Goal: Task Accomplishment & Management: Manage account settings

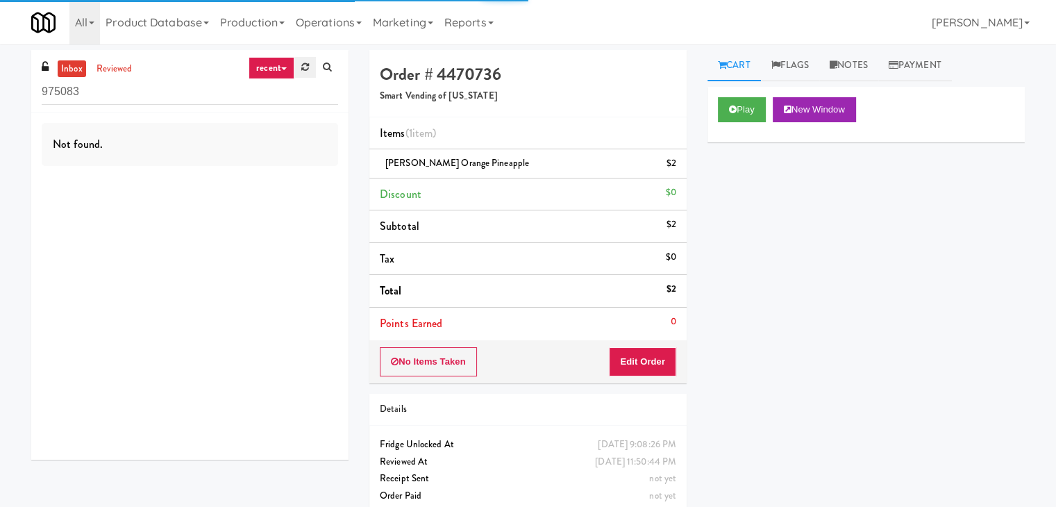
click at [308, 72] on link at bounding box center [305, 67] width 22 height 21
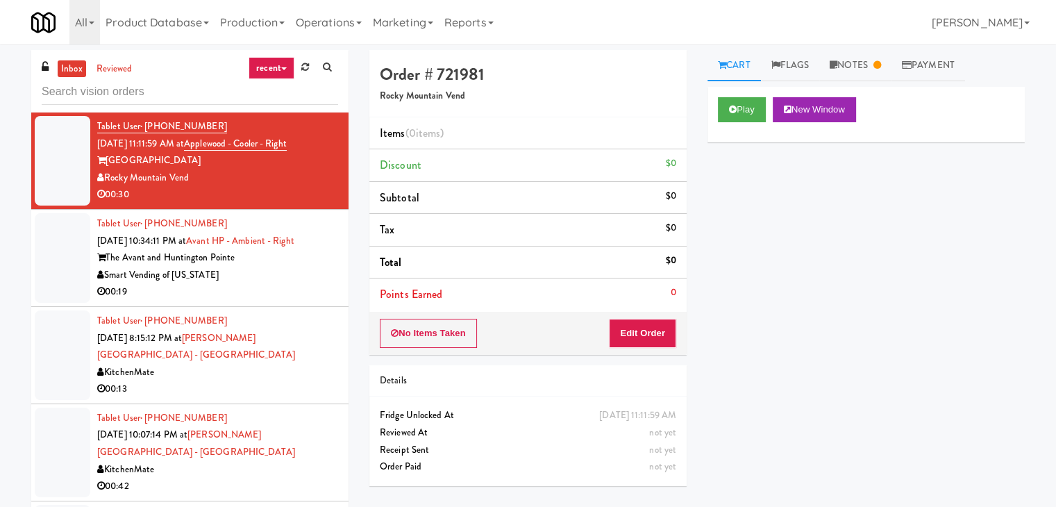
click at [285, 67] on icon at bounding box center [284, 68] width 6 height 3
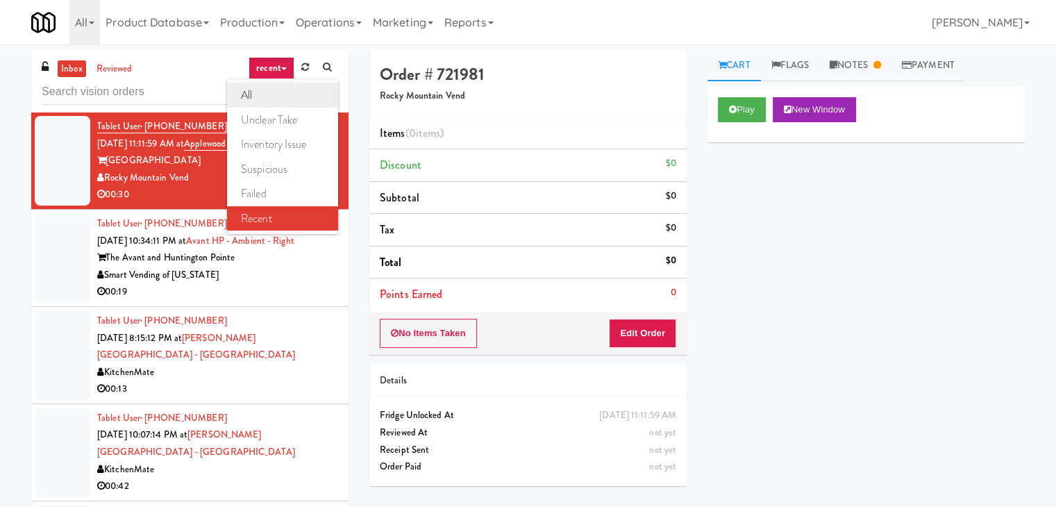
click at [269, 92] on link "all" at bounding box center [282, 95] width 111 height 25
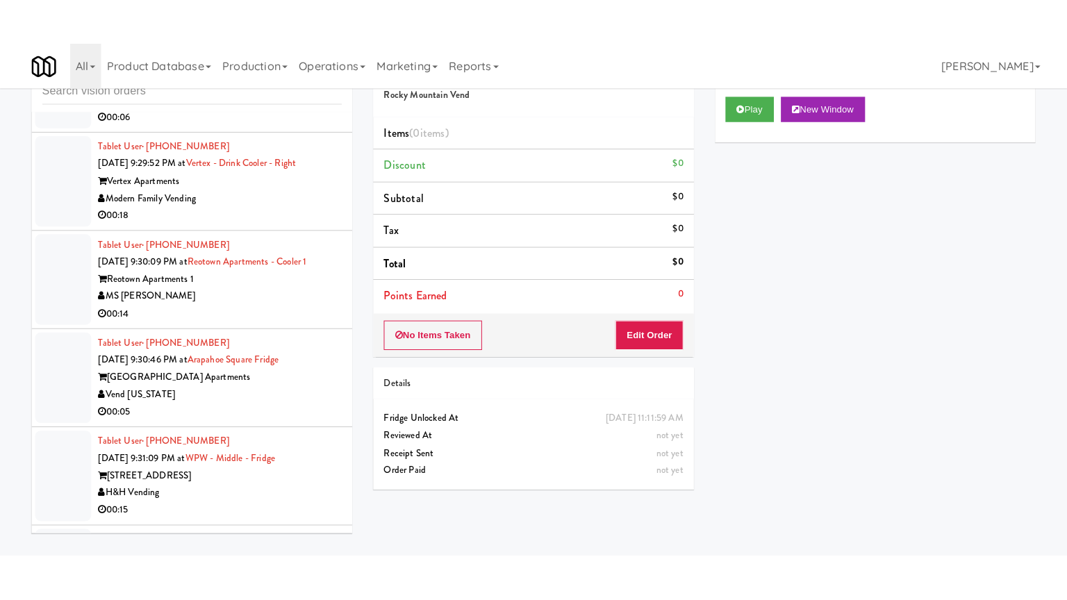
scroll to position [7587, 0]
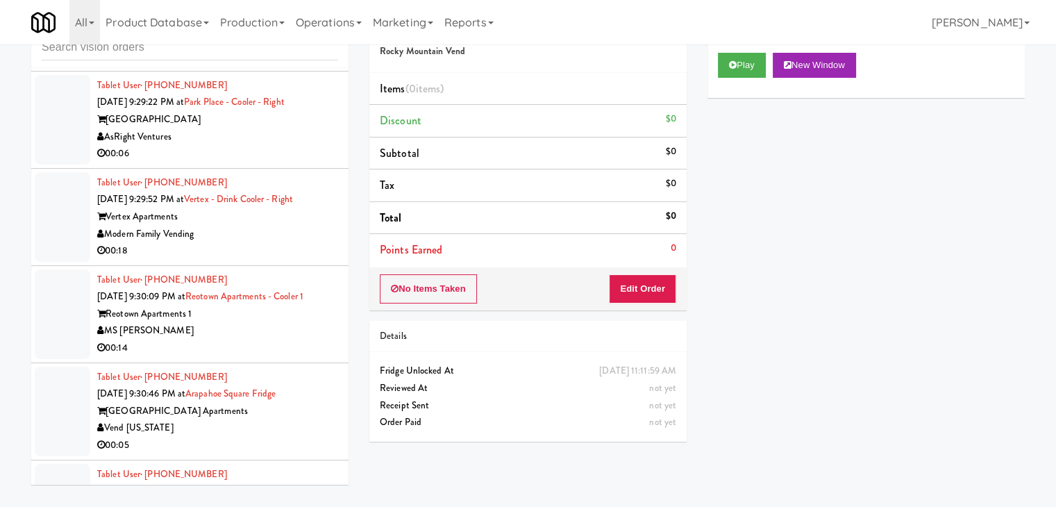
click at [251, 322] on div "MS [PERSON_NAME]" at bounding box center [217, 330] width 241 height 17
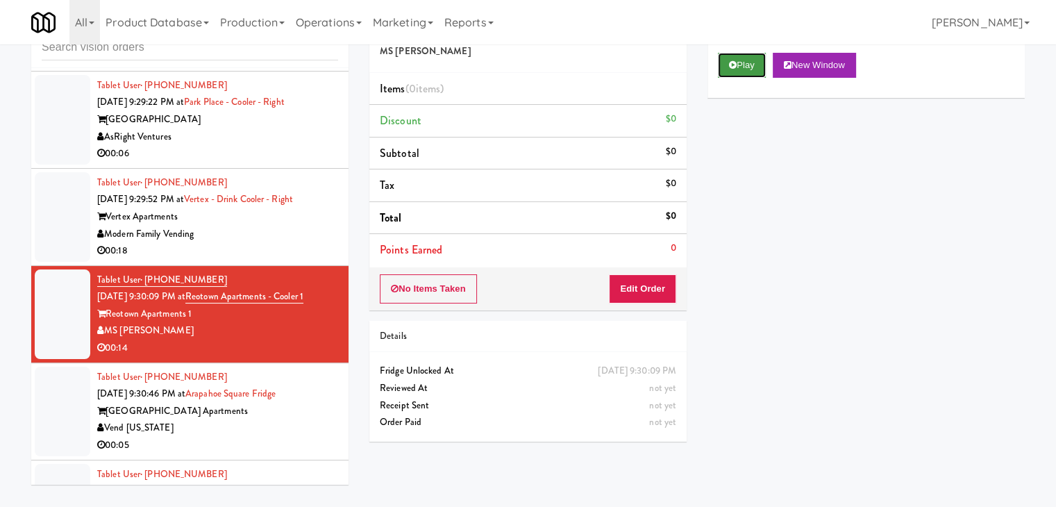
click at [745, 67] on button "Play" at bounding box center [742, 65] width 48 height 25
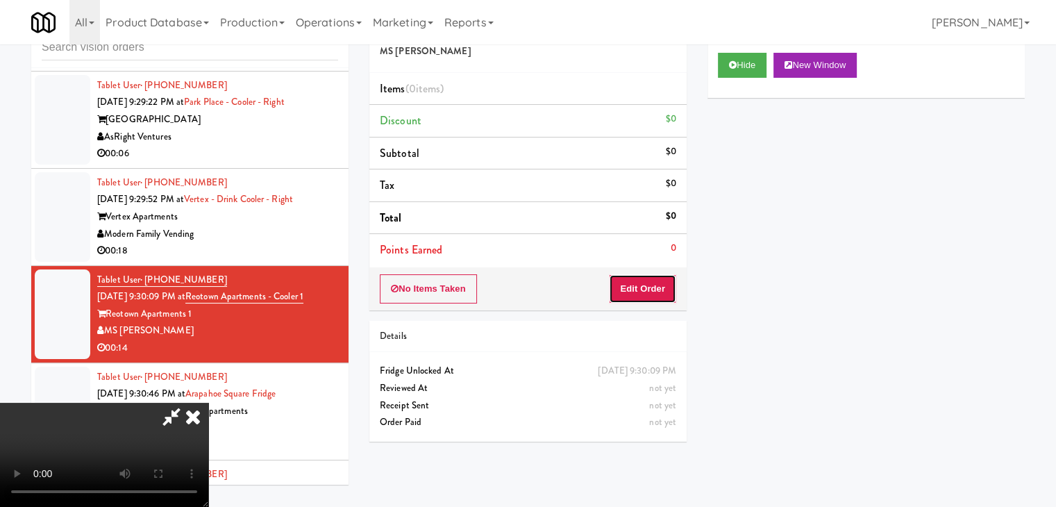
click at [649, 281] on button "Edit Order" at bounding box center [642, 288] width 67 height 29
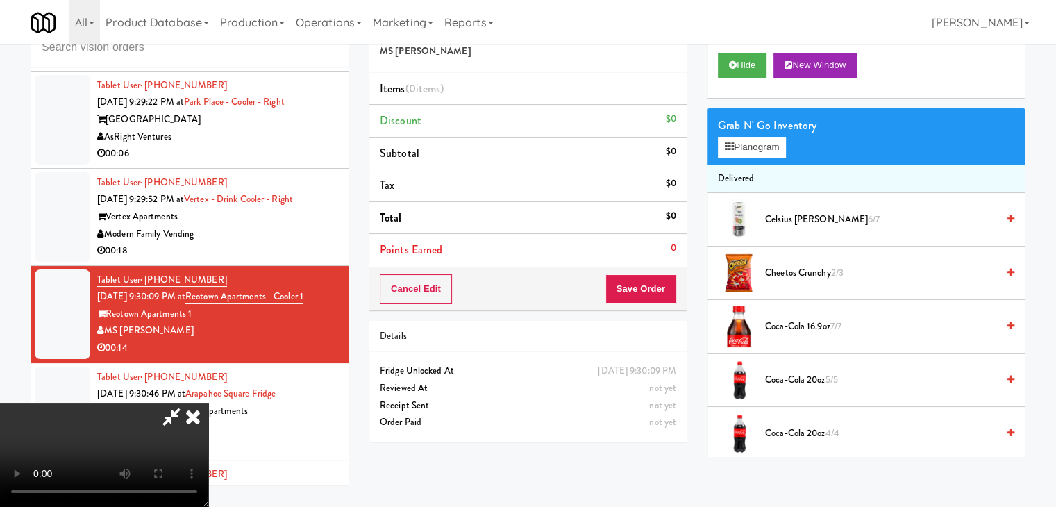
scroll to position [7570, 0]
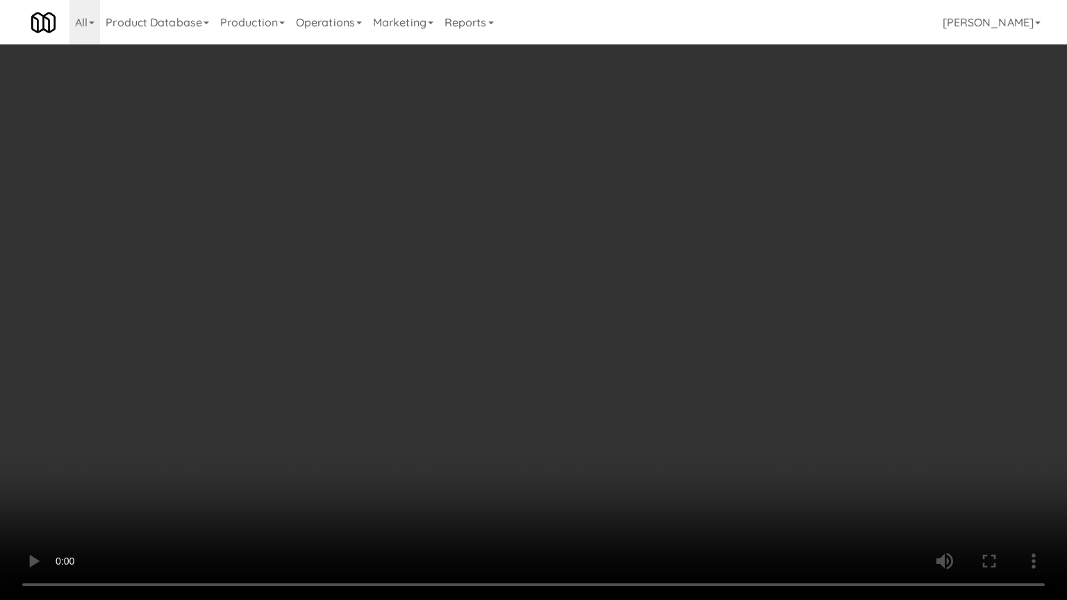
click at [668, 425] on video at bounding box center [533, 300] width 1067 height 600
click at [668, 422] on video at bounding box center [533, 300] width 1067 height 600
click at [667, 420] on video at bounding box center [533, 300] width 1067 height 600
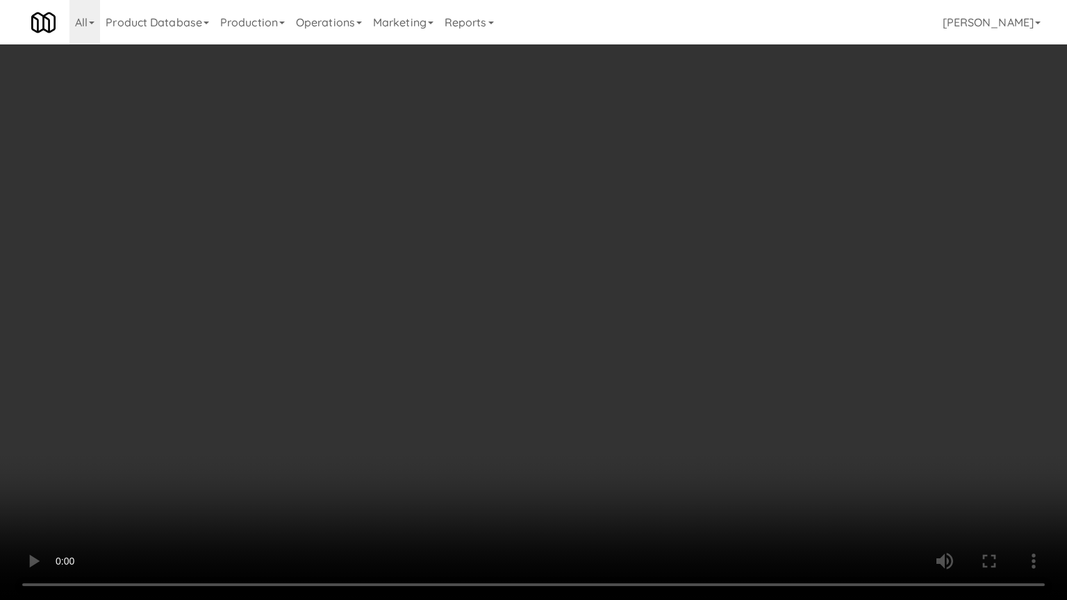
click at [667, 420] on video at bounding box center [533, 300] width 1067 height 600
click at [669, 419] on video at bounding box center [533, 300] width 1067 height 600
drag, startPoint x: 669, startPoint y: 419, endPoint x: 690, endPoint y: 319, distance: 101.5
click at [669, 417] on video at bounding box center [533, 300] width 1067 height 600
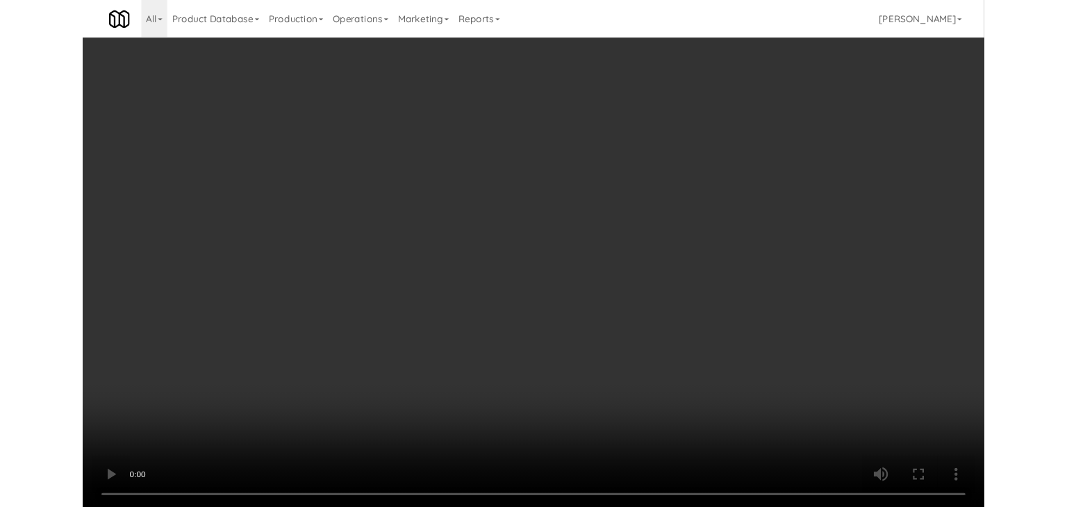
scroll to position [7587, 0]
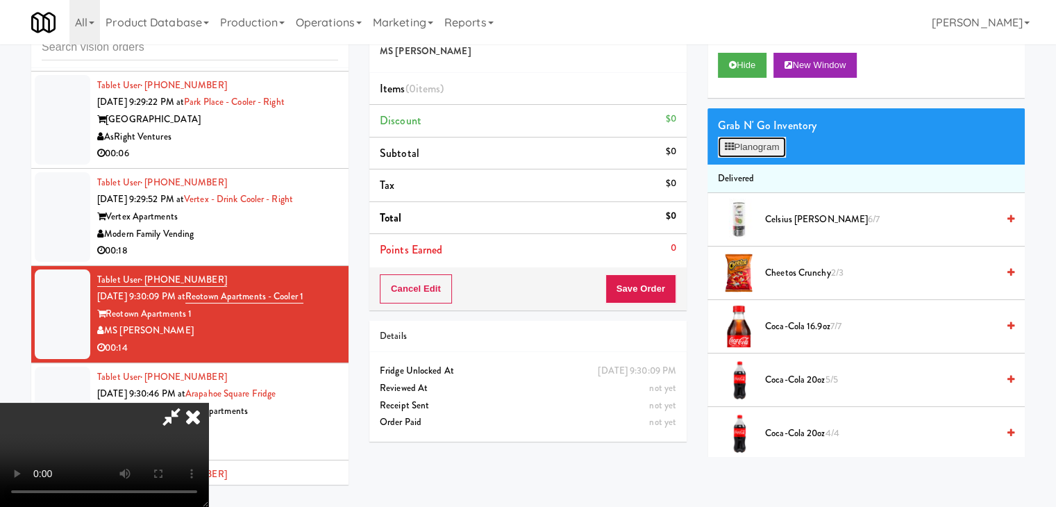
click at [760, 147] on button "Planogram" at bounding box center [752, 147] width 68 height 21
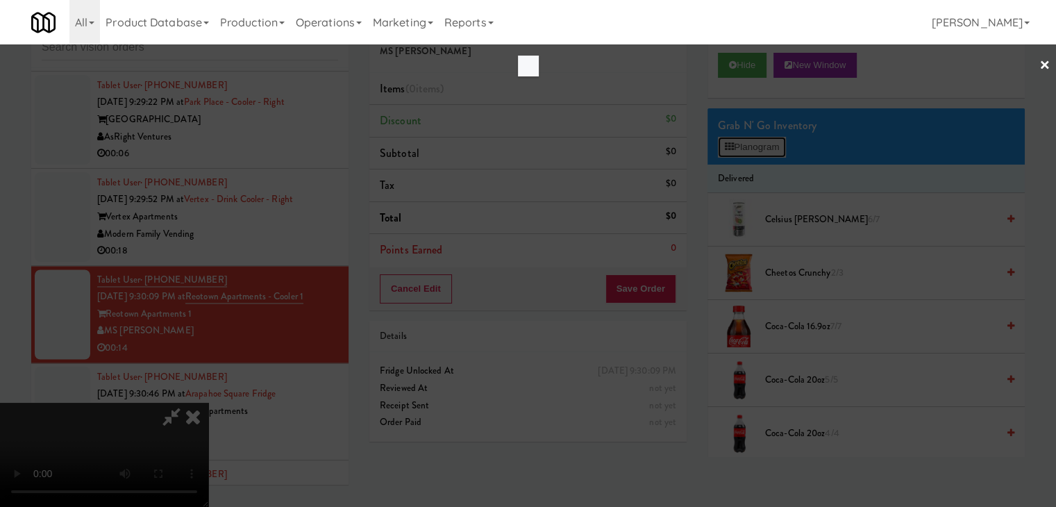
scroll to position [7570, 0]
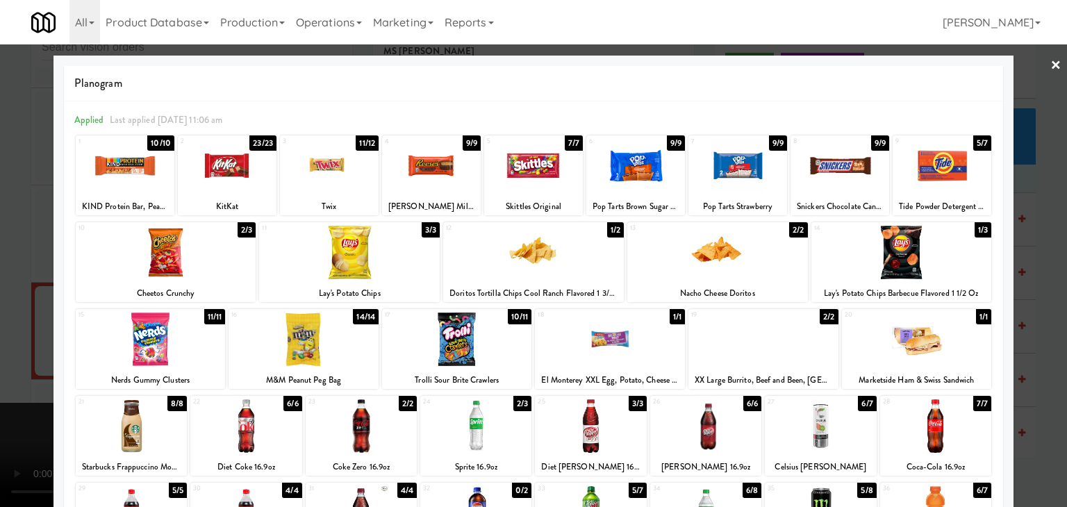
click at [733, 269] on div at bounding box center [717, 252] width 181 height 53
click at [756, 361] on div at bounding box center [763, 339] width 150 height 53
drag, startPoint x: 0, startPoint y: 387, endPoint x: 378, endPoint y: 353, distance: 379.3
click at [34, 381] on div at bounding box center [533, 253] width 1067 height 507
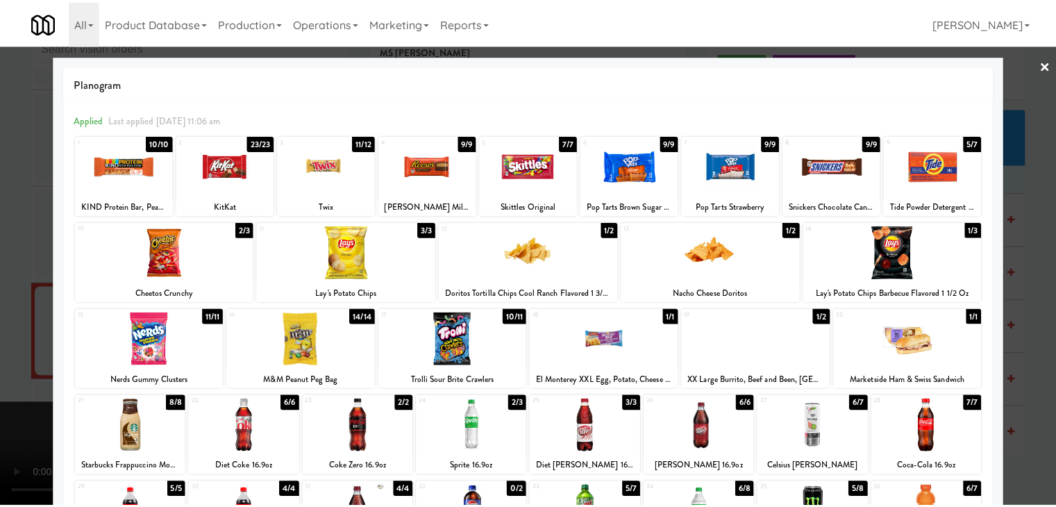
scroll to position [7587, 0]
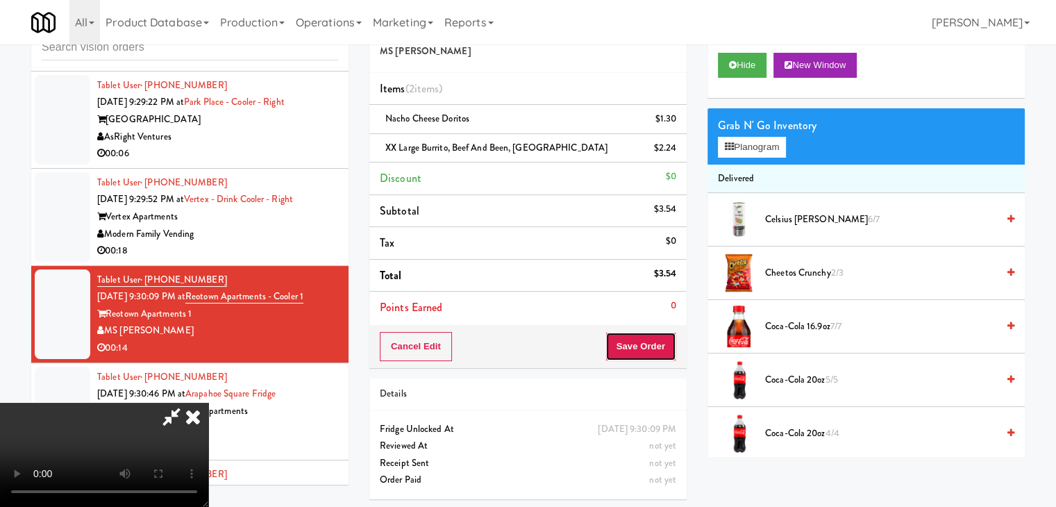
click at [664, 338] on button "Save Order" at bounding box center [641, 346] width 71 height 29
click at [663, 338] on button "Save Order" at bounding box center [641, 346] width 71 height 29
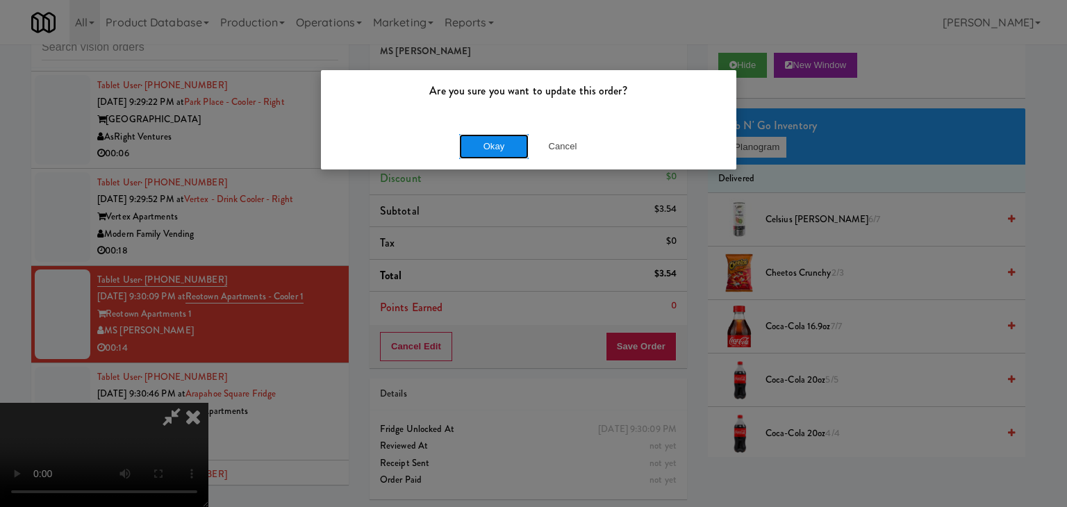
click at [507, 152] on button "Okay" at bounding box center [493, 146] width 69 height 25
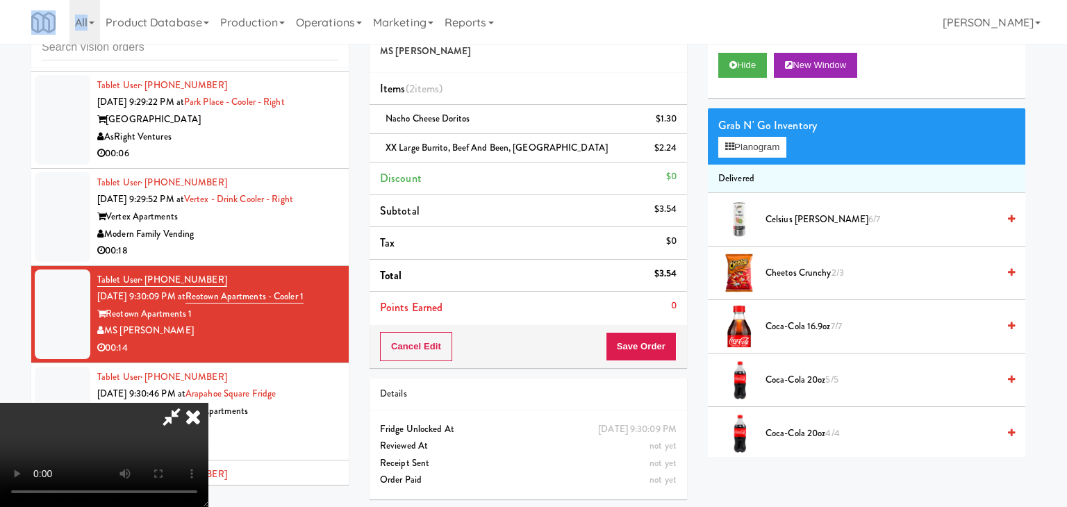
click at [507, 152] on body "Are you sure you want to update this order? Okay Cancel Okay Are you sure you w…" at bounding box center [533, 253] width 1067 height 507
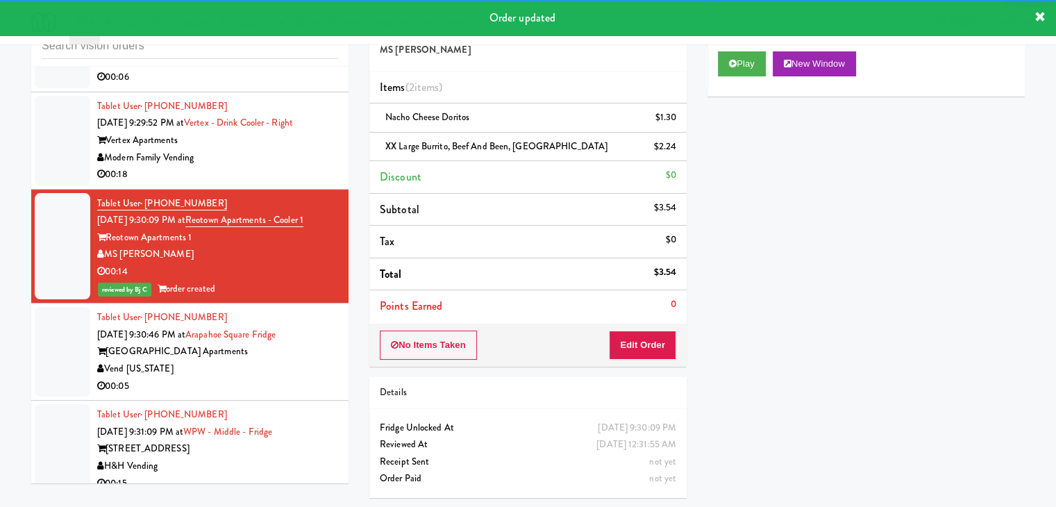
scroll to position [7795, 0]
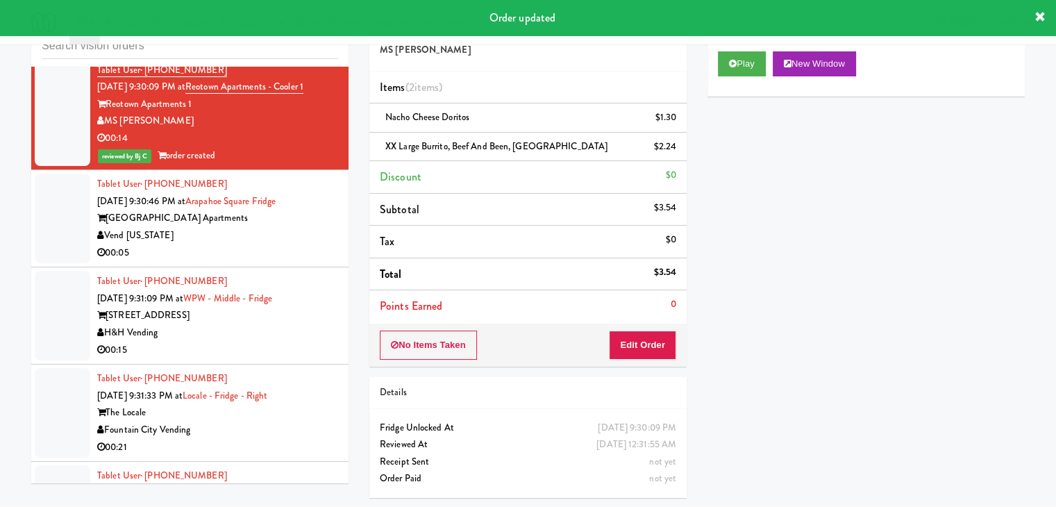
drag, startPoint x: 295, startPoint y: 156, endPoint x: 303, endPoint y: 164, distance: 11.3
click at [301, 227] on div "Vend [US_STATE]" at bounding box center [217, 235] width 241 height 17
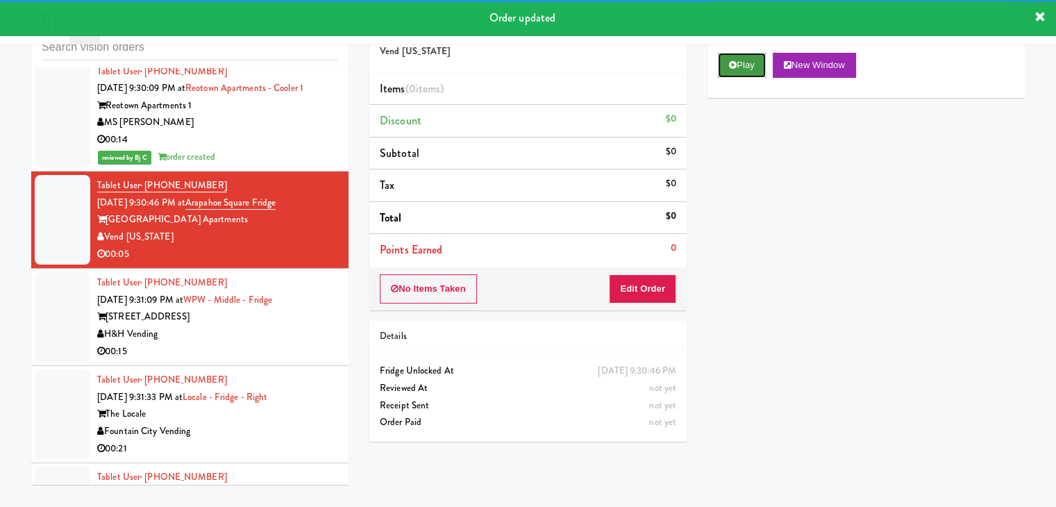
drag, startPoint x: 757, startPoint y: 67, endPoint x: 728, endPoint y: 127, distance: 66.5
click at [756, 69] on button "Play" at bounding box center [742, 65] width 48 height 25
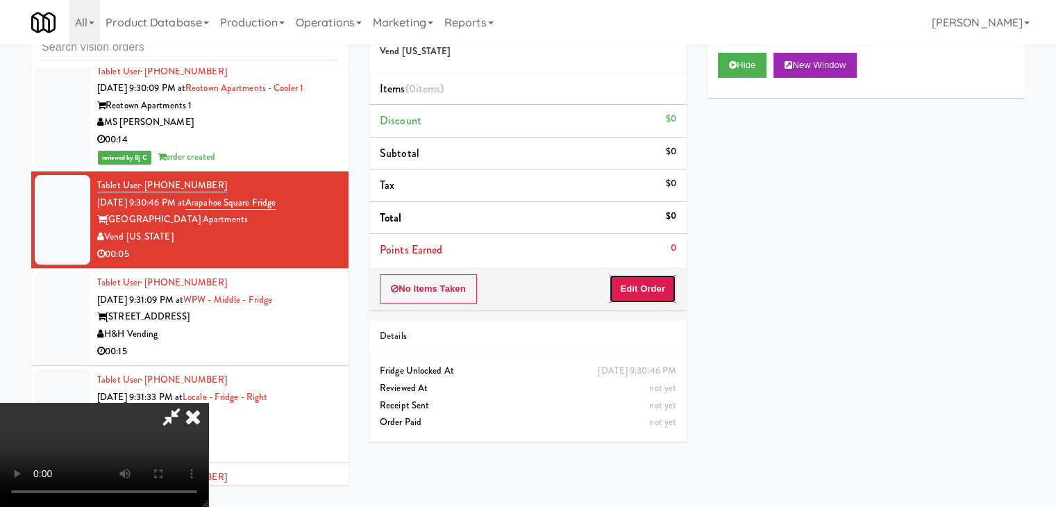
click at [647, 294] on button "Edit Order" at bounding box center [642, 288] width 67 height 29
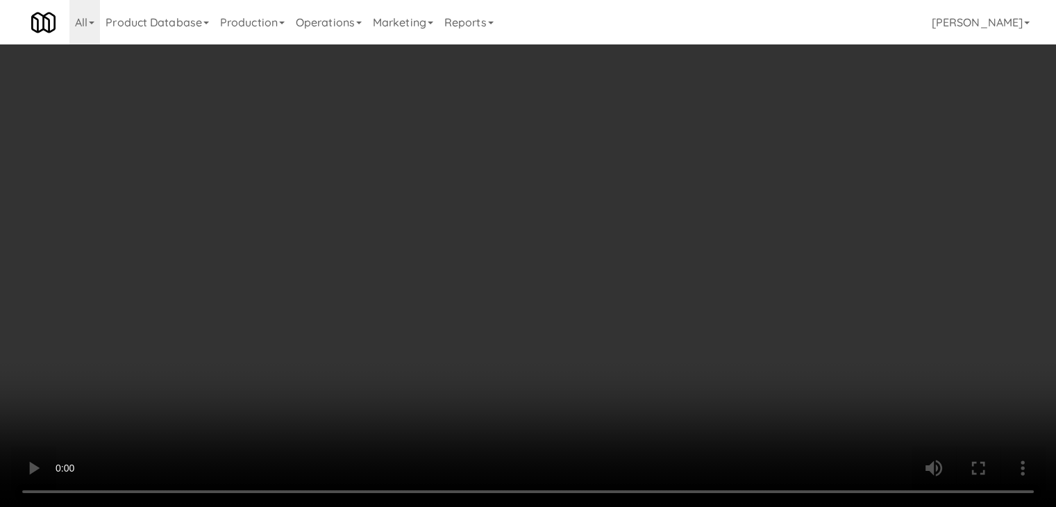
scroll to position [7779, 0]
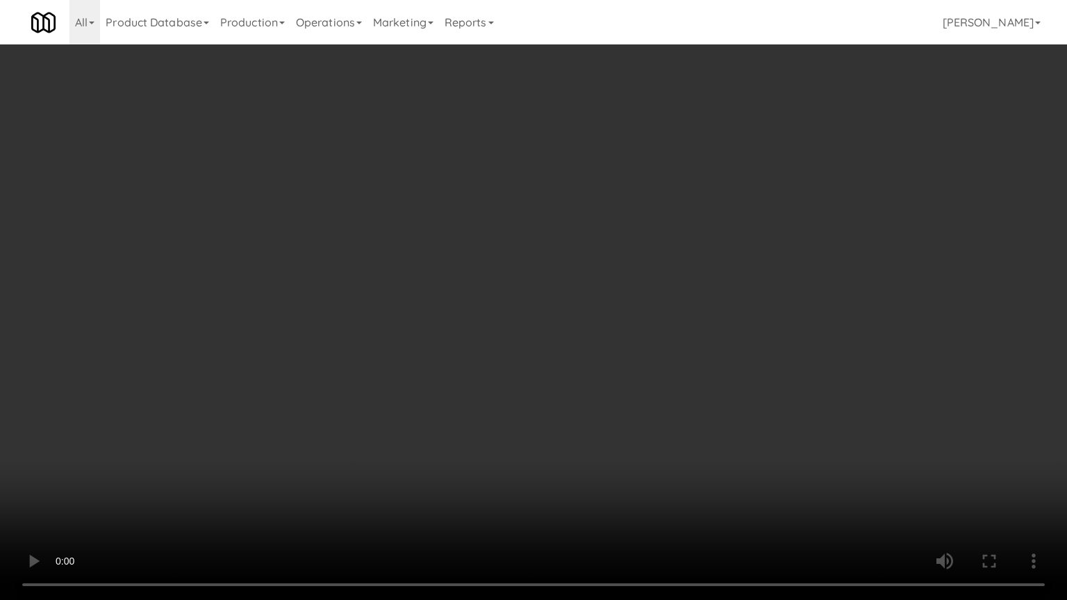
click at [635, 408] on video at bounding box center [533, 300] width 1067 height 600
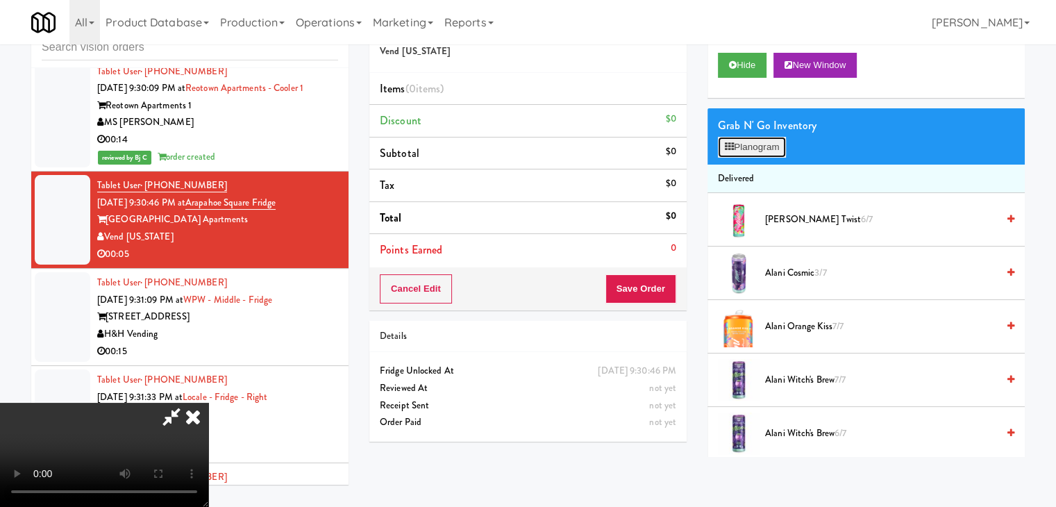
click at [770, 145] on button "Planogram" at bounding box center [752, 147] width 68 height 21
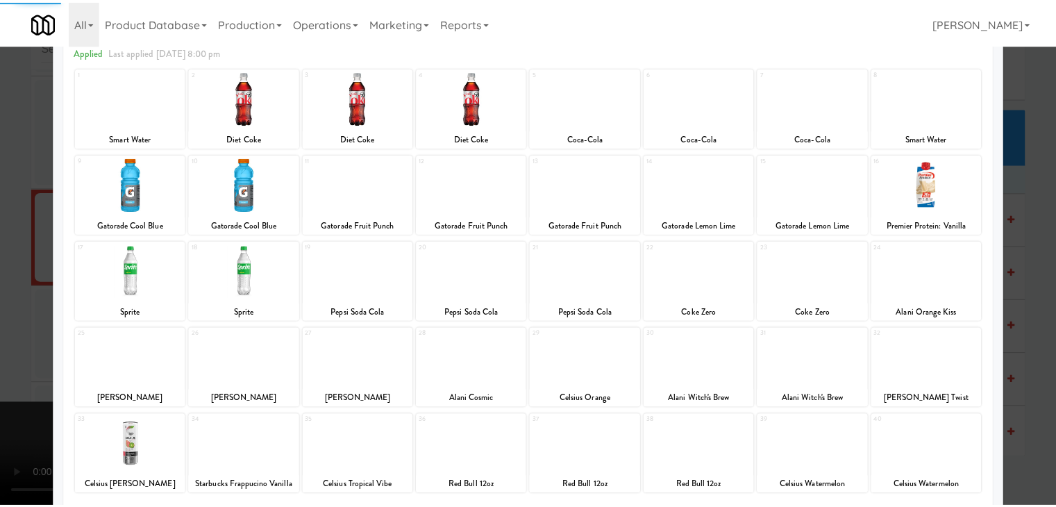
scroll to position [139, 0]
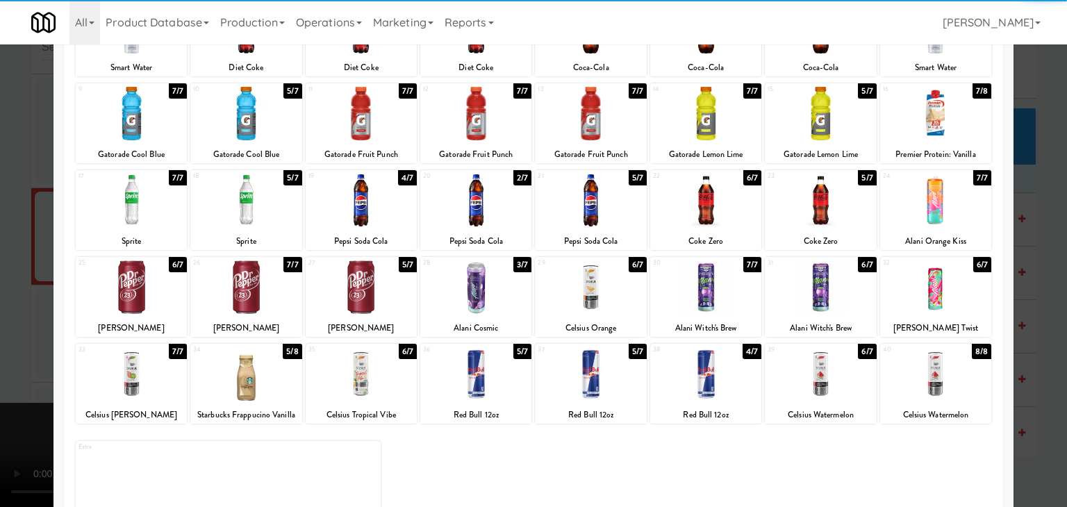
click at [364, 290] on div at bounding box center [361, 286] width 111 height 53
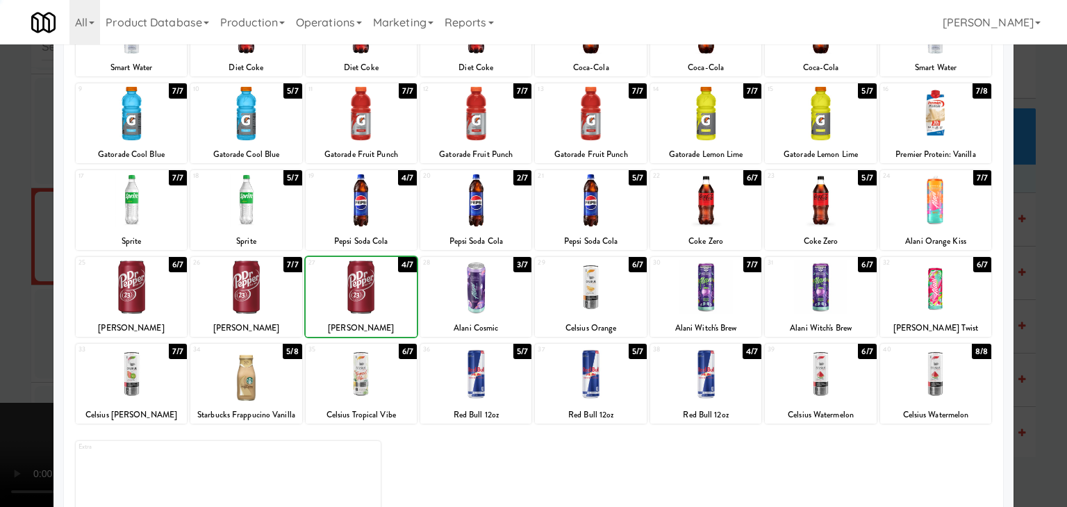
click at [27, 304] on div at bounding box center [533, 253] width 1067 height 507
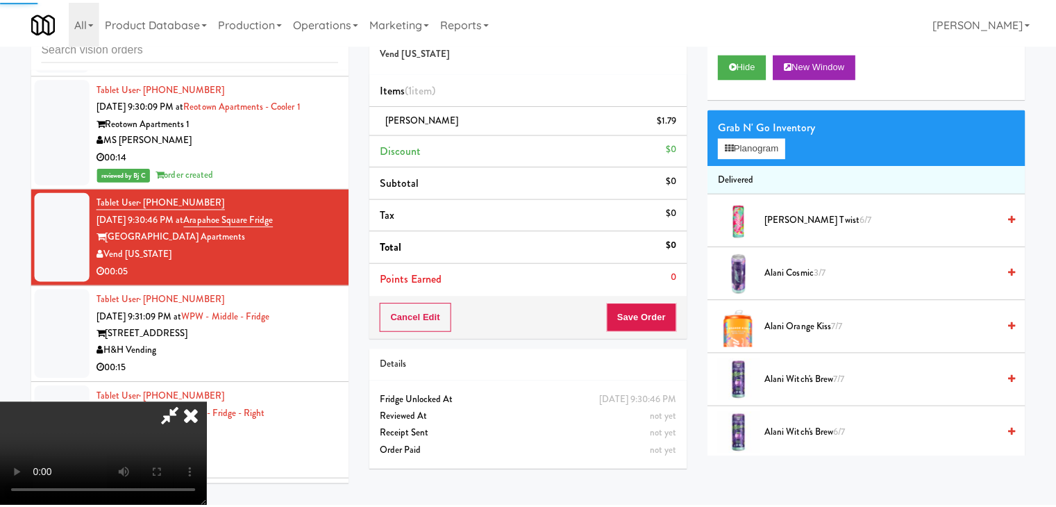
scroll to position [7795, 0]
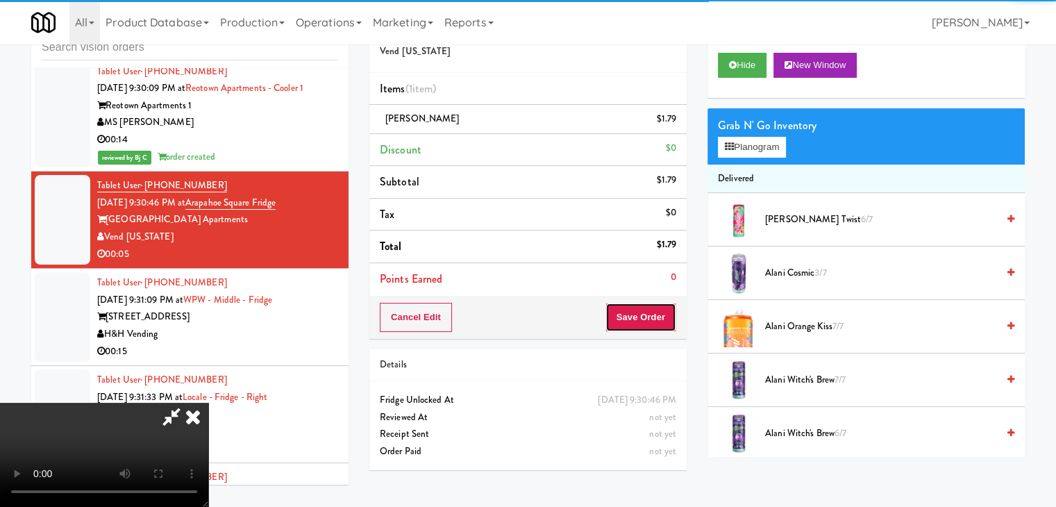
click at [647, 317] on button "Save Order" at bounding box center [641, 317] width 71 height 29
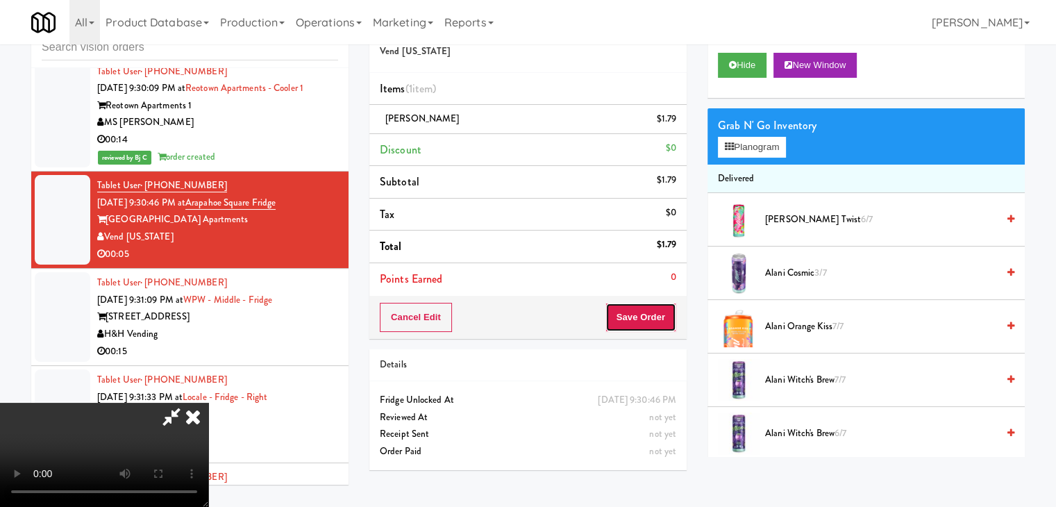
click at [647, 317] on button "Save Order" at bounding box center [641, 317] width 71 height 29
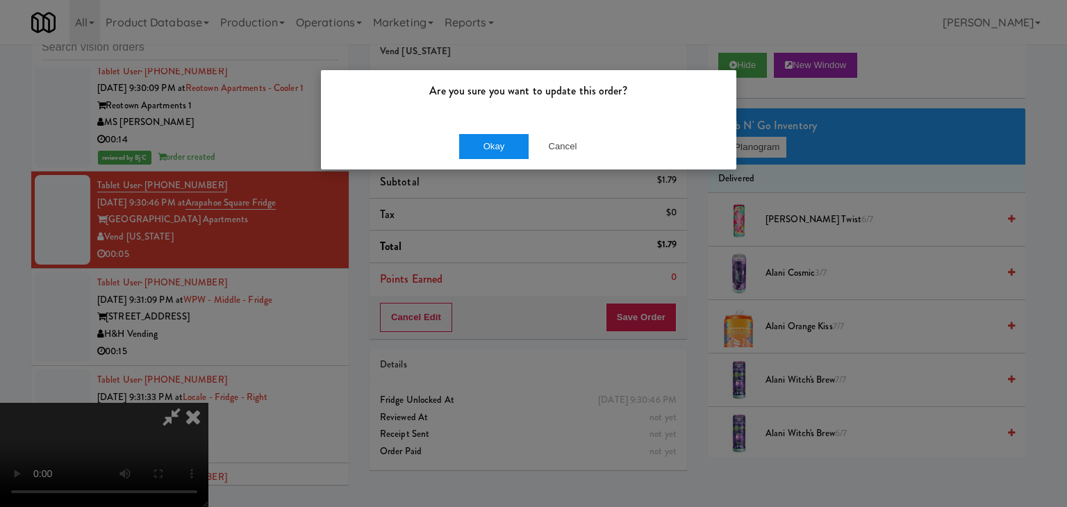
drag, startPoint x: 498, startPoint y: 163, endPoint x: 502, endPoint y: 153, distance: 9.9
click at [498, 161] on div "Okay Cancel" at bounding box center [528, 146] width 415 height 47
click at [502, 153] on button "Okay" at bounding box center [493, 146] width 69 height 25
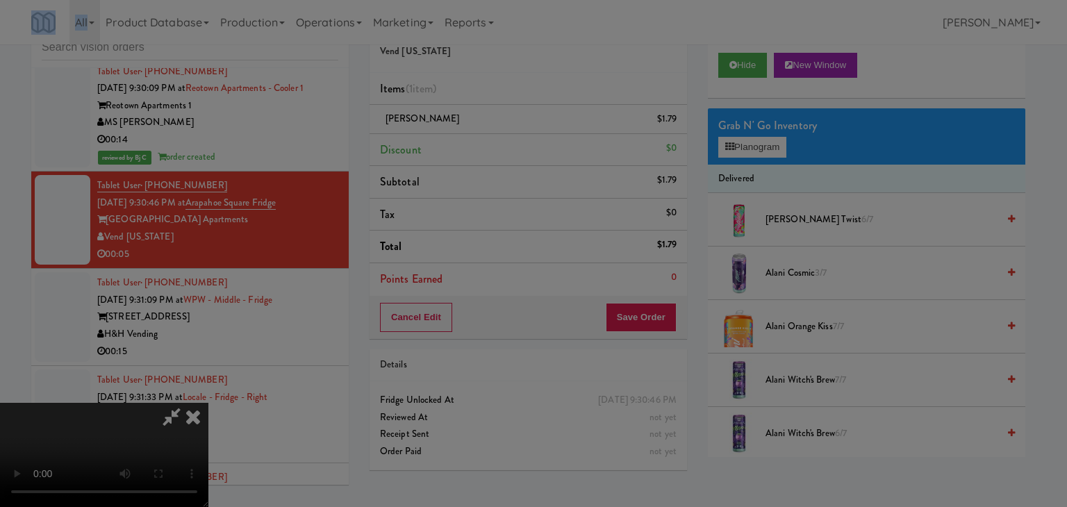
click at [503, 153] on body "Are you sure you want to update this order? Okay Cancel Okay Are you sure you w…" at bounding box center [533, 253] width 1067 height 507
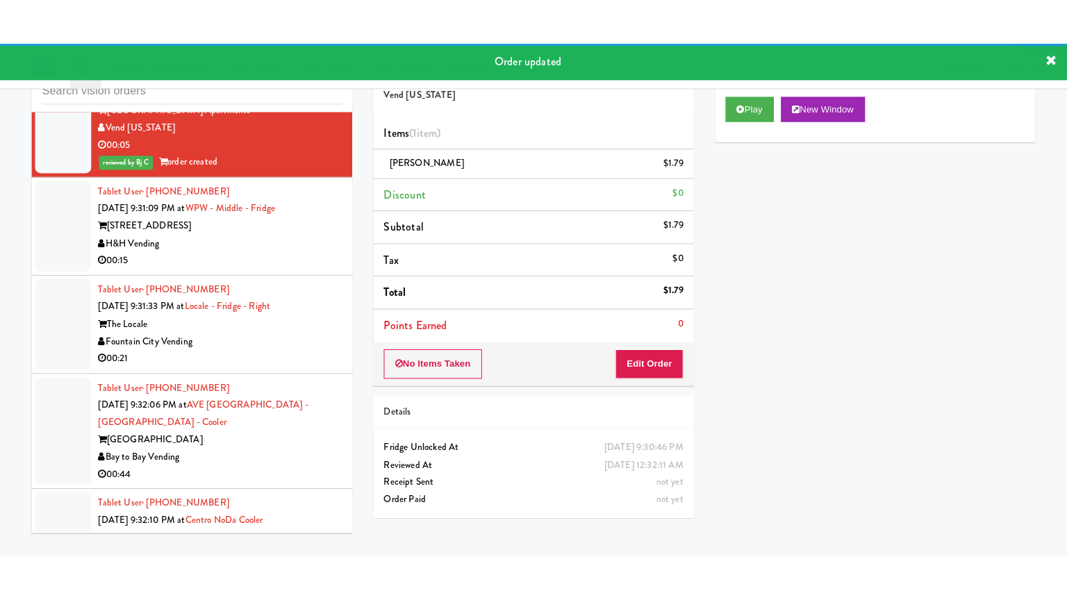
scroll to position [7952, 0]
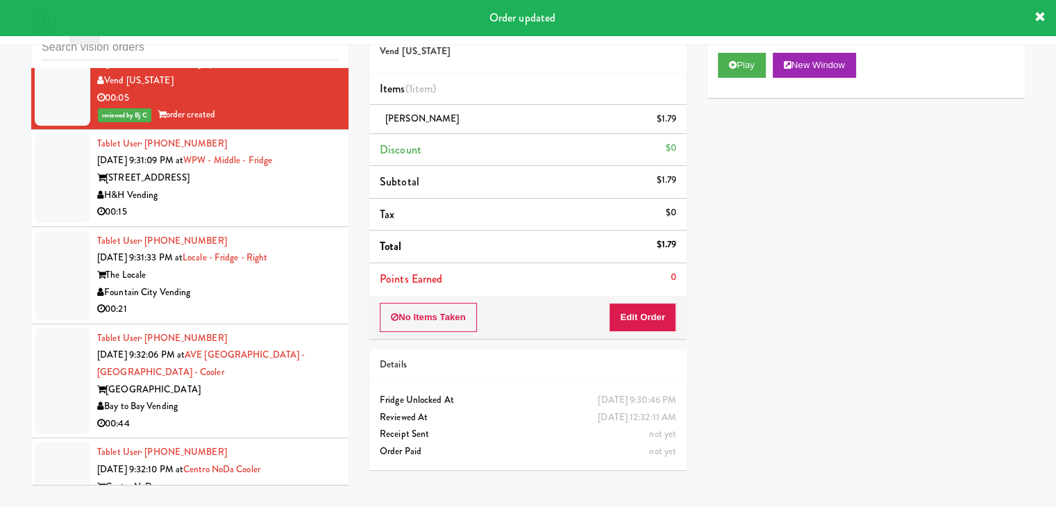
click at [297, 203] on div "00:15" at bounding box center [217, 211] width 241 height 17
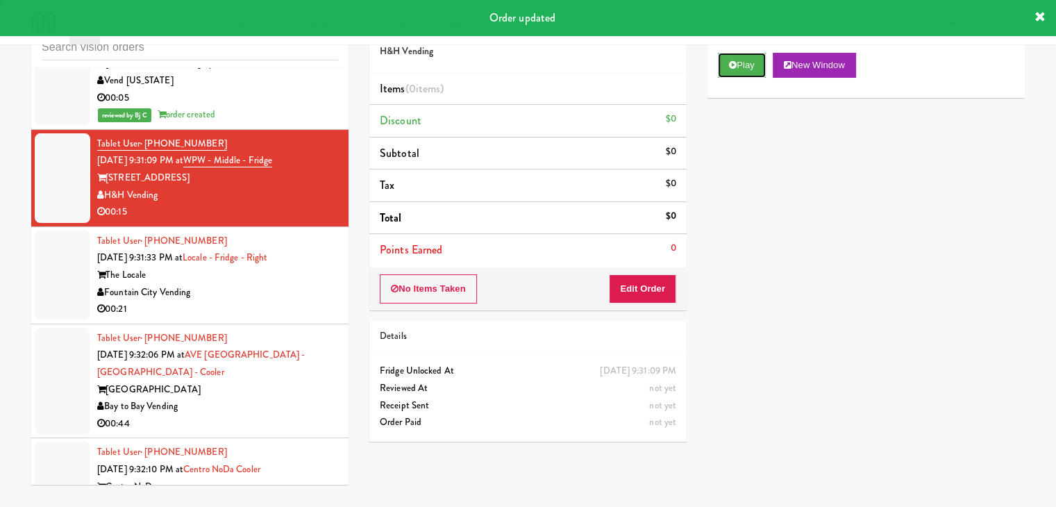
click at [729, 70] on button "Play" at bounding box center [742, 65] width 48 height 25
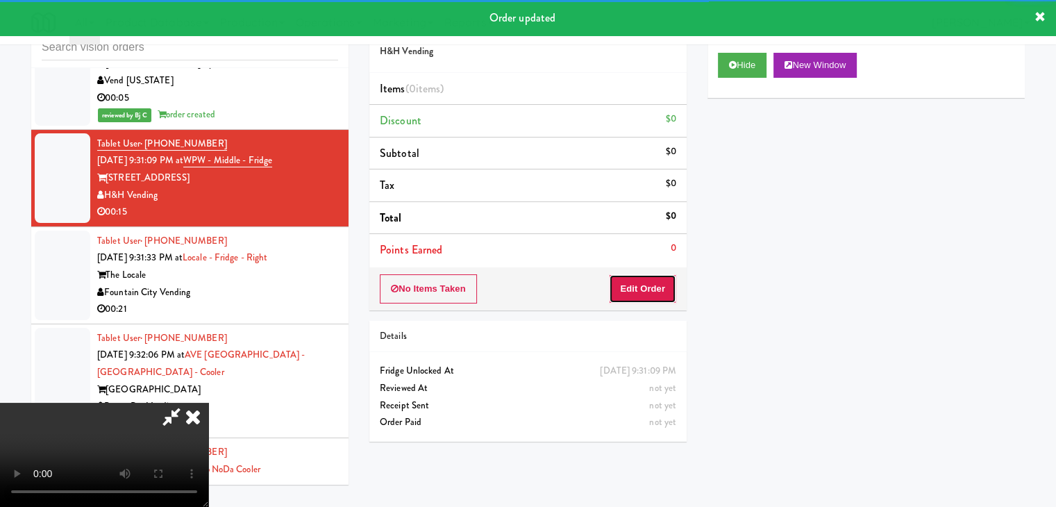
click at [656, 283] on button "Edit Order" at bounding box center [642, 288] width 67 height 29
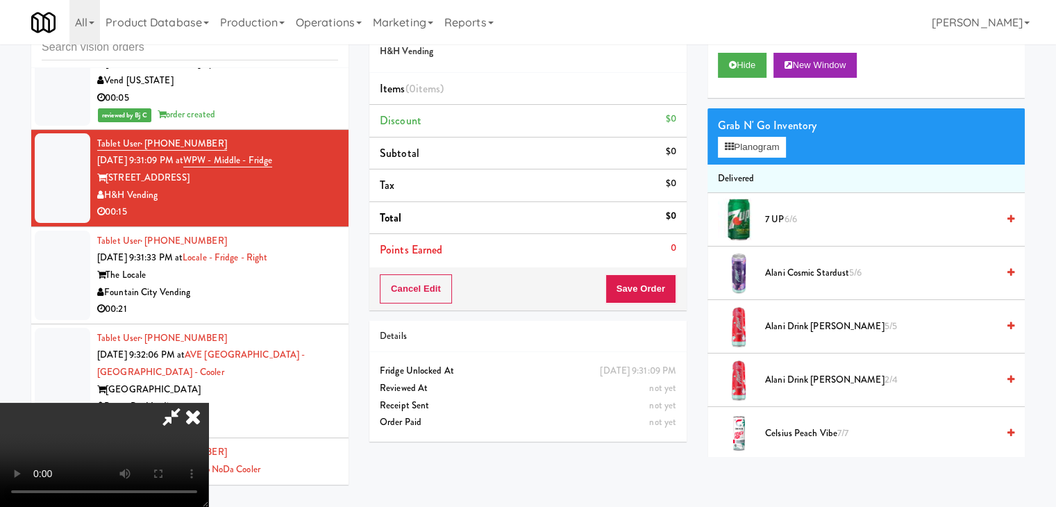
scroll to position [7934, 0]
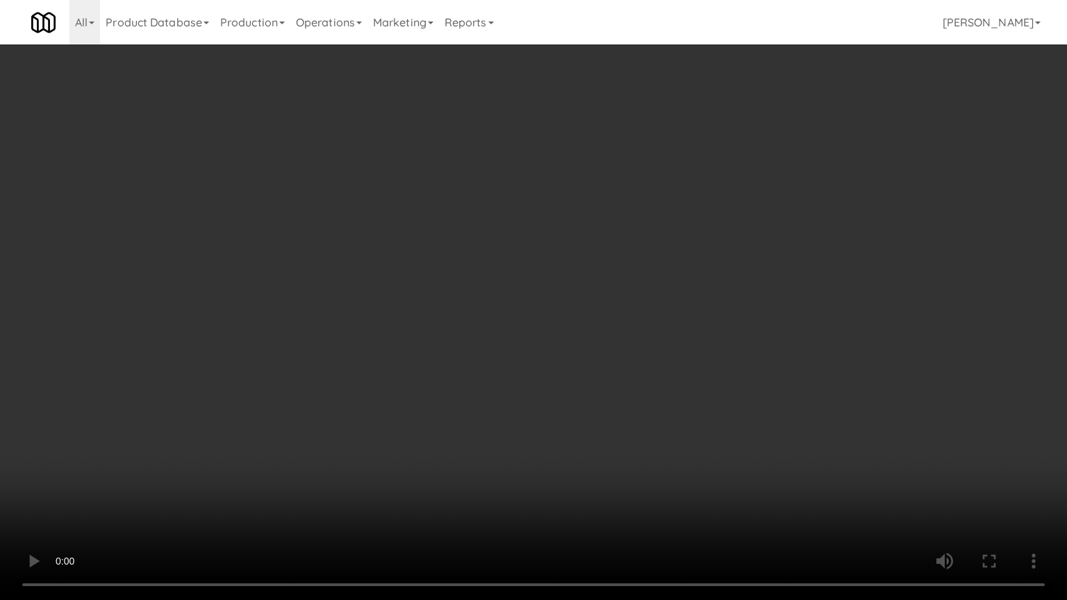
click at [685, 396] on video at bounding box center [533, 300] width 1067 height 600
click at [681, 400] on video at bounding box center [533, 300] width 1067 height 600
click at [697, 382] on video at bounding box center [533, 300] width 1067 height 600
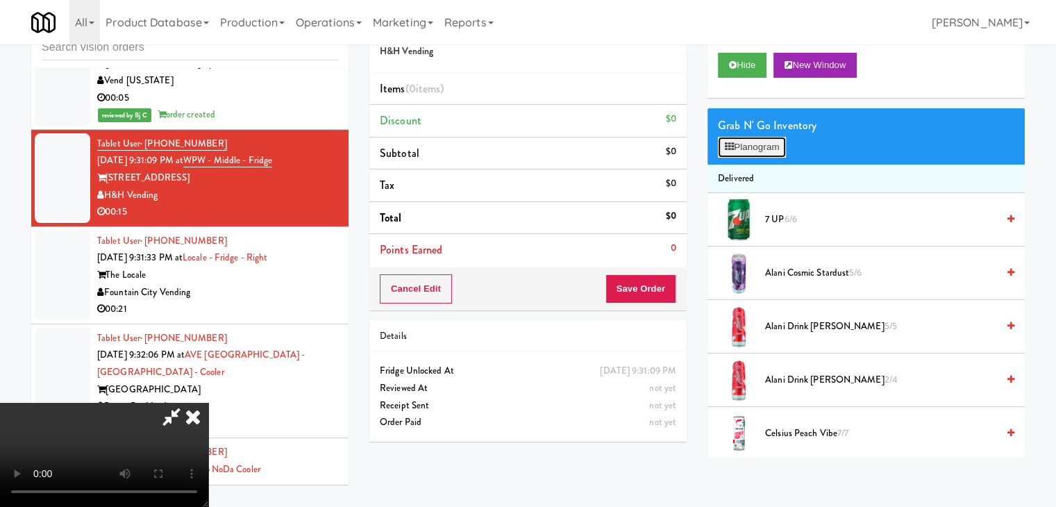
click at [770, 147] on button "Planogram" at bounding box center [752, 147] width 68 height 21
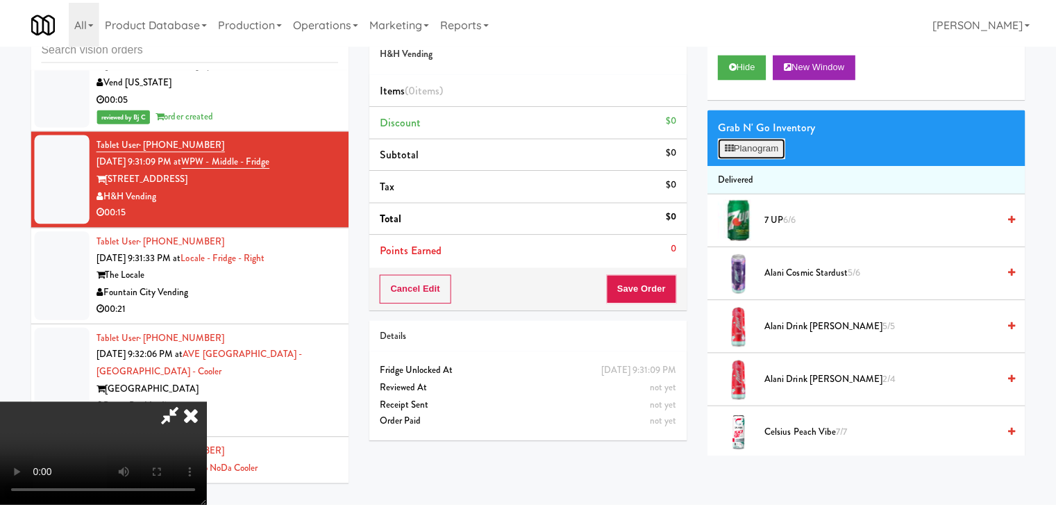
scroll to position [7934, 0]
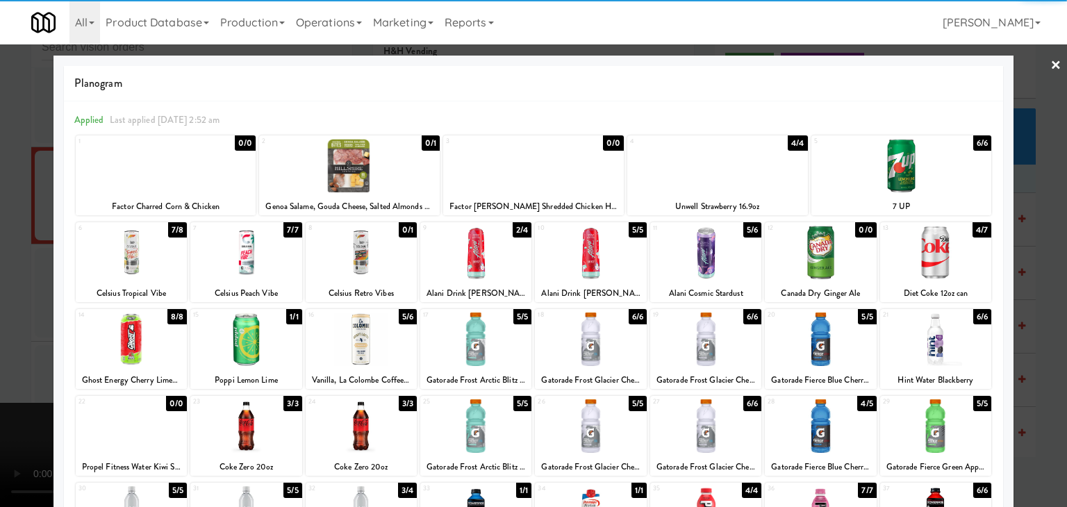
click at [479, 424] on div at bounding box center [475, 425] width 111 height 53
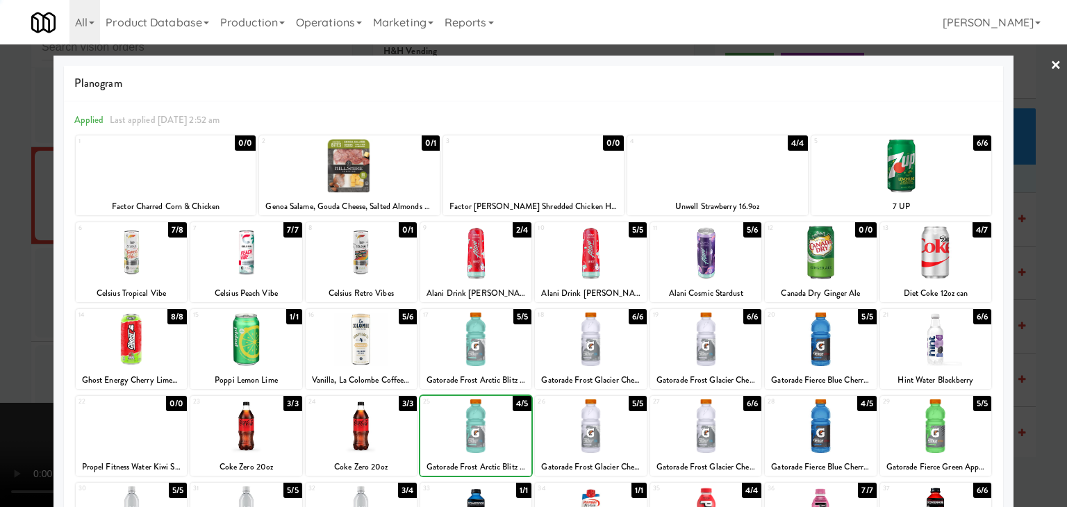
drag, startPoint x: 0, startPoint y: 380, endPoint x: 140, endPoint y: 367, distance: 140.9
click at [7, 377] on div at bounding box center [533, 253] width 1067 height 507
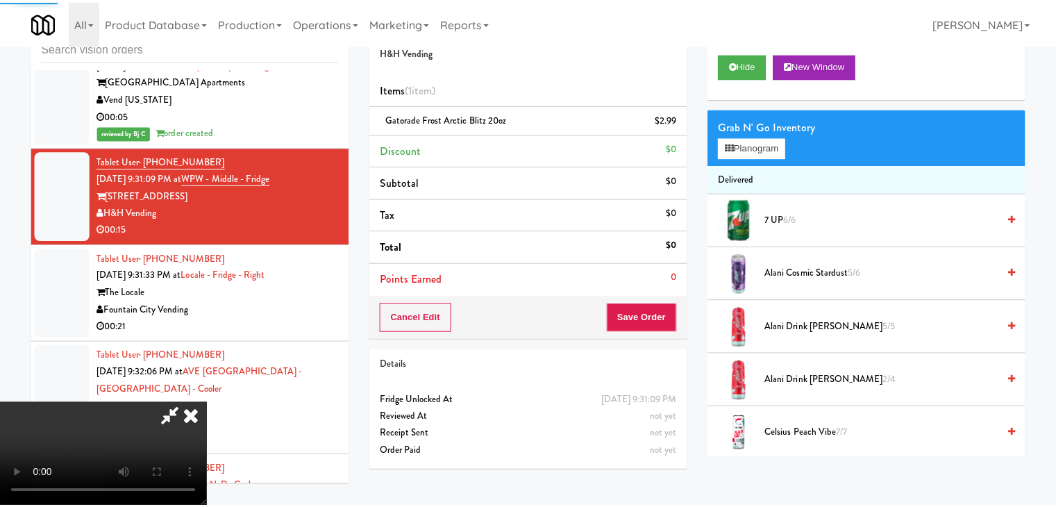
scroll to position [7952, 0]
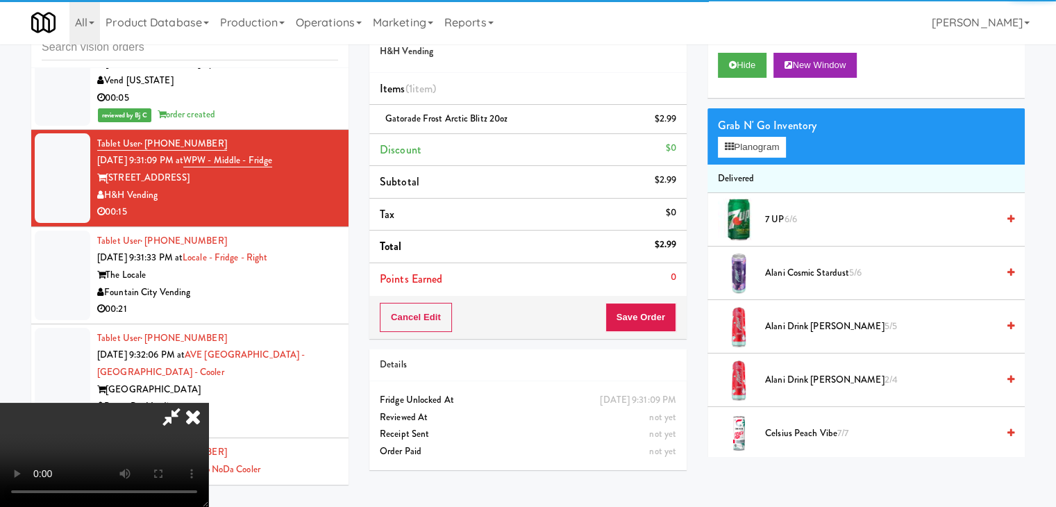
drag, startPoint x: 589, startPoint y: 337, endPoint x: 636, endPoint y: 348, distance: 48.5
click at [208, 403] on video at bounding box center [104, 455] width 208 height 104
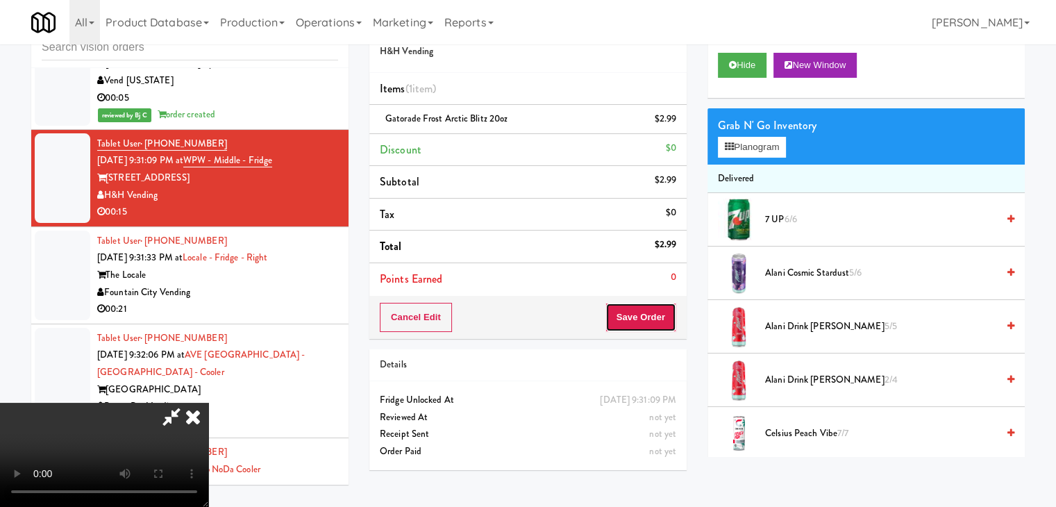
click at [652, 318] on button "Save Order" at bounding box center [641, 317] width 71 height 29
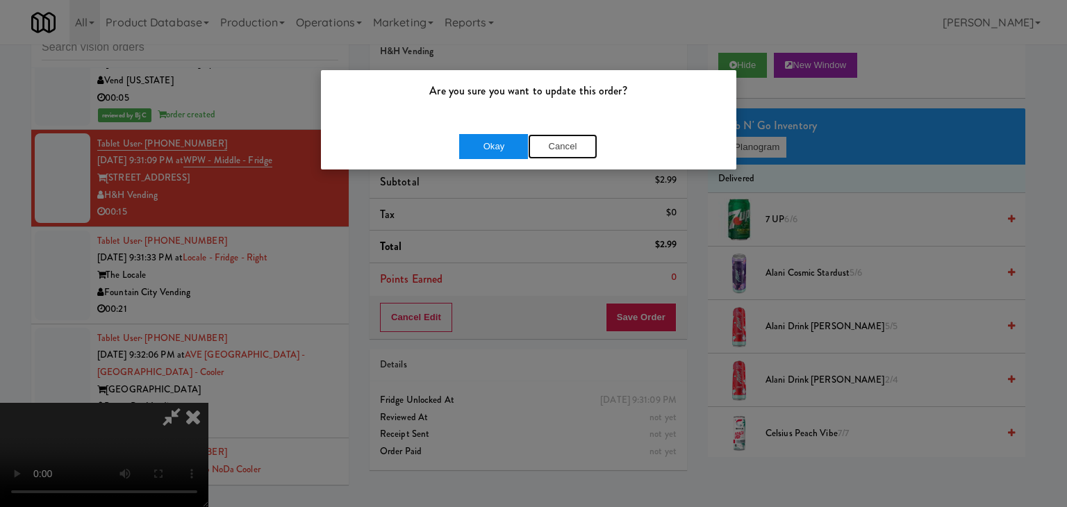
drag, startPoint x: 558, startPoint y: 153, endPoint x: 513, endPoint y: 135, distance: 49.3
click at [538, 143] on button "Cancel" at bounding box center [562, 146] width 69 height 25
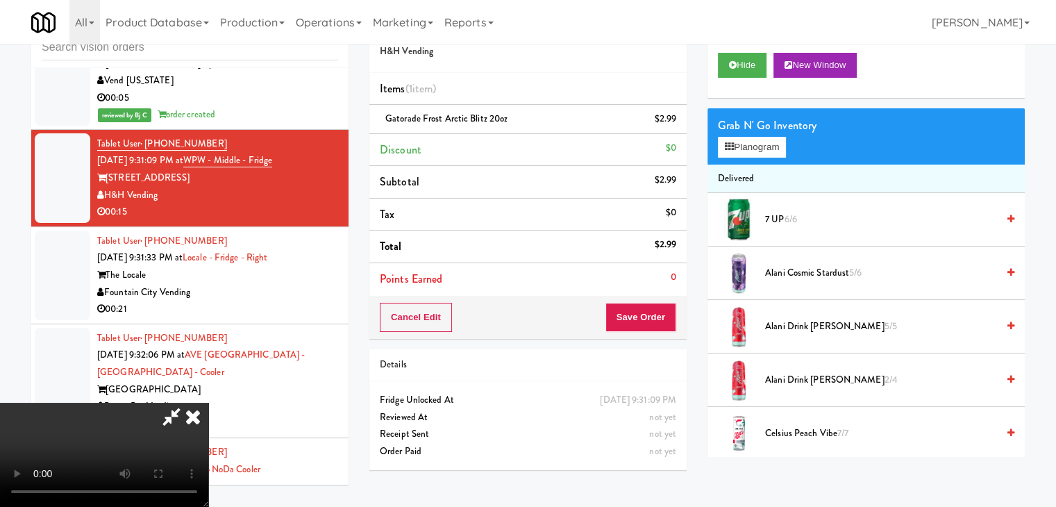
drag, startPoint x: 513, startPoint y: 135, endPoint x: 583, endPoint y: 216, distance: 107.3
click at [540, 169] on body "Are you sure you want to update this order? Okay Cancel Okay Are you sure you w…" at bounding box center [528, 253] width 1056 height 507
click at [640, 291] on li "Points Earned 0" at bounding box center [527, 279] width 317 height 32
drag, startPoint x: 645, startPoint y: 301, endPoint x: 645, endPoint y: 310, distance: 9.7
click at [645, 304] on div "Cancel Edit Save Order" at bounding box center [527, 317] width 317 height 43
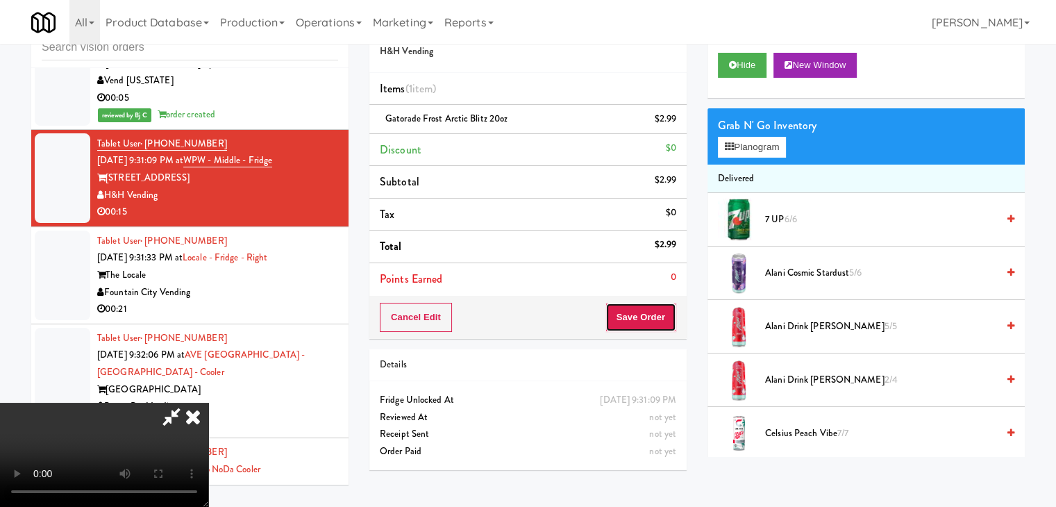
click at [645, 311] on button "Save Order" at bounding box center [641, 317] width 71 height 29
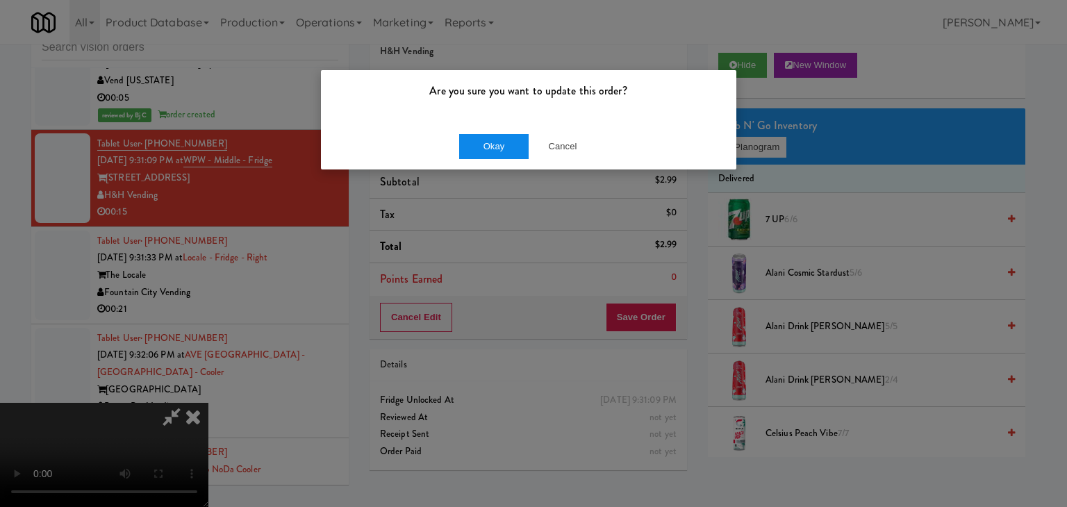
drag, startPoint x: 498, startPoint y: 128, endPoint x: 497, endPoint y: 136, distance: 7.7
click at [497, 135] on div "Okay Cancel" at bounding box center [528, 146] width 415 height 47
click at [497, 138] on button "Okay" at bounding box center [493, 146] width 69 height 25
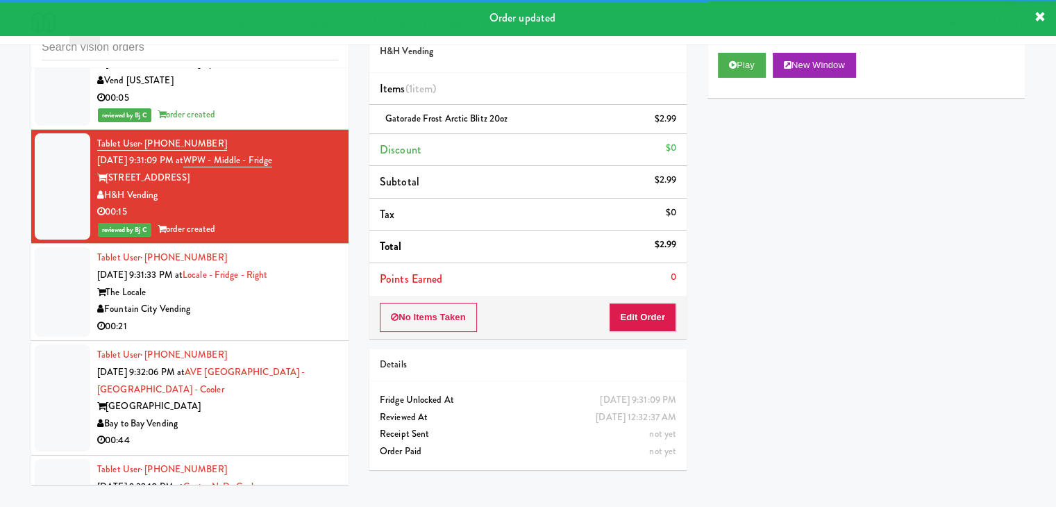
drag, startPoint x: 227, startPoint y: 223, endPoint x: 295, endPoint y: 235, distance: 69.2
click at [228, 249] on div "Tablet User · (785) 218-7713 Sep 3, 2025 9:31:33 PM at Locale - Fridge - Right …" at bounding box center [217, 291] width 241 height 85
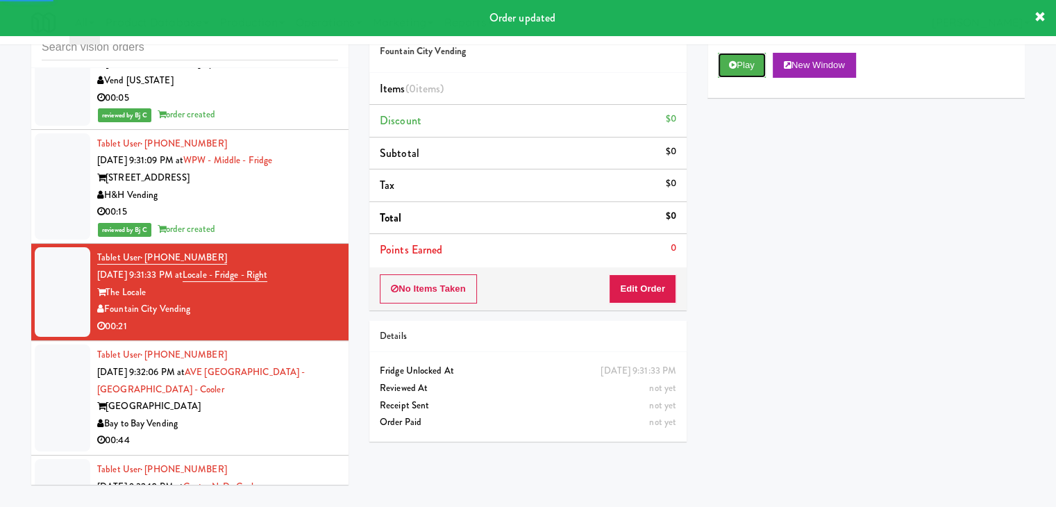
drag, startPoint x: 735, startPoint y: 68, endPoint x: 726, endPoint y: 83, distance: 17.4
click at [731, 74] on button "Play" at bounding box center [742, 65] width 48 height 25
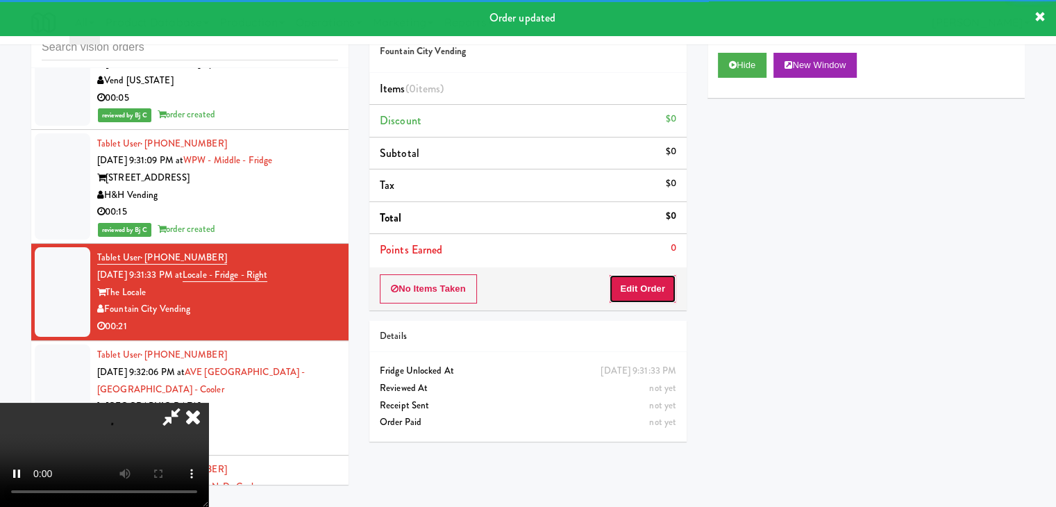
click at [645, 279] on button "Edit Order" at bounding box center [642, 288] width 67 height 29
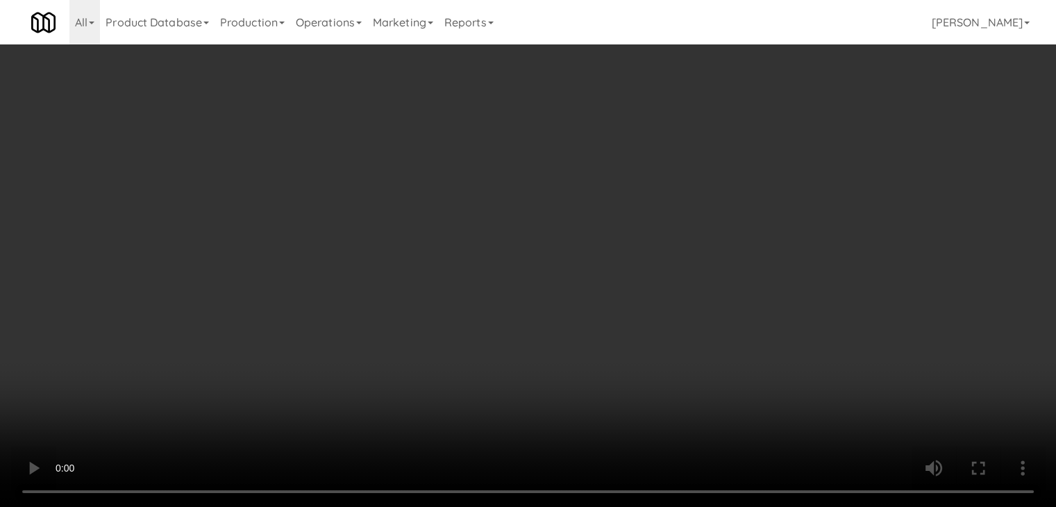
scroll to position [7934, 0]
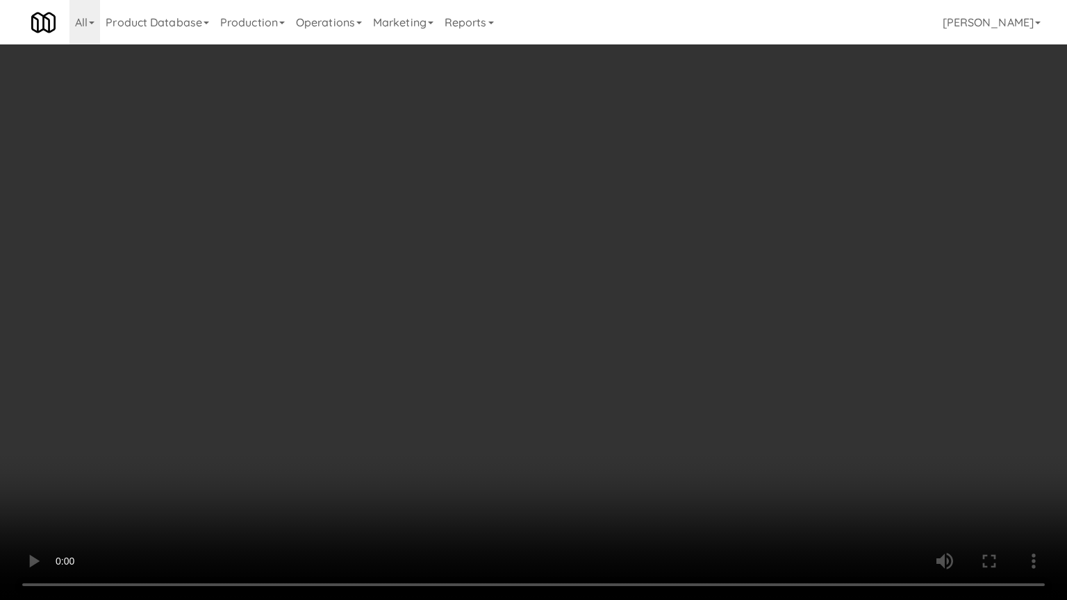
click at [565, 429] on video at bounding box center [533, 300] width 1067 height 600
click at [592, 427] on video at bounding box center [533, 300] width 1067 height 600
click at [595, 427] on video at bounding box center [533, 300] width 1067 height 600
click at [597, 429] on video at bounding box center [533, 300] width 1067 height 600
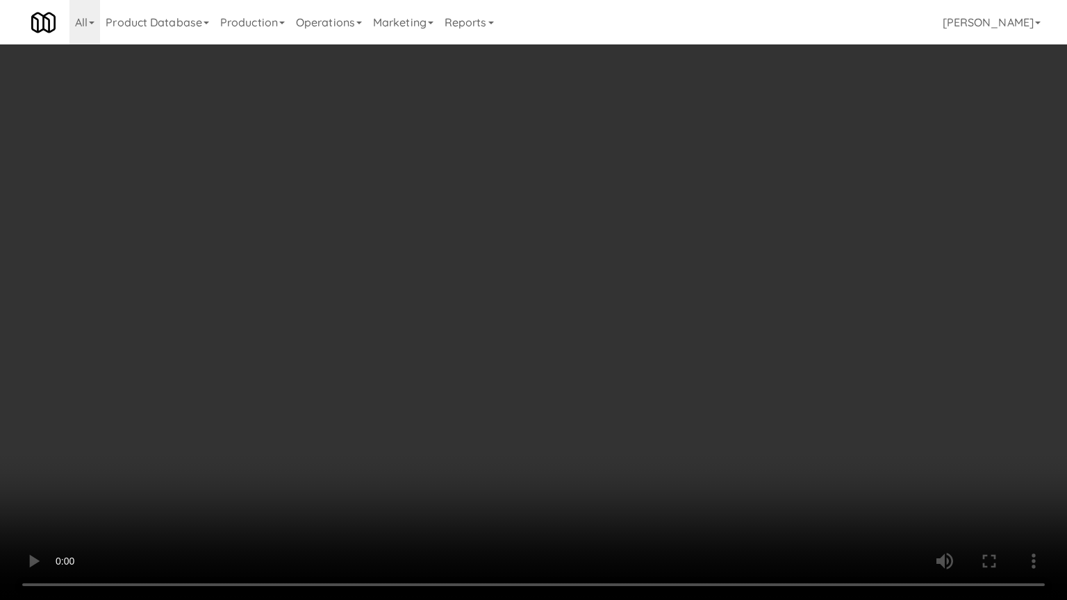
click at [656, 381] on video at bounding box center [533, 300] width 1067 height 600
click at [655, 383] on video at bounding box center [533, 300] width 1067 height 600
drag, startPoint x: 655, startPoint y: 384, endPoint x: 645, endPoint y: 392, distance: 12.4
click at [645, 392] on video at bounding box center [533, 300] width 1067 height 600
click at [647, 388] on video at bounding box center [533, 300] width 1067 height 600
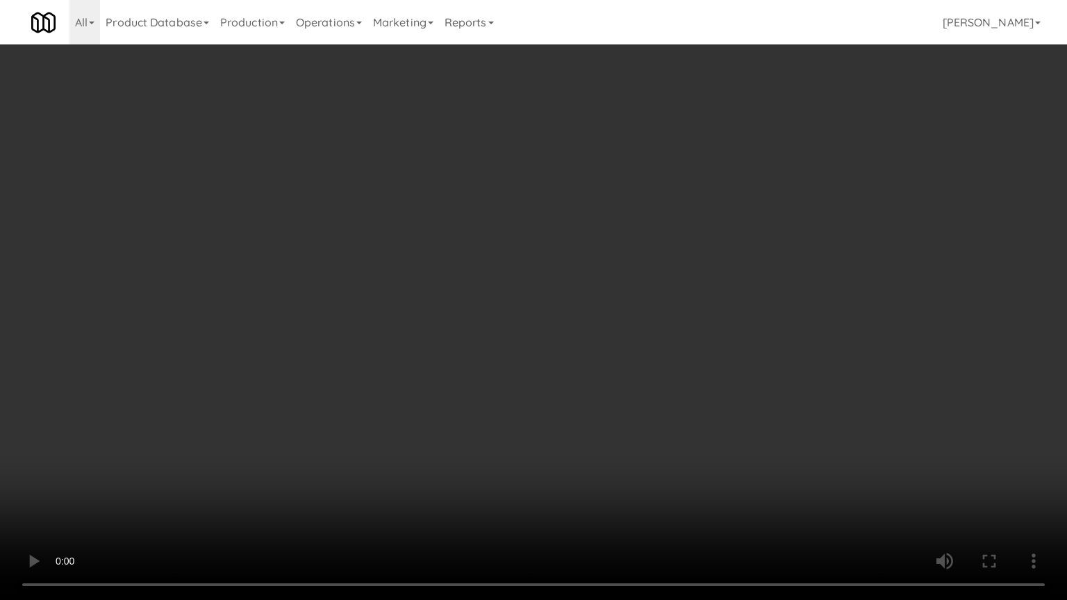
click at [650, 385] on video at bounding box center [533, 300] width 1067 height 600
click at [648, 389] on video at bounding box center [533, 300] width 1067 height 600
click at [657, 389] on video at bounding box center [533, 300] width 1067 height 600
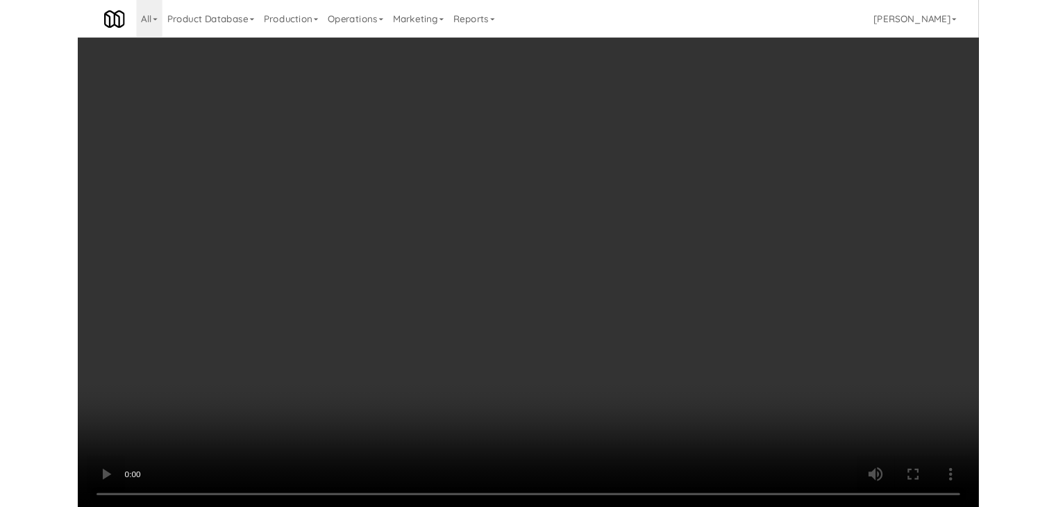
scroll to position [7952, 0]
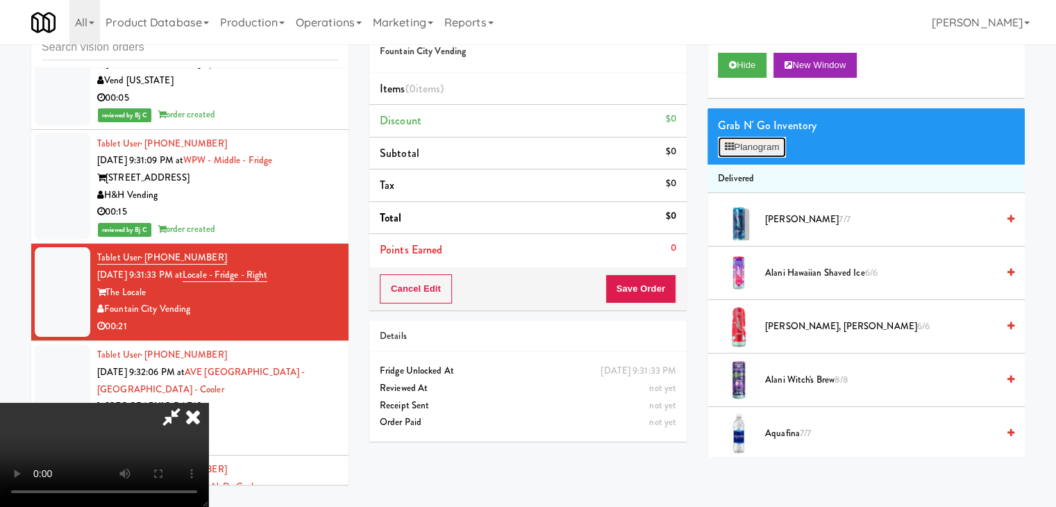
click at [752, 147] on button "Planogram" at bounding box center [752, 147] width 68 height 21
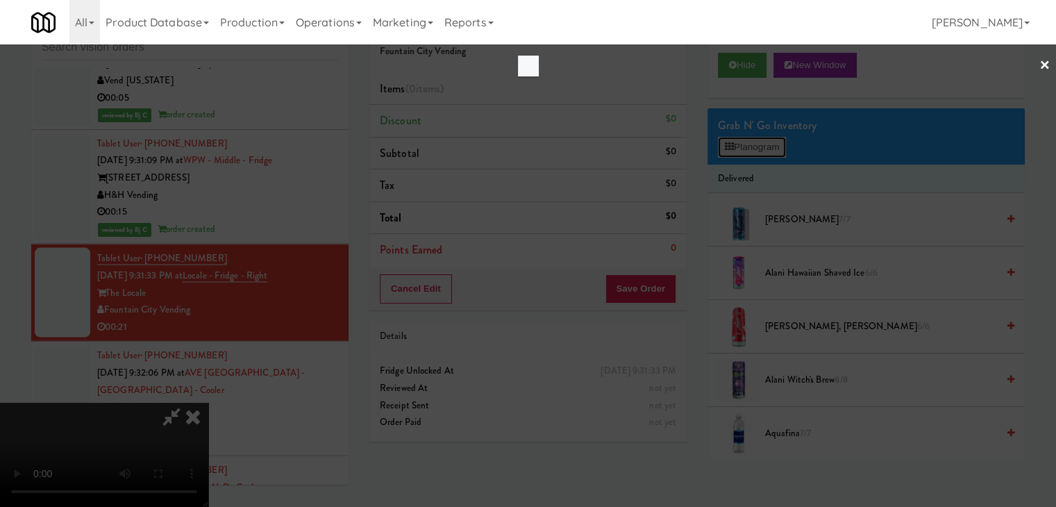
scroll to position [7934, 0]
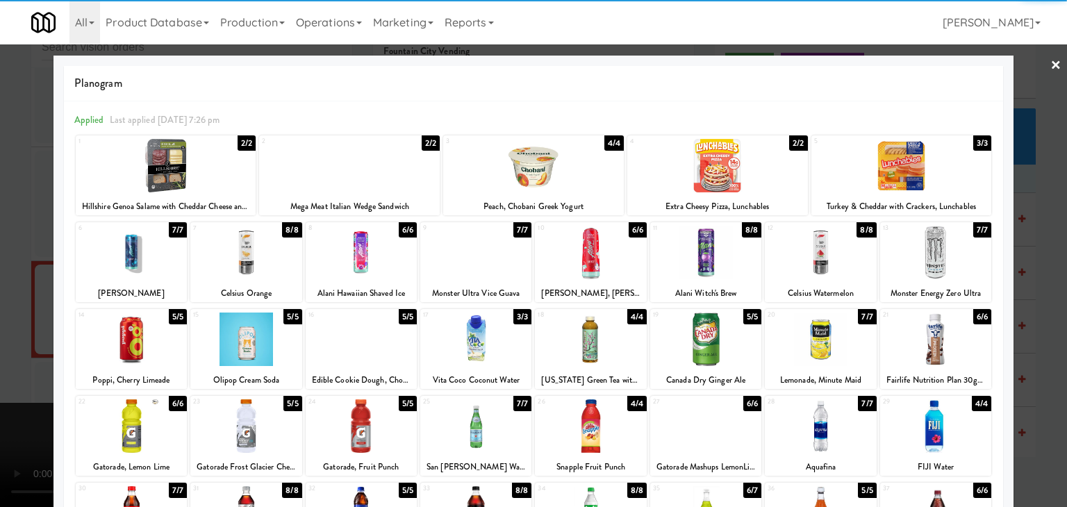
click at [261, 345] on div at bounding box center [245, 339] width 111 height 53
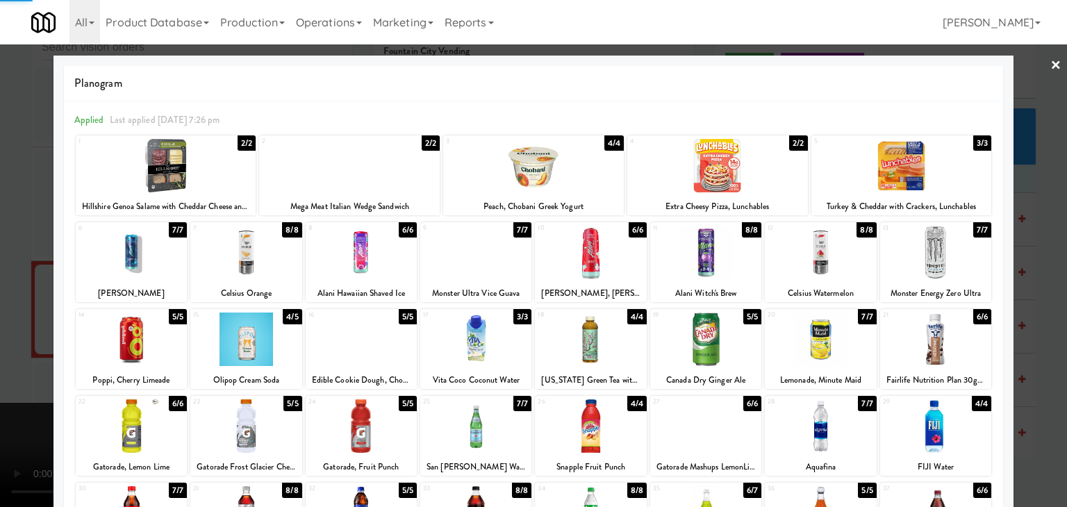
click at [703, 271] on div at bounding box center [705, 252] width 111 height 53
drag, startPoint x: 0, startPoint y: 379, endPoint x: 170, endPoint y: 373, distance: 170.2
click at [15, 376] on div at bounding box center [533, 253] width 1067 height 507
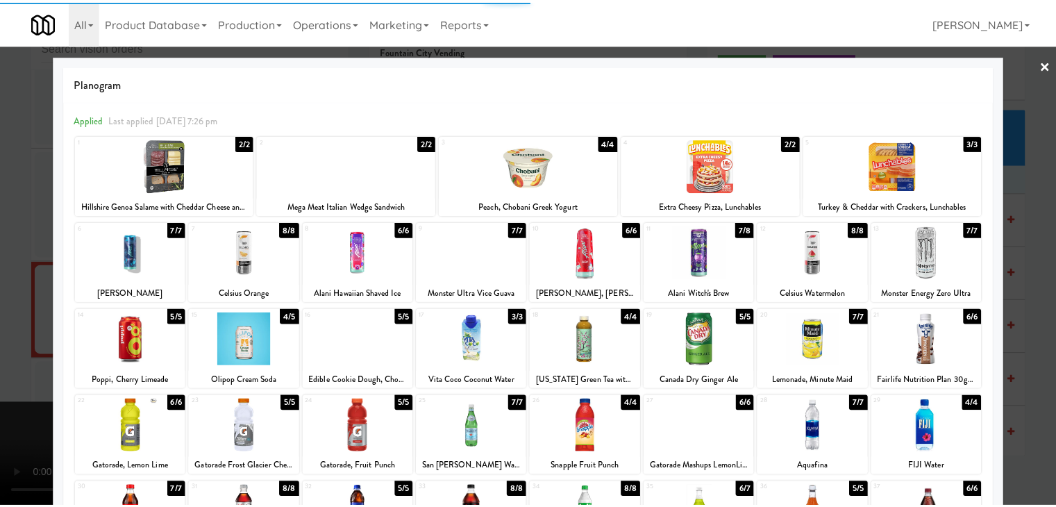
scroll to position [7952, 0]
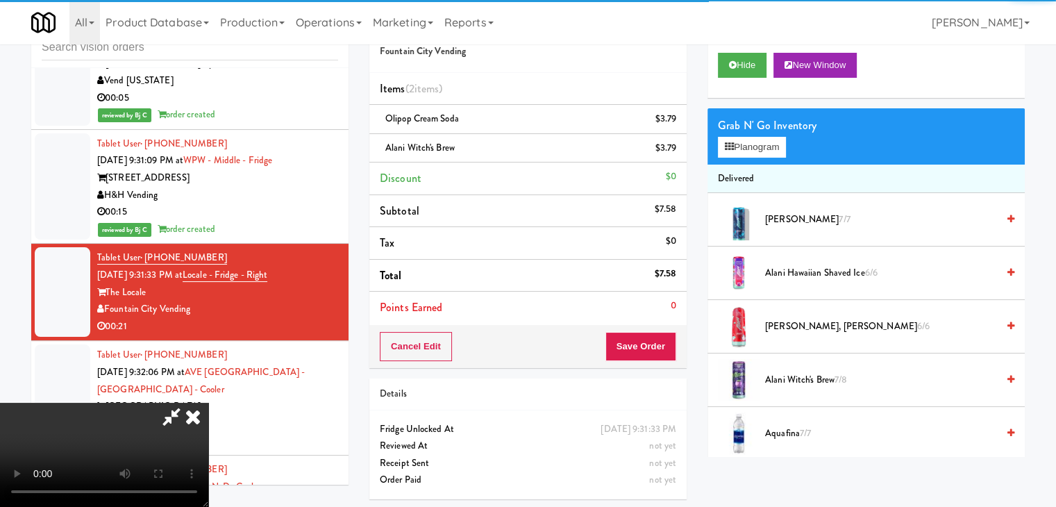
click at [208, 403] on video at bounding box center [104, 455] width 208 height 104
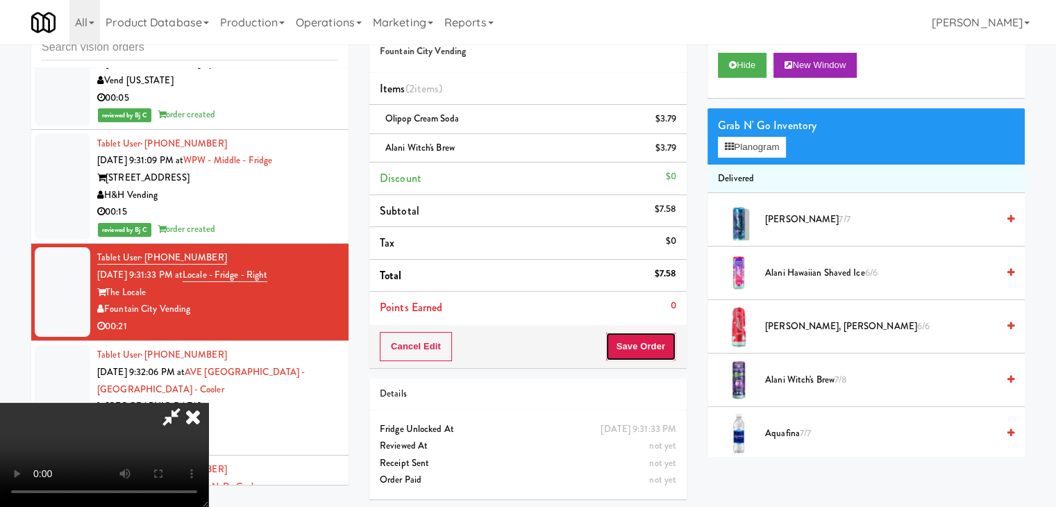
drag, startPoint x: 660, startPoint y: 335, endPoint x: 654, endPoint y: 340, distance: 8.1
click at [658, 337] on button "Save Order" at bounding box center [641, 346] width 71 height 29
click at [654, 340] on button "Save Order" at bounding box center [641, 346] width 71 height 29
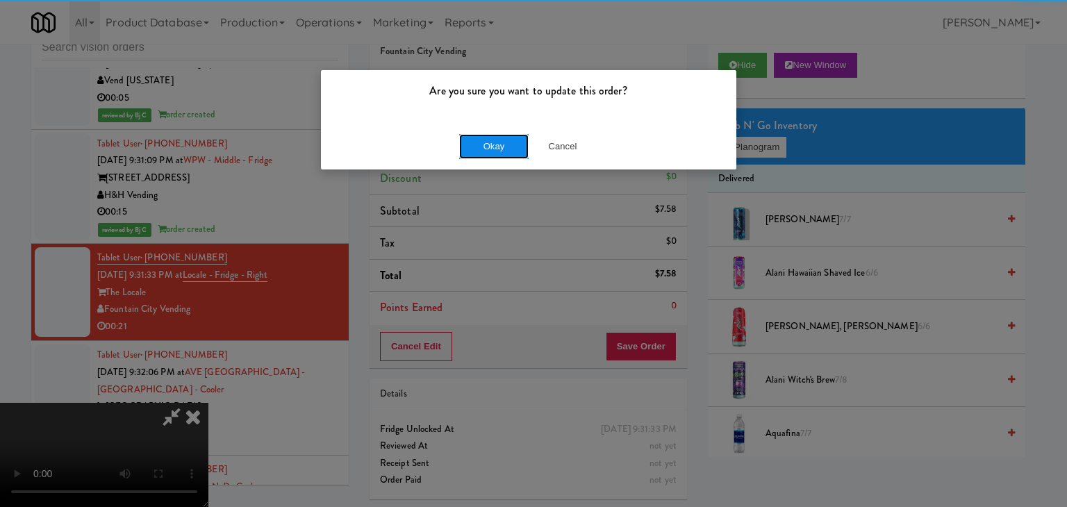
click at [475, 149] on button "Okay" at bounding box center [493, 146] width 69 height 25
click at [475, 149] on body "Are you sure you want to update this order? Okay Cancel Okay Are you sure you w…" at bounding box center [533, 253] width 1067 height 507
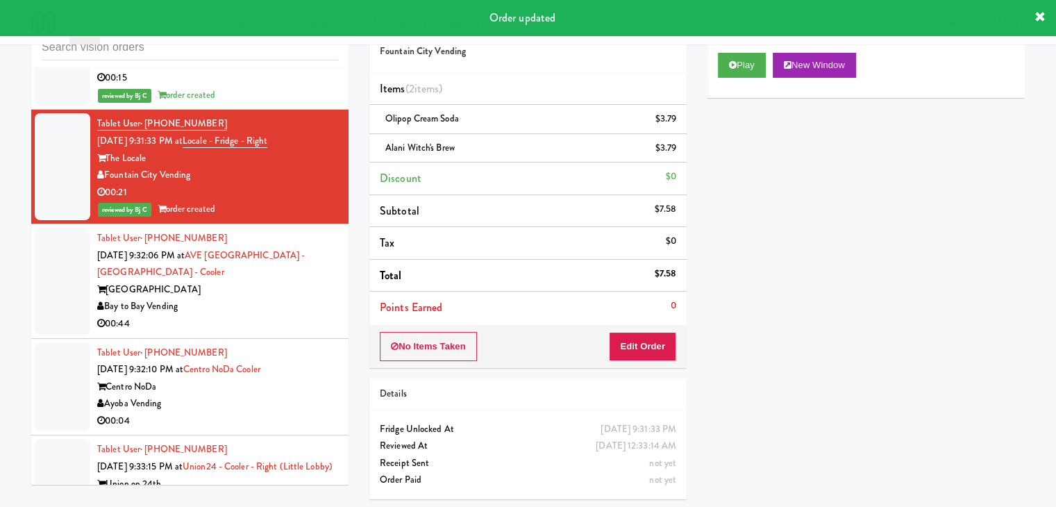
scroll to position [8090, 0]
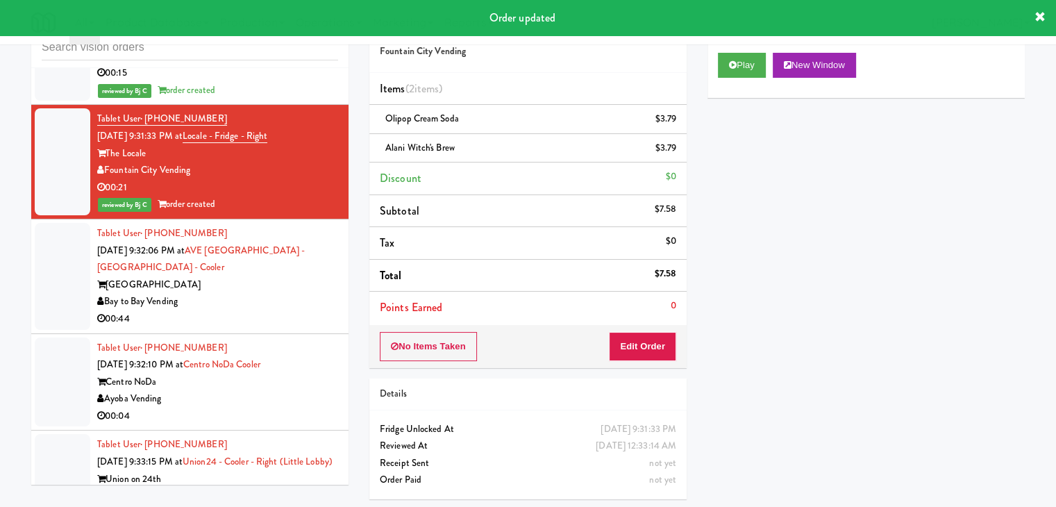
drag, startPoint x: 258, startPoint y: 231, endPoint x: 272, endPoint y: 239, distance: 16.2
click at [258, 293] on div "Bay to Bay Vending" at bounding box center [217, 301] width 241 height 17
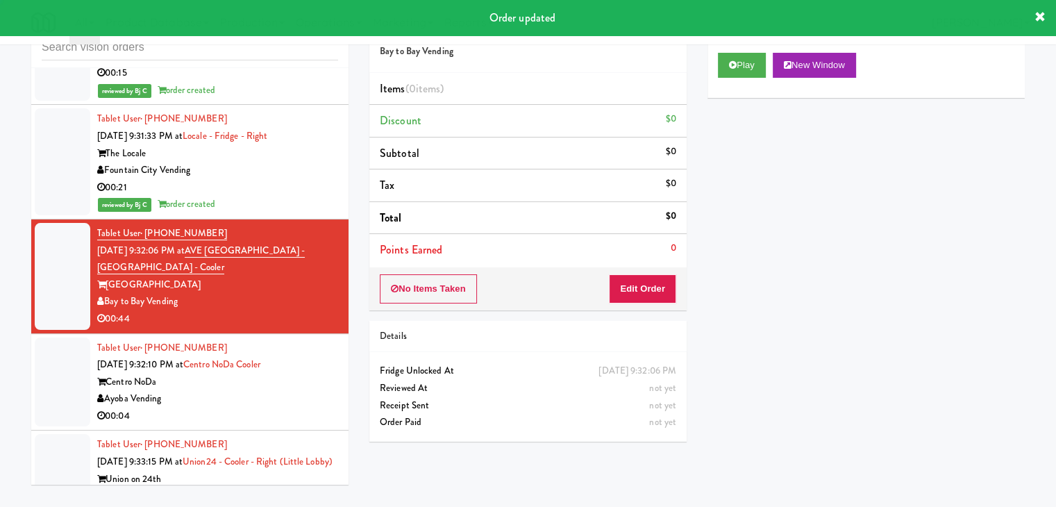
scroll to position [8160, 0]
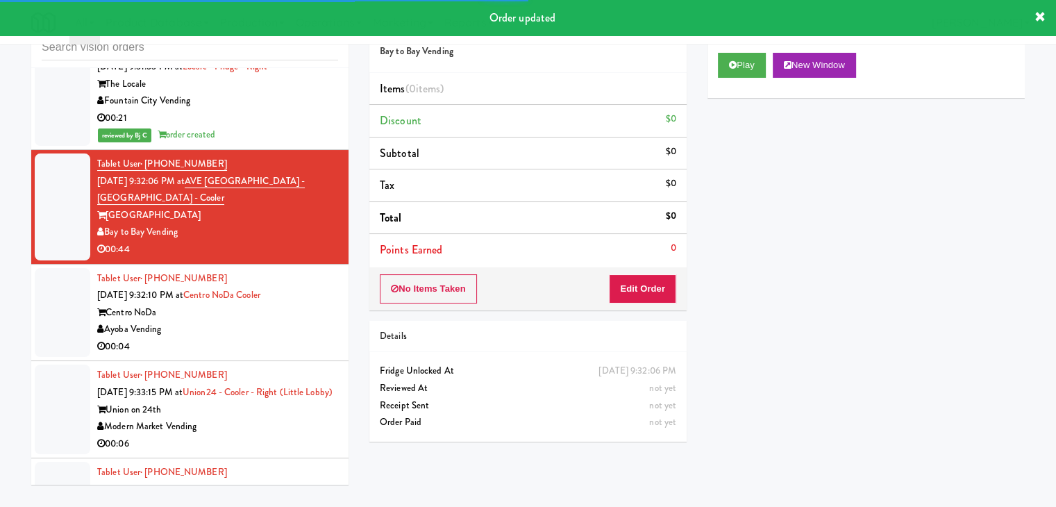
drag, startPoint x: 298, startPoint y: 263, endPoint x: 319, endPoint y: 269, distance: 21.8
click at [308, 270] on div "Tablet User · (518) 256-7149 Sep 3, 2025 9:32:10 PM at Centro NoDa Cooler Centr…" at bounding box center [217, 312] width 241 height 85
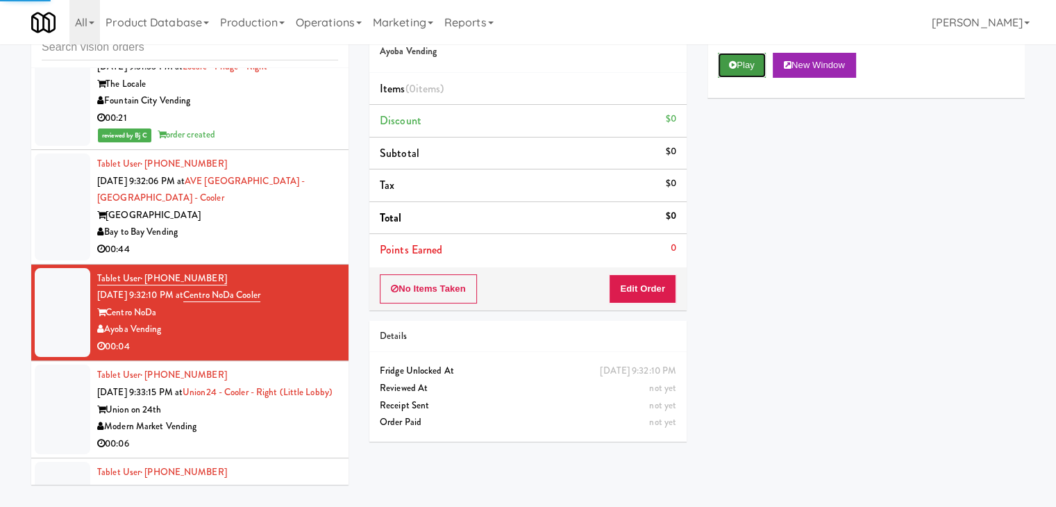
click at [741, 65] on button "Play" at bounding box center [742, 65] width 48 height 25
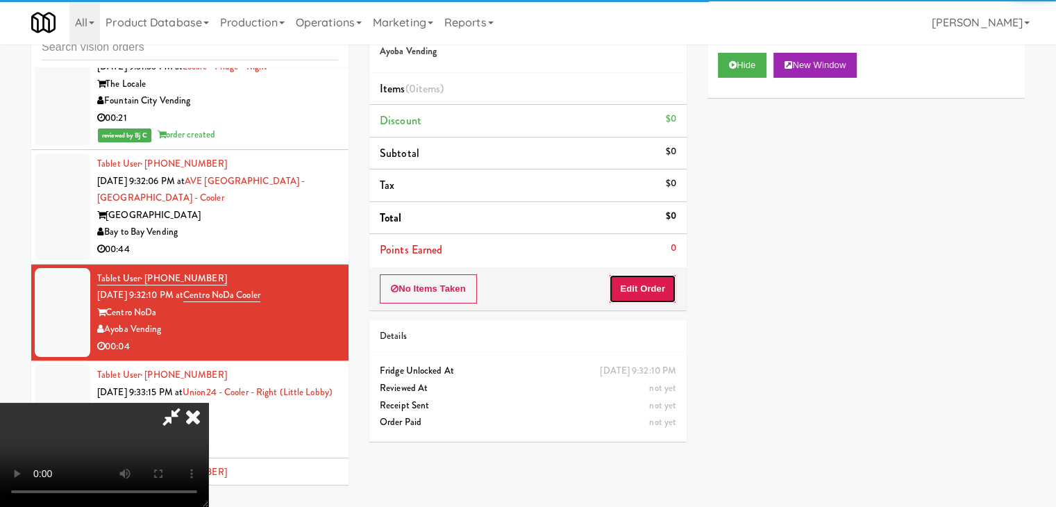
click at [648, 296] on button "Edit Order" at bounding box center [642, 288] width 67 height 29
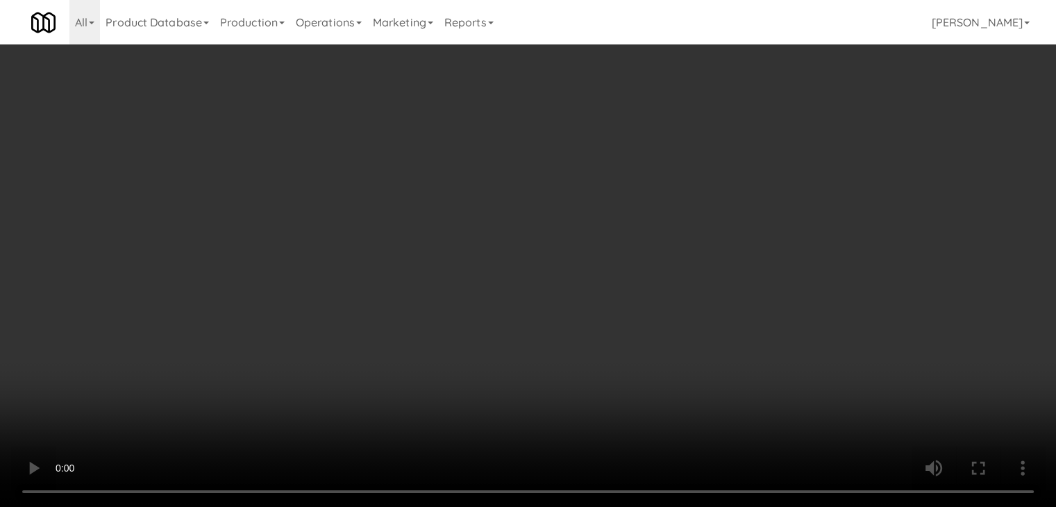
scroll to position [8143, 0]
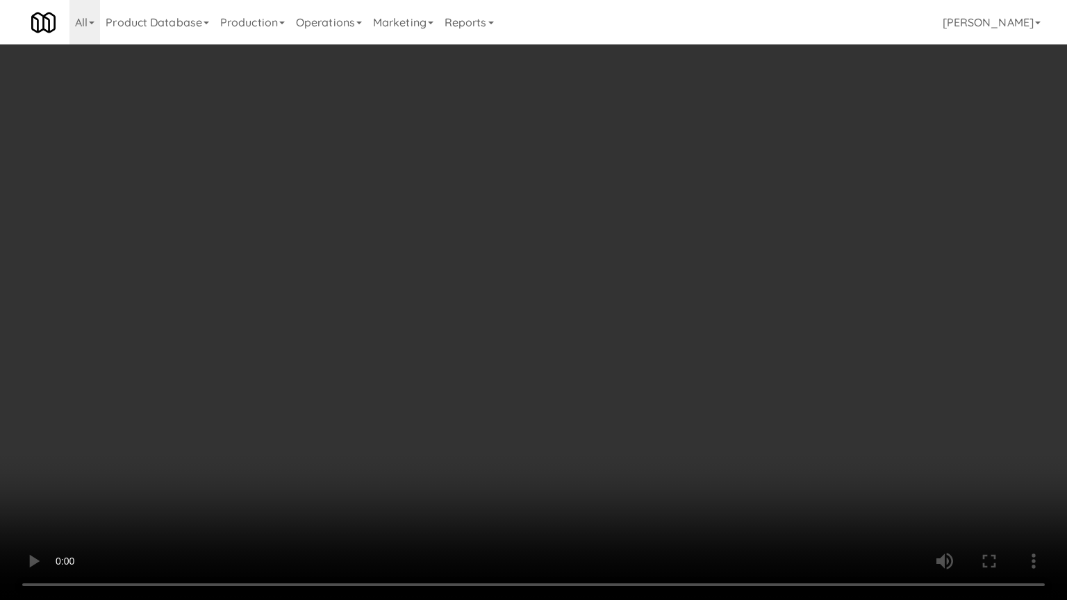
click at [617, 381] on video at bounding box center [533, 300] width 1067 height 600
click at [628, 365] on video at bounding box center [533, 300] width 1067 height 600
click at [629, 362] on video at bounding box center [533, 300] width 1067 height 600
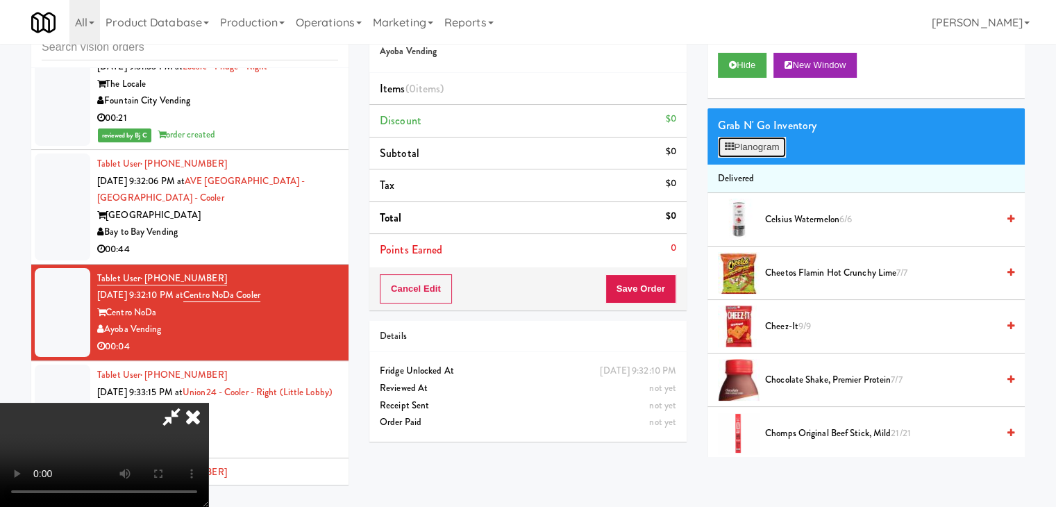
click at [739, 156] on button "Planogram" at bounding box center [752, 147] width 68 height 21
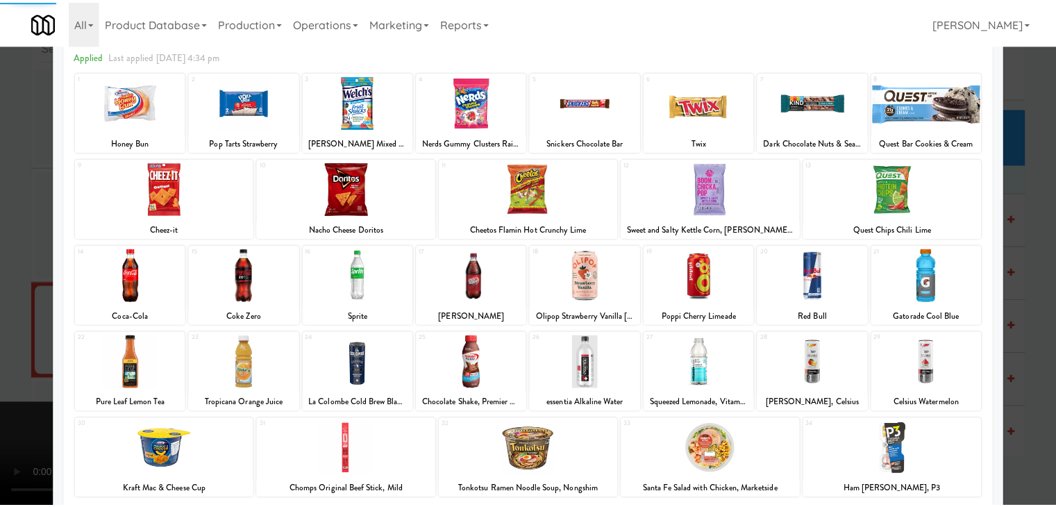
scroll to position [139, 0]
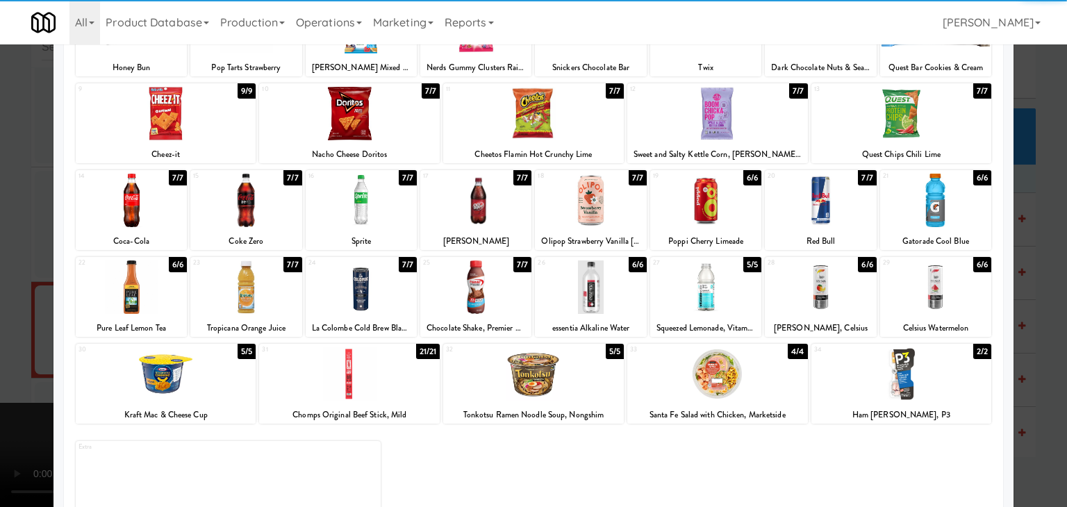
click at [344, 379] on div at bounding box center [349, 373] width 181 height 53
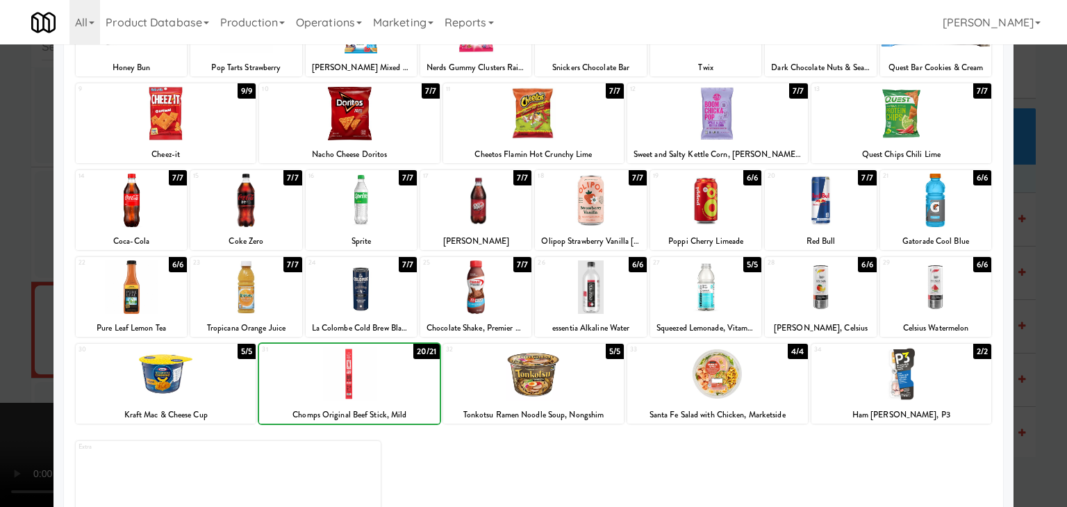
drag, startPoint x: 0, startPoint y: 373, endPoint x: 328, endPoint y: 344, distance: 329.0
click at [8, 372] on div at bounding box center [533, 253] width 1067 height 507
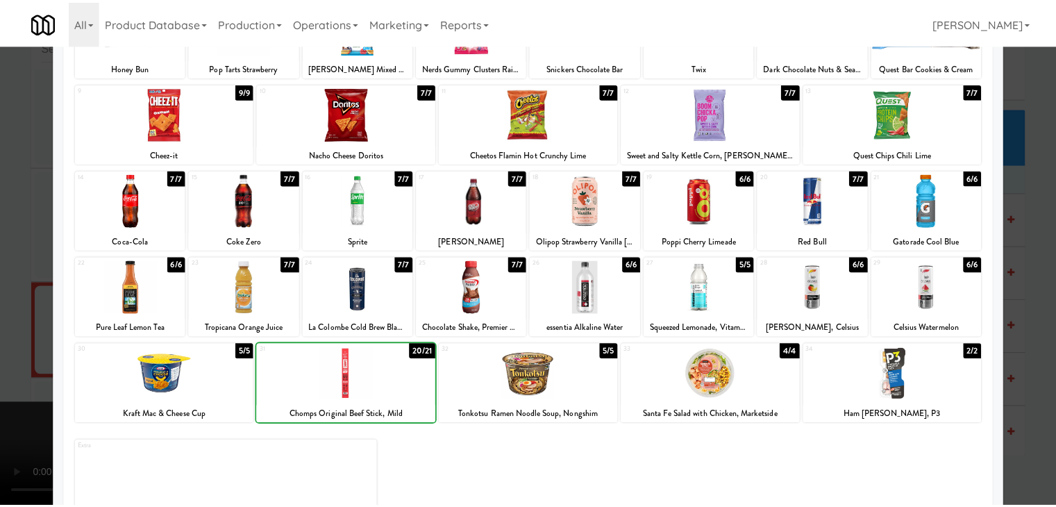
scroll to position [8160, 0]
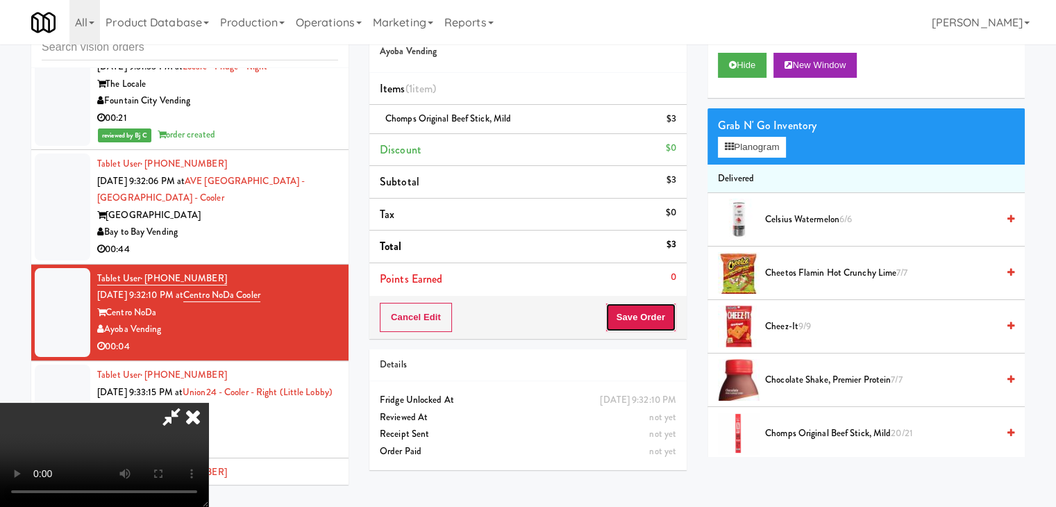
click at [653, 319] on button "Save Order" at bounding box center [641, 317] width 71 height 29
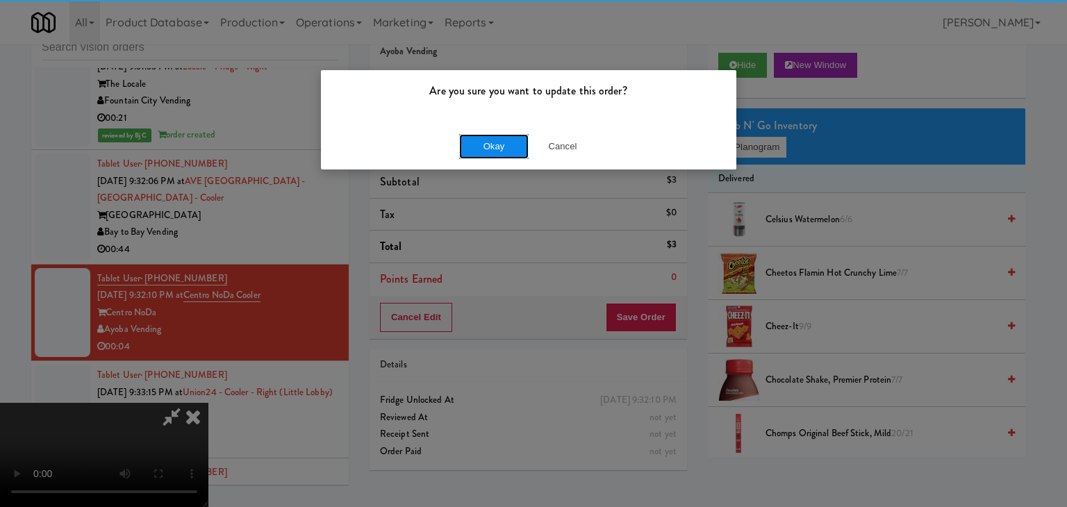
click at [500, 154] on button "Okay" at bounding box center [493, 146] width 69 height 25
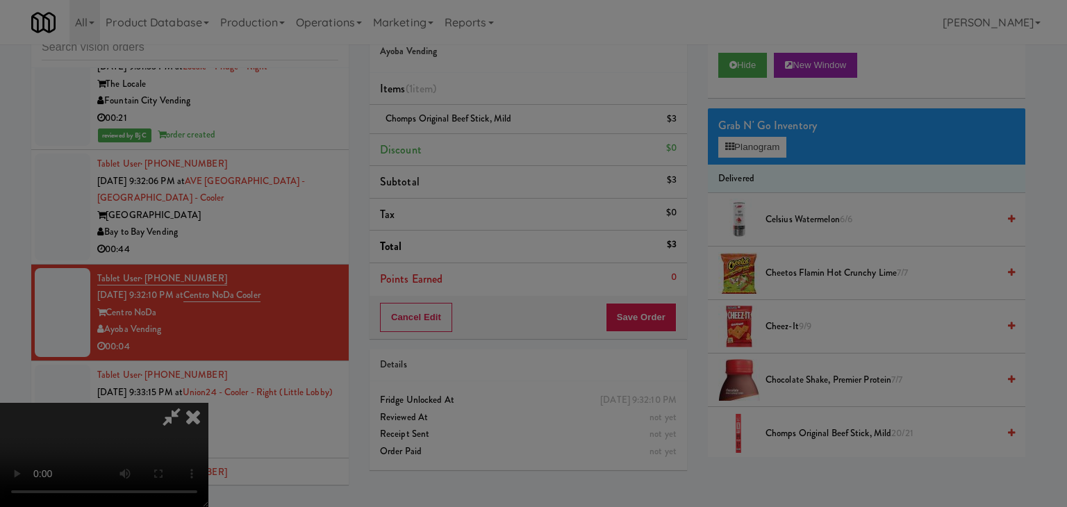
click at [500, 144] on div "Okay Cancel" at bounding box center [528, 120] width 415 height 47
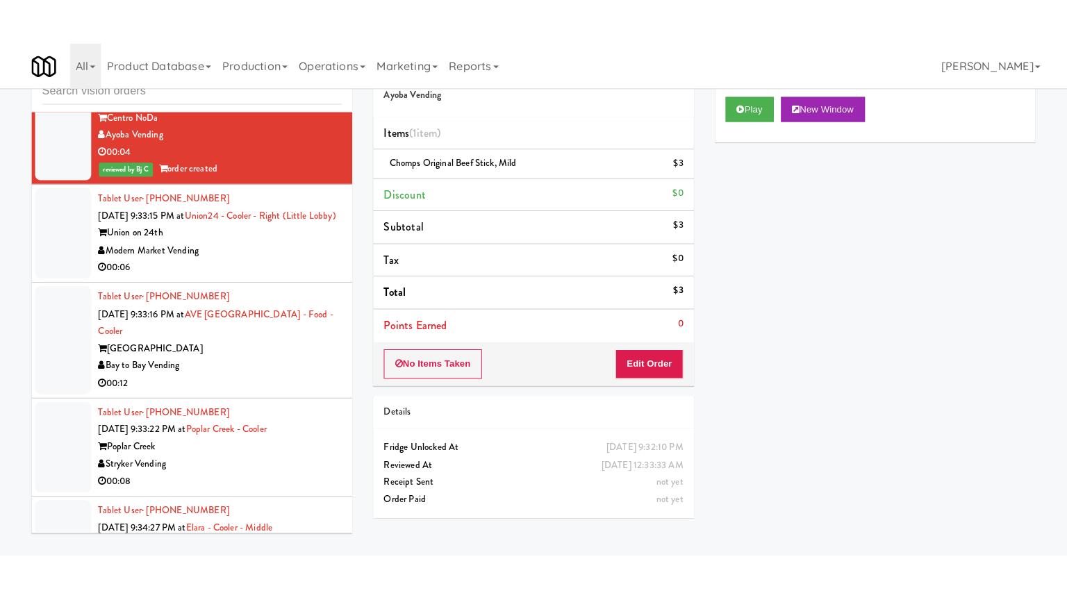
scroll to position [8368, 0]
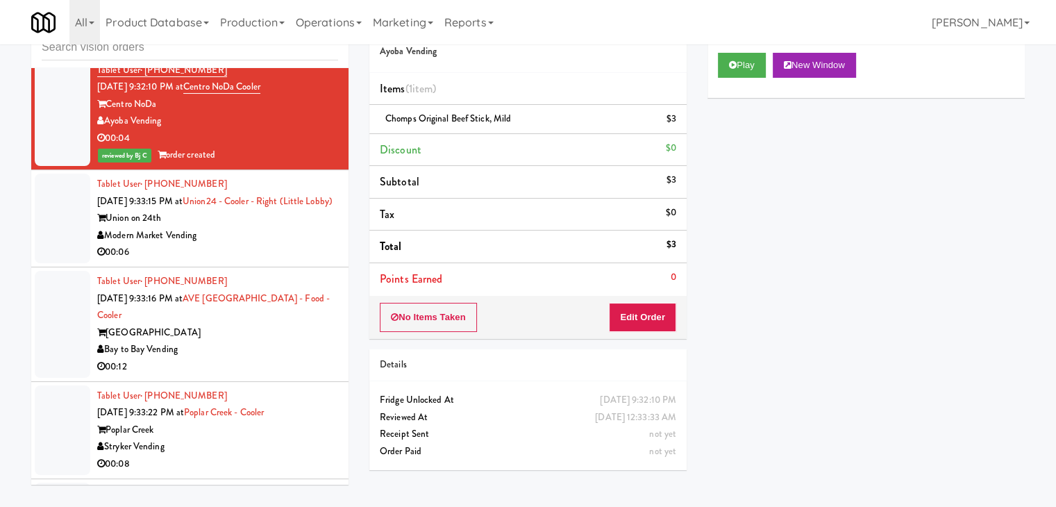
click at [288, 244] on div "00:06" at bounding box center [217, 252] width 241 height 17
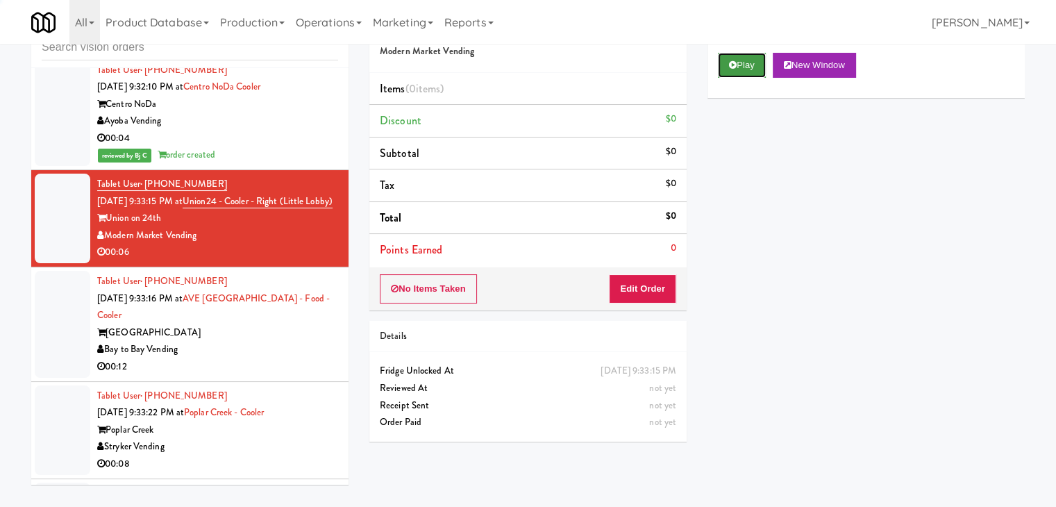
click at [750, 65] on button "Play" at bounding box center [742, 65] width 48 height 25
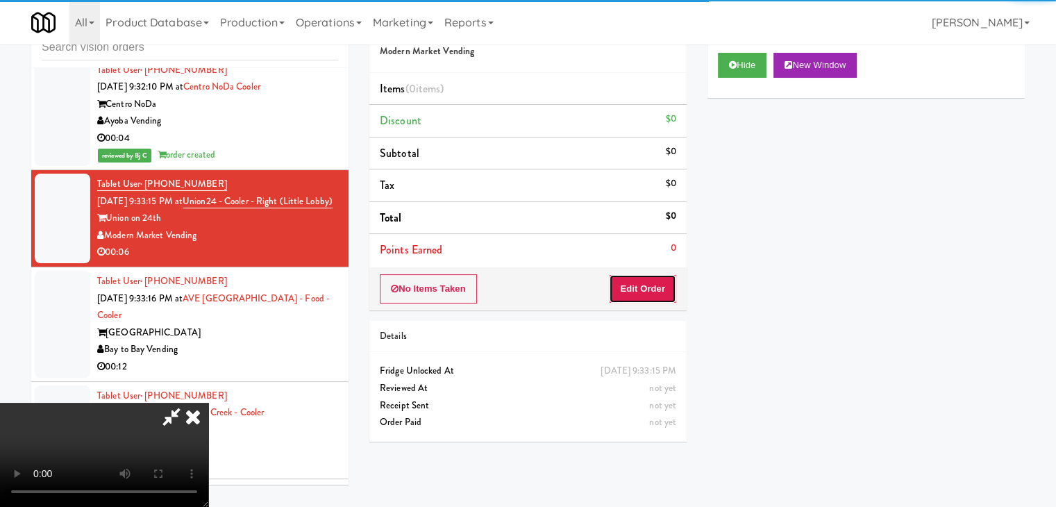
click at [661, 288] on button "Edit Order" at bounding box center [642, 288] width 67 height 29
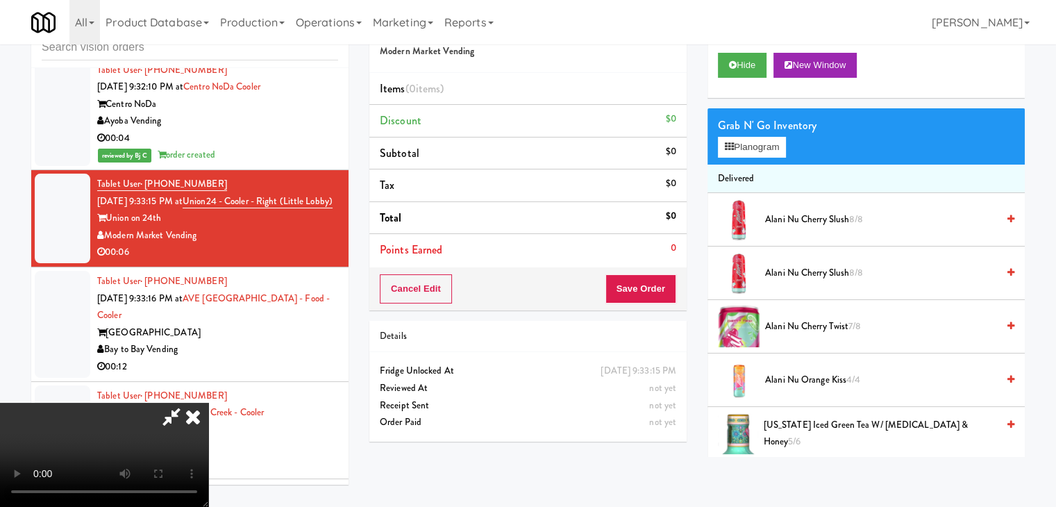
scroll to position [8351, 0]
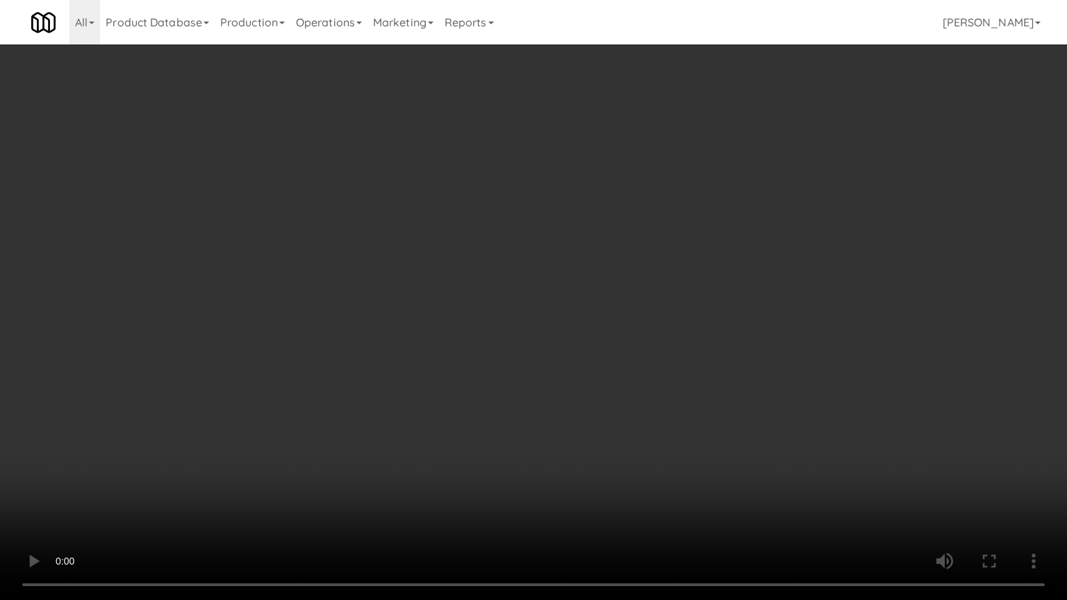
click at [607, 412] on video at bounding box center [533, 300] width 1067 height 600
click at [609, 410] on video at bounding box center [533, 300] width 1067 height 600
drag, startPoint x: 609, startPoint y: 410, endPoint x: 683, endPoint y: 240, distance: 184.8
click at [617, 394] on video at bounding box center [533, 300] width 1067 height 600
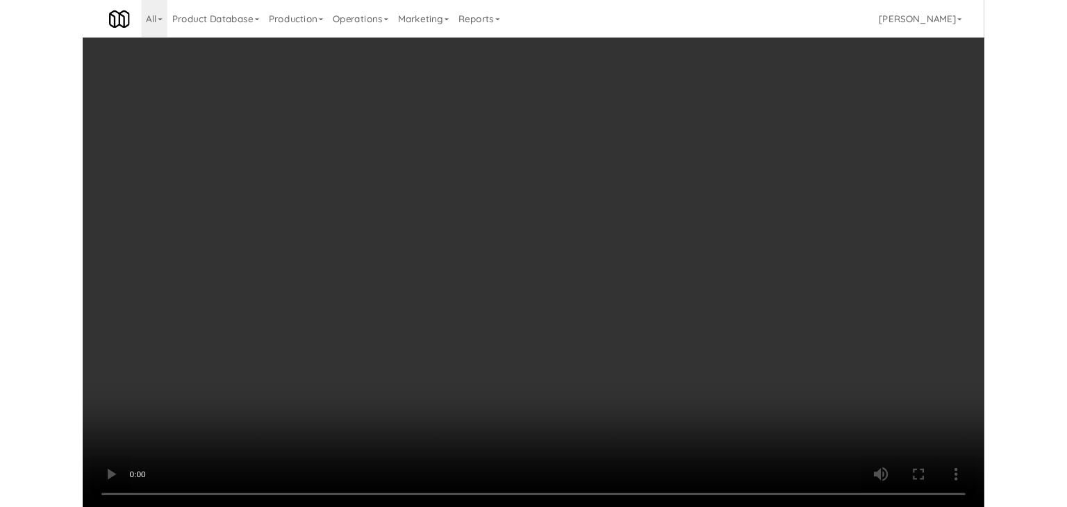
scroll to position [8368, 0]
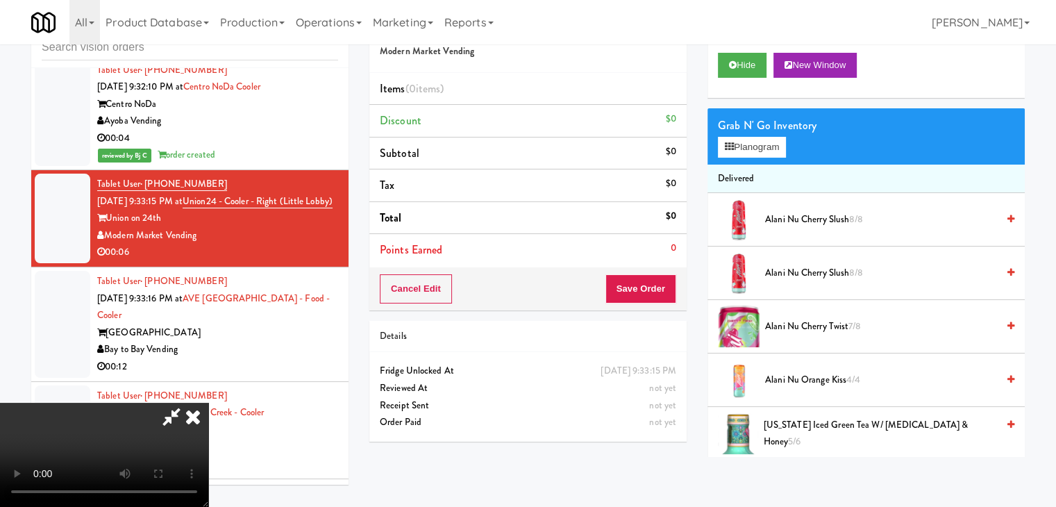
click at [753, 134] on div "Grab N' Go Inventory" at bounding box center [866, 125] width 297 height 21
click at [749, 144] on button "Planogram" at bounding box center [752, 147] width 68 height 21
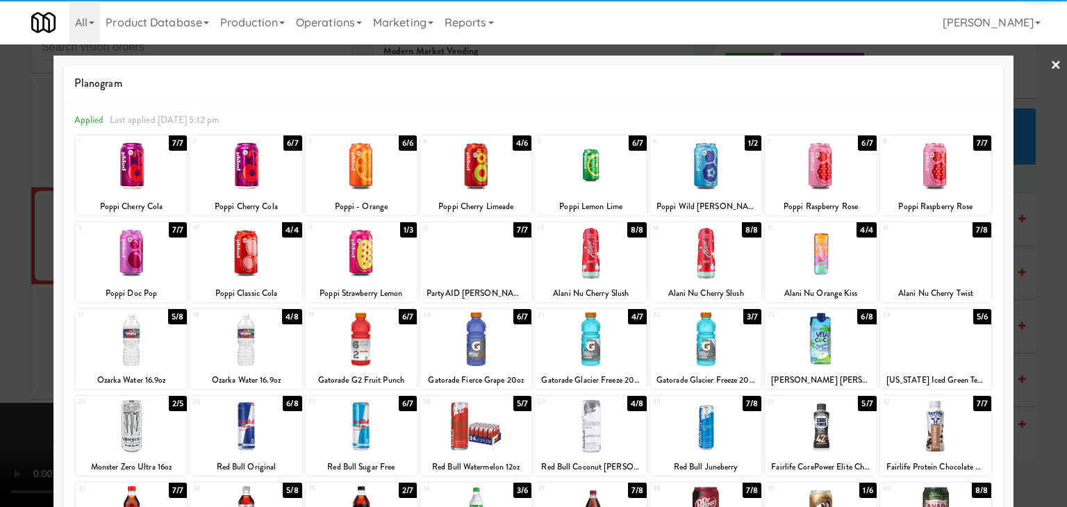
click at [694, 181] on div at bounding box center [705, 165] width 111 height 53
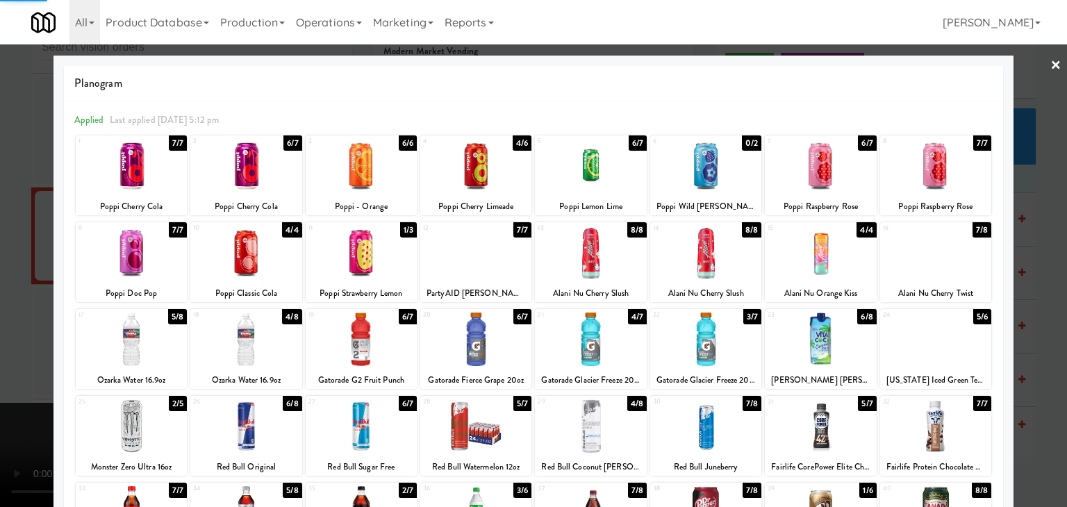
drag, startPoint x: 0, startPoint y: 352, endPoint x: 233, endPoint y: 350, distance: 233.4
click at [3, 352] on div at bounding box center [533, 253] width 1067 height 507
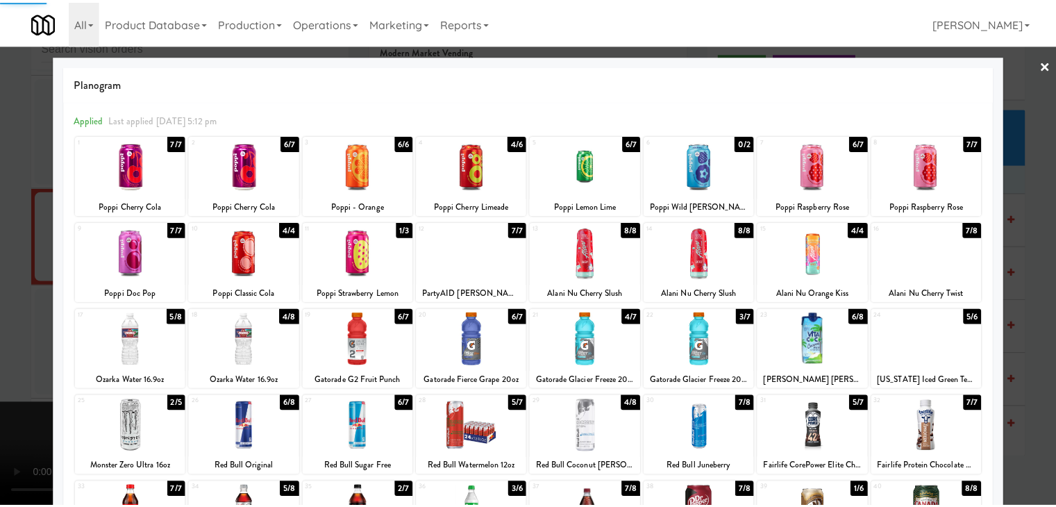
scroll to position [8368, 0]
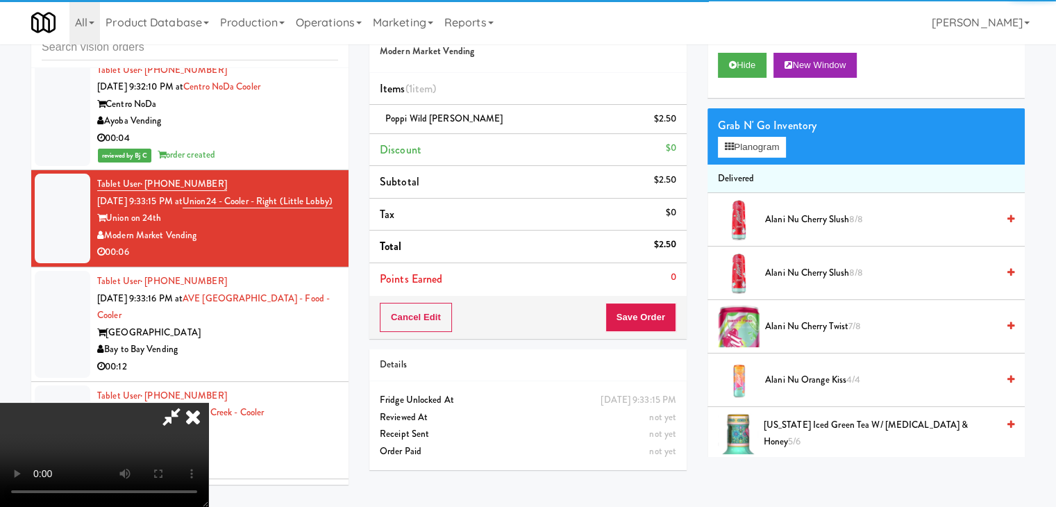
click at [649, 331] on div "Cancel Edit Save Order" at bounding box center [527, 317] width 317 height 43
click at [650, 326] on button "Save Order" at bounding box center [641, 317] width 71 height 29
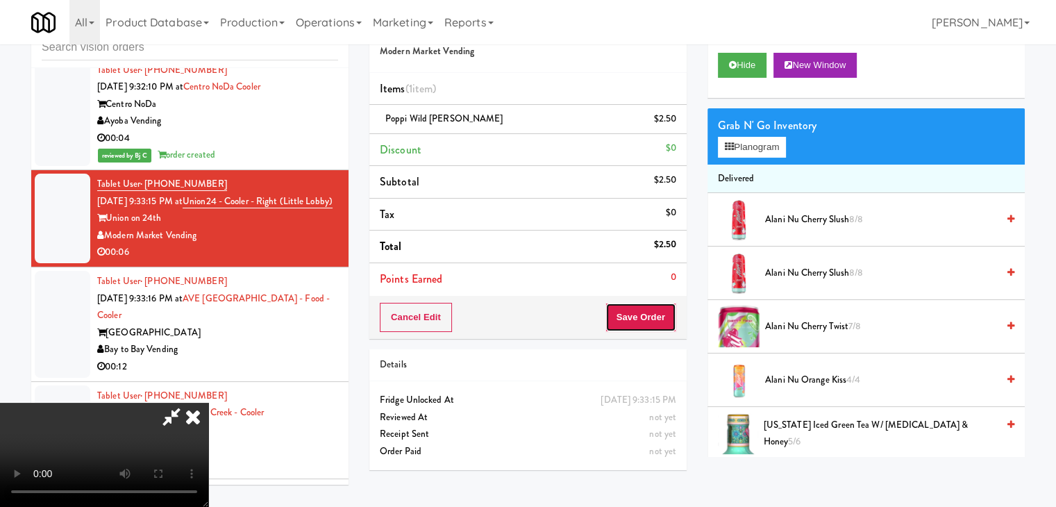
click at [651, 322] on button "Save Order" at bounding box center [641, 317] width 71 height 29
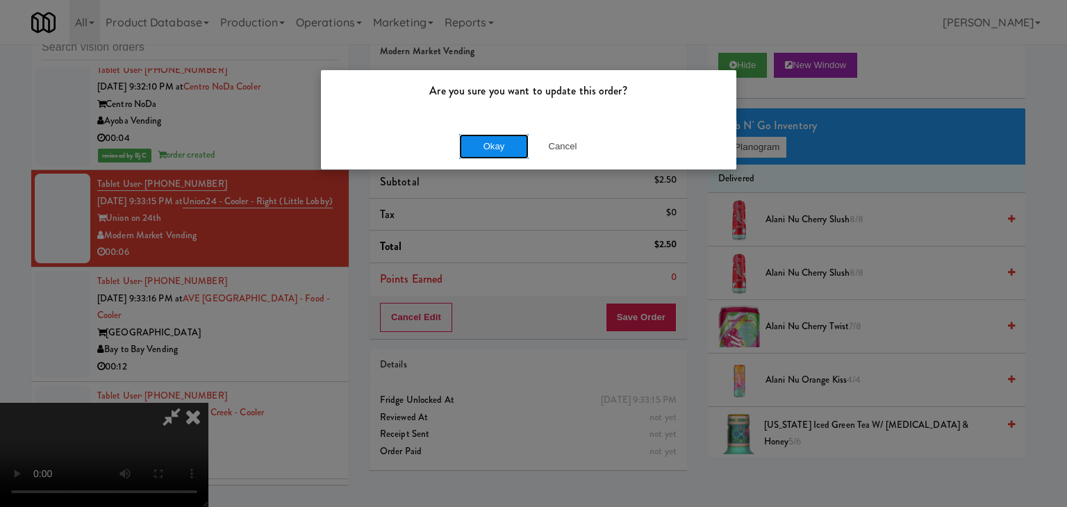
click at [500, 142] on button "Okay" at bounding box center [493, 146] width 69 height 25
click at [500, 141] on button "Okay" at bounding box center [493, 146] width 69 height 25
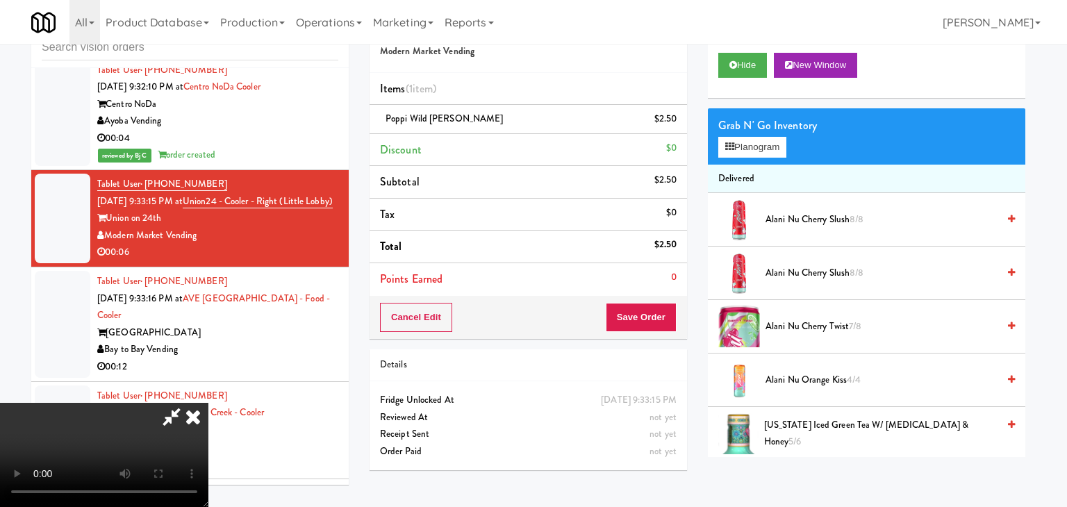
click at [500, 141] on div at bounding box center [533, 253] width 1067 height 507
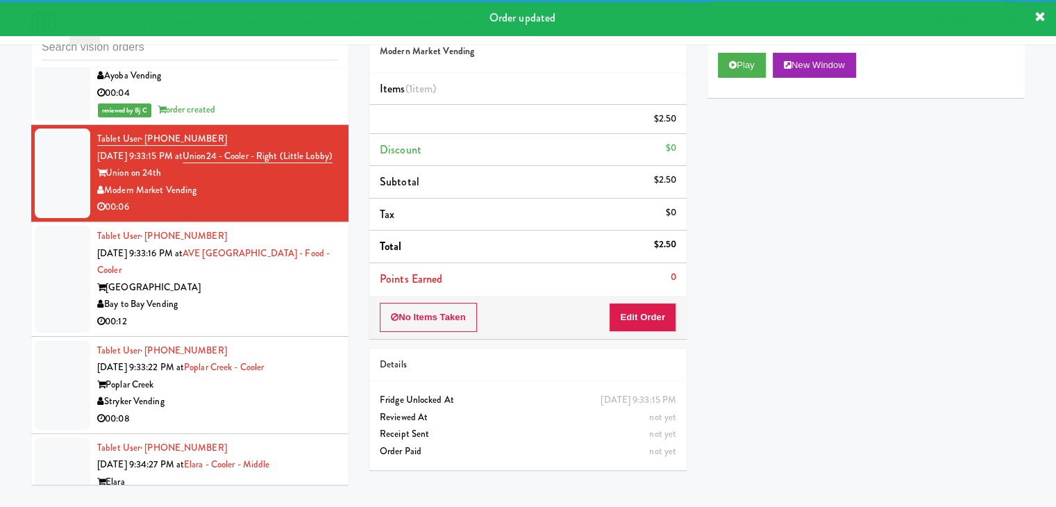
scroll to position [8438, 0]
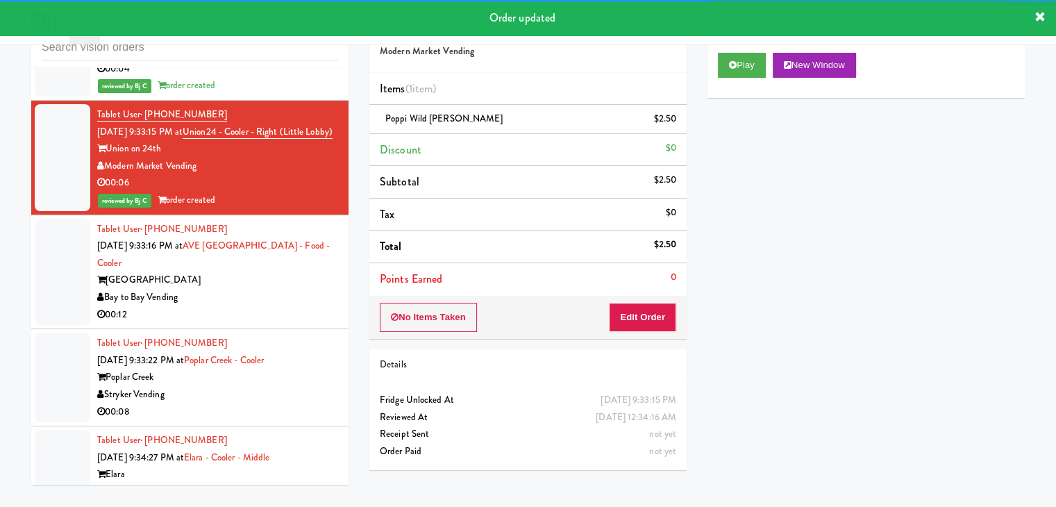
click at [285, 289] on div "Bay to Bay Vending" at bounding box center [217, 297] width 241 height 17
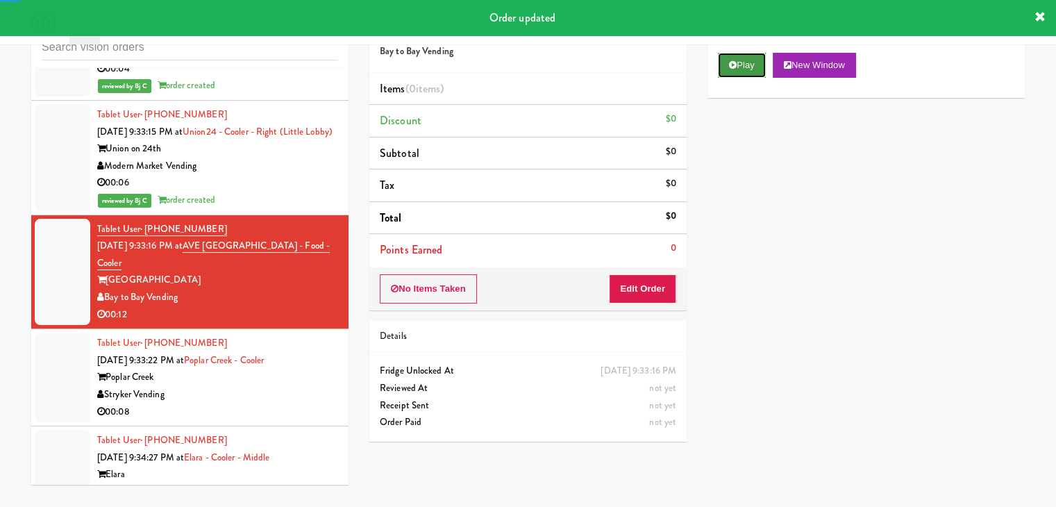
click at [763, 63] on button "Play" at bounding box center [742, 65] width 48 height 25
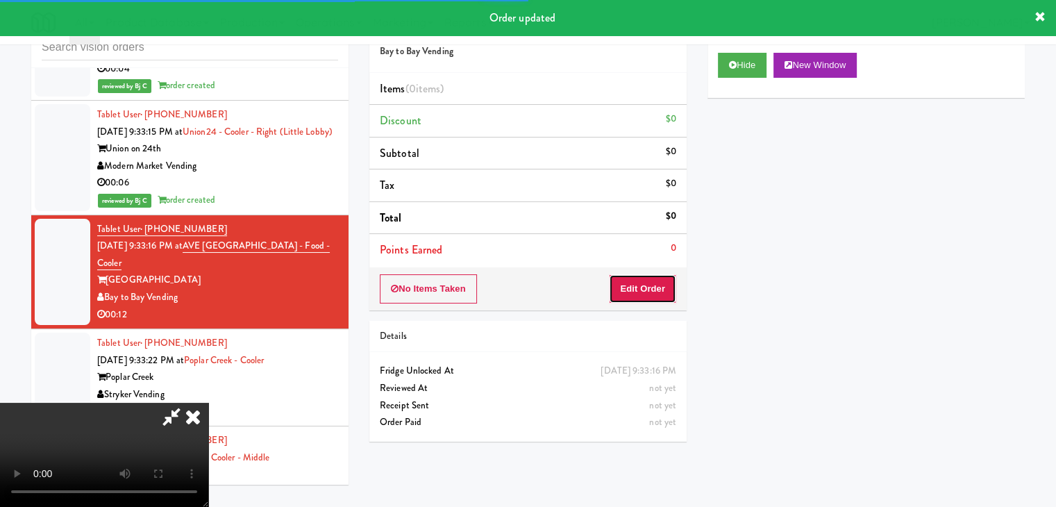
click at [632, 284] on button "Edit Order" at bounding box center [642, 288] width 67 height 29
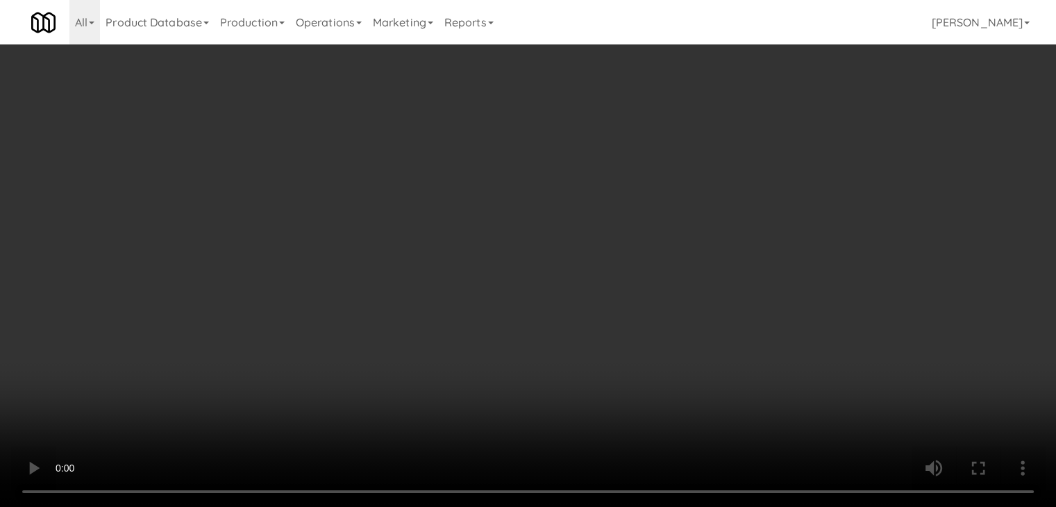
scroll to position [8420, 0]
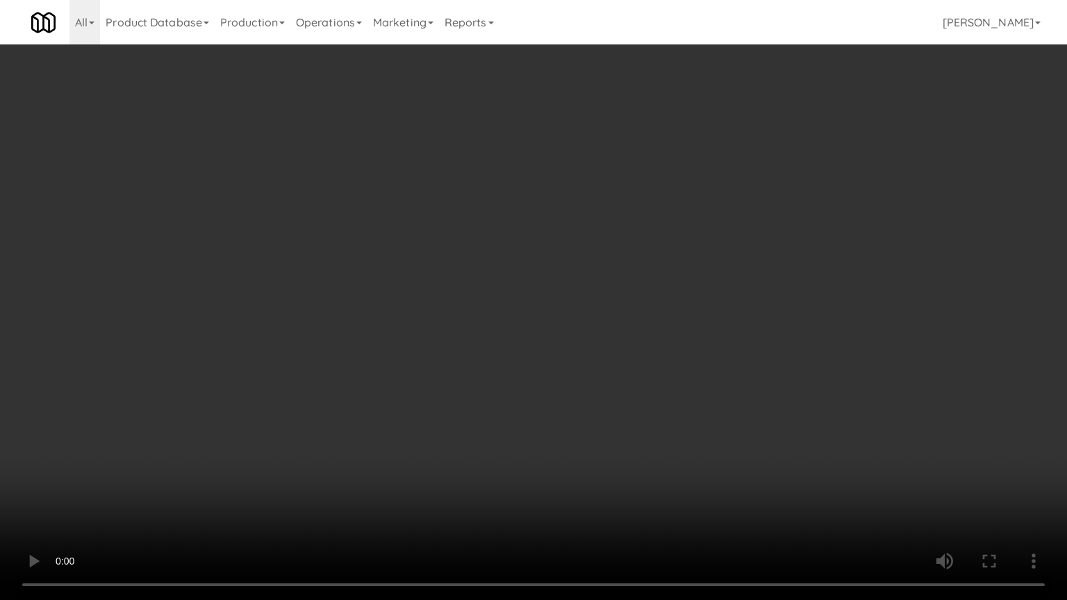
click at [617, 399] on video at bounding box center [533, 300] width 1067 height 600
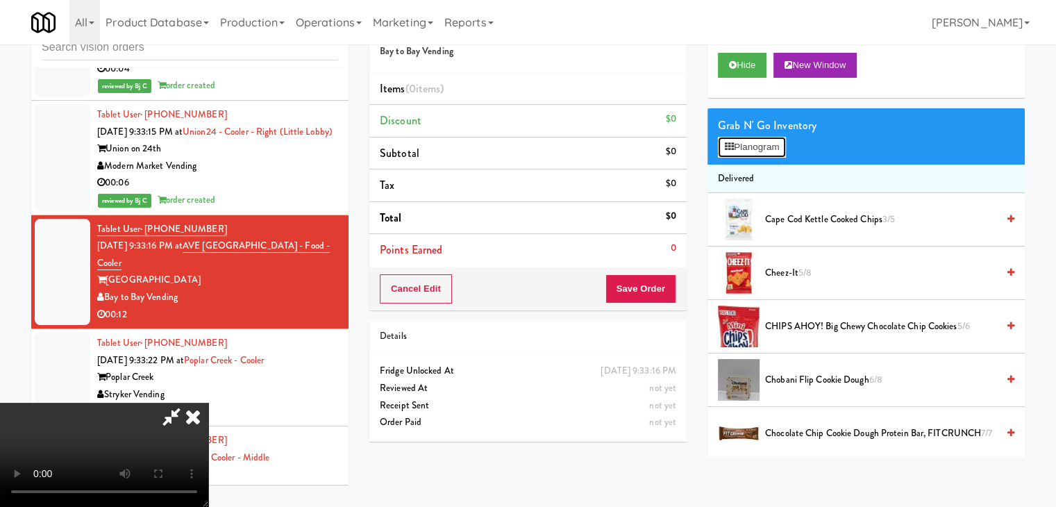
click at [772, 137] on button "Planogram" at bounding box center [752, 147] width 68 height 21
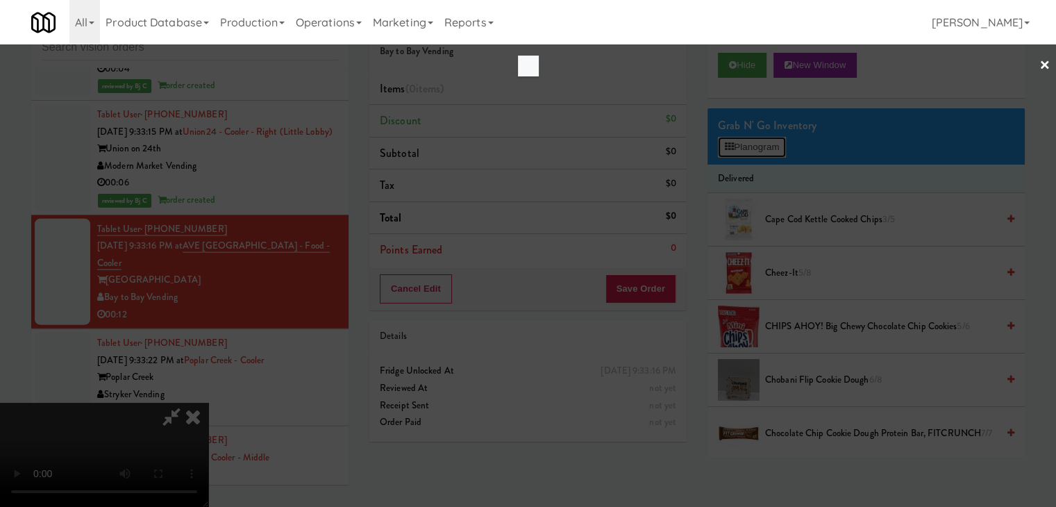
scroll to position [8420, 0]
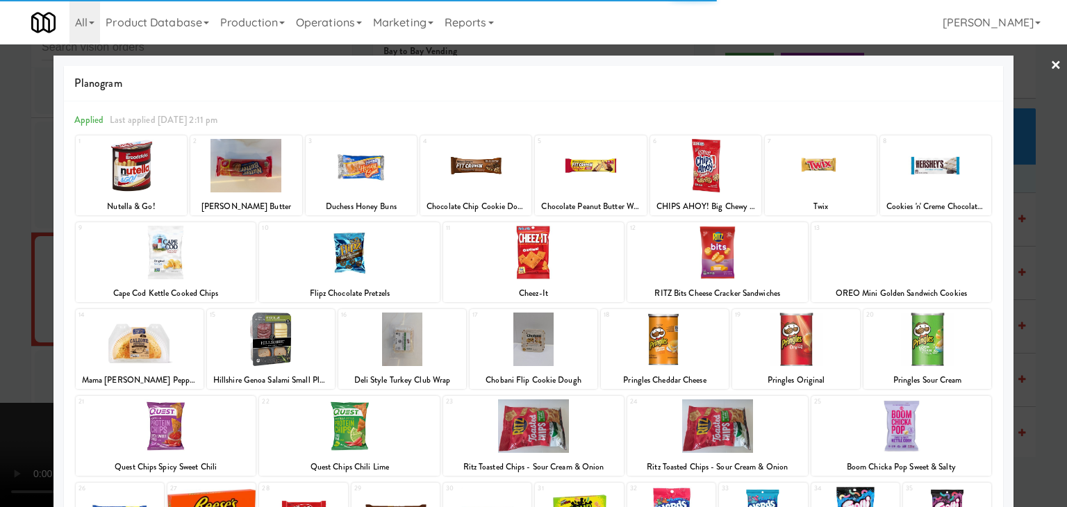
drag, startPoint x: 547, startPoint y: 267, endPoint x: 518, endPoint y: 267, distance: 28.5
click at [547, 267] on div at bounding box center [533, 252] width 181 height 53
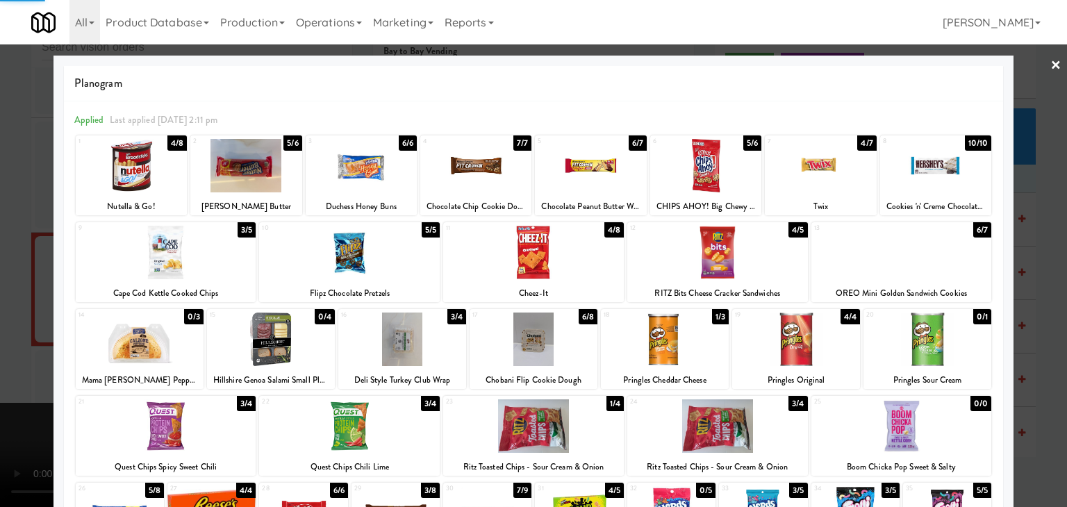
drag, startPoint x: 35, startPoint y: 276, endPoint x: 278, endPoint y: 269, distance: 243.2
click at [50, 274] on div at bounding box center [533, 253] width 1067 height 507
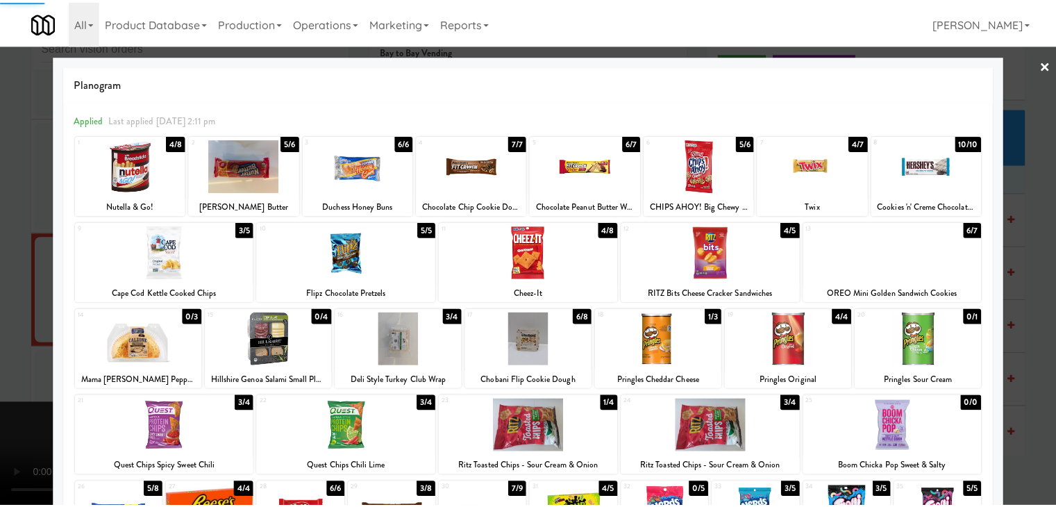
scroll to position [8438, 0]
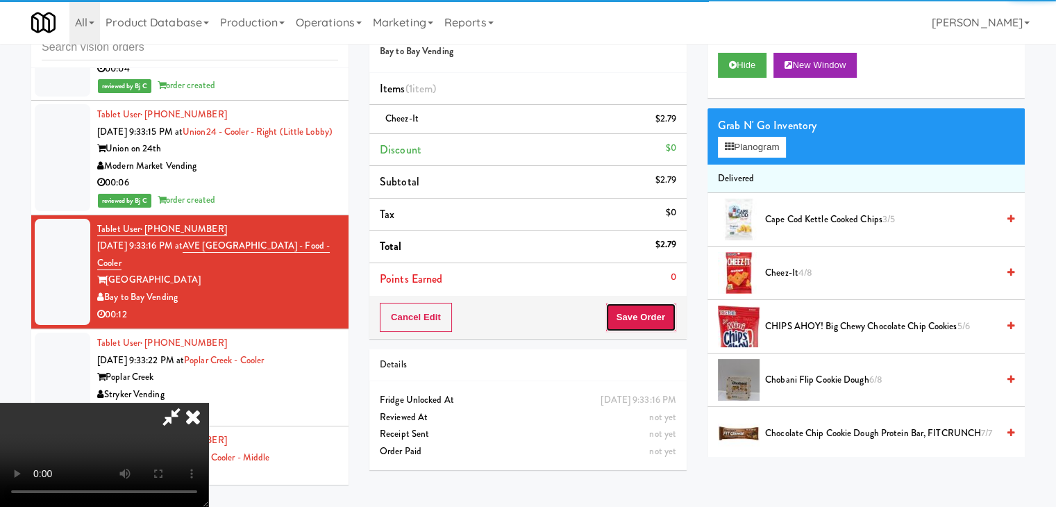
click at [663, 320] on button "Save Order" at bounding box center [641, 317] width 71 height 29
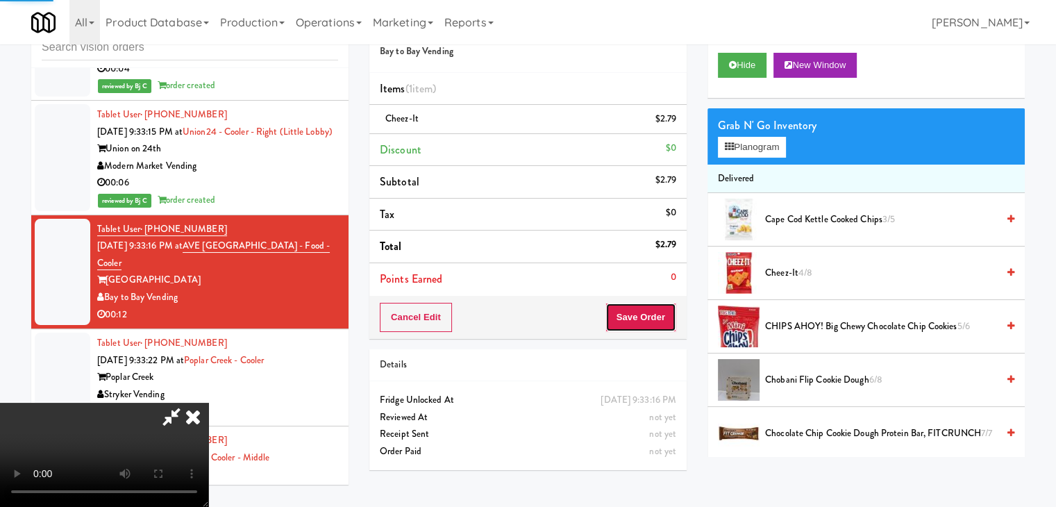
click at [663, 320] on button "Save Order" at bounding box center [641, 317] width 71 height 29
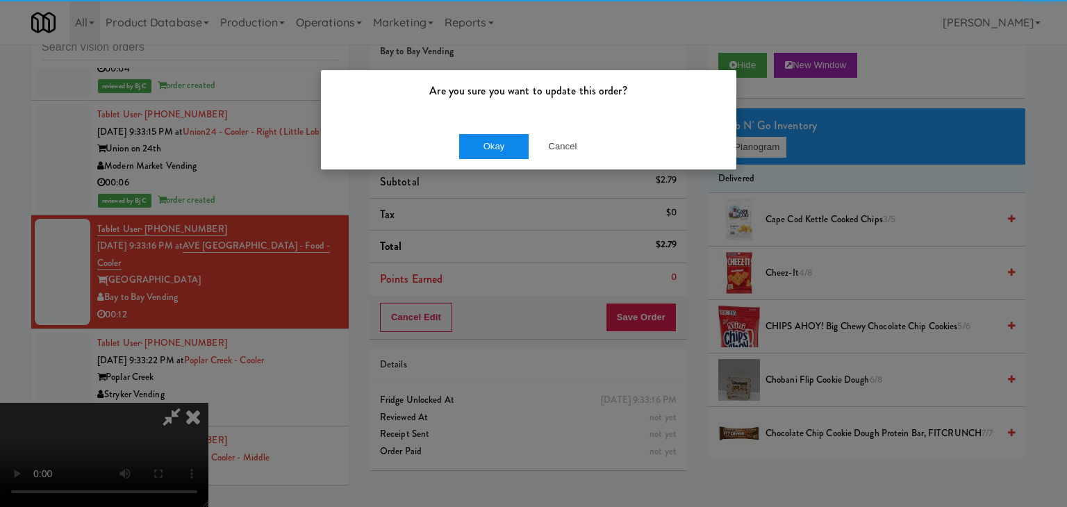
click at [494, 156] on div "Okay Cancel" at bounding box center [528, 146] width 415 height 47
click at [495, 152] on button "Okay" at bounding box center [493, 146] width 69 height 25
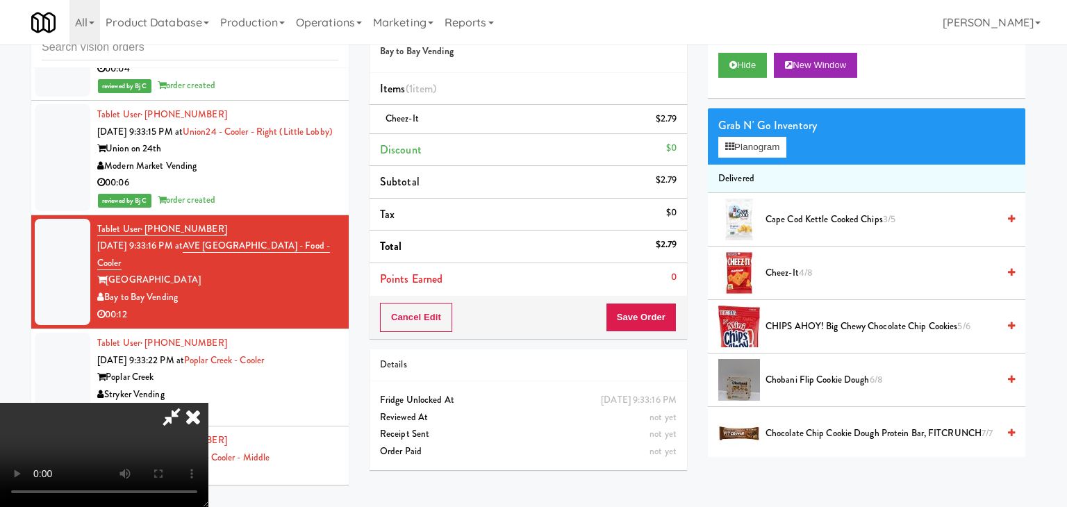
click at [497, 151] on body "Are you sure you want to update this order? Okay Cancel Okay Are you sure you w…" at bounding box center [533, 253] width 1067 height 507
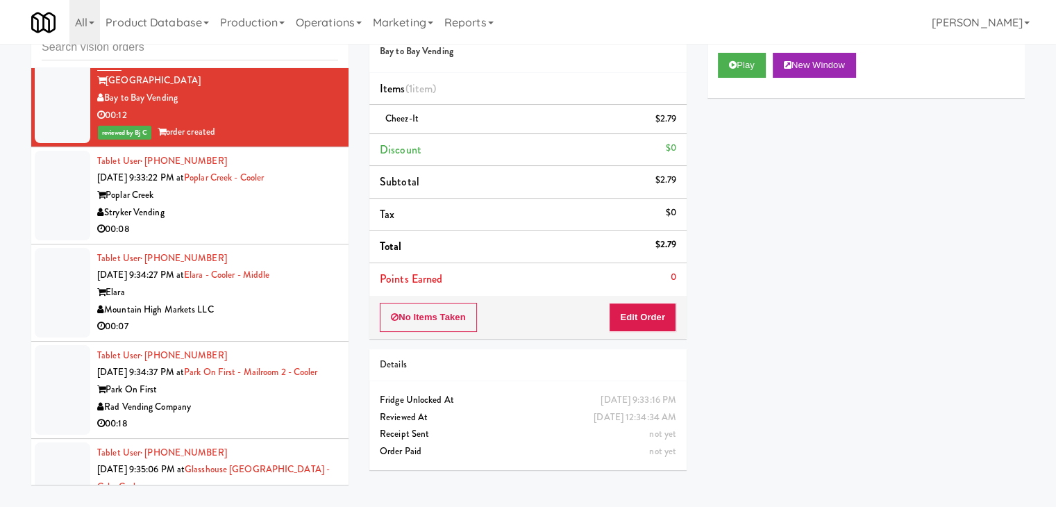
scroll to position [8646, 0]
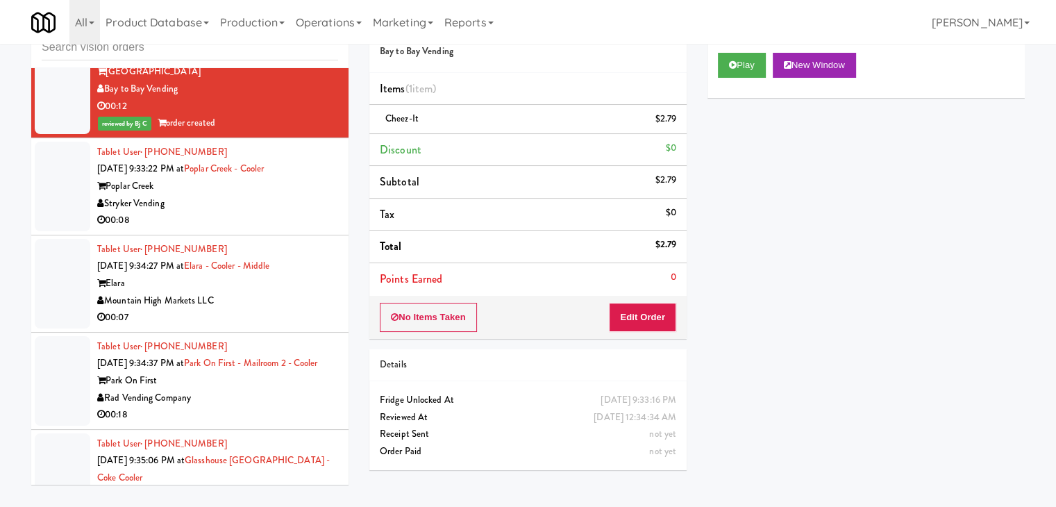
click at [305, 212] on div "00:08" at bounding box center [217, 220] width 241 height 17
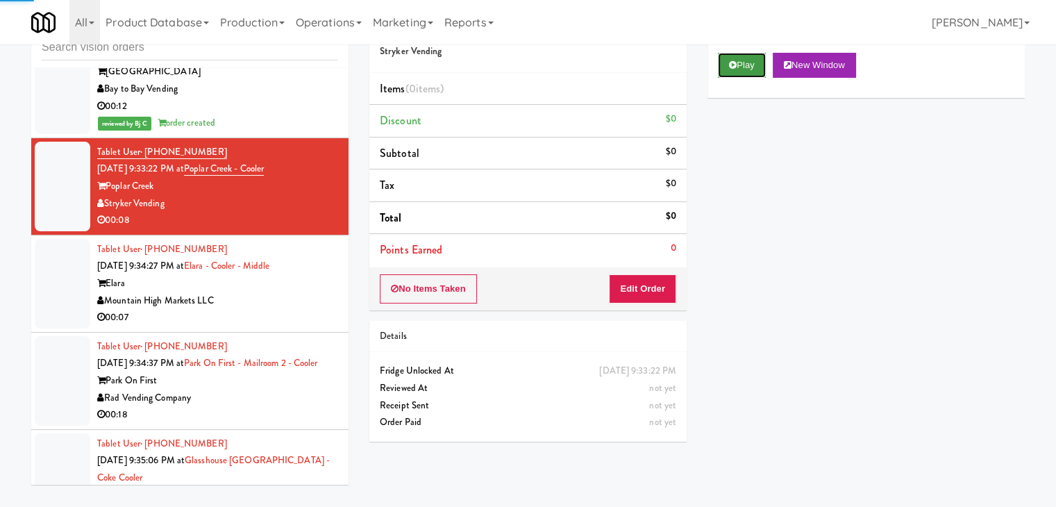
click at [725, 58] on button "Play" at bounding box center [742, 65] width 48 height 25
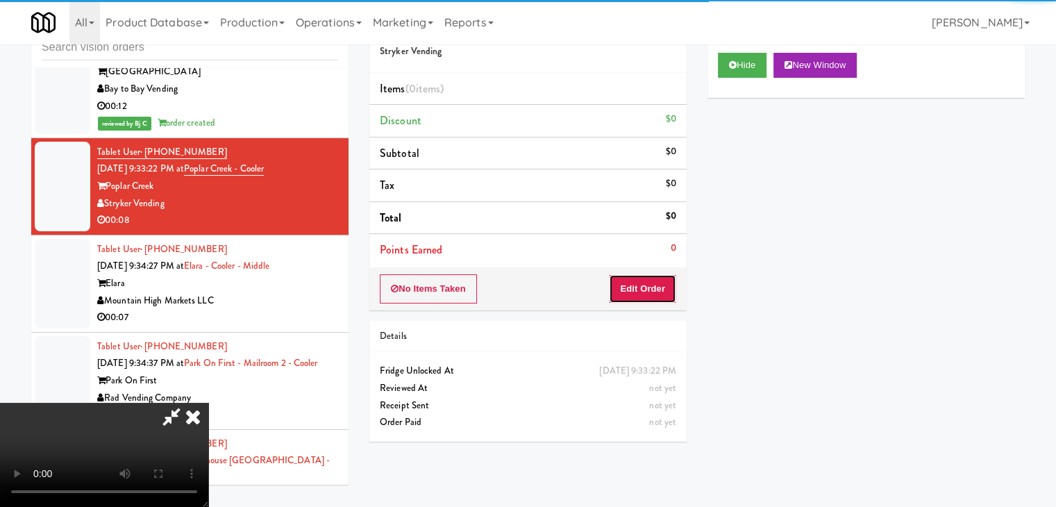
click at [654, 280] on button "Edit Order" at bounding box center [642, 288] width 67 height 29
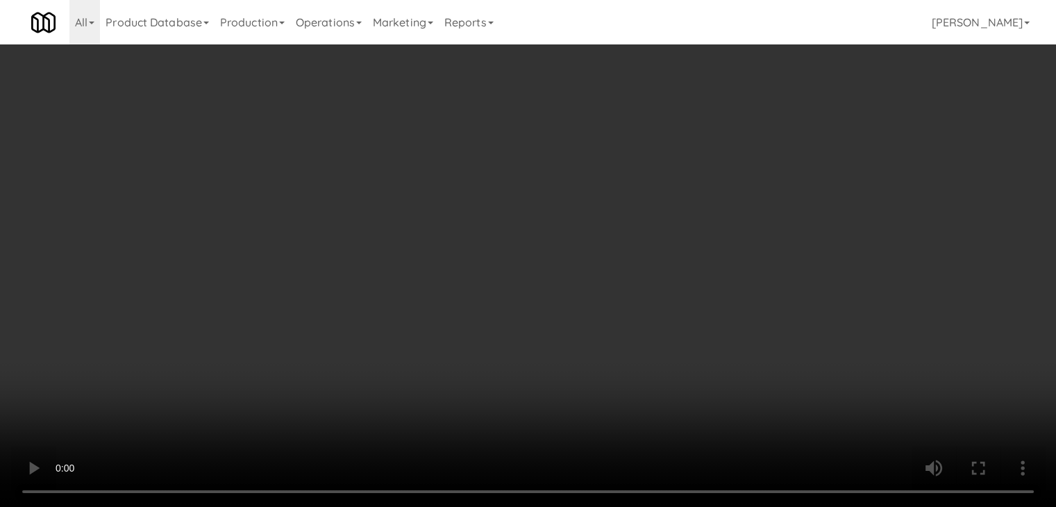
scroll to position [8629, 0]
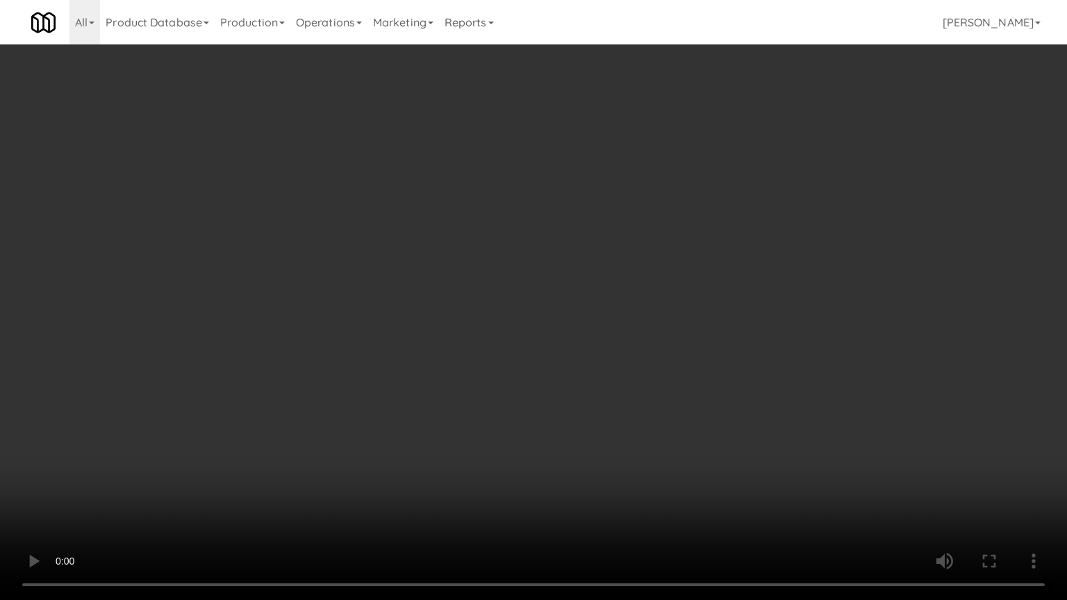
click at [595, 397] on video at bounding box center [533, 300] width 1067 height 600
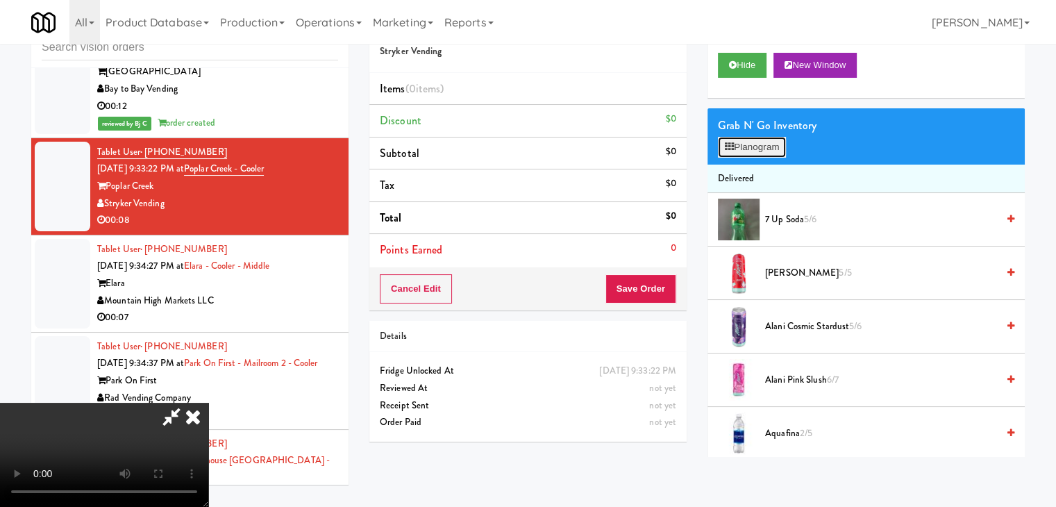
click at [755, 148] on button "Planogram" at bounding box center [752, 147] width 68 height 21
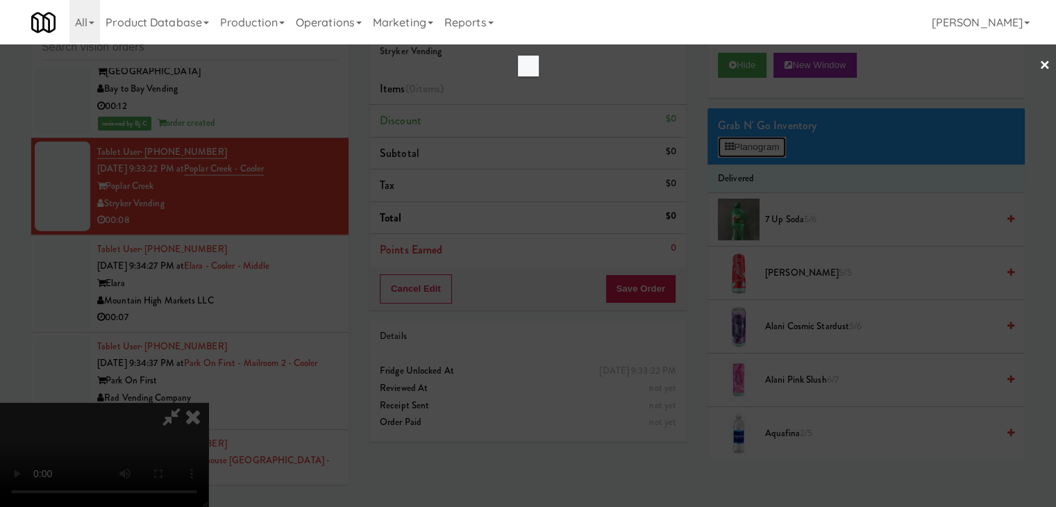
scroll to position [8629, 0]
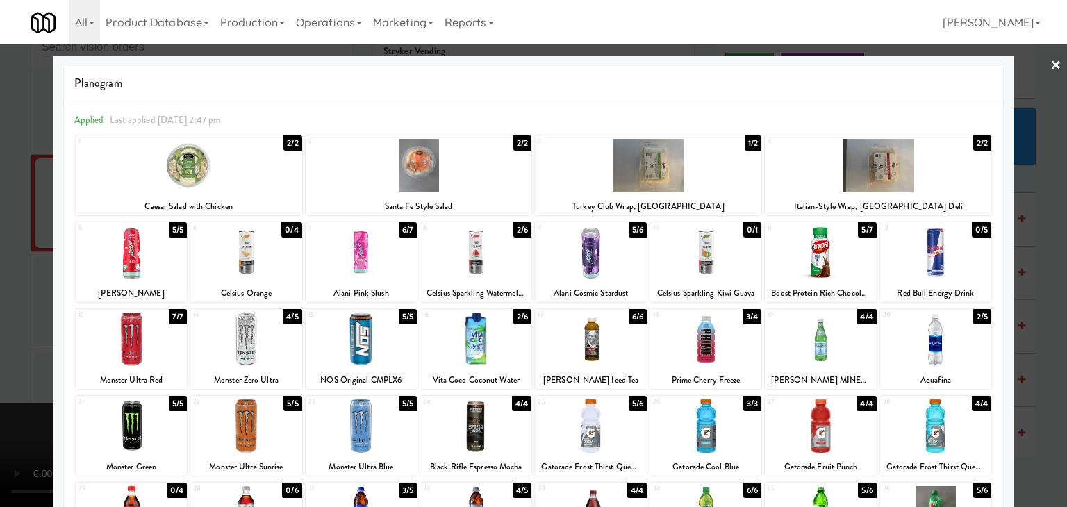
click at [708, 345] on div at bounding box center [705, 339] width 111 height 53
drag, startPoint x: 0, startPoint y: 328, endPoint x: 165, endPoint y: 313, distance: 165.2
click at [10, 324] on div at bounding box center [533, 253] width 1067 height 507
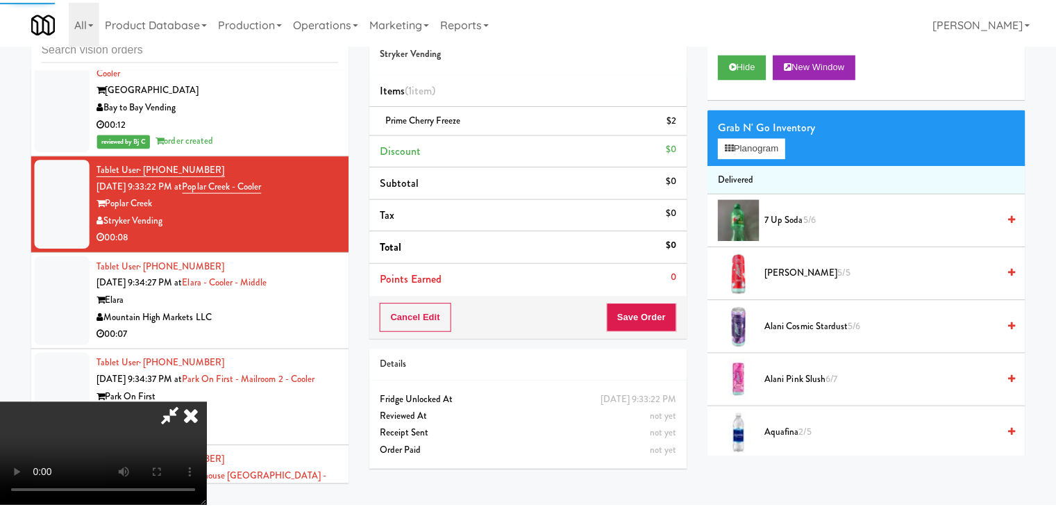
scroll to position [8646, 0]
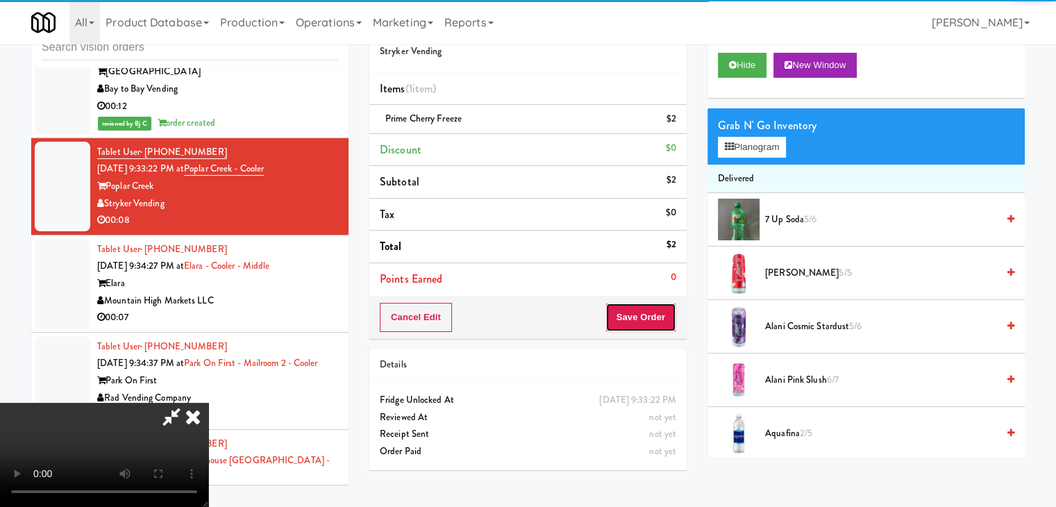
click at [669, 326] on button "Save Order" at bounding box center [641, 317] width 71 height 29
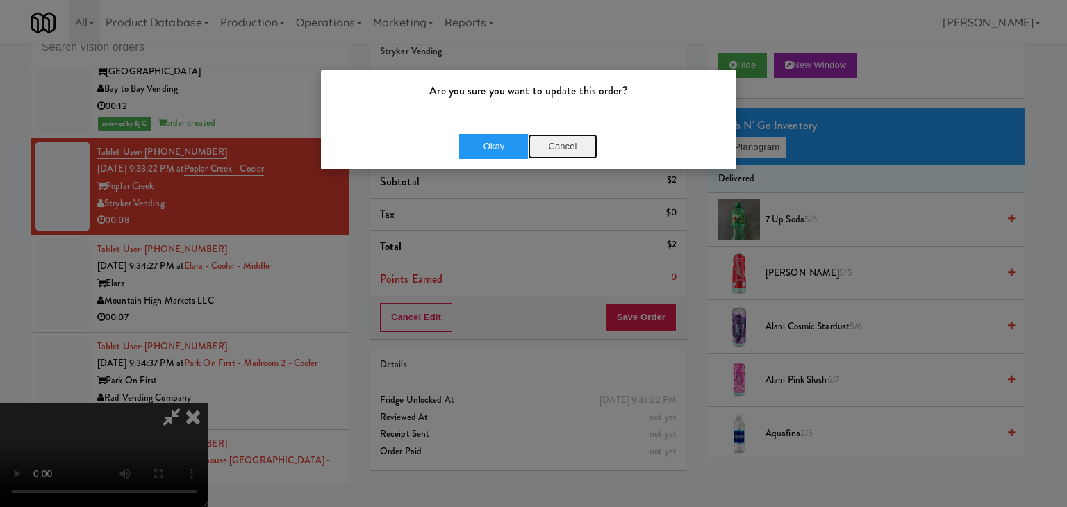
click at [568, 148] on button "Cancel" at bounding box center [562, 146] width 69 height 25
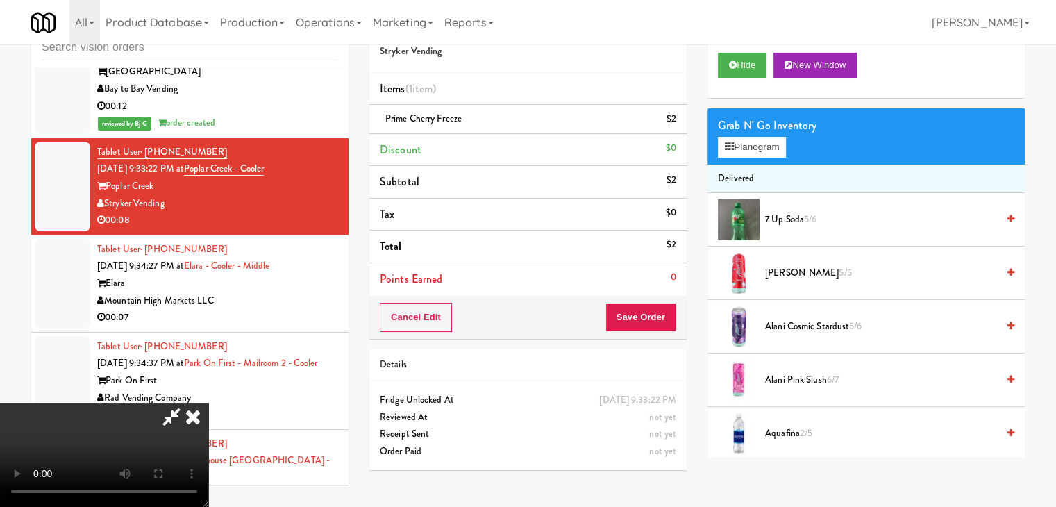
click at [208, 403] on video at bounding box center [104, 455] width 208 height 104
click at [653, 318] on button "Save Order" at bounding box center [641, 317] width 71 height 29
click at [654, 318] on button "Save Order" at bounding box center [641, 317] width 71 height 29
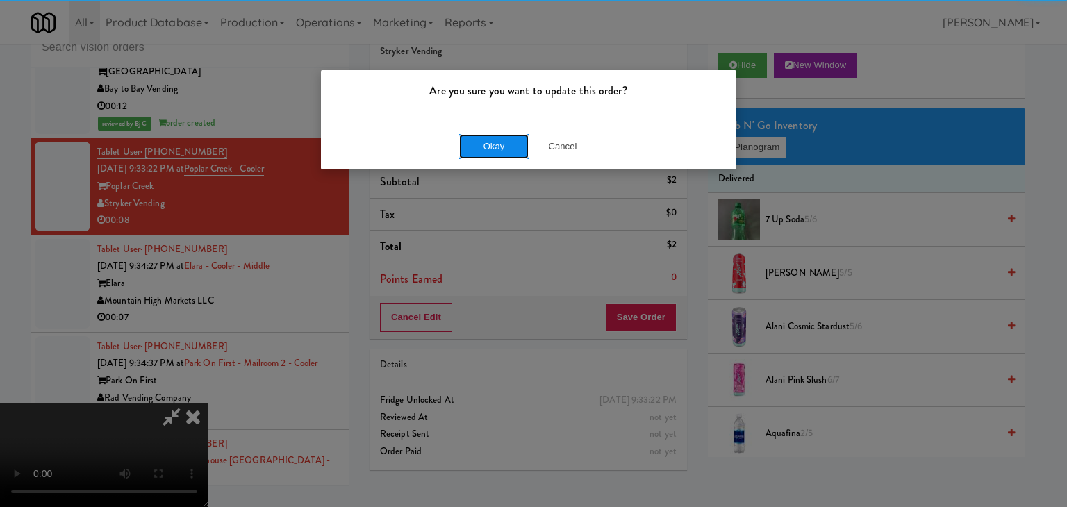
drag, startPoint x: 512, startPoint y: 153, endPoint x: 507, endPoint y: 147, distance: 7.4
click at [508, 148] on button "Okay" at bounding box center [493, 146] width 69 height 25
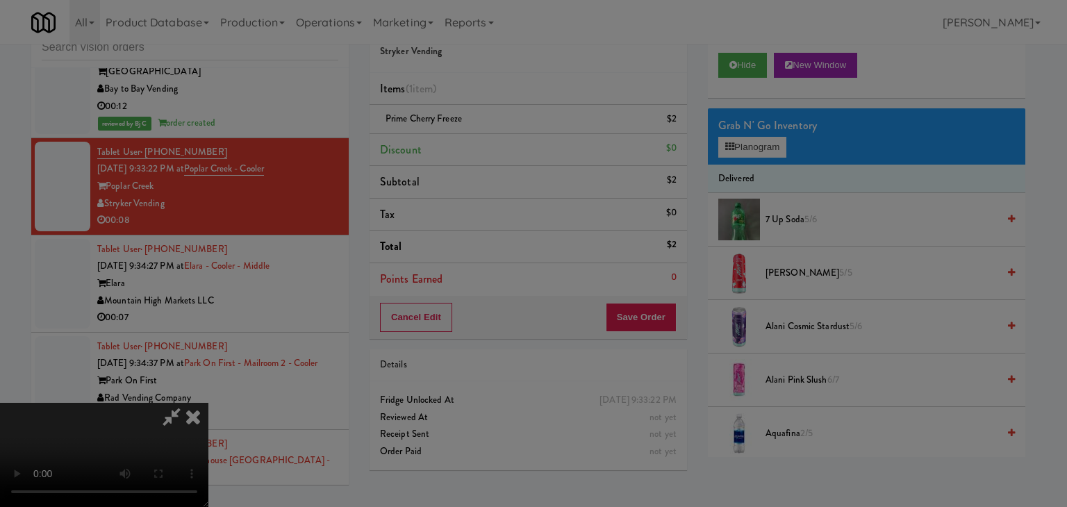
click at [507, 144] on div "Okay Cancel" at bounding box center [528, 120] width 415 height 47
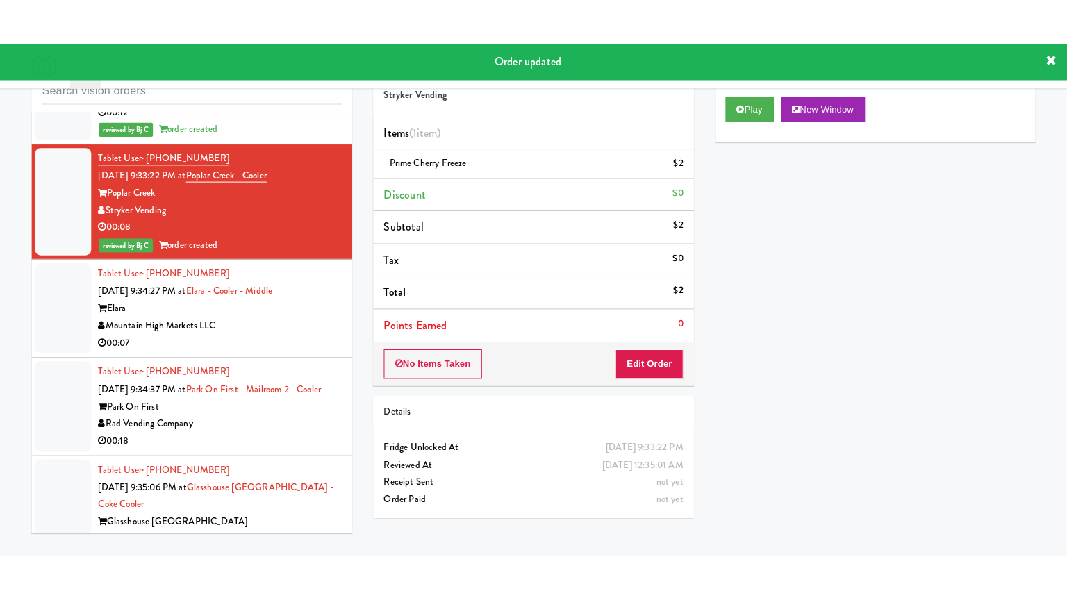
scroll to position [8715, 0]
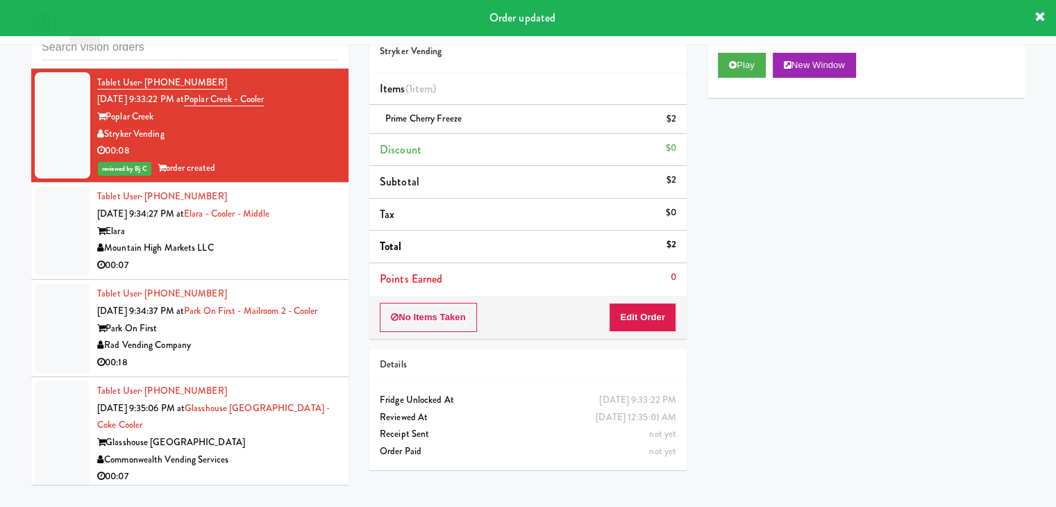
click at [319, 257] on div "00:07" at bounding box center [217, 265] width 241 height 17
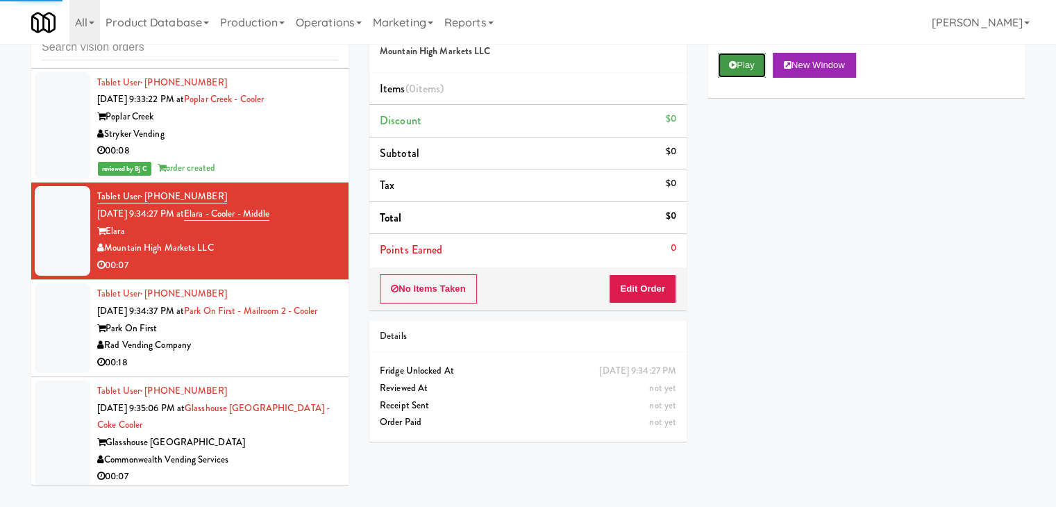
click at [760, 61] on button "Play" at bounding box center [742, 65] width 48 height 25
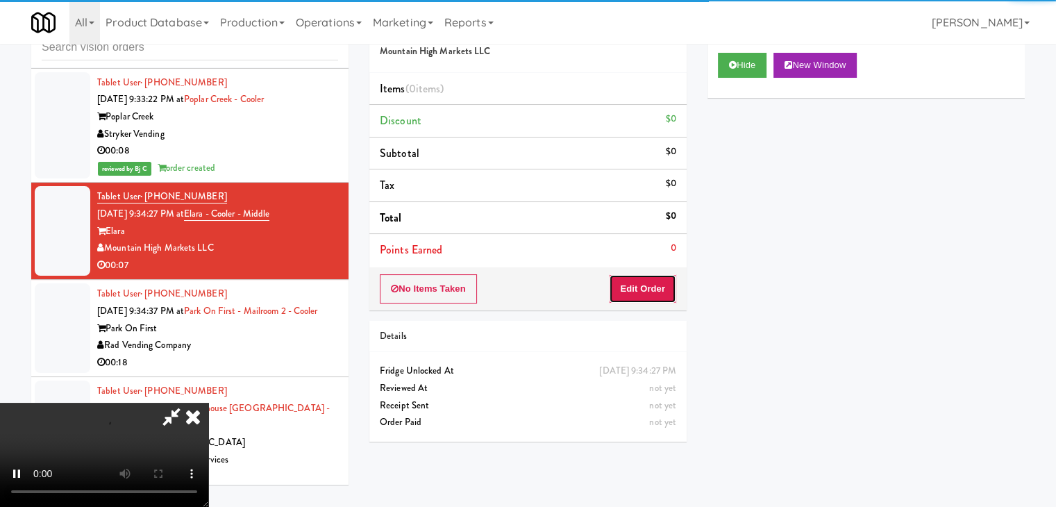
click at [635, 286] on button "Edit Order" at bounding box center [642, 288] width 67 height 29
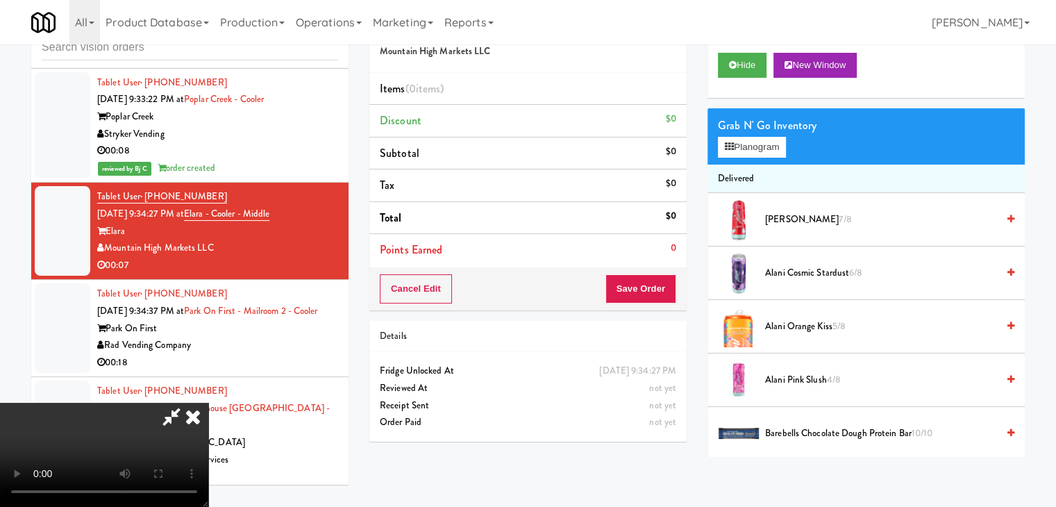
click at [633, 472] on div "inbox reviewed all all unclear take inventory issue suspicious failed recent Ta…" at bounding box center [528, 251] width 1015 height 490
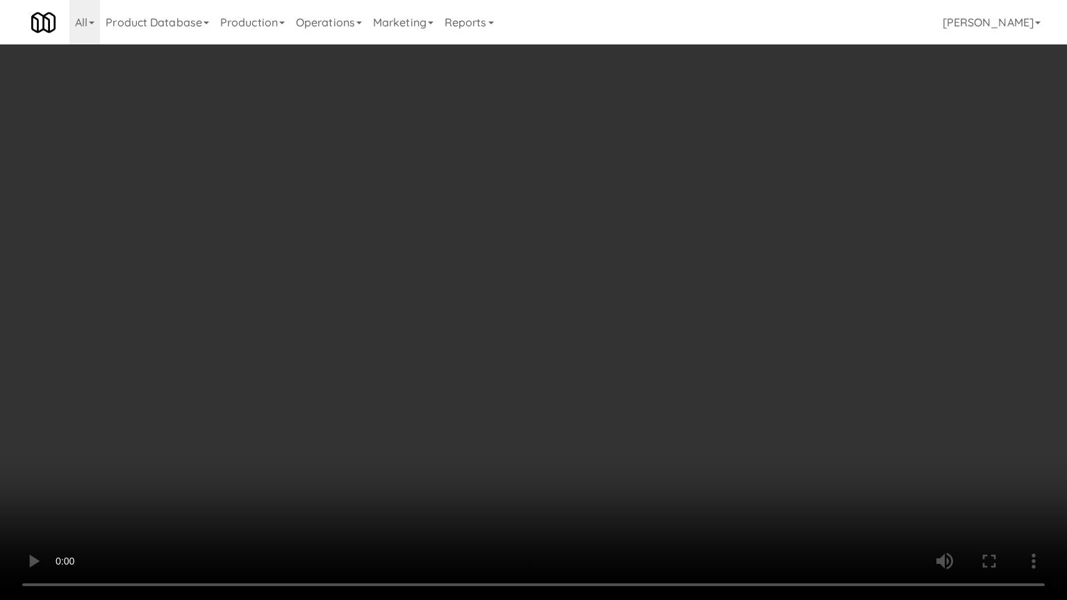
click at [591, 433] on video at bounding box center [533, 300] width 1067 height 600
click at [581, 438] on video at bounding box center [533, 300] width 1067 height 600
click at [583, 435] on video at bounding box center [533, 300] width 1067 height 600
click at [635, 336] on video at bounding box center [533, 300] width 1067 height 600
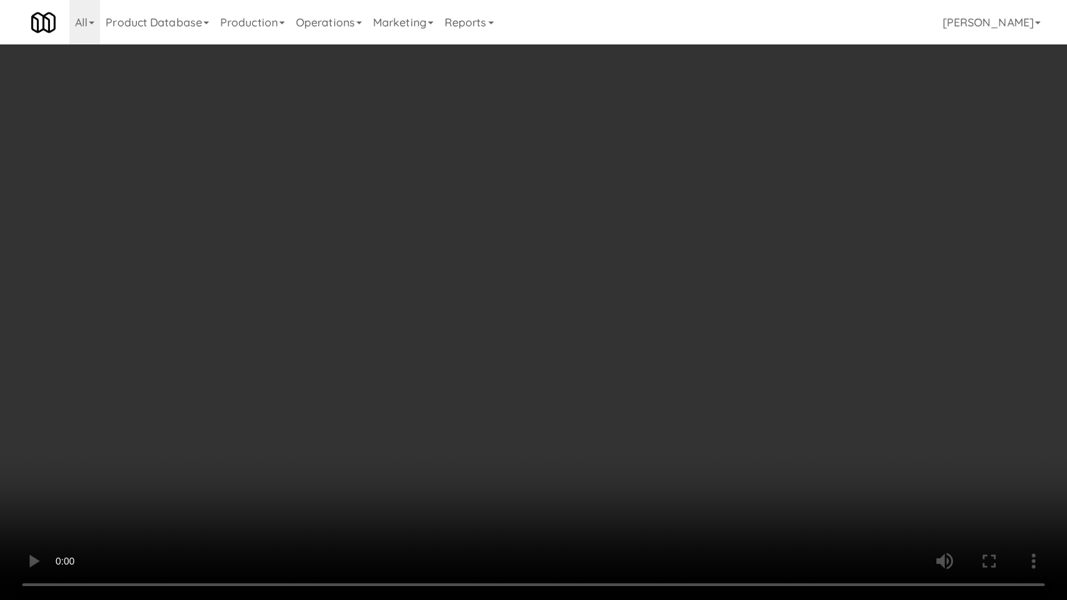
drag, startPoint x: 633, startPoint y: 339, endPoint x: 631, endPoint y: 348, distance: 9.3
click at [631, 348] on video at bounding box center [533, 300] width 1067 height 600
click at [633, 344] on video at bounding box center [533, 300] width 1067 height 600
click at [635, 344] on video at bounding box center [533, 300] width 1067 height 600
click at [631, 351] on video at bounding box center [533, 300] width 1067 height 600
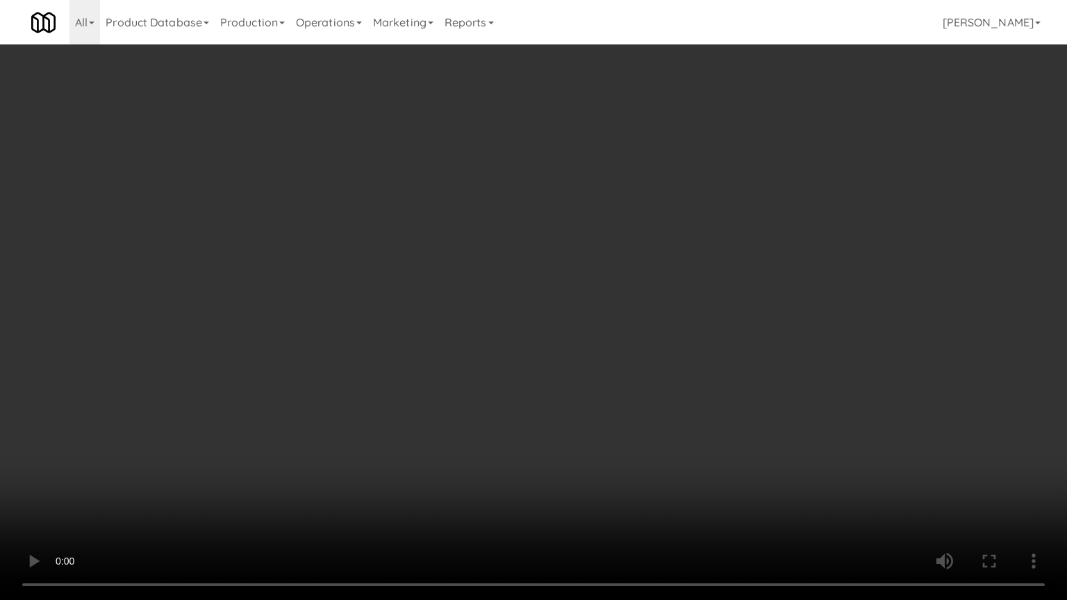
drag, startPoint x: 631, startPoint y: 351, endPoint x: 647, endPoint y: 256, distance: 96.6
click at [631, 345] on video at bounding box center [533, 300] width 1067 height 600
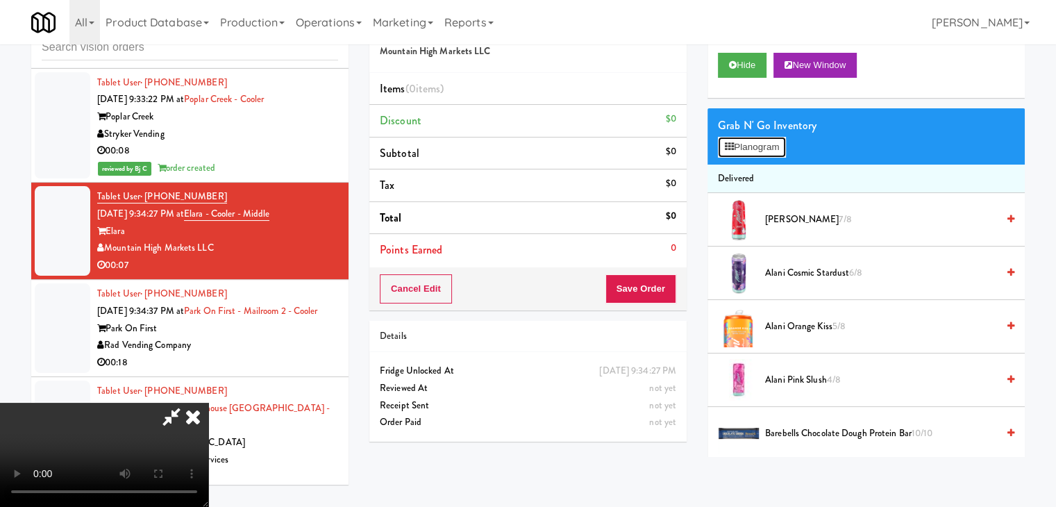
drag, startPoint x: 738, startPoint y: 135, endPoint x: 746, endPoint y: 140, distance: 8.7
click at [745, 138] on button "Planogram" at bounding box center [752, 147] width 68 height 21
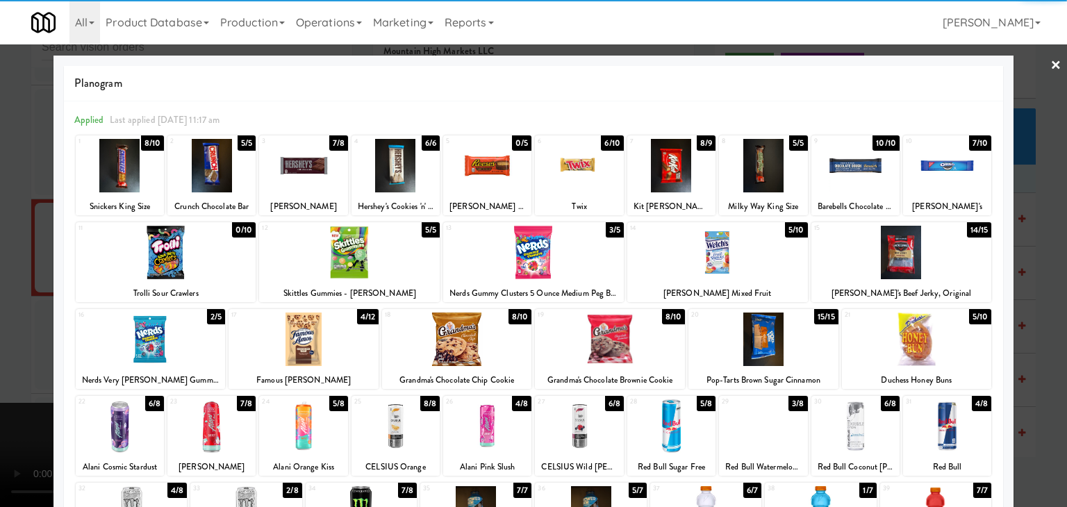
click at [404, 188] on div at bounding box center [395, 165] width 88 height 53
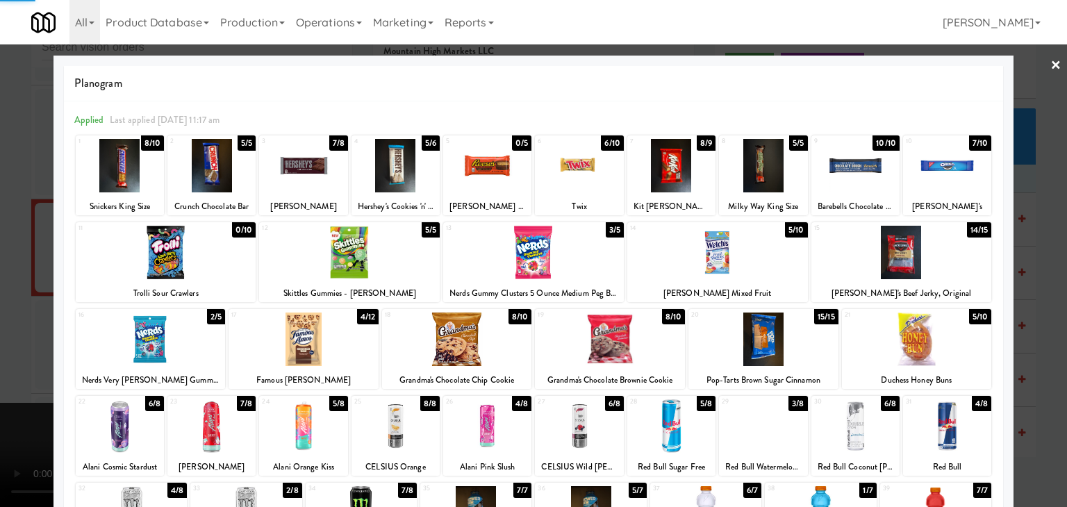
click at [614, 183] on div at bounding box center [579, 165] width 88 height 53
drag, startPoint x: 0, startPoint y: 310, endPoint x: 194, endPoint y: 306, distance: 194.5
click at [10, 310] on div at bounding box center [533, 253] width 1067 height 507
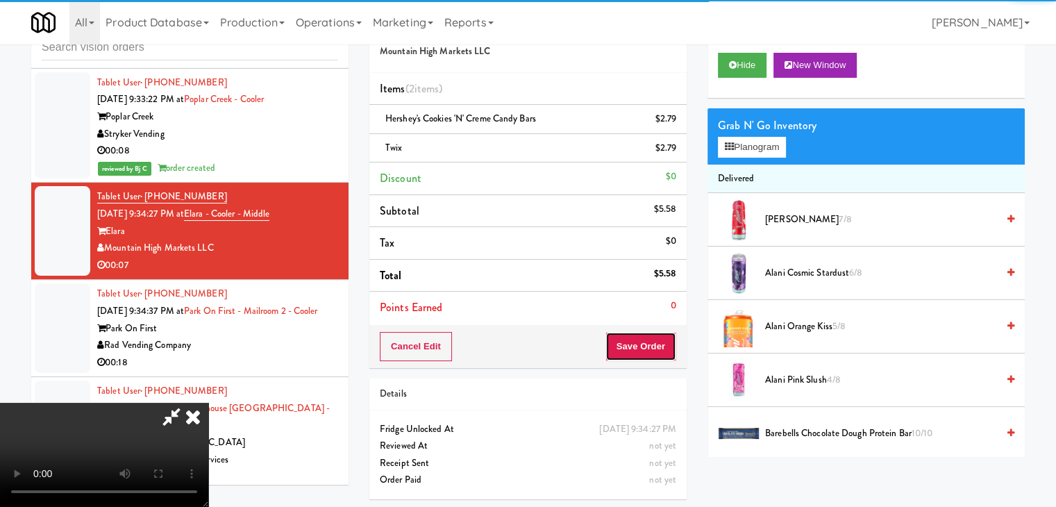
click at [657, 348] on button "Save Order" at bounding box center [641, 346] width 71 height 29
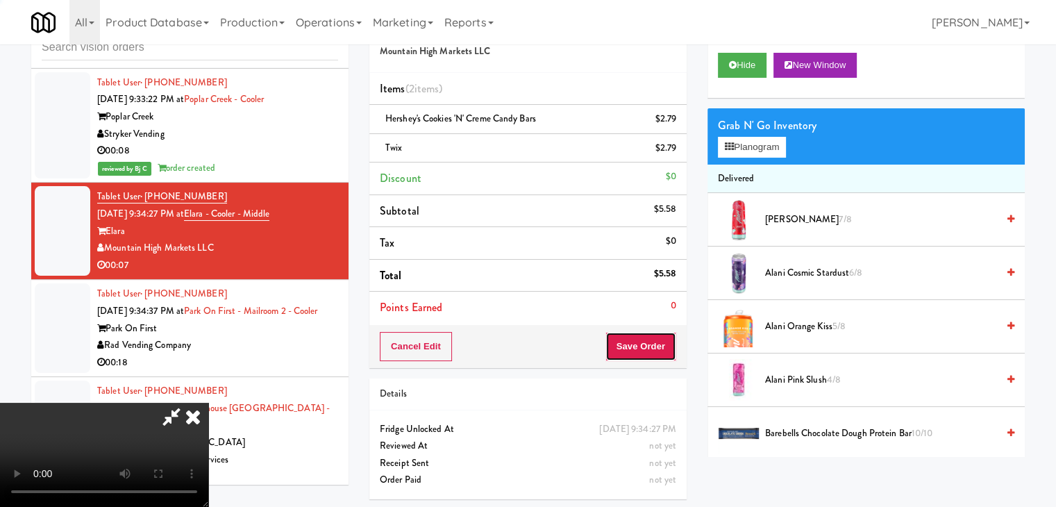
click at [658, 344] on button "Save Order" at bounding box center [641, 346] width 71 height 29
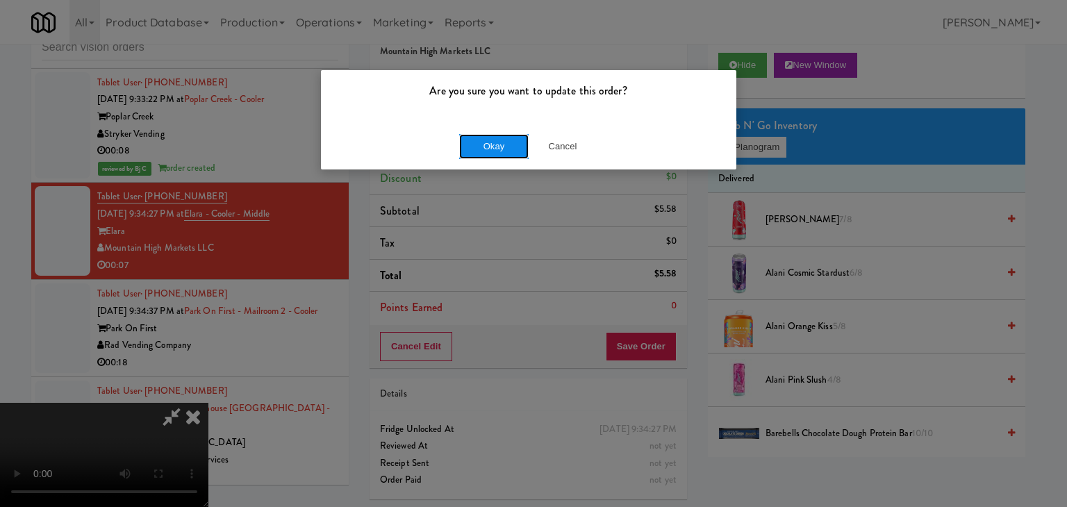
click at [491, 146] on button "Okay" at bounding box center [493, 146] width 69 height 25
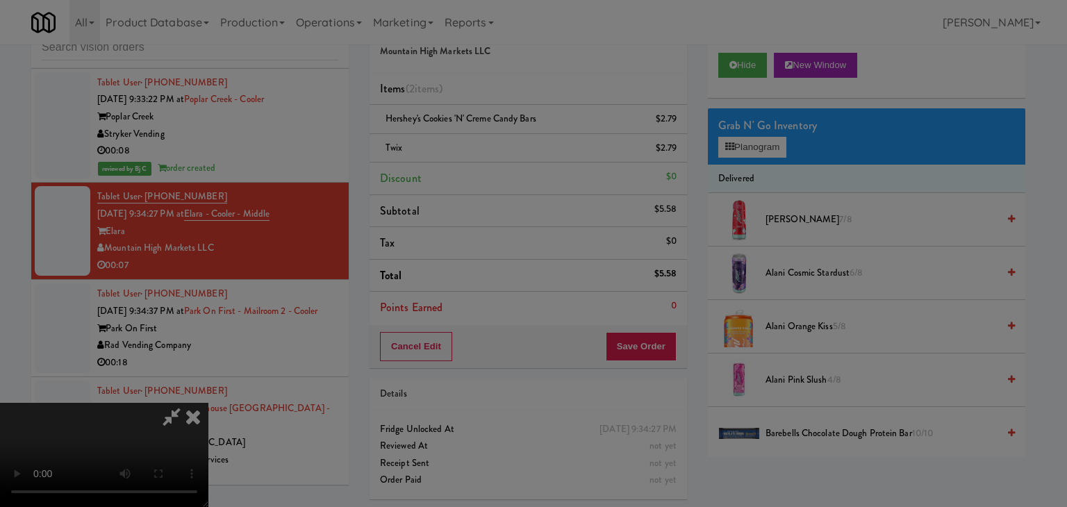
click at [491, 145] on body "Are you sure you want to update this order? Okay Cancel Okay Are you sure you w…" at bounding box center [533, 253] width 1067 height 507
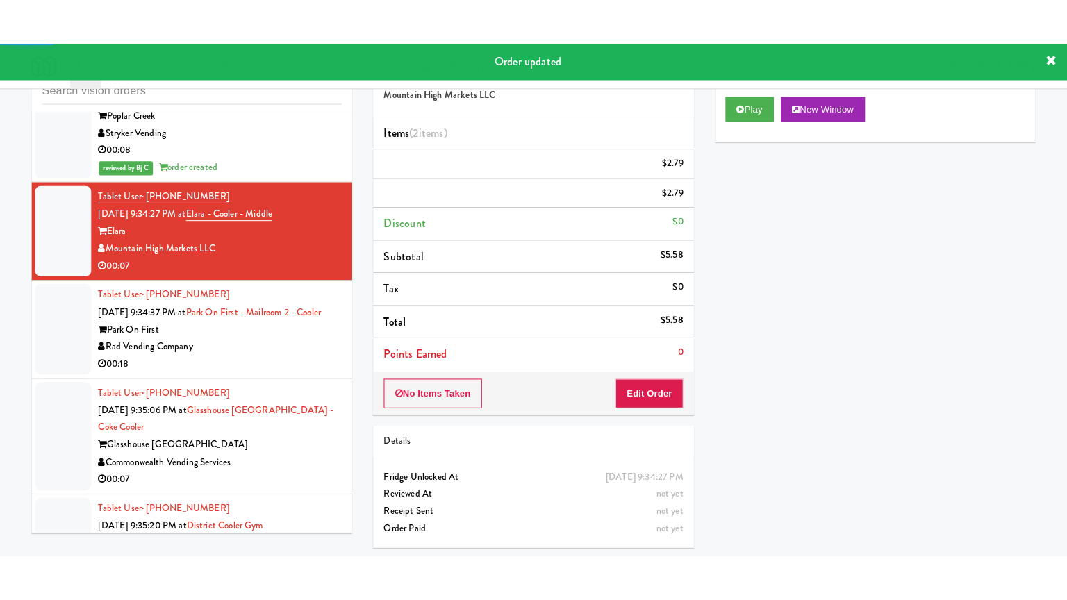
scroll to position [8785, 0]
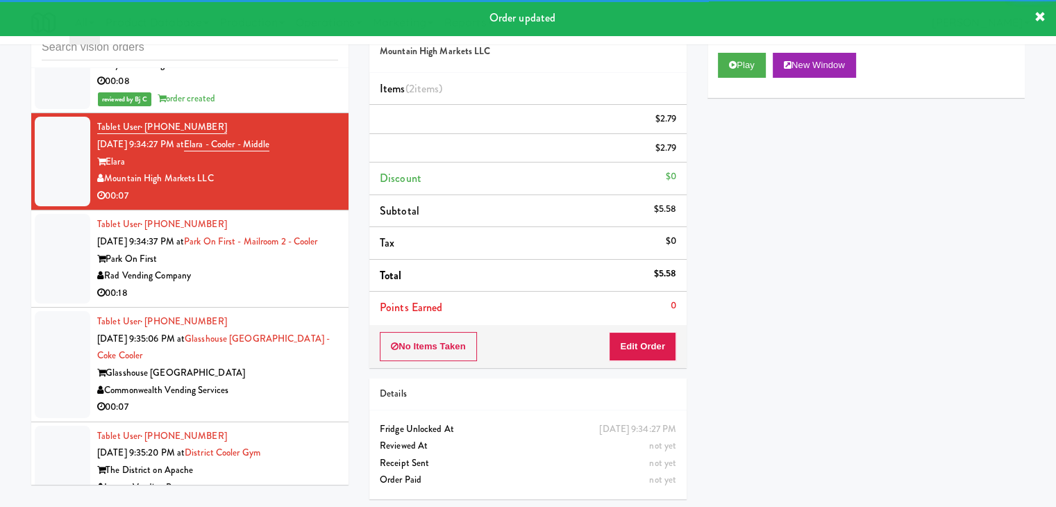
click at [292, 242] on div "Tablet User · (612) 360-6568 Sep 3, 2025 9:34:37 PM at Park on First - Mailroom…" at bounding box center [217, 258] width 241 height 85
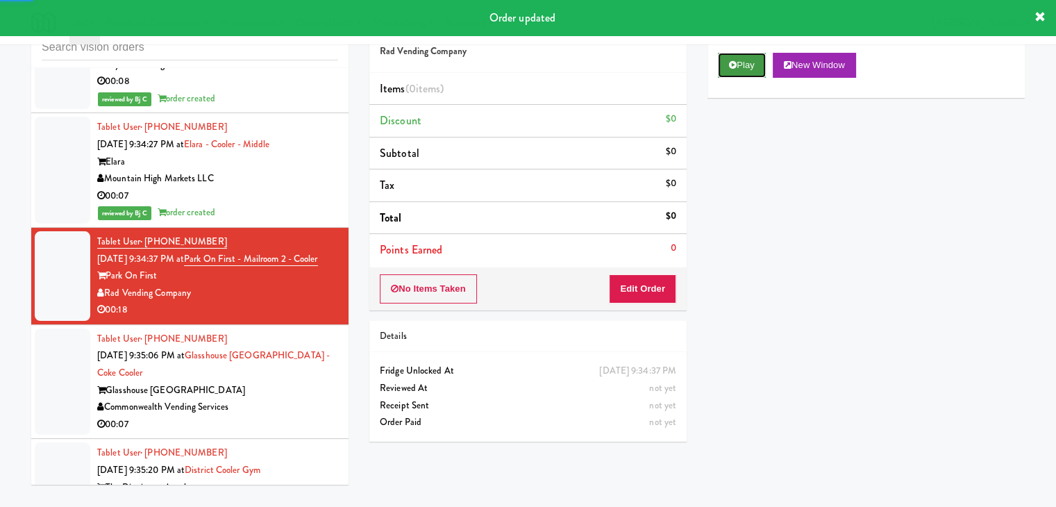
click at [747, 70] on button "Play" at bounding box center [742, 65] width 48 height 25
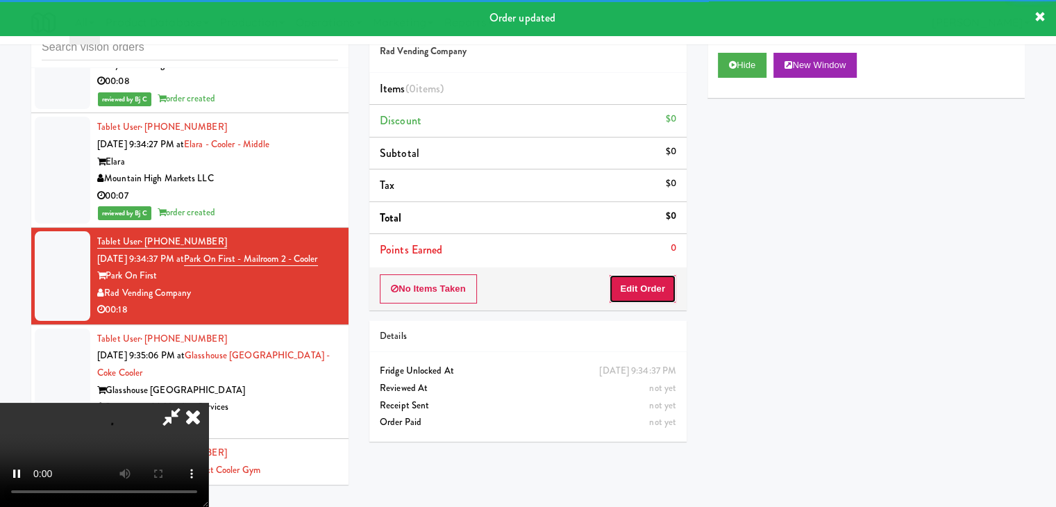
click at [669, 286] on button "Edit Order" at bounding box center [642, 288] width 67 height 29
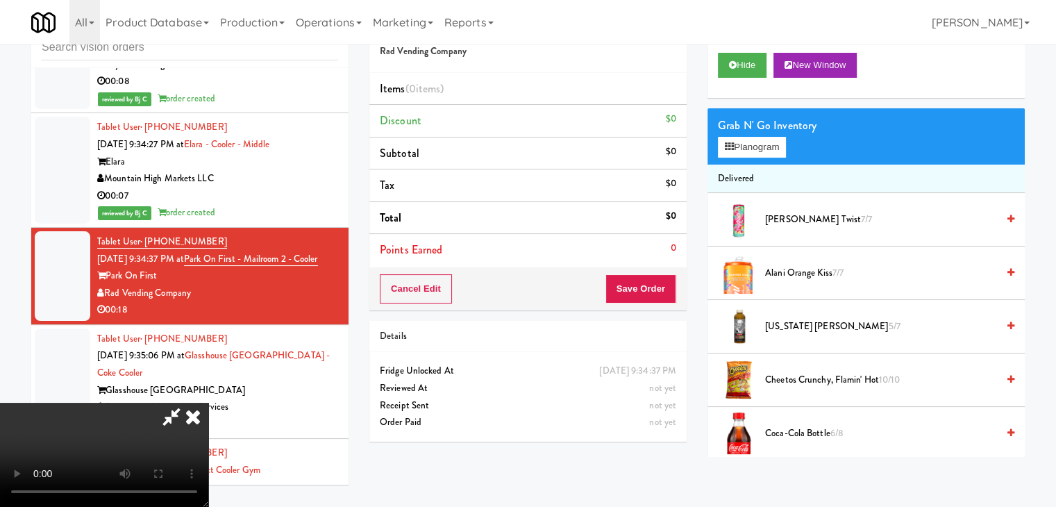
scroll to position [8768, 0]
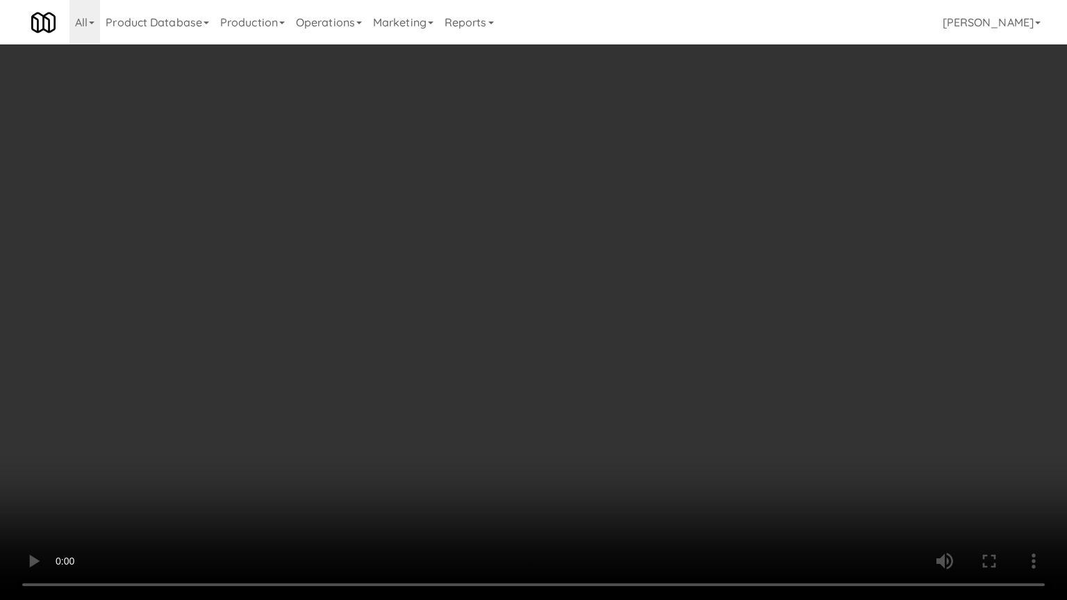
click at [620, 410] on video at bounding box center [533, 300] width 1067 height 600
click at [622, 406] on video at bounding box center [533, 300] width 1067 height 600
click at [545, 420] on video at bounding box center [533, 300] width 1067 height 600
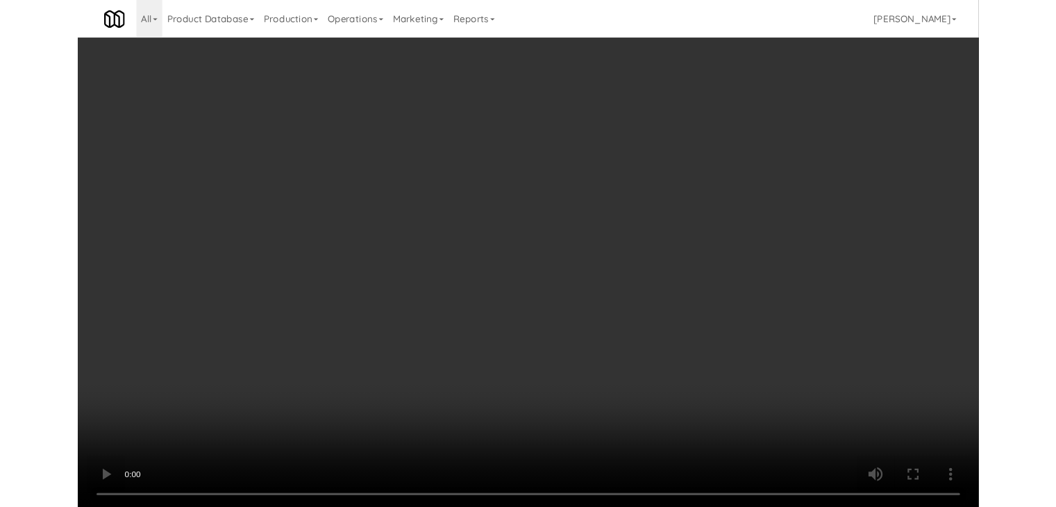
scroll to position [8785, 0]
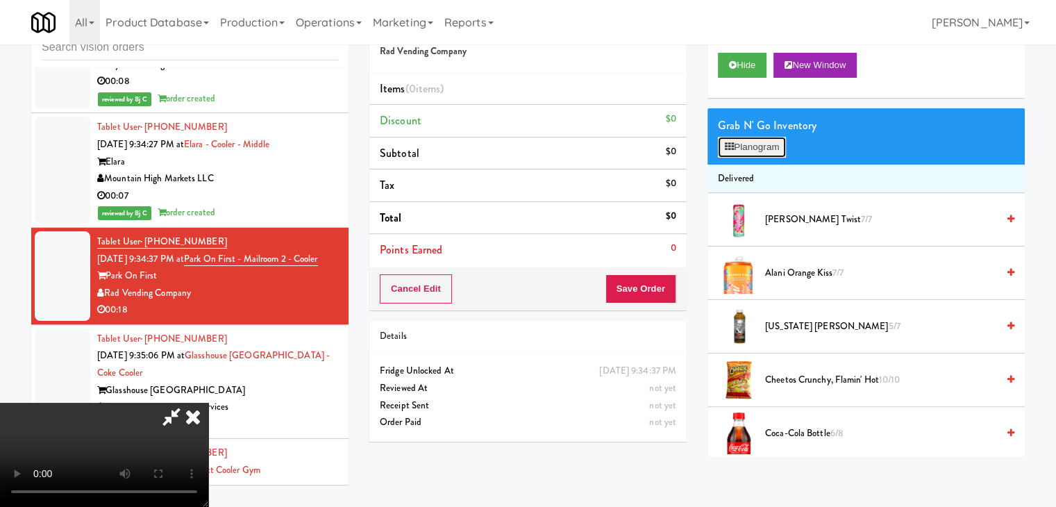
click at [758, 144] on button "Planogram" at bounding box center [752, 147] width 68 height 21
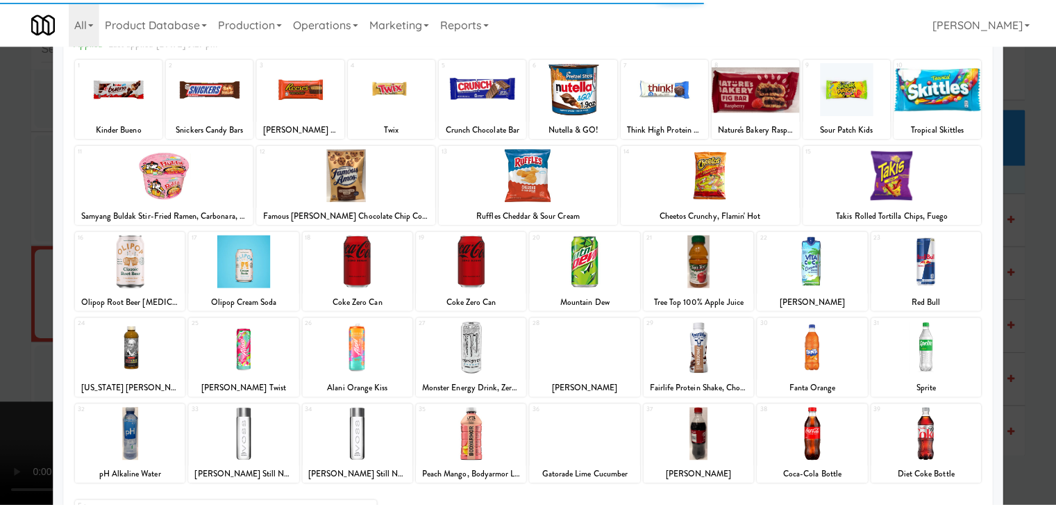
scroll to position [175, 0]
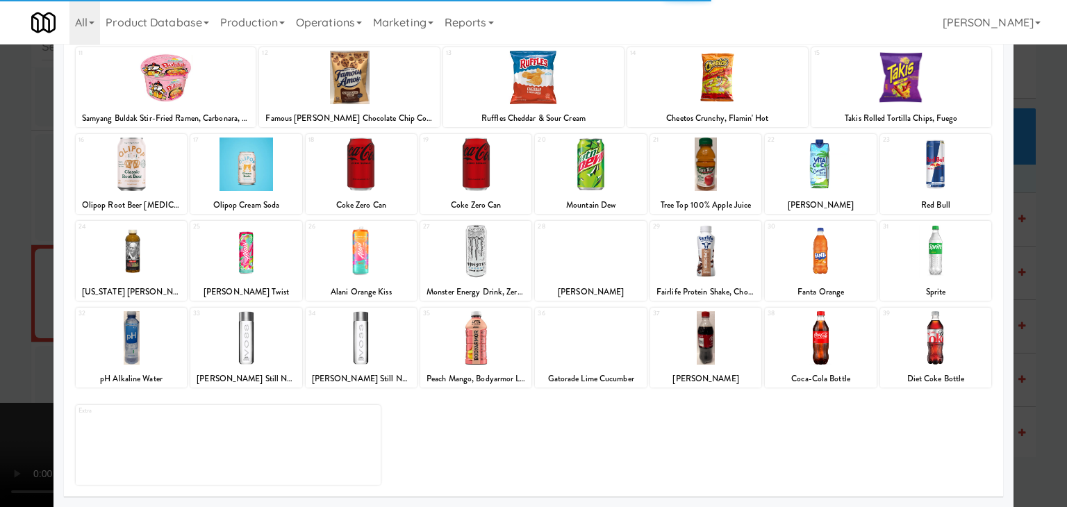
click at [938, 342] on div at bounding box center [935, 337] width 111 height 53
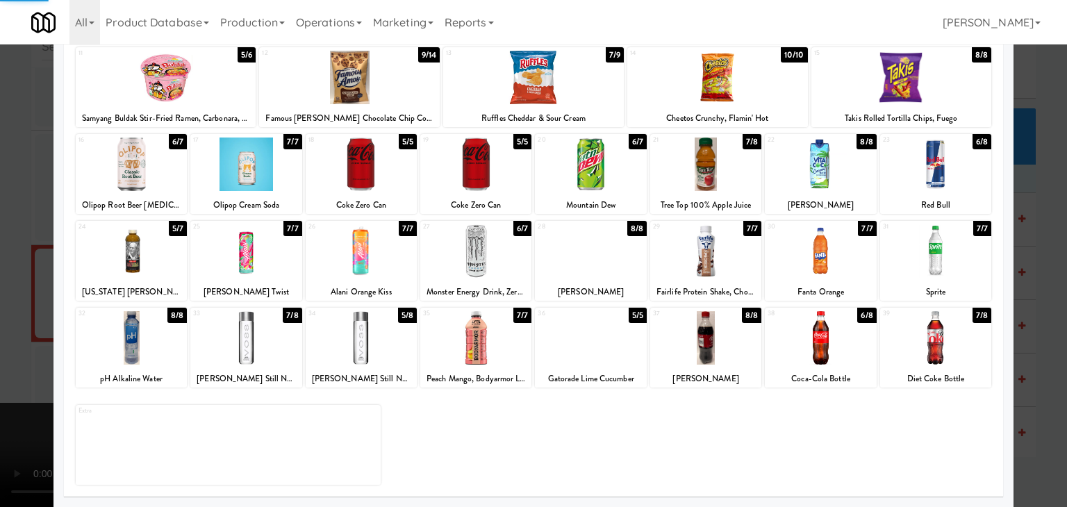
click at [1032, 346] on div at bounding box center [533, 253] width 1067 height 507
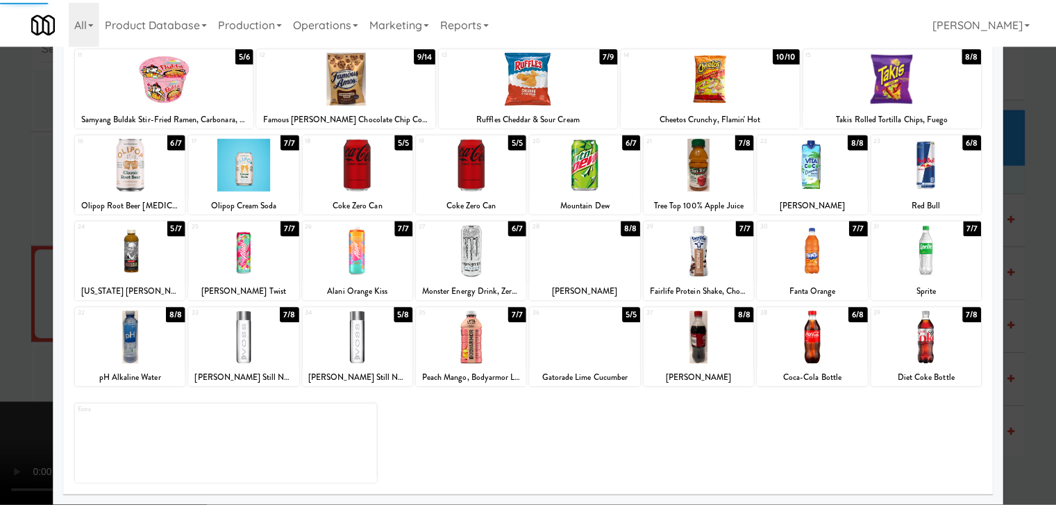
scroll to position [8785, 0]
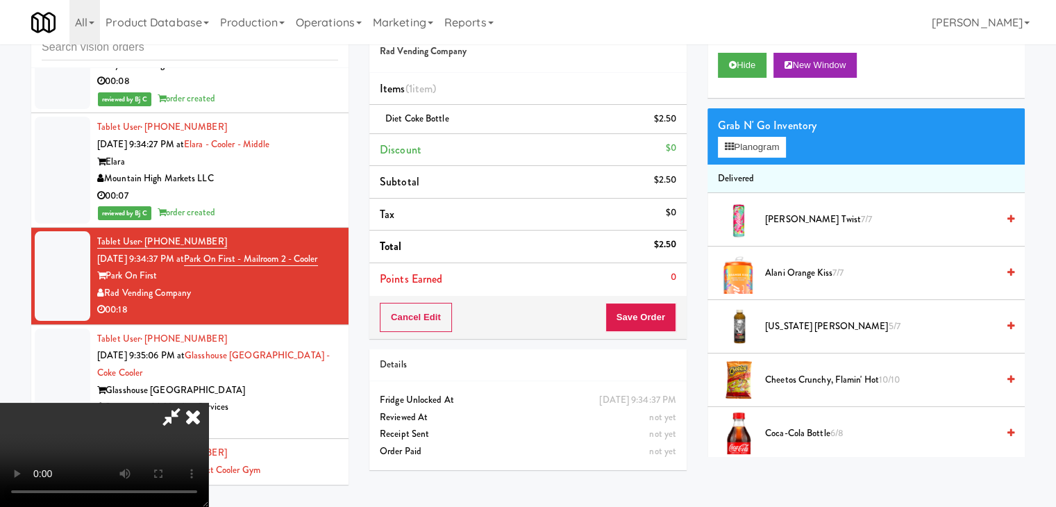
click at [208, 403] on video at bounding box center [104, 455] width 208 height 104
click at [667, 315] on button "Save Order" at bounding box center [641, 317] width 71 height 29
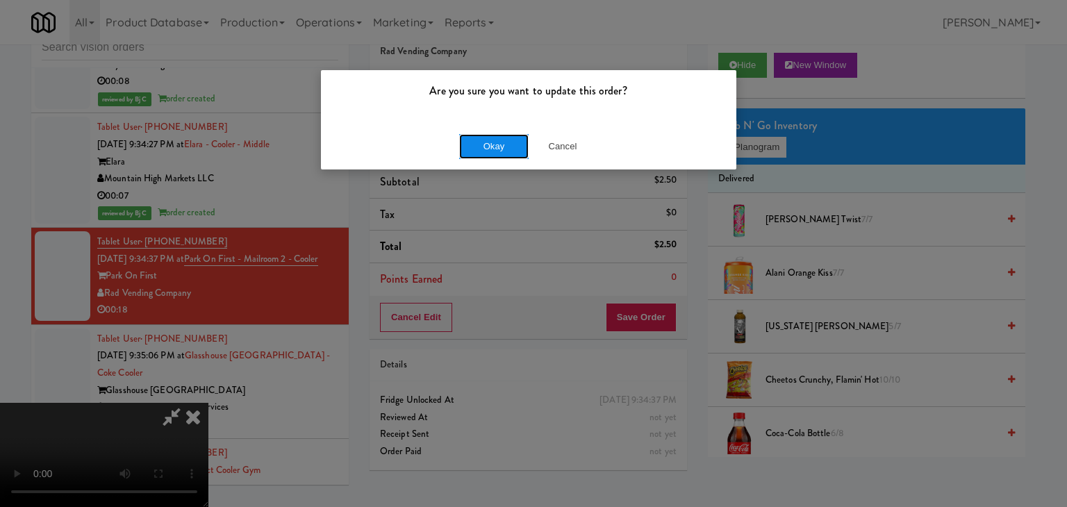
click at [506, 138] on button "Okay" at bounding box center [493, 146] width 69 height 25
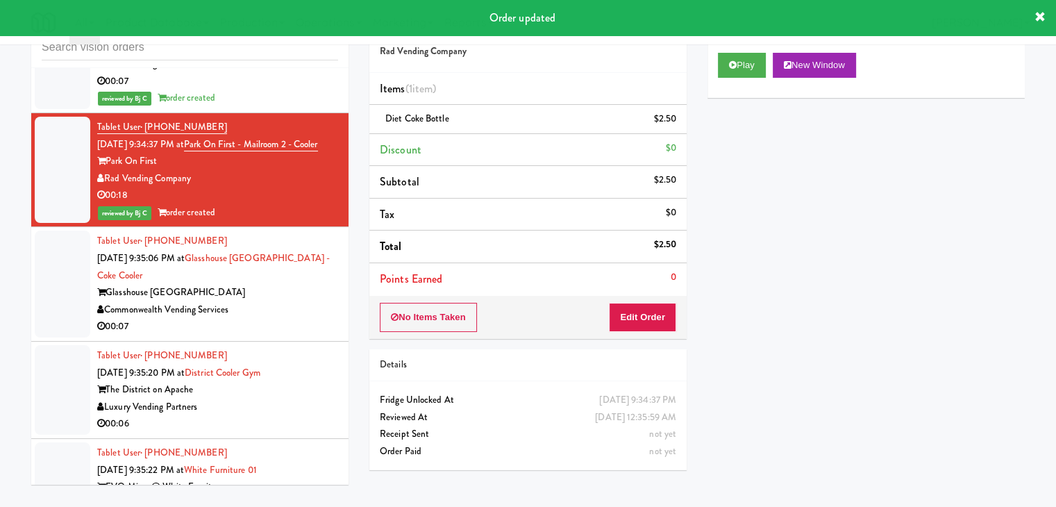
scroll to position [8924, 0]
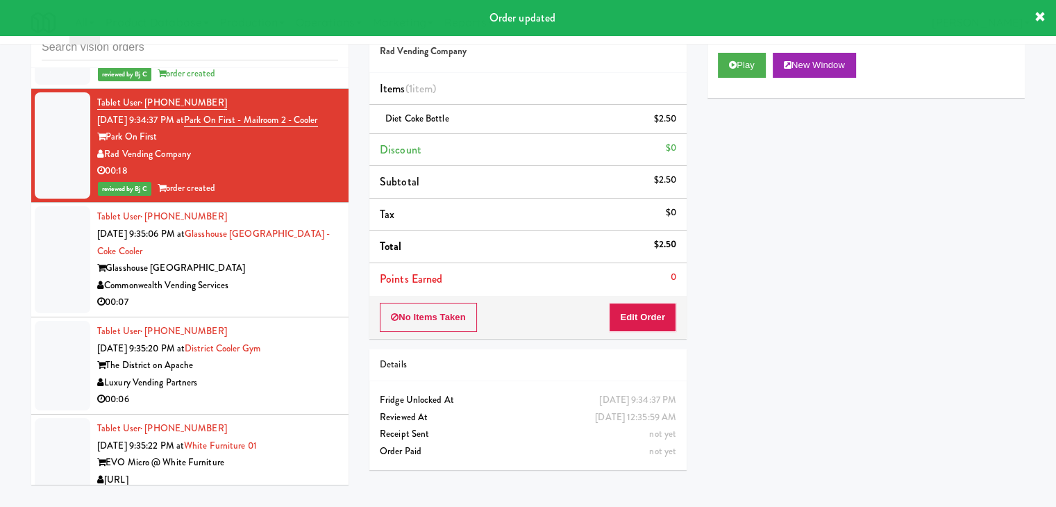
click at [281, 277] on div "Commonwealth Vending Services" at bounding box center [217, 285] width 241 height 17
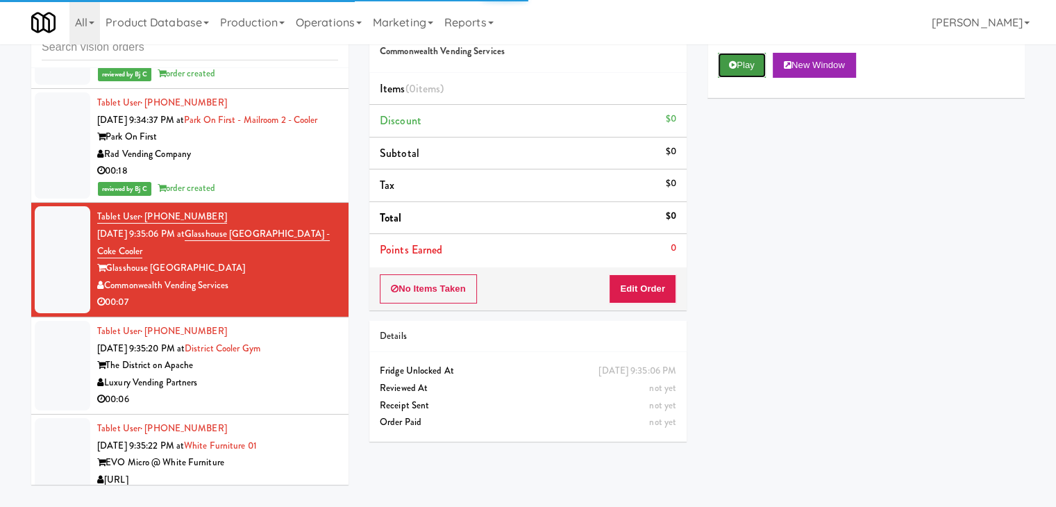
click at [749, 57] on button "Play" at bounding box center [742, 65] width 48 height 25
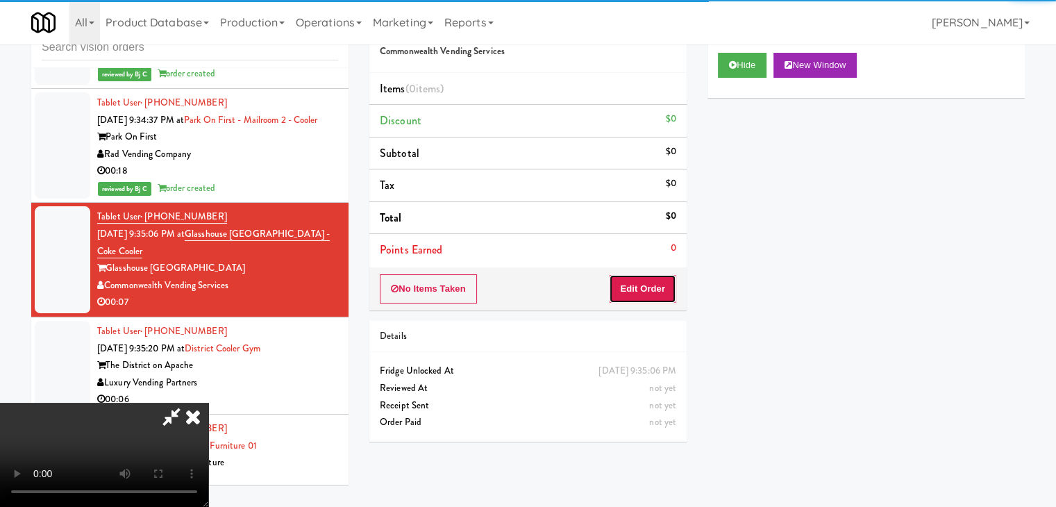
click at [649, 286] on button "Edit Order" at bounding box center [642, 288] width 67 height 29
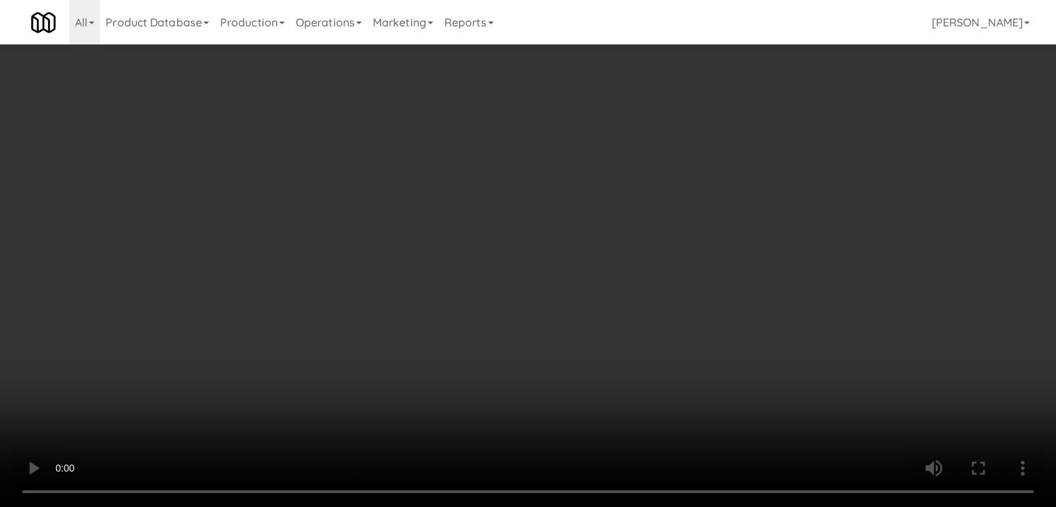
scroll to position [8906, 0]
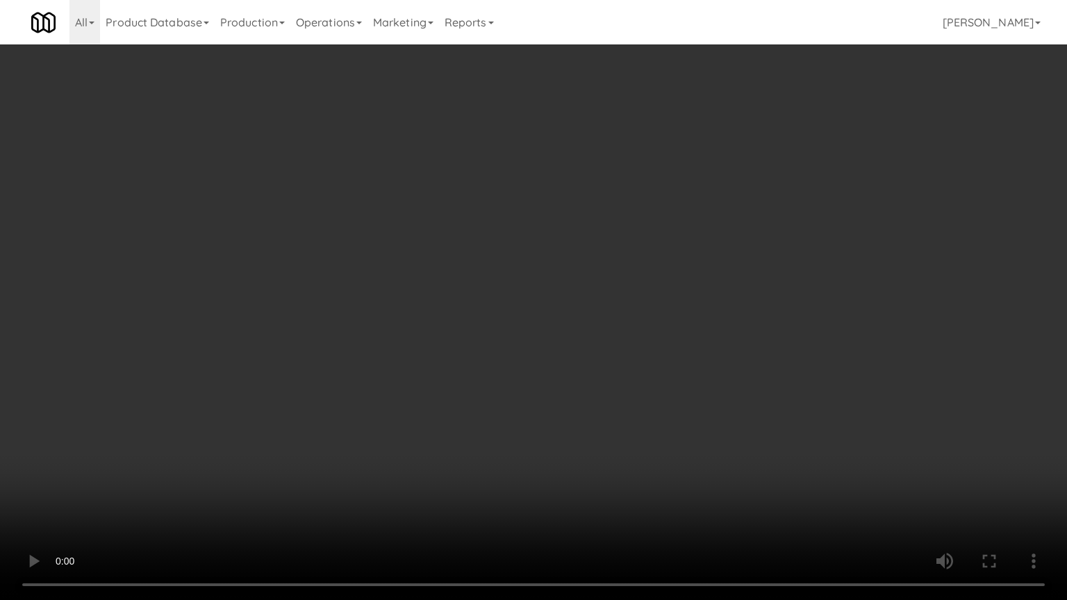
click at [592, 414] on video at bounding box center [533, 300] width 1067 height 600
click at [672, 425] on video at bounding box center [533, 300] width 1067 height 600
click at [681, 425] on video at bounding box center [533, 300] width 1067 height 600
click at [683, 428] on video at bounding box center [533, 300] width 1067 height 600
click at [684, 430] on video at bounding box center [533, 300] width 1067 height 600
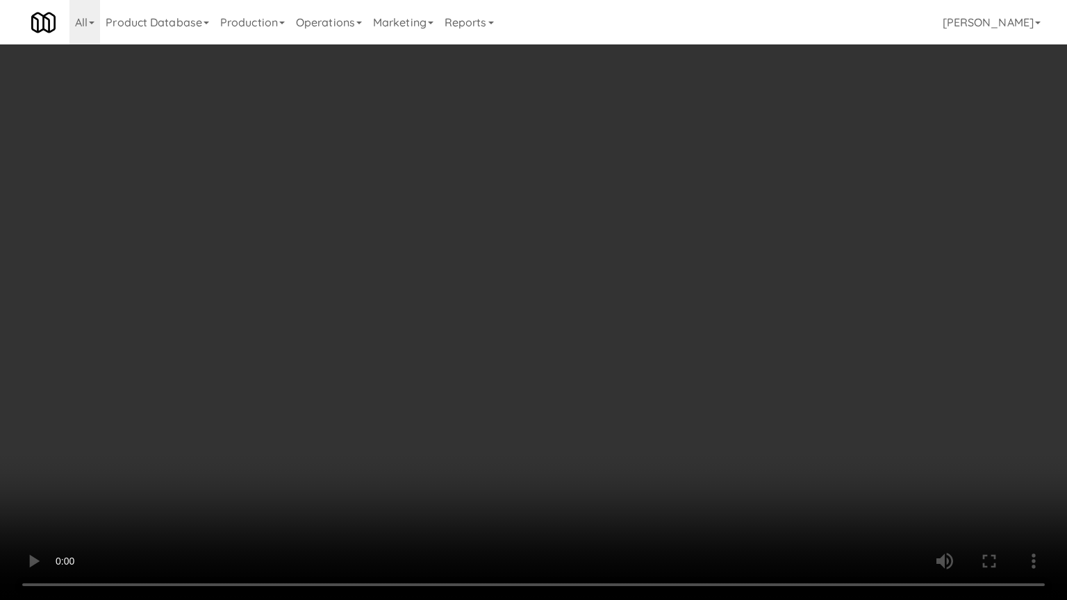
click at [688, 430] on video at bounding box center [533, 300] width 1067 height 600
click at [690, 430] on video at bounding box center [533, 300] width 1067 height 600
click at [690, 429] on video at bounding box center [533, 300] width 1067 height 600
click at [688, 424] on video at bounding box center [533, 300] width 1067 height 600
click at [696, 398] on video at bounding box center [533, 300] width 1067 height 600
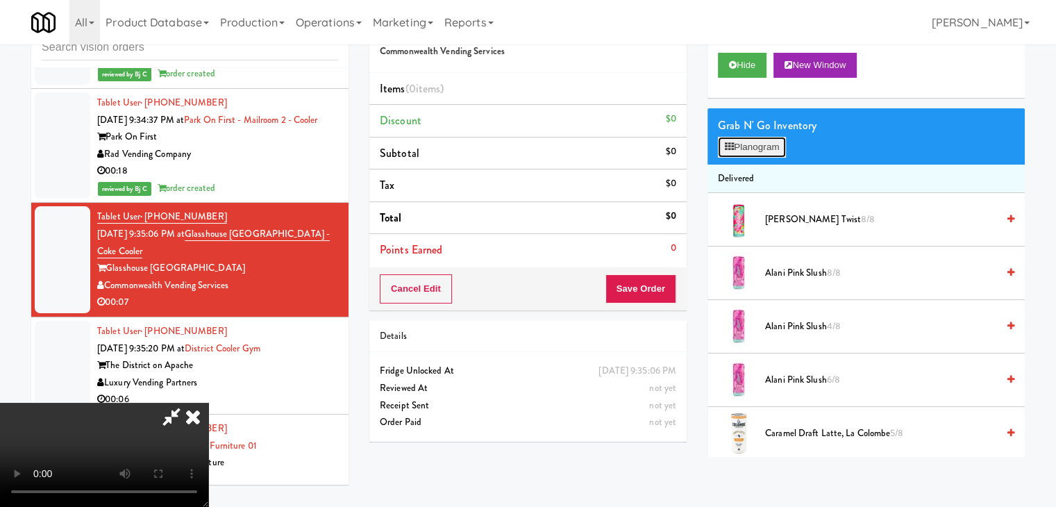
click at [767, 151] on button "Planogram" at bounding box center [752, 147] width 68 height 21
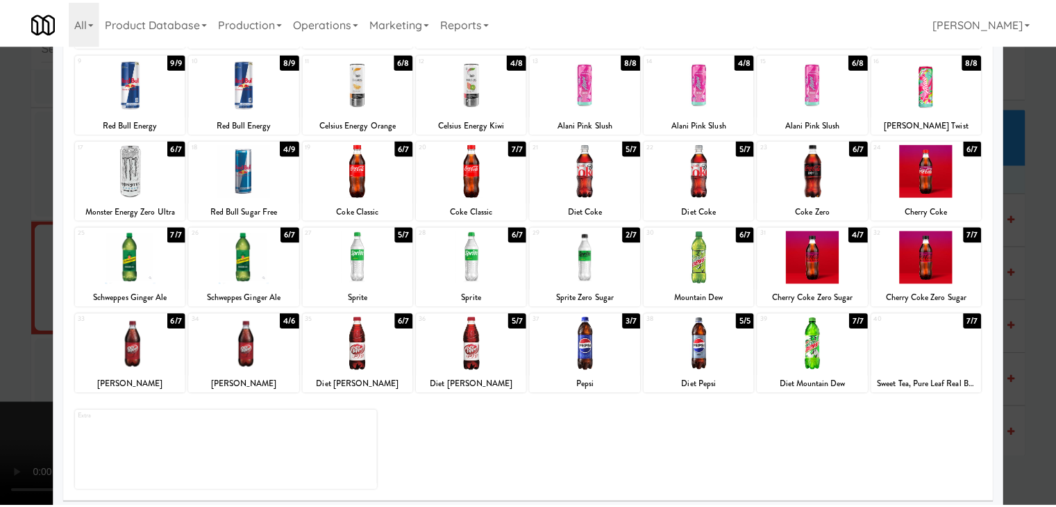
scroll to position [175, 0]
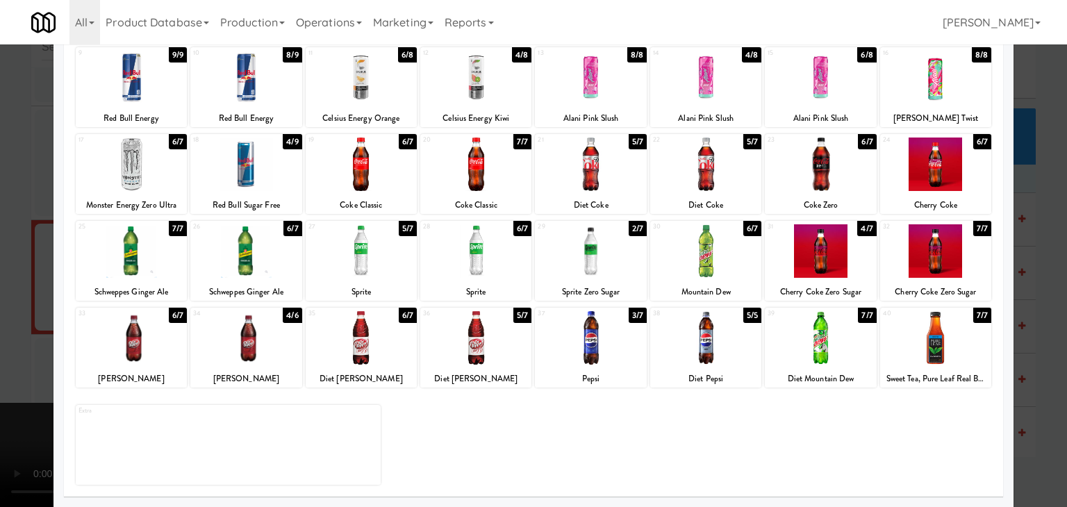
click at [503, 240] on div at bounding box center [475, 250] width 111 height 53
drag, startPoint x: 0, startPoint y: 265, endPoint x: 247, endPoint y: 294, distance: 249.0
click at [3, 265] on div at bounding box center [533, 253] width 1067 height 507
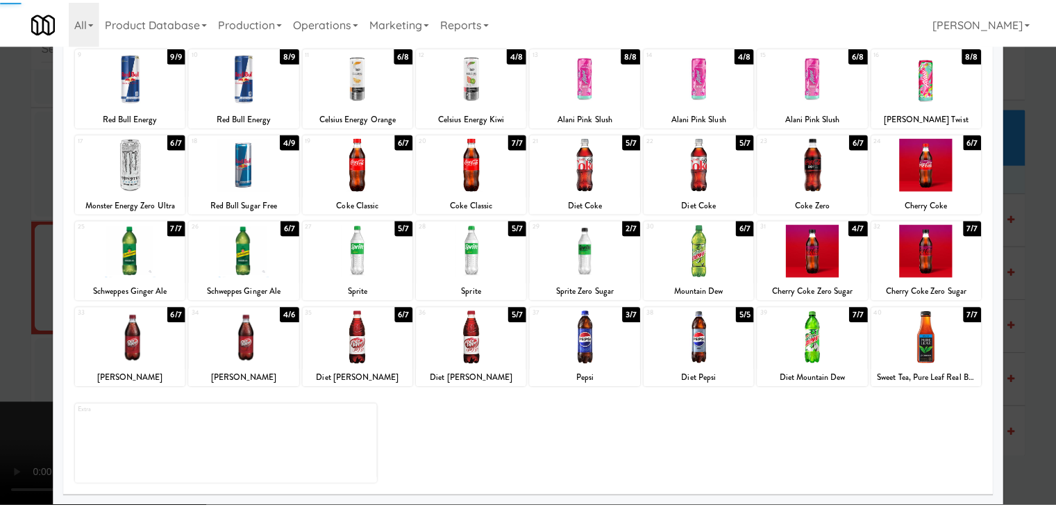
scroll to position [8924, 0]
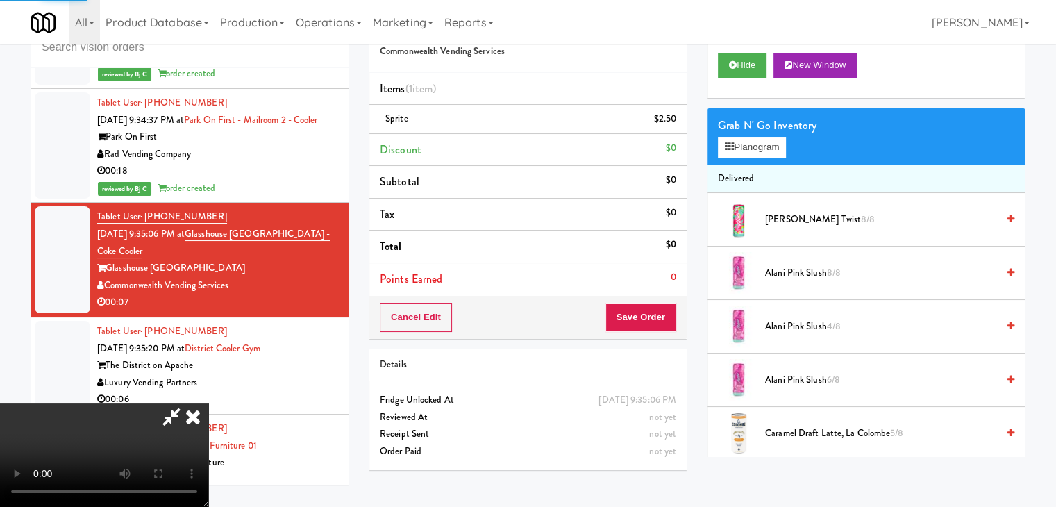
click at [208, 403] on video at bounding box center [104, 455] width 208 height 104
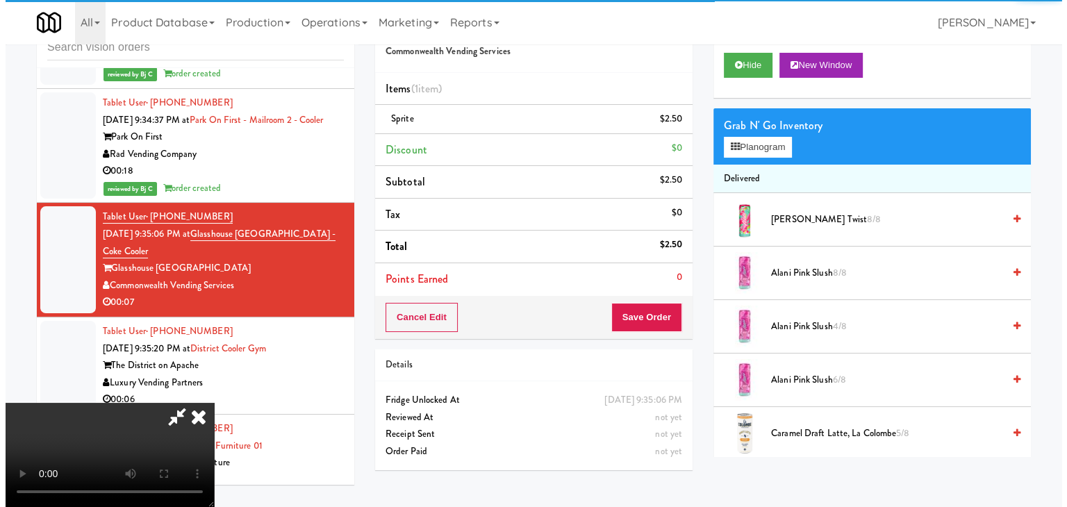
scroll to position [139, 0]
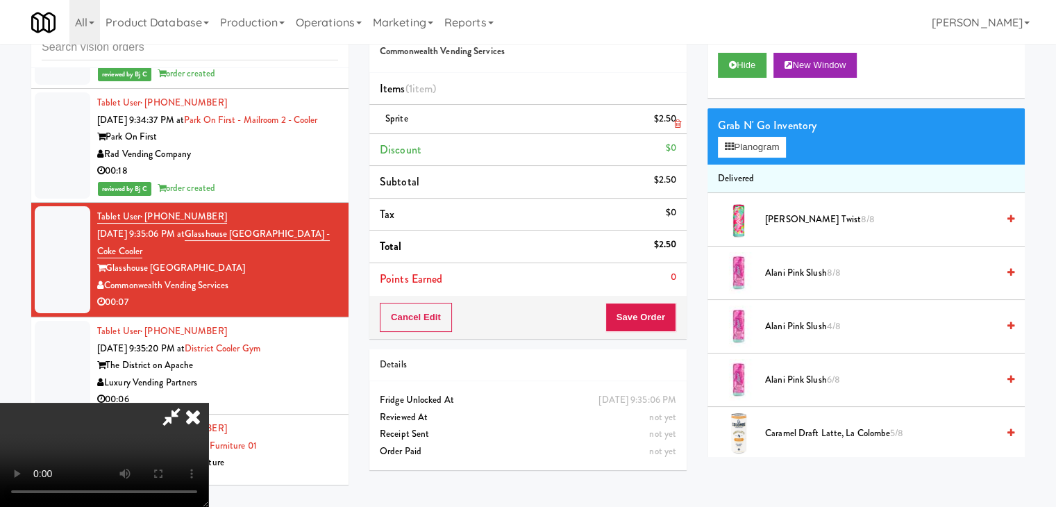
click at [675, 123] on icon at bounding box center [677, 123] width 7 height 9
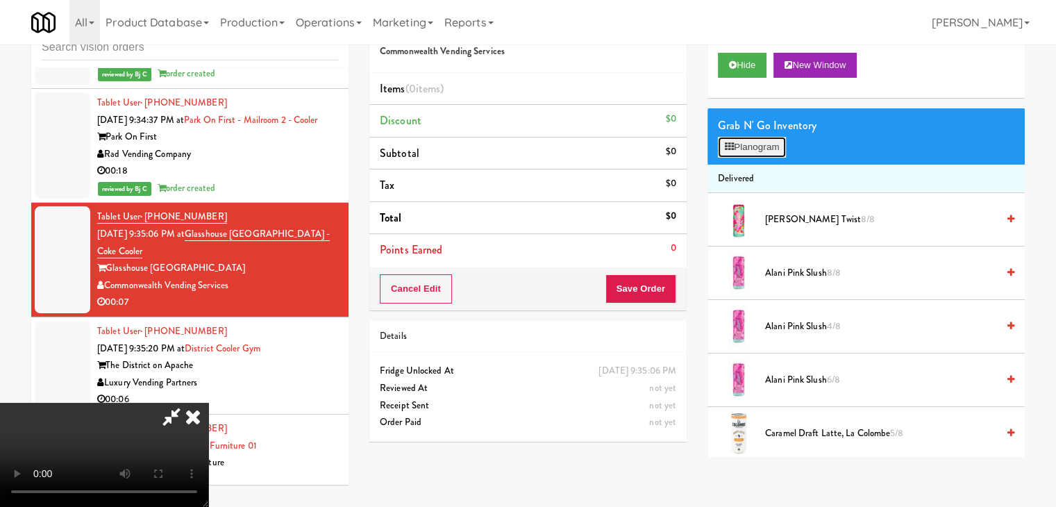
click at [757, 151] on button "Planogram" at bounding box center [752, 147] width 68 height 21
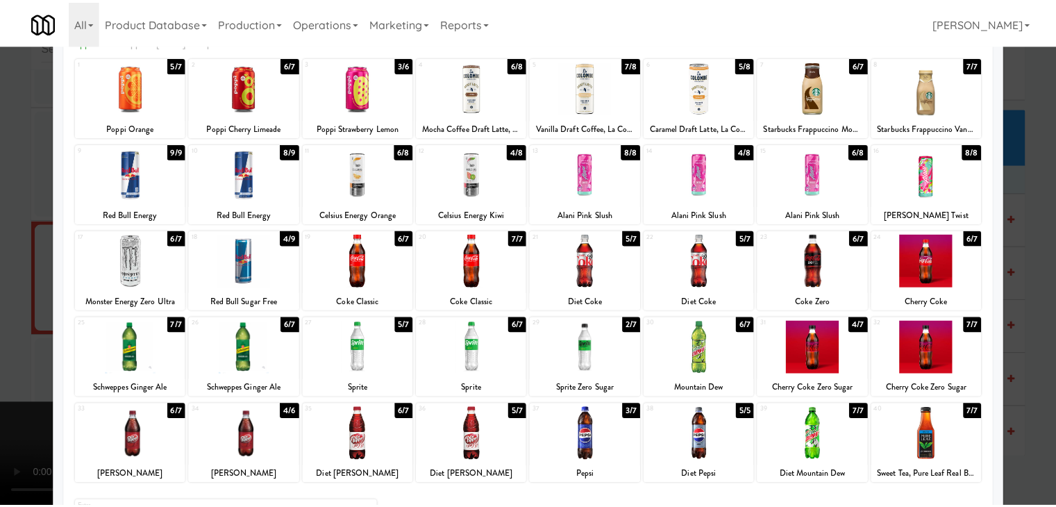
scroll to position [139, 0]
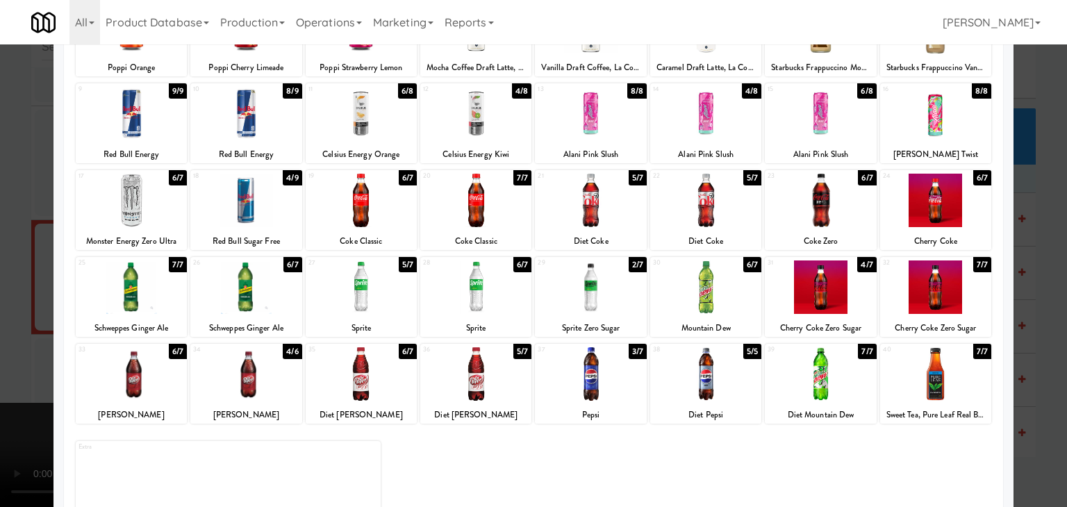
click at [586, 287] on div at bounding box center [590, 286] width 111 height 53
click at [14, 356] on div at bounding box center [533, 253] width 1067 height 507
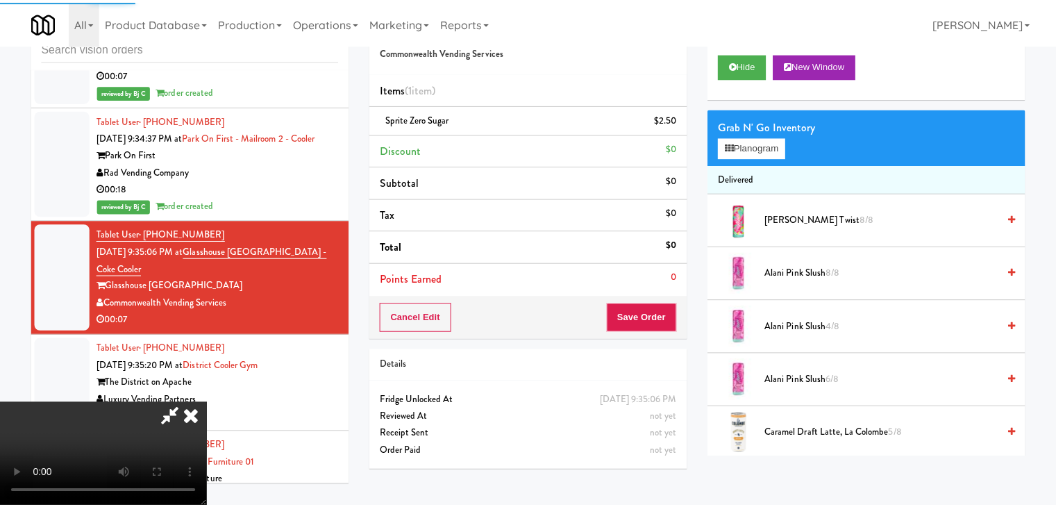
scroll to position [8924, 0]
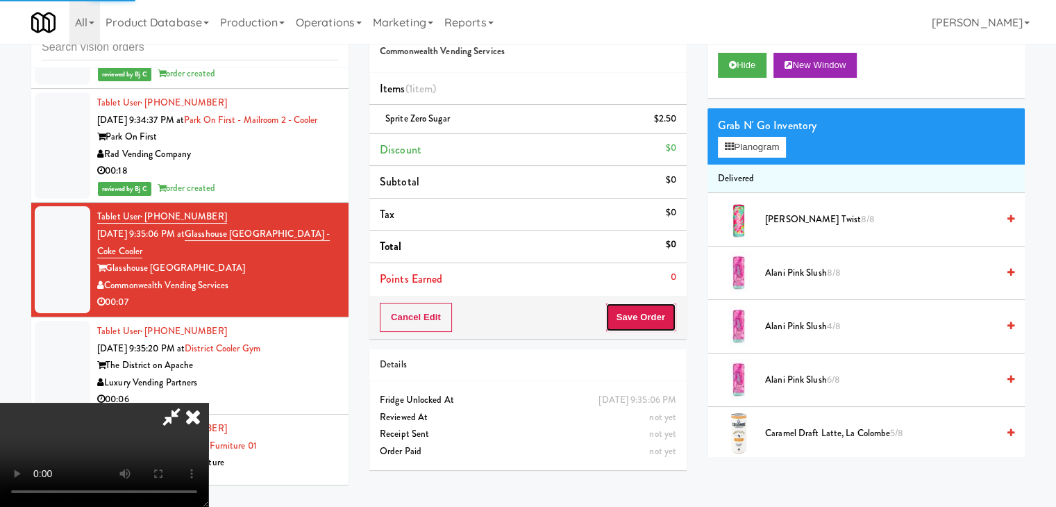
click at [671, 323] on button "Save Order" at bounding box center [641, 317] width 71 height 29
click at [667, 317] on button "Save Order" at bounding box center [641, 317] width 71 height 29
click at [664, 314] on button "Save Order" at bounding box center [641, 317] width 71 height 29
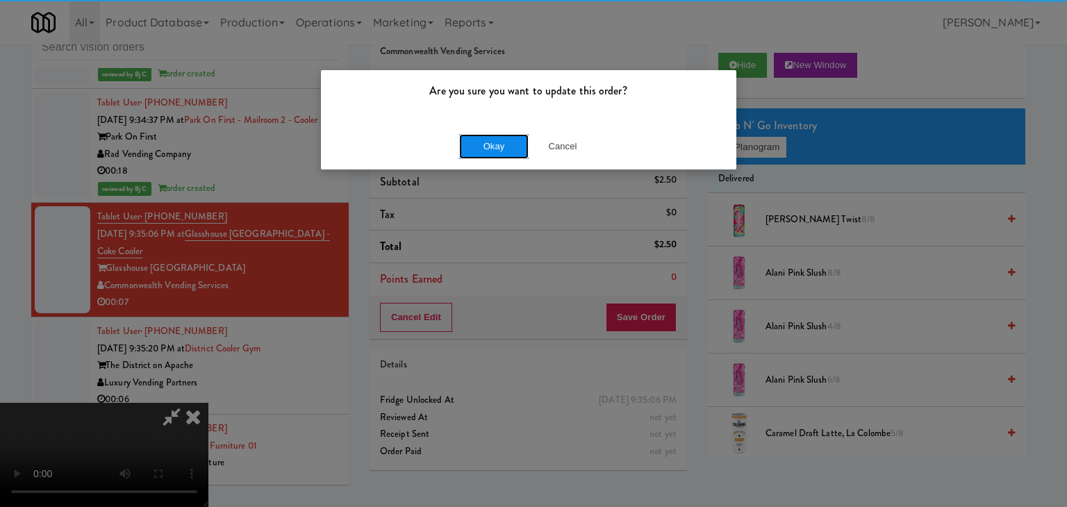
click at [510, 140] on button "Okay" at bounding box center [493, 146] width 69 height 25
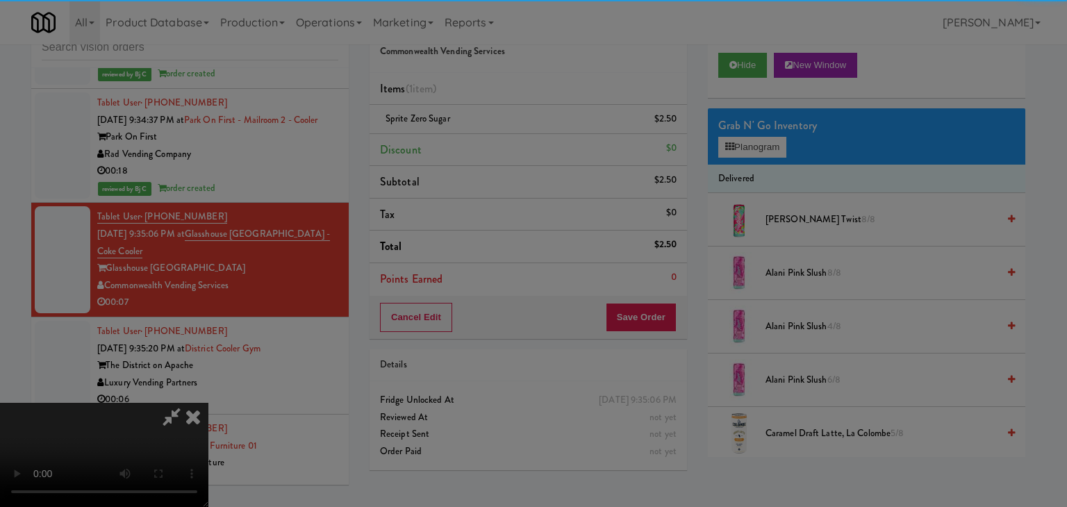
click at [508, 140] on body "Are you sure you want to update this order? Okay Cancel Okay Are you sure you w…" at bounding box center [533, 253] width 1067 height 507
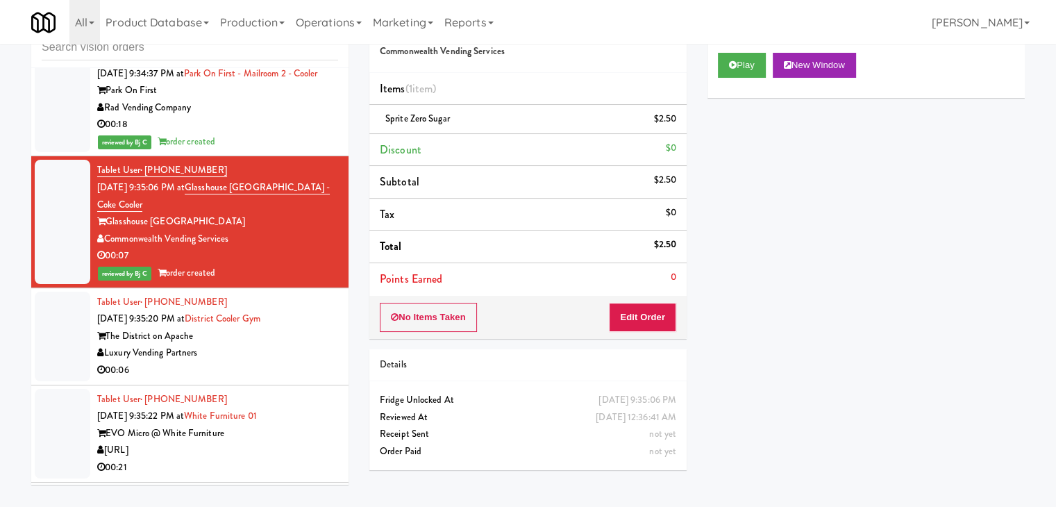
scroll to position [8993, 0]
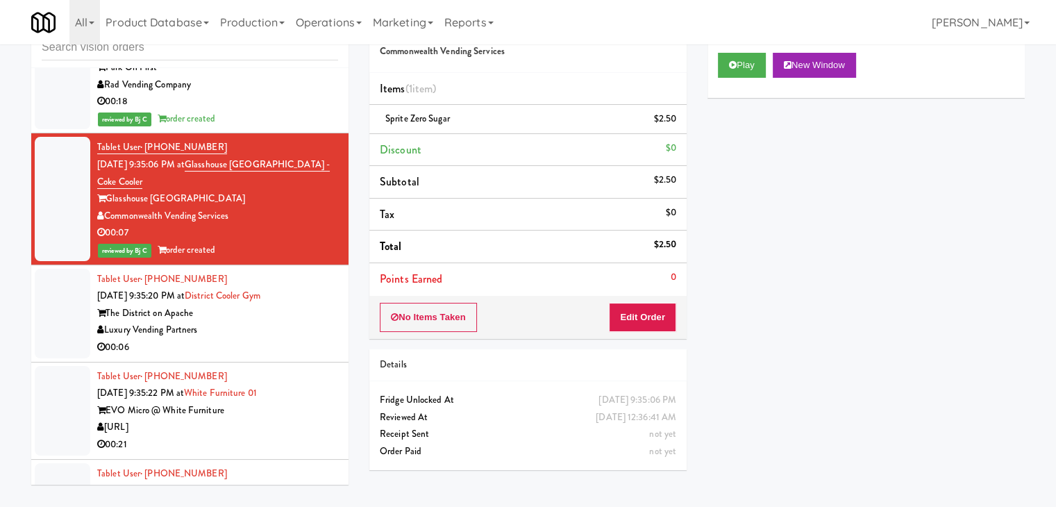
click at [281, 322] on div "Luxury Vending Partners" at bounding box center [217, 330] width 241 height 17
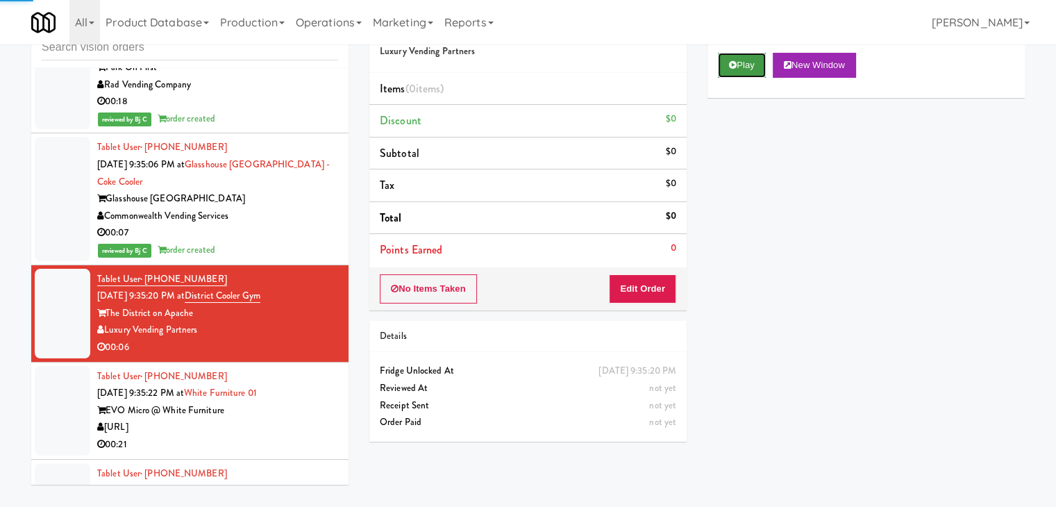
drag, startPoint x: 756, startPoint y: 67, endPoint x: 703, endPoint y: 147, distance: 95.7
click at [755, 67] on button "Play" at bounding box center [742, 65] width 48 height 25
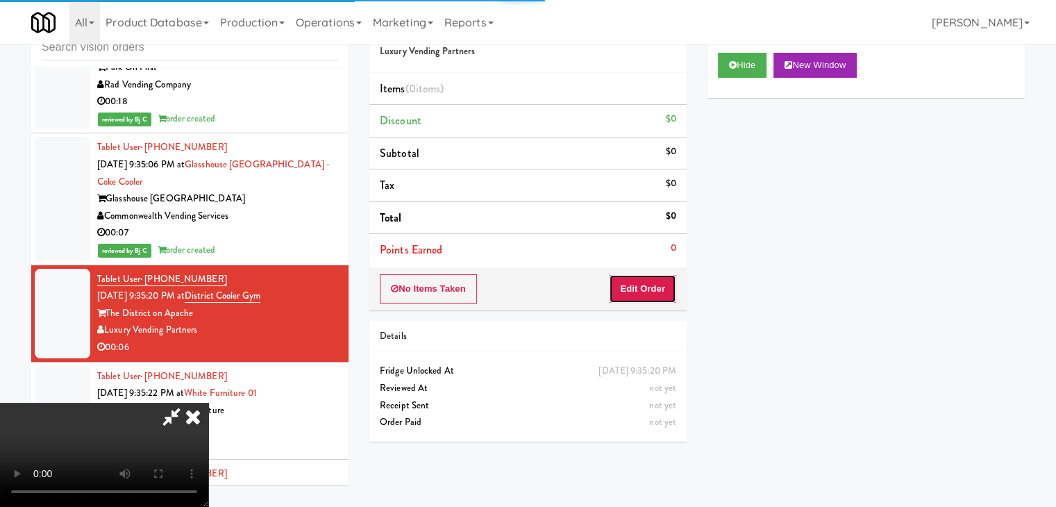
click at [643, 293] on button "Edit Order" at bounding box center [642, 288] width 67 height 29
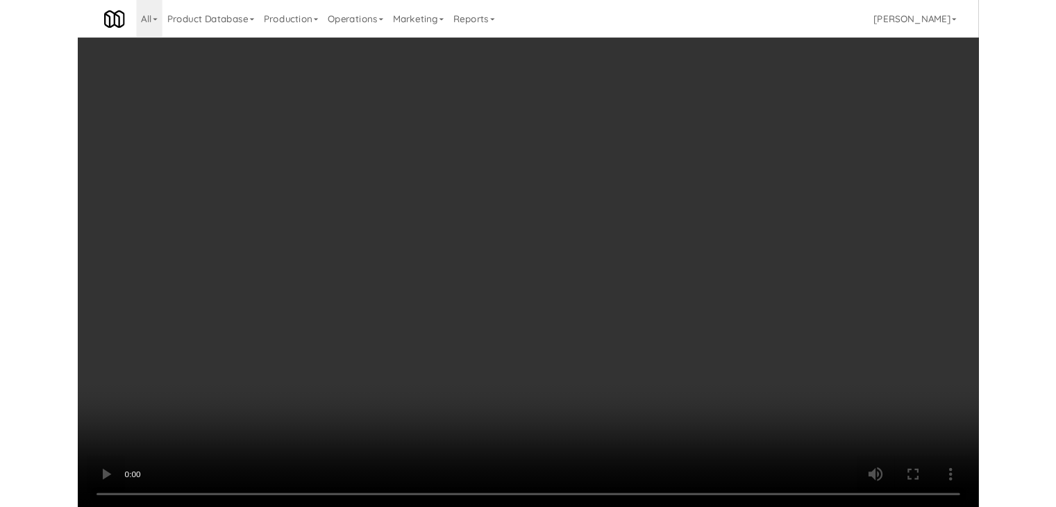
scroll to position [8976, 0]
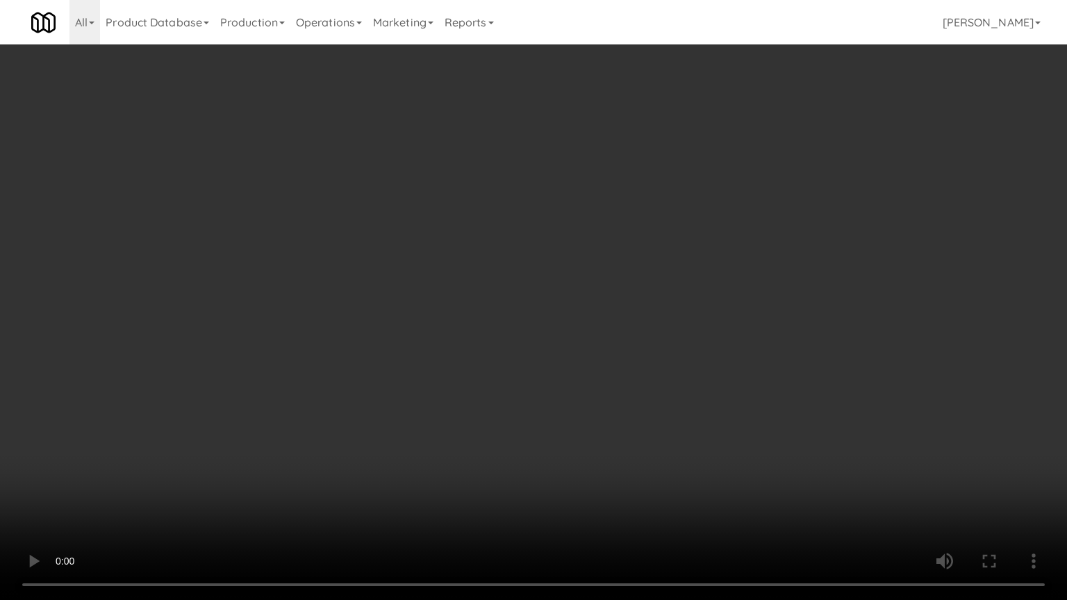
click at [537, 420] on video at bounding box center [533, 300] width 1067 height 600
click at [535, 420] on video at bounding box center [533, 300] width 1067 height 600
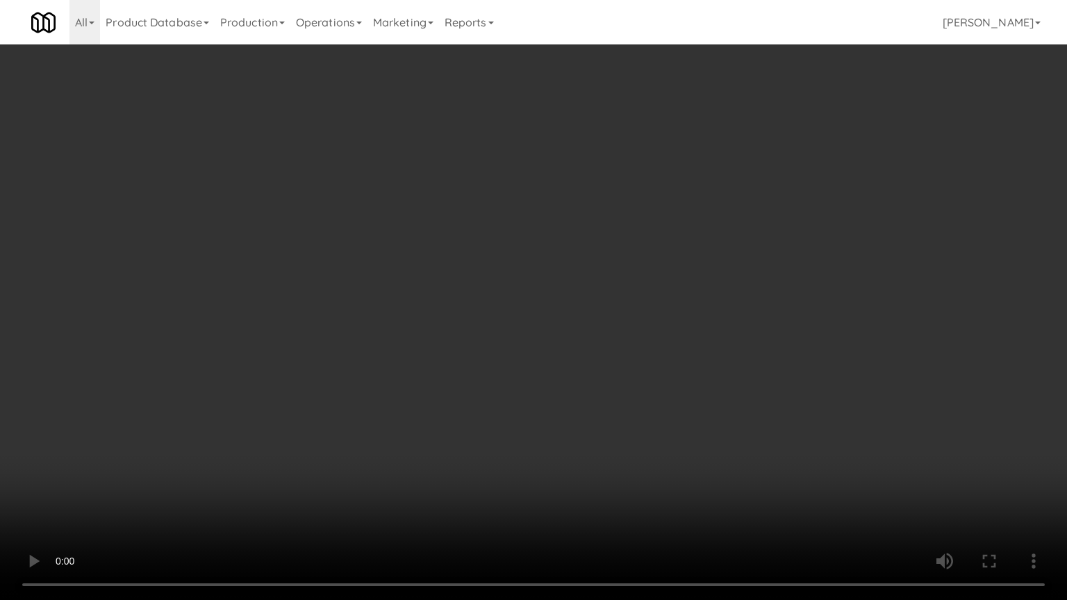
click at [535, 420] on video at bounding box center [533, 300] width 1067 height 600
click at [608, 394] on video at bounding box center [533, 300] width 1067 height 600
drag, startPoint x: 608, startPoint y: 394, endPoint x: 626, endPoint y: 309, distance: 87.3
click at [608, 392] on video at bounding box center [533, 300] width 1067 height 600
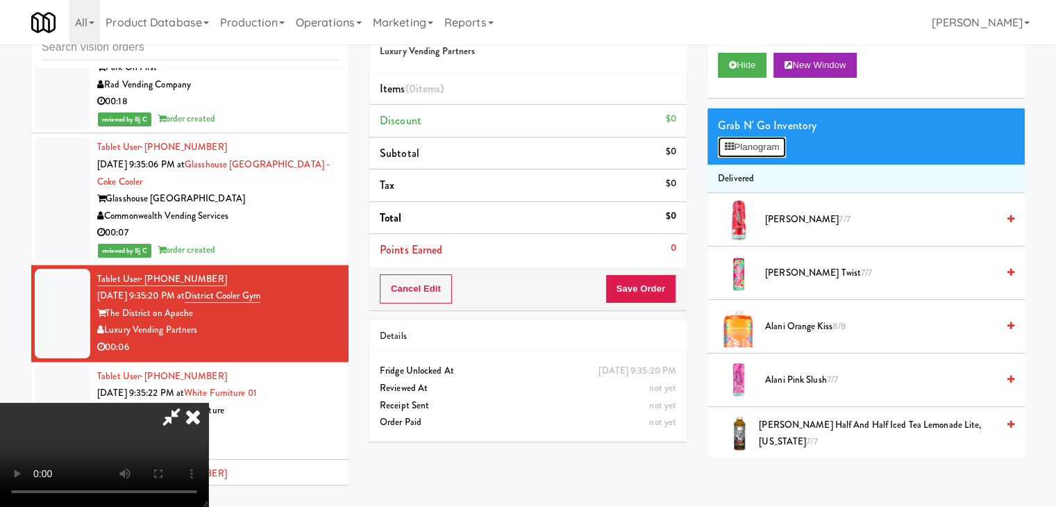
click at [747, 151] on button "Planogram" at bounding box center [752, 147] width 68 height 21
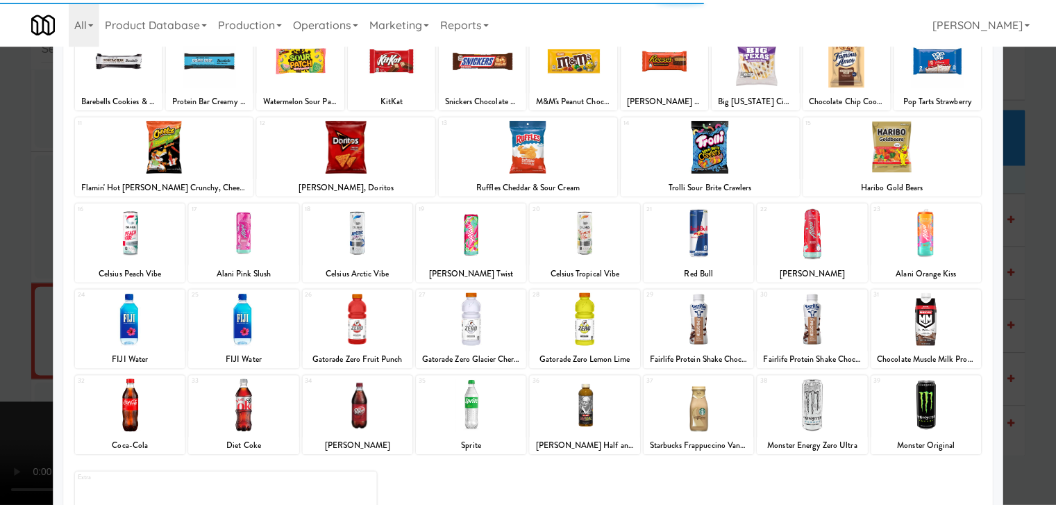
scroll to position [139, 0]
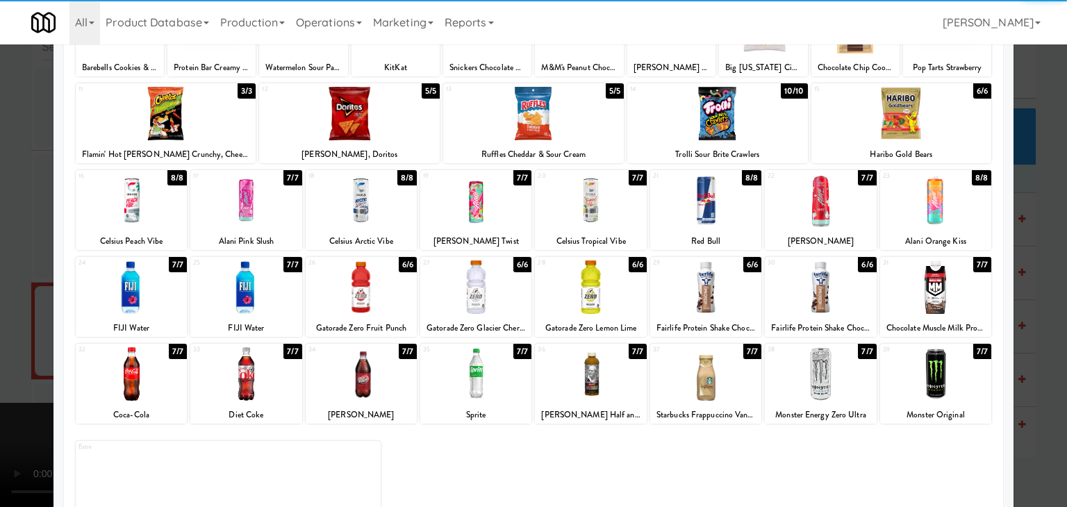
click at [583, 299] on div at bounding box center [590, 286] width 111 height 53
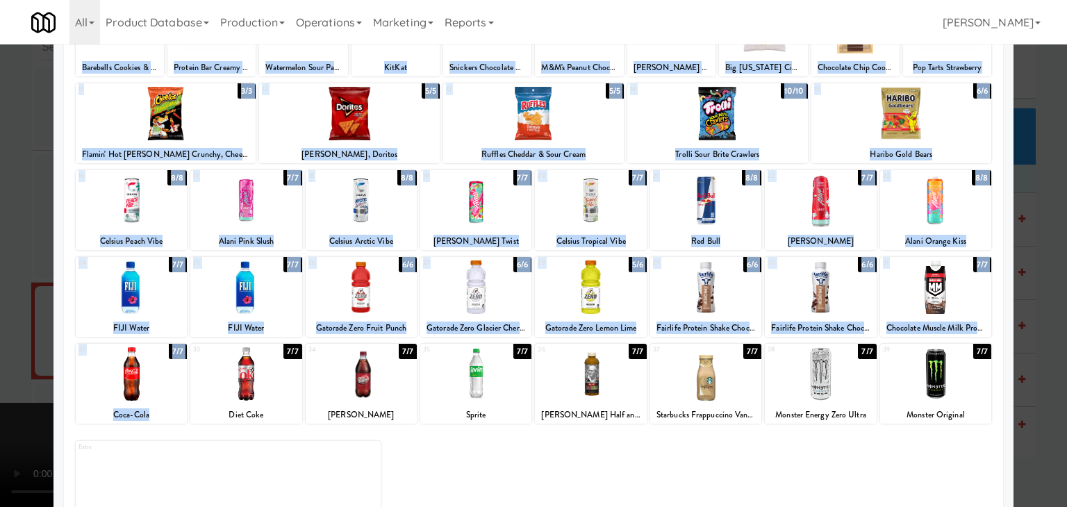
drag, startPoint x: 0, startPoint y: 283, endPoint x: 322, endPoint y: 379, distance: 336.2
click at [317, 379] on div "× Planogram Applied Last applied Thursday 1:13 pm 1 7/7 Barebells Cookies & Cre…" at bounding box center [533, 253] width 1067 height 507
click at [375, 381] on div at bounding box center [361, 373] width 111 height 53
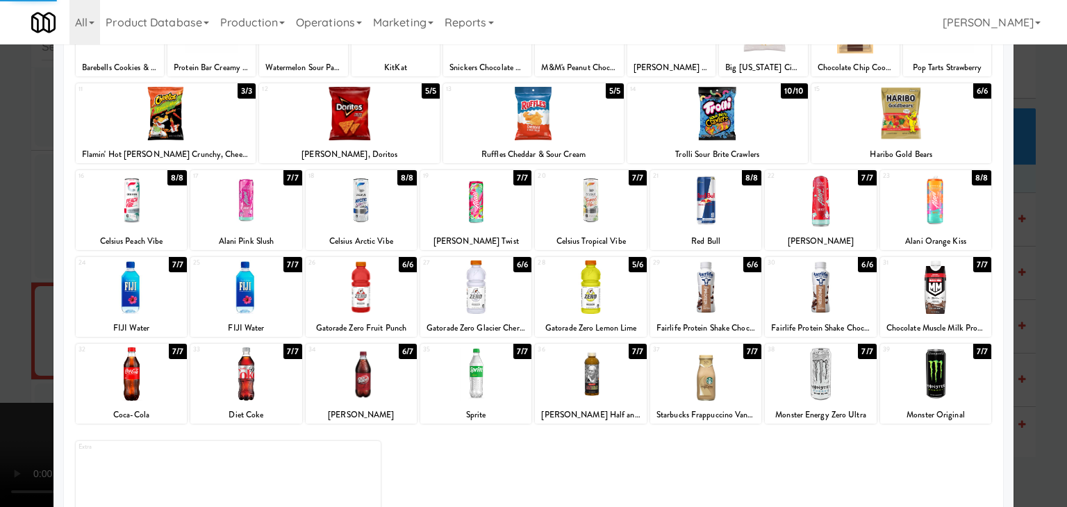
drag, startPoint x: 0, startPoint y: 354, endPoint x: 263, endPoint y: 340, distance: 262.9
click at [20, 347] on div at bounding box center [533, 253] width 1067 height 507
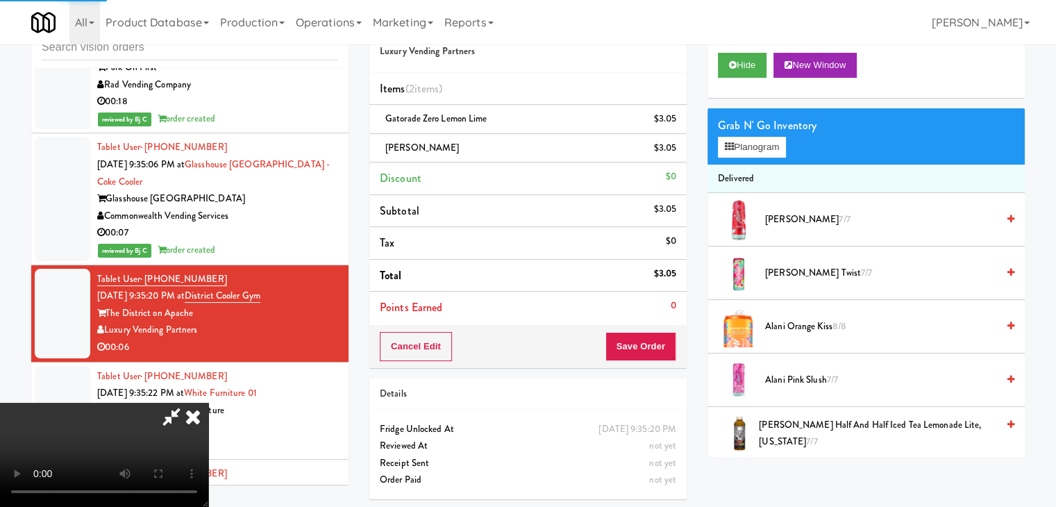
scroll to position [195, 0]
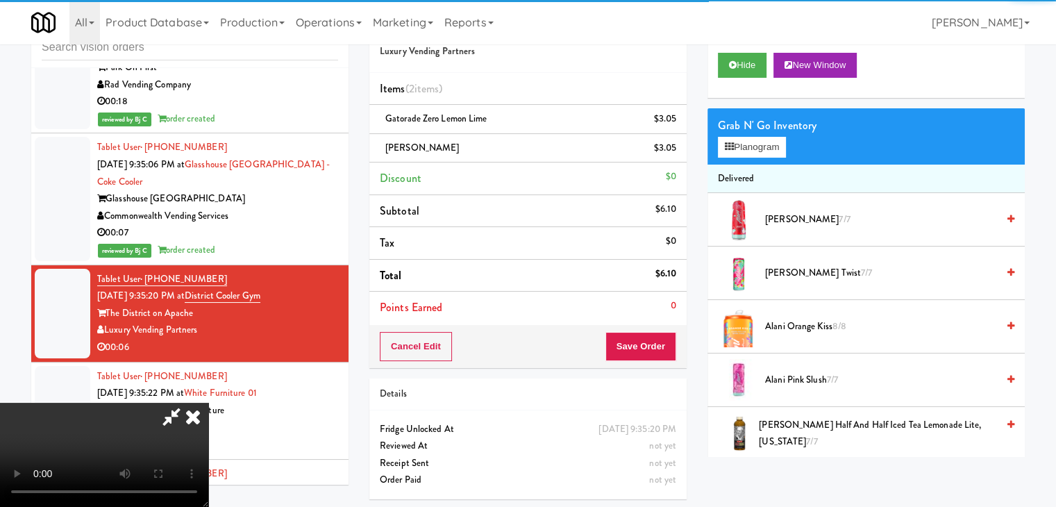
click at [208, 403] on video at bounding box center [104, 455] width 208 height 104
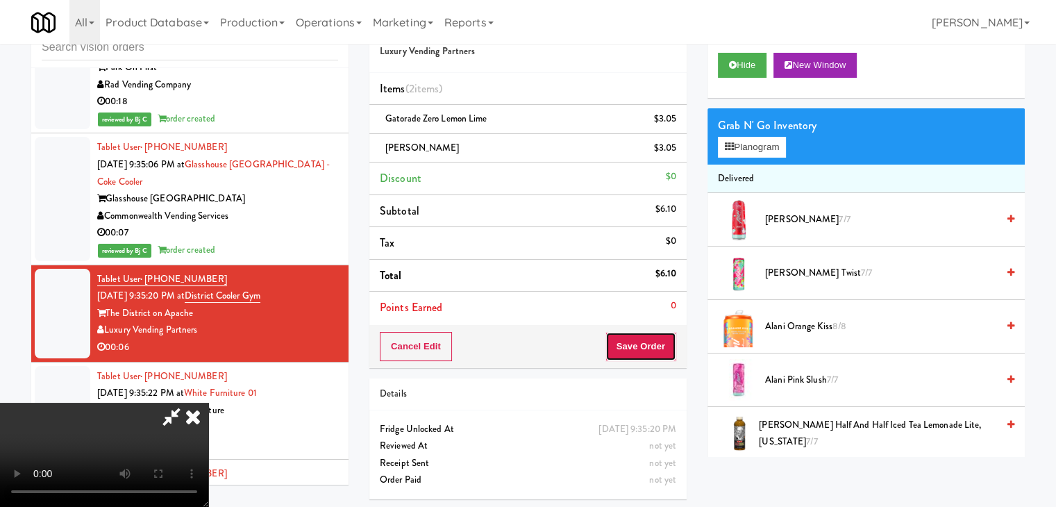
click at [633, 334] on div "Order # 2651626 Luxury Vending Partners Items (2 items ) Gatorade Zero Lemon Li…" at bounding box center [697, 258] width 656 height 504
click at [634, 340] on button "Save Order" at bounding box center [641, 346] width 71 height 29
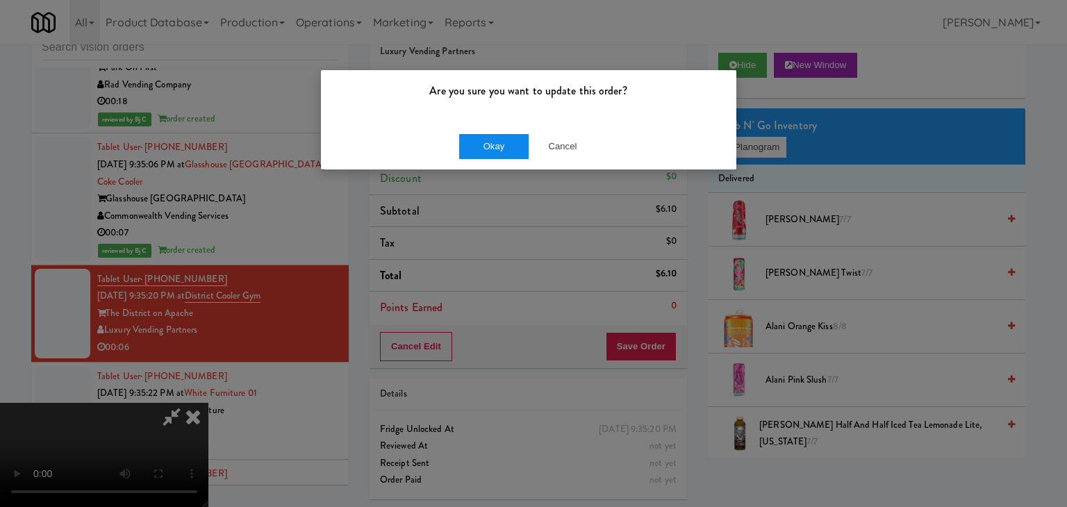
drag, startPoint x: 508, startPoint y: 131, endPoint x: 508, endPoint y: 139, distance: 8.3
click at [508, 131] on div "Okay Cancel" at bounding box center [528, 146] width 415 height 47
click at [508, 142] on button "Okay" at bounding box center [493, 146] width 69 height 25
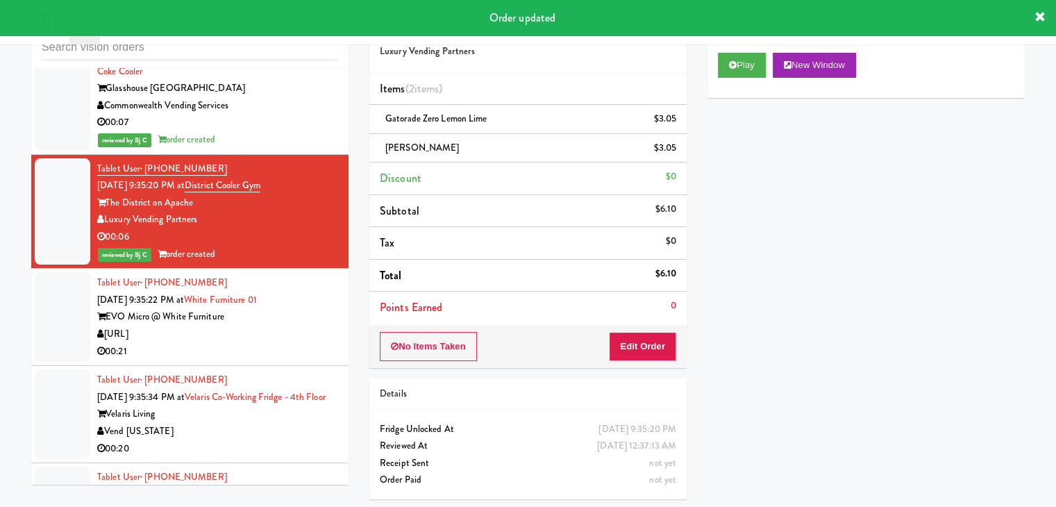
scroll to position [9132, 0]
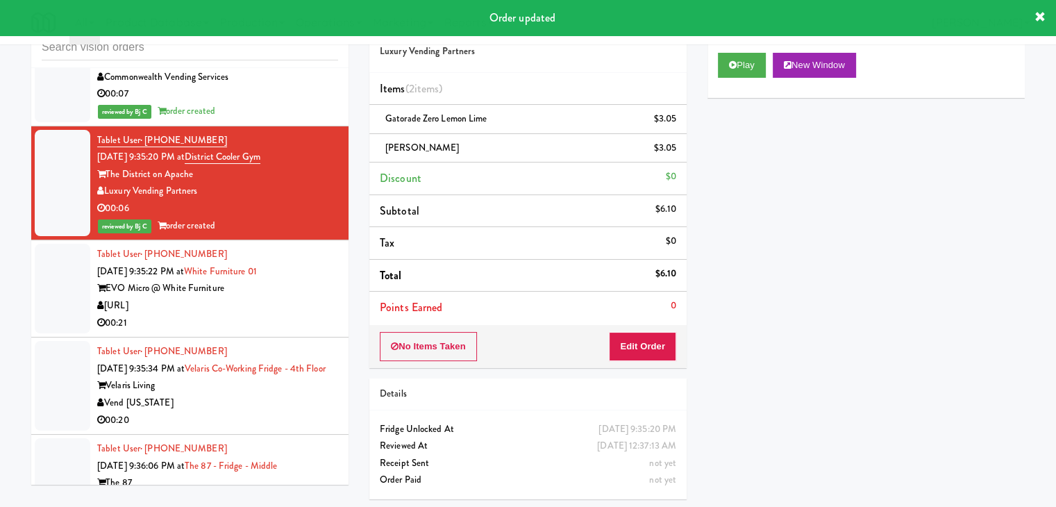
click at [322, 315] on div "00:21" at bounding box center [217, 323] width 241 height 17
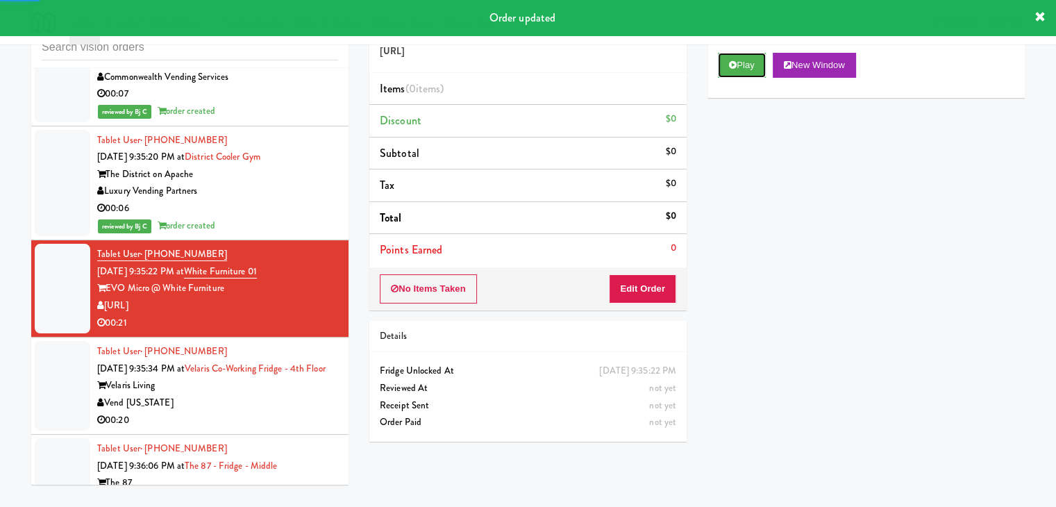
drag, startPoint x: 742, startPoint y: 67, endPoint x: 706, endPoint y: 166, distance: 105.4
click at [742, 69] on button "Play" at bounding box center [742, 65] width 48 height 25
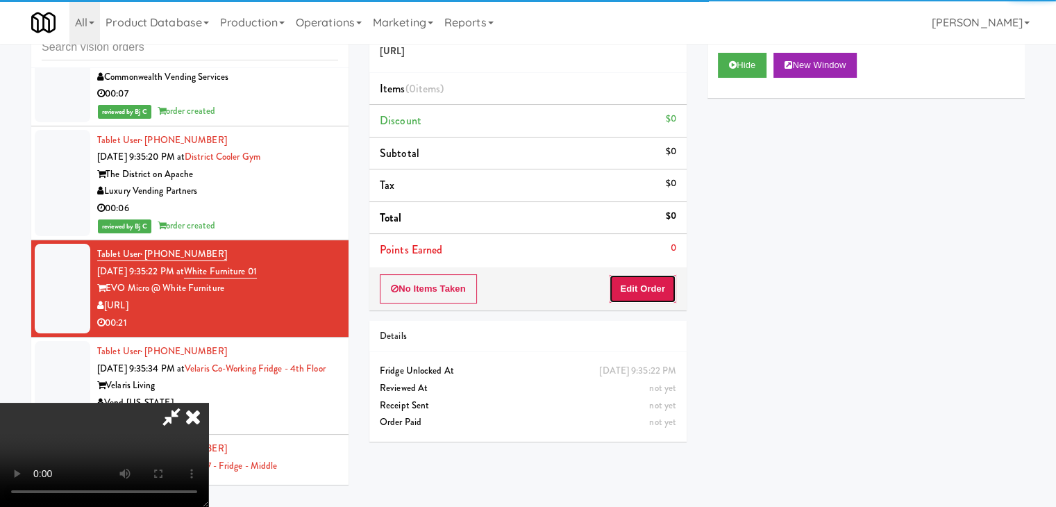
click at [658, 294] on button "Edit Order" at bounding box center [642, 288] width 67 height 29
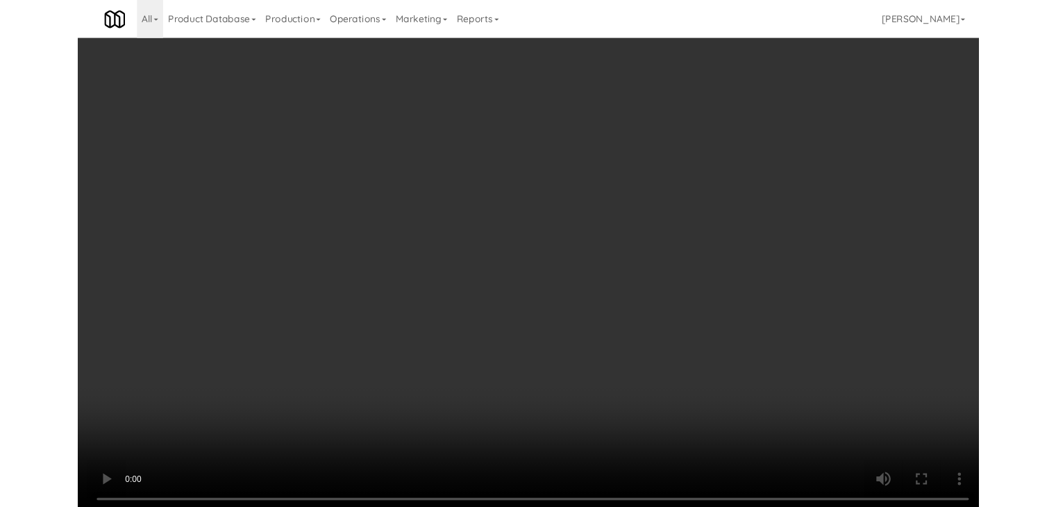
scroll to position [9116, 0]
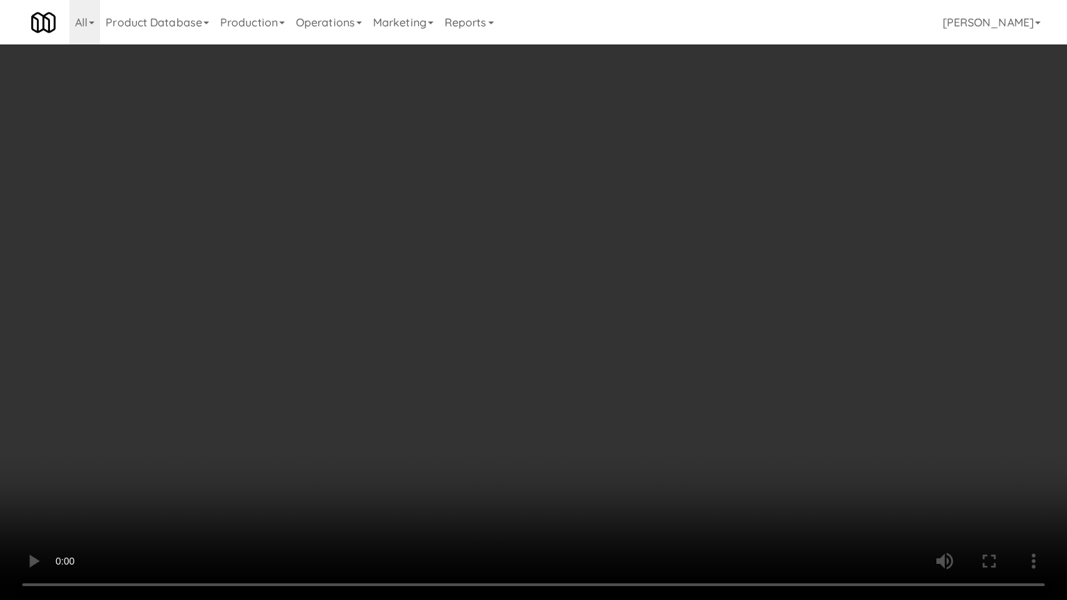
click at [590, 378] on video at bounding box center [533, 300] width 1067 height 600
click at [590, 377] on video at bounding box center [533, 300] width 1067 height 600
click at [581, 373] on video at bounding box center [533, 300] width 1067 height 600
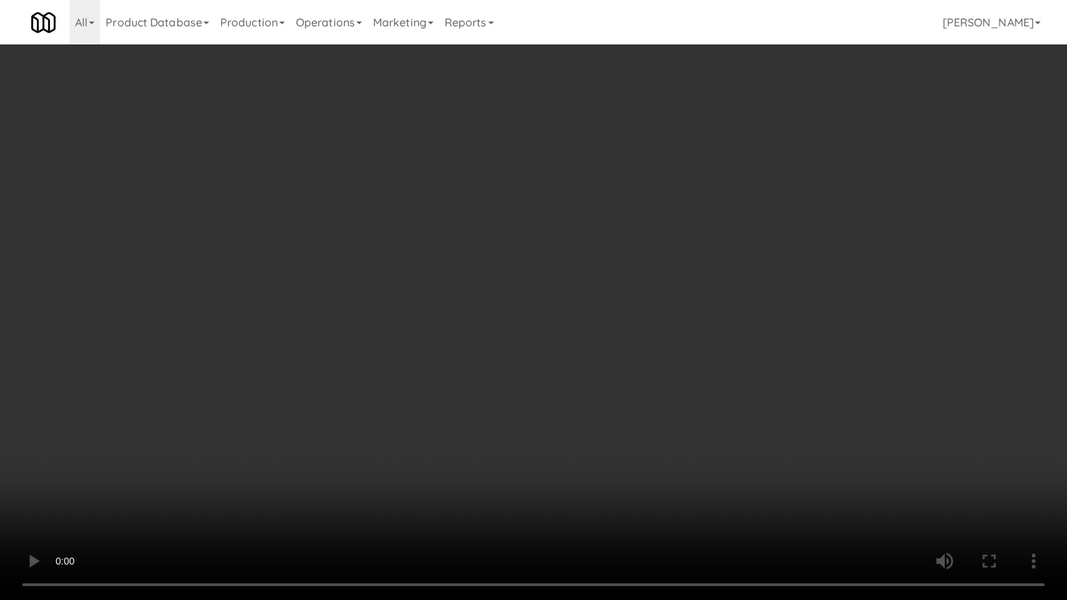
click at [581, 372] on video at bounding box center [533, 300] width 1067 height 600
click at [581, 369] on video at bounding box center [533, 300] width 1067 height 600
click at [583, 361] on video at bounding box center [533, 300] width 1067 height 600
click at [582, 364] on video at bounding box center [533, 300] width 1067 height 600
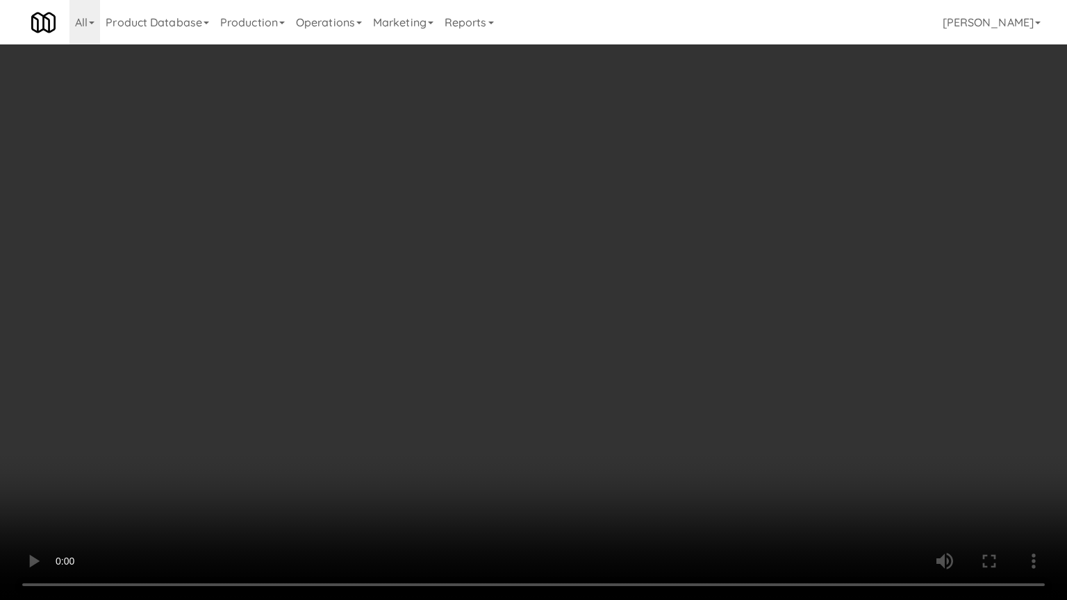
click at [578, 358] on video at bounding box center [533, 300] width 1067 height 600
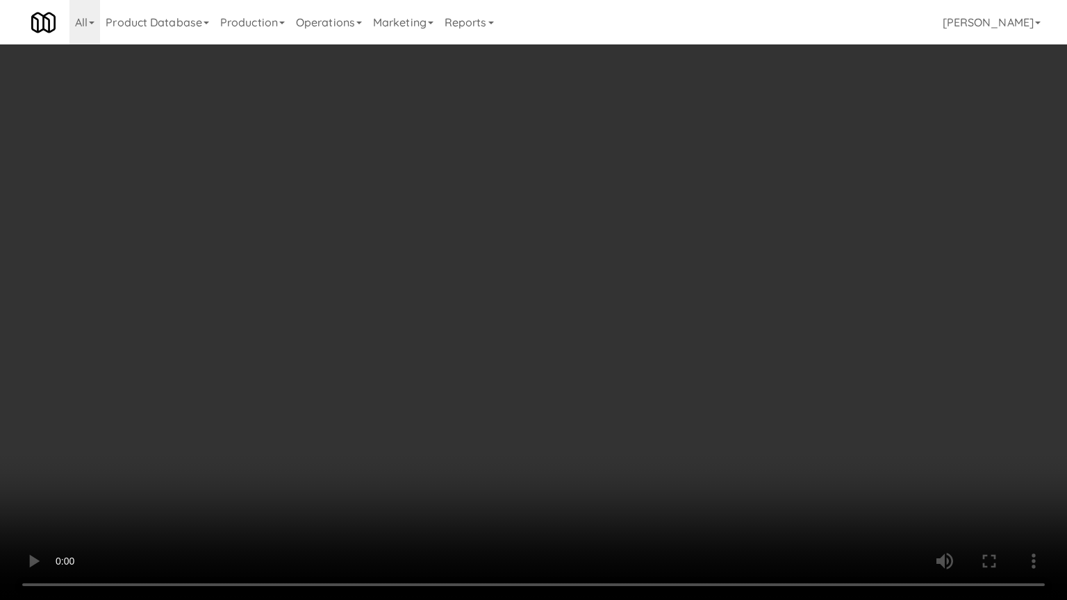
click at [578, 358] on video at bounding box center [533, 300] width 1067 height 600
click at [579, 356] on video at bounding box center [533, 300] width 1067 height 600
click at [580, 355] on video at bounding box center [533, 300] width 1067 height 600
click at [579, 353] on video at bounding box center [533, 300] width 1067 height 600
drag, startPoint x: 579, startPoint y: 353, endPoint x: 617, endPoint y: 181, distance: 176.3
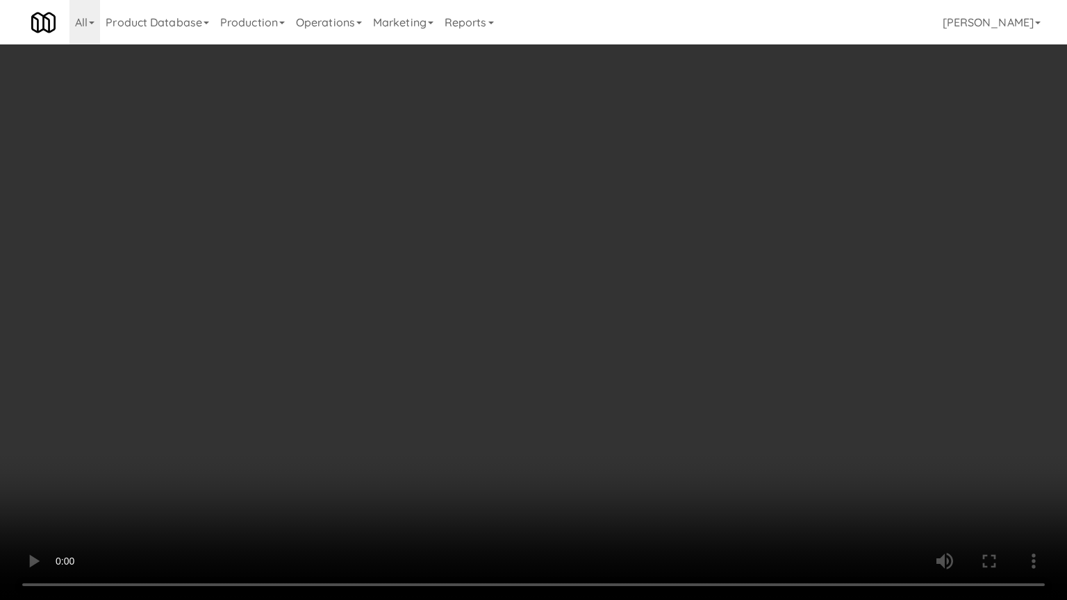
click at [580, 346] on video at bounding box center [533, 300] width 1067 height 600
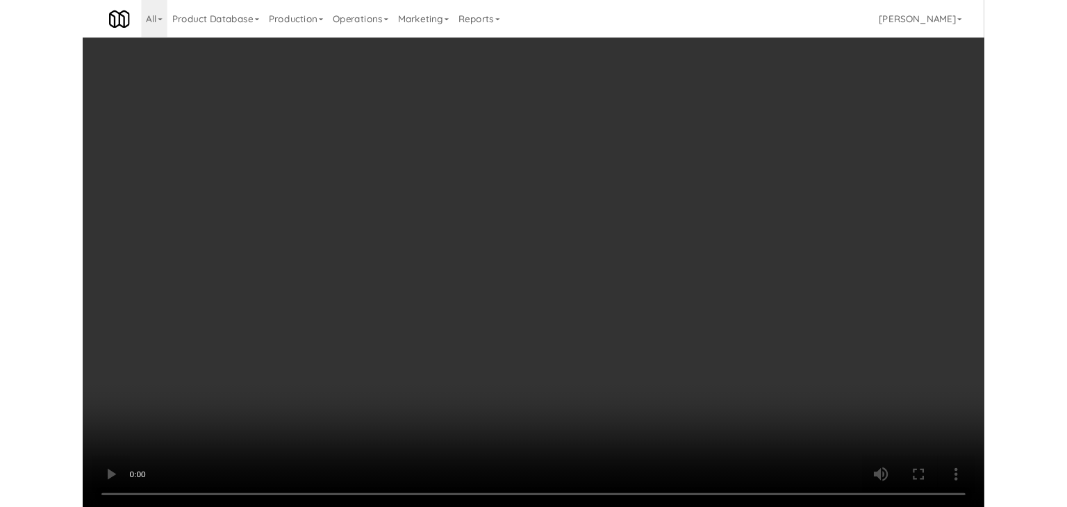
scroll to position [9132, 0]
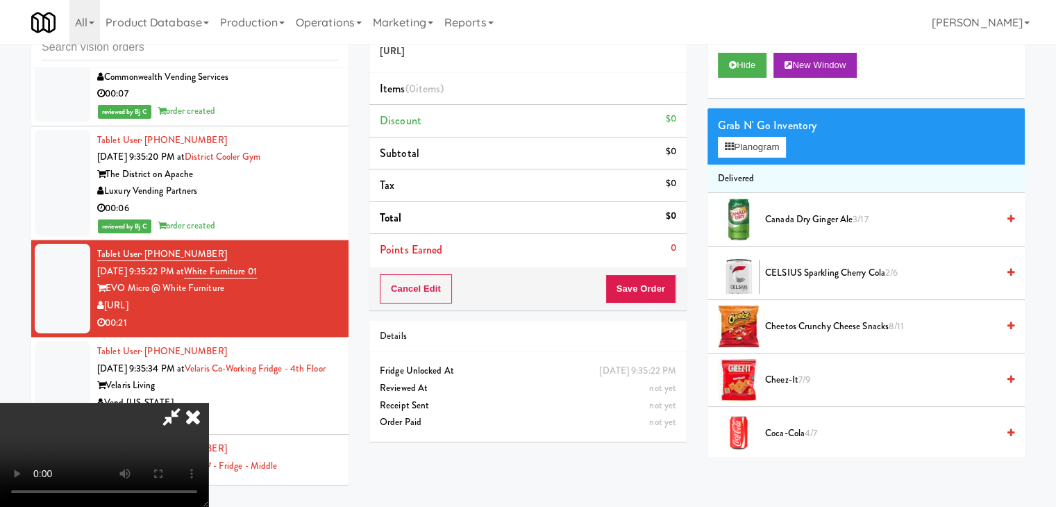
click at [758, 158] on div "Grab N' Go Inventory Planogram" at bounding box center [866, 136] width 317 height 56
click at [763, 147] on button "Planogram" at bounding box center [752, 147] width 68 height 21
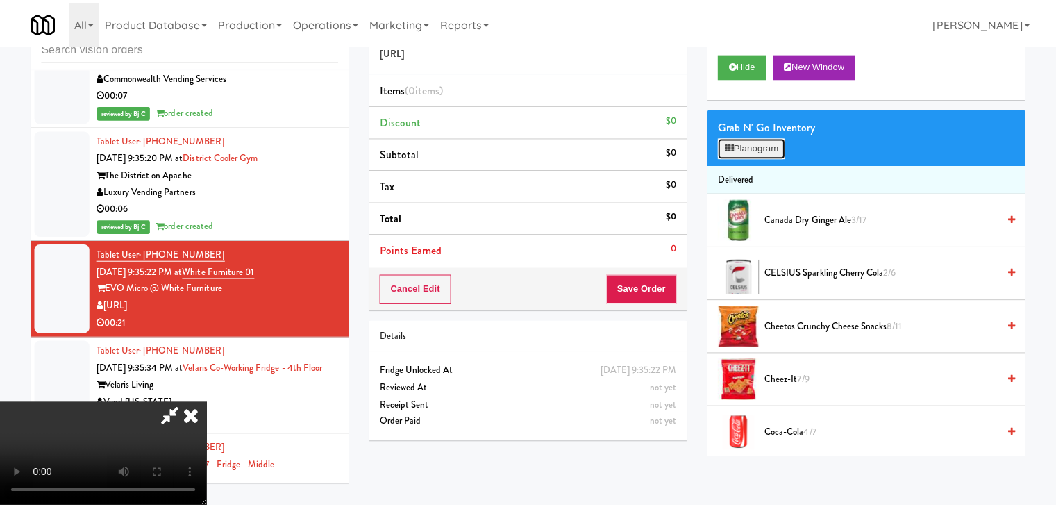
scroll to position [9116, 0]
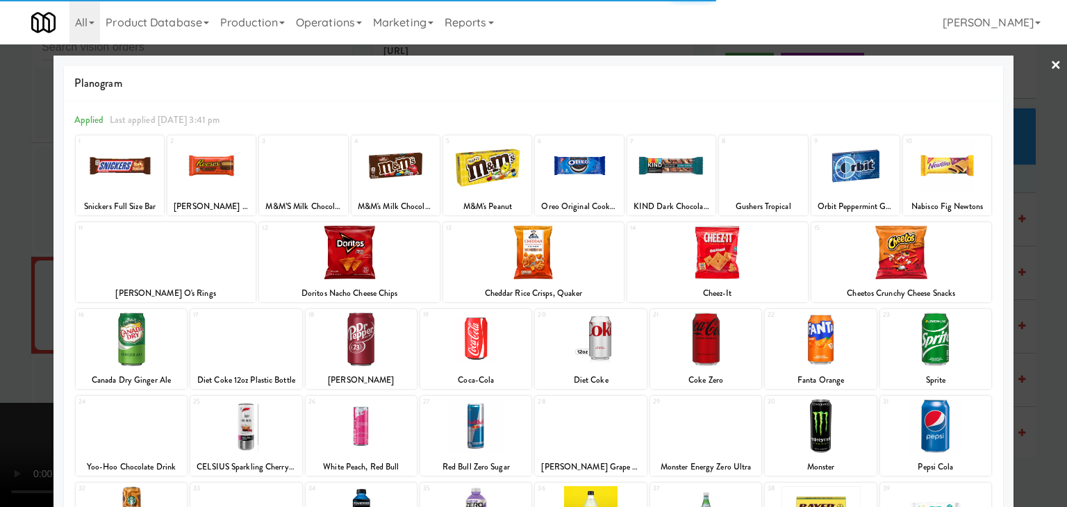
click at [933, 336] on div at bounding box center [935, 339] width 111 height 53
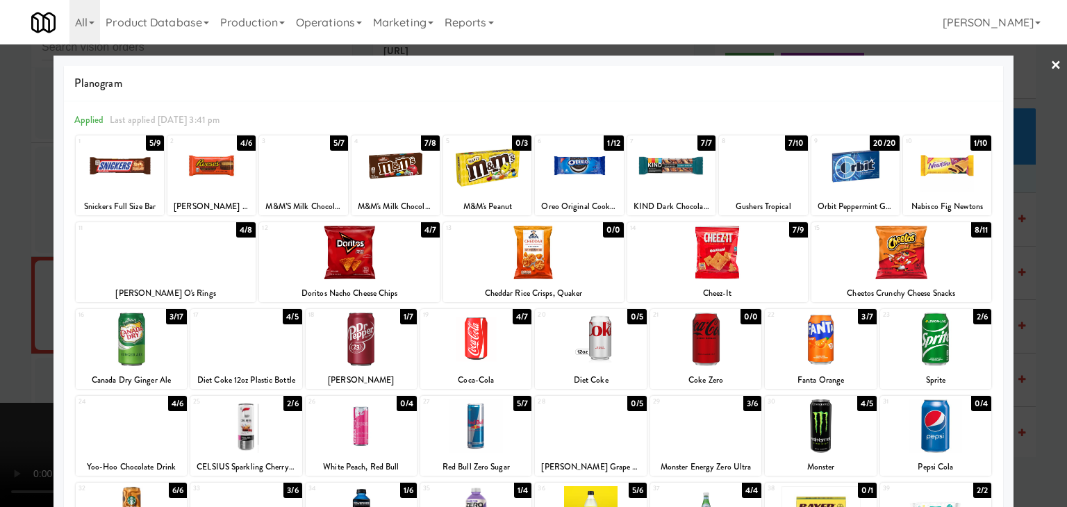
click at [116, 181] on div at bounding box center [120, 165] width 88 height 53
click at [776, 165] on div at bounding box center [763, 165] width 88 height 53
drag, startPoint x: 0, startPoint y: 206, endPoint x: 78, endPoint y: 206, distance: 78.5
click at [1, 206] on div at bounding box center [533, 253] width 1067 height 507
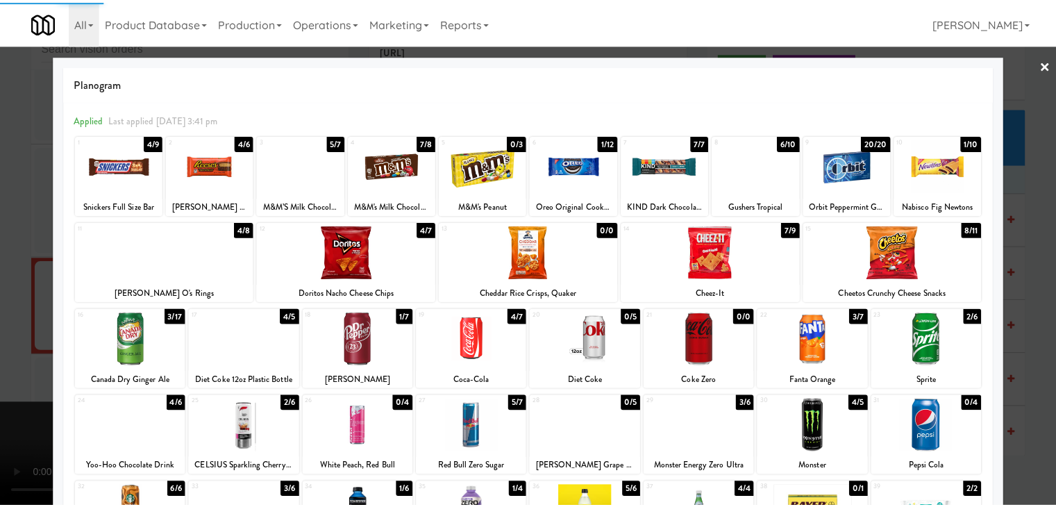
scroll to position [9132, 0]
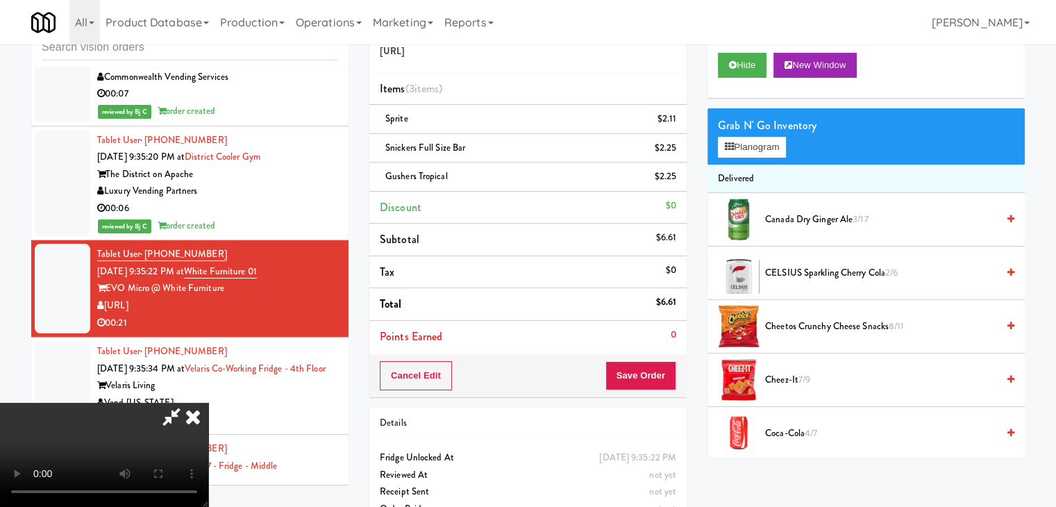
click at [208, 403] on video at bounding box center [104, 455] width 208 height 104
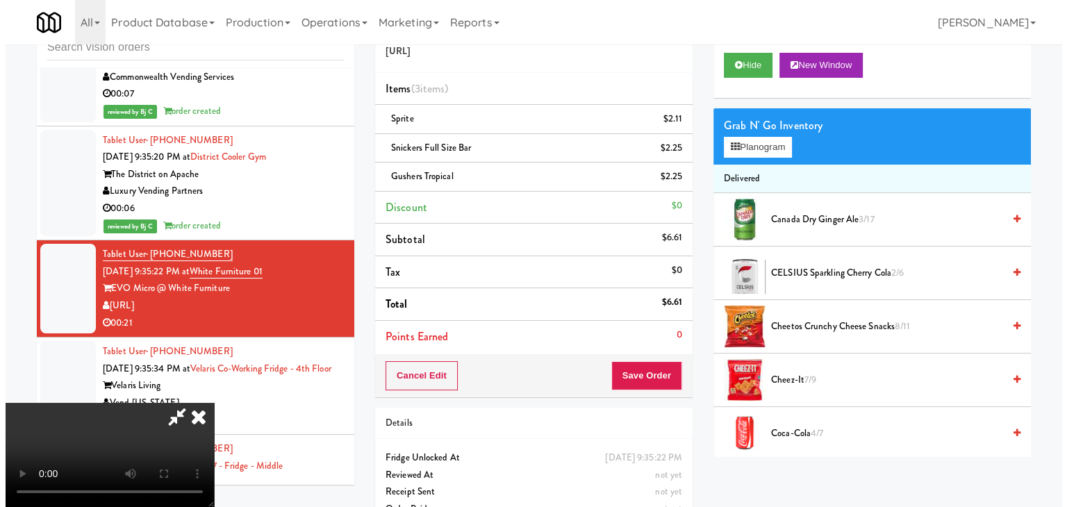
scroll to position [56, 0]
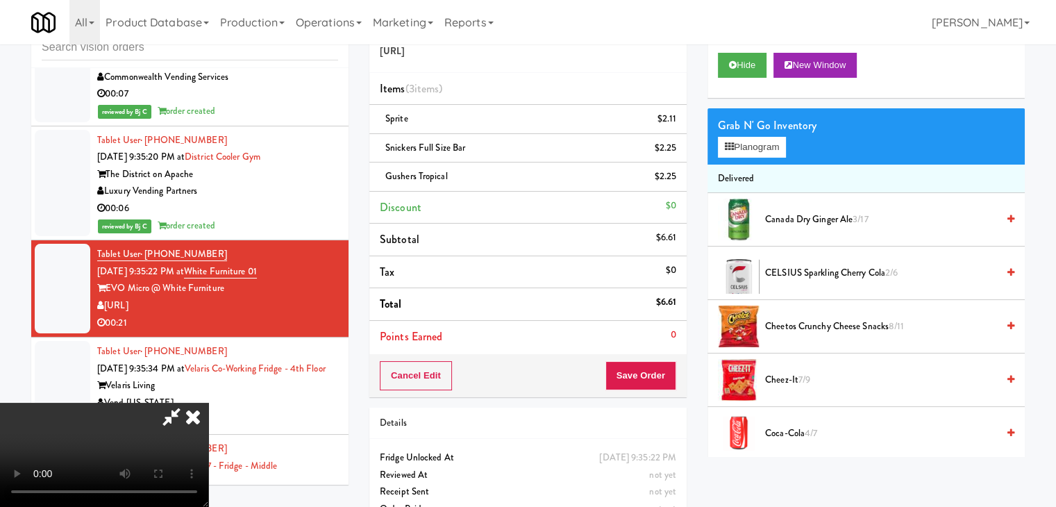
click at [208, 403] on video at bounding box center [104, 455] width 208 height 104
click at [755, 148] on button "Planogram" at bounding box center [752, 147] width 68 height 21
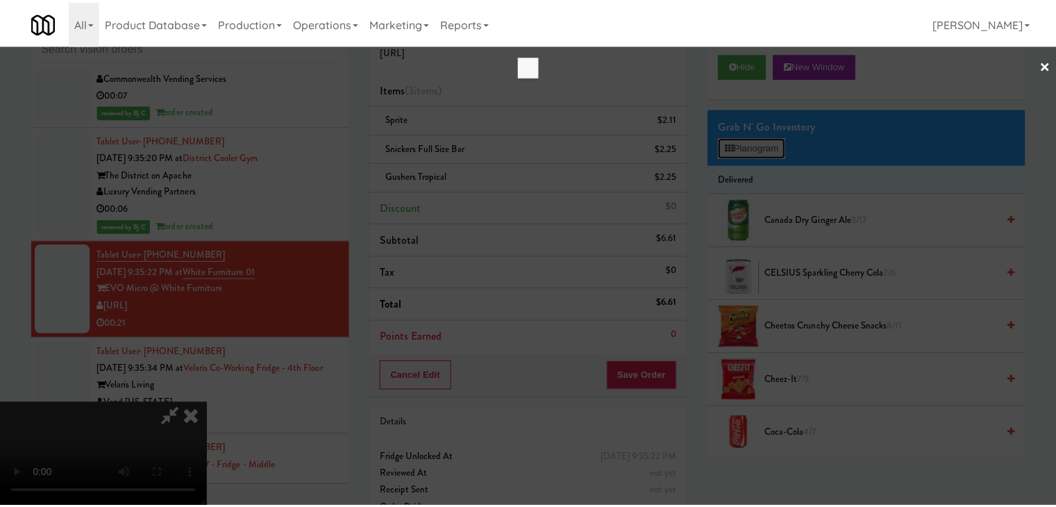
scroll to position [9116, 0]
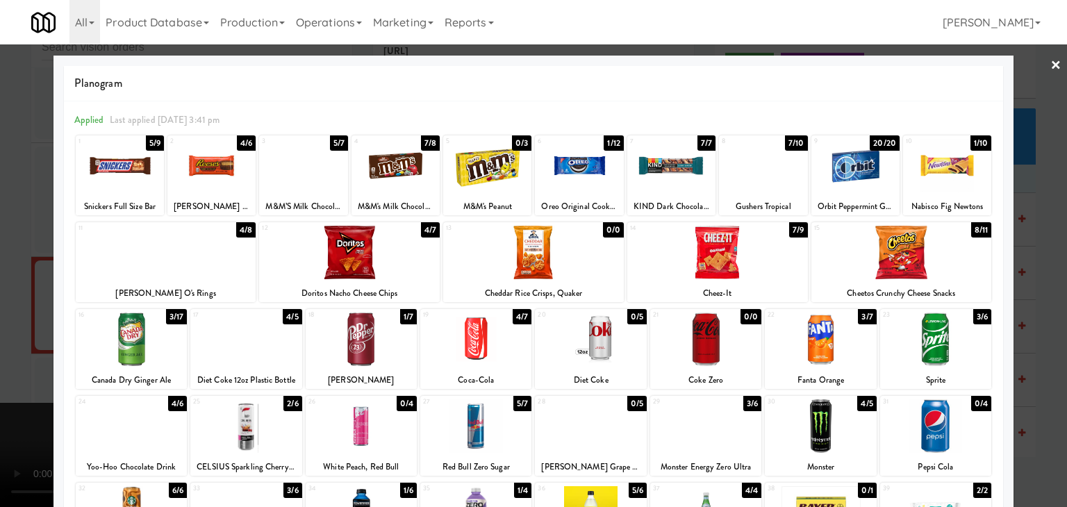
click at [197, 265] on div at bounding box center [166, 252] width 181 height 53
drag, startPoint x: 0, startPoint y: 295, endPoint x: 217, endPoint y: 285, distance: 217.6
click at [22, 294] on div at bounding box center [533, 253] width 1067 height 507
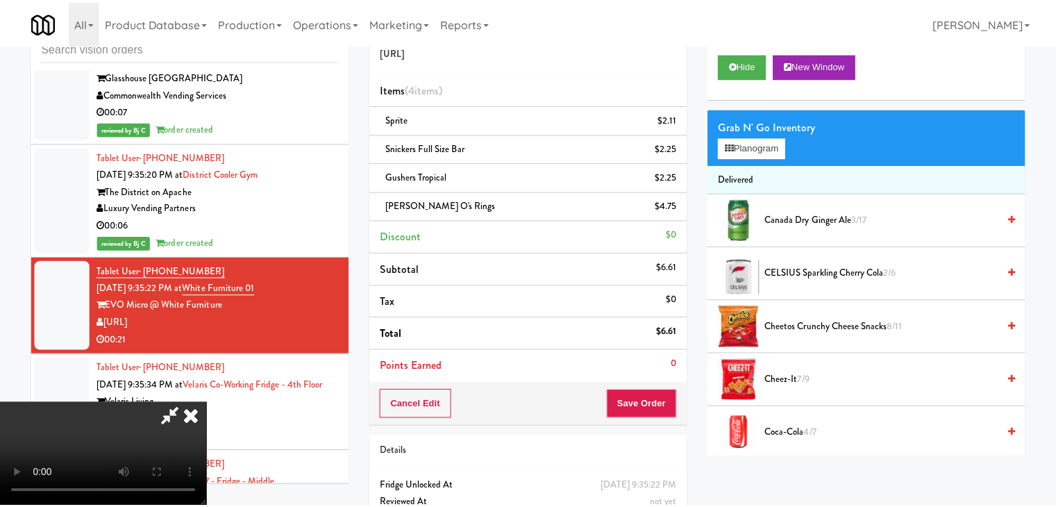
scroll to position [9132, 0]
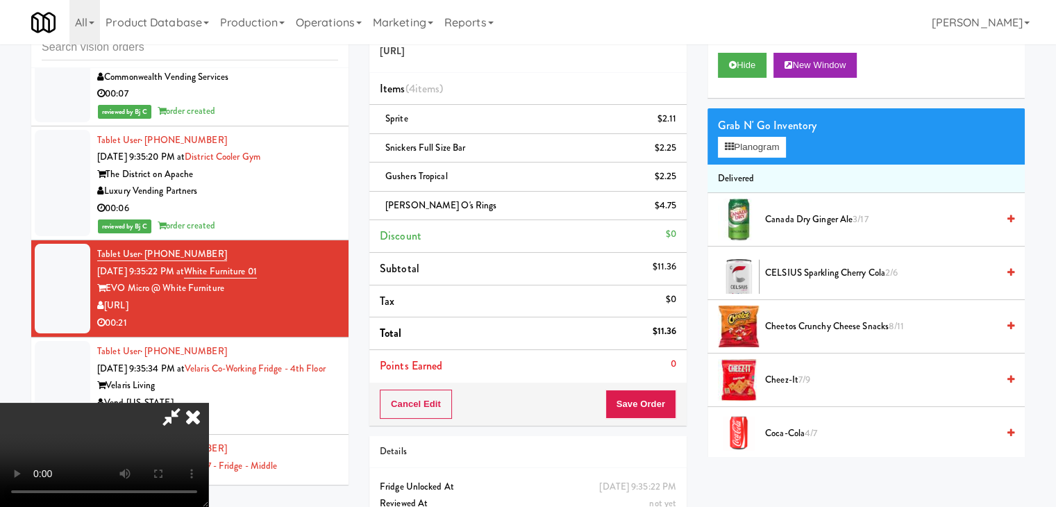
drag, startPoint x: 653, startPoint y: 373, endPoint x: 649, endPoint y: 385, distance: 12.3
click at [650, 385] on div "Order # 2391819 Evopod.AI Items (4 items ) Sprite $2.11 Snickers Full Size Bar …" at bounding box center [527, 216] width 317 height 420
drag, startPoint x: 468, startPoint y: 361, endPoint x: 528, endPoint y: 351, distance: 60.5
click at [208, 403] on video at bounding box center [104, 455] width 208 height 104
click at [651, 397] on button "Save Order" at bounding box center [641, 404] width 71 height 29
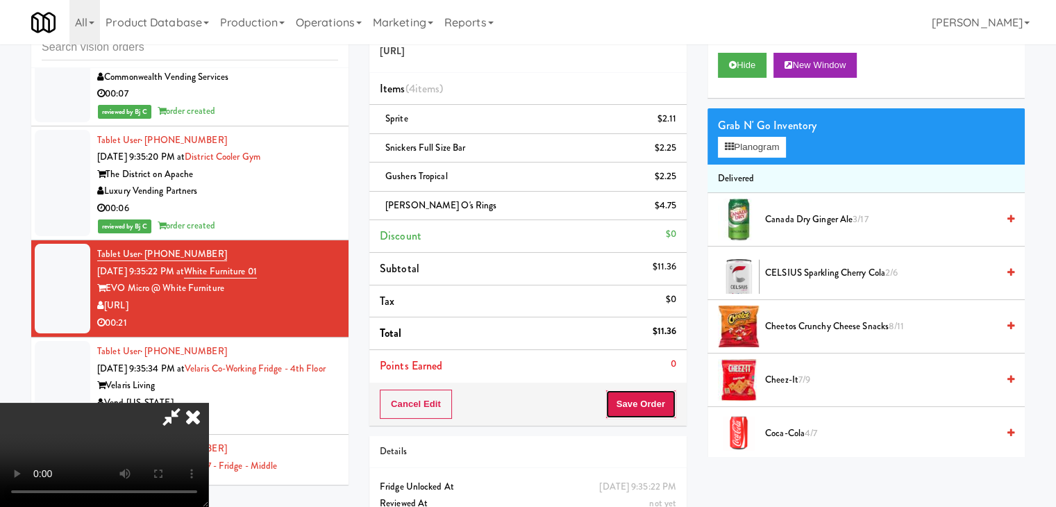
click at [651, 397] on button "Save Order" at bounding box center [641, 404] width 71 height 29
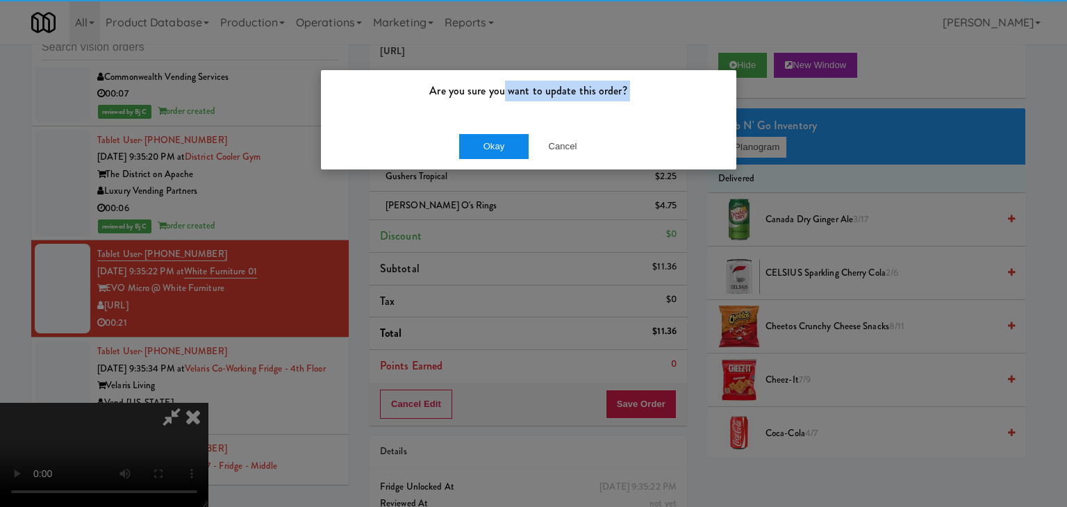
drag, startPoint x: 507, startPoint y: 115, endPoint x: 494, endPoint y: 140, distance: 28.0
click at [494, 140] on div "Are you sure you want to update this order? Okay Cancel" at bounding box center [528, 119] width 417 height 101
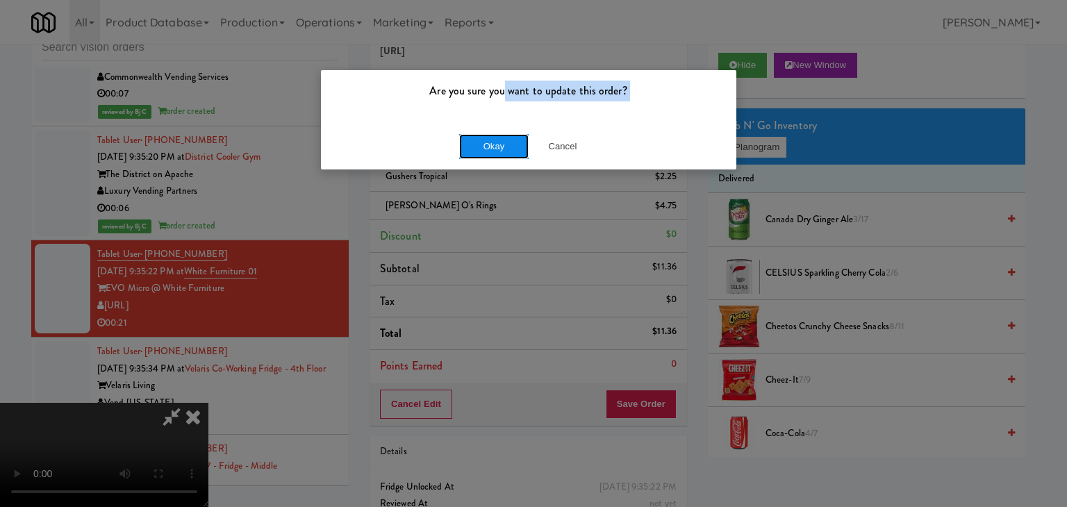
click at [494, 140] on button "Okay" at bounding box center [493, 146] width 69 height 25
click at [494, 140] on body "Are you sure you want to update this order? Okay Cancel Okay Are you sure you w…" at bounding box center [533, 253] width 1067 height 507
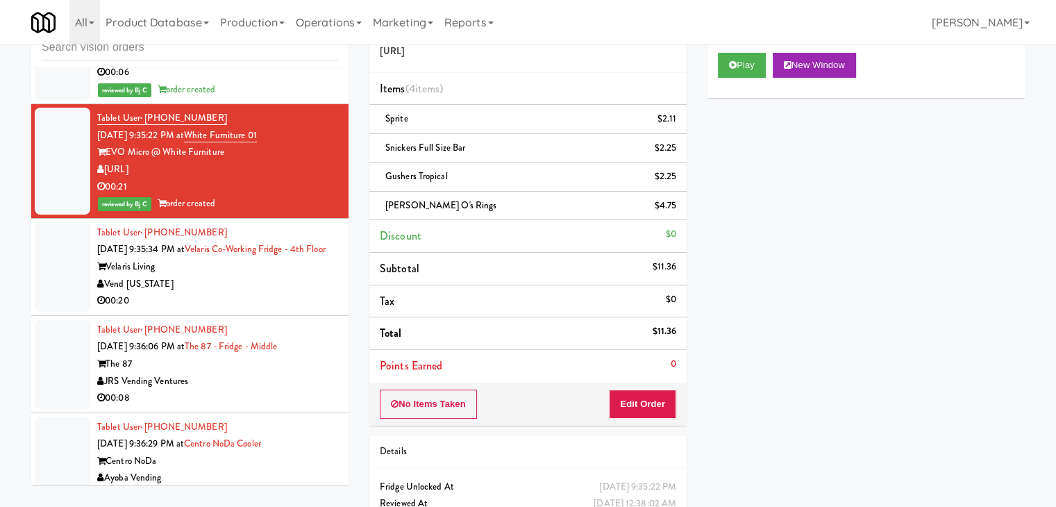
scroll to position [9271, 0]
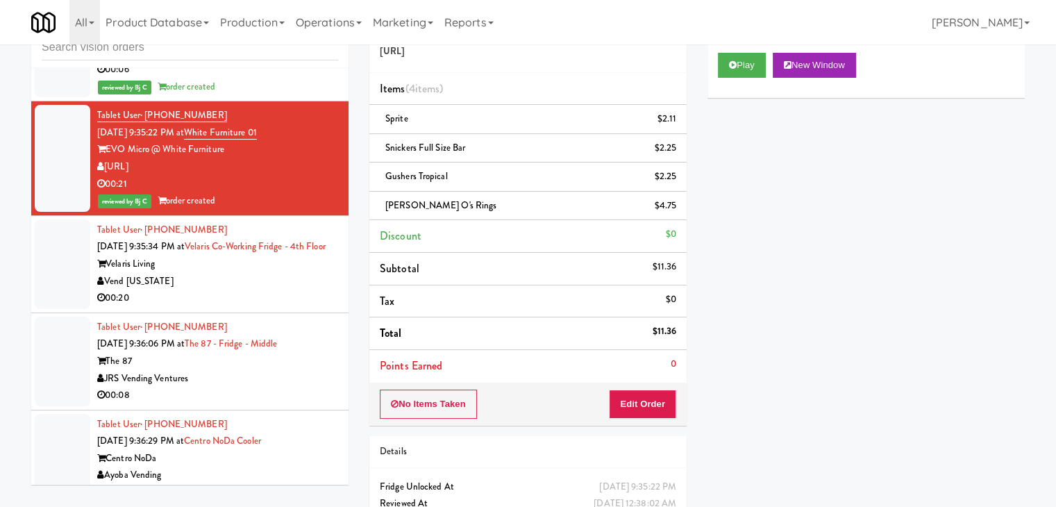
click at [267, 265] on div "Tablet User · (320) 305-1095 Sep 3, 2025 9:35:34 PM at Velaris Co-Working Fridg…" at bounding box center [217, 264] width 241 height 85
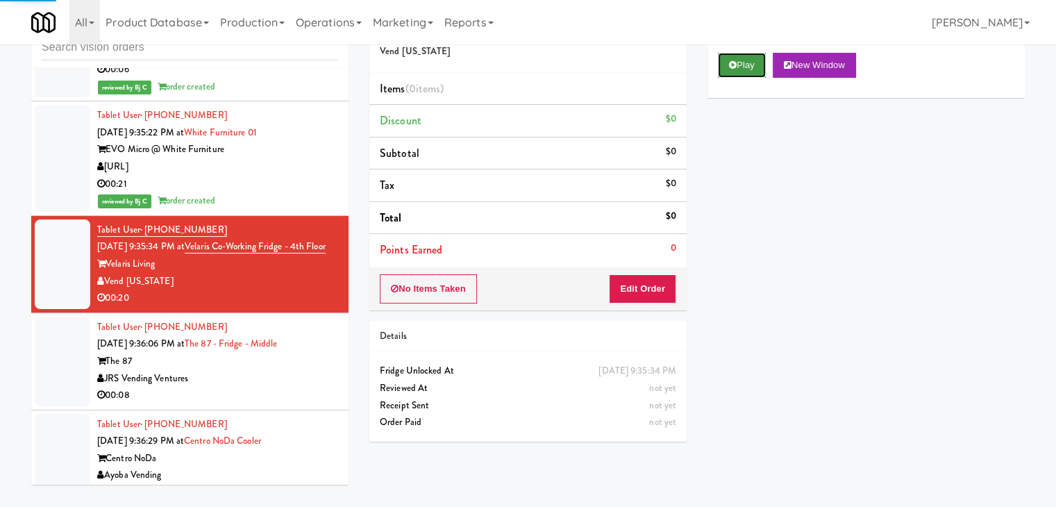
click at [730, 68] on icon at bounding box center [733, 64] width 8 height 9
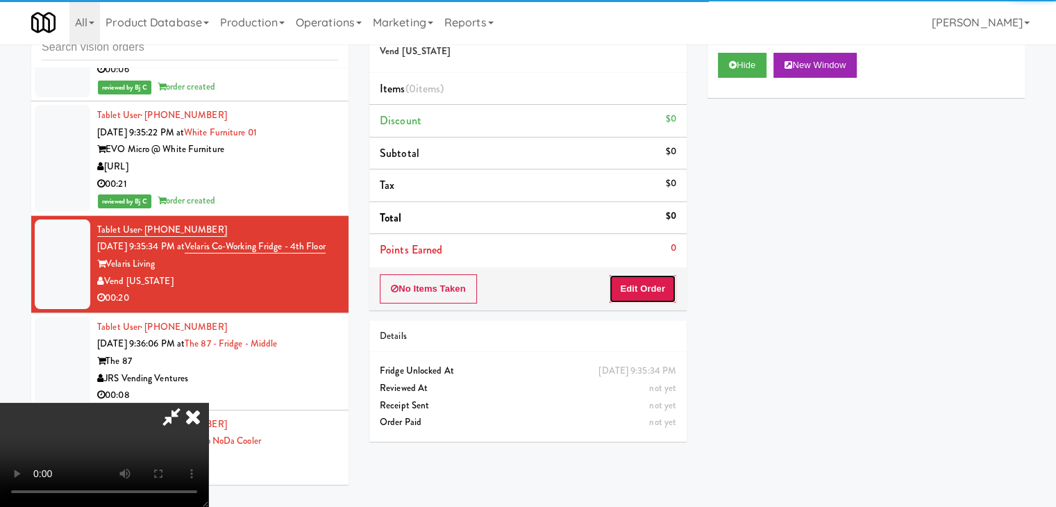
click at [651, 297] on button "Edit Order" at bounding box center [642, 288] width 67 height 29
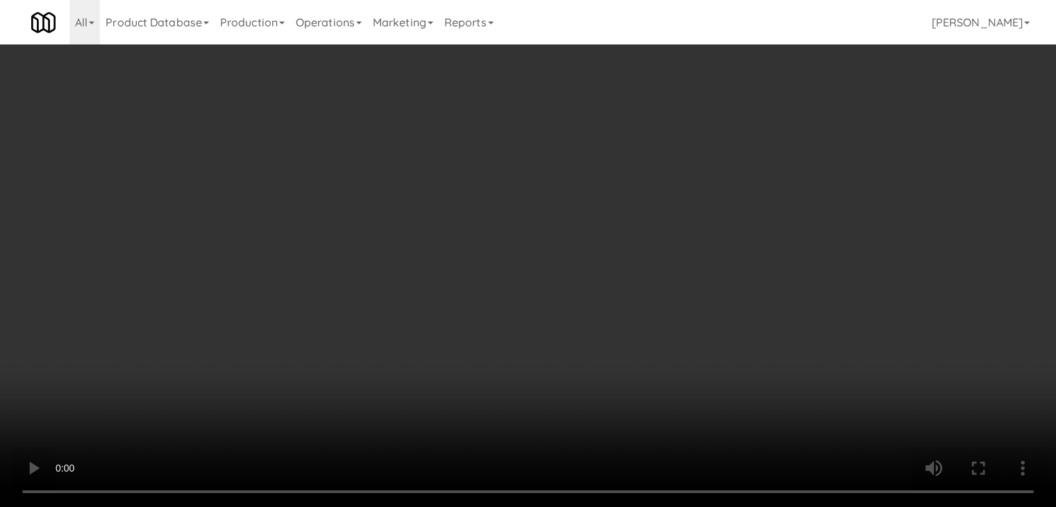
scroll to position [9254, 0]
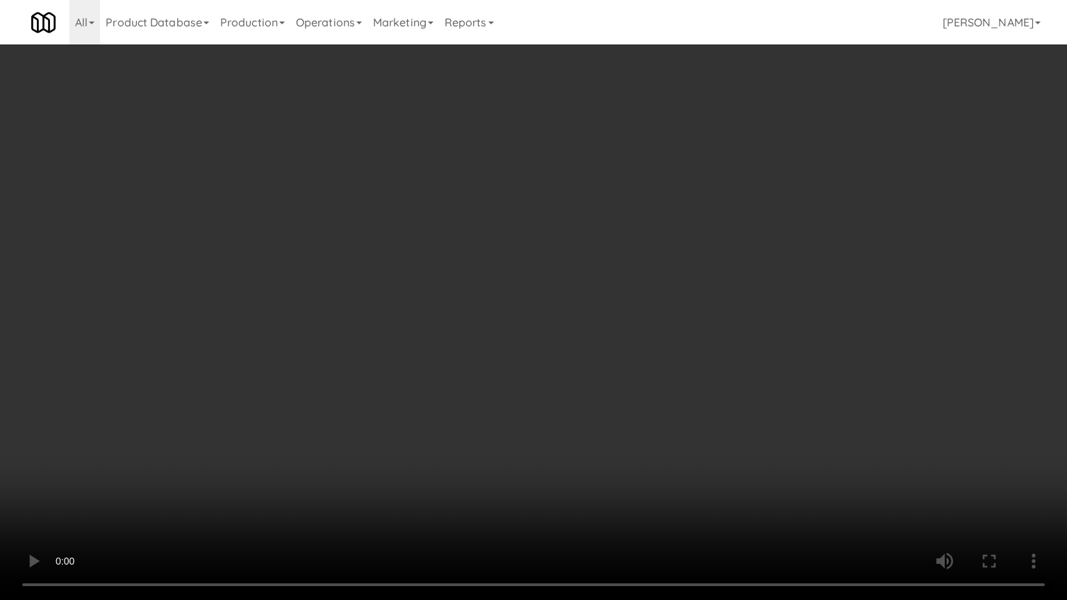
click at [617, 380] on video at bounding box center [533, 300] width 1067 height 600
click at [615, 380] on video at bounding box center [533, 300] width 1067 height 600
click at [609, 378] on video at bounding box center [533, 300] width 1067 height 600
click at [609, 376] on video at bounding box center [533, 300] width 1067 height 600
click at [611, 376] on video at bounding box center [533, 300] width 1067 height 600
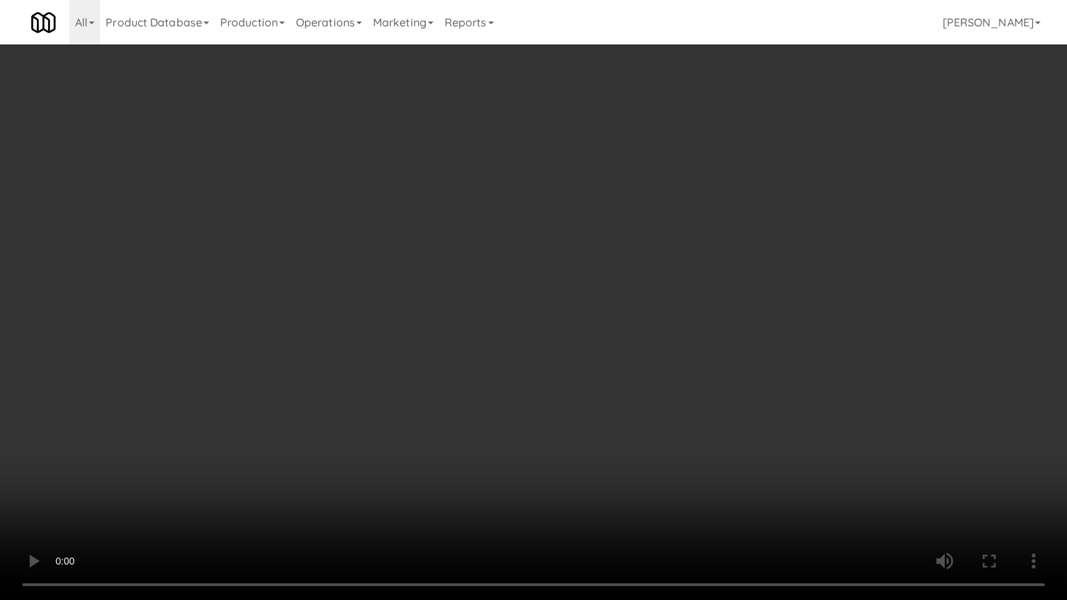
click at [611, 376] on video at bounding box center [533, 300] width 1067 height 600
click at [619, 372] on video at bounding box center [533, 300] width 1067 height 600
click at [620, 371] on video at bounding box center [533, 300] width 1067 height 600
click at [622, 367] on video at bounding box center [533, 300] width 1067 height 600
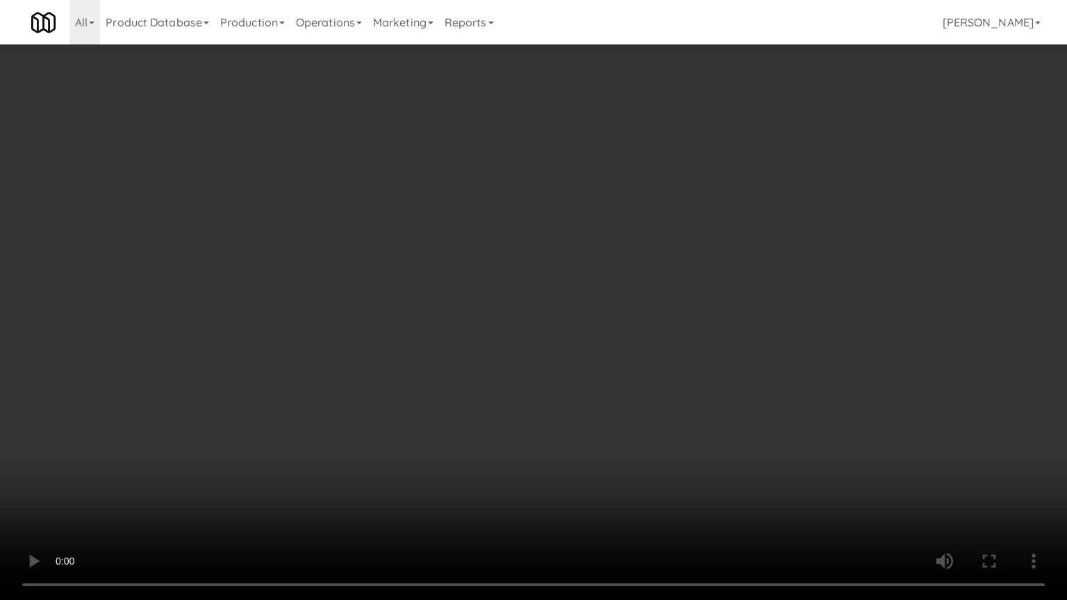
drag, startPoint x: 622, startPoint y: 367, endPoint x: 647, endPoint y: 239, distance: 130.3
click at [622, 364] on video at bounding box center [533, 300] width 1067 height 600
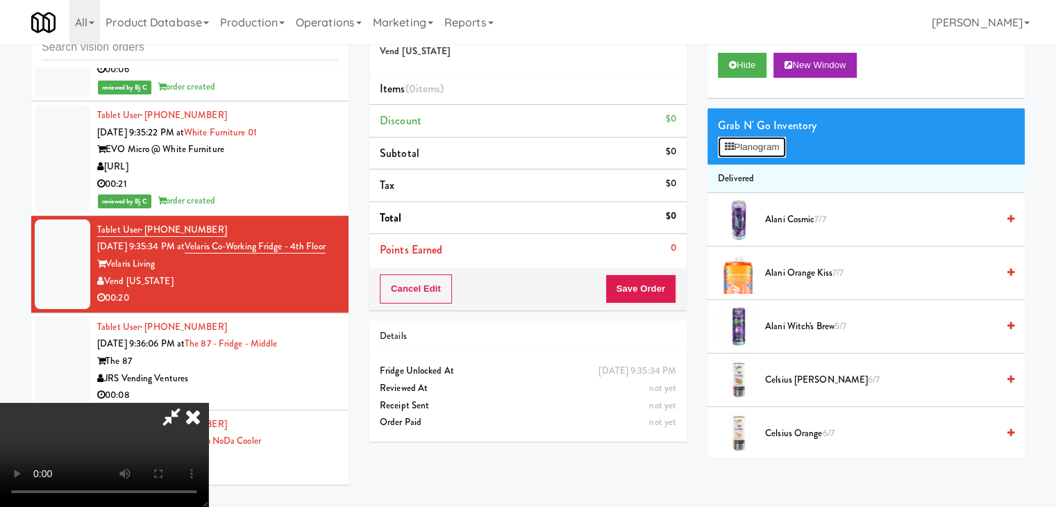
click at [748, 146] on button "Planogram" at bounding box center [752, 147] width 68 height 21
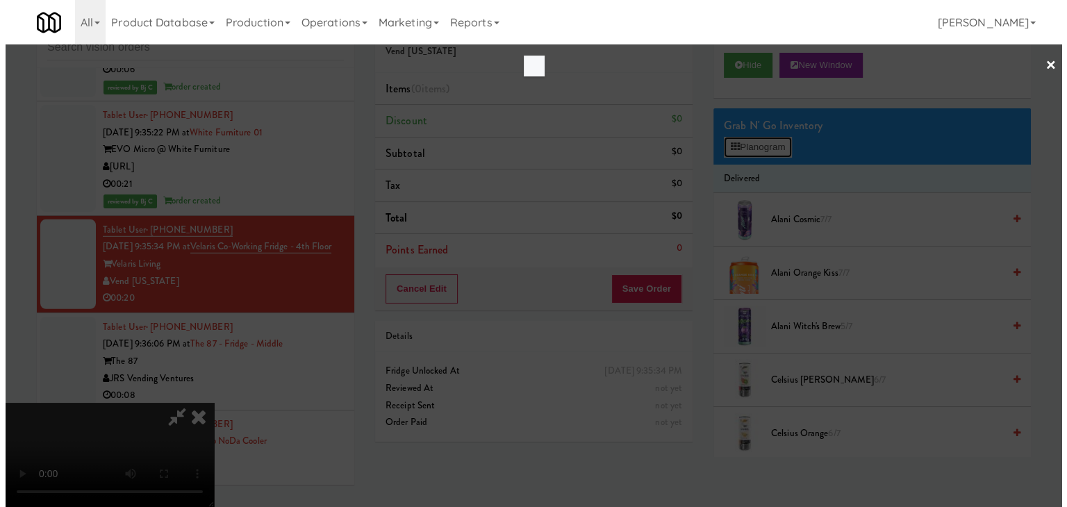
scroll to position [9254, 0]
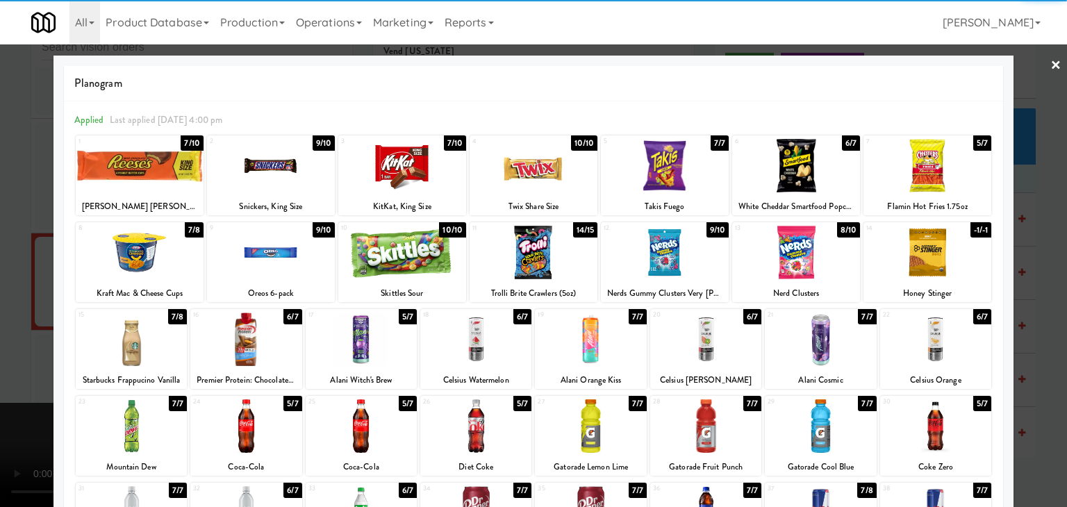
click at [916, 169] on div at bounding box center [927, 165] width 128 height 53
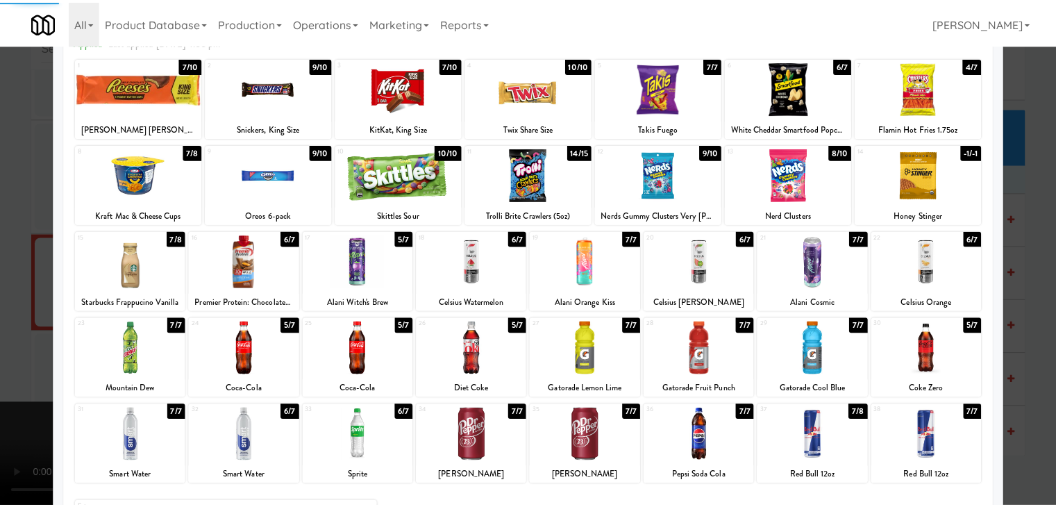
scroll to position [175, 0]
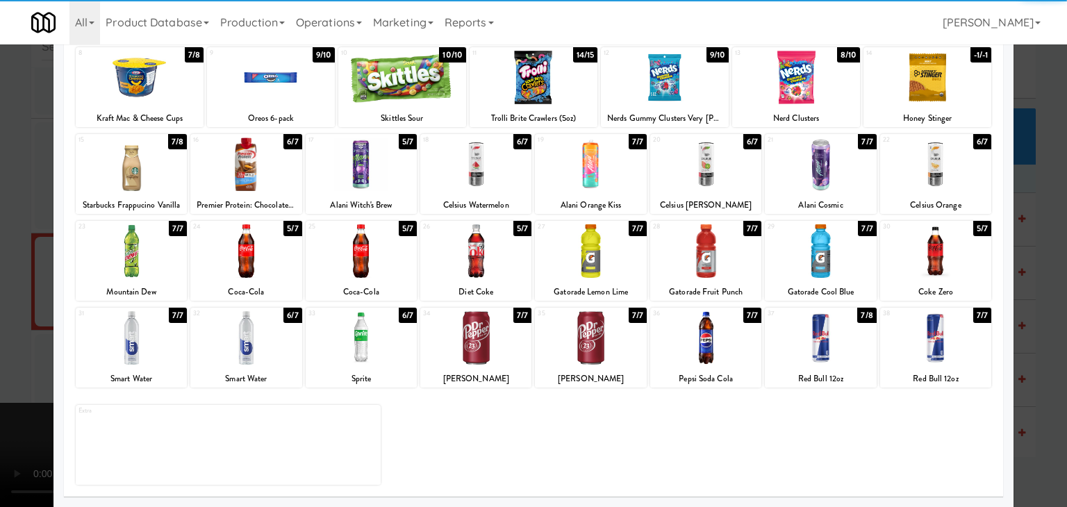
click at [268, 341] on div at bounding box center [245, 337] width 111 height 53
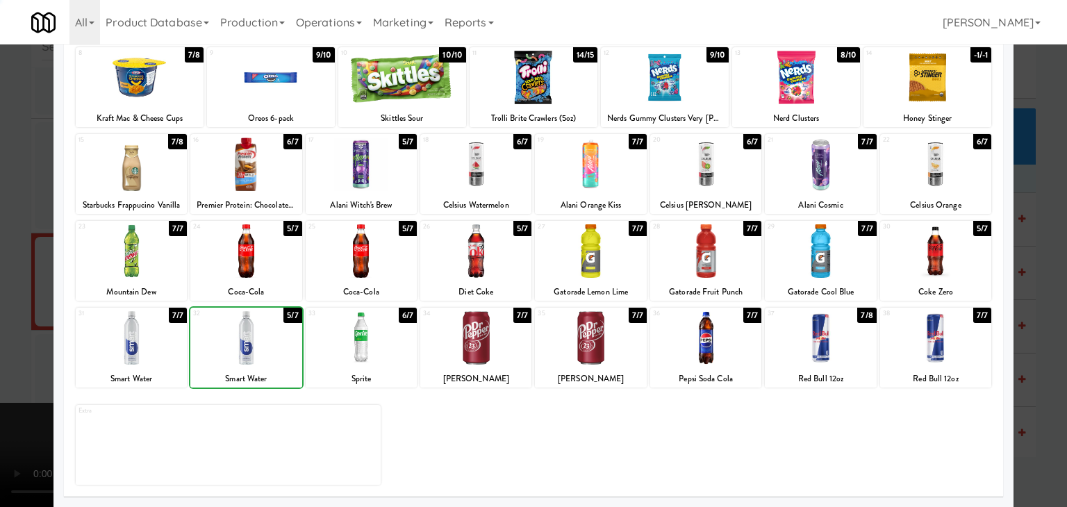
drag, startPoint x: 0, startPoint y: 309, endPoint x: 251, endPoint y: 283, distance: 252.0
click at [21, 305] on div at bounding box center [533, 253] width 1067 height 507
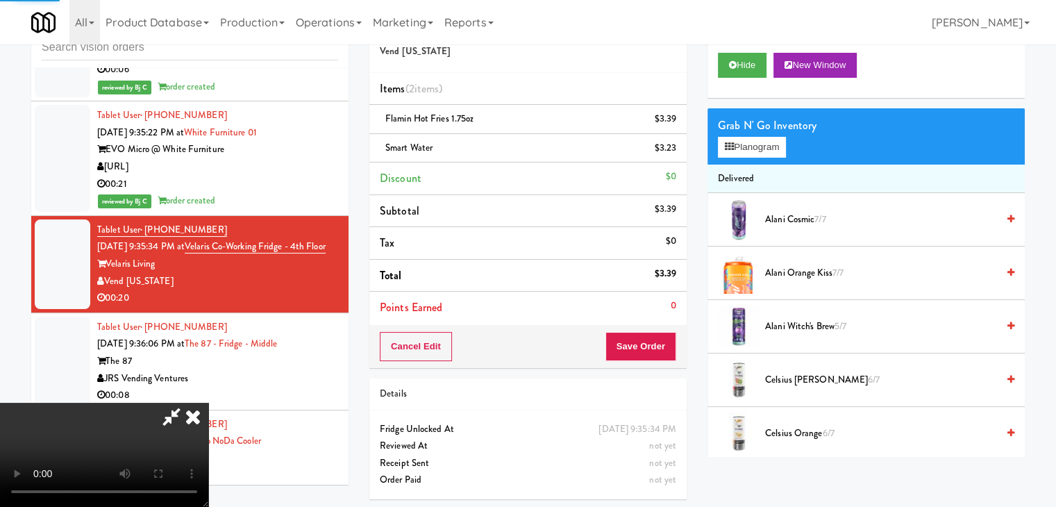
click at [208, 403] on video at bounding box center [104, 455] width 208 height 104
click at [747, 149] on button "Planogram" at bounding box center [752, 147] width 68 height 21
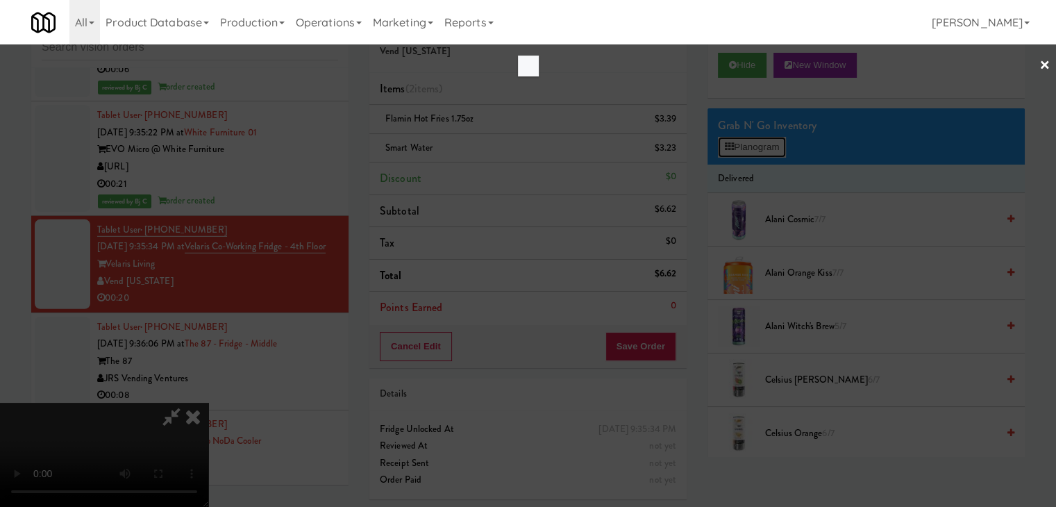
scroll to position [9254, 0]
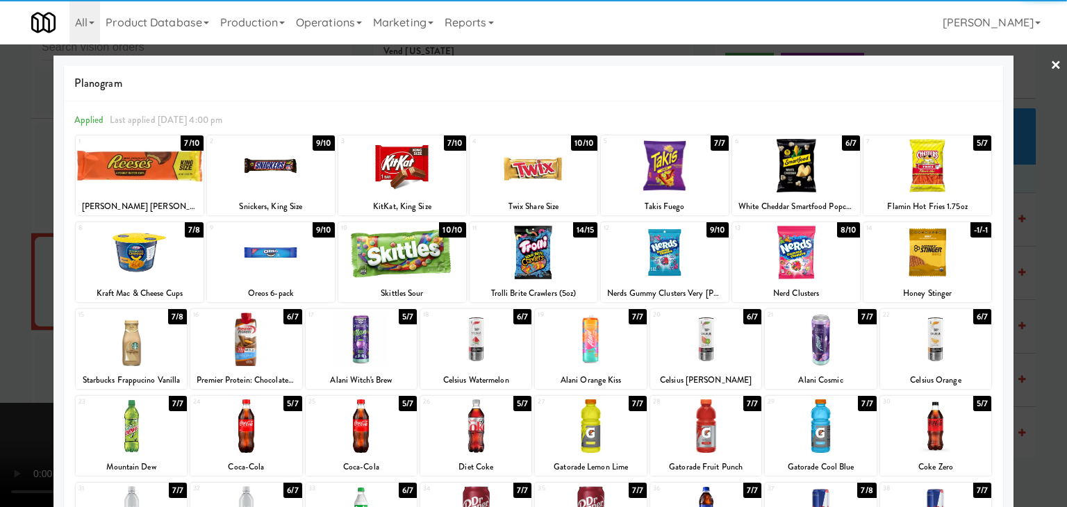
click at [533, 274] on div at bounding box center [533, 252] width 128 height 53
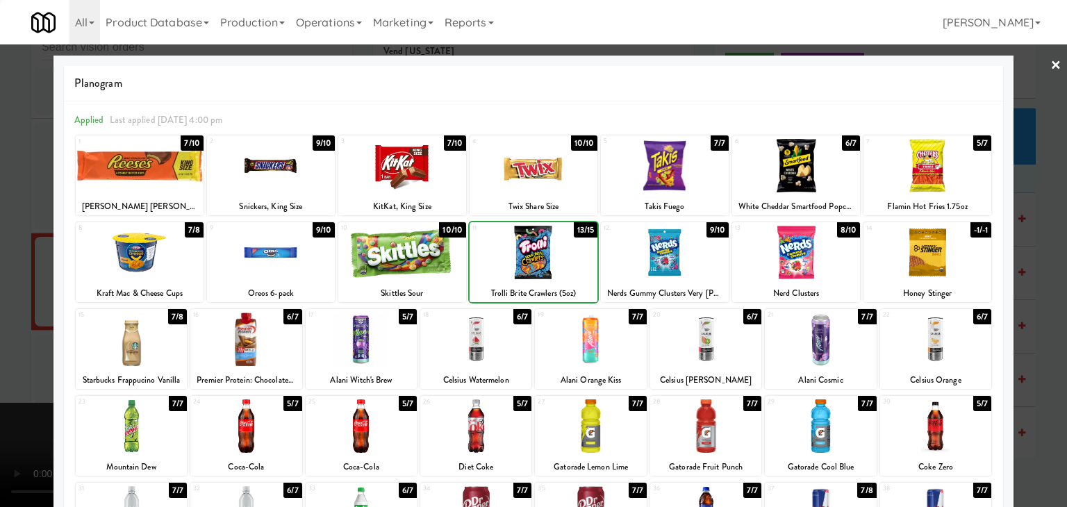
drag, startPoint x: 3, startPoint y: 297, endPoint x: 222, endPoint y: 292, distance: 218.8
click at [26, 294] on div at bounding box center [533, 253] width 1067 height 507
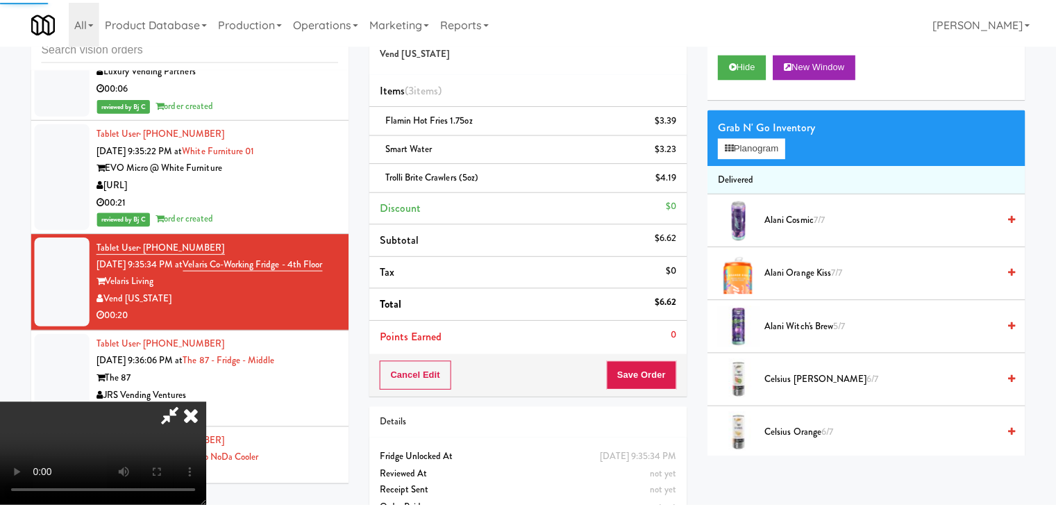
scroll to position [9271, 0]
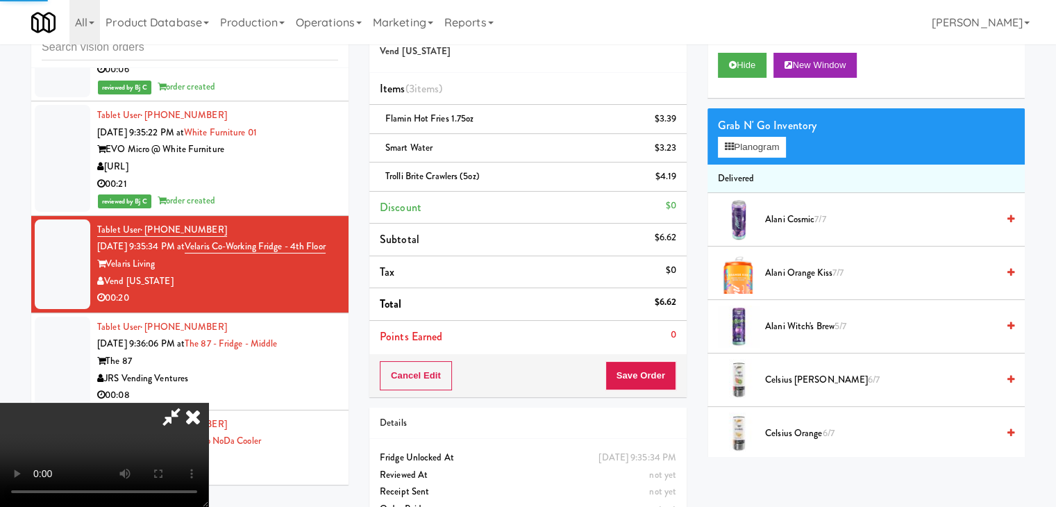
click at [208, 403] on video at bounding box center [104, 455] width 208 height 104
click at [777, 149] on button "Planogram" at bounding box center [752, 147] width 68 height 21
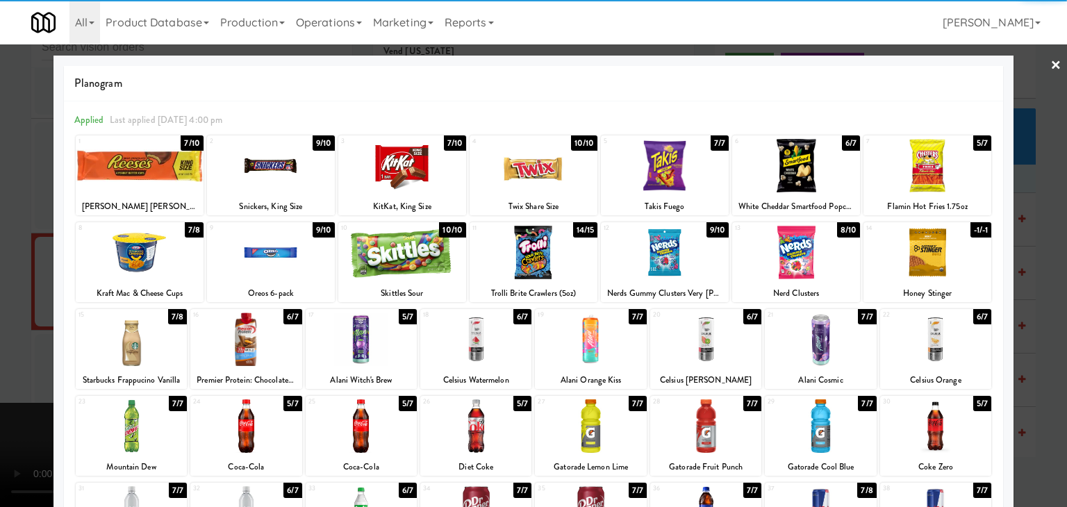
click at [494, 170] on div at bounding box center [533, 165] width 128 height 53
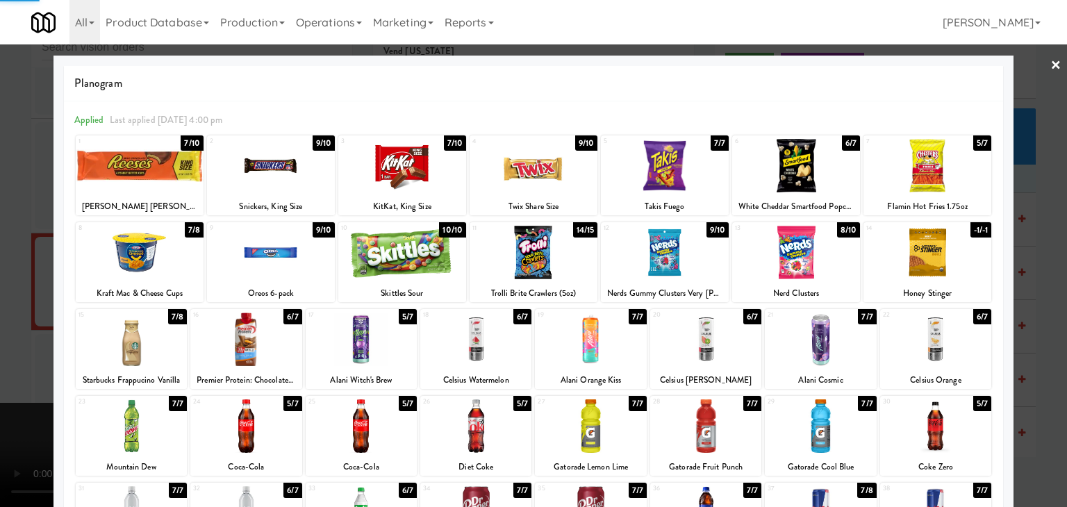
drag, startPoint x: 0, startPoint y: 265, endPoint x: 172, endPoint y: 282, distance: 172.4
click at [1, 265] on div at bounding box center [533, 253] width 1067 height 507
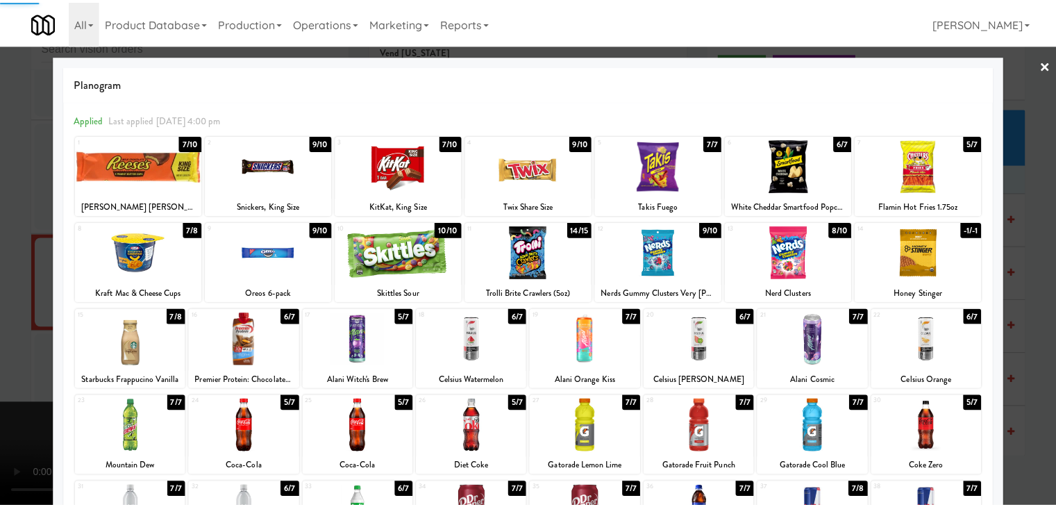
scroll to position [9271, 0]
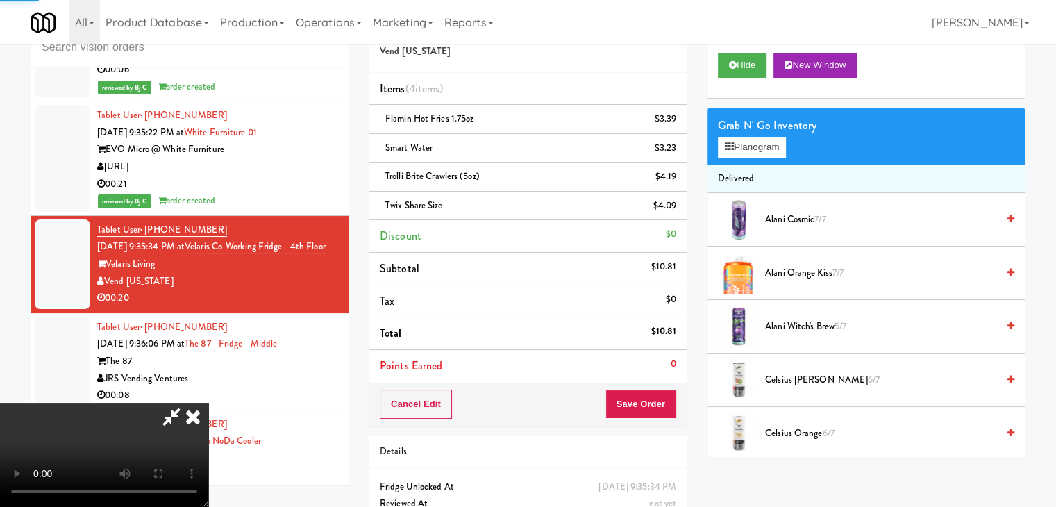
drag, startPoint x: 314, startPoint y: 315, endPoint x: 317, endPoint y: 323, distance: 8.4
click at [208, 403] on video at bounding box center [104, 455] width 208 height 104
click at [670, 405] on button "Save Order" at bounding box center [641, 404] width 71 height 29
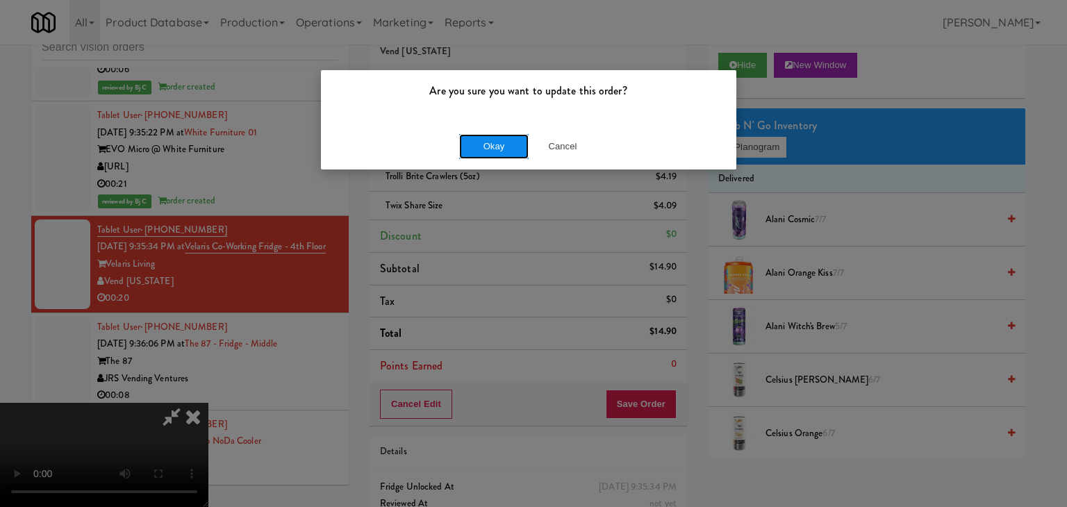
click at [486, 137] on button "Okay" at bounding box center [493, 146] width 69 height 25
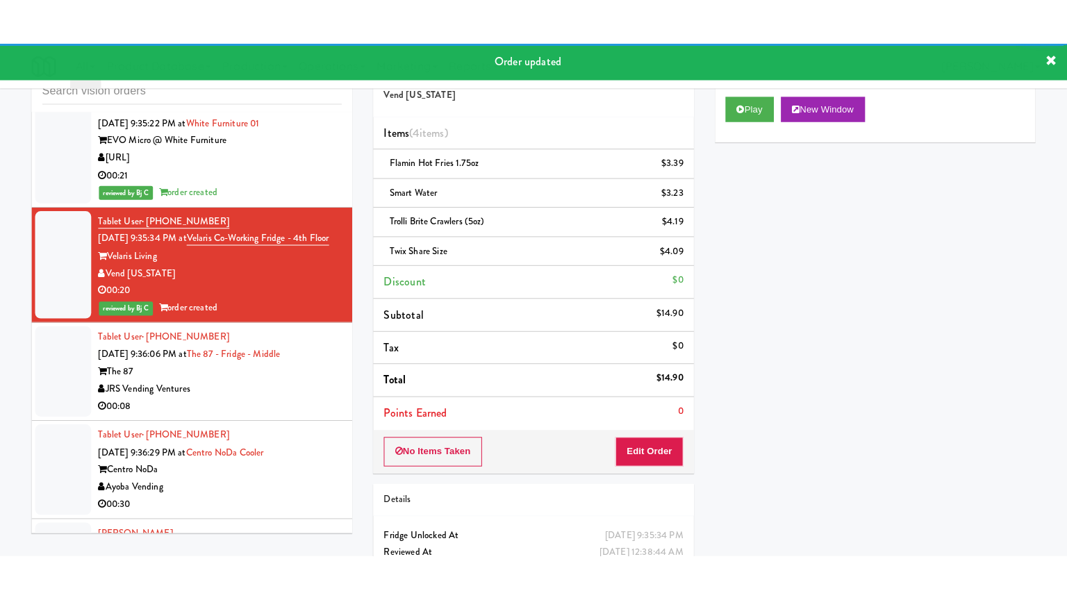
scroll to position [9410, 0]
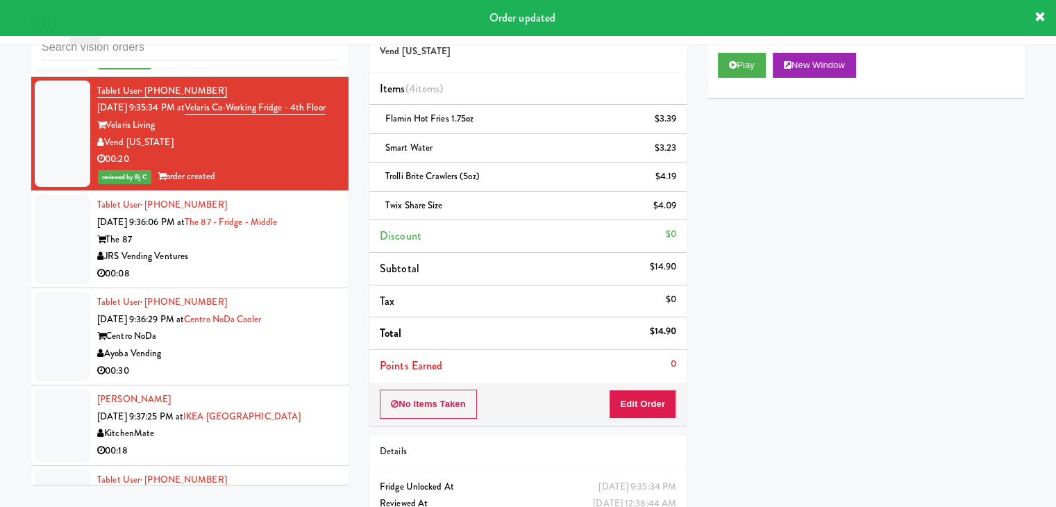
click at [306, 265] on div "00:08" at bounding box center [217, 273] width 241 height 17
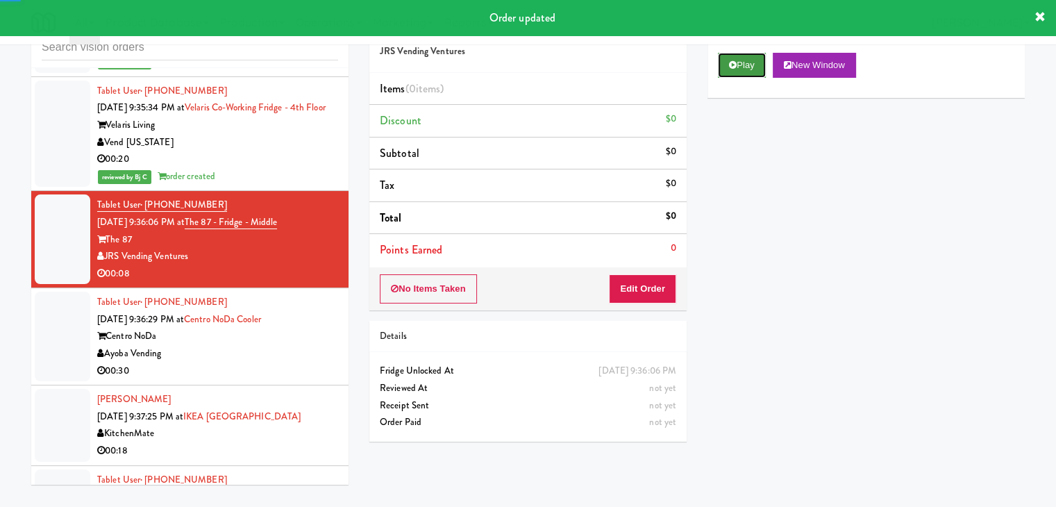
click at [738, 65] on button "Play" at bounding box center [742, 65] width 48 height 25
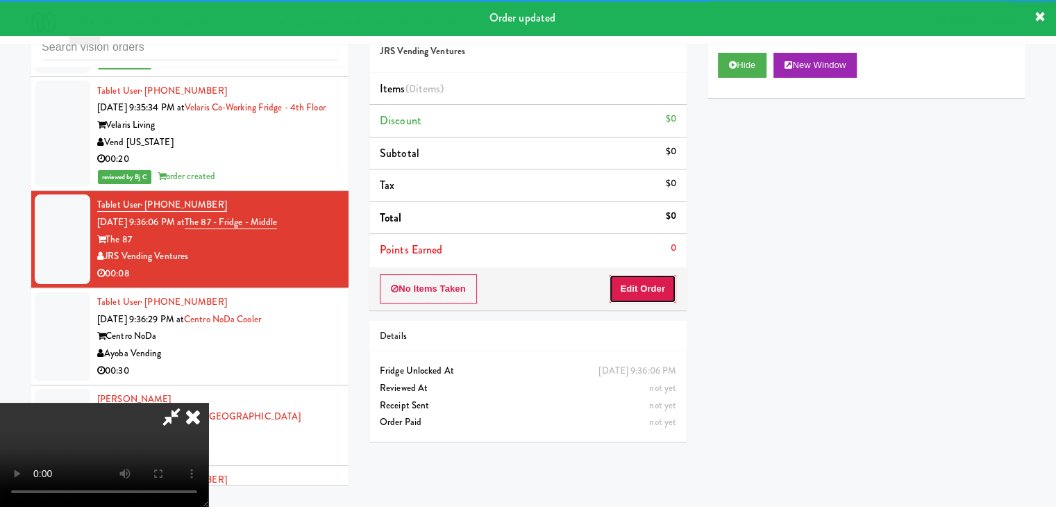
click at [642, 294] on button "Edit Order" at bounding box center [642, 288] width 67 height 29
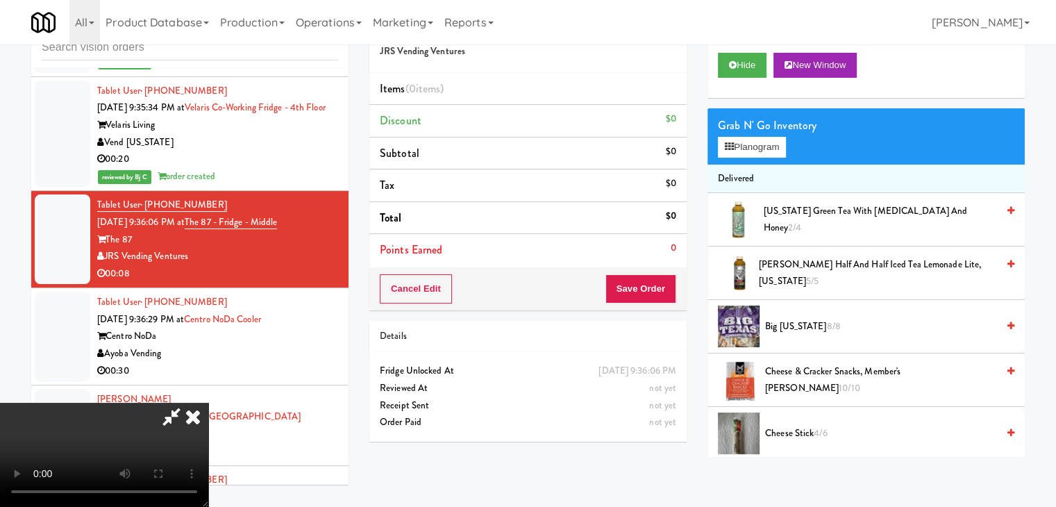
scroll to position [9393, 0]
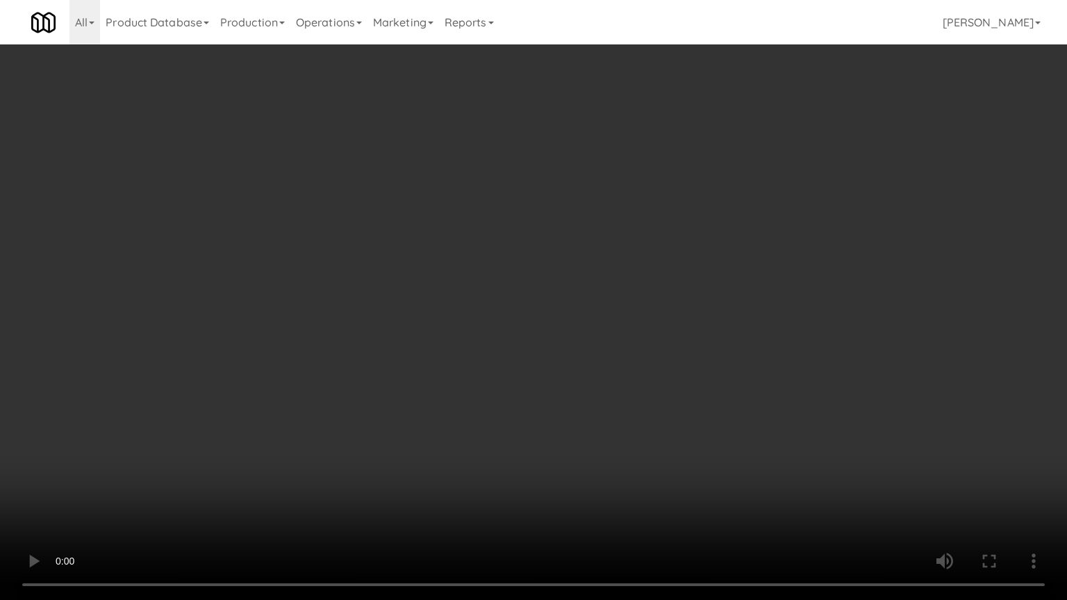
click at [620, 338] on video at bounding box center [533, 300] width 1067 height 600
click at [617, 337] on video at bounding box center [533, 300] width 1067 height 600
click at [619, 333] on video at bounding box center [533, 300] width 1067 height 600
click at [619, 332] on video at bounding box center [533, 300] width 1067 height 600
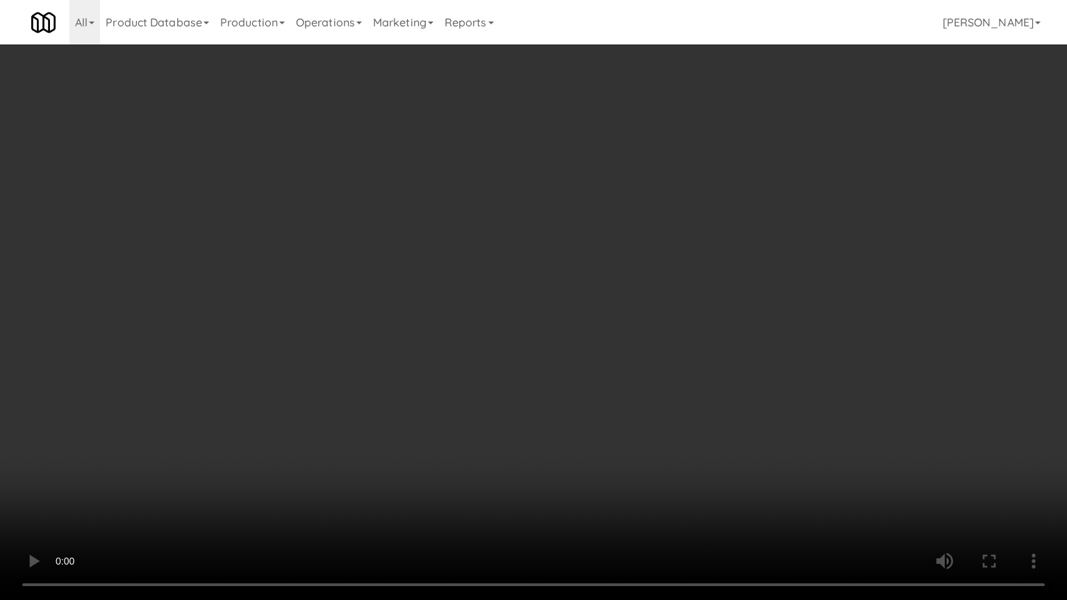
click at [613, 322] on video at bounding box center [533, 300] width 1067 height 600
drag, startPoint x: 613, startPoint y: 322, endPoint x: 681, endPoint y: 120, distance: 213.0
click at [613, 322] on video at bounding box center [533, 300] width 1067 height 600
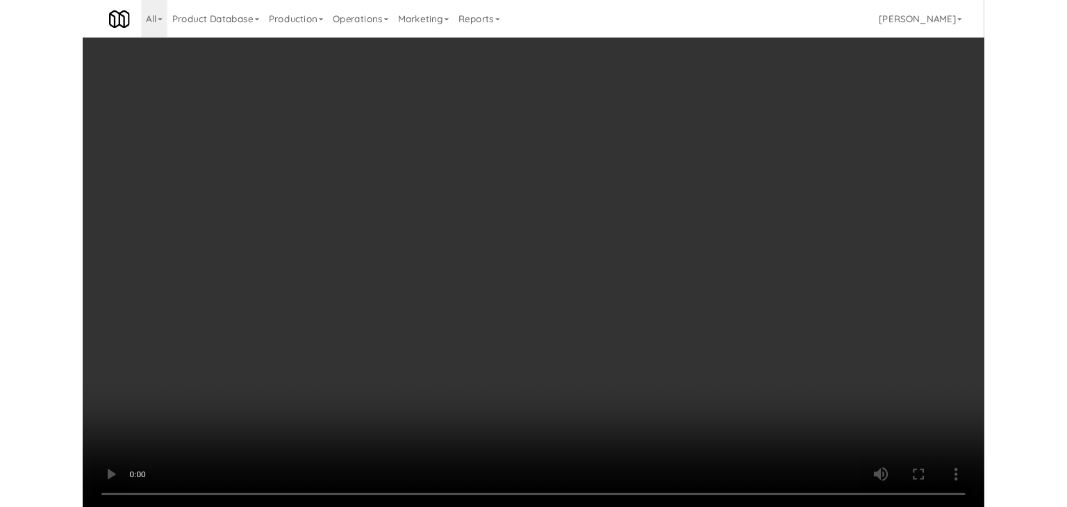
scroll to position [9410, 0]
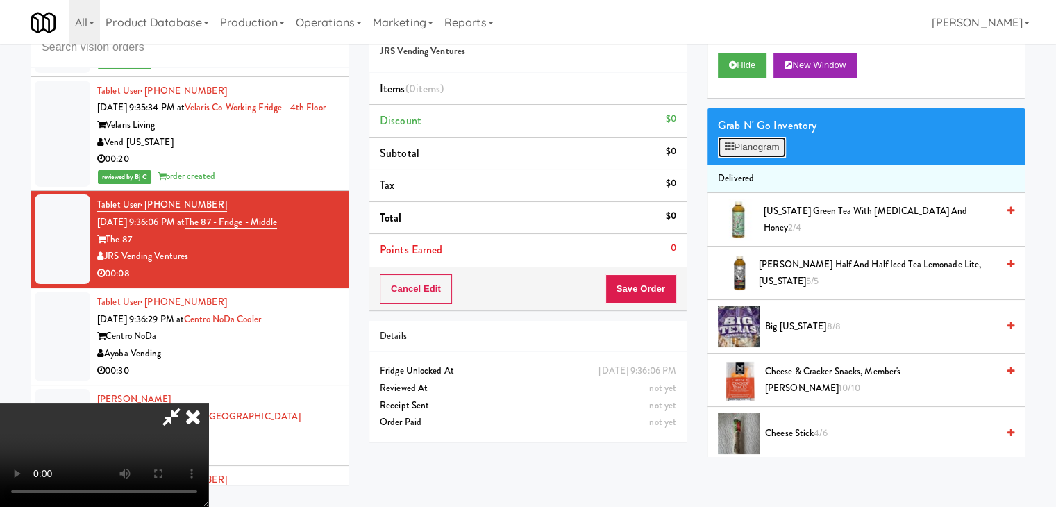
click at [758, 148] on button "Planogram" at bounding box center [752, 147] width 68 height 21
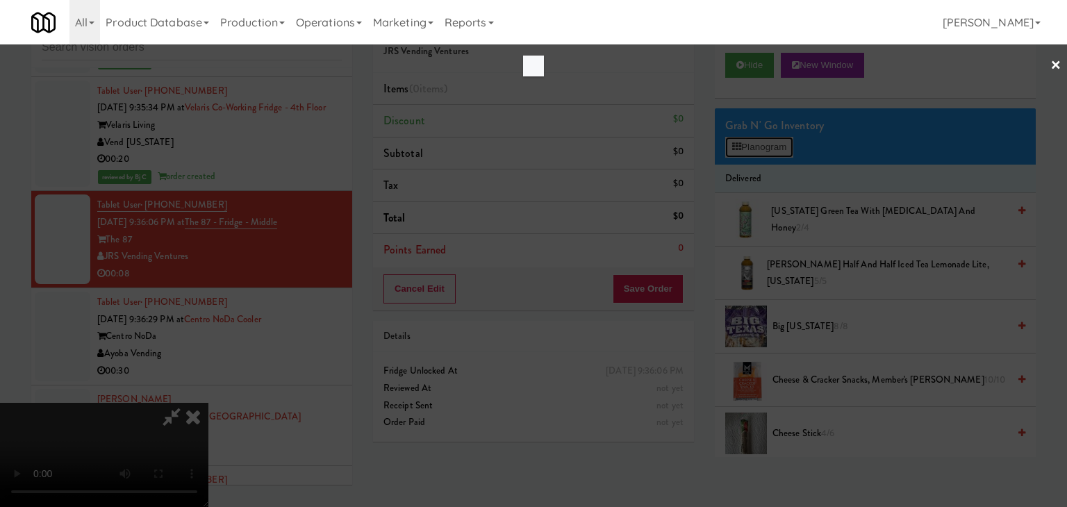
scroll to position [9393, 0]
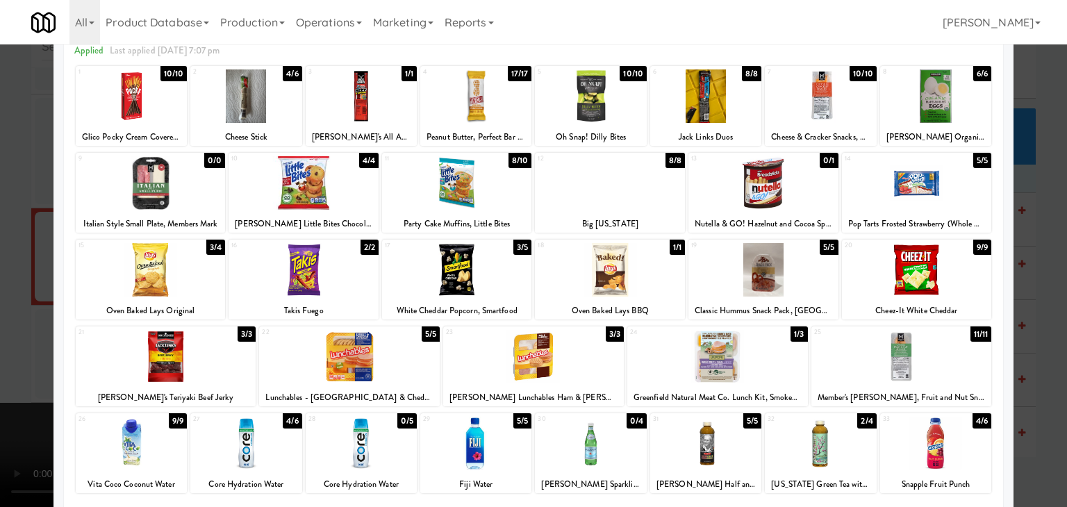
click at [783, 290] on div at bounding box center [763, 269] width 150 height 53
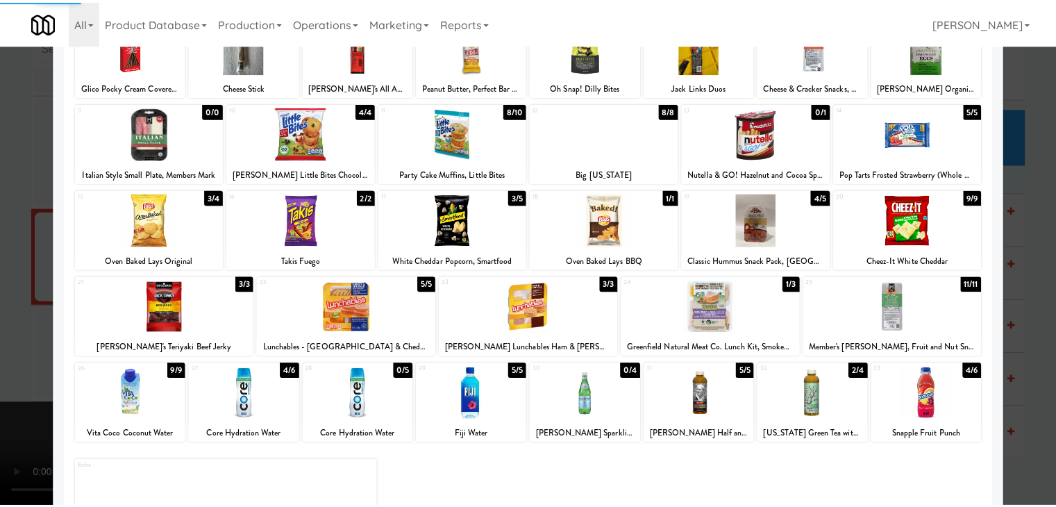
scroll to position [175, 0]
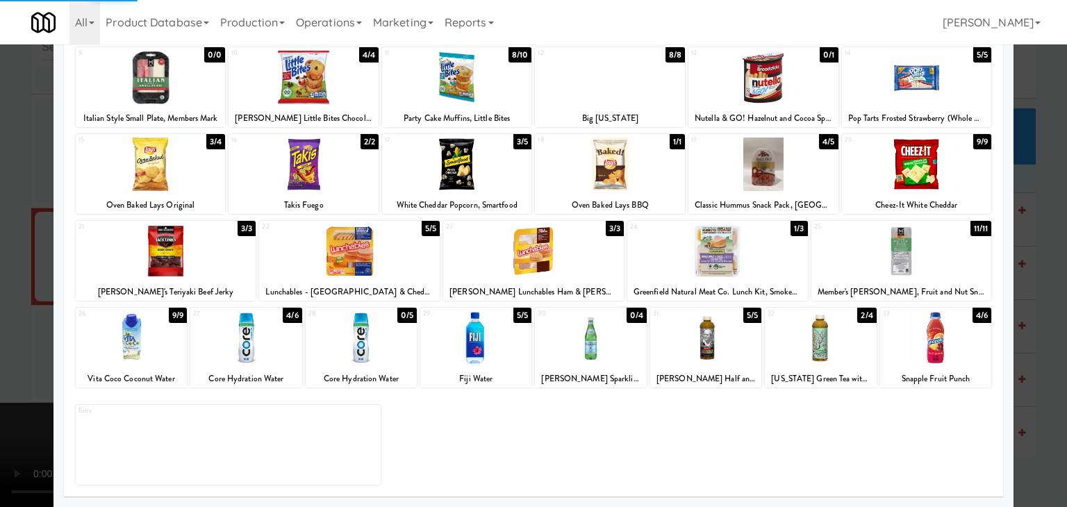
click at [817, 343] on div at bounding box center [820, 337] width 111 height 53
drag, startPoint x: 0, startPoint y: 365, endPoint x: 81, endPoint y: 356, distance: 81.7
click at [0, 365] on div at bounding box center [533, 253] width 1067 height 507
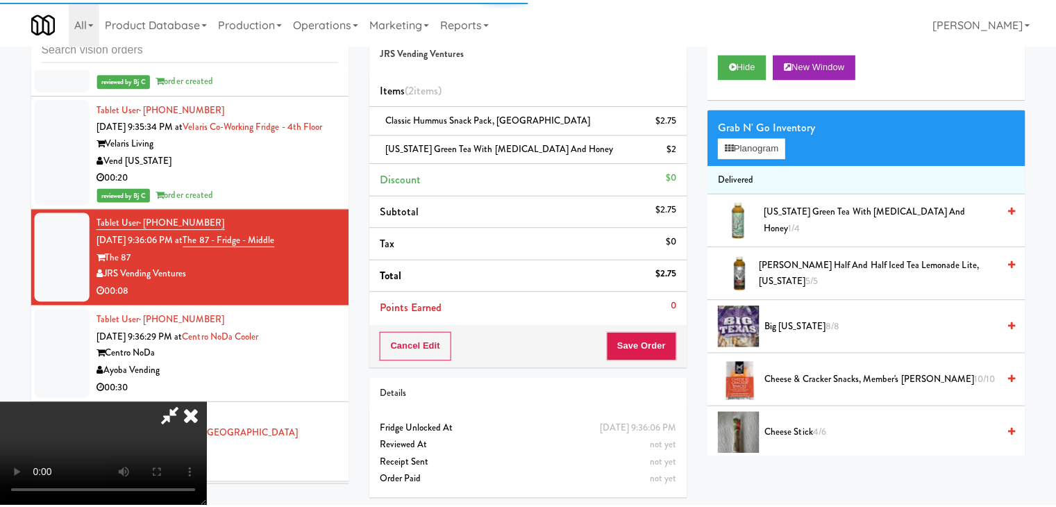
scroll to position [9410, 0]
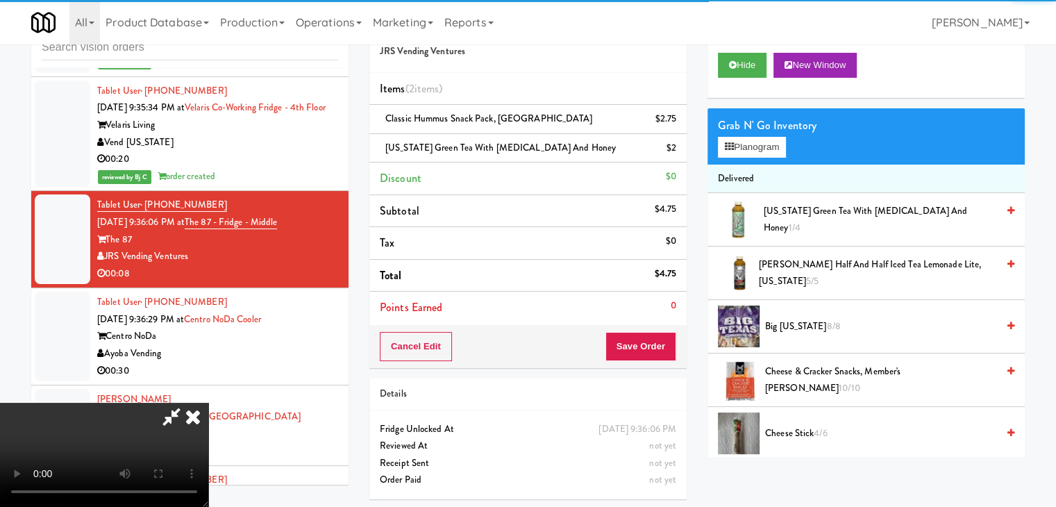
drag, startPoint x: 473, startPoint y: 333, endPoint x: 522, endPoint y: 330, distance: 48.7
click at [208, 403] on video at bounding box center [104, 455] width 208 height 104
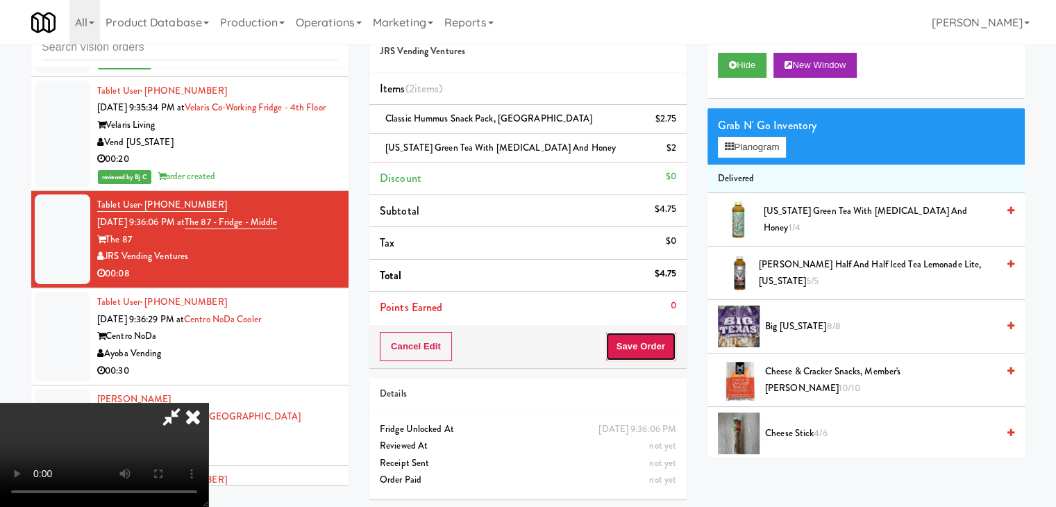
click at [646, 347] on button "Save Order" at bounding box center [641, 346] width 71 height 29
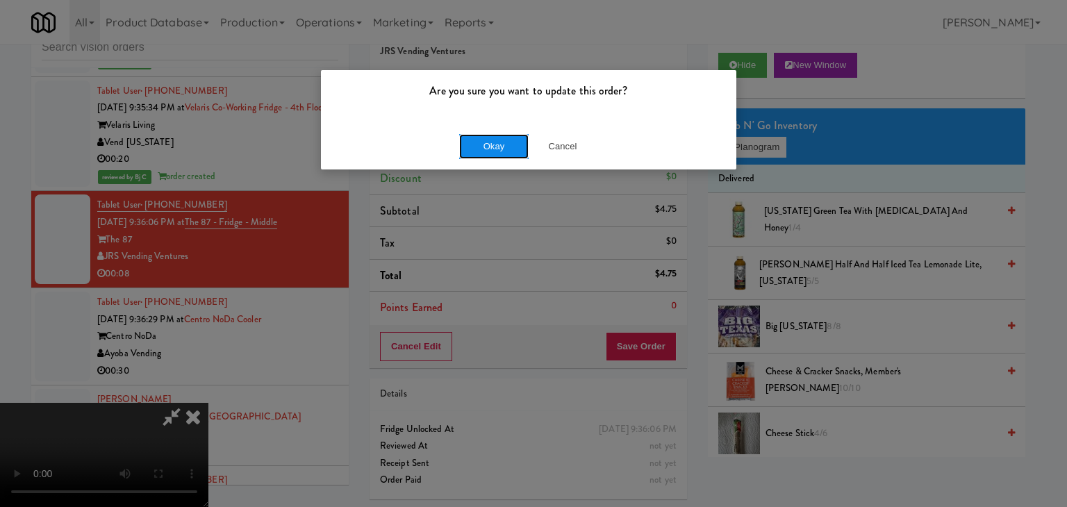
click at [519, 147] on button "Okay" at bounding box center [493, 146] width 69 height 25
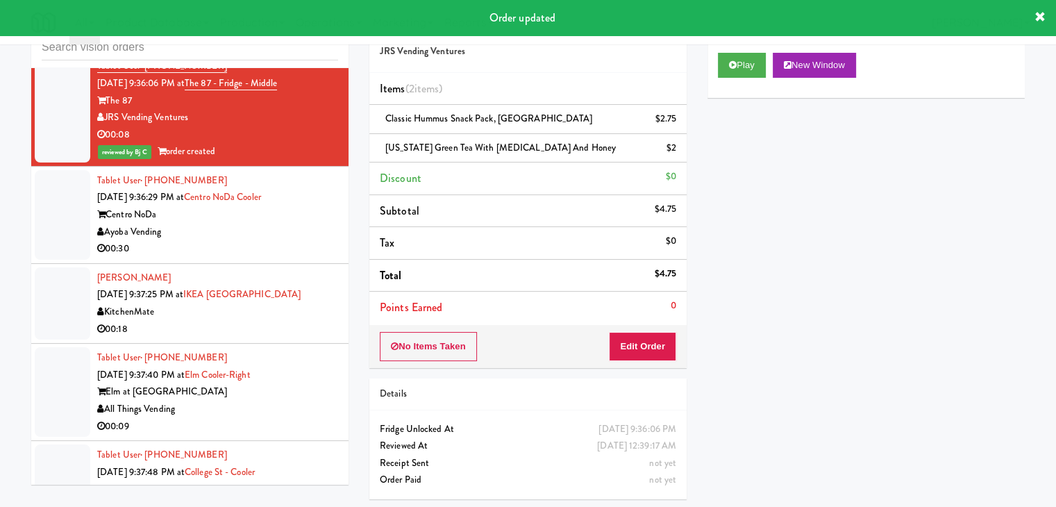
scroll to position [9688, 0]
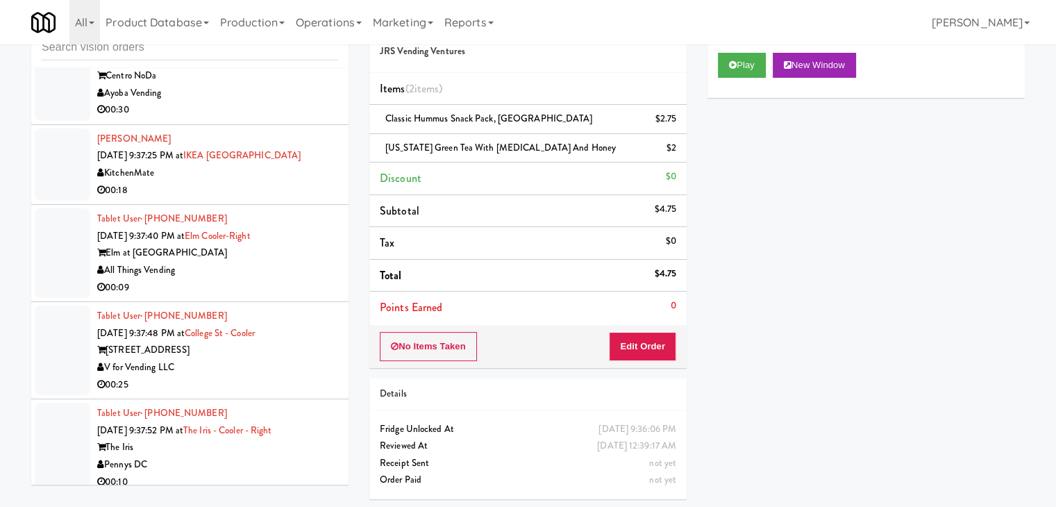
click at [306, 244] on div "Elm at [GEOGRAPHIC_DATA]" at bounding box center [217, 252] width 241 height 17
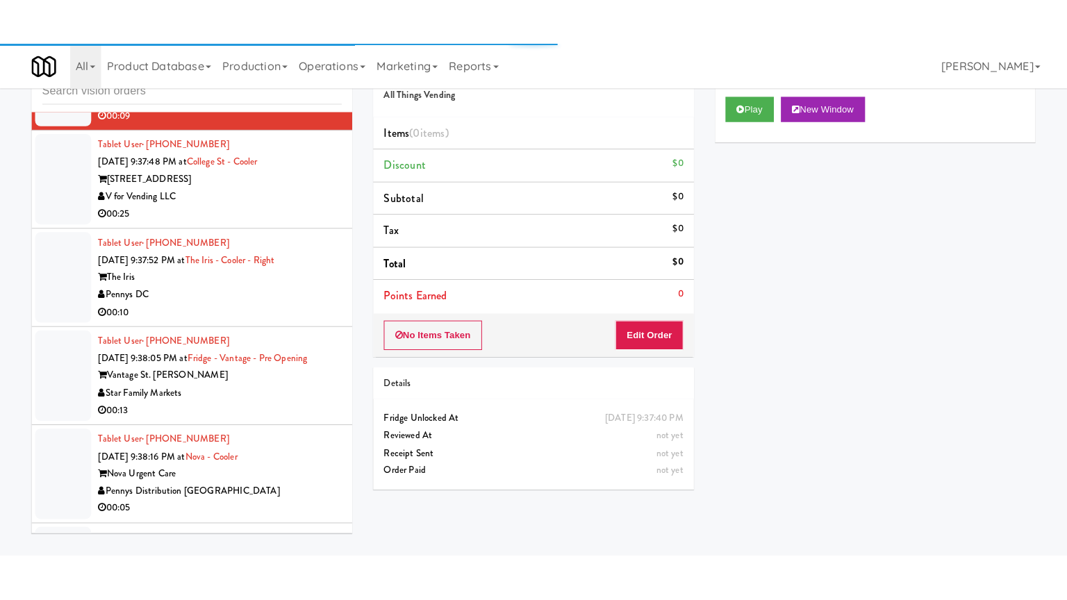
scroll to position [10105, 0]
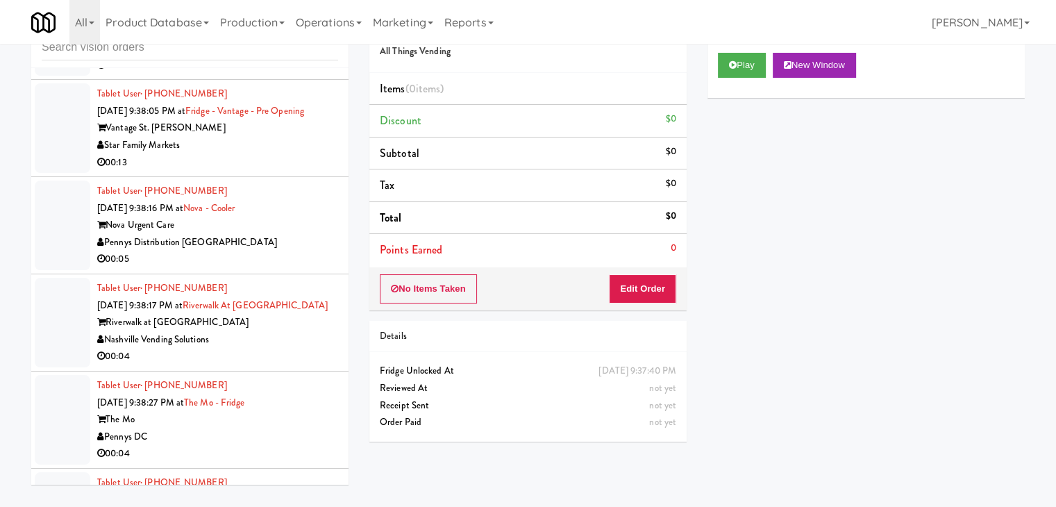
click at [294, 217] on div "Nova Urgent Care" at bounding box center [217, 225] width 241 height 17
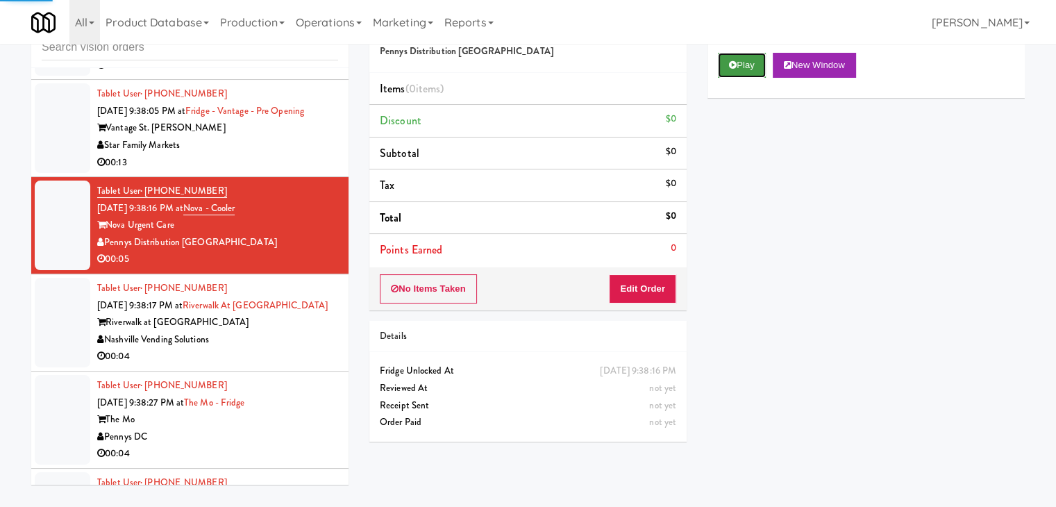
click at [754, 64] on button "Play" at bounding box center [742, 65] width 48 height 25
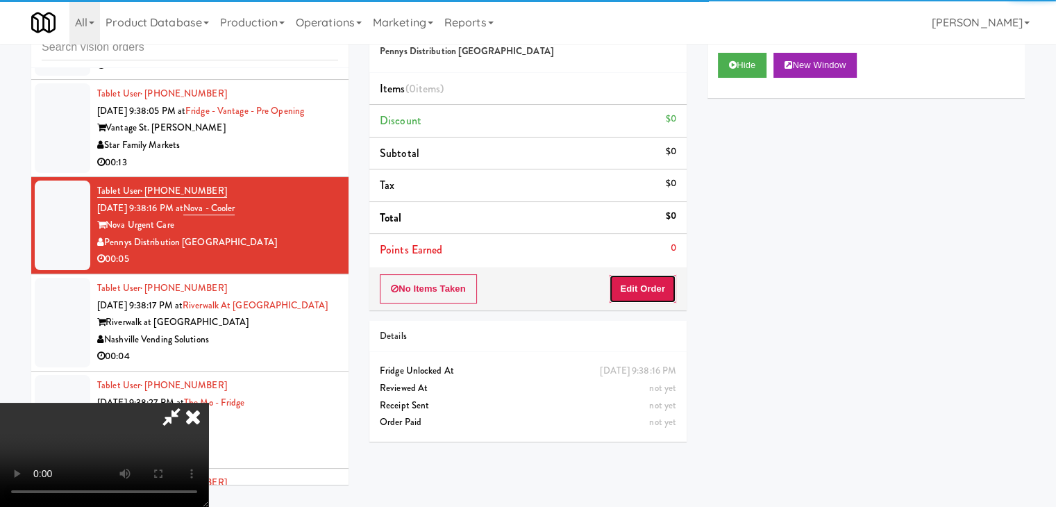
click at [643, 283] on button "Edit Order" at bounding box center [642, 288] width 67 height 29
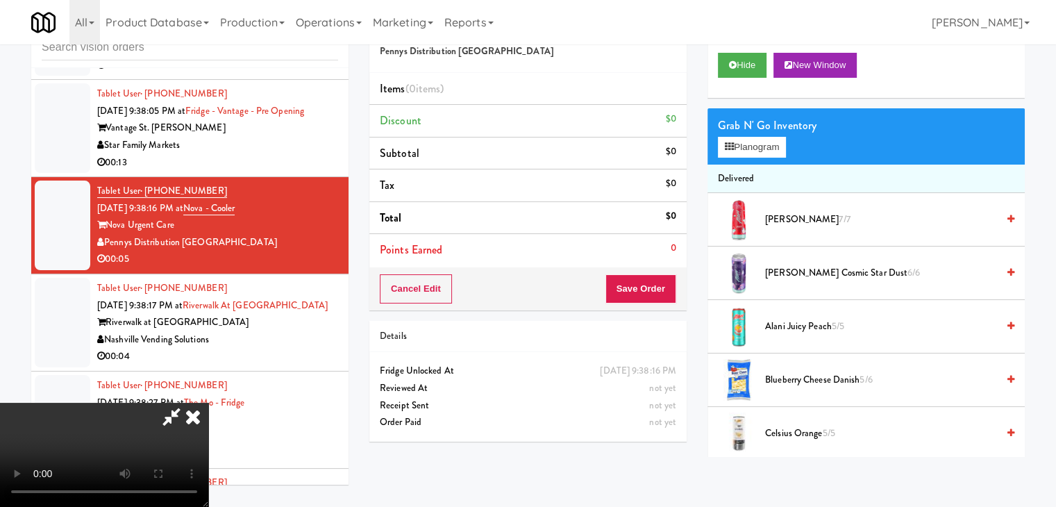
scroll to position [10087, 0]
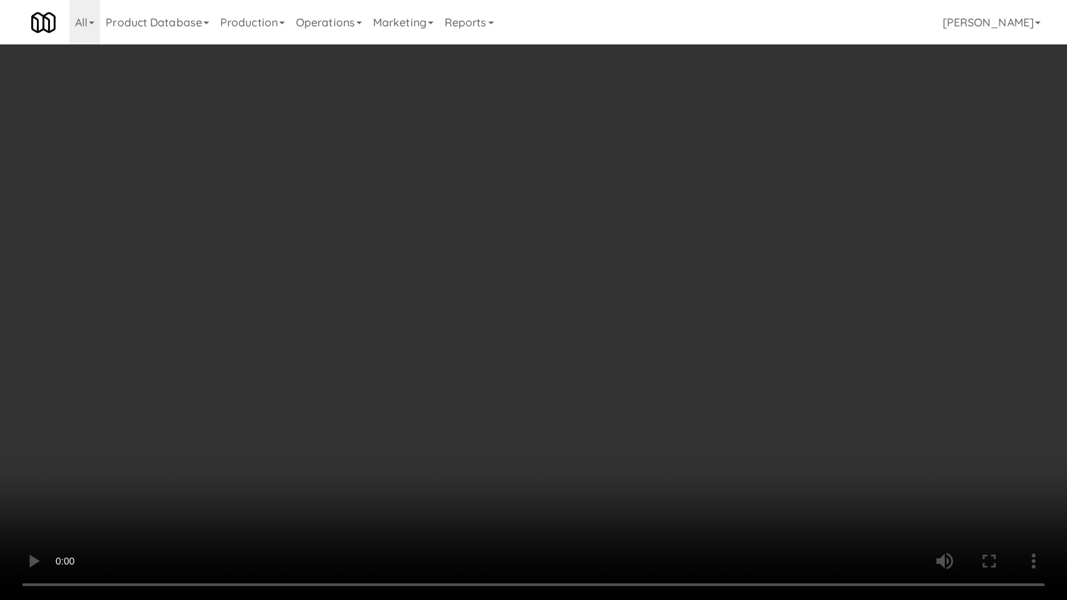
click at [615, 436] on video at bounding box center [533, 300] width 1067 height 600
click at [608, 444] on video at bounding box center [533, 300] width 1067 height 600
click at [617, 414] on video at bounding box center [533, 300] width 1067 height 600
drag, startPoint x: 617, startPoint y: 413, endPoint x: 700, endPoint y: 188, distance: 240.0
click at [618, 404] on video at bounding box center [533, 300] width 1067 height 600
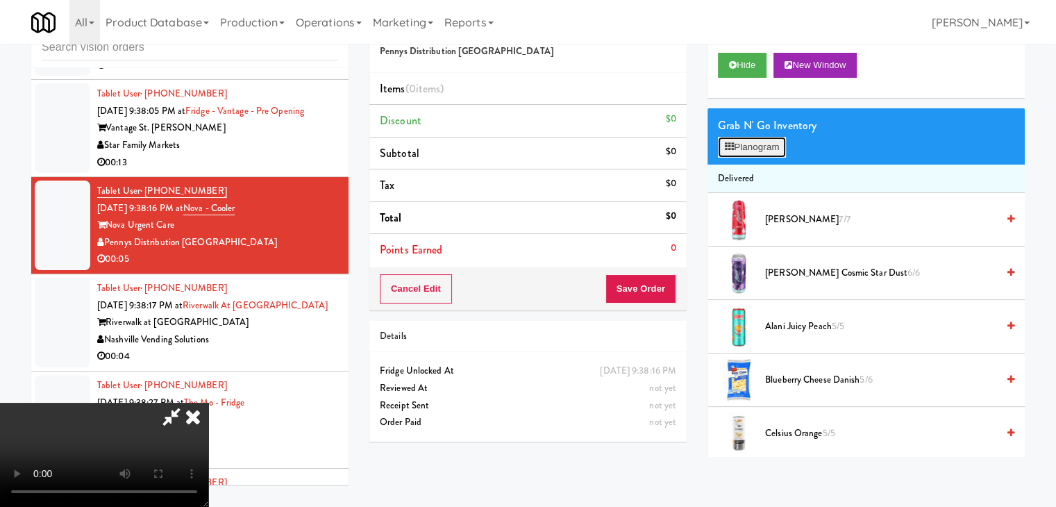
click at [766, 142] on button "Planogram" at bounding box center [752, 147] width 68 height 21
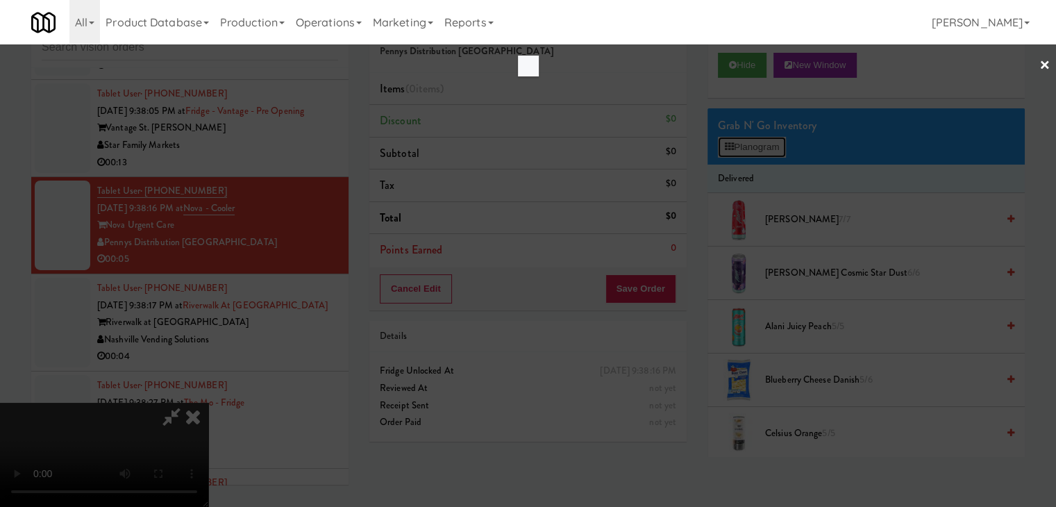
scroll to position [10087, 0]
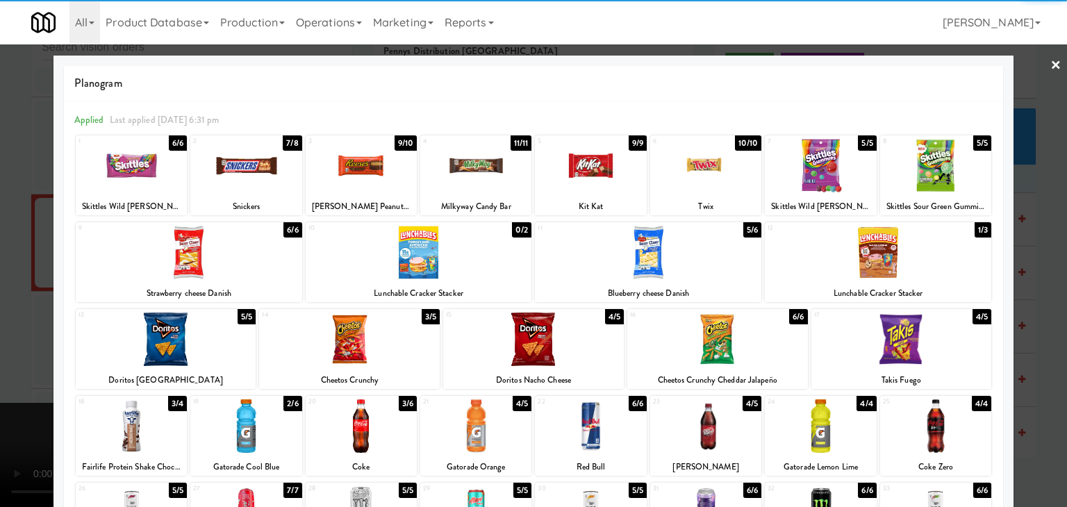
click at [367, 429] on div at bounding box center [361, 425] width 111 height 53
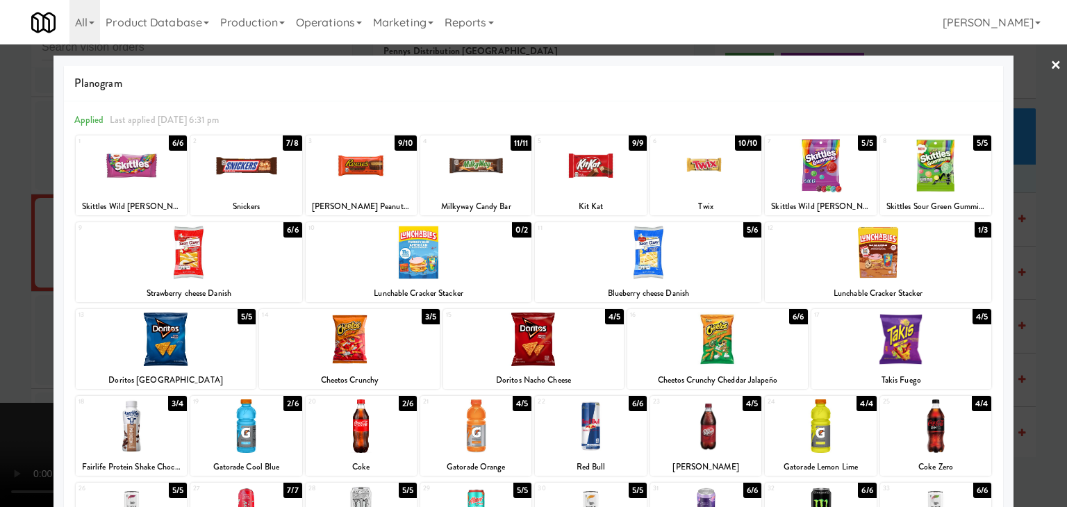
drag, startPoint x: 0, startPoint y: 400, endPoint x: 145, endPoint y: 372, distance: 147.8
click at [1, 399] on div at bounding box center [533, 253] width 1067 height 507
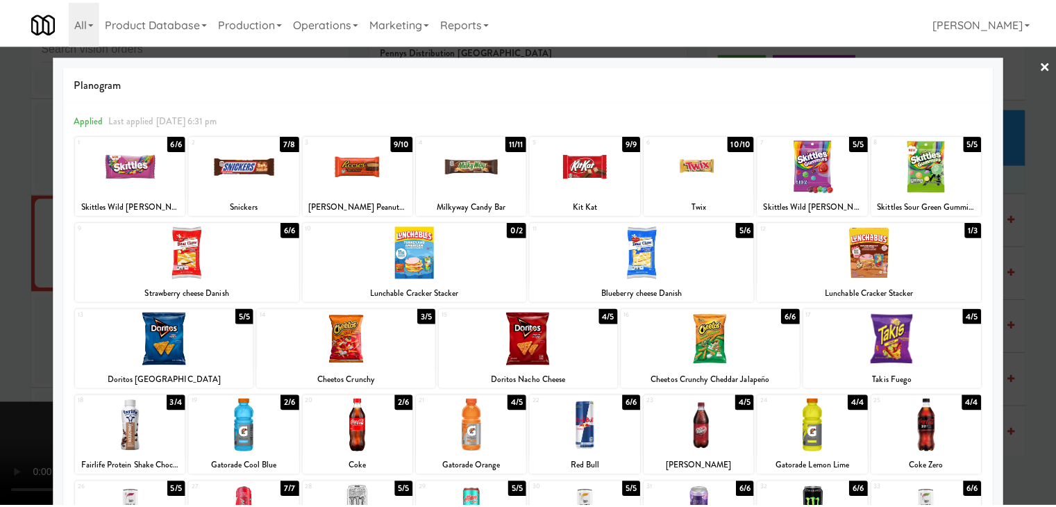
scroll to position [10105, 0]
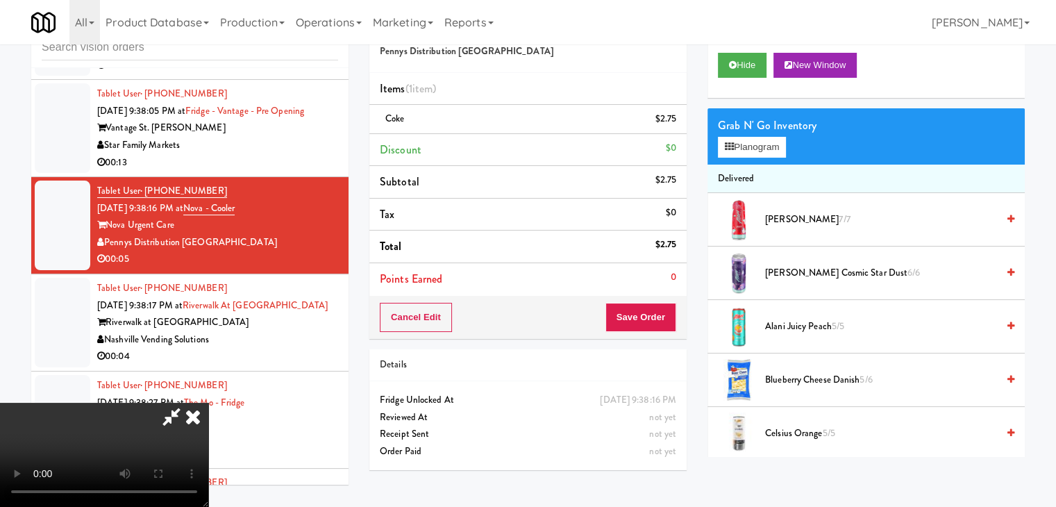
drag, startPoint x: 687, startPoint y: 315, endPoint x: 664, endPoint y: 322, distance: 23.9
click at [665, 321] on div "Order # 6506770 Pennys Distribution Eugene Items (1 item ) Coke $2.75 Discount …" at bounding box center [528, 243] width 338 height 475
click at [664, 322] on button "Save Order" at bounding box center [641, 317] width 71 height 29
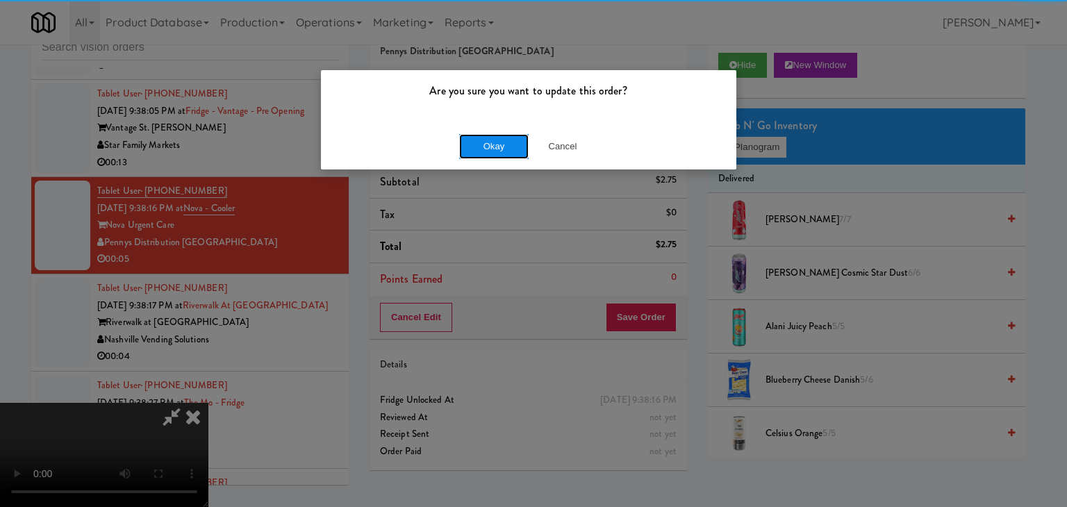
click at [475, 149] on button "Okay" at bounding box center [493, 146] width 69 height 25
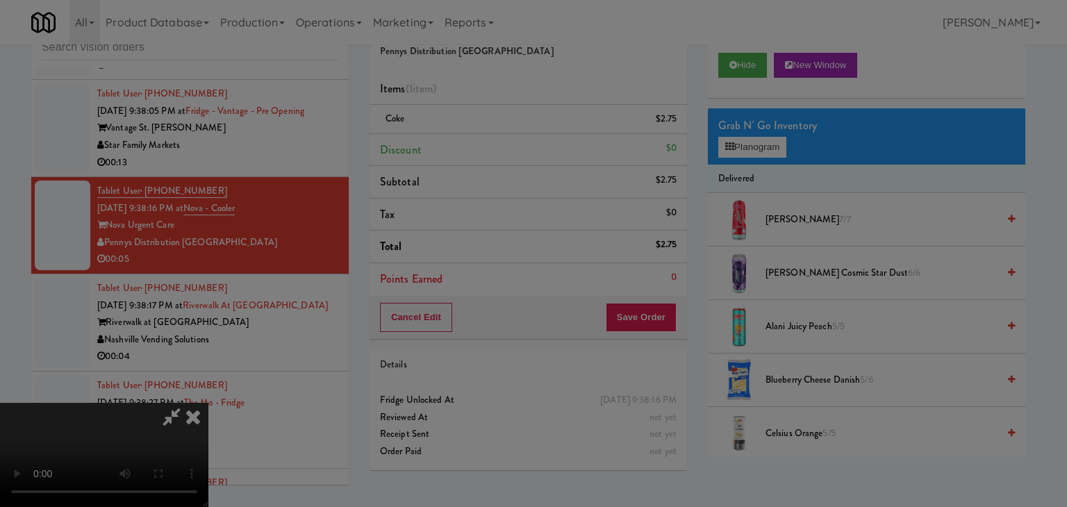
click at [479, 148] on body "Are you sure you want to update this order? Okay Cancel Okay Are you sure you w…" at bounding box center [533, 253] width 1067 height 507
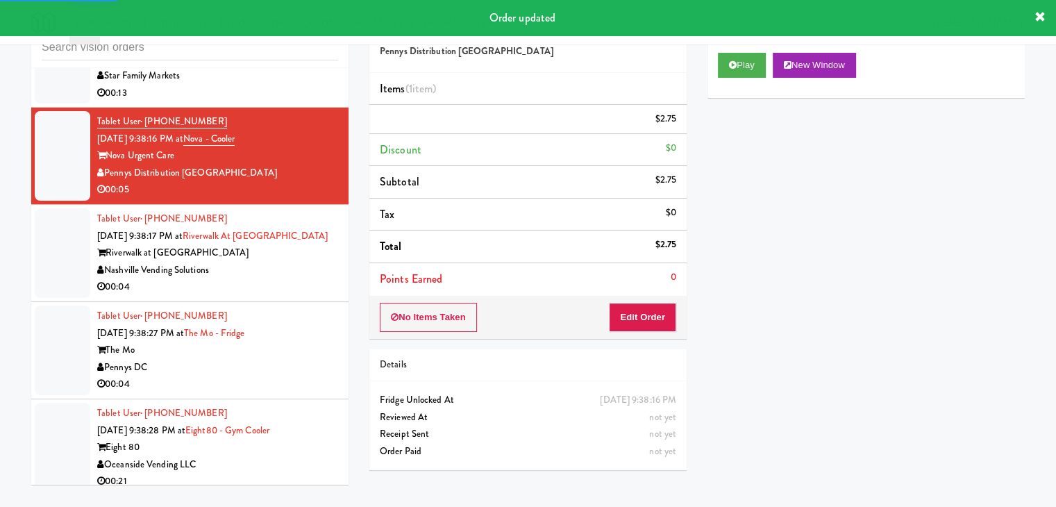
scroll to position [10313, 0]
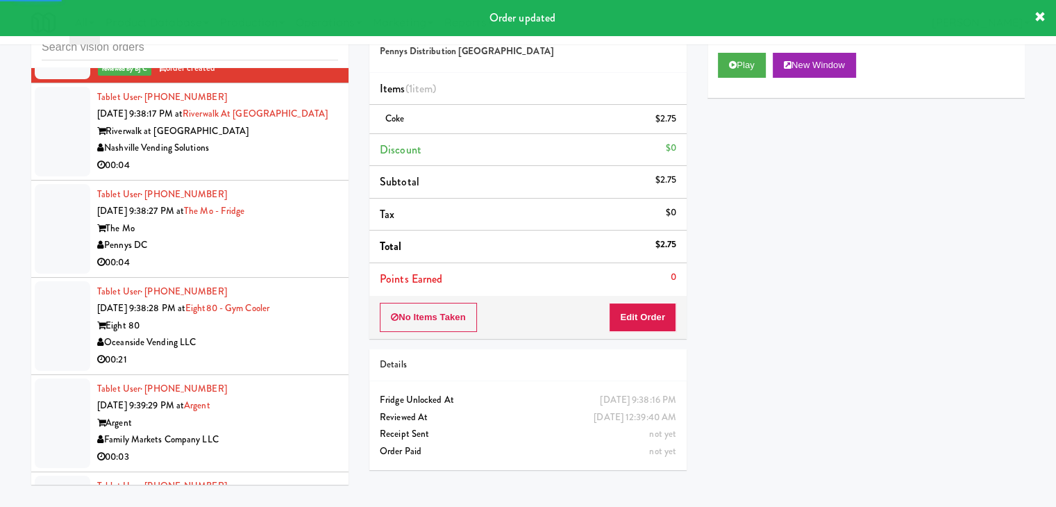
click at [306, 142] on div "Nashville Vending Solutions" at bounding box center [217, 148] width 241 height 17
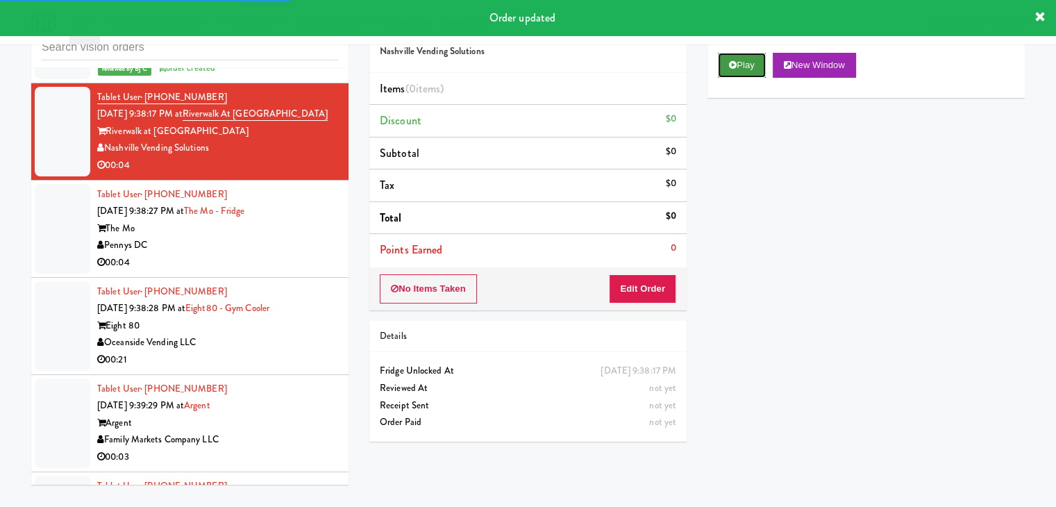
drag, startPoint x: 742, startPoint y: 69, endPoint x: 739, endPoint y: 88, distance: 19.1
click at [742, 70] on button "Play" at bounding box center [742, 65] width 48 height 25
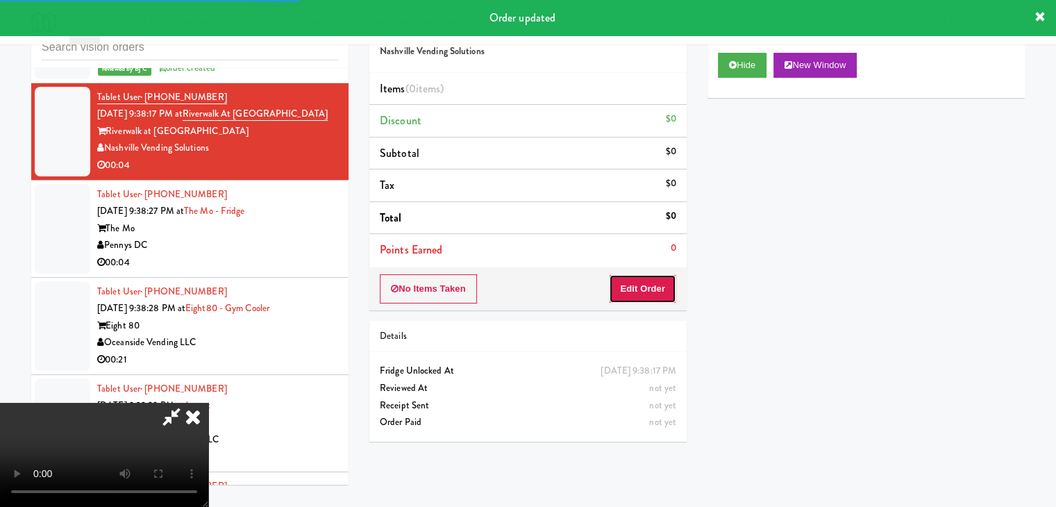
click at [641, 281] on button "Edit Order" at bounding box center [642, 288] width 67 height 29
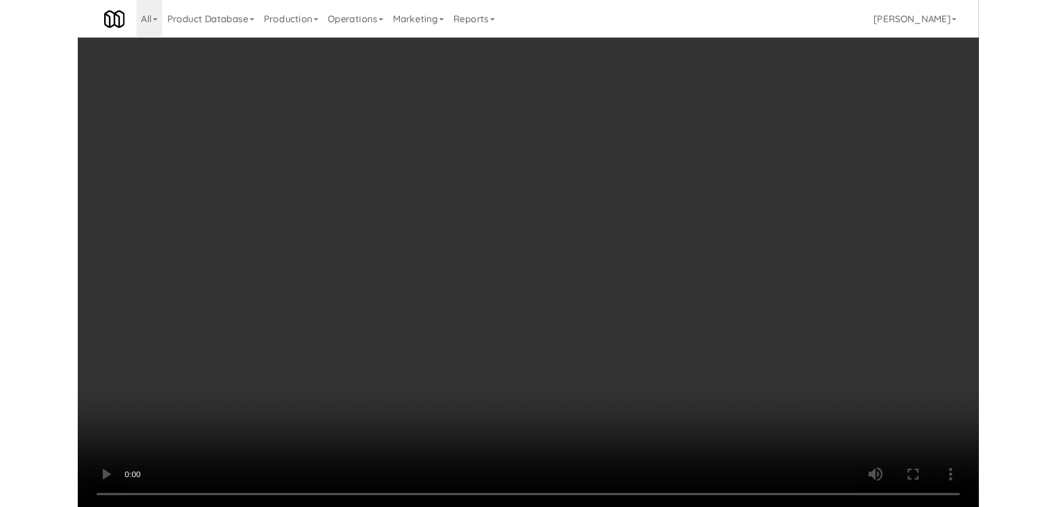
scroll to position [10295, 0]
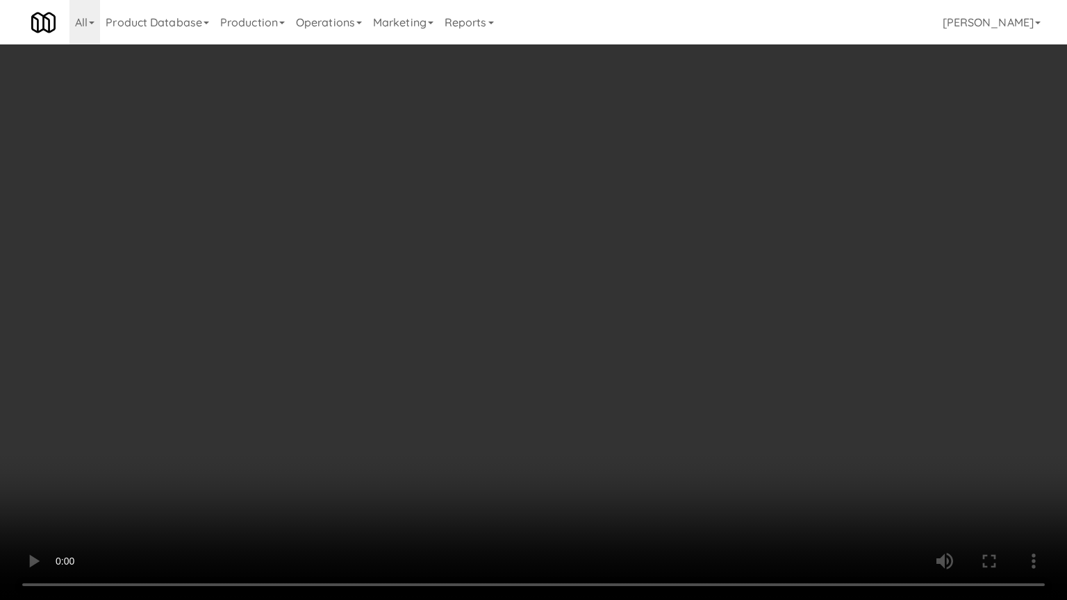
click at [595, 417] on video at bounding box center [533, 300] width 1067 height 600
click at [596, 415] on video at bounding box center [533, 300] width 1067 height 600
click at [597, 415] on video at bounding box center [533, 300] width 1067 height 600
click at [597, 414] on video at bounding box center [533, 300] width 1067 height 600
click at [633, 430] on video at bounding box center [533, 300] width 1067 height 600
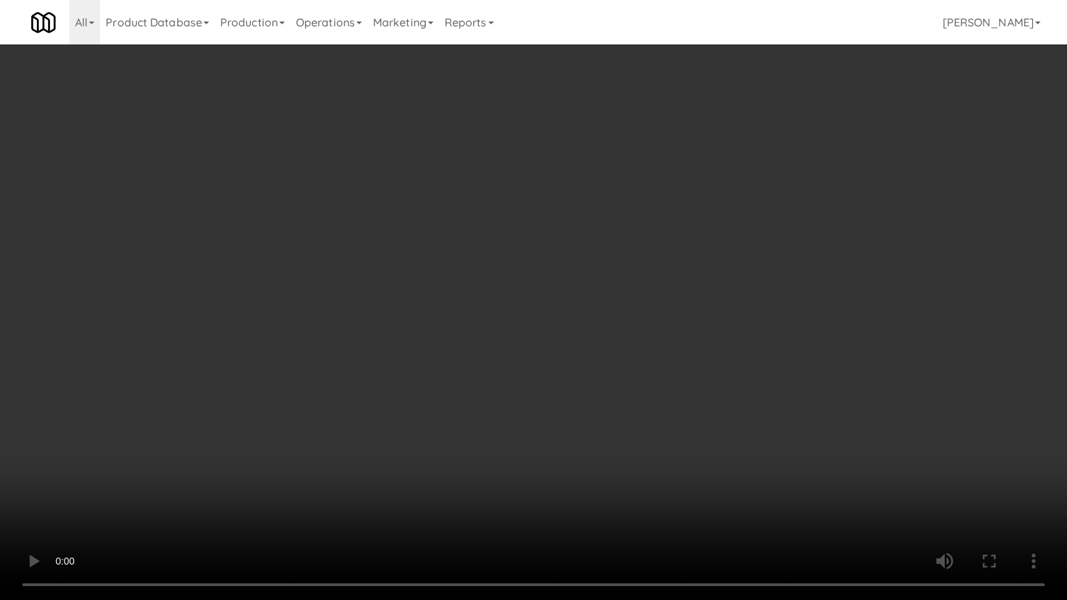
drag, startPoint x: 633, startPoint y: 430, endPoint x: 720, endPoint y: 256, distance: 194.1
click at [634, 423] on video at bounding box center [533, 300] width 1067 height 600
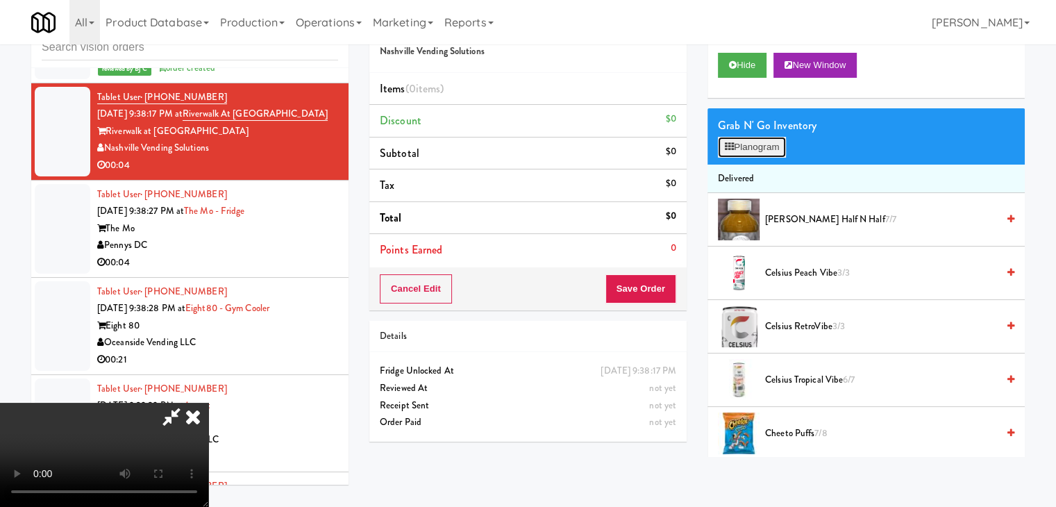
click at [771, 151] on button "Planogram" at bounding box center [752, 147] width 68 height 21
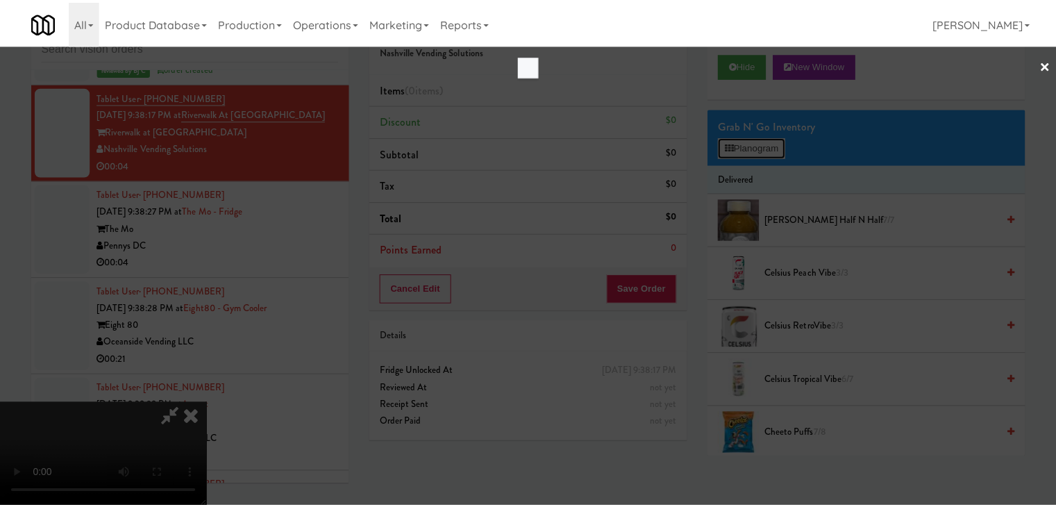
scroll to position [10295, 0]
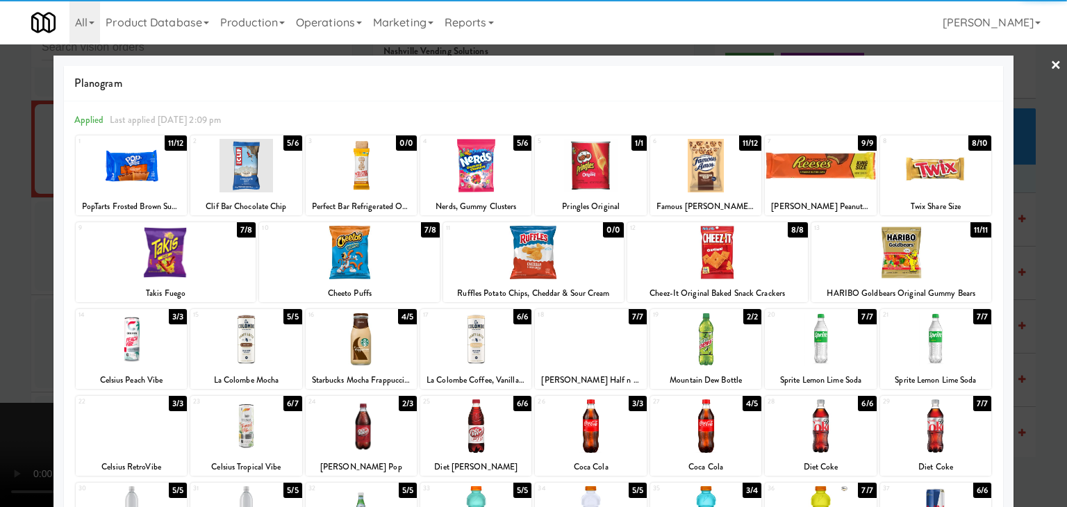
click at [950, 181] on div at bounding box center [935, 165] width 111 height 53
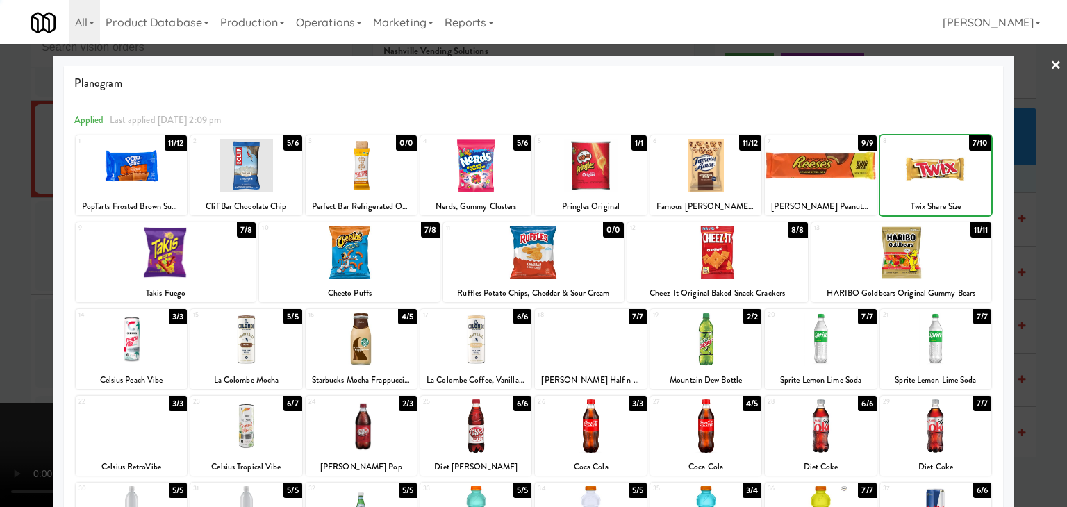
click at [1038, 200] on div at bounding box center [533, 253] width 1067 height 507
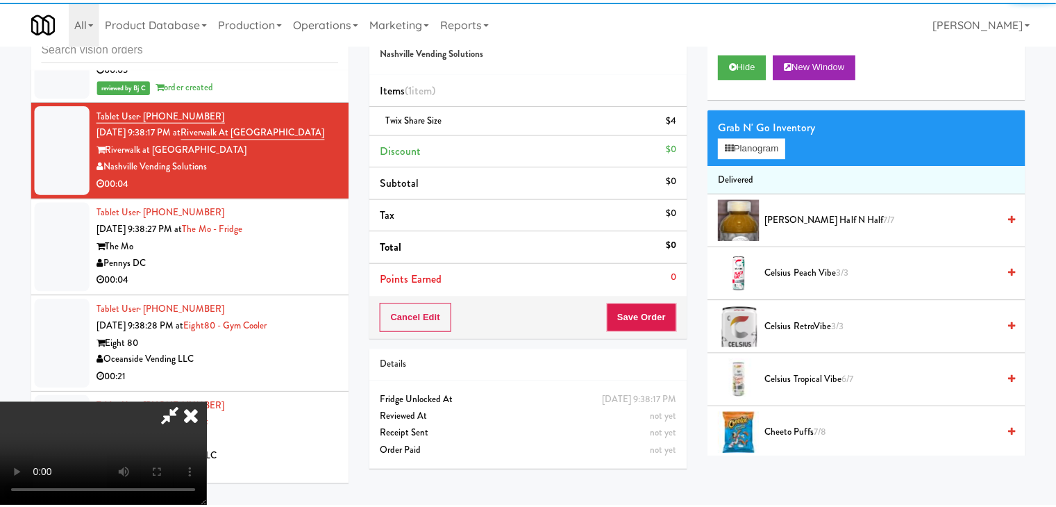
scroll to position [10313, 0]
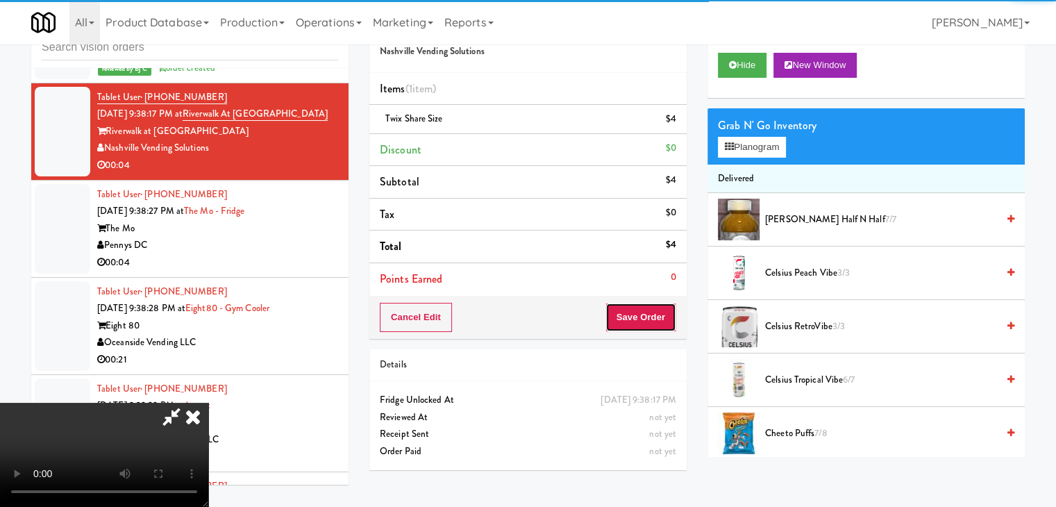
click at [660, 323] on button "Save Order" at bounding box center [641, 317] width 71 height 29
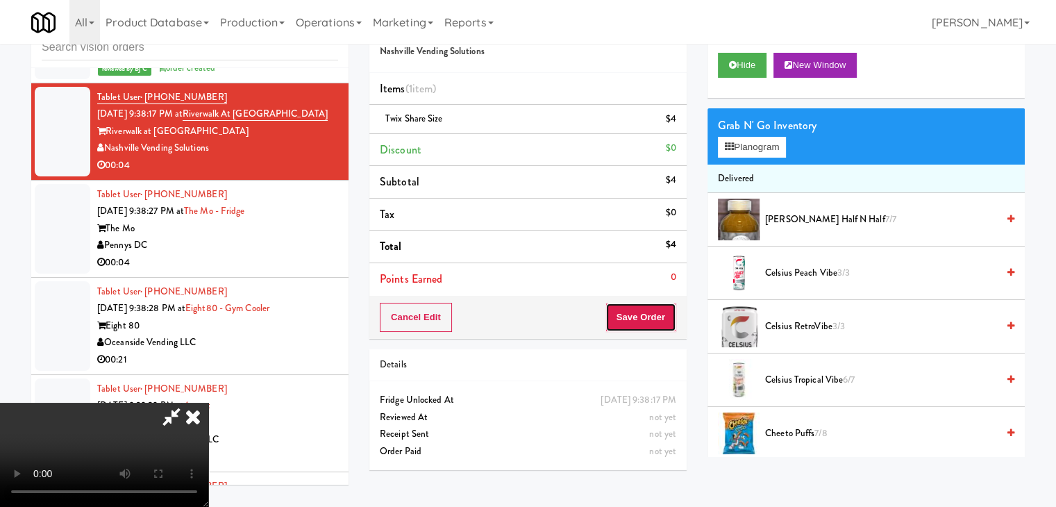
click at [660, 323] on button "Save Order" at bounding box center [641, 317] width 71 height 29
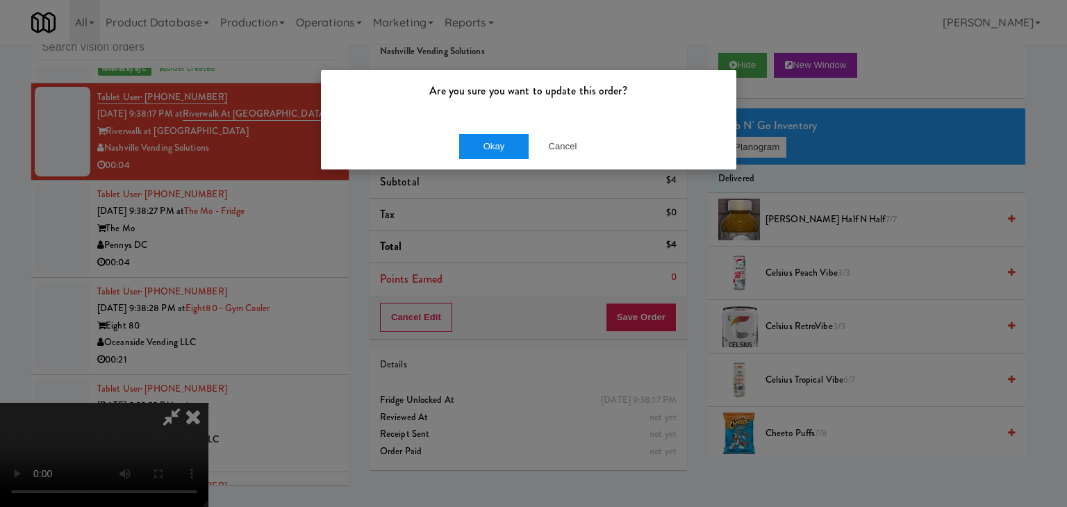
drag, startPoint x: 542, startPoint y: 172, endPoint x: 515, endPoint y: 149, distance: 35.0
click at [528, 159] on div "Are you sure you want to update this order? Okay Cancel" at bounding box center [533, 253] width 1067 height 507
click at [511, 149] on button "Okay" at bounding box center [493, 146] width 69 height 25
click at [511, 149] on div "Okay Cancel" at bounding box center [528, 146] width 415 height 47
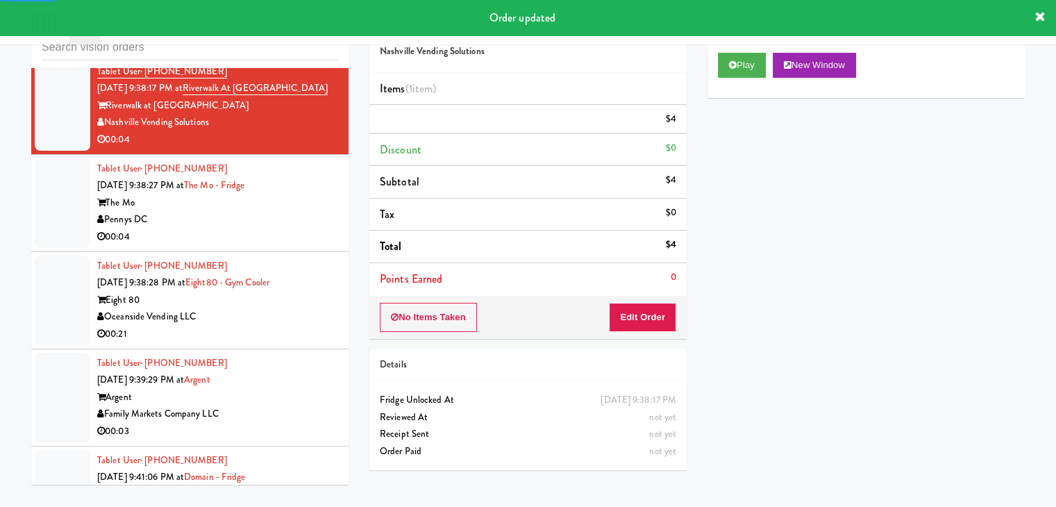
scroll to position [10382, 0]
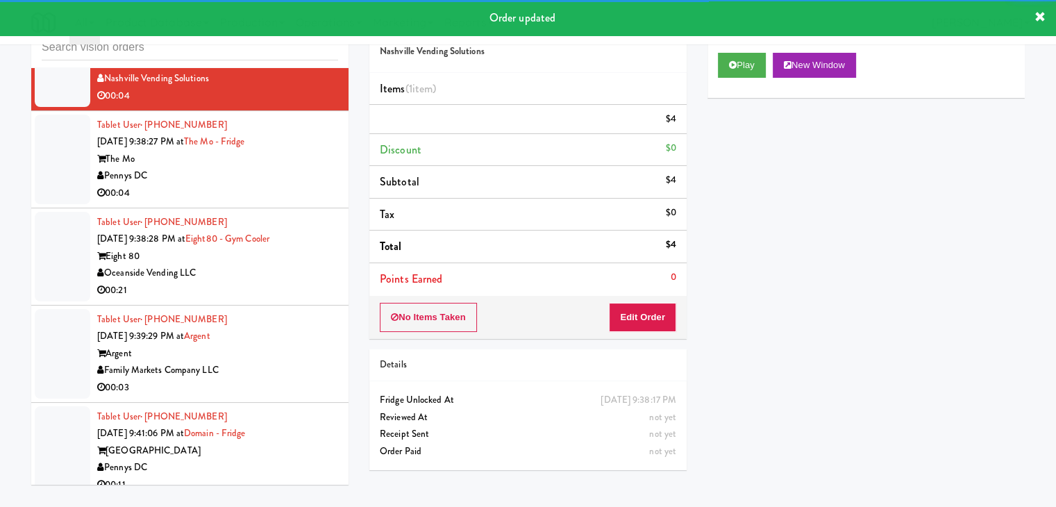
drag, startPoint x: 260, startPoint y: 186, endPoint x: 269, endPoint y: 194, distance: 12.3
click at [265, 187] on div "Tablet User · (609) 412-5059 Sep 3, 2025 9:38:27 PM at The Mo - Fridge The Mo P…" at bounding box center [217, 159] width 241 height 85
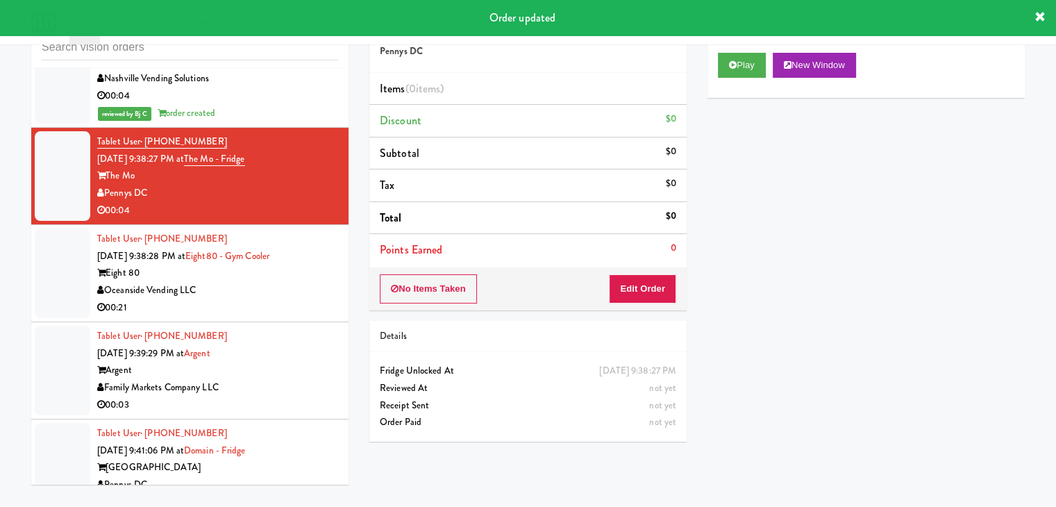
click at [758, 63] on button "Play" at bounding box center [742, 65] width 48 height 25
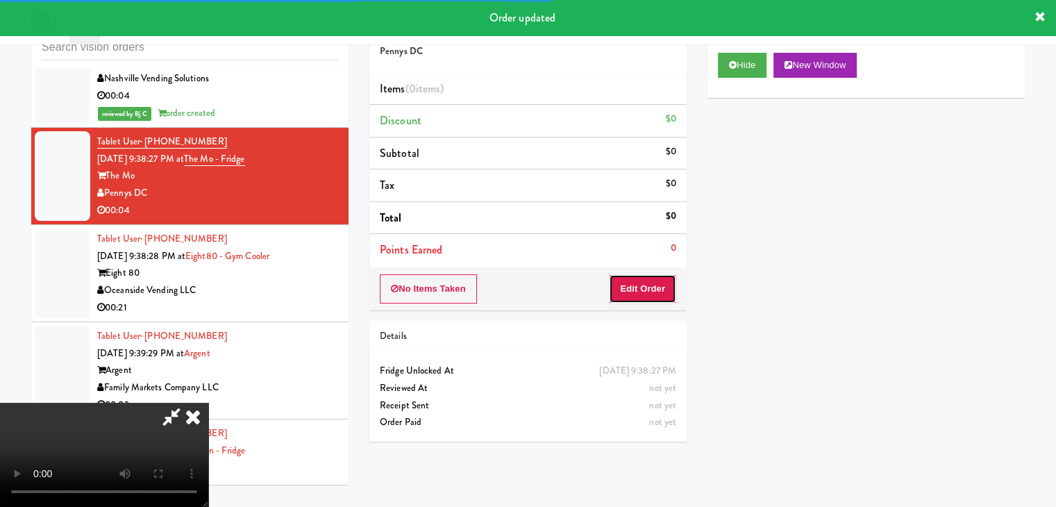
click at [642, 280] on button "Edit Order" at bounding box center [642, 288] width 67 height 29
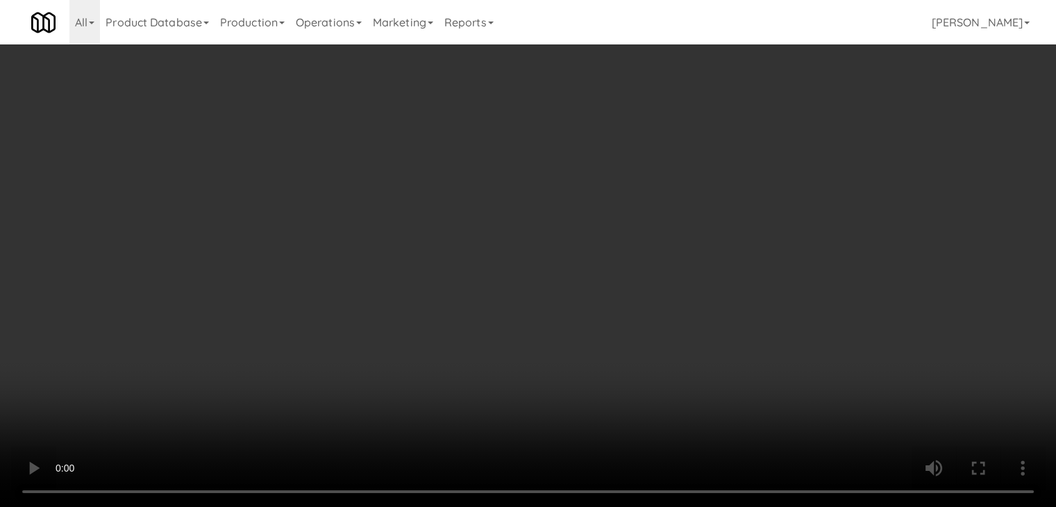
scroll to position [10365, 0]
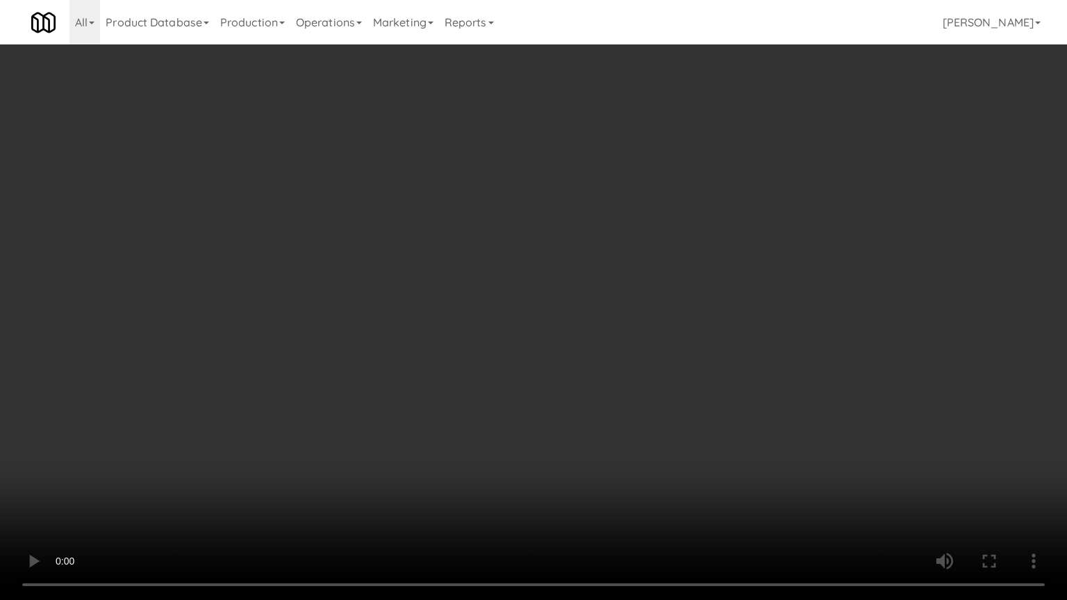
click at [635, 419] on video at bounding box center [533, 300] width 1067 height 600
click at [635, 421] on video at bounding box center [533, 300] width 1067 height 600
click at [653, 397] on video at bounding box center [533, 300] width 1067 height 600
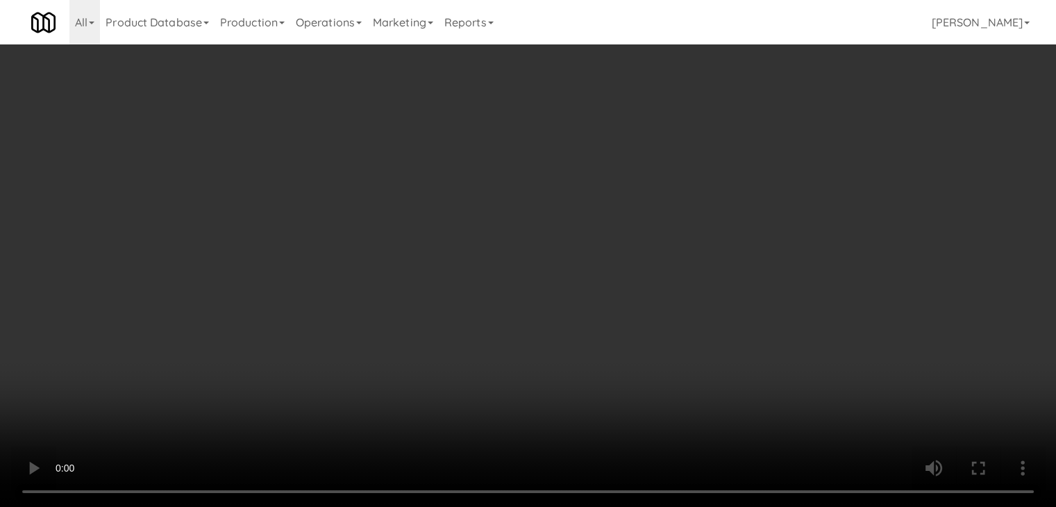
click at [760, 145] on button "Planogram" at bounding box center [752, 147] width 68 height 21
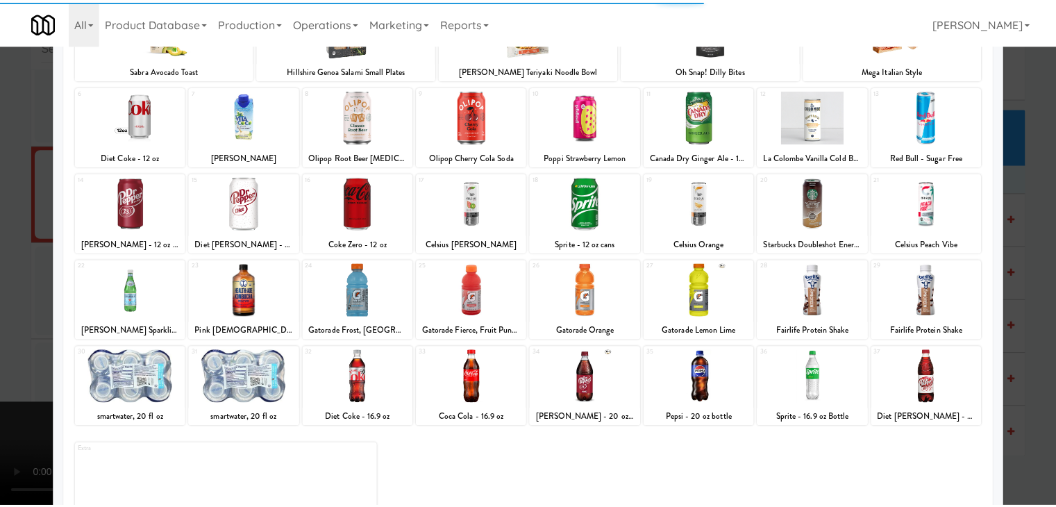
scroll to position [139, 0]
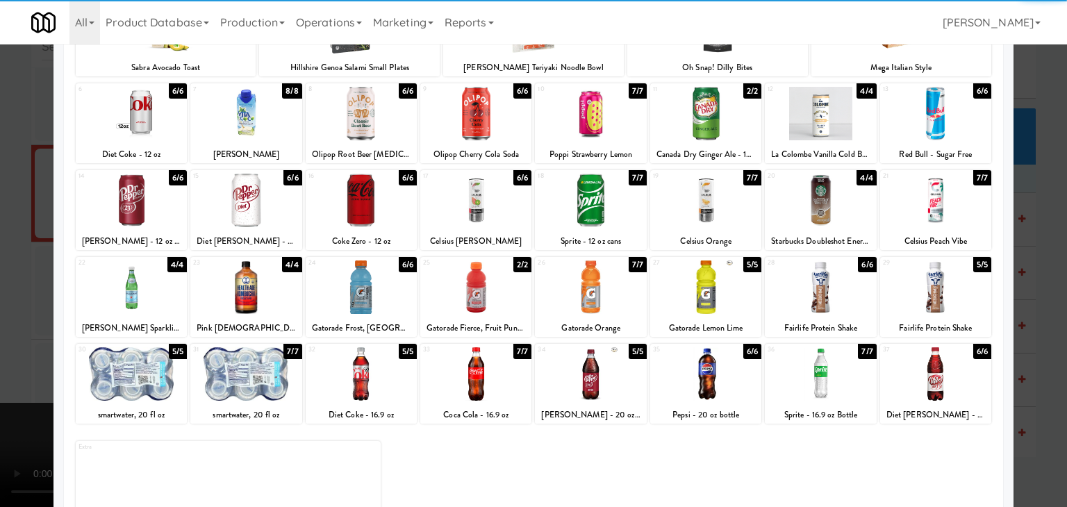
click at [256, 293] on div at bounding box center [245, 286] width 111 height 53
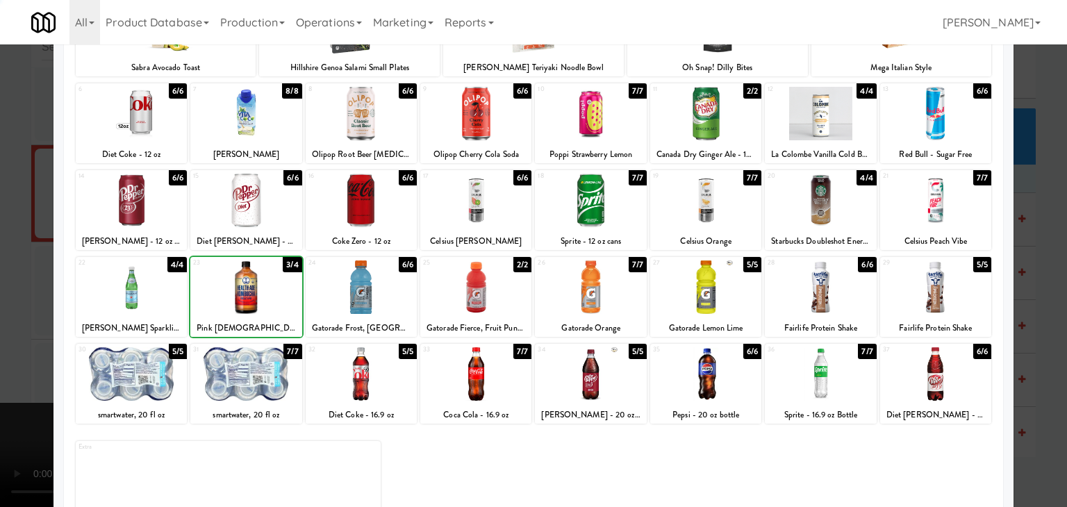
click at [28, 281] on div at bounding box center [533, 253] width 1067 height 507
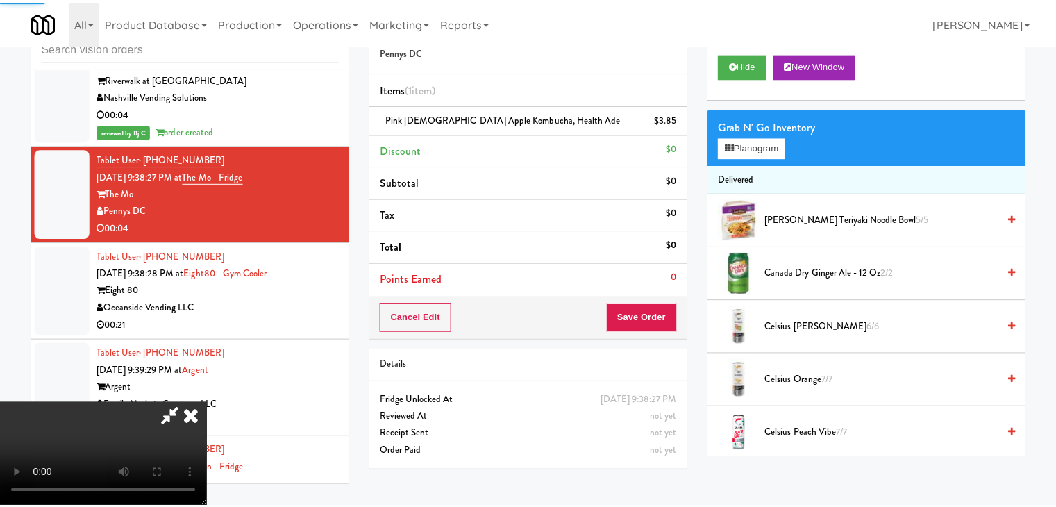
scroll to position [10382, 0]
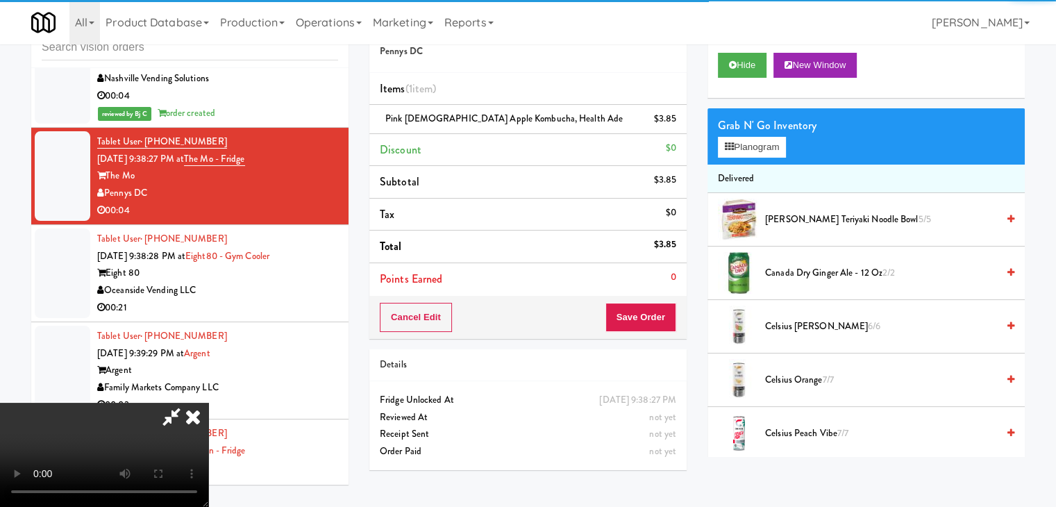
drag, startPoint x: 622, startPoint y: 313, endPoint x: 633, endPoint y: 317, distance: 12.5
click at [208, 403] on div at bounding box center [104, 455] width 208 height 104
click at [635, 318] on button "Save Order" at bounding box center [641, 317] width 71 height 29
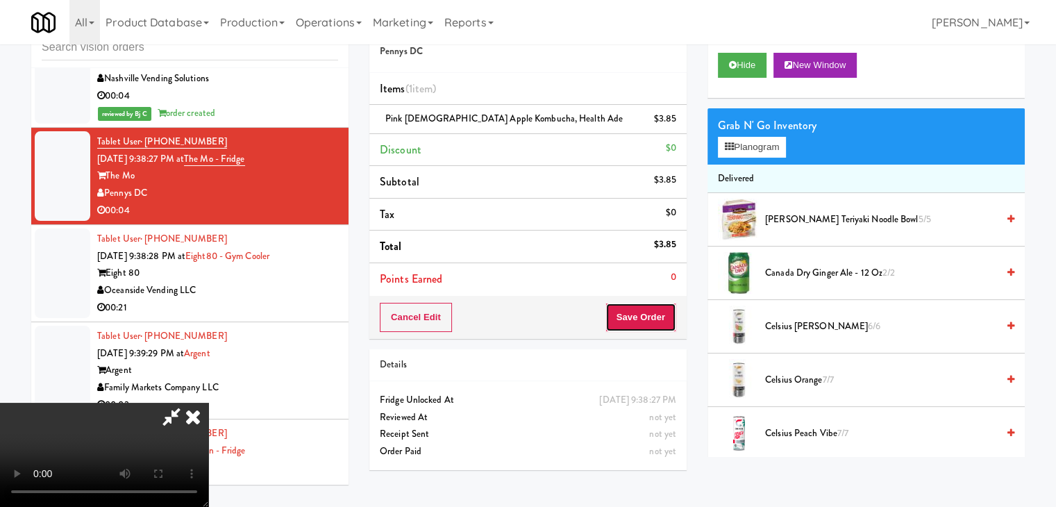
click at [635, 318] on button "Save Order" at bounding box center [641, 317] width 71 height 29
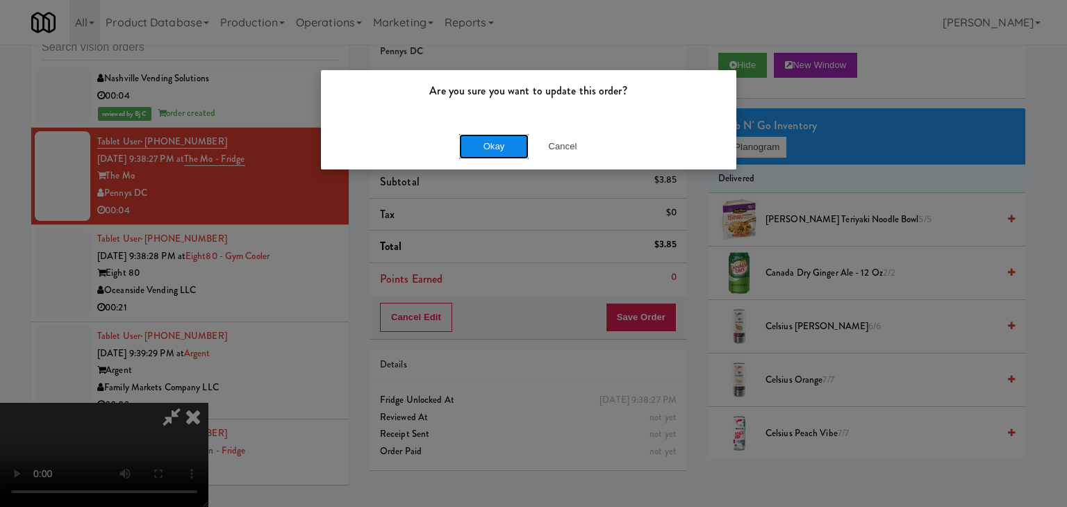
click at [481, 148] on button "Okay" at bounding box center [493, 146] width 69 height 25
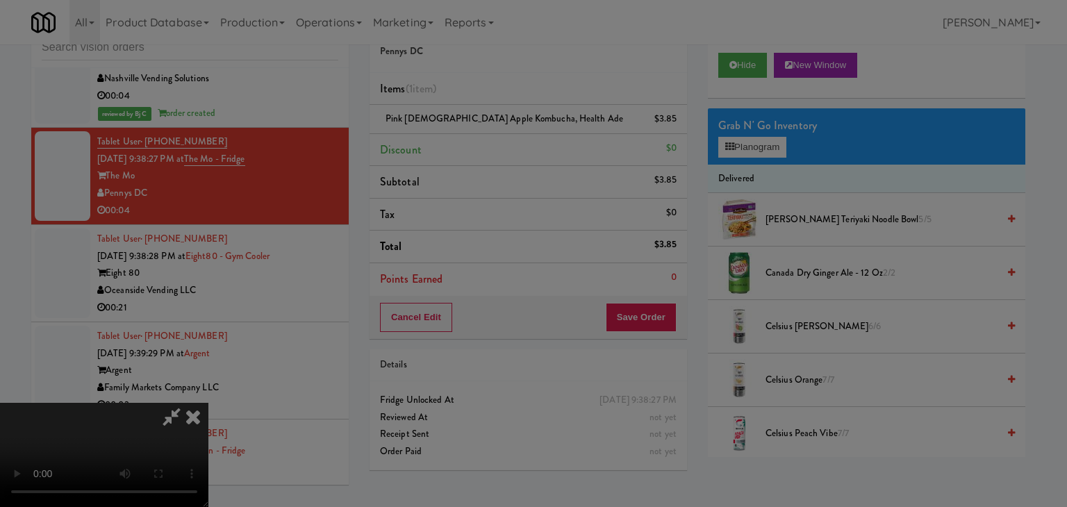
click at [481, 148] on body "Are you sure you want to update this order? Okay Cancel Okay Are you sure you w…" at bounding box center [533, 253] width 1067 height 507
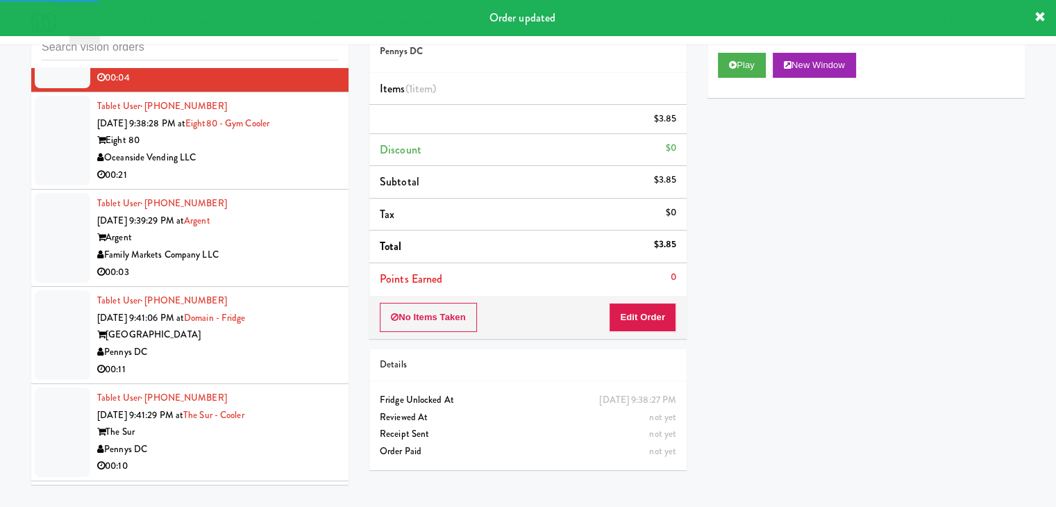
scroll to position [10521, 0]
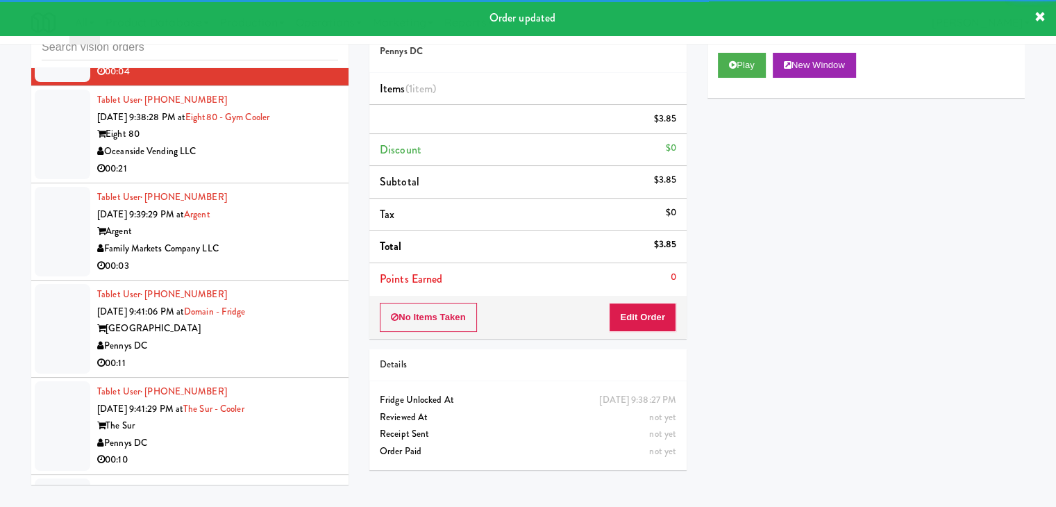
click at [279, 162] on div "00:21" at bounding box center [217, 168] width 241 height 17
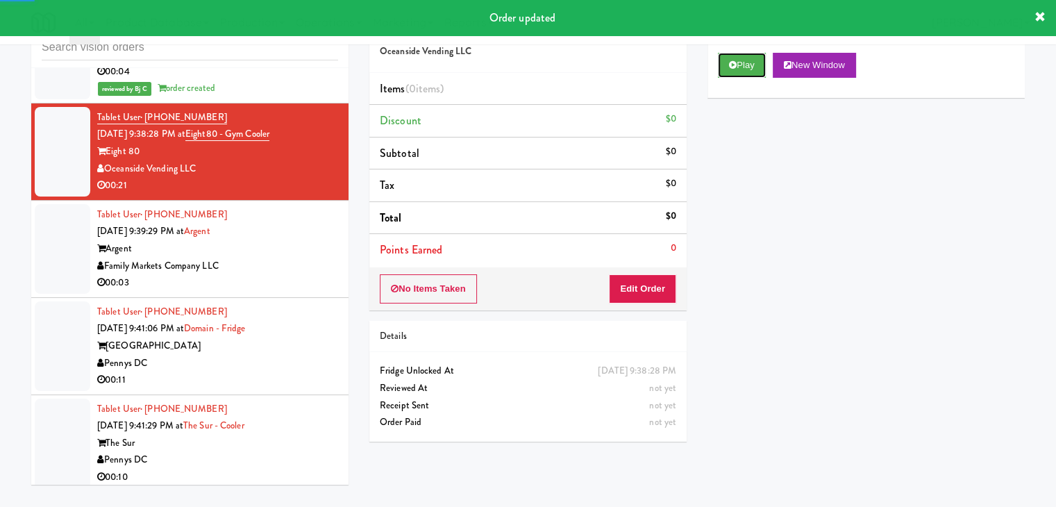
drag, startPoint x: 722, startPoint y: 63, endPoint x: 725, endPoint y: 79, distance: 16.9
click at [724, 65] on button "Play" at bounding box center [742, 65] width 48 height 25
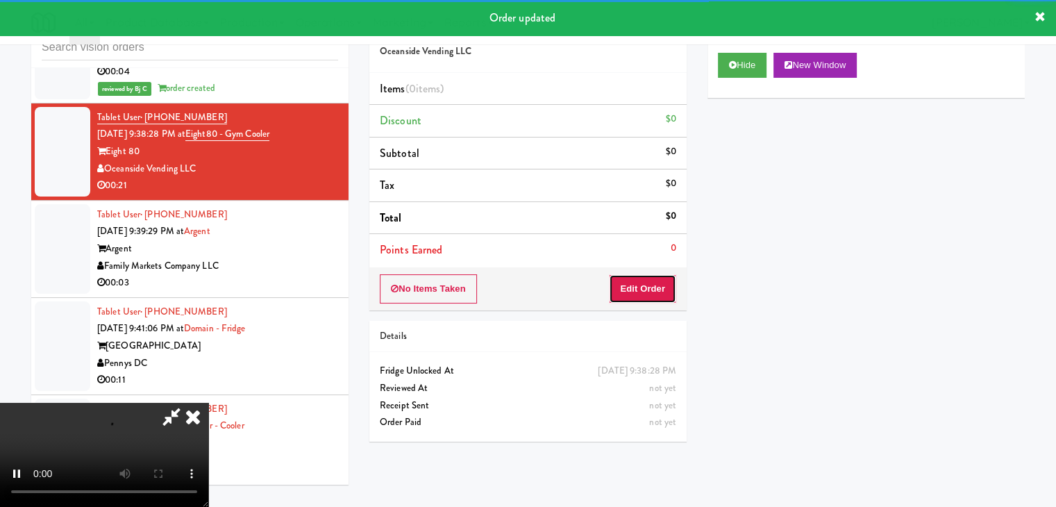
click at [637, 285] on button "Edit Order" at bounding box center [642, 288] width 67 height 29
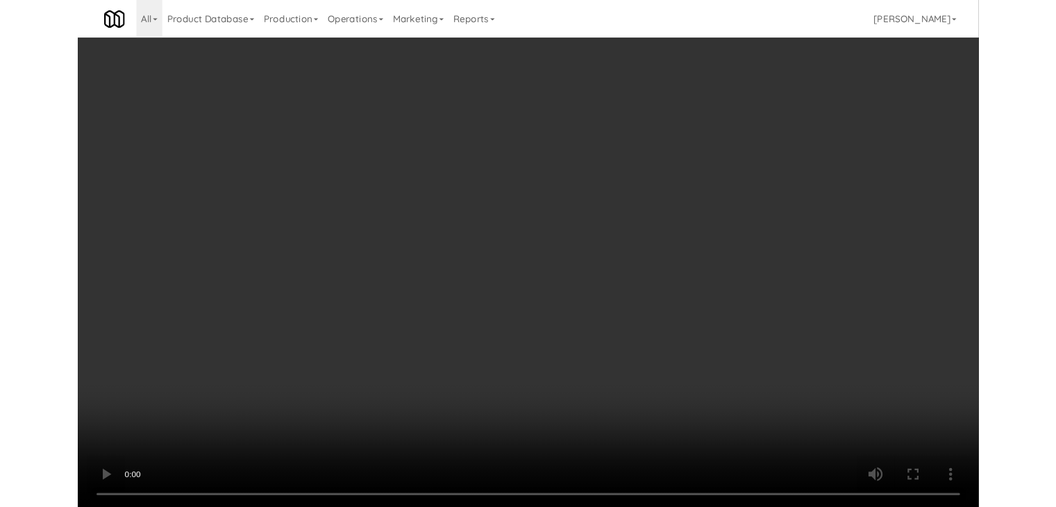
scroll to position [10505, 0]
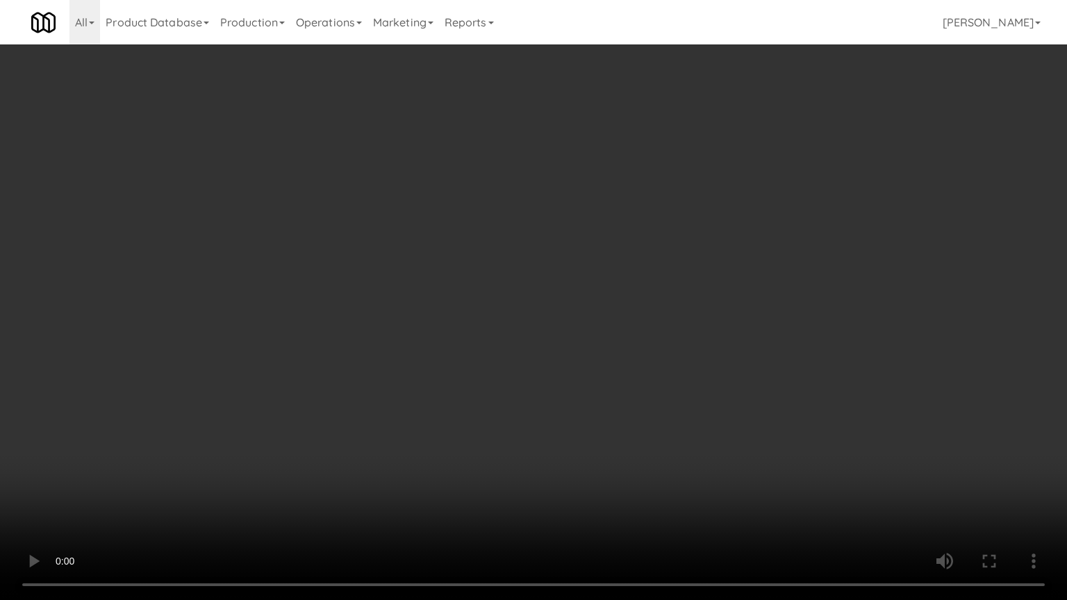
click at [606, 406] on video at bounding box center [533, 300] width 1067 height 600
drag, startPoint x: 606, startPoint y: 406, endPoint x: 650, endPoint y: 275, distance: 137.9
click at [606, 404] on video at bounding box center [533, 300] width 1067 height 600
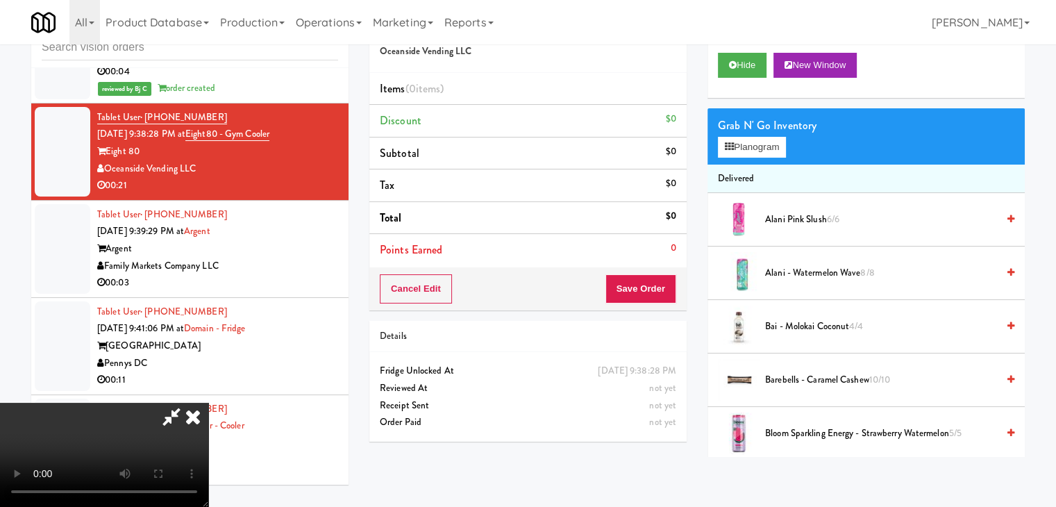
scroll to position [0, 0]
click at [208, 403] on video at bounding box center [104, 455] width 208 height 104
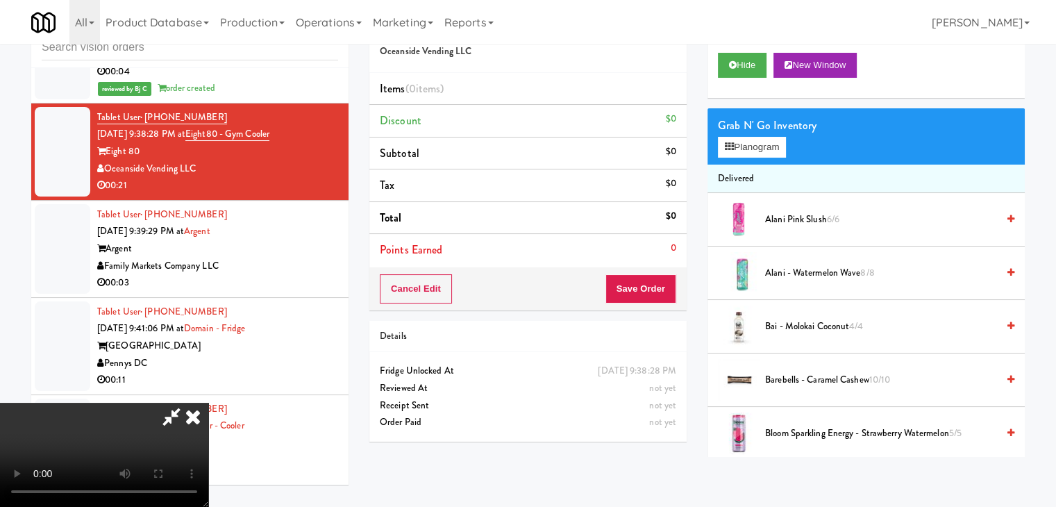
click at [208, 403] on video at bounding box center [104, 455] width 208 height 104
click at [753, 153] on button "Planogram" at bounding box center [752, 147] width 68 height 21
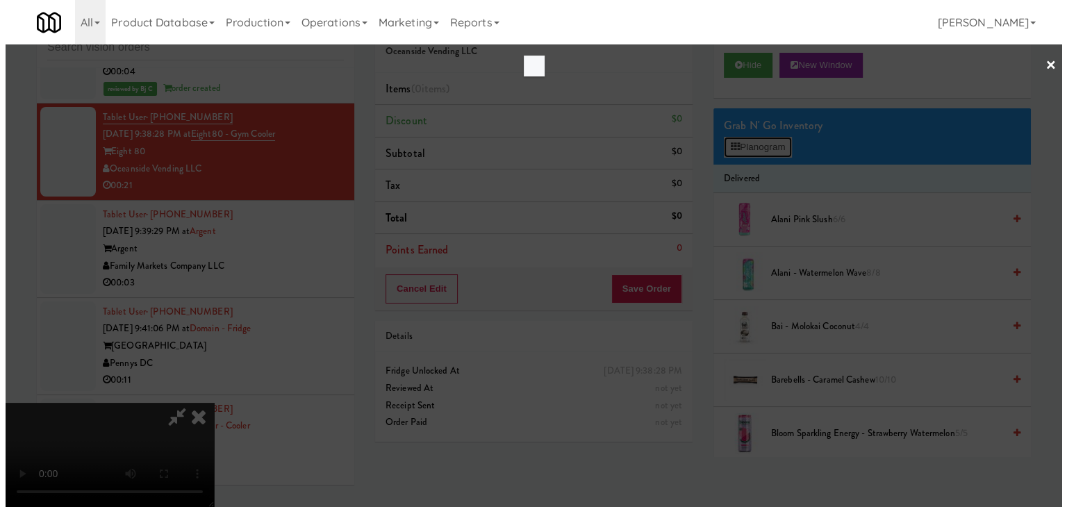
scroll to position [10505, 0]
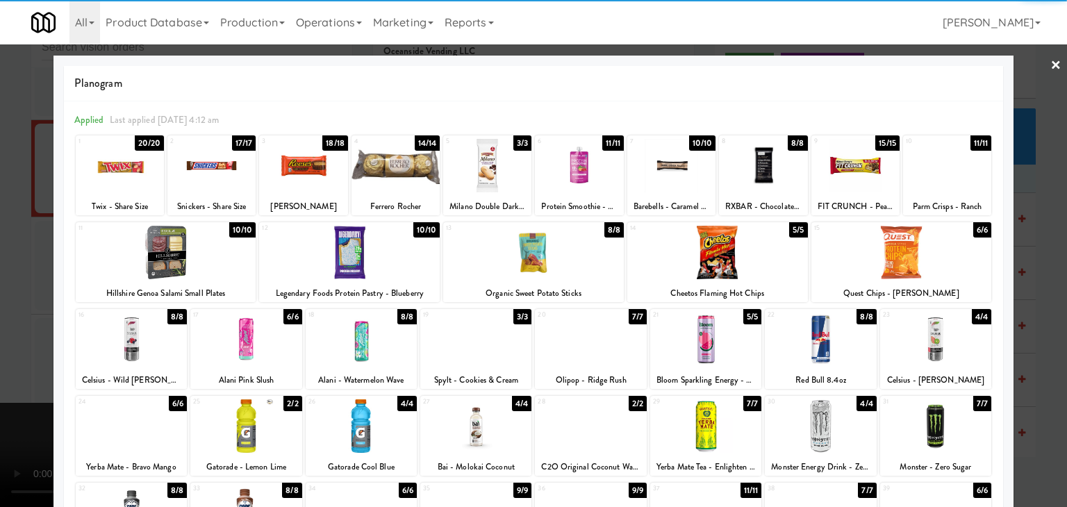
click at [401, 173] on div at bounding box center [395, 165] width 88 height 53
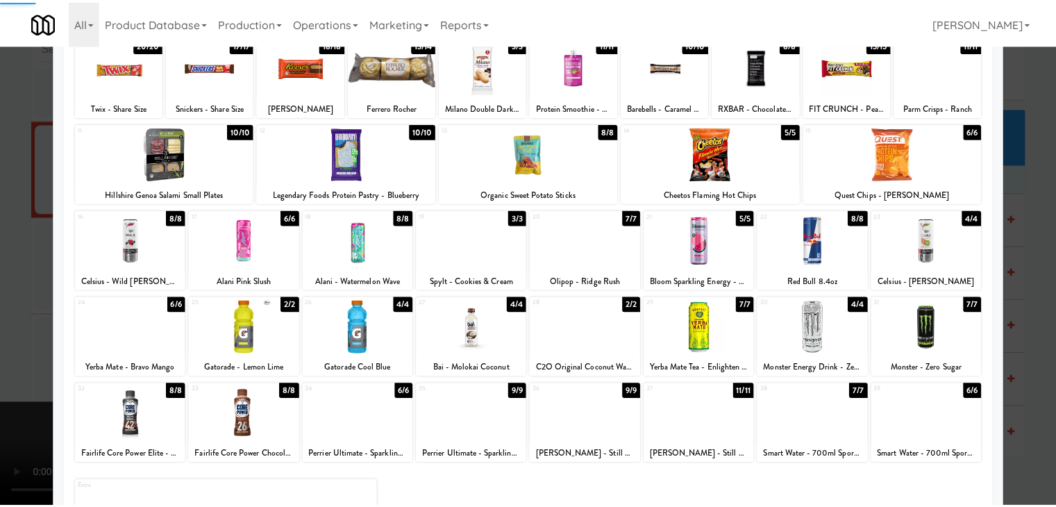
scroll to position [175, 0]
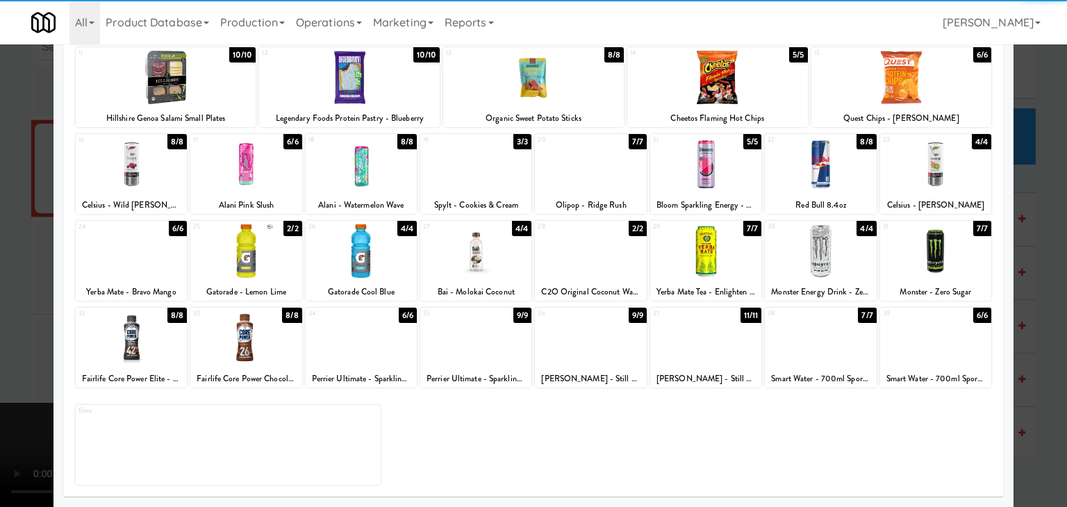
click at [128, 340] on div at bounding box center [131, 337] width 111 height 53
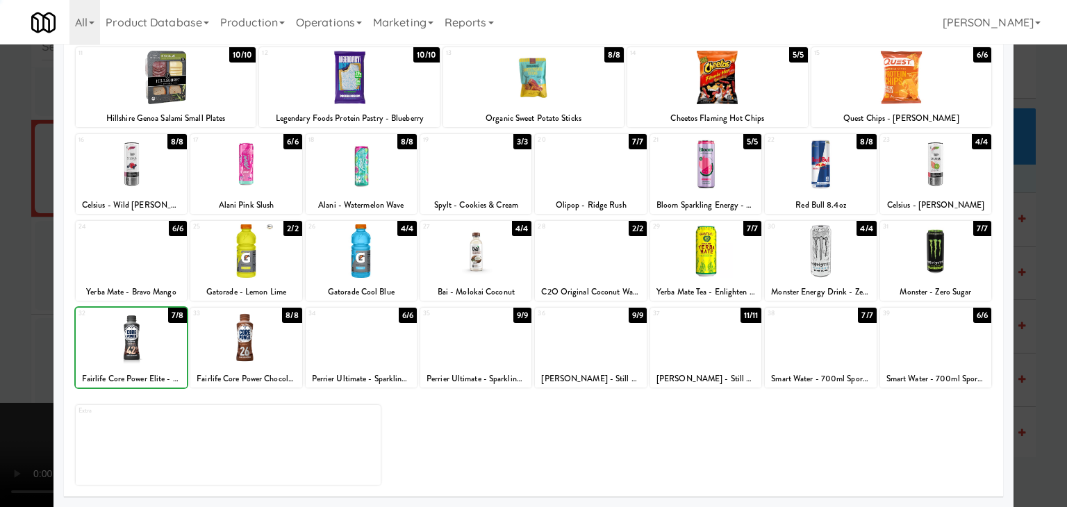
drag, startPoint x: 0, startPoint y: 333, endPoint x: 40, endPoint y: 326, distance: 41.0
click at [2, 331] on div at bounding box center [533, 253] width 1067 height 507
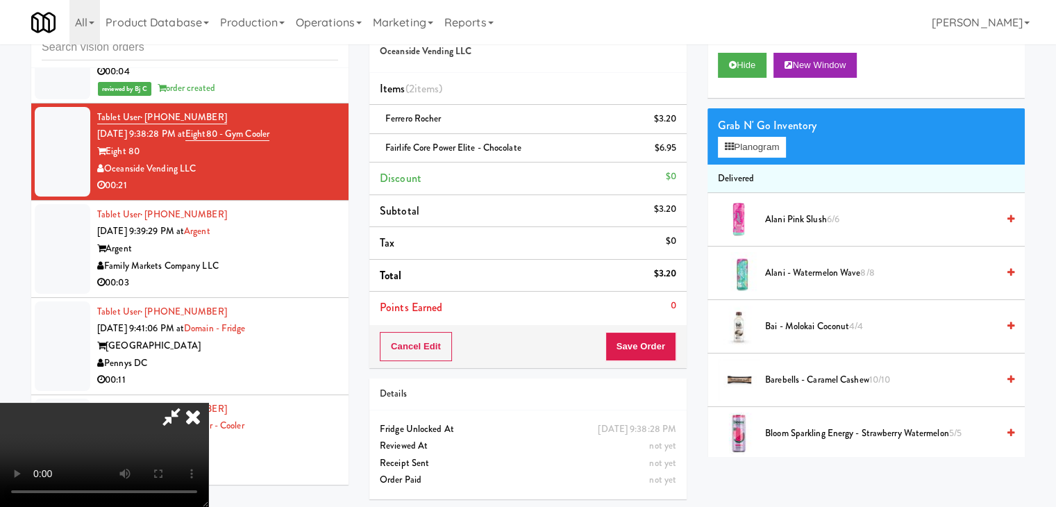
scroll to position [195, 0]
click at [208, 403] on video at bounding box center [104, 455] width 208 height 104
click at [639, 342] on button "Save Order" at bounding box center [641, 346] width 71 height 29
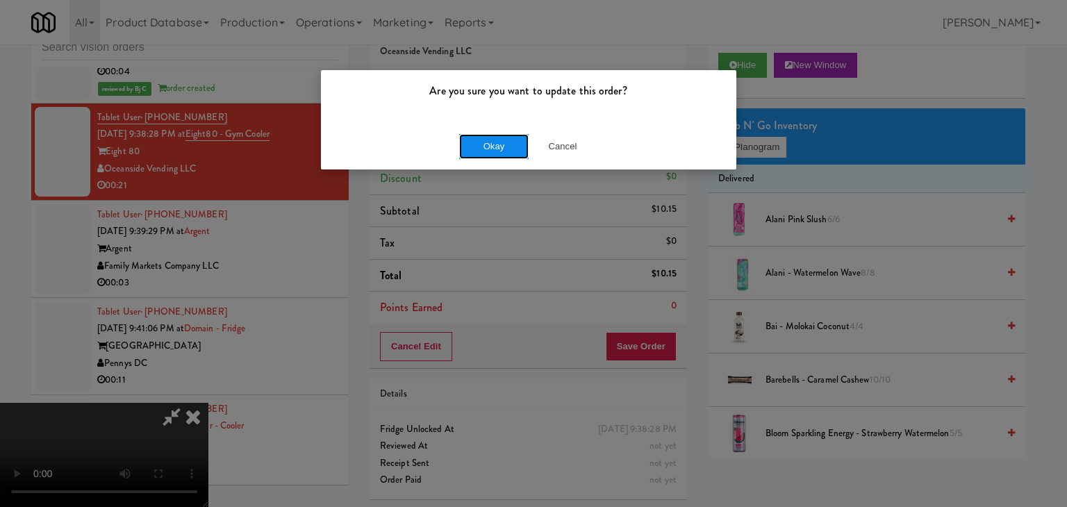
click at [494, 140] on button "Okay" at bounding box center [493, 146] width 69 height 25
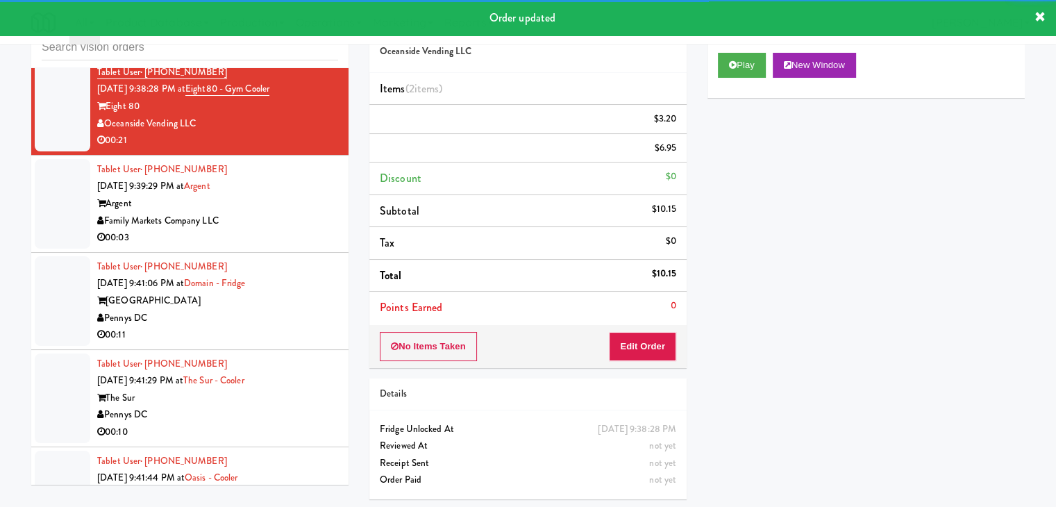
scroll to position [10591, 0]
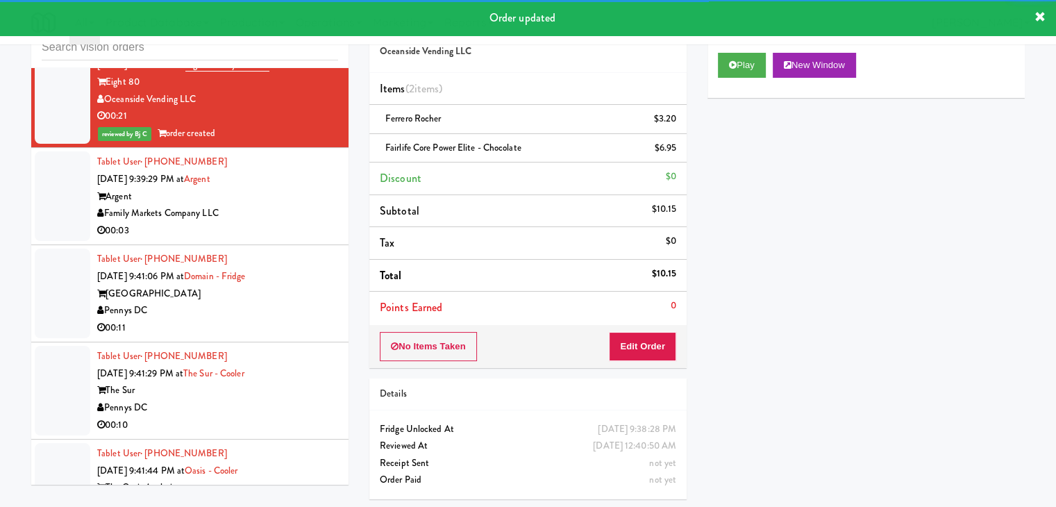
click at [289, 222] on div "00:03" at bounding box center [217, 230] width 241 height 17
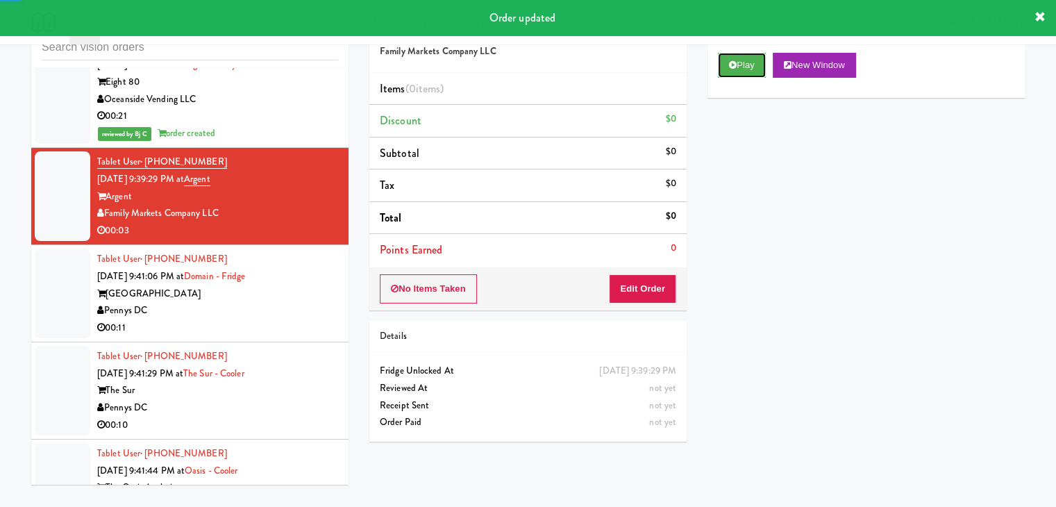
drag, startPoint x: 758, startPoint y: 73, endPoint x: 747, endPoint y: 81, distance: 13.5
click at [758, 73] on button "Play" at bounding box center [742, 65] width 48 height 25
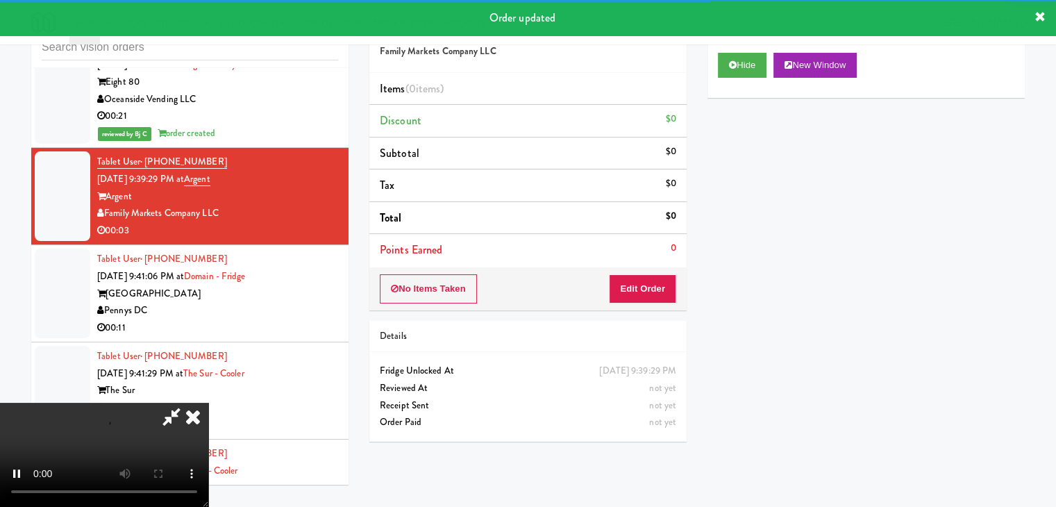
click at [611, 306] on div "No Items Taken Edit Order" at bounding box center [527, 288] width 317 height 43
click at [635, 287] on button "Edit Order" at bounding box center [642, 288] width 67 height 29
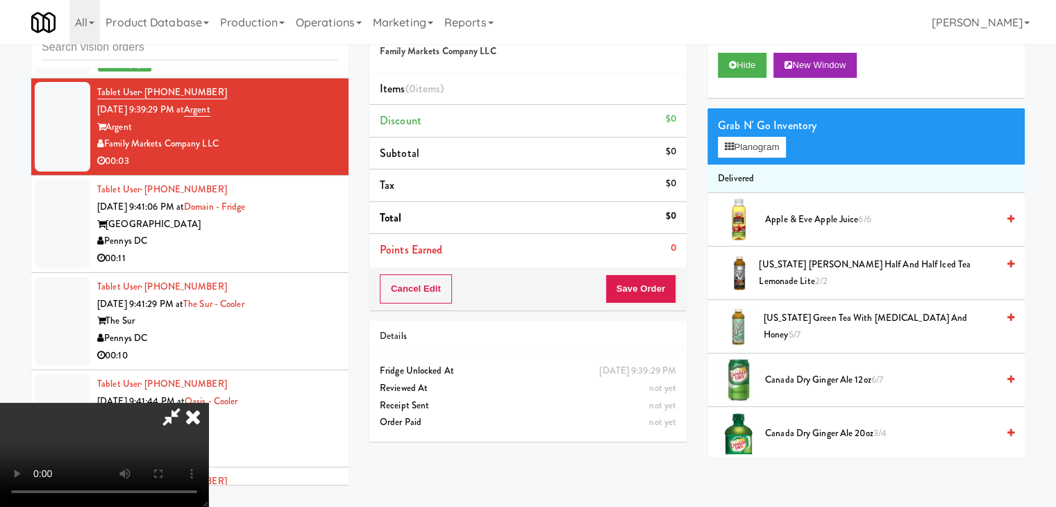
scroll to position [10643, 0]
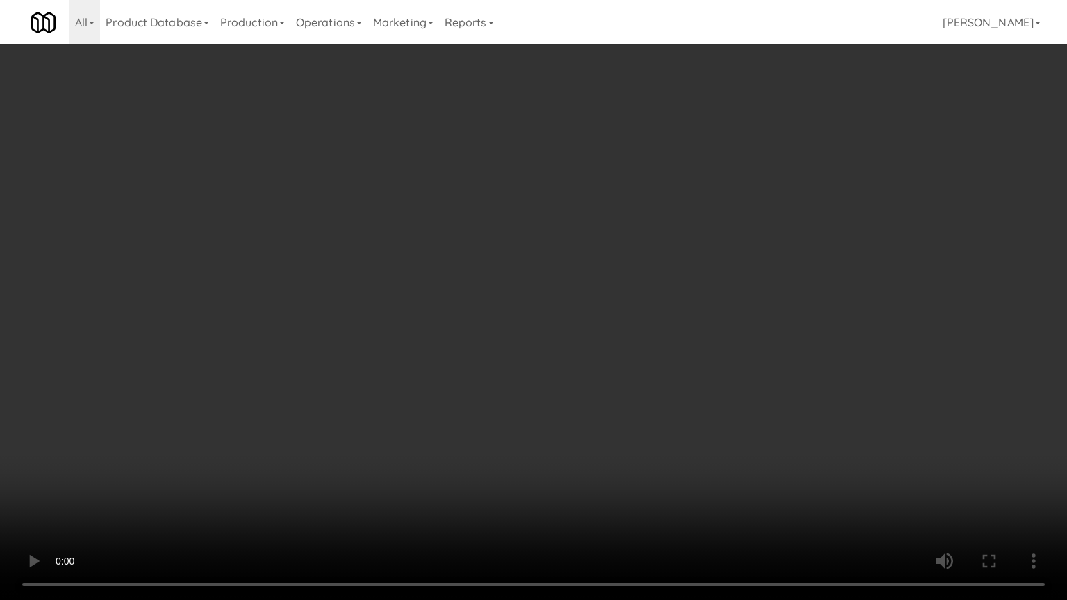
click at [615, 412] on video at bounding box center [533, 300] width 1067 height 600
click at [623, 408] on video at bounding box center [533, 300] width 1067 height 600
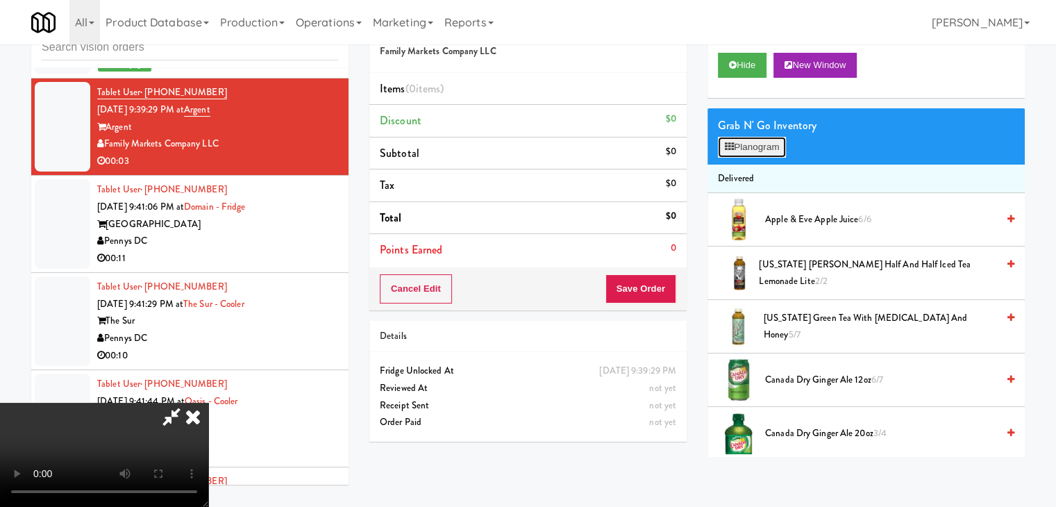
click at [765, 145] on button "Planogram" at bounding box center [752, 147] width 68 height 21
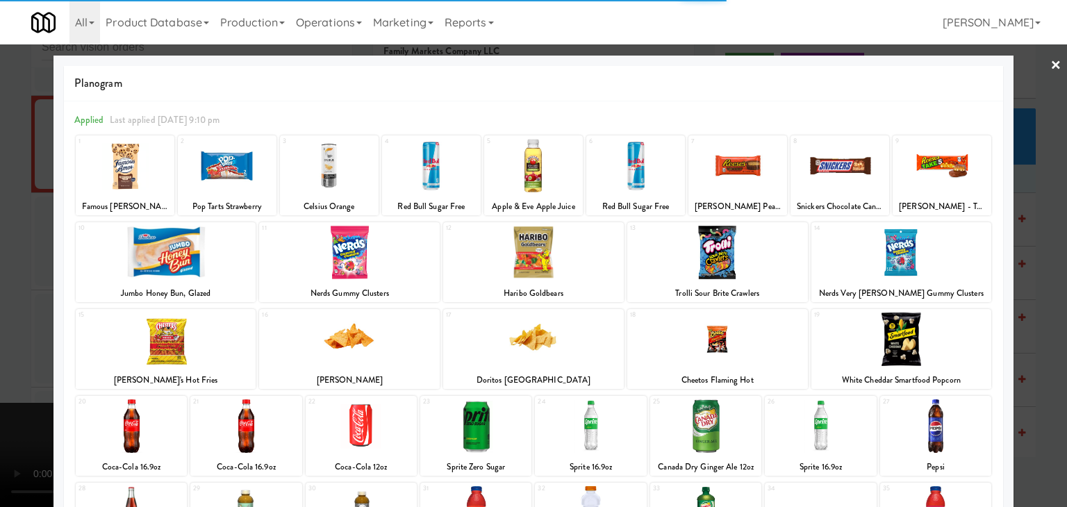
click at [257, 446] on div at bounding box center [245, 425] width 111 height 53
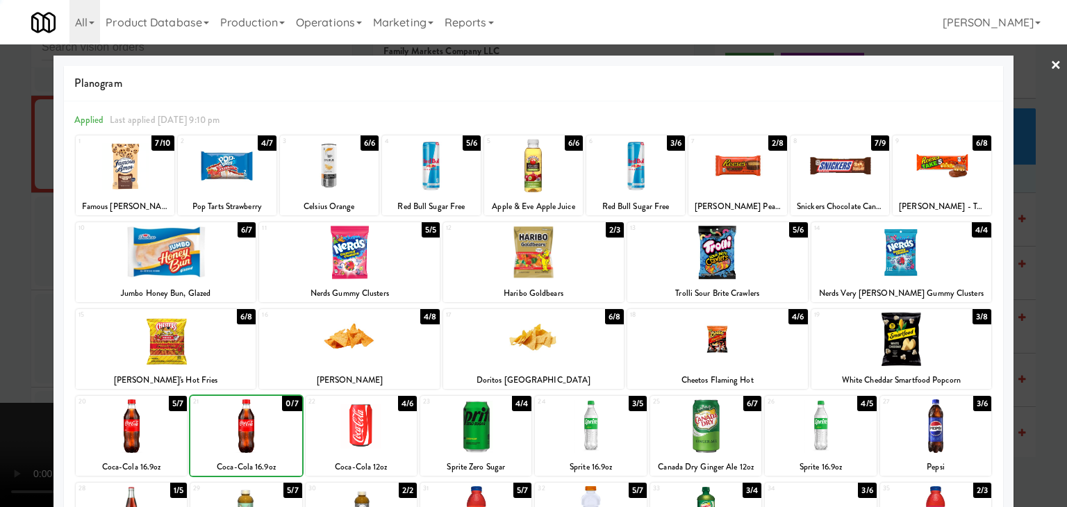
click at [1, 431] on div at bounding box center [533, 253] width 1067 height 507
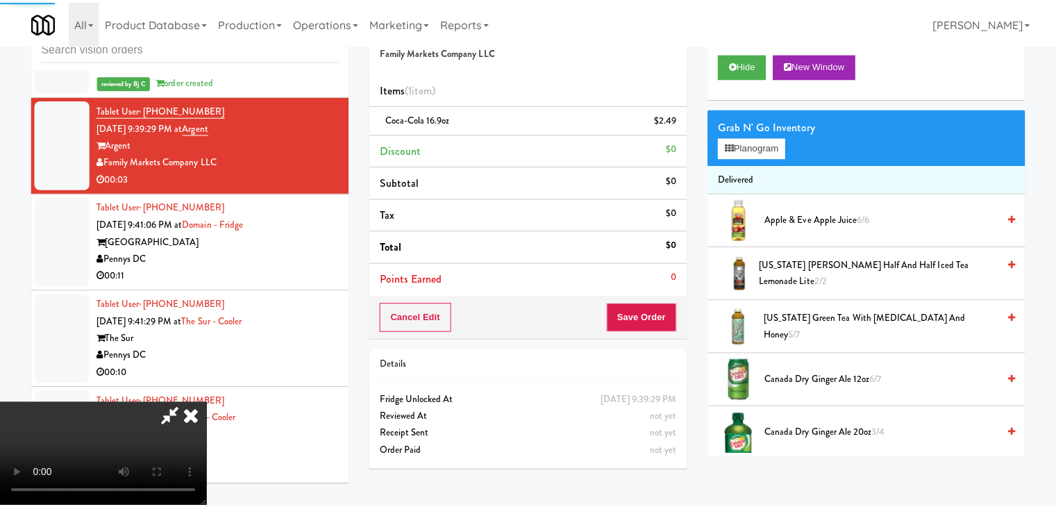
scroll to position [10660, 0]
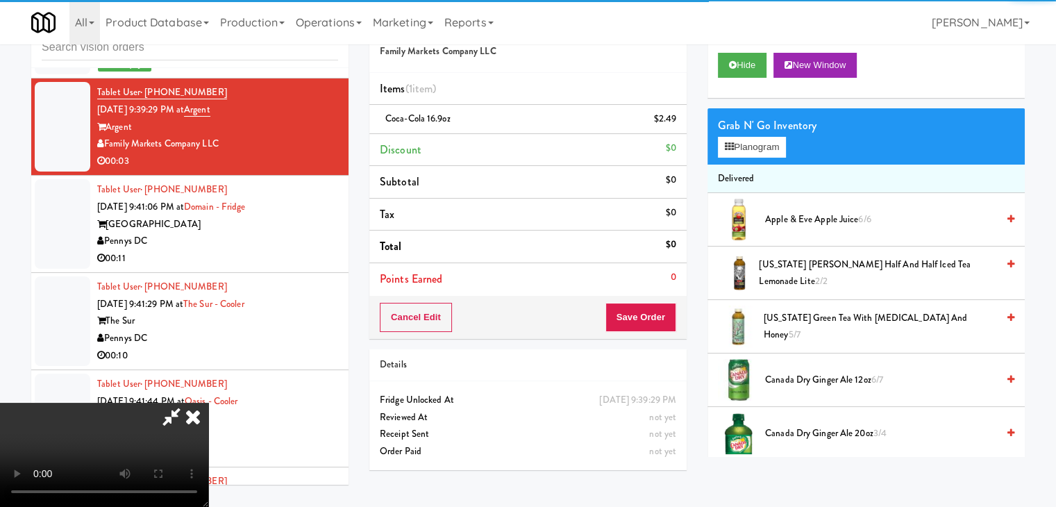
drag, startPoint x: 386, startPoint y: 397, endPoint x: 397, endPoint y: 399, distance: 11.3
click at [208, 403] on video at bounding box center [104, 455] width 208 height 104
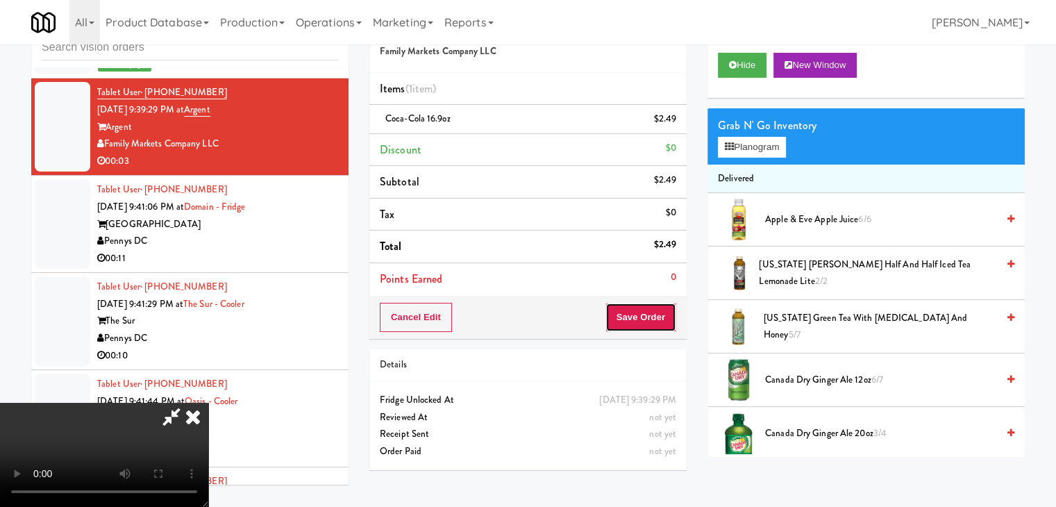
click at [659, 320] on button "Save Order" at bounding box center [641, 317] width 71 height 29
click at [660, 320] on button "Save Order" at bounding box center [641, 317] width 71 height 29
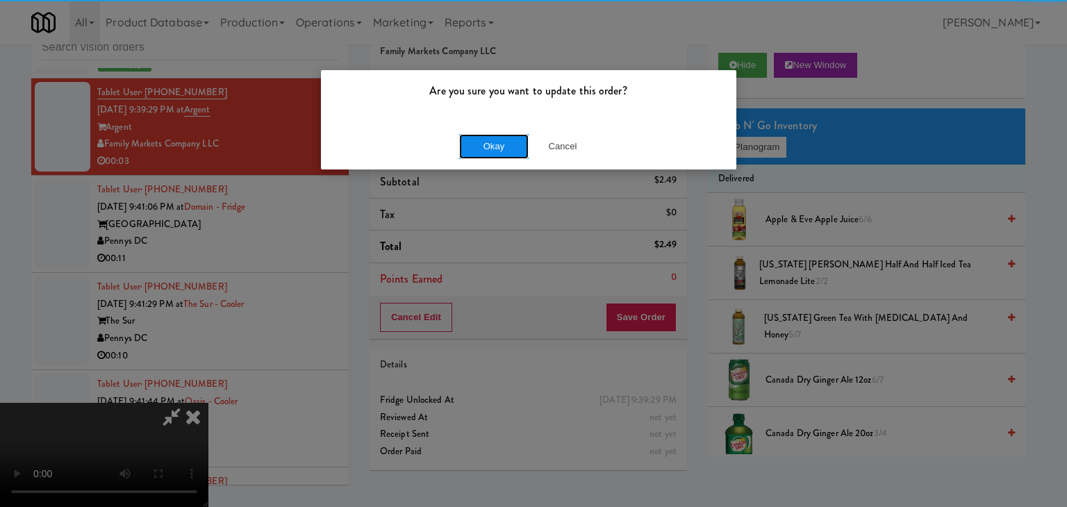
click at [502, 142] on button "Okay" at bounding box center [493, 146] width 69 height 25
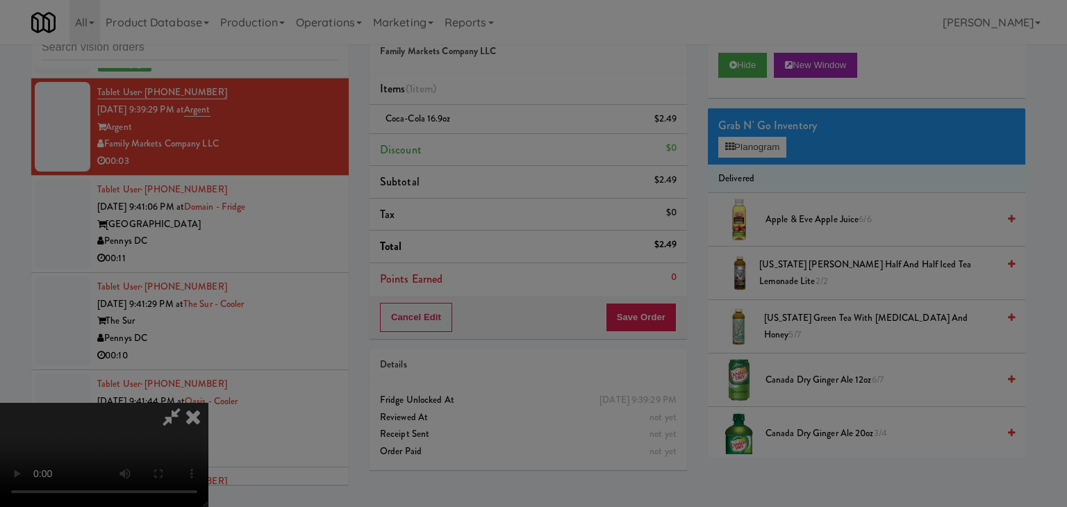
click at [500, 143] on div "Okay Cancel" at bounding box center [528, 120] width 415 height 47
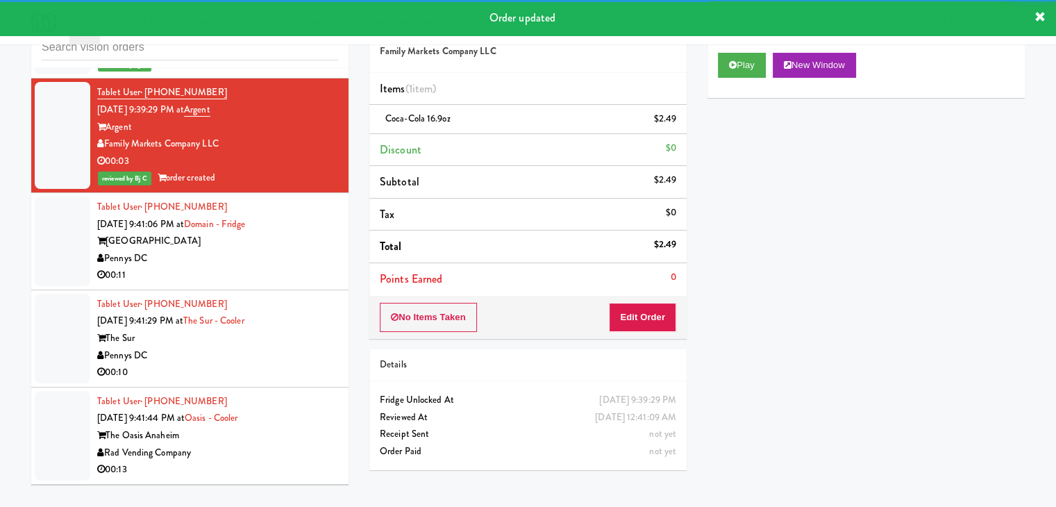
click at [289, 233] on div "Domain College Park" at bounding box center [217, 241] width 241 height 17
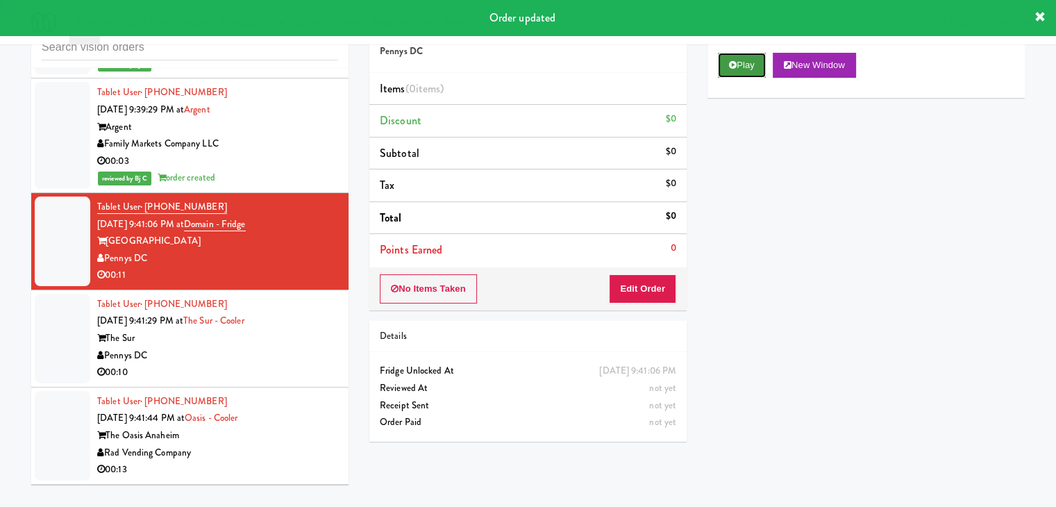
click at [728, 56] on button "Play" at bounding box center [742, 65] width 48 height 25
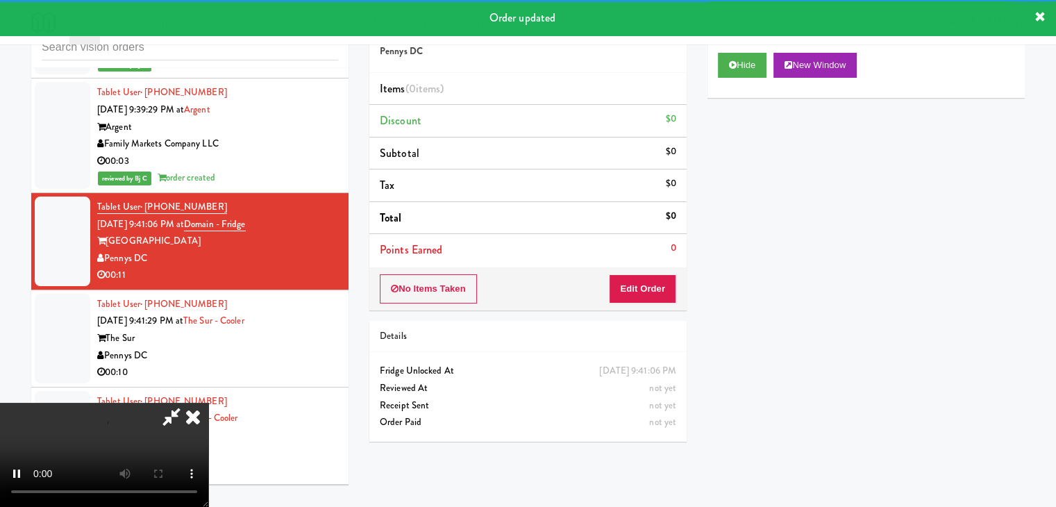
drag, startPoint x: 633, startPoint y: 255, endPoint x: 641, endPoint y: 270, distance: 17.1
click at [633, 256] on li "Points Earned 0" at bounding box center [527, 250] width 317 height 32
click at [642, 279] on button "Edit Order" at bounding box center [642, 288] width 67 height 29
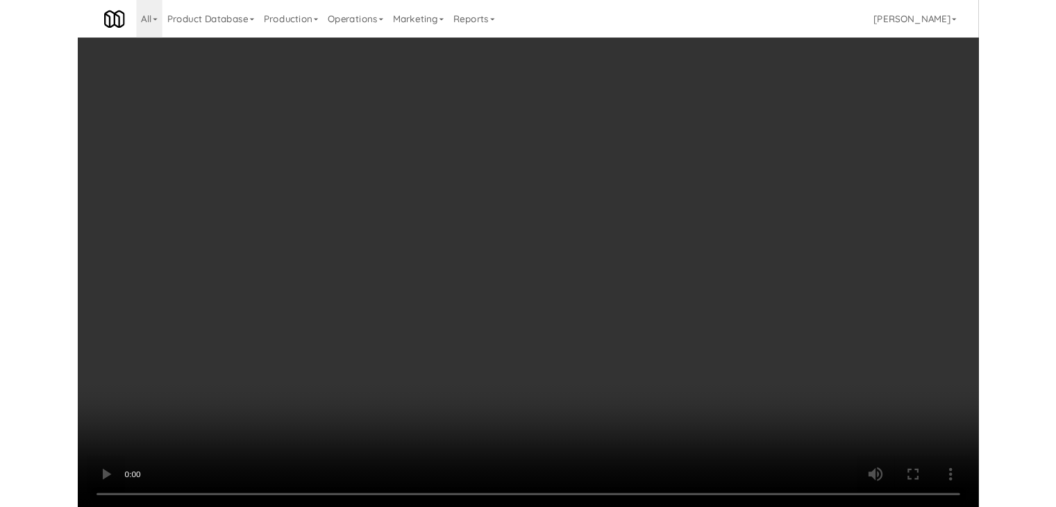
scroll to position [10643, 0]
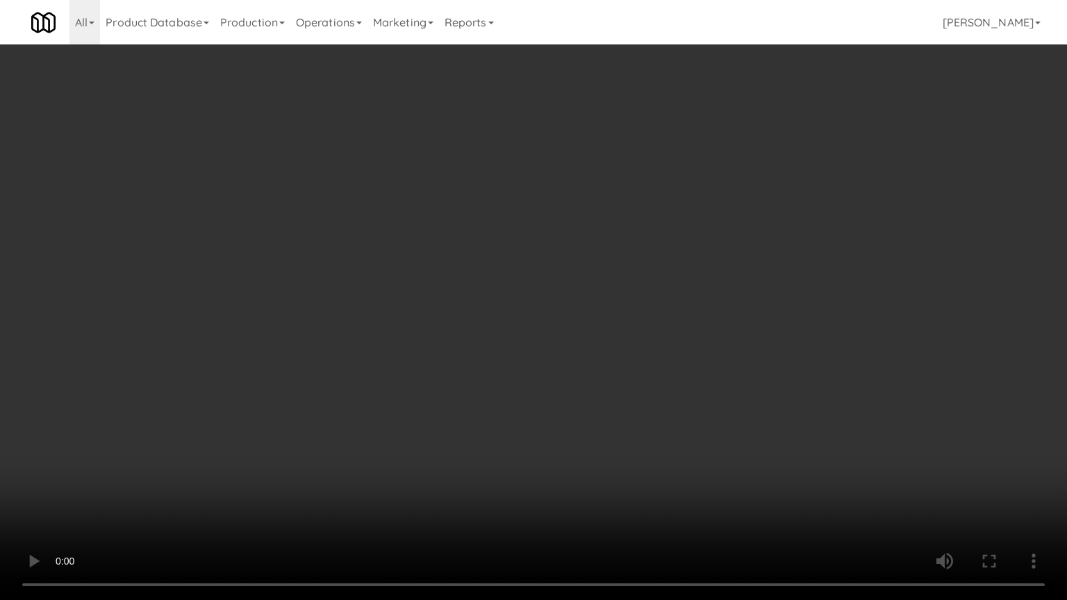
click at [598, 404] on video at bounding box center [533, 300] width 1067 height 600
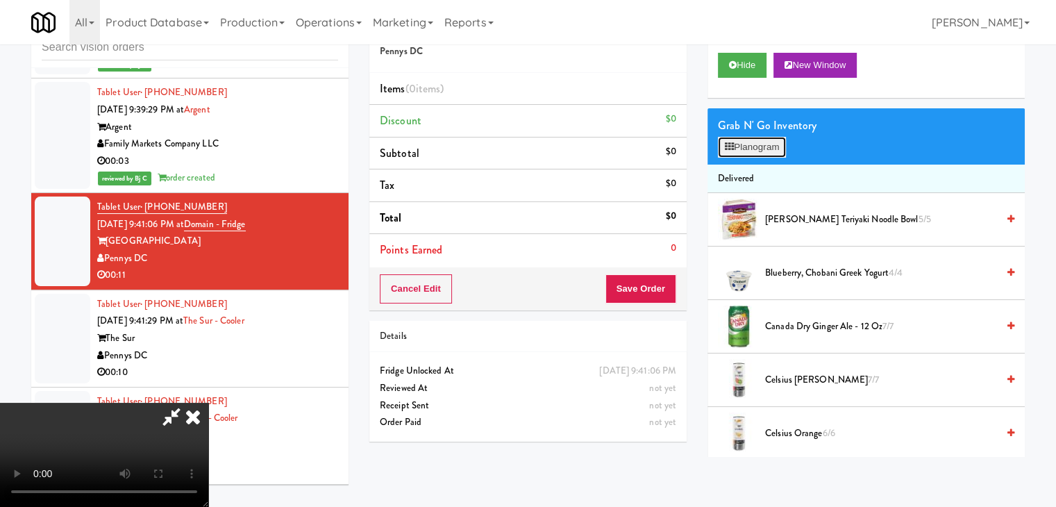
click at [770, 151] on button "Planogram" at bounding box center [752, 147] width 68 height 21
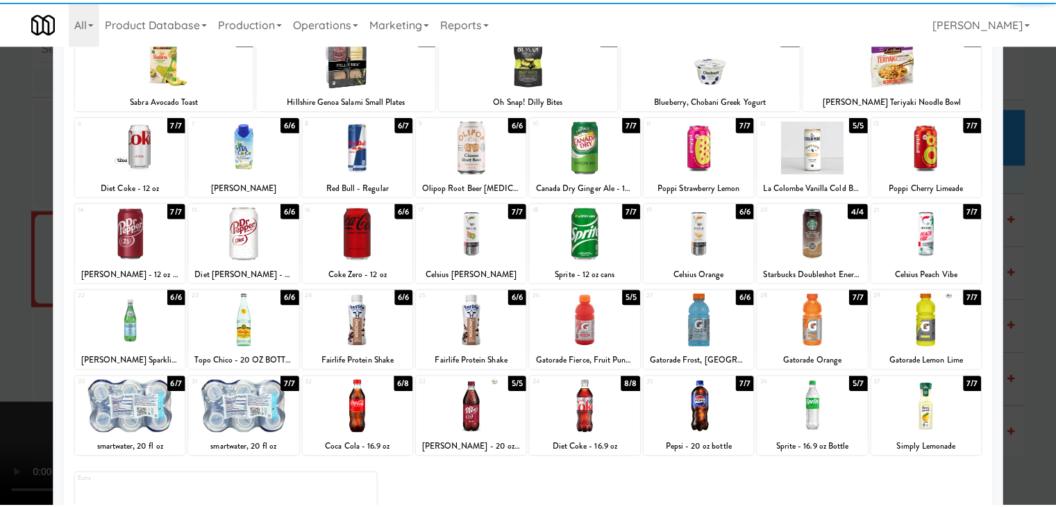
scroll to position [175, 0]
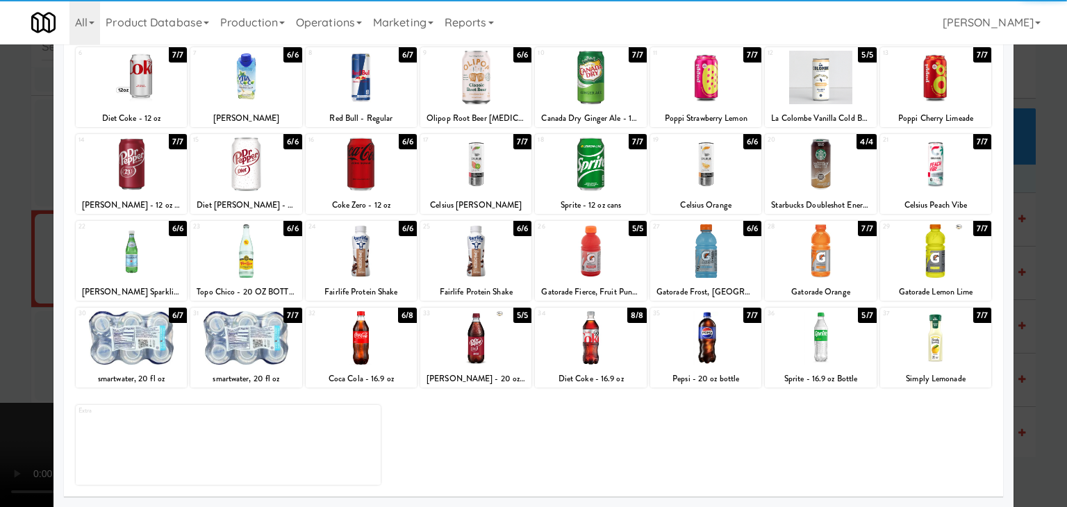
click at [798, 351] on div at bounding box center [820, 337] width 111 height 53
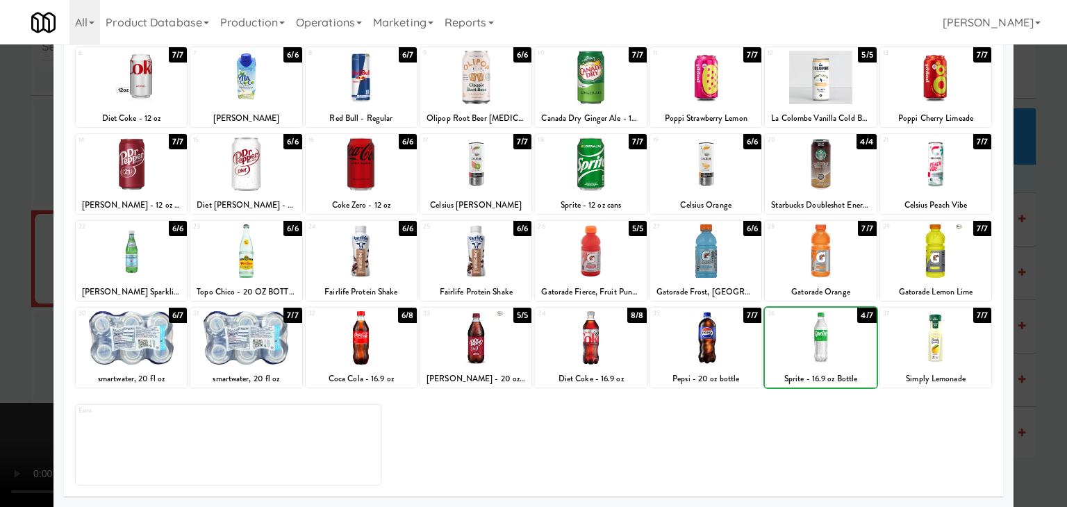
click at [798, 351] on div at bounding box center [820, 337] width 111 height 53
drag, startPoint x: 0, startPoint y: 317, endPoint x: 191, endPoint y: 303, distance: 191.5
click at [7, 313] on div at bounding box center [533, 253] width 1067 height 507
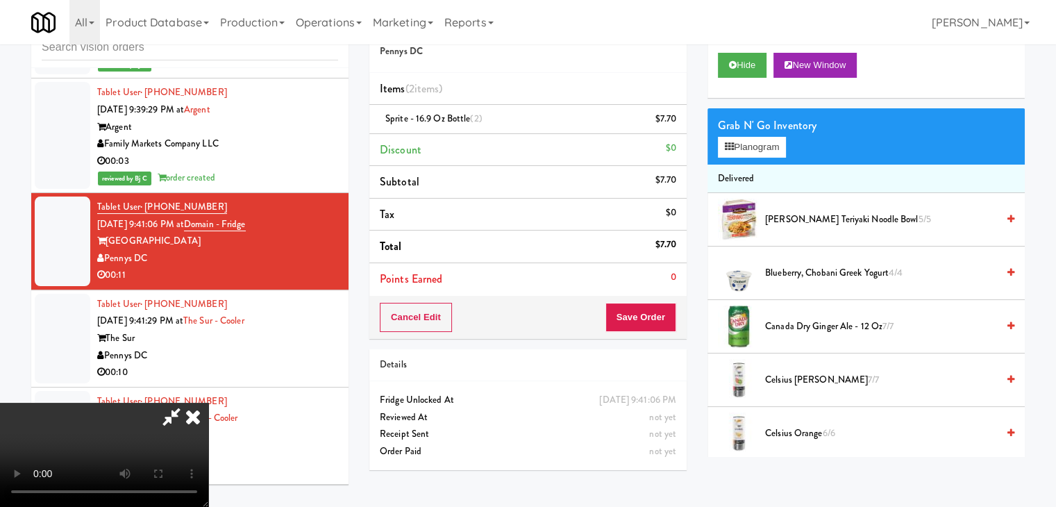
scroll to position [56, 0]
click at [208, 403] on video at bounding box center [104, 455] width 208 height 104
click at [658, 309] on button "Save Order" at bounding box center [641, 317] width 71 height 29
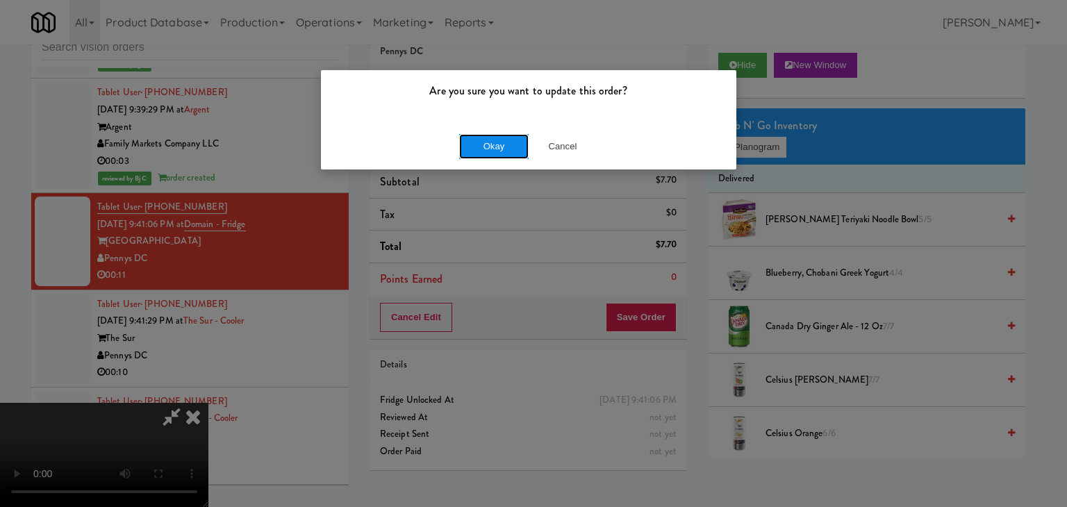
click at [489, 147] on button "Okay" at bounding box center [493, 146] width 69 height 25
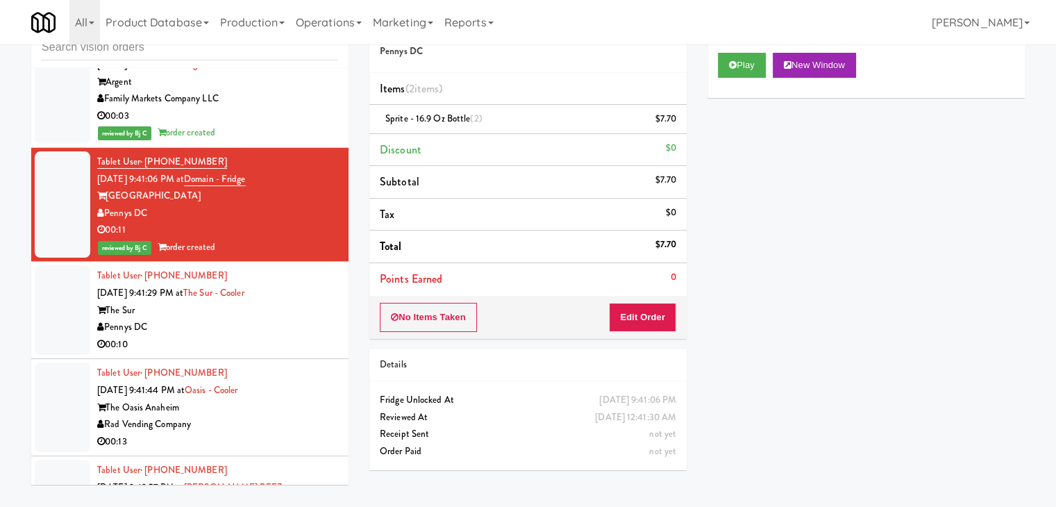
scroll to position [10730, 0]
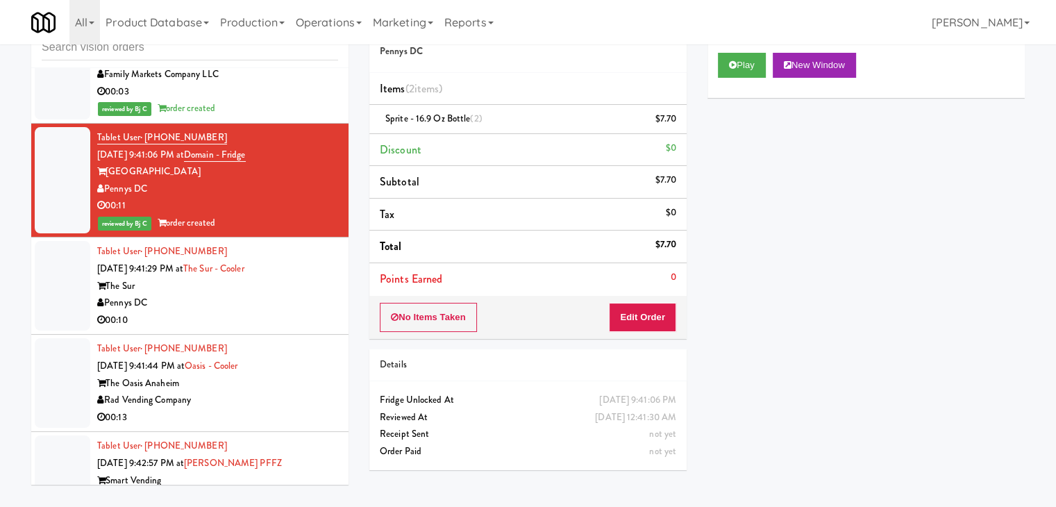
click at [278, 278] on div "The Sur" at bounding box center [217, 286] width 241 height 17
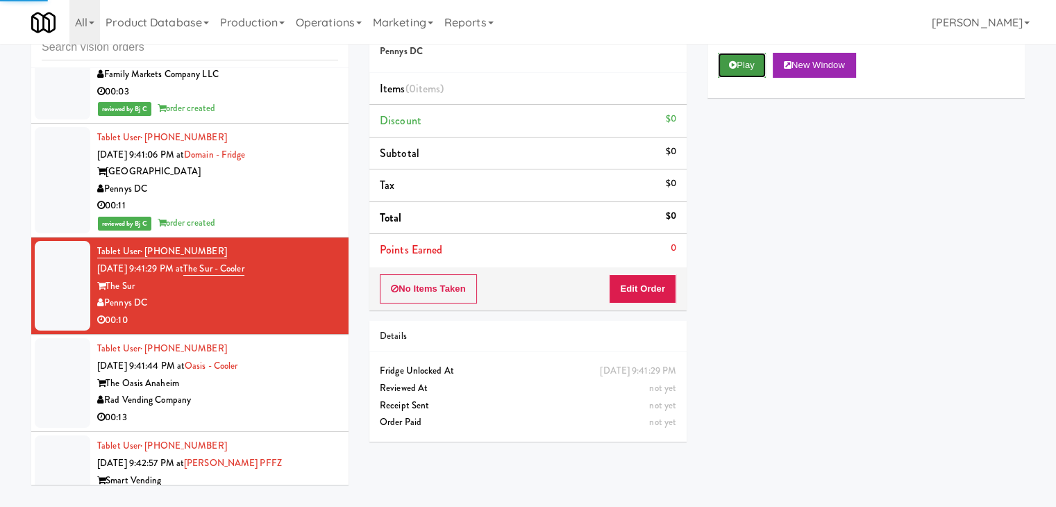
drag, startPoint x: 731, startPoint y: 61, endPoint x: 708, endPoint y: 158, distance: 99.1
click at [731, 62] on icon at bounding box center [733, 64] width 8 height 9
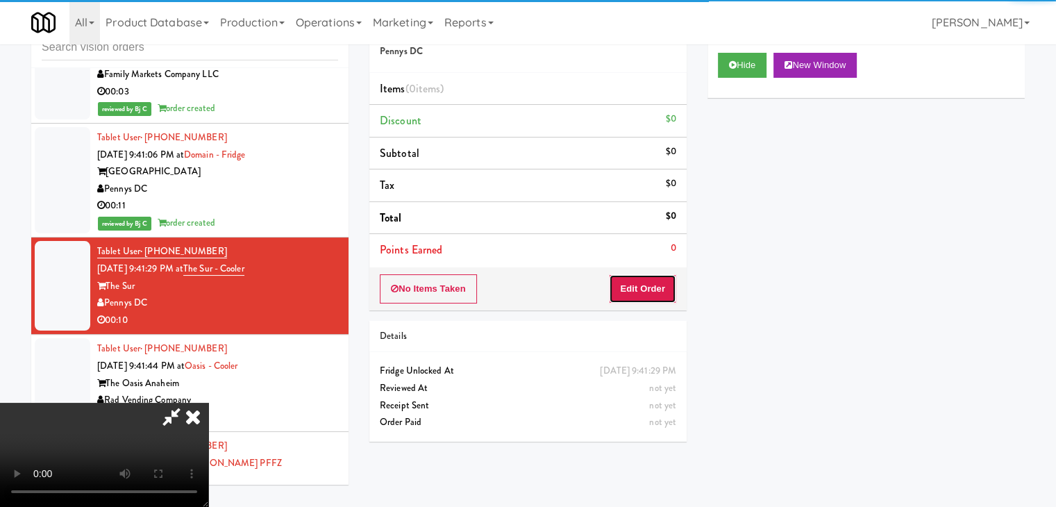
click at [658, 283] on button "Edit Order" at bounding box center [642, 288] width 67 height 29
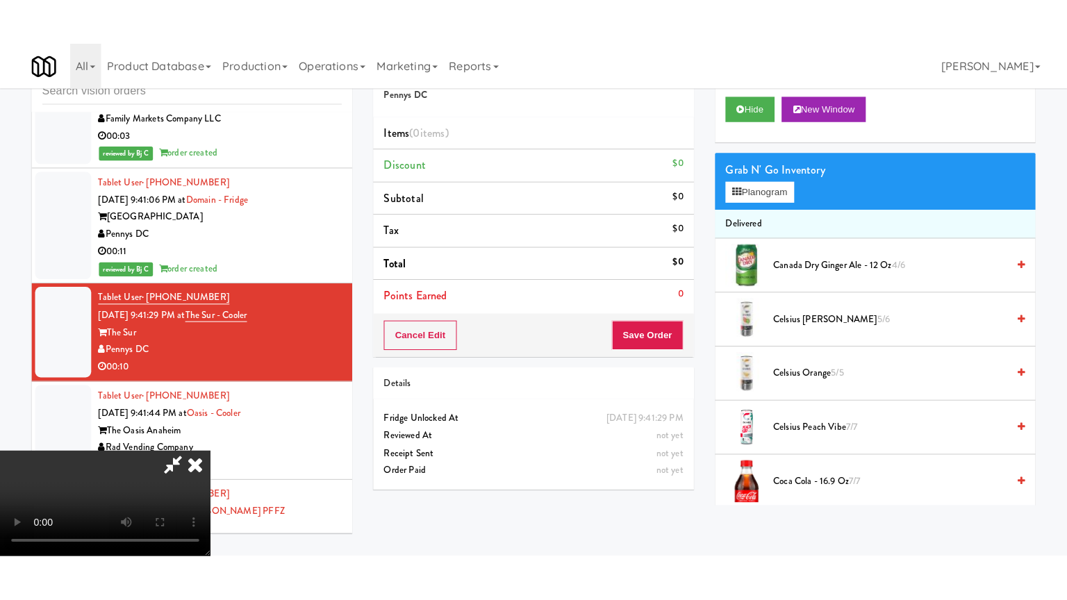
scroll to position [195, 0]
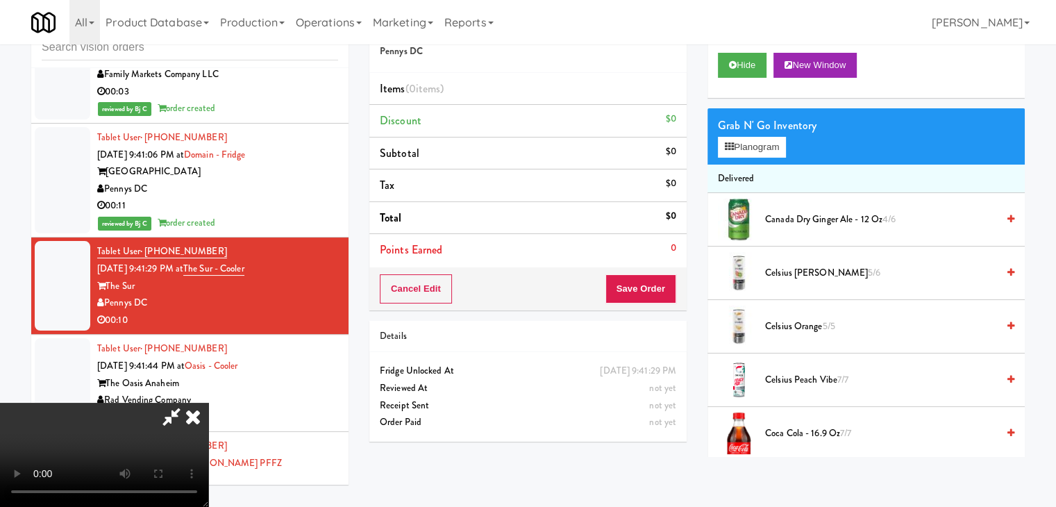
click at [208, 454] on video at bounding box center [104, 455] width 208 height 104
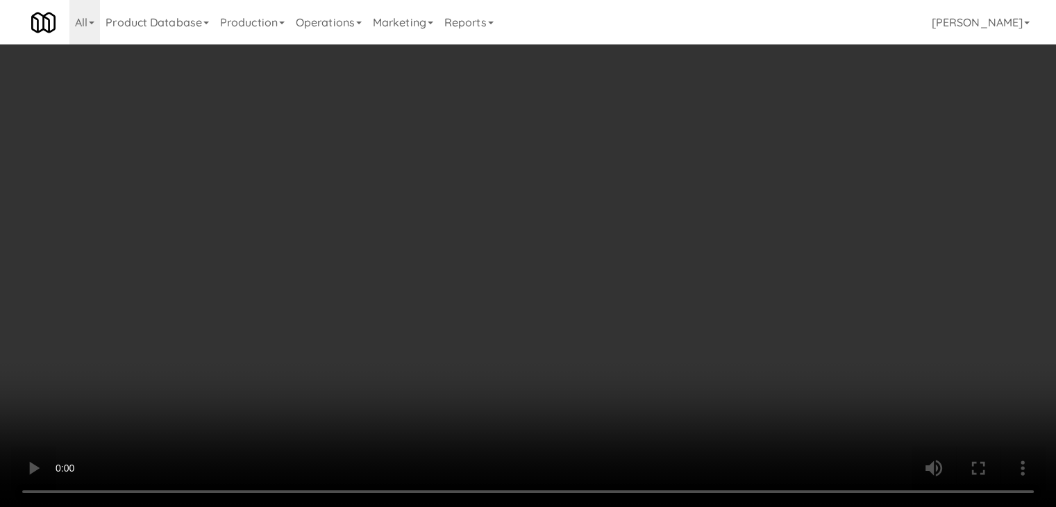
scroll to position [10712, 0]
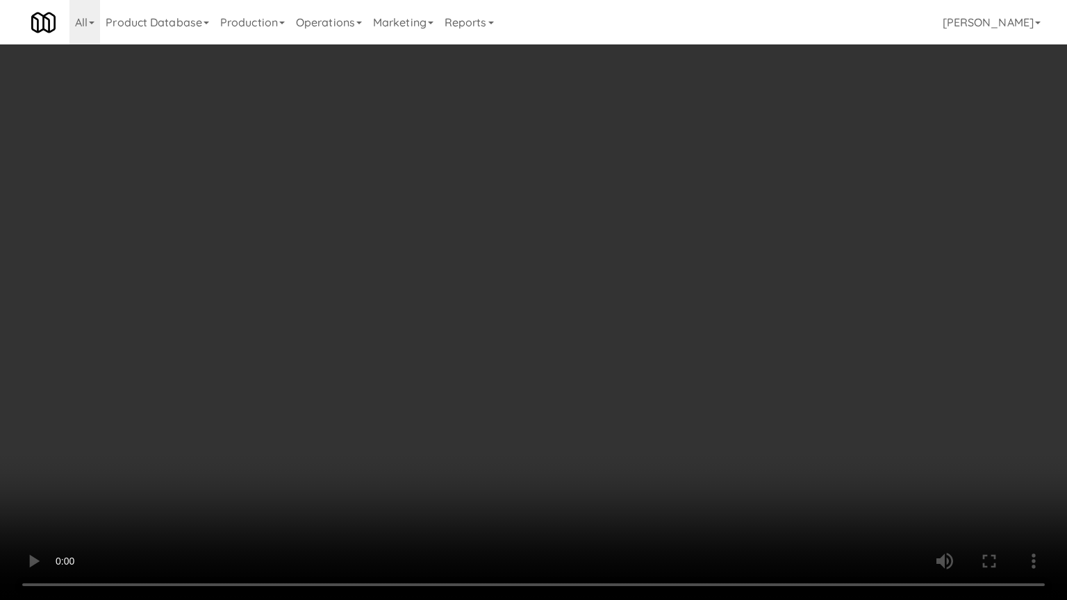
click at [635, 424] on video at bounding box center [533, 300] width 1067 height 600
click at [647, 415] on video at bounding box center [533, 300] width 1067 height 600
click at [647, 416] on video at bounding box center [533, 300] width 1067 height 600
click at [651, 417] on video at bounding box center [533, 300] width 1067 height 600
click at [653, 417] on video at bounding box center [533, 300] width 1067 height 600
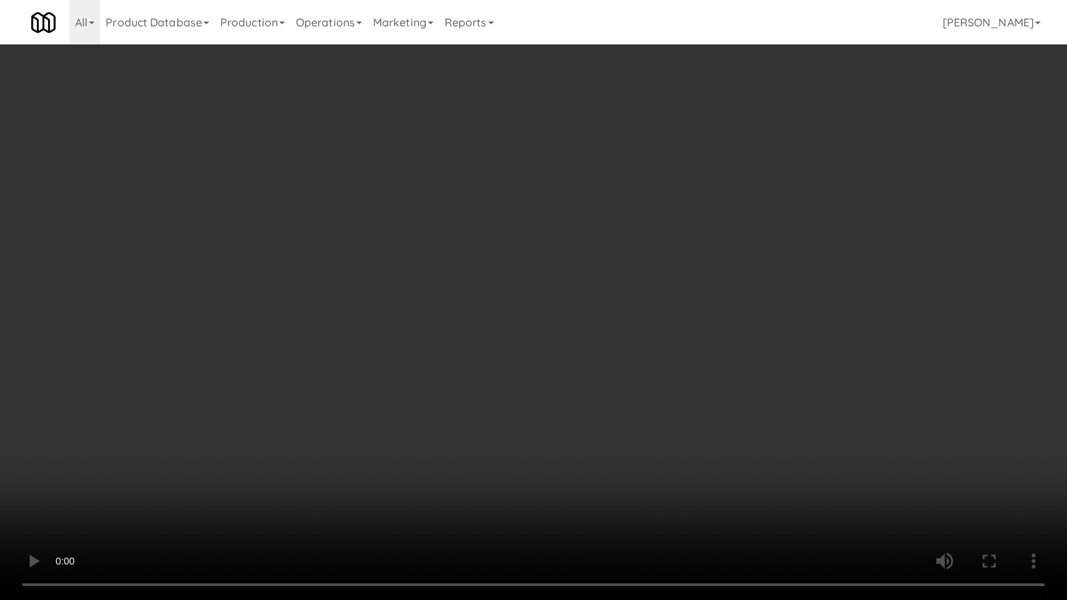
click at [651, 419] on video at bounding box center [533, 300] width 1067 height 600
click at [654, 404] on video at bounding box center [533, 300] width 1067 height 600
click at [658, 391] on video at bounding box center [533, 300] width 1067 height 600
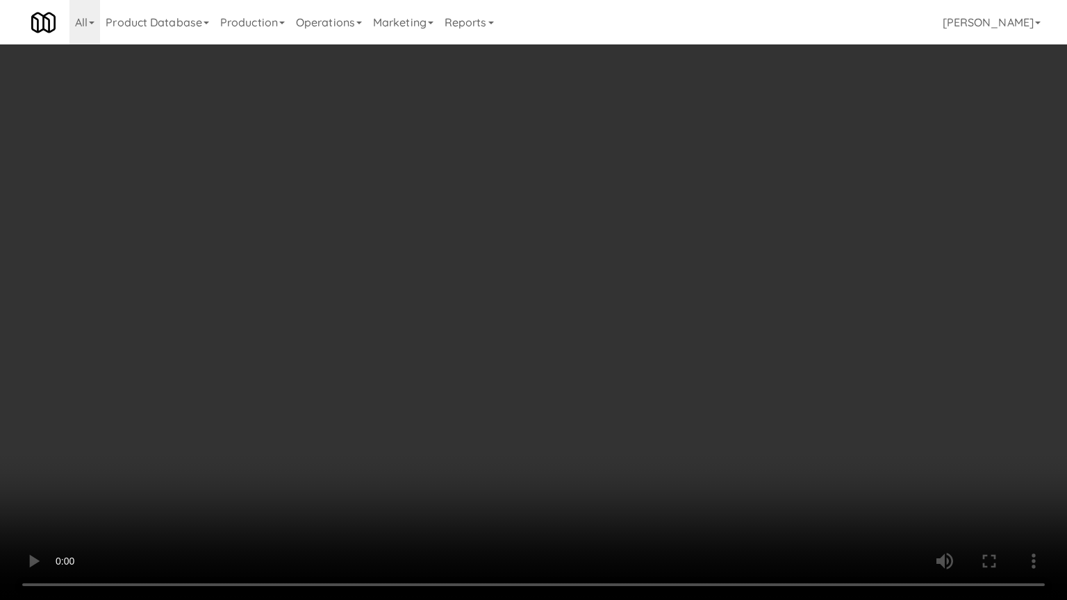
drag, startPoint x: 658, startPoint y: 391, endPoint x: 663, endPoint y: 292, distance: 98.8
click at [658, 388] on video at bounding box center [533, 300] width 1067 height 600
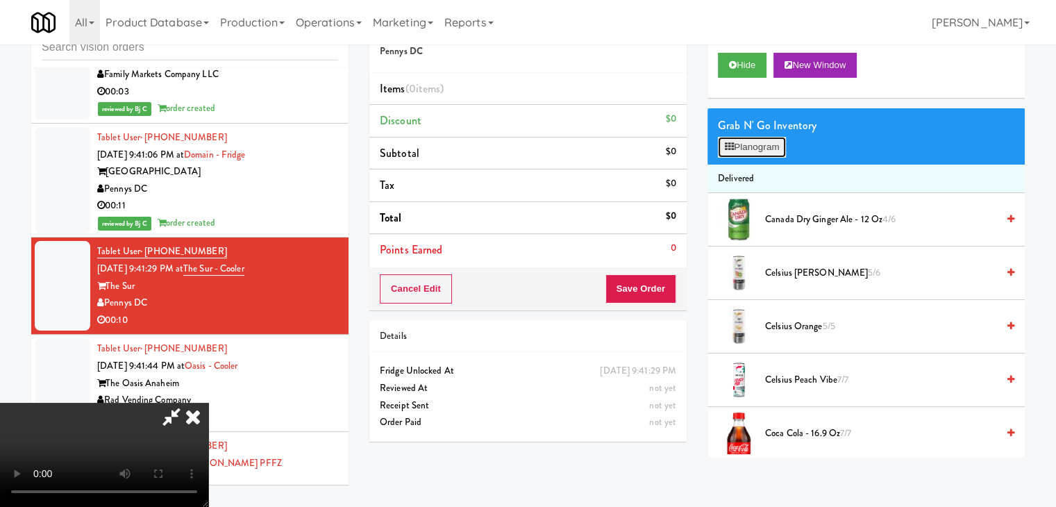
click at [751, 138] on button "Planogram" at bounding box center [752, 147] width 68 height 21
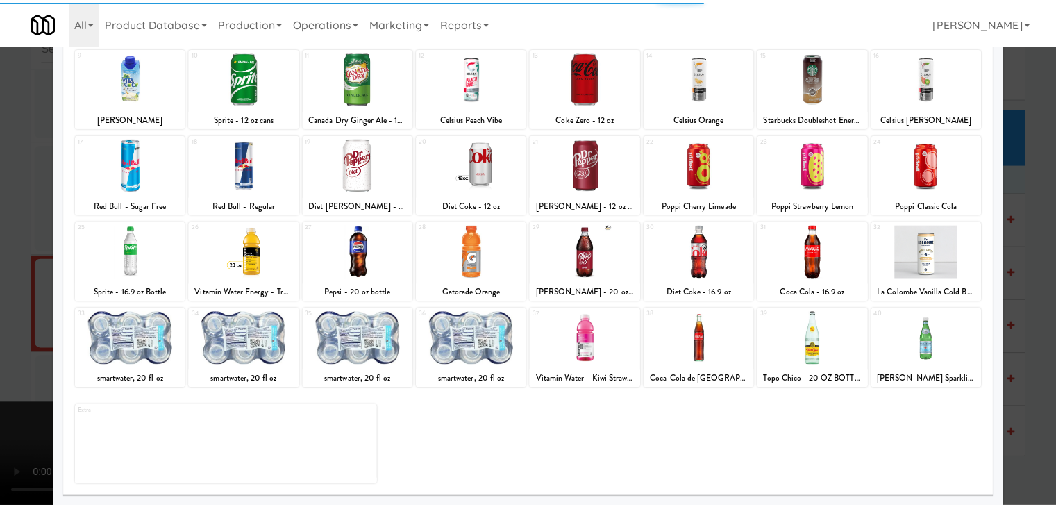
scroll to position [175, 0]
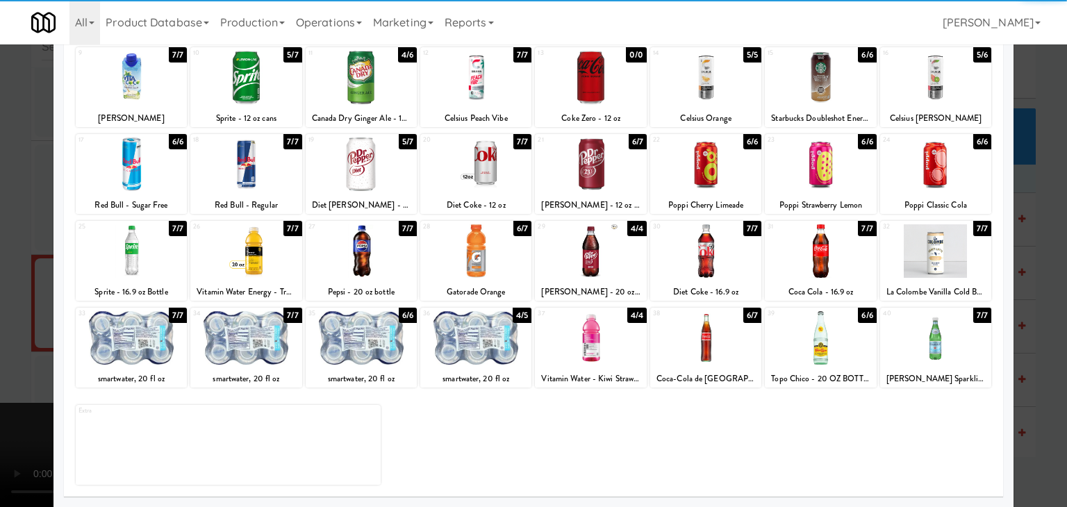
click at [379, 190] on div at bounding box center [361, 164] width 111 height 53
drag, startPoint x: 379, startPoint y: 190, endPoint x: 347, endPoint y: 192, distance: 31.4
click at [378, 190] on div at bounding box center [361, 164] width 111 height 53
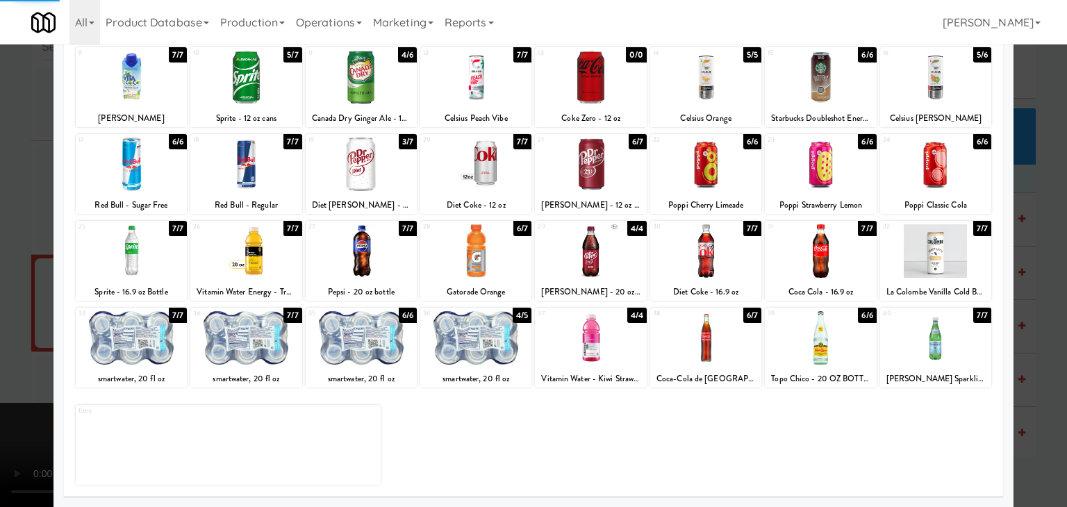
drag, startPoint x: 0, startPoint y: 217, endPoint x: 161, endPoint y: 217, distance: 161.1
click at [3, 217] on div at bounding box center [533, 253] width 1067 height 507
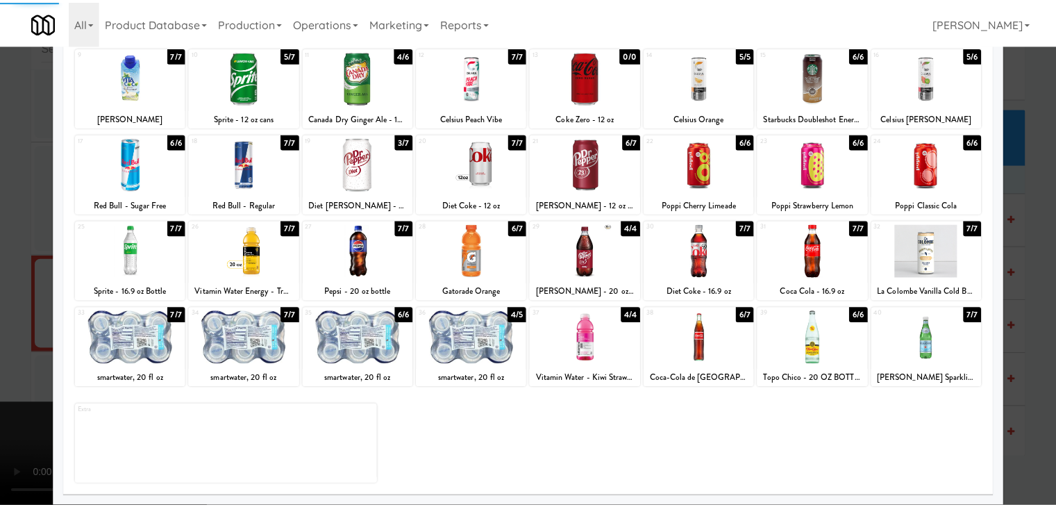
scroll to position [10730, 0]
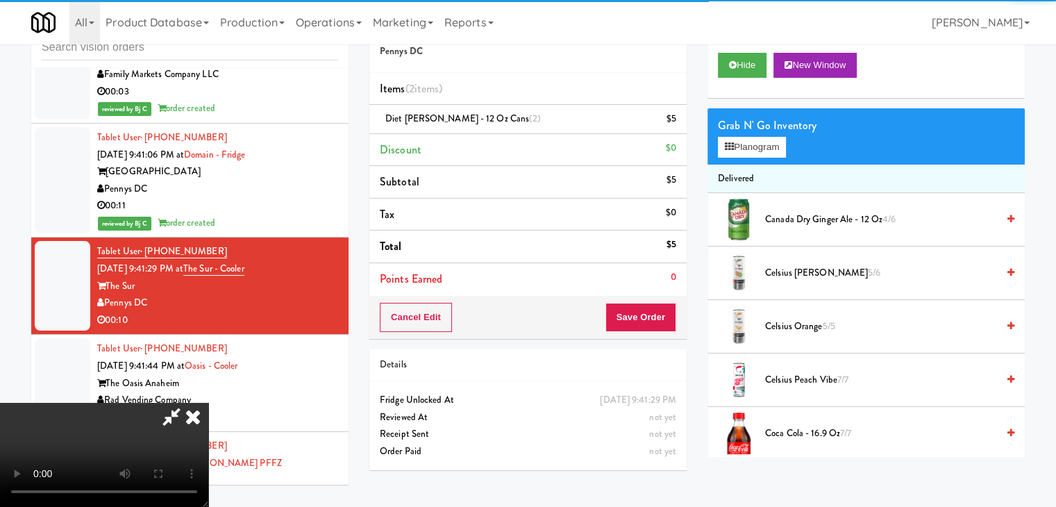
drag, startPoint x: 638, startPoint y: 301, endPoint x: 661, endPoint y: 313, distance: 26.7
click at [647, 306] on div "Cancel Edit Save Order" at bounding box center [527, 317] width 317 height 43
click at [663, 315] on button "Save Order" at bounding box center [641, 317] width 71 height 29
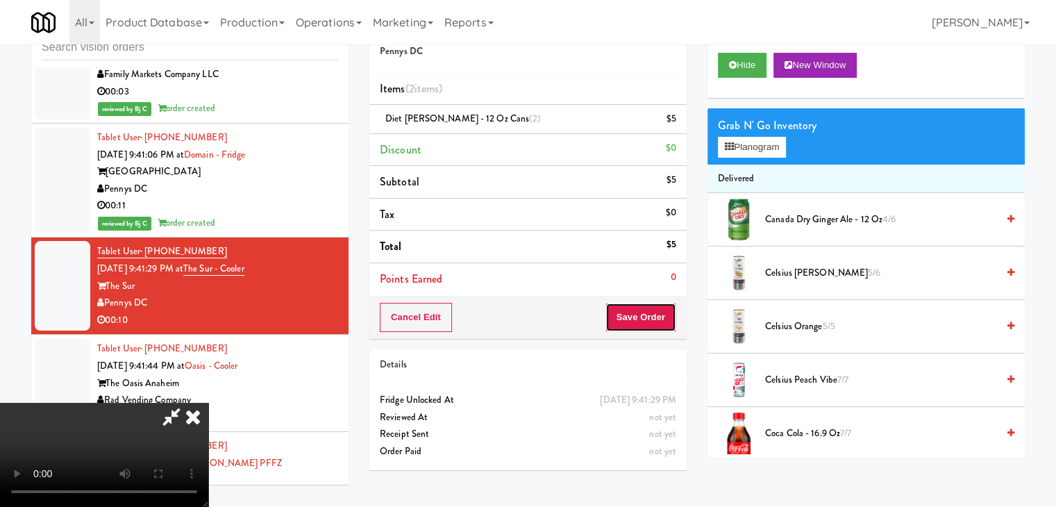
click at [661, 314] on button "Save Order" at bounding box center [641, 317] width 71 height 29
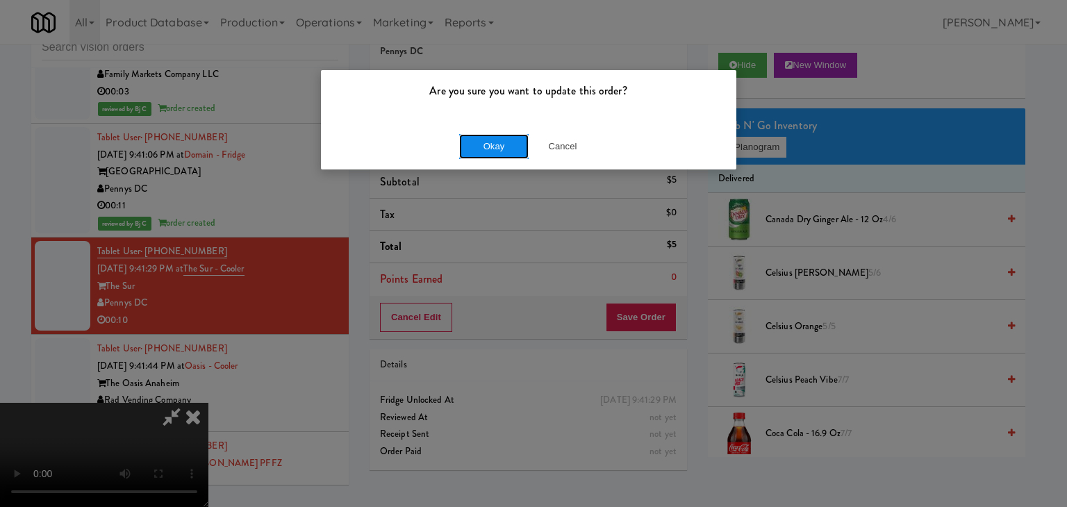
click at [479, 139] on button "Okay" at bounding box center [493, 146] width 69 height 25
click at [479, 140] on button "Okay" at bounding box center [493, 146] width 69 height 25
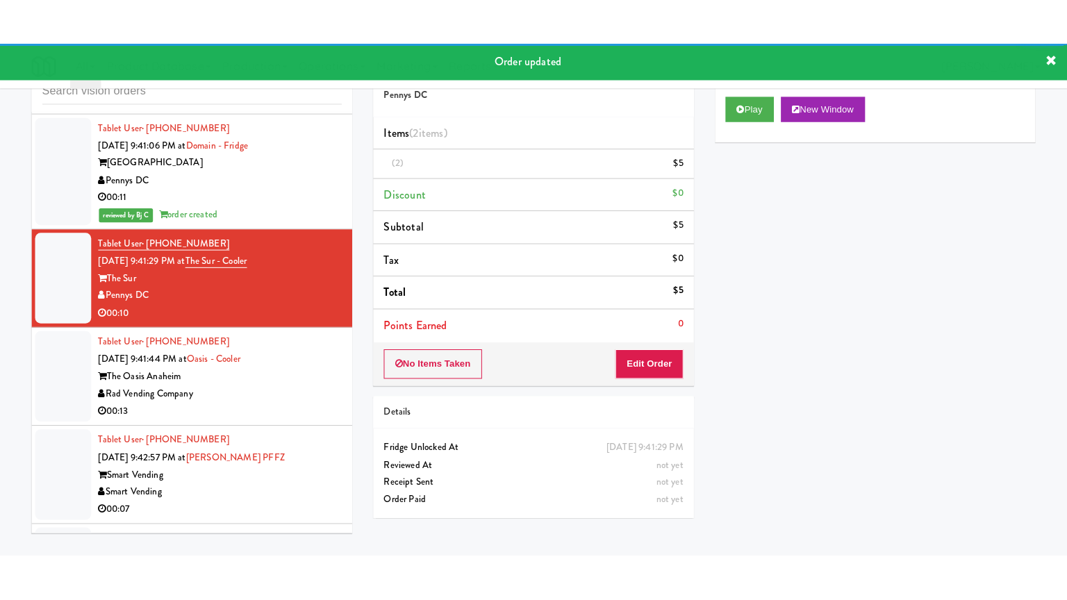
scroll to position [10868, 0]
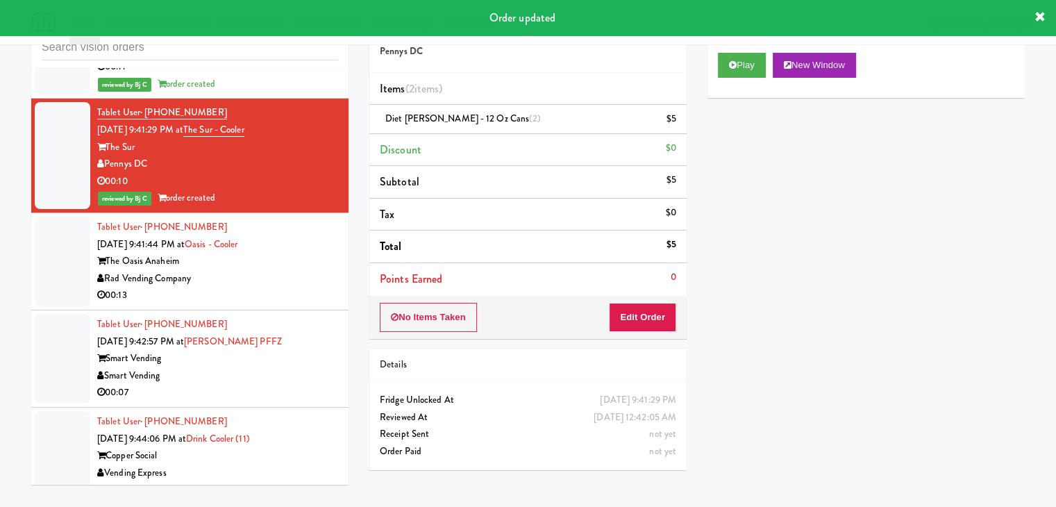
click at [291, 270] on div "Rad Vending Company" at bounding box center [217, 278] width 241 height 17
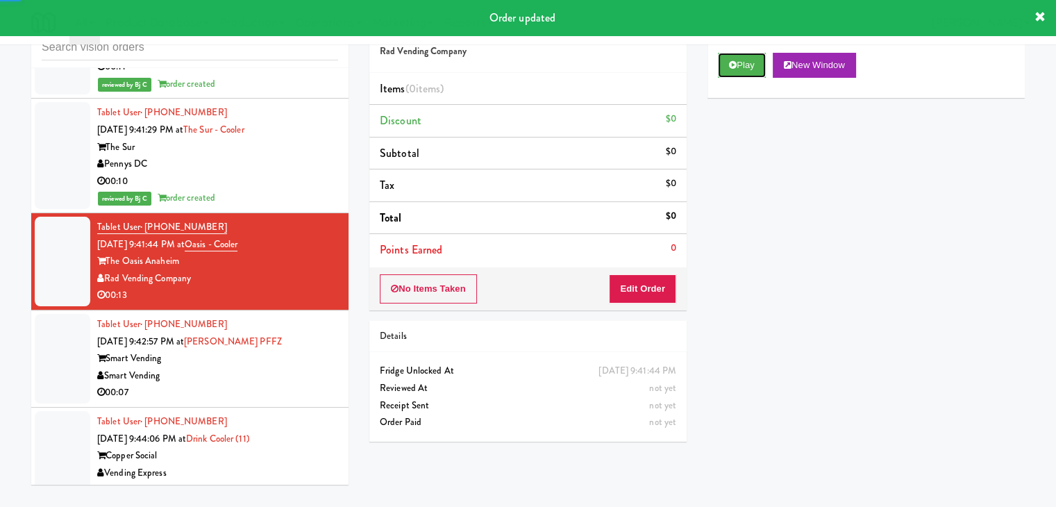
click at [756, 69] on button "Play" at bounding box center [742, 65] width 48 height 25
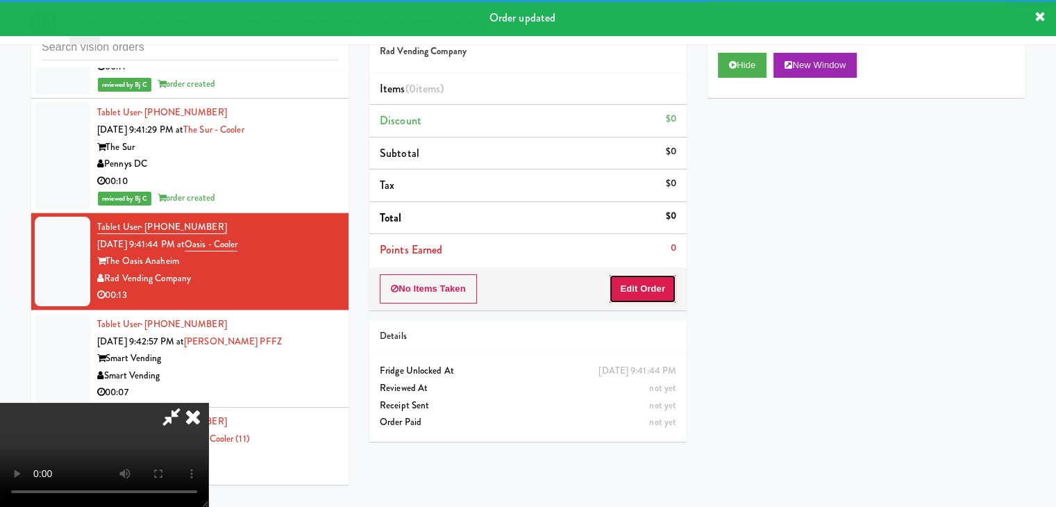
click at [625, 281] on button "Edit Order" at bounding box center [642, 288] width 67 height 29
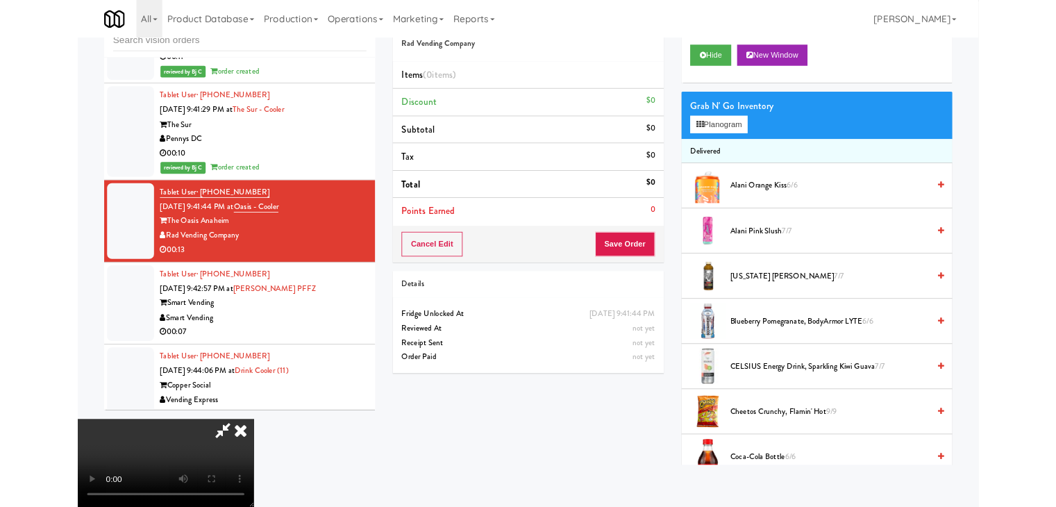
scroll to position [10851, 0]
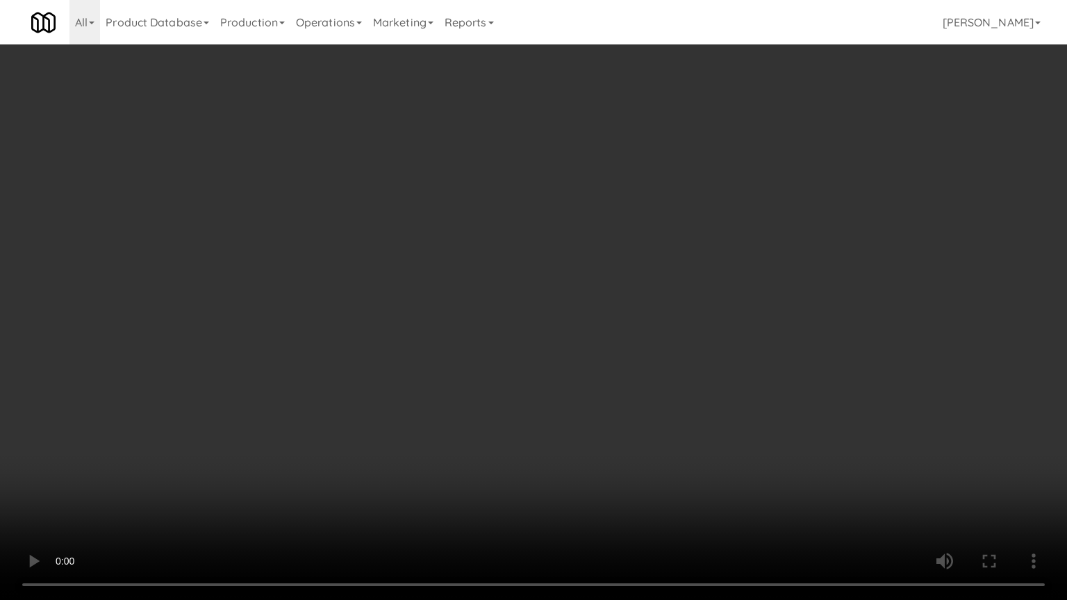
click at [638, 394] on video at bounding box center [533, 300] width 1067 height 600
click at [637, 391] on video at bounding box center [533, 300] width 1067 height 600
click at [651, 405] on video at bounding box center [533, 300] width 1067 height 600
click at [642, 399] on video at bounding box center [533, 300] width 1067 height 600
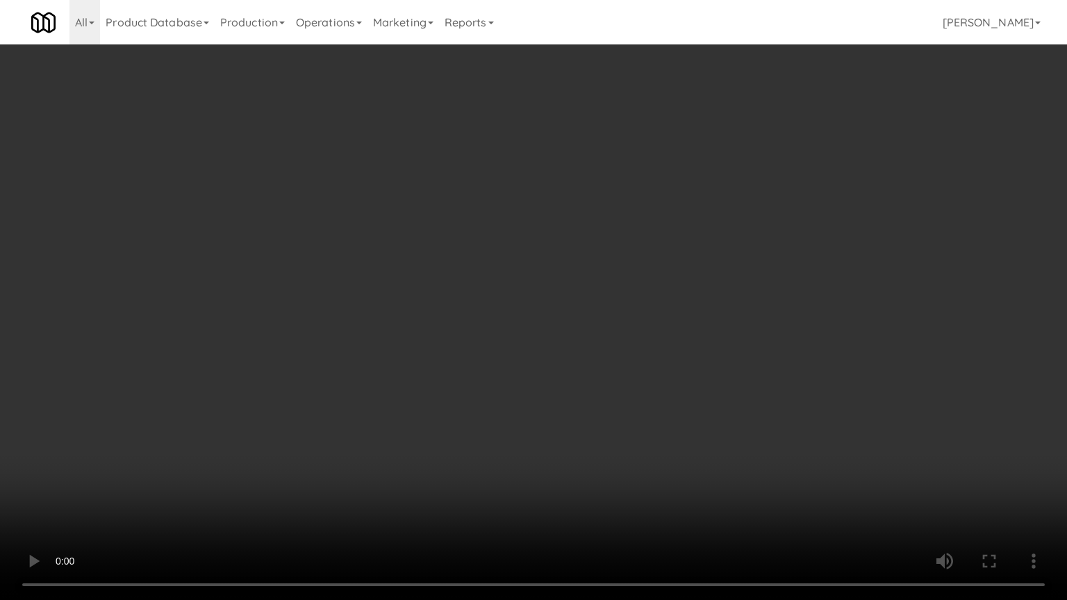
click at [641, 399] on video at bounding box center [533, 300] width 1067 height 600
click at [640, 394] on video at bounding box center [533, 300] width 1067 height 600
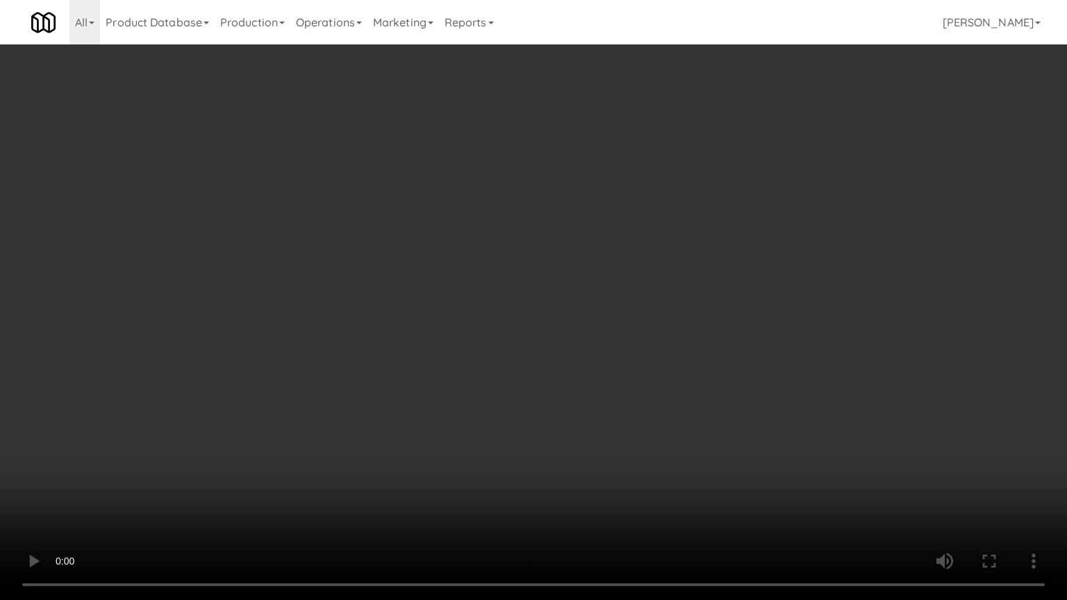
click at [640, 394] on video at bounding box center [533, 300] width 1067 height 600
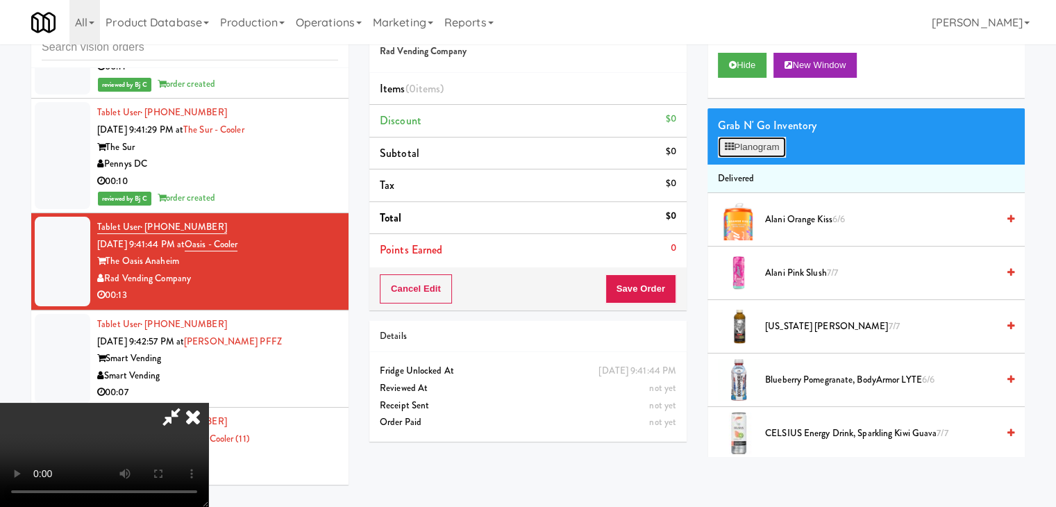
click at [763, 142] on button "Planogram" at bounding box center [752, 147] width 68 height 21
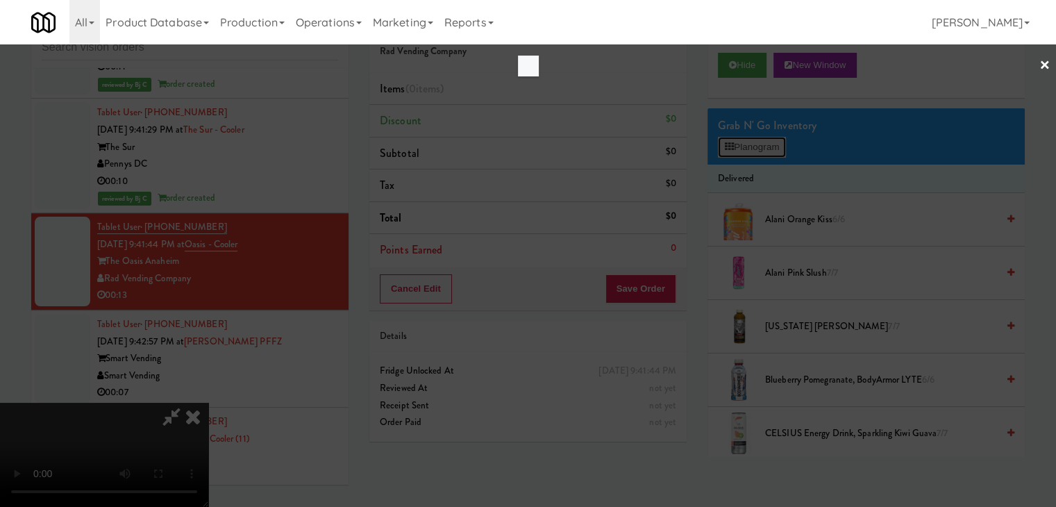
scroll to position [10851, 0]
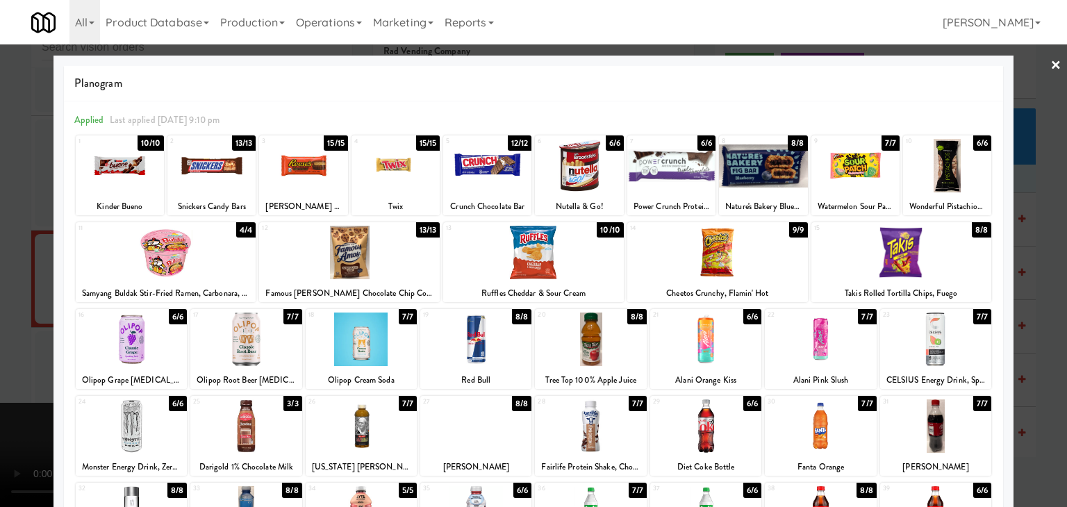
click at [756, 173] on div at bounding box center [763, 165] width 88 height 53
click at [804, 352] on div at bounding box center [820, 339] width 111 height 53
drag, startPoint x: 0, startPoint y: 325, endPoint x: 144, endPoint y: 323, distance: 143.8
click at [4, 324] on div at bounding box center [533, 253] width 1067 height 507
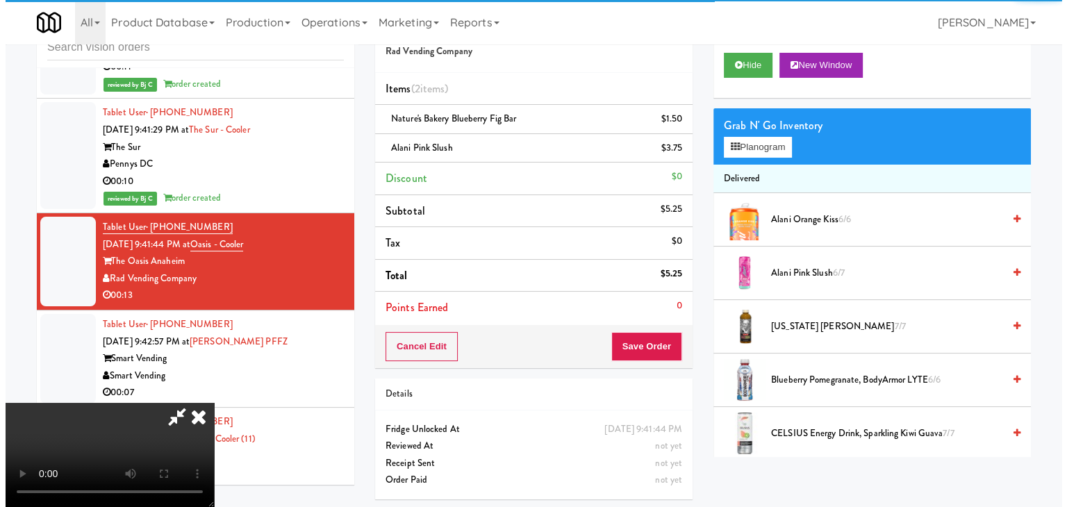
scroll to position [46, 0]
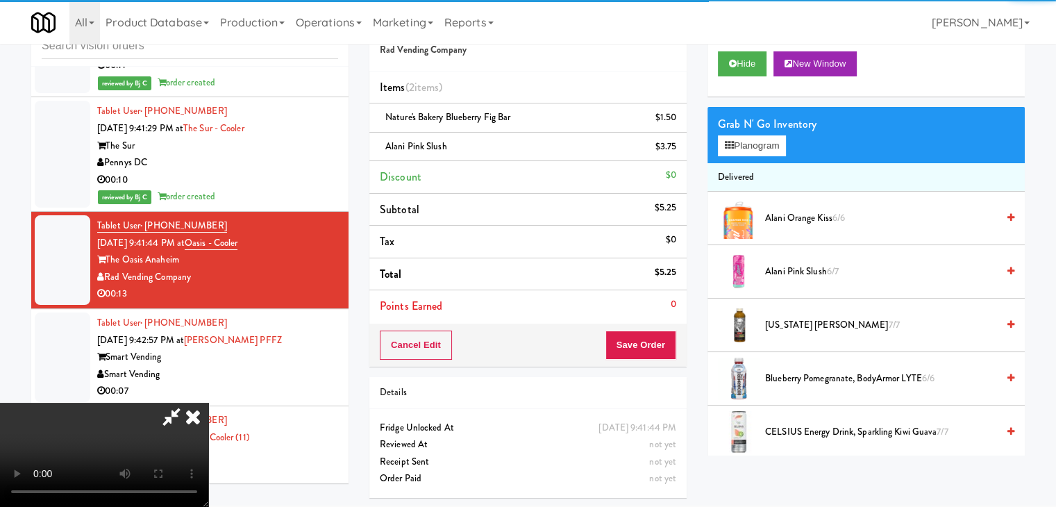
click at [208, 403] on video at bounding box center [104, 455] width 208 height 104
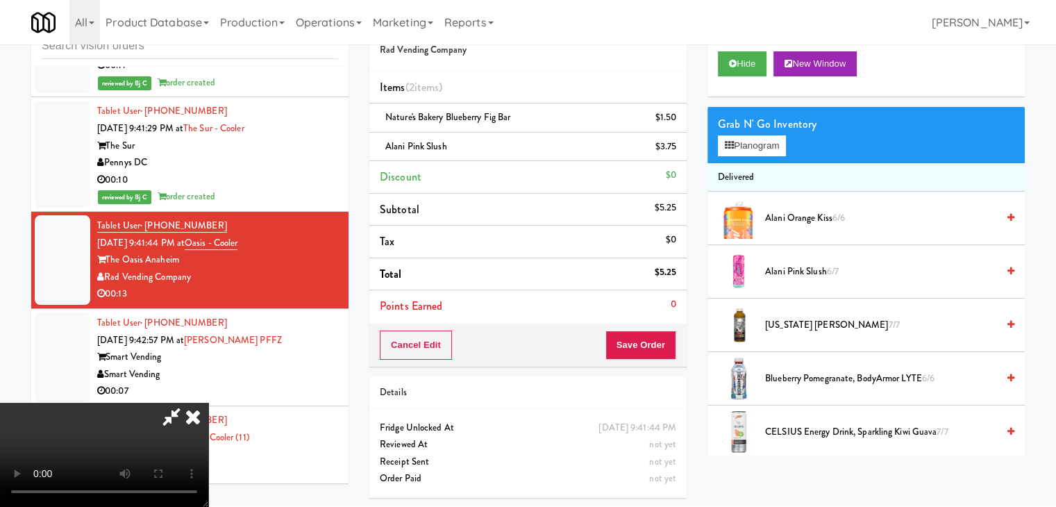
drag, startPoint x: 476, startPoint y: 347, endPoint x: 508, endPoint y: 340, distance: 33.5
click at [208, 403] on video at bounding box center [104, 455] width 208 height 104
drag, startPoint x: 526, startPoint y: 206, endPoint x: 708, endPoint y: 151, distance: 190.9
click at [208, 403] on video at bounding box center [104, 455] width 208 height 104
click at [777, 144] on button "Planogram" at bounding box center [752, 145] width 68 height 21
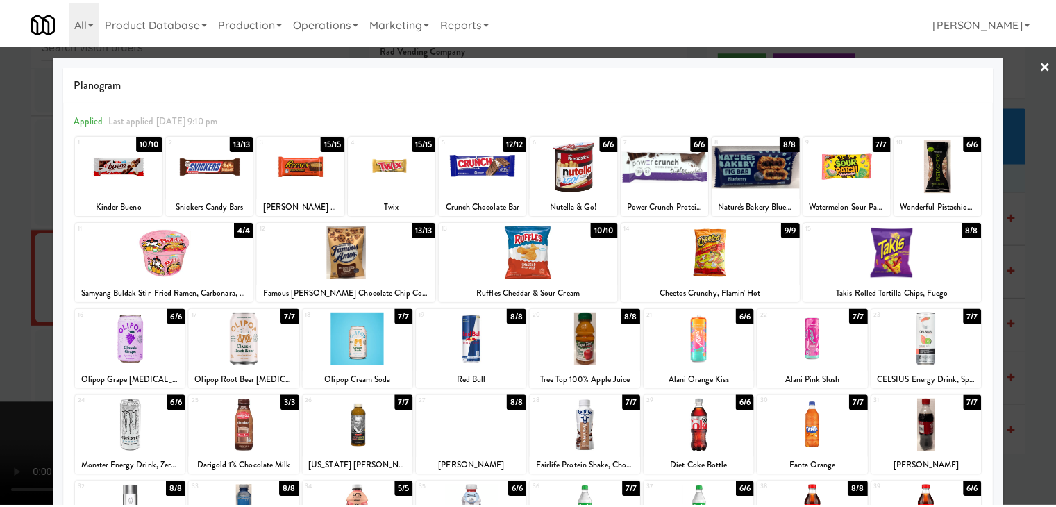
scroll to position [175, 0]
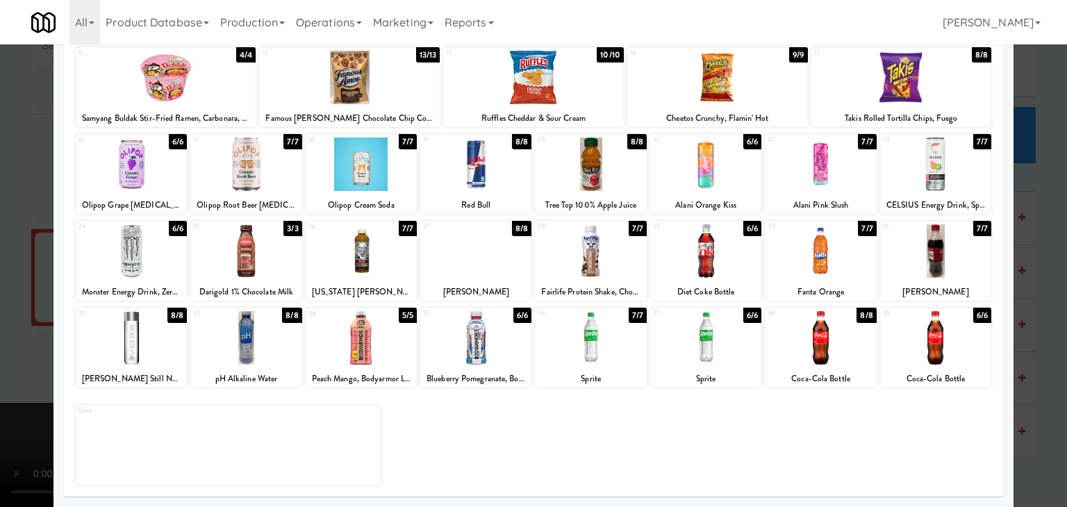
click at [583, 350] on div at bounding box center [590, 337] width 111 height 53
drag, startPoint x: 0, startPoint y: 352, endPoint x: 219, endPoint y: 328, distance: 220.1
click at [10, 348] on div at bounding box center [533, 253] width 1067 height 507
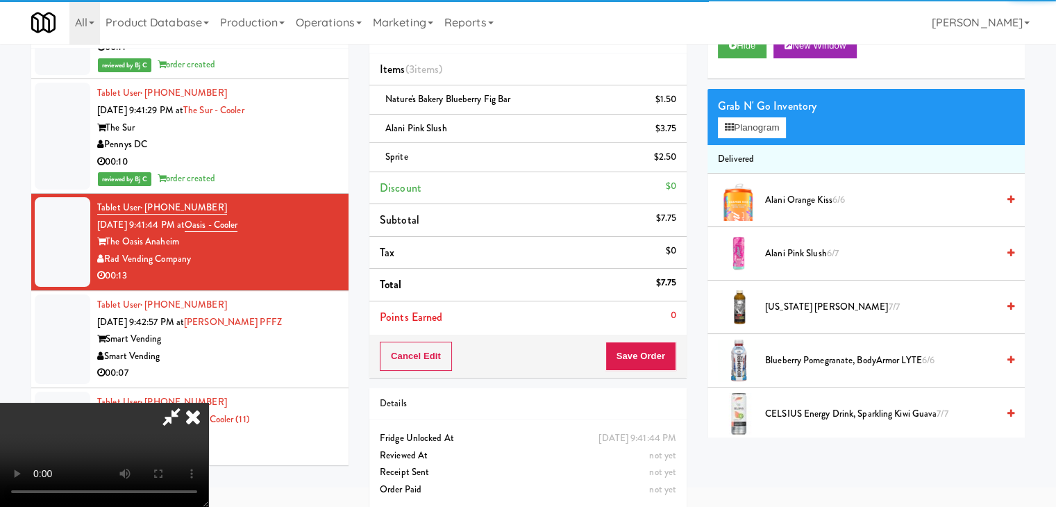
scroll to position [75, 0]
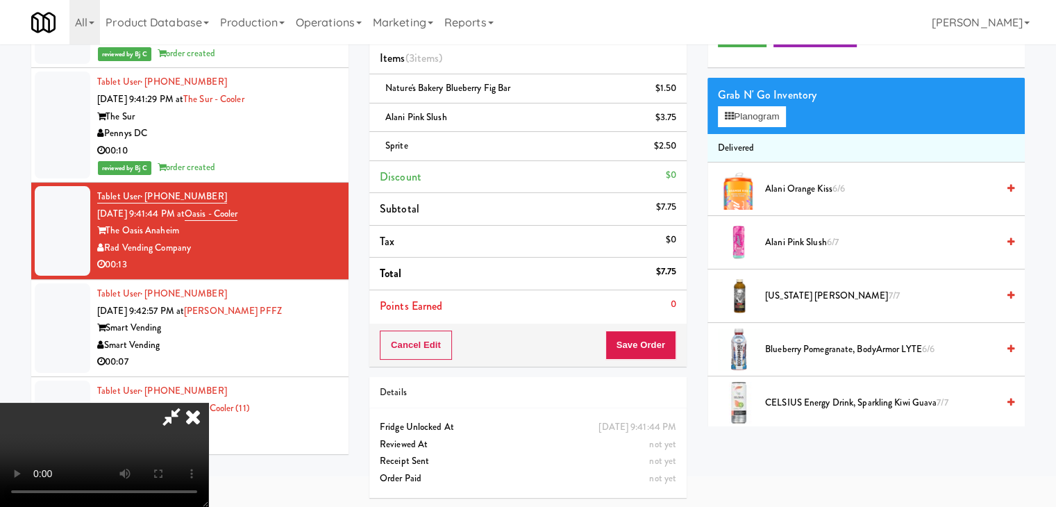
click at [208, 403] on video at bounding box center [104, 455] width 208 height 104
click at [669, 331] on button "Save Order" at bounding box center [641, 345] width 71 height 29
drag, startPoint x: 669, startPoint y: 329, endPoint x: 667, endPoint y: 336, distance: 7.3
click at [668, 331] on button "Save Order" at bounding box center [641, 345] width 71 height 29
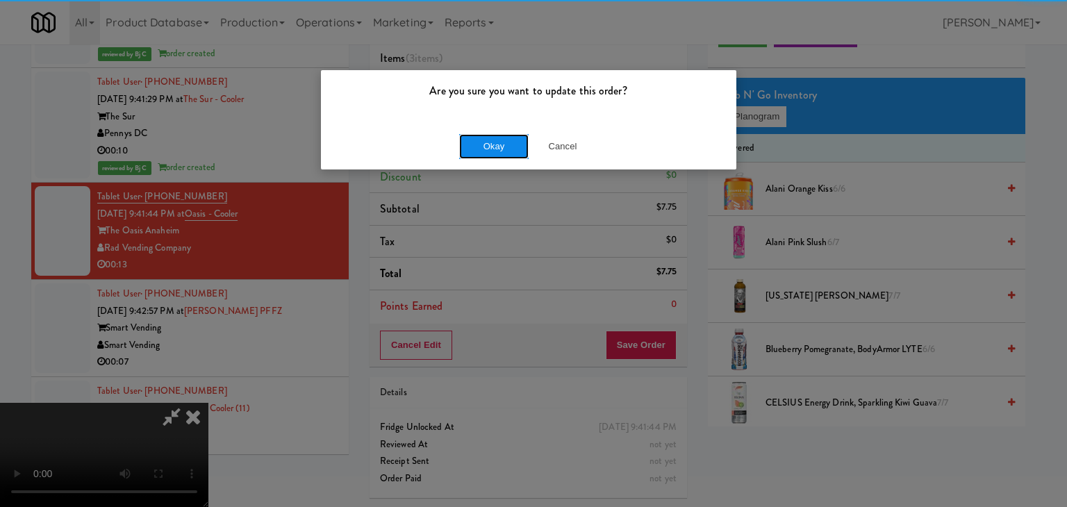
click at [488, 145] on button "Okay" at bounding box center [493, 146] width 69 height 25
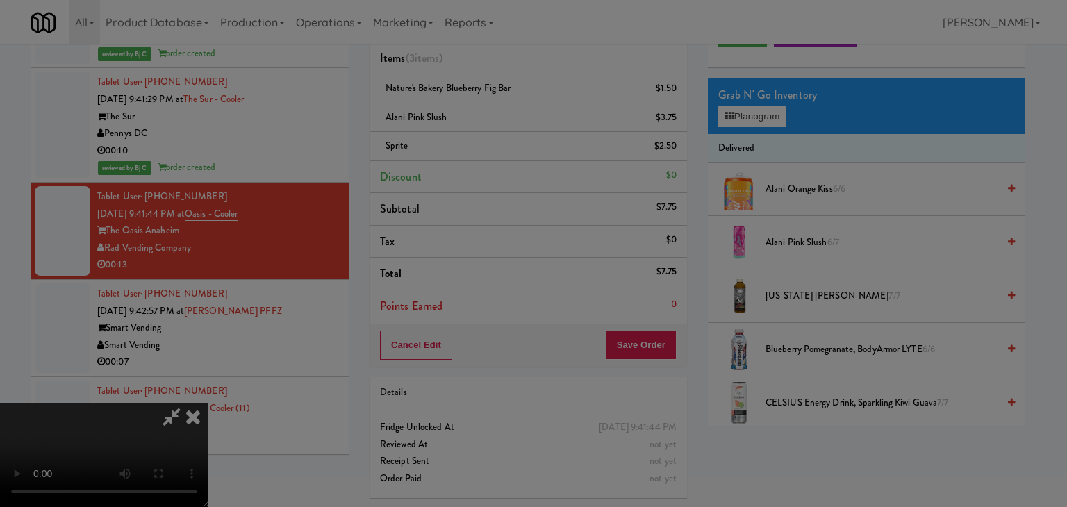
click at [489, 144] on div "Okay Cancel" at bounding box center [528, 120] width 415 height 47
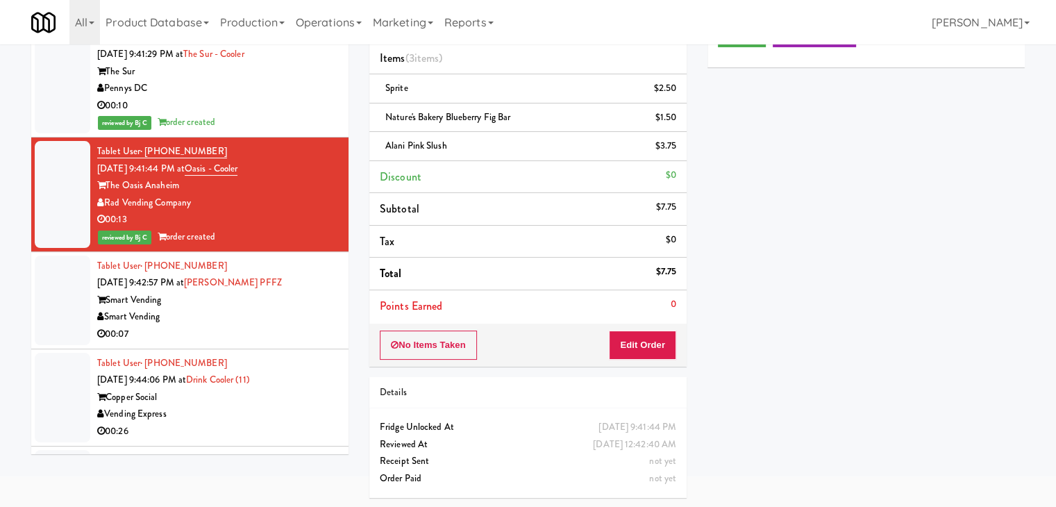
scroll to position [10938, 0]
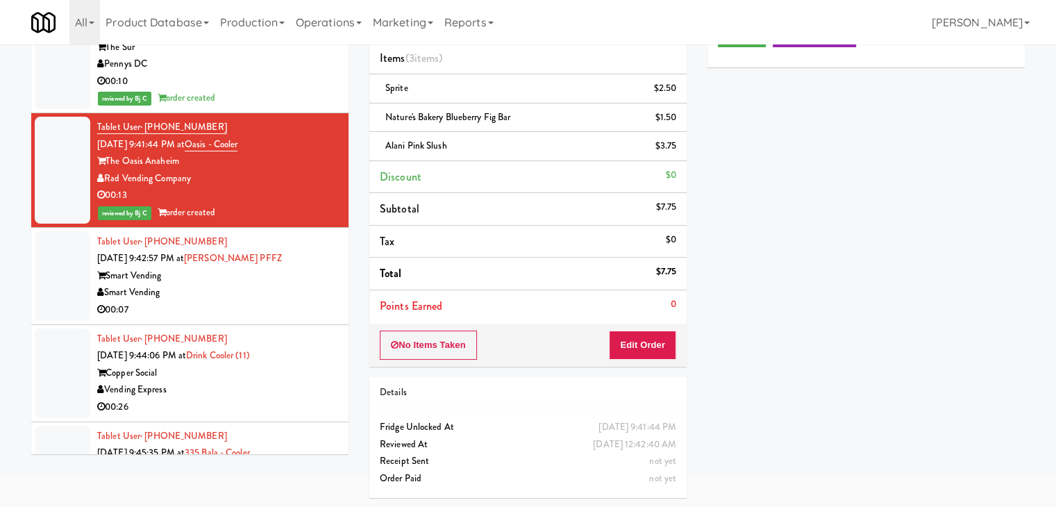
click at [262, 288] on div "Smart Vending" at bounding box center [217, 292] width 241 height 17
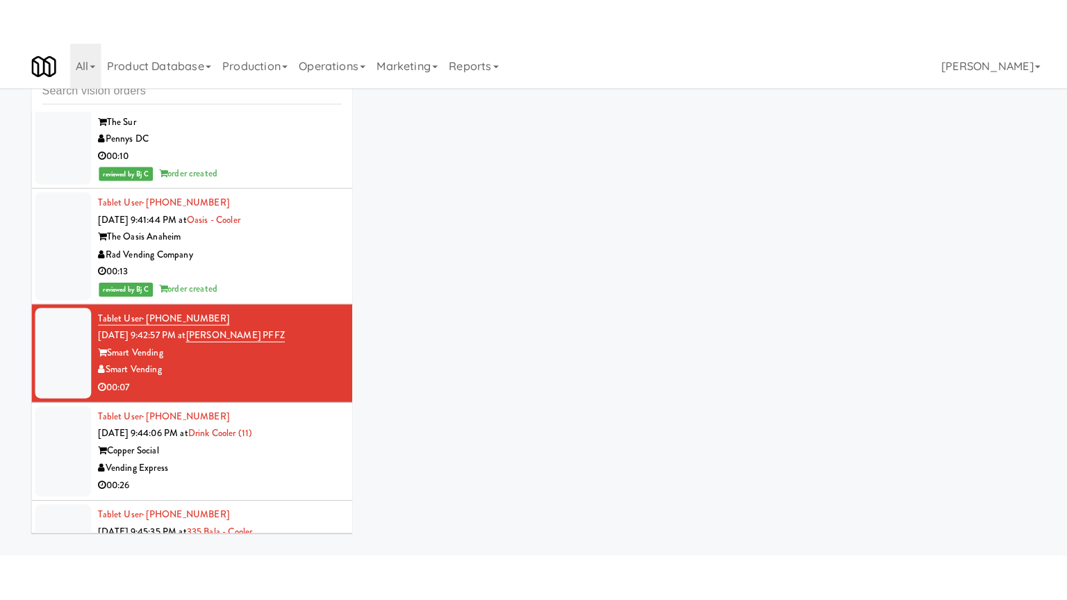
scroll to position [44, 0]
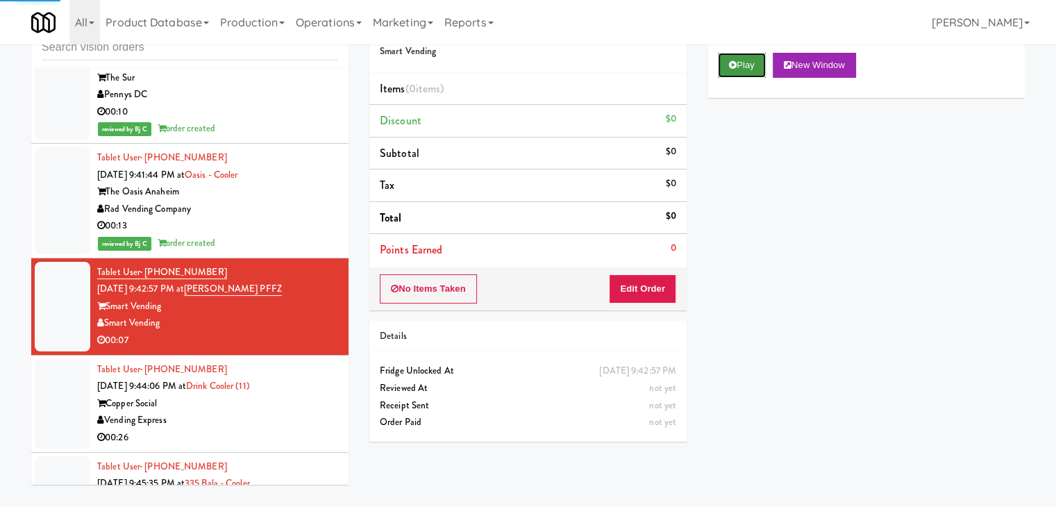
click at [739, 65] on button "Play" at bounding box center [742, 65] width 48 height 25
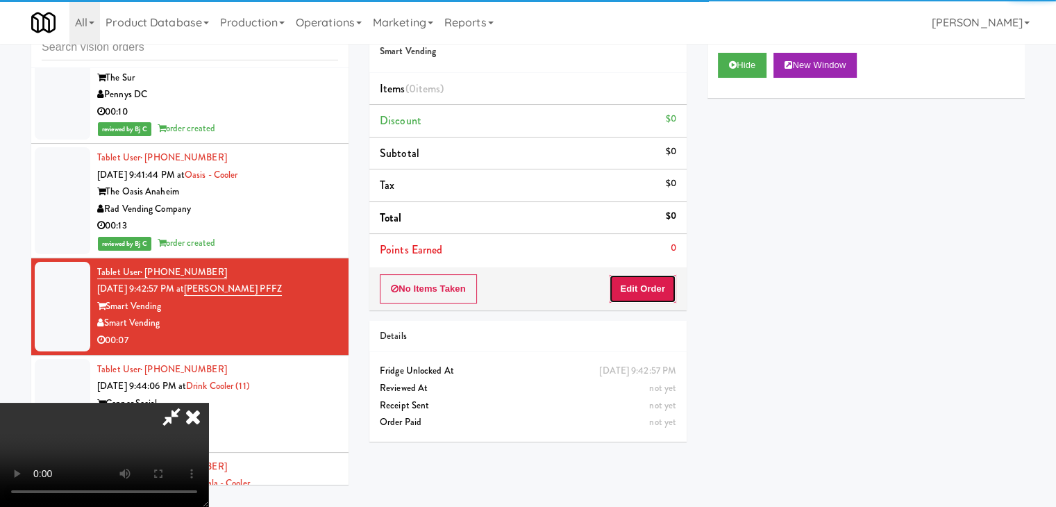
click at [660, 298] on button "Edit Order" at bounding box center [642, 288] width 67 height 29
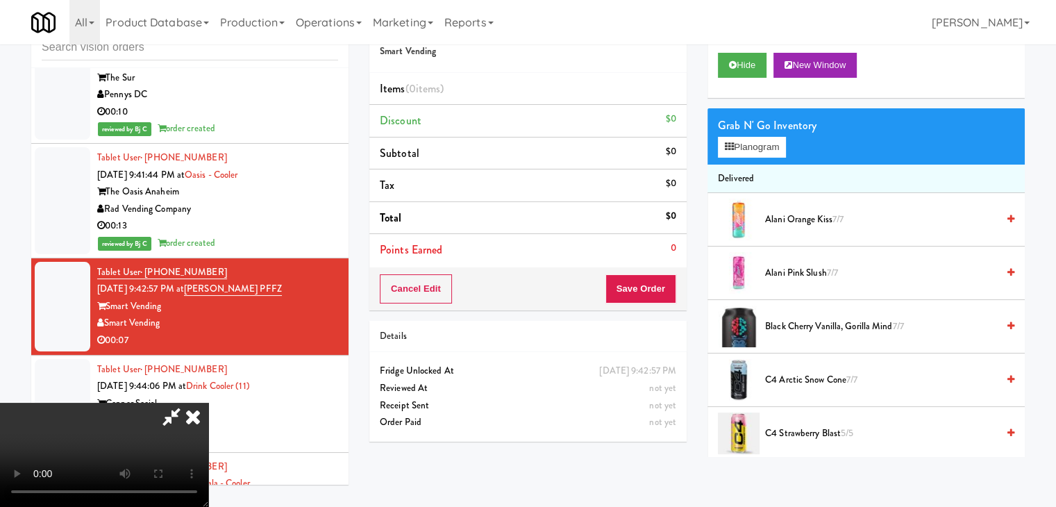
click at [208, 403] on video at bounding box center [104, 455] width 208 height 104
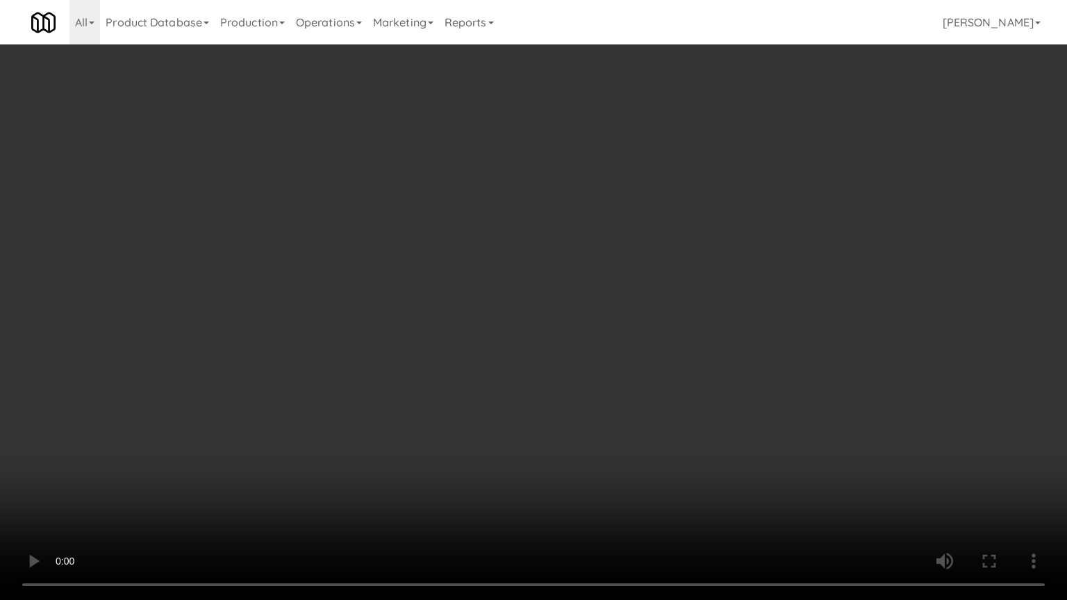
click at [524, 375] on video at bounding box center [533, 300] width 1067 height 600
click at [538, 338] on video at bounding box center [533, 300] width 1067 height 600
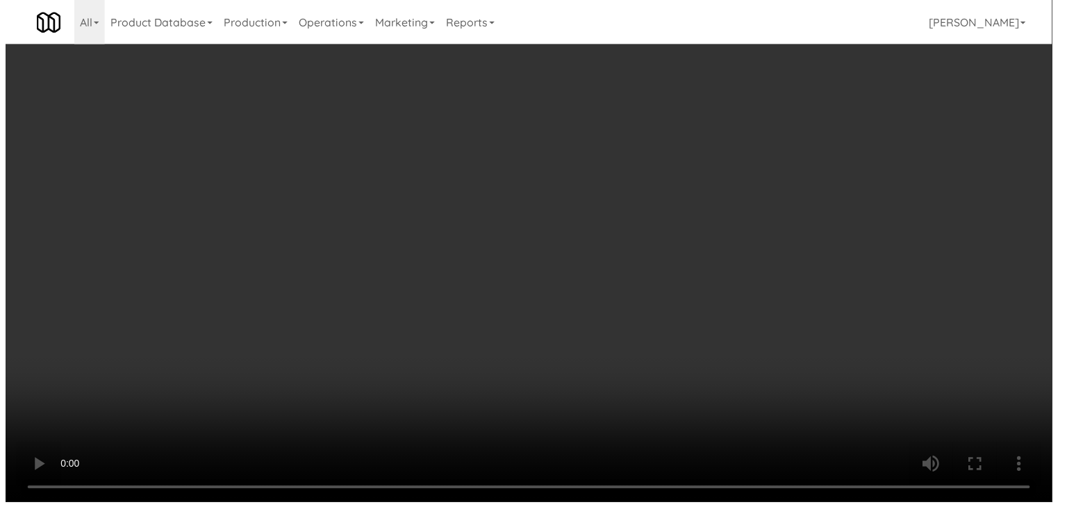
scroll to position [10938, 0]
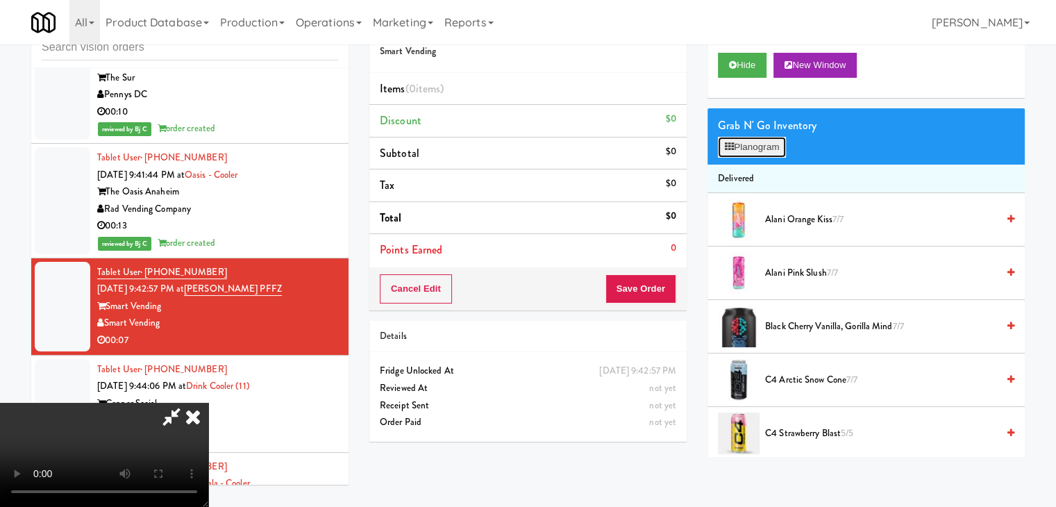
click at [758, 142] on button "Planogram" at bounding box center [752, 147] width 68 height 21
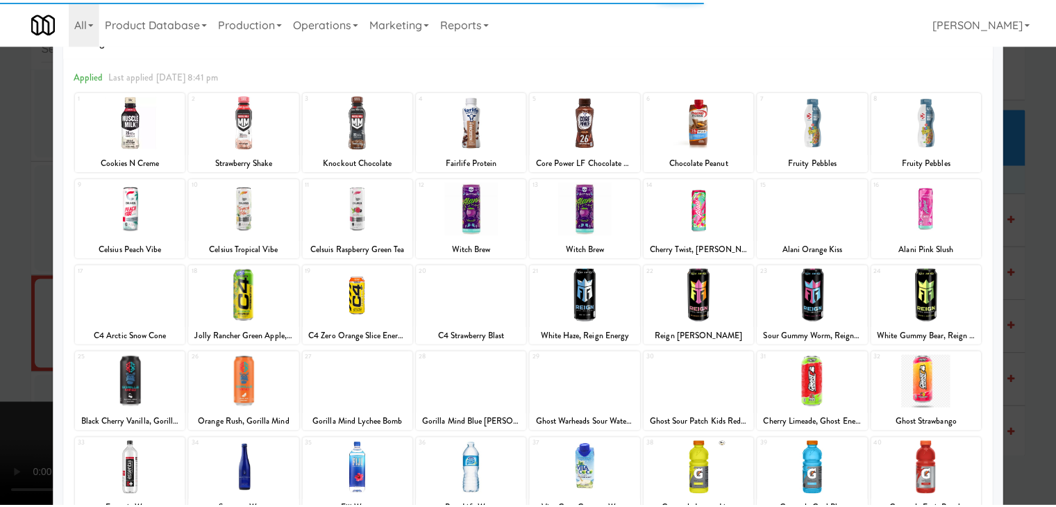
scroll to position [139, 0]
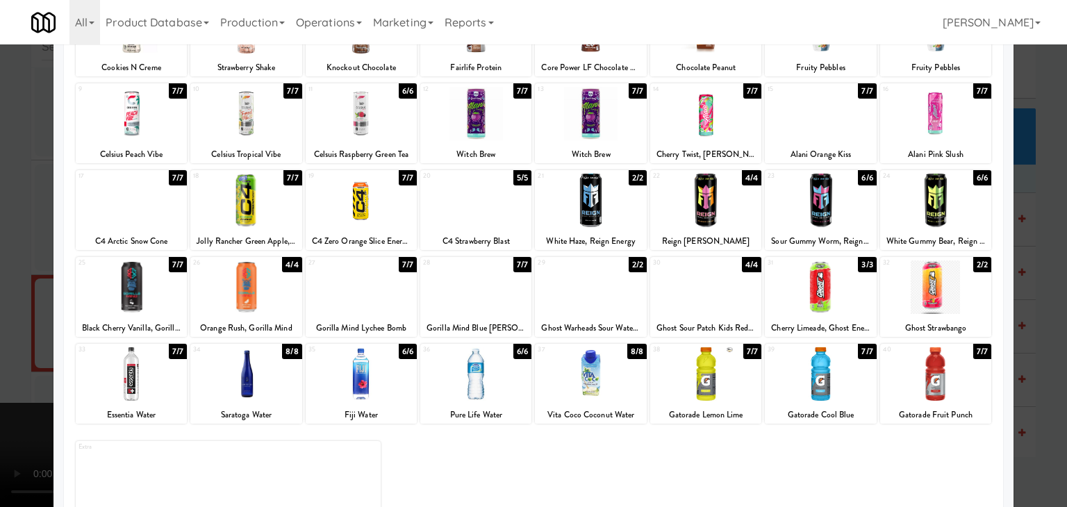
click at [379, 292] on div at bounding box center [361, 286] width 111 height 53
click at [0, 417] on div at bounding box center [533, 253] width 1067 height 507
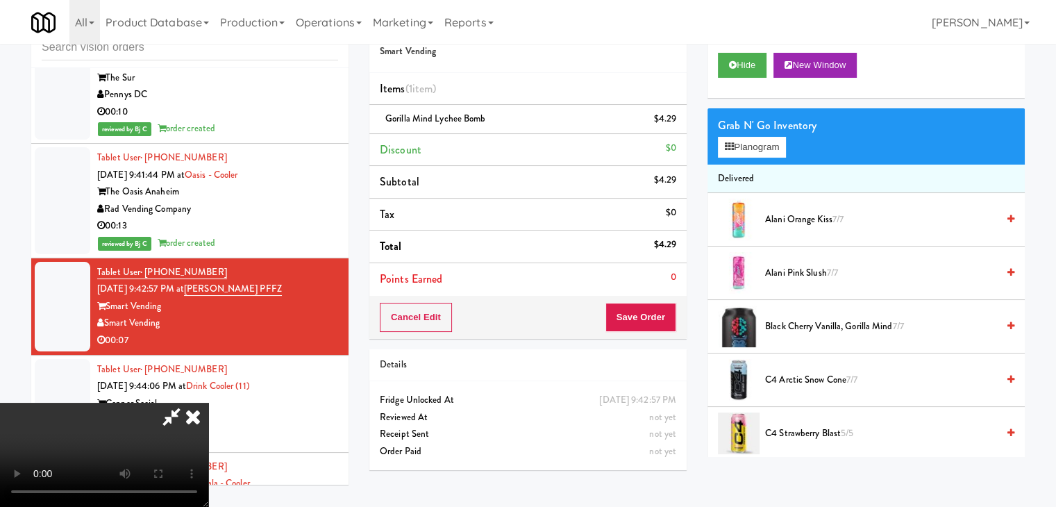
scroll to position [195, 0]
click at [208, 403] on video at bounding box center [104, 455] width 208 height 104
click at [676, 124] on icon at bounding box center [677, 123] width 7 height 9
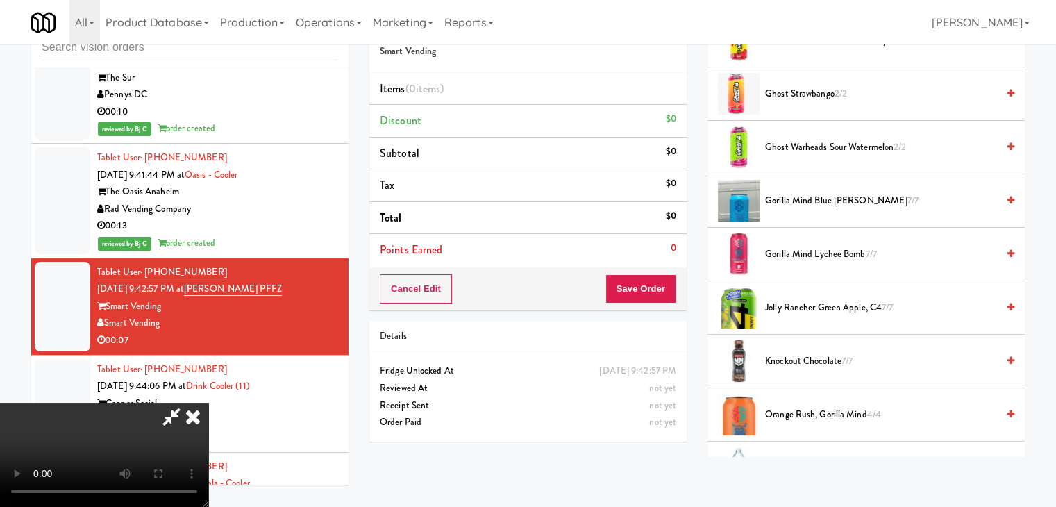
scroll to position [1389, 0]
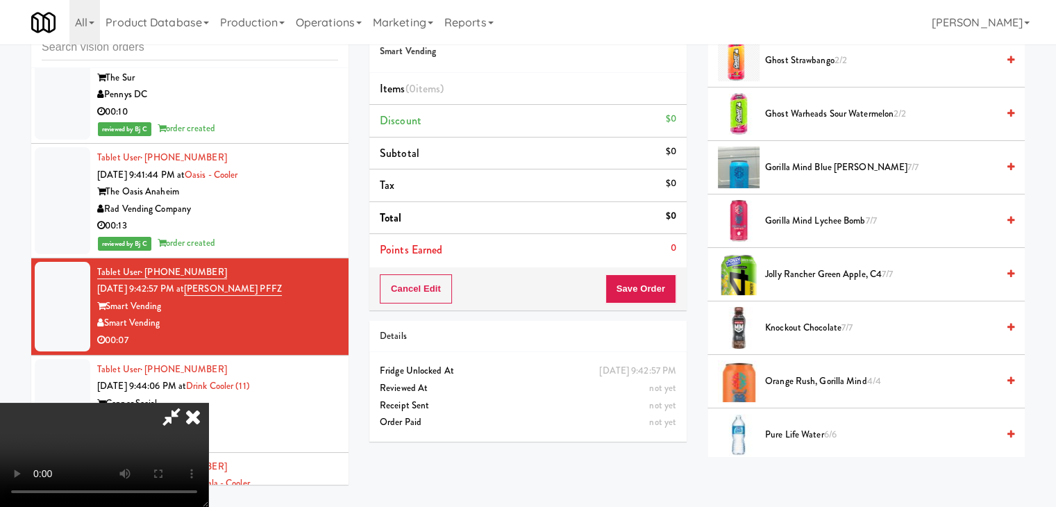
click at [822, 169] on span "Gorilla Mind Blue Rasberry 7/7" at bounding box center [881, 167] width 232 height 17
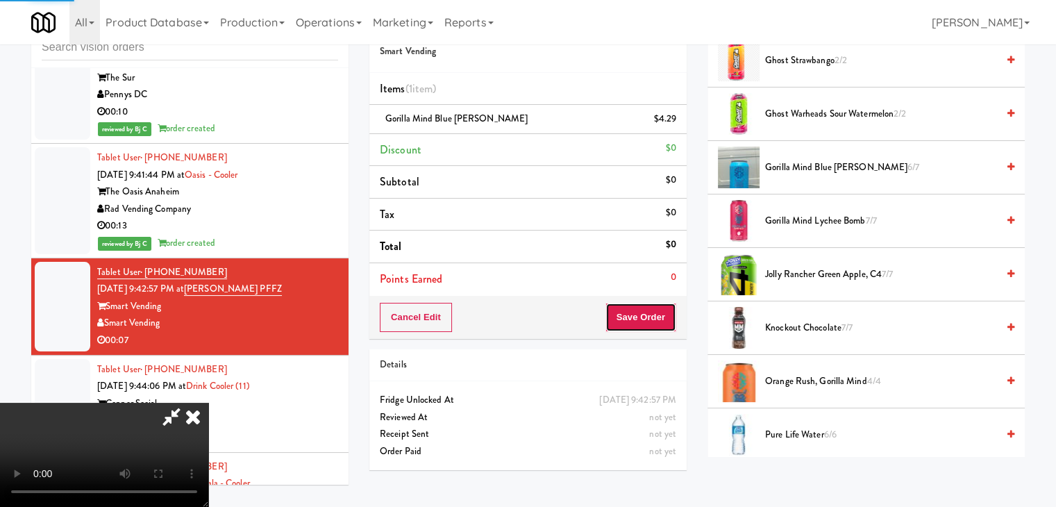
click at [656, 315] on button "Save Order" at bounding box center [641, 317] width 71 height 29
click at [645, 318] on button "Save Order" at bounding box center [641, 317] width 71 height 29
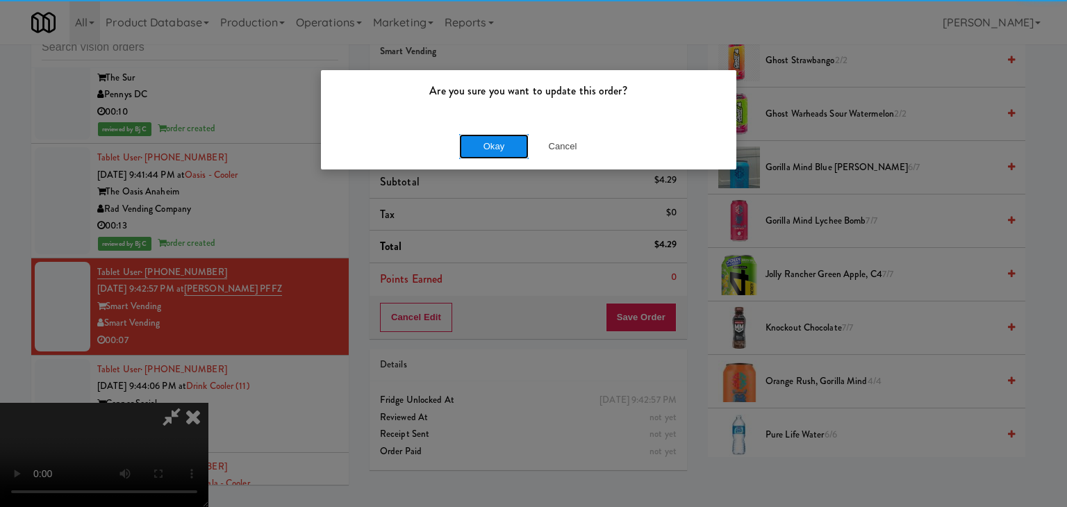
click at [483, 136] on button "Okay" at bounding box center [493, 146] width 69 height 25
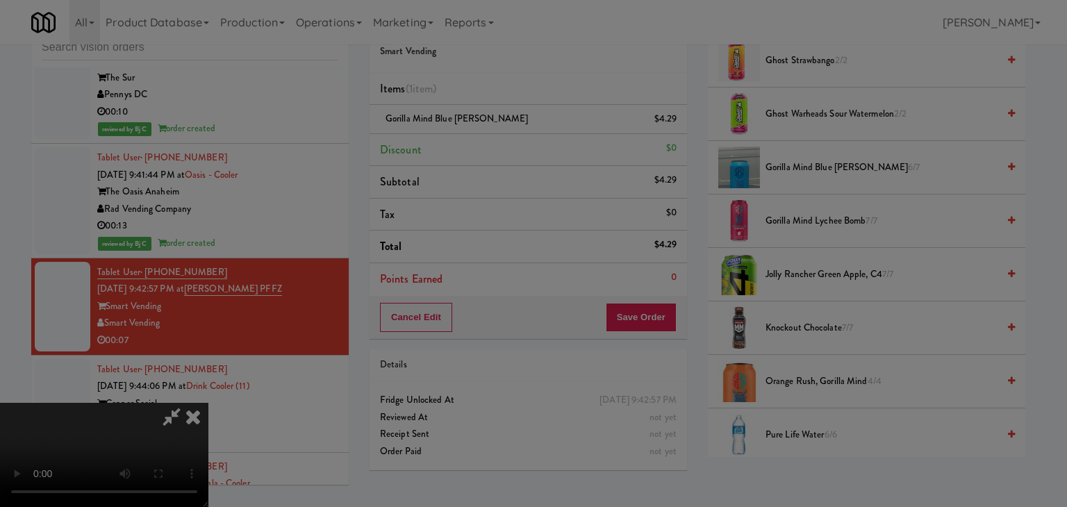
click at [483, 133] on button "Okay" at bounding box center [493, 120] width 69 height 25
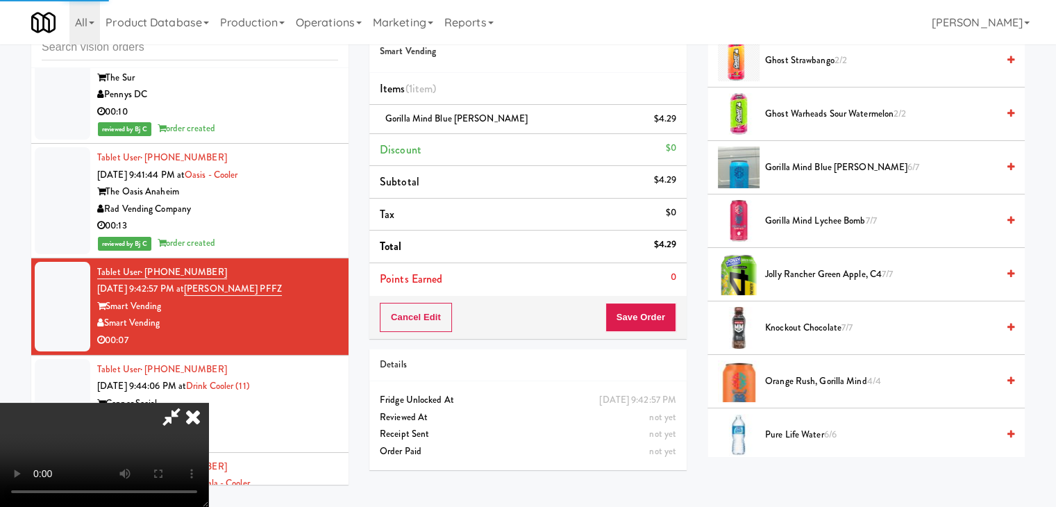
scroll to position [106, 0]
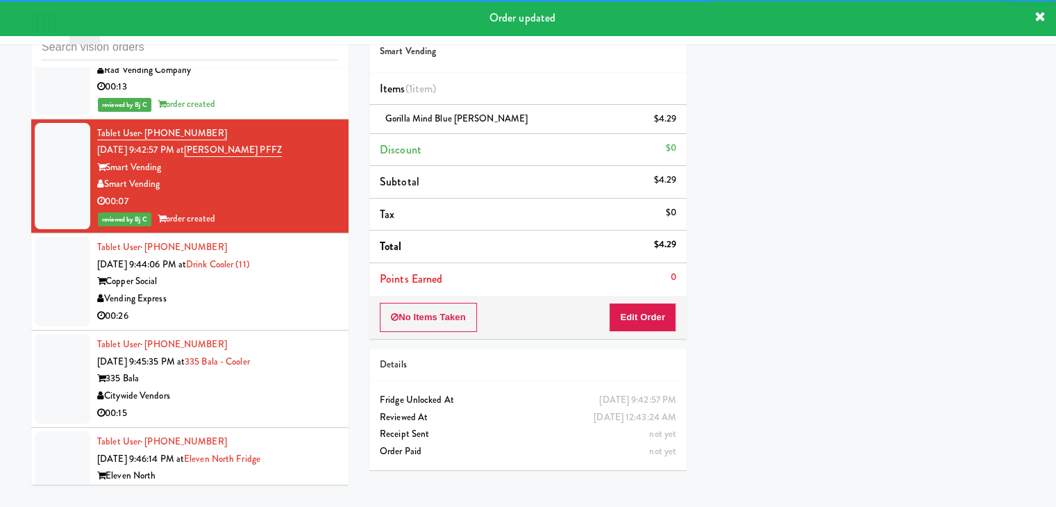
click at [292, 293] on div "Vending Express" at bounding box center [217, 298] width 241 height 17
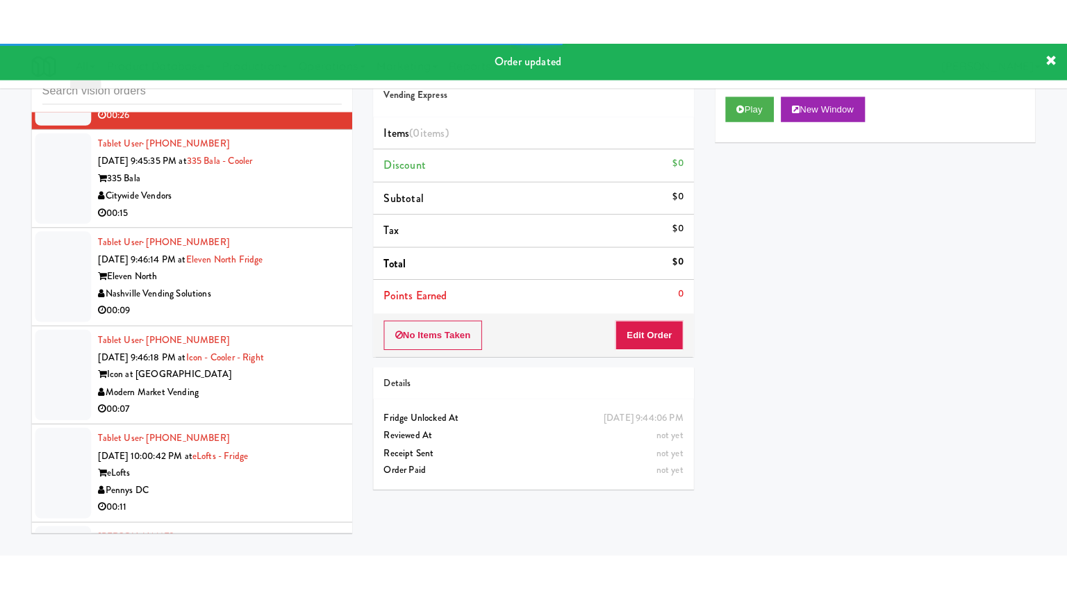
scroll to position [11355, 0]
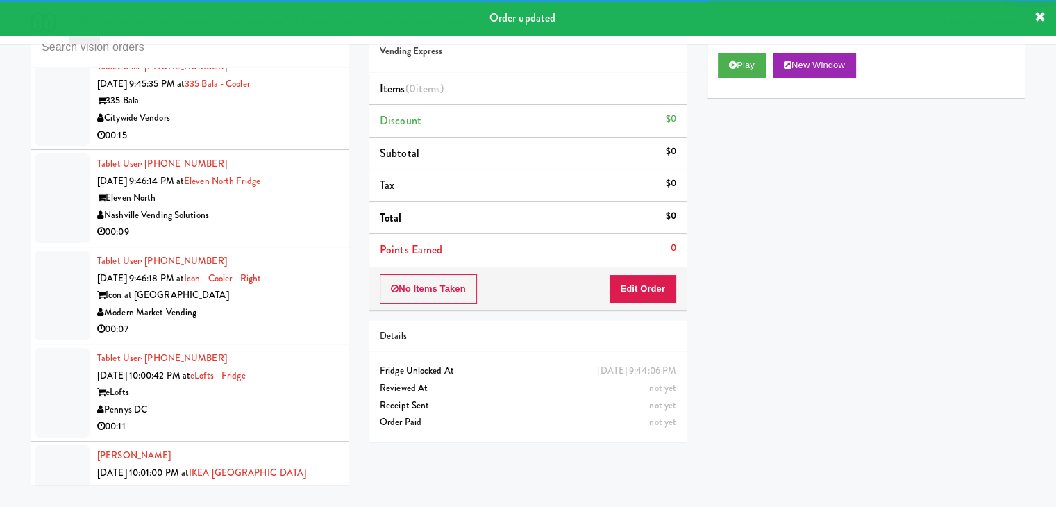
click at [310, 192] on div "Eleven North" at bounding box center [217, 198] width 241 height 17
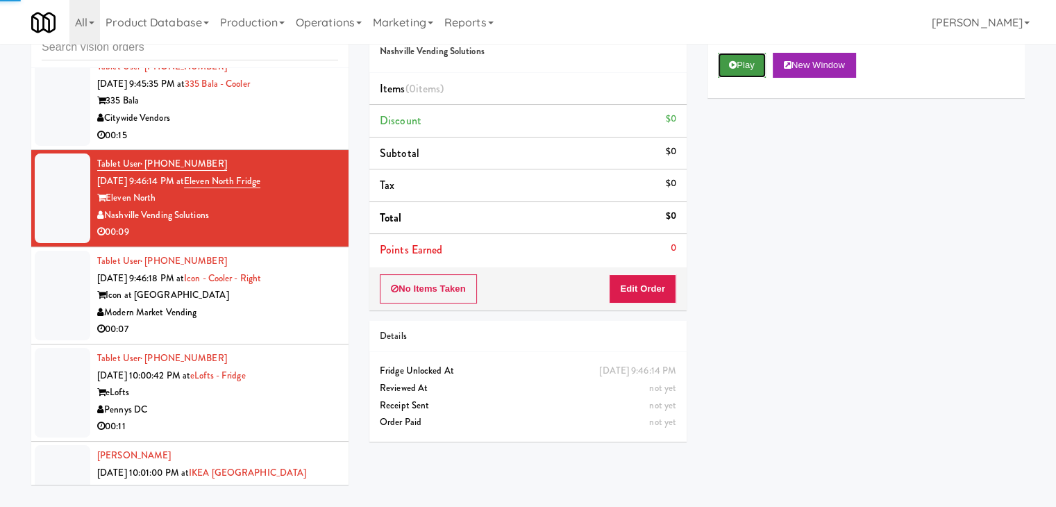
click at [733, 67] on icon at bounding box center [733, 64] width 8 height 9
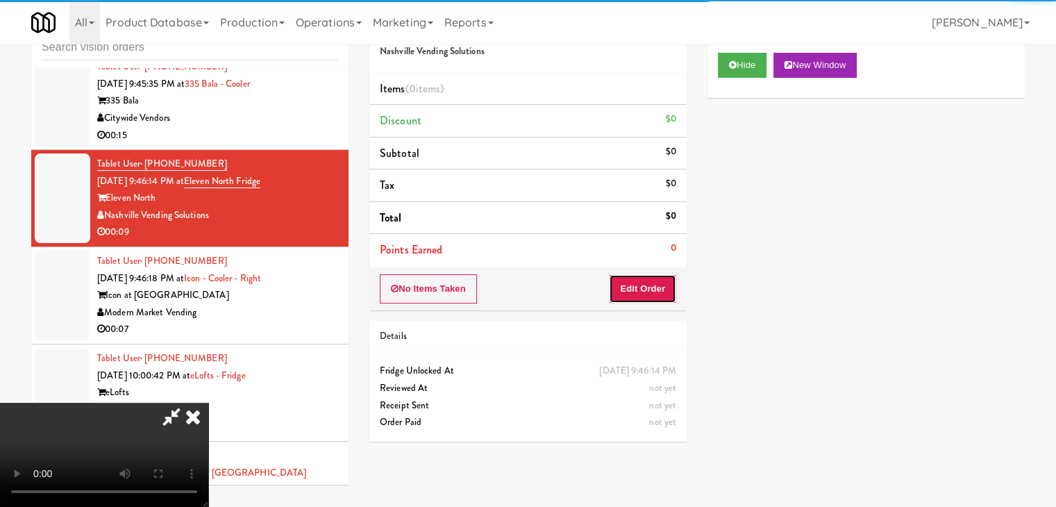
click at [633, 290] on button "Edit Order" at bounding box center [642, 288] width 67 height 29
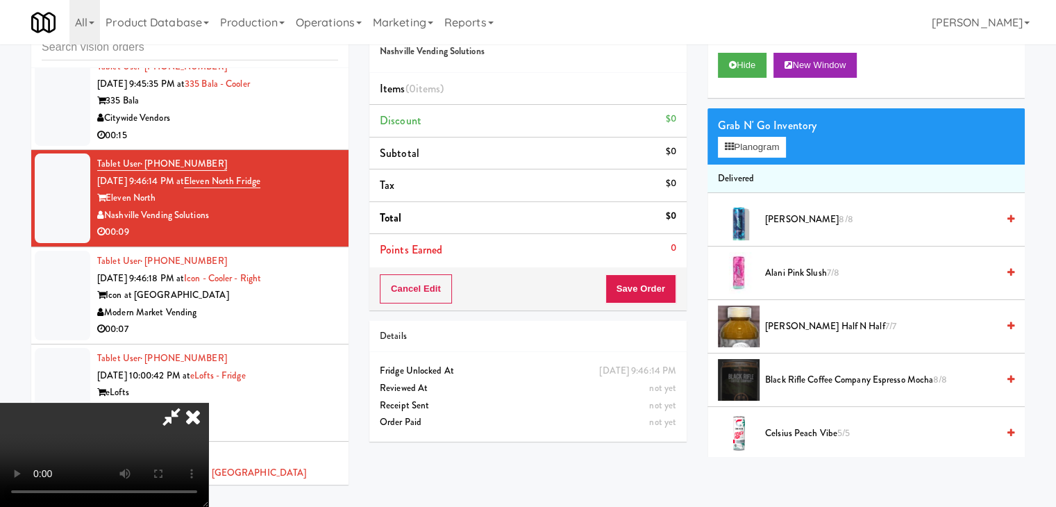
scroll to position [11337, 0]
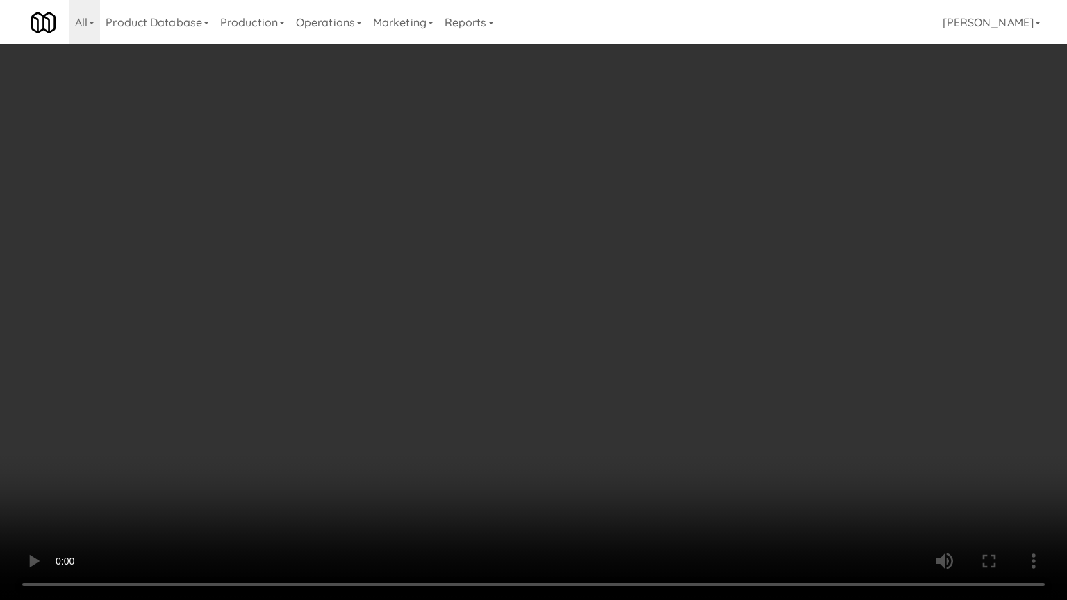
click at [590, 487] on video at bounding box center [533, 300] width 1067 height 600
click at [592, 482] on video at bounding box center [533, 300] width 1067 height 600
click at [624, 456] on video at bounding box center [533, 300] width 1067 height 600
click at [624, 455] on video at bounding box center [533, 300] width 1067 height 600
click at [624, 435] on video at bounding box center [533, 300] width 1067 height 600
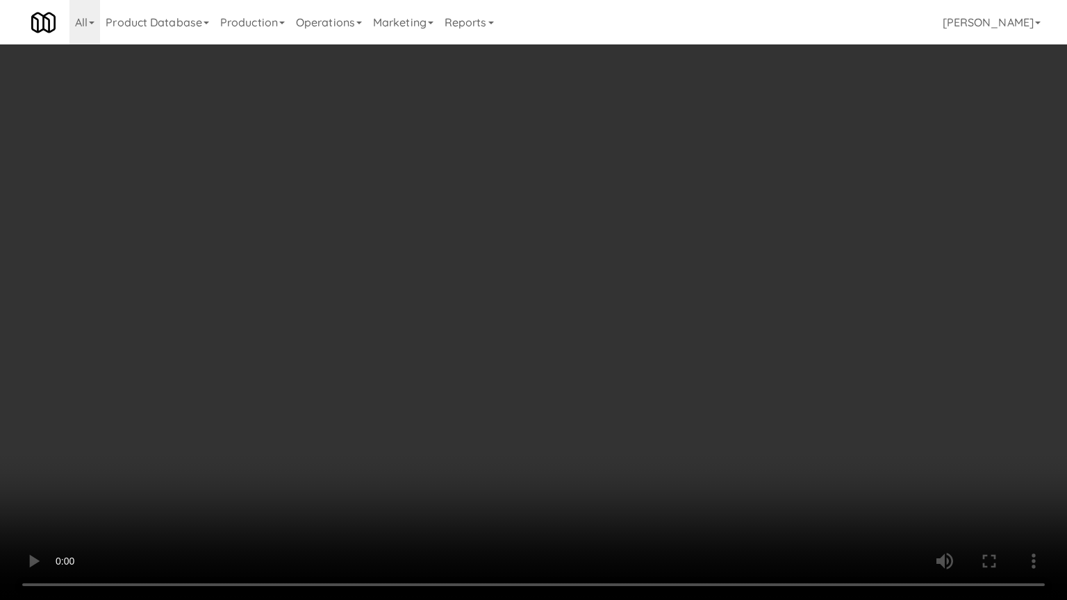
click at [626, 422] on video at bounding box center [533, 300] width 1067 height 600
drag, startPoint x: 626, startPoint y: 422, endPoint x: 680, endPoint y: 259, distance: 171.7
click at [626, 420] on video at bounding box center [533, 300] width 1067 height 600
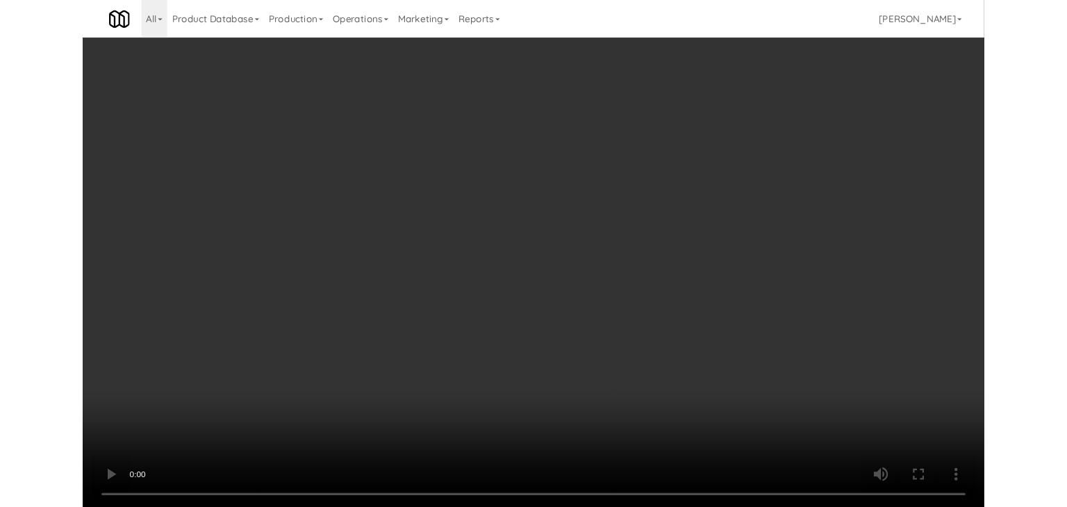
scroll to position [11355, 0]
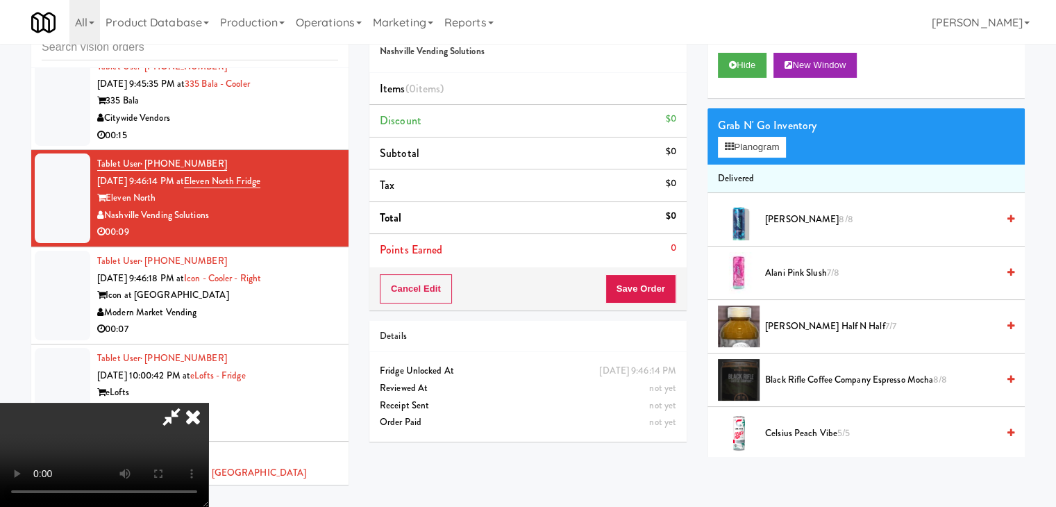
click at [750, 158] on div "Grab N' Go Inventory Planogram" at bounding box center [866, 136] width 317 height 56
click at [760, 151] on button "Planogram" at bounding box center [752, 147] width 68 height 21
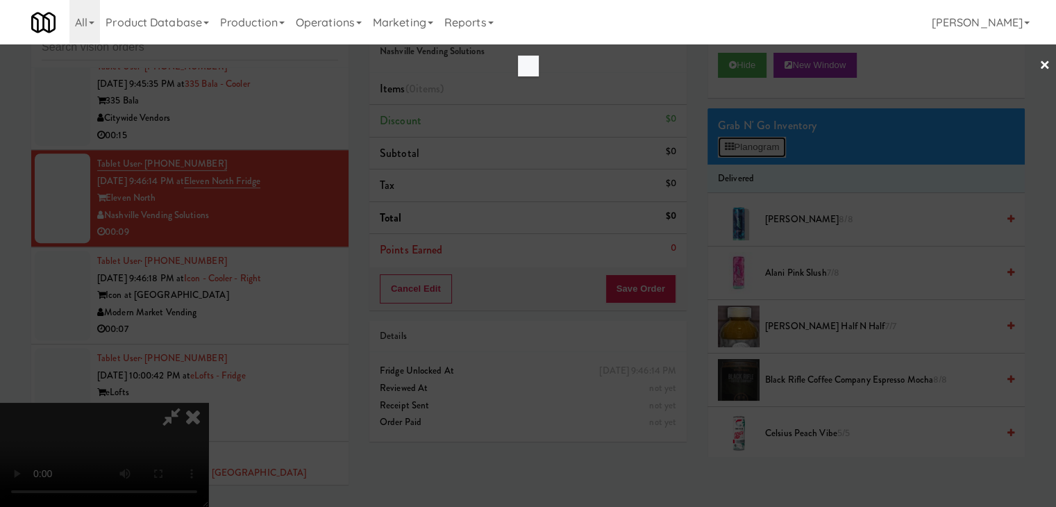
scroll to position [11337, 0]
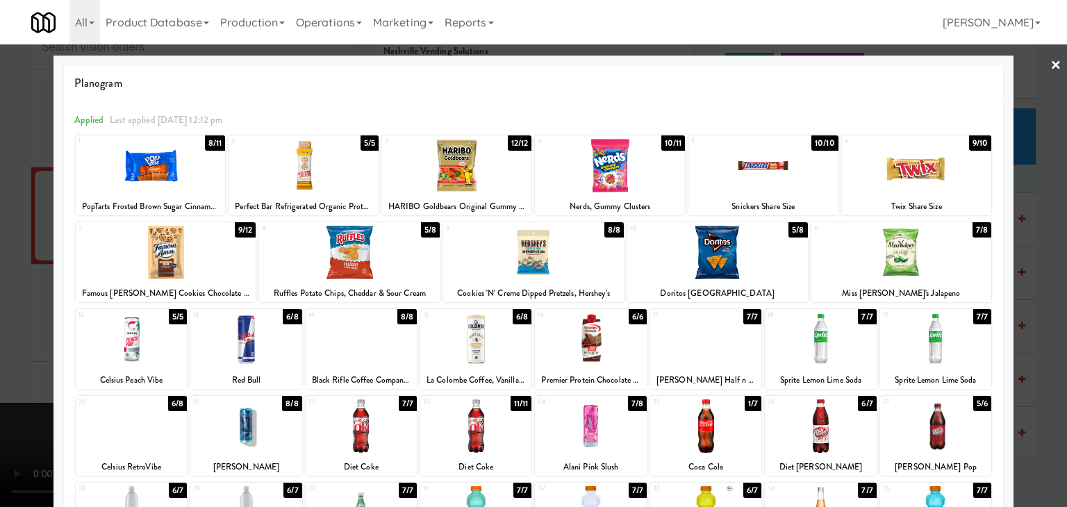
click at [811, 351] on div at bounding box center [820, 339] width 111 height 53
click at [400, 251] on div at bounding box center [349, 252] width 181 height 53
drag, startPoint x: 0, startPoint y: 276, endPoint x: 201, endPoint y: 276, distance: 200.7
click at [9, 276] on div at bounding box center [533, 253] width 1067 height 507
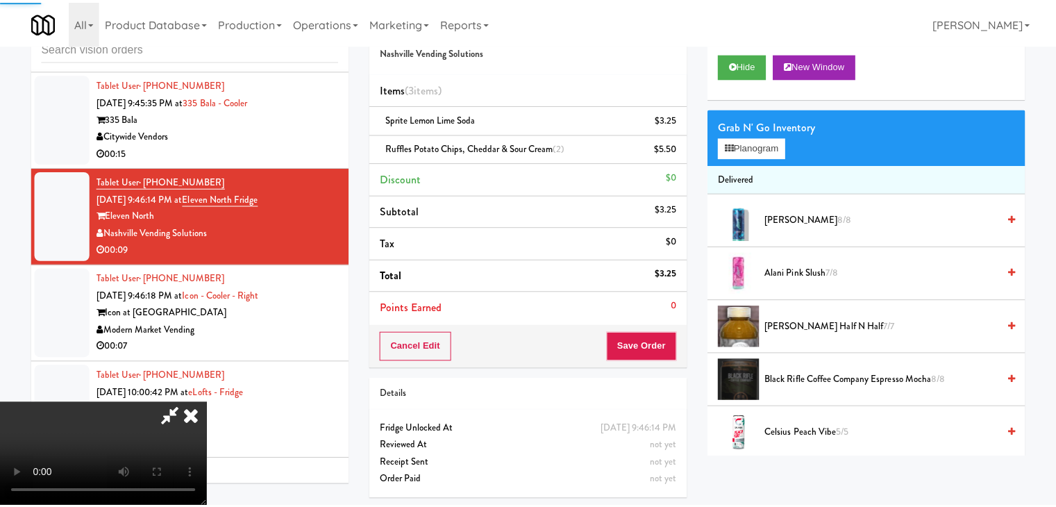
scroll to position [11355, 0]
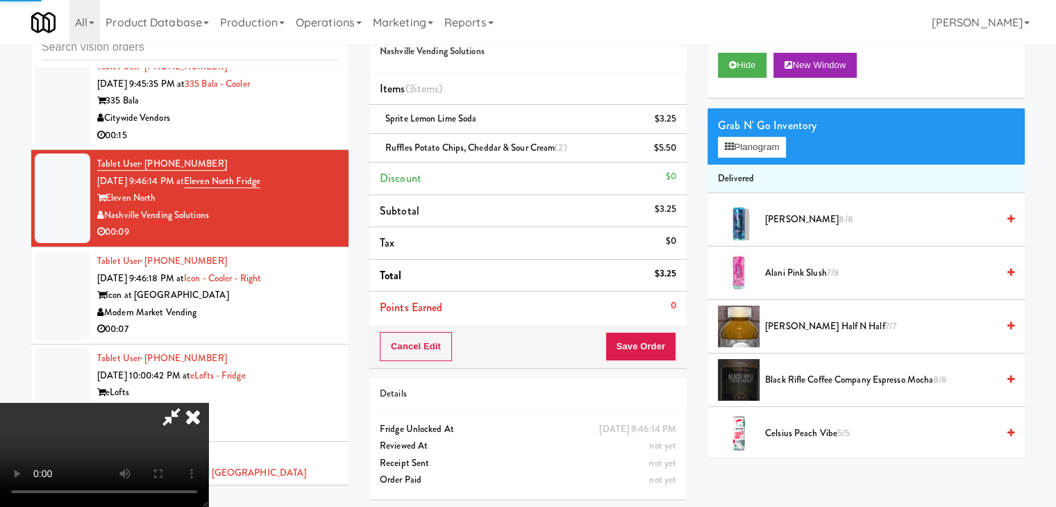
click at [208, 403] on video at bounding box center [104, 455] width 208 height 104
click at [643, 352] on button "Save Order" at bounding box center [641, 346] width 71 height 29
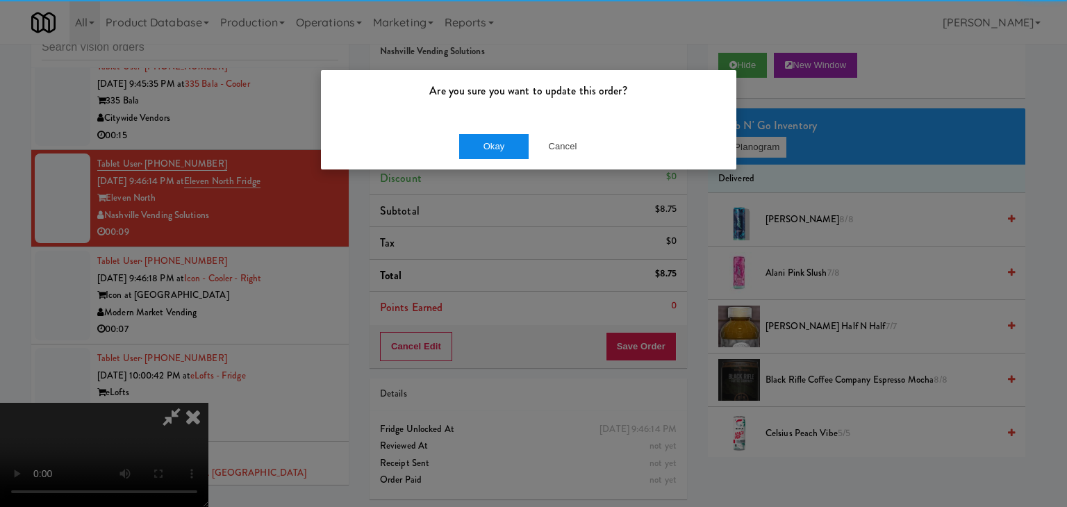
drag, startPoint x: 449, startPoint y: 129, endPoint x: 473, endPoint y: 140, distance: 26.7
click at [455, 131] on div "Okay Cancel" at bounding box center [528, 146] width 415 height 47
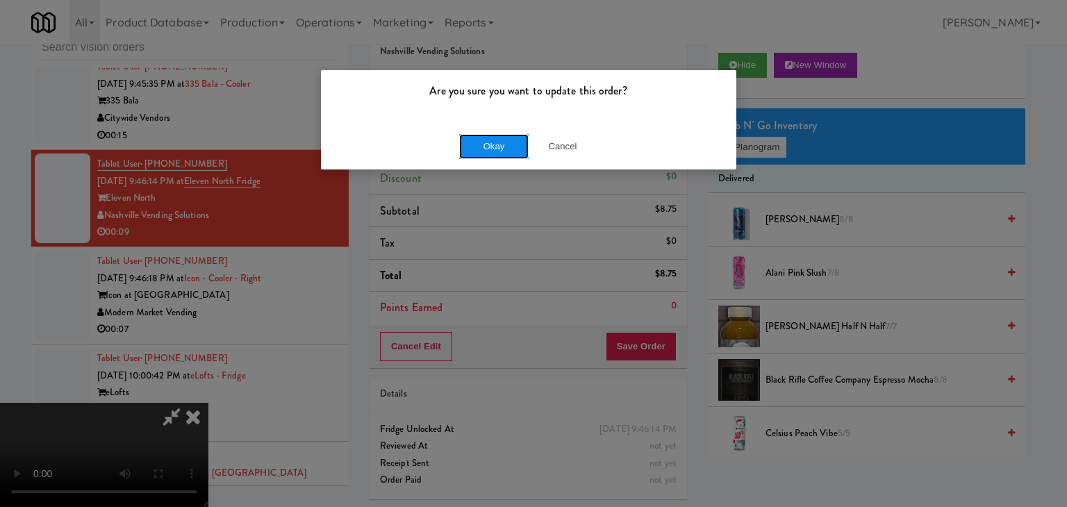
click at [476, 143] on button "Okay" at bounding box center [493, 146] width 69 height 25
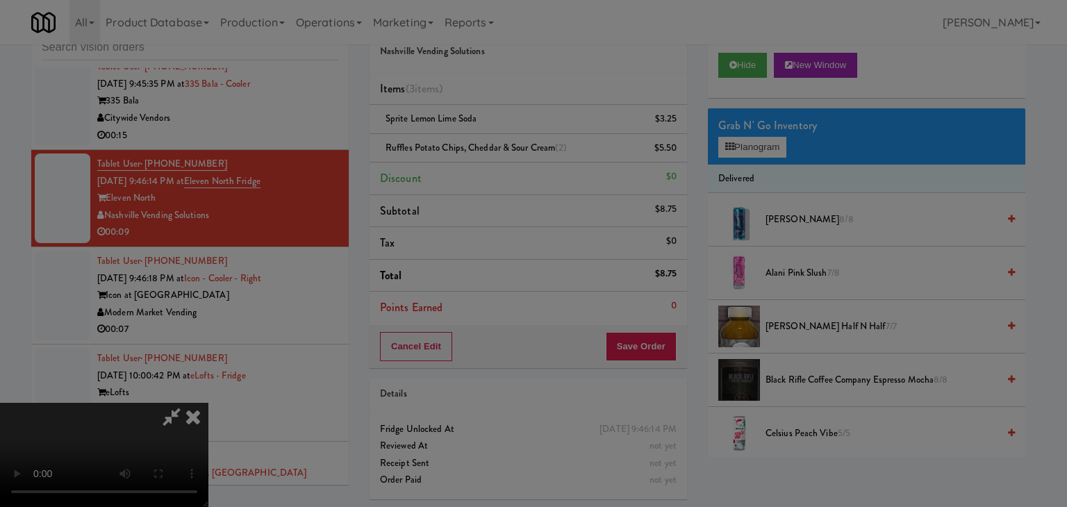
click at [476, 143] on body "Are you sure you want to update this order? Okay Cancel Okay Are you sure you w…" at bounding box center [533, 253] width 1067 height 507
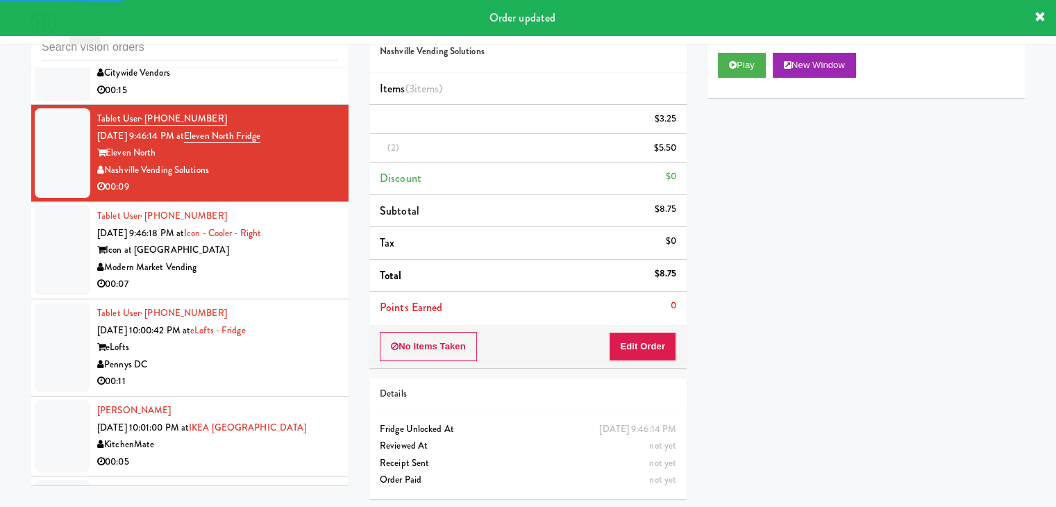
scroll to position [11424, 0]
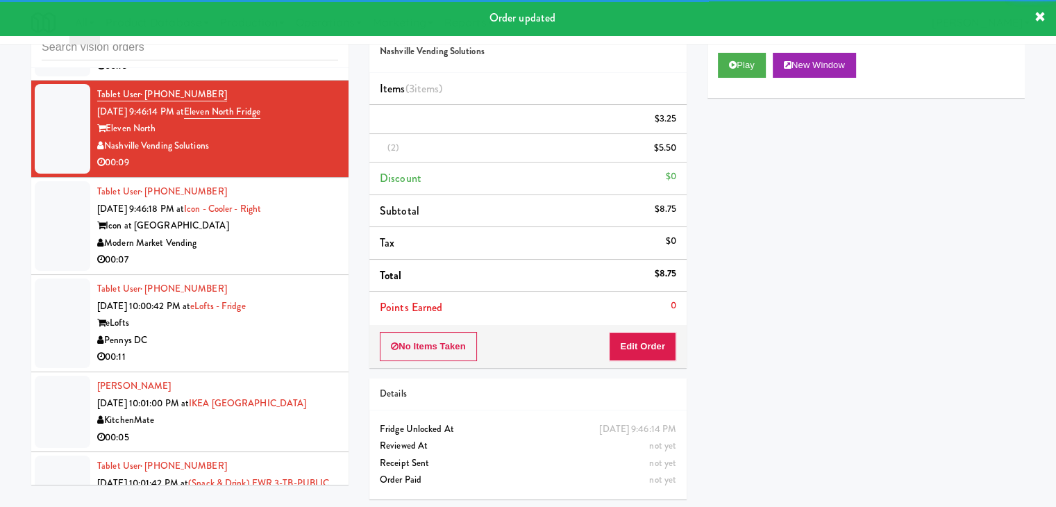
click at [304, 240] on div "Modern Market Vending" at bounding box center [217, 243] width 241 height 17
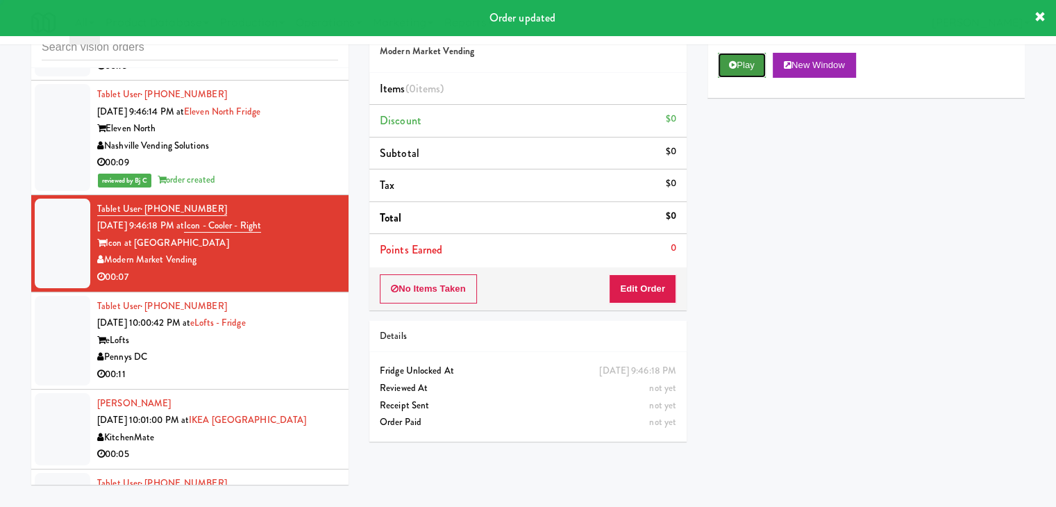
click at [747, 59] on button "Play" at bounding box center [742, 65] width 48 height 25
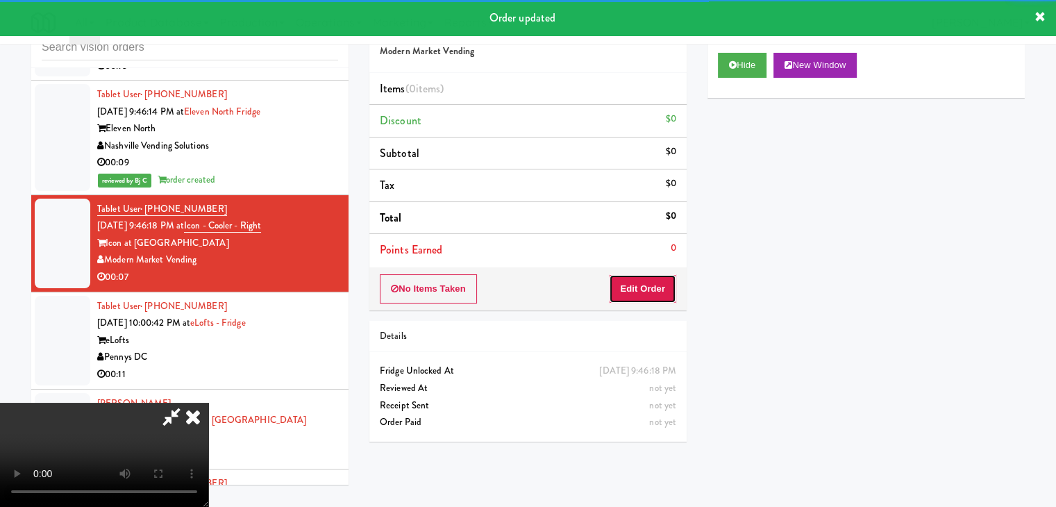
click at [642, 283] on button "Edit Order" at bounding box center [642, 288] width 67 height 29
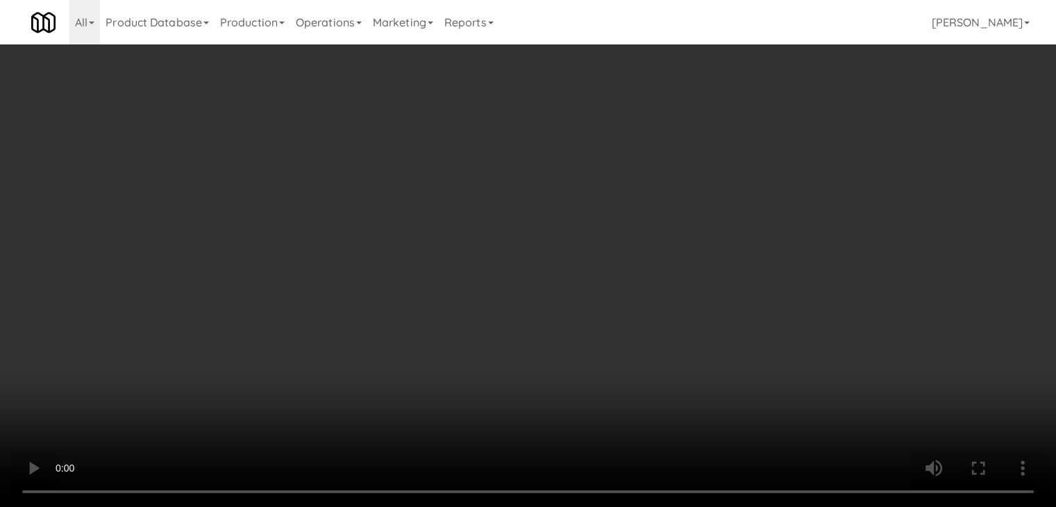
scroll to position [11407, 0]
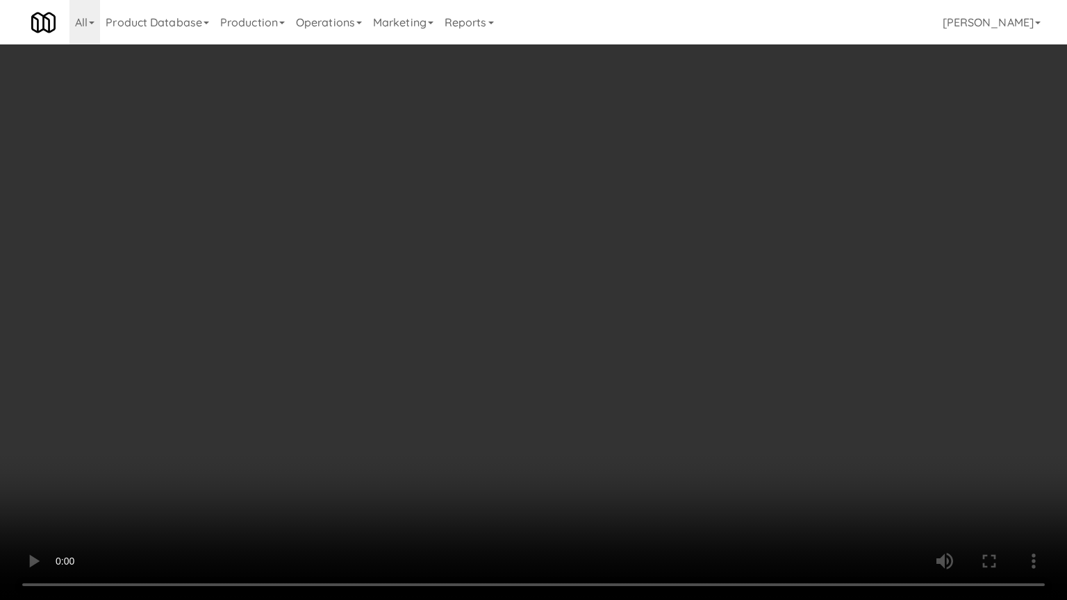
click at [565, 394] on video at bounding box center [533, 300] width 1067 height 600
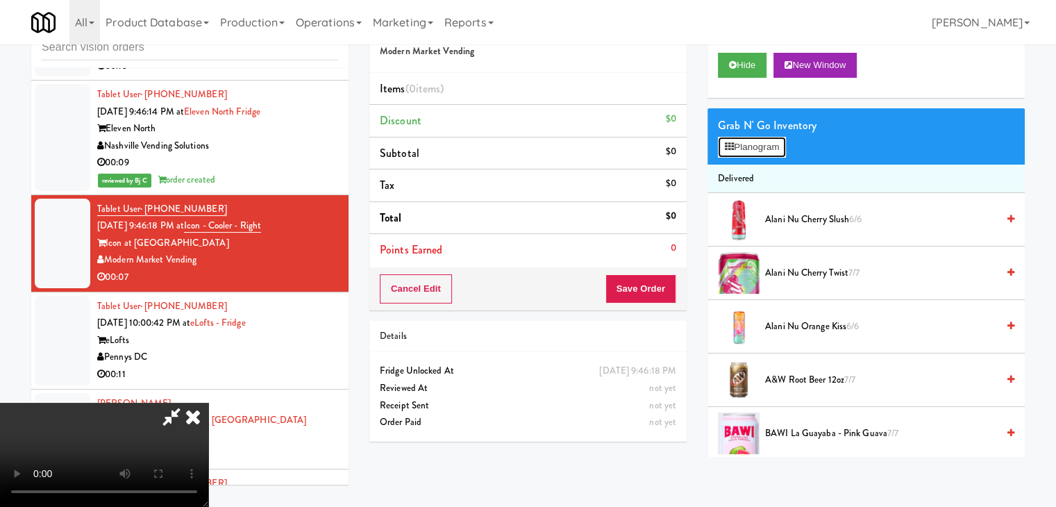
click at [753, 142] on button "Planogram" at bounding box center [752, 147] width 68 height 21
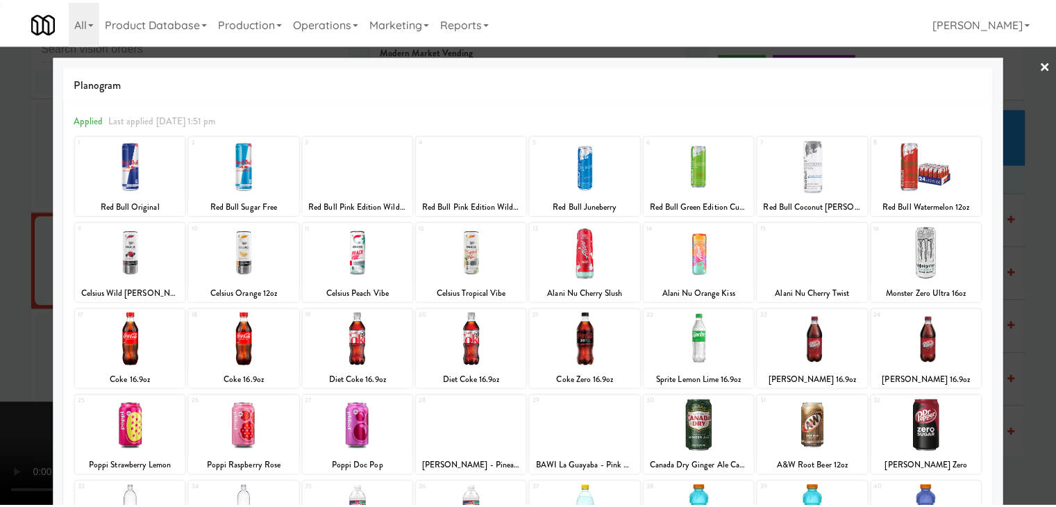
scroll to position [175, 0]
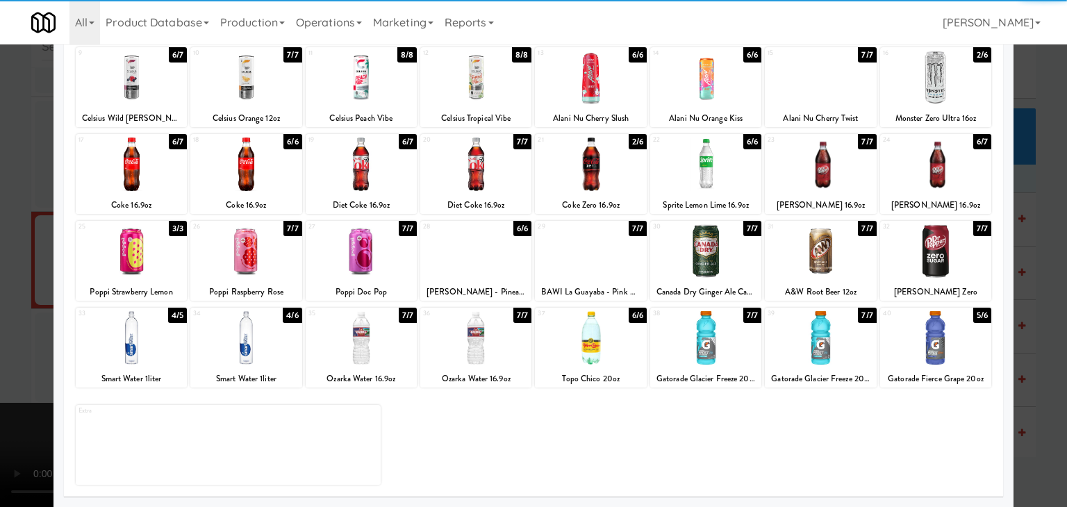
click at [362, 336] on div at bounding box center [361, 337] width 111 height 53
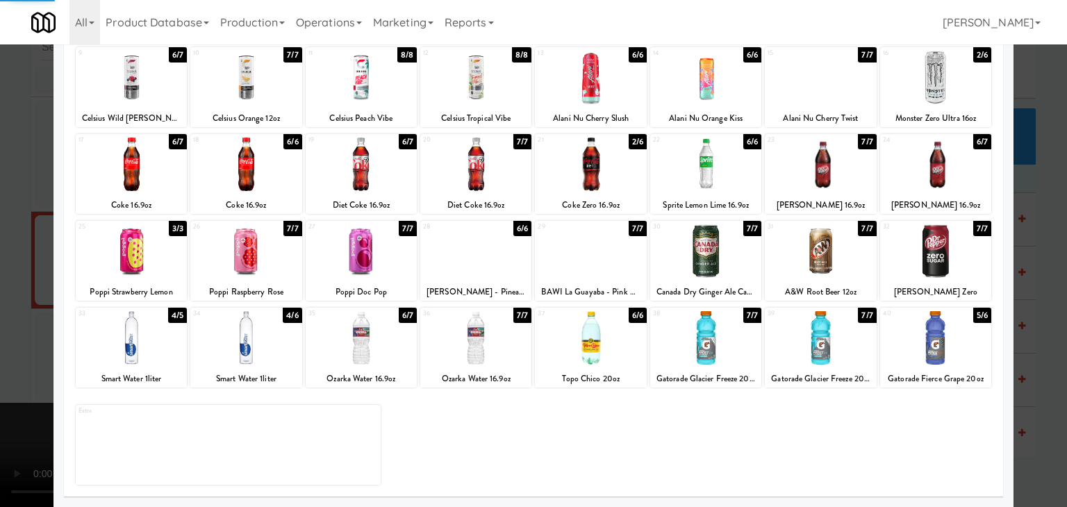
drag, startPoint x: 0, startPoint y: 315, endPoint x: 386, endPoint y: 294, distance: 386.7
click at [42, 306] on div at bounding box center [533, 253] width 1067 height 507
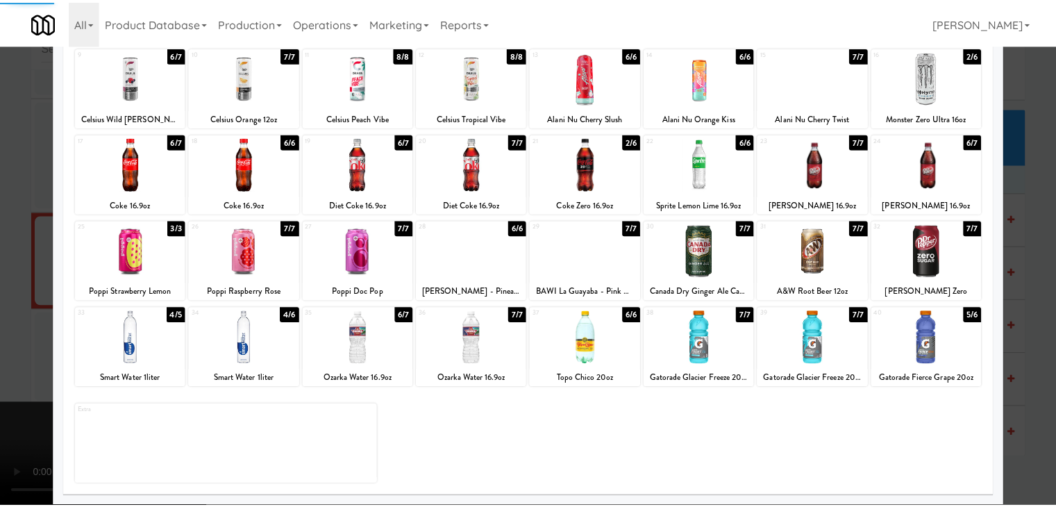
scroll to position [11424, 0]
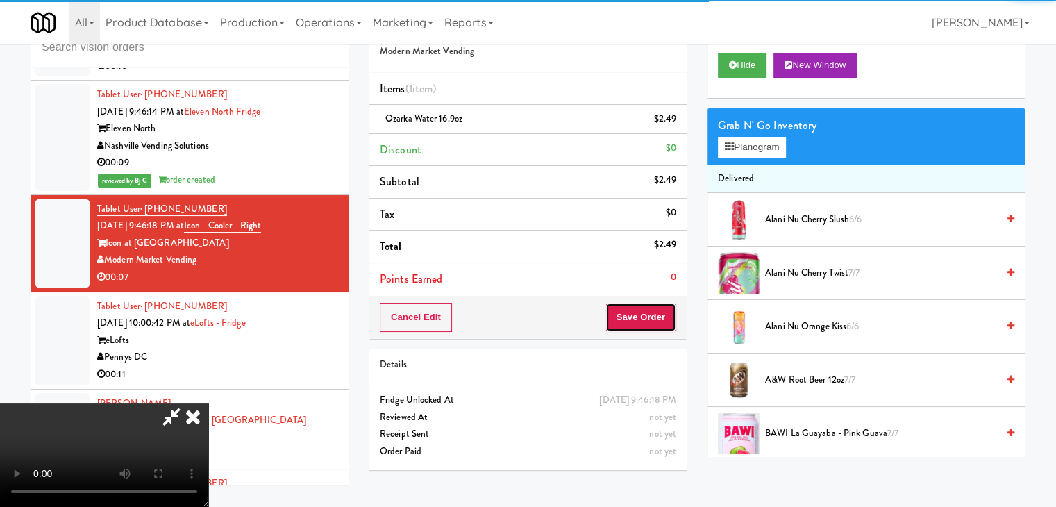
click at [664, 317] on button "Save Order" at bounding box center [641, 317] width 71 height 29
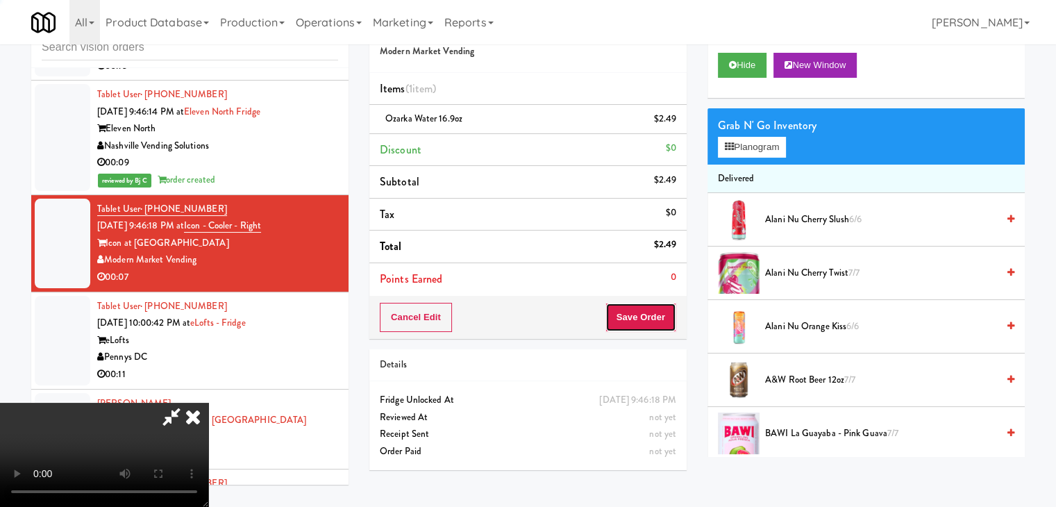
click at [664, 317] on button "Save Order" at bounding box center [641, 317] width 71 height 29
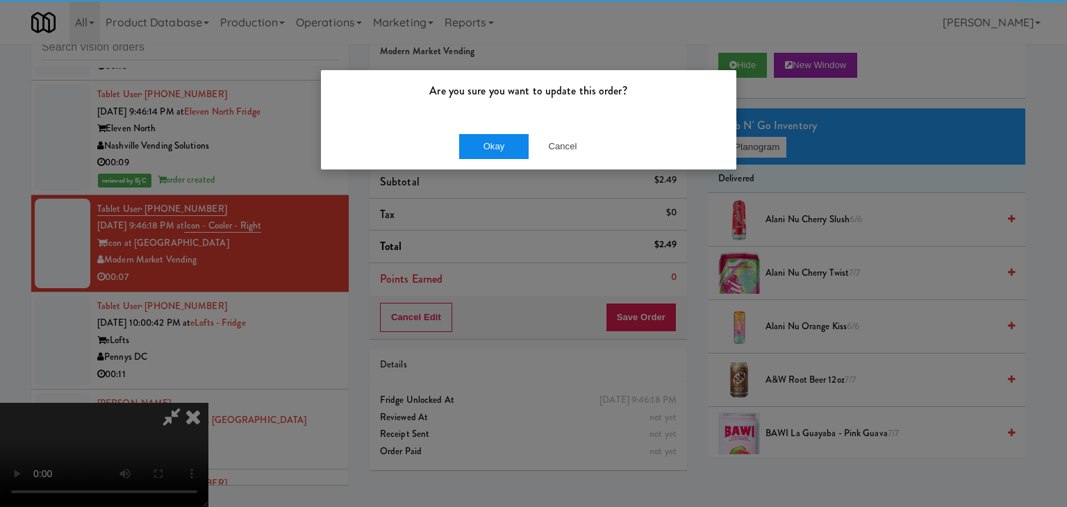
click at [499, 151] on div "Okay Cancel" at bounding box center [528, 146] width 415 height 47
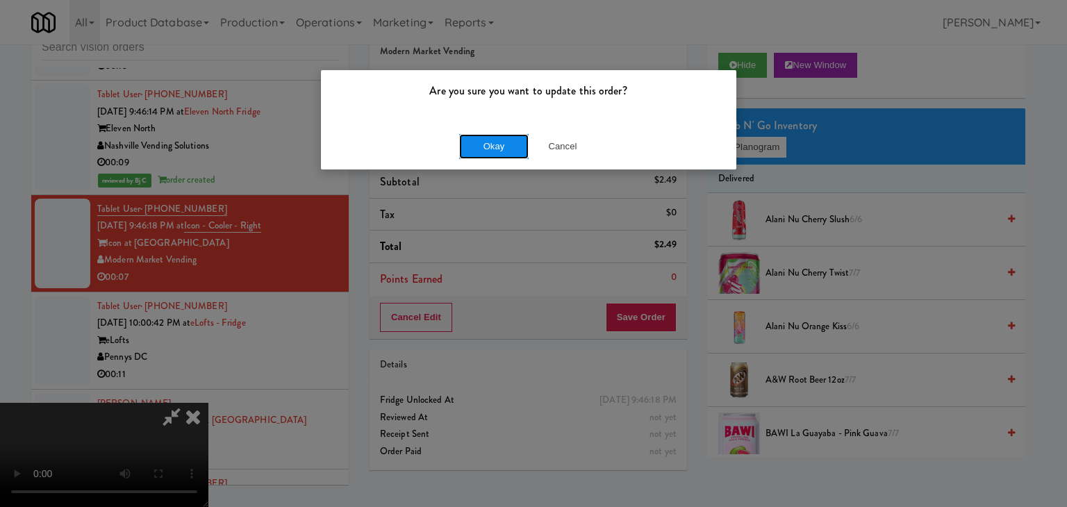
click at [499, 151] on button "Okay" at bounding box center [493, 146] width 69 height 25
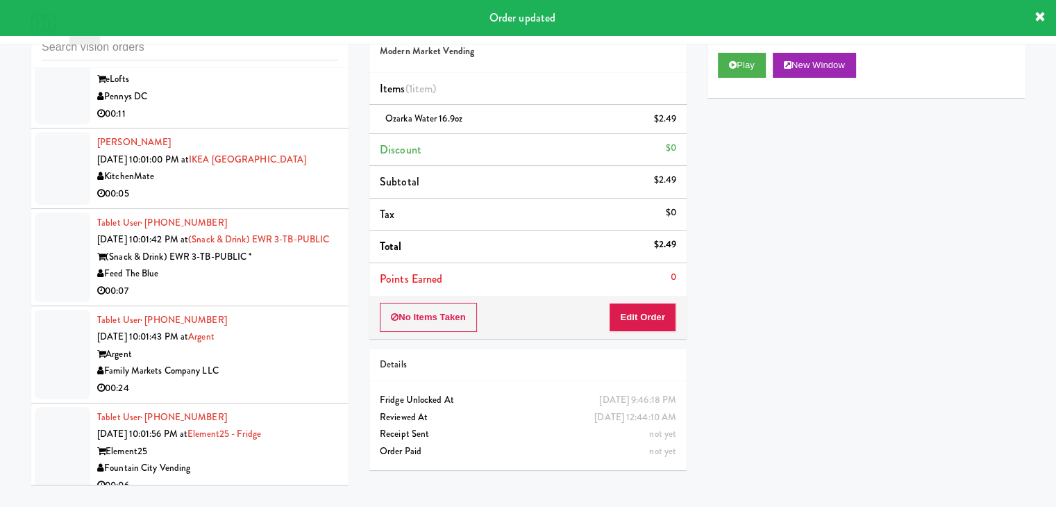
scroll to position [11632, 0]
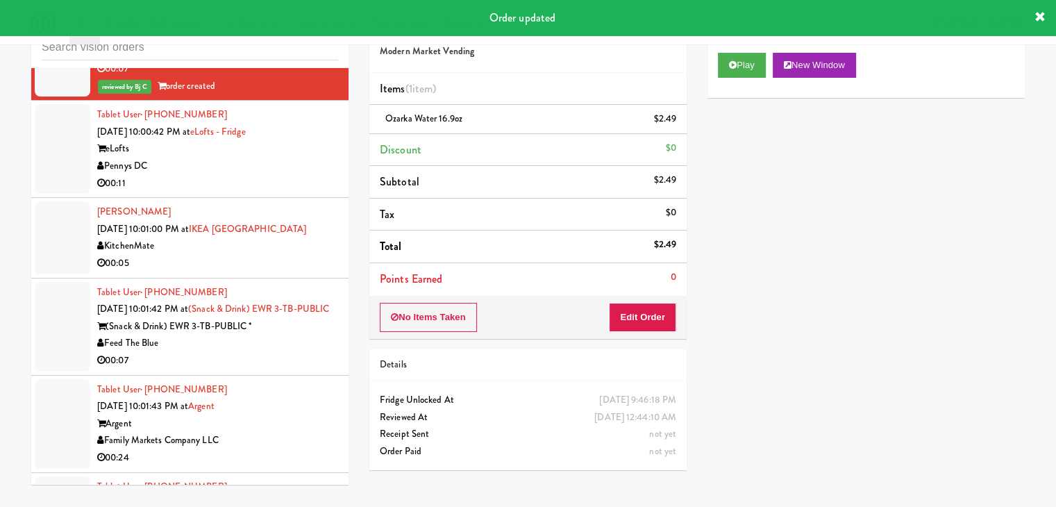
click at [300, 158] on div "Pennys DC" at bounding box center [217, 166] width 241 height 17
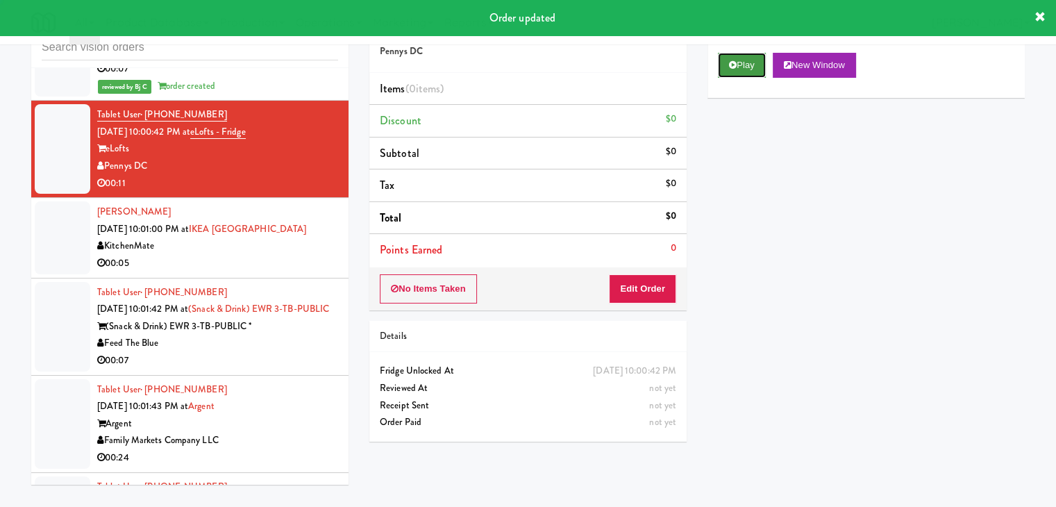
click at [739, 62] on button "Play" at bounding box center [742, 65] width 48 height 25
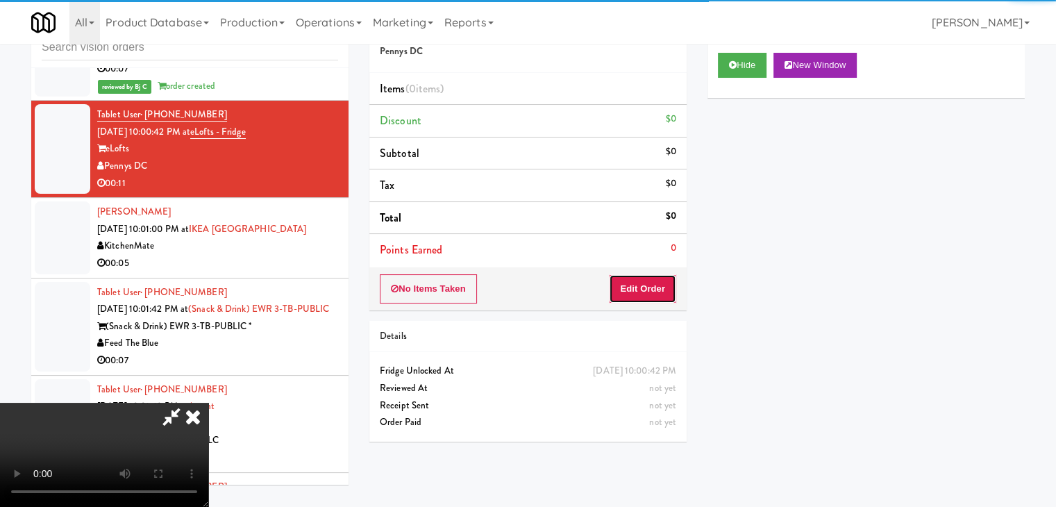
click at [642, 292] on button "Edit Order" at bounding box center [642, 288] width 67 height 29
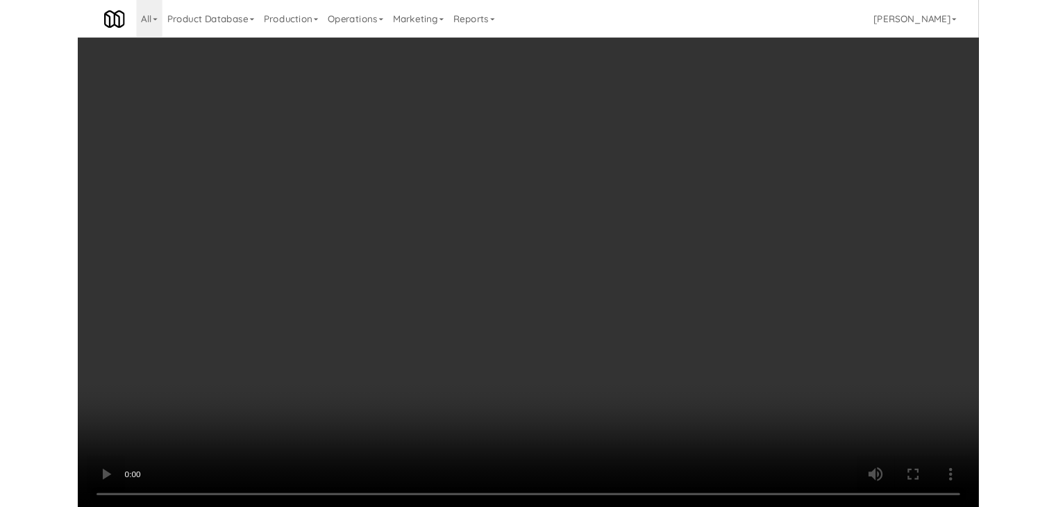
scroll to position [11615, 0]
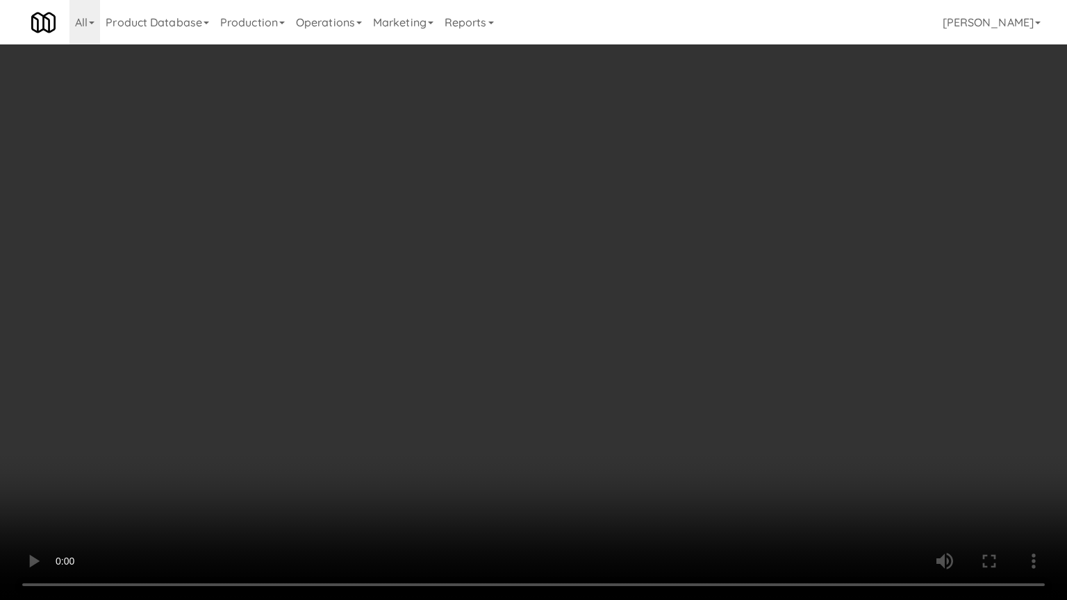
click at [536, 394] on video at bounding box center [533, 300] width 1067 height 600
click at [533, 397] on video at bounding box center [533, 300] width 1067 height 600
click at [533, 399] on video at bounding box center [533, 300] width 1067 height 600
click at [533, 394] on video at bounding box center [533, 300] width 1067 height 600
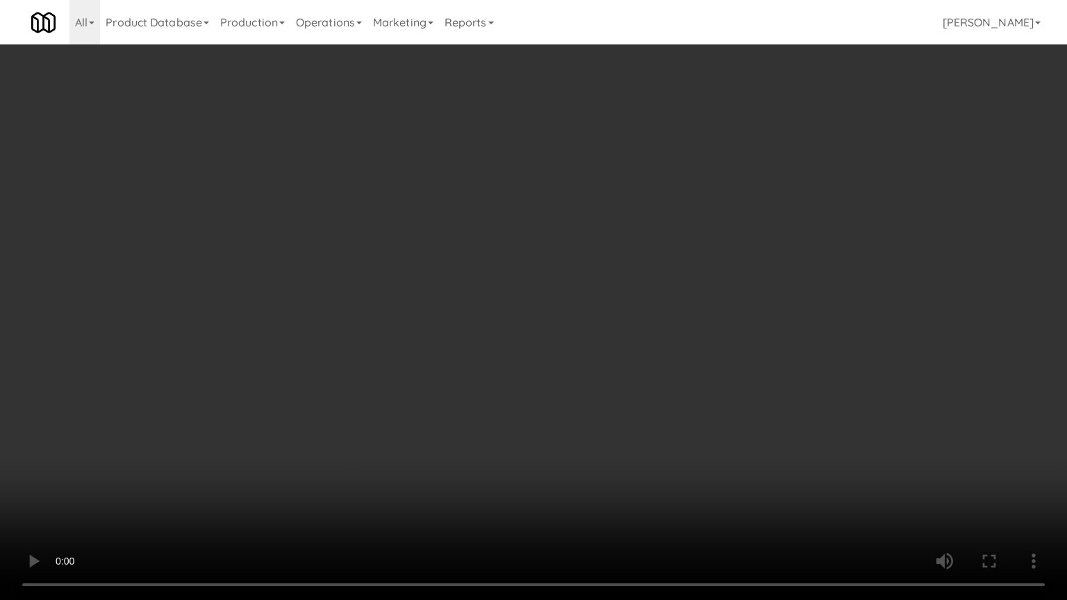
click at [533, 394] on video at bounding box center [533, 300] width 1067 height 600
click at [538, 388] on video at bounding box center [533, 300] width 1067 height 600
click at [592, 356] on video at bounding box center [533, 300] width 1067 height 600
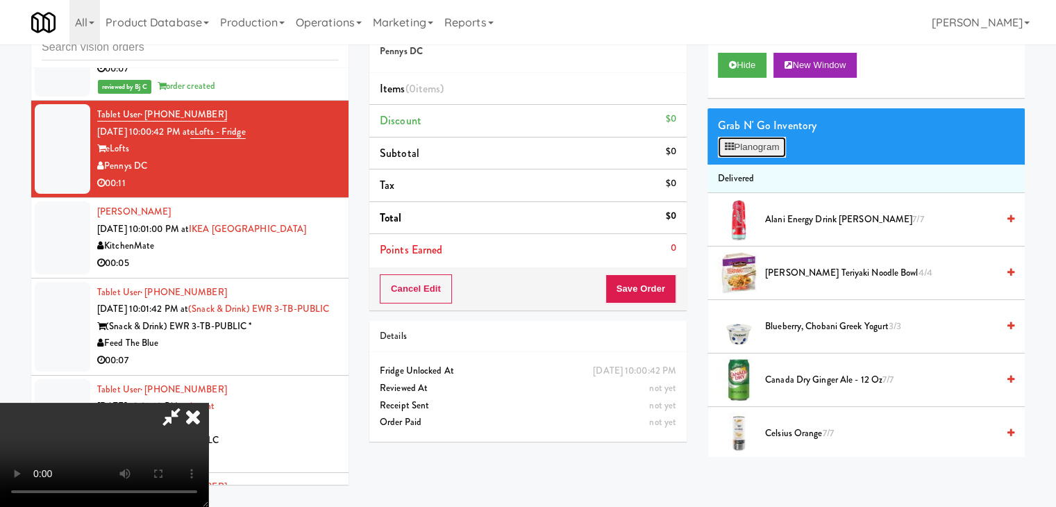
drag, startPoint x: 765, startPoint y: 147, endPoint x: 763, endPoint y: 153, distance: 7.3
click at [765, 147] on button "Planogram" at bounding box center [752, 147] width 68 height 21
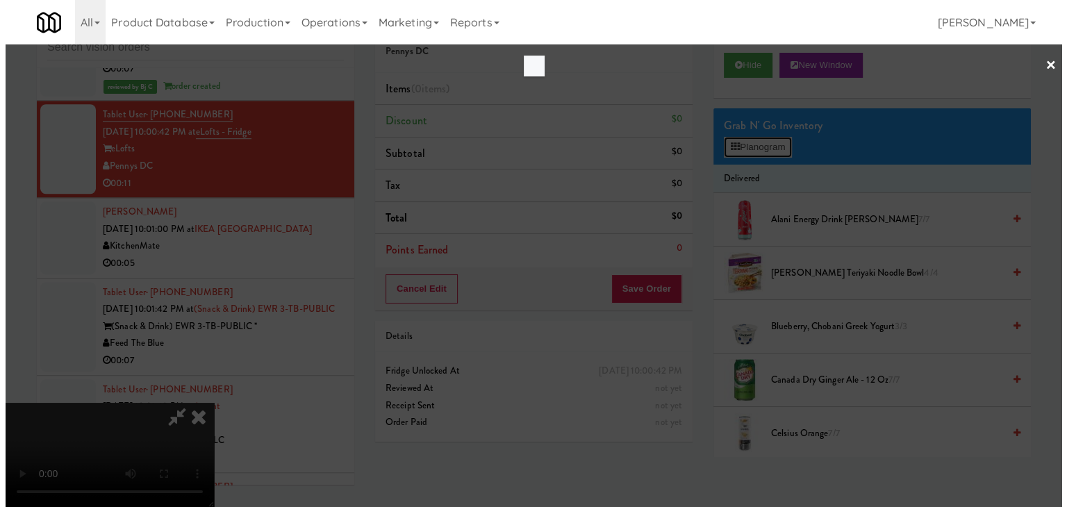
scroll to position [11615, 0]
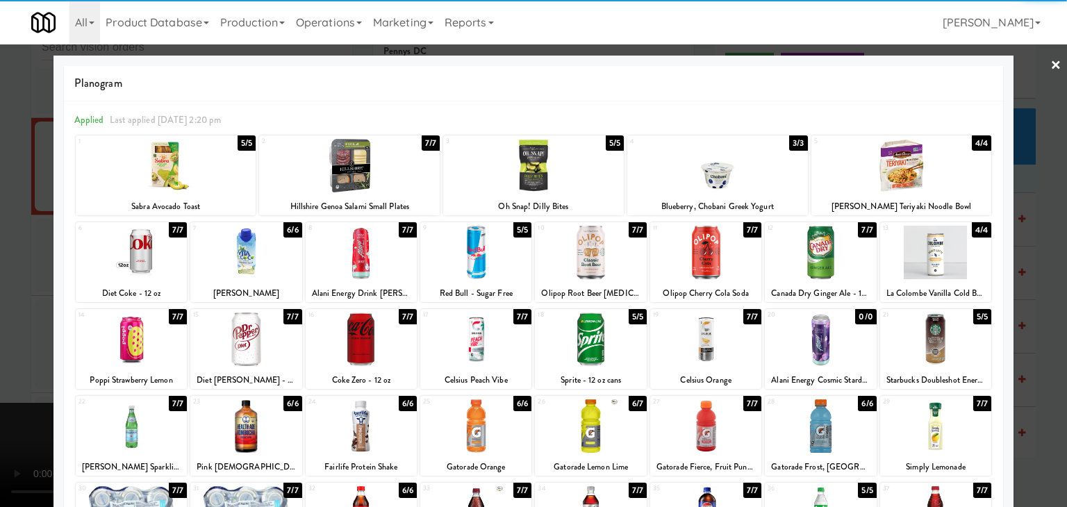
click at [893, 175] on div at bounding box center [901, 165] width 181 height 53
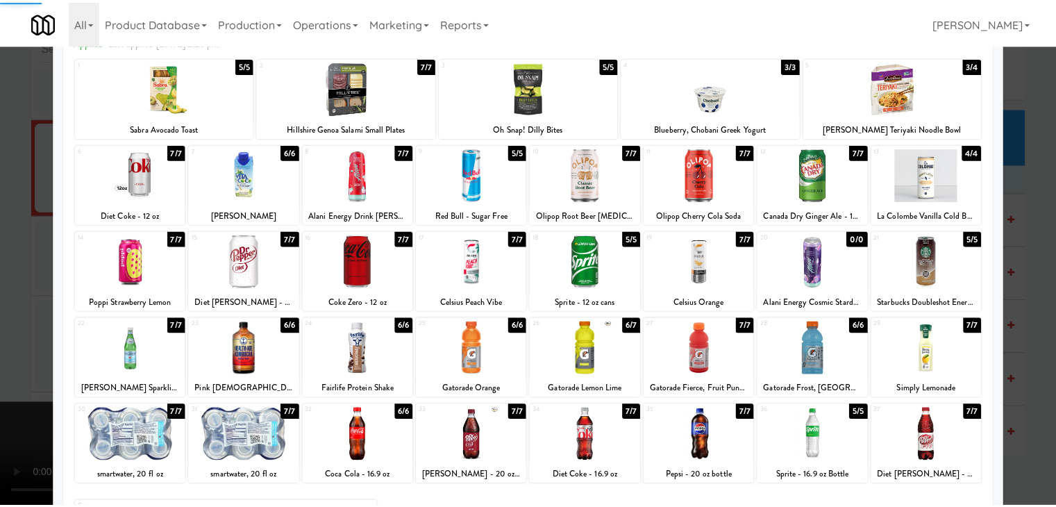
scroll to position [175, 0]
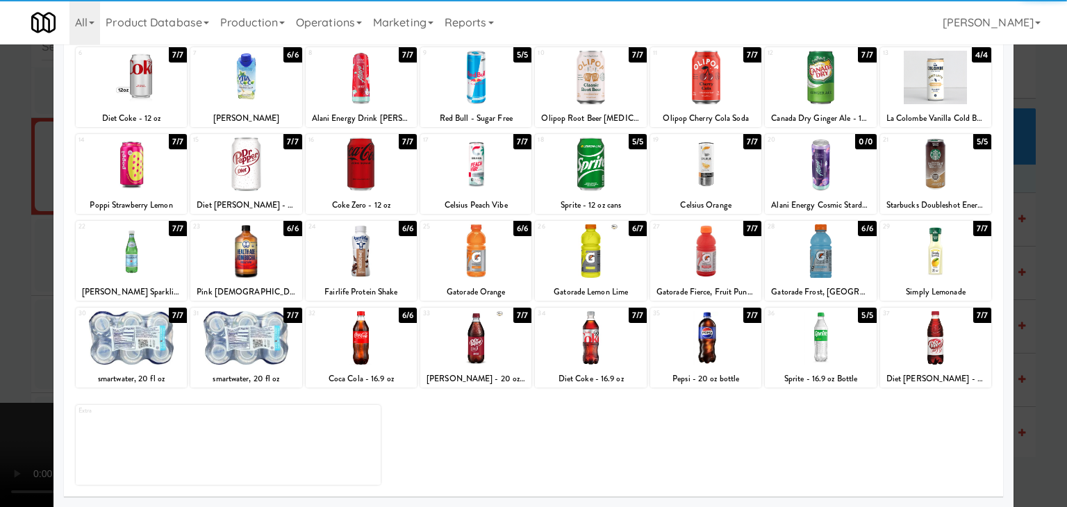
click at [258, 349] on div at bounding box center [245, 337] width 111 height 53
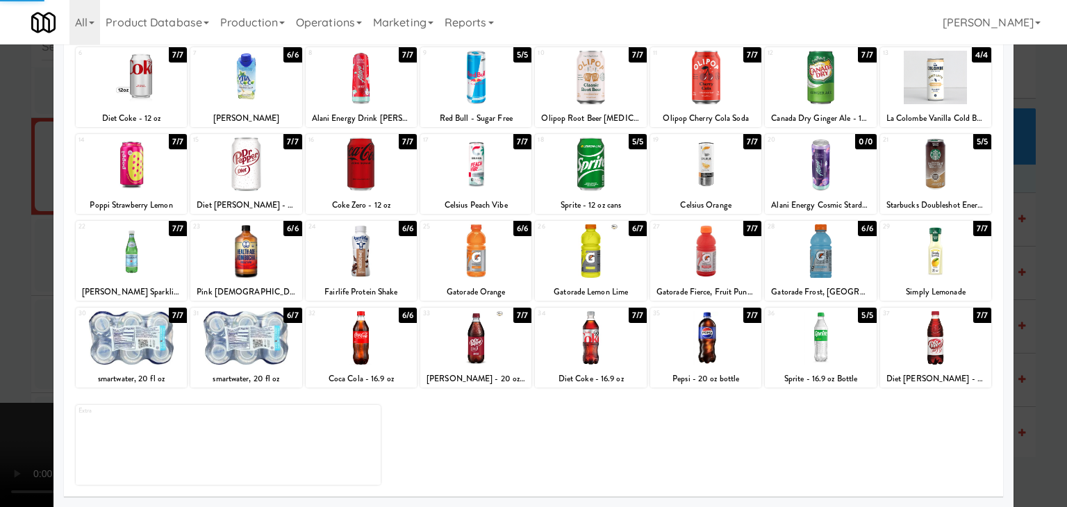
drag, startPoint x: 0, startPoint y: 348, endPoint x: 298, endPoint y: 334, distance: 298.3
click at [10, 344] on div at bounding box center [533, 253] width 1067 height 507
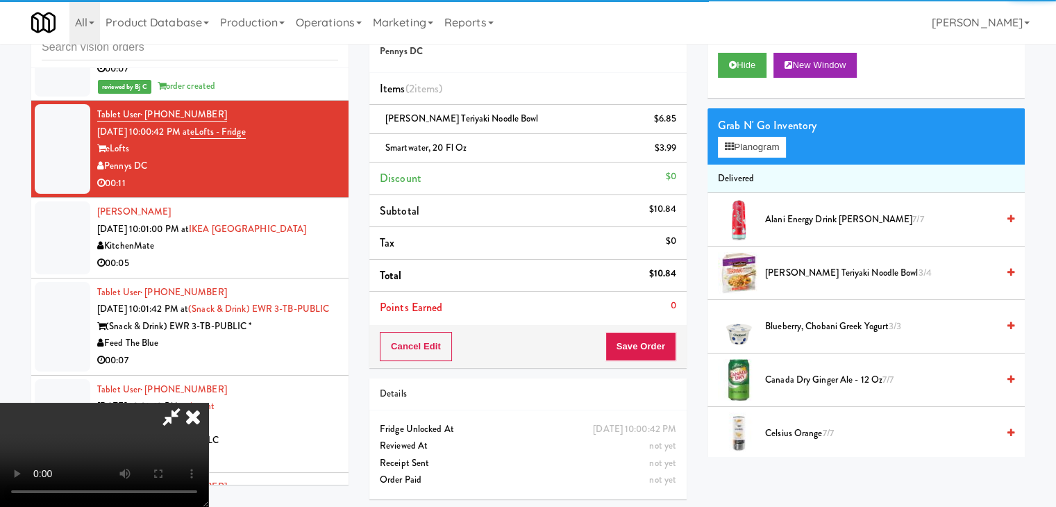
scroll to position [195, 0]
click at [658, 348] on button "Save Order" at bounding box center [641, 346] width 71 height 29
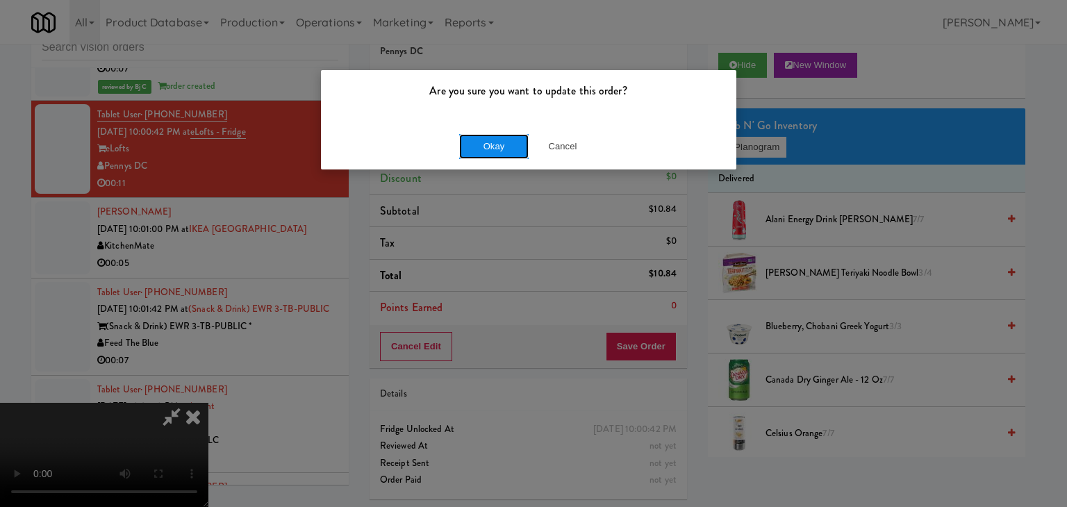
click at [506, 150] on button "Okay" at bounding box center [493, 146] width 69 height 25
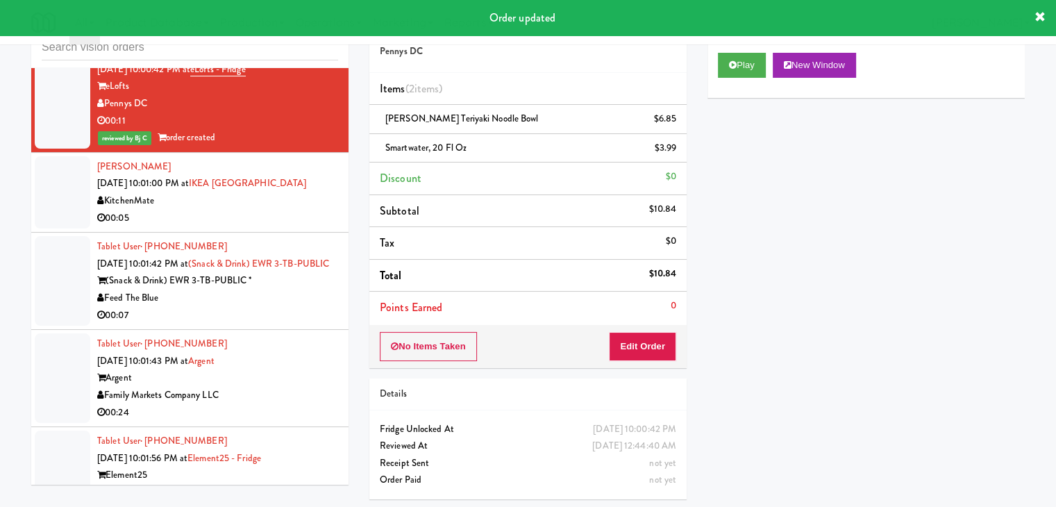
scroll to position [11650, 0]
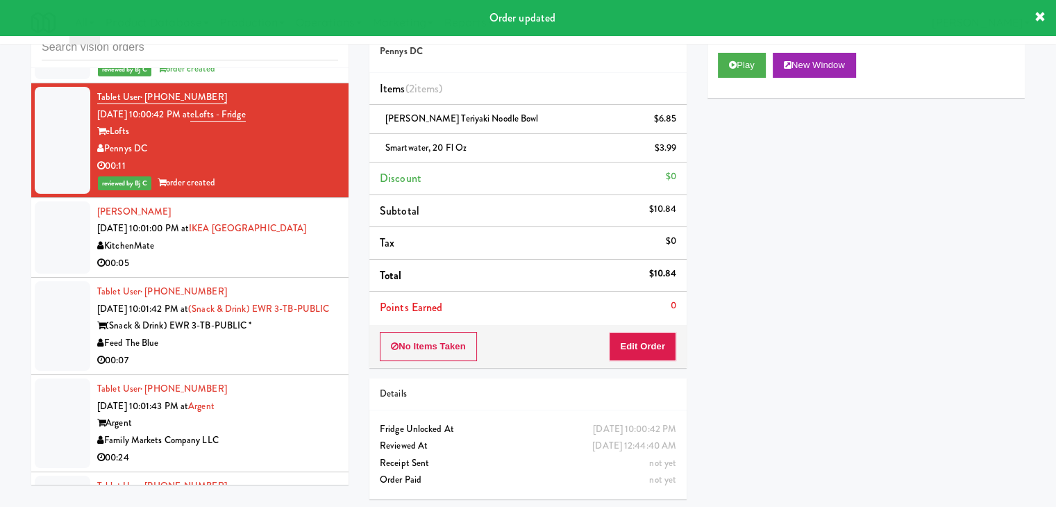
drag, startPoint x: 293, startPoint y: 258, endPoint x: 300, endPoint y: 255, distance: 7.5
click at [297, 256] on div "00:05" at bounding box center [217, 263] width 241 height 17
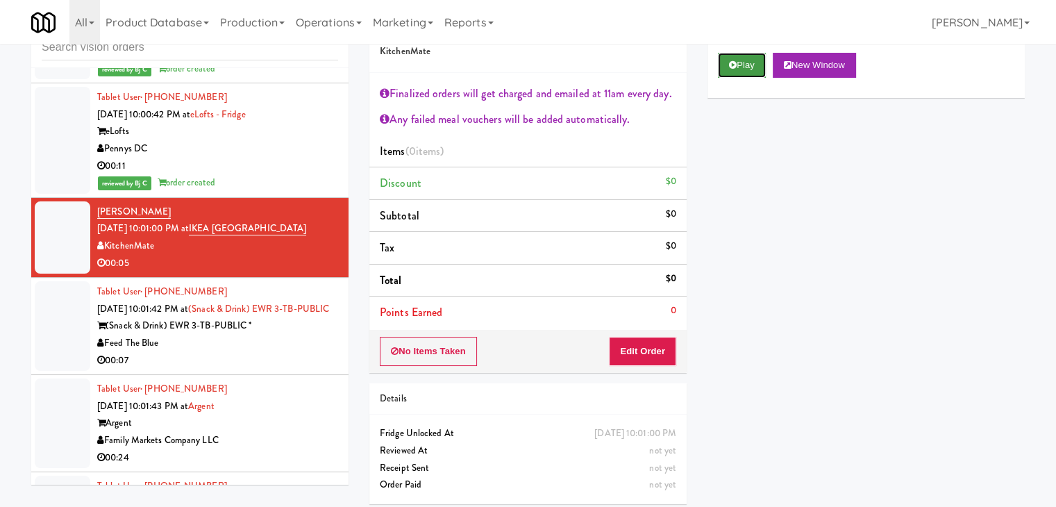
click at [743, 67] on button "Play" at bounding box center [742, 65] width 48 height 25
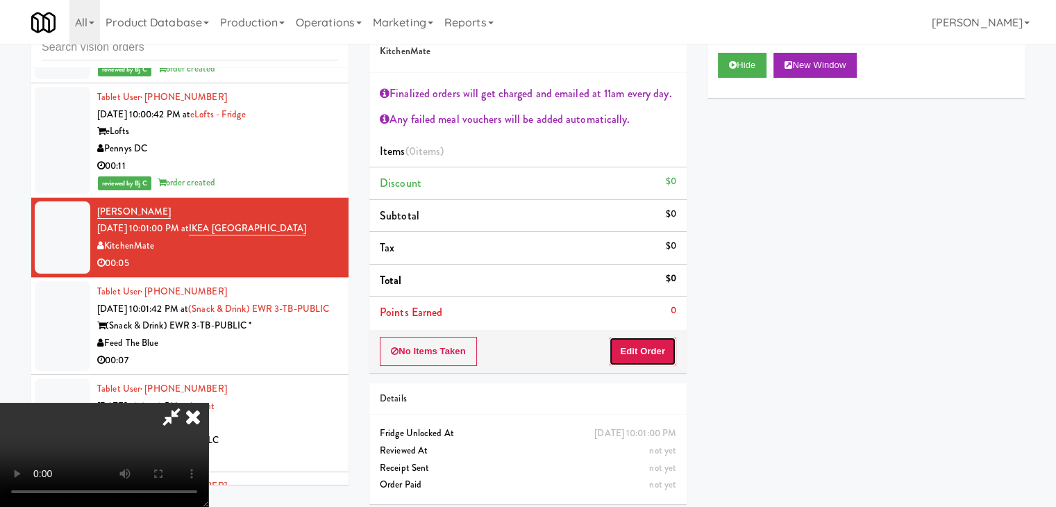
click at [651, 340] on button "Edit Order" at bounding box center [642, 351] width 67 height 29
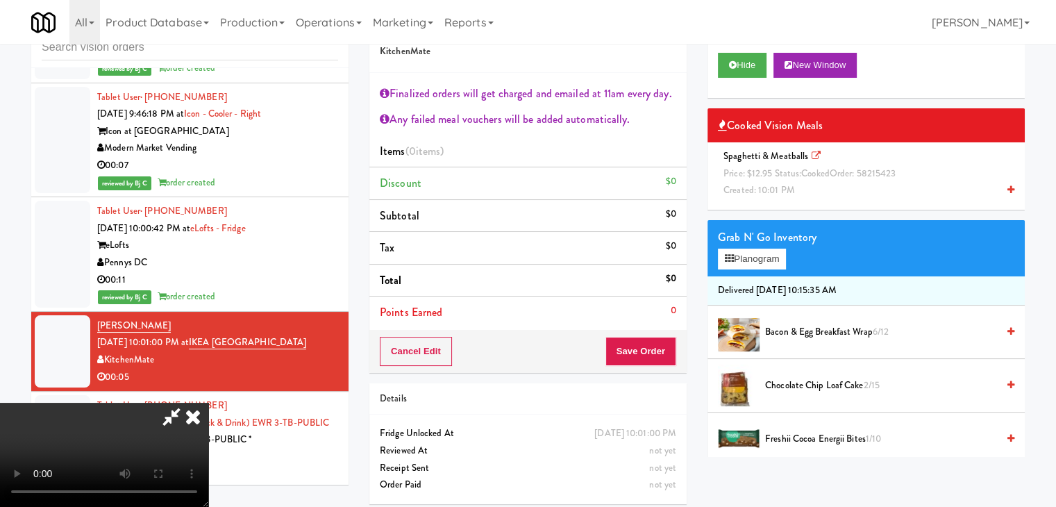
scroll to position [11511, 0]
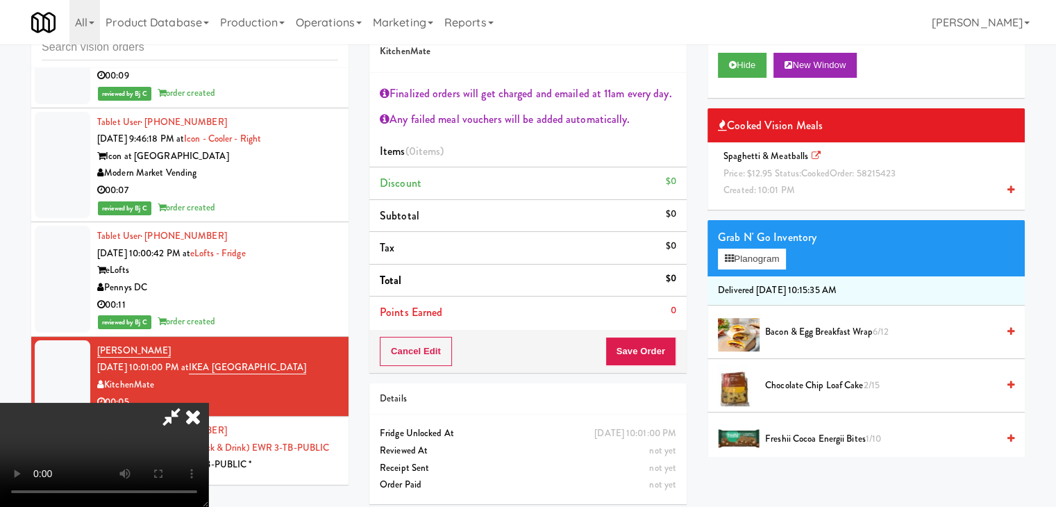
click at [244, 297] on div "00:11" at bounding box center [217, 305] width 241 height 17
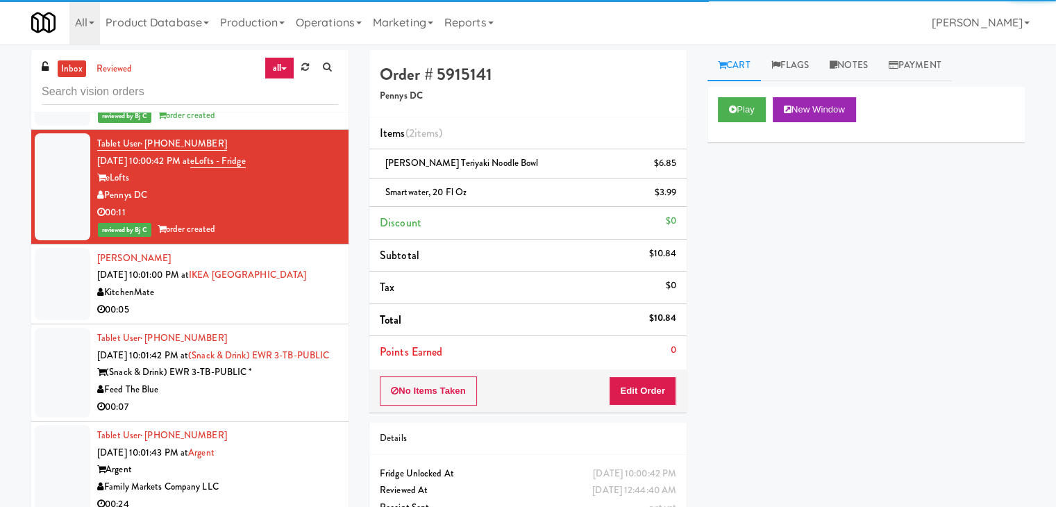
scroll to position [11650, 0]
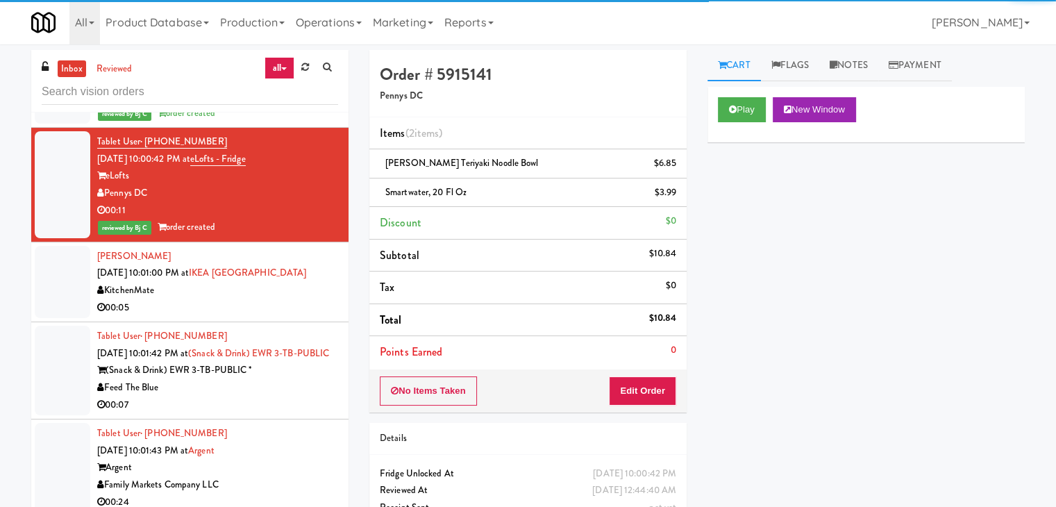
click at [310, 288] on div "KitchenMate" at bounding box center [217, 290] width 241 height 17
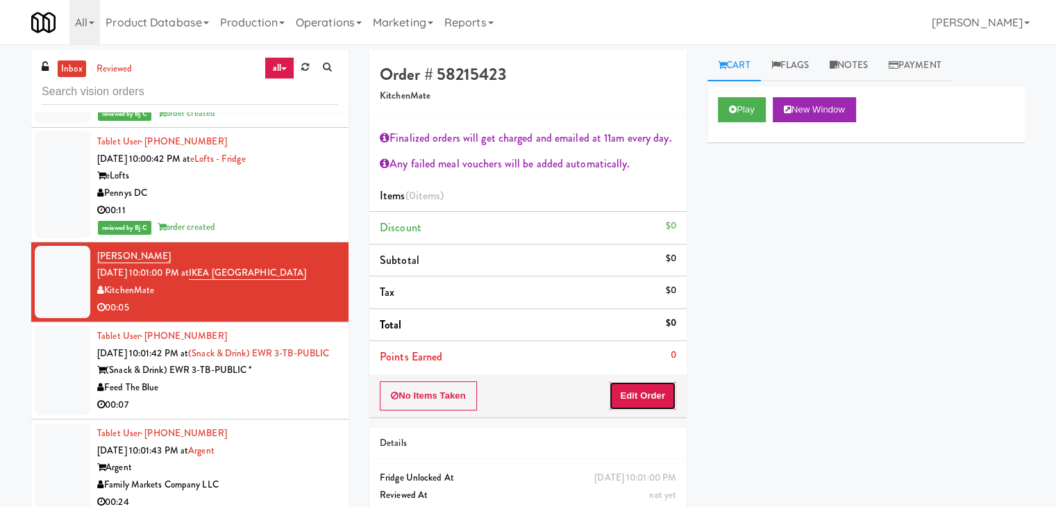
click at [655, 392] on button "Edit Order" at bounding box center [642, 395] width 67 height 29
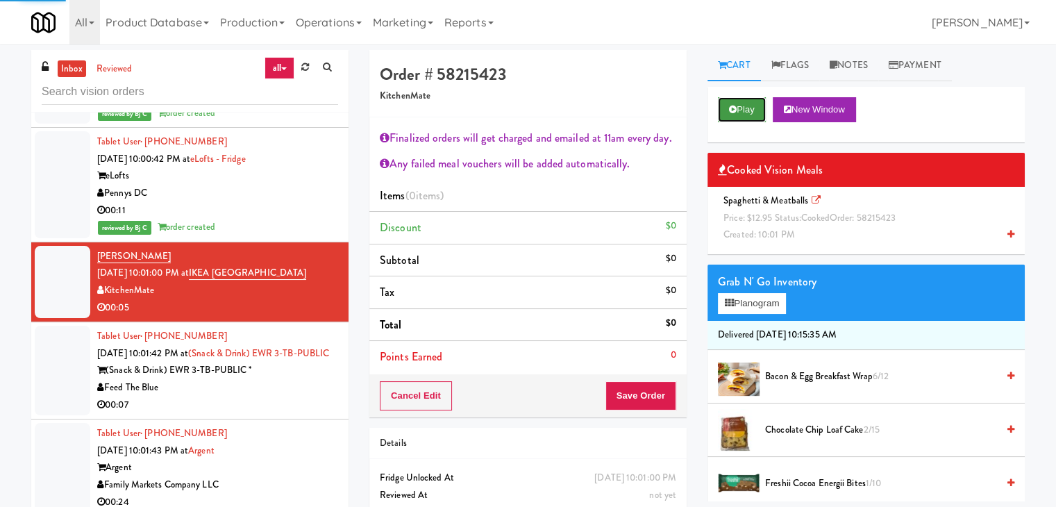
click at [747, 106] on button "Play" at bounding box center [742, 109] width 48 height 25
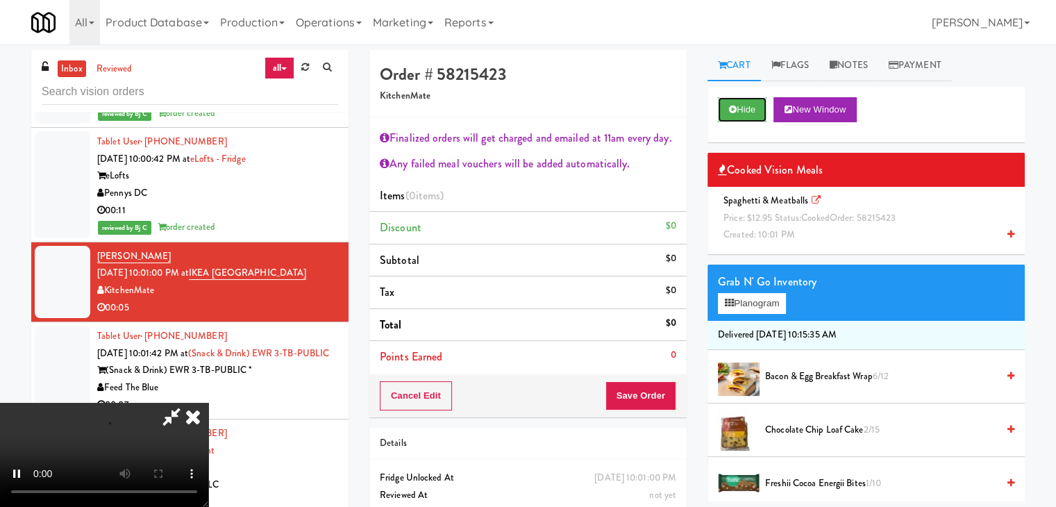
scroll to position [31, 0]
click at [831, 215] on span "Price: $12.95 Status: cooked Order: 58215423" at bounding box center [810, 217] width 172 height 13
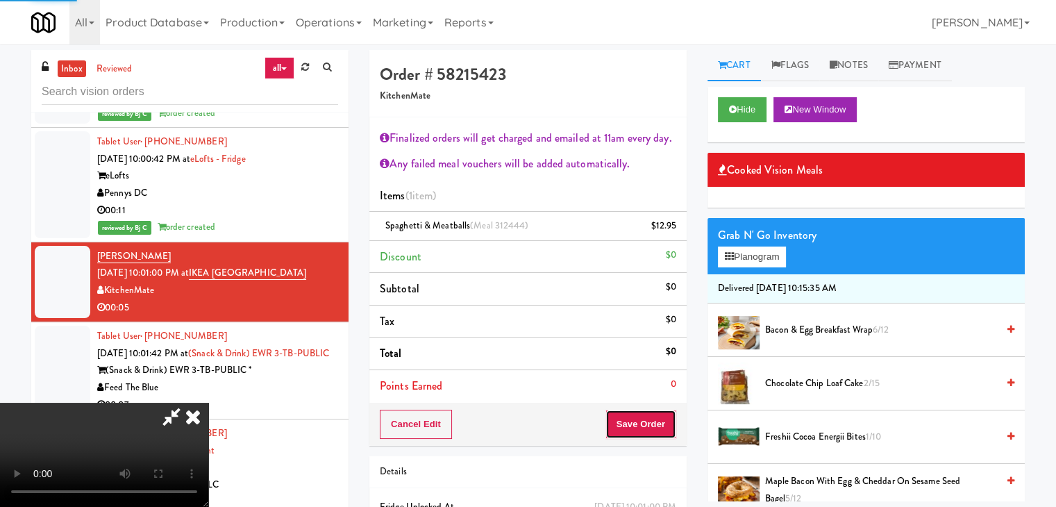
click at [637, 429] on div "Order # 58215423 KitchenMate Finalized orders will get charged and emailed at 1…" at bounding box center [527, 248] width 317 height 396
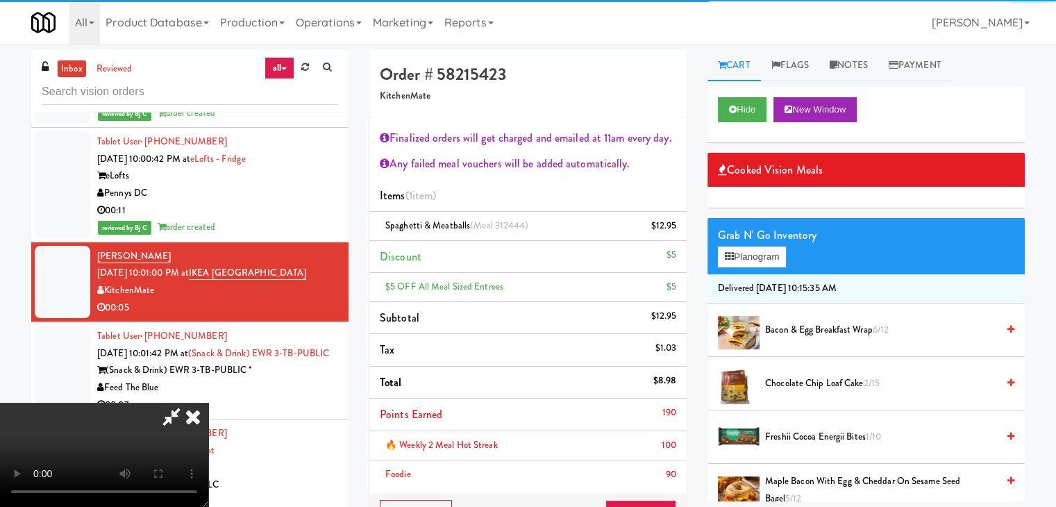
click at [642, 429] on li "Points Earned 190" at bounding box center [527, 415] width 317 height 33
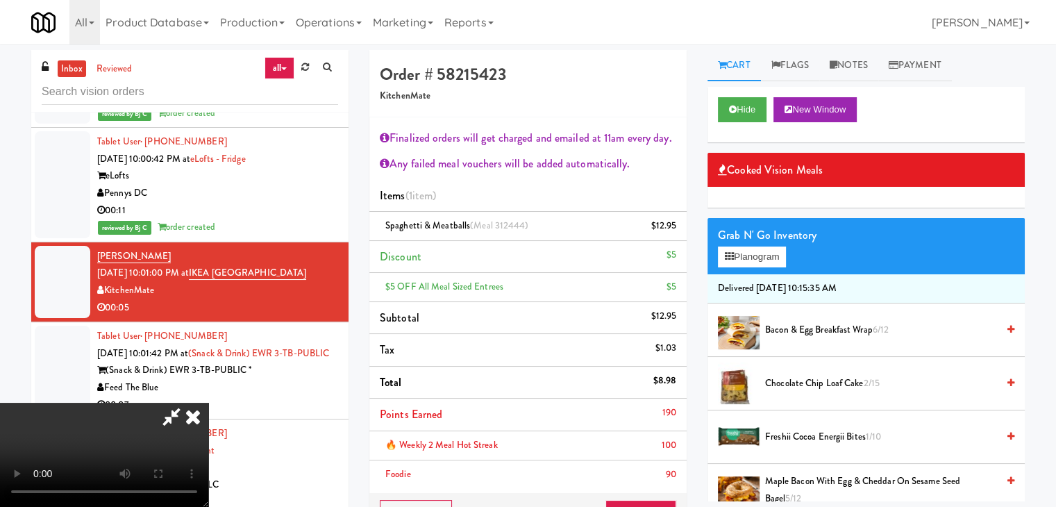
scroll to position [169, 0]
click at [653, 479] on div "Foodie 90" at bounding box center [528, 474] width 297 height 17
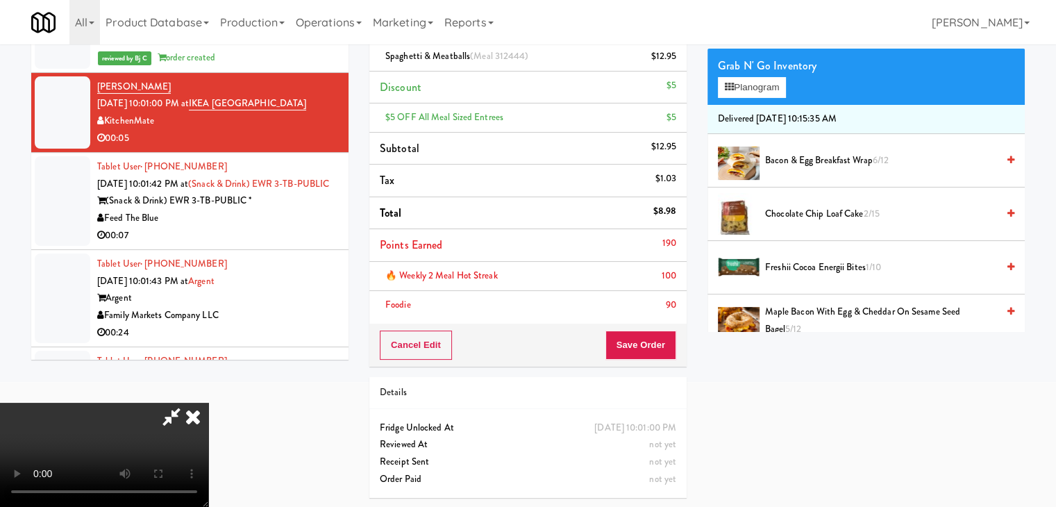
click at [660, 356] on div "Cancel Edit Save Order" at bounding box center [527, 345] width 317 height 43
click at [660, 345] on button "Save Order" at bounding box center [641, 345] width 71 height 29
click at [660, 338] on button "Save Order" at bounding box center [641, 345] width 71 height 29
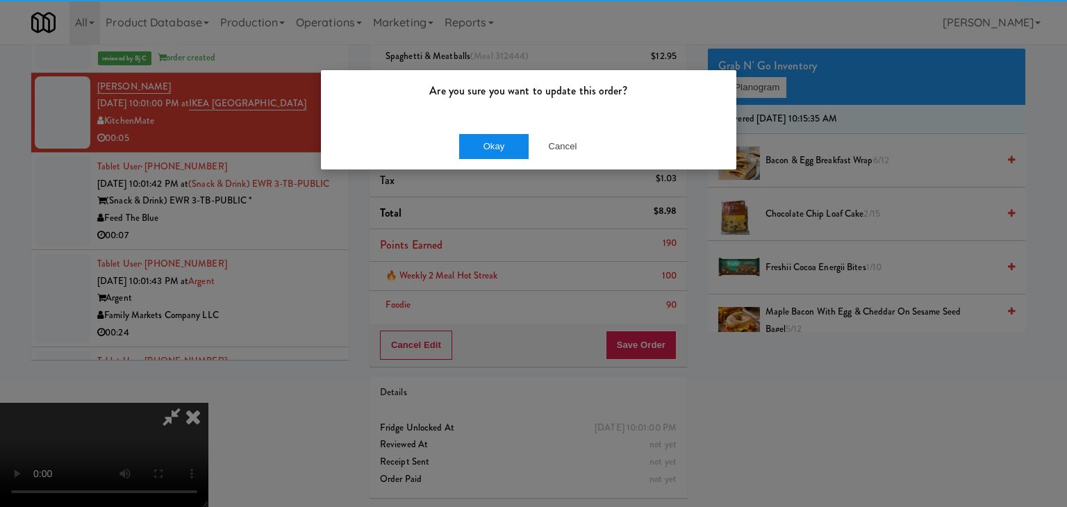
click at [497, 158] on div "Okay Cancel" at bounding box center [528, 146] width 415 height 47
click at [498, 153] on button "Okay" at bounding box center [493, 146] width 69 height 25
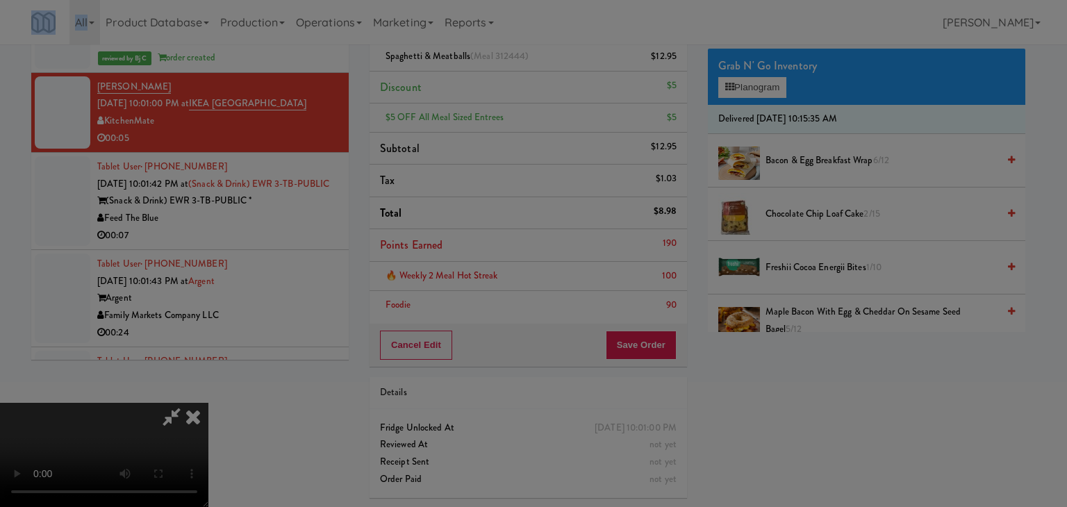
click at [498, 153] on body "Are you sure you want to update this order? Okay Cancel Okay Are you sure you w…" at bounding box center [533, 128] width 1067 height 507
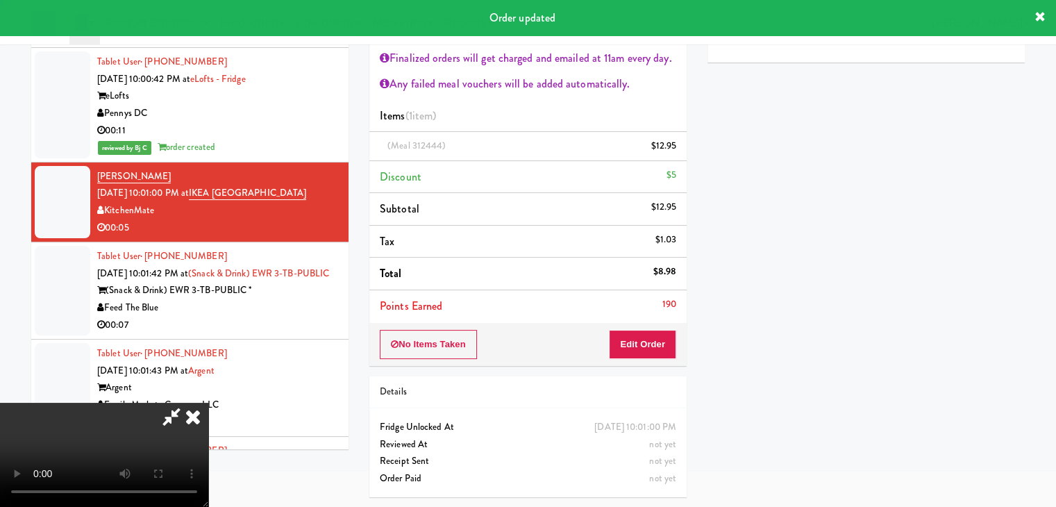
scroll to position [0, 0]
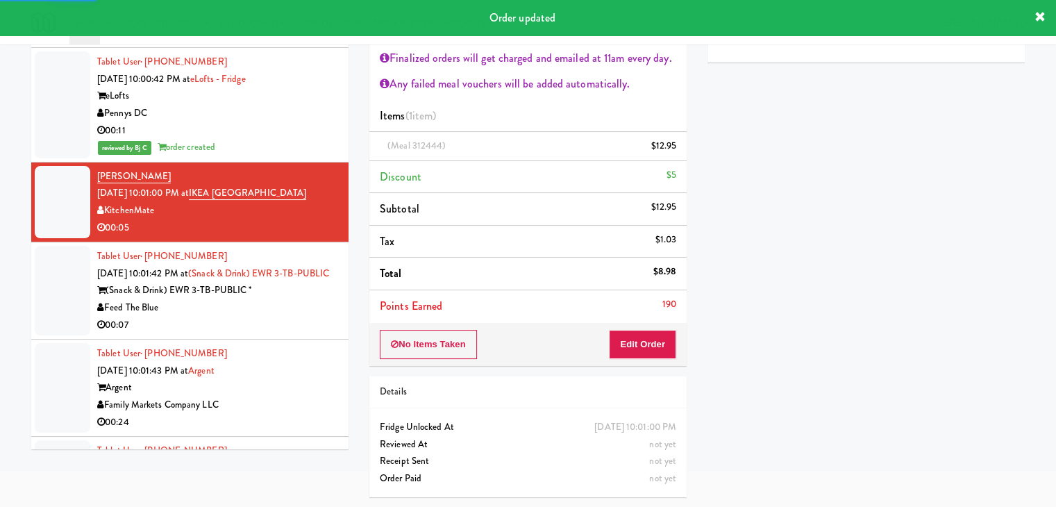
drag, startPoint x: 289, startPoint y: 313, endPoint x: 293, endPoint y: 328, distance: 15.2
click at [291, 317] on div "Feed The Blue" at bounding box center [217, 307] width 241 height 17
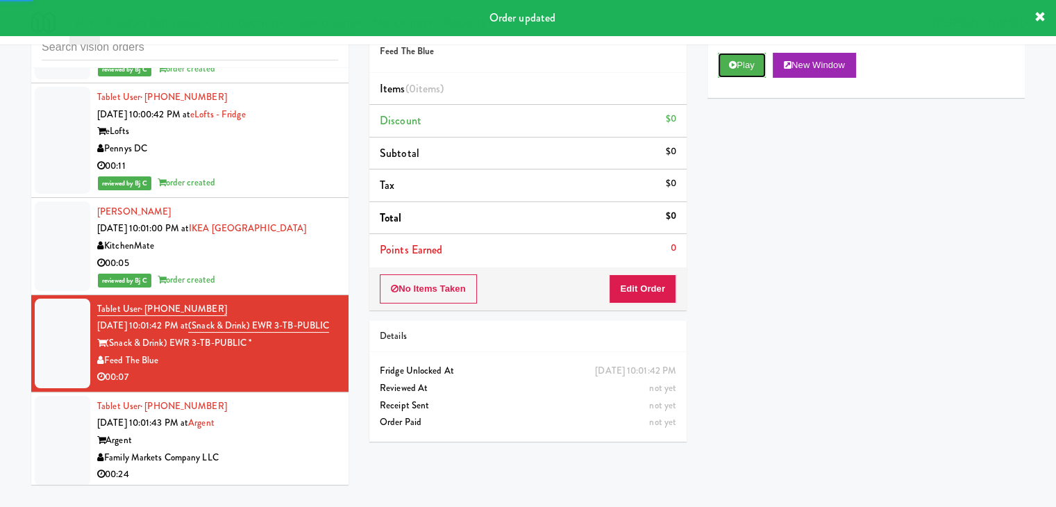
click at [754, 75] on button "Play" at bounding box center [742, 65] width 48 height 25
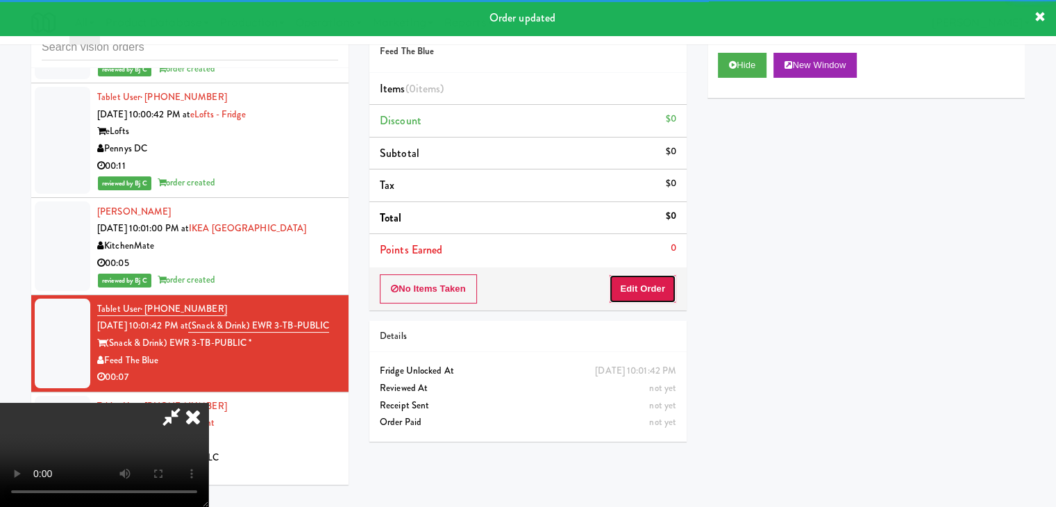
drag, startPoint x: 661, startPoint y: 276, endPoint x: 657, endPoint y: 282, distance: 7.5
click at [657, 282] on button "Edit Order" at bounding box center [642, 288] width 67 height 29
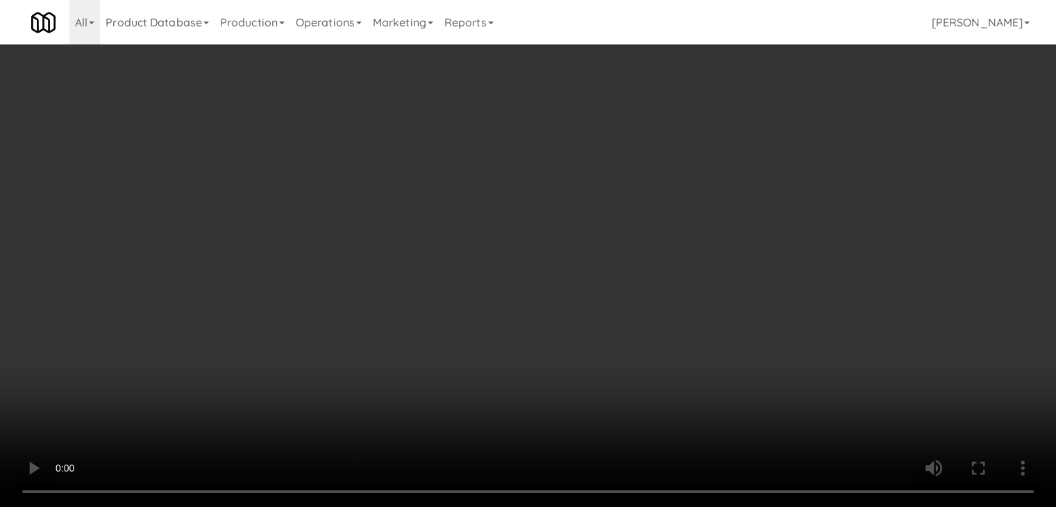
scroll to position [11632, 0]
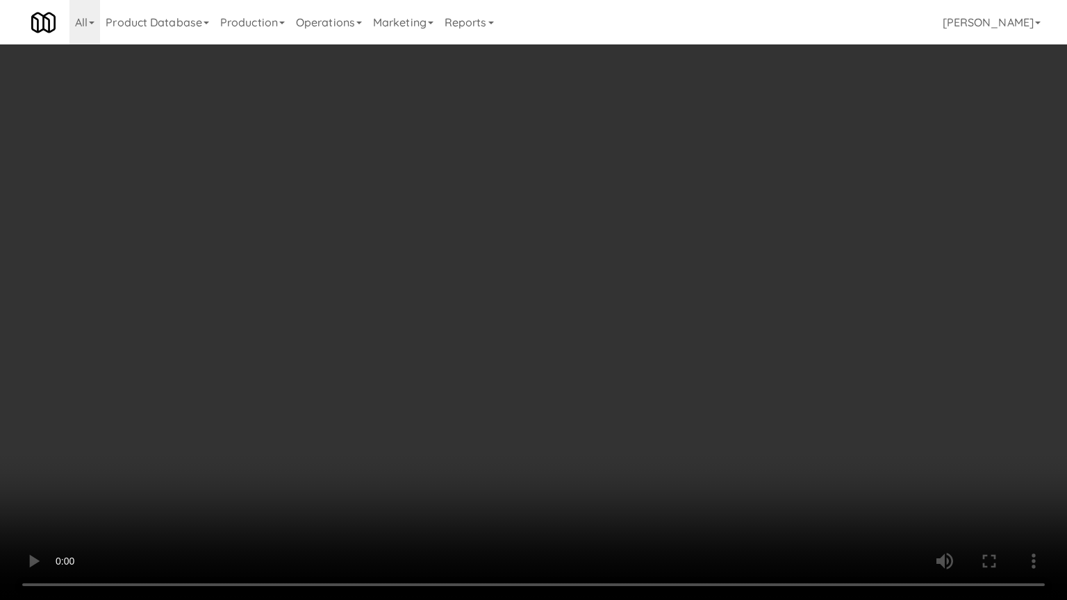
click at [556, 364] on video at bounding box center [533, 300] width 1067 height 600
drag, startPoint x: 556, startPoint y: 364, endPoint x: 595, endPoint y: 248, distance: 122.6
click at [559, 353] on video at bounding box center [533, 300] width 1067 height 600
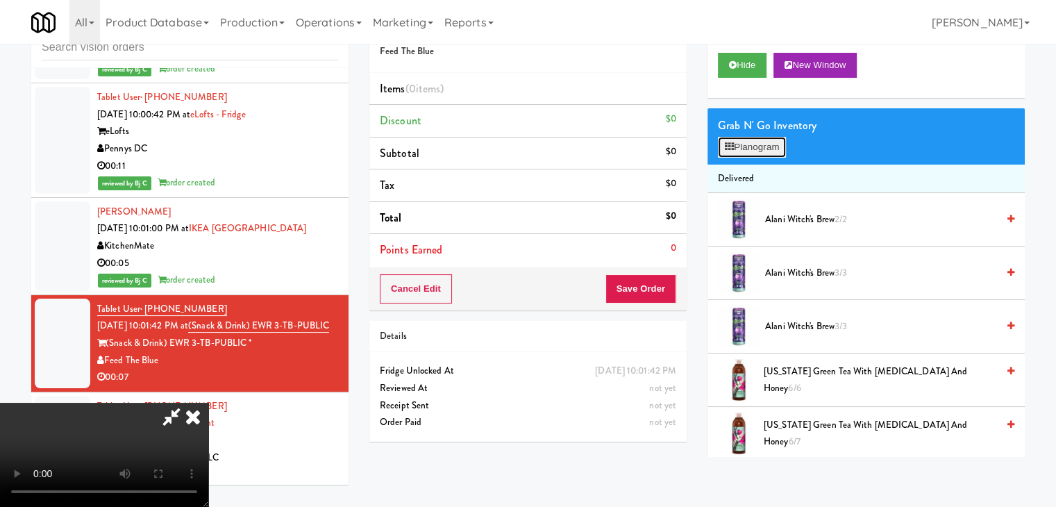
click at [761, 149] on button "Planogram" at bounding box center [752, 147] width 68 height 21
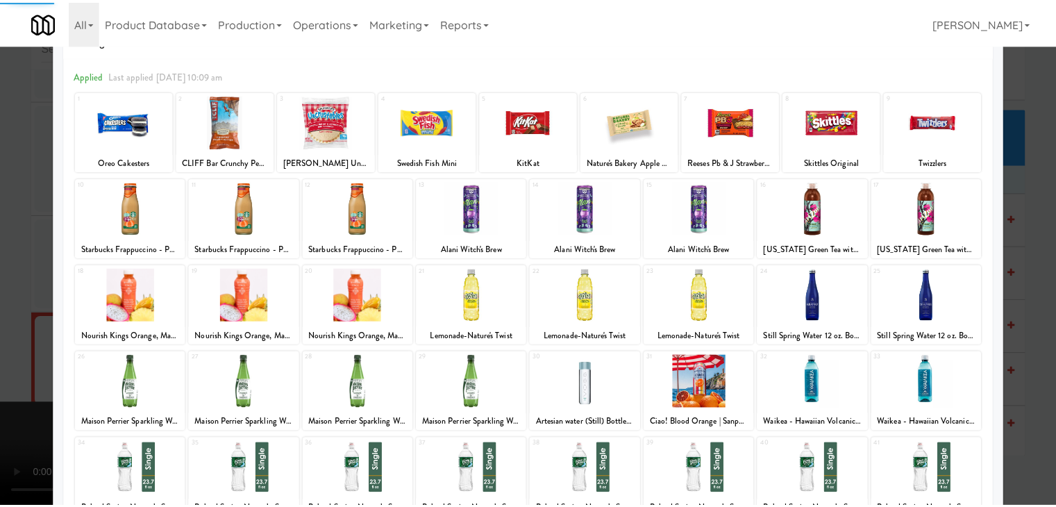
scroll to position [175, 0]
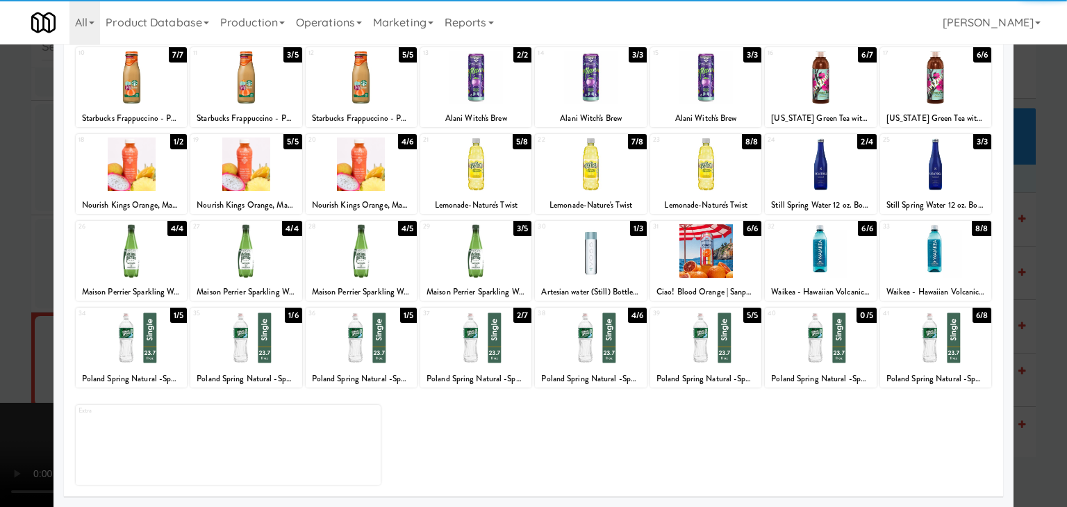
click at [798, 326] on div at bounding box center [820, 337] width 111 height 53
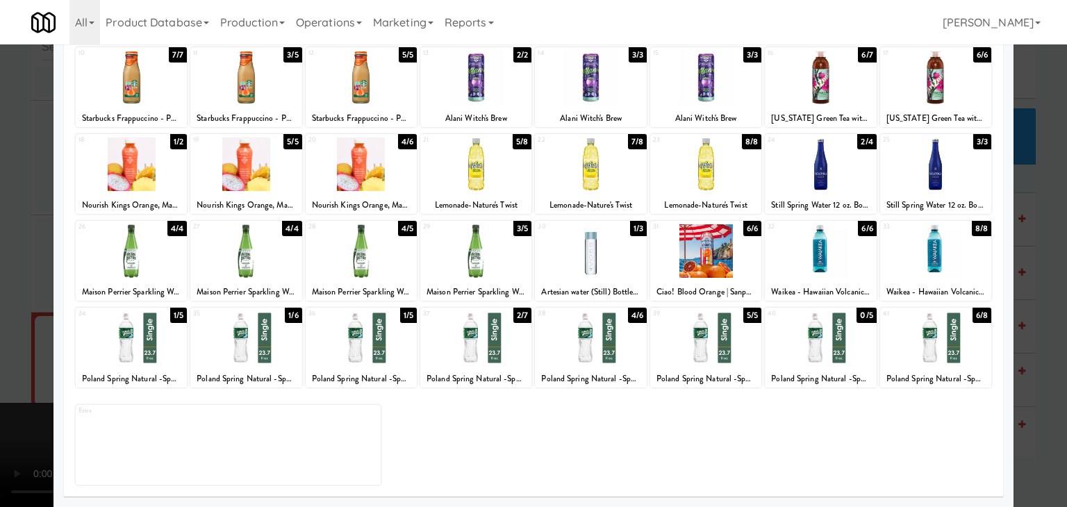
click at [929, 334] on div at bounding box center [935, 337] width 111 height 53
click at [1033, 335] on div at bounding box center [533, 253] width 1067 height 507
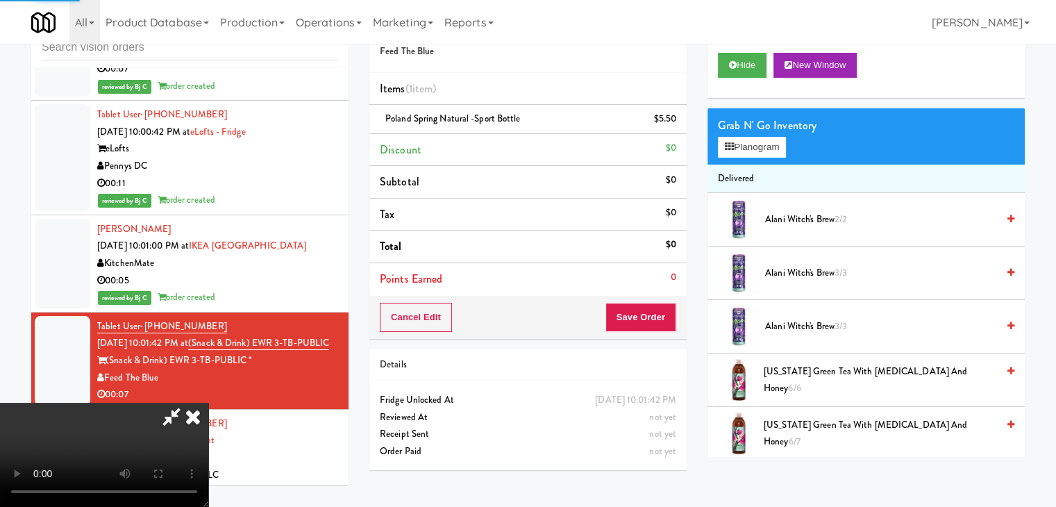
scroll to position [11650, 0]
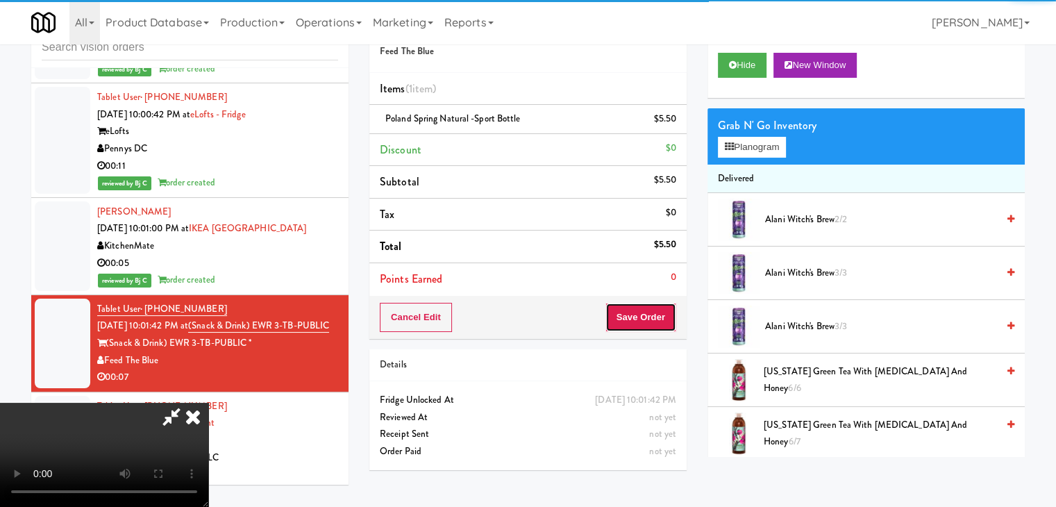
click at [664, 317] on button "Save Order" at bounding box center [641, 317] width 71 height 29
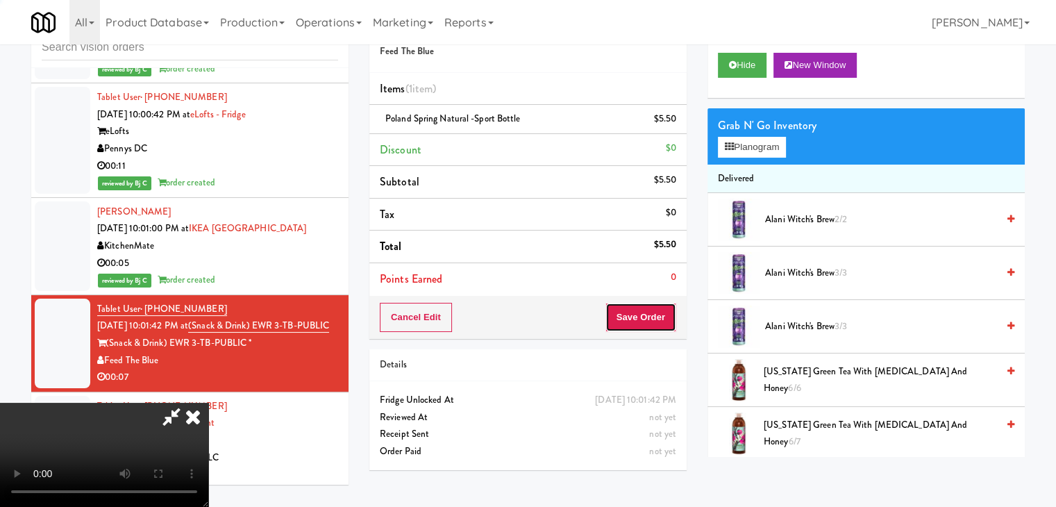
click at [662, 316] on button "Save Order" at bounding box center [641, 317] width 71 height 29
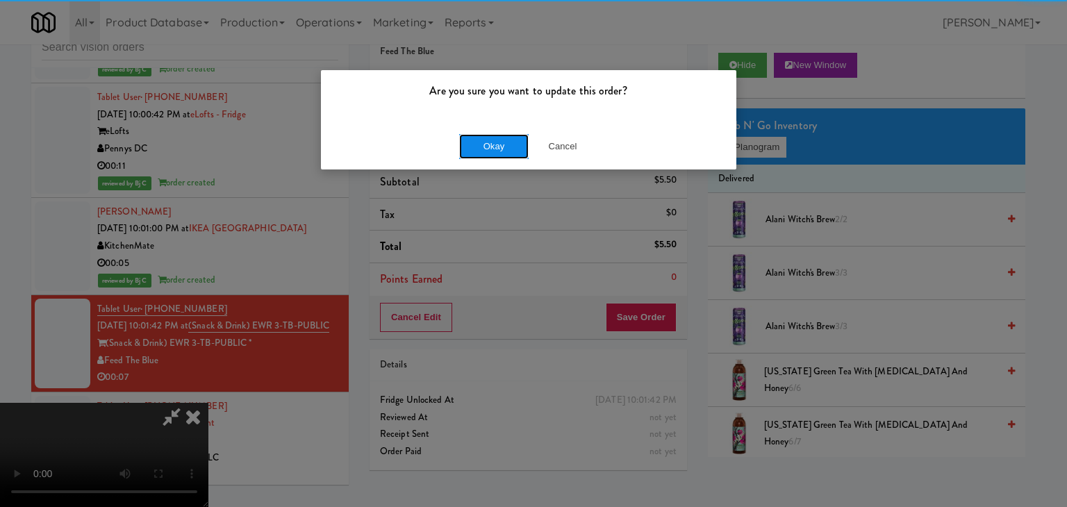
click at [494, 144] on button "Okay" at bounding box center [493, 146] width 69 height 25
click at [494, 142] on body "Are you sure you want to update this order? Okay Cancel Okay Are you sure you w…" at bounding box center [533, 253] width 1067 height 507
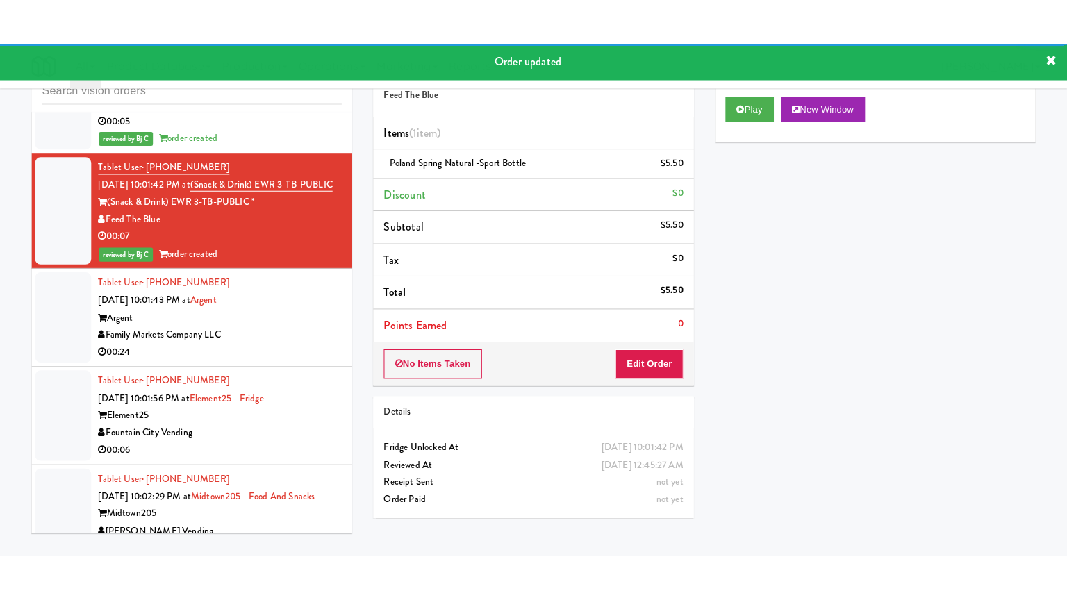
scroll to position [11858, 0]
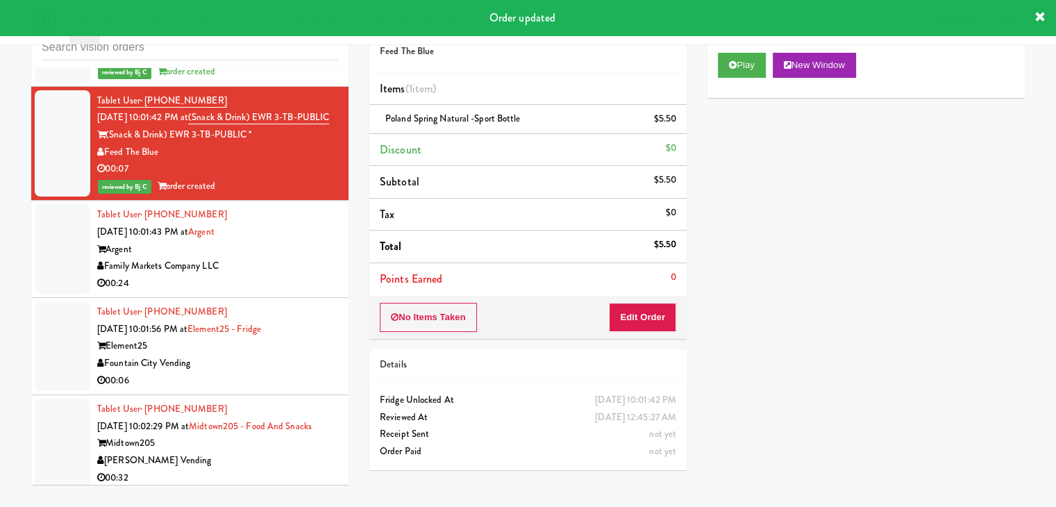
drag, startPoint x: 281, startPoint y: 241, endPoint x: 289, endPoint y: 258, distance: 19.0
click at [287, 250] on div "Tablet User · (571) 733-7300 Sep 3, 2025 10:01:43 PM at Argent Argent Family Ma…" at bounding box center [217, 248] width 241 height 85
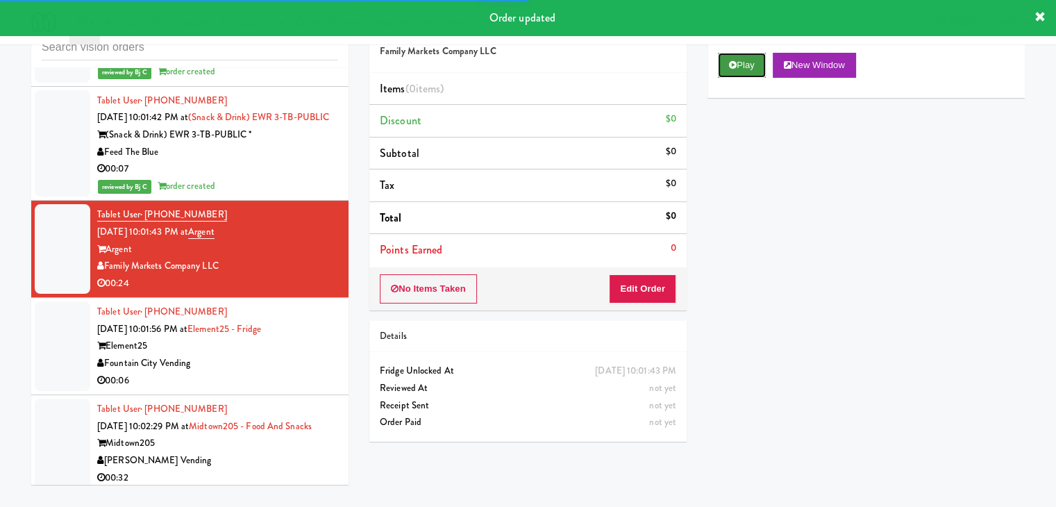
drag, startPoint x: 719, startPoint y: 74, endPoint x: 729, endPoint y: 72, distance: 10.1
click at [729, 72] on button "Play" at bounding box center [742, 65] width 48 height 25
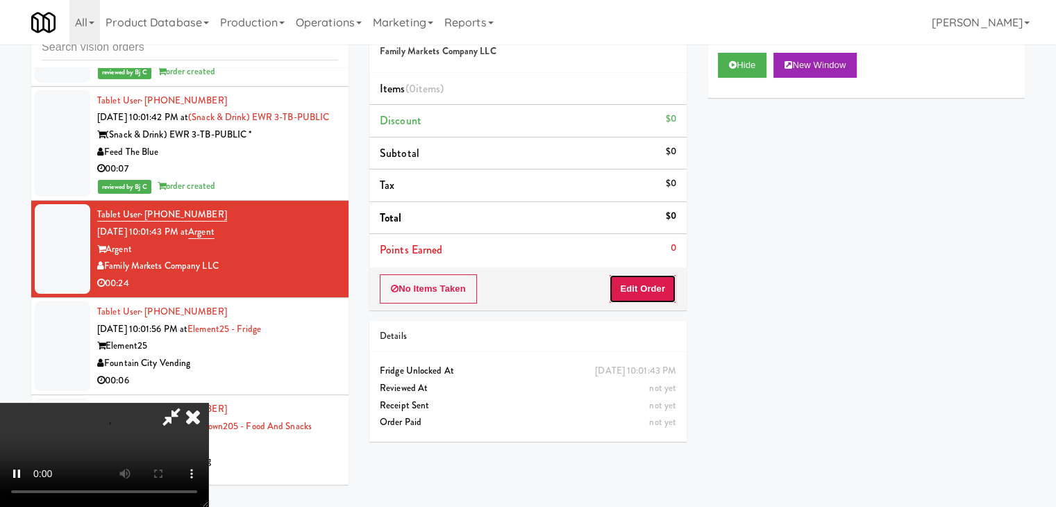
click at [642, 284] on button "Edit Order" at bounding box center [642, 288] width 67 height 29
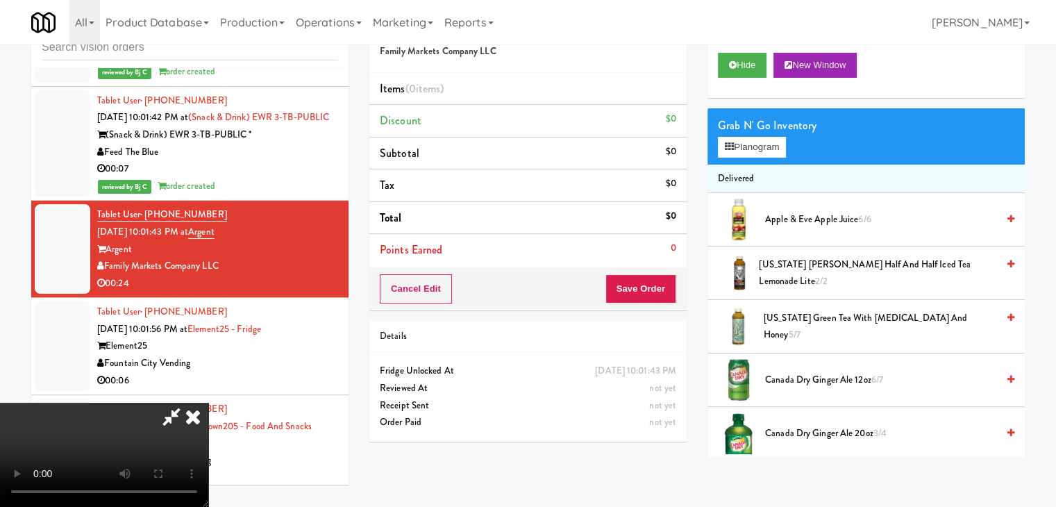
scroll to position [11841, 0]
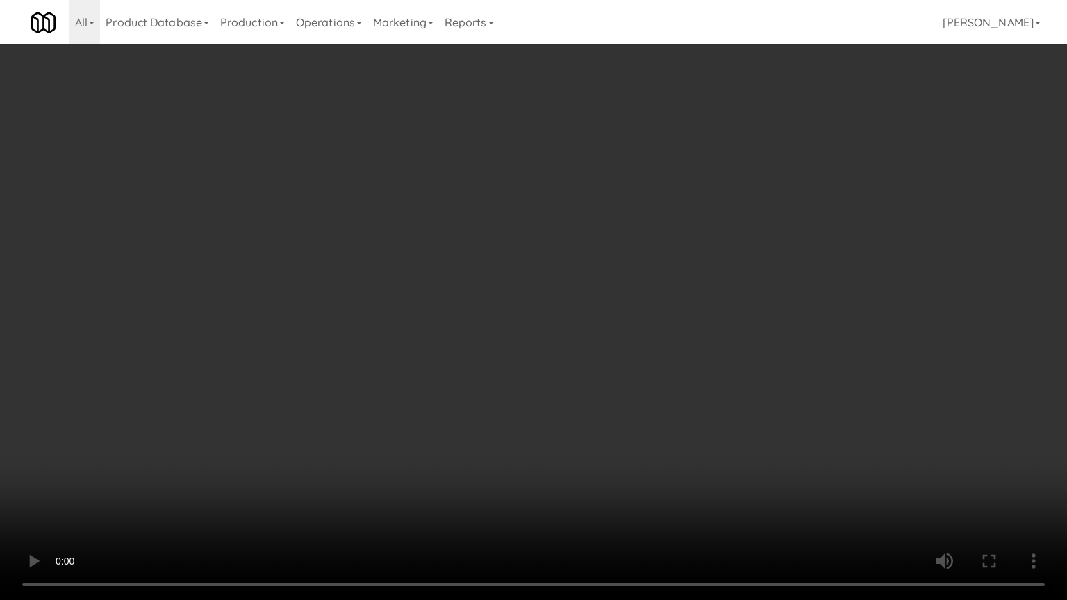
click at [638, 281] on video at bounding box center [533, 300] width 1067 height 600
click at [638, 276] on video at bounding box center [533, 300] width 1067 height 600
click at [778, 506] on video at bounding box center [533, 300] width 1067 height 600
click at [664, 411] on video at bounding box center [533, 300] width 1067 height 600
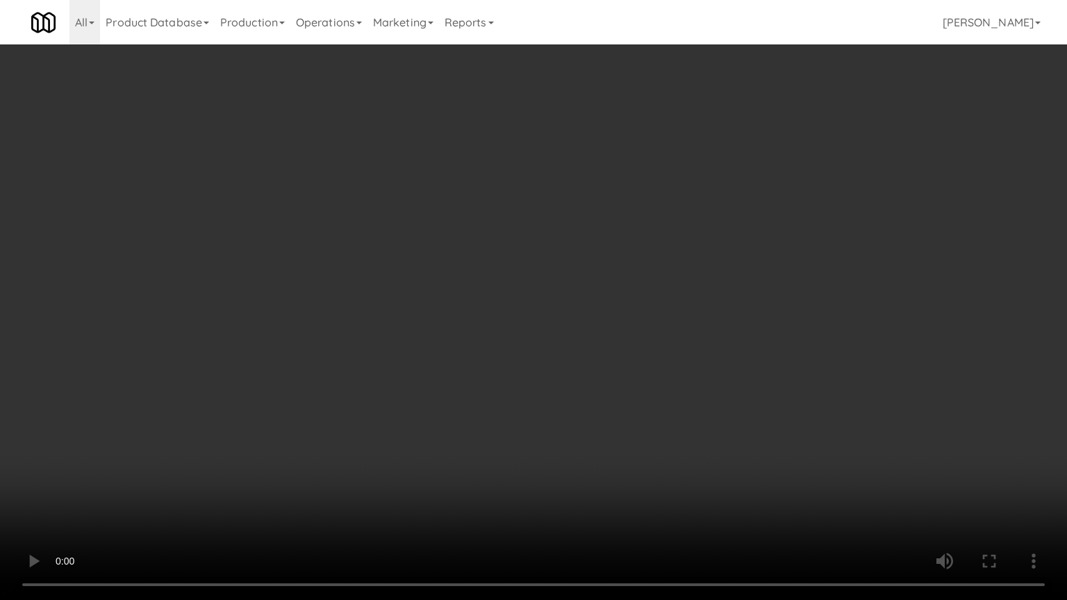
click at [664, 411] on video at bounding box center [533, 300] width 1067 height 600
click at [675, 411] on video at bounding box center [533, 300] width 1067 height 600
click at [675, 410] on video at bounding box center [533, 300] width 1067 height 600
drag, startPoint x: 710, startPoint y: 351, endPoint x: 716, endPoint y: 321, distance: 31.2
click at [710, 349] on video at bounding box center [533, 300] width 1067 height 600
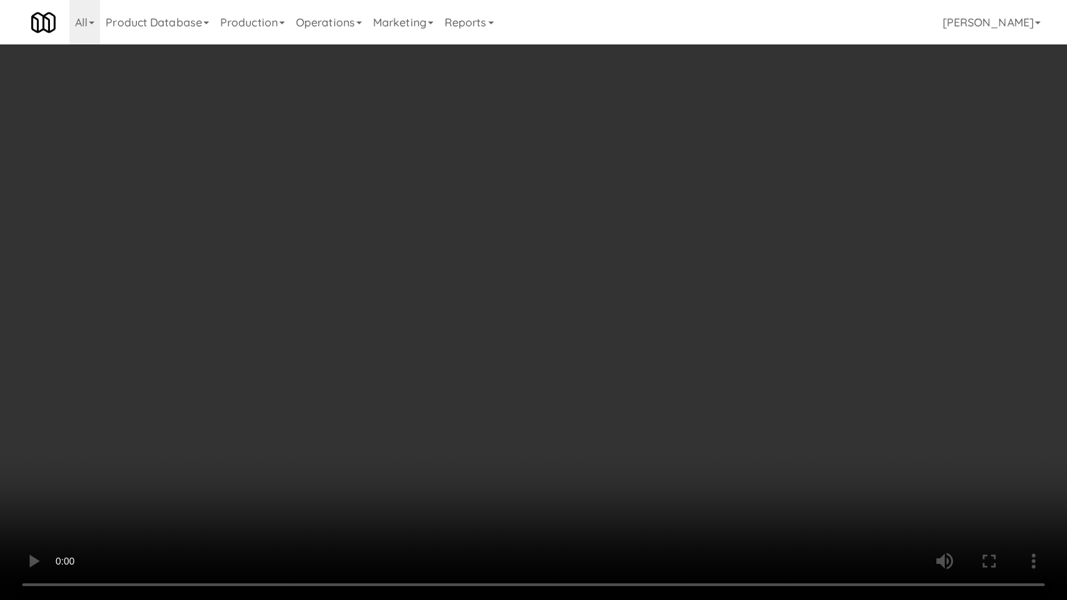
drag, startPoint x: 716, startPoint y: 321, endPoint x: 763, endPoint y: 172, distance: 155.7
click at [721, 304] on video at bounding box center [533, 300] width 1067 height 600
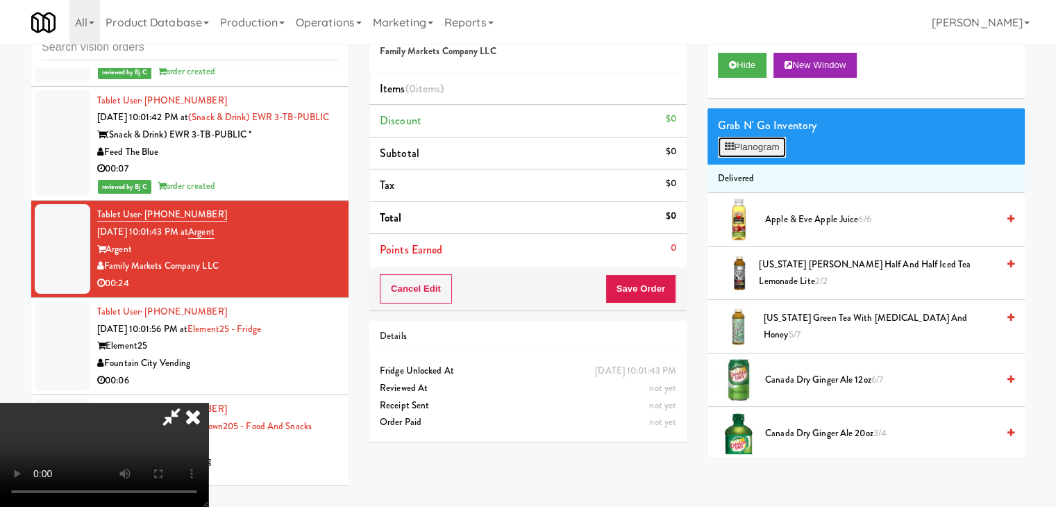
click at [779, 144] on button "Planogram" at bounding box center [752, 147] width 68 height 21
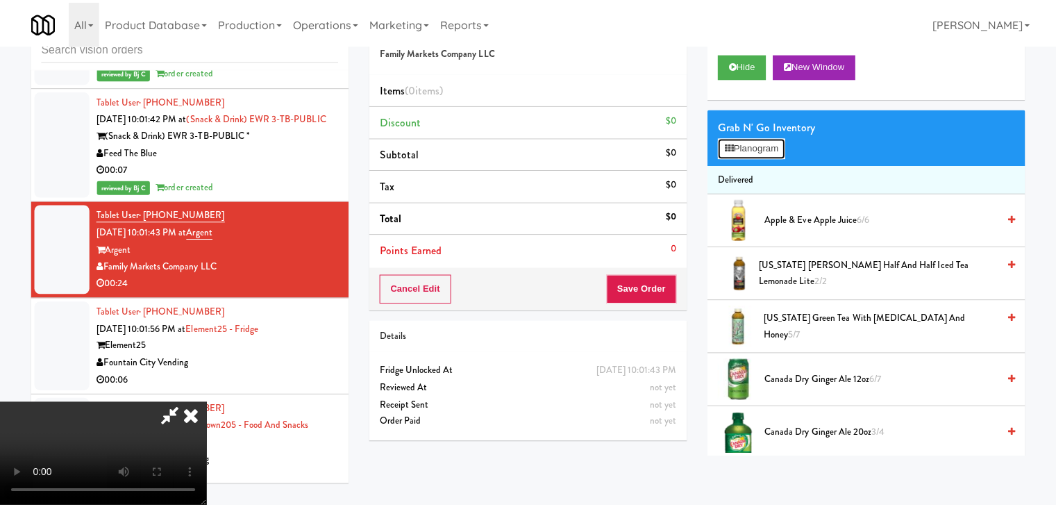
scroll to position [11841, 0]
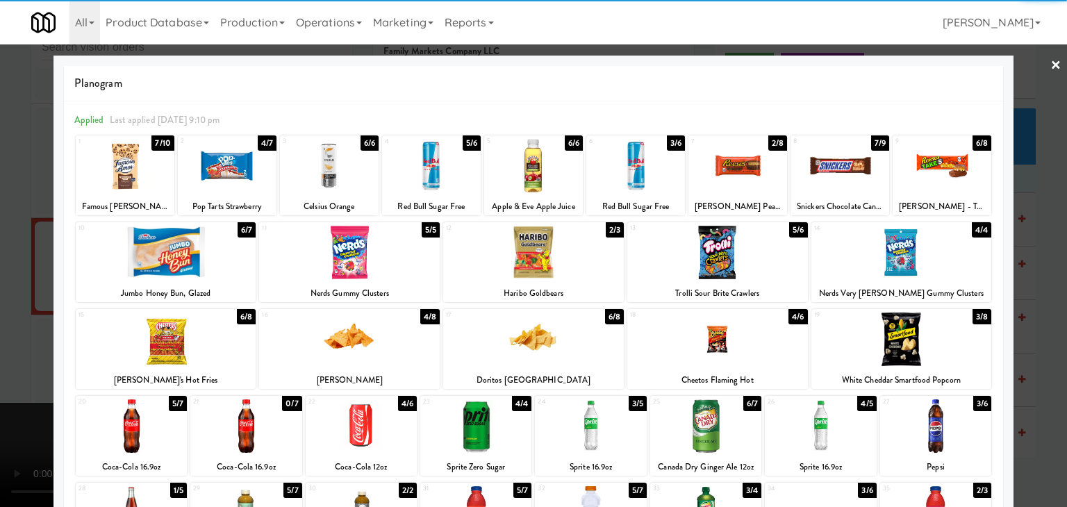
click at [139, 175] on div at bounding box center [125, 165] width 99 height 53
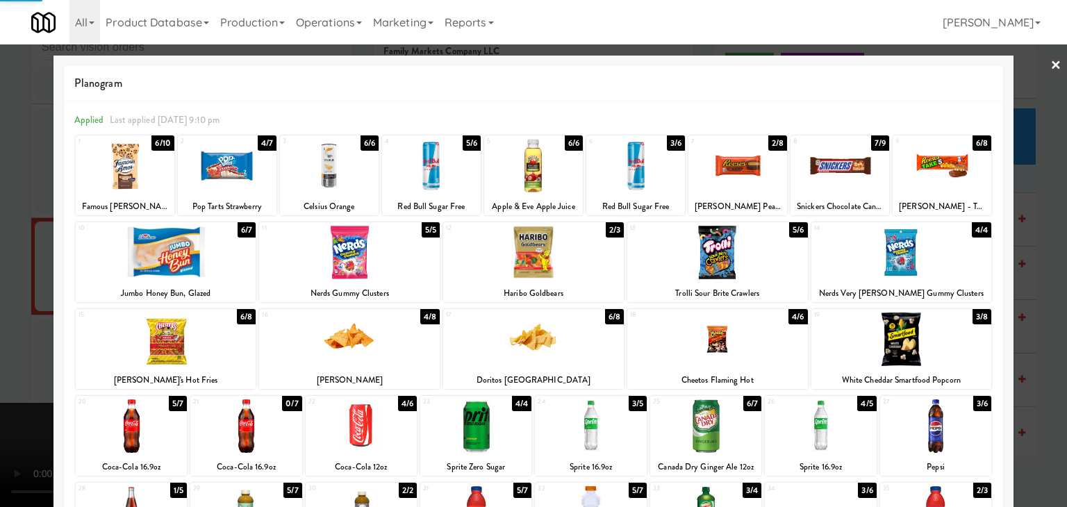
drag, startPoint x: 0, startPoint y: 227, endPoint x: 249, endPoint y: 217, distance: 249.5
click at [8, 228] on div at bounding box center [533, 253] width 1067 height 507
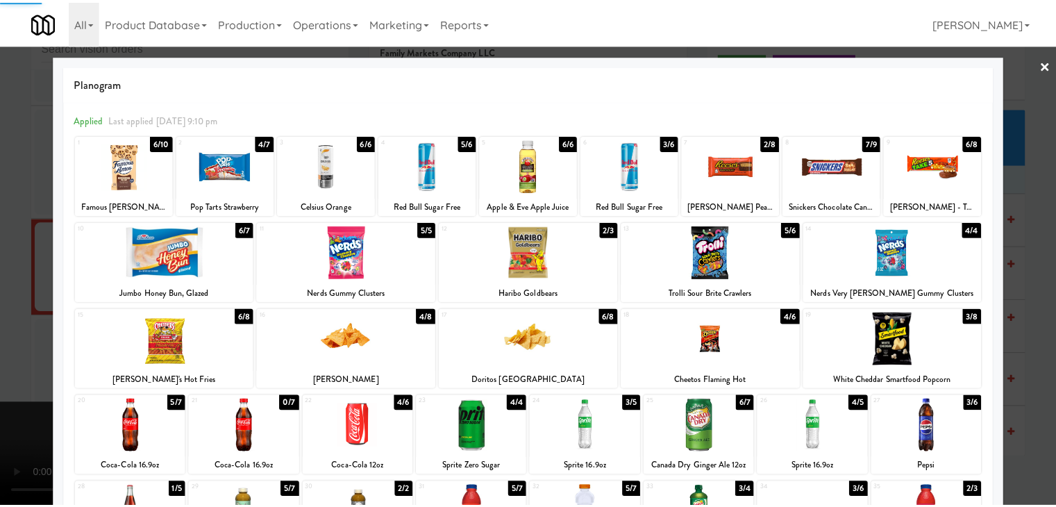
scroll to position [11858, 0]
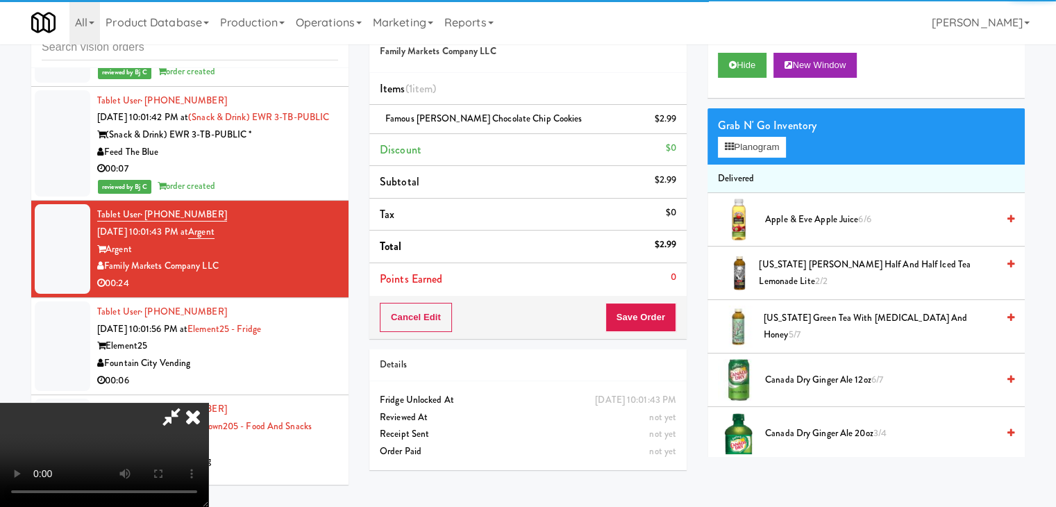
click at [661, 329] on div "Cancel Edit Save Order" at bounding box center [527, 317] width 317 height 43
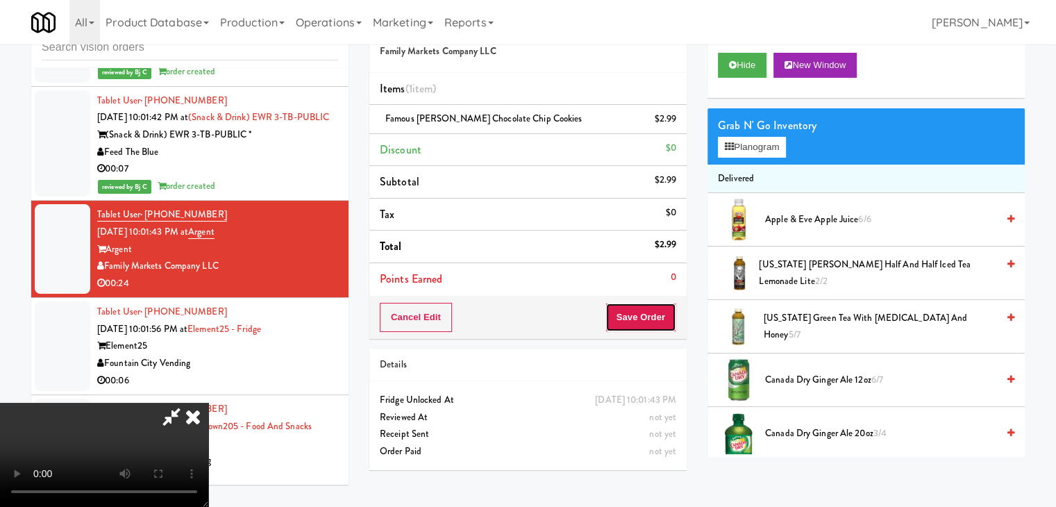
click at [660, 326] on button "Save Order" at bounding box center [641, 317] width 71 height 29
click at [660, 317] on button "Save Order" at bounding box center [641, 317] width 71 height 29
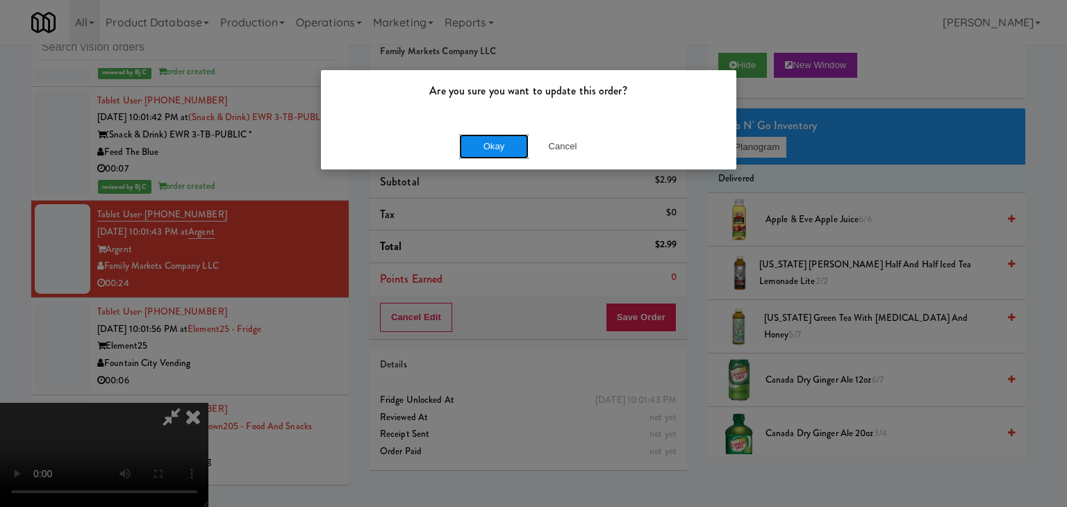
click at [487, 145] on button "Okay" at bounding box center [493, 146] width 69 height 25
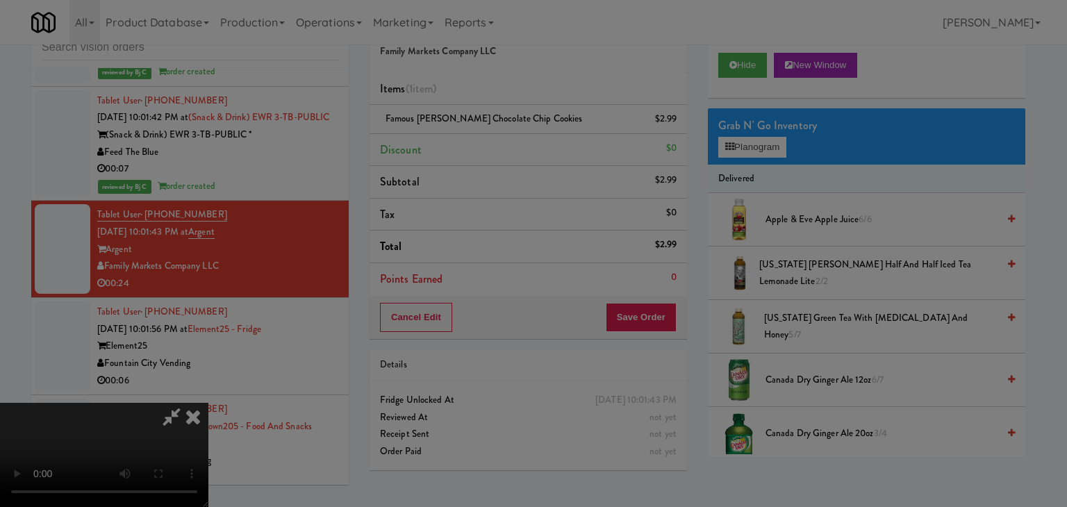
click at [488, 144] on div "Okay Cancel" at bounding box center [528, 120] width 415 height 47
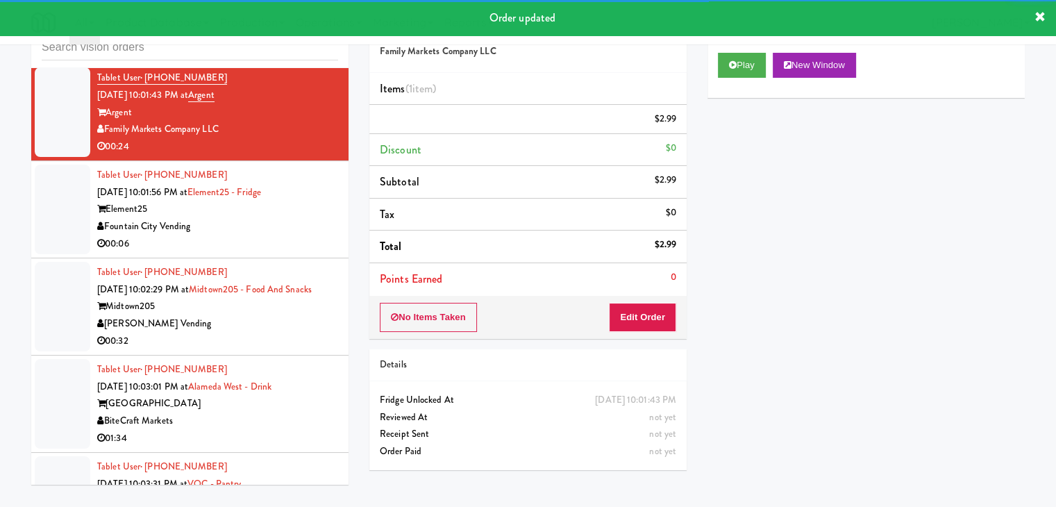
scroll to position [11997, 0]
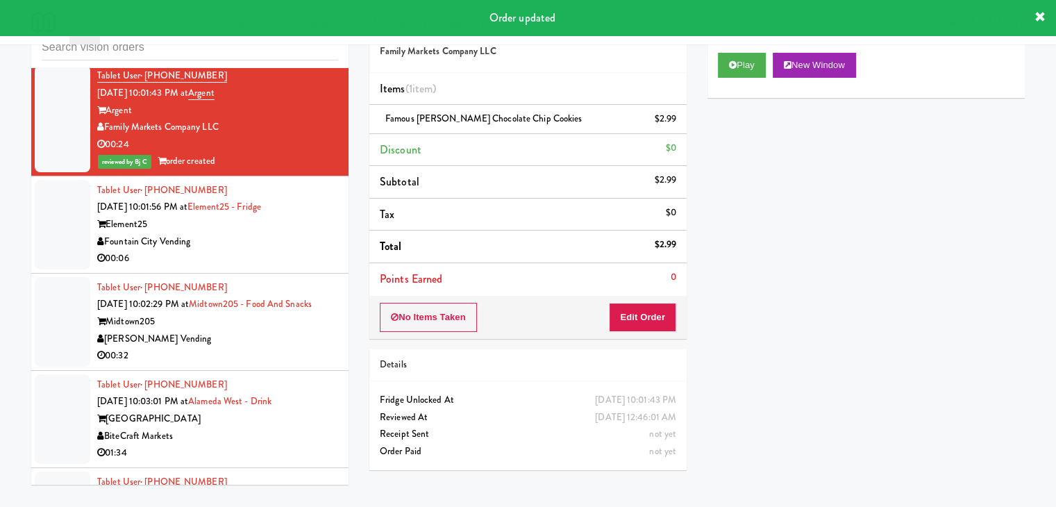
drag, startPoint x: 285, startPoint y: 247, endPoint x: 290, endPoint y: 256, distance: 10.6
click at [290, 251] on div "Fountain City Vending" at bounding box center [217, 241] width 241 height 17
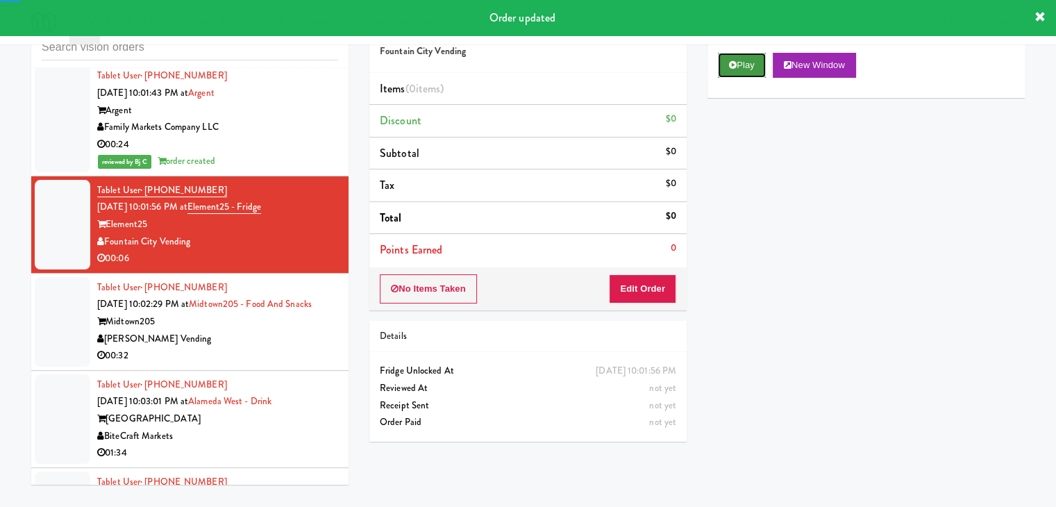
click at [742, 61] on button "Play" at bounding box center [742, 65] width 48 height 25
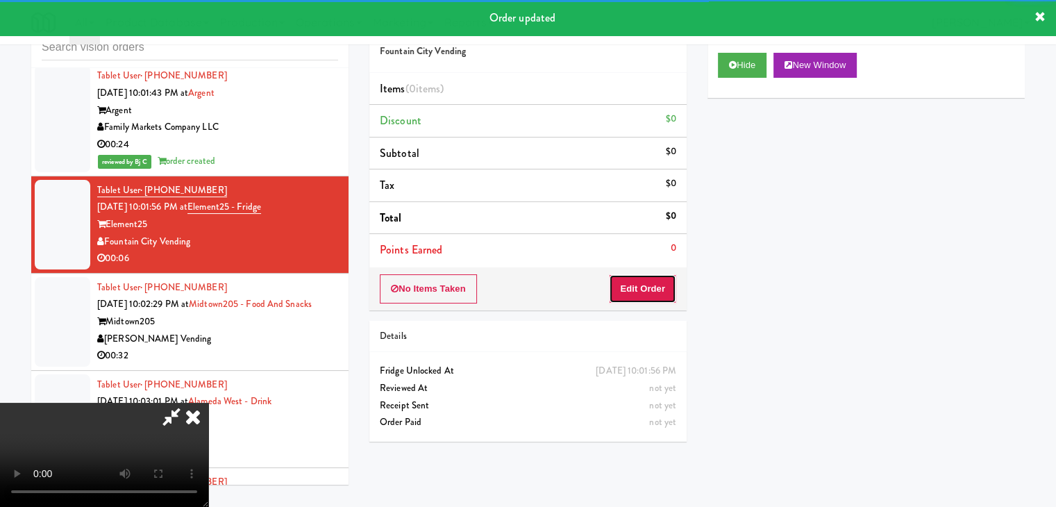
click at [649, 284] on button "Edit Order" at bounding box center [642, 288] width 67 height 29
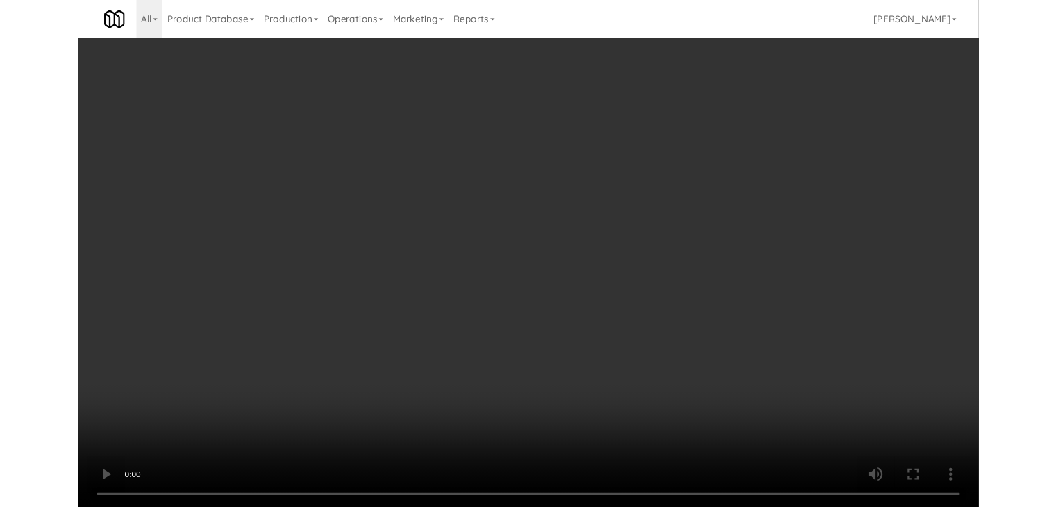
scroll to position [11980, 0]
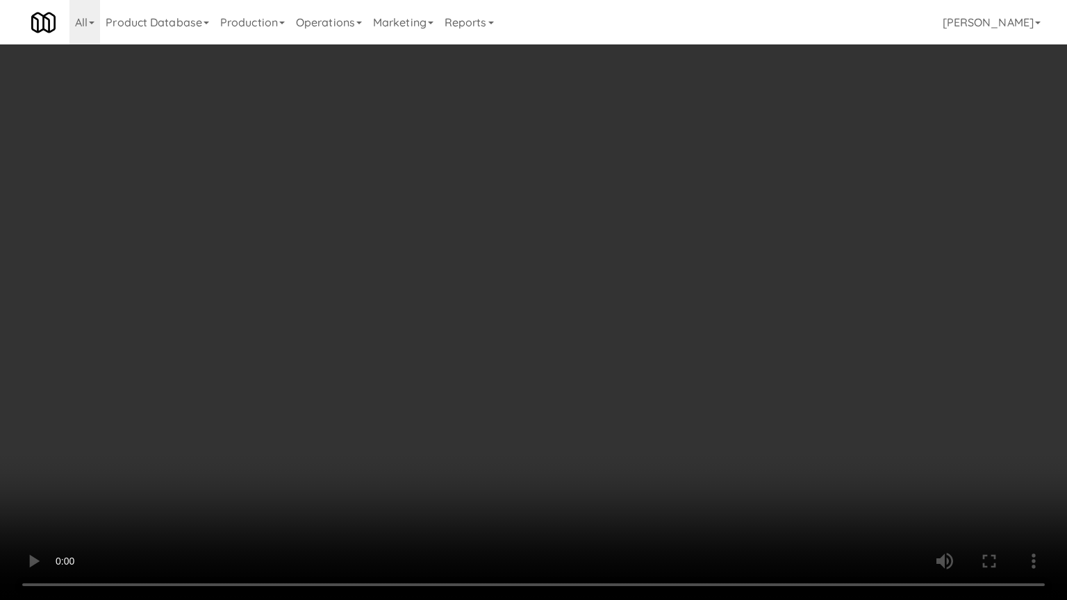
click at [637, 357] on video at bounding box center [533, 300] width 1067 height 600
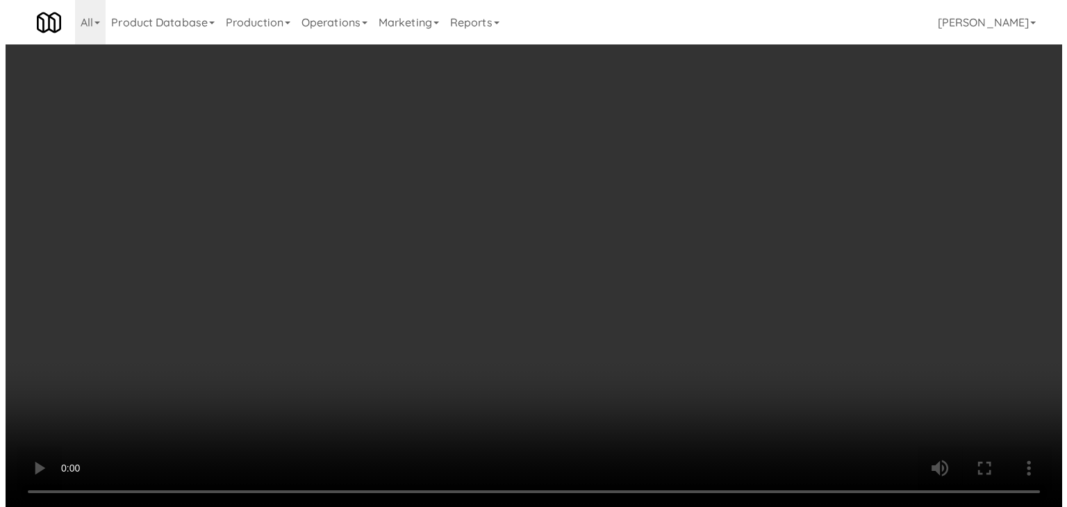
scroll to position [11997, 0]
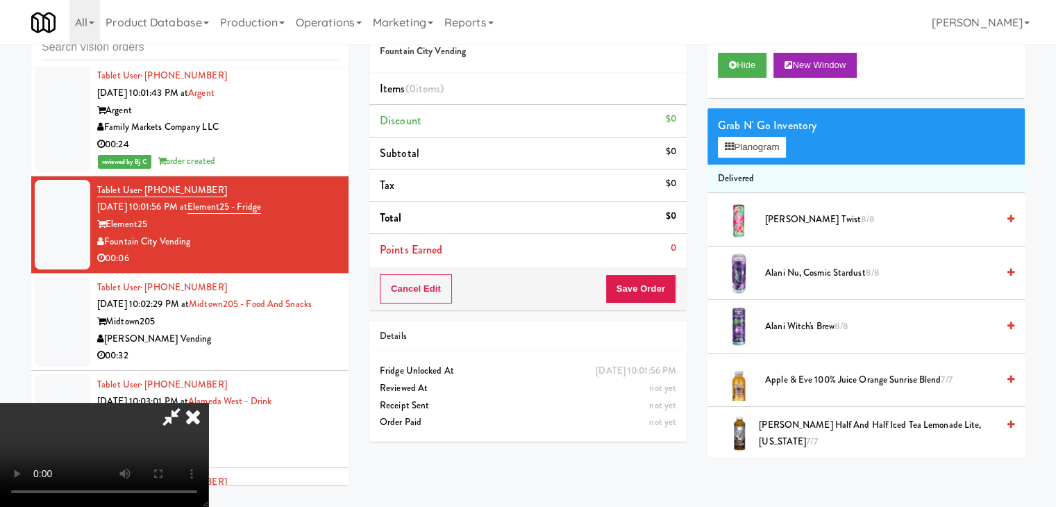
click at [790, 140] on div "Grab N' Go Inventory Planogram" at bounding box center [866, 136] width 317 height 56
click at [775, 147] on button "Planogram" at bounding box center [752, 147] width 68 height 21
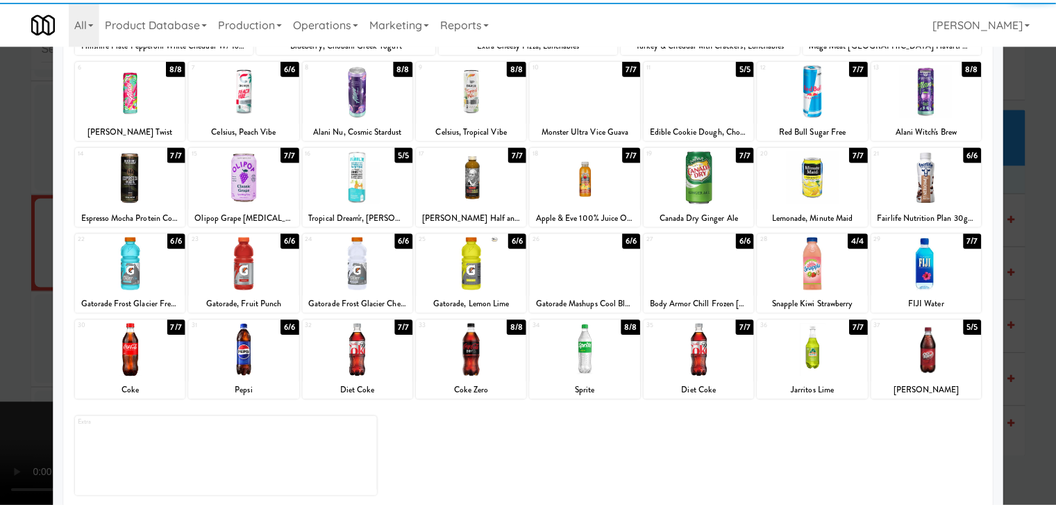
scroll to position [175, 0]
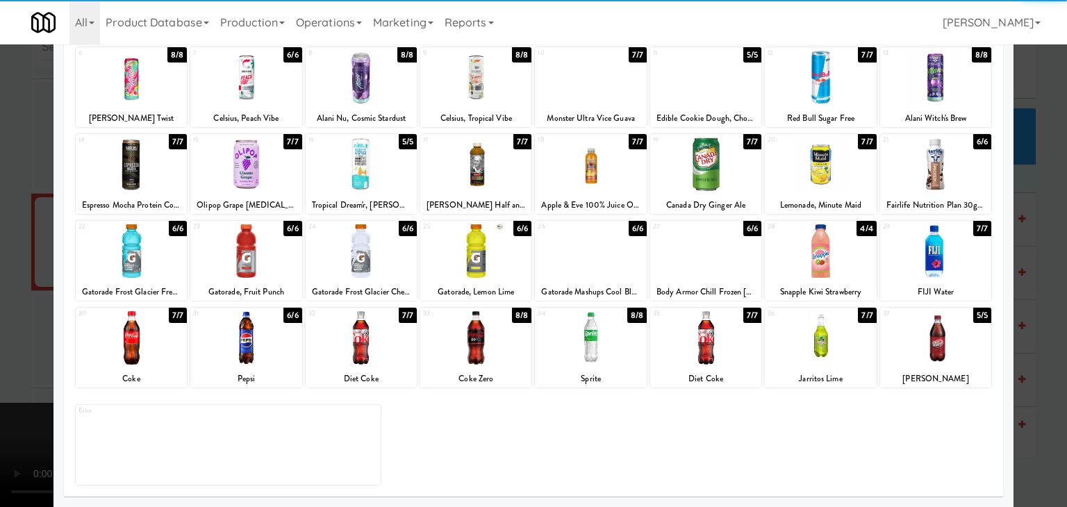
drag, startPoint x: 506, startPoint y: 325, endPoint x: 358, endPoint y: 320, distance: 147.3
click at [505, 325] on div at bounding box center [475, 337] width 111 height 53
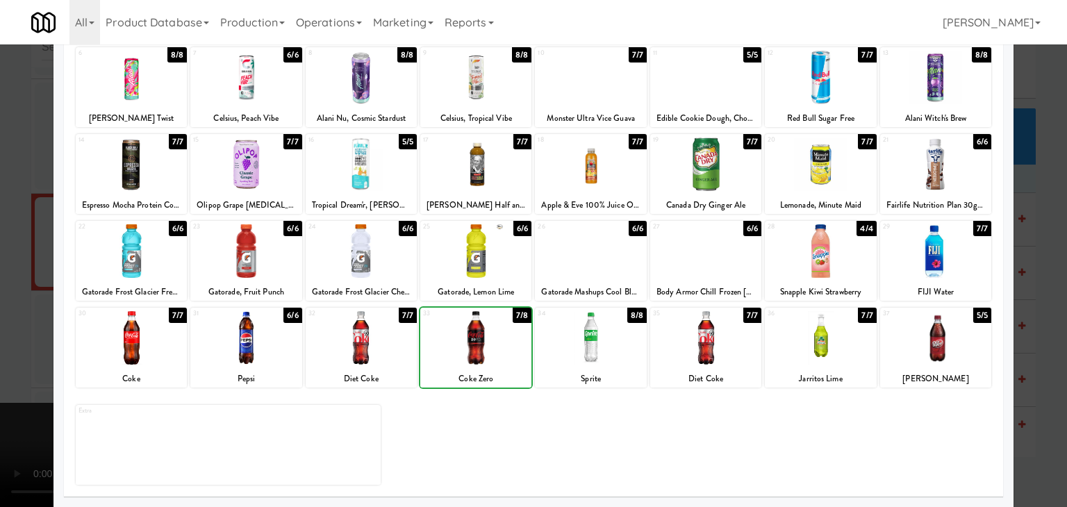
click at [9, 297] on div at bounding box center [533, 253] width 1067 height 507
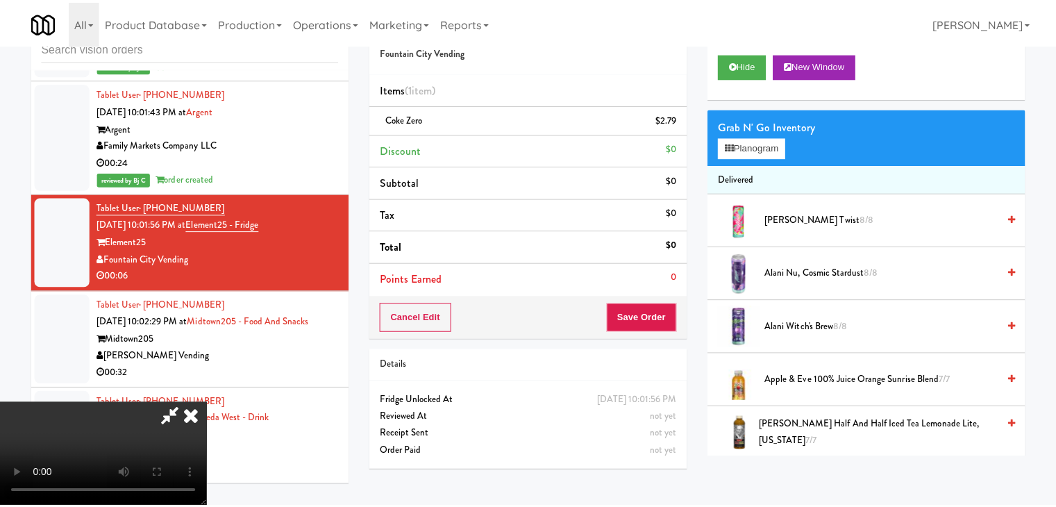
scroll to position [11997, 0]
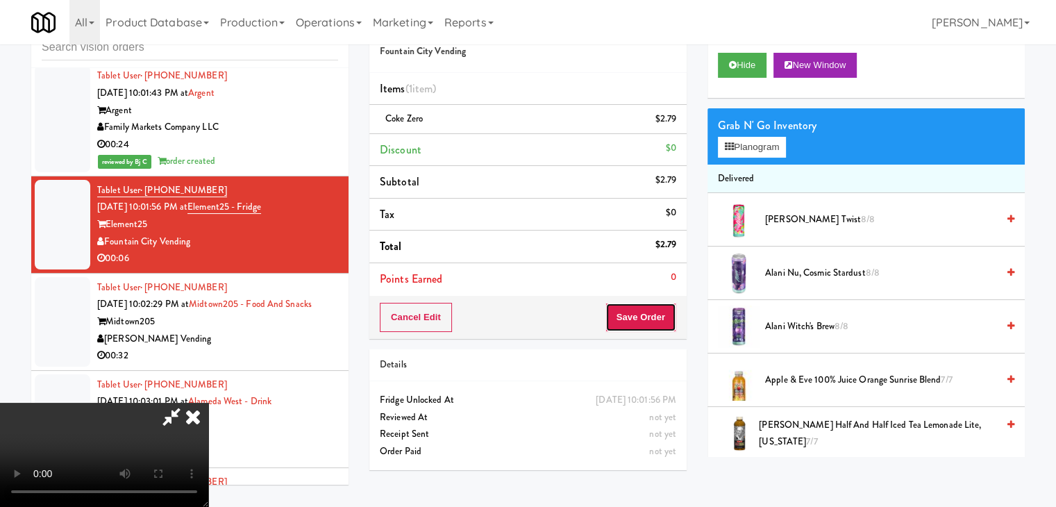
click at [642, 323] on button "Save Order" at bounding box center [641, 317] width 71 height 29
click at [646, 317] on button "Save Order" at bounding box center [641, 317] width 71 height 29
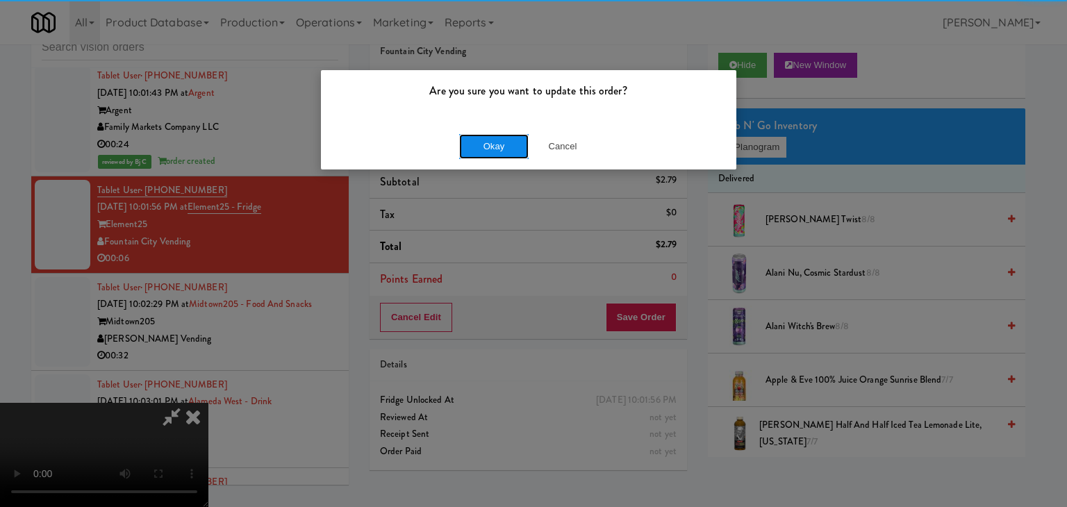
click at [516, 148] on button "Okay" at bounding box center [493, 146] width 69 height 25
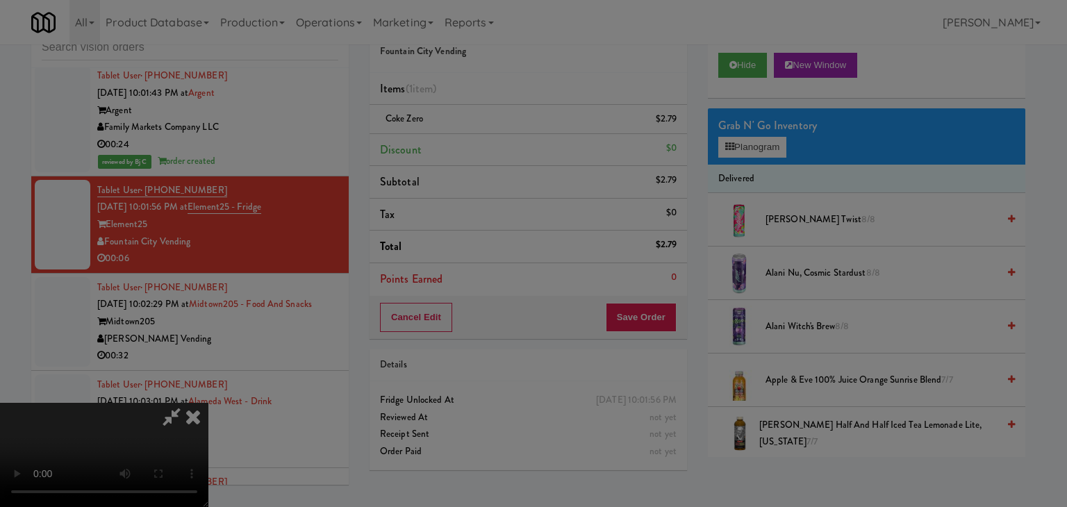
click at [517, 145] on body "Are you sure you want to update this order? Okay Cancel Okay Are you sure you w…" at bounding box center [533, 253] width 1067 height 507
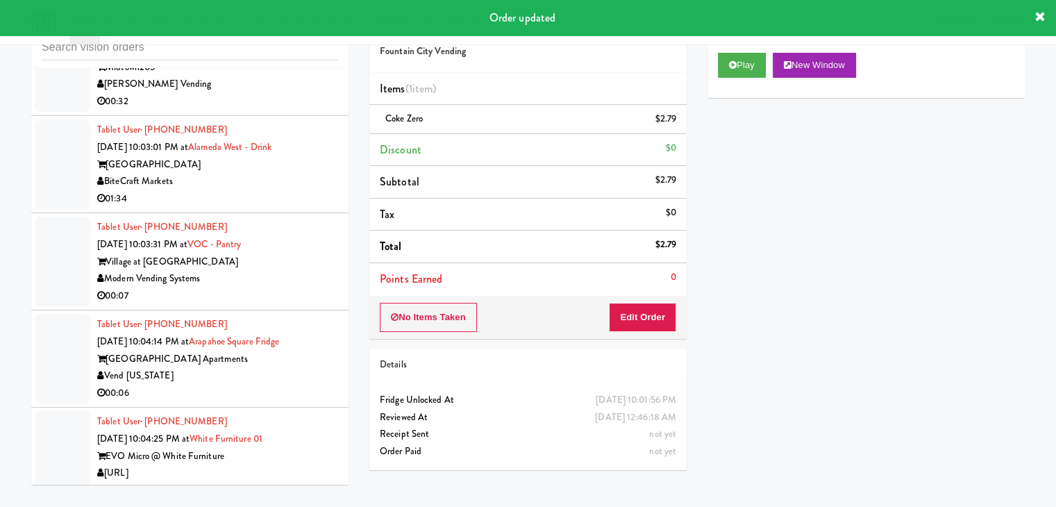
scroll to position [12414, 0]
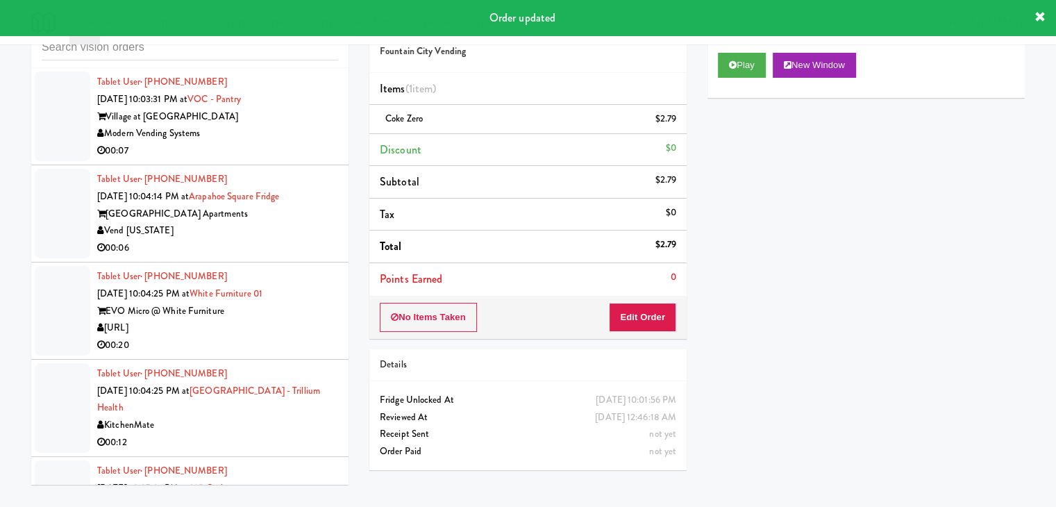
click at [275, 255] on div "00:06" at bounding box center [217, 248] width 241 height 17
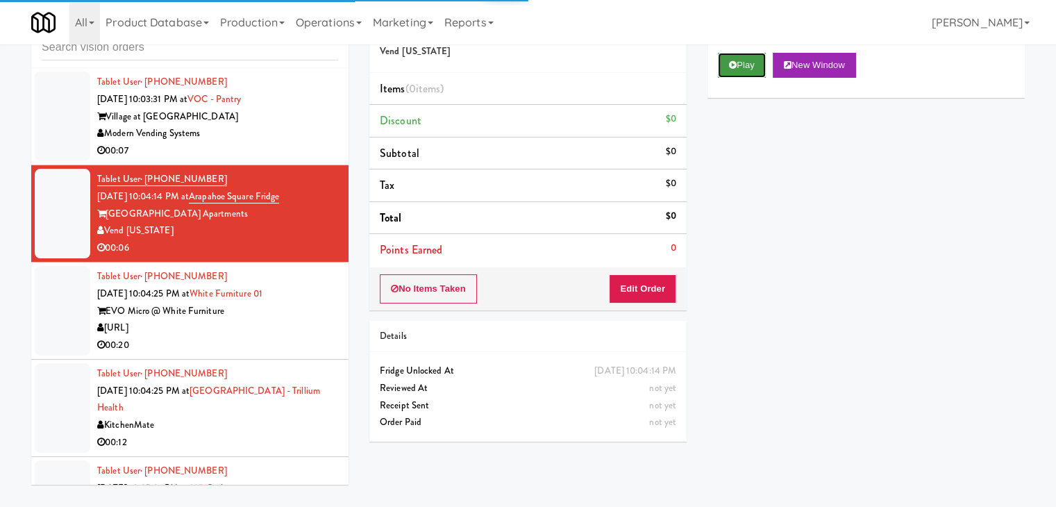
click at [736, 73] on button "Play" at bounding box center [742, 65] width 48 height 25
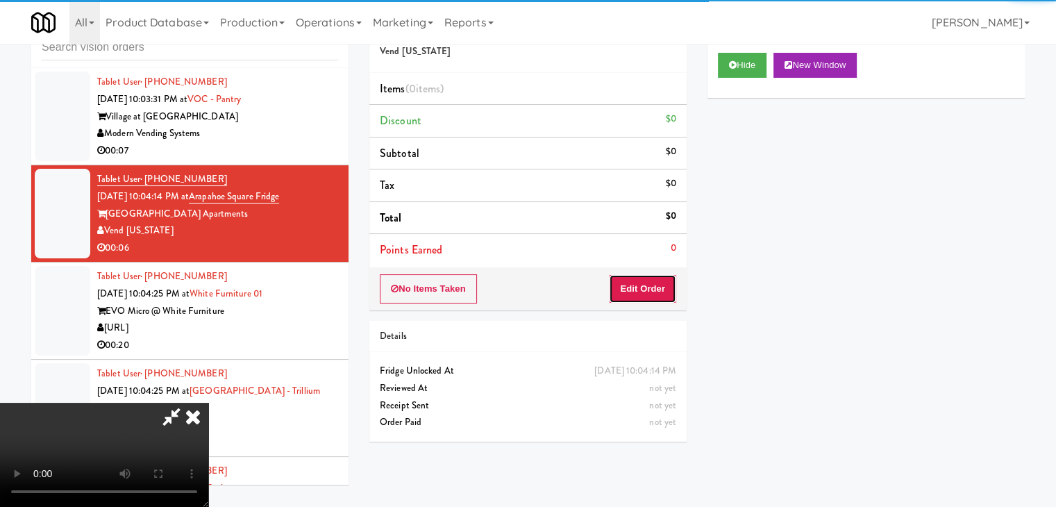
click at [658, 288] on button "Edit Order" at bounding box center [642, 288] width 67 height 29
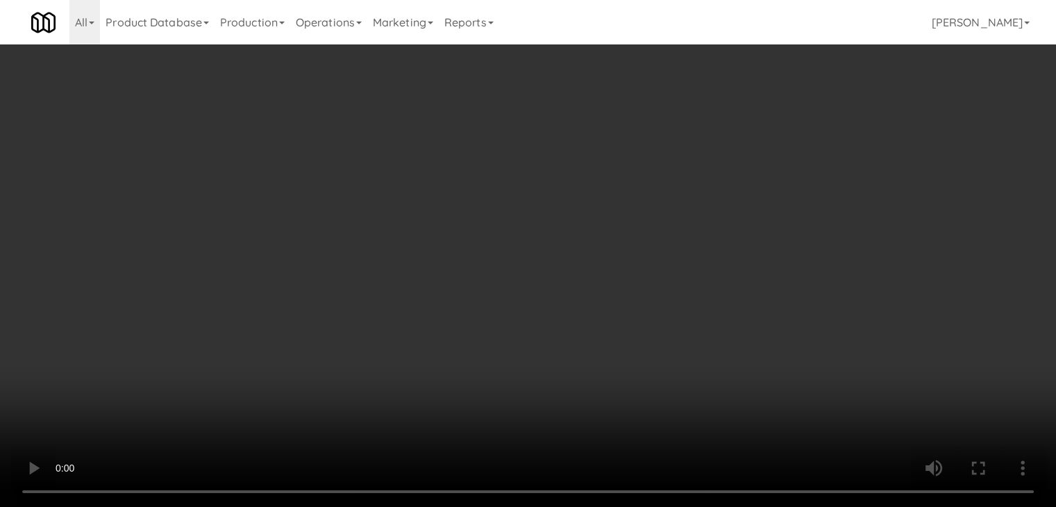
scroll to position [12396, 0]
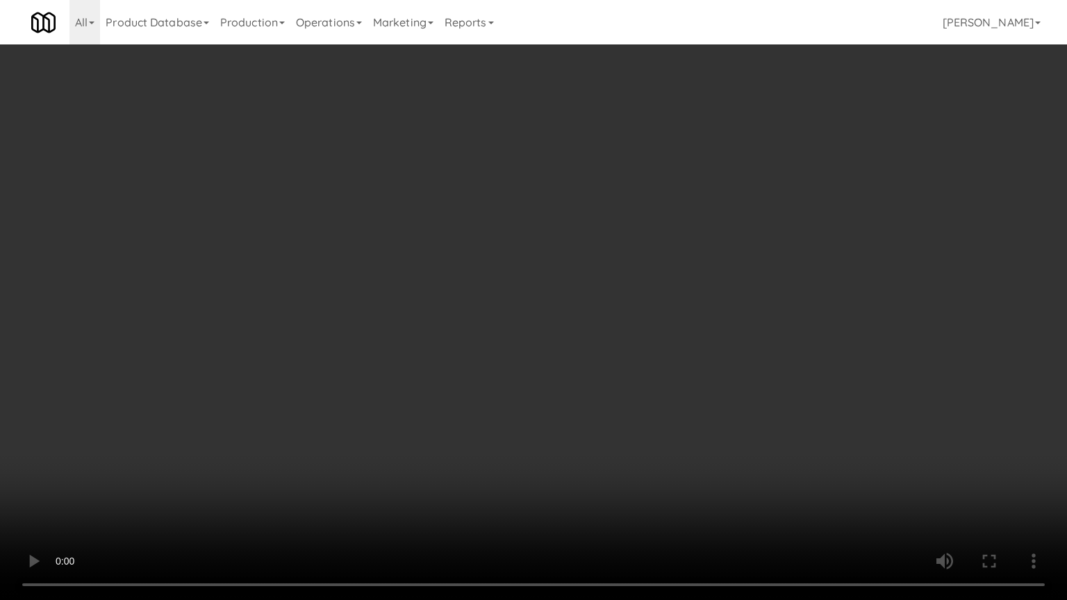
click at [604, 353] on video at bounding box center [533, 300] width 1067 height 600
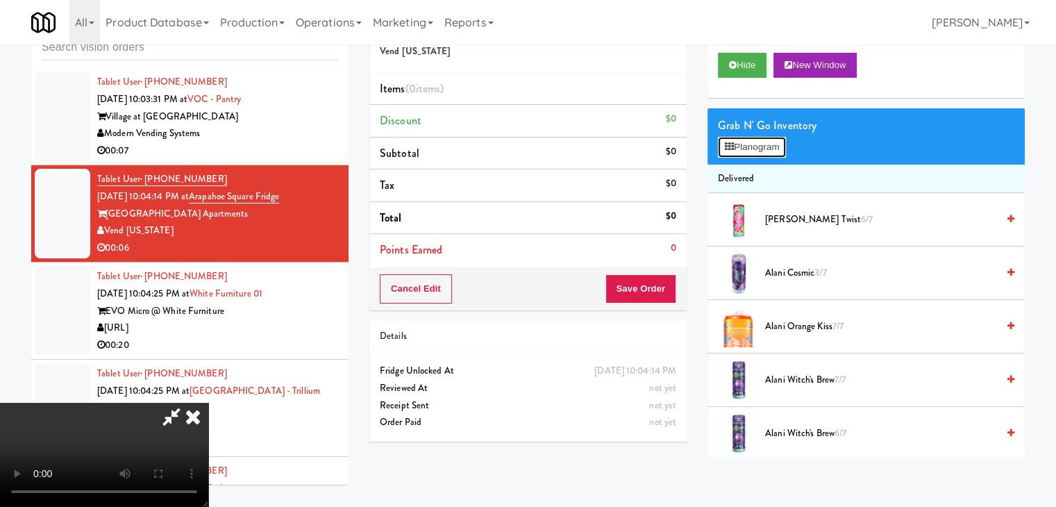
click at [754, 147] on button "Planogram" at bounding box center [752, 147] width 68 height 21
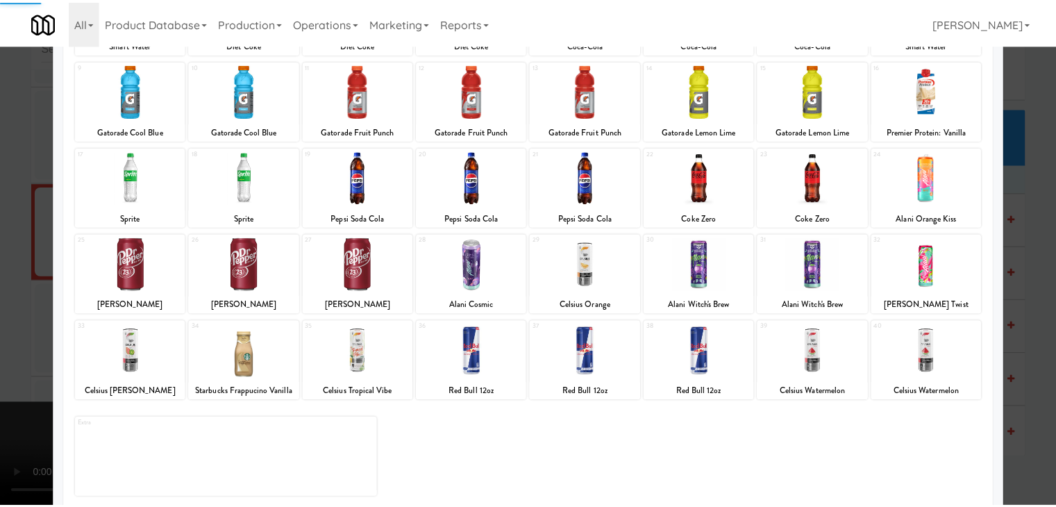
scroll to position [175, 0]
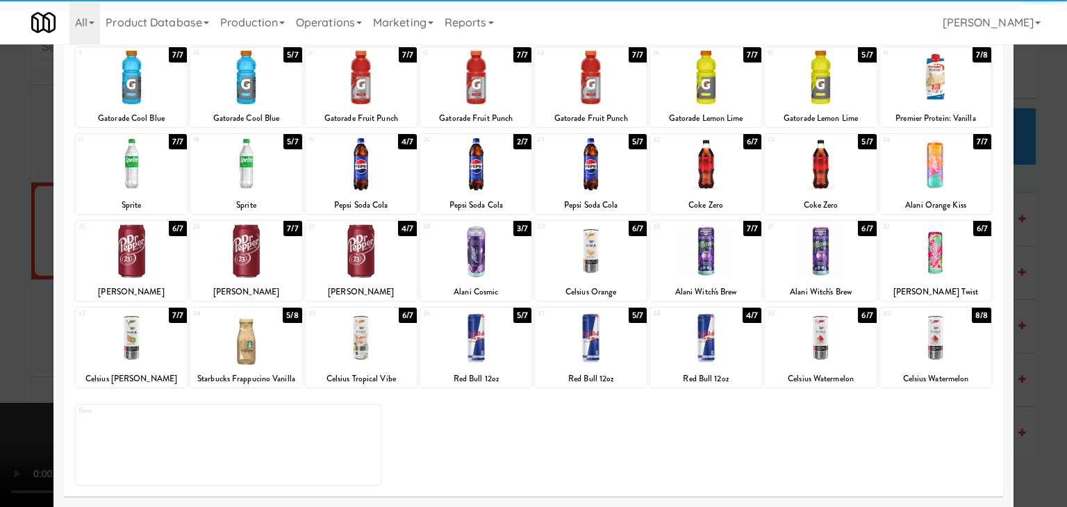
click at [159, 340] on div at bounding box center [131, 337] width 111 height 53
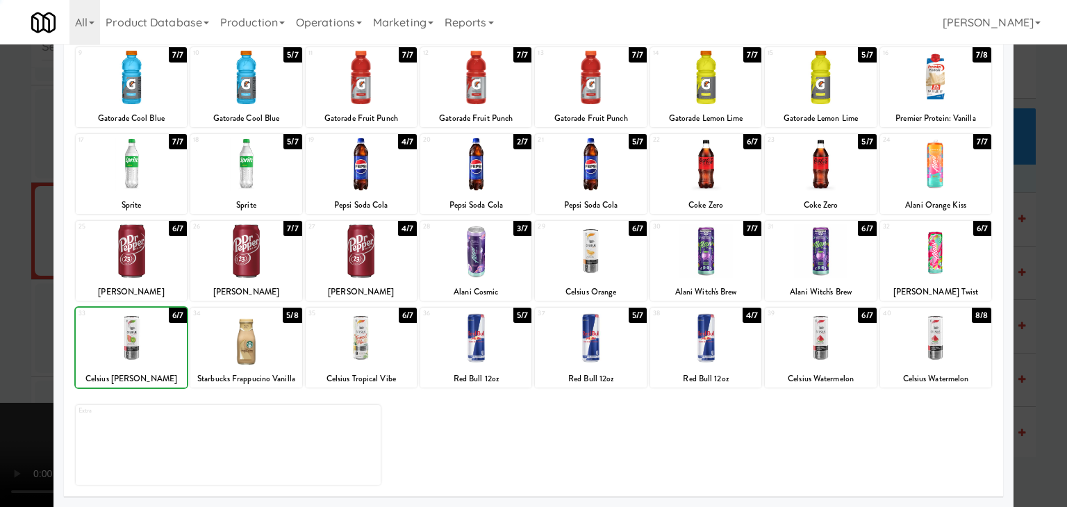
drag, startPoint x: 0, startPoint y: 338, endPoint x: 321, endPoint y: 333, distance: 320.9
click at [17, 338] on div at bounding box center [533, 253] width 1067 height 507
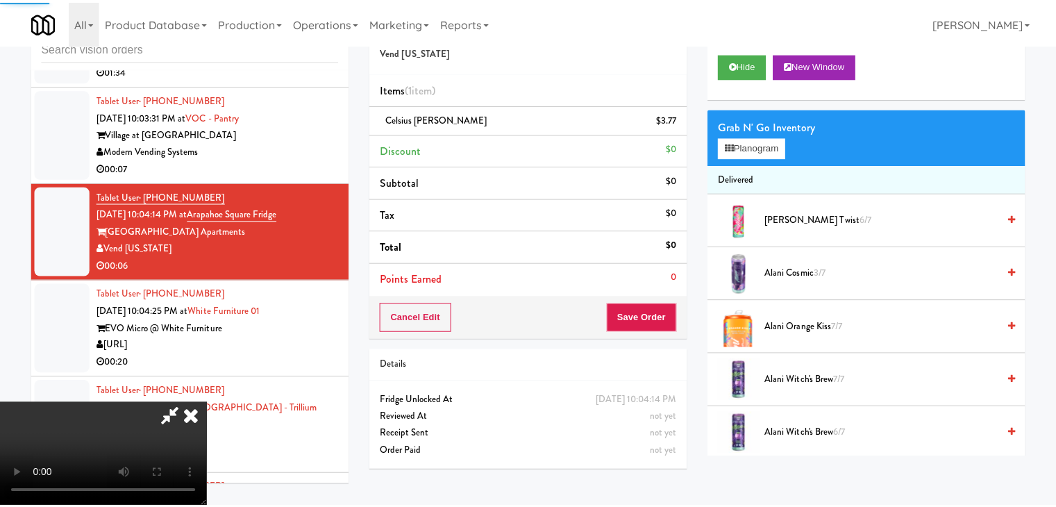
scroll to position [12414, 0]
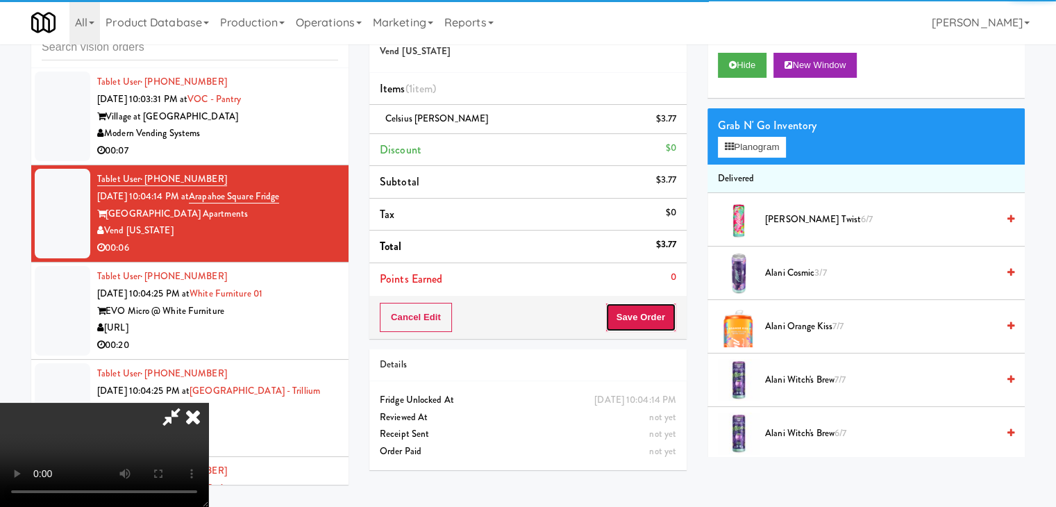
click at [651, 312] on button "Save Order" at bounding box center [641, 317] width 71 height 29
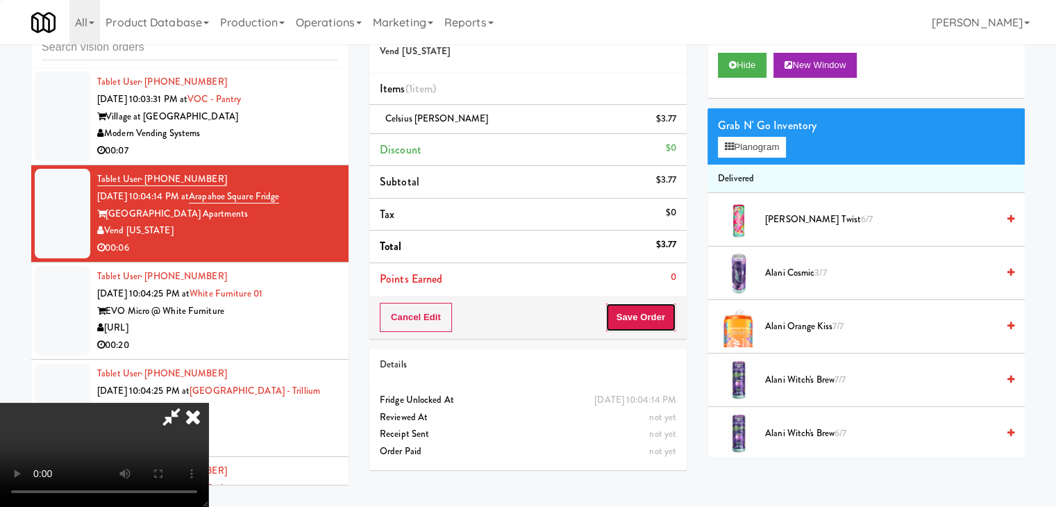
click at [651, 312] on button "Save Order" at bounding box center [641, 317] width 71 height 29
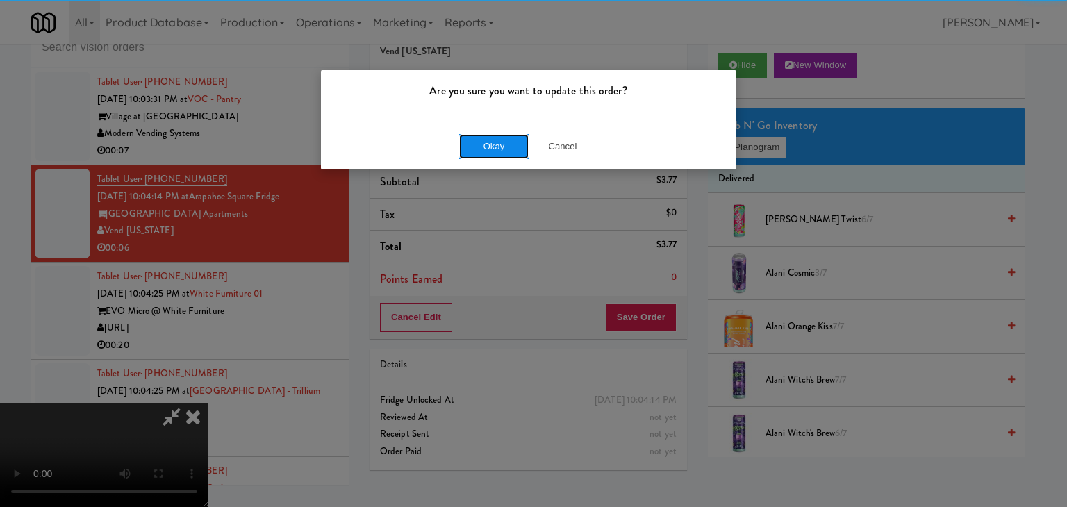
click at [509, 154] on button "Okay" at bounding box center [493, 146] width 69 height 25
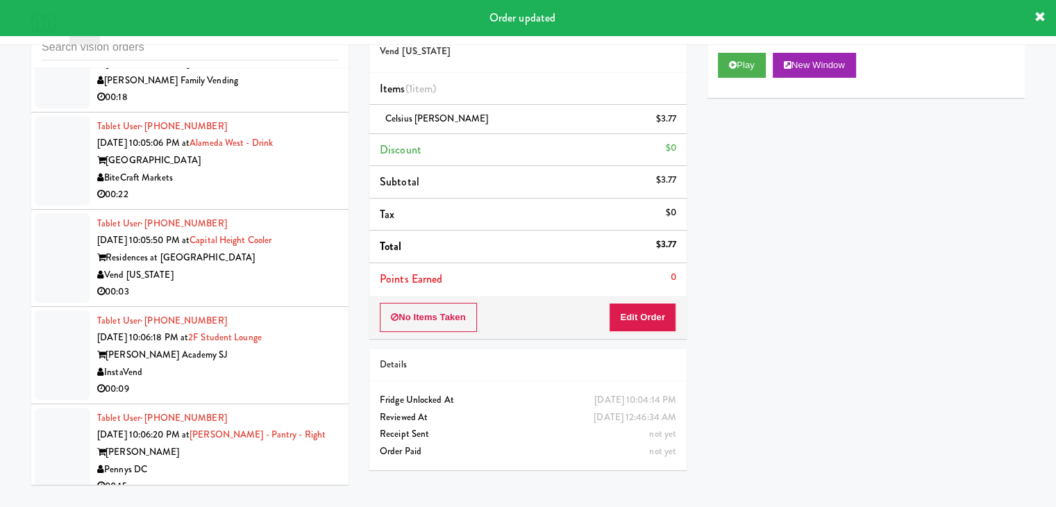
scroll to position [12917, 0]
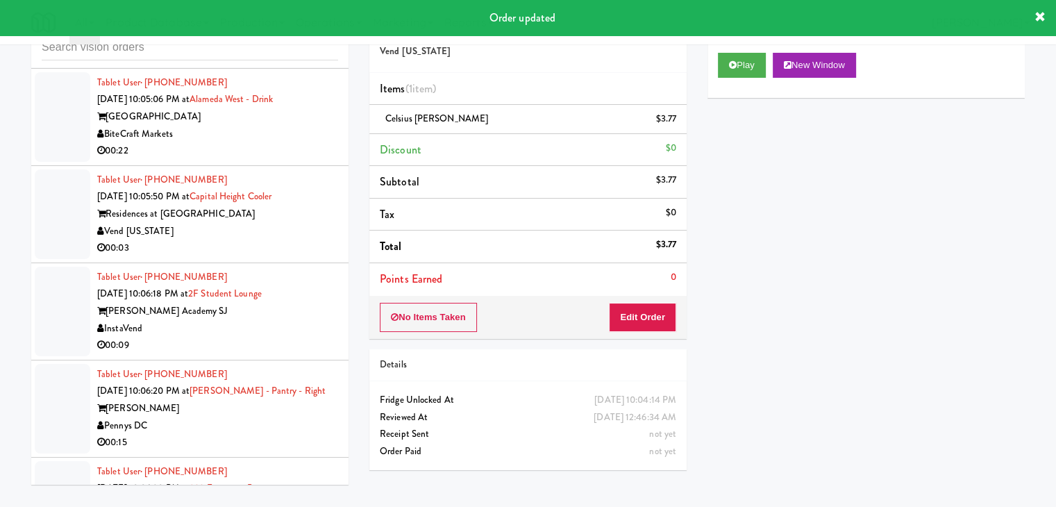
click at [281, 256] on div "00:03" at bounding box center [217, 248] width 241 height 17
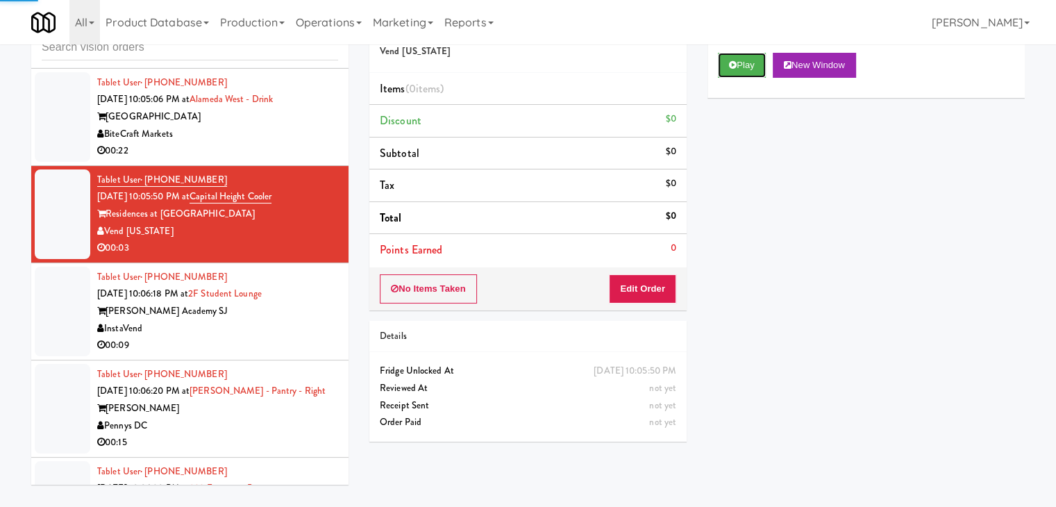
click at [744, 70] on button "Play" at bounding box center [742, 65] width 48 height 25
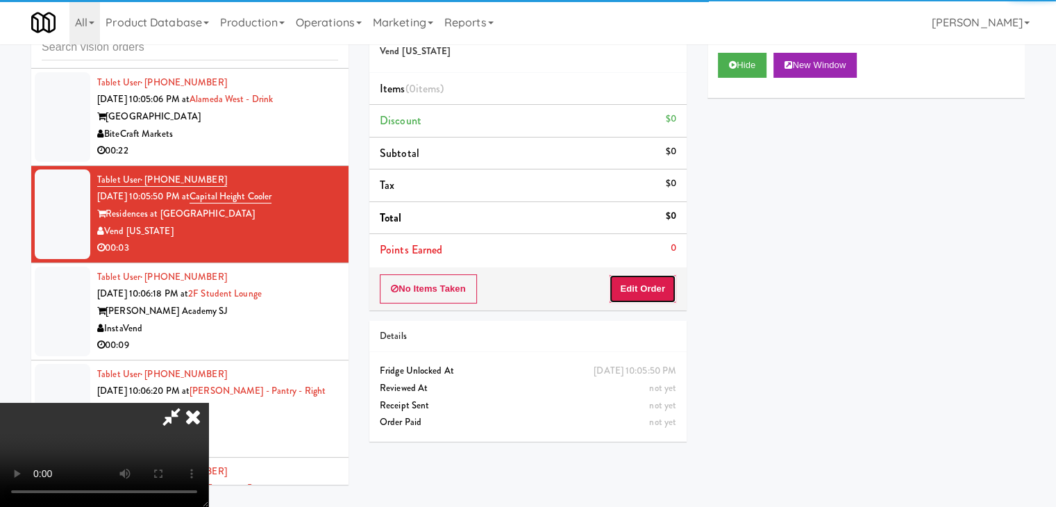
click at [658, 284] on button "Edit Order" at bounding box center [642, 288] width 67 height 29
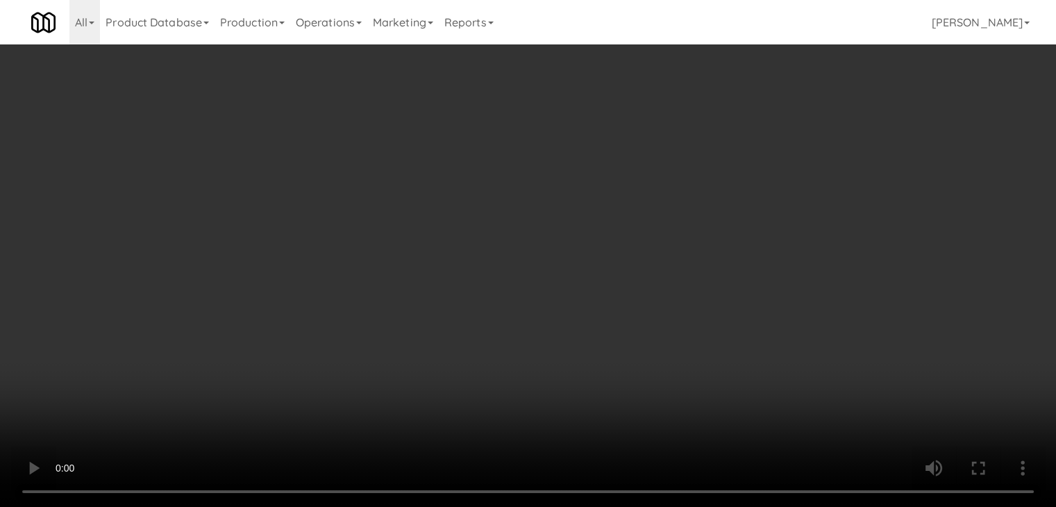
scroll to position [12899, 0]
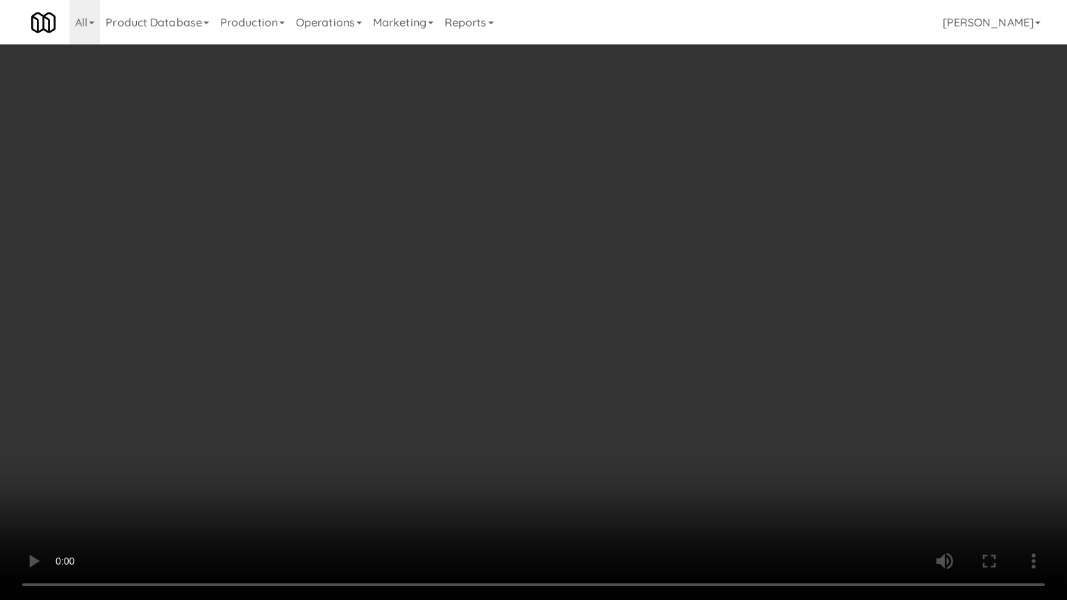
click at [584, 494] on video at bounding box center [533, 300] width 1067 height 600
click at [606, 474] on video at bounding box center [533, 300] width 1067 height 600
click at [614, 459] on video at bounding box center [533, 300] width 1067 height 600
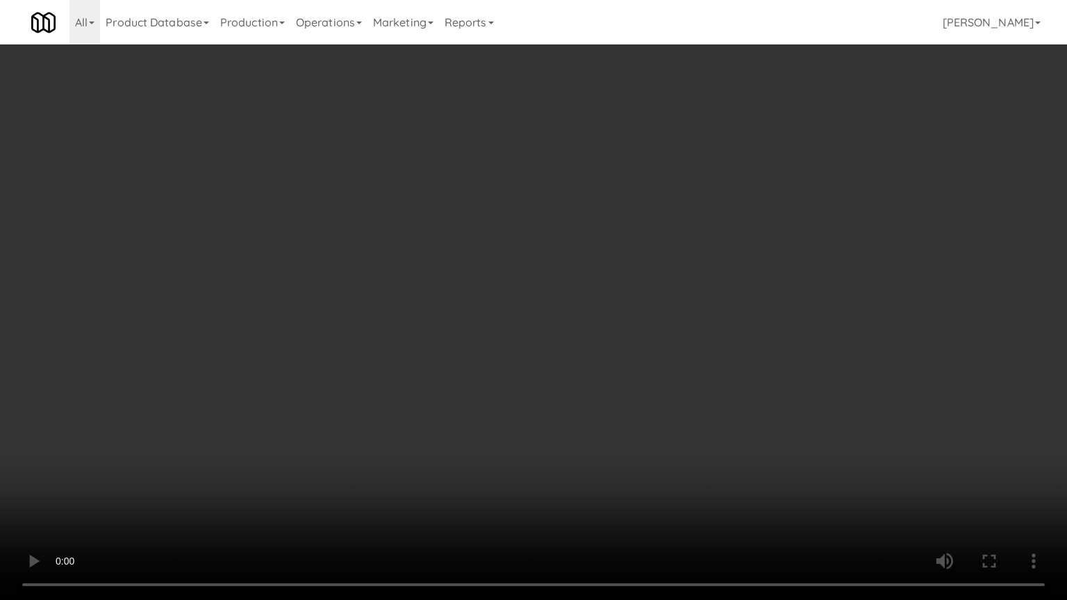
click at [614, 459] on video at bounding box center [533, 300] width 1067 height 600
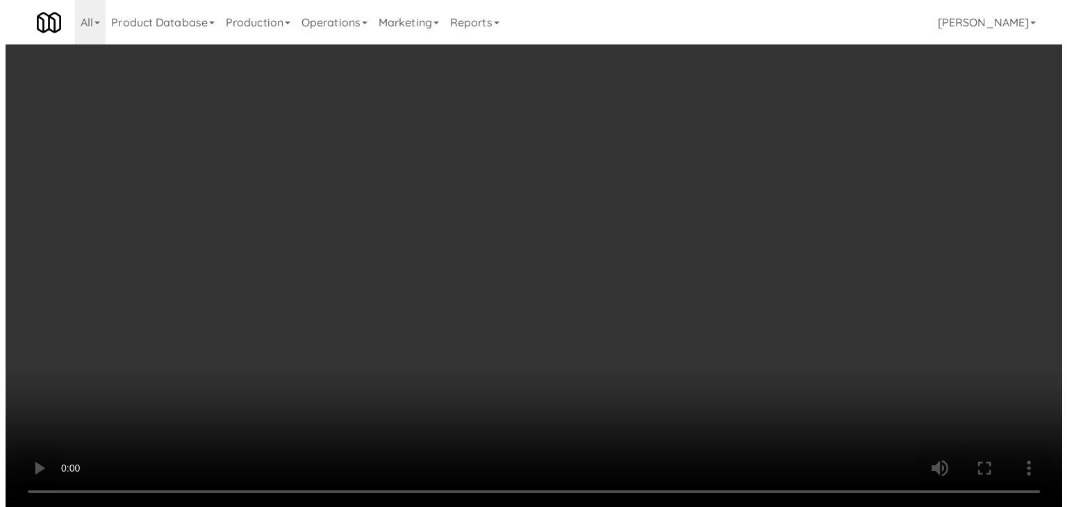
scroll to position [12917, 0]
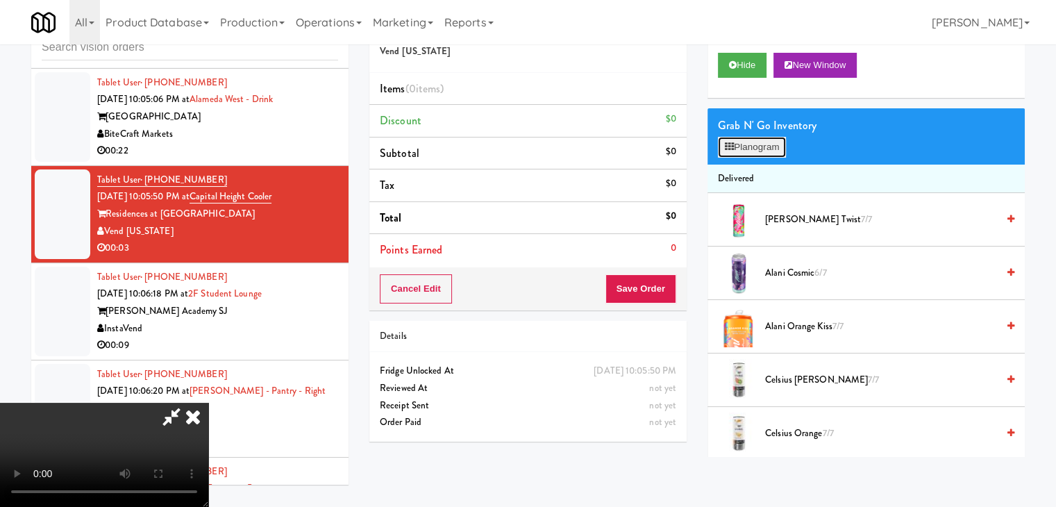
click at [756, 140] on button "Planogram" at bounding box center [752, 147] width 68 height 21
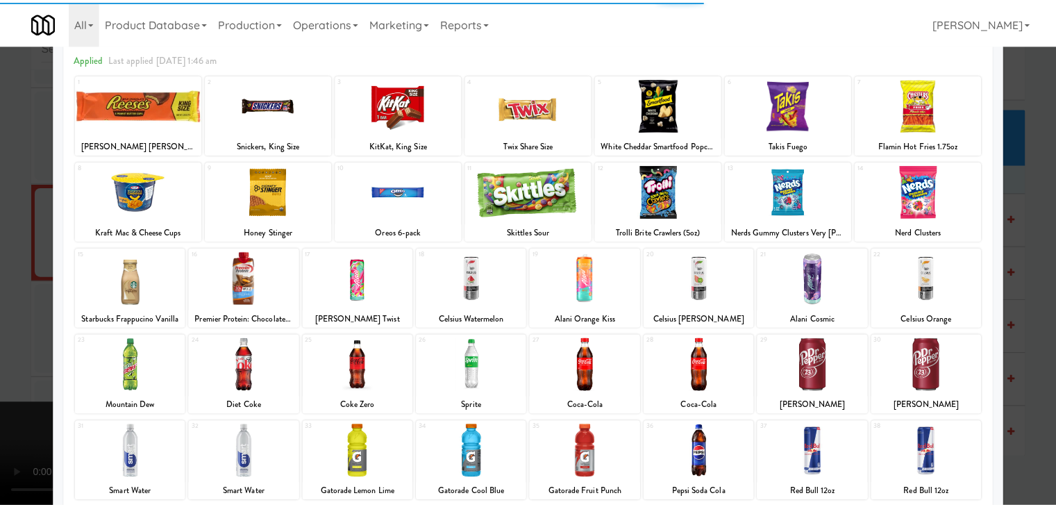
scroll to position [139, 0]
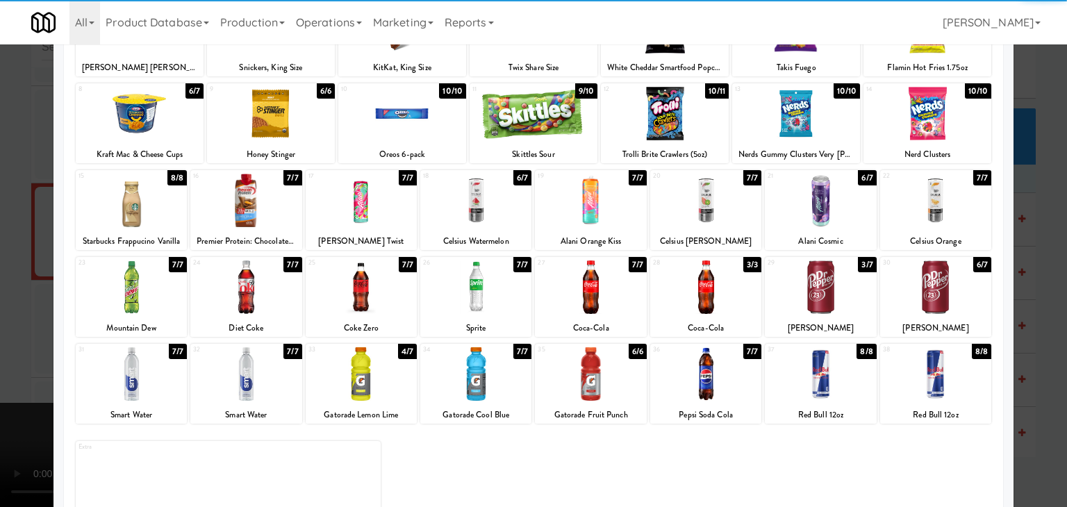
drag, startPoint x: 472, startPoint y: 276, endPoint x: 78, endPoint y: 288, distance: 394.0
click at [472, 279] on div at bounding box center [475, 286] width 111 height 53
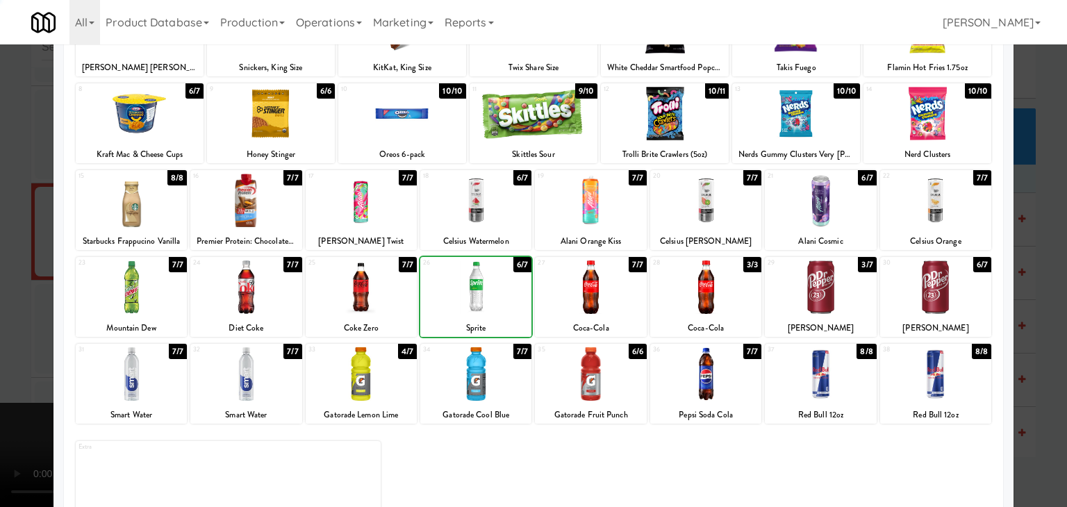
drag, startPoint x: 0, startPoint y: 290, endPoint x: 293, endPoint y: 281, distance: 293.2
click at [6, 288] on div at bounding box center [533, 253] width 1067 height 507
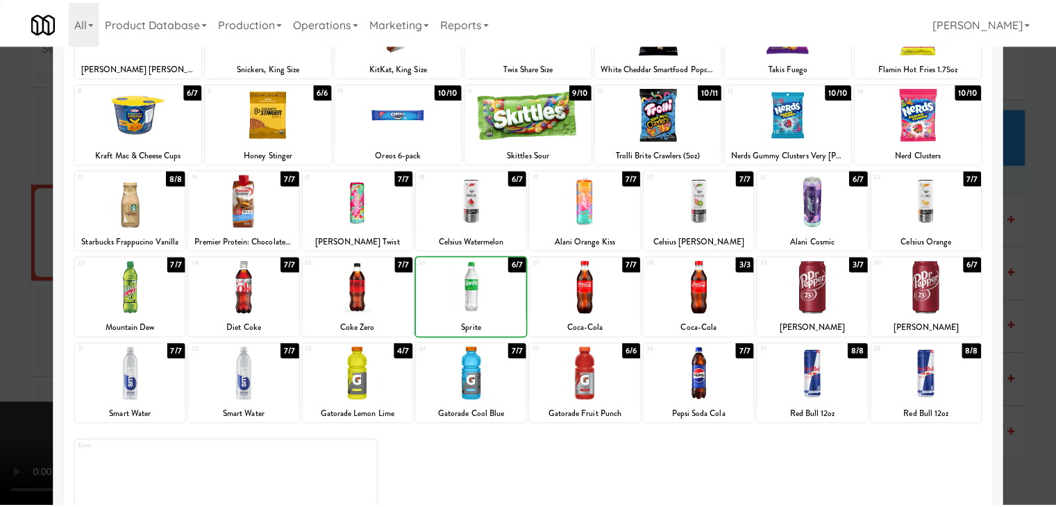
scroll to position [12917, 0]
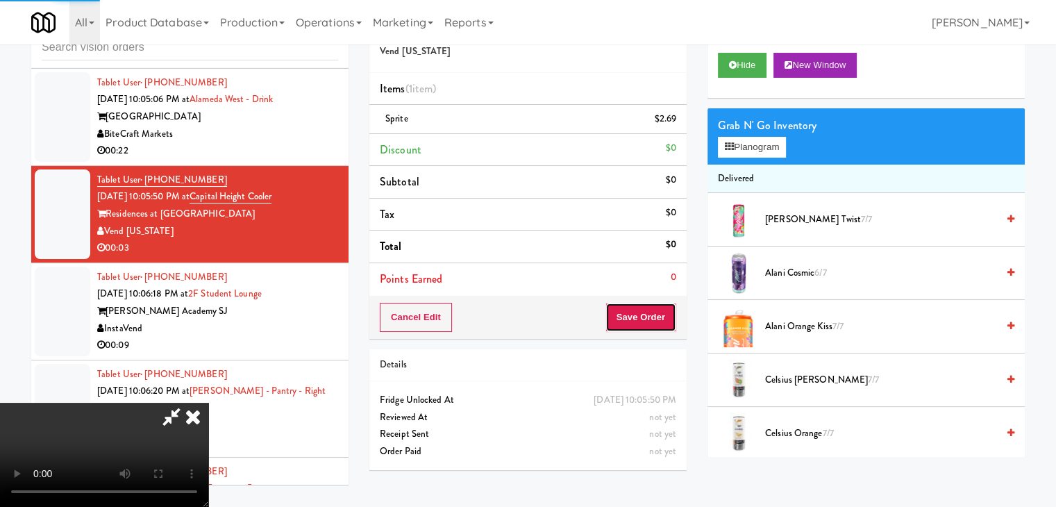
click at [642, 317] on button "Save Order" at bounding box center [641, 317] width 71 height 29
click at [645, 317] on button "Save Order" at bounding box center [641, 317] width 71 height 29
drag, startPoint x: 645, startPoint y: 317, endPoint x: 590, endPoint y: 272, distance: 71.1
click at [645, 317] on button "Save Order" at bounding box center [641, 317] width 71 height 29
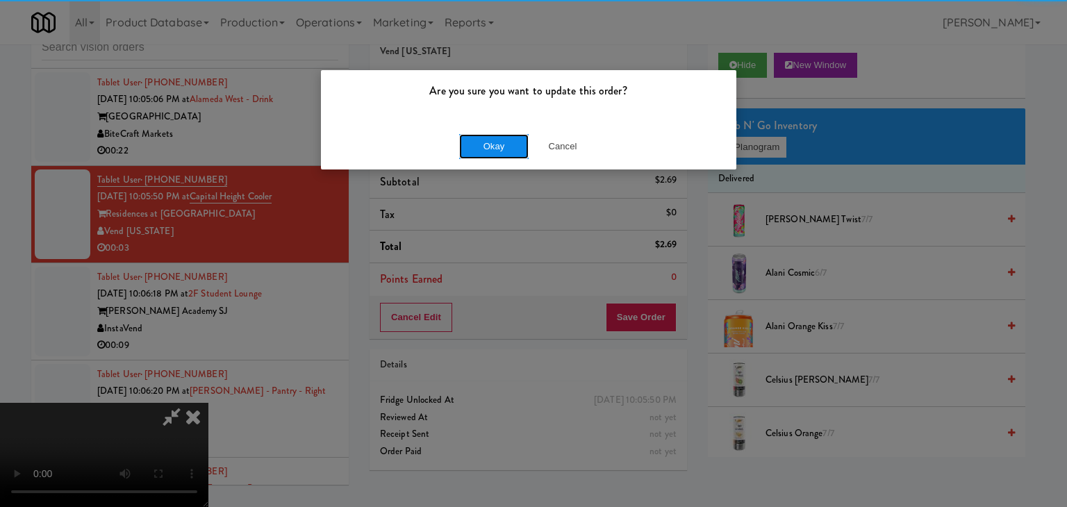
click at [483, 142] on button "Okay" at bounding box center [493, 146] width 69 height 25
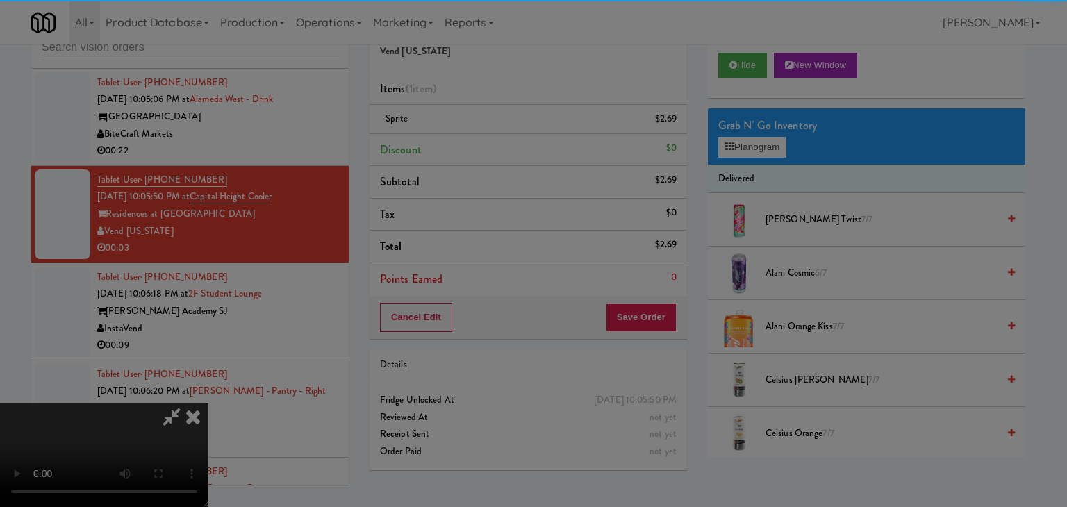
click at [483, 133] on button "Okay" at bounding box center [493, 120] width 69 height 25
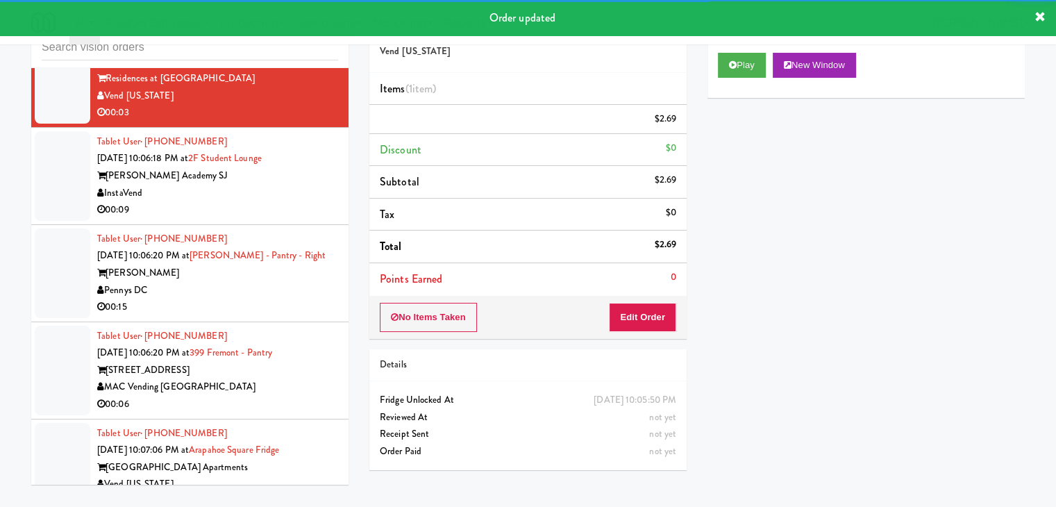
scroll to position [13056, 0]
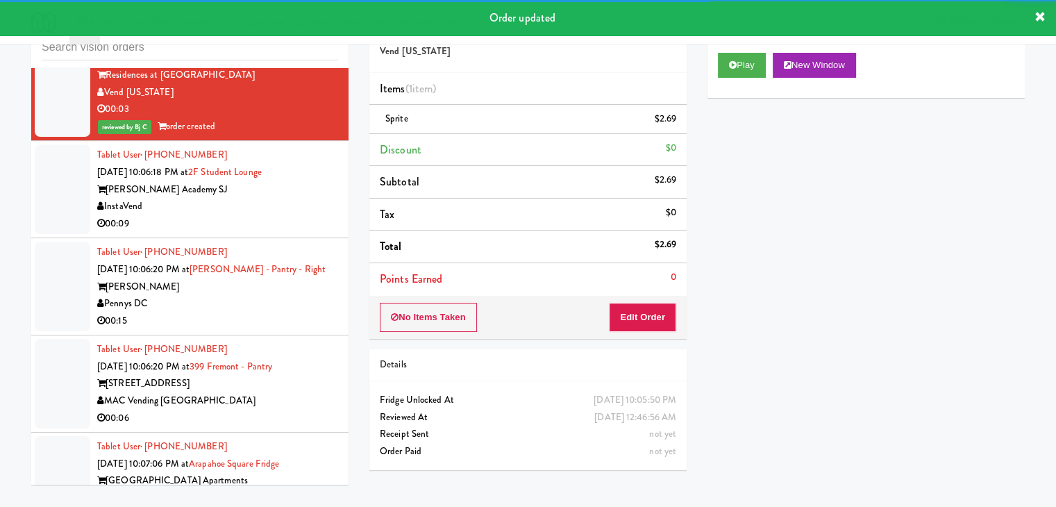
click at [272, 225] on div "00:09" at bounding box center [217, 223] width 241 height 17
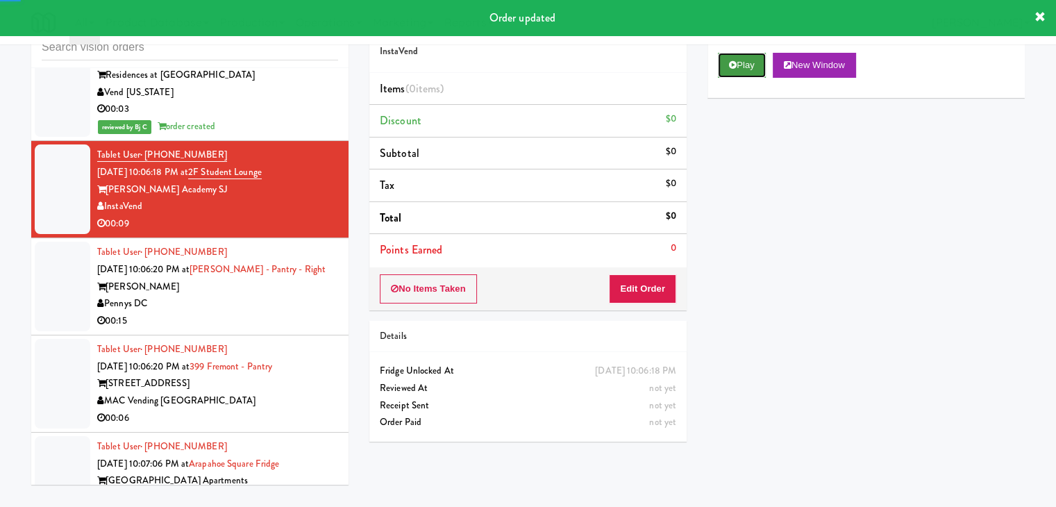
click at [758, 67] on button "Play" at bounding box center [742, 65] width 48 height 25
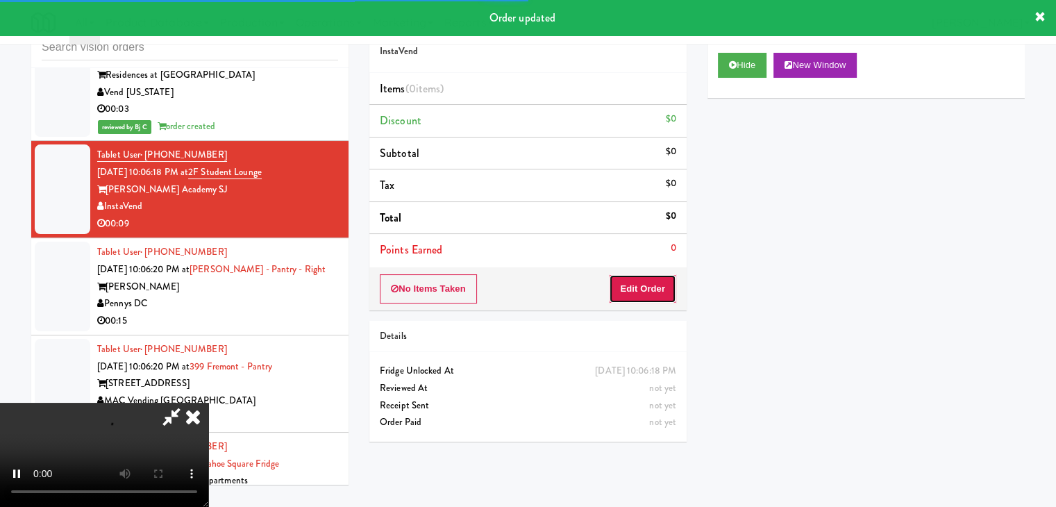
click at [658, 276] on button "Edit Order" at bounding box center [642, 288] width 67 height 29
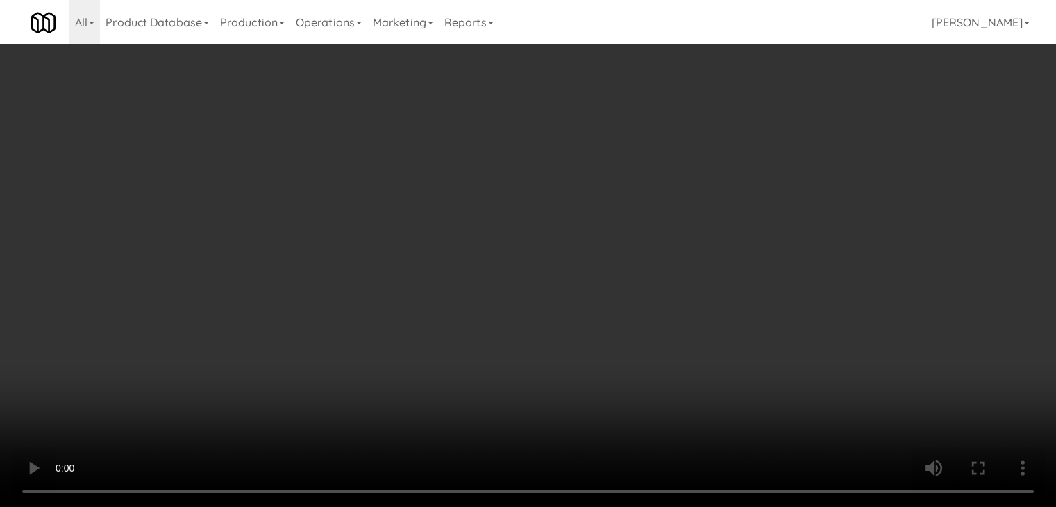
scroll to position [13177, 0]
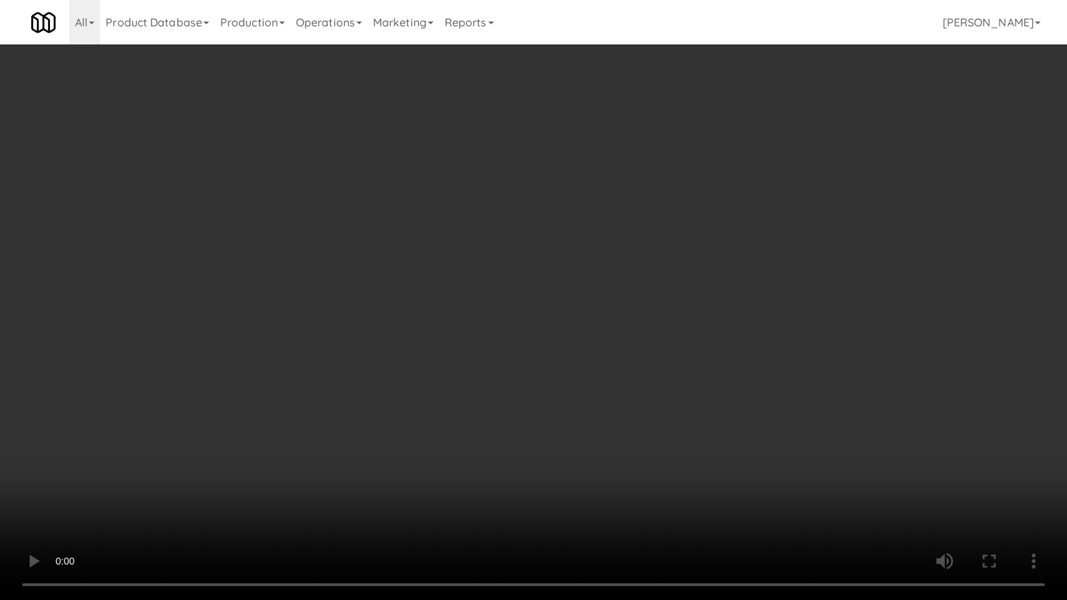
click at [589, 360] on video at bounding box center [533, 300] width 1067 height 600
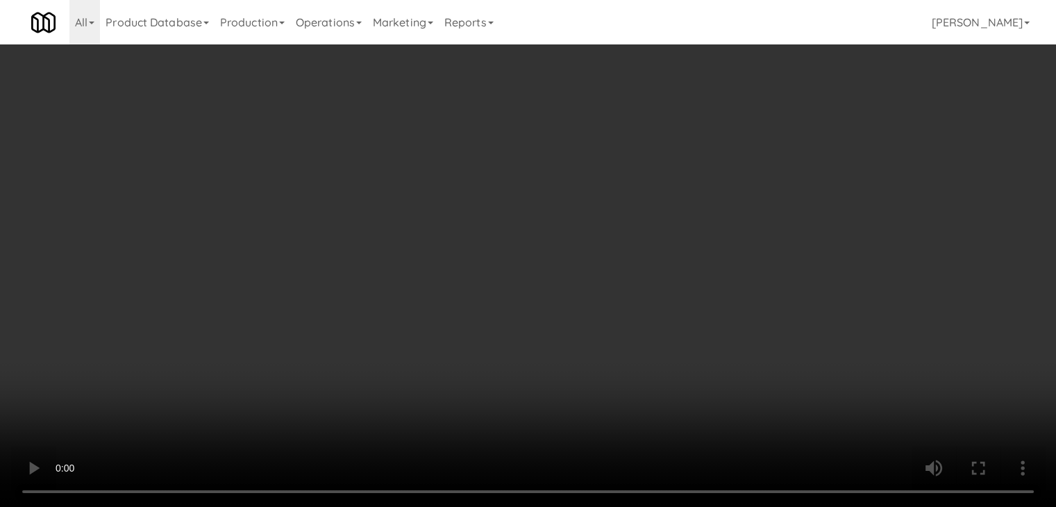
click at [763, 155] on button "Planogram" at bounding box center [752, 147] width 68 height 21
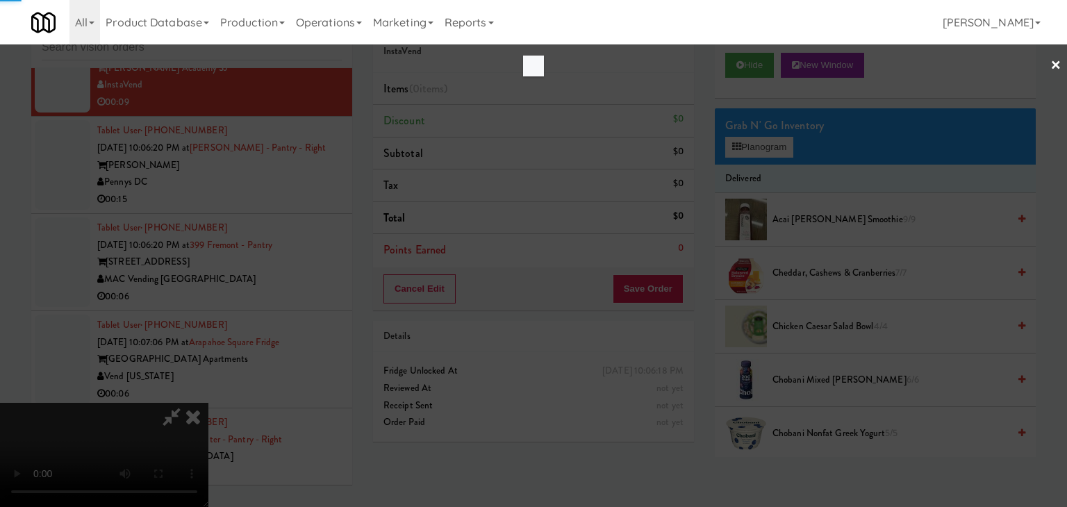
click at [763, 153] on div at bounding box center [533, 253] width 1067 height 507
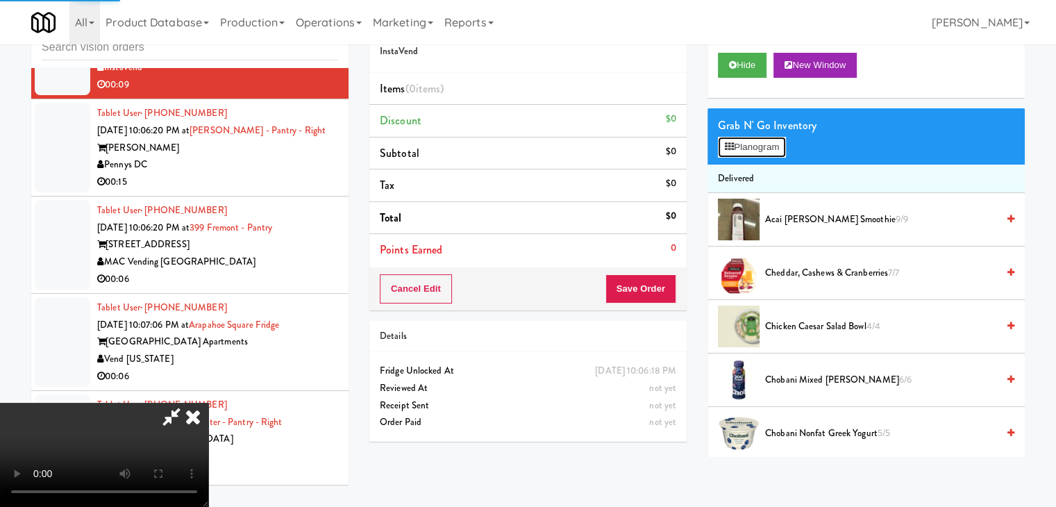
click at [763, 153] on button "Planogram" at bounding box center [752, 147] width 68 height 21
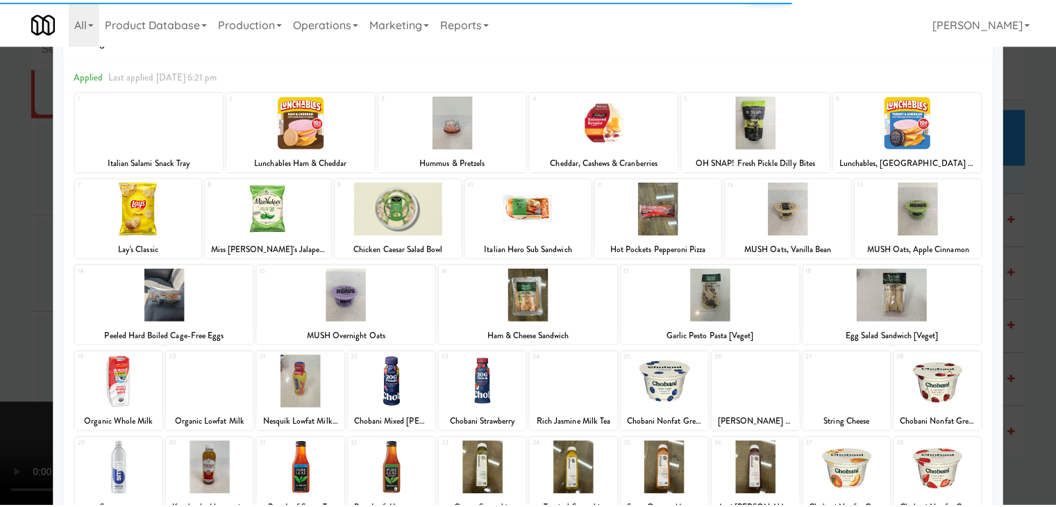
scroll to position [69, 0]
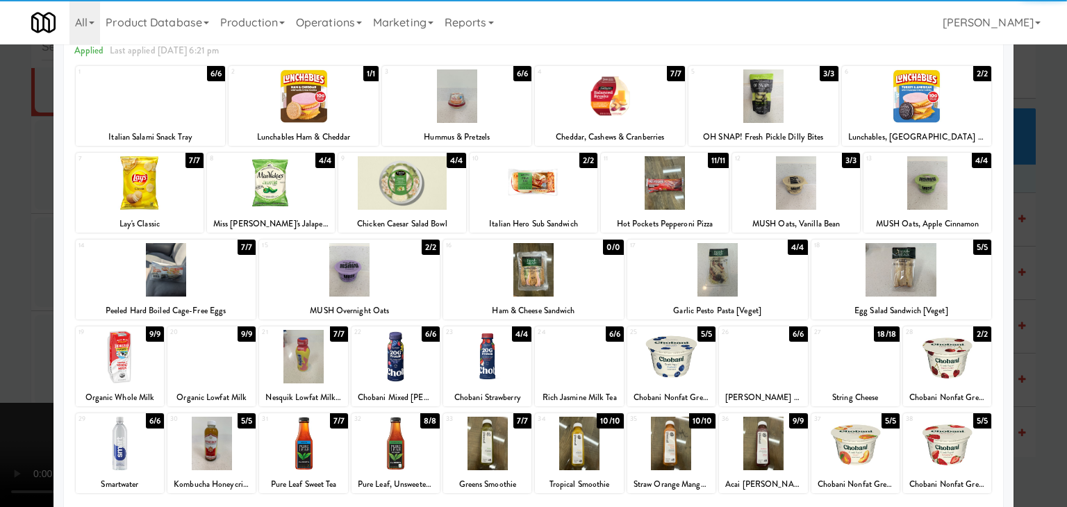
click at [947, 278] on div at bounding box center [901, 269] width 181 height 53
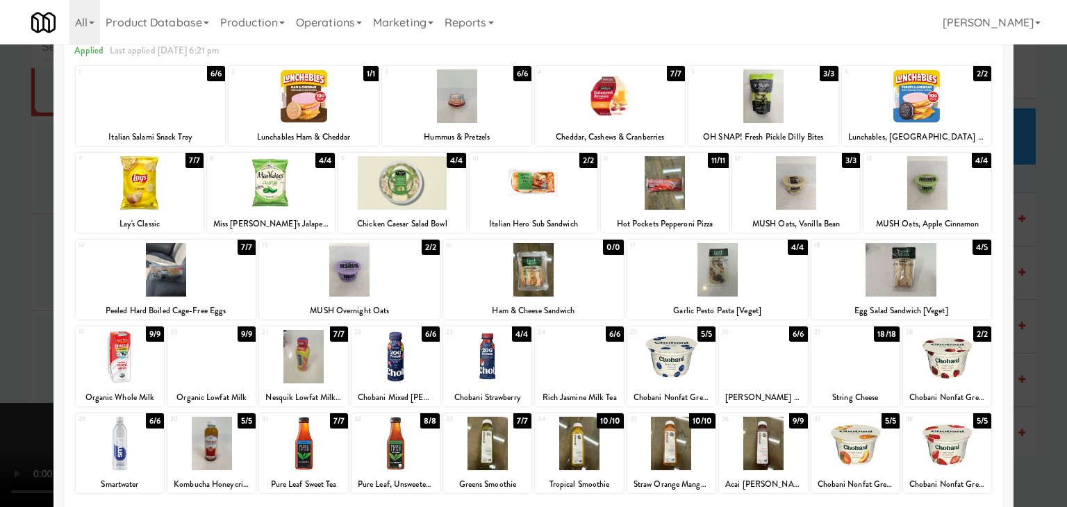
click at [1045, 292] on div at bounding box center [533, 253] width 1067 height 507
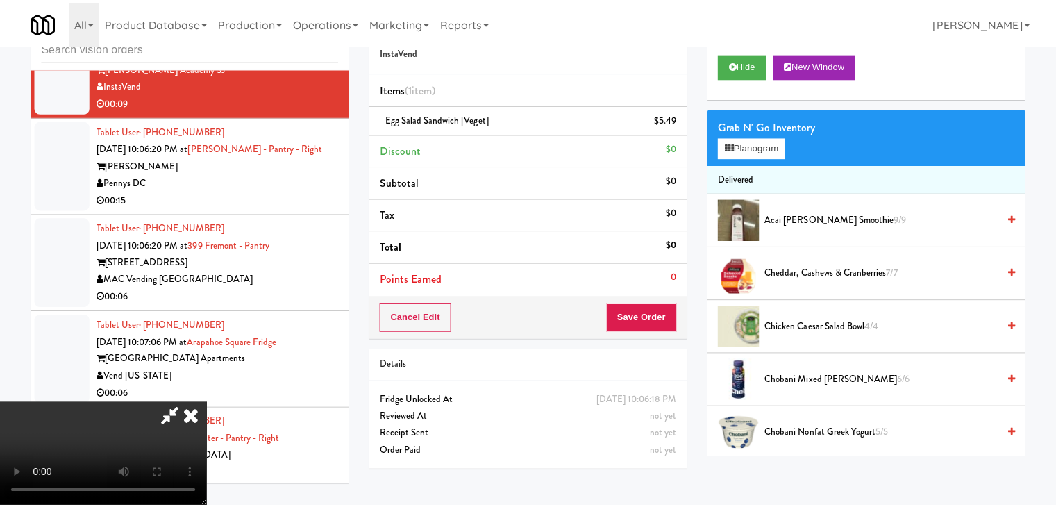
scroll to position [13194, 0]
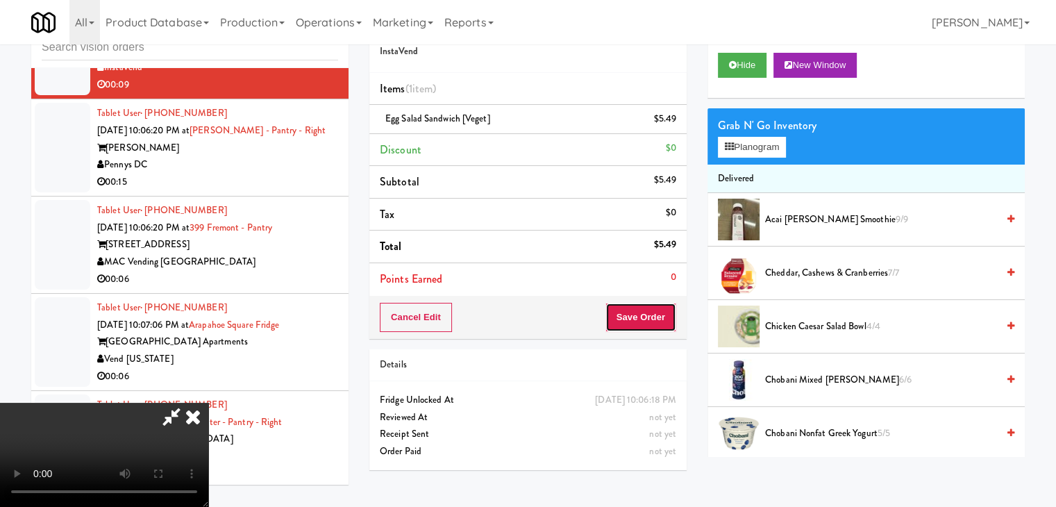
click at [654, 326] on button "Save Order" at bounding box center [641, 317] width 71 height 29
click at [654, 323] on button "Save Order" at bounding box center [641, 317] width 71 height 29
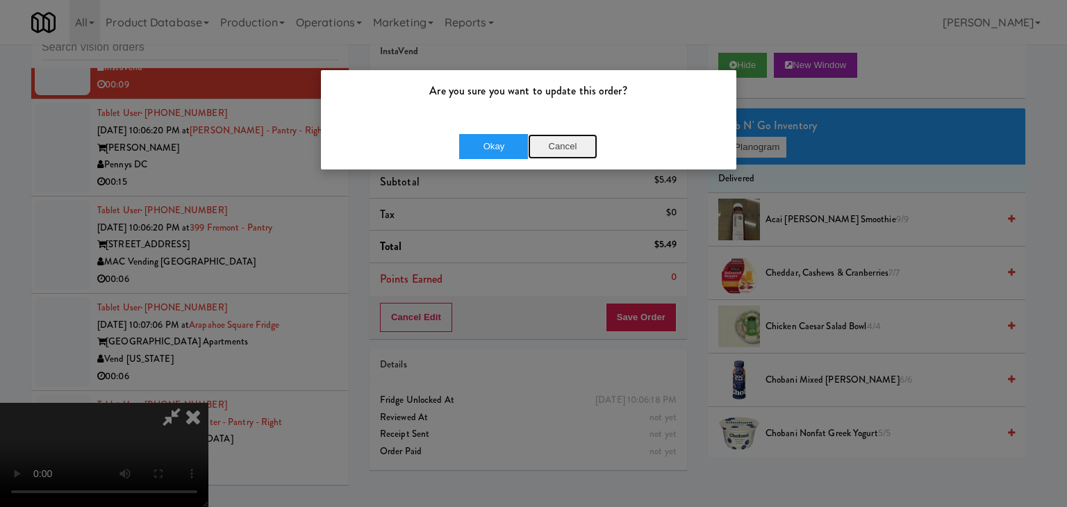
click at [571, 140] on button "Cancel" at bounding box center [562, 146] width 69 height 25
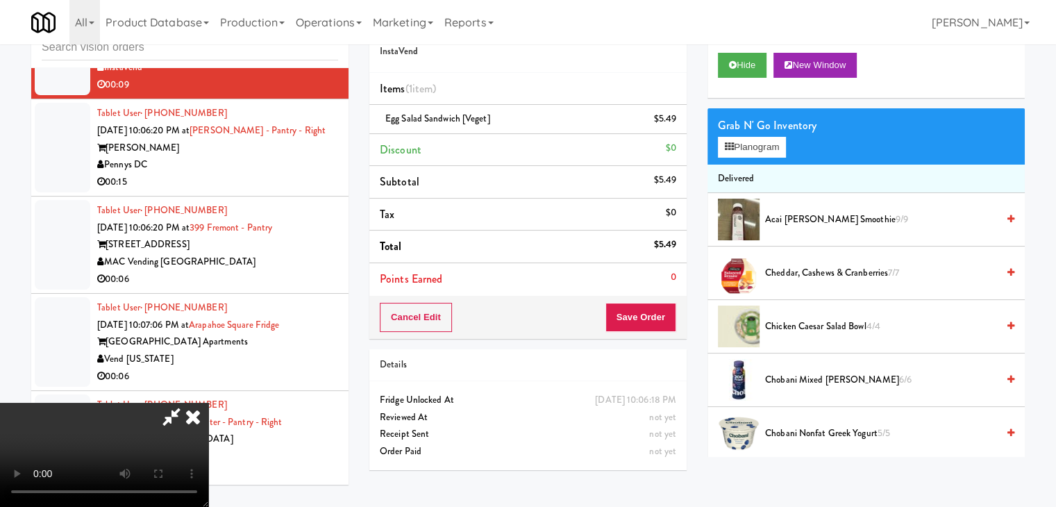
click at [208, 403] on video at bounding box center [104, 455] width 208 height 104
click at [670, 305] on button "Save Order" at bounding box center [641, 317] width 71 height 29
click at [670, 306] on button "Save Order" at bounding box center [641, 317] width 71 height 29
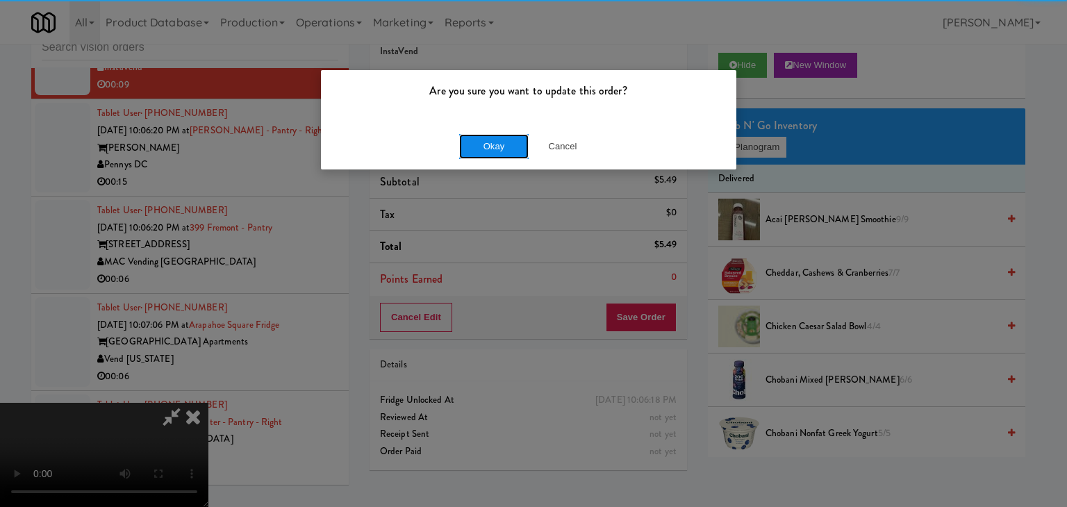
click at [505, 141] on button "Okay" at bounding box center [493, 146] width 69 height 25
click at [503, 142] on button "Okay" at bounding box center [493, 146] width 69 height 25
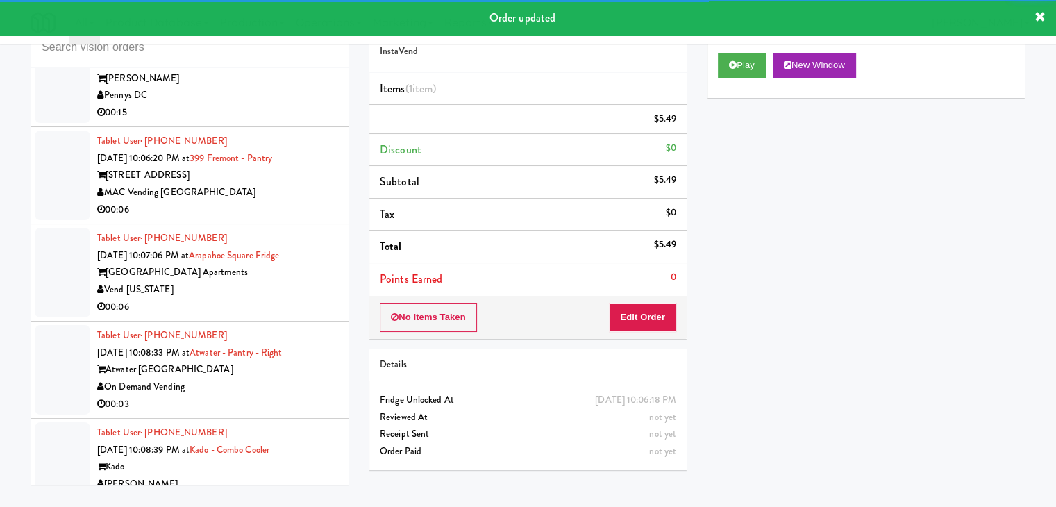
scroll to position [13281, 0]
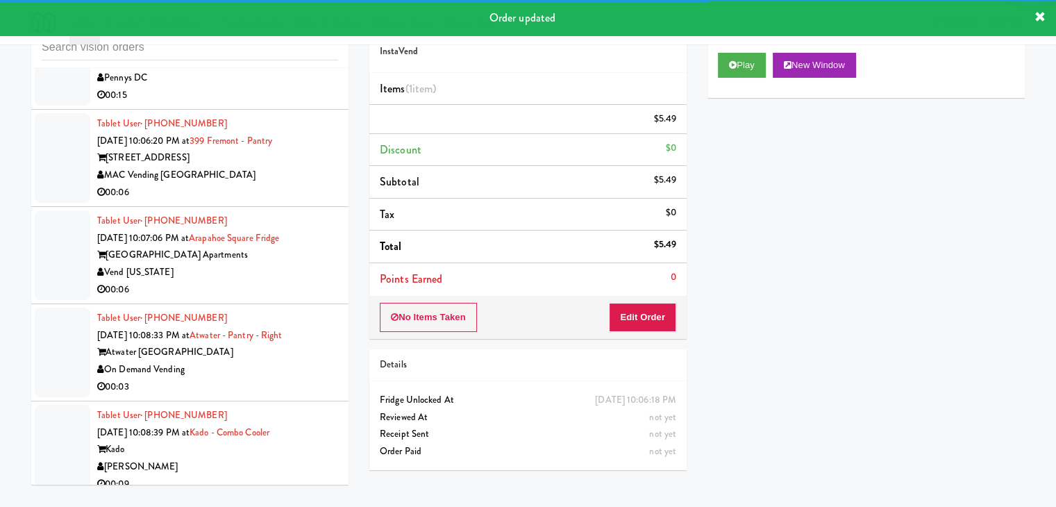
click at [244, 104] on div "00:15" at bounding box center [217, 95] width 241 height 17
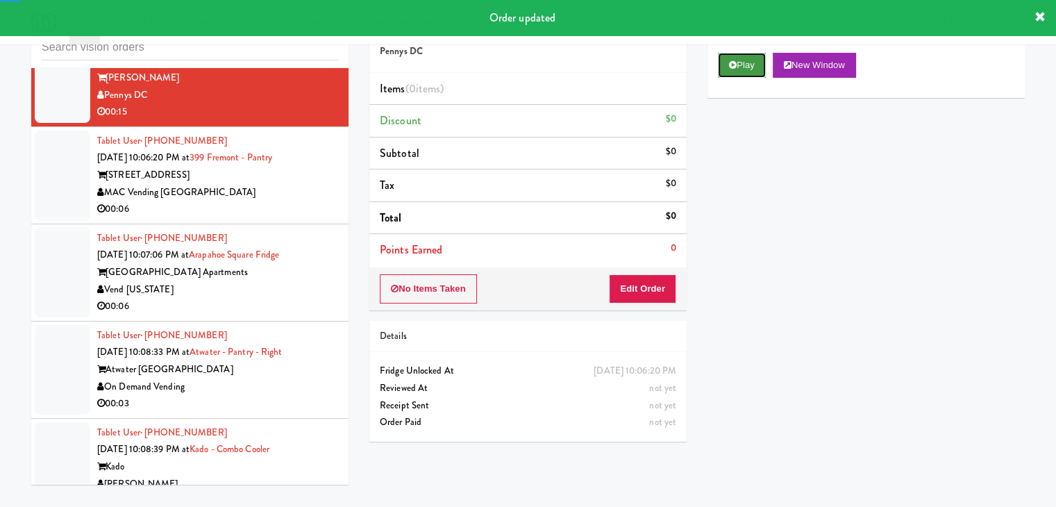
click at [742, 63] on button "Play" at bounding box center [742, 65] width 48 height 25
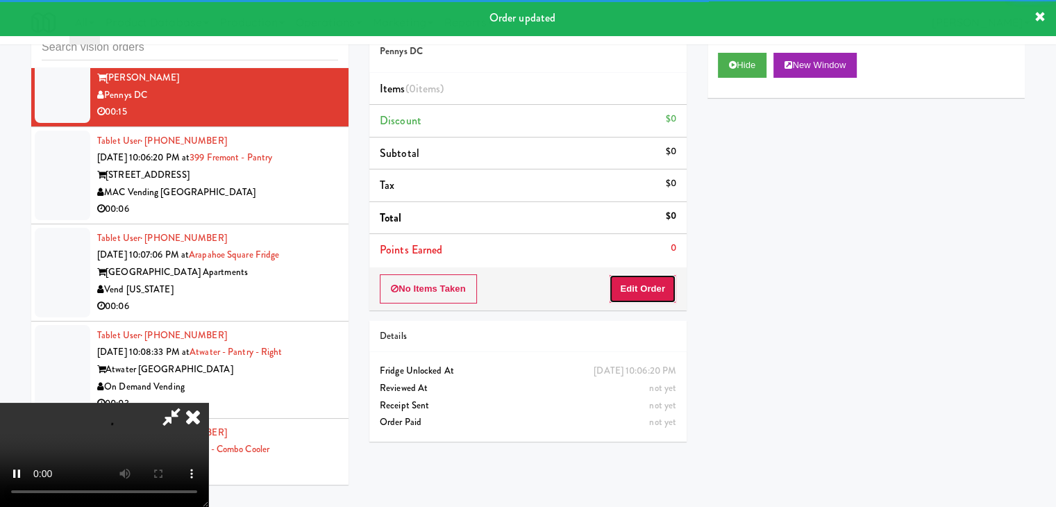
click at [626, 289] on button "Edit Order" at bounding box center [642, 288] width 67 height 29
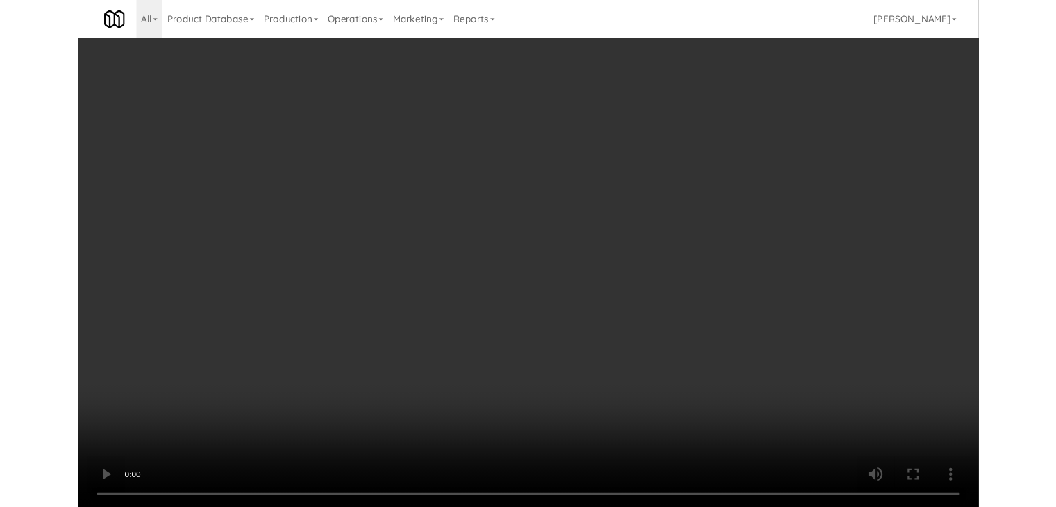
scroll to position [13264, 0]
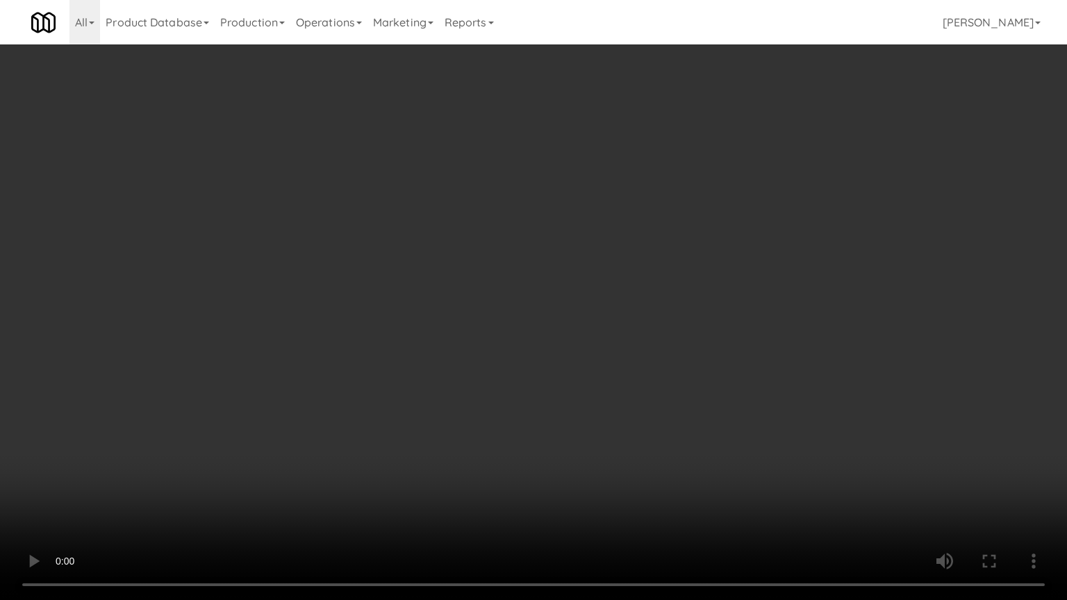
click at [599, 405] on video at bounding box center [533, 300] width 1067 height 600
click at [599, 406] on video at bounding box center [533, 300] width 1067 height 600
click at [614, 399] on video at bounding box center [533, 300] width 1067 height 600
click at [614, 398] on video at bounding box center [533, 300] width 1067 height 600
click at [615, 397] on video at bounding box center [533, 300] width 1067 height 600
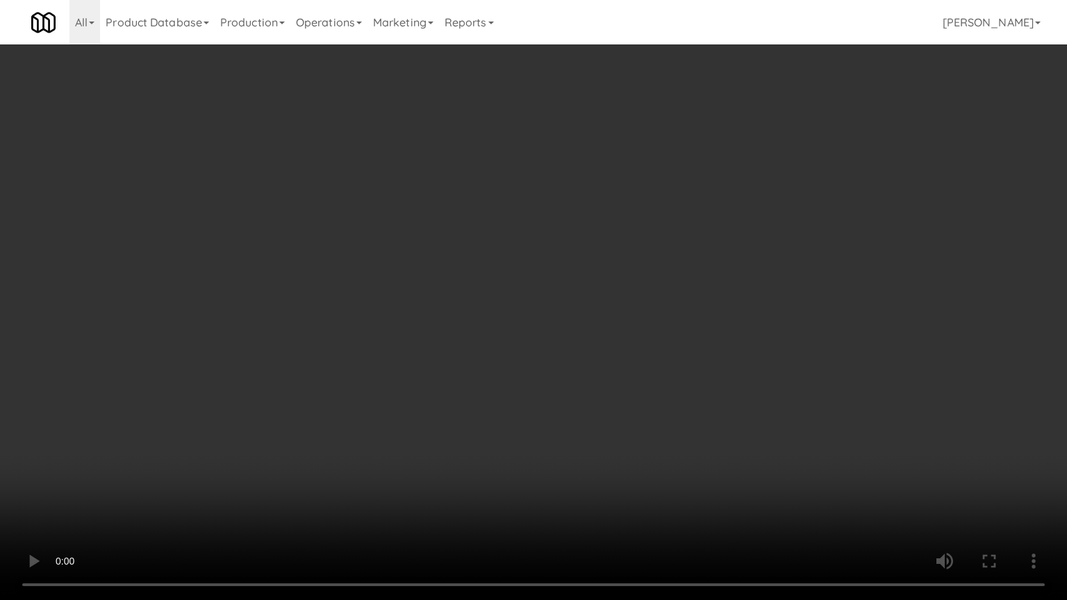
click at [616, 397] on video at bounding box center [533, 300] width 1067 height 600
click at [620, 394] on video at bounding box center [533, 300] width 1067 height 600
click at [622, 394] on video at bounding box center [533, 300] width 1067 height 600
click at [603, 379] on video at bounding box center [533, 300] width 1067 height 600
drag, startPoint x: 603, startPoint y: 379, endPoint x: 606, endPoint y: 309, distance: 70.2
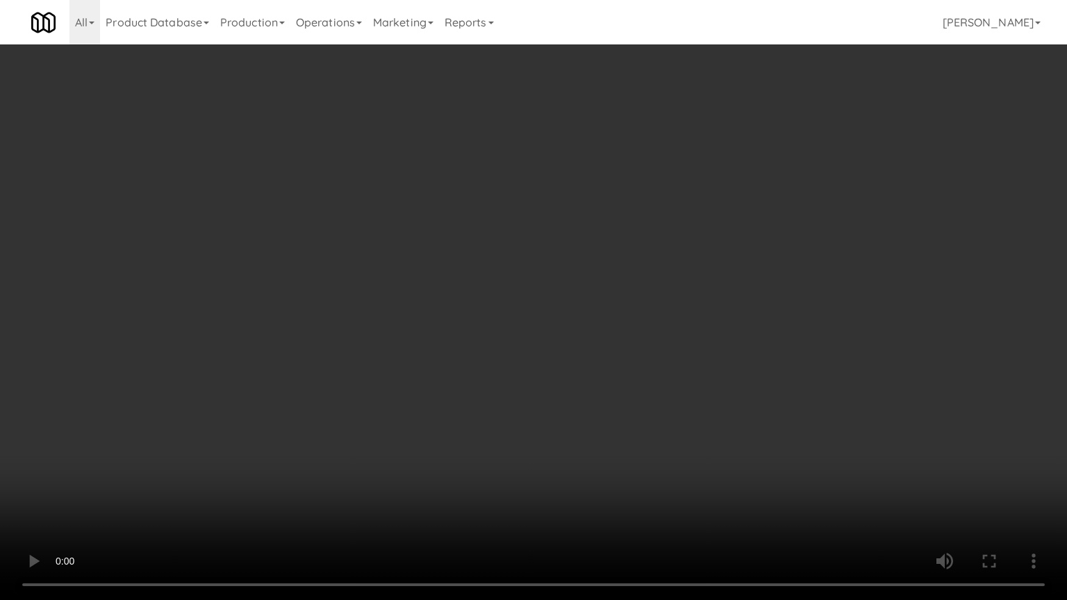
click at [603, 379] on video at bounding box center [533, 300] width 1067 height 600
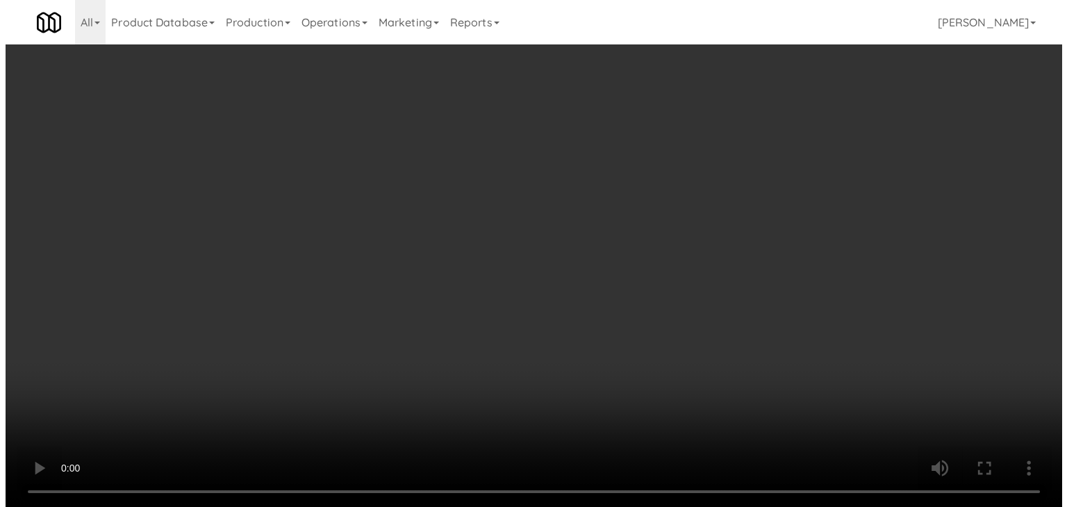
scroll to position [13281, 0]
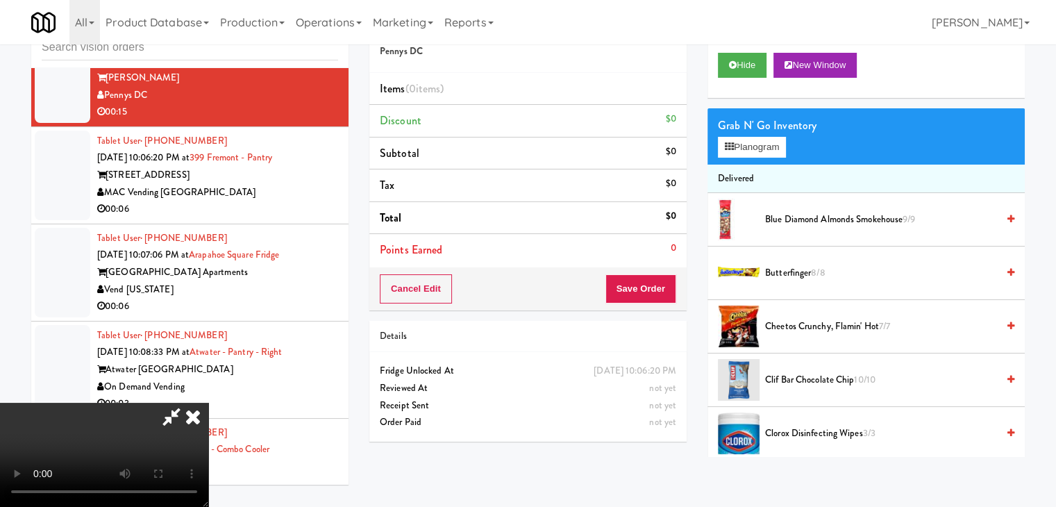
drag, startPoint x: 472, startPoint y: 285, endPoint x: 494, endPoint y: 279, distance: 22.9
click at [208, 403] on video at bounding box center [104, 455] width 208 height 104
click at [777, 145] on button "Planogram" at bounding box center [752, 147] width 68 height 21
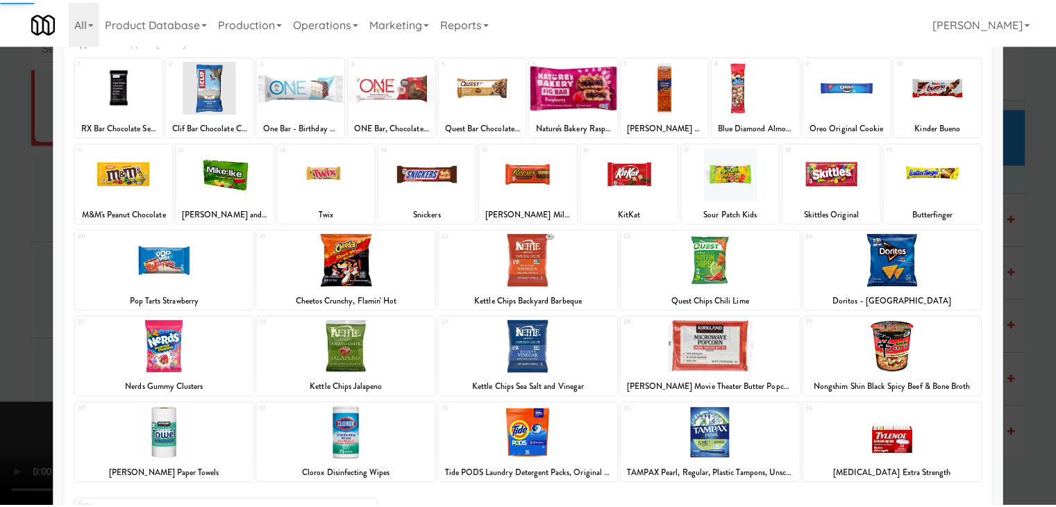
scroll to position [139, 0]
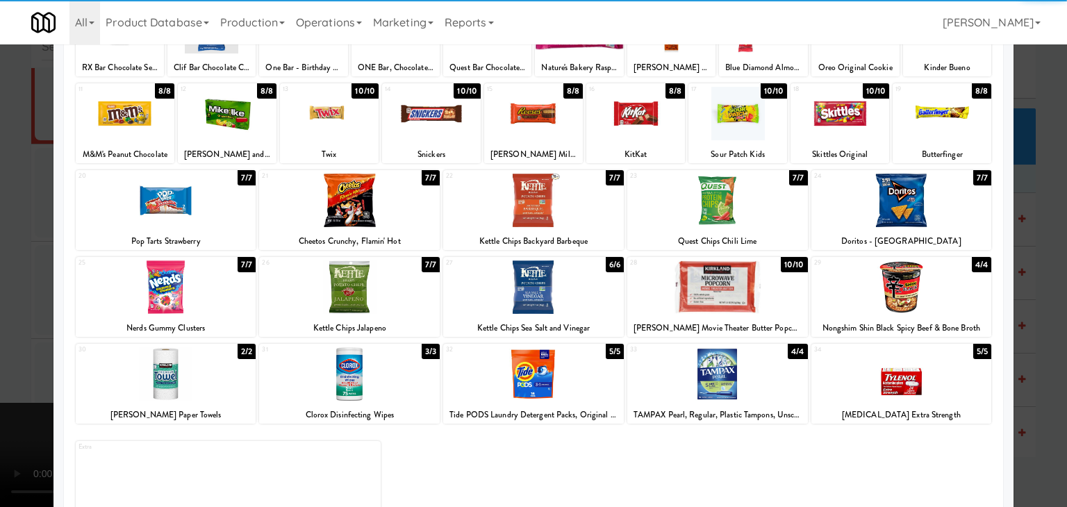
click at [189, 379] on div at bounding box center [166, 373] width 181 height 53
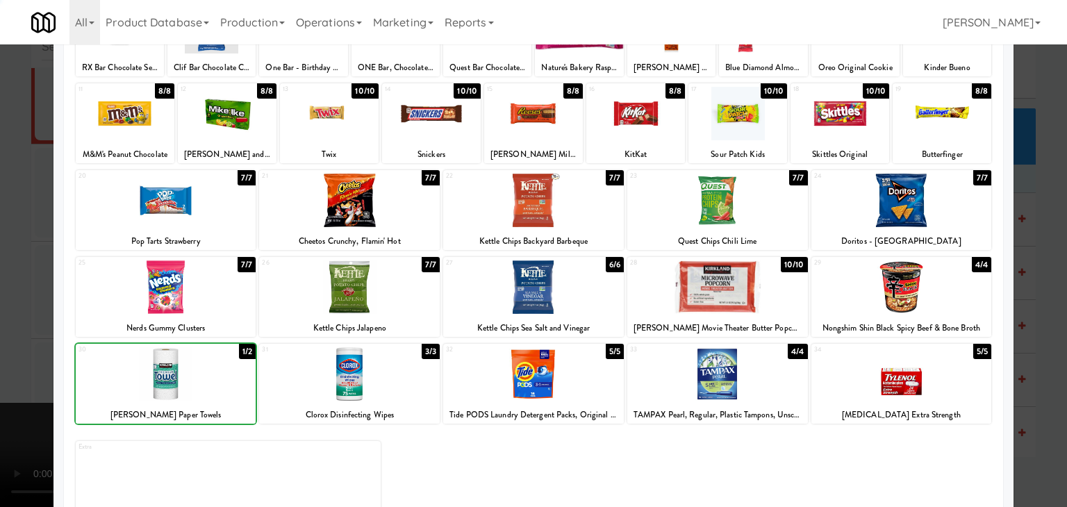
drag, startPoint x: 0, startPoint y: 354, endPoint x: 192, endPoint y: 339, distance: 192.3
click at [5, 352] on div at bounding box center [533, 253] width 1067 height 507
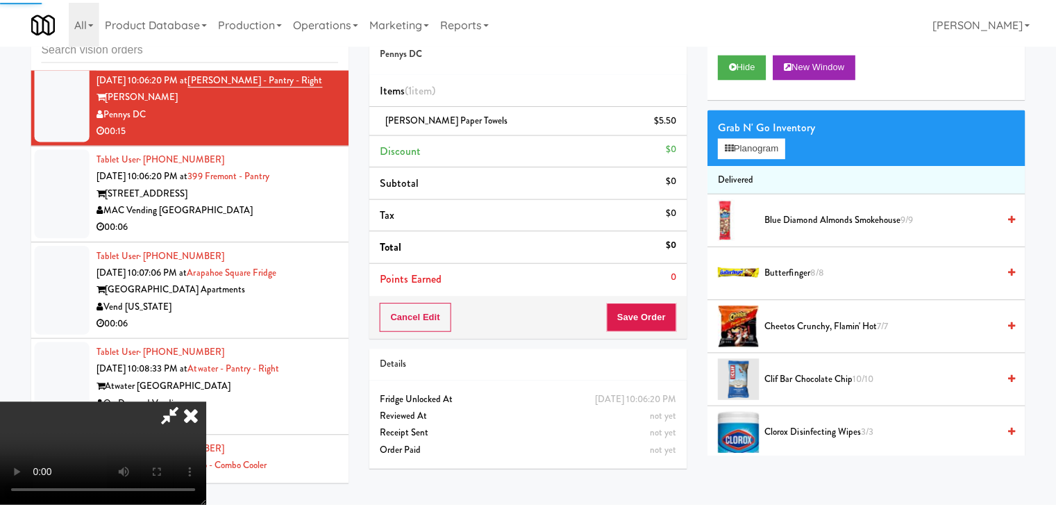
scroll to position [13281, 0]
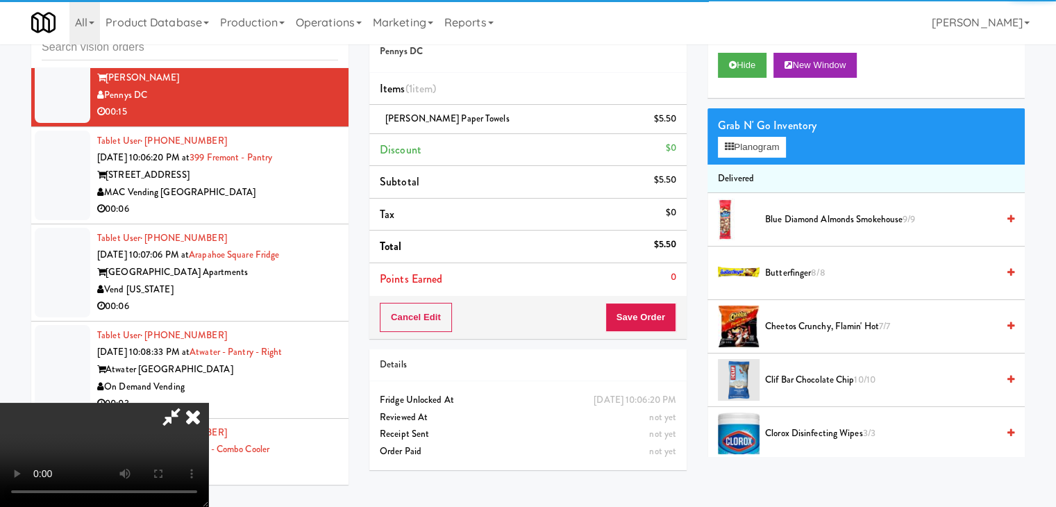
click at [208, 403] on video at bounding box center [104, 455] width 208 height 104
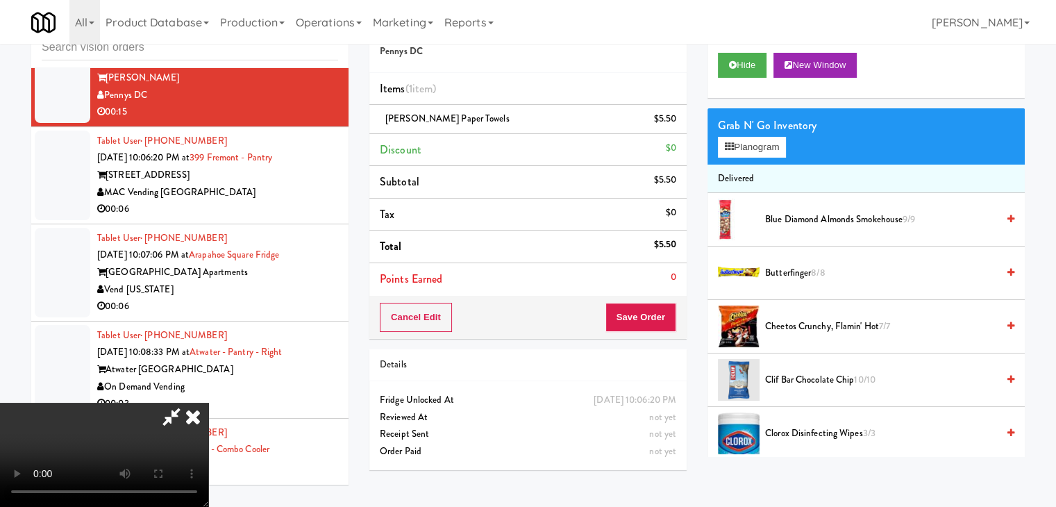
click at [208, 403] on video at bounding box center [104, 455] width 208 height 104
click at [752, 141] on button "Planogram" at bounding box center [752, 147] width 68 height 21
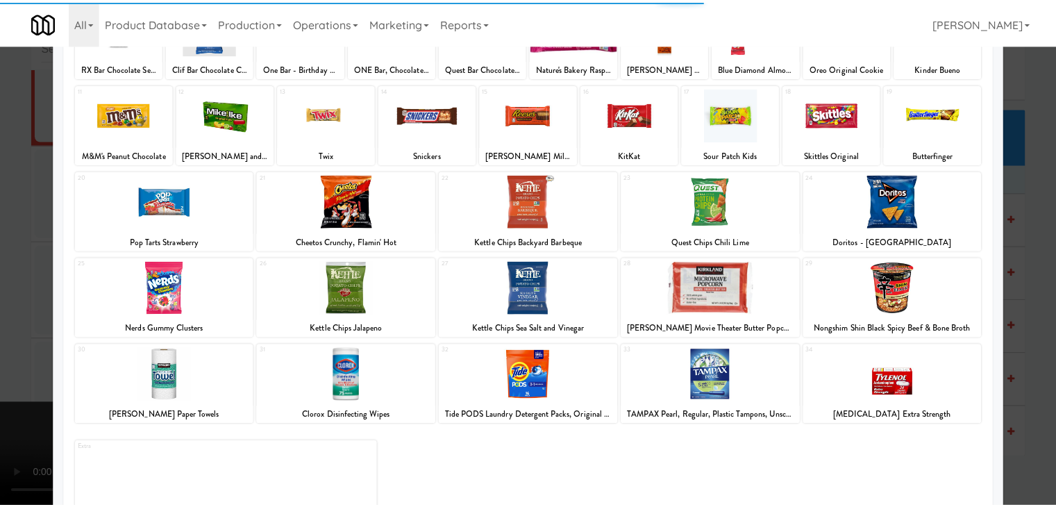
scroll to position [175, 0]
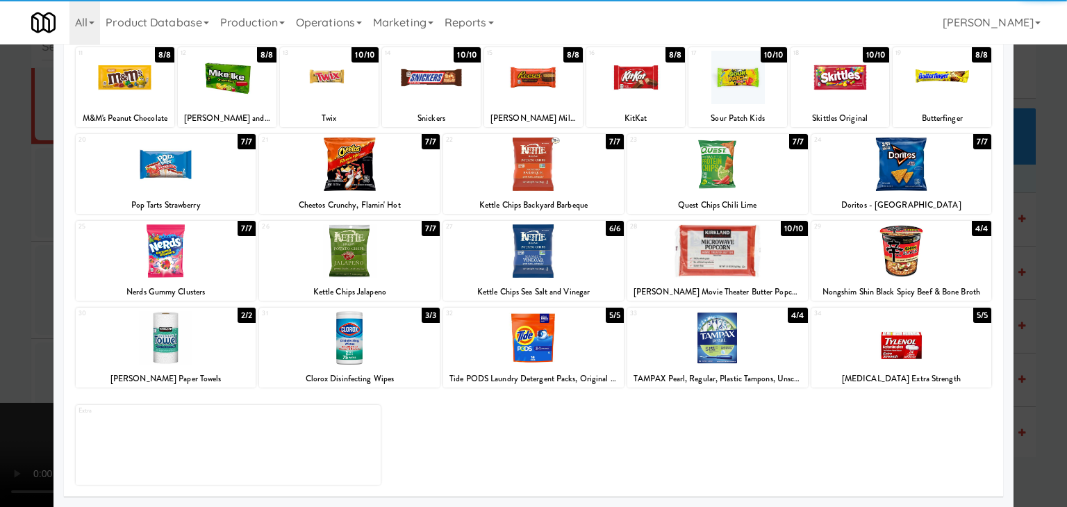
drag, startPoint x: 392, startPoint y: 355, endPoint x: 365, endPoint y: 354, distance: 27.1
click at [390, 355] on div at bounding box center [349, 337] width 181 height 53
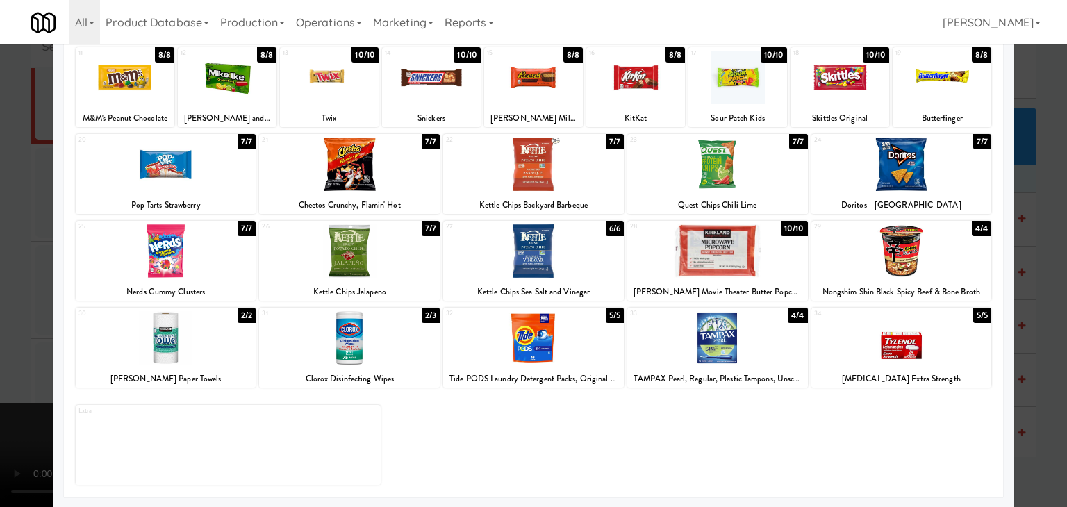
drag, startPoint x: 1, startPoint y: 312, endPoint x: 147, endPoint y: 309, distance: 145.9
click at [5, 312] on div at bounding box center [533, 253] width 1067 height 507
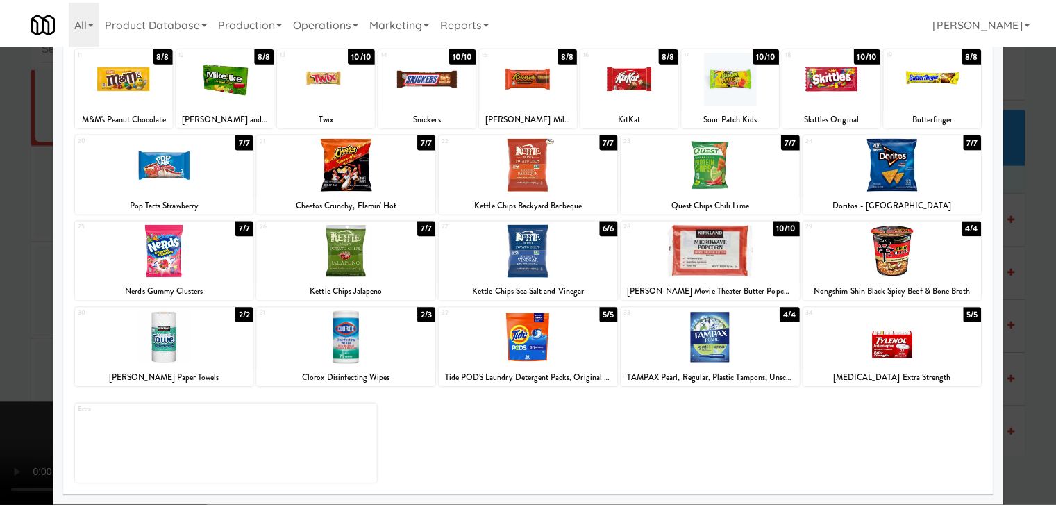
scroll to position [13281, 0]
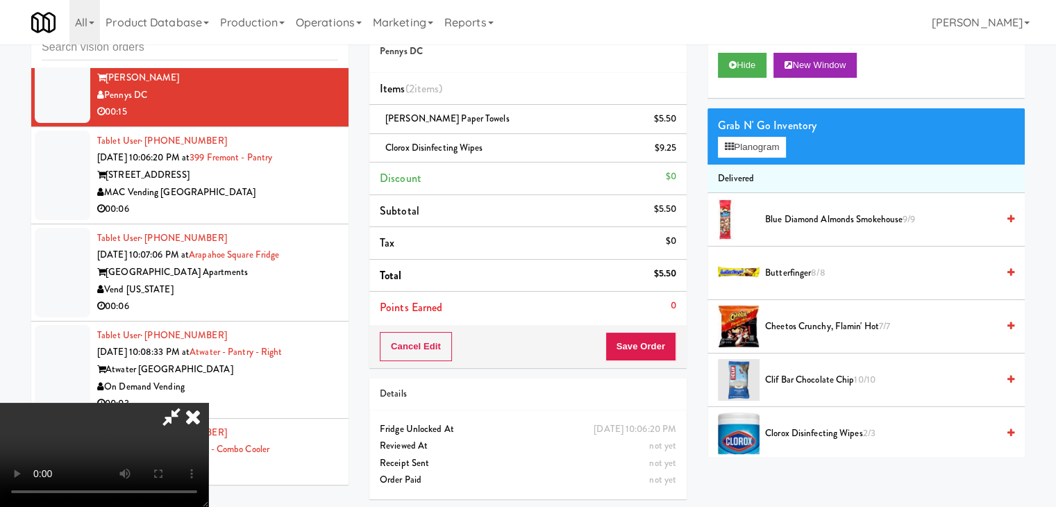
click at [208, 403] on video at bounding box center [104, 455] width 208 height 104
click at [637, 345] on button "Save Order" at bounding box center [641, 346] width 71 height 29
click at [641, 347] on button "Save Order" at bounding box center [641, 346] width 71 height 29
click at [642, 348] on button "Save Order" at bounding box center [641, 346] width 71 height 29
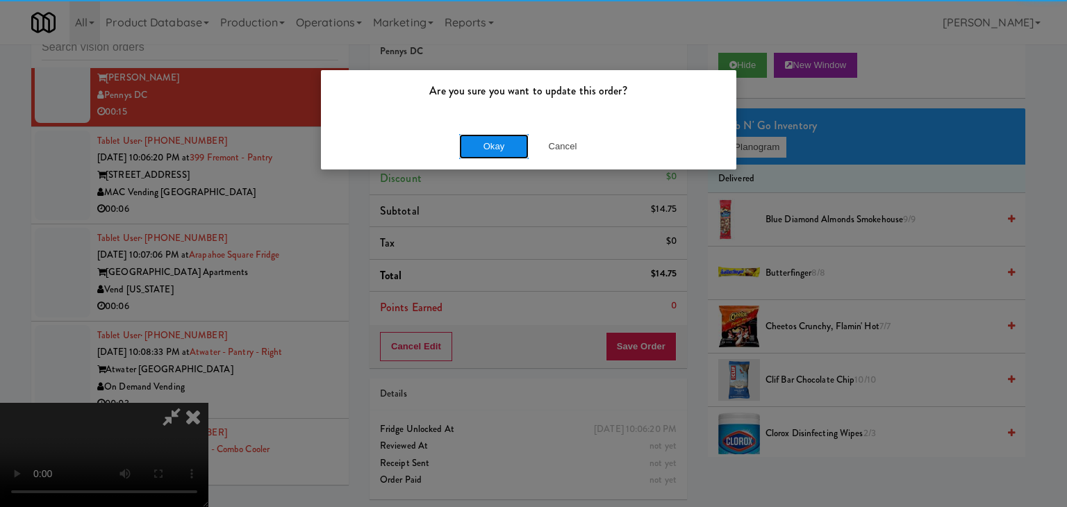
click at [508, 146] on button "Okay" at bounding box center [493, 146] width 69 height 25
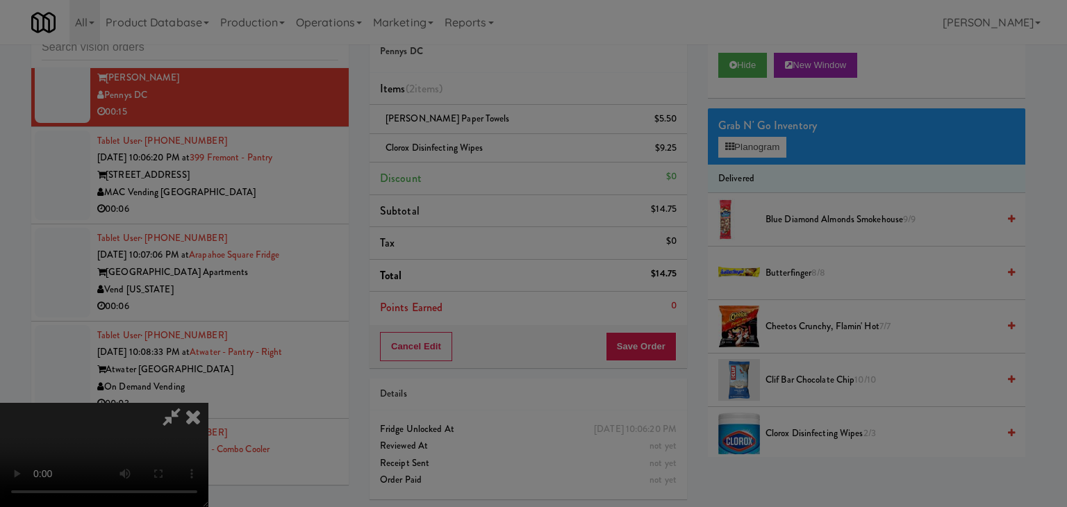
drag, startPoint x: 506, startPoint y: 146, endPoint x: 510, endPoint y: 160, distance: 15.4
click at [507, 146] on body "Are you sure you want to update this order? Okay Cancel Okay Are you sure you w…" at bounding box center [533, 253] width 1067 height 507
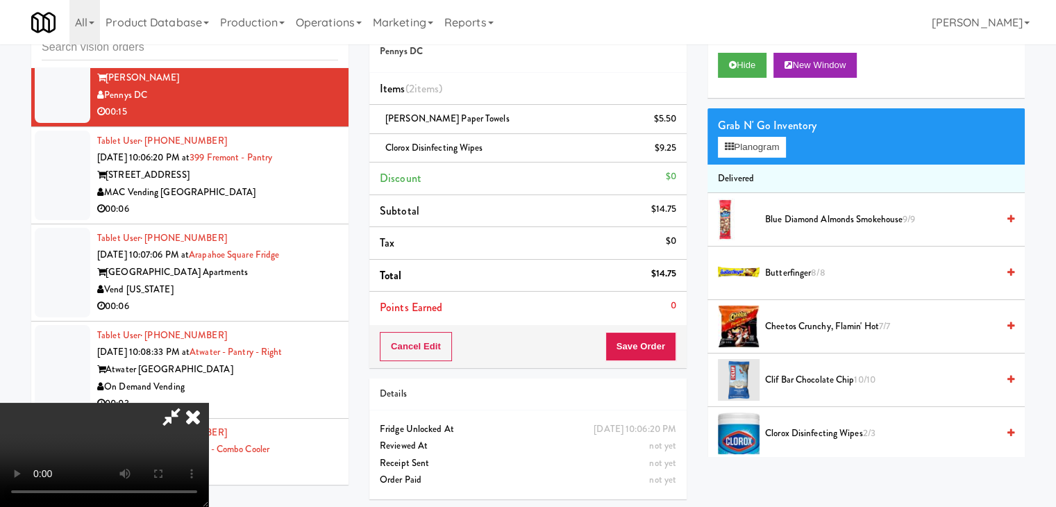
scroll to position [0, 0]
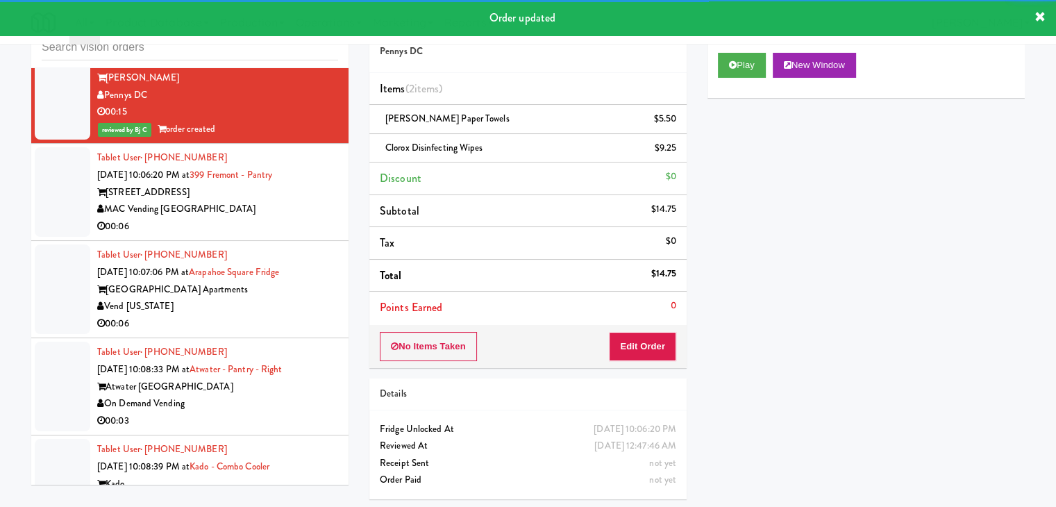
click at [297, 226] on div "00:06" at bounding box center [217, 226] width 241 height 17
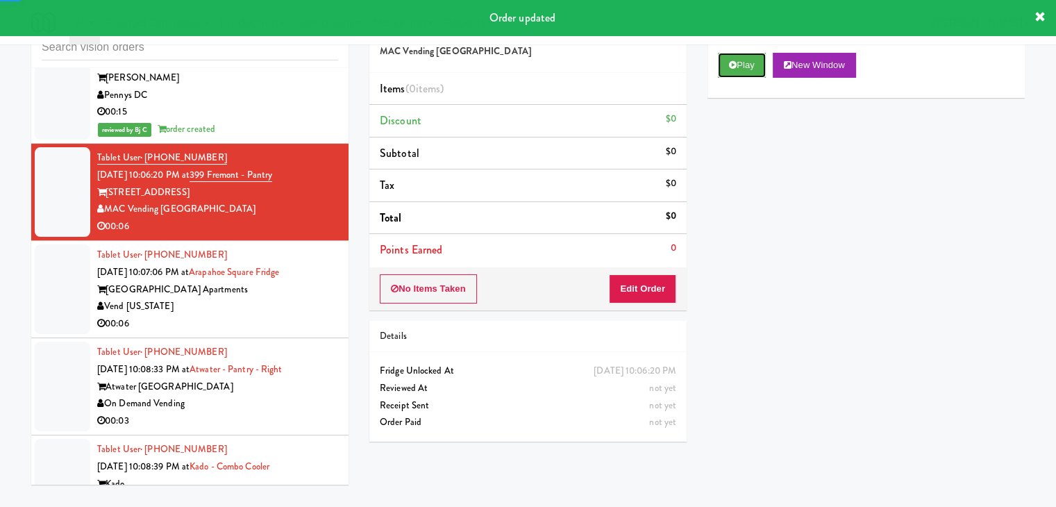
drag, startPoint x: 725, startPoint y: 67, endPoint x: 725, endPoint y: 78, distance: 11.1
click at [727, 67] on button "Play" at bounding box center [742, 65] width 48 height 25
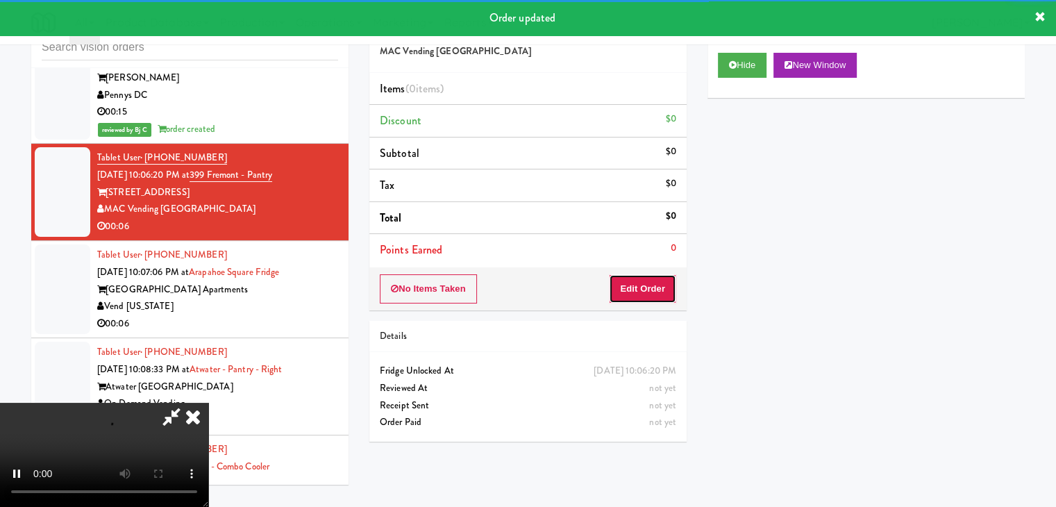
click at [636, 281] on button "Edit Order" at bounding box center [642, 288] width 67 height 29
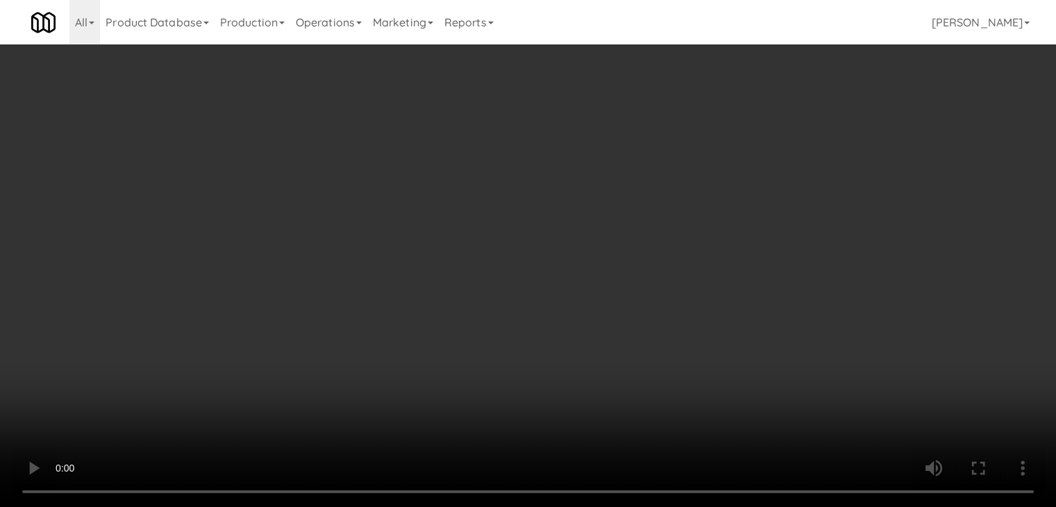
scroll to position [13264, 0]
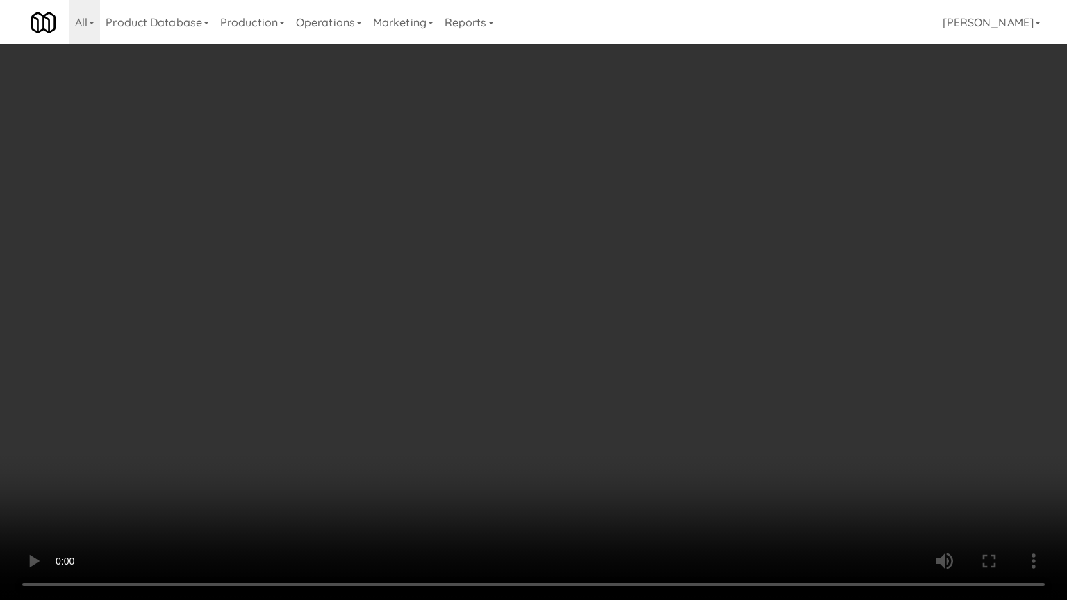
click at [600, 446] on video at bounding box center [533, 300] width 1067 height 600
click at [531, 506] on video at bounding box center [533, 300] width 1067 height 600
click at [576, 472] on video at bounding box center [533, 300] width 1067 height 600
click at [589, 476] on video at bounding box center [533, 300] width 1067 height 600
click at [592, 473] on video at bounding box center [533, 300] width 1067 height 600
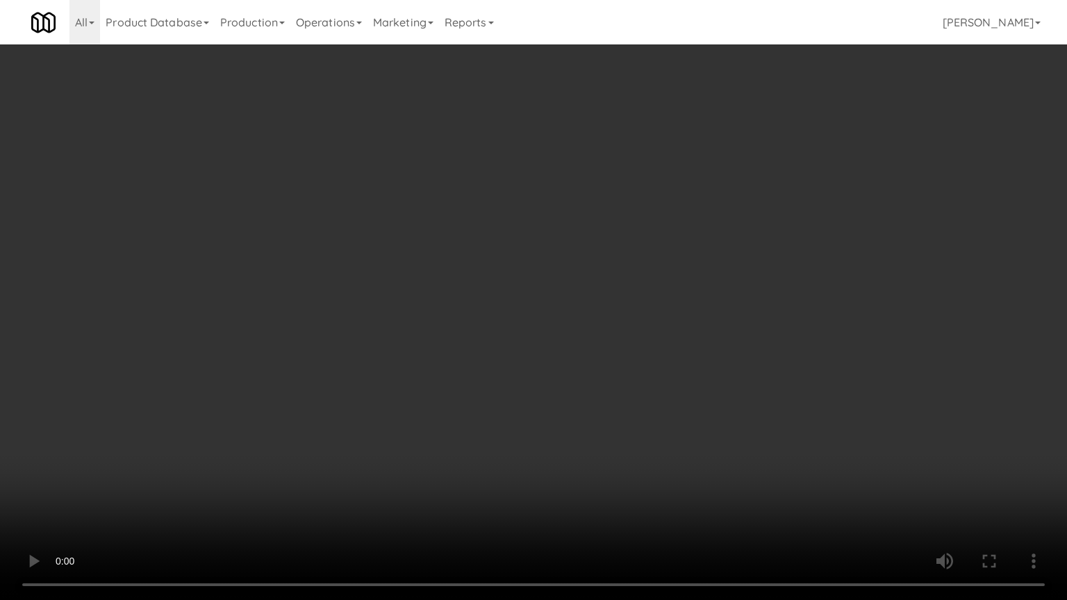
click at [592, 473] on video at bounding box center [533, 300] width 1067 height 600
click at [593, 476] on video at bounding box center [533, 300] width 1067 height 600
drag, startPoint x: 593, startPoint y: 476, endPoint x: 656, endPoint y: 301, distance: 185.8
click at [595, 469] on video at bounding box center [533, 300] width 1067 height 600
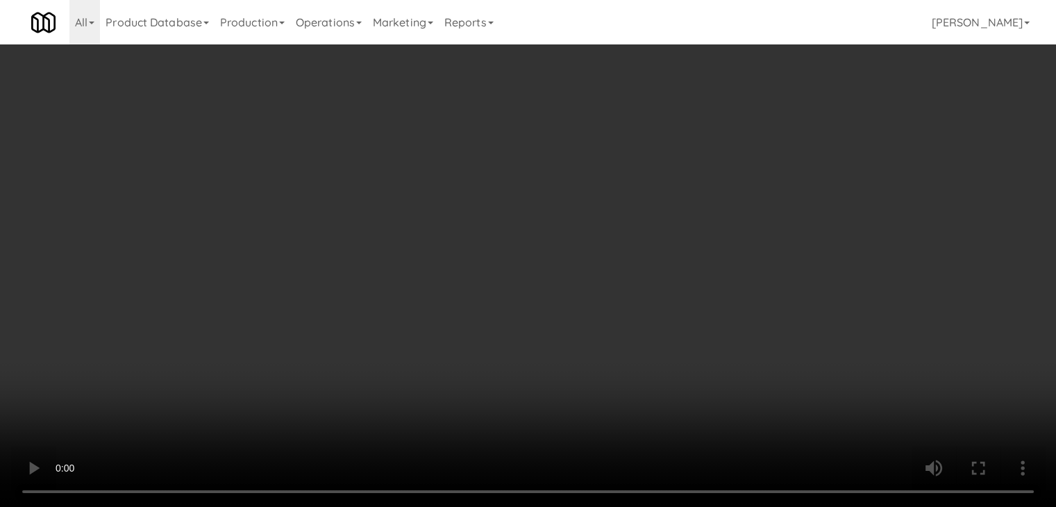
click at [753, 148] on button "Planogram" at bounding box center [752, 147] width 68 height 21
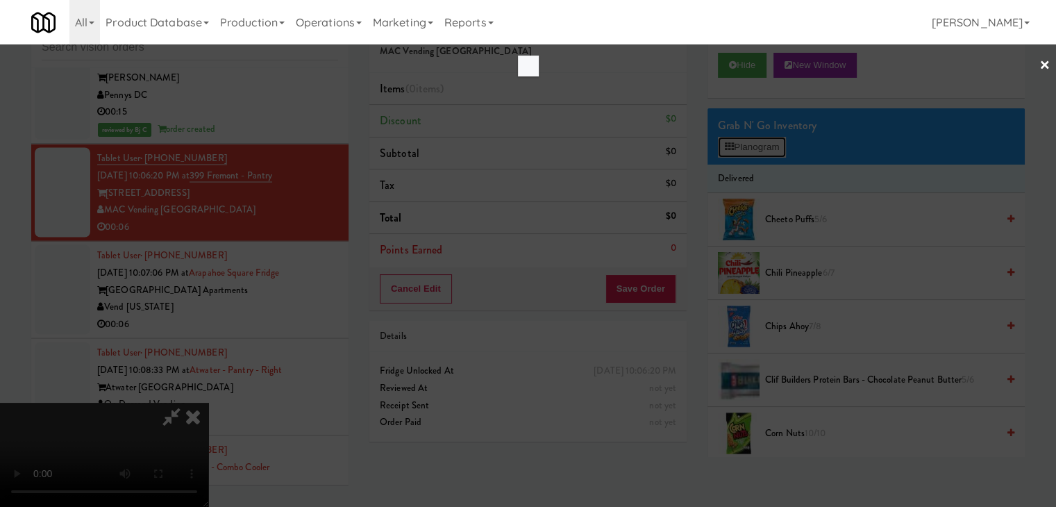
scroll to position [13264, 0]
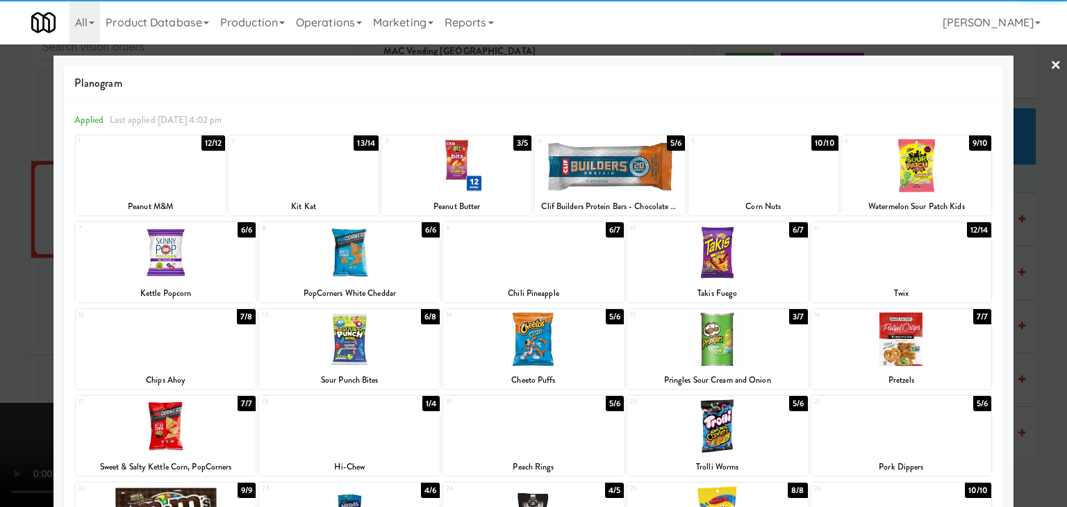
click at [590, 170] on div at bounding box center [610, 165] width 150 height 53
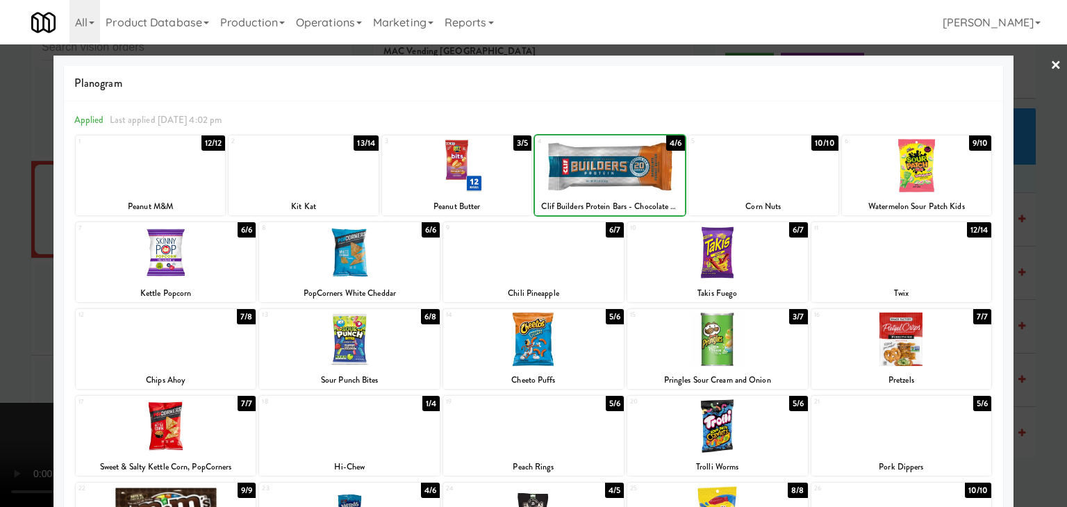
drag, startPoint x: 0, startPoint y: 252, endPoint x: 123, endPoint y: 260, distance: 123.2
click at [3, 254] on div at bounding box center [533, 253] width 1067 height 507
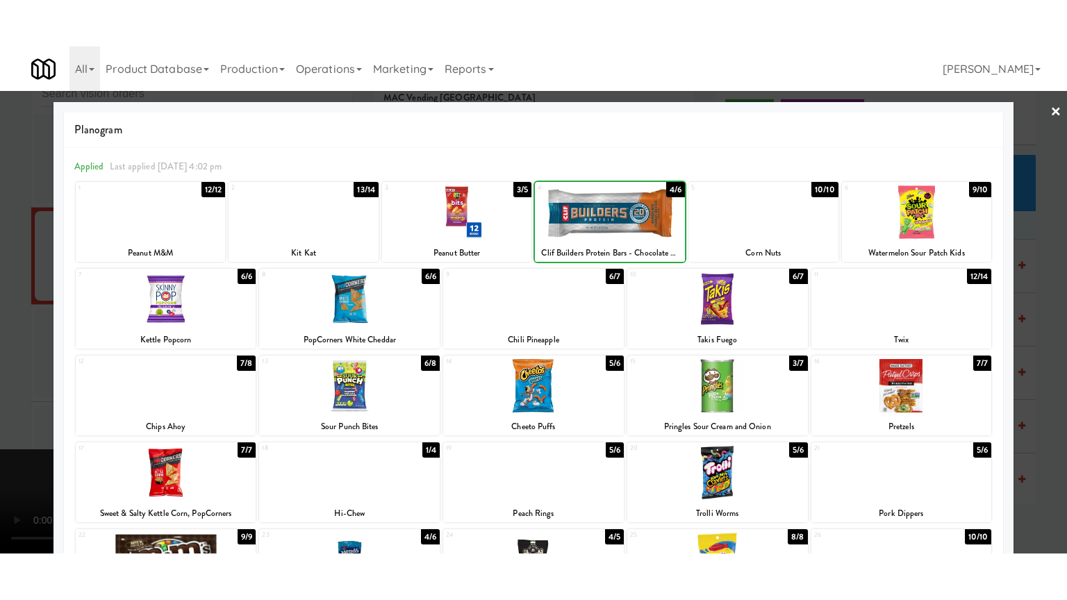
scroll to position [13281, 0]
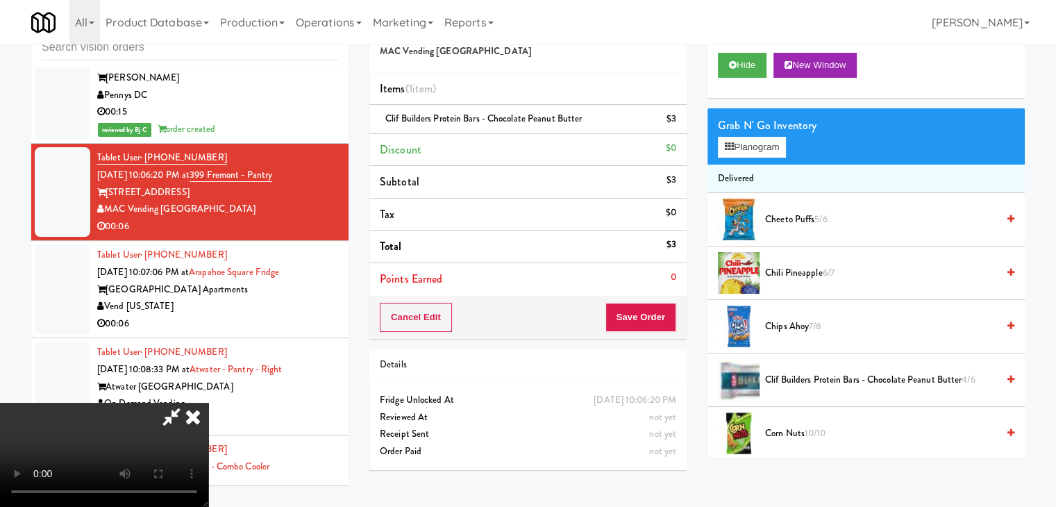
click at [208, 403] on video at bounding box center [104, 455] width 208 height 104
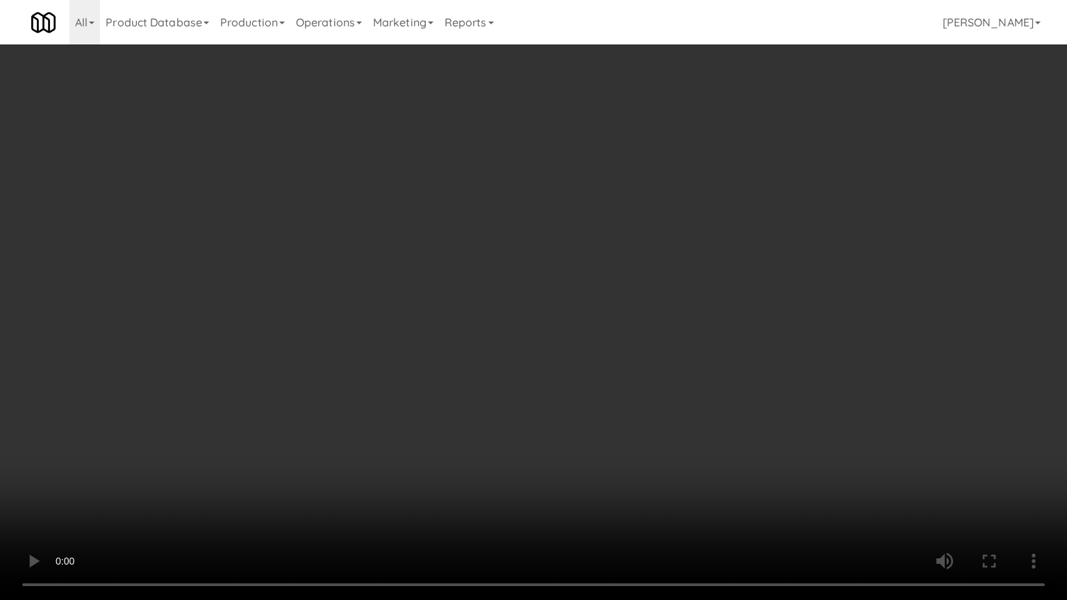
click at [501, 335] on video at bounding box center [533, 300] width 1067 height 600
click at [635, 438] on video at bounding box center [533, 300] width 1067 height 600
click at [640, 454] on video at bounding box center [533, 300] width 1067 height 600
click at [642, 454] on video at bounding box center [533, 300] width 1067 height 600
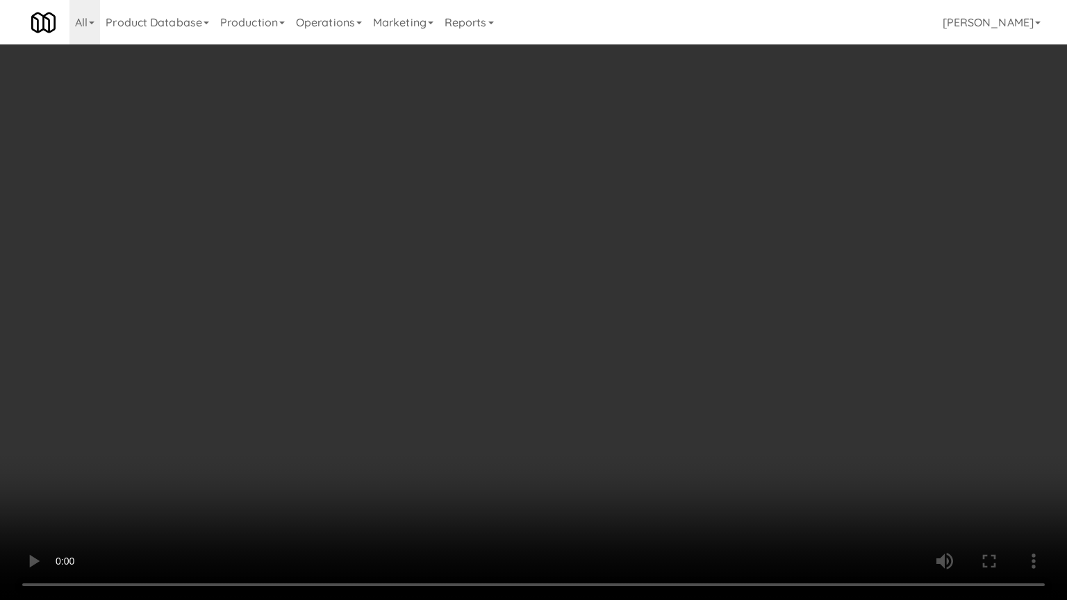
click at [642, 454] on video at bounding box center [533, 300] width 1067 height 600
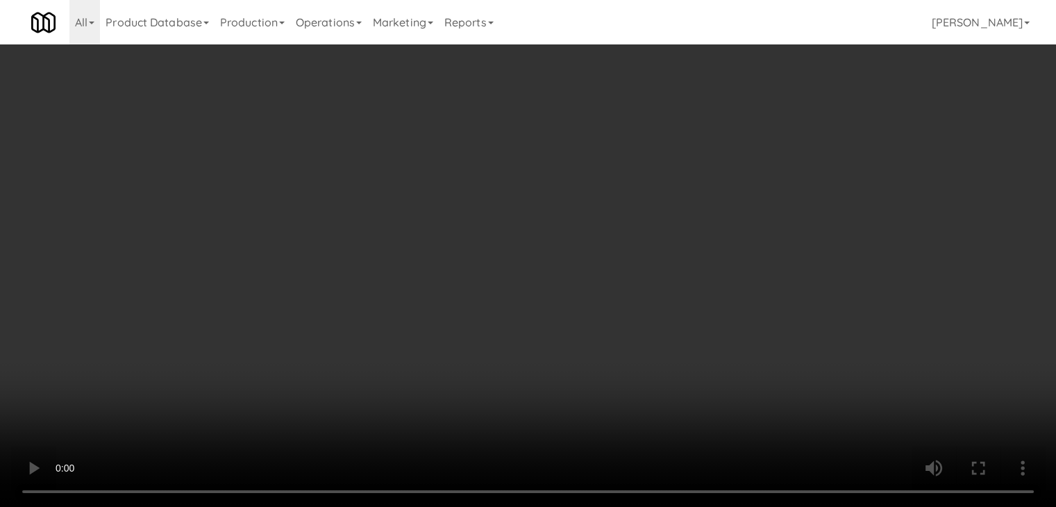
scroll to position [13281, 0]
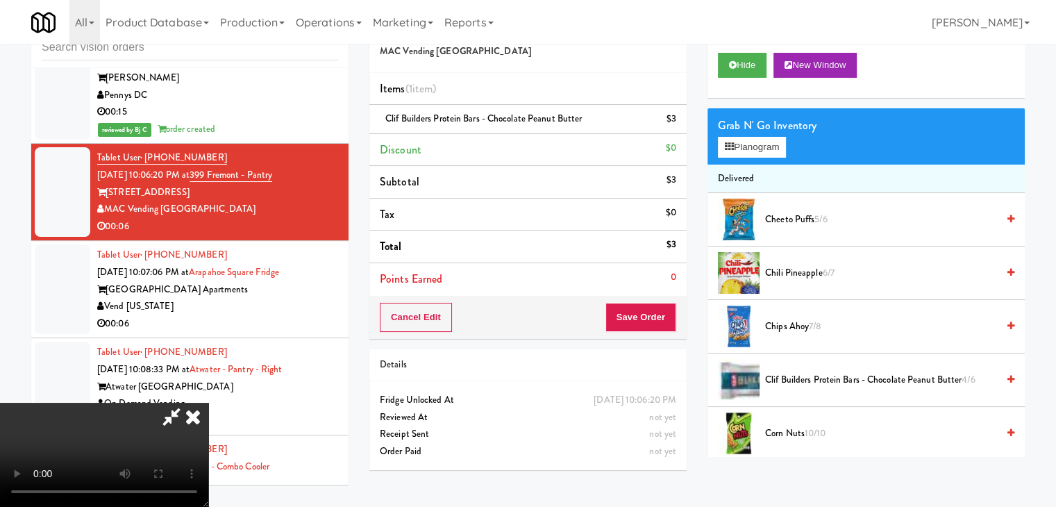
click at [776, 131] on div "Grab N' Go Inventory" at bounding box center [866, 125] width 297 height 21
click at [772, 139] on button "Planogram" at bounding box center [752, 147] width 68 height 21
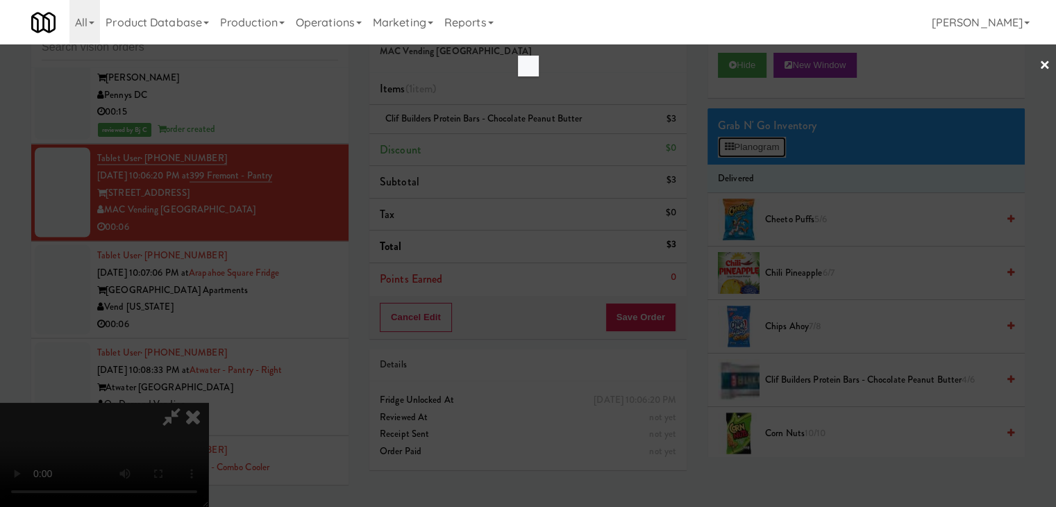
scroll to position [13264, 0]
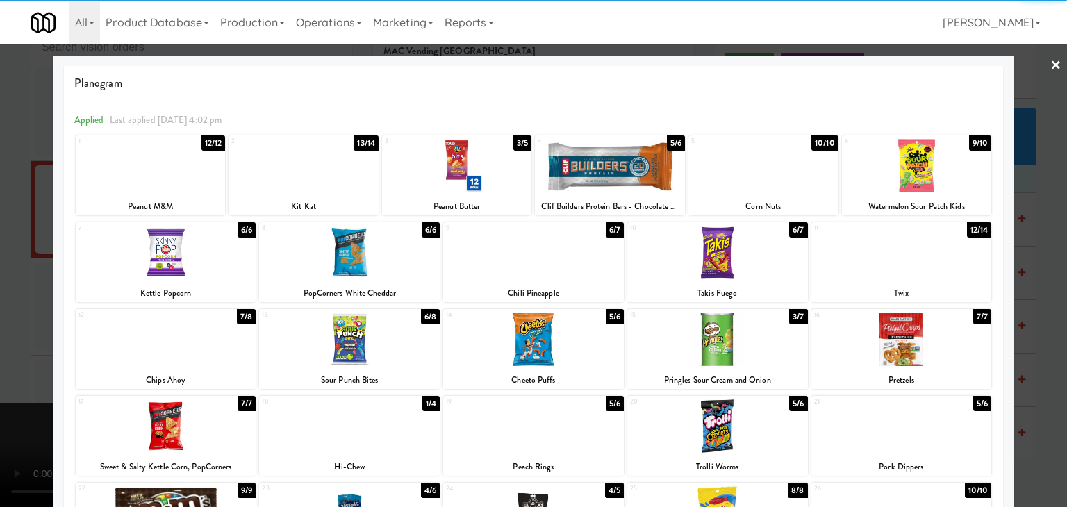
click at [867, 269] on div at bounding box center [901, 252] width 181 height 53
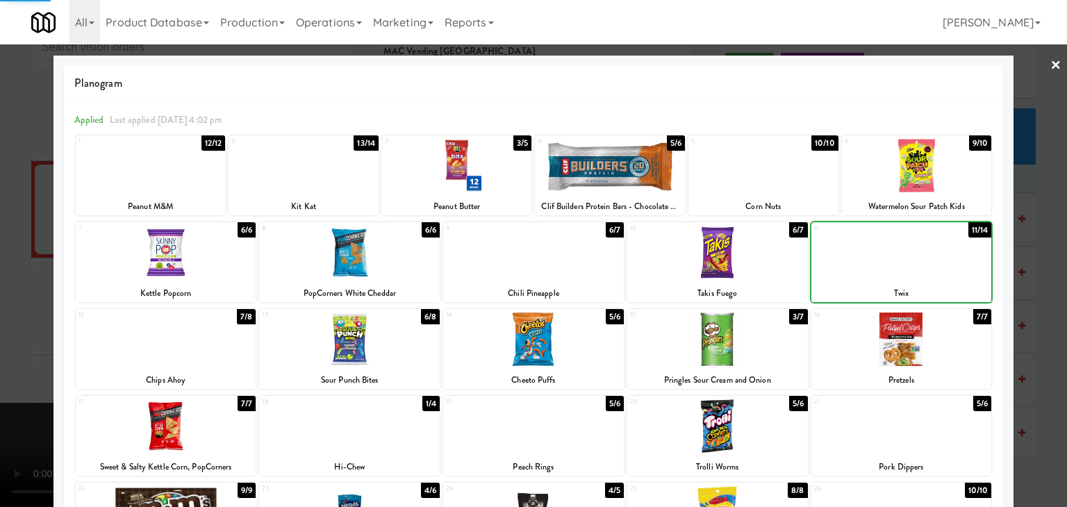
drag, startPoint x: 0, startPoint y: 317, endPoint x: 161, endPoint y: 313, distance: 161.2
click at [9, 317] on div at bounding box center [533, 253] width 1067 height 507
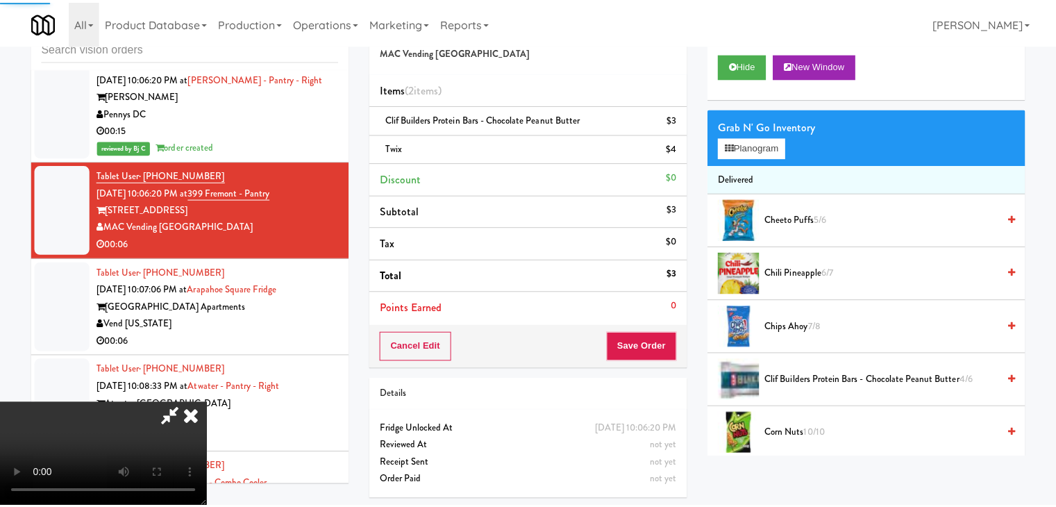
scroll to position [13281, 0]
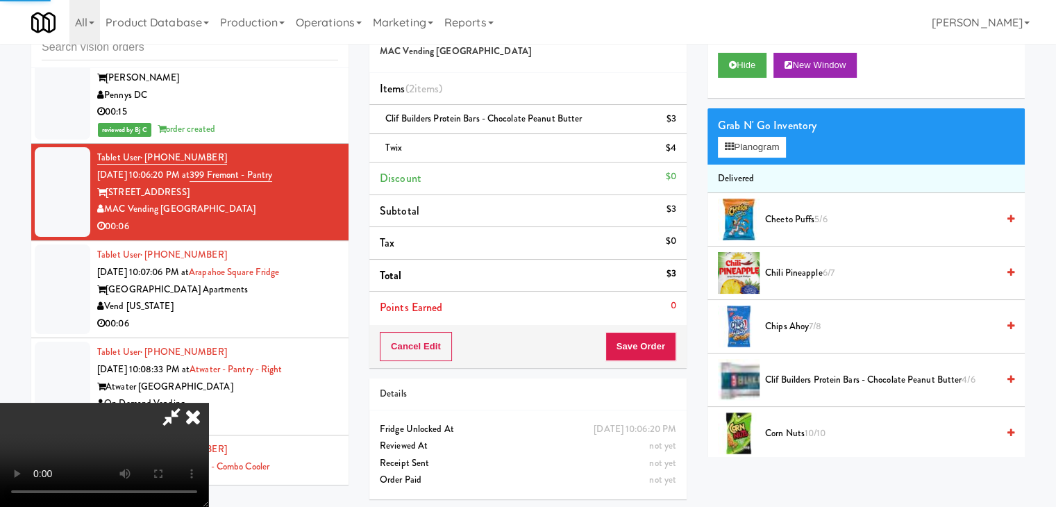
click at [208, 403] on video at bounding box center [104, 455] width 208 height 104
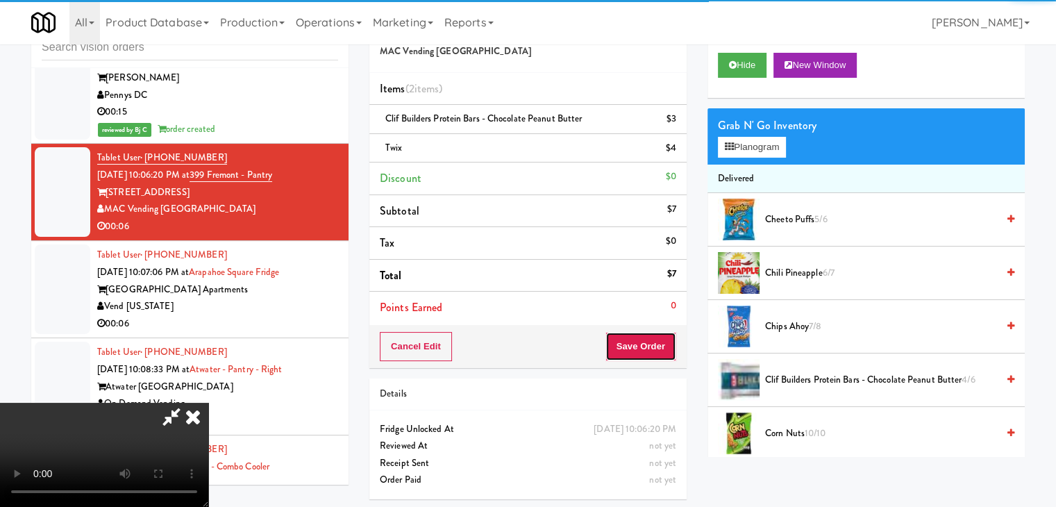
click at [645, 348] on button "Save Order" at bounding box center [641, 346] width 71 height 29
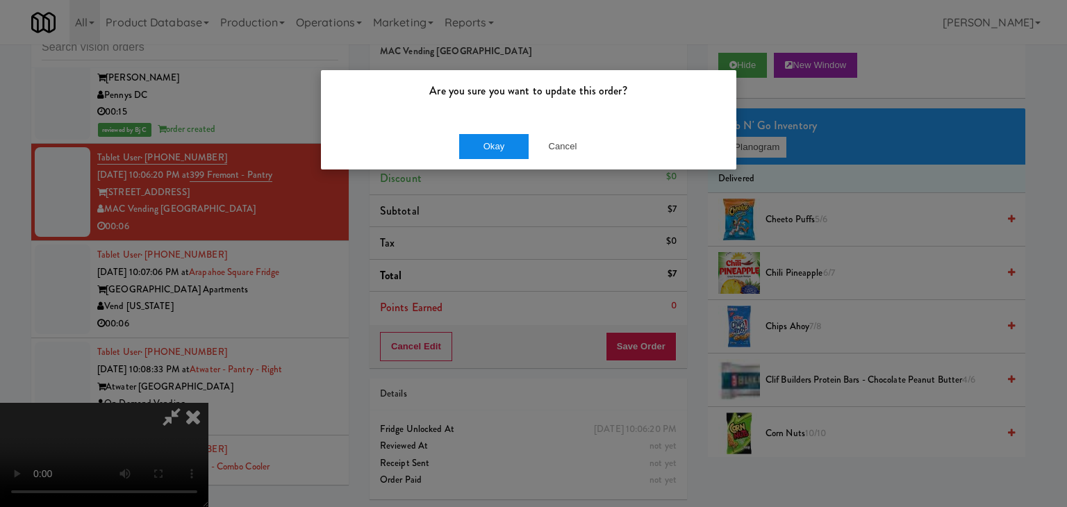
drag, startPoint x: 529, startPoint y: 124, endPoint x: 508, endPoint y: 140, distance: 26.3
click at [525, 128] on div "Okay Cancel" at bounding box center [528, 146] width 415 height 47
click at [508, 140] on button "Okay" at bounding box center [493, 146] width 69 height 25
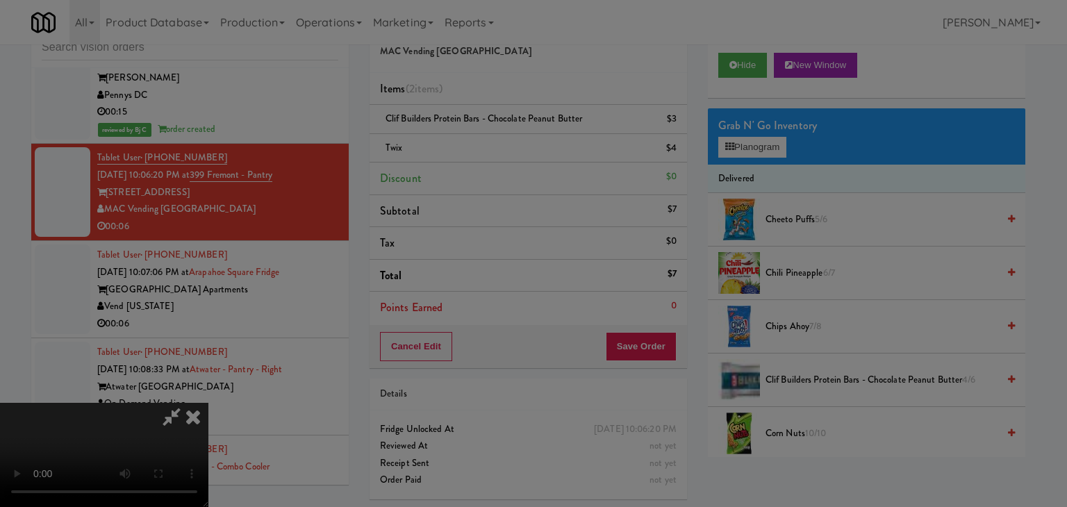
click at [508, 133] on button "Okay" at bounding box center [493, 120] width 69 height 25
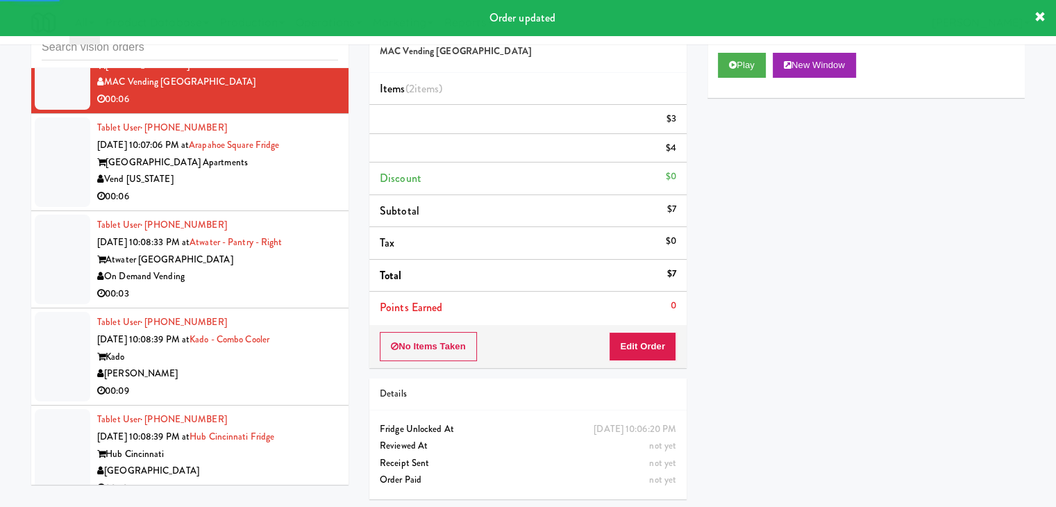
scroll to position [13420, 0]
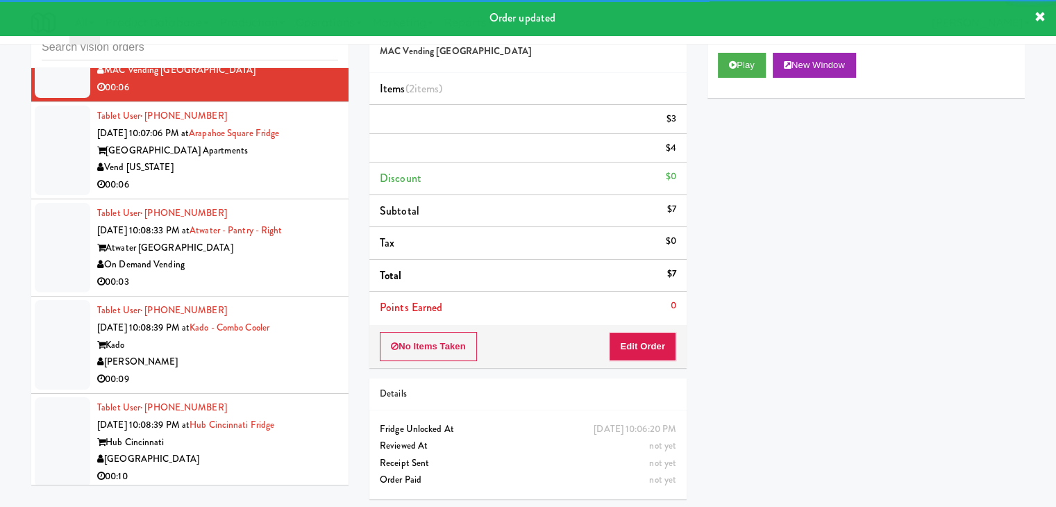
click at [314, 176] on div "Vend [US_STATE]" at bounding box center [217, 167] width 241 height 17
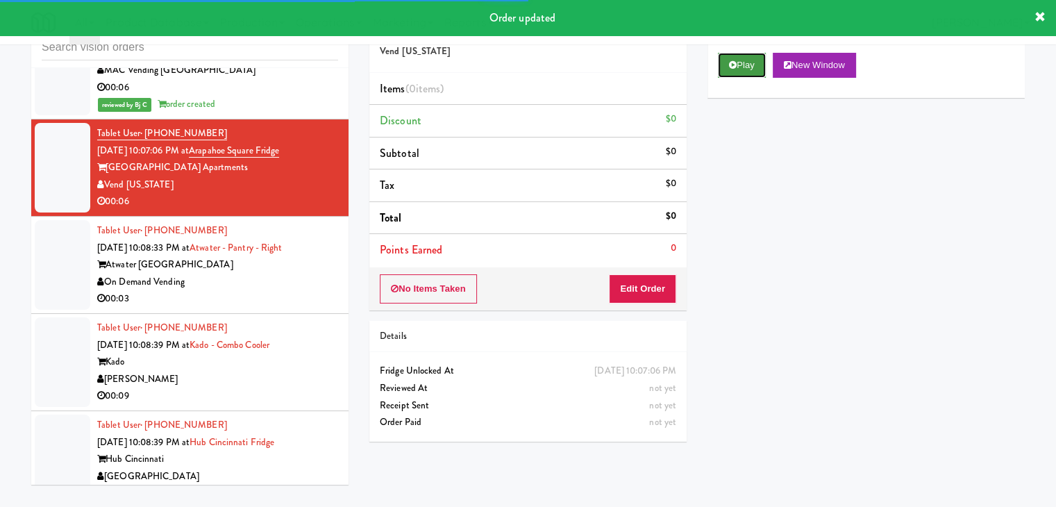
click at [758, 54] on button "Play" at bounding box center [742, 65] width 48 height 25
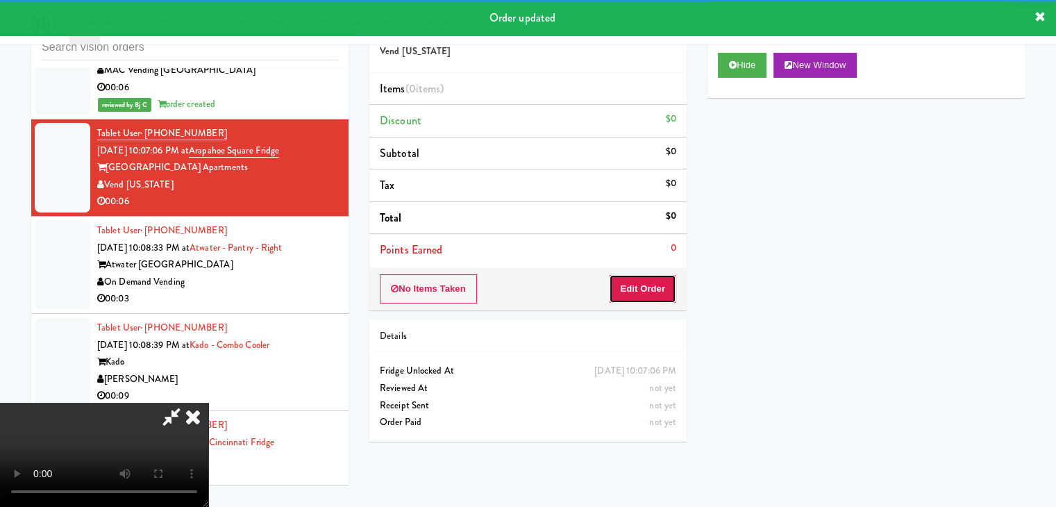
click at [645, 290] on button "Edit Order" at bounding box center [642, 288] width 67 height 29
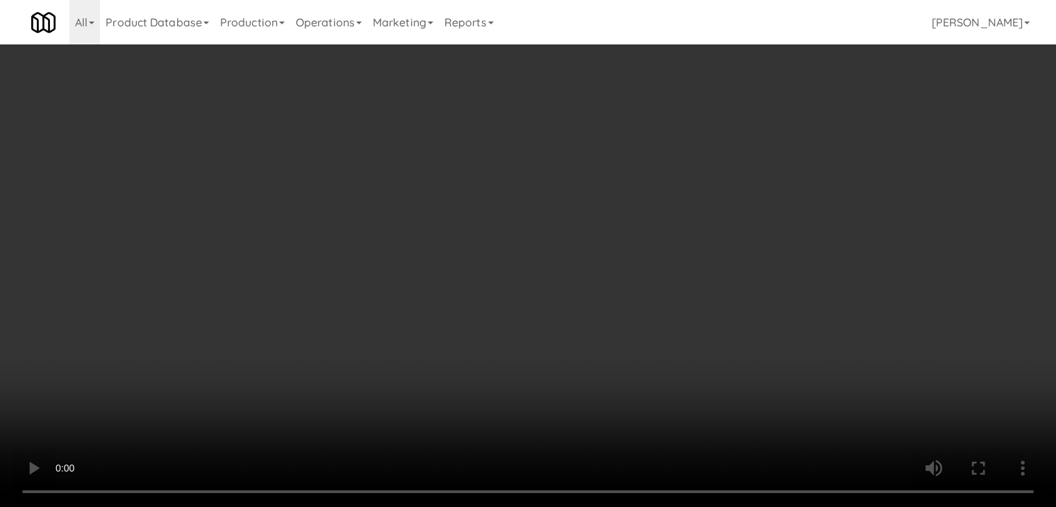
scroll to position [13403, 0]
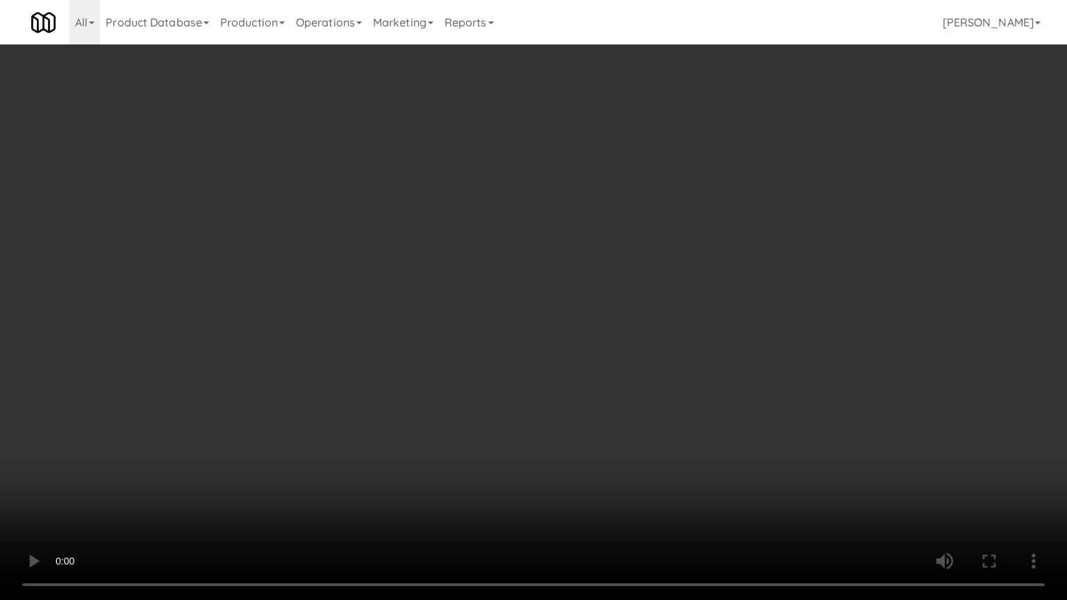
click at [611, 445] on video at bounding box center [533, 300] width 1067 height 600
click at [611, 447] on video at bounding box center [533, 300] width 1067 height 600
click at [610, 436] on video at bounding box center [533, 300] width 1067 height 600
drag, startPoint x: 611, startPoint y: 436, endPoint x: 661, endPoint y: 262, distance: 181.4
click at [611, 434] on video at bounding box center [533, 300] width 1067 height 600
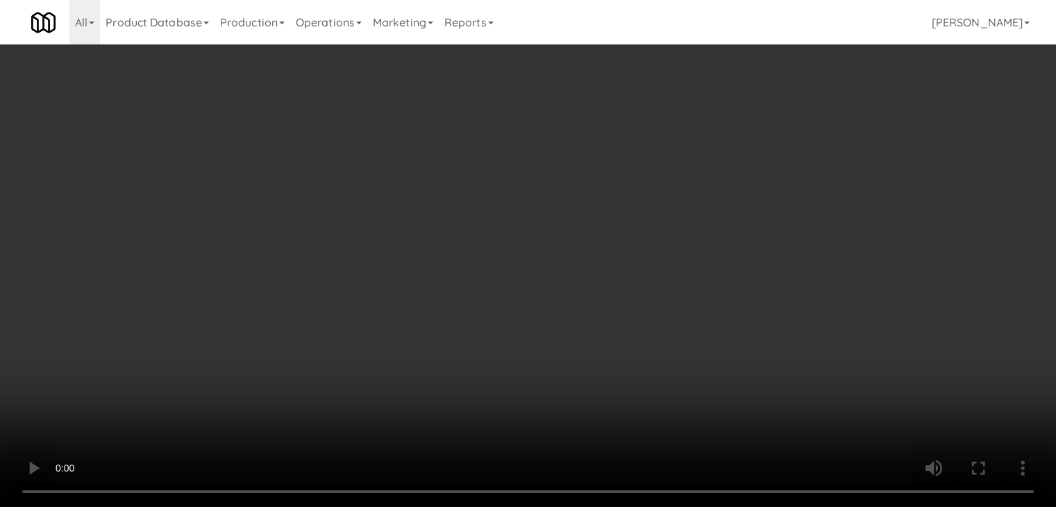
click at [765, 153] on button "Planogram" at bounding box center [752, 147] width 68 height 21
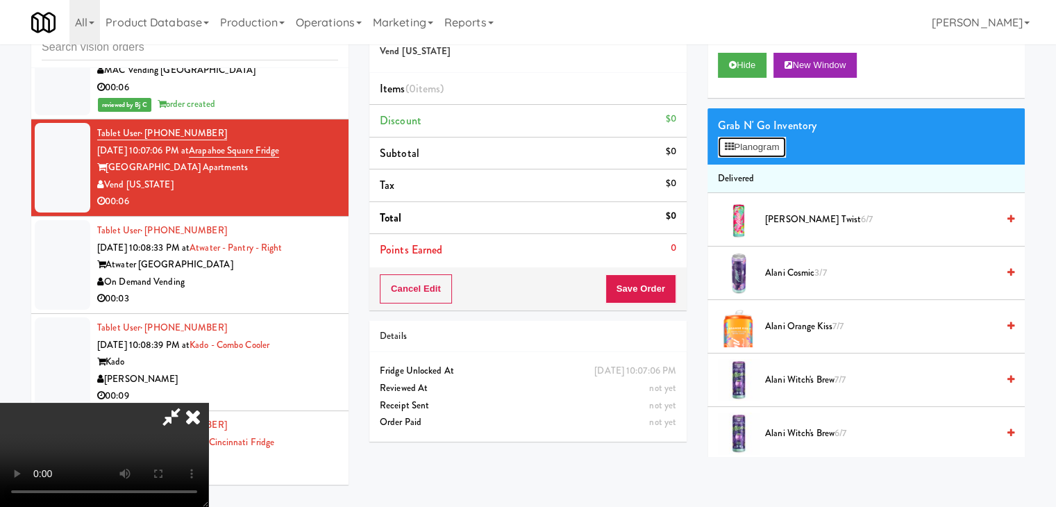
scroll to position [13403, 0]
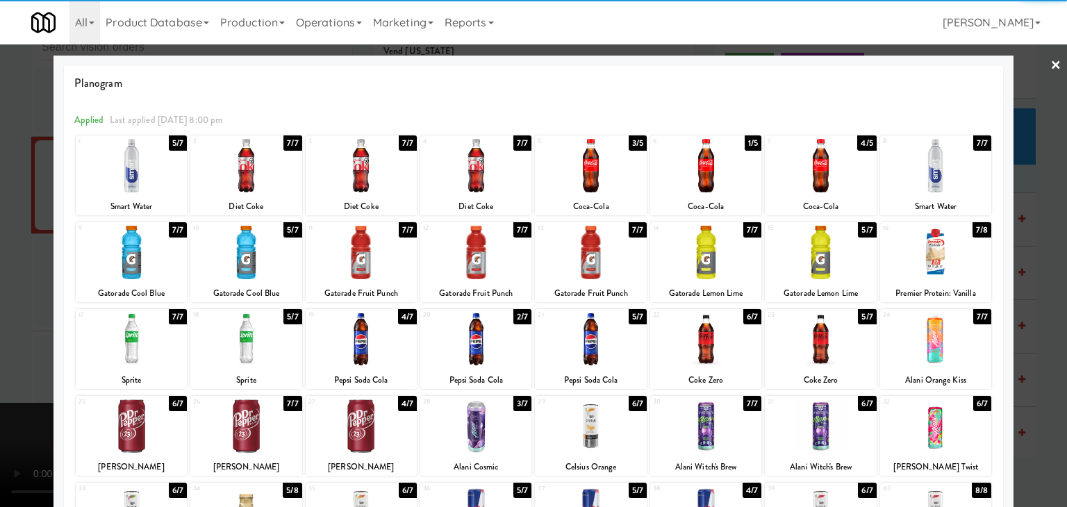
click at [813, 174] on div at bounding box center [820, 165] width 111 height 53
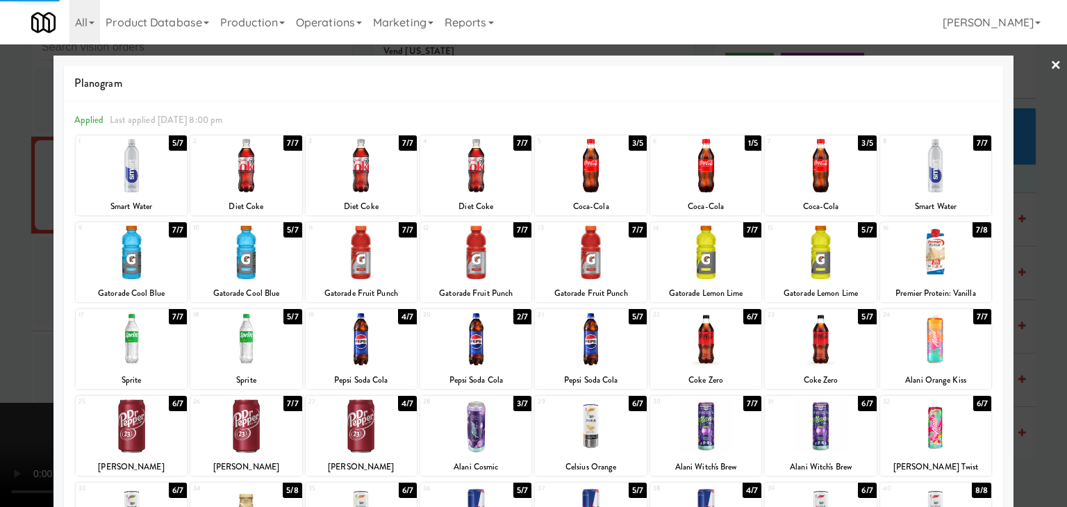
click at [729, 162] on div at bounding box center [705, 165] width 111 height 53
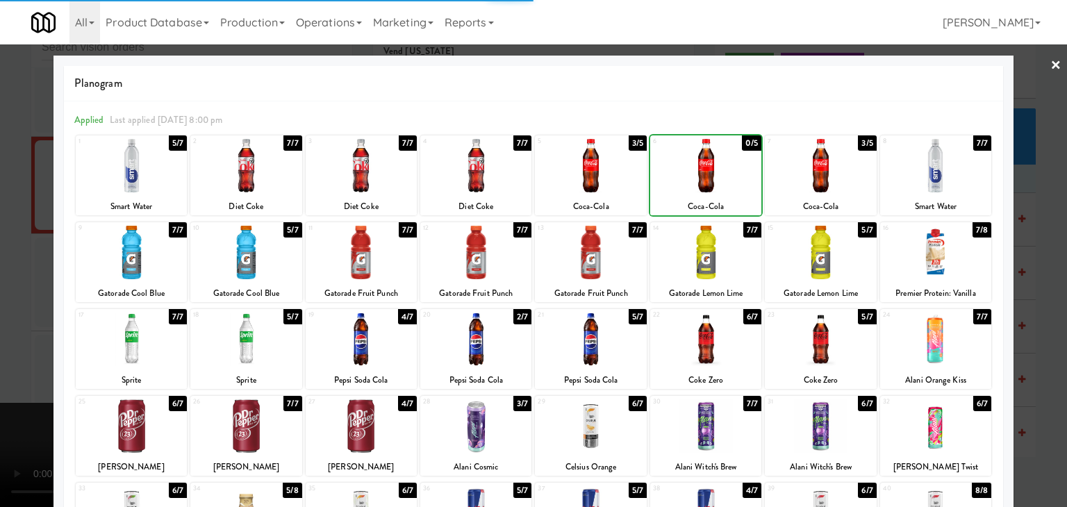
drag, startPoint x: 0, startPoint y: 191, endPoint x: 240, endPoint y: 206, distance: 240.8
click at [8, 192] on div at bounding box center [533, 253] width 1067 height 507
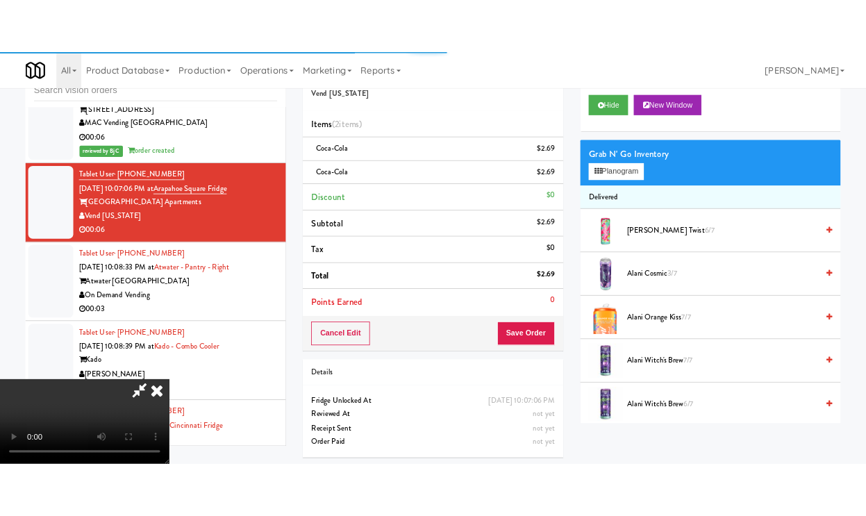
scroll to position [13420, 0]
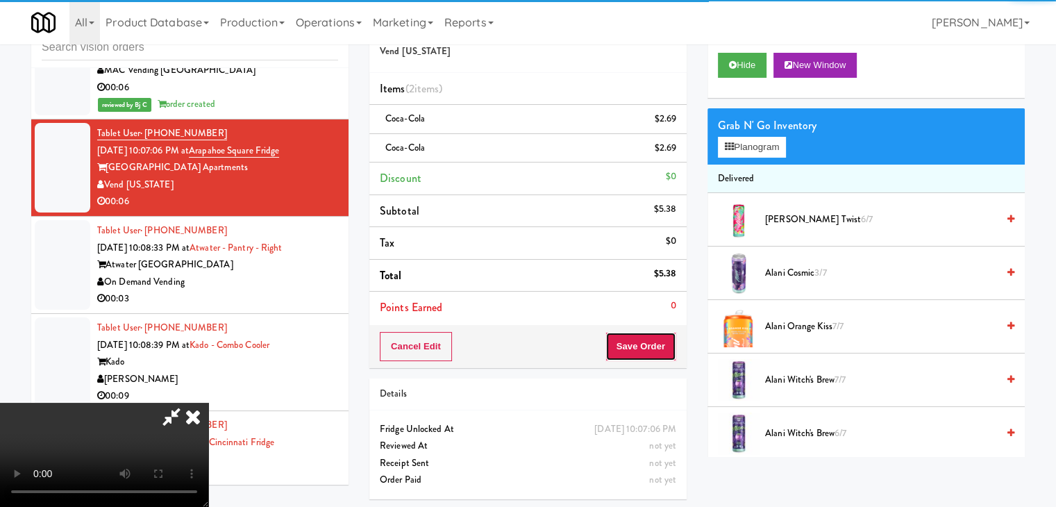
click at [656, 338] on button "Save Order" at bounding box center [641, 346] width 71 height 29
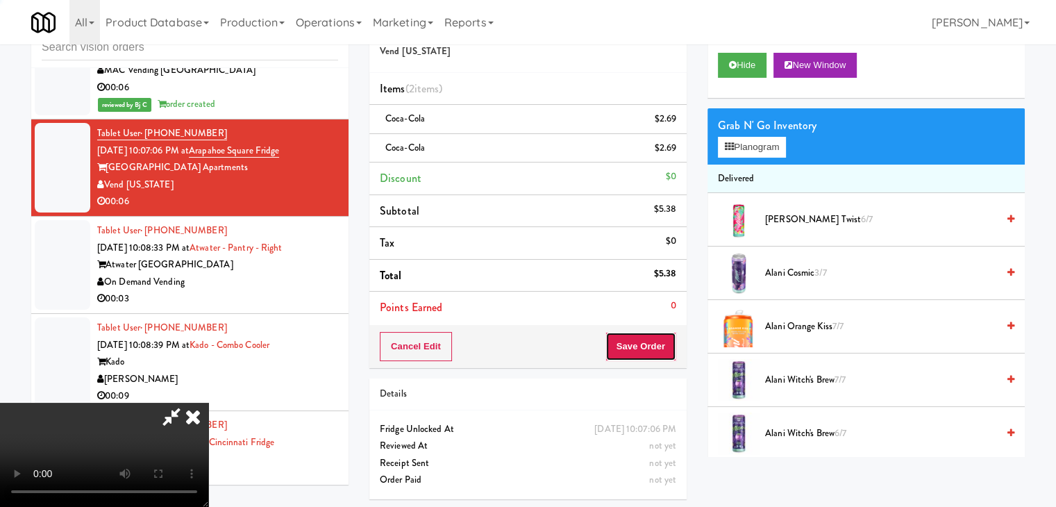
click at [656, 338] on button "Save Order" at bounding box center [641, 346] width 71 height 29
click at [656, 340] on button "Save Order" at bounding box center [641, 346] width 71 height 29
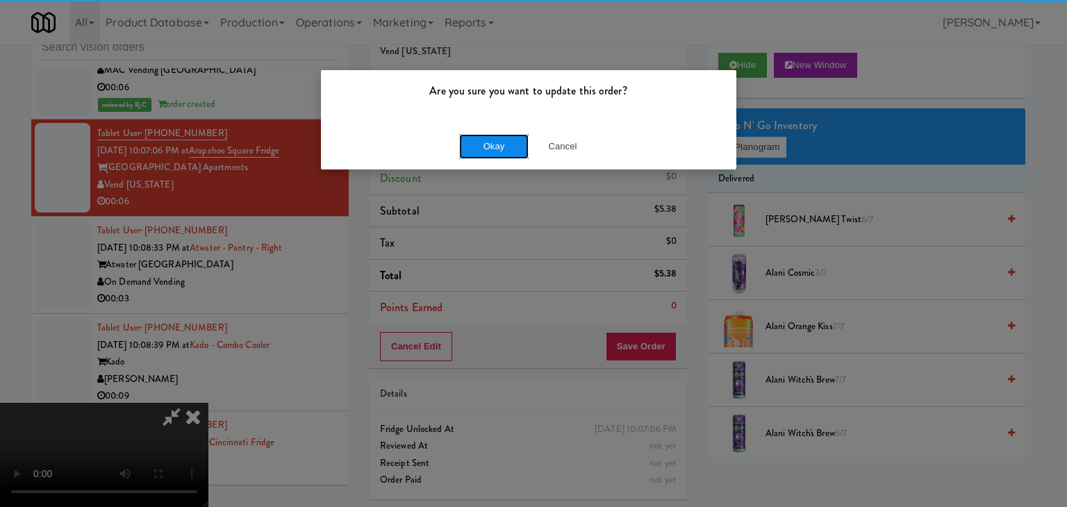
click at [495, 145] on button "Okay" at bounding box center [493, 146] width 69 height 25
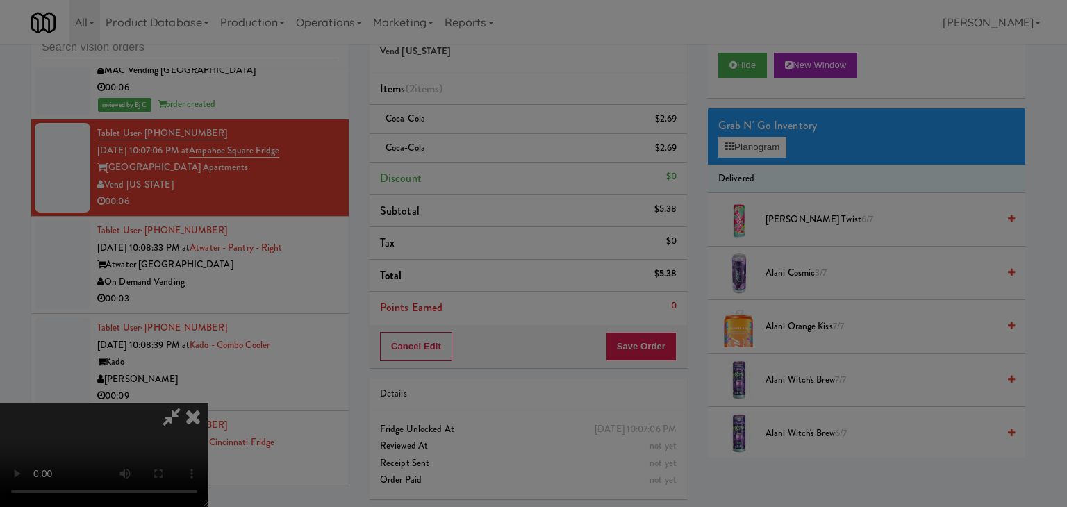
click at [495, 145] on body "Are you sure you want to update this order? Okay Cancel Okay Are you sure you w…" at bounding box center [533, 253] width 1067 height 507
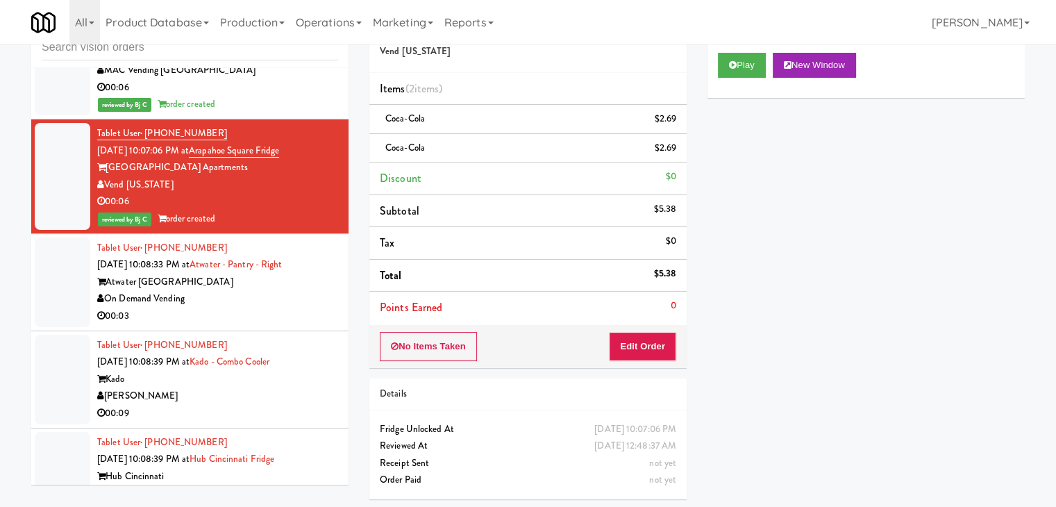
click at [304, 303] on div "On Demand Vending" at bounding box center [217, 298] width 241 height 17
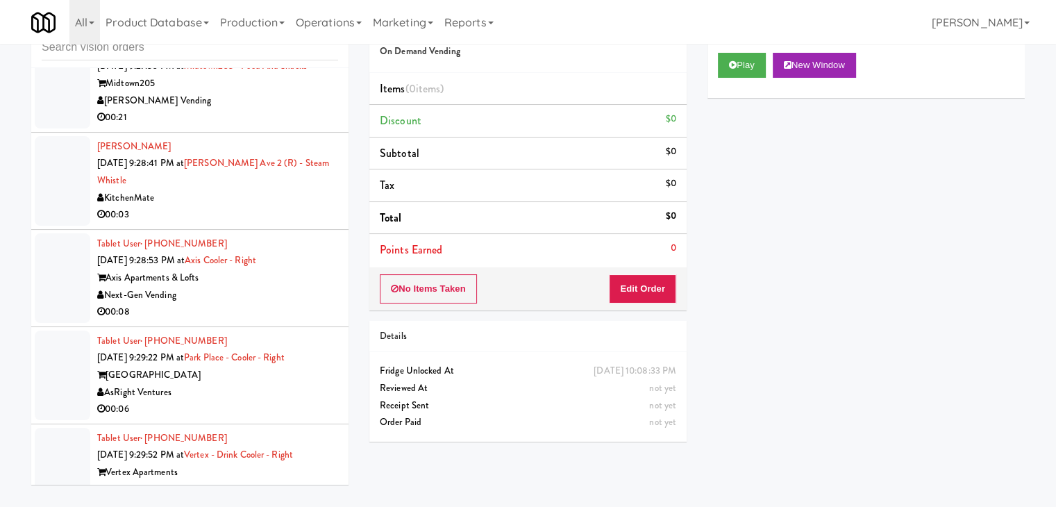
scroll to position [7308, 0]
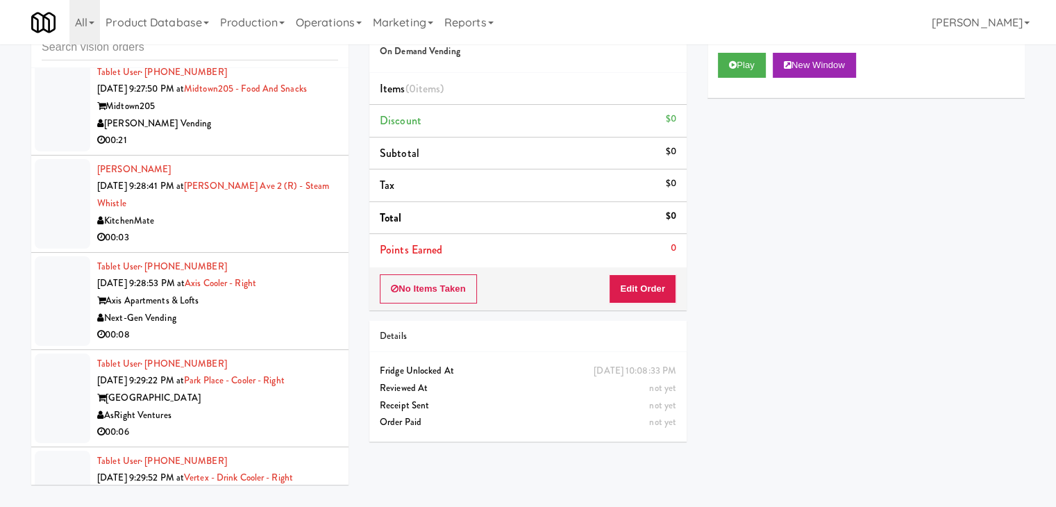
click at [258, 326] on div "00:08" at bounding box center [217, 334] width 241 height 17
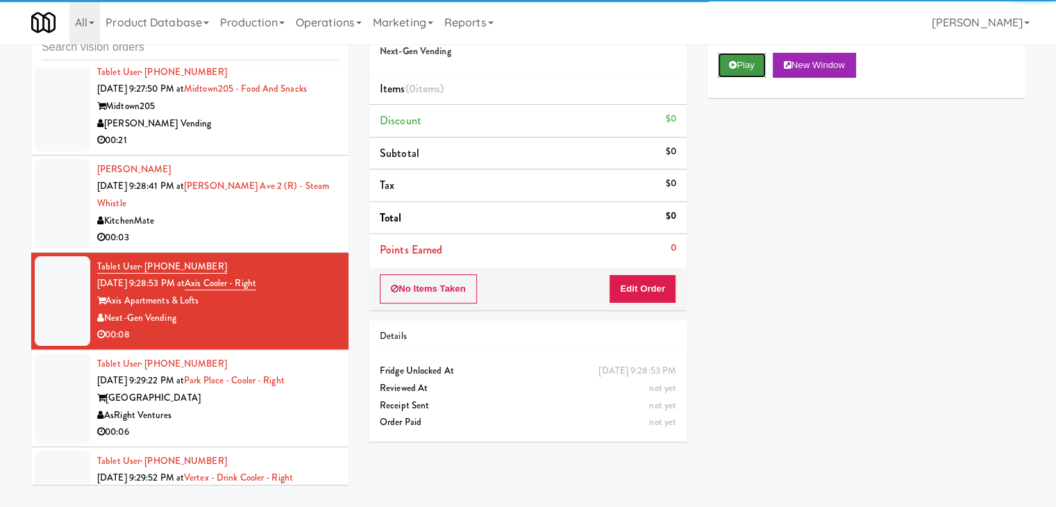
click at [745, 53] on button "Play" at bounding box center [742, 65] width 48 height 25
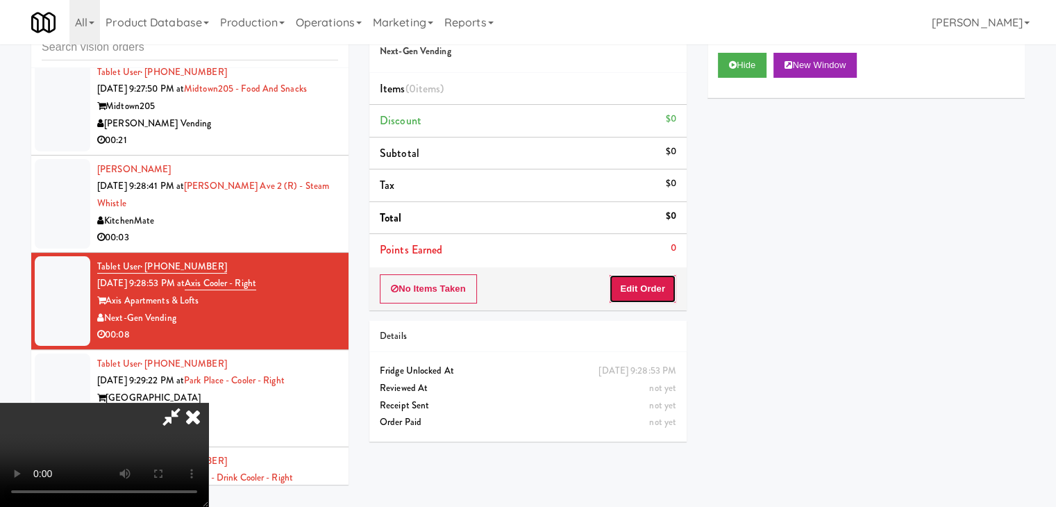
click at [661, 277] on button "Edit Order" at bounding box center [642, 288] width 67 height 29
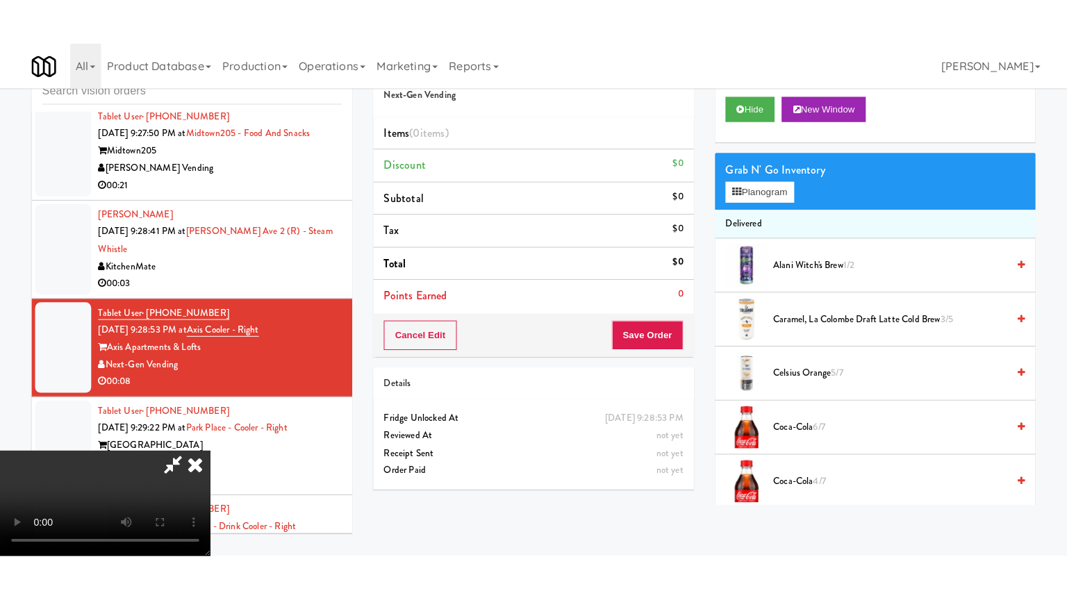
scroll to position [195, 0]
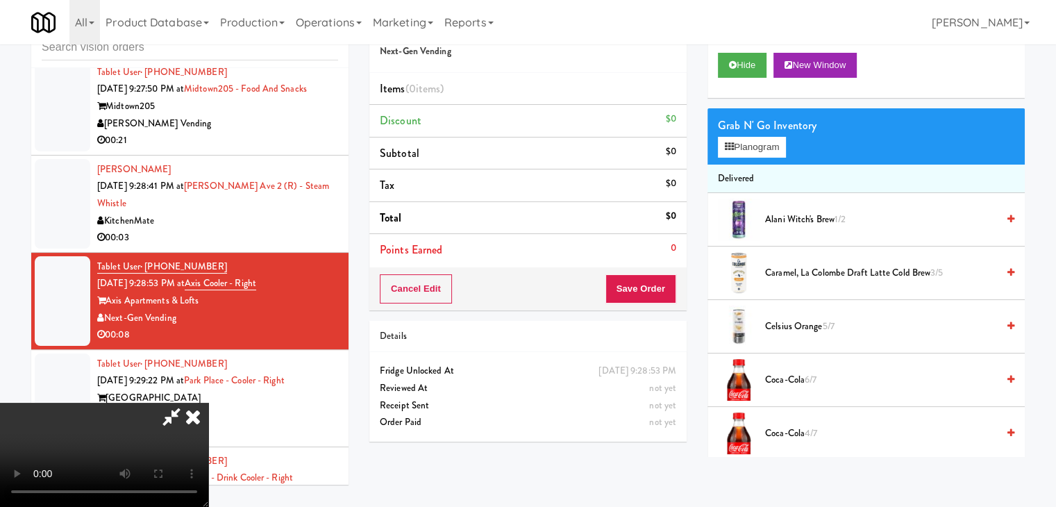
click at [208, 404] on video at bounding box center [104, 455] width 208 height 104
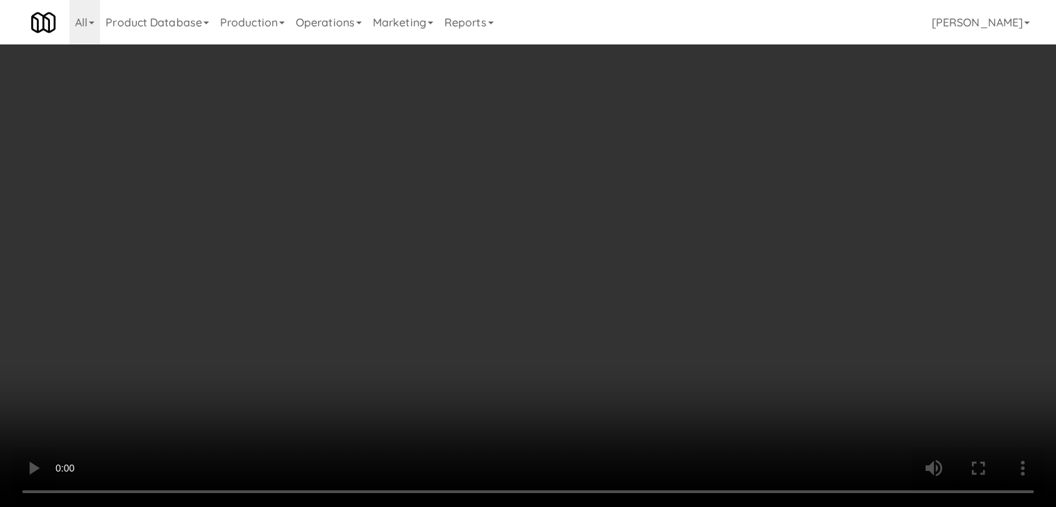
scroll to position [7291, 0]
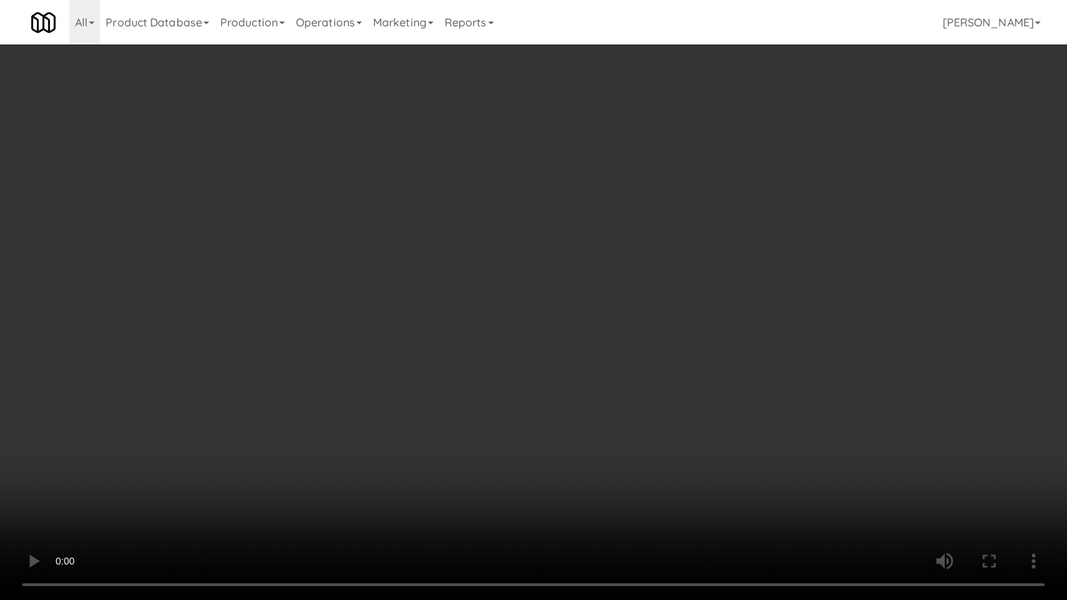
click at [685, 459] on video at bounding box center [533, 300] width 1067 height 600
drag, startPoint x: 685, startPoint y: 458, endPoint x: 785, endPoint y: 279, distance: 205.5
click at [685, 457] on video at bounding box center [533, 300] width 1067 height 600
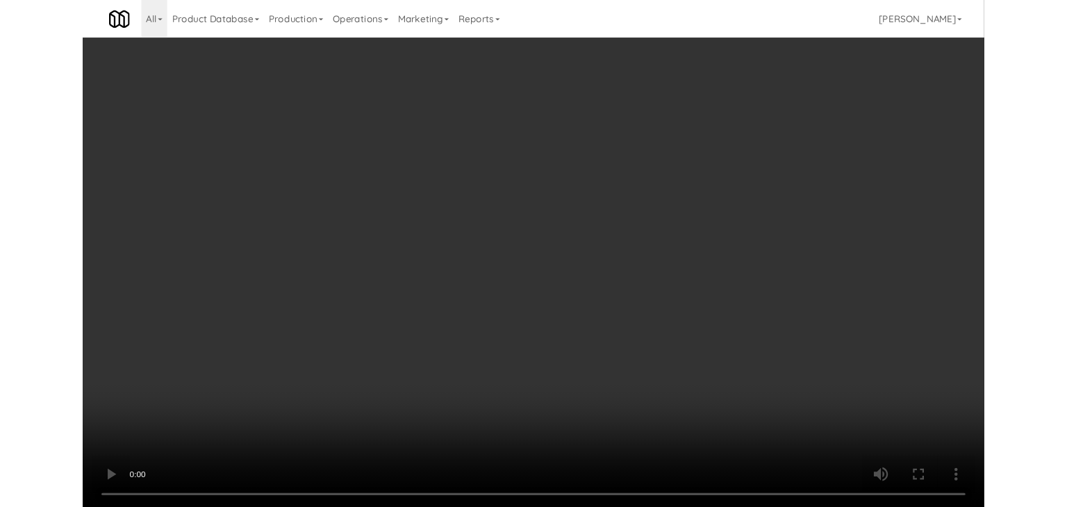
scroll to position [7308, 0]
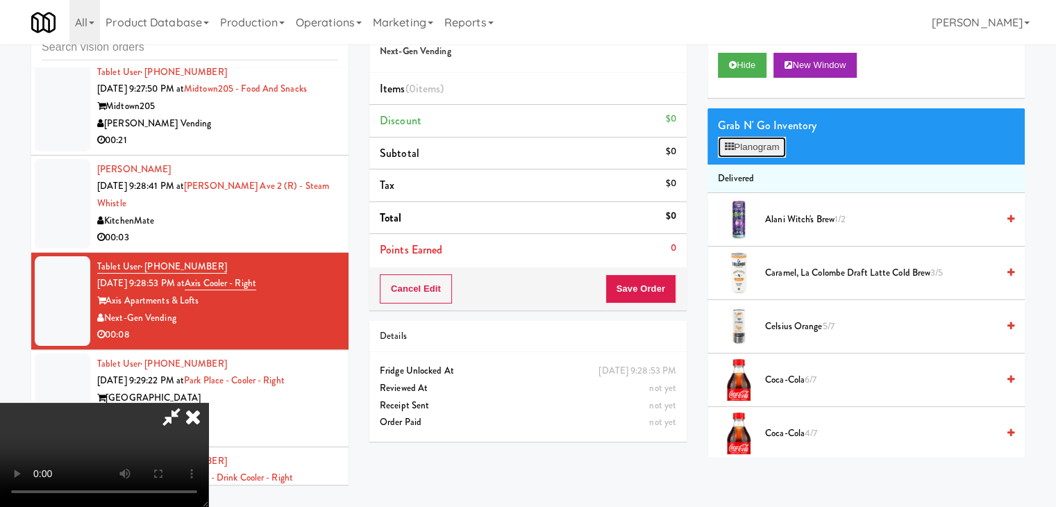
click at [772, 147] on button "Planogram" at bounding box center [752, 147] width 68 height 21
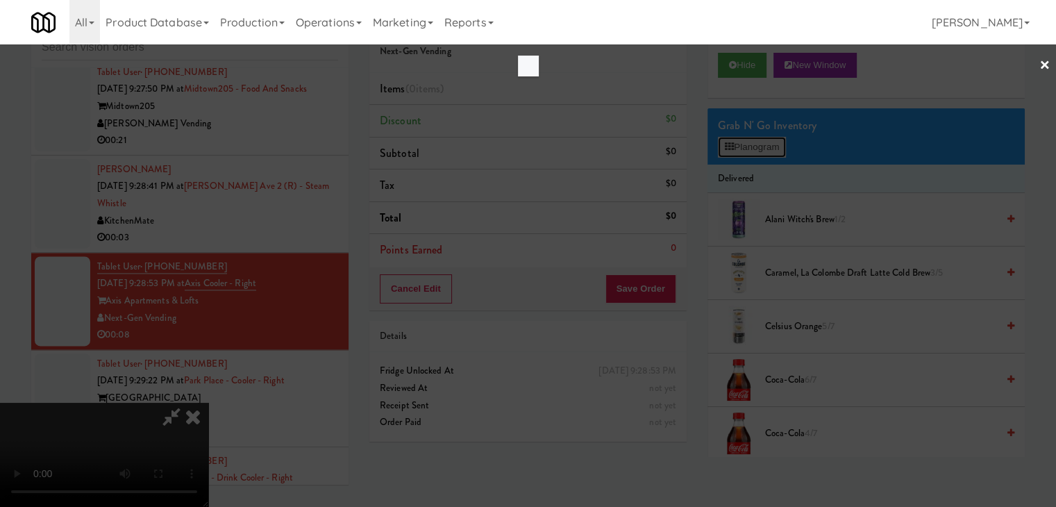
scroll to position [7291, 0]
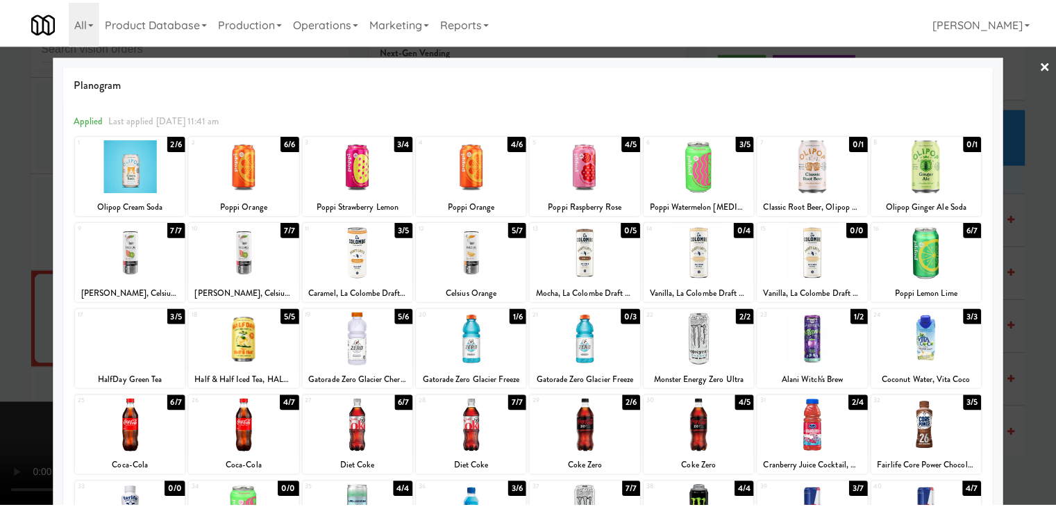
click
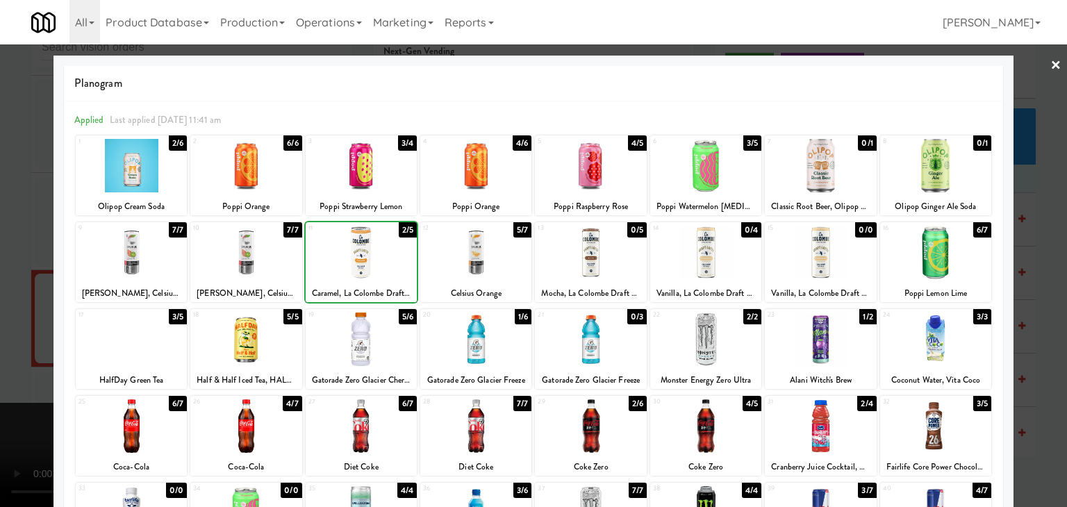
drag, startPoint x: 0, startPoint y: 256, endPoint x: 119, endPoint y: 256, distance: 119.5
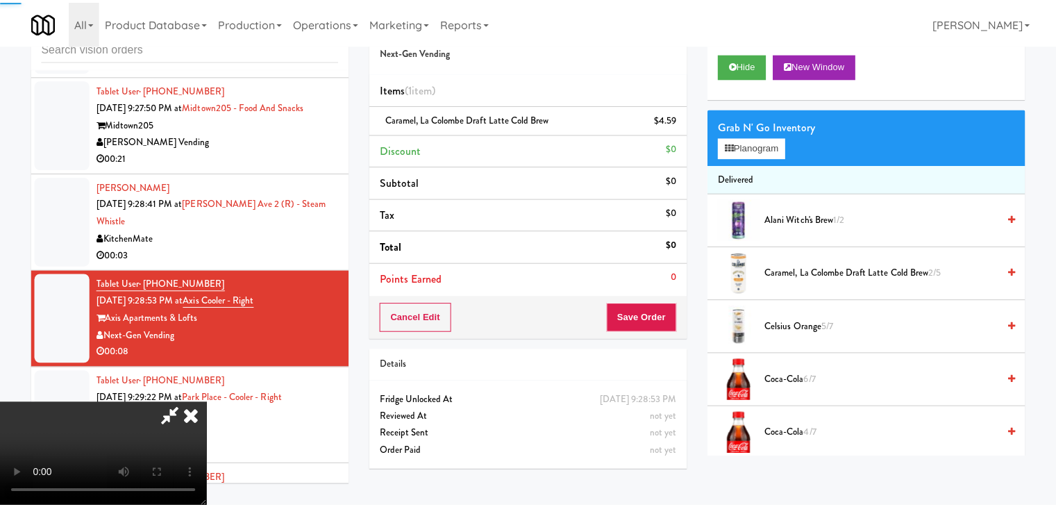
scroll to position [7308, 0]
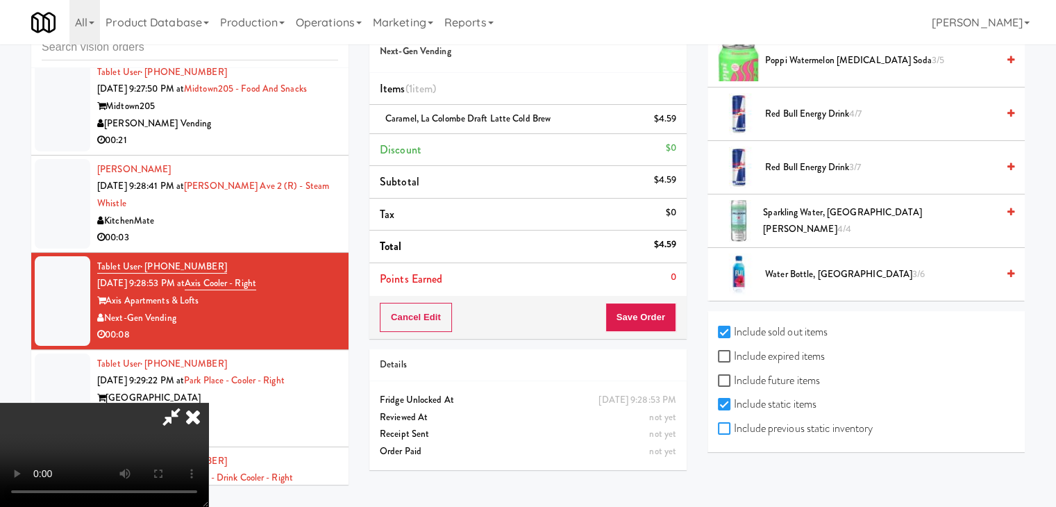
checkbox input "true"
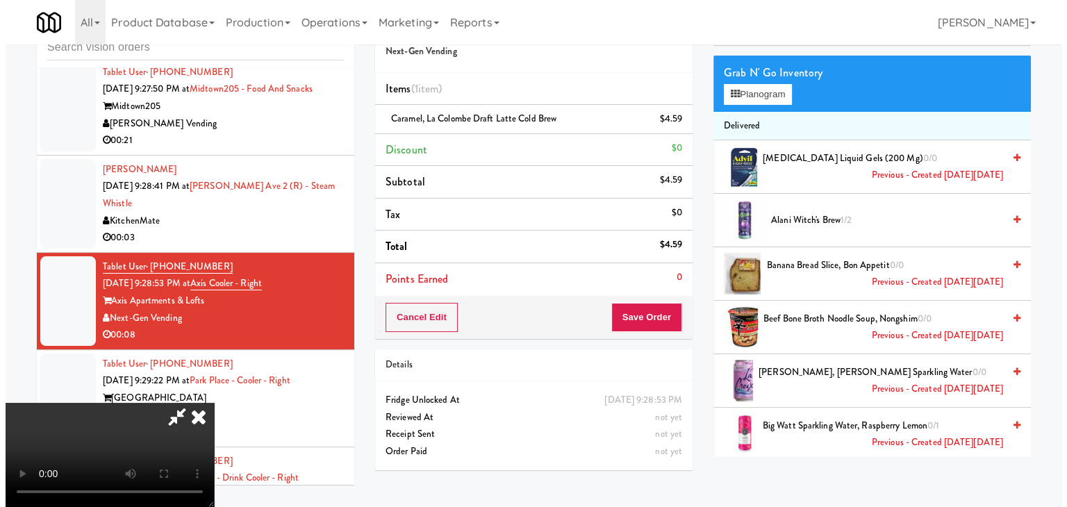
scroll to position [0, 0]
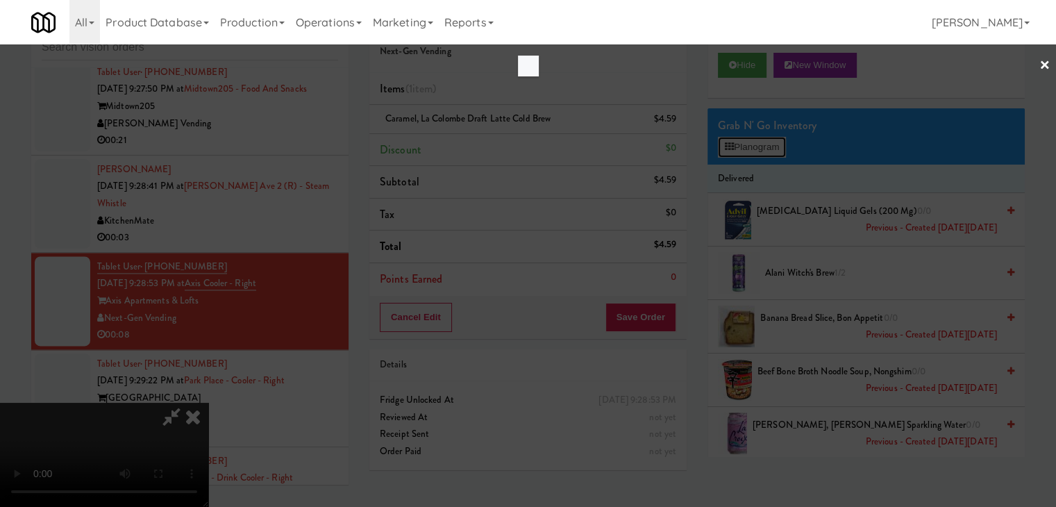
scroll to position [7291, 0]
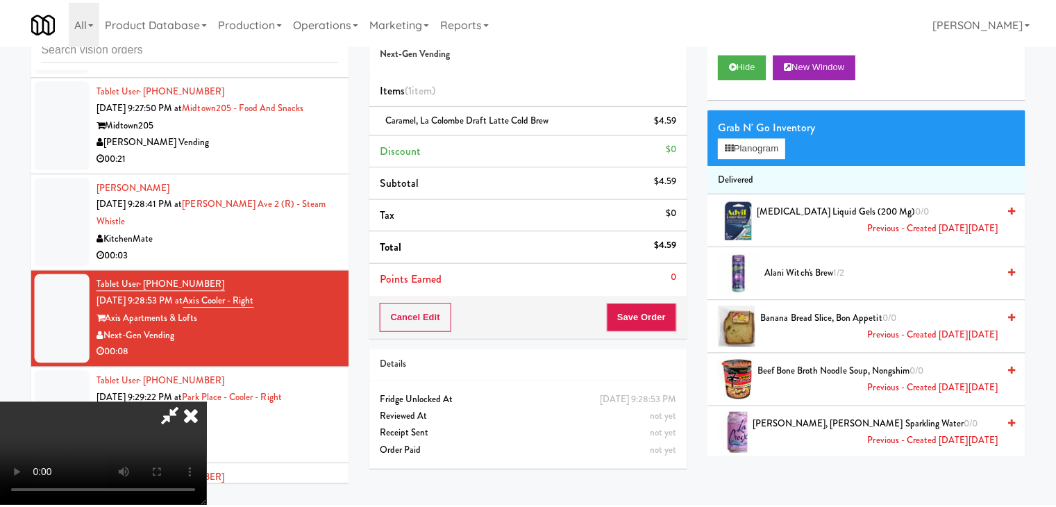
scroll to position [7308, 0]
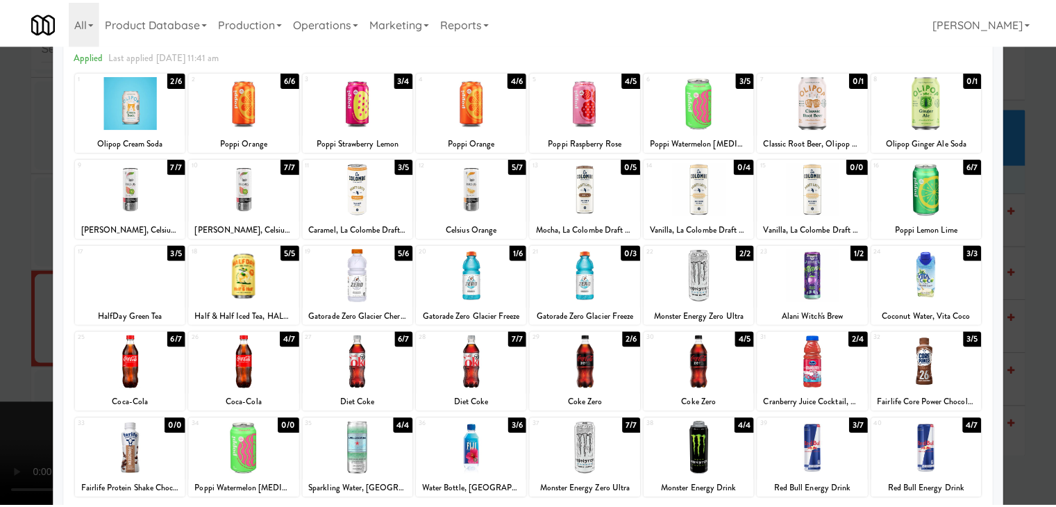
scroll to position [175, 0]
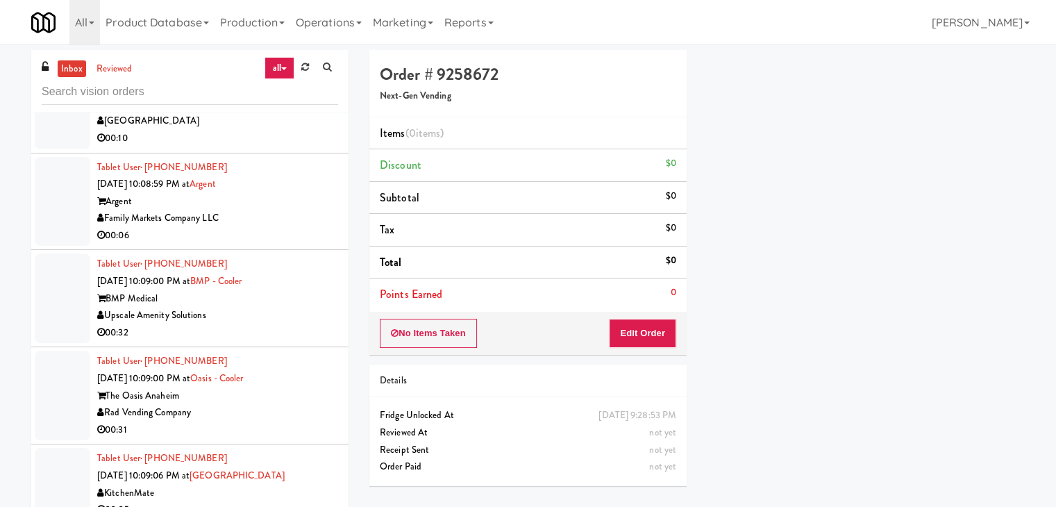
scroll to position [13490, 0]
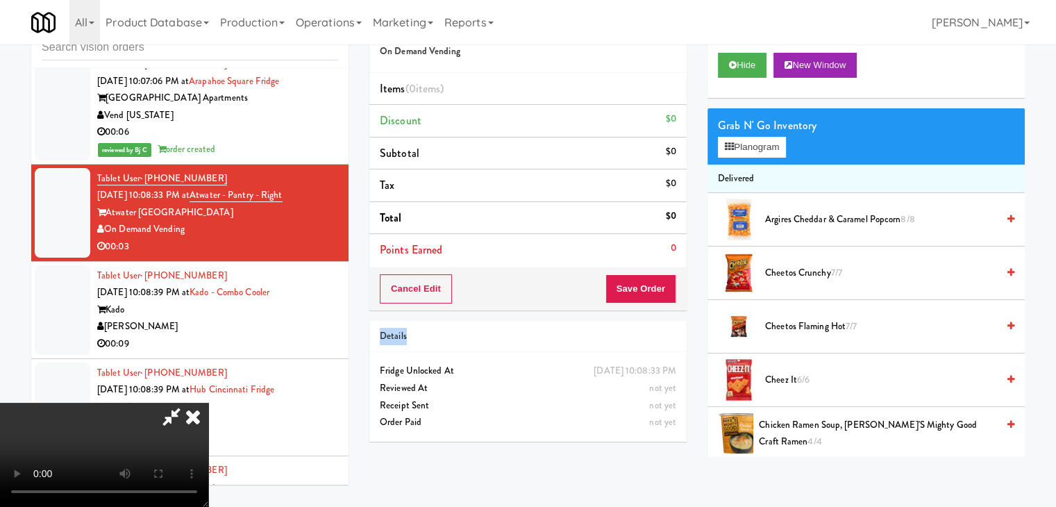
scroll to position [13472, 0]
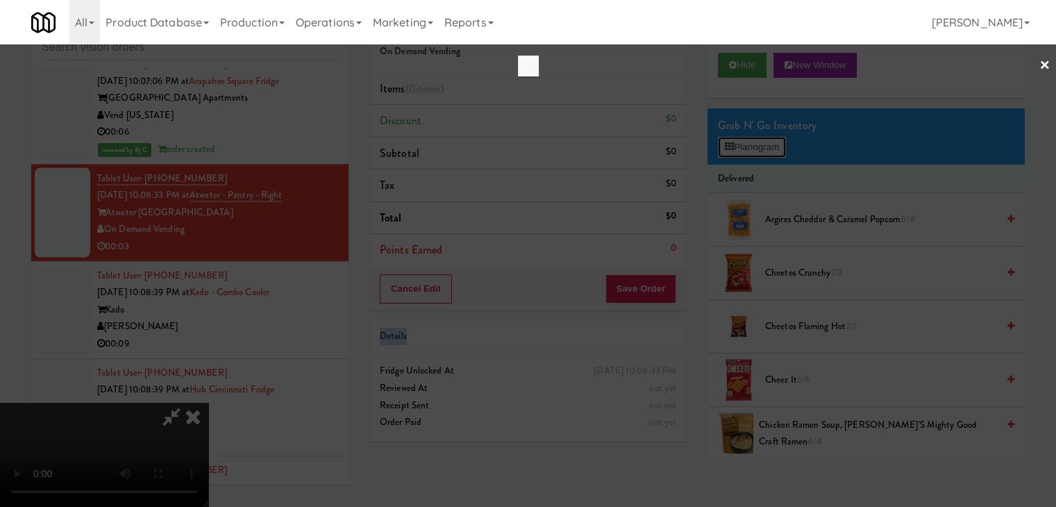
scroll to position [13472, 0]
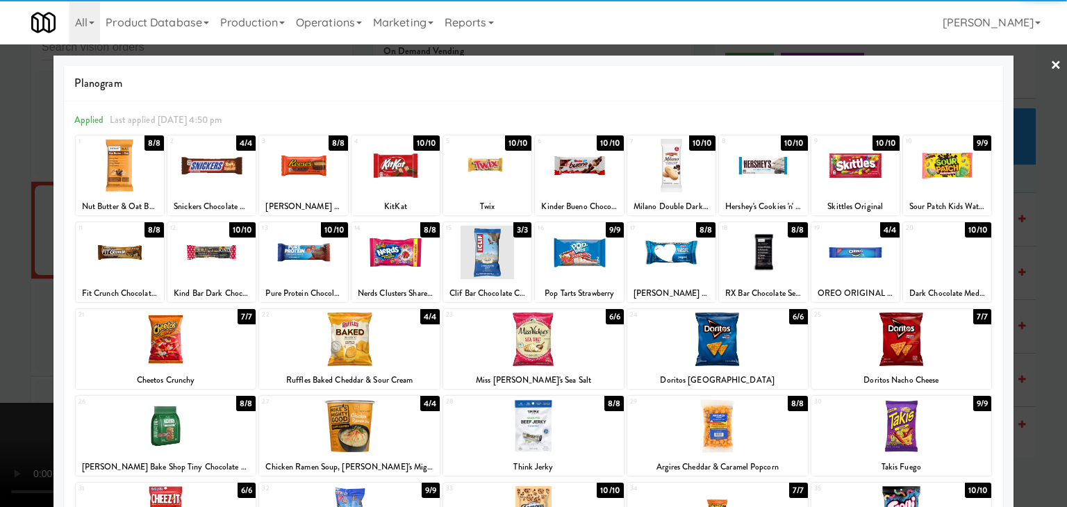
drag, startPoint x: 552, startPoint y: 175, endPoint x: 272, endPoint y: 228, distance: 285.0
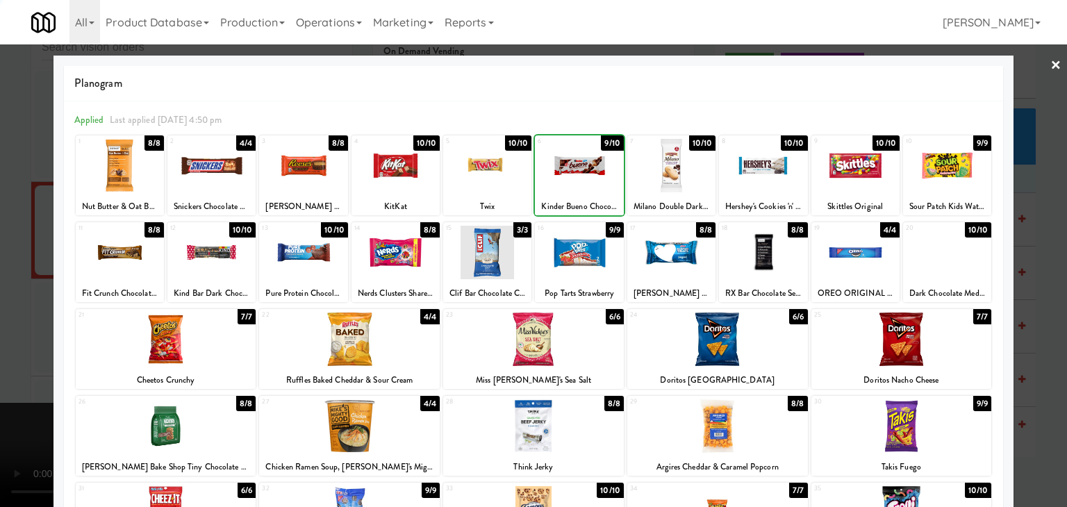
drag, startPoint x: 0, startPoint y: 301, endPoint x: 359, endPoint y: 314, distance: 359.3
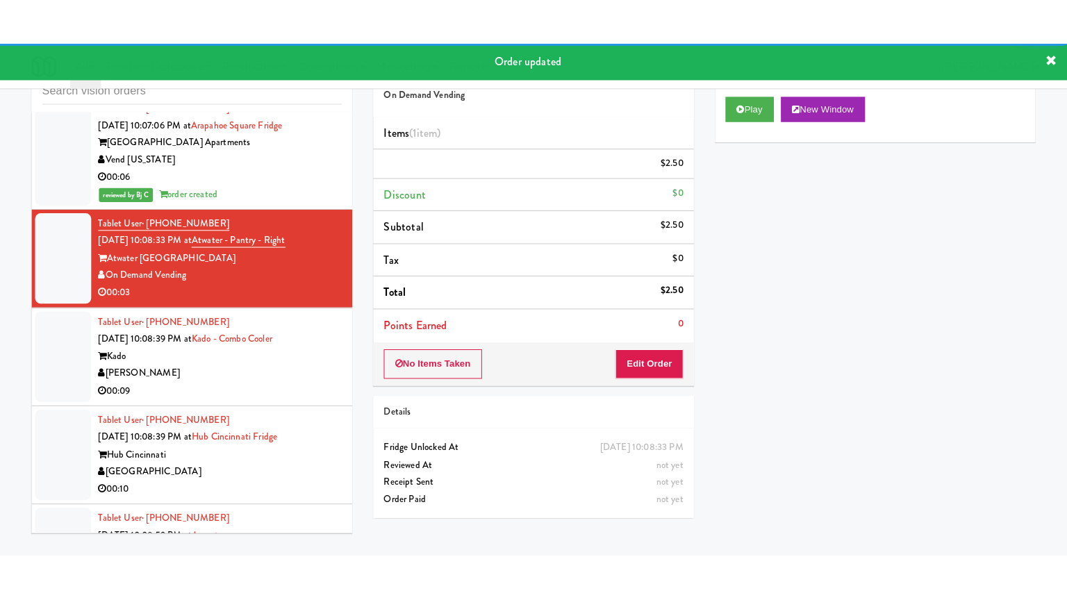
scroll to position [13628, 0]
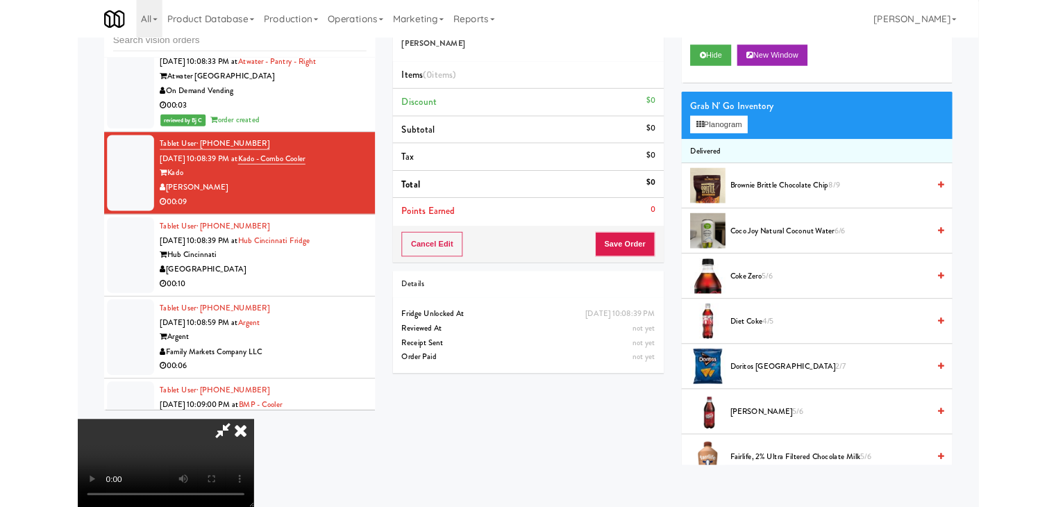
scroll to position [13628, 0]
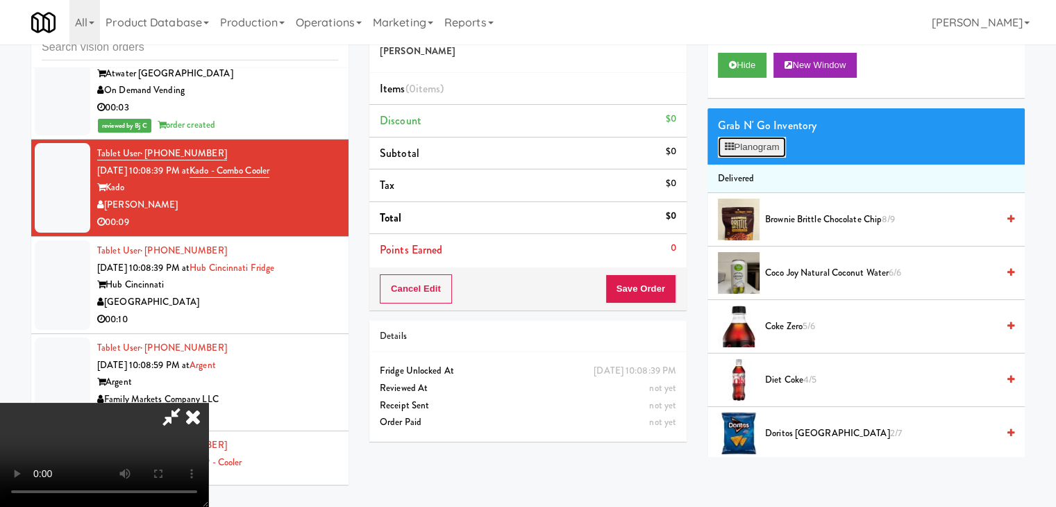
scroll to position [13612, 0]
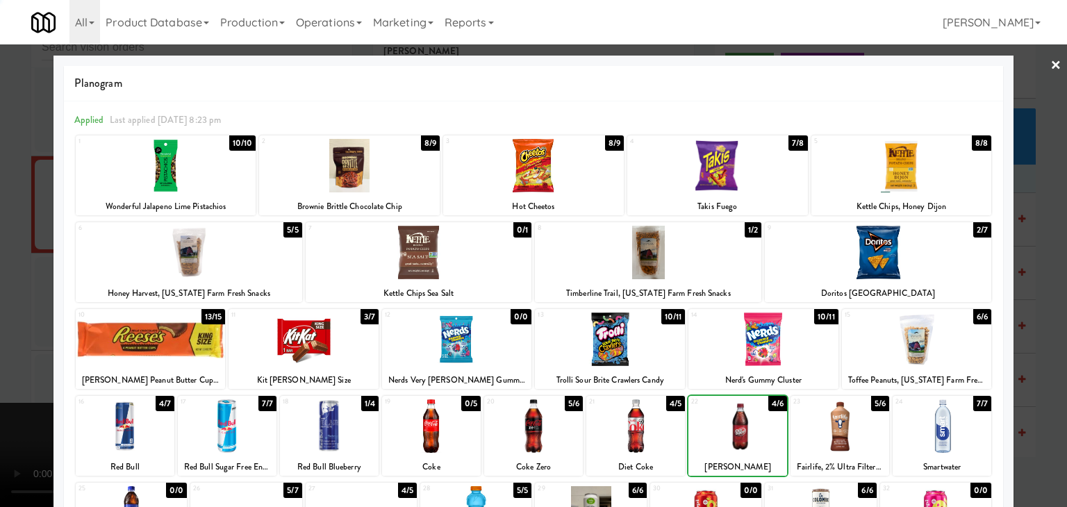
drag, startPoint x: 0, startPoint y: 336, endPoint x: 286, endPoint y: 326, distance: 286.3
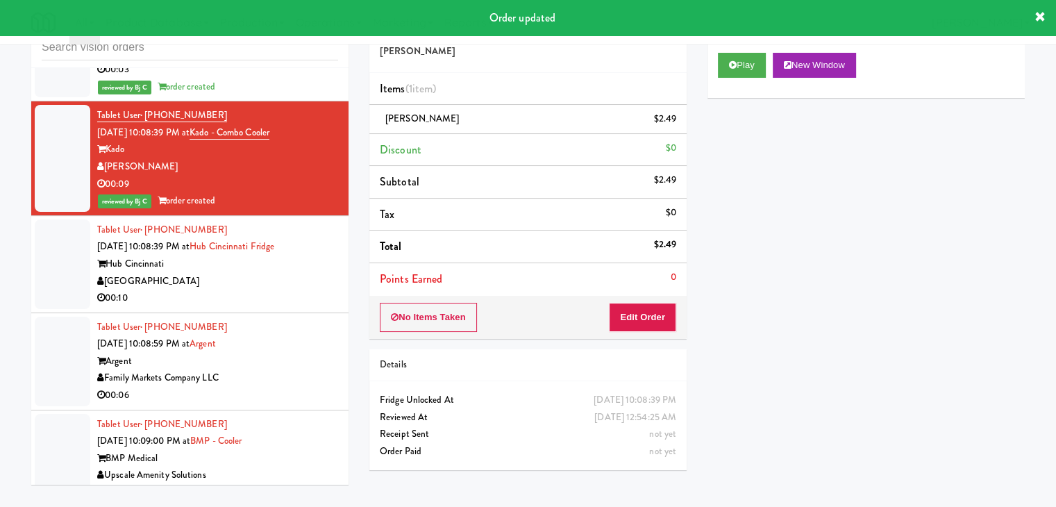
scroll to position [13698, 0]
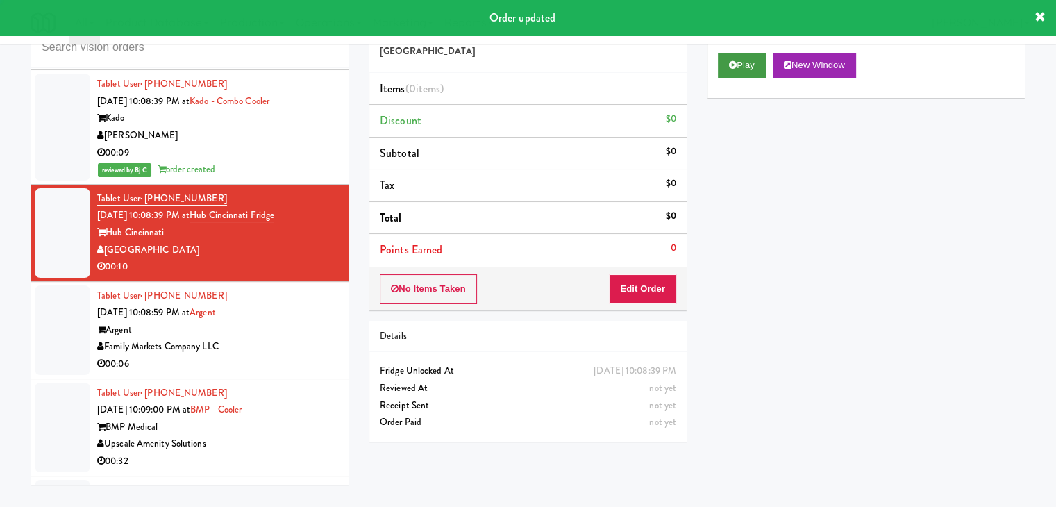
drag, startPoint x: 772, startPoint y: 61, endPoint x: 765, endPoint y: 62, distance: 7.0
drag, startPoint x: 757, startPoint y: 65, endPoint x: 740, endPoint y: 103, distance: 42.0
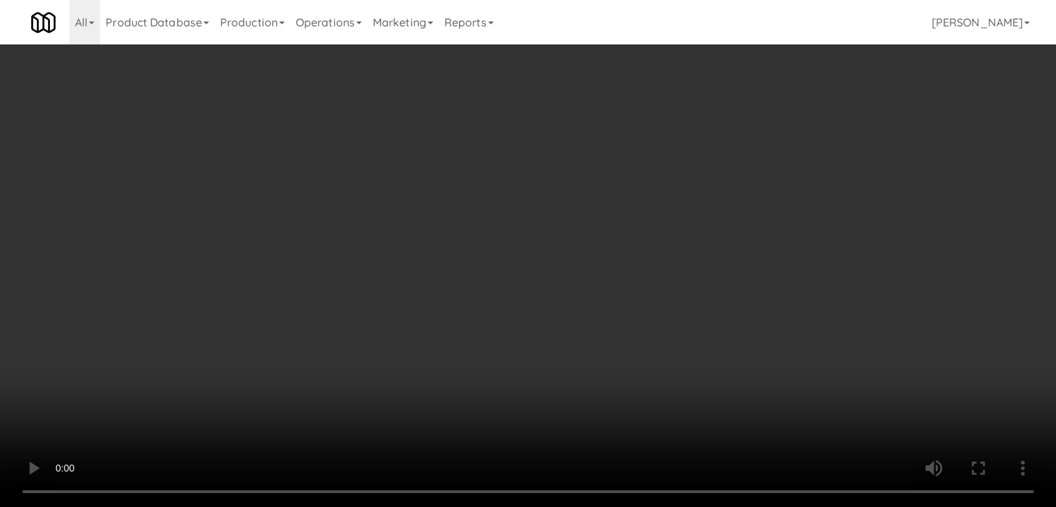
scroll to position [13681, 0]
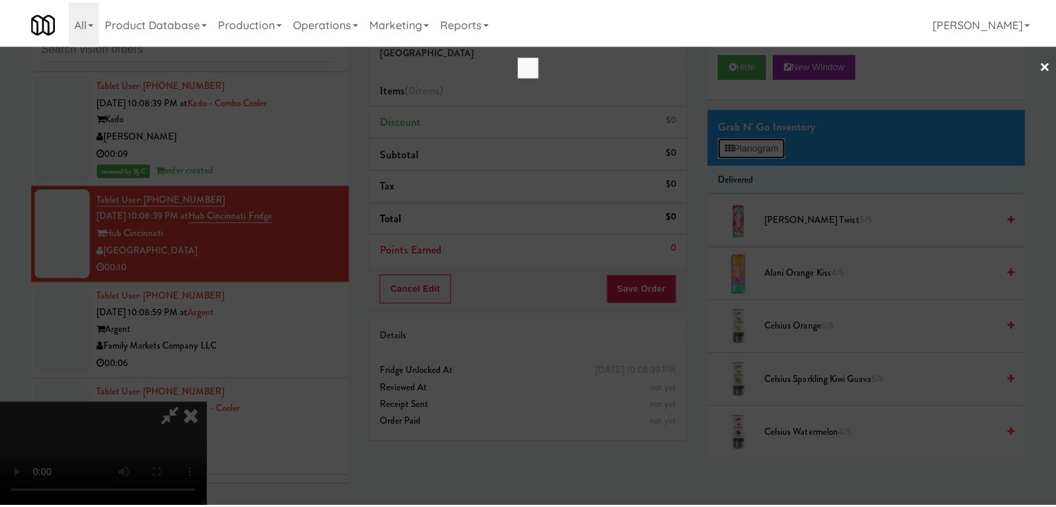
scroll to position [13681, 0]
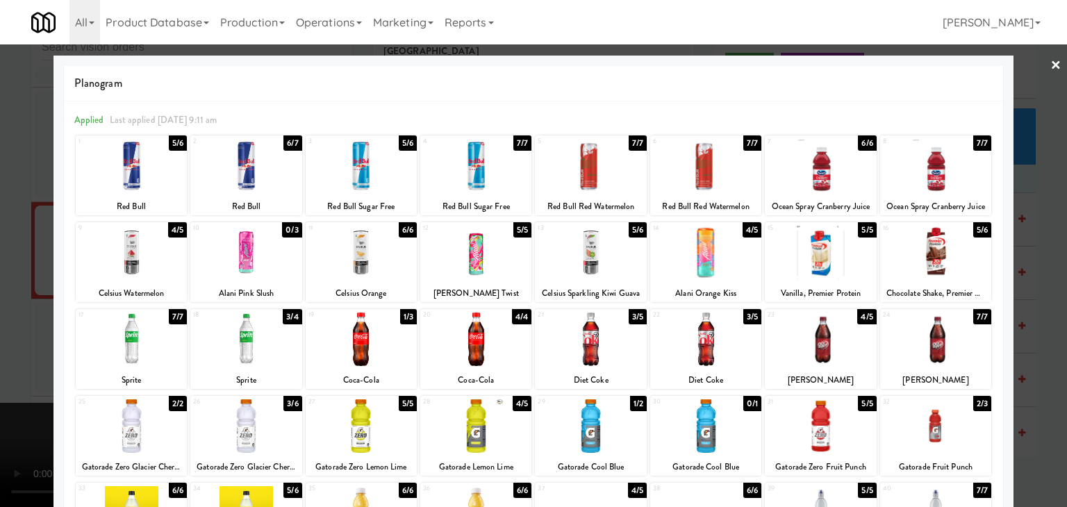
drag, startPoint x: 0, startPoint y: 320, endPoint x: 187, endPoint y: 310, distance: 187.1
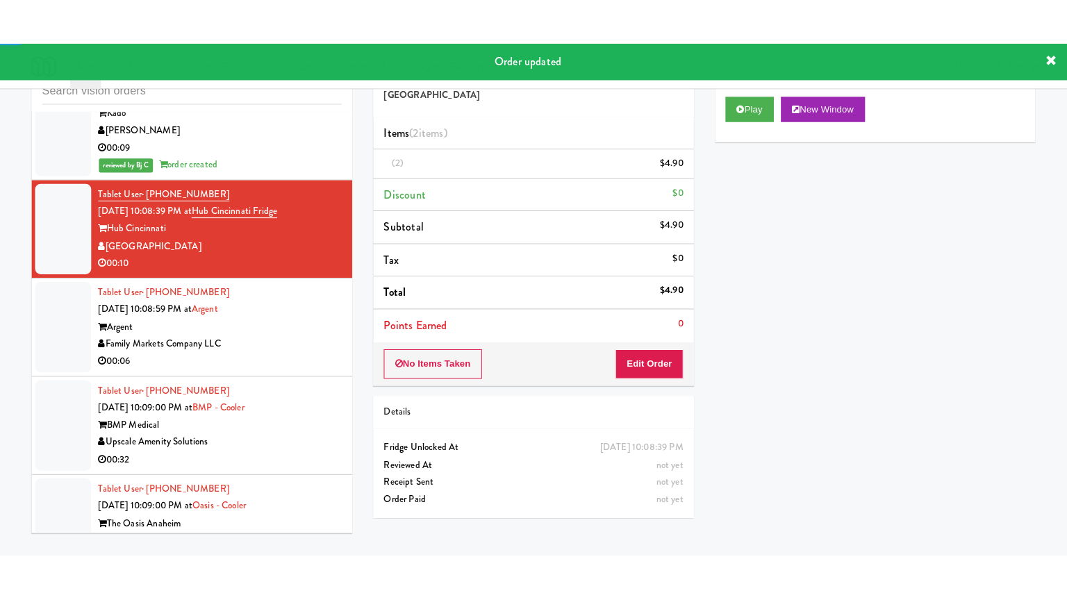
scroll to position [13837, 0]
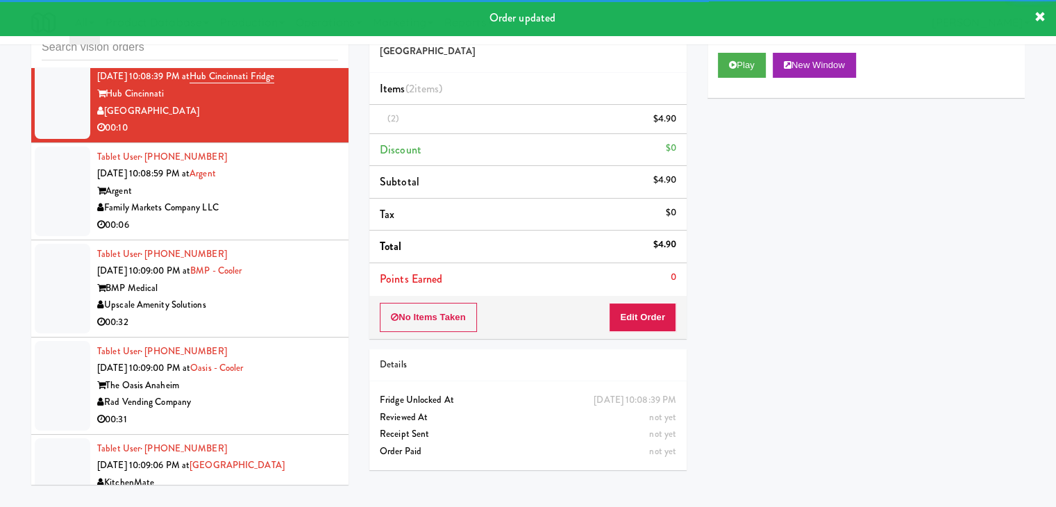
drag, startPoint x: 293, startPoint y: 231, endPoint x: 287, endPoint y: 242, distance: 13.4
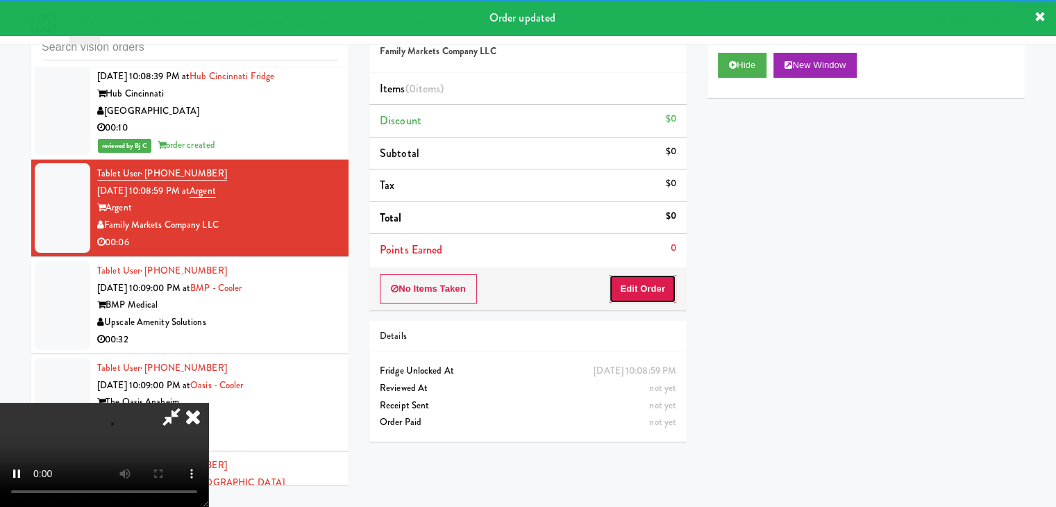
drag, startPoint x: 645, startPoint y: 279, endPoint x: 642, endPoint y: 288, distance: 9.3
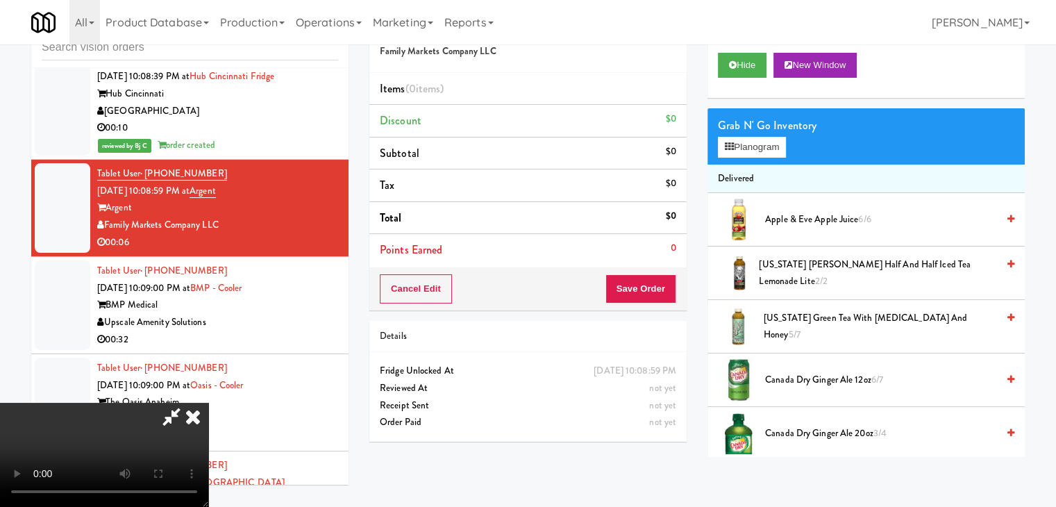
scroll to position [13819, 0]
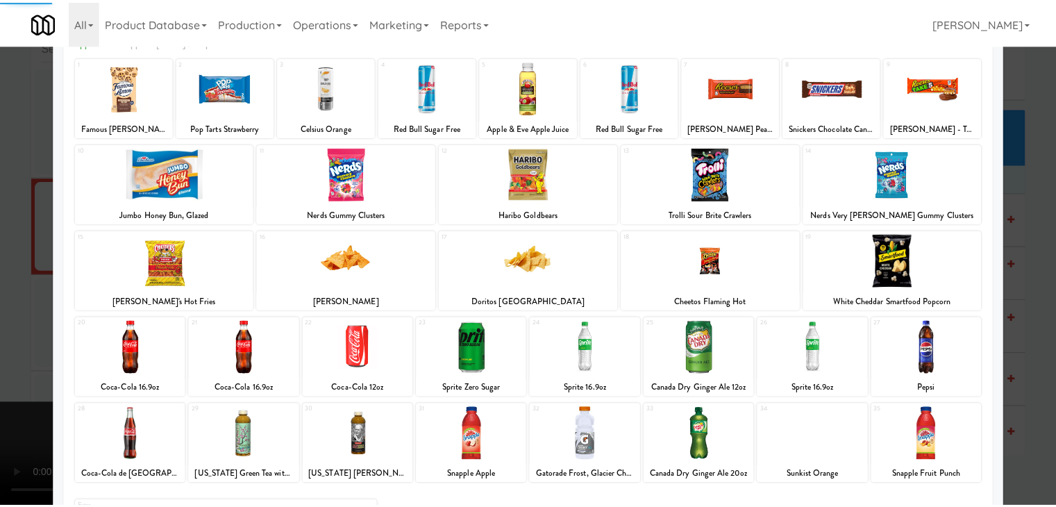
scroll to position [175, 0]
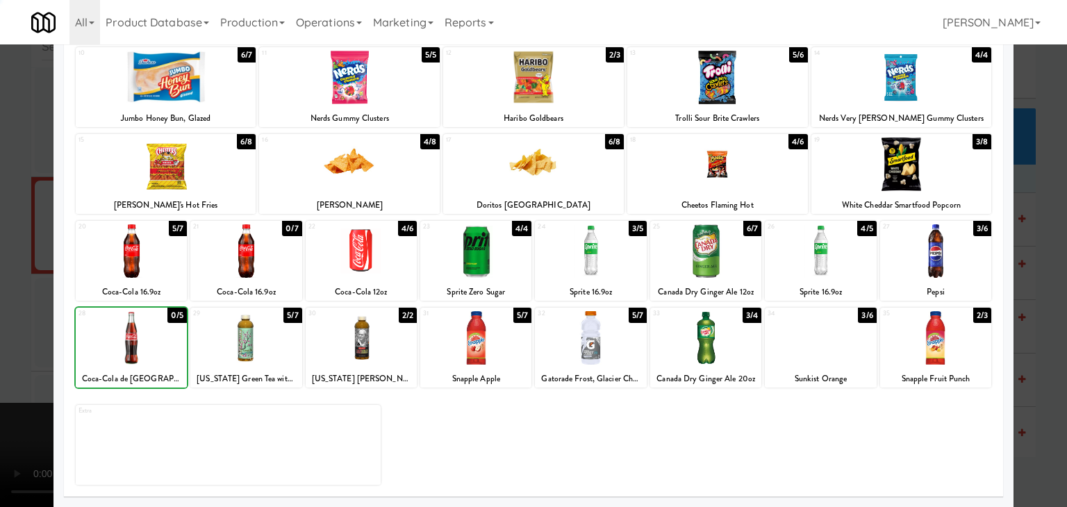
drag, startPoint x: 0, startPoint y: 341, endPoint x: 348, endPoint y: 308, distance: 349.5
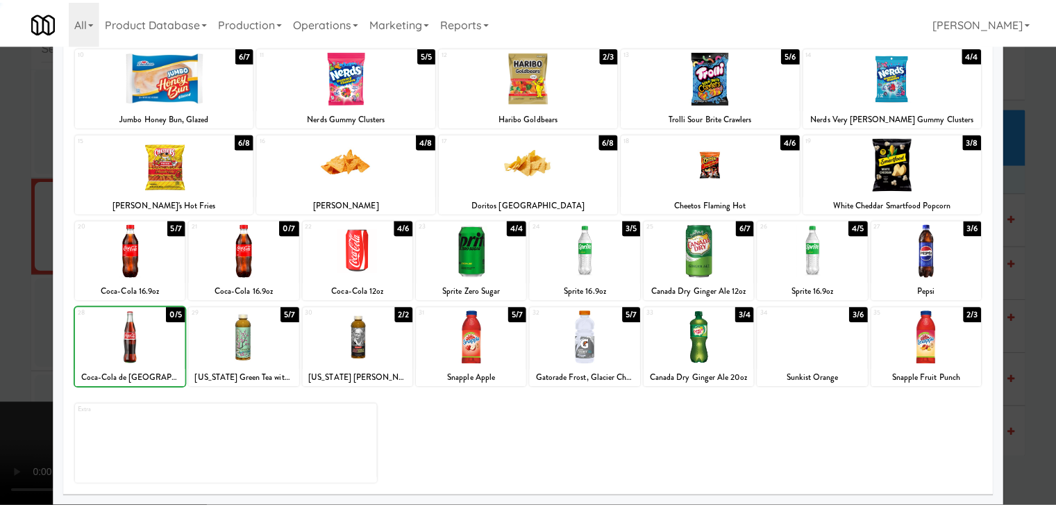
scroll to position [13837, 0]
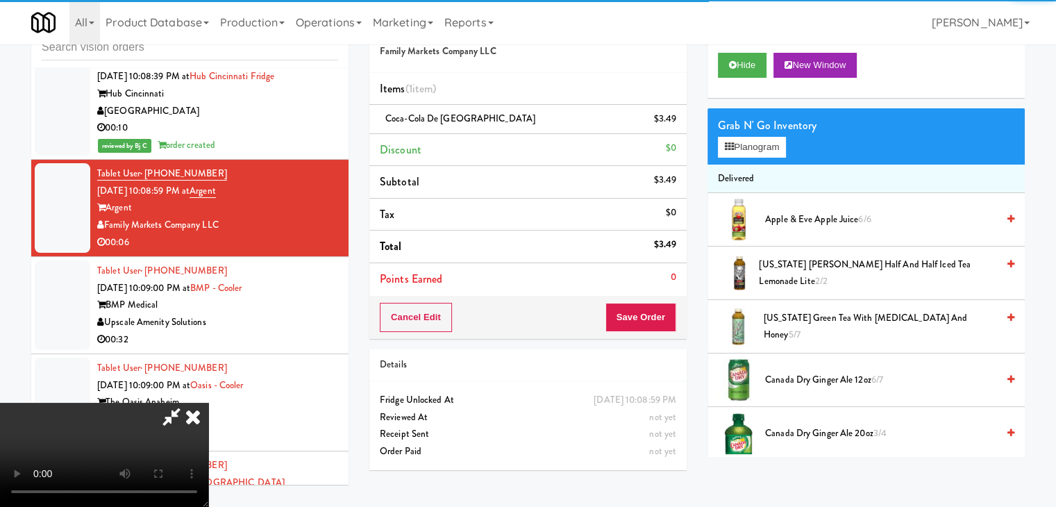
drag, startPoint x: 640, startPoint y: 333, endPoint x: 649, endPoint y: 317, distance: 17.7
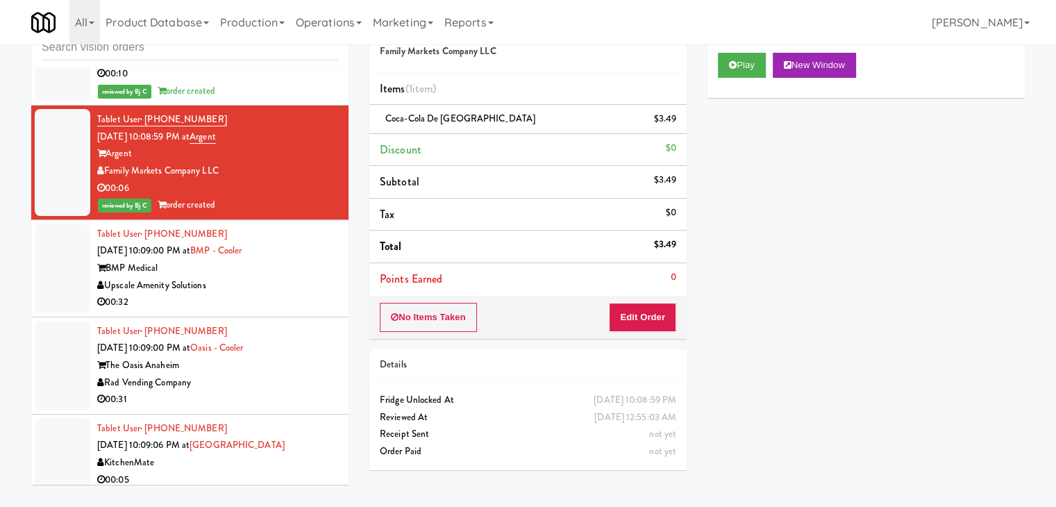
scroll to position [13976, 0]
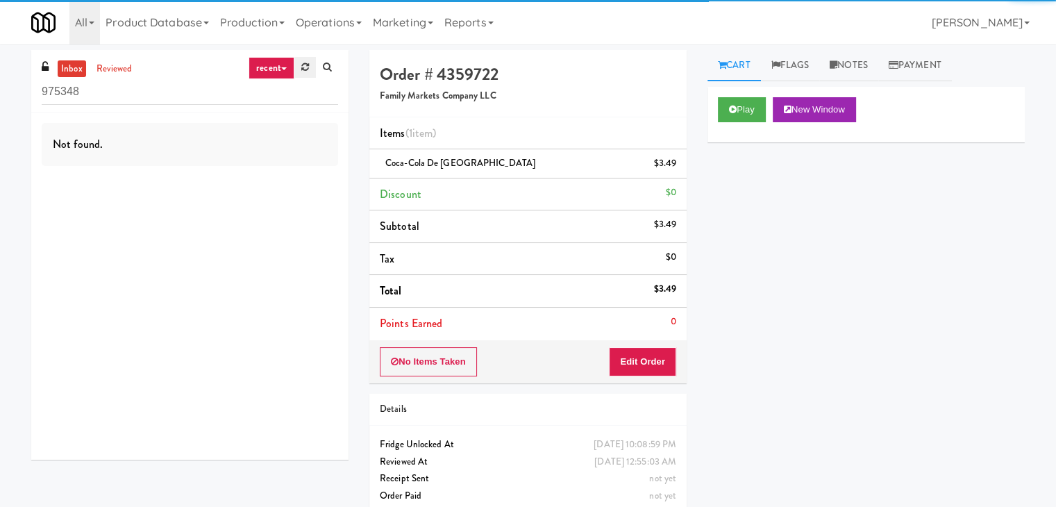
click at [302, 68] on icon at bounding box center [305, 67] width 8 height 9
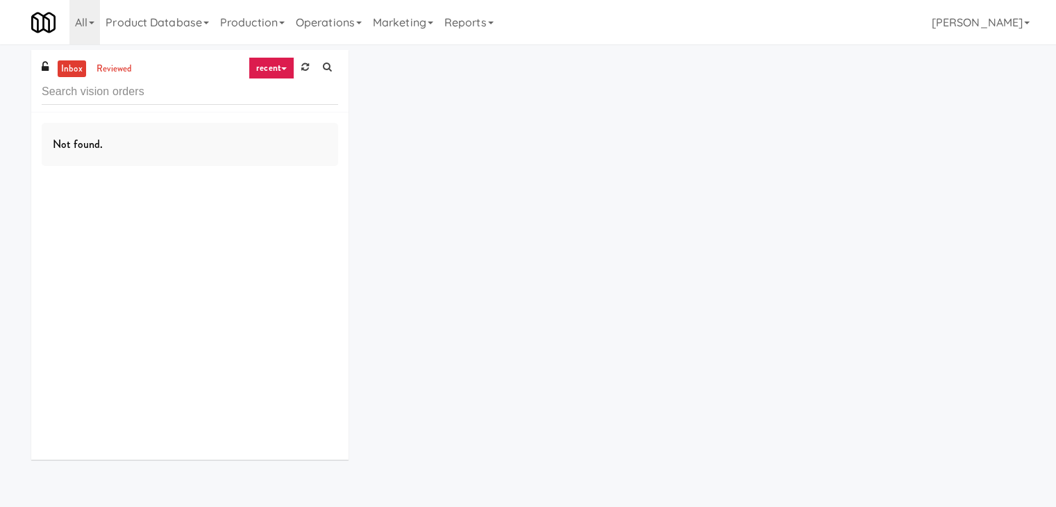
click at [278, 76] on link "recent" at bounding box center [272, 68] width 46 height 22
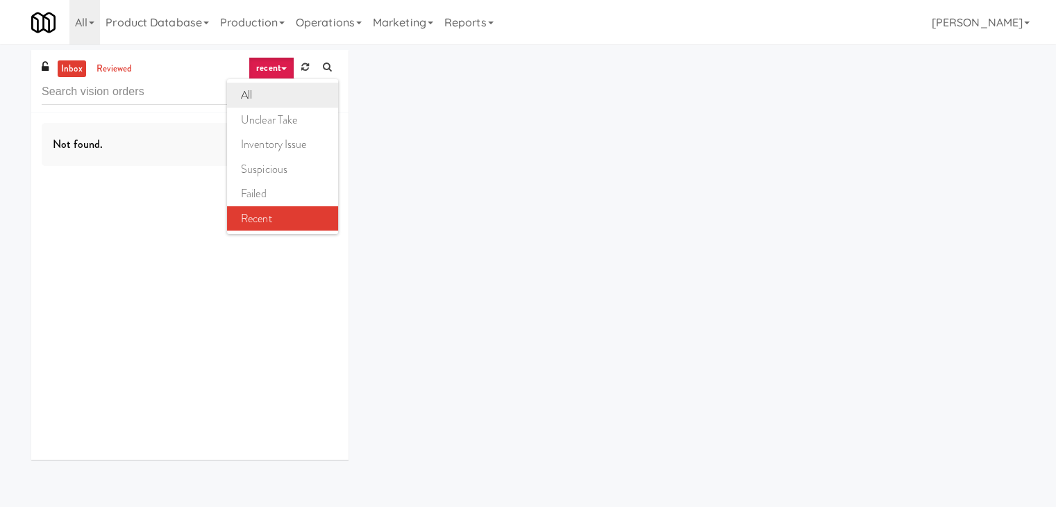
click at [282, 97] on link "all" at bounding box center [282, 95] width 111 height 25
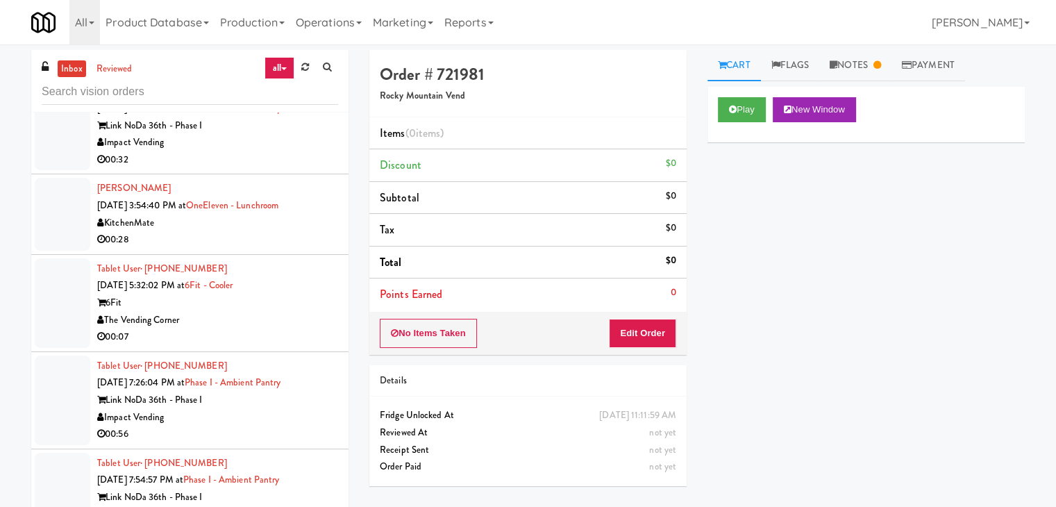
scroll to position [1806, 0]
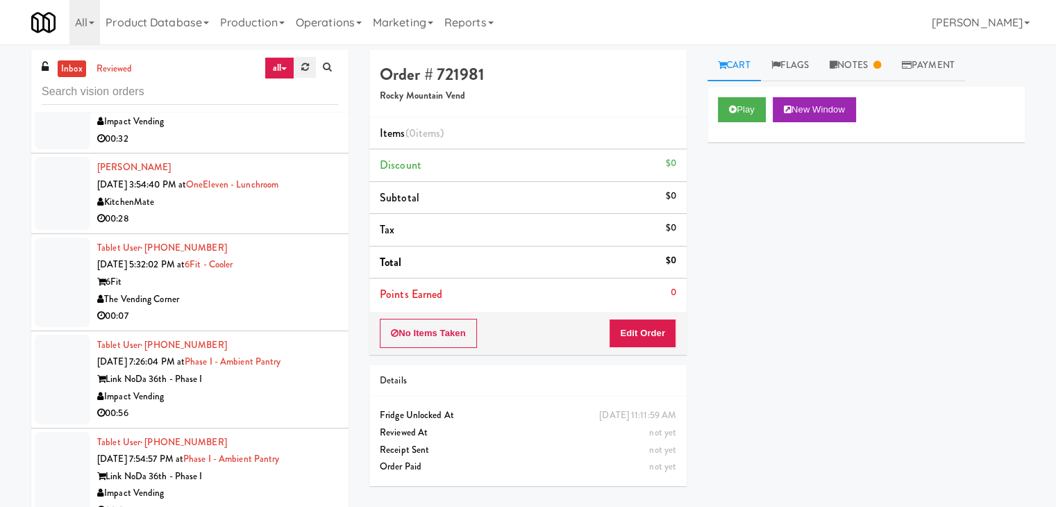
click at [301, 56] on div "inbox reviewed all all unclear take inventory issue suspicious failed recent" at bounding box center [189, 81] width 317 height 63
click at [301, 62] on link at bounding box center [305, 67] width 22 height 21
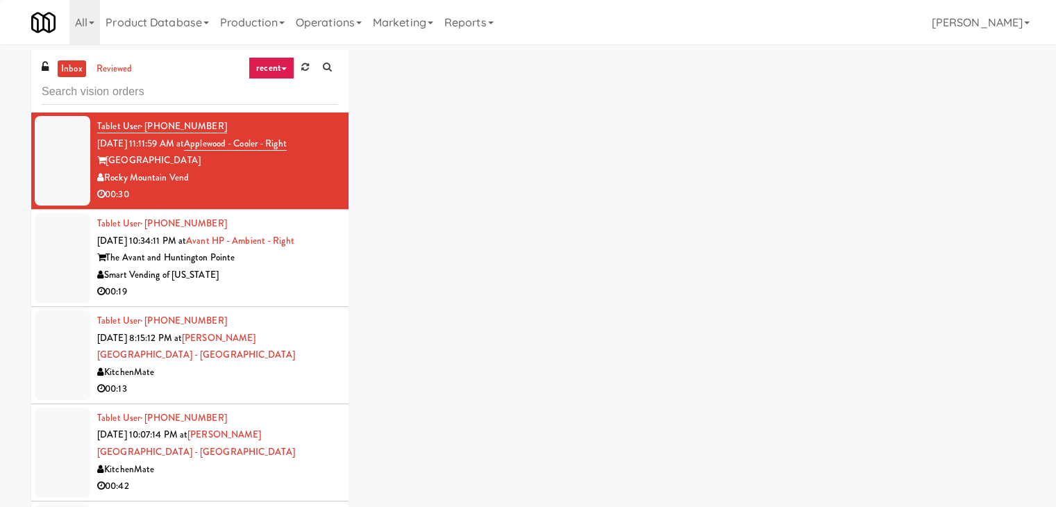
click at [275, 74] on link "recent" at bounding box center [272, 68] width 46 height 22
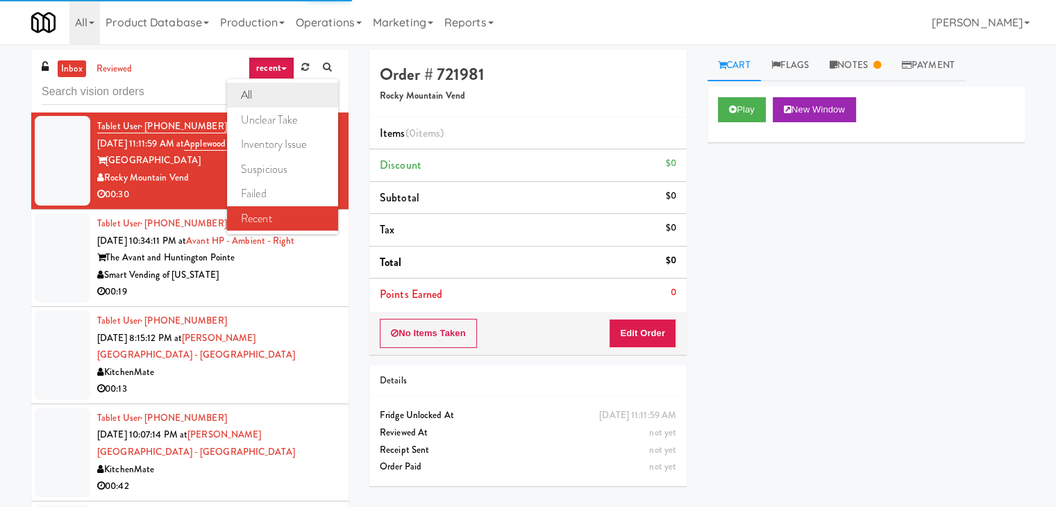
click at [294, 92] on link "all" at bounding box center [282, 95] width 111 height 25
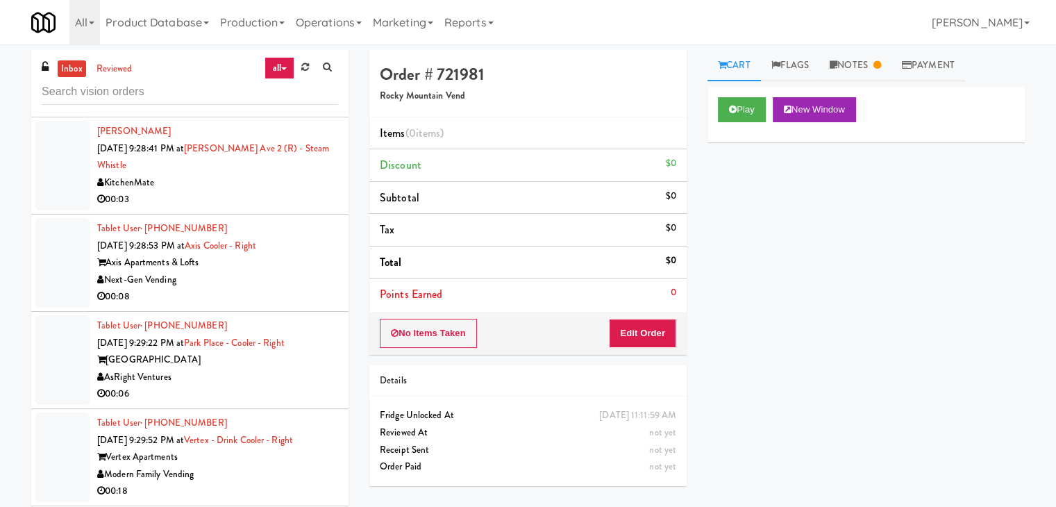
scroll to position [5370, 0]
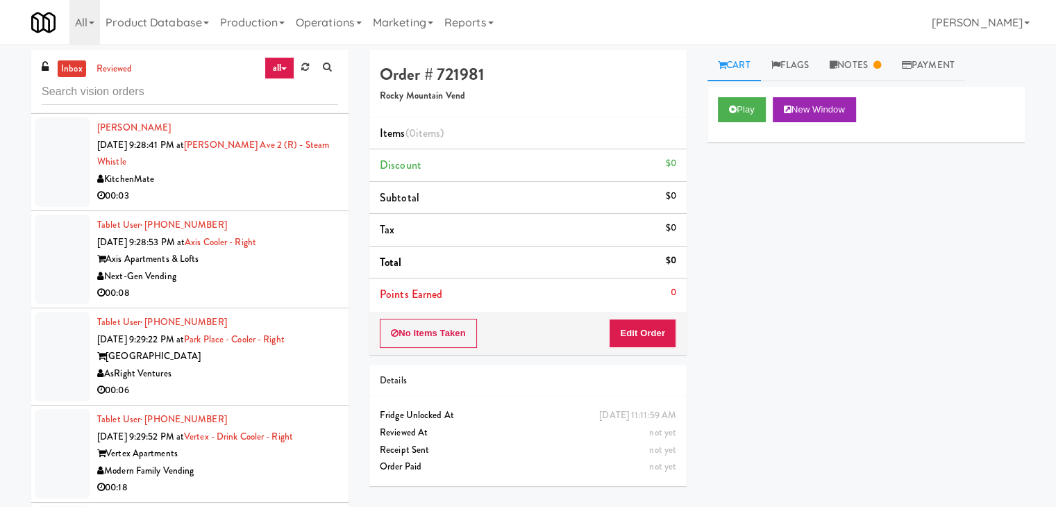
click at [287, 285] on div "00:08" at bounding box center [217, 293] width 241 height 17
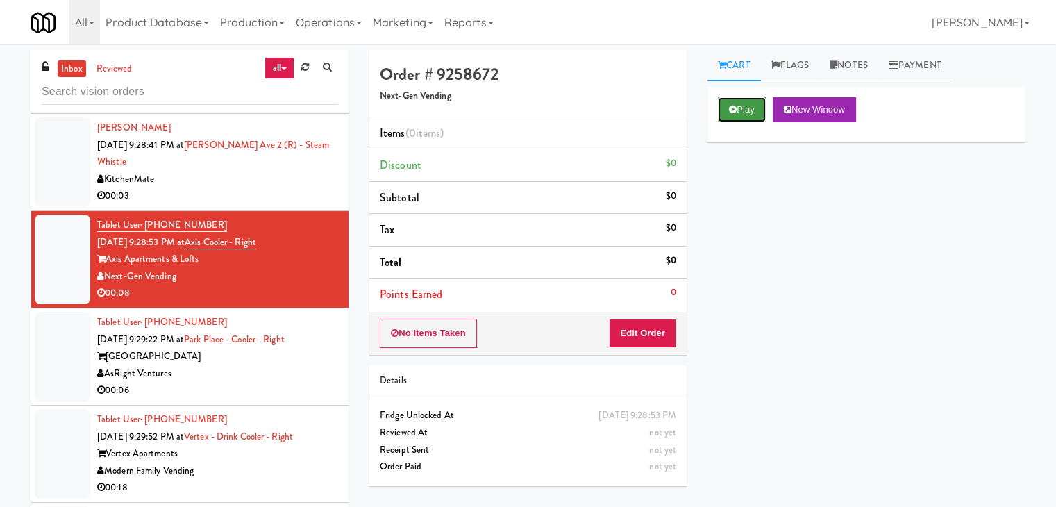
click at [736, 108] on button "Play" at bounding box center [742, 109] width 48 height 25
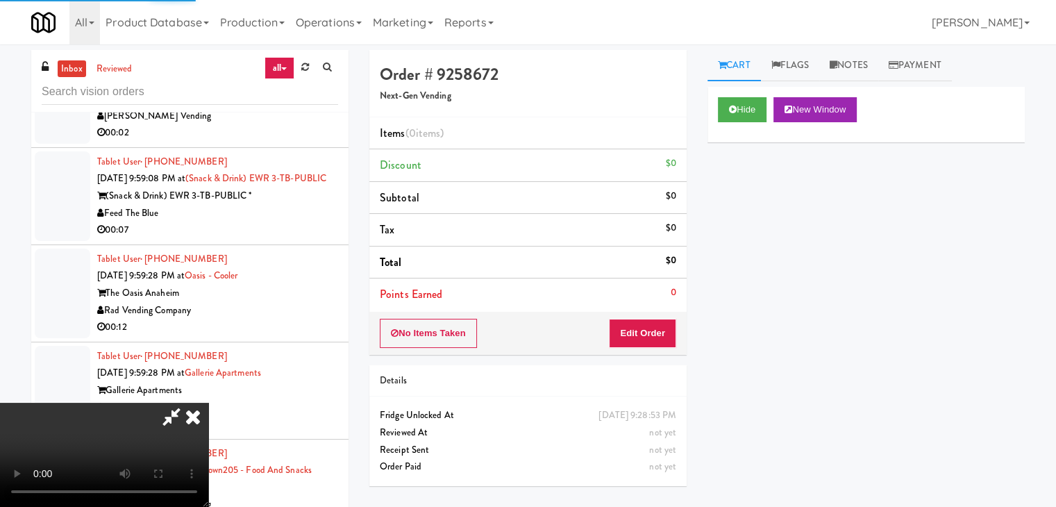
click at [197, 416] on icon at bounding box center [193, 417] width 31 height 28
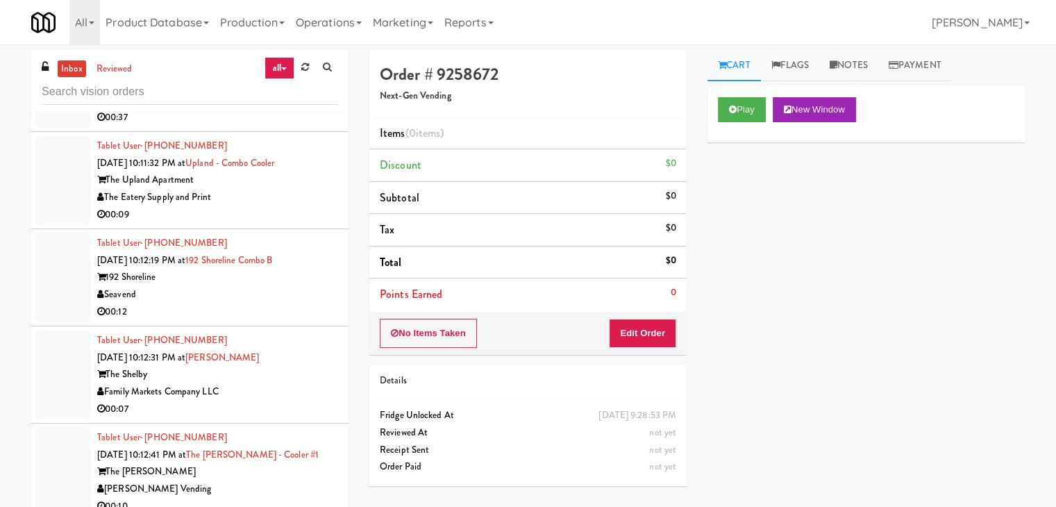
scroll to position [8733, 0]
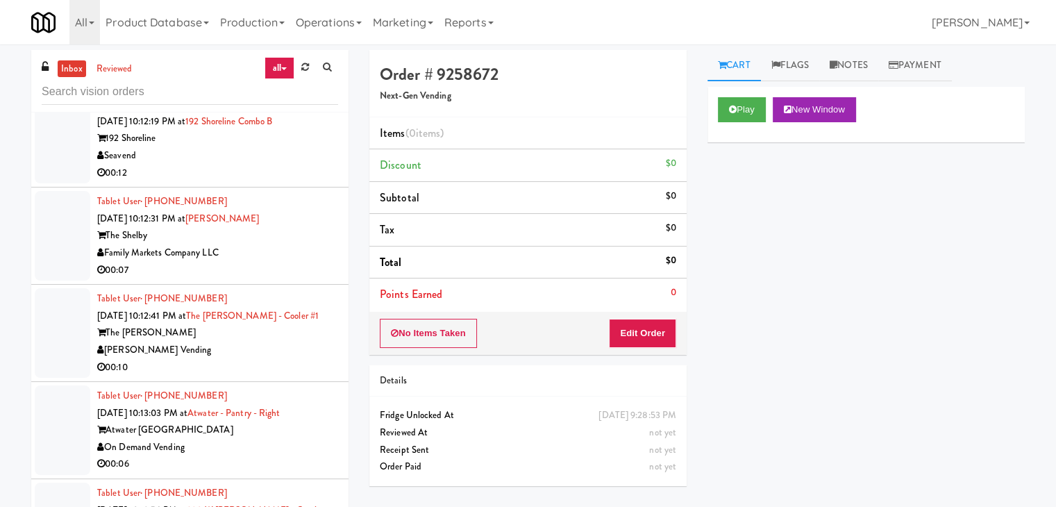
click at [280, 359] on div "00:10" at bounding box center [217, 367] width 241 height 17
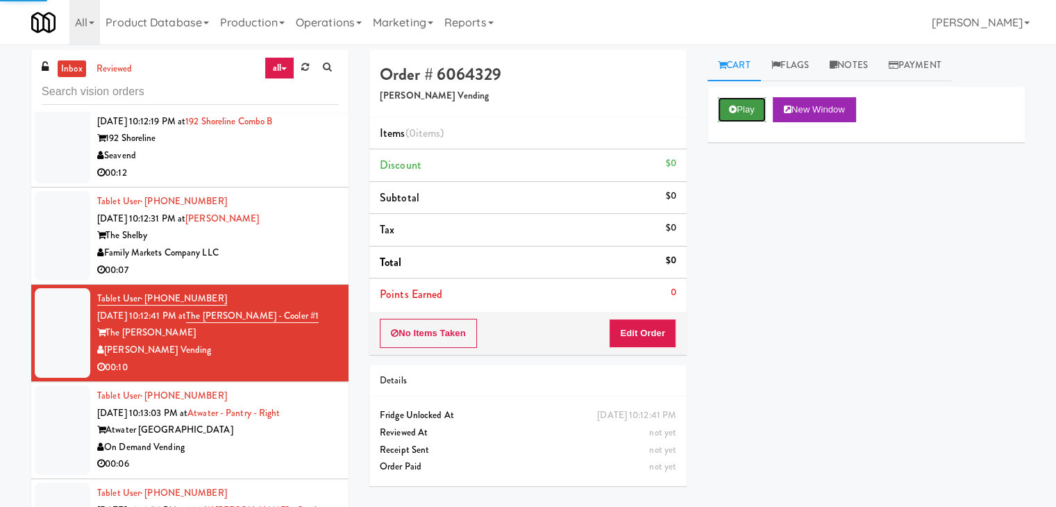
click at [746, 101] on button "Play" at bounding box center [742, 109] width 48 height 25
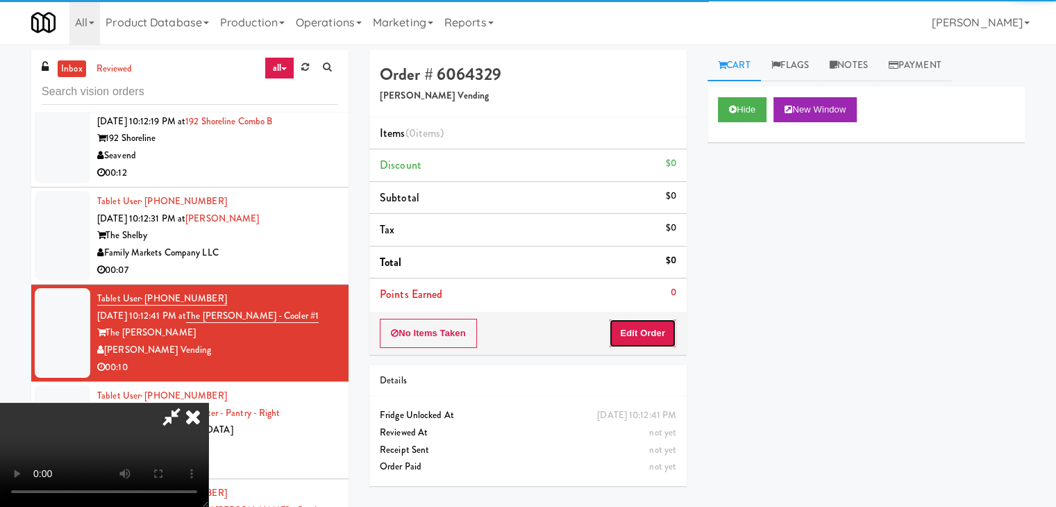
click at [648, 330] on button "Edit Order" at bounding box center [642, 333] width 67 height 29
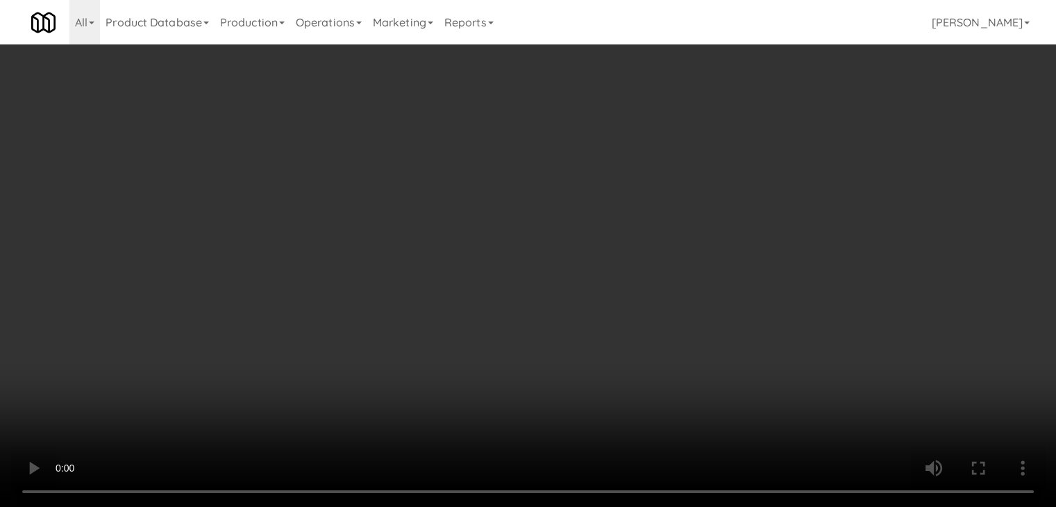
scroll to position [8715, 0]
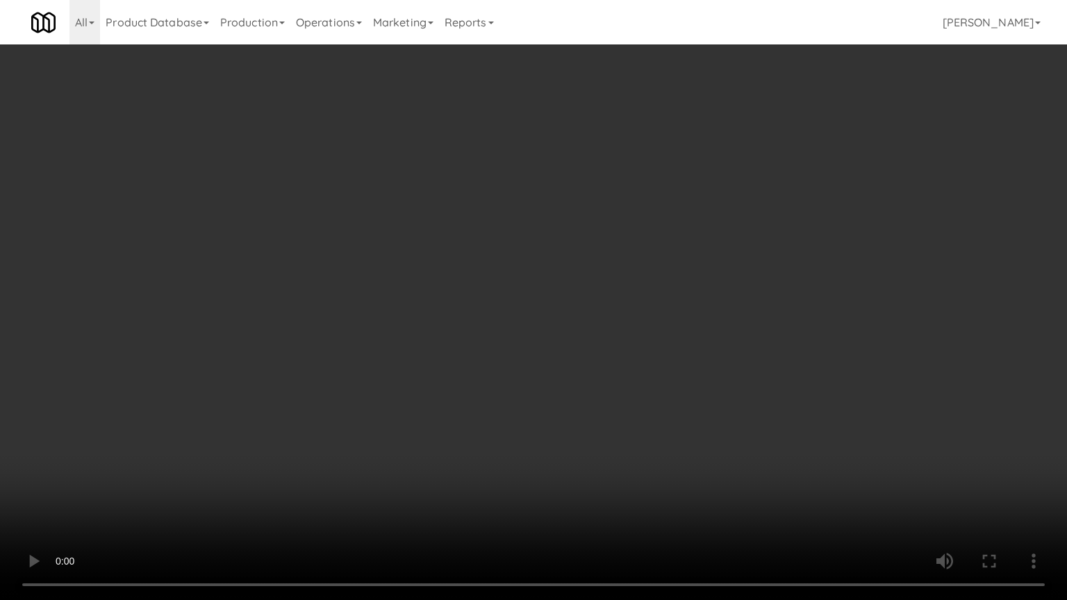
click at [558, 402] on video at bounding box center [533, 300] width 1067 height 600
drag, startPoint x: 558, startPoint y: 402, endPoint x: 556, endPoint y: 338, distance: 63.9
click at [558, 401] on video at bounding box center [533, 300] width 1067 height 600
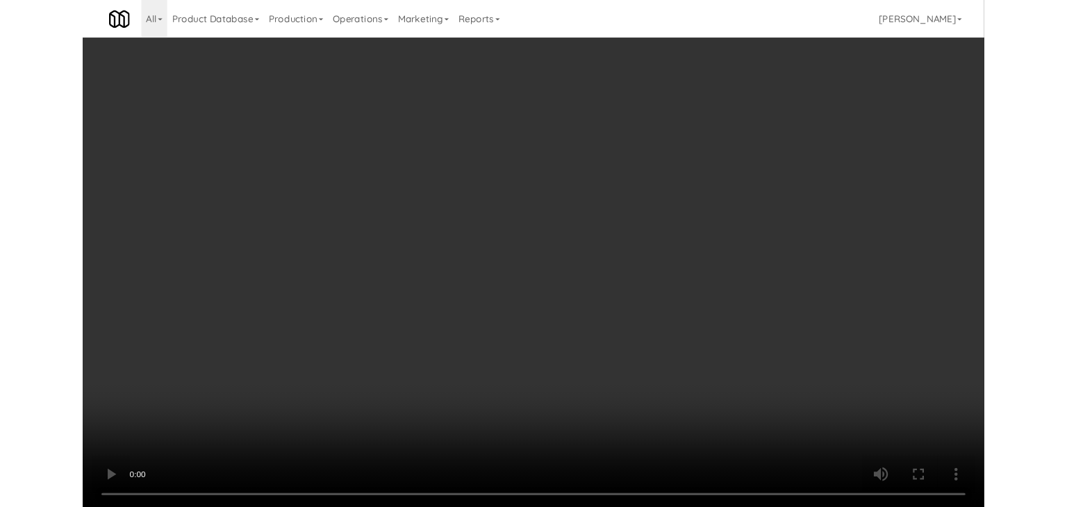
scroll to position [8733, 0]
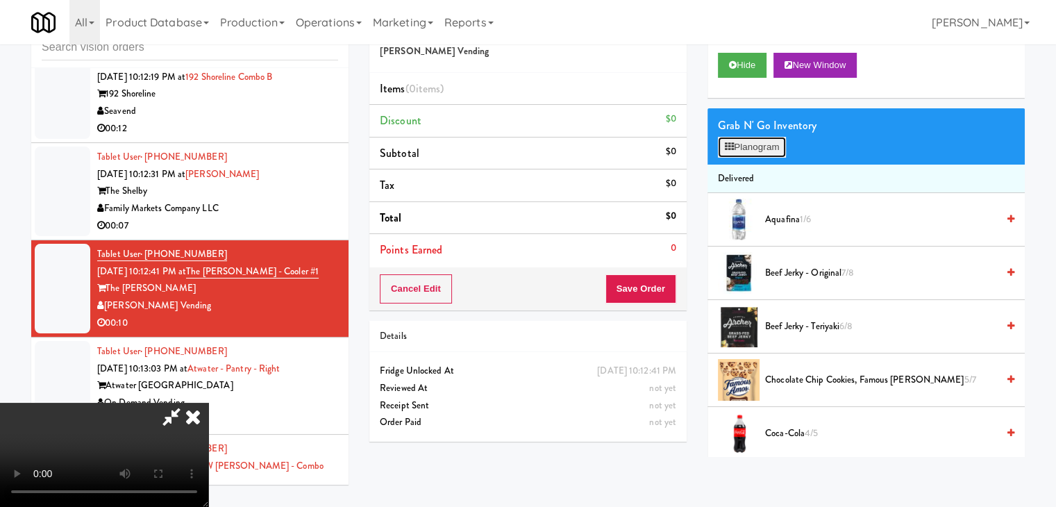
click at [751, 142] on button "Planogram" at bounding box center [752, 147] width 68 height 21
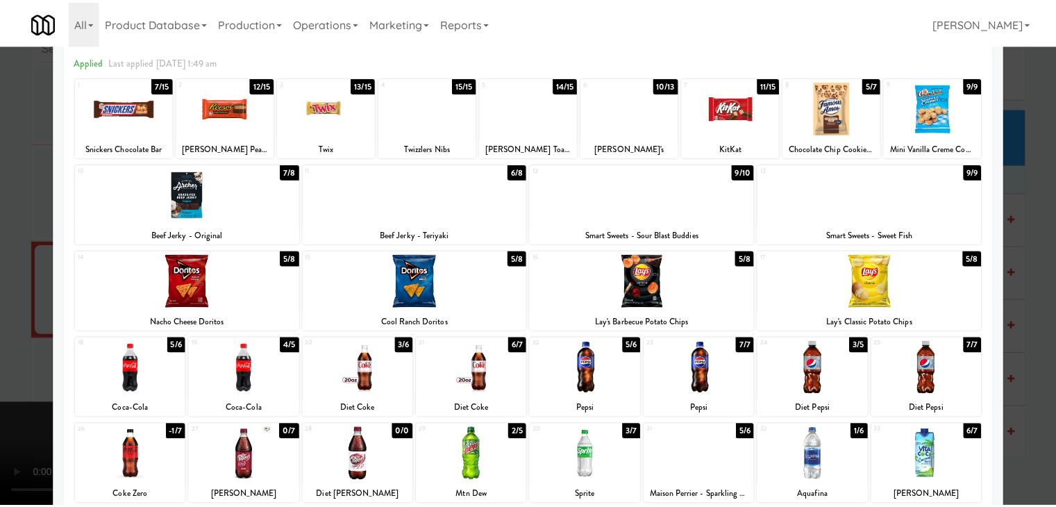
scroll to position [139, 0]
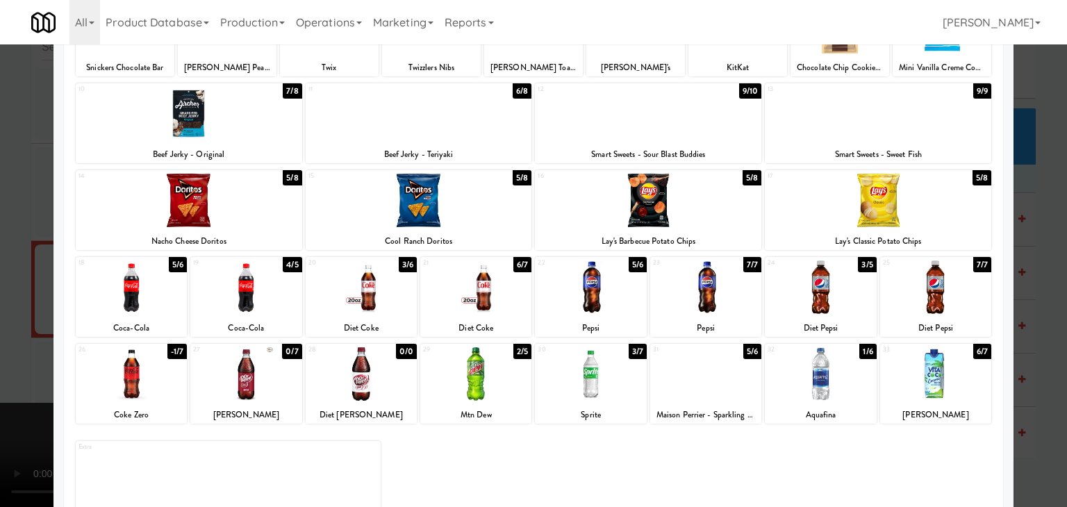
click at [706, 299] on div at bounding box center [705, 286] width 111 height 53
drag, startPoint x: 1, startPoint y: 278, endPoint x: 160, endPoint y: 283, distance: 158.4
click at [17, 278] on div at bounding box center [533, 253] width 1067 height 507
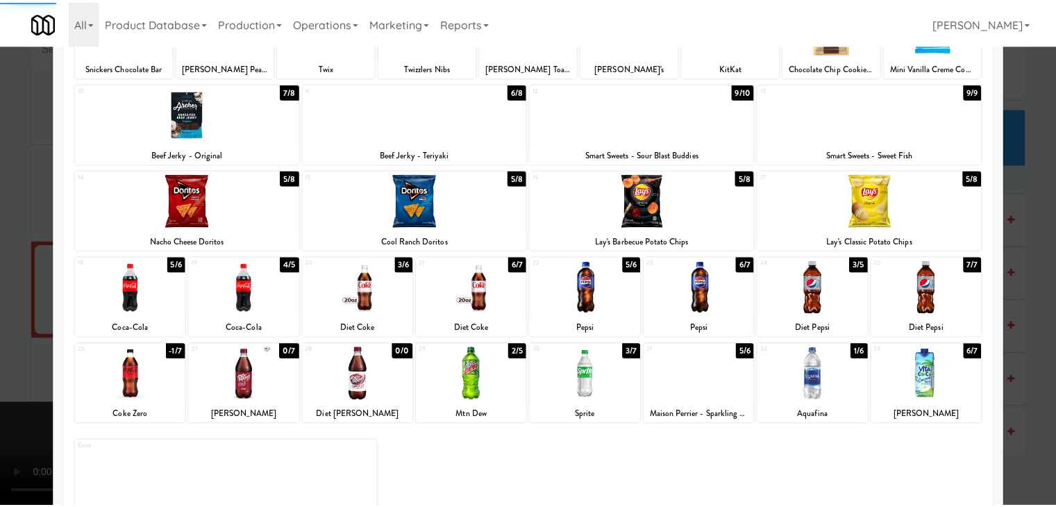
scroll to position [8733, 0]
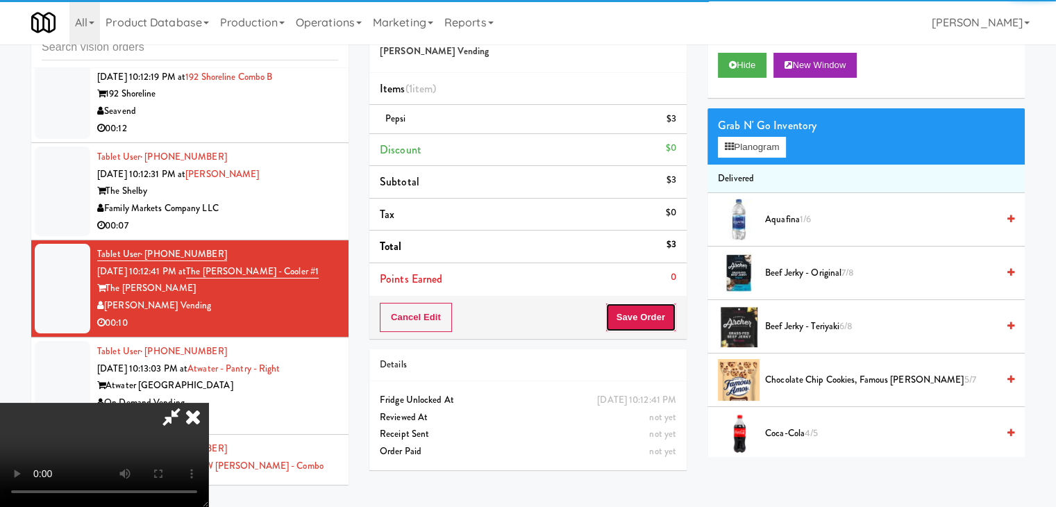
click at [652, 326] on button "Save Order" at bounding box center [641, 317] width 71 height 29
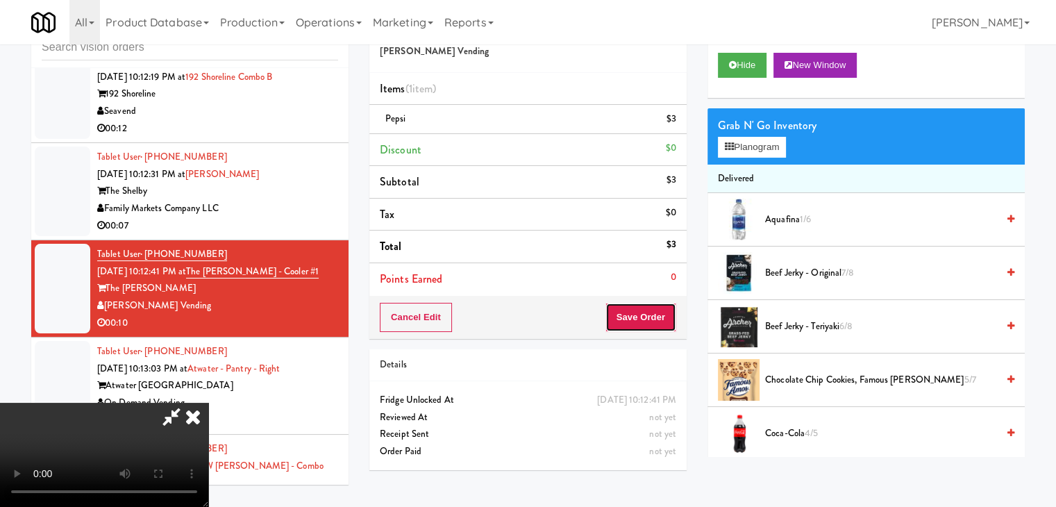
click at [653, 326] on button "Save Order" at bounding box center [641, 317] width 71 height 29
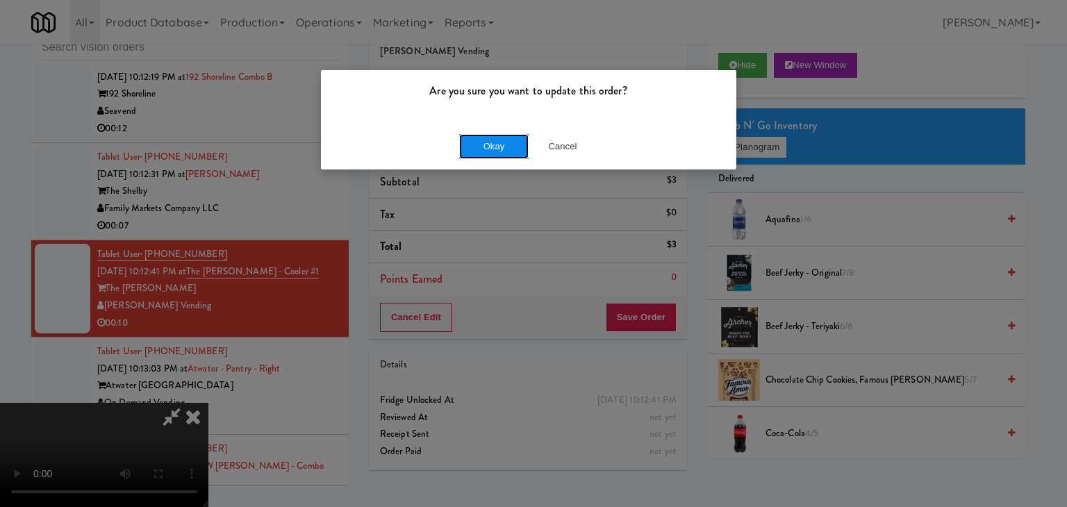
click at [492, 144] on button "Okay" at bounding box center [493, 146] width 69 height 25
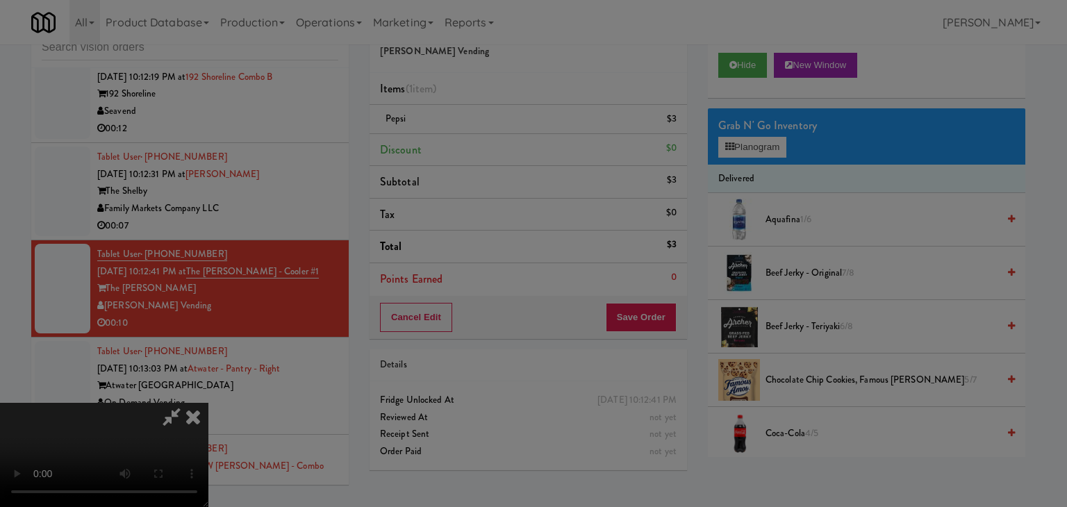
click at [492, 144] on div "Okay Cancel" at bounding box center [528, 120] width 415 height 47
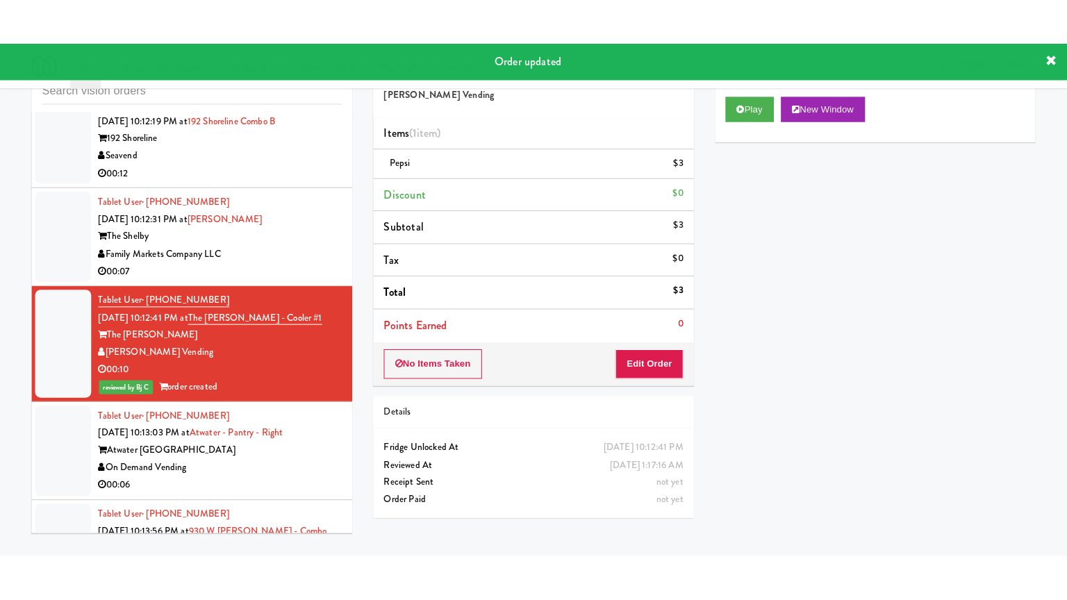
scroll to position [8802, 0]
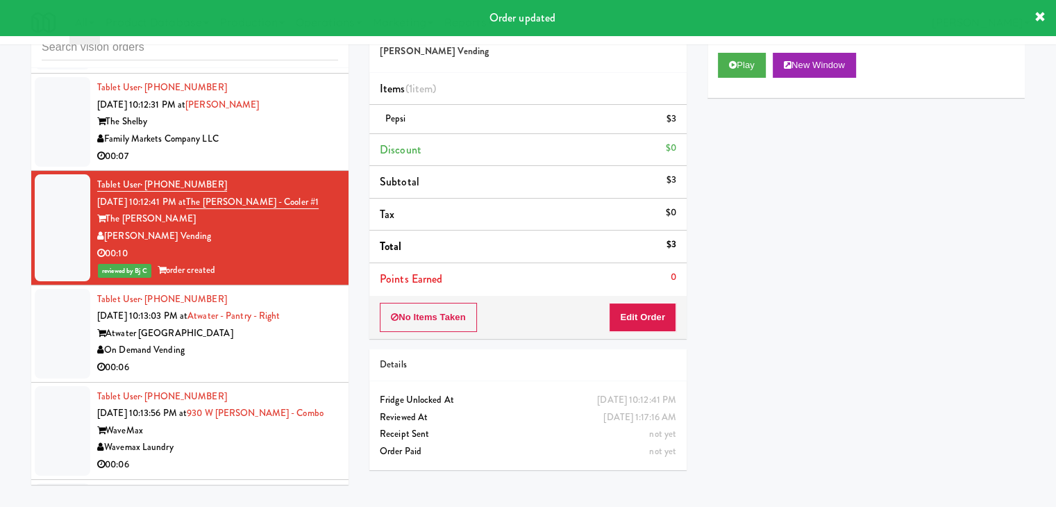
click at [287, 342] on div "On Demand Vending" at bounding box center [217, 350] width 241 height 17
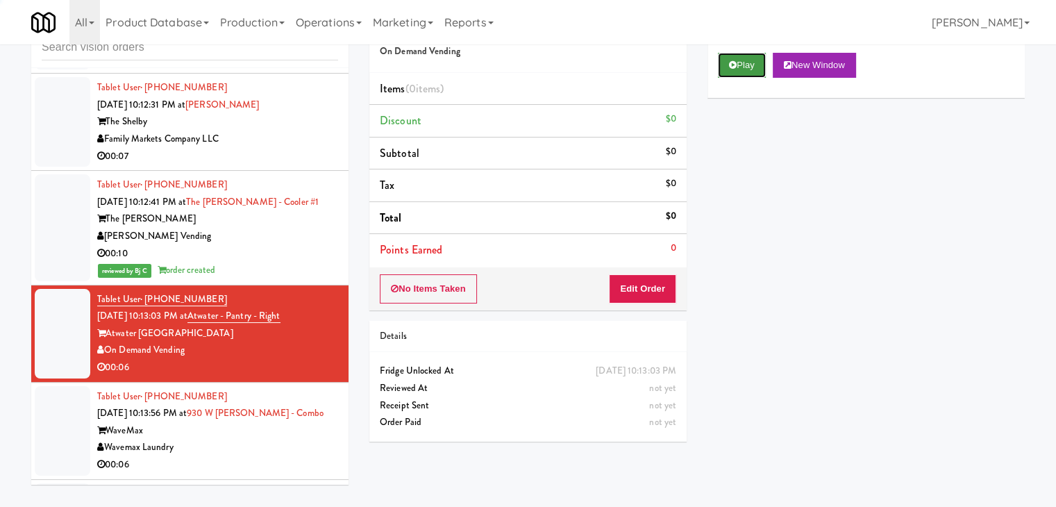
click at [737, 69] on button "Play" at bounding box center [742, 65] width 48 height 25
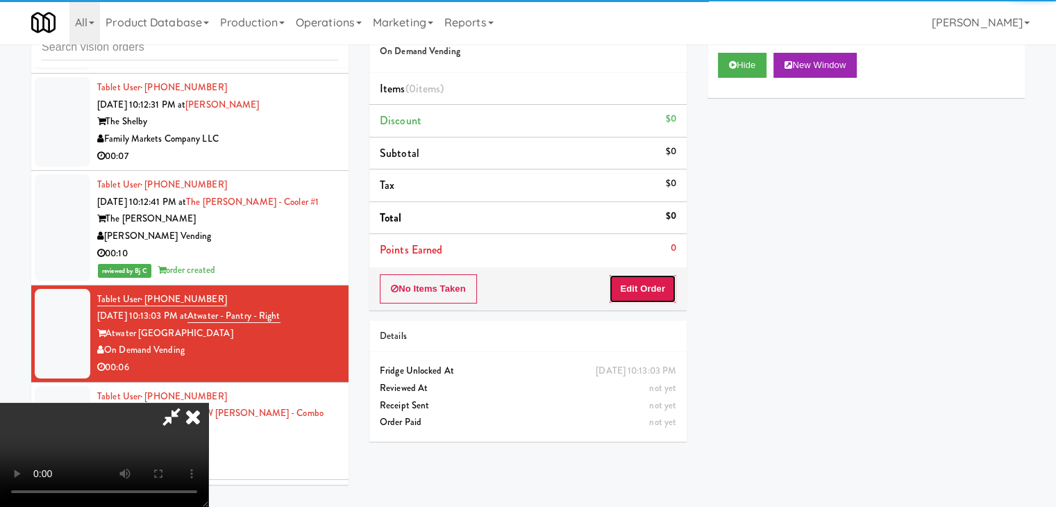
click at [635, 288] on button "Edit Order" at bounding box center [642, 288] width 67 height 29
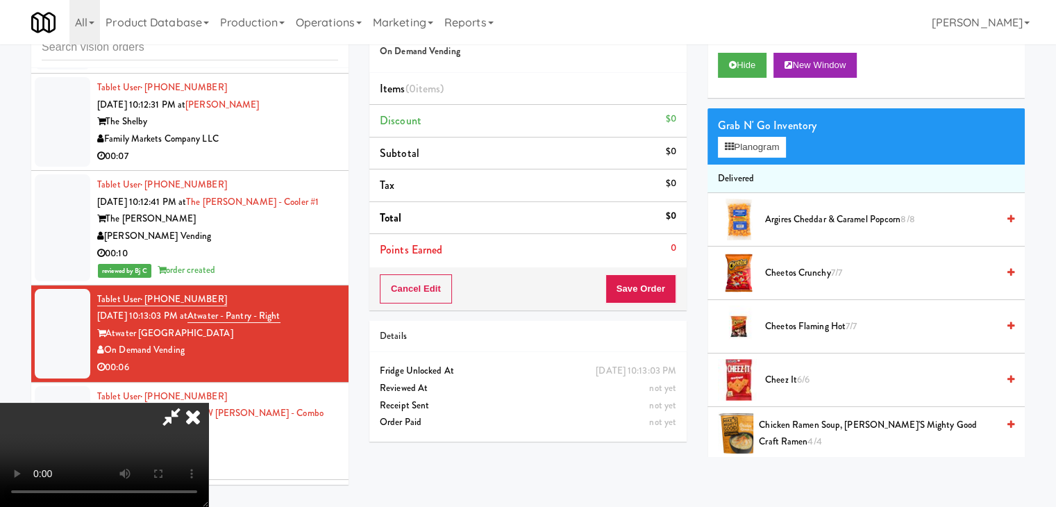
scroll to position [8785, 0]
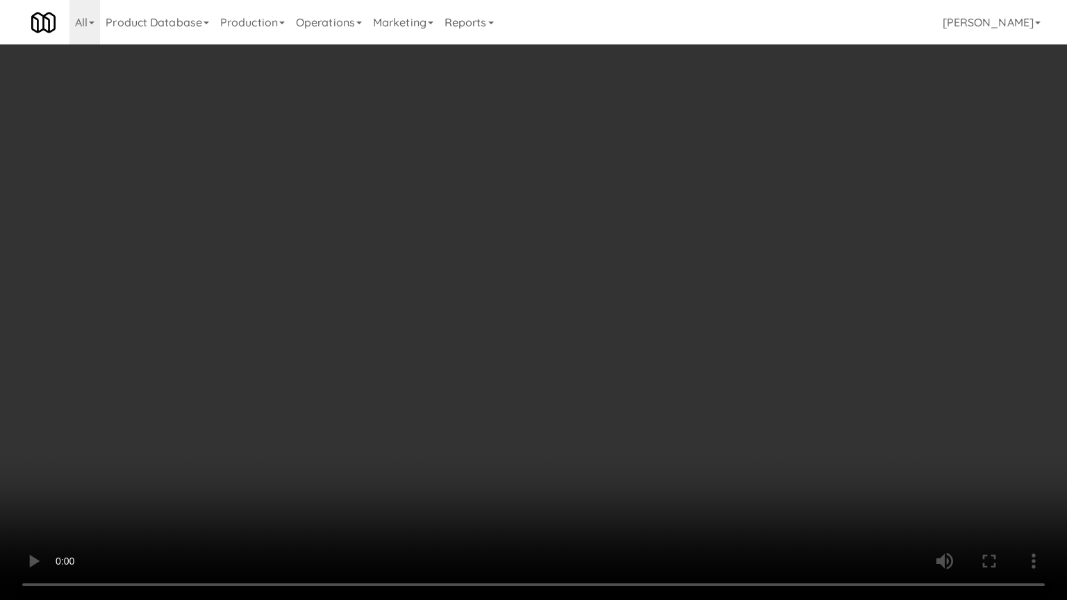
click at [558, 442] on video at bounding box center [533, 300] width 1067 height 600
click at [559, 444] on video at bounding box center [533, 300] width 1067 height 600
click at [560, 444] on video at bounding box center [533, 300] width 1067 height 600
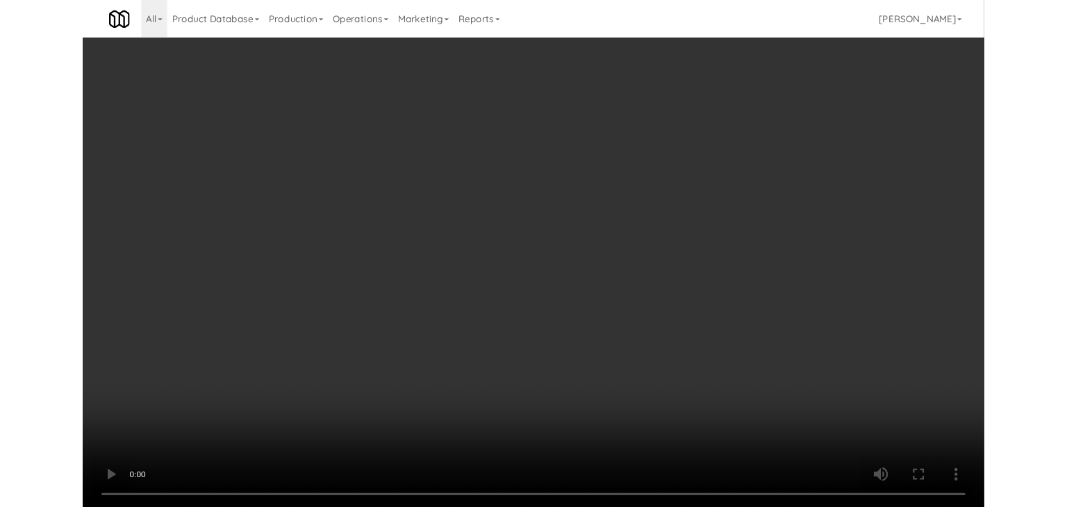
scroll to position [8802, 0]
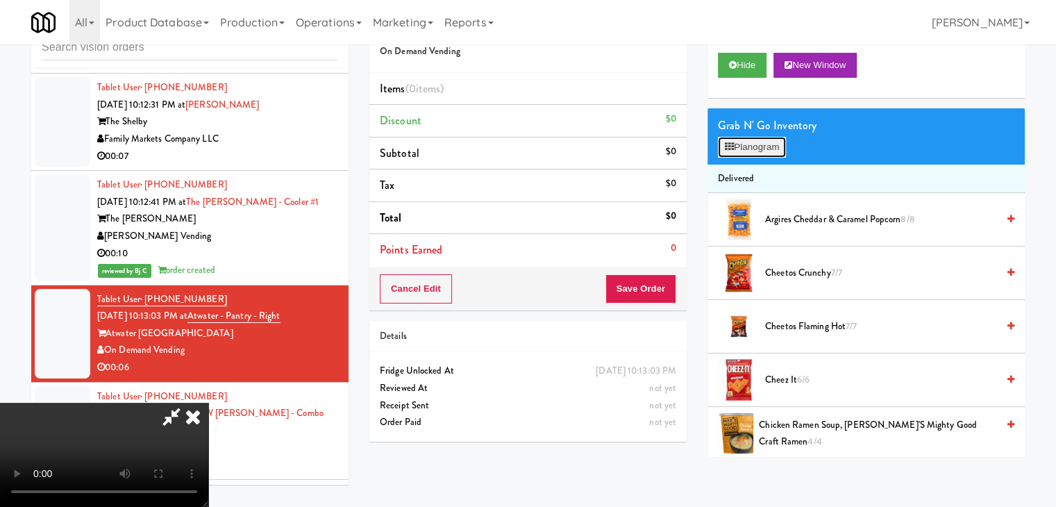
click at [747, 142] on button "Planogram" at bounding box center [752, 147] width 68 height 21
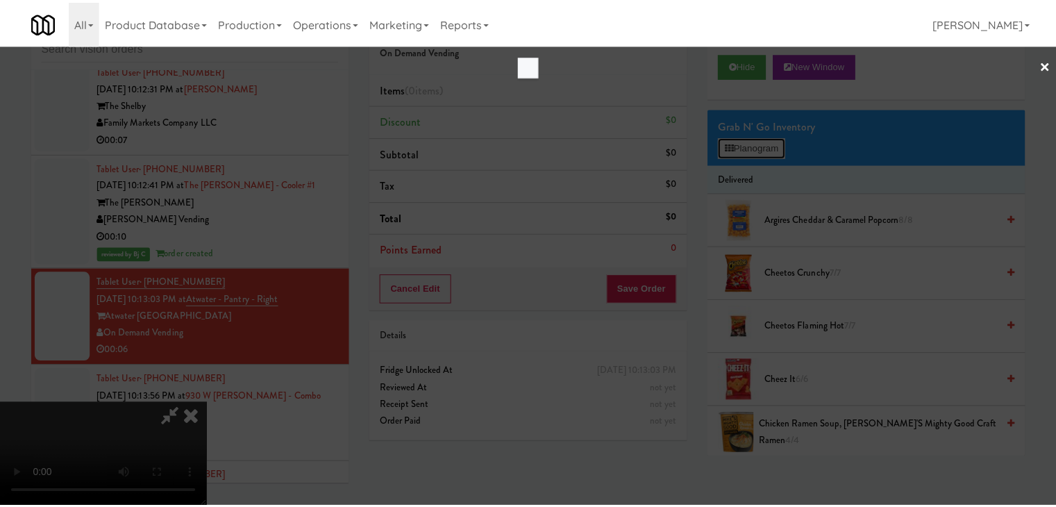
scroll to position [8785, 0]
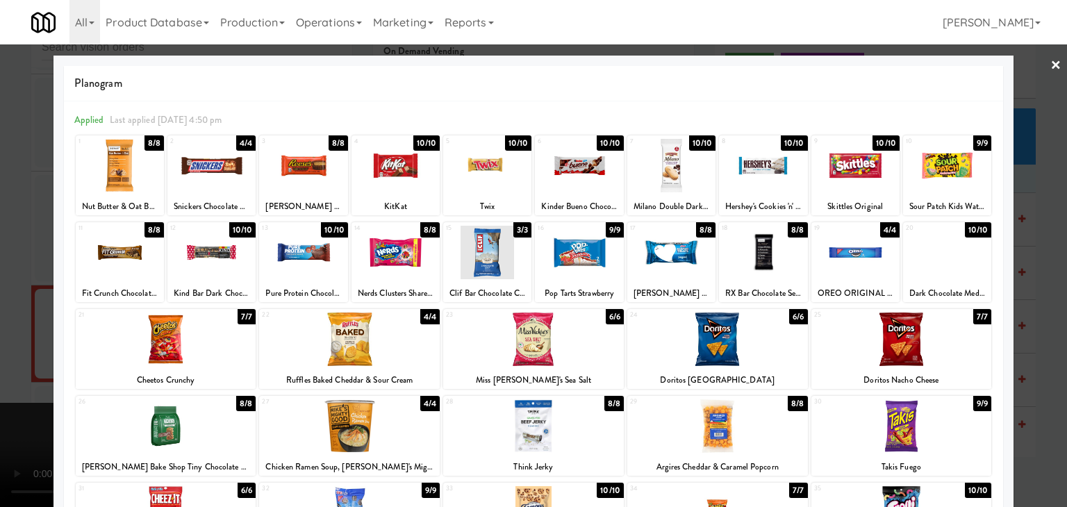
click at [350, 340] on div at bounding box center [349, 339] width 181 height 53
click at [388, 262] on div at bounding box center [395, 252] width 88 height 53
drag, startPoint x: 0, startPoint y: 318, endPoint x: 89, endPoint y: 322, distance: 89.0
click at [6, 319] on div at bounding box center [533, 253] width 1067 height 507
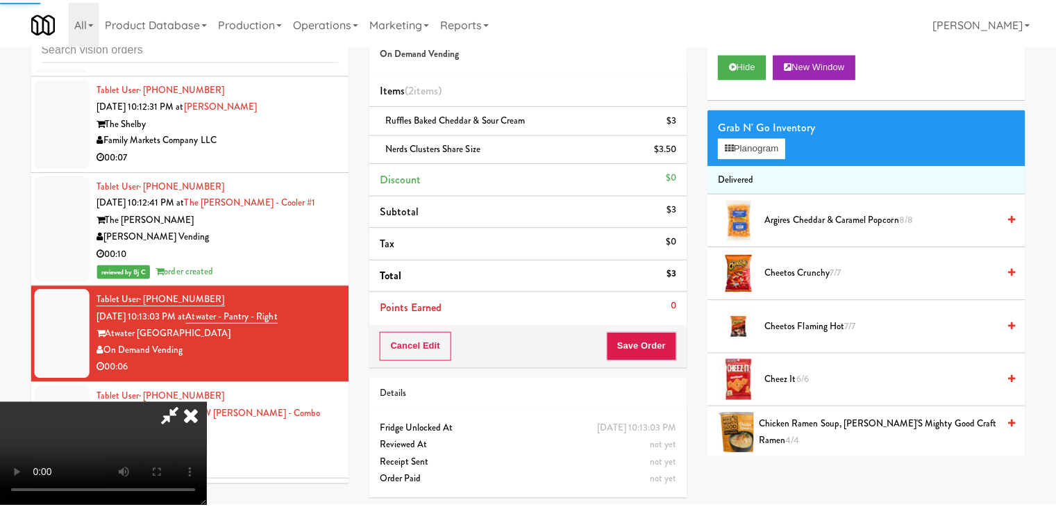
scroll to position [8802, 0]
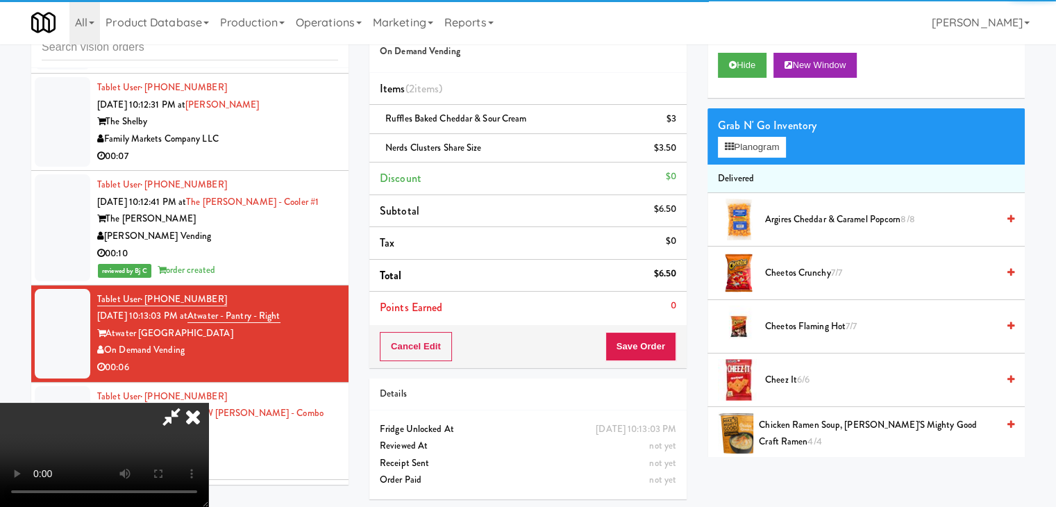
click at [208, 403] on video at bounding box center [104, 455] width 208 height 104
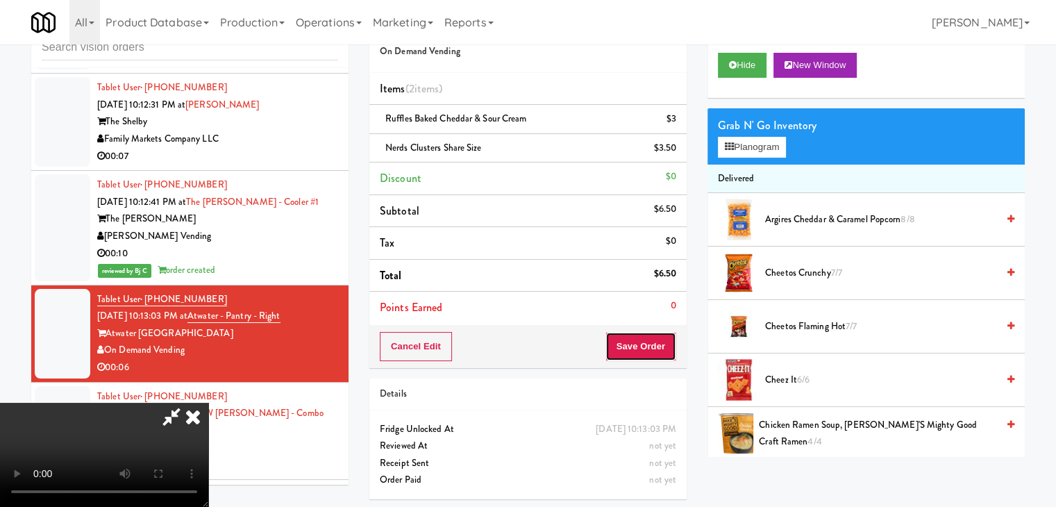
click at [664, 356] on button "Save Order" at bounding box center [641, 346] width 71 height 29
click at [661, 350] on button "Save Order" at bounding box center [641, 346] width 71 height 29
click at [660, 349] on button "Save Order" at bounding box center [641, 346] width 71 height 29
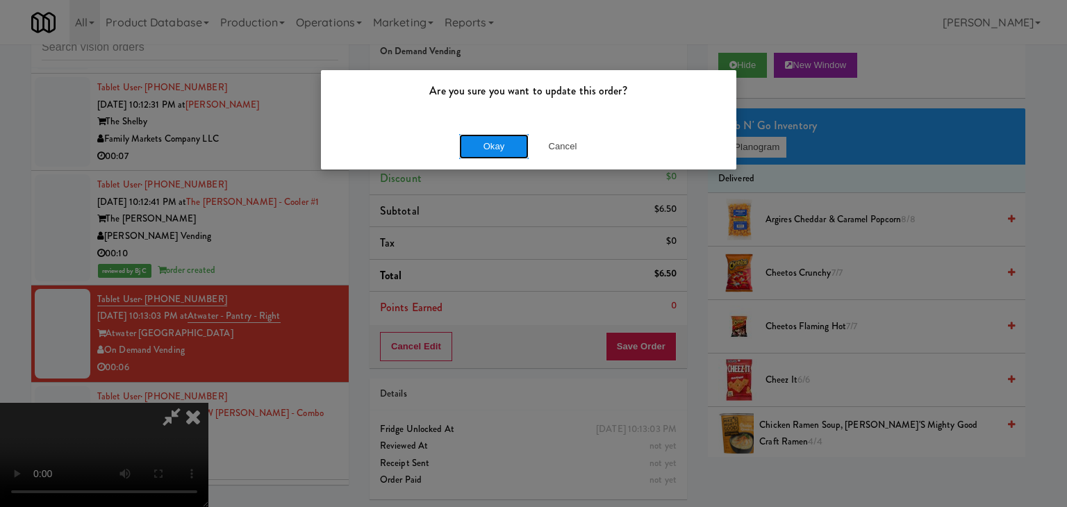
click at [490, 149] on button "Okay" at bounding box center [493, 146] width 69 height 25
click at [490, 149] on body "Are you sure you want to update this order? Okay Cancel Okay Are you sure you w…" at bounding box center [533, 253] width 1067 height 507
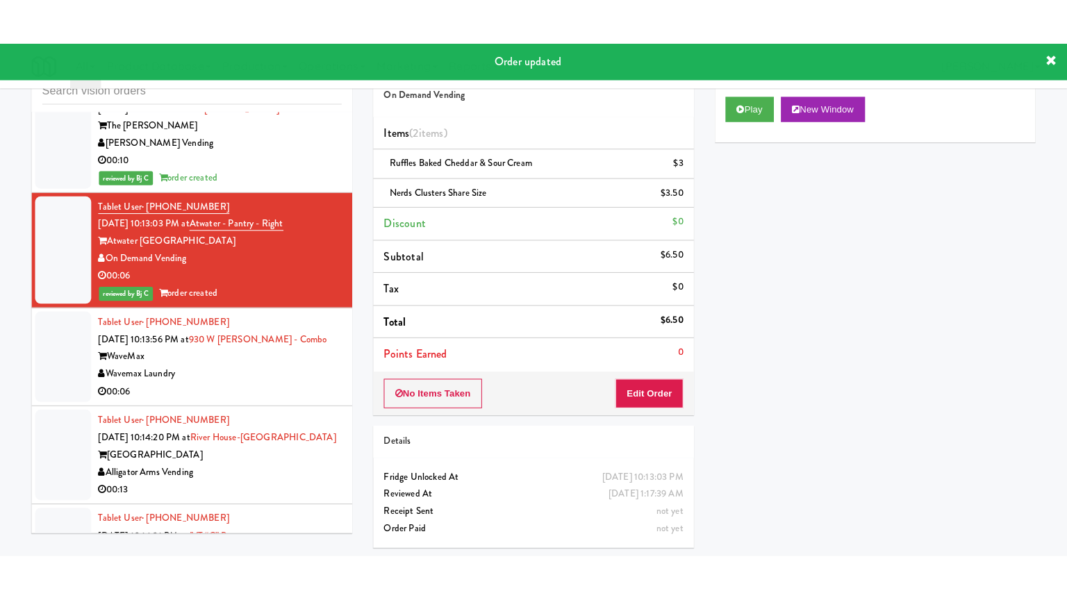
scroll to position [8941, 0]
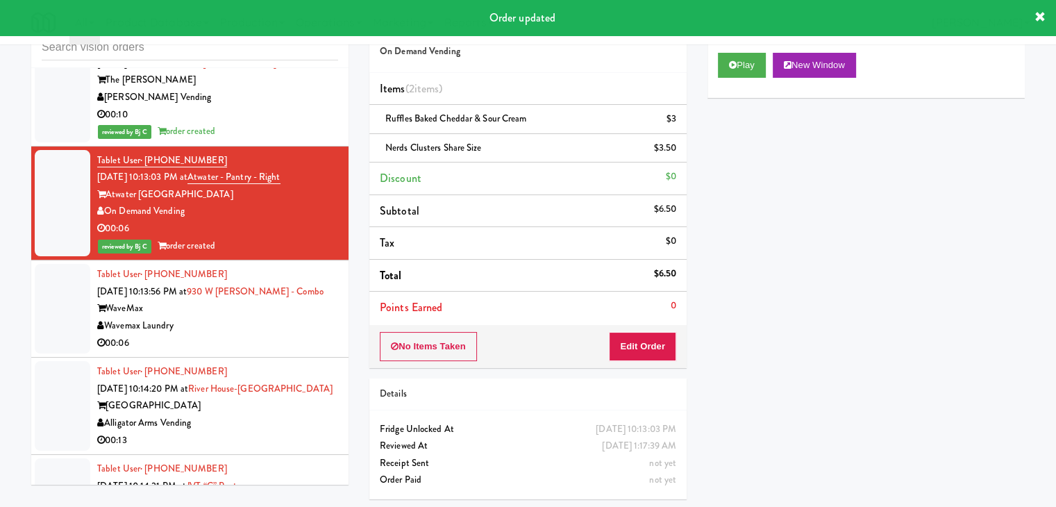
drag, startPoint x: 281, startPoint y: 242, endPoint x: 273, endPoint y: 245, distance: 8.1
click at [282, 335] on div "00:06" at bounding box center [217, 343] width 241 height 17
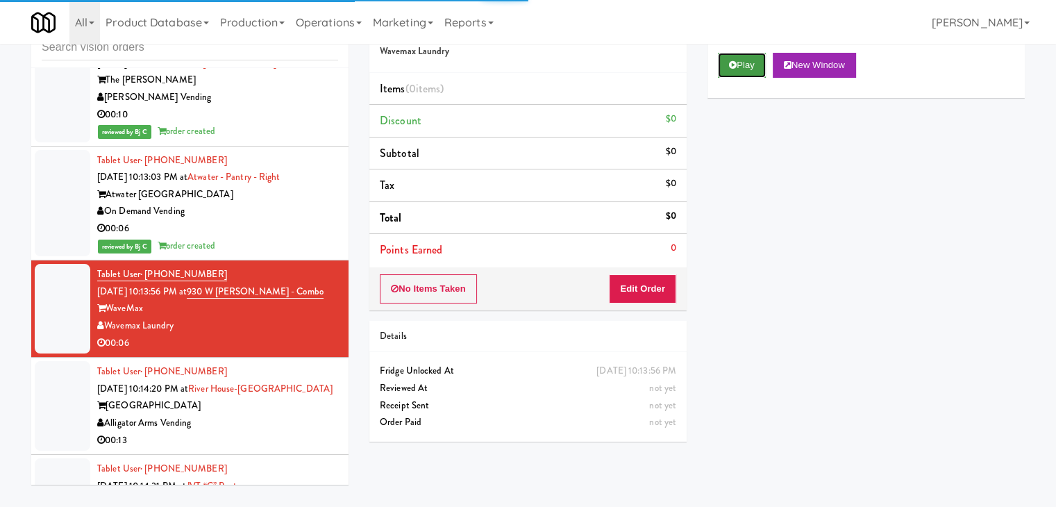
click at [746, 76] on button "Play" at bounding box center [742, 65] width 48 height 25
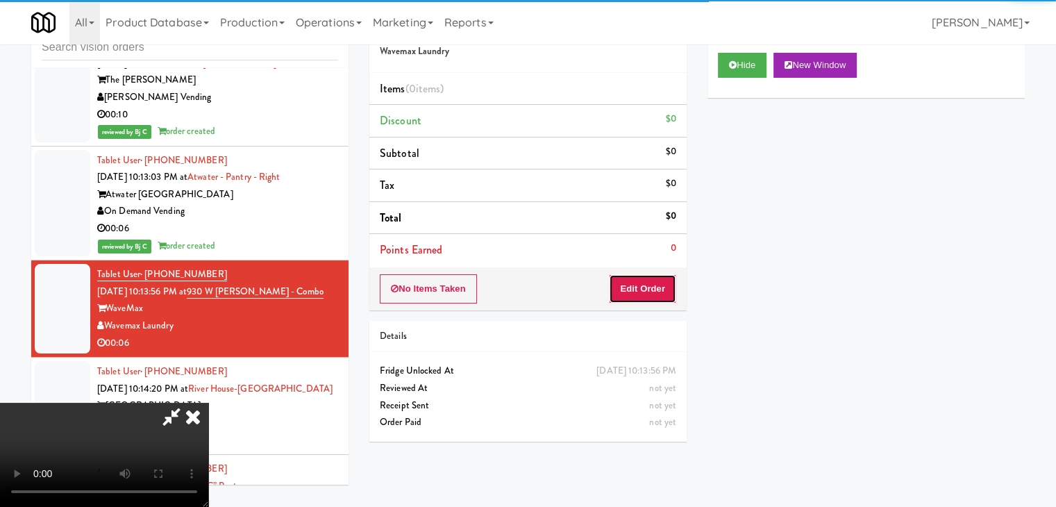
click at [645, 288] on button "Edit Order" at bounding box center [642, 288] width 67 height 29
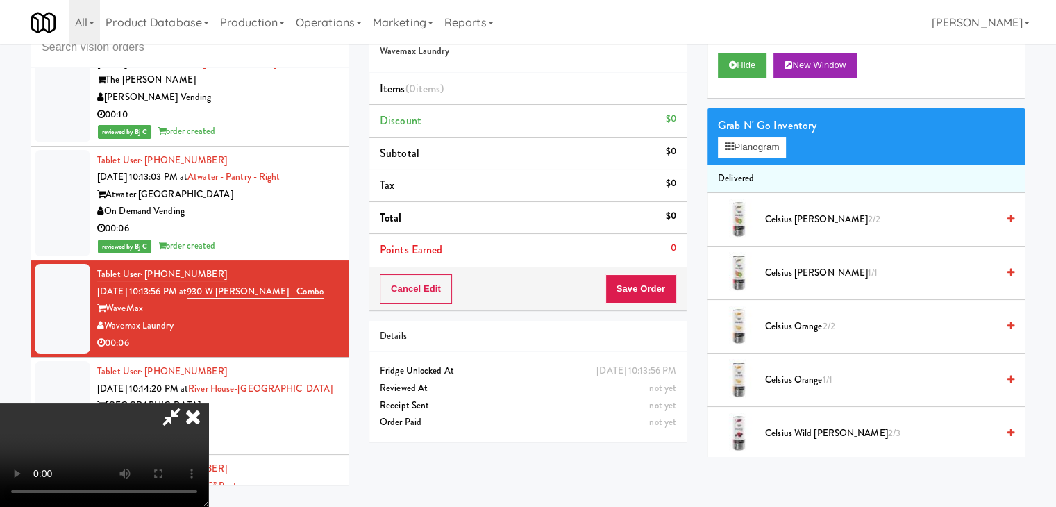
drag, startPoint x: 494, startPoint y: 373, endPoint x: 553, endPoint y: 398, distance: 63.5
click at [208, 403] on video at bounding box center [104, 455] width 208 height 104
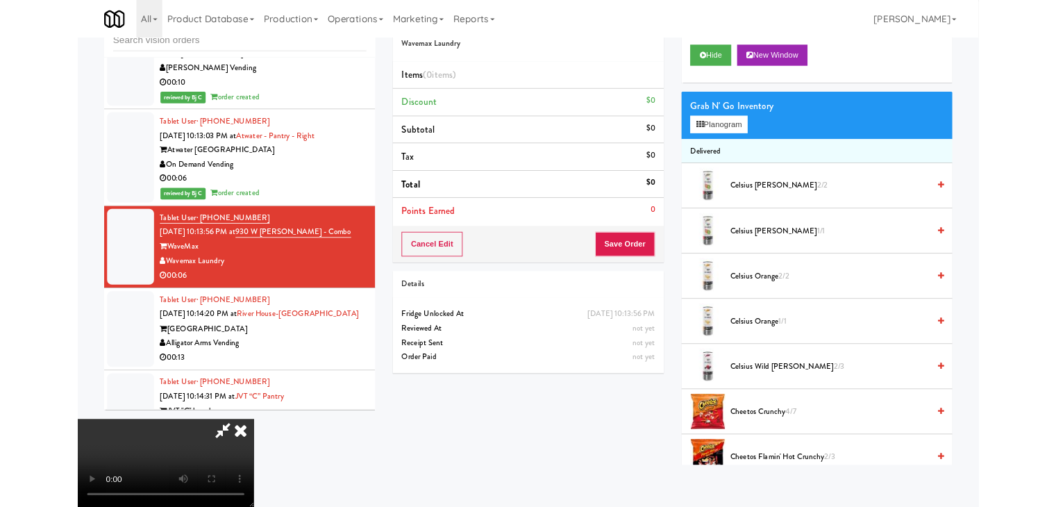
scroll to position [8924, 0]
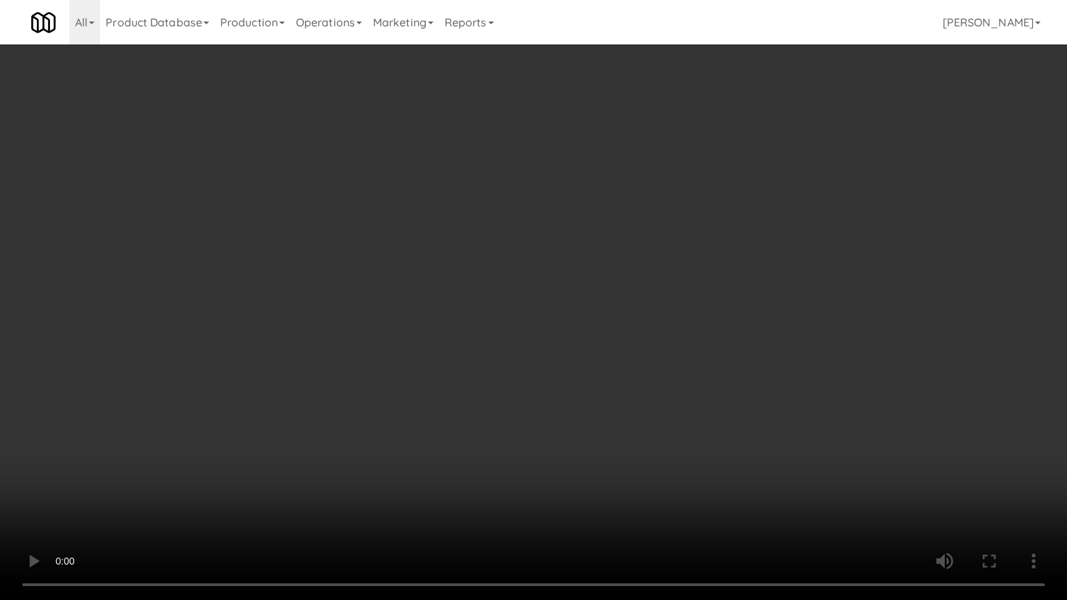
click at [633, 405] on video at bounding box center [533, 300] width 1067 height 600
click at [635, 405] on video at bounding box center [533, 300] width 1067 height 600
click at [636, 405] on video at bounding box center [533, 300] width 1067 height 600
click at [639, 390] on video at bounding box center [533, 300] width 1067 height 600
click at [642, 381] on video at bounding box center [533, 300] width 1067 height 600
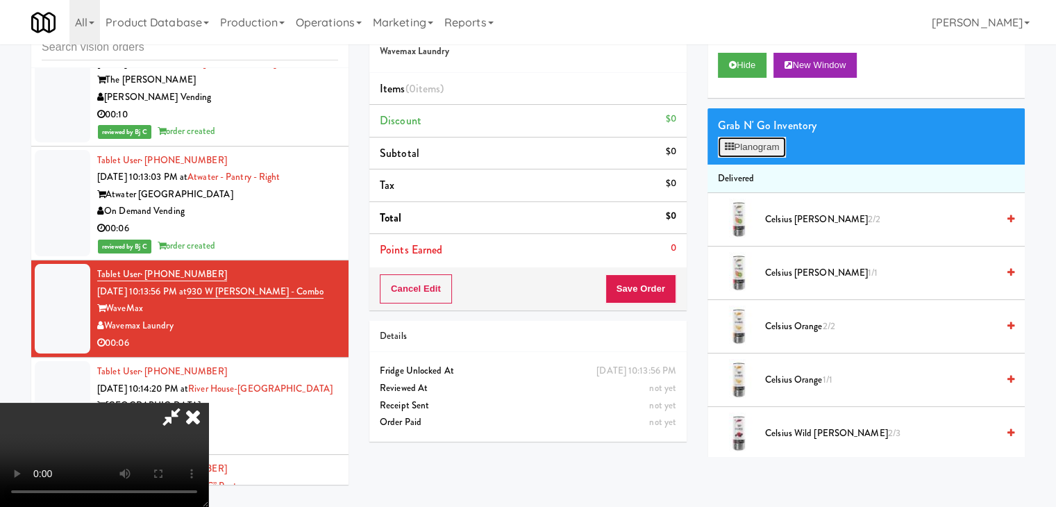
click at [758, 146] on button "Planogram" at bounding box center [752, 147] width 68 height 21
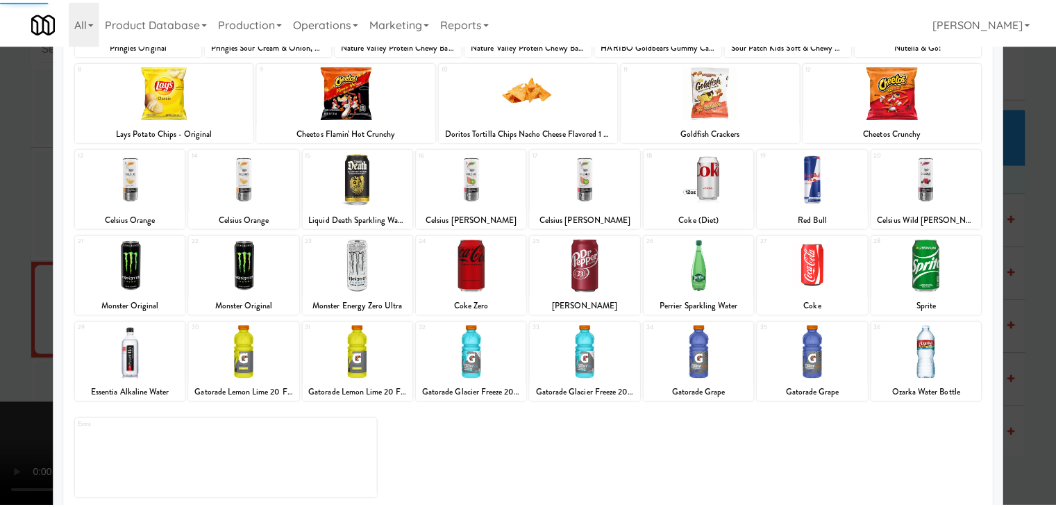
scroll to position [175, 0]
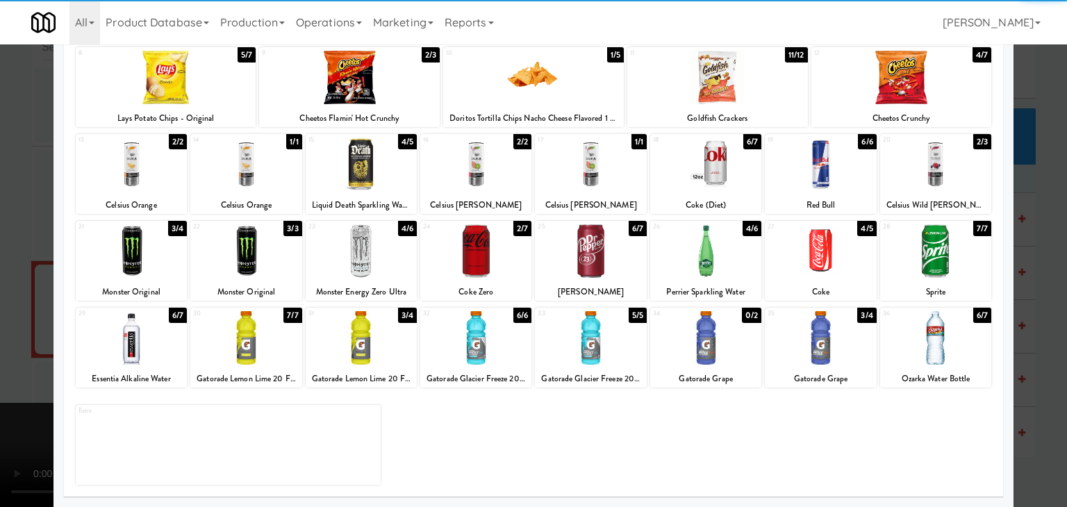
click at [831, 340] on div at bounding box center [820, 337] width 111 height 53
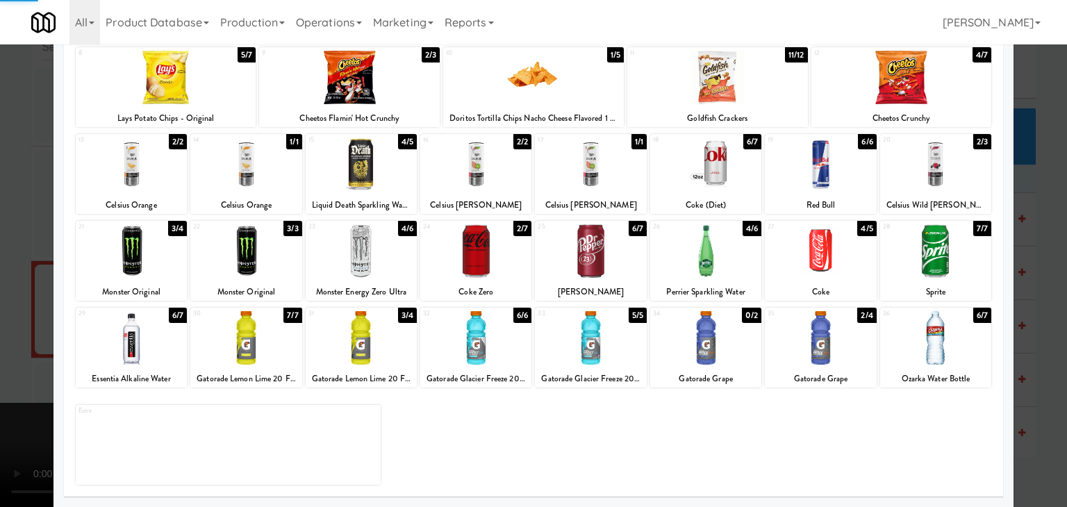
drag, startPoint x: 0, startPoint y: 306, endPoint x: 53, endPoint y: 301, distance: 53.1
click at [3, 305] on div at bounding box center [533, 253] width 1067 height 507
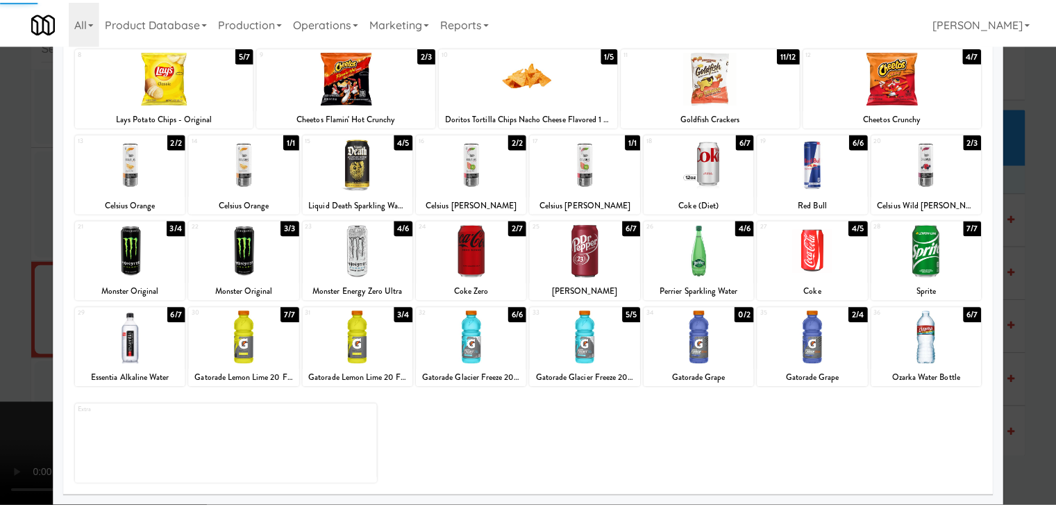
scroll to position [8941, 0]
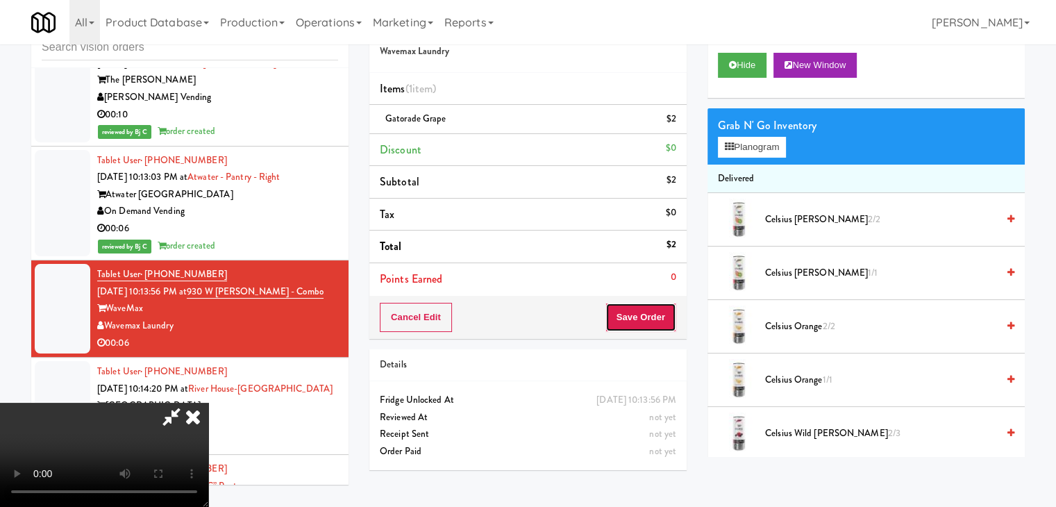
click at [650, 326] on button "Save Order" at bounding box center [641, 317] width 71 height 29
click at [650, 324] on button "Save Order" at bounding box center [641, 317] width 71 height 29
click at [650, 323] on button "Save Order" at bounding box center [641, 317] width 71 height 29
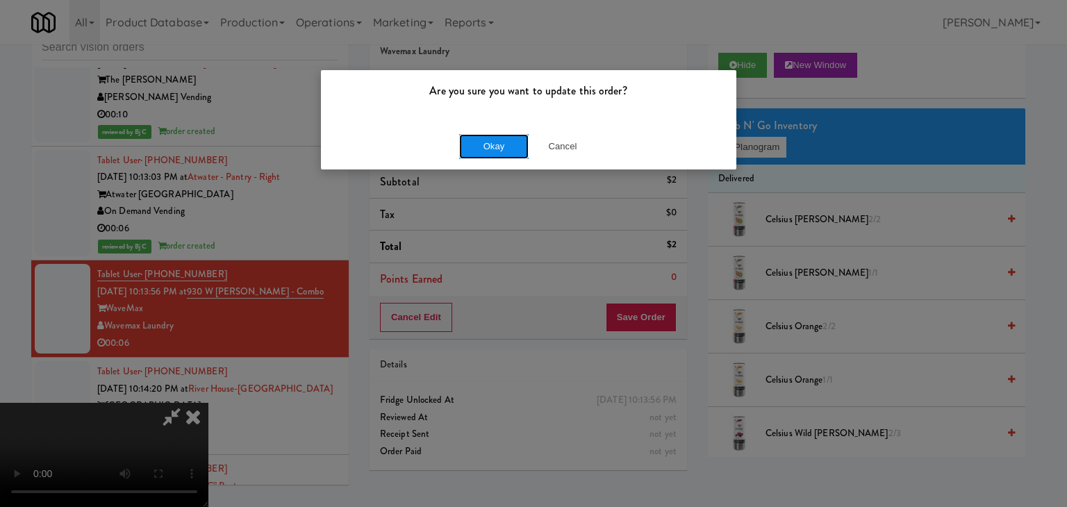
click at [494, 155] on button "Okay" at bounding box center [493, 146] width 69 height 25
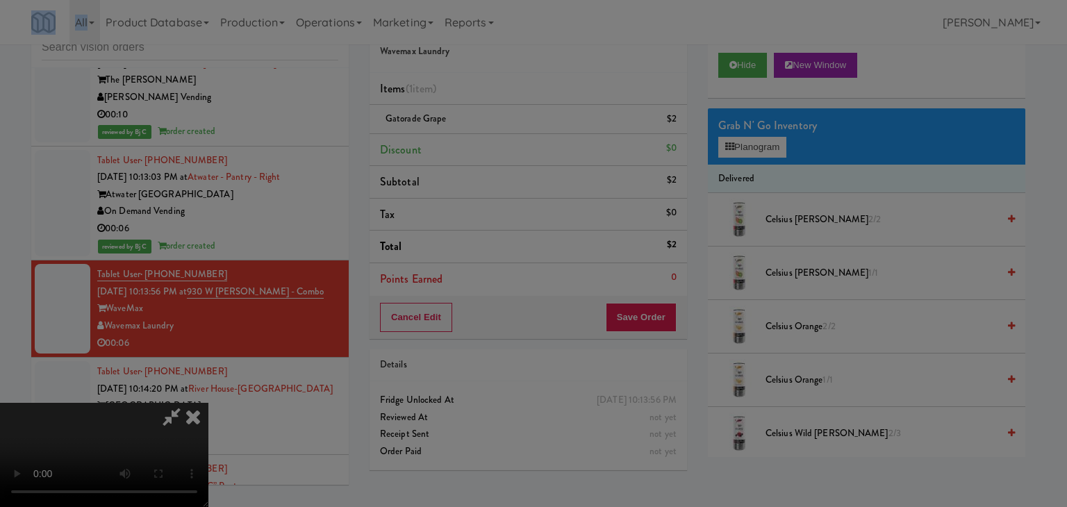
click at [496, 155] on div "Are you sure you want to update this order? Okay Cancel" at bounding box center [533, 253] width 1067 height 507
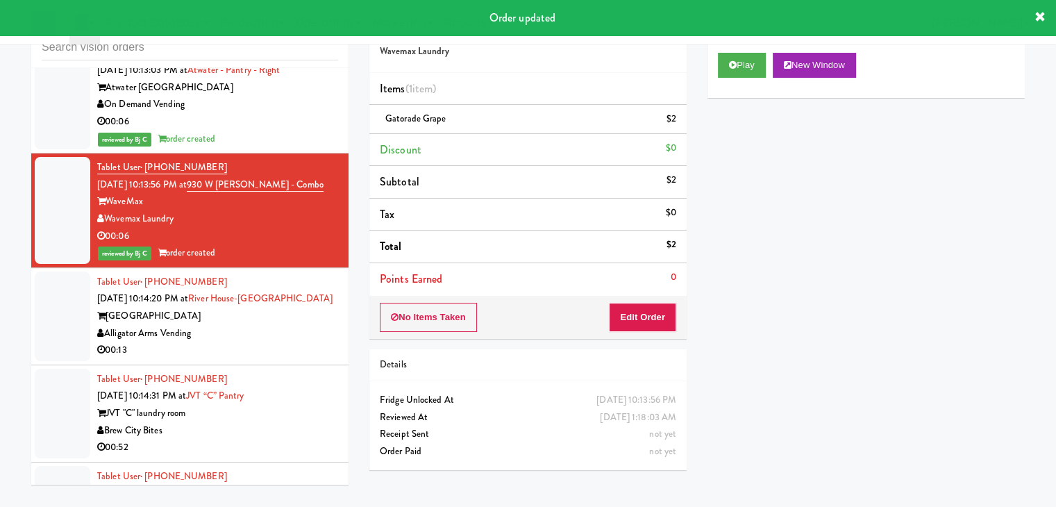
scroll to position [9080, 0]
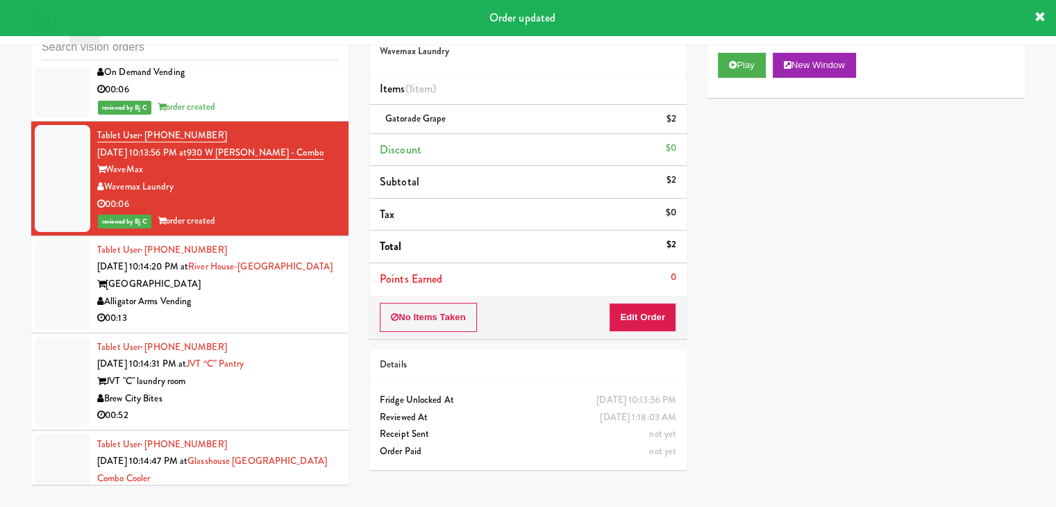
click at [299, 310] on div "00:13" at bounding box center [217, 318] width 241 height 17
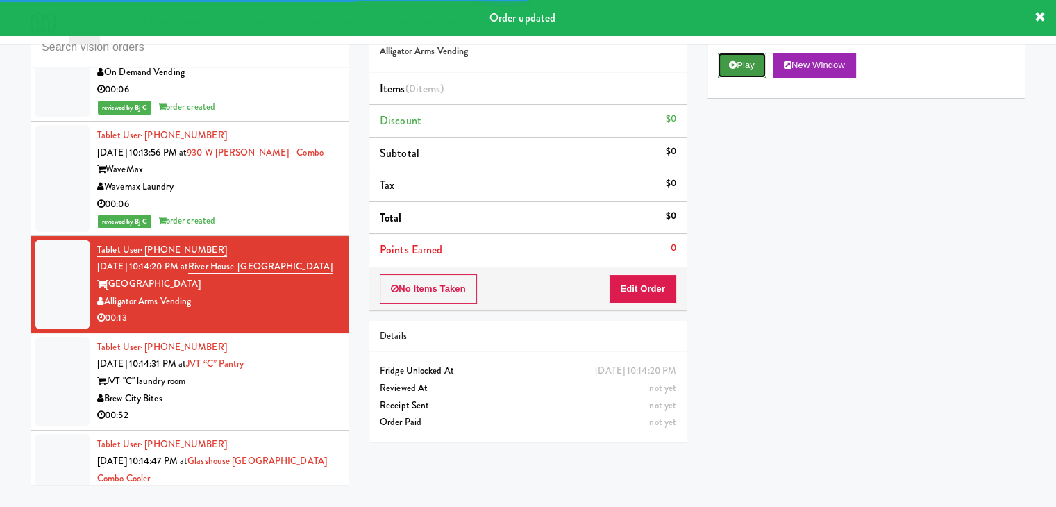
click at [736, 72] on button "Play" at bounding box center [742, 65] width 48 height 25
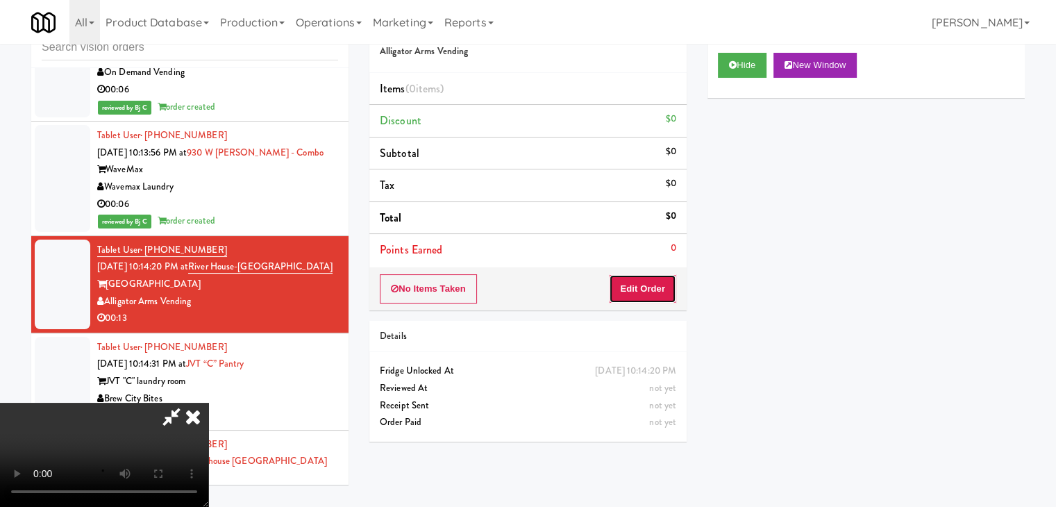
click at [657, 289] on button "Edit Order" at bounding box center [642, 288] width 67 height 29
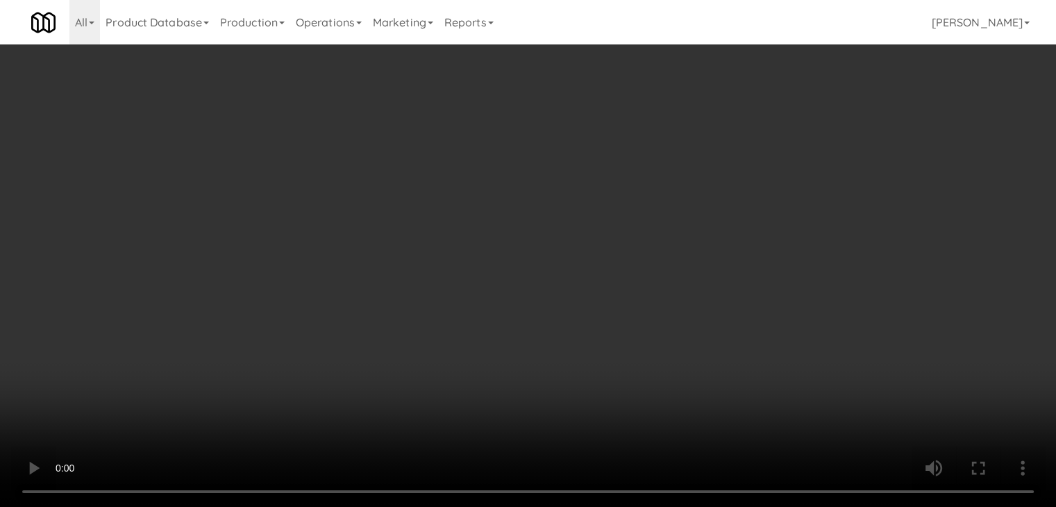
scroll to position [9063, 0]
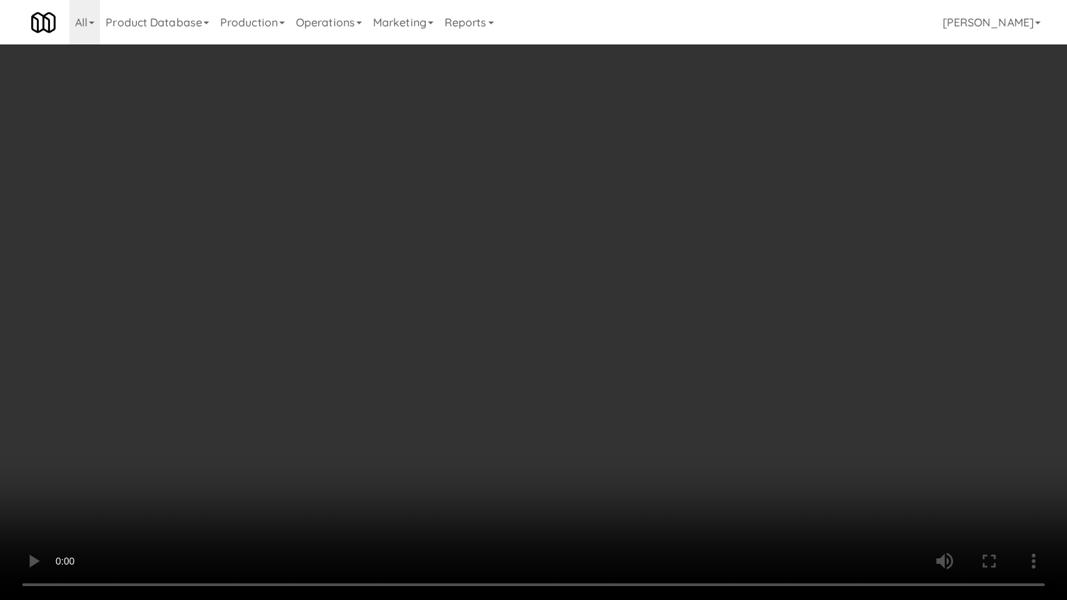
click at [620, 422] on video at bounding box center [533, 300] width 1067 height 600
click at [619, 422] on video at bounding box center [533, 300] width 1067 height 600
click at [620, 415] on video at bounding box center [533, 300] width 1067 height 600
click at [615, 401] on video at bounding box center [533, 300] width 1067 height 600
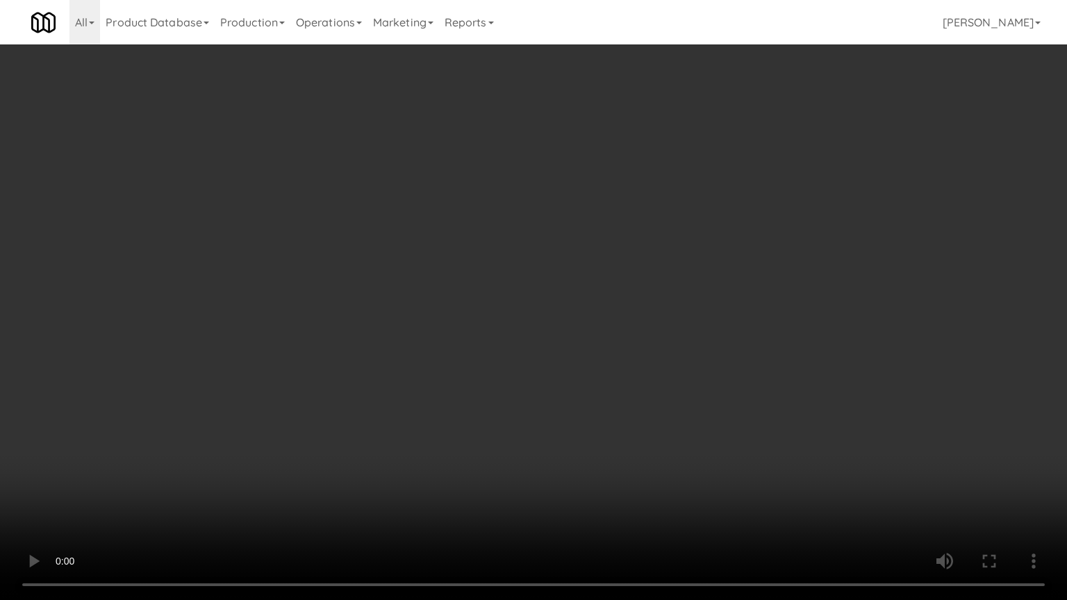
drag, startPoint x: 615, startPoint y: 401, endPoint x: 690, endPoint y: 212, distance: 203.6
click at [620, 388] on video at bounding box center [533, 300] width 1067 height 600
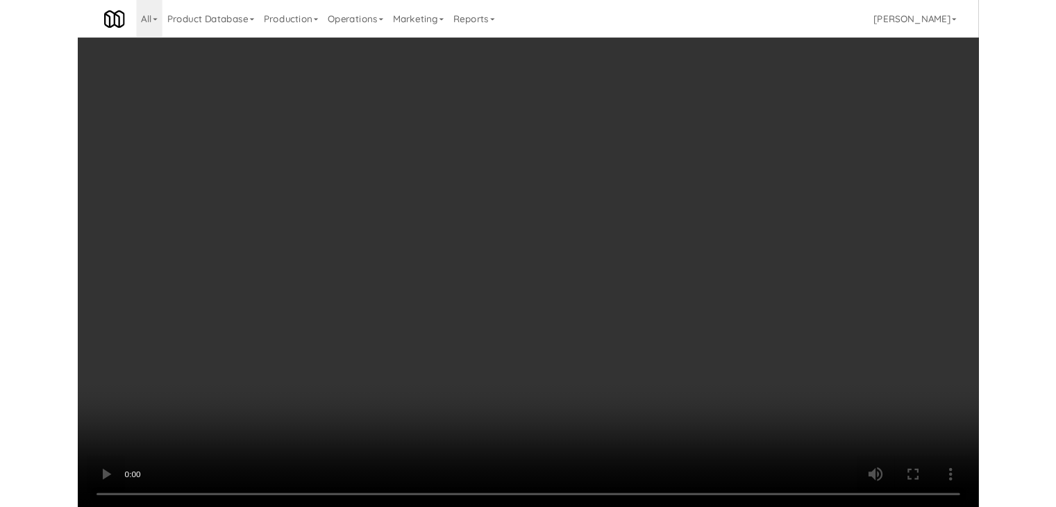
scroll to position [9080, 0]
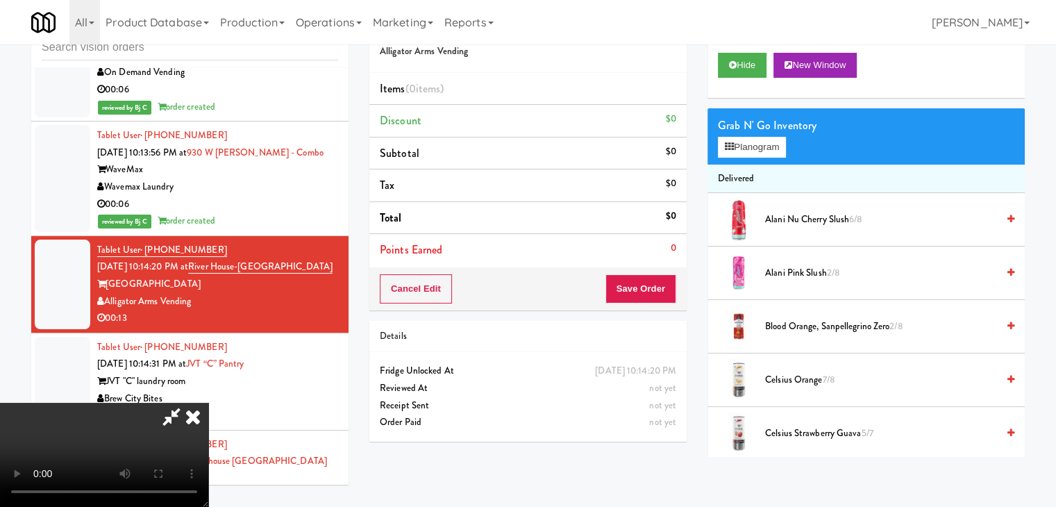
click at [208, 403] on video at bounding box center [104, 455] width 208 height 104
click at [755, 156] on button "Planogram" at bounding box center [752, 147] width 68 height 21
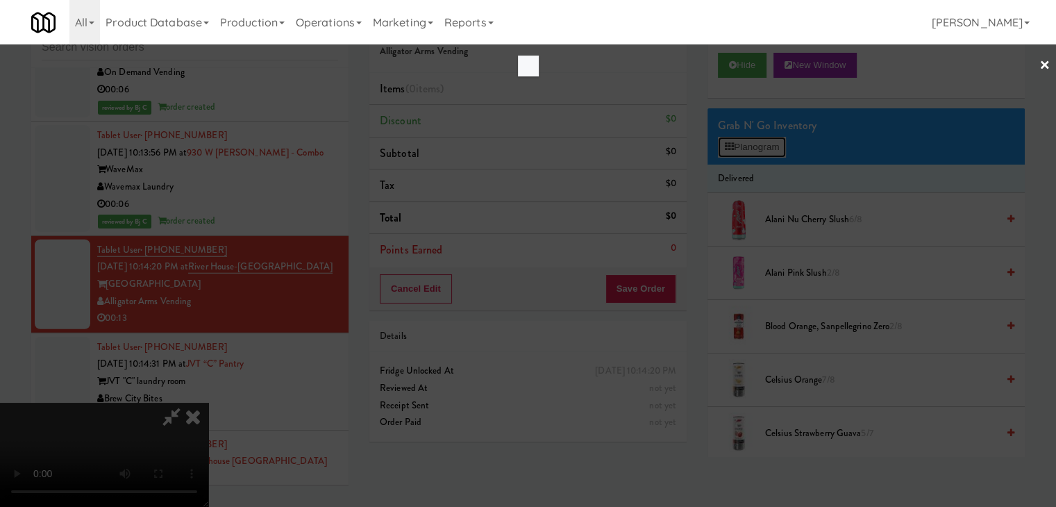
scroll to position [9063, 0]
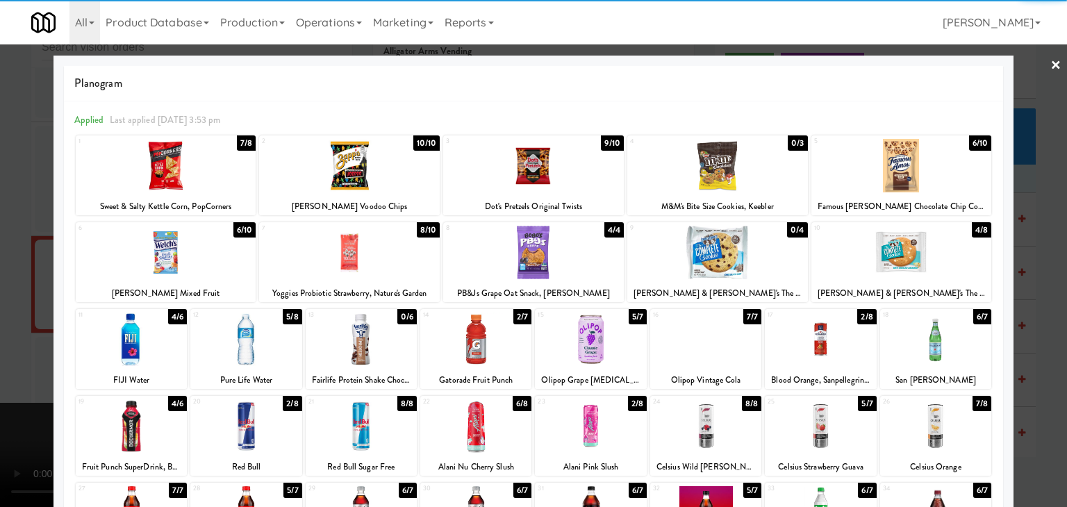
click at [897, 170] on div at bounding box center [901, 165] width 181 height 53
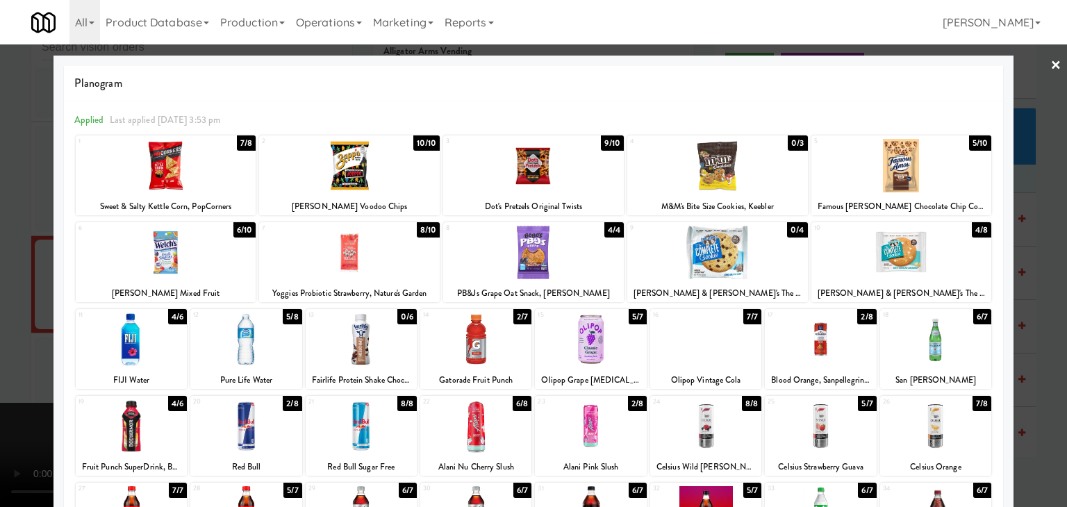
click at [361, 340] on div at bounding box center [361, 339] width 111 height 53
drag, startPoint x: 0, startPoint y: 343, endPoint x: 17, endPoint y: 340, distance: 17.7
click at [5, 342] on div at bounding box center [533, 253] width 1067 height 507
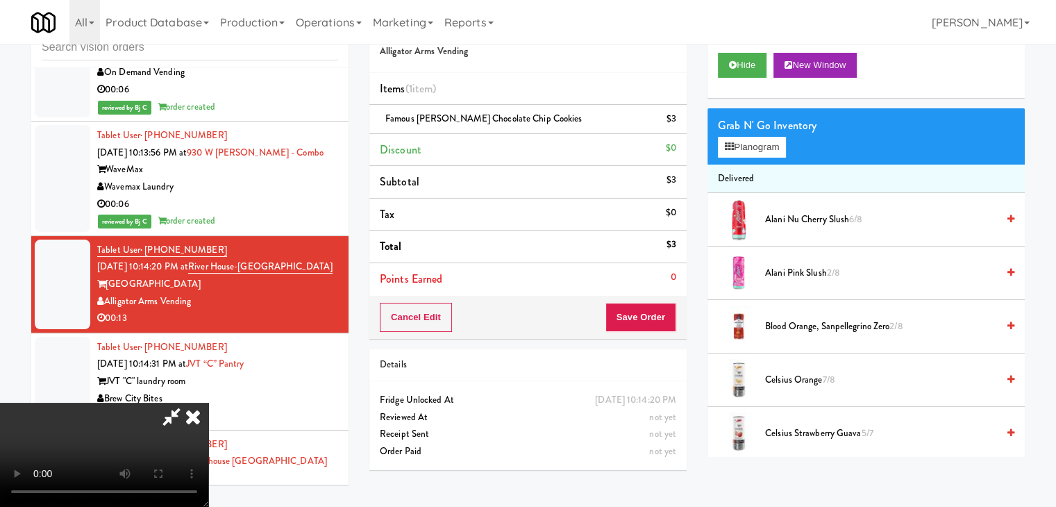
scroll to position [195, 0]
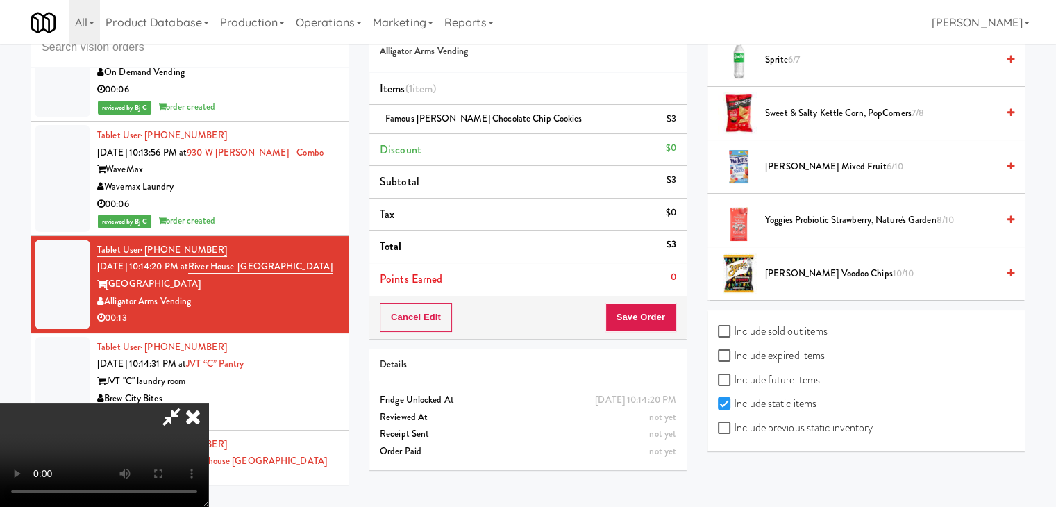
click at [829, 423] on label "Include previous static inventory" at bounding box center [795, 427] width 155 height 21
click at [734, 423] on input "Include previous static inventory" at bounding box center [726, 428] width 16 height 11
checkbox input "true"
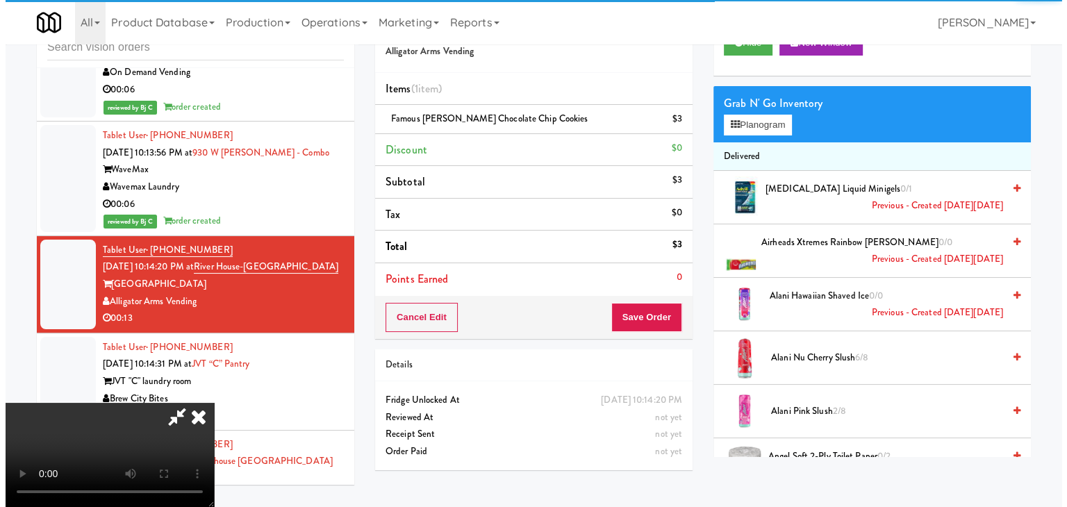
scroll to position [0, 0]
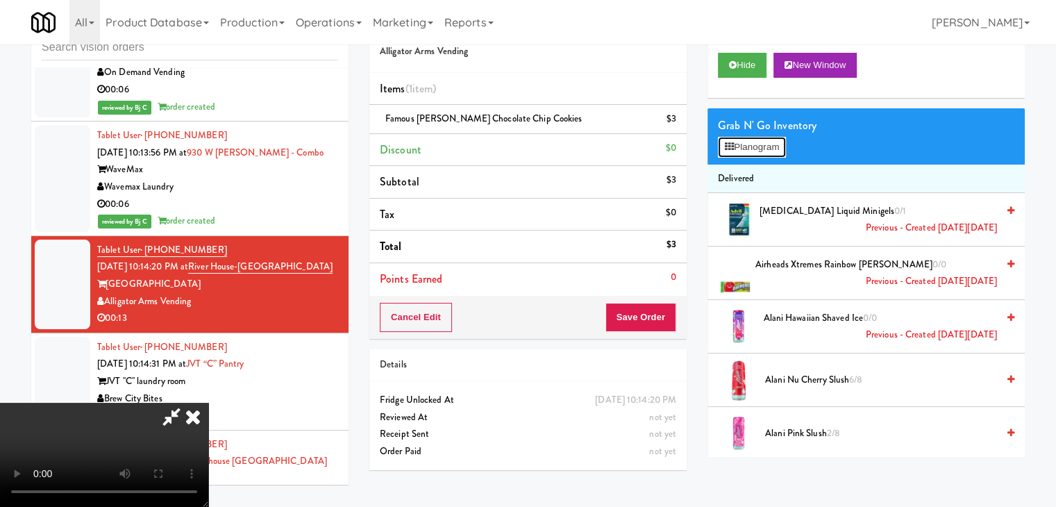
click at [767, 143] on button "Planogram" at bounding box center [752, 147] width 68 height 21
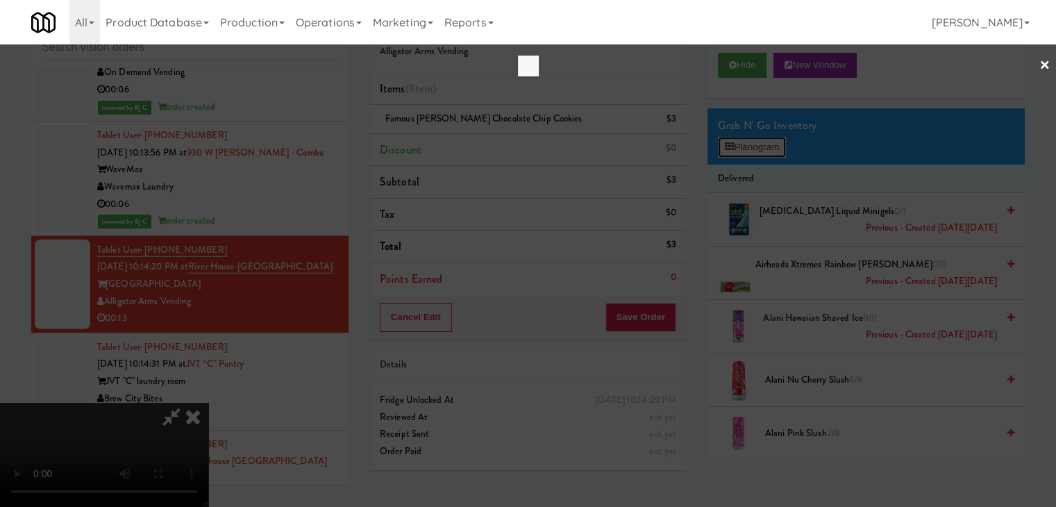
scroll to position [9063, 0]
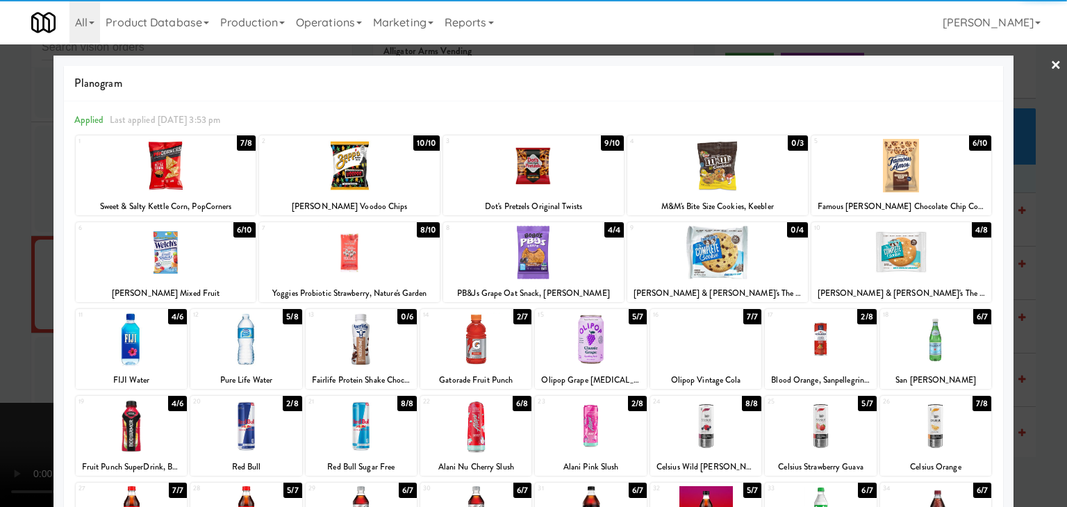
click at [366, 345] on div at bounding box center [361, 339] width 111 height 53
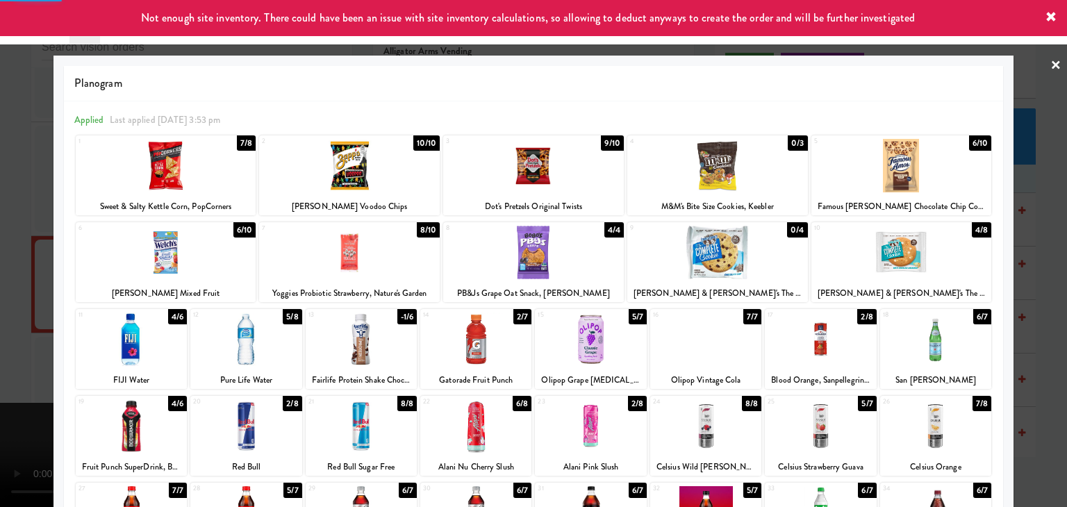
drag, startPoint x: 0, startPoint y: 332, endPoint x: 76, endPoint y: 334, distance: 75.7
click at [1, 332] on div at bounding box center [533, 253] width 1067 height 507
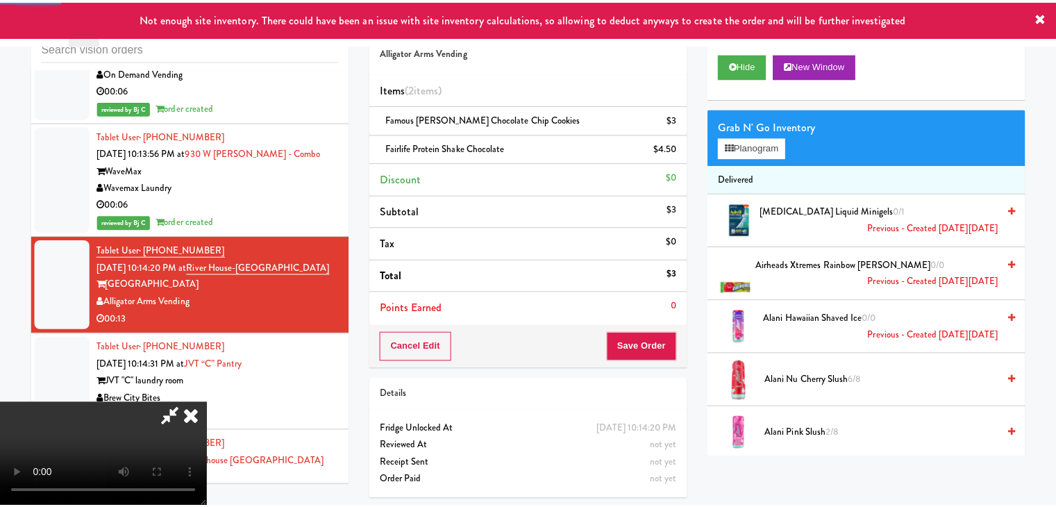
scroll to position [9080, 0]
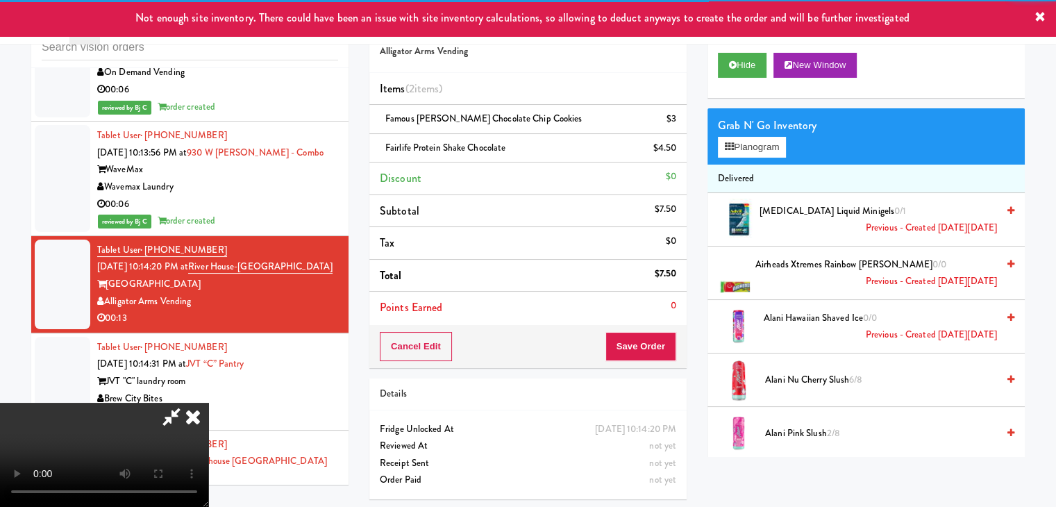
click at [208, 403] on video at bounding box center [104, 455] width 208 height 104
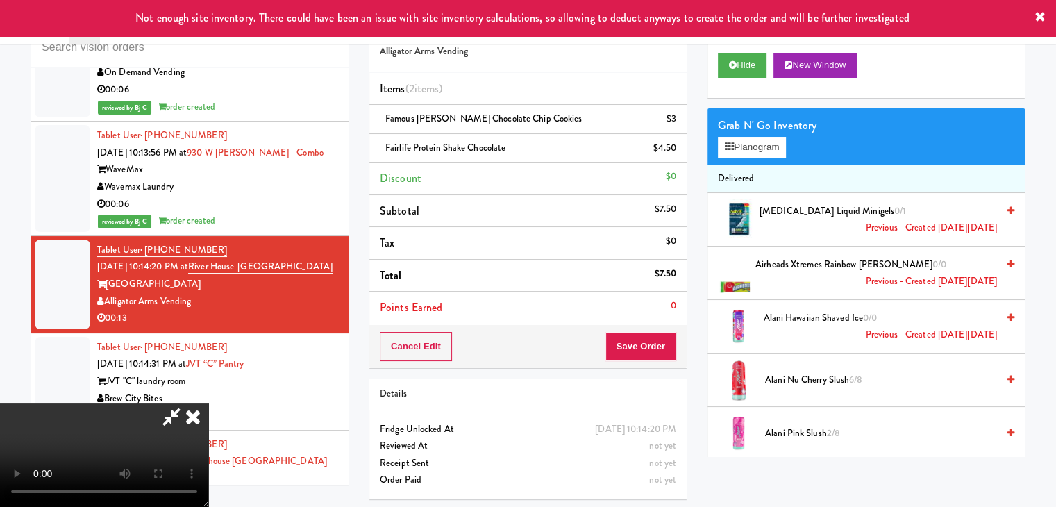
click at [108, 490] on video at bounding box center [104, 455] width 208 height 104
click at [208, 403] on video at bounding box center [104, 455] width 208 height 104
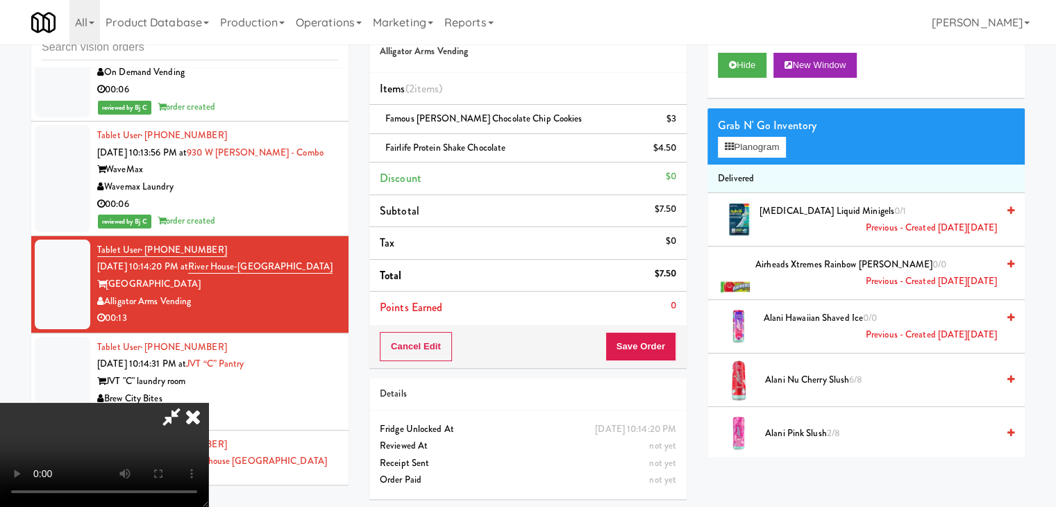
click at [208, 403] on video at bounding box center [104, 455] width 208 height 104
drag, startPoint x: 547, startPoint y: 354, endPoint x: 629, endPoint y: 340, distance: 83.0
click at [208, 403] on video at bounding box center [104, 455] width 208 height 104
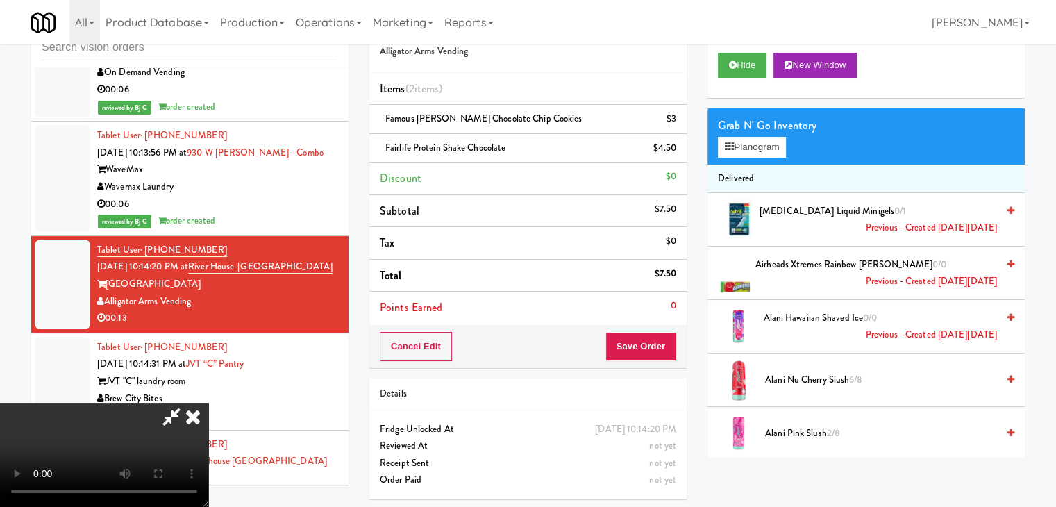
click at [208, 403] on video at bounding box center [104, 455] width 208 height 104
drag, startPoint x: 431, startPoint y: 337, endPoint x: 517, endPoint y: 301, distance: 94.0
click at [208, 403] on video at bounding box center [104, 455] width 208 height 104
click at [751, 147] on button "Planogram" at bounding box center [752, 147] width 68 height 21
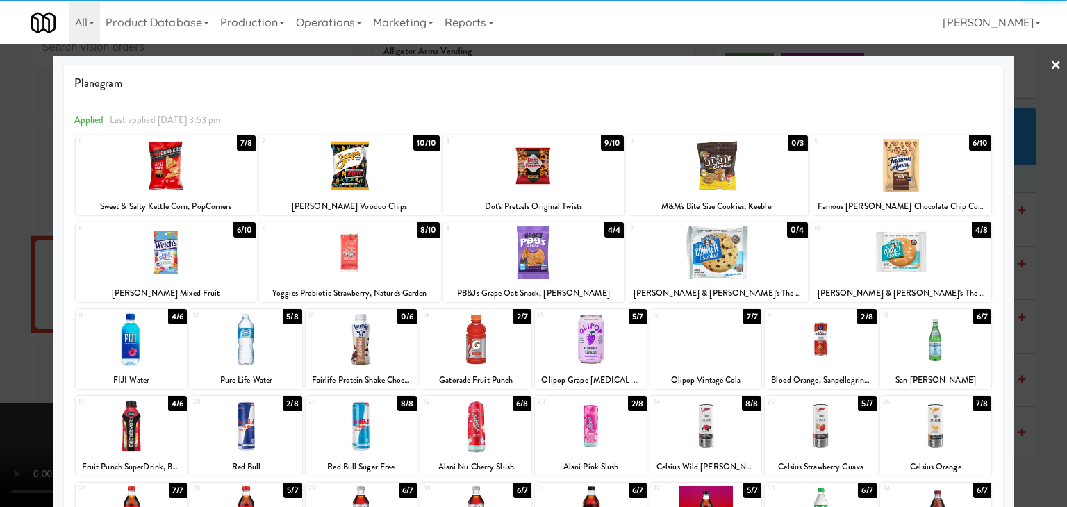
click at [167, 254] on div at bounding box center [166, 252] width 181 height 53
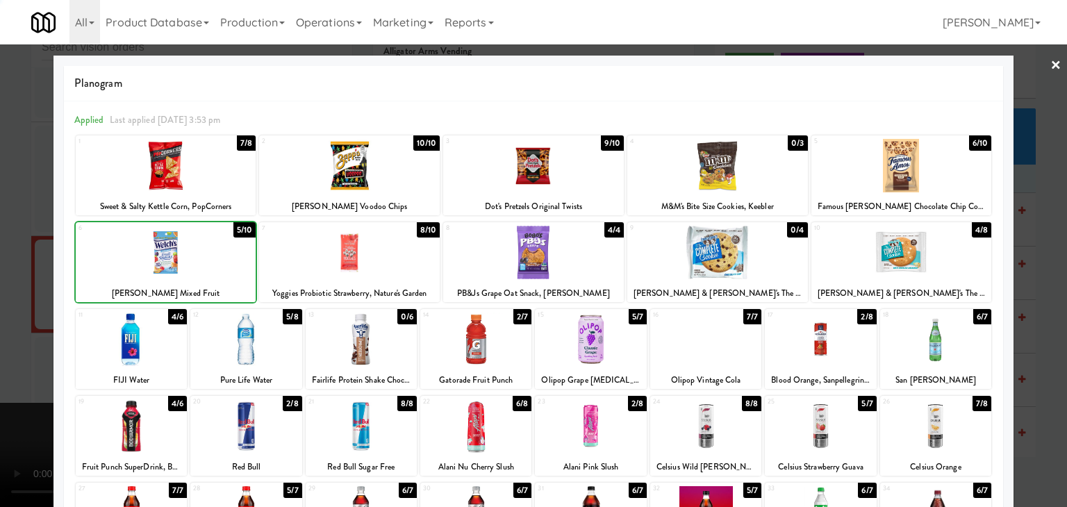
drag, startPoint x: 0, startPoint y: 260, endPoint x: 317, endPoint y: 262, distance: 316.7
click at [9, 259] on div at bounding box center [533, 253] width 1067 height 507
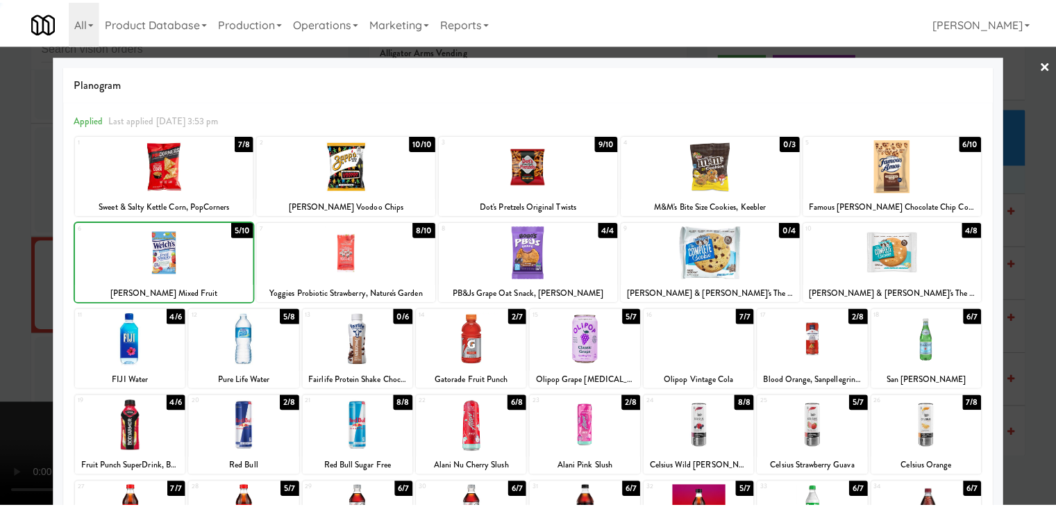
scroll to position [9080, 0]
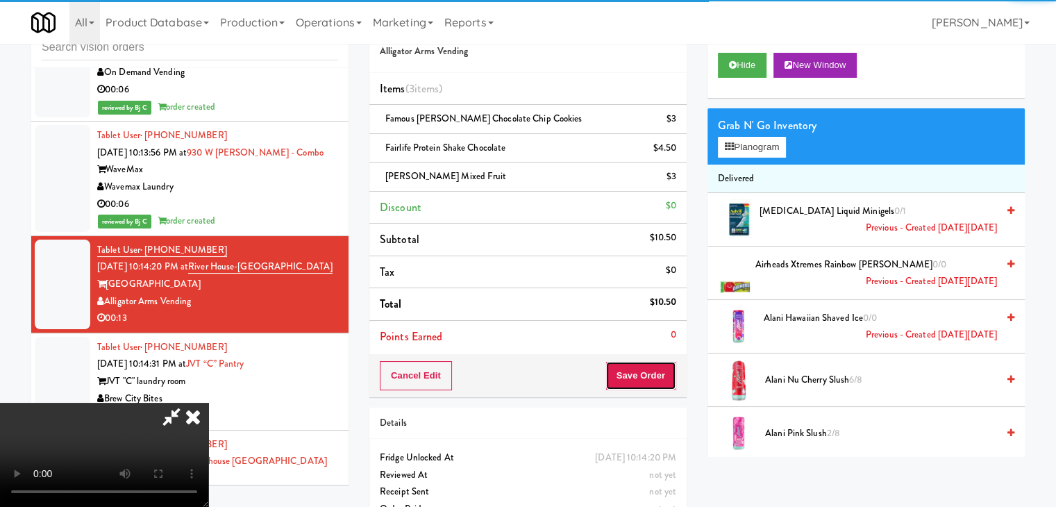
click at [649, 370] on button "Save Order" at bounding box center [641, 375] width 71 height 29
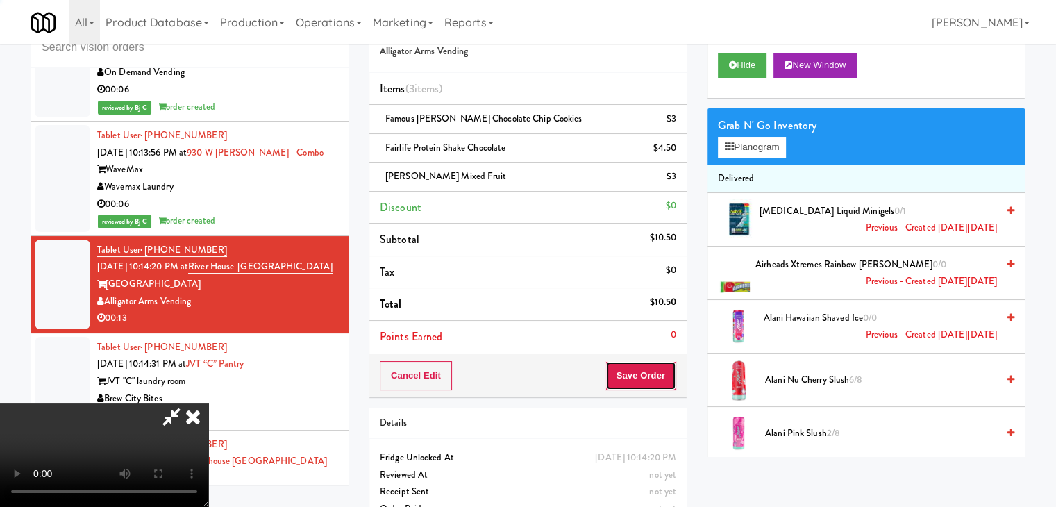
click at [650, 370] on button "Save Order" at bounding box center [641, 375] width 71 height 29
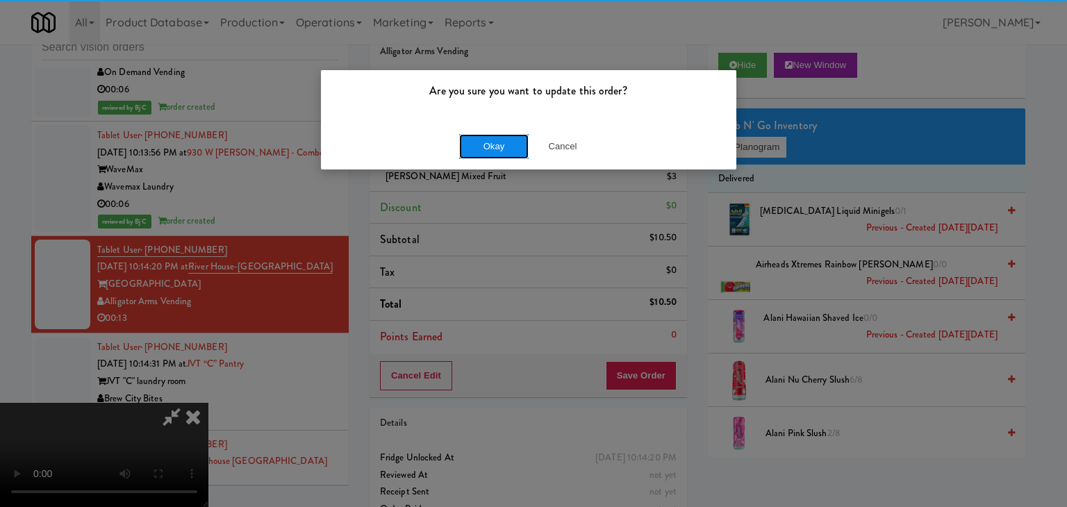
click at [494, 153] on button "Okay" at bounding box center [493, 146] width 69 height 25
click at [494, 153] on div "Okay Cancel" at bounding box center [528, 146] width 415 height 47
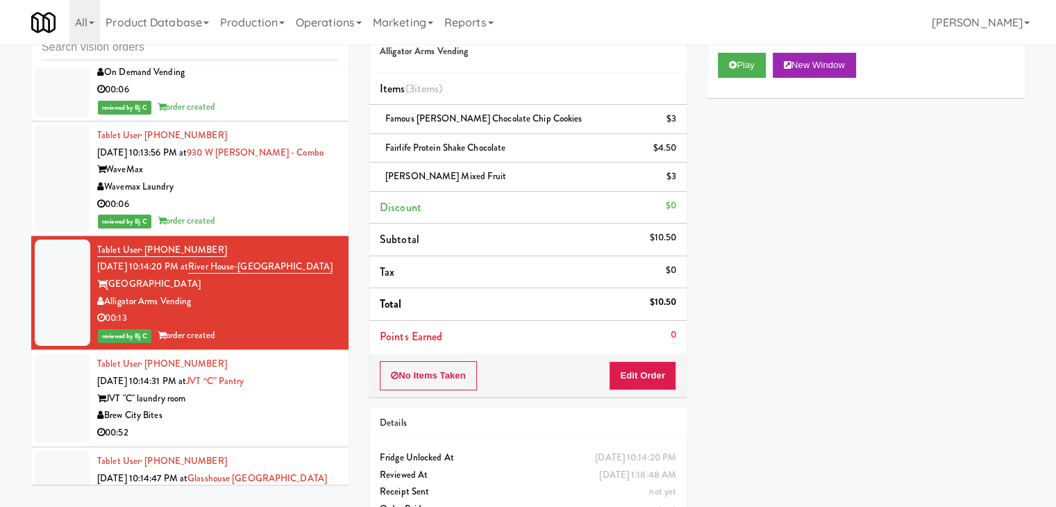
drag, startPoint x: 294, startPoint y: 306, endPoint x: 300, endPoint y: 298, distance: 10.0
click at [296, 390] on div "JVT "C" laundry room" at bounding box center [217, 398] width 241 height 17
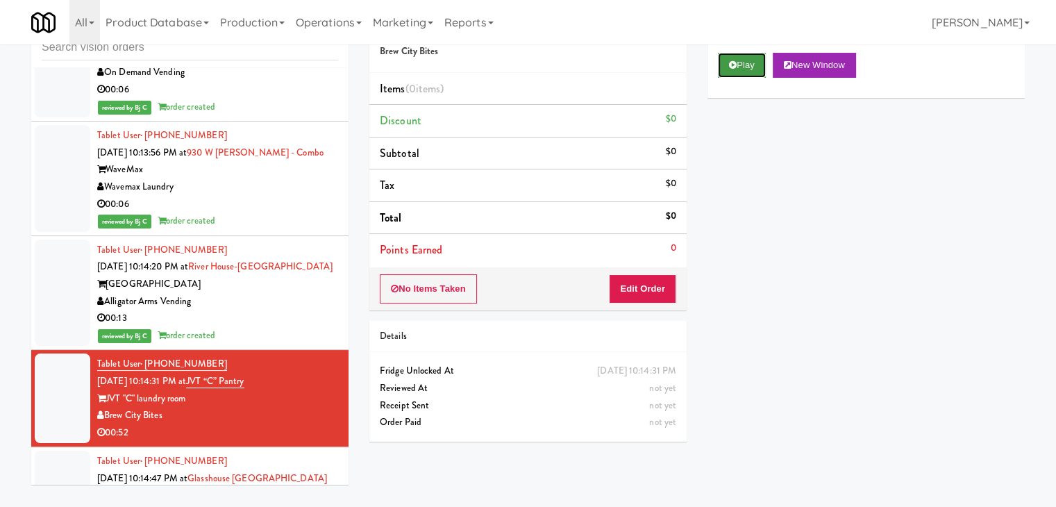
drag, startPoint x: 753, startPoint y: 60, endPoint x: 688, endPoint y: 178, distance: 135.5
click at [753, 61] on button "Play" at bounding box center [742, 65] width 48 height 25
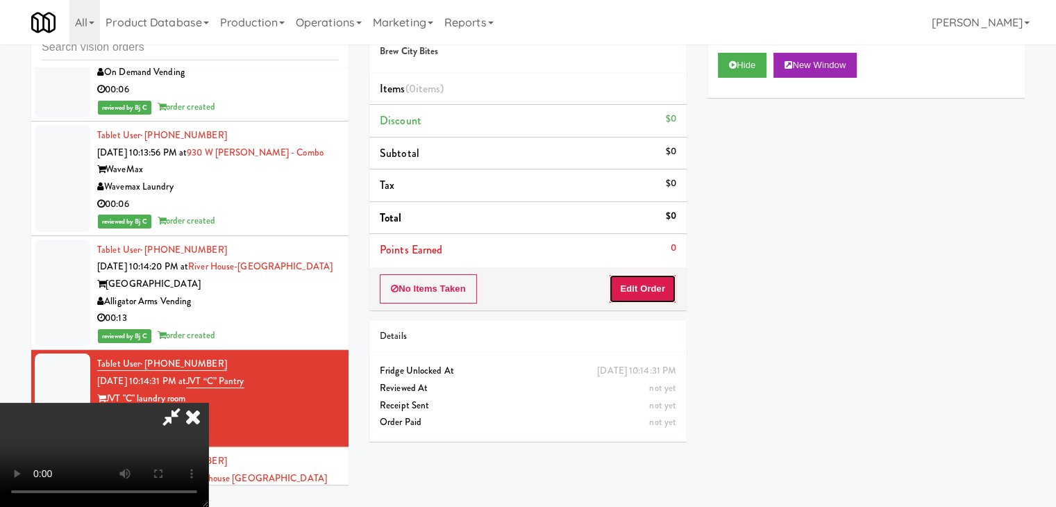
click at [647, 285] on button "Edit Order" at bounding box center [642, 288] width 67 height 29
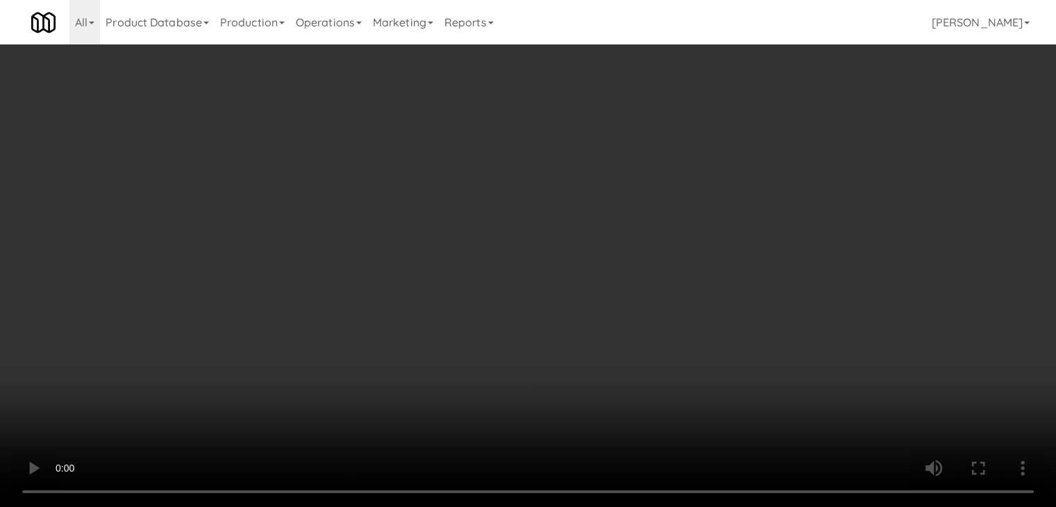
scroll to position [9063, 0]
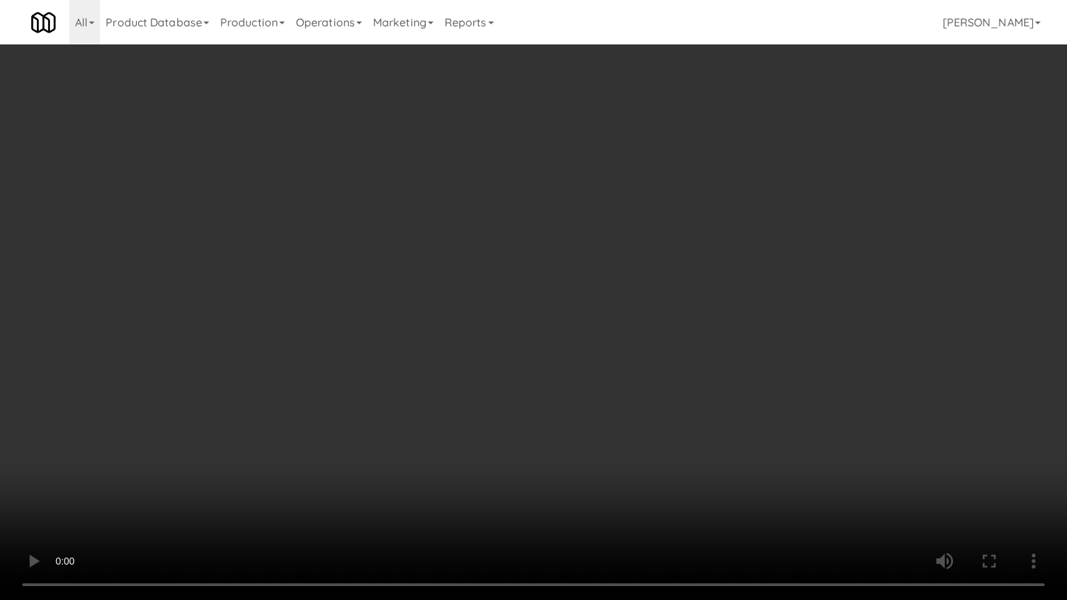
click at [561, 383] on video at bounding box center [533, 300] width 1067 height 600
click at [561, 378] on video at bounding box center [533, 300] width 1067 height 600
click at [588, 363] on video at bounding box center [533, 300] width 1067 height 600
click at [589, 363] on video at bounding box center [533, 300] width 1067 height 600
click at [585, 360] on video at bounding box center [533, 300] width 1067 height 600
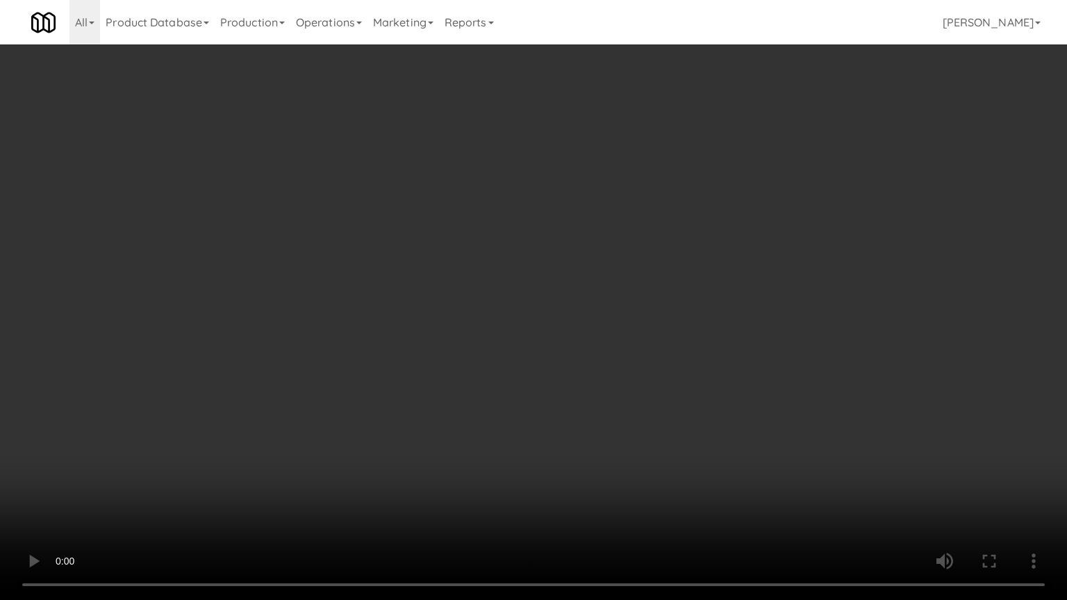
click at [574, 354] on video at bounding box center [533, 300] width 1067 height 600
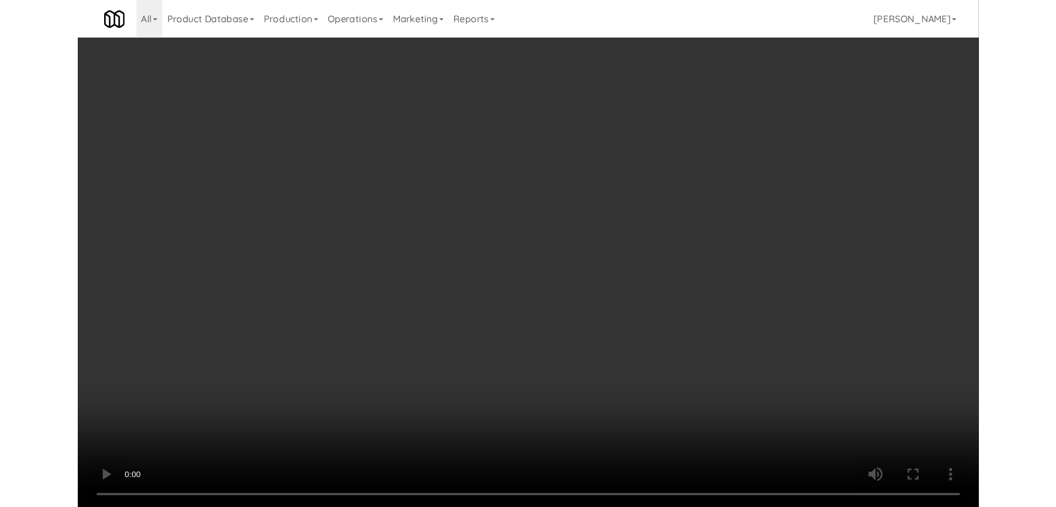
scroll to position [9080, 0]
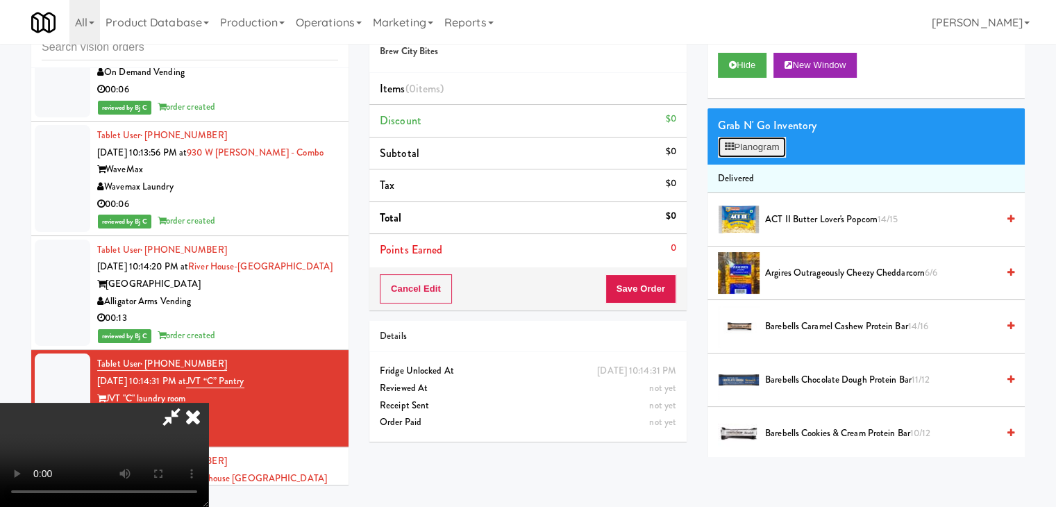
click at [754, 151] on button "Planogram" at bounding box center [752, 147] width 68 height 21
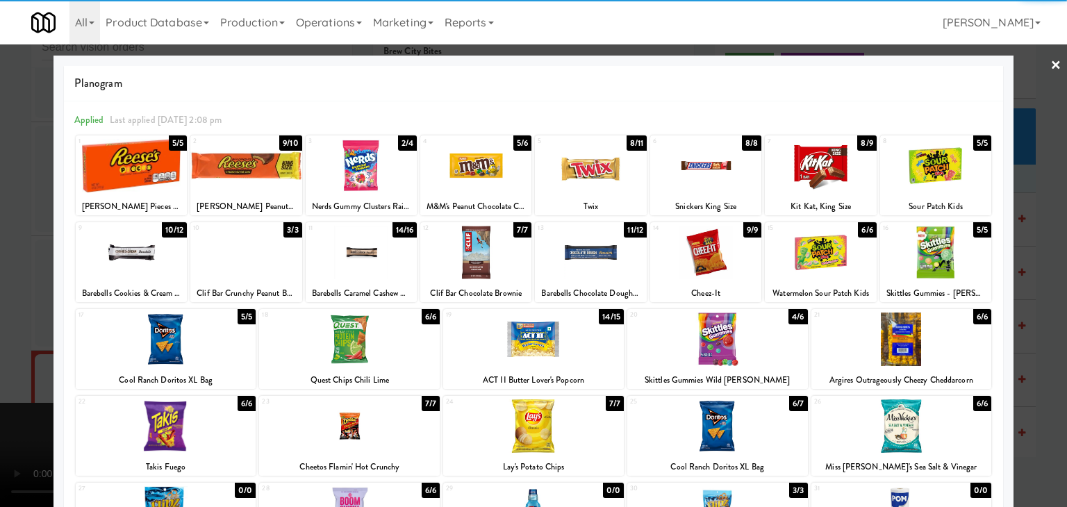
click at [929, 249] on div at bounding box center [935, 252] width 111 height 53
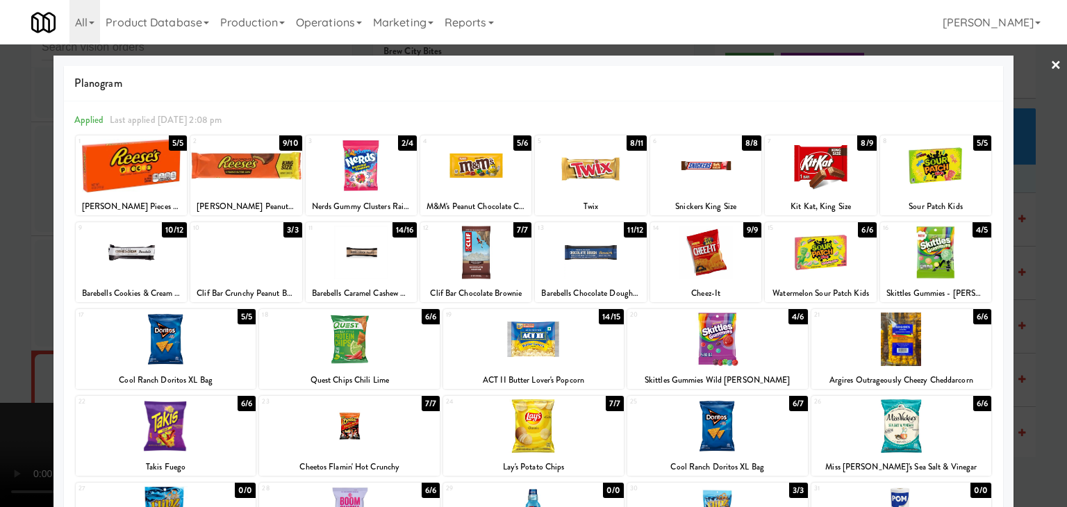
click at [344, 177] on div at bounding box center [361, 165] width 111 height 53
click at [0, 262] on div at bounding box center [533, 253] width 1067 height 507
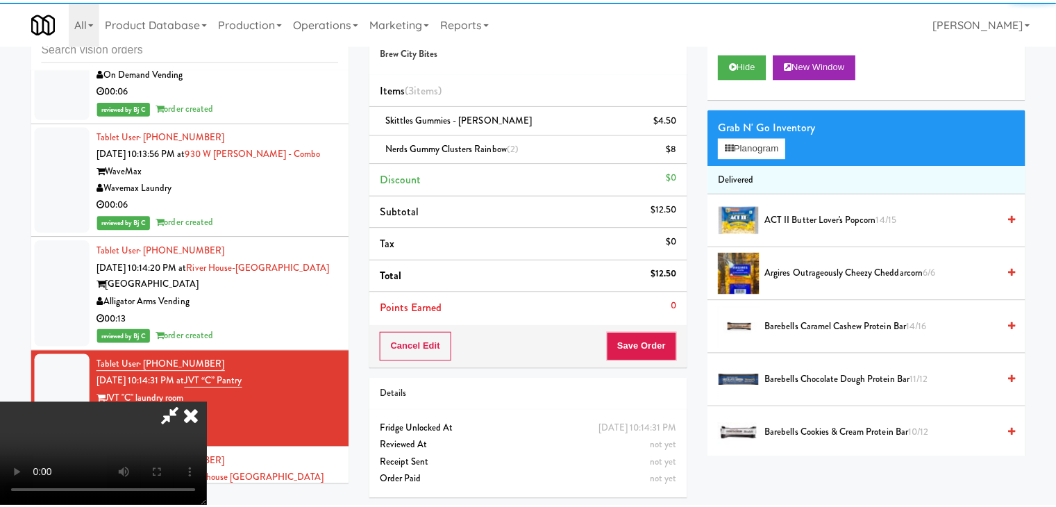
scroll to position [9080, 0]
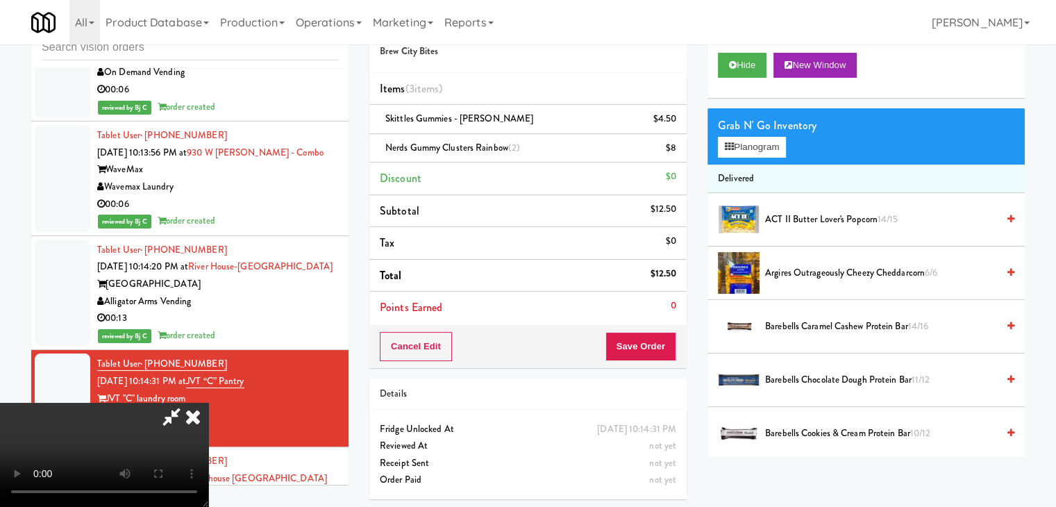
click at [208, 403] on video at bounding box center [104, 455] width 208 height 104
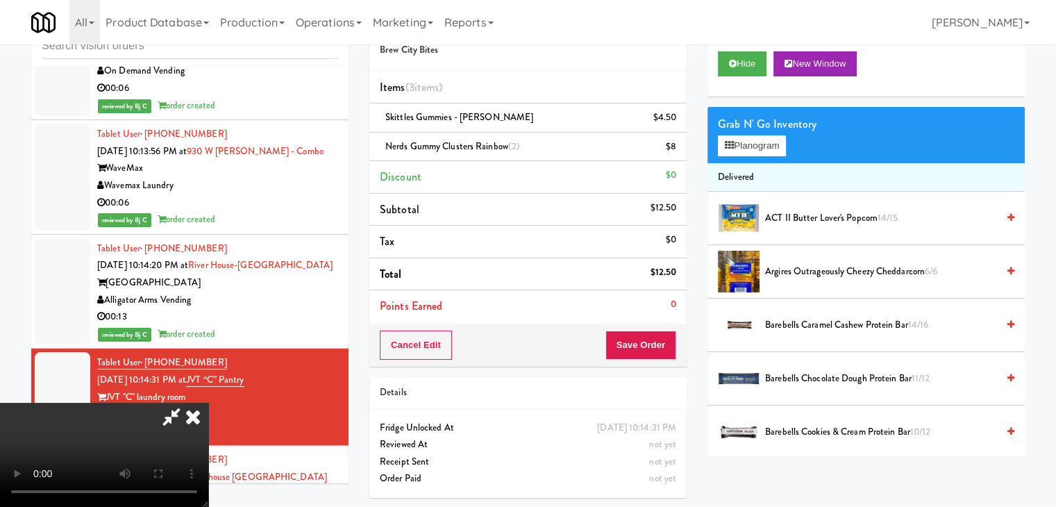
click at [208, 403] on video at bounding box center [104, 455] width 208 height 104
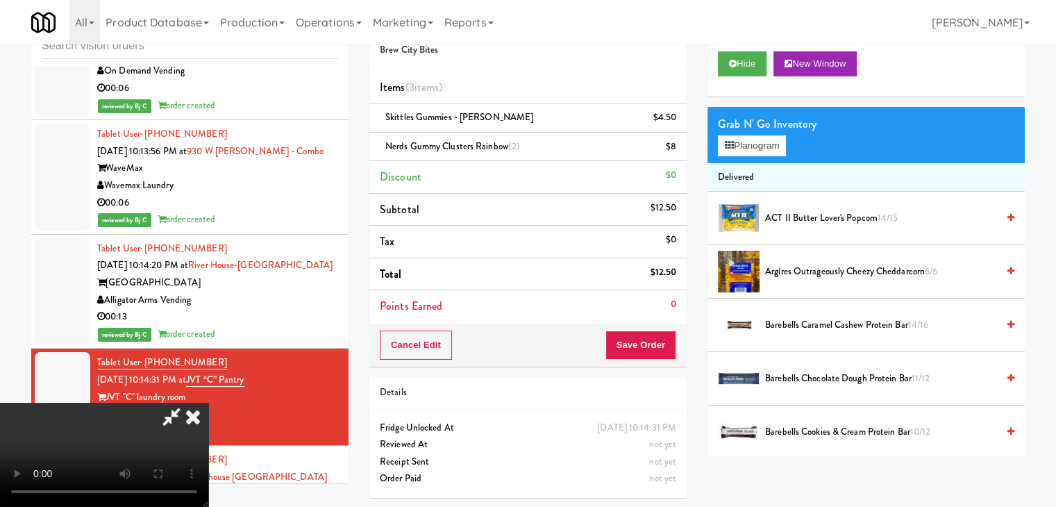
click at [208, 403] on video at bounding box center [104, 455] width 208 height 104
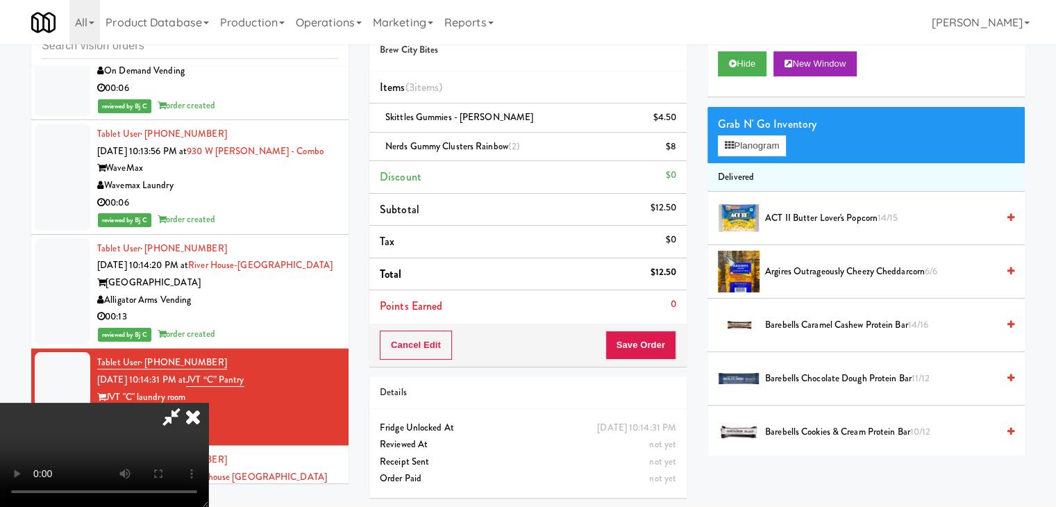
scroll to position [0, 0]
click at [208, 403] on video at bounding box center [104, 455] width 208 height 104
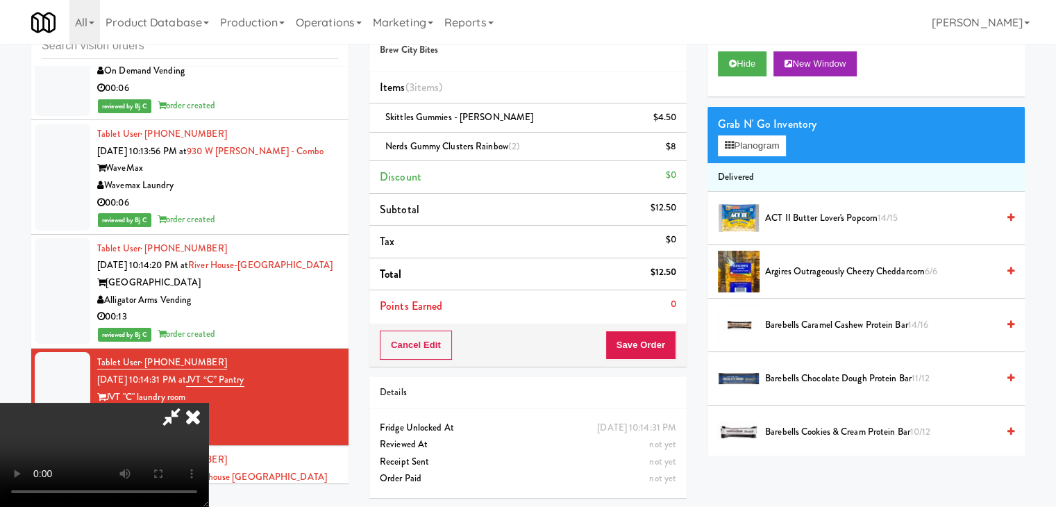
click at [208, 403] on video at bounding box center [104, 455] width 208 height 104
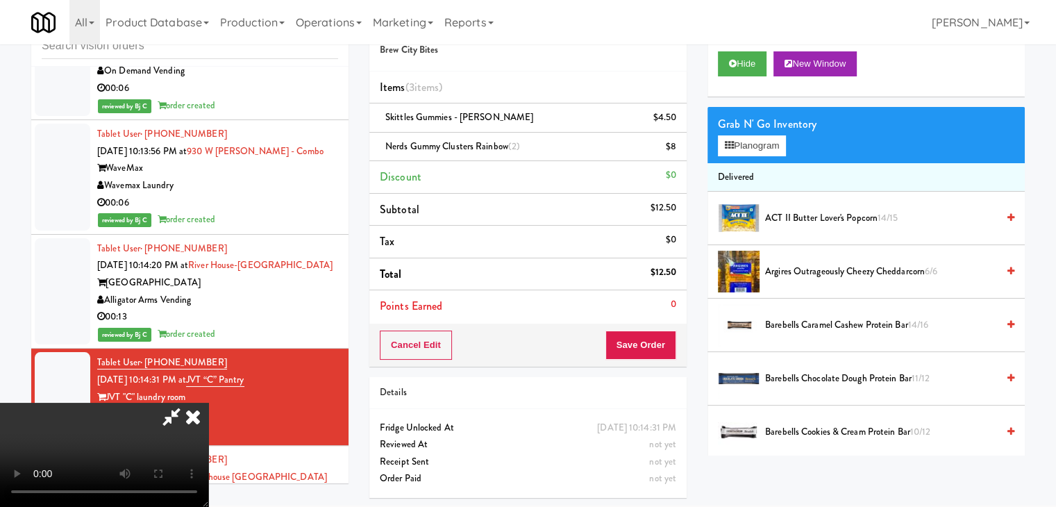
click at [208, 403] on video at bounding box center [104, 455] width 208 height 104
click at [678, 149] on icon at bounding box center [677, 151] width 7 height 9
click at [208, 403] on video at bounding box center [104, 455] width 208 height 104
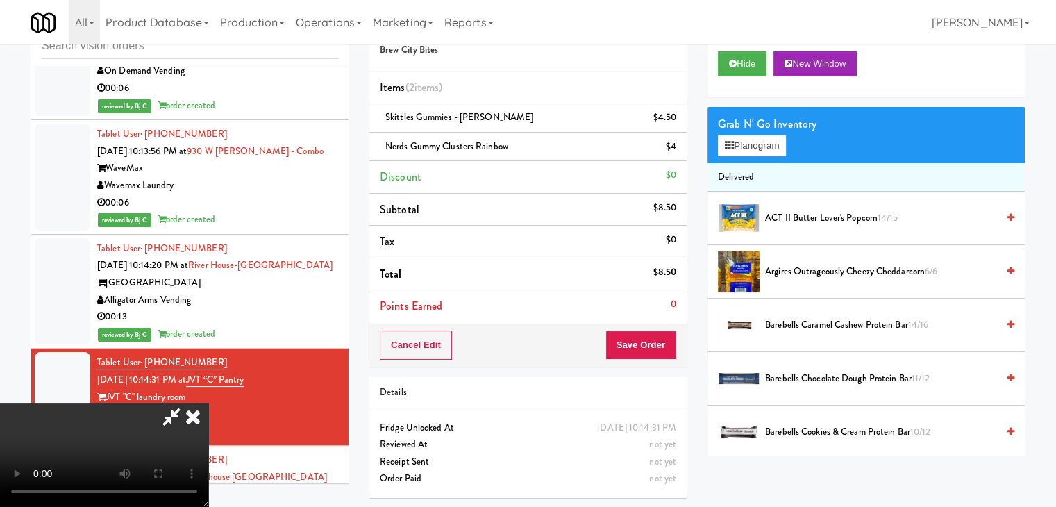
click at [208, 403] on video at bounding box center [104, 455] width 208 height 104
click at [761, 151] on button "Planogram" at bounding box center [752, 145] width 68 height 21
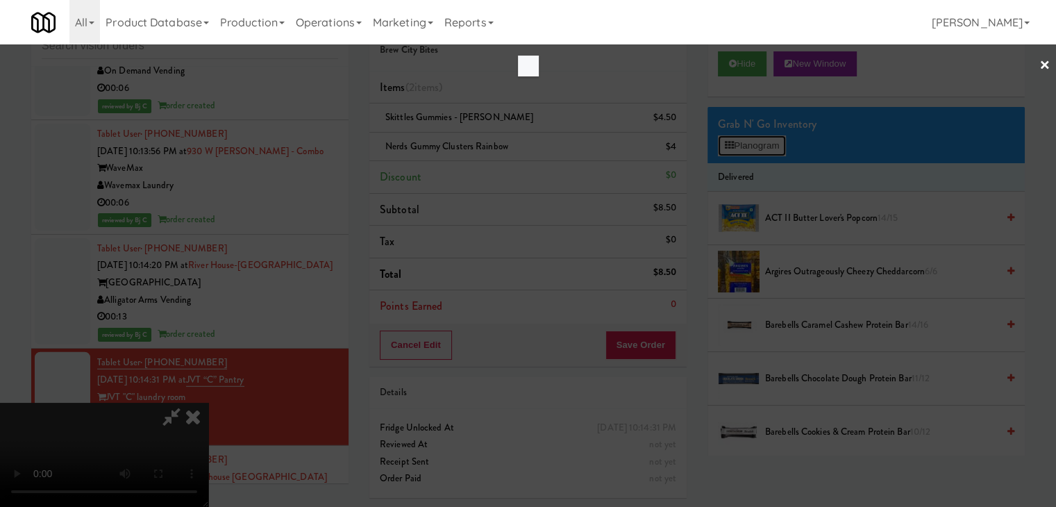
scroll to position [9063, 0]
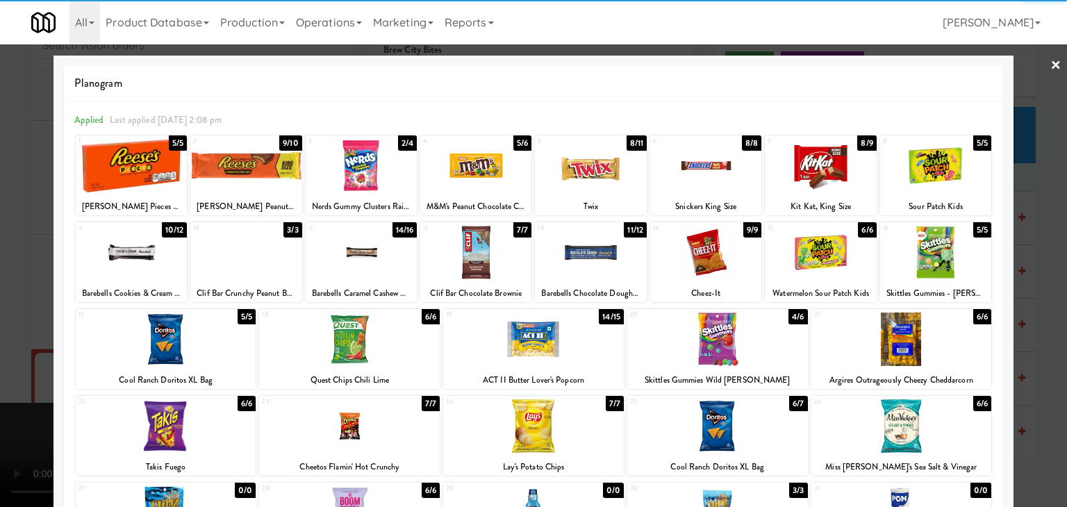
click at [795, 167] on div at bounding box center [820, 165] width 111 height 53
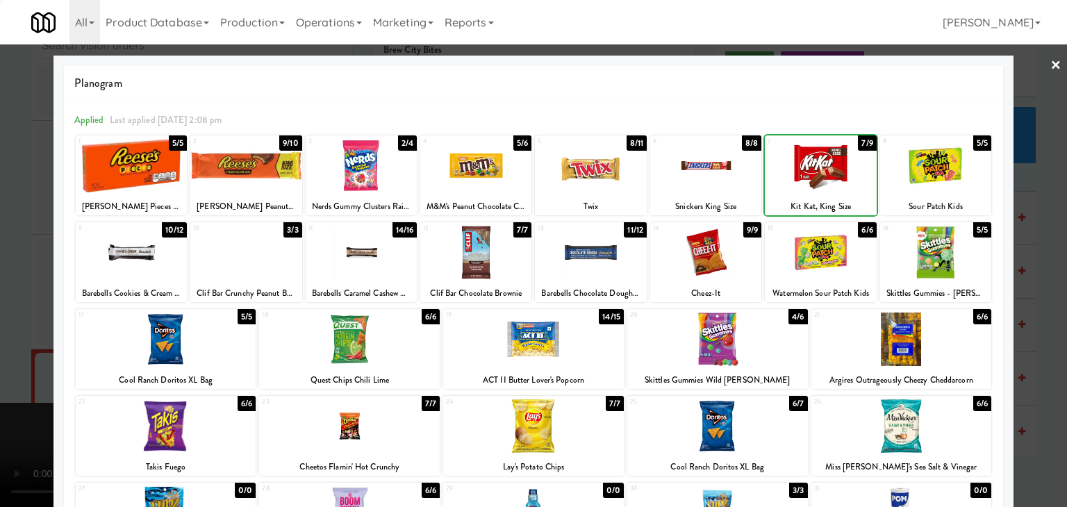
click at [0, 251] on div at bounding box center [533, 253] width 1067 height 507
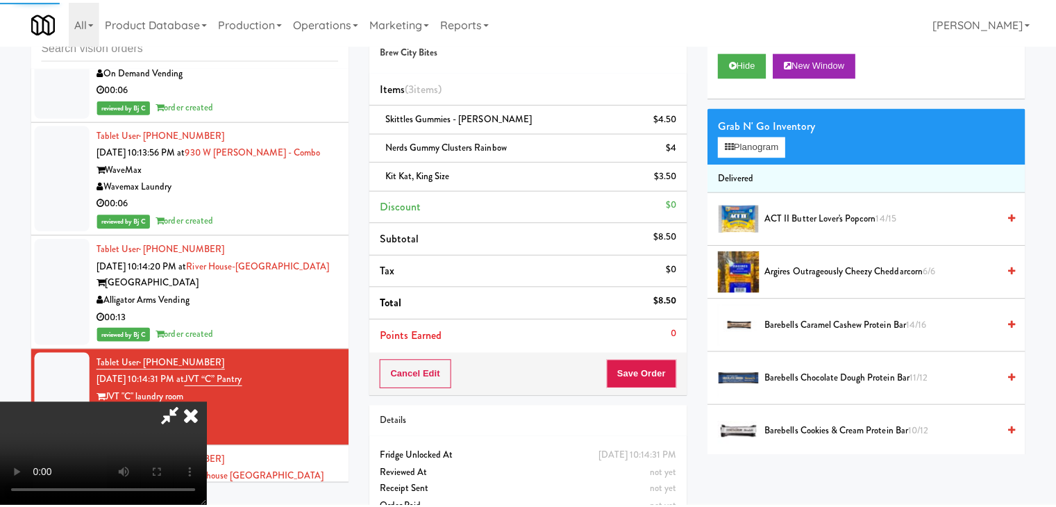
scroll to position [9080, 0]
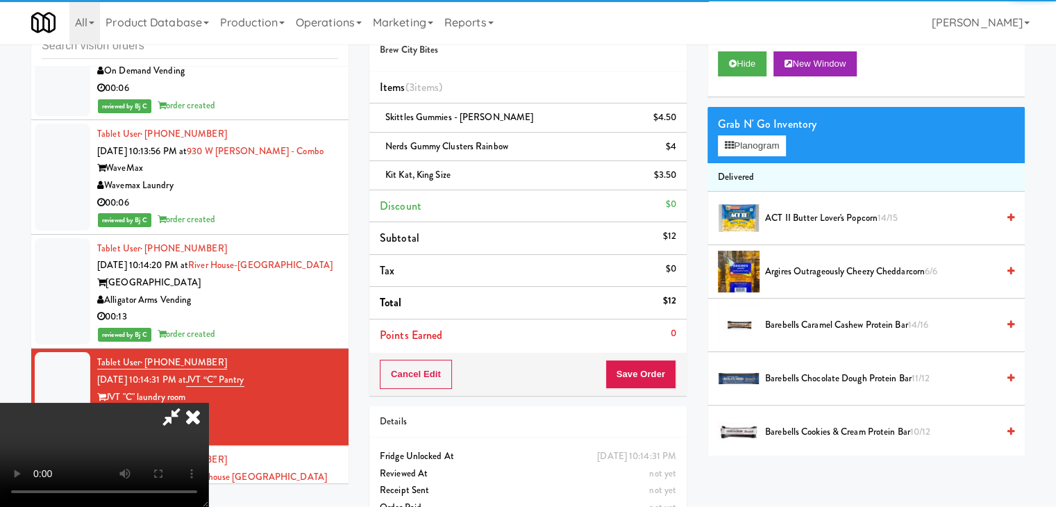
drag, startPoint x: 453, startPoint y: 276, endPoint x: 465, endPoint y: 281, distance: 13.4
click at [208, 403] on video at bounding box center [104, 455] width 208 height 104
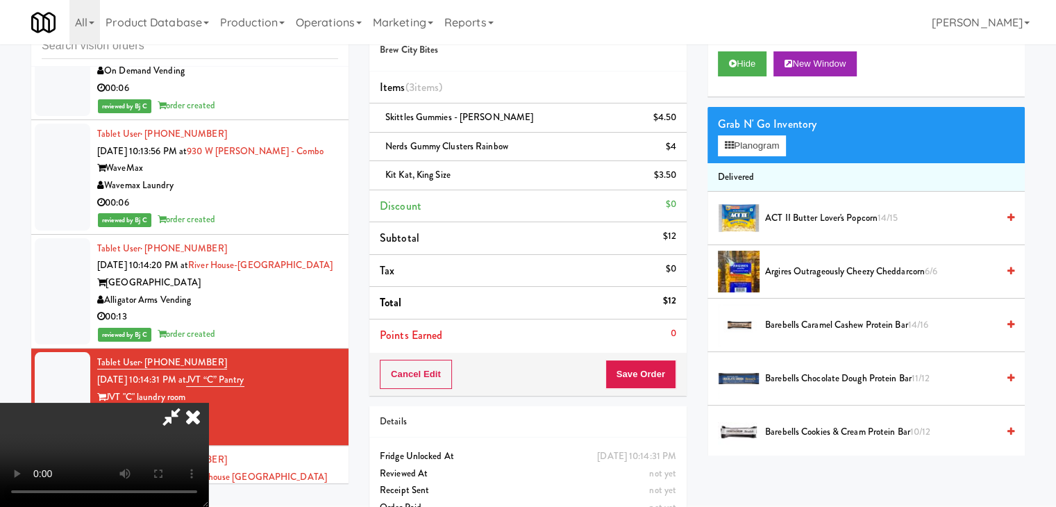
click at [208, 403] on video at bounding box center [104, 455] width 208 height 104
click at [802, 222] on span "ACT II Butter Lover's Popcorn 14/15" at bounding box center [881, 218] width 232 height 17
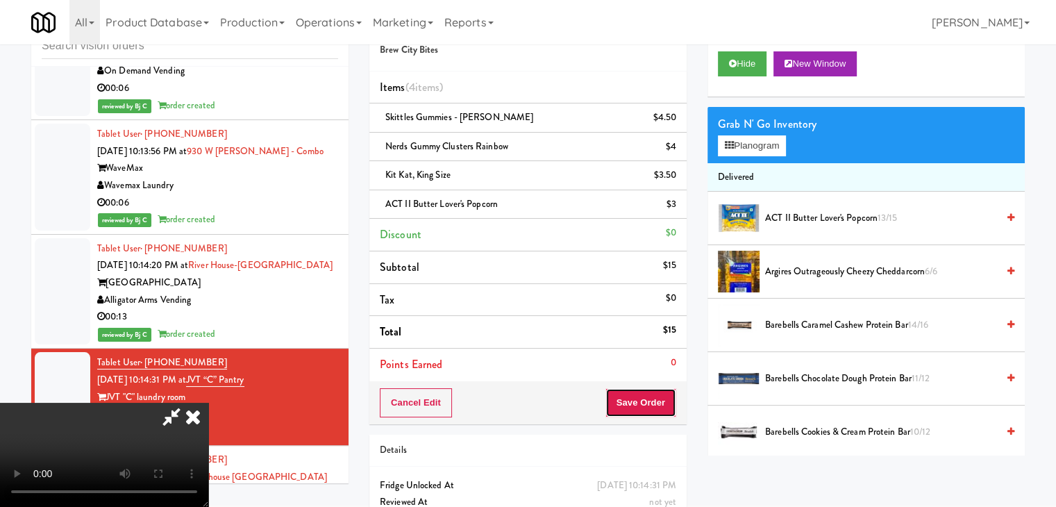
click at [650, 397] on button "Save Order" at bounding box center [641, 402] width 71 height 29
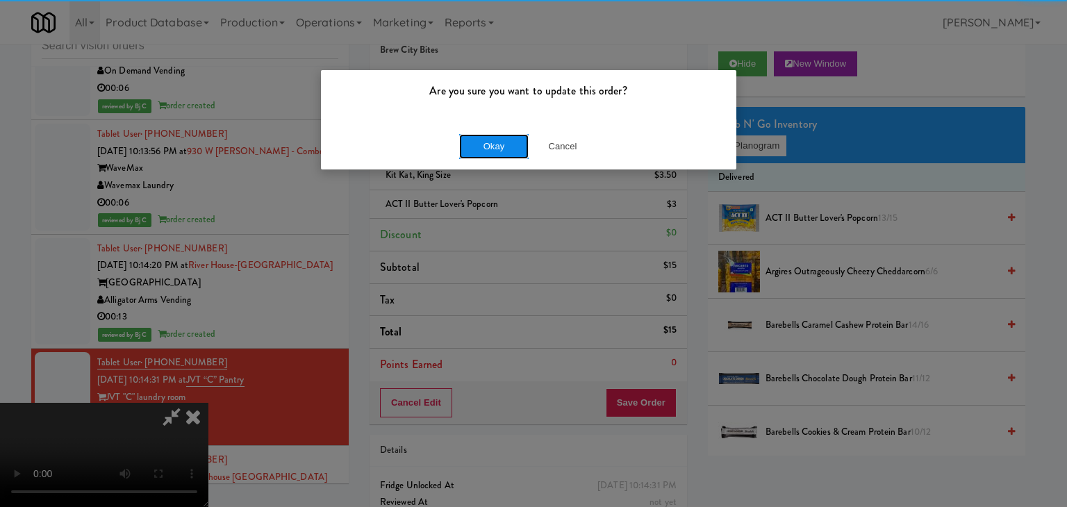
click at [481, 153] on button "Okay" at bounding box center [493, 146] width 69 height 25
click at [482, 153] on div "Are you sure you want to update this order? Okay Cancel" at bounding box center [533, 253] width 1067 height 507
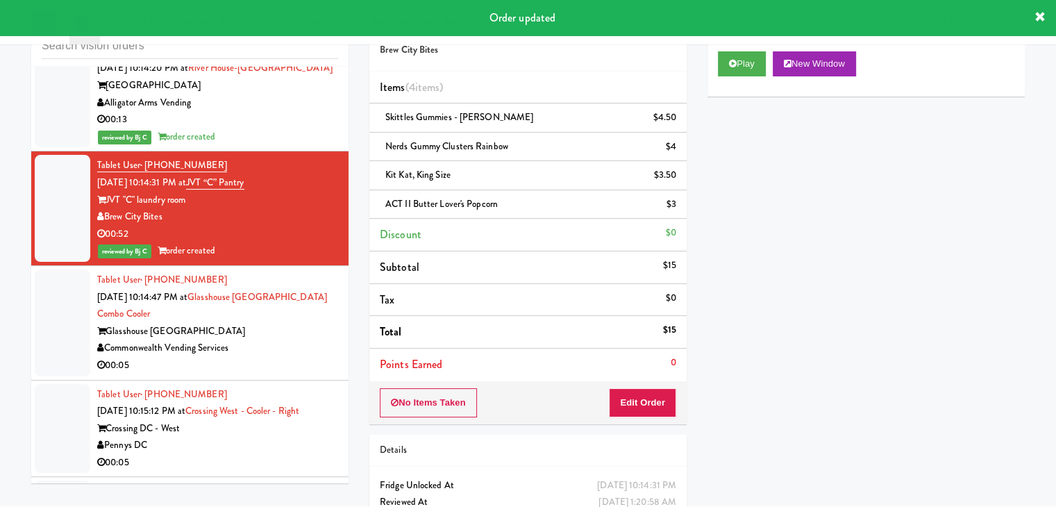
scroll to position [9288, 0]
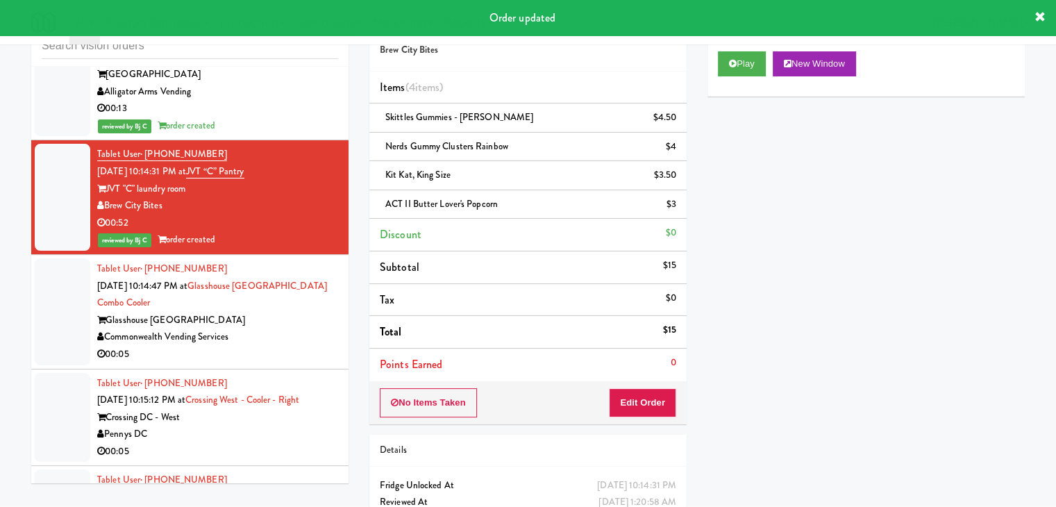
drag, startPoint x: 275, startPoint y: 249, endPoint x: 277, endPoint y: 257, distance: 8.6
click at [278, 260] on div "Tablet User · (412) 420-7310 Sep 3, 2025 10:14:47 PM at Glasshouse Pittsburgh C…" at bounding box center [217, 311] width 241 height 103
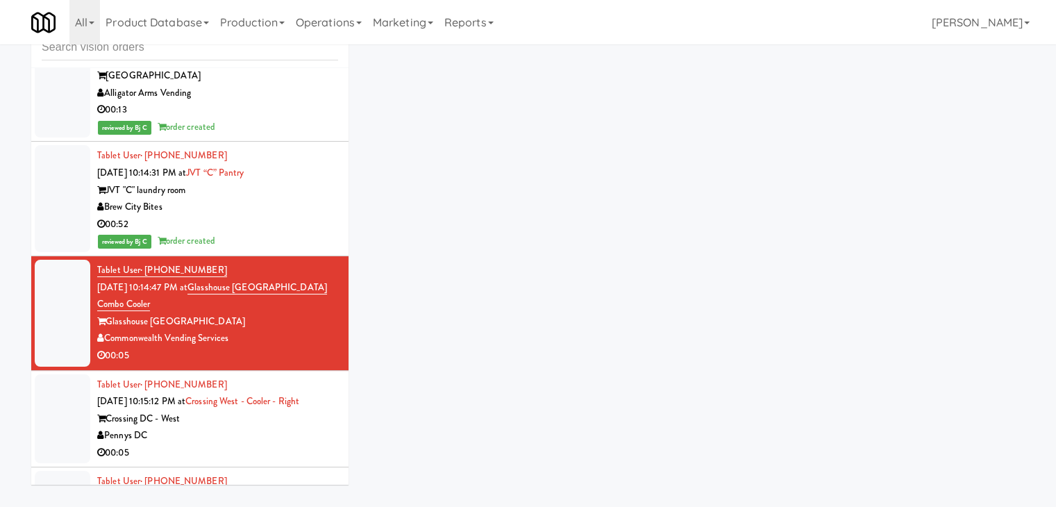
scroll to position [44, 0]
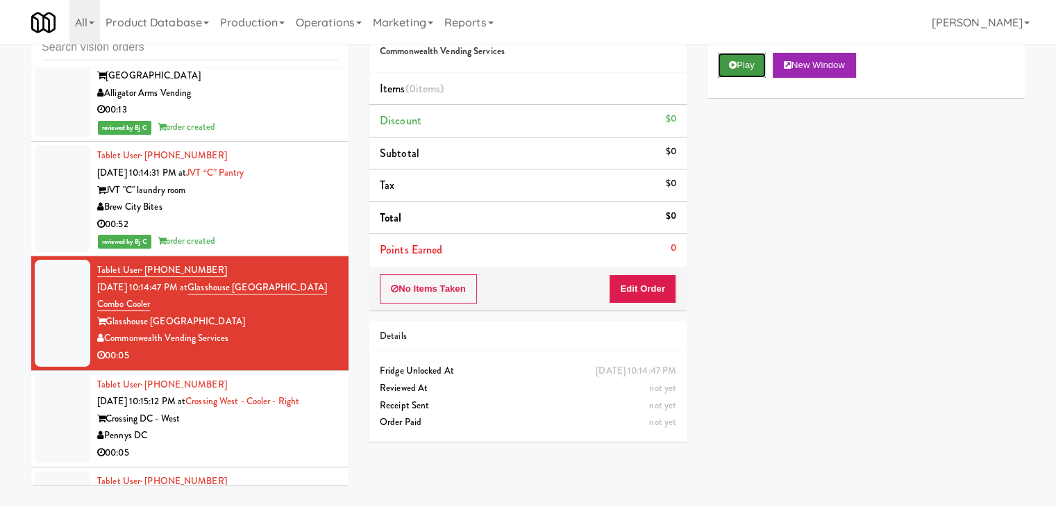
click at [739, 72] on button "Play" at bounding box center [742, 65] width 48 height 25
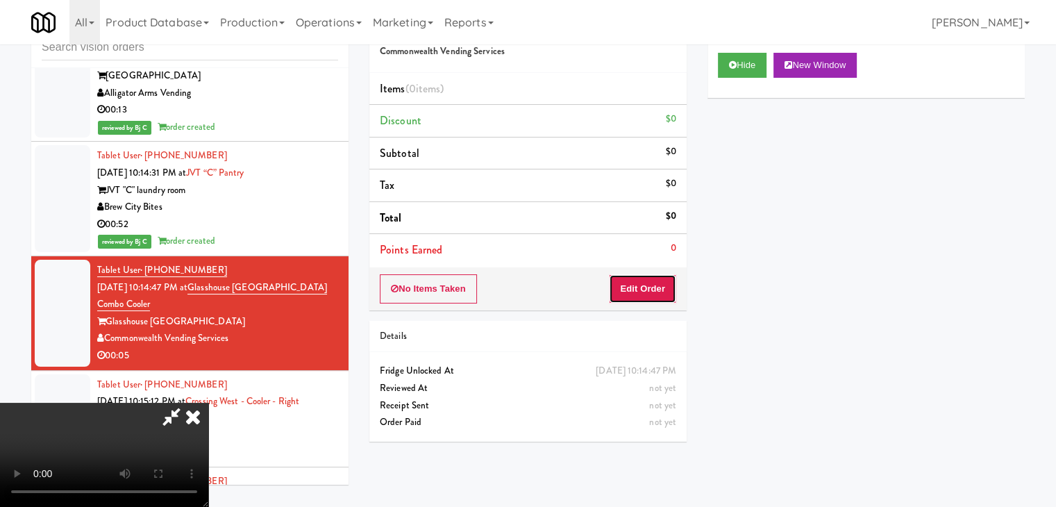
click at [665, 288] on button "Edit Order" at bounding box center [642, 288] width 67 height 29
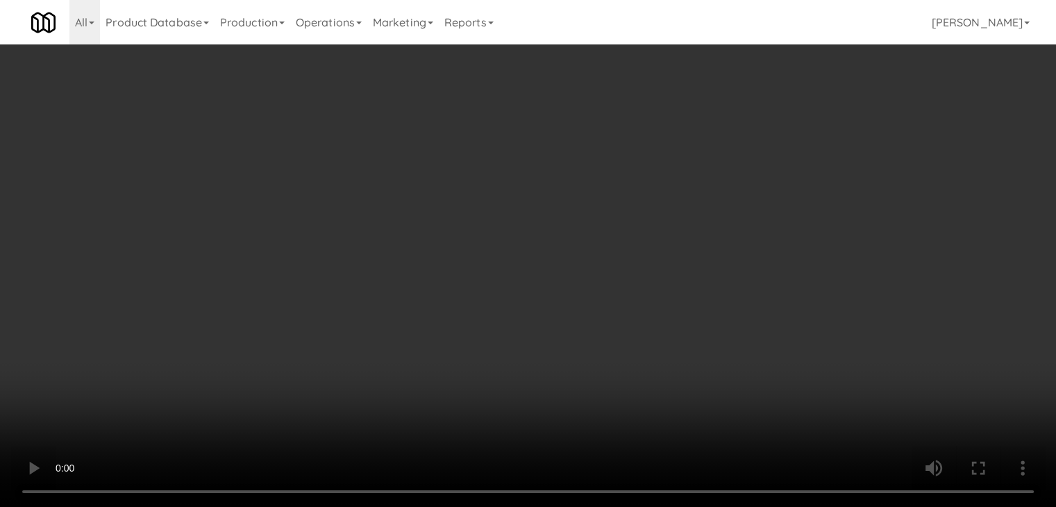
scroll to position [9271, 0]
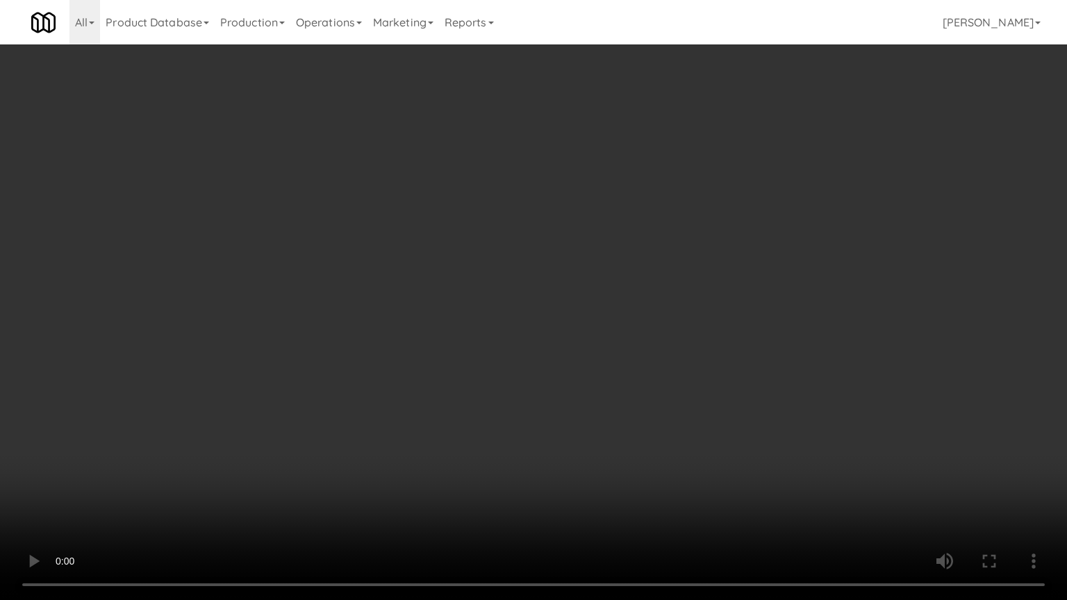
click at [588, 417] on video at bounding box center [533, 300] width 1067 height 600
click at [589, 414] on video at bounding box center [533, 300] width 1067 height 600
click at [590, 413] on video at bounding box center [533, 300] width 1067 height 600
click at [592, 408] on video at bounding box center [533, 300] width 1067 height 600
click at [591, 408] on video at bounding box center [533, 300] width 1067 height 600
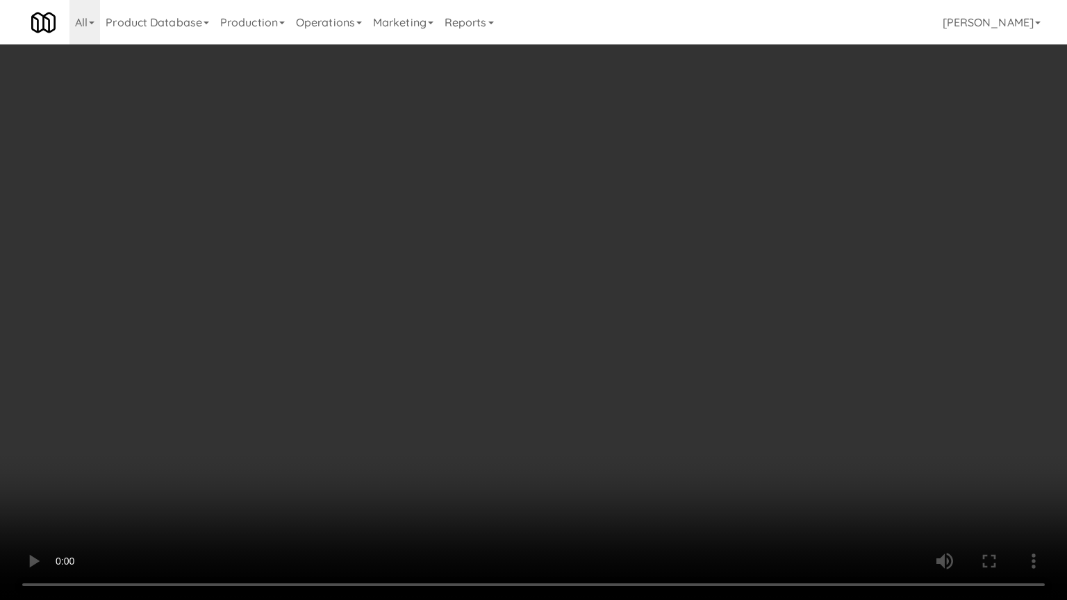
click at [625, 349] on video at bounding box center [533, 300] width 1067 height 600
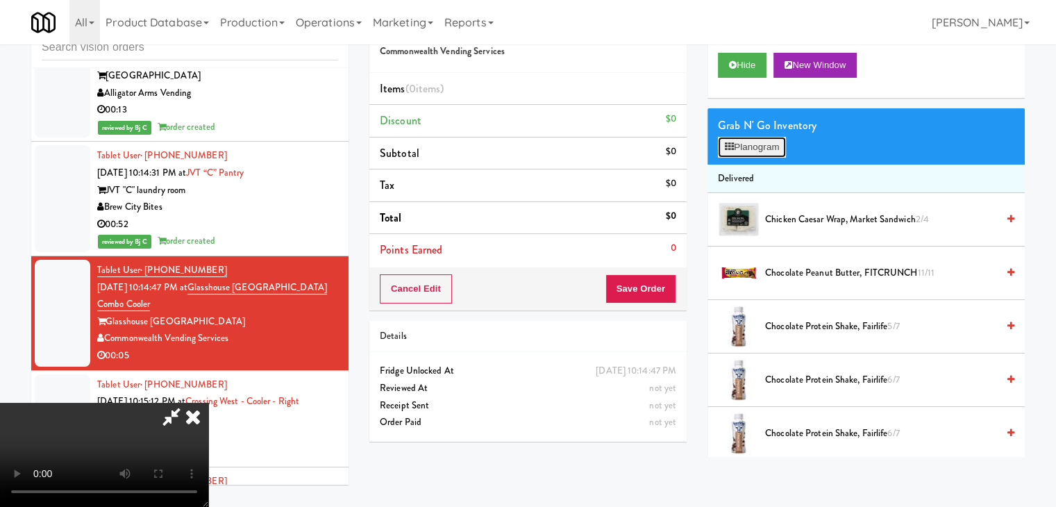
click at [747, 146] on button "Planogram" at bounding box center [752, 147] width 68 height 21
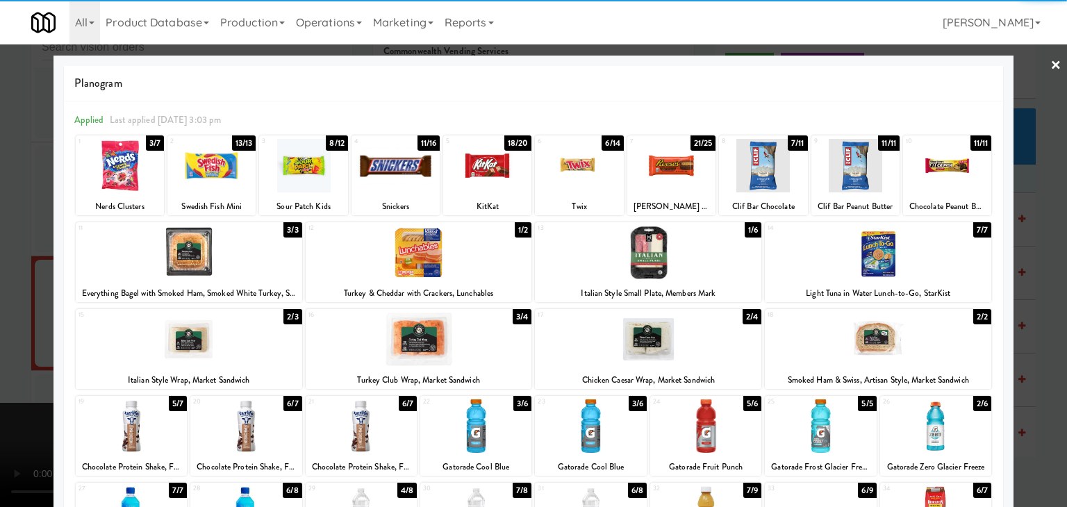
click at [649, 174] on div at bounding box center [671, 165] width 88 height 53
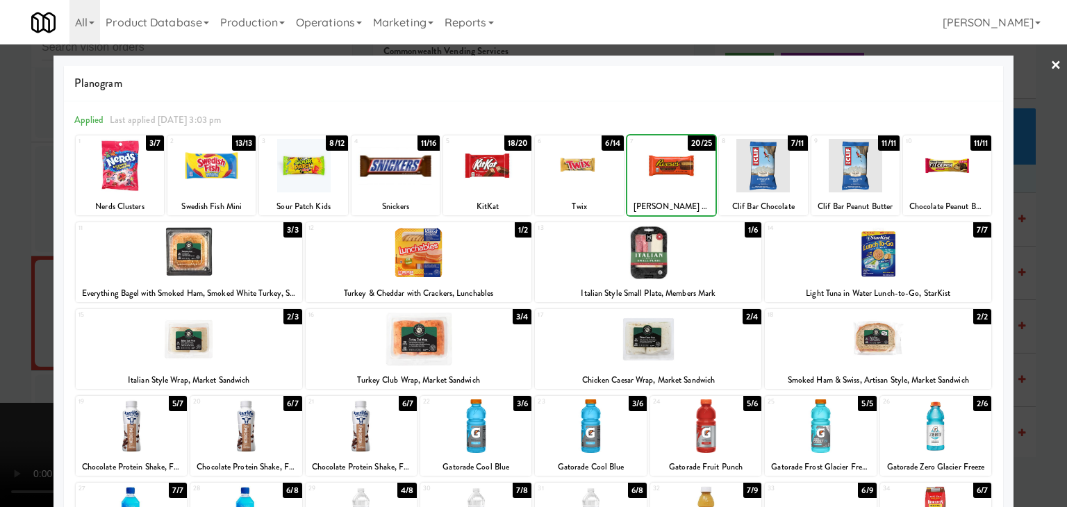
click at [649, 174] on div at bounding box center [671, 165] width 88 height 53
drag, startPoint x: 0, startPoint y: 221, endPoint x: 111, endPoint y: 224, distance: 111.2
click at [5, 222] on div at bounding box center [533, 253] width 1067 height 507
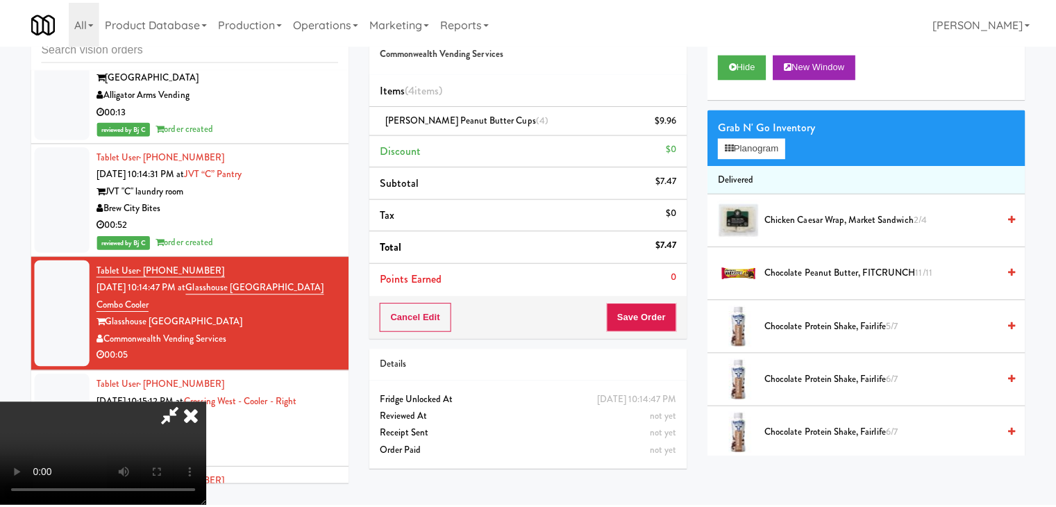
scroll to position [9288, 0]
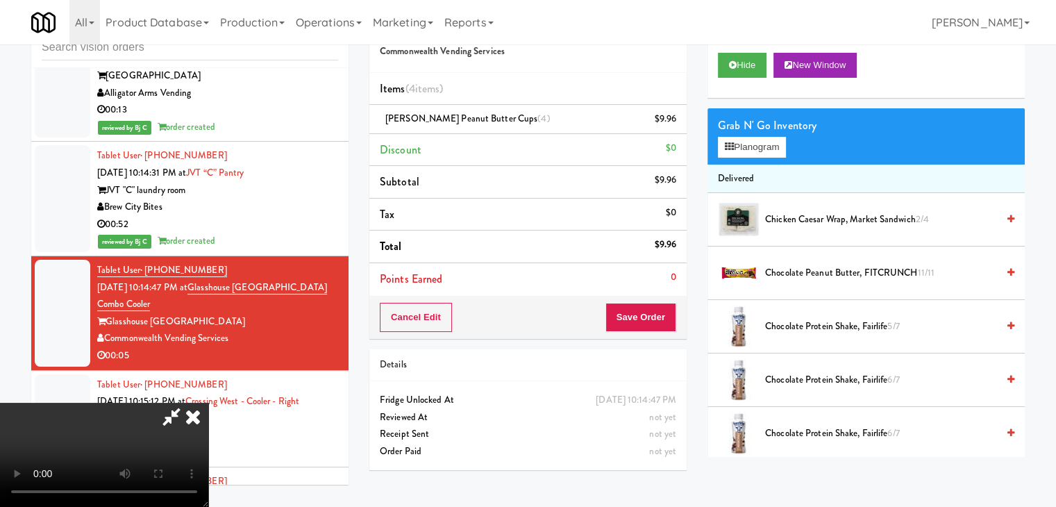
click at [208, 403] on video at bounding box center [104, 455] width 208 height 104
click at [645, 315] on button "Save Order" at bounding box center [641, 317] width 71 height 29
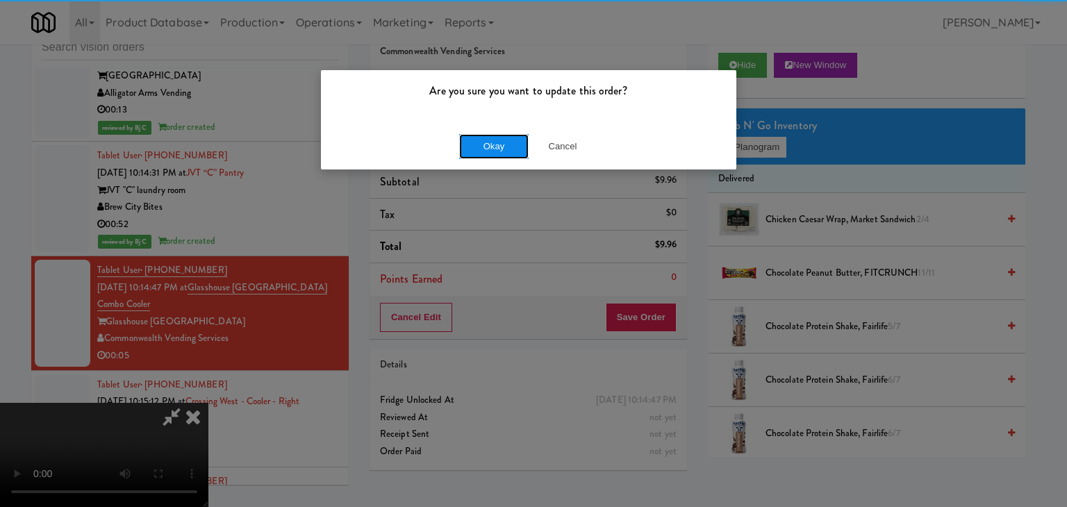
click at [508, 140] on button "Okay" at bounding box center [493, 146] width 69 height 25
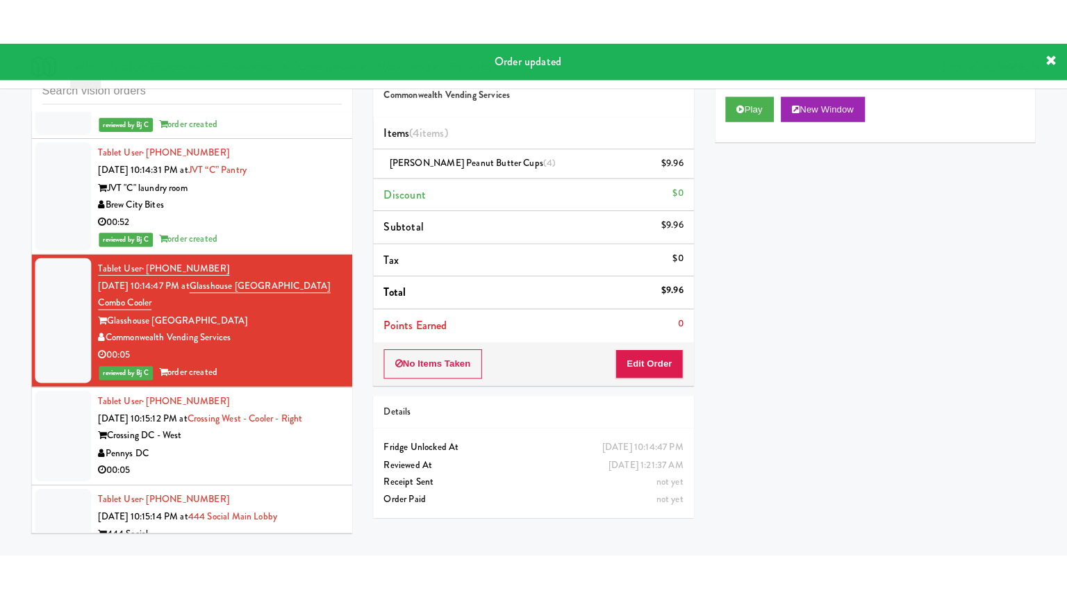
scroll to position [9427, 0]
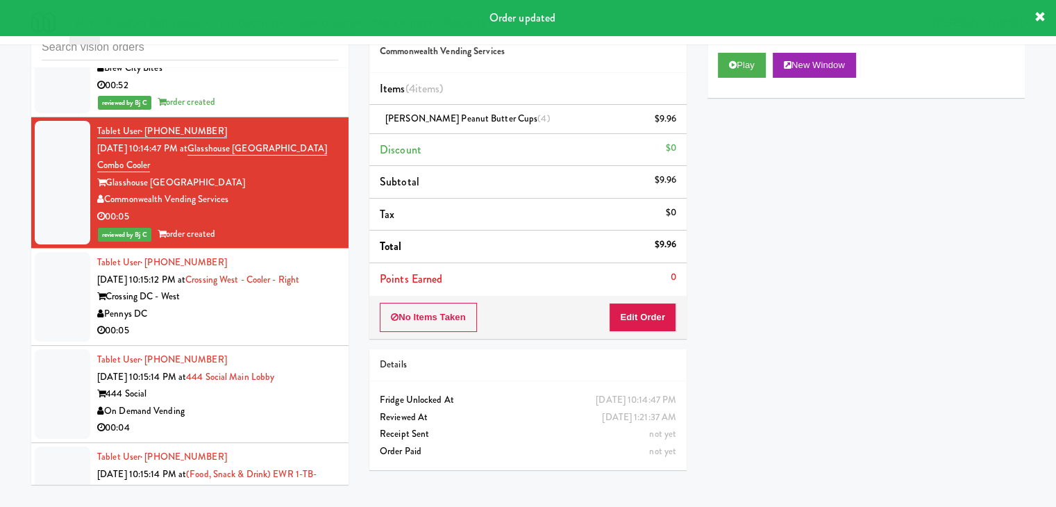
click at [272, 306] on div "Pennys DC" at bounding box center [217, 314] width 241 height 17
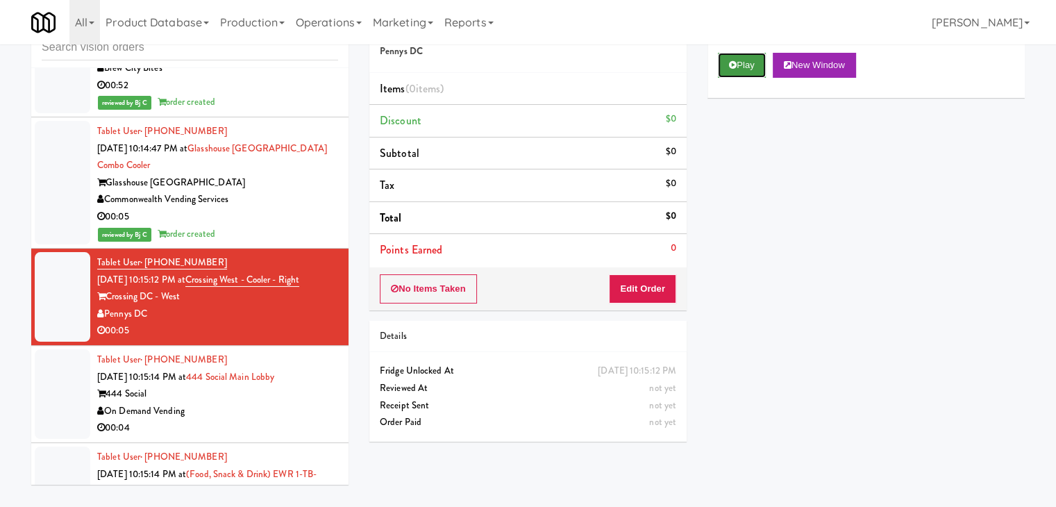
drag, startPoint x: 740, startPoint y: 58, endPoint x: 717, endPoint y: 101, distance: 48.2
click at [740, 59] on button "Play" at bounding box center [742, 65] width 48 height 25
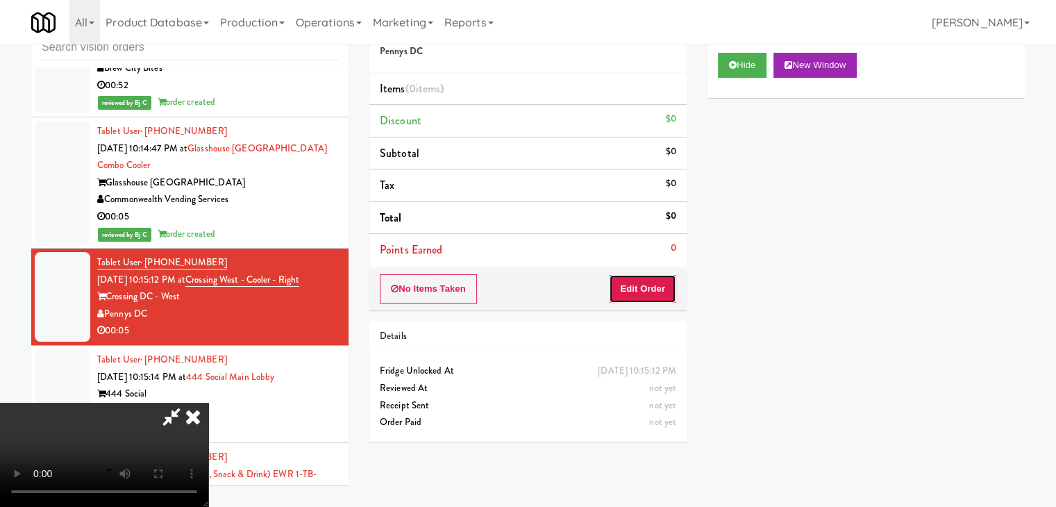
click at [632, 278] on button "Edit Order" at bounding box center [642, 288] width 67 height 29
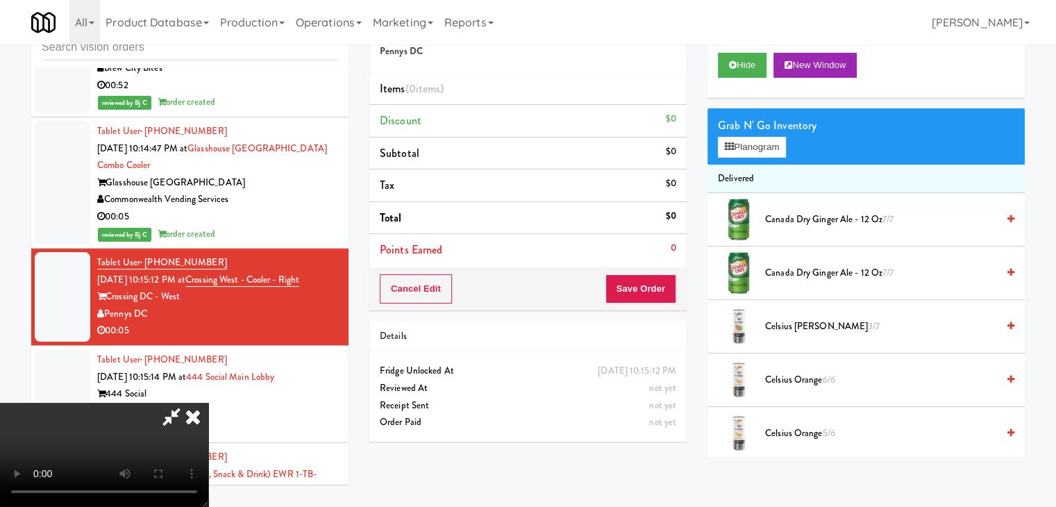
scroll to position [9411, 0]
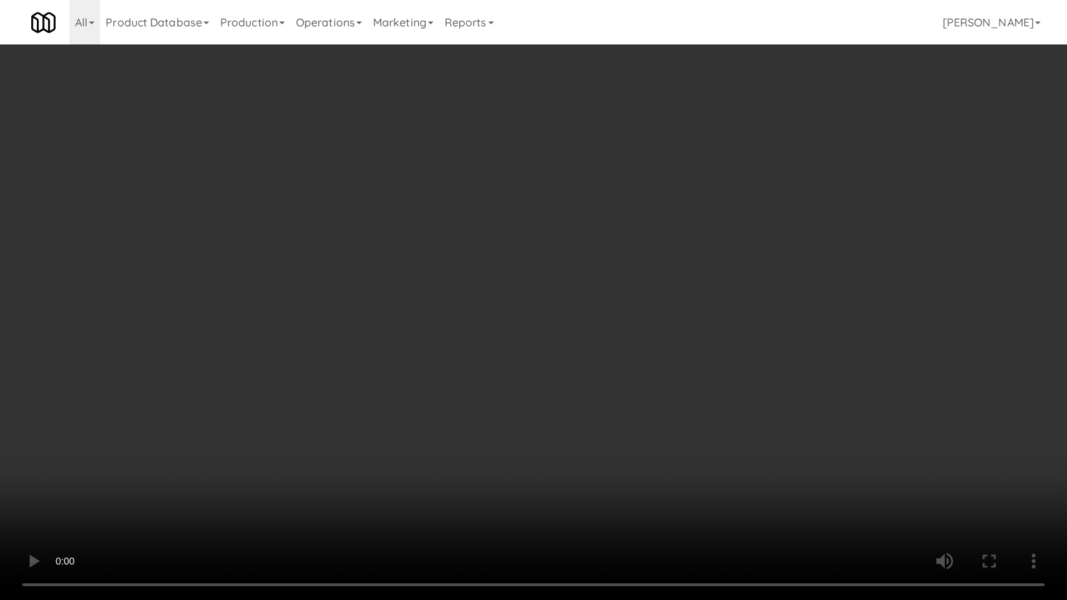
click at [584, 398] on video at bounding box center [533, 300] width 1067 height 600
drag, startPoint x: 584, startPoint y: 398, endPoint x: 578, endPoint y: 404, distance: 8.4
click at [582, 400] on video at bounding box center [533, 300] width 1067 height 600
click at [593, 381] on video at bounding box center [533, 300] width 1067 height 600
click at [593, 375] on video at bounding box center [533, 300] width 1067 height 600
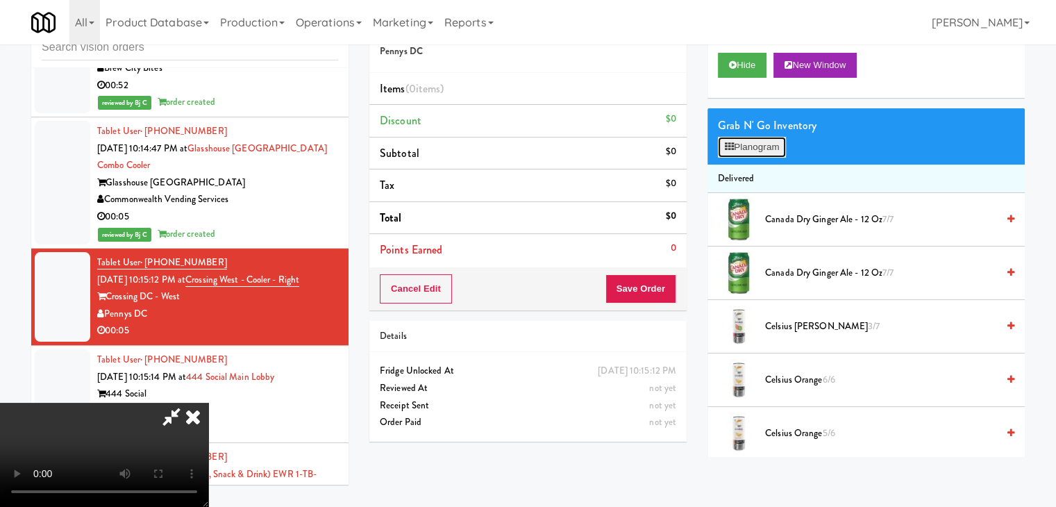
click at [754, 148] on button "Planogram" at bounding box center [752, 147] width 68 height 21
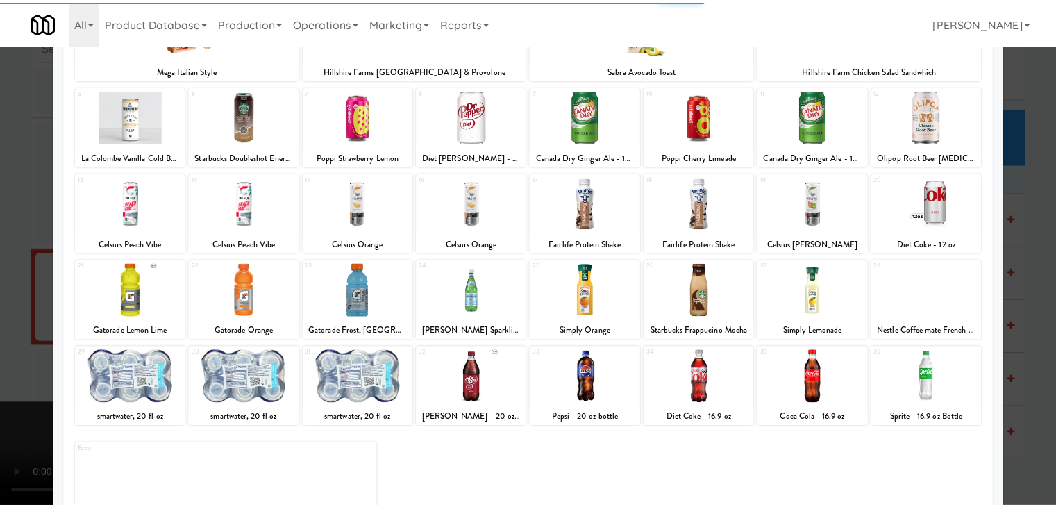
scroll to position [139, 0]
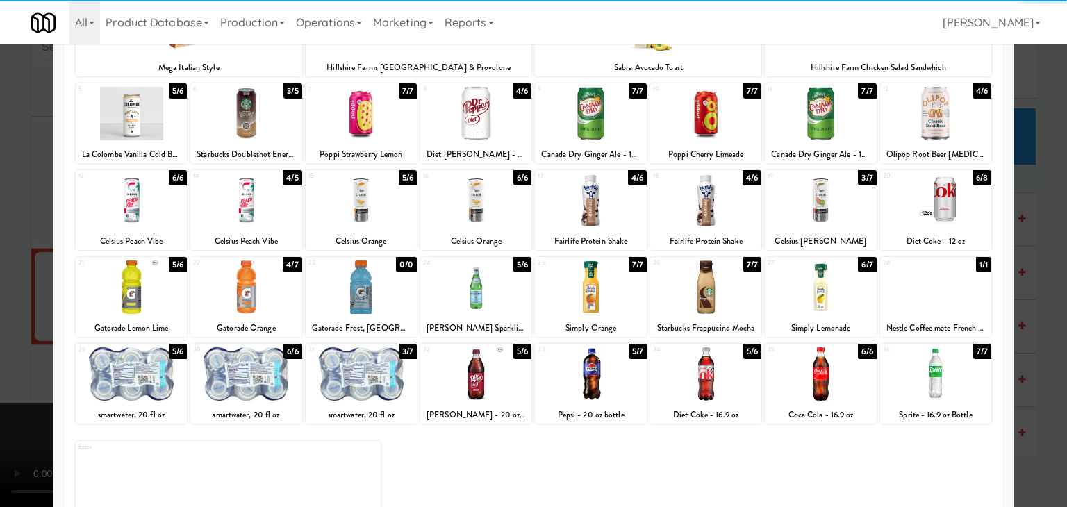
click at [447, 284] on div at bounding box center [475, 286] width 111 height 53
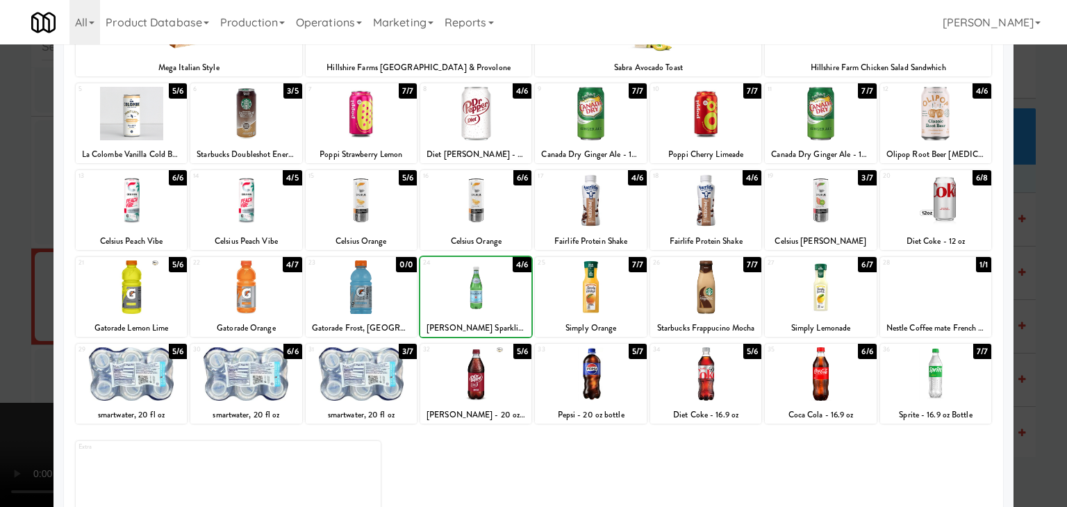
drag, startPoint x: 0, startPoint y: 297, endPoint x: 194, endPoint y: 294, distance: 194.5
click at [10, 297] on div at bounding box center [533, 253] width 1067 height 507
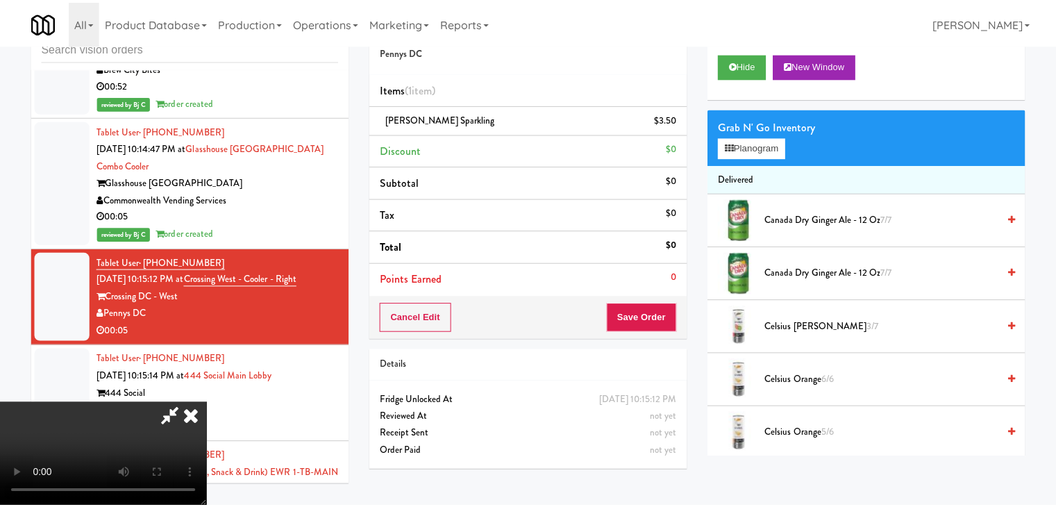
scroll to position [9427, 0]
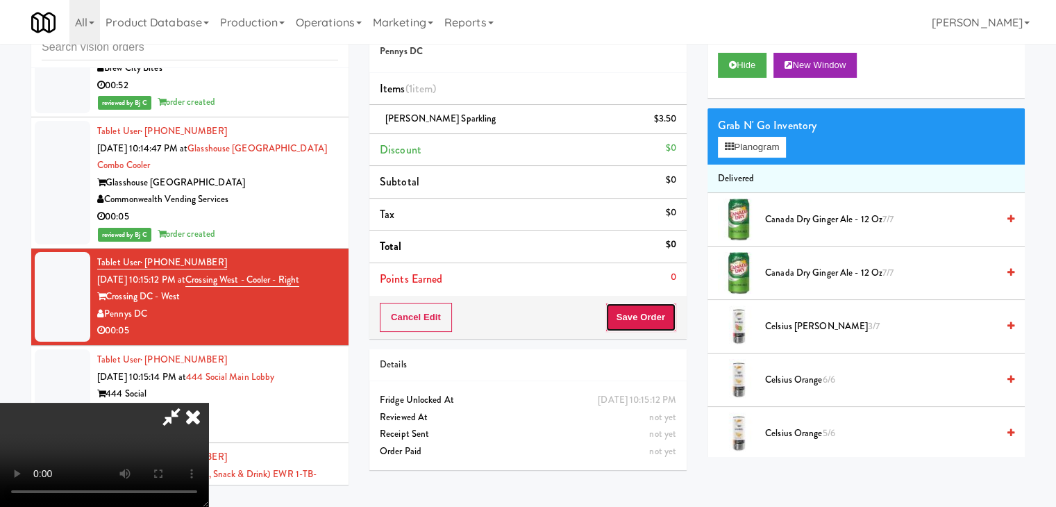
click at [656, 322] on button "Save Order" at bounding box center [641, 317] width 71 height 29
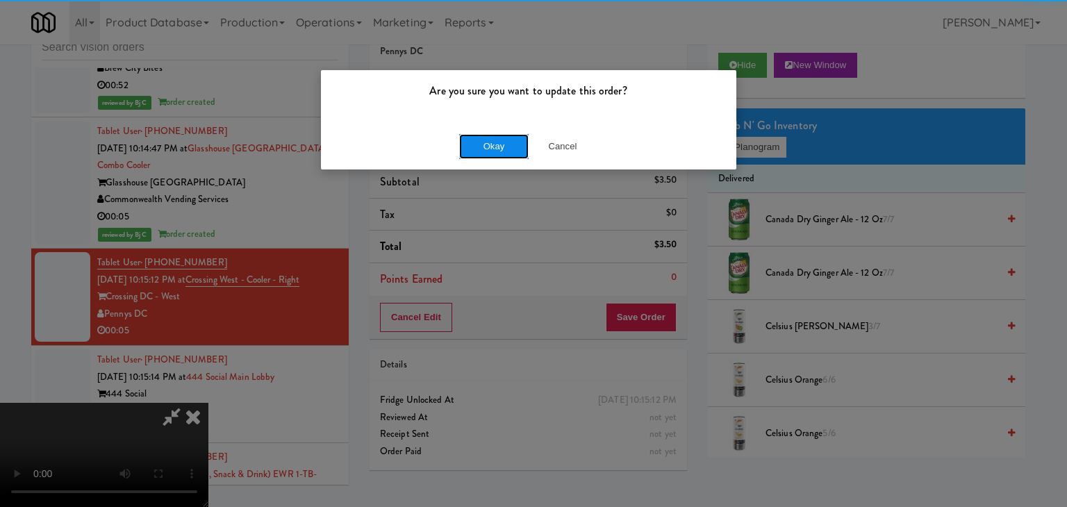
click at [485, 141] on button "Okay" at bounding box center [493, 146] width 69 height 25
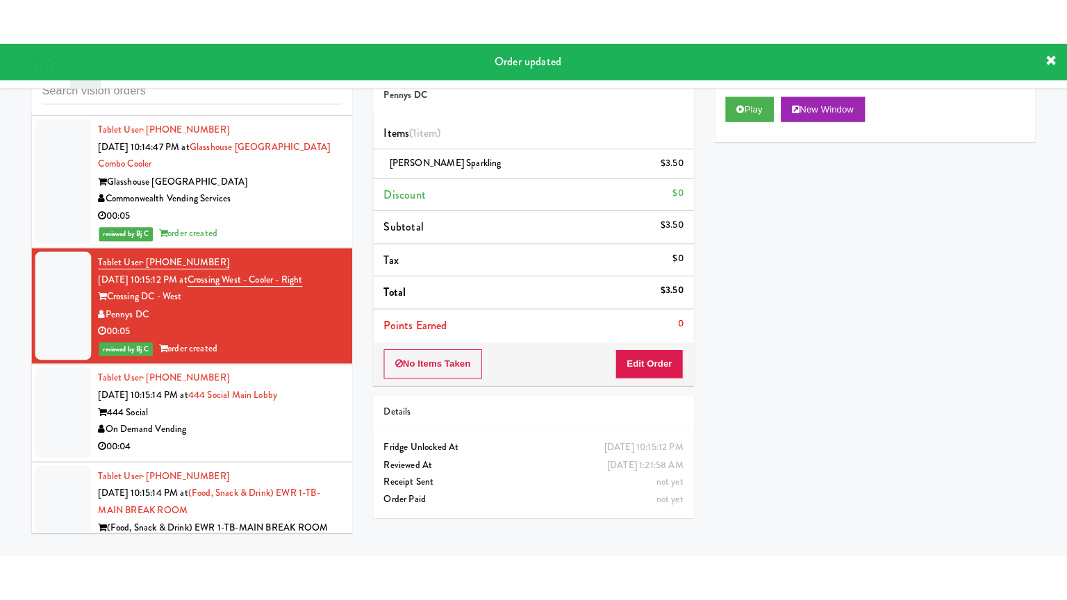
scroll to position [9497, 0]
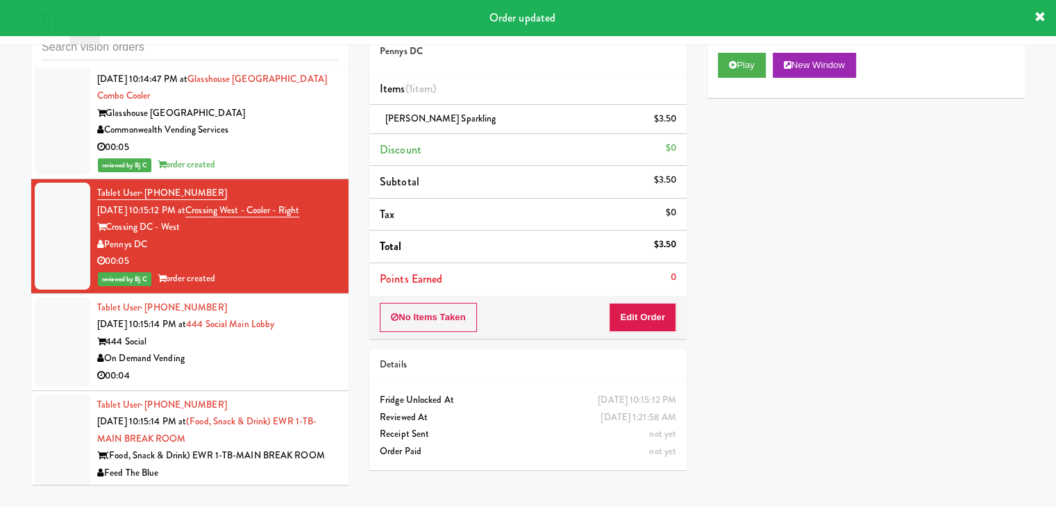
click at [246, 350] on div "On Demand Vending" at bounding box center [217, 358] width 241 height 17
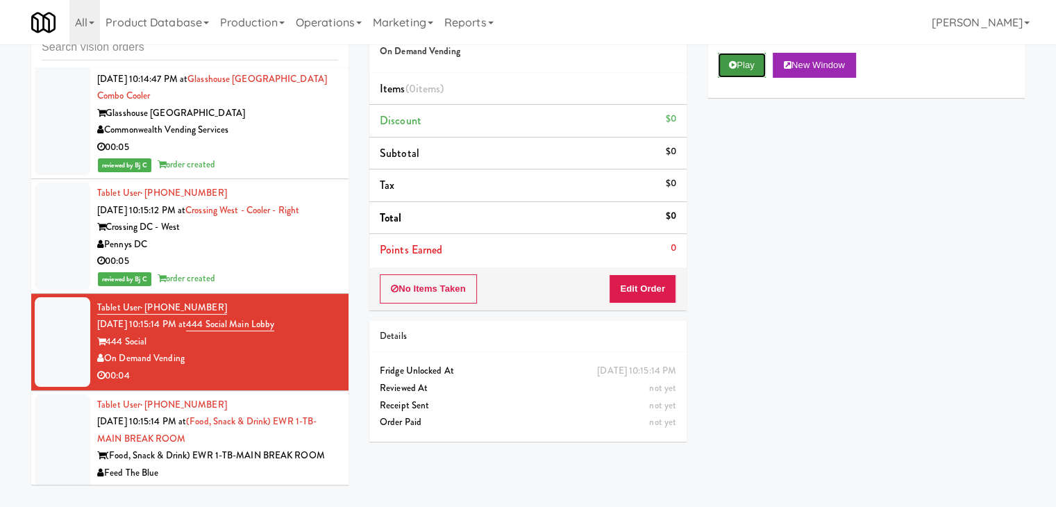
click at [731, 65] on icon at bounding box center [733, 64] width 8 height 9
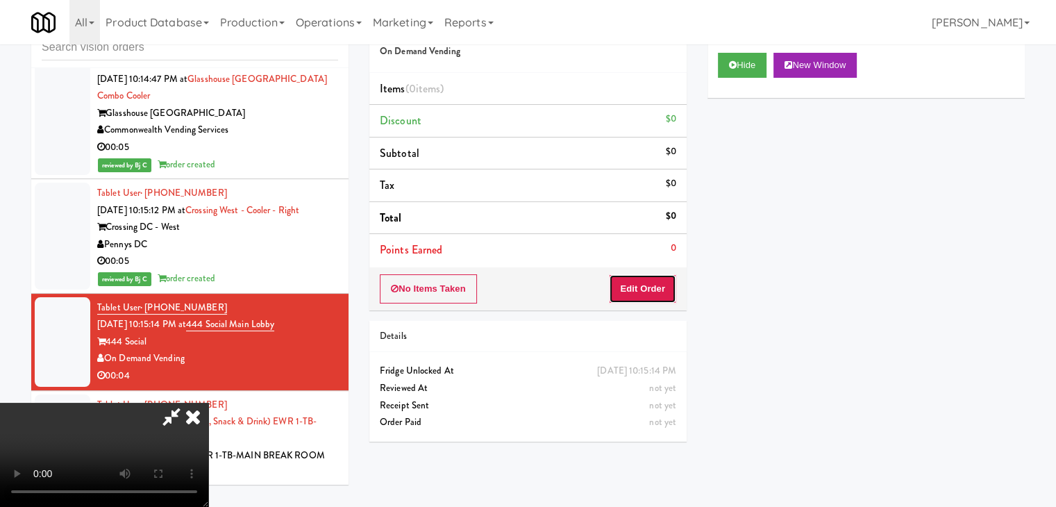
click at [643, 292] on button "Edit Order" at bounding box center [642, 288] width 67 height 29
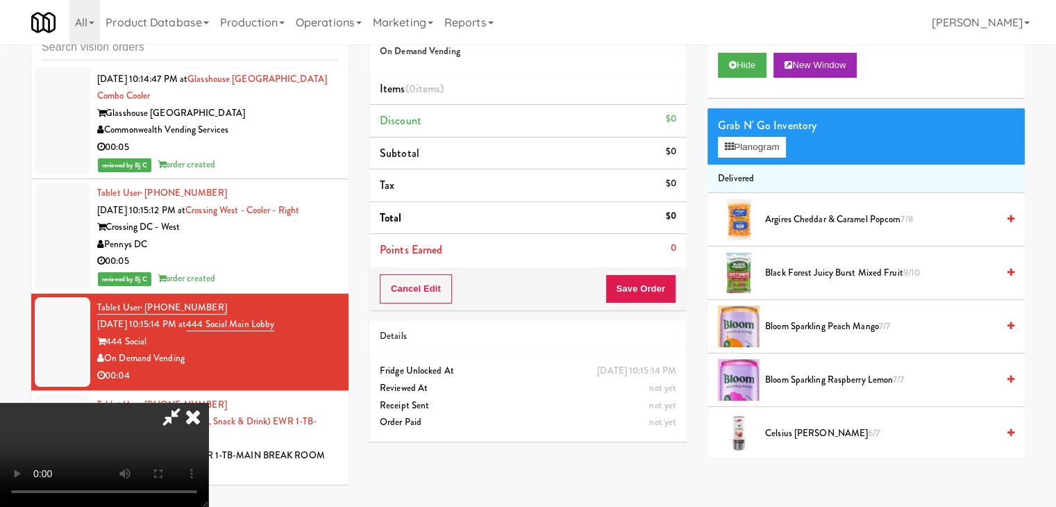
click at [208, 403] on video at bounding box center [104, 455] width 208 height 104
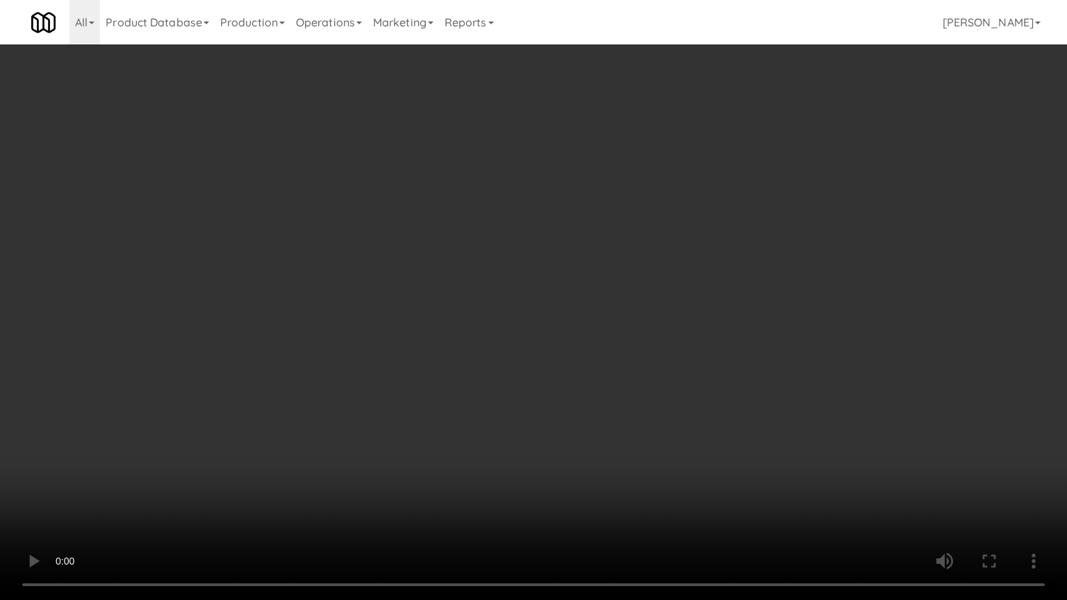
click at [519, 335] on video at bounding box center [533, 300] width 1067 height 600
click at [558, 274] on video at bounding box center [533, 300] width 1067 height 600
click at [566, 261] on video at bounding box center [533, 300] width 1067 height 600
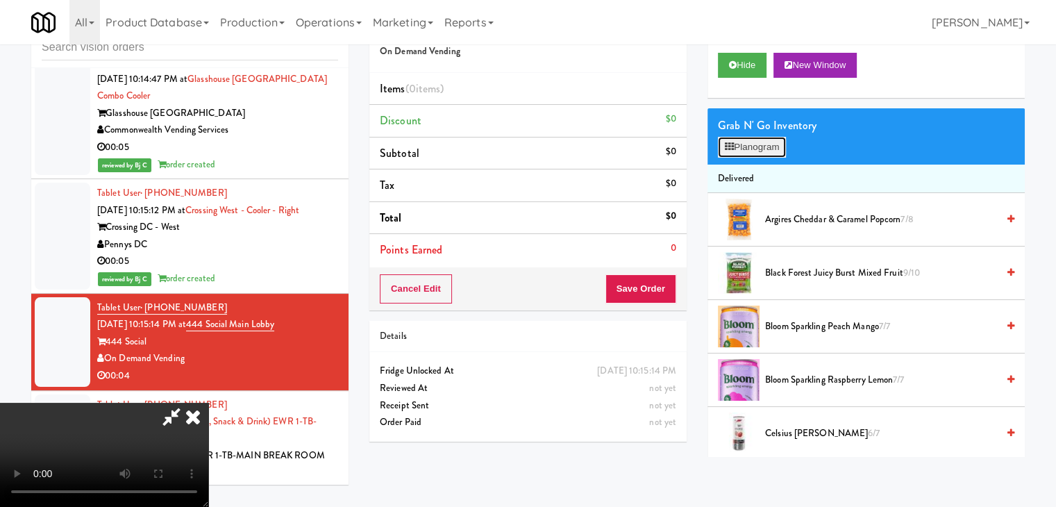
click at [756, 148] on button "Planogram" at bounding box center [752, 147] width 68 height 21
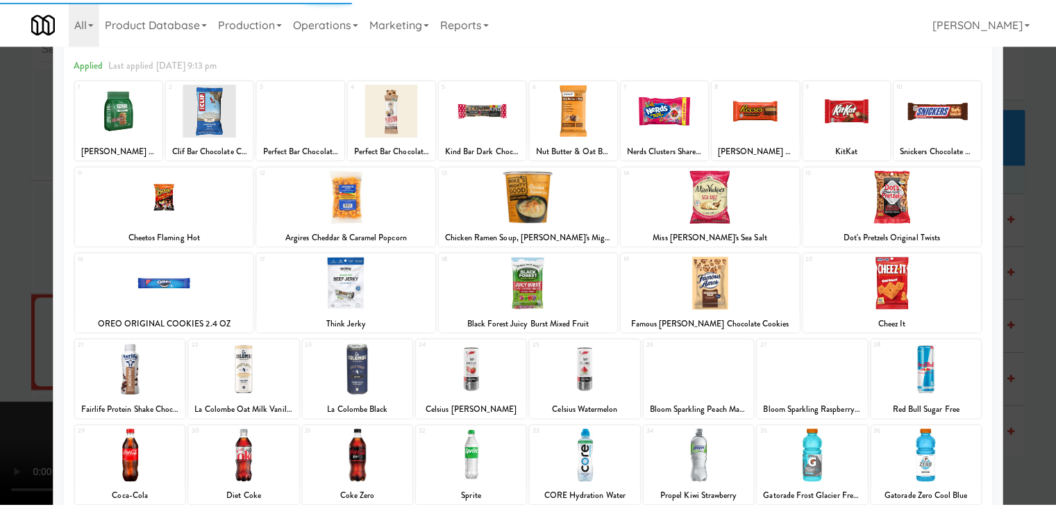
scroll to position [139, 0]
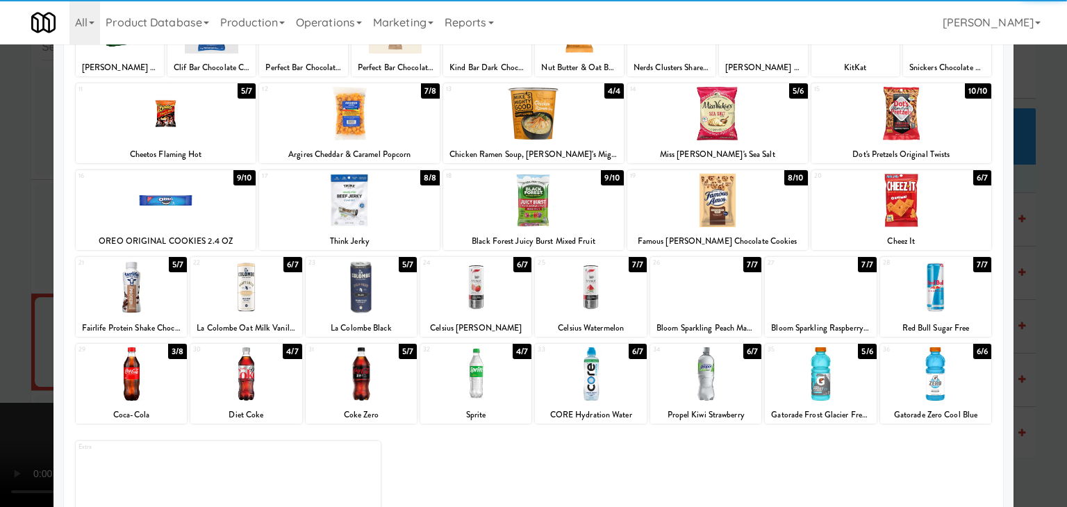
click at [363, 227] on div "17 8/8 Think Jerky" at bounding box center [349, 210] width 181 height 80
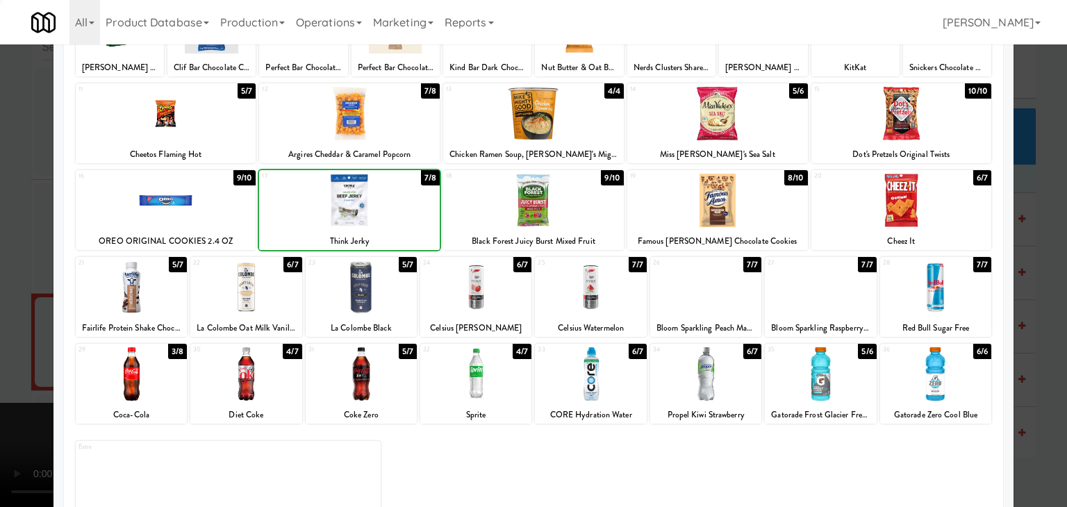
click at [3, 227] on div at bounding box center [533, 253] width 1067 height 507
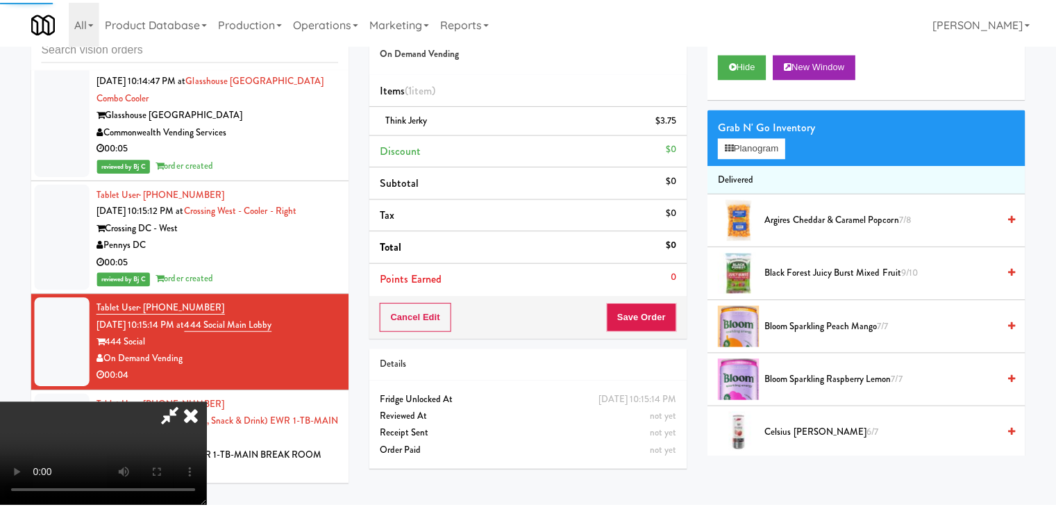
scroll to position [9497, 0]
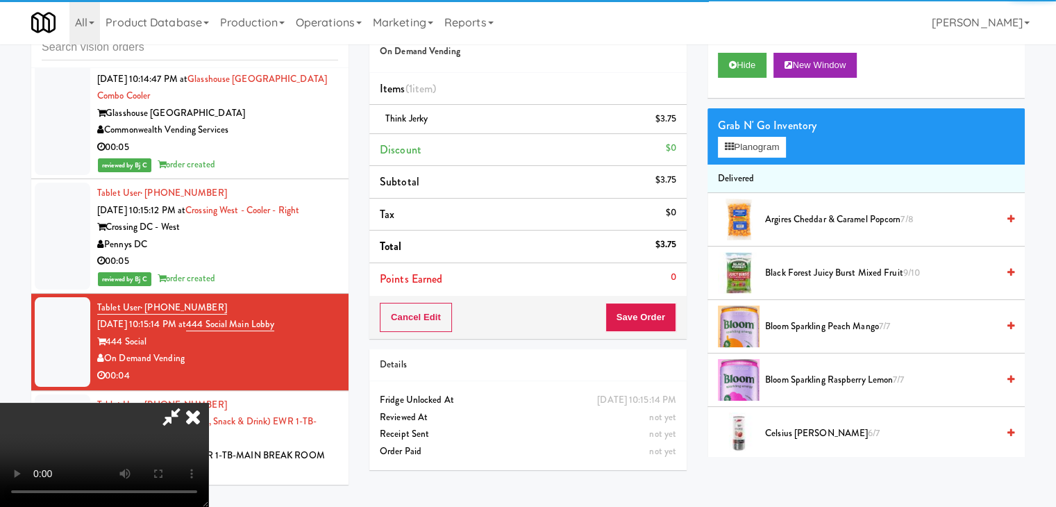
click at [208, 403] on video at bounding box center [104, 455] width 208 height 104
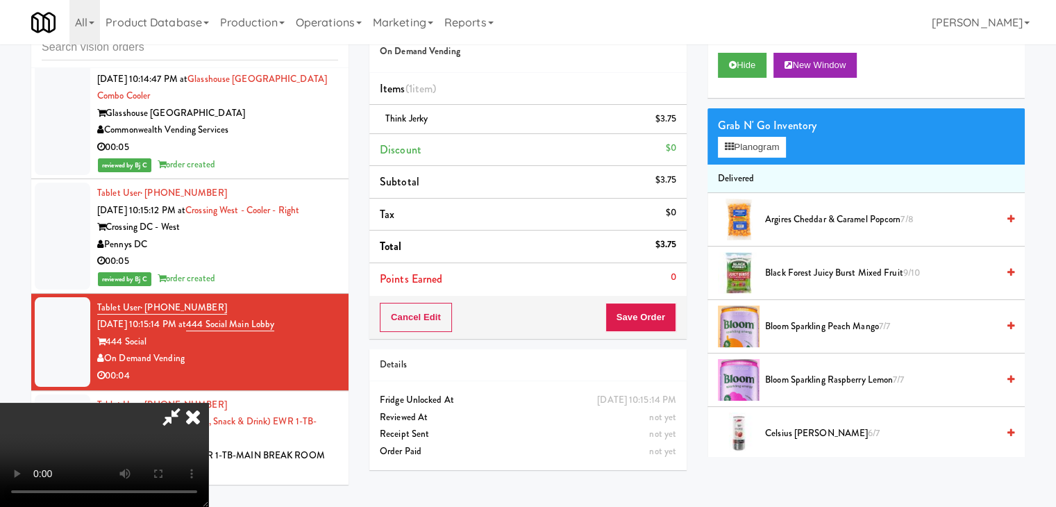
click at [663, 332] on div "Cancel Edit Save Order" at bounding box center [527, 317] width 317 height 43
click at [658, 317] on button "Save Order" at bounding box center [641, 317] width 71 height 29
click at [658, 315] on button "Save Order" at bounding box center [641, 317] width 71 height 29
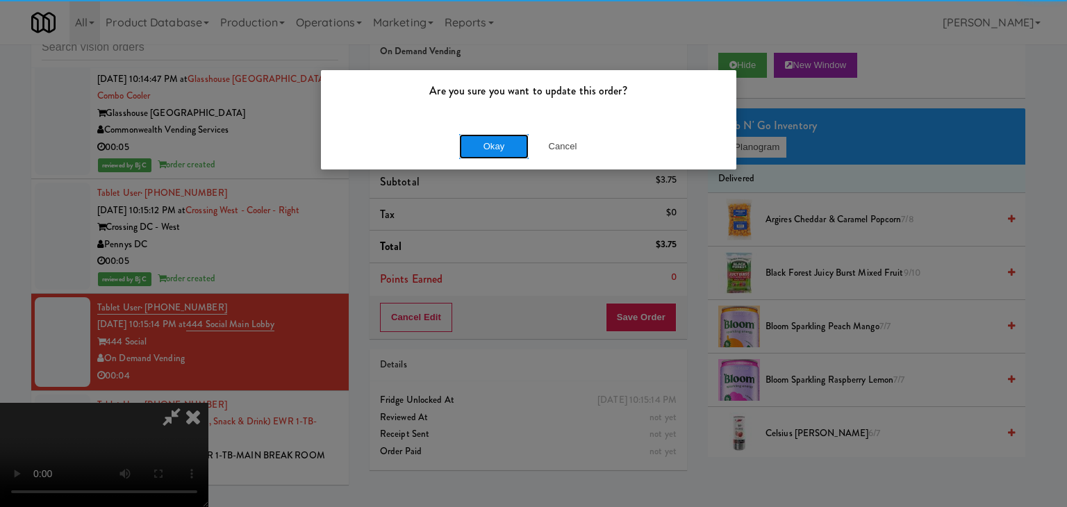
drag, startPoint x: 519, startPoint y: 140, endPoint x: 506, endPoint y: 142, distance: 14.0
click at [507, 142] on button "Okay" at bounding box center [493, 146] width 69 height 25
click at [506, 142] on button "Okay" at bounding box center [493, 146] width 69 height 25
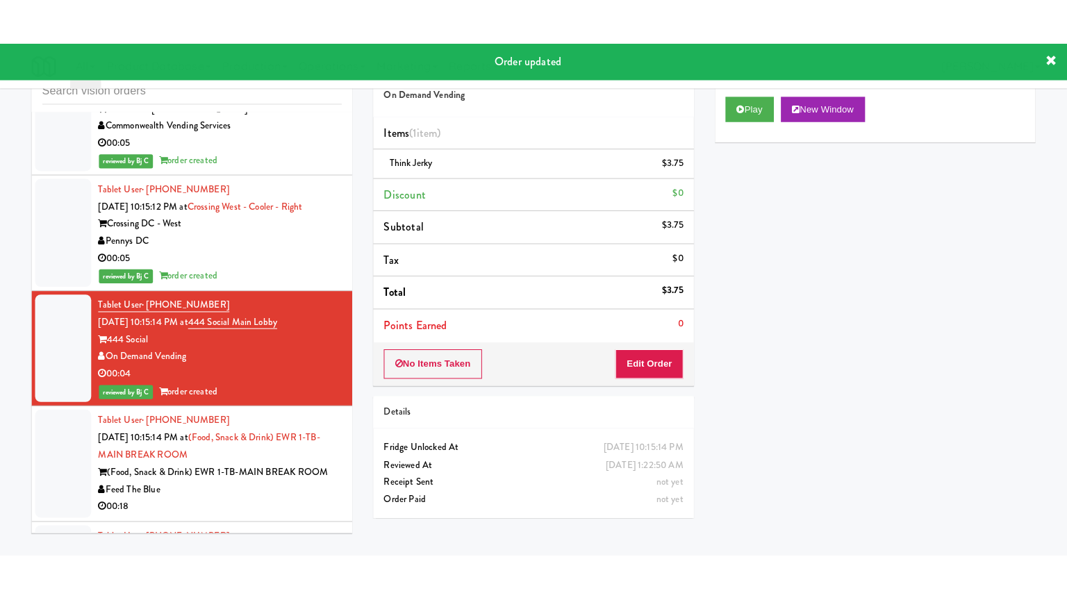
scroll to position [9636, 0]
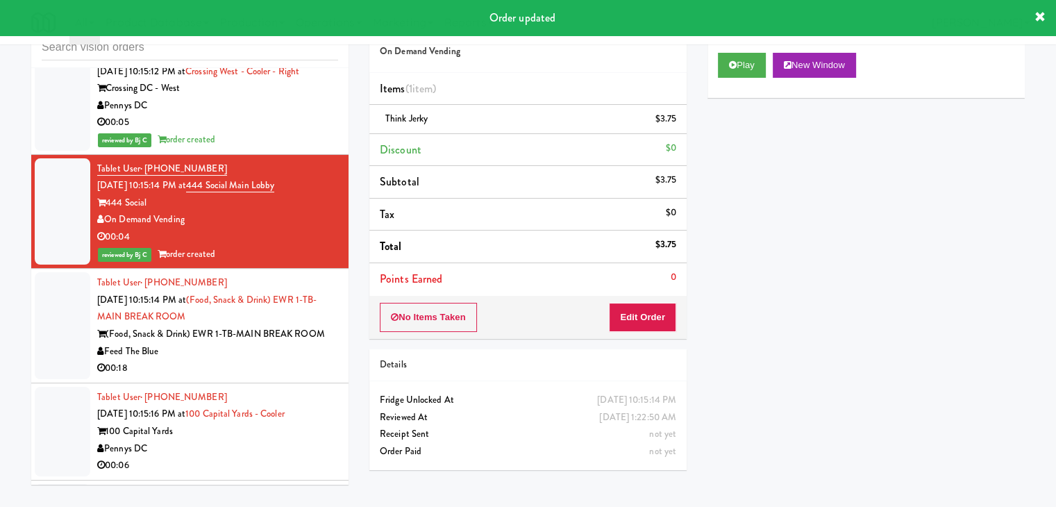
click at [279, 360] on div "00:18" at bounding box center [217, 368] width 241 height 17
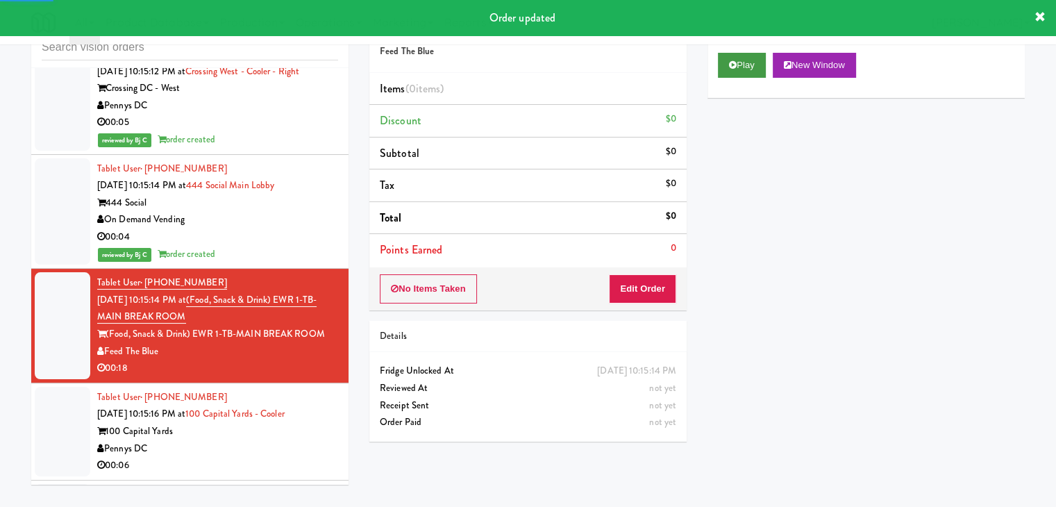
click at [739, 76] on div "Play New Window" at bounding box center [866, 70] width 317 height 56
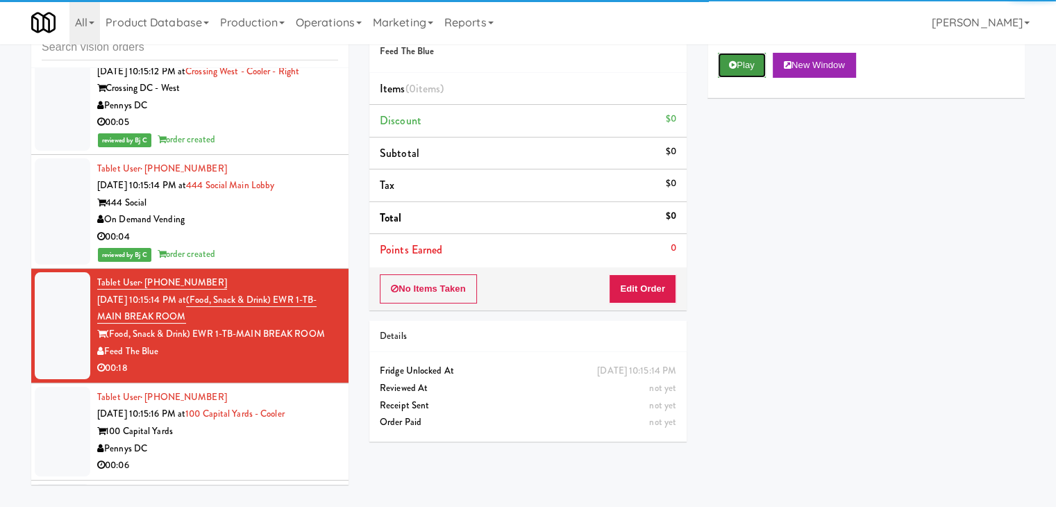
click at [739, 75] on button "Play" at bounding box center [742, 65] width 48 height 25
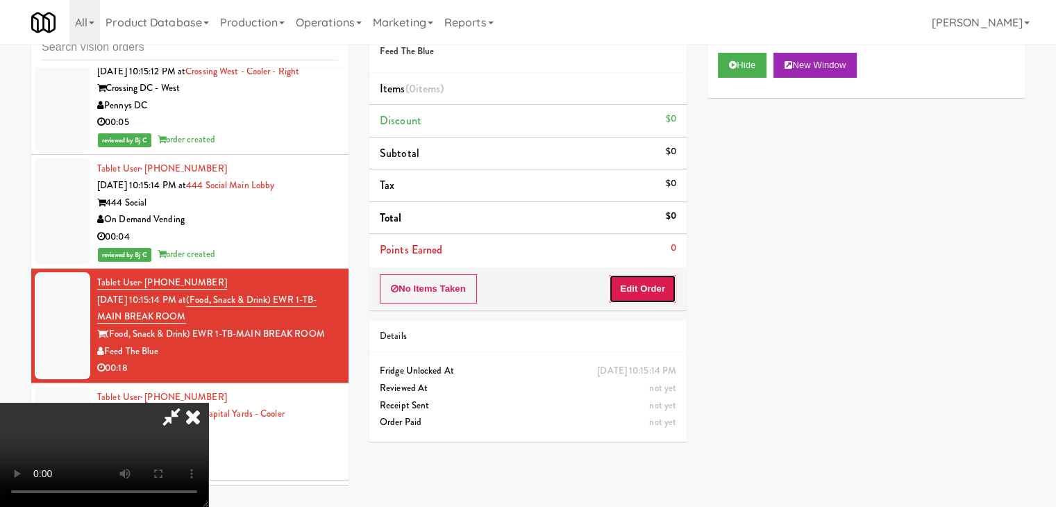
click at [611, 280] on button "Edit Order" at bounding box center [642, 288] width 67 height 29
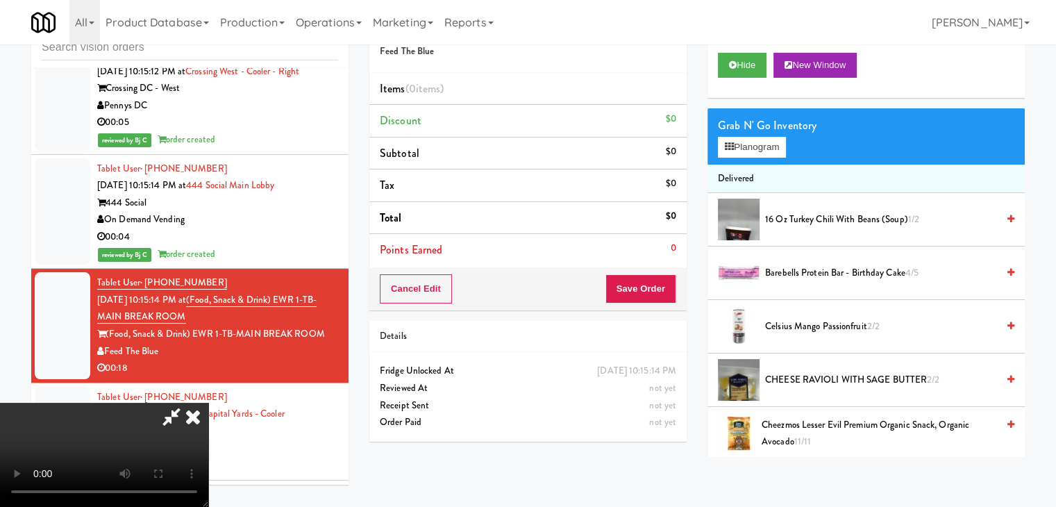
scroll to position [9619, 0]
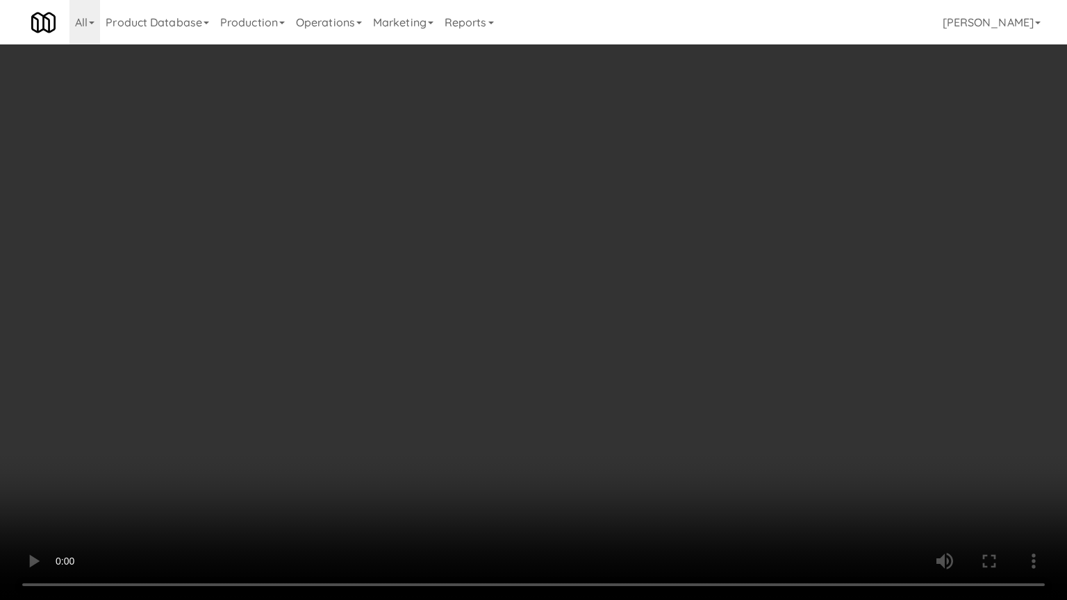
click at [585, 343] on video at bounding box center [533, 300] width 1067 height 600
click at [588, 335] on video at bounding box center [533, 300] width 1067 height 600
click at [589, 335] on video at bounding box center [533, 300] width 1067 height 600
click at [595, 331] on video at bounding box center [533, 300] width 1067 height 600
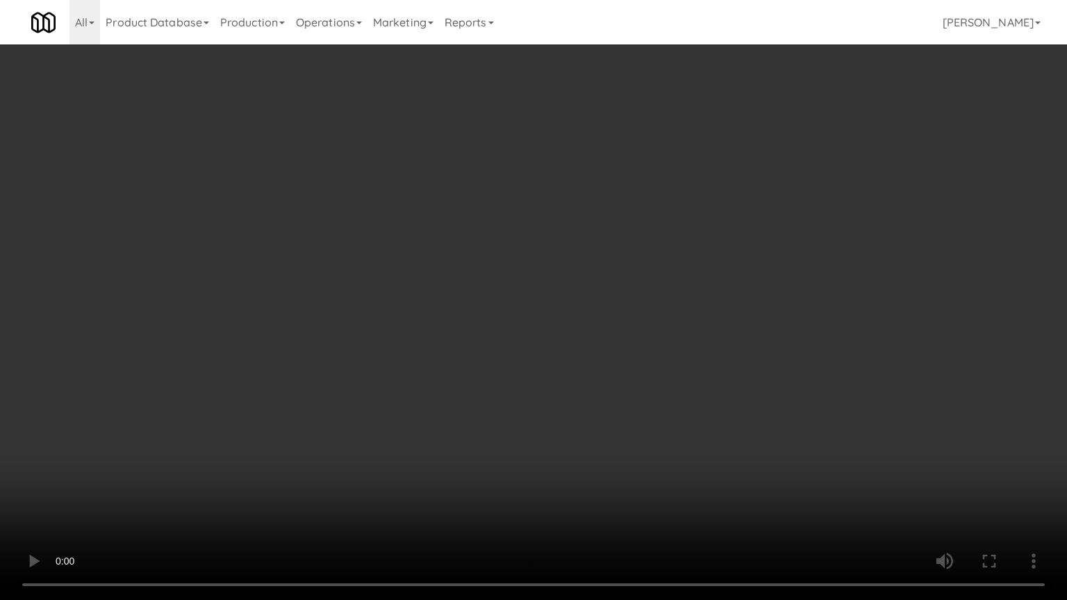
click at [595, 329] on video at bounding box center [533, 300] width 1067 height 600
click at [608, 311] on video at bounding box center [533, 300] width 1067 height 600
click at [613, 308] on video at bounding box center [533, 300] width 1067 height 600
drag, startPoint x: 614, startPoint y: 307, endPoint x: 609, endPoint y: 319, distance: 13.4
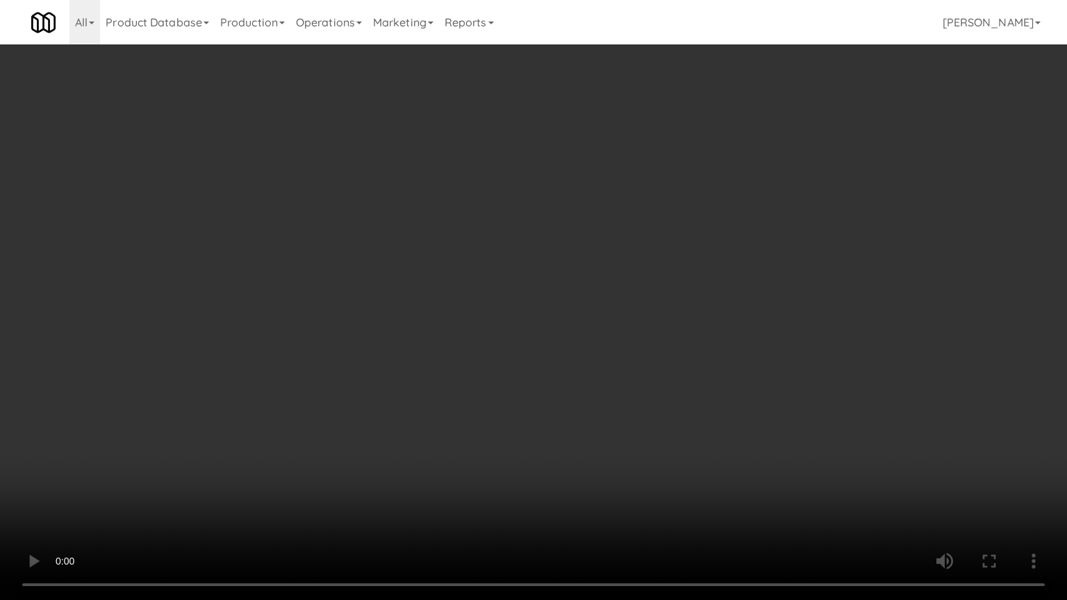
click at [614, 308] on video at bounding box center [533, 300] width 1067 height 600
click at [628, 298] on video at bounding box center [533, 300] width 1067 height 600
drag, startPoint x: 627, startPoint y: 299, endPoint x: 718, endPoint y: 158, distance: 167.8
click at [632, 292] on video at bounding box center [533, 300] width 1067 height 600
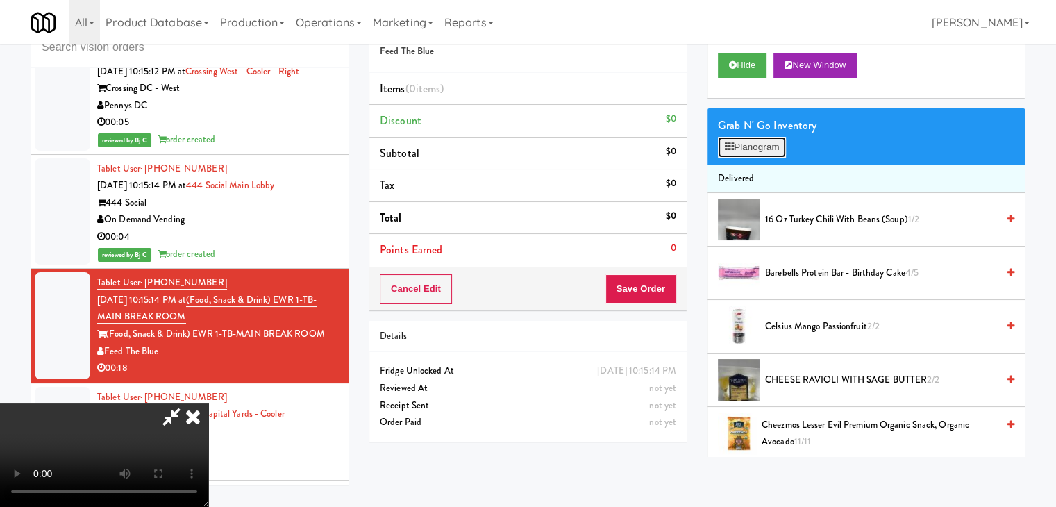
click at [765, 144] on button "Planogram" at bounding box center [752, 147] width 68 height 21
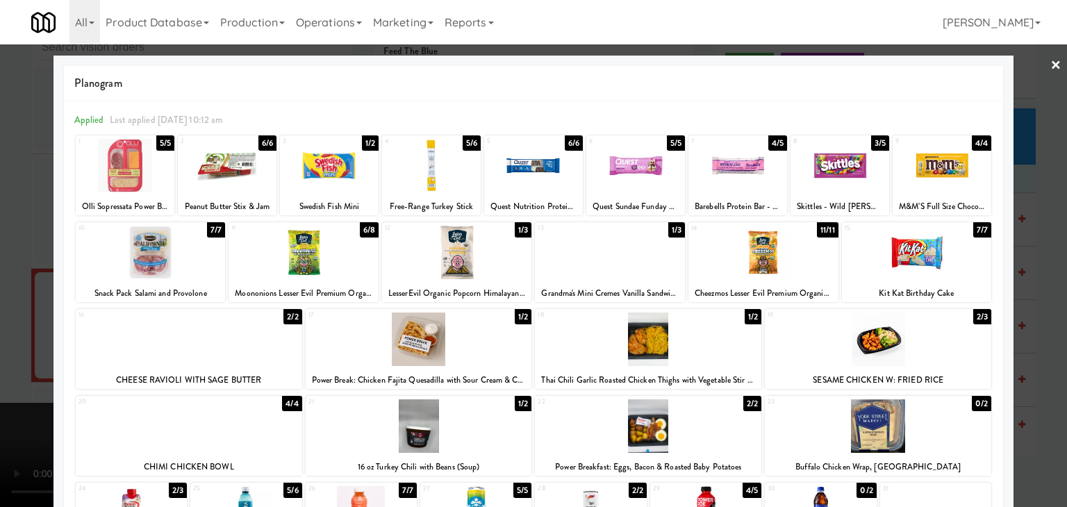
click at [182, 342] on div at bounding box center [189, 339] width 226 height 53
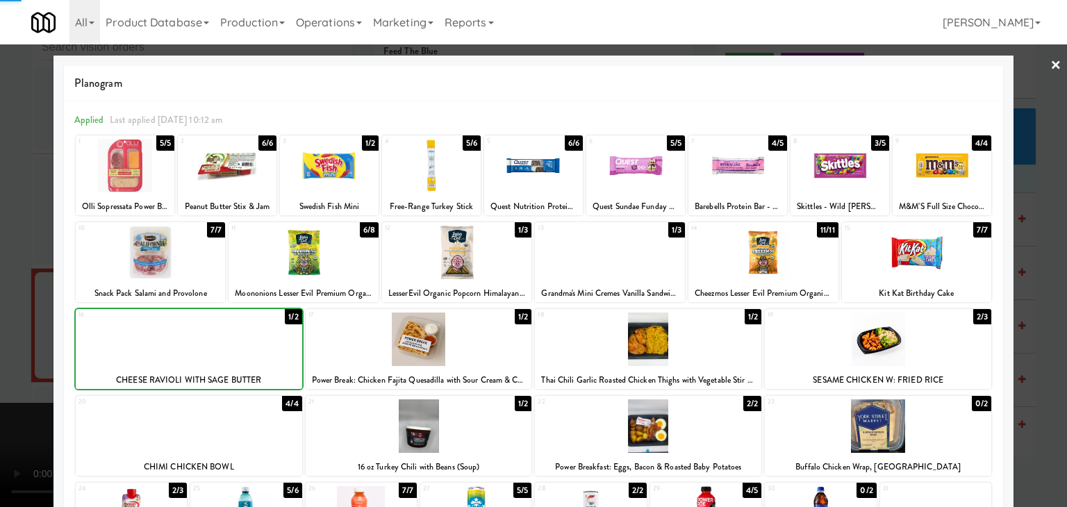
drag, startPoint x: 0, startPoint y: 305, endPoint x: 156, endPoint y: 303, distance: 155.6
click at [3, 305] on div at bounding box center [533, 253] width 1067 height 507
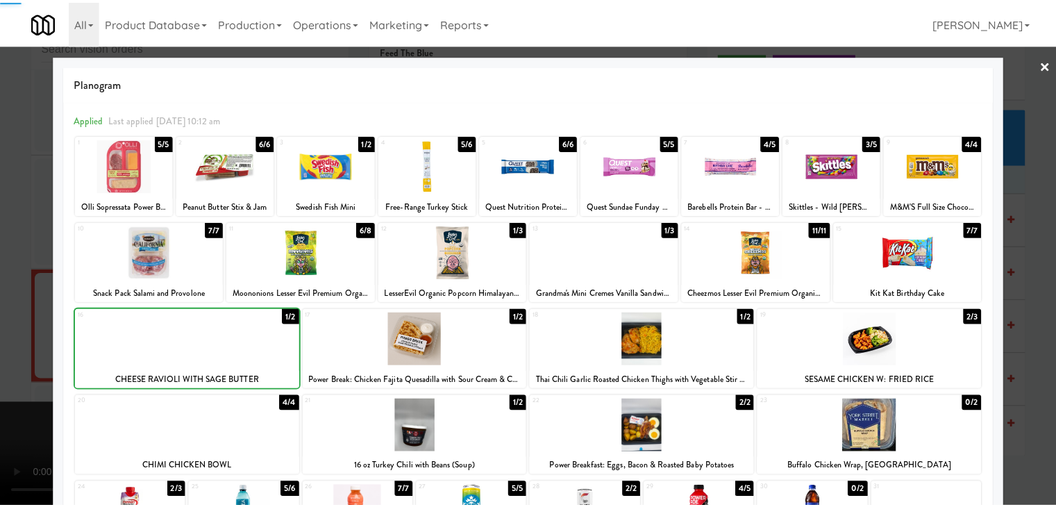
scroll to position [9636, 0]
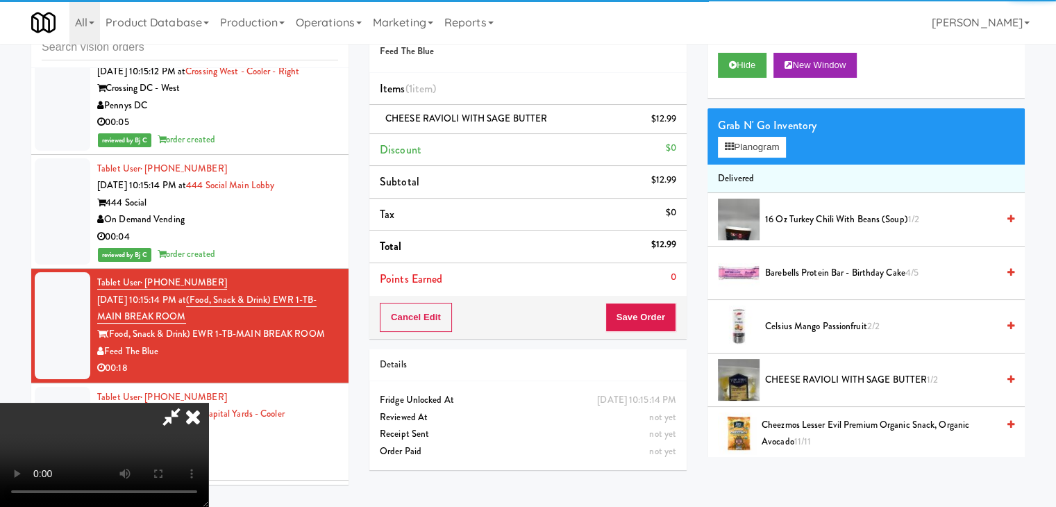
click at [208, 403] on video at bounding box center [104, 455] width 208 height 104
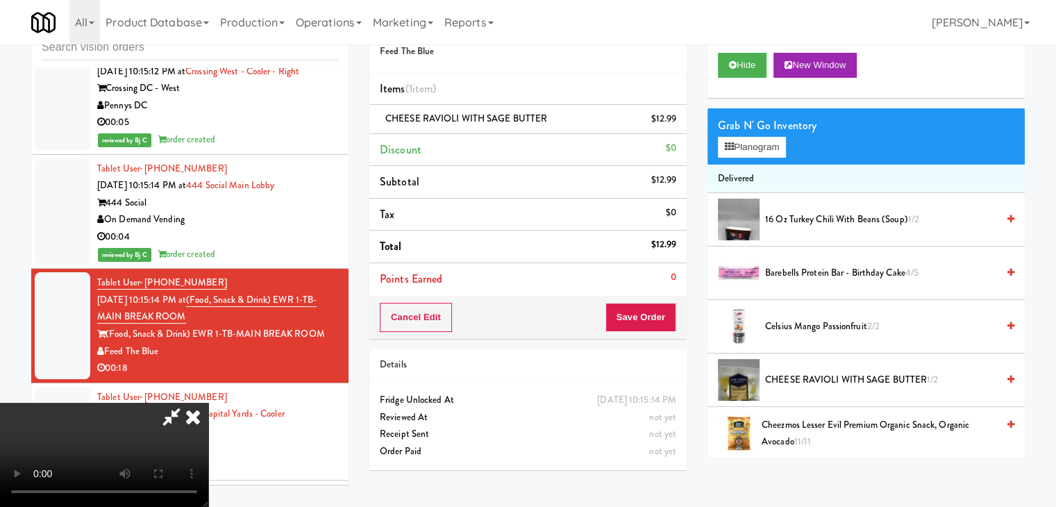
drag, startPoint x: 654, startPoint y: 295, endPoint x: 659, endPoint y: 314, distance: 19.6
click at [656, 304] on div "Cancel Edit Save Order" at bounding box center [527, 317] width 317 height 43
click at [659, 314] on button "Save Order" at bounding box center [641, 317] width 71 height 29
click at [659, 315] on button "Save Order" at bounding box center [641, 317] width 71 height 29
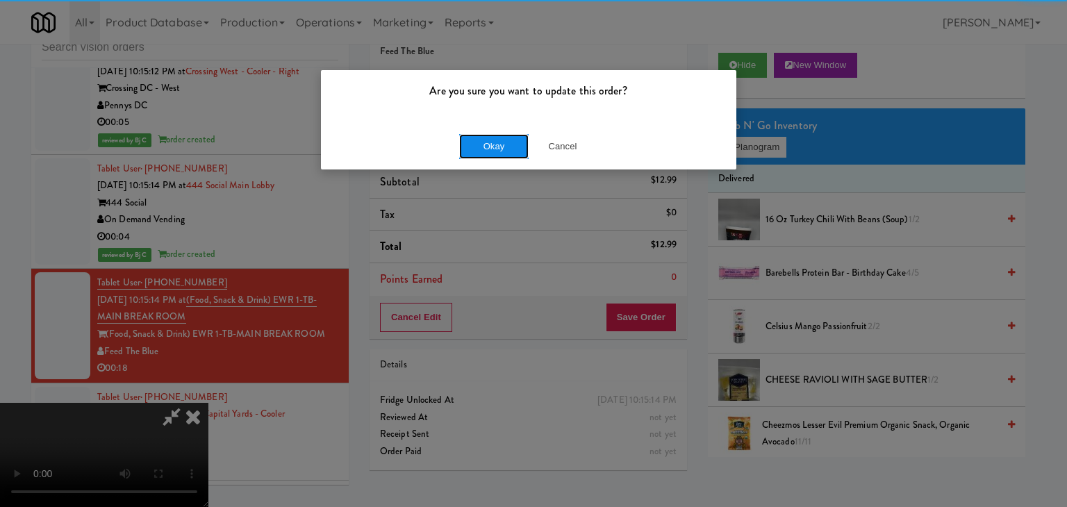
click at [517, 156] on button "Okay" at bounding box center [493, 146] width 69 height 25
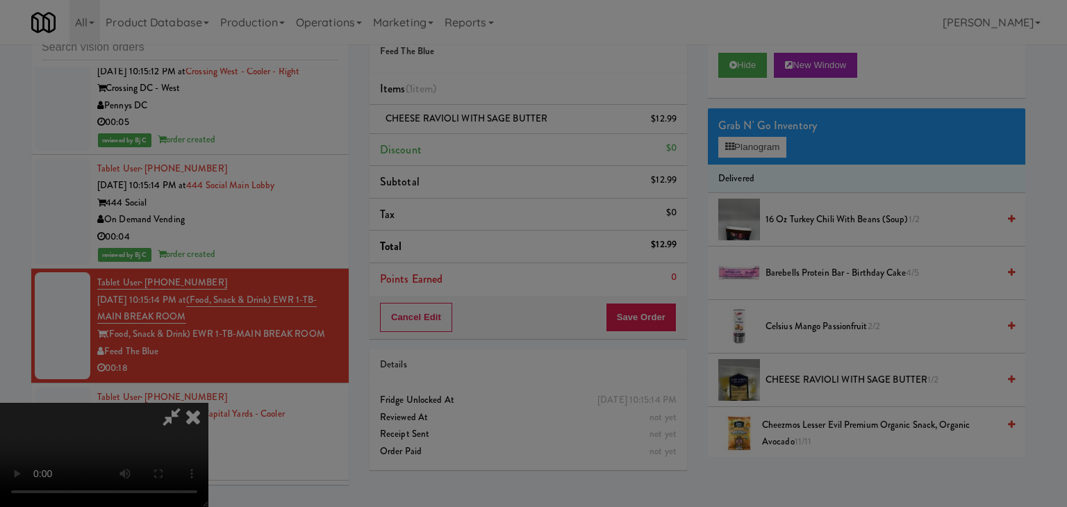
click at [514, 153] on div at bounding box center [533, 253] width 1067 height 507
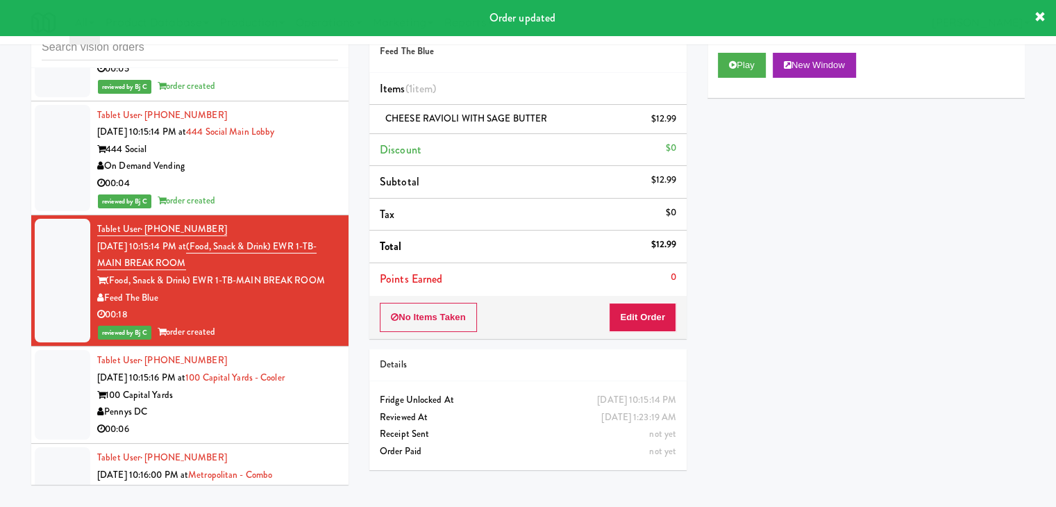
scroll to position [9775, 0]
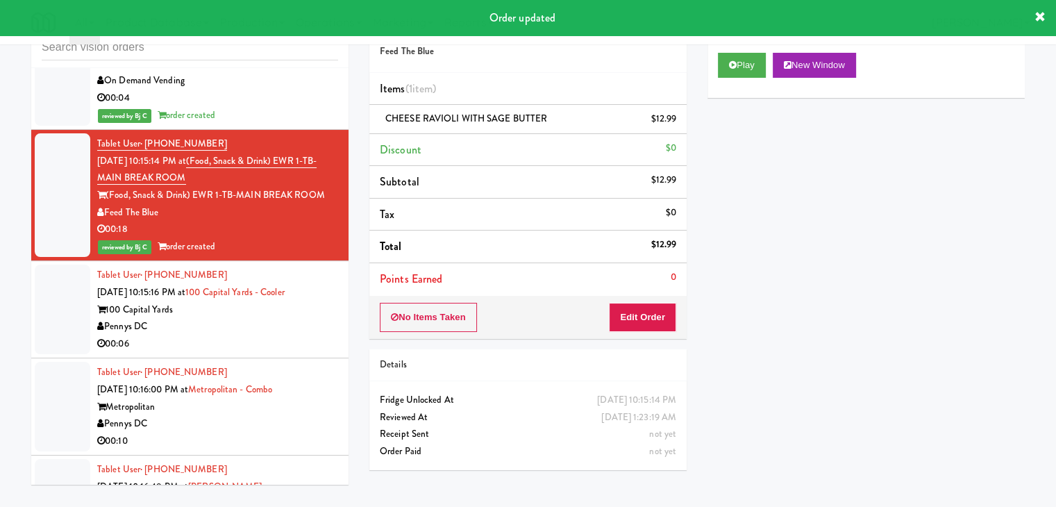
click at [275, 335] on div "00:06" at bounding box center [217, 343] width 241 height 17
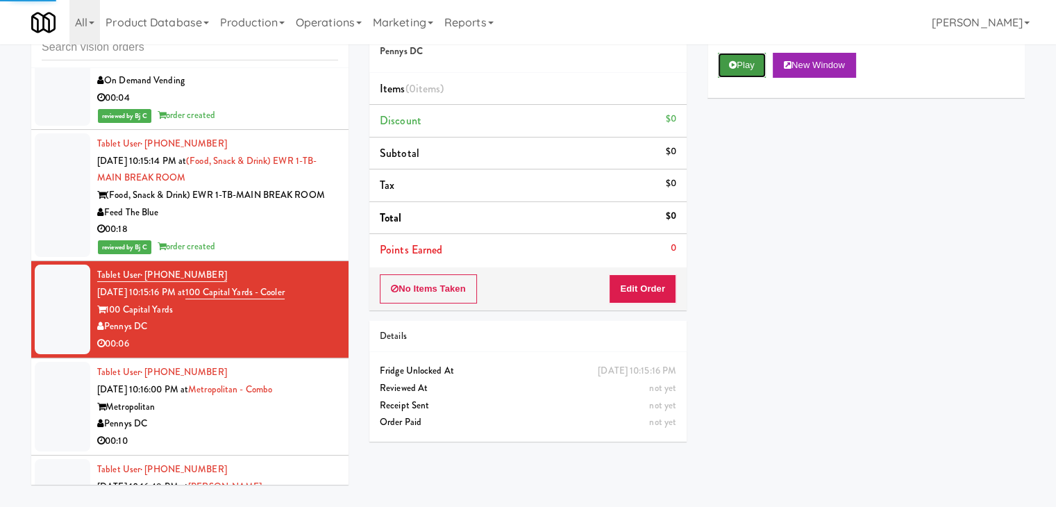
drag, startPoint x: 749, startPoint y: 68, endPoint x: 743, endPoint y: 73, distance: 7.4
click at [749, 67] on button "Play" at bounding box center [742, 65] width 48 height 25
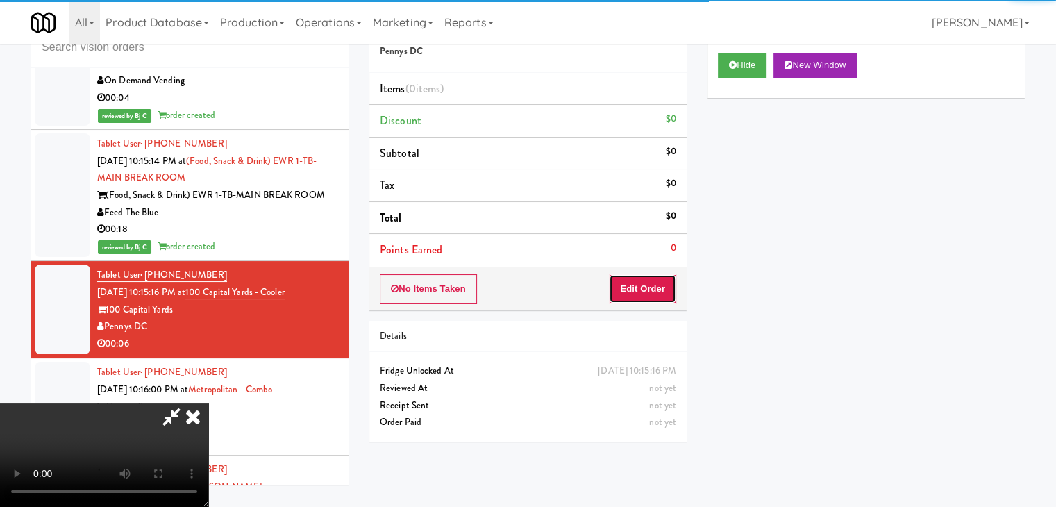
click at [623, 279] on button "Edit Order" at bounding box center [642, 288] width 67 height 29
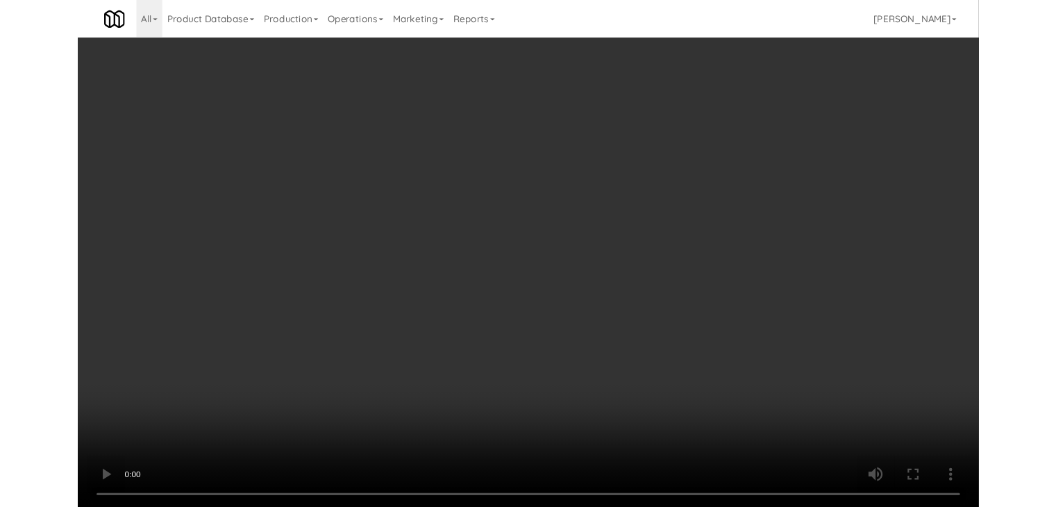
scroll to position [9757, 0]
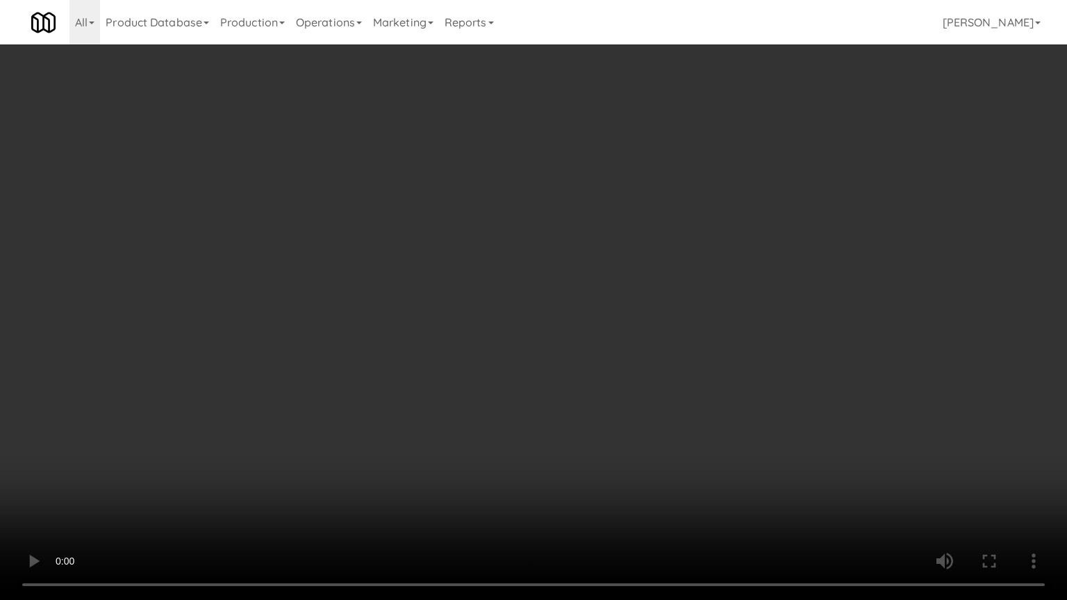
click at [550, 424] on video at bounding box center [533, 300] width 1067 height 600
click at [550, 425] on video at bounding box center [533, 300] width 1067 height 600
click at [549, 425] on video at bounding box center [533, 300] width 1067 height 600
click at [549, 423] on video at bounding box center [533, 300] width 1067 height 600
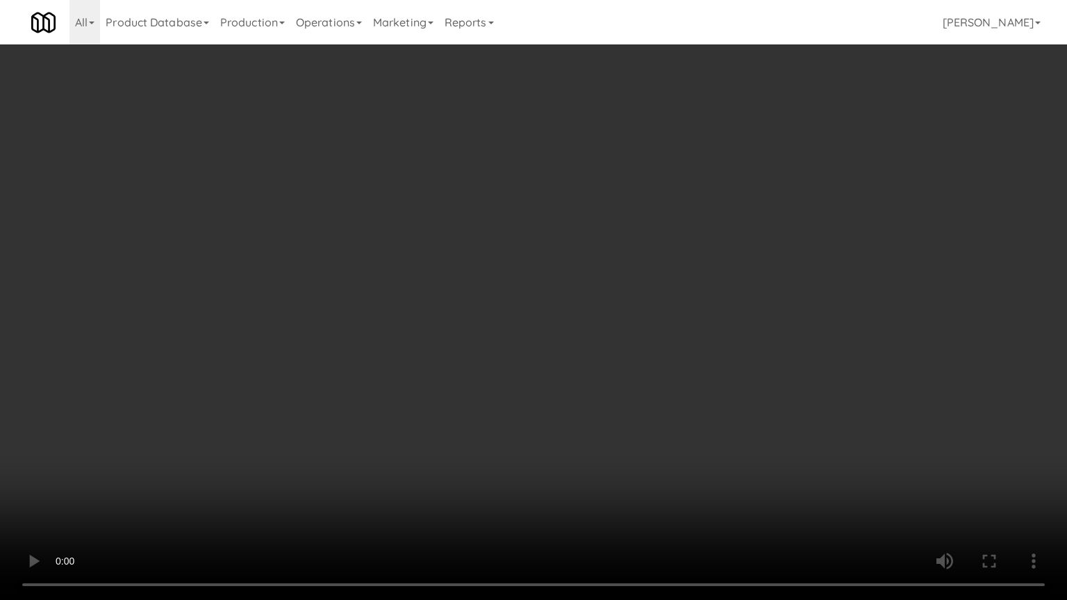
click at [549, 423] on video at bounding box center [533, 300] width 1067 height 600
click at [558, 411] on video at bounding box center [533, 300] width 1067 height 600
click at [558, 412] on video at bounding box center [533, 300] width 1067 height 600
click at [556, 406] on video at bounding box center [533, 300] width 1067 height 600
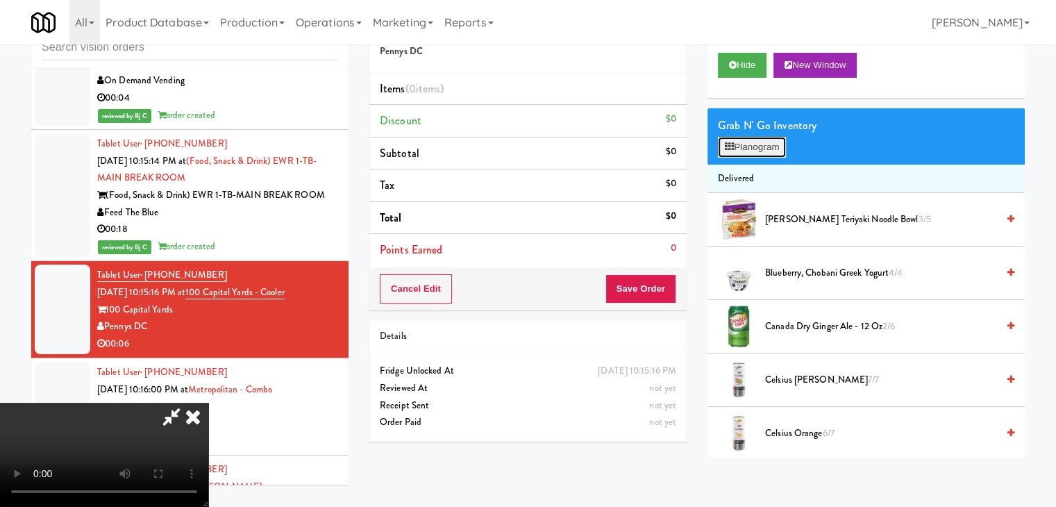
click at [777, 150] on button "Planogram" at bounding box center [752, 147] width 68 height 21
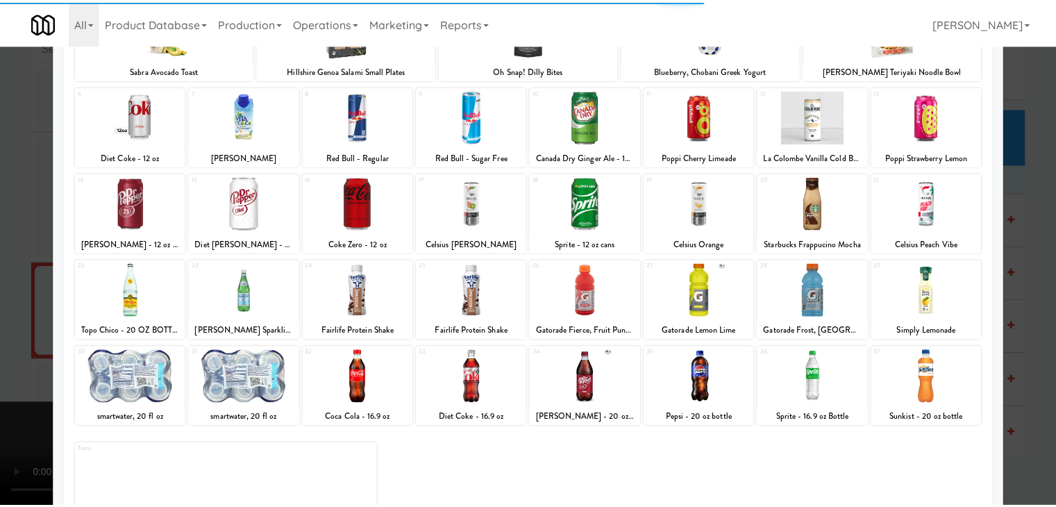
scroll to position [139, 0]
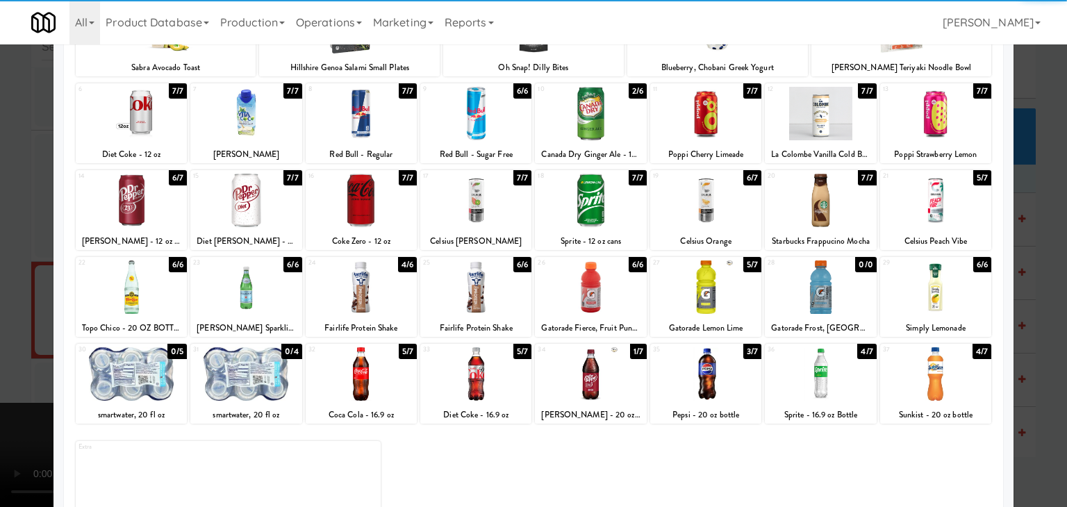
click at [591, 292] on div at bounding box center [590, 286] width 111 height 53
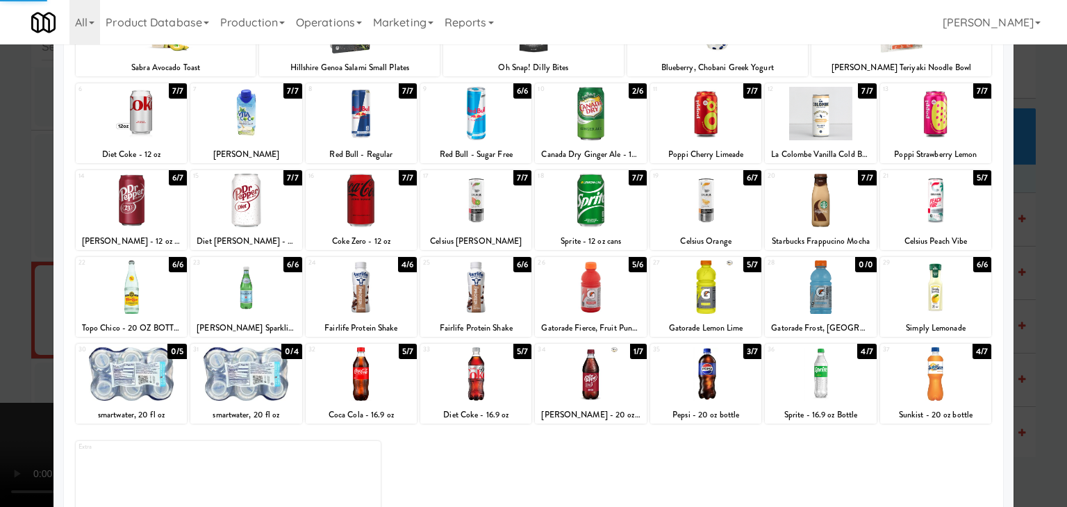
drag, startPoint x: 2, startPoint y: 264, endPoint x: 164, endPoint y: 260, distance: 161.9
click at [14, 261] on div at bounding box center [533, 253] width 1067 height 507
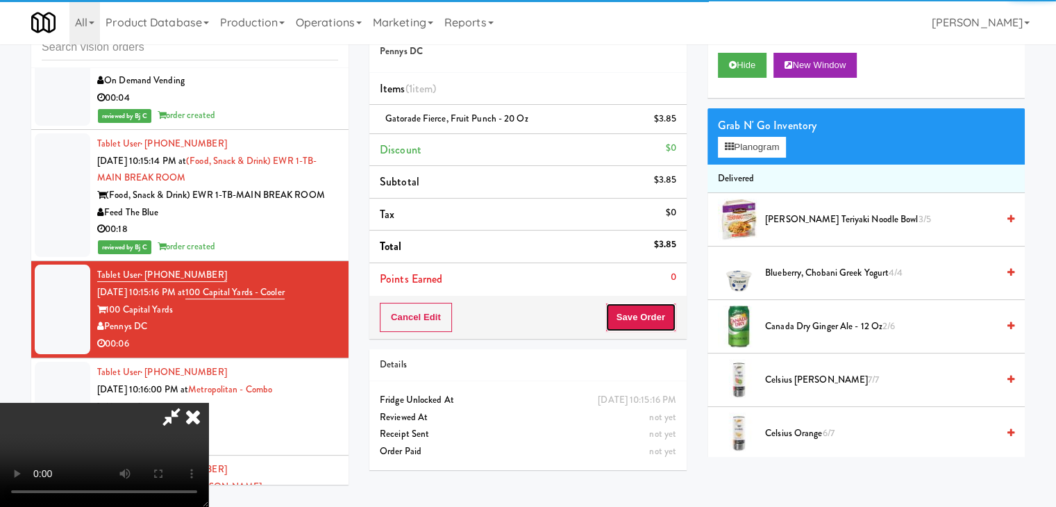
click at [647, 308] on button "Save Order" at bounding box center [641, 317] width 71 height 29
click at [648, 312] on button "Save Order" at bounding box center [641, 317] width 71 height 29
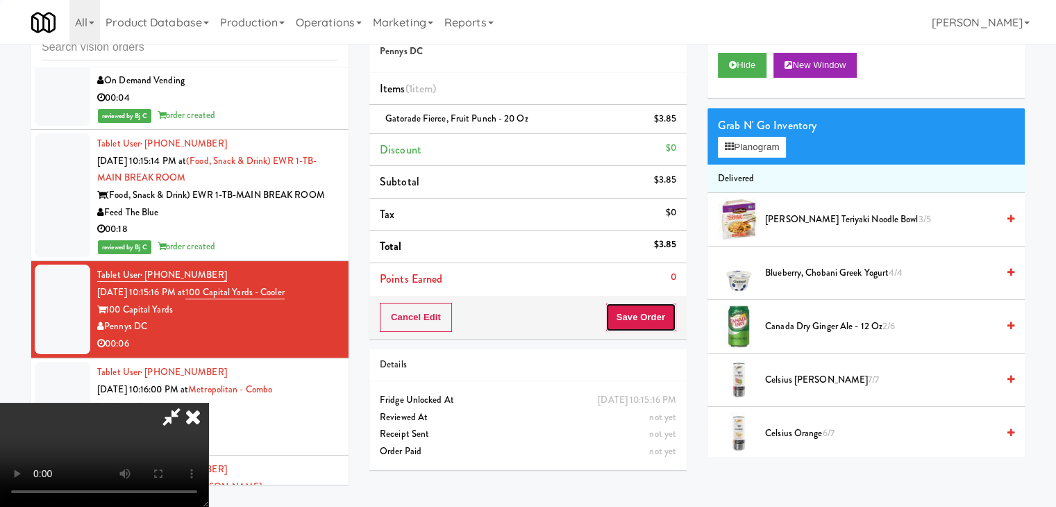
click at [648, 312] on button "Save Order" at bounding box center [641, 317] width 71 height 29
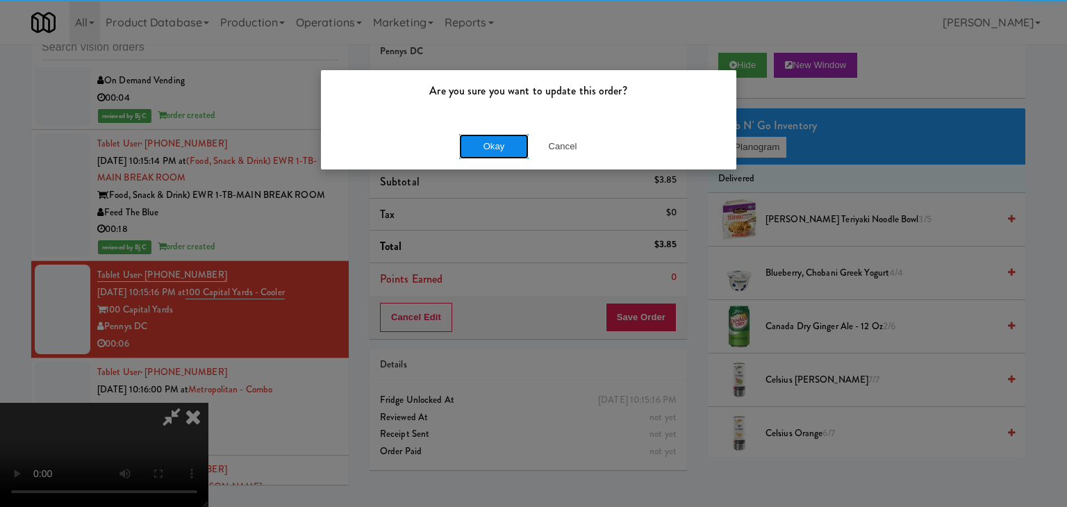
click at [477, 148] on button "Okay" at bounding box center [493, 146] width 69 height 25
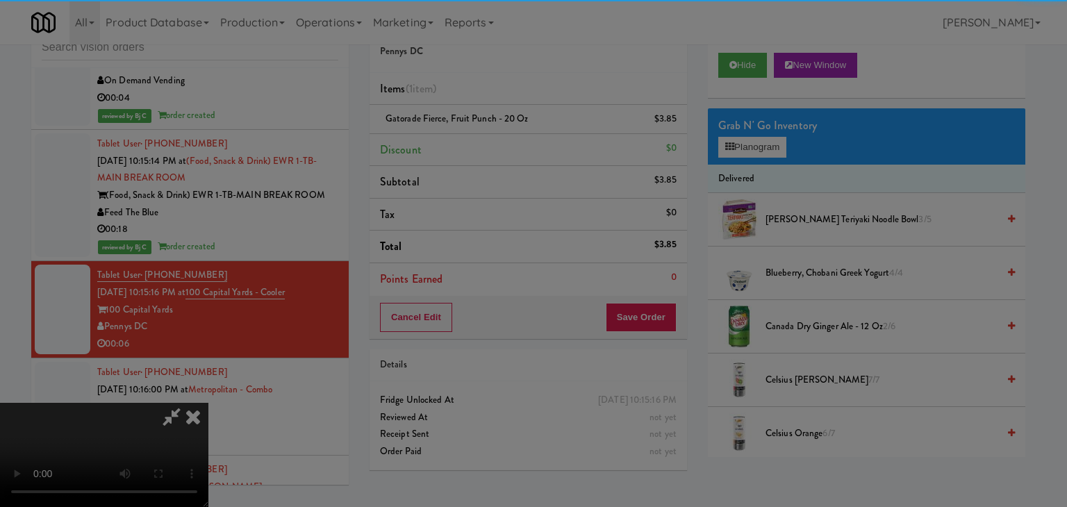
click at [477, 148] on body "Are you sure you want to update this order? Okay Cancel Okay Are you sure you w…" at bounding box center [533, 253] width 1067 height 507
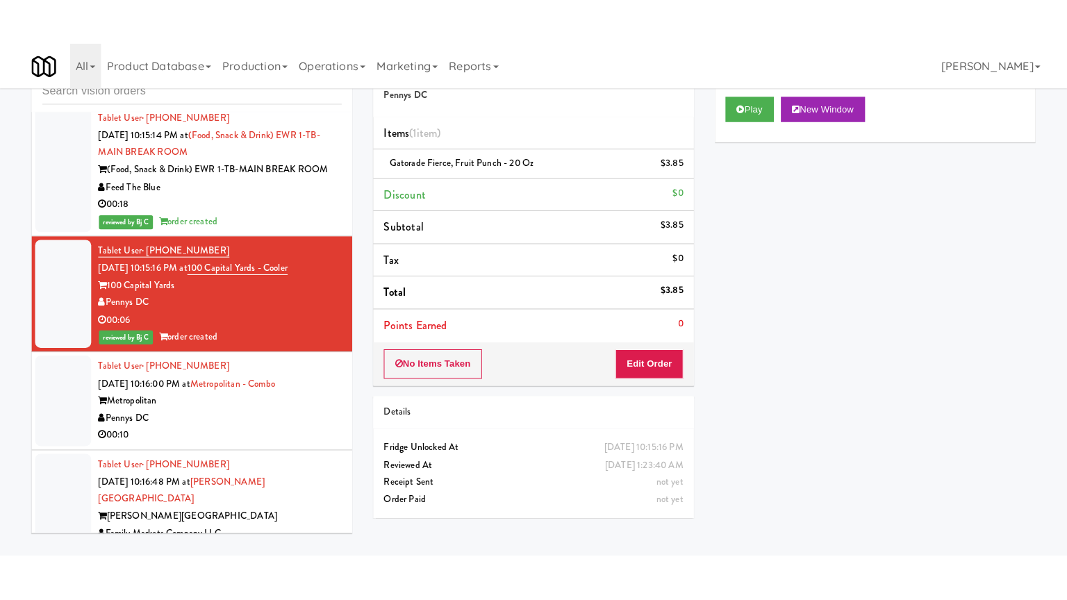
scroll to position [9914, 0]
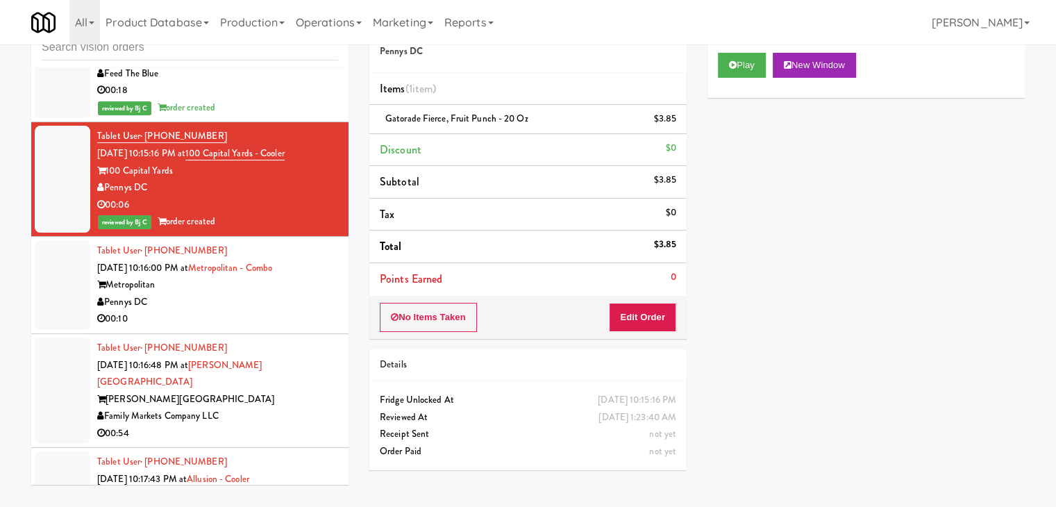
click at [286, 294] on div "Pennys DC" at bounding box center [217, 302] width 241 height 17
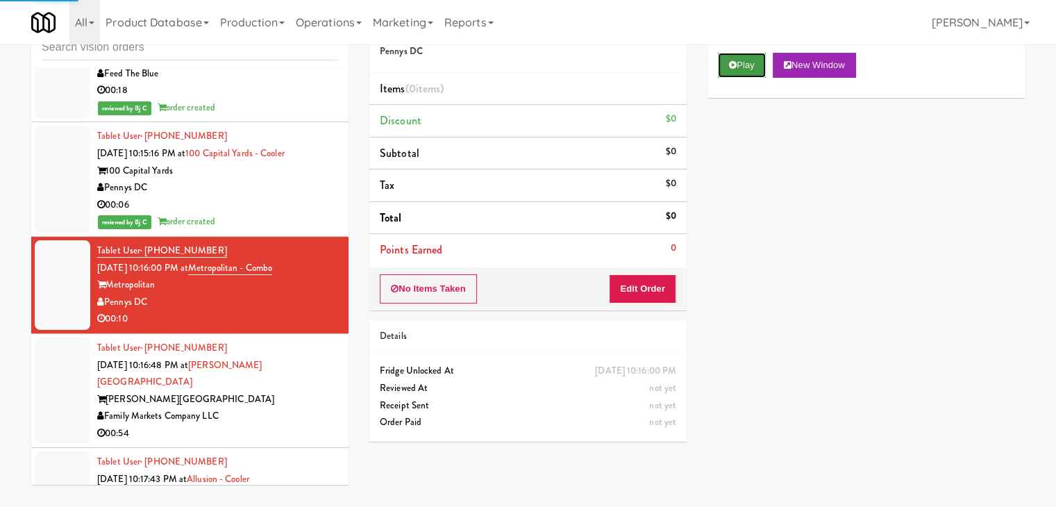
click at [747, 69] on button "Play" at bounding box center [742, 65] width 48 height 25
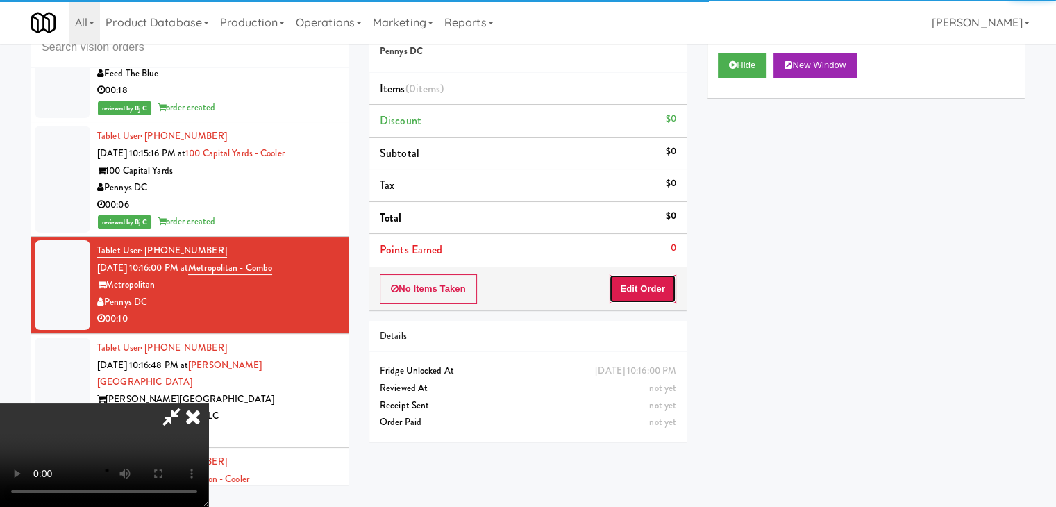
click at [640, 288] on button "Edit Order" at bounding box center [642, 288] width 67 height 29
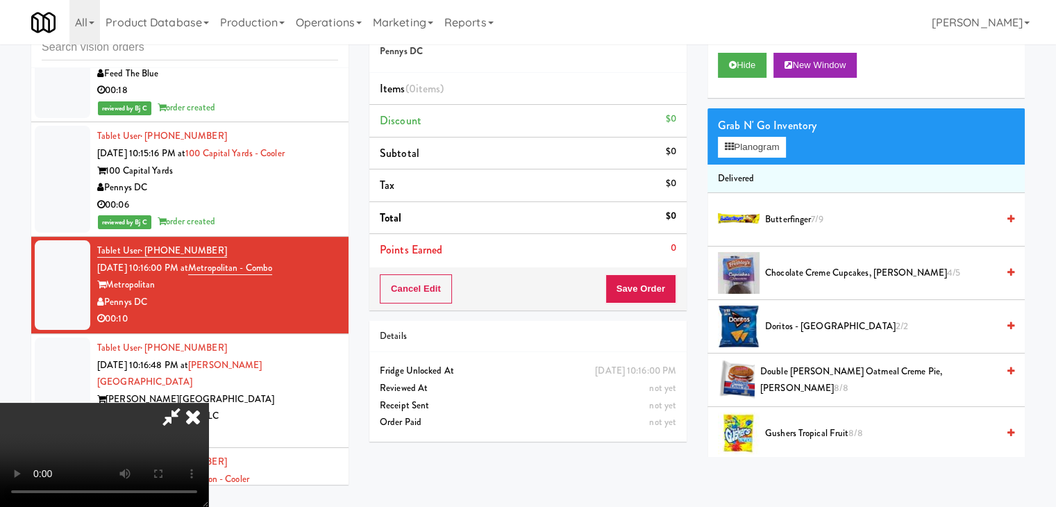
scroll to position [9896, 0]
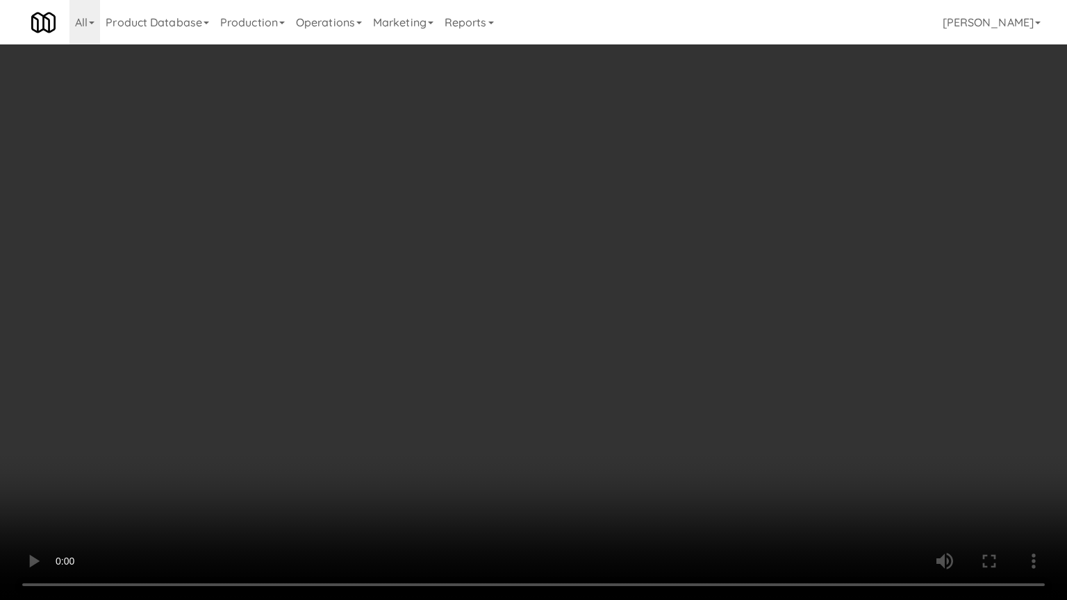
click at [626, 385] on video at bounding box center [533, 300] width 1067 height 600
click at [630, 383] on video at bounding box center [533, 300] width 1067 height 600
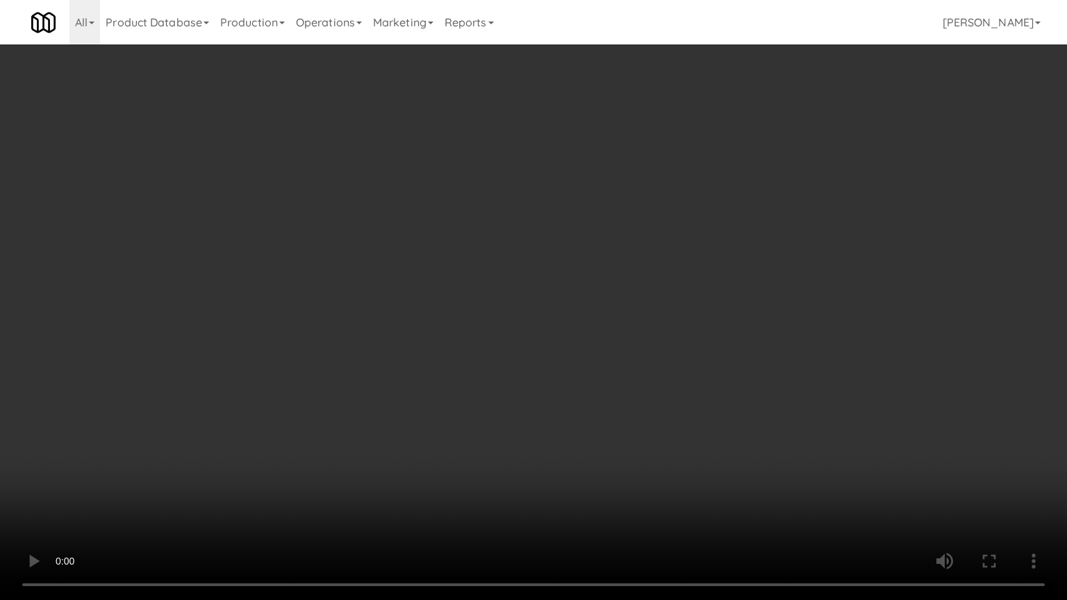
click at [608, 447] on video at bounding box center [533, 300] width 1067 height 600
click at [583, 424] on video at bounding box center [533, 300] width 1067 height 600
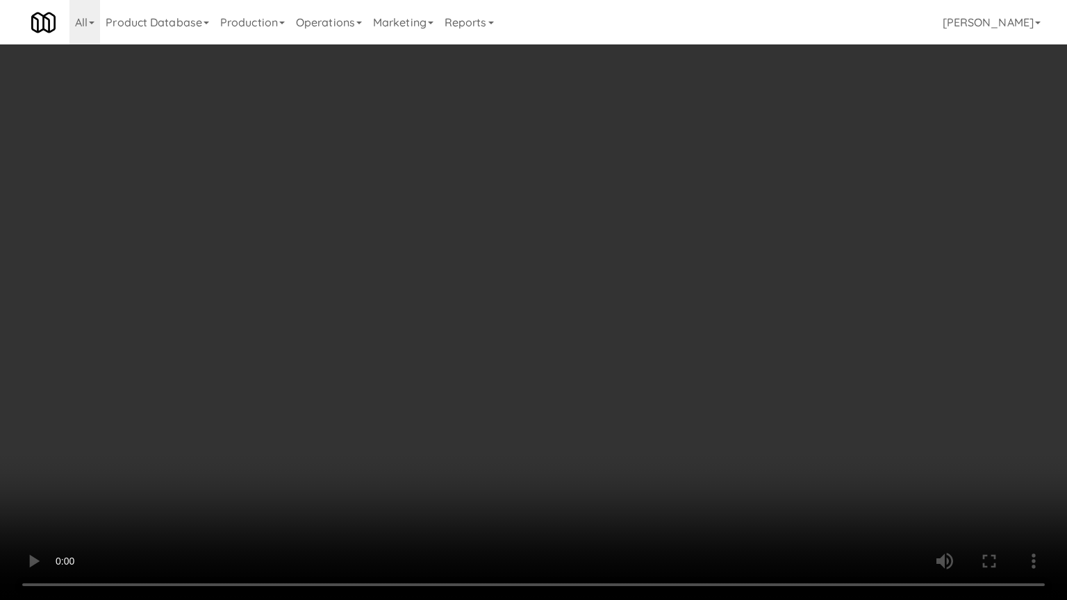
click at [583, 424] on video at bounding box center [533, 300] width 1067 height 600
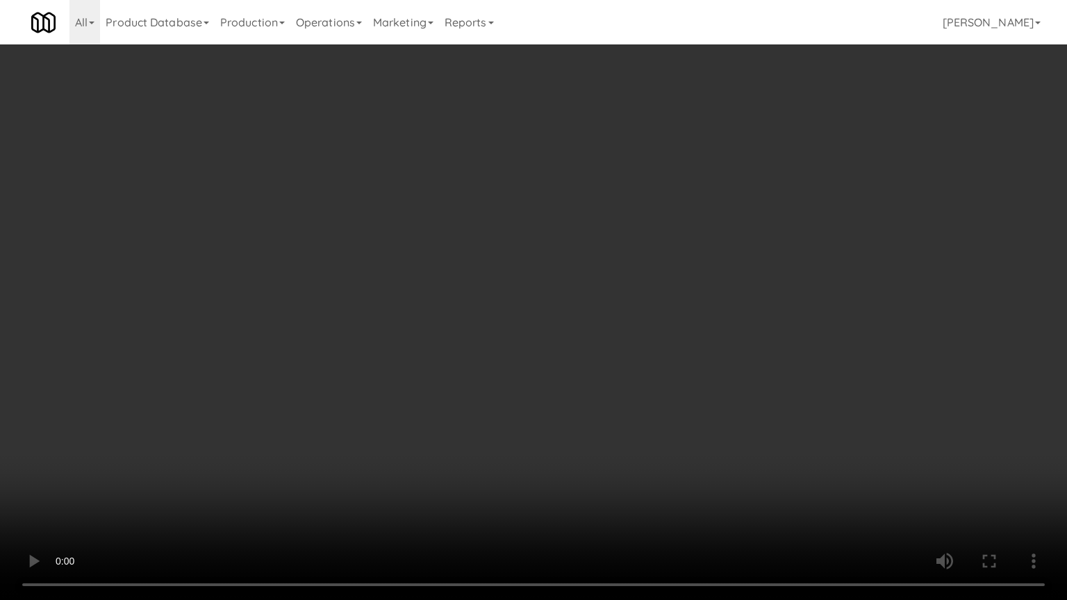
click at [583, 424] on video at bounding box center [533, 300] width 1067 height 600
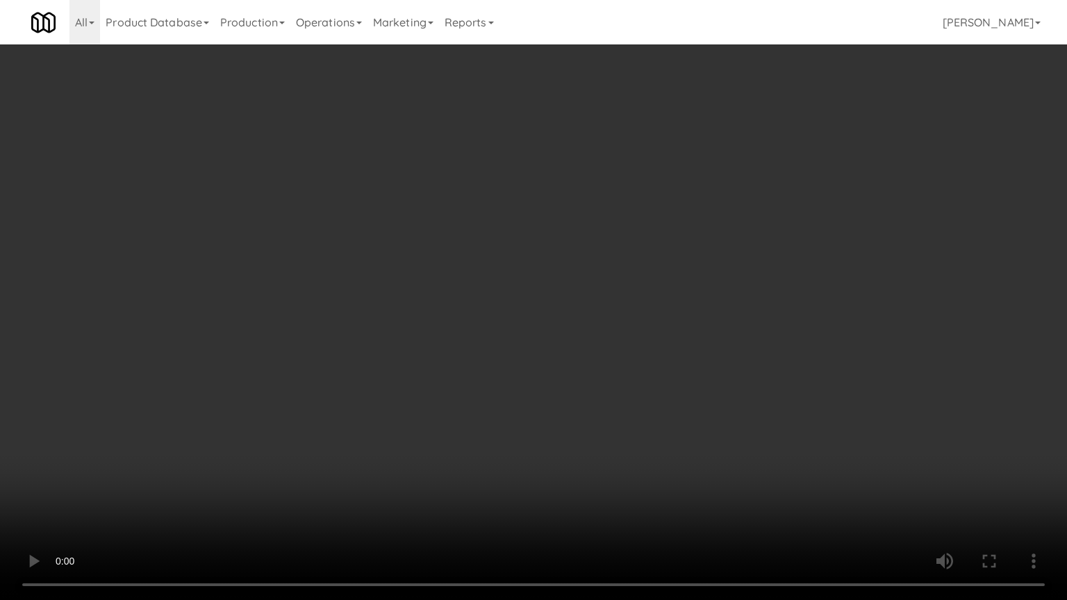
click at [583, 424] on video at bounding box center [533, 300] width 1067 height 600
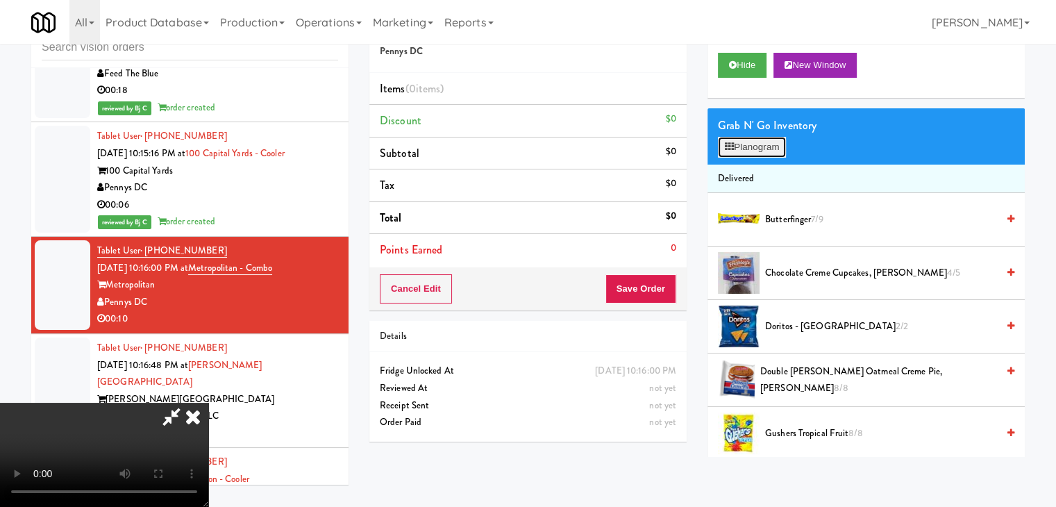
click at [752, 148] on button "Planogram" at bounding box center [752, 147] width 68 height 21
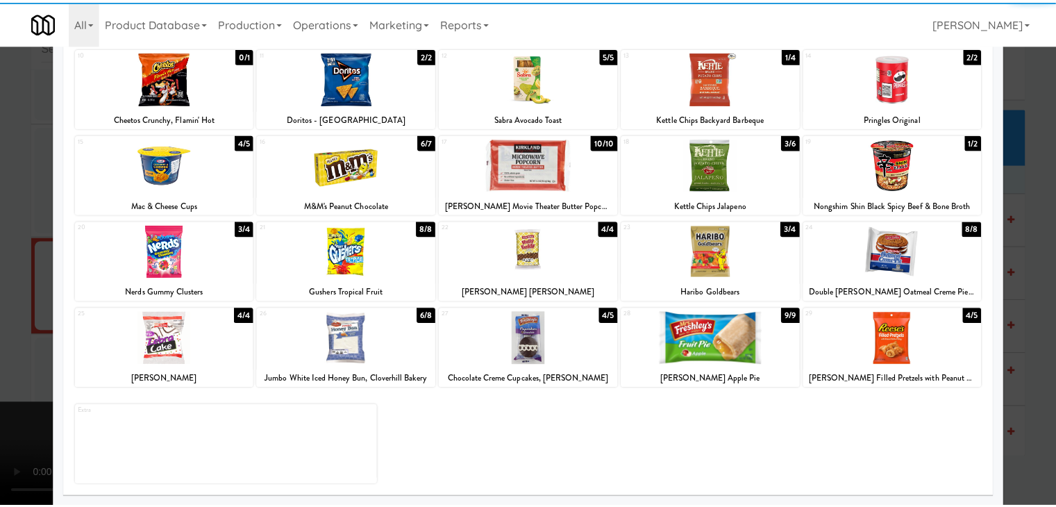
scroll to position [175, 0]
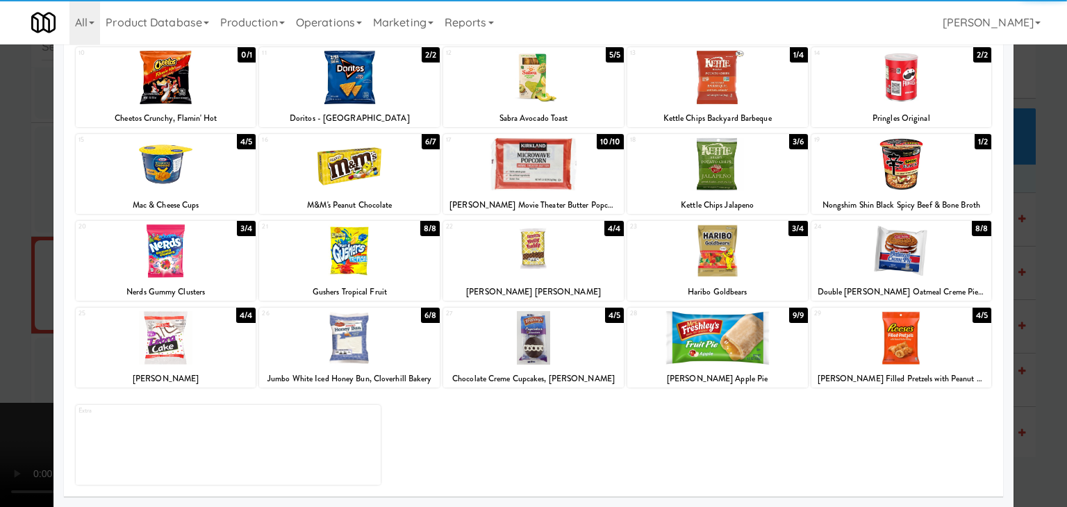
click at [376, 345] on div at bounding box center [349, 337] width 181 height 53
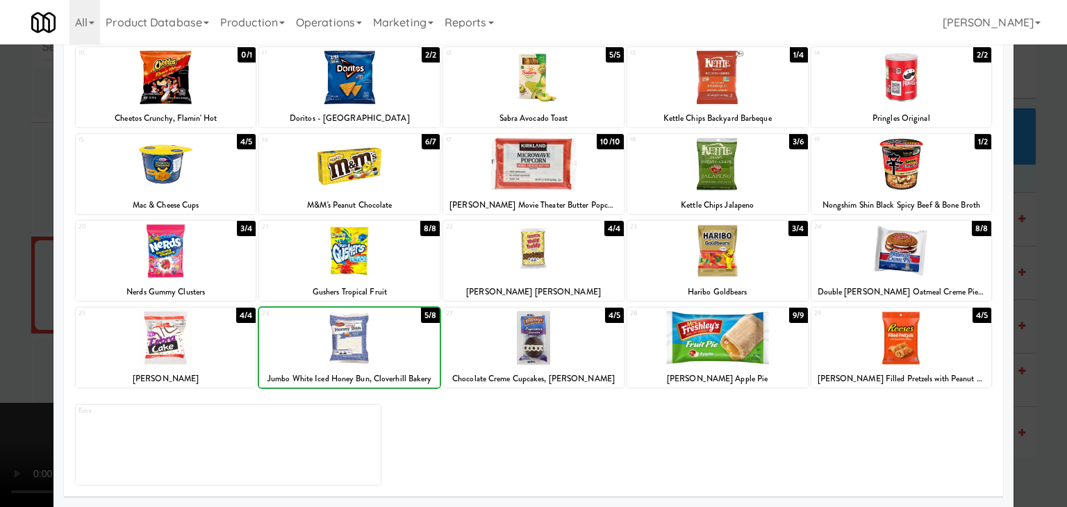
click at [376, 345] on div at bounding box center [349, 337] width 181 height 53
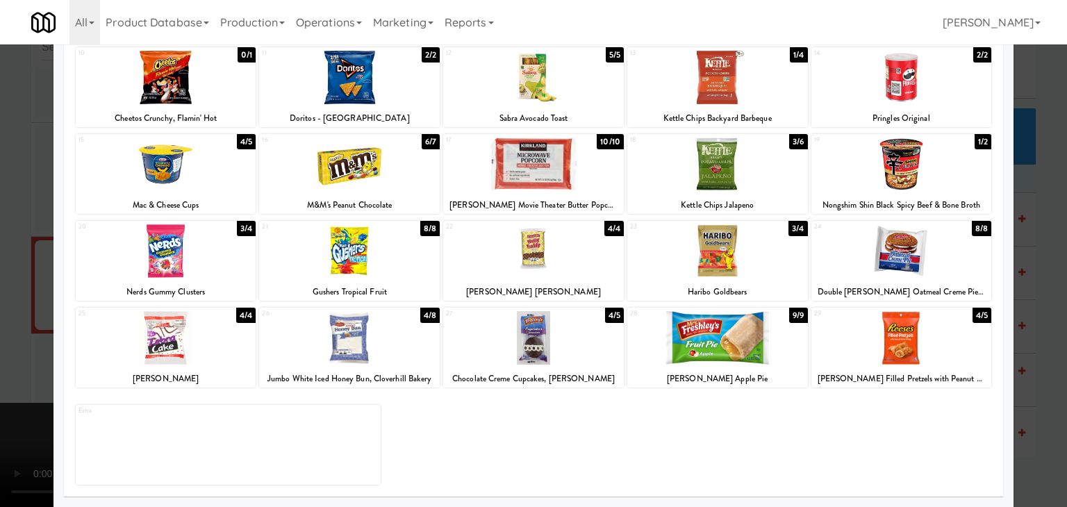
click at [677, 183] on div at bounding box center [717, 164] width 181 height 53
drag, startPoint x: 0, startPoint y: 251, endPoint x: 74, endPoint y: 241, distance: 74.3
click at [3, 250] on div at bounding box center [533, 253] width 1067 height 507
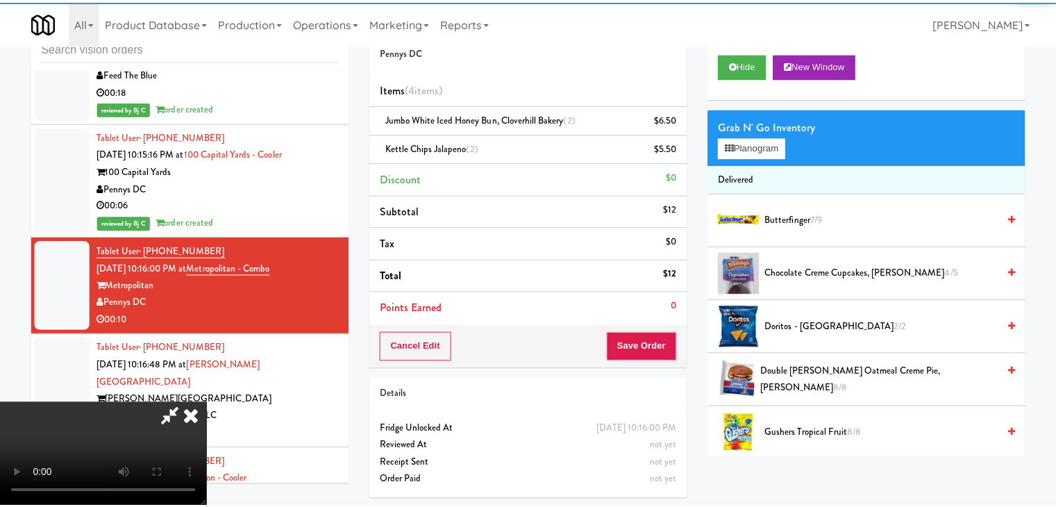
scroll to position [9914, 0]
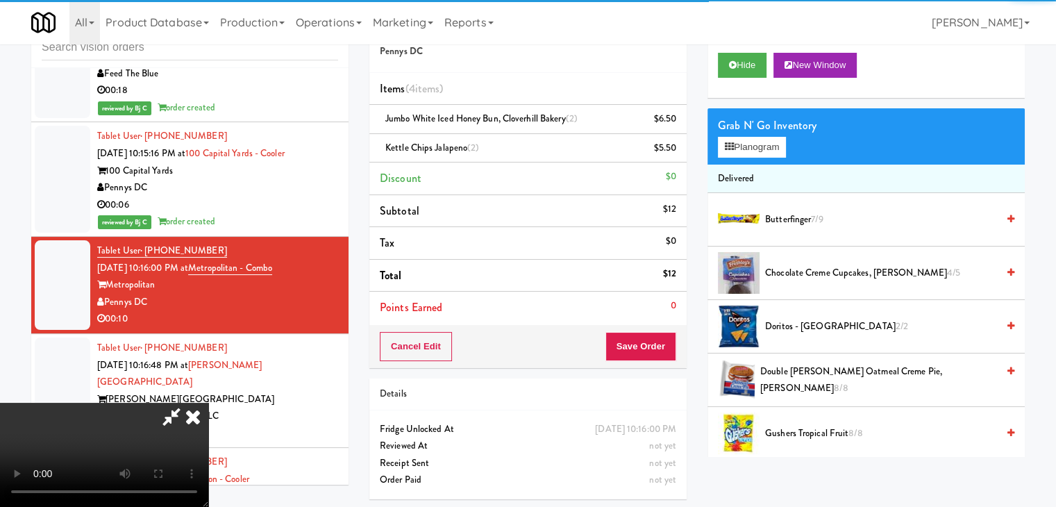
click at [208, 403] on video at bounding box center [104, 455] width 208 height 104
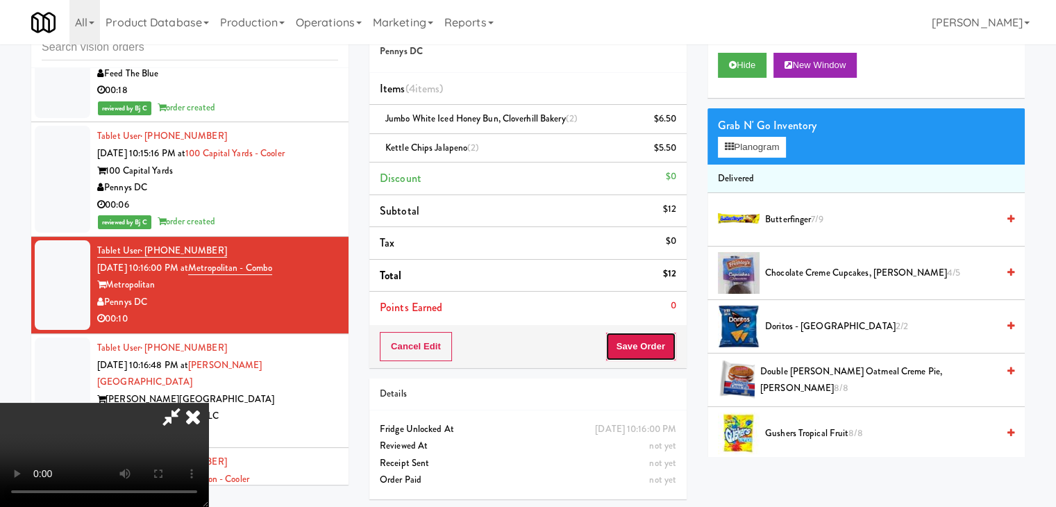
click at [648, 338] on button "Save Order" at bounding box center [641, 346] width 71 height 29
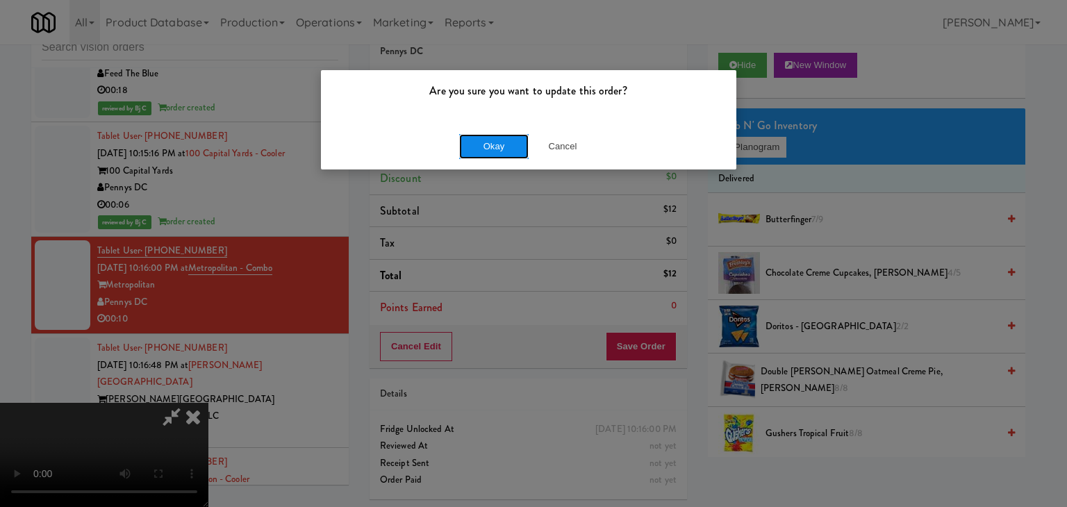
click at [495, 149] on button "Okay" at bounding box center [493, 146] width 69 height 25
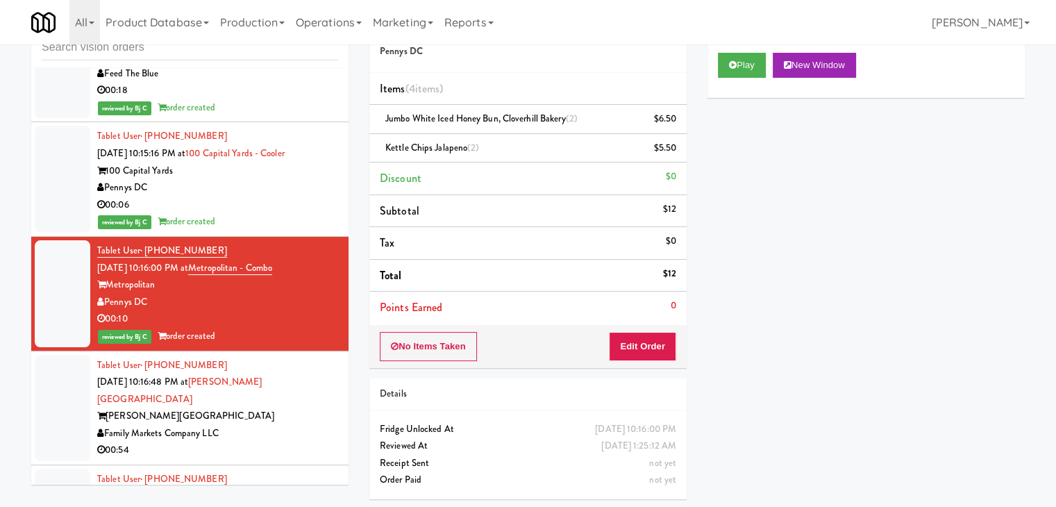
click at [264, 442] on div "00:54" at bounding box center [217, 450] width 241 height 17
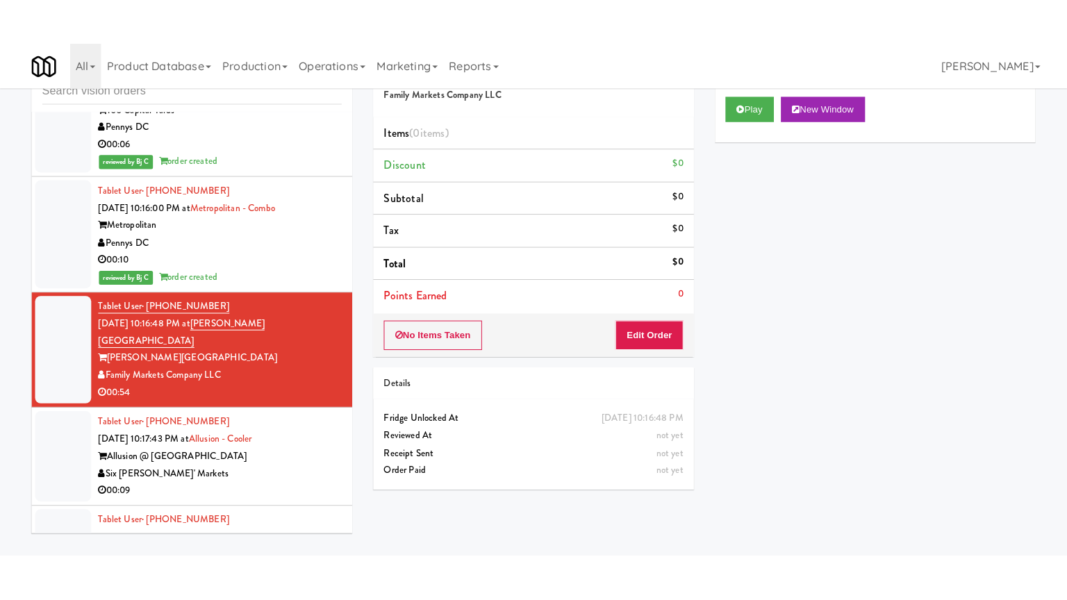
scroll to position [10052, 0]
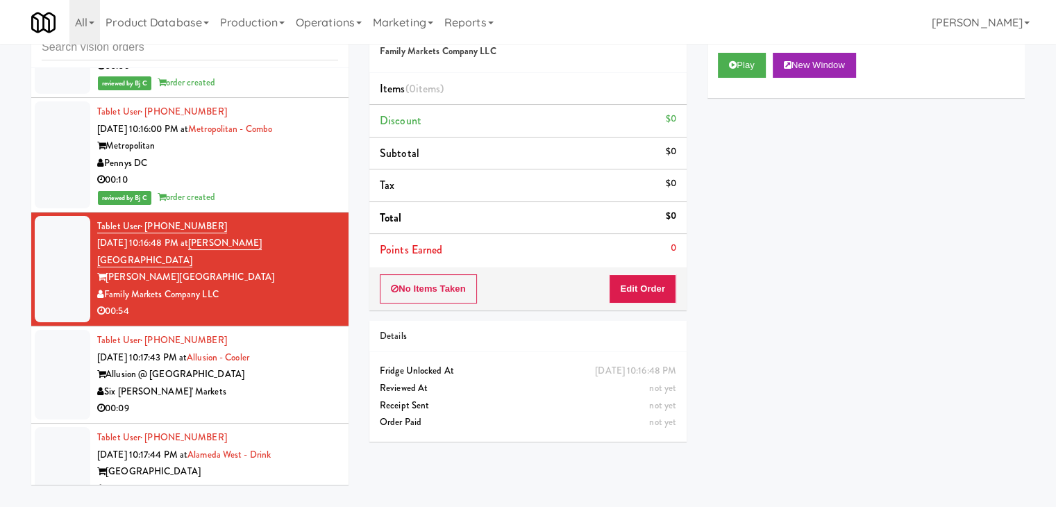
click at [280, 366] on div "Allusion @ West University" at bounding box center [217, 374] width 241 height 17
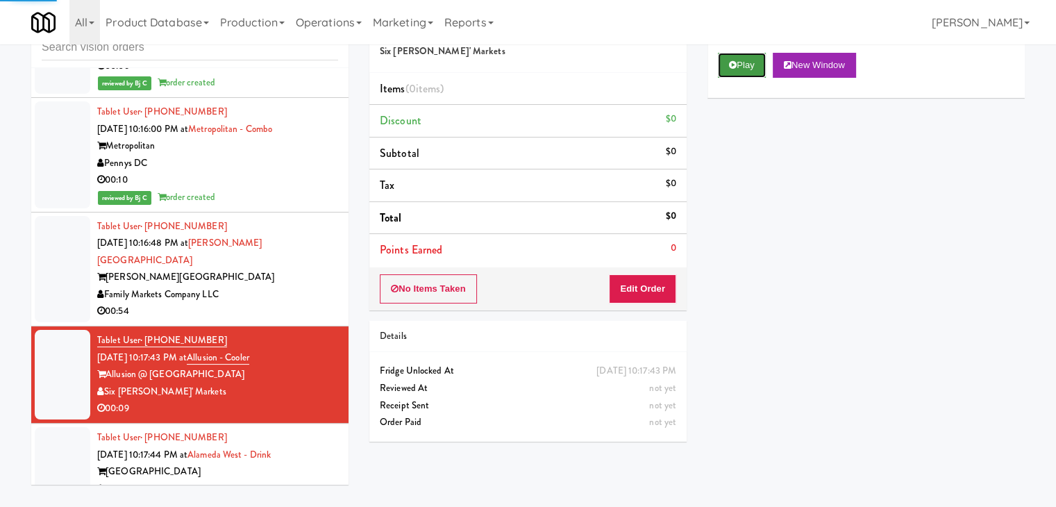
click at [747, 67] on button "Play" at bounding box center [742, 65] width 48 height 25
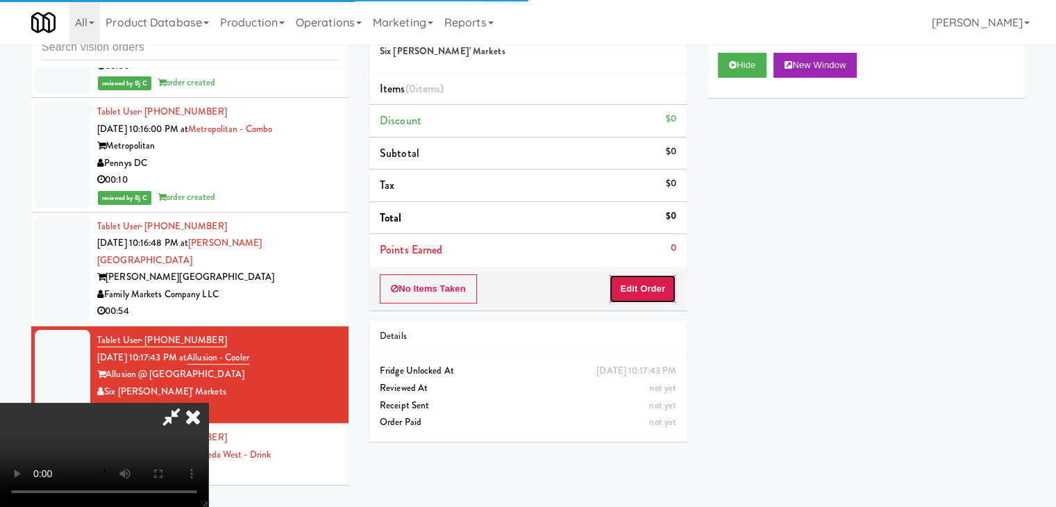
click at [645, 288] on button "Edit Order" at bounding box center [642, 288] width 67 height 29
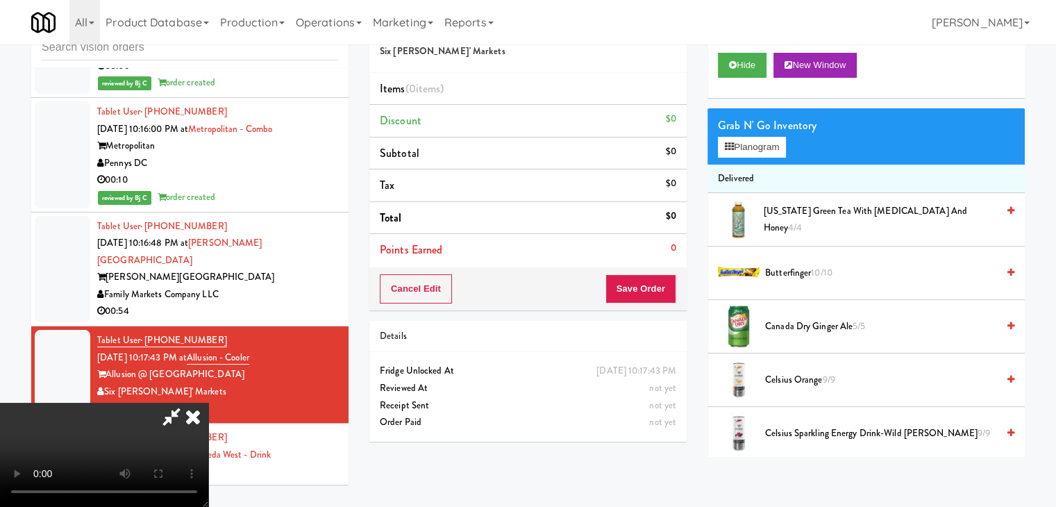
scroll to position [10036, 0]
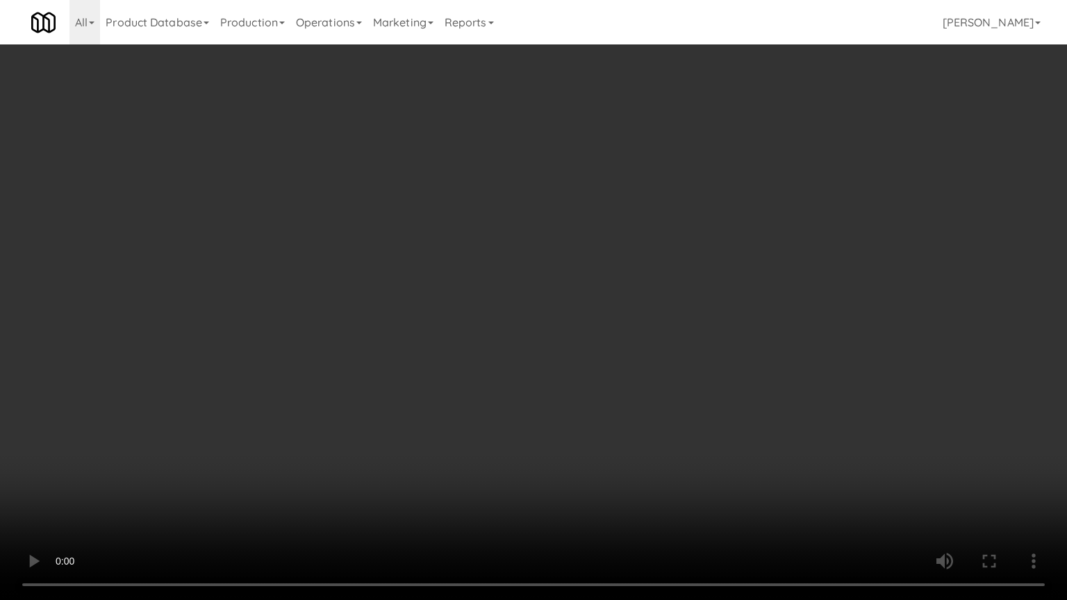
click at [572, 390] on video at bounding box center [533, 300] width 1067 height 600
click at [572, 389] on video at bounding box center [533, 300] width 1067 height 600
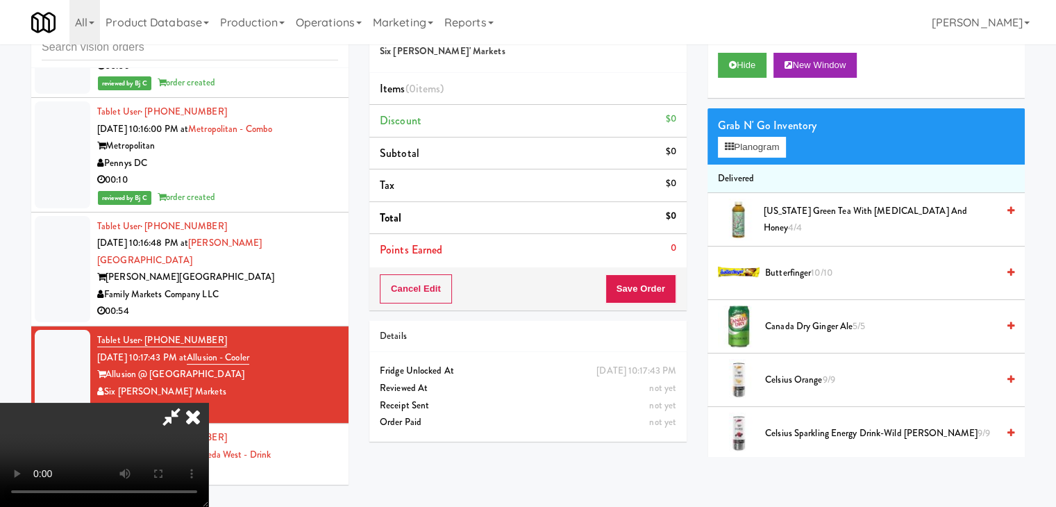
click at [208, 403] on video at bounding box center [104, 455] width 208 height 104
drag, startPoint x: 533, startPoint y: 326, endPoint x: 533, endPoint y: 386, distance: 59.7
click at [208, 403] on video at bounding box center [104, 455] width 208 height 104
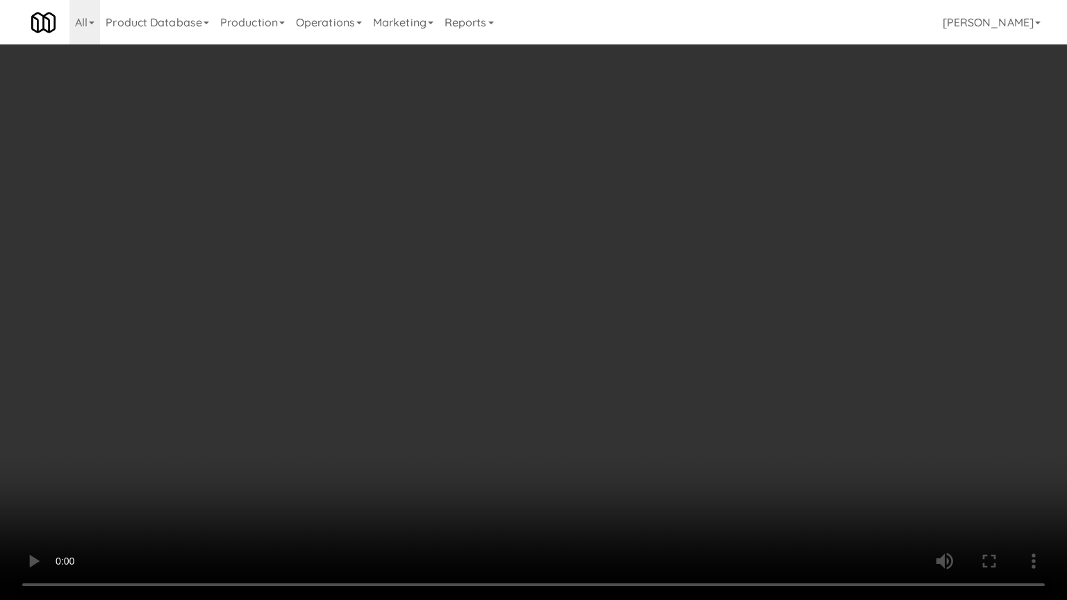
click at [622, 363] on video at bounding box center [533, 300] width 1067 height 600
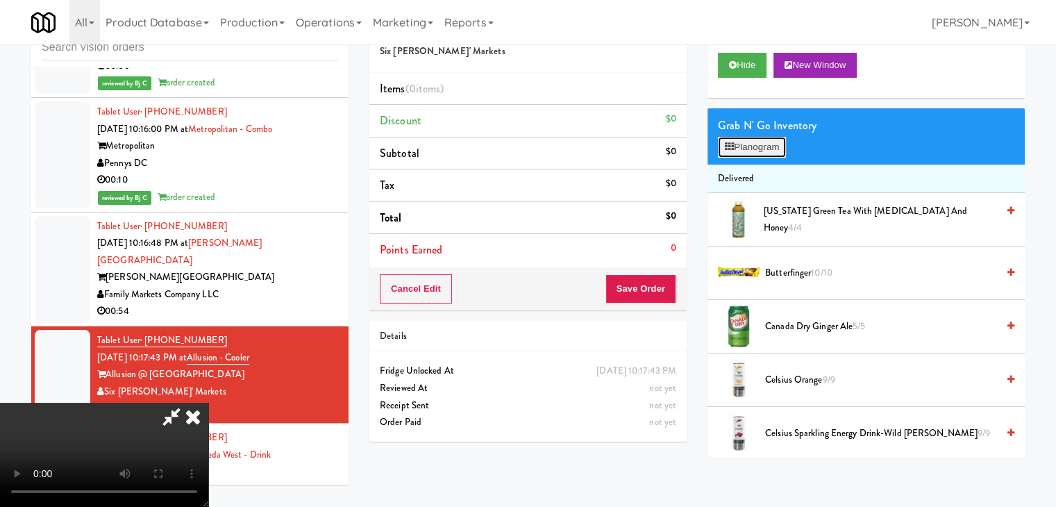
click at [758, 141] on button "Planogram" at bounding box center [752, 147] width 68 height 21
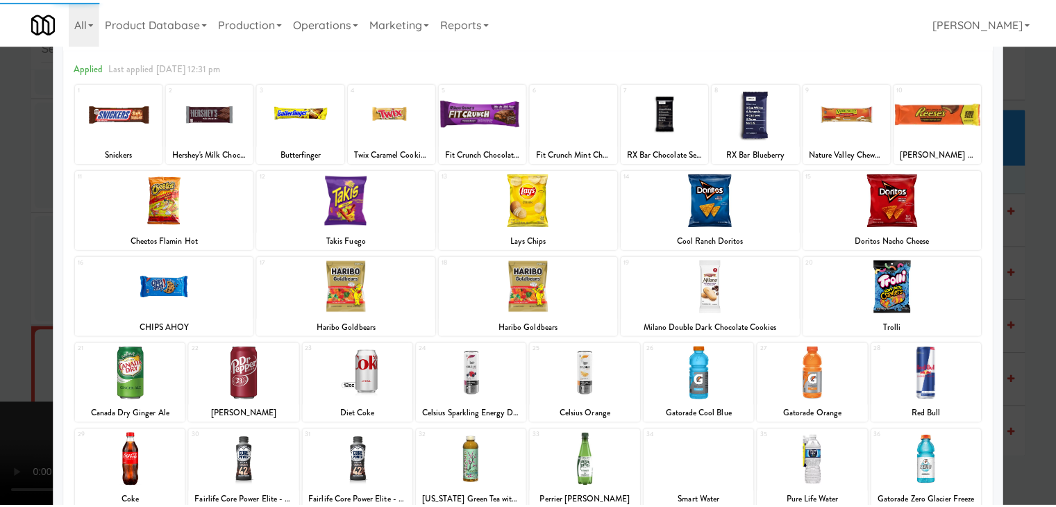
scroll to position [139, 0]
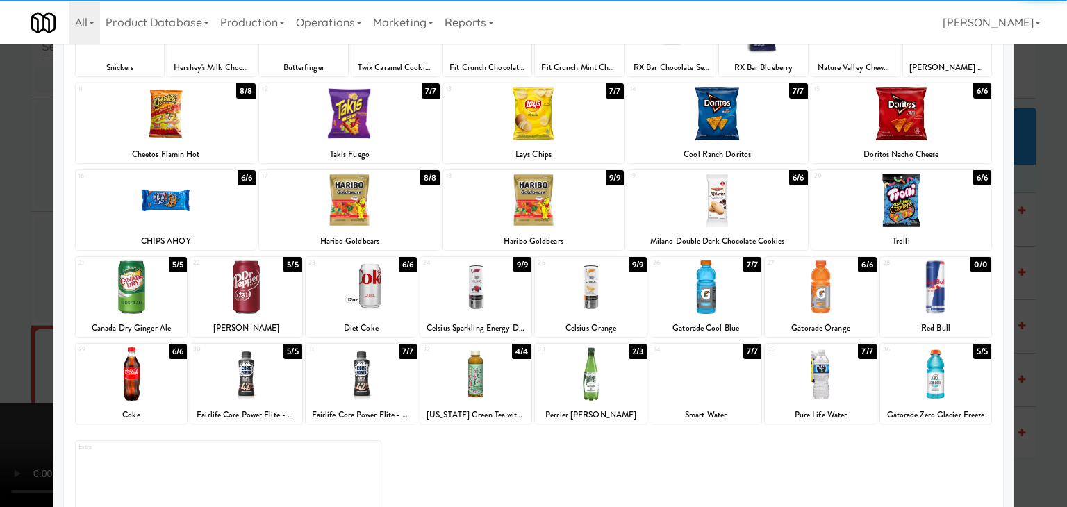
click at [148, 276] on div at bounding box center [131, 286] width 111 height 53
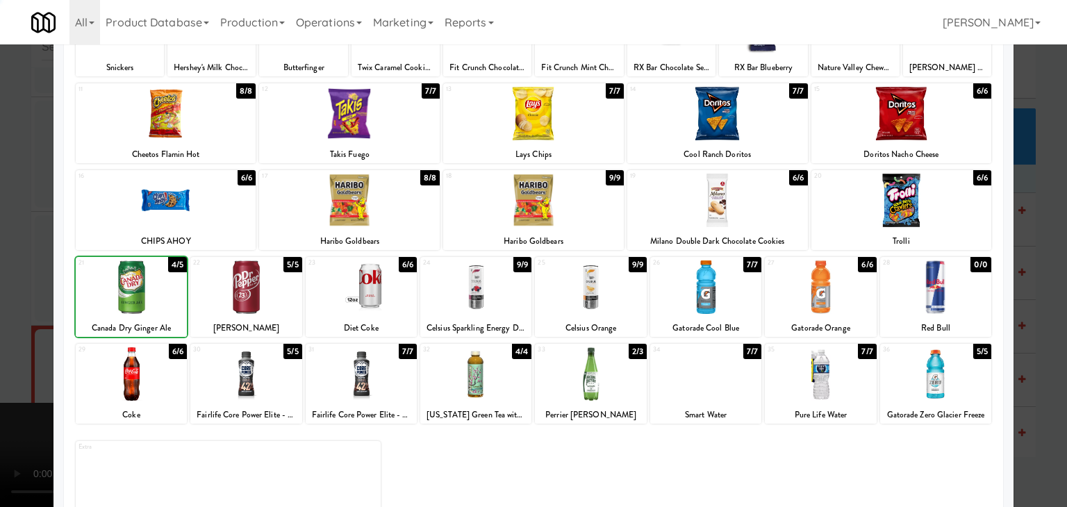
click at [0, 287] on div at bounding box center [533, 253] width 1067 height 507
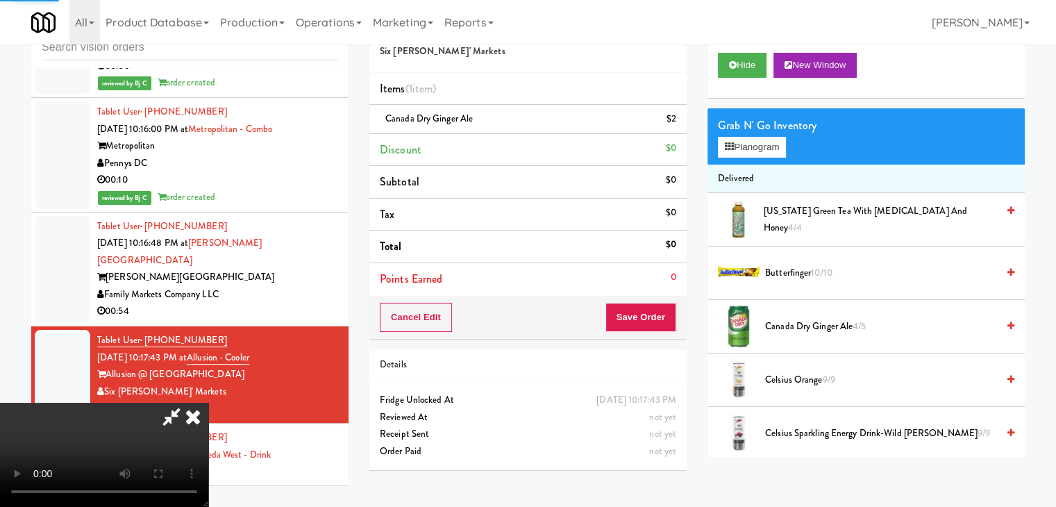
click at [208, 403] on video at bounding box center [104, 455] width 208 height 104
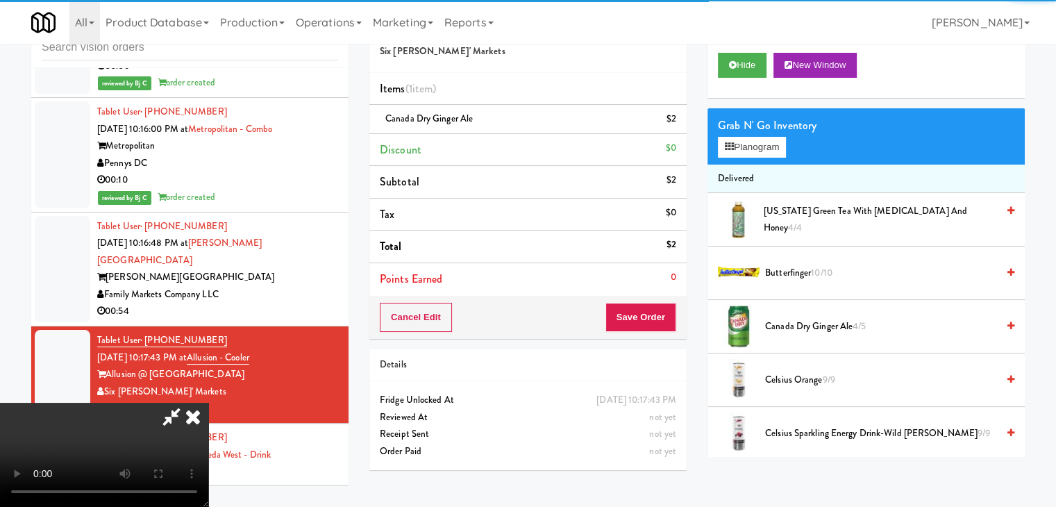
click at [208, 403] on video at bounding box center [104, 455] width 208 height 104
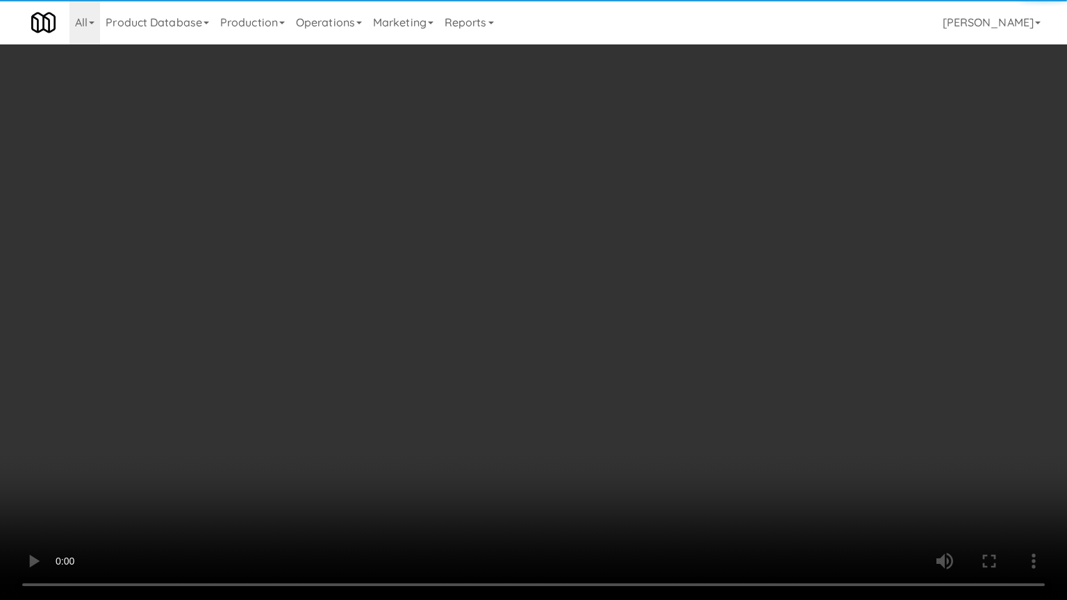
click at [494, 367] on video at bounding box center [533, 300] width 1067 height 600
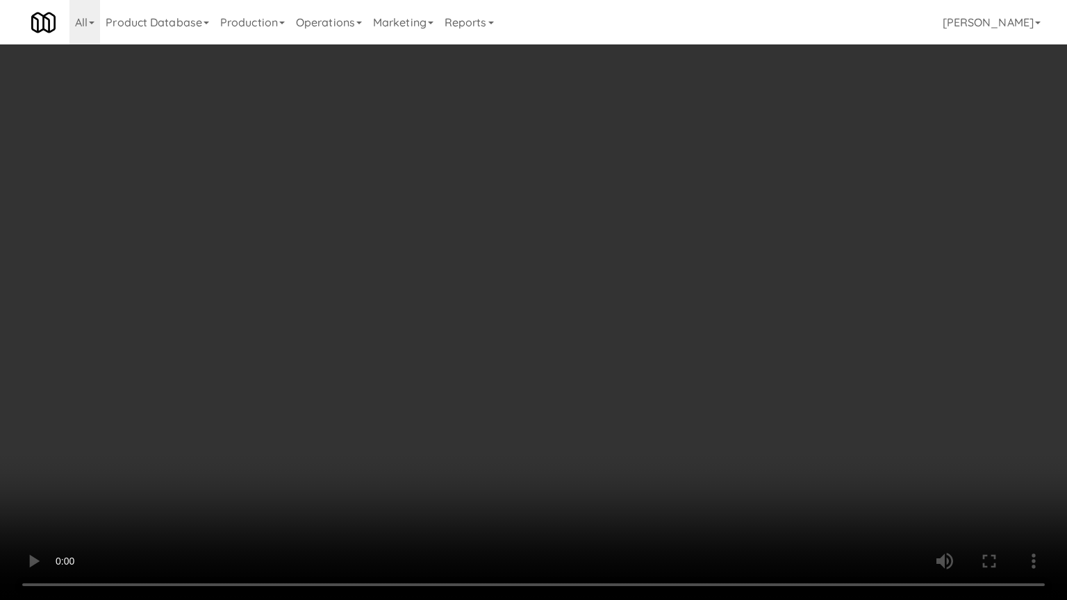
click at [518, 380] on video at bounding box center [533, 300] width 1067 height 600
click at [521, 379] on video at bounding box center [533, 300] width 1067 height 600
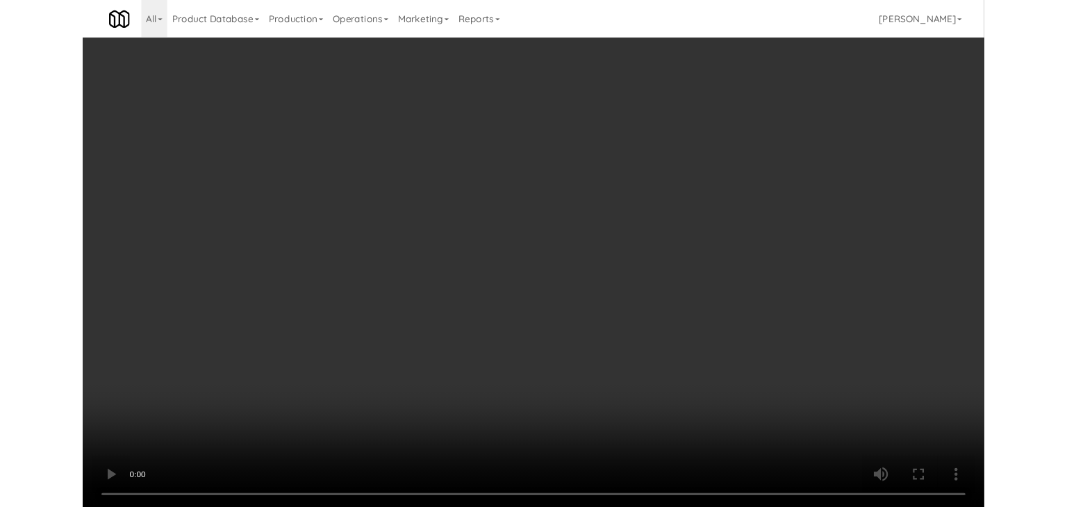
scroll to position [10052, 0]
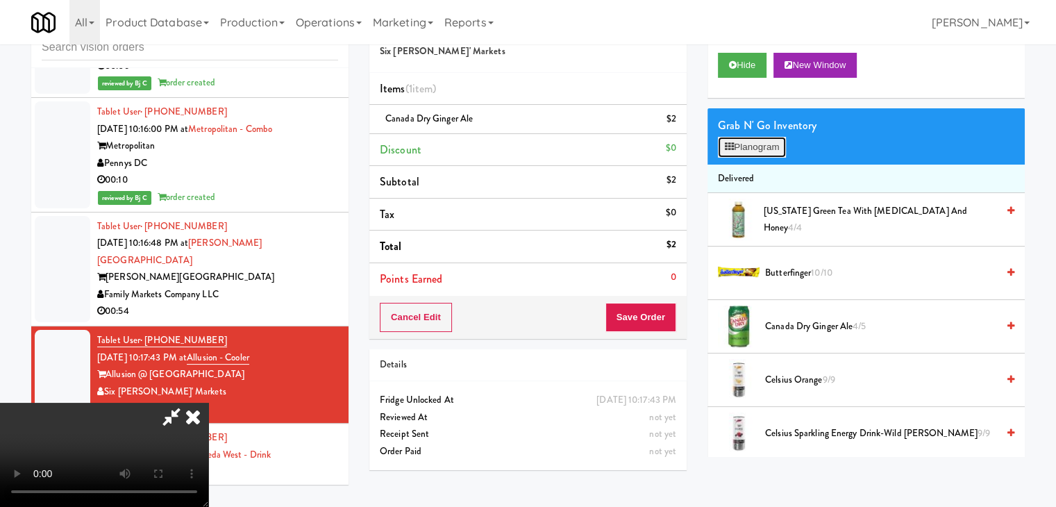
click at [756, 145] on button "Planogram" at bounding box center [752, 147] width 68 height 21
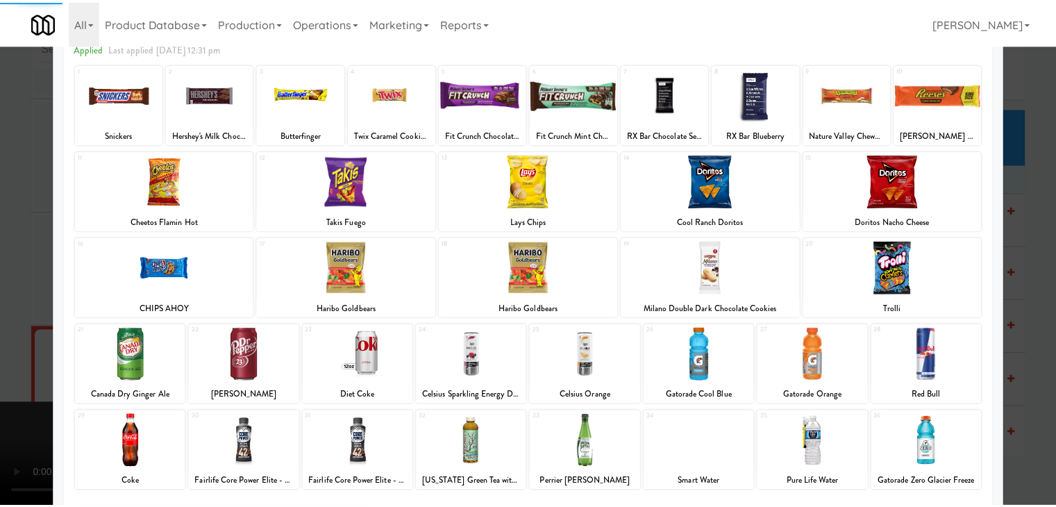
scroll to position [175, 0]
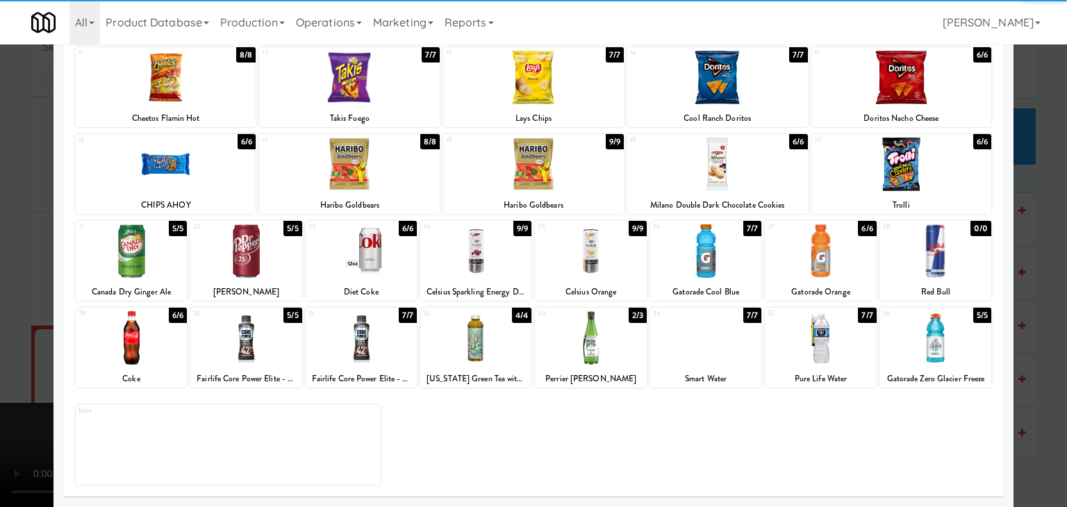
drag, startPoint x: 942, startPoint y: 351, endPoint x: 1019, endPoint y: 351, distance: 77.1
click at [942, 351] on div at bounding box center [935, 337] width 111 height 53
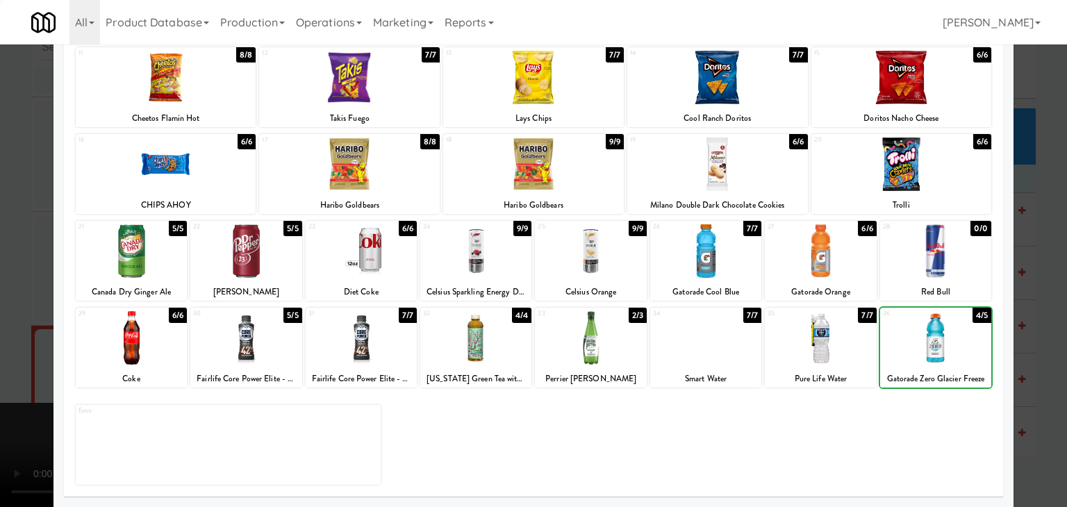
drag, startPoint x: 1045, startPoint y: 351, endPoint x: 785, endPoint y: 342, distance: 259.2
click at [1039, 351] on div at bounding box center [533, 253] width 1067 height 507
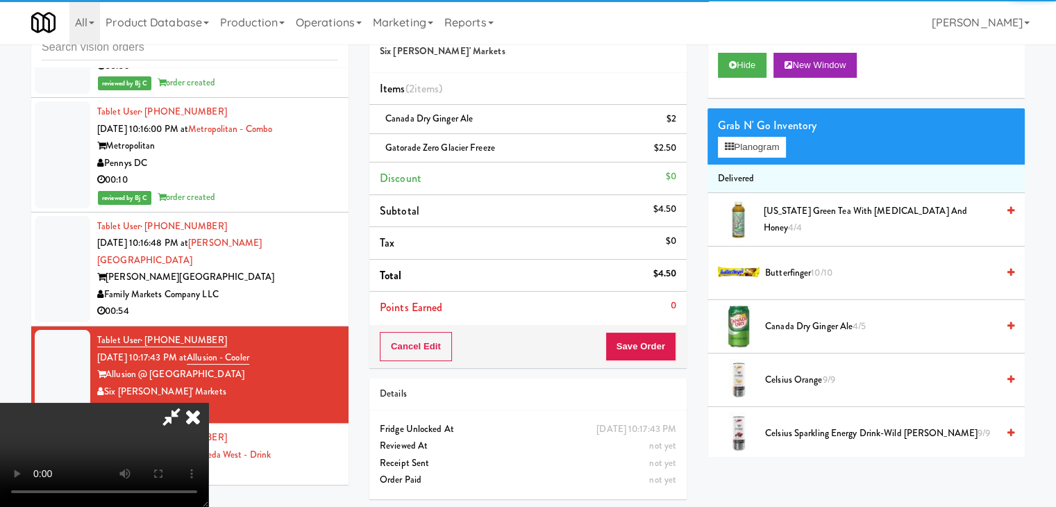
drag, startPoint x: 306, startPoint y: 323, endPoint x: 314, endPoint y: 324, distance: 7.7
click at [208, 403] on video at bounding box center [104, 455] width 208 height 104
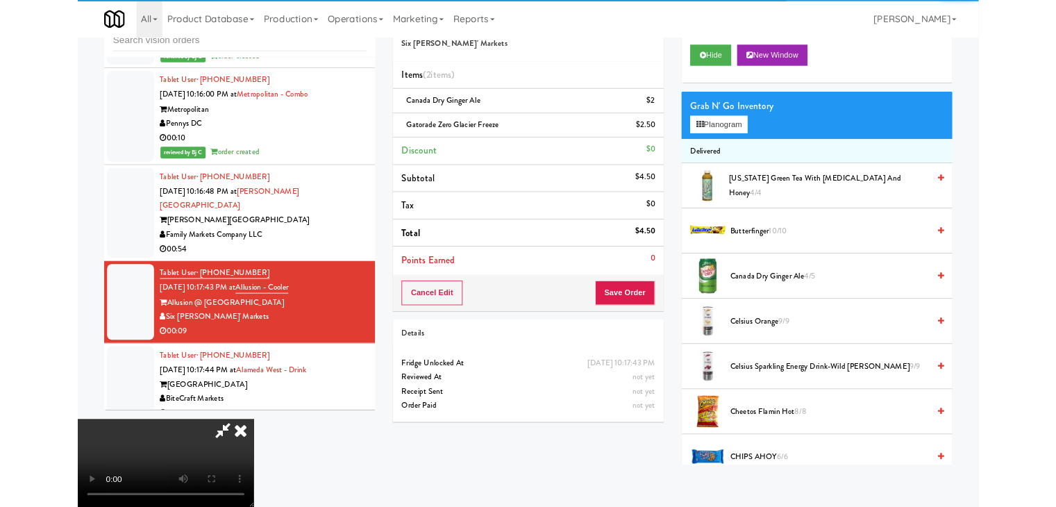
scroll to position [10036, 0]
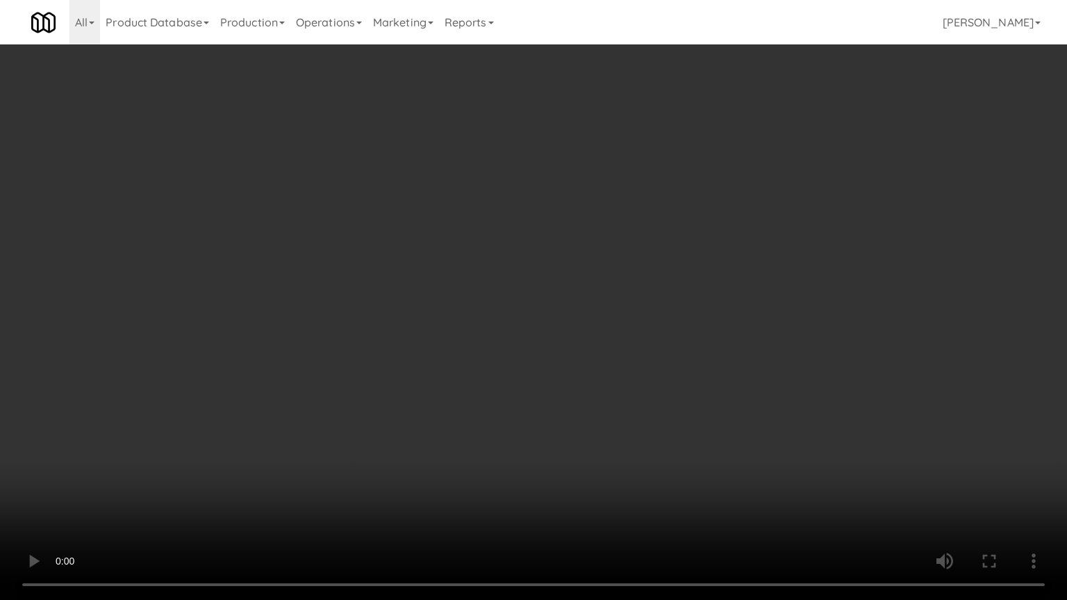
click at [470, 390] on video at bounding box center [533, 300] width 1067 height 600
click at [491, 397] on video at bounding box center [533, 300] width 1067 height 600
drag, startPoint x: 491, startPoint y: 397, endPoint x: 642, endPoint y: 256, distance: 206.9
click at [494, 396] on video at bounding box center [533, 300] width 1067 height 600
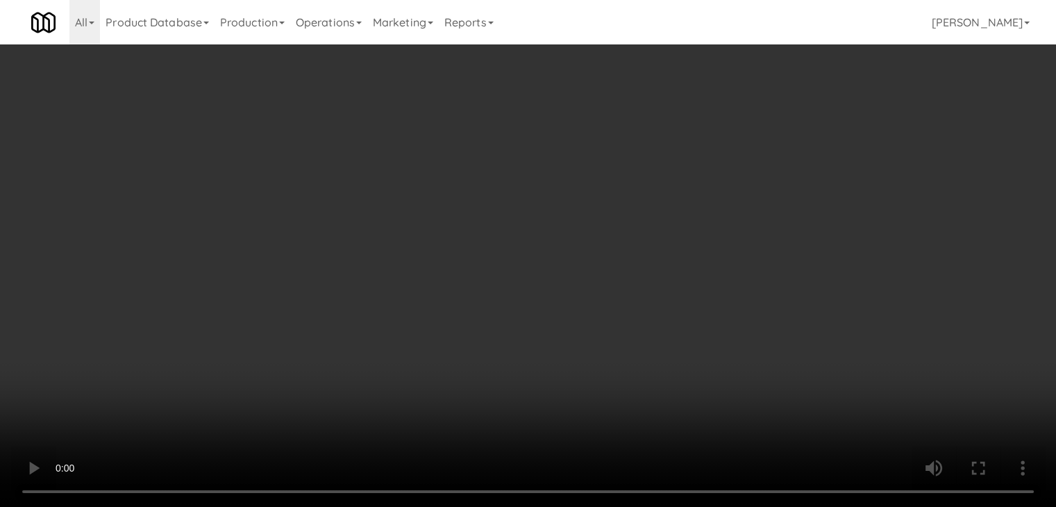
scroll to position [10052, 0]
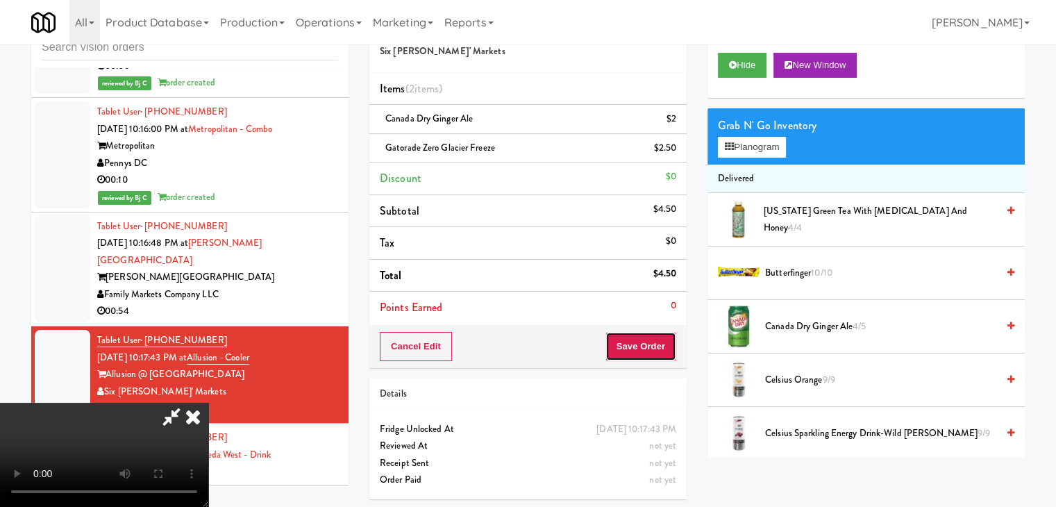
click at [654, 342] on button "Save Order" at bounding box center [641, 346] width 71 height 29
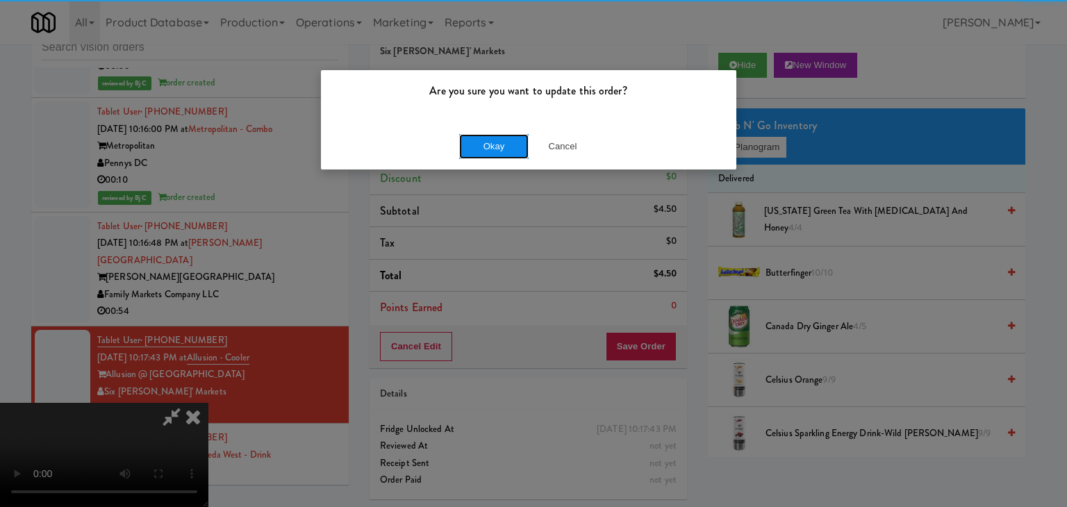
click at [512, 151] on button "Okay" at bounding box center [493, 146] width 69 height 25
click at [511, 151] on div "Okay Cancel" at bounding box center [528, 146] width 415 height 47
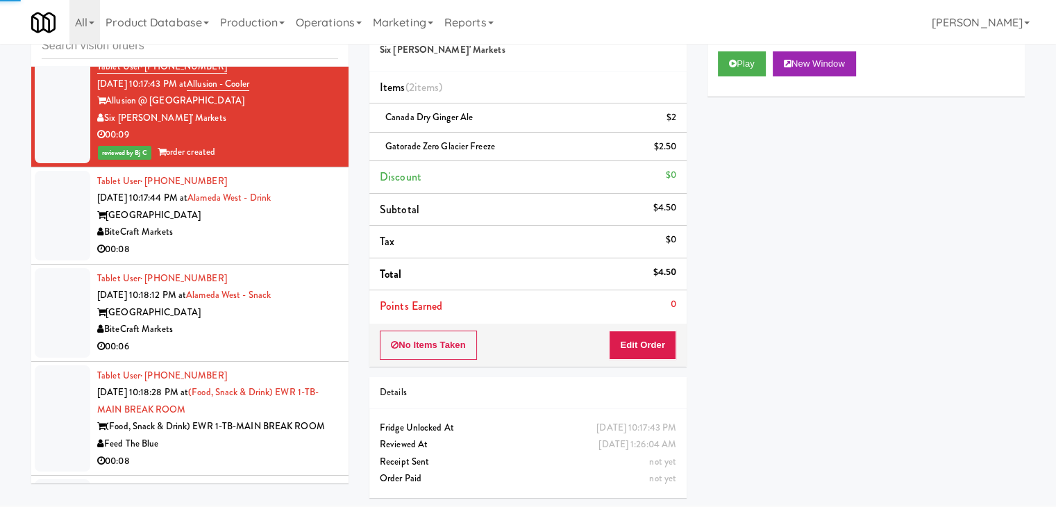
scroll to position [10330, 0]
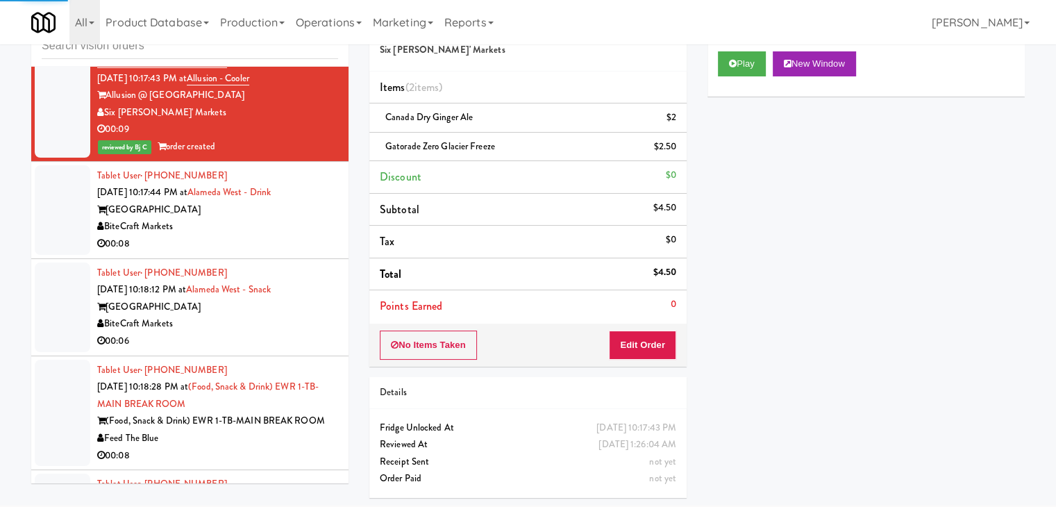
click at [260, 235] on div "00:08" at bounding box center [217, 243] width 241 height 17
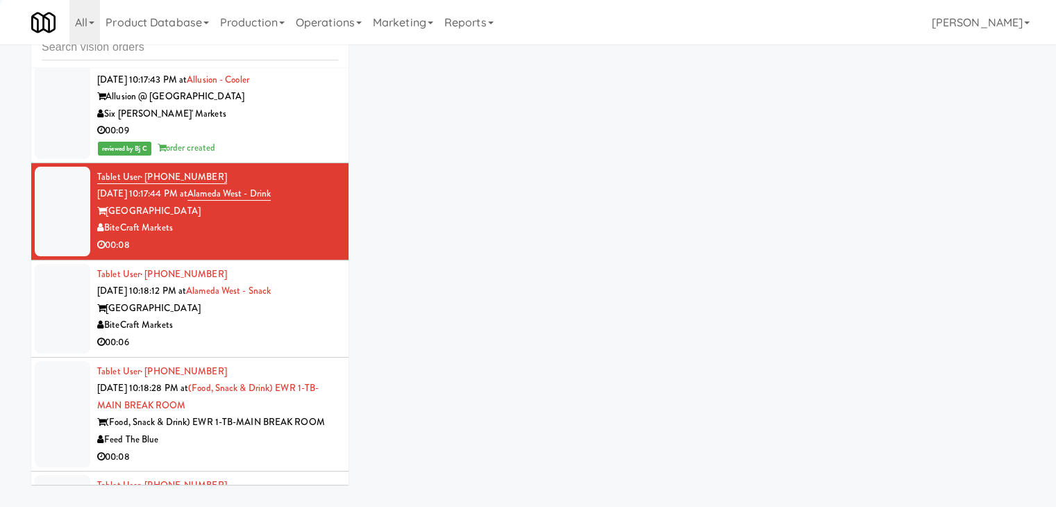
scroll to position [44, 0]
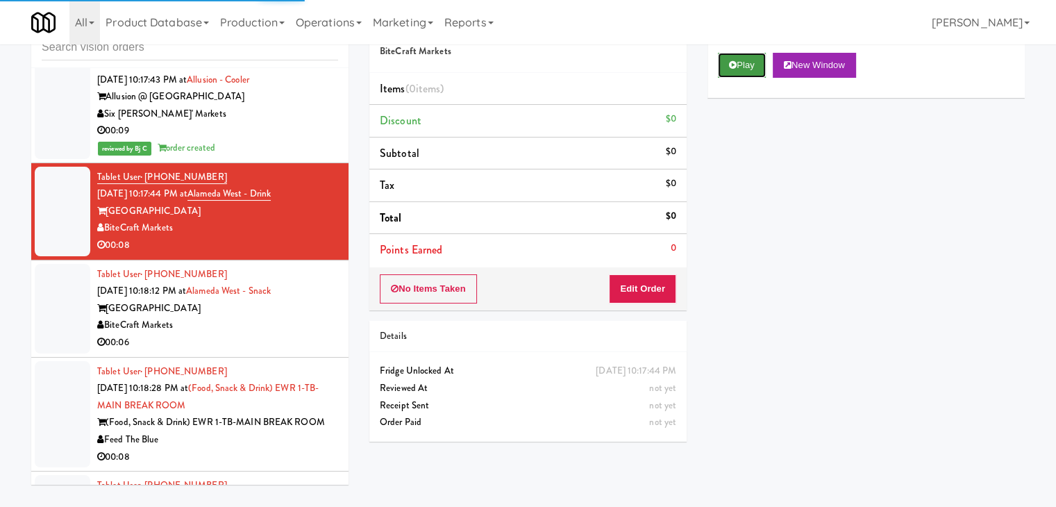
click at [747, 65] on button "Play" at bounding box center [742, 65] width 48 height 25
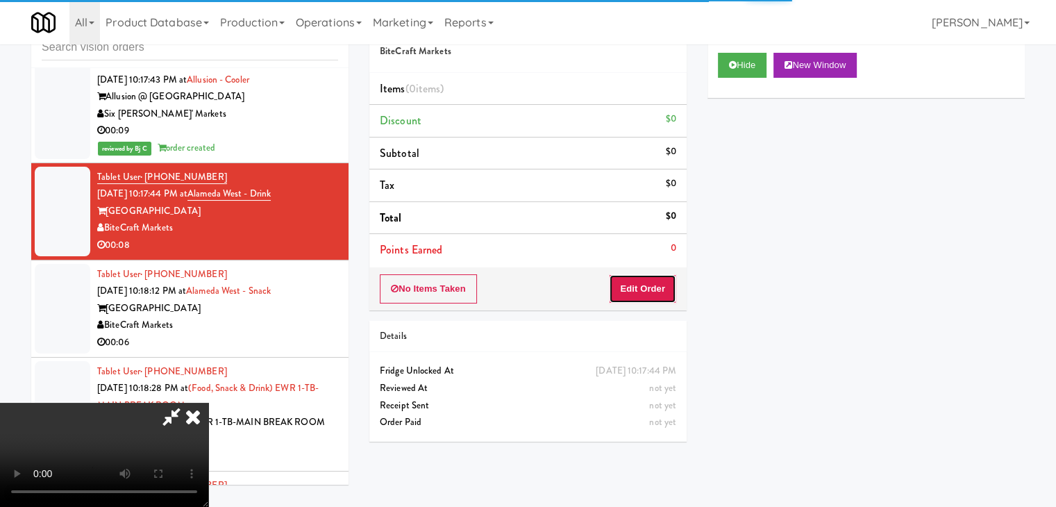
click at [650, 284] on button "Edit Order" at bounding box center [642, 288] width 67 height 29
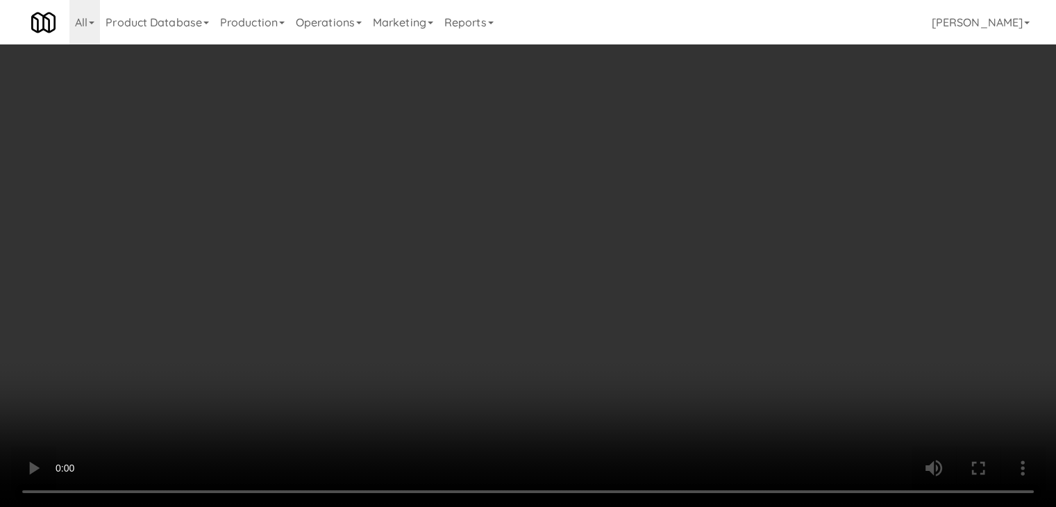
scroll to position [10313, 0]
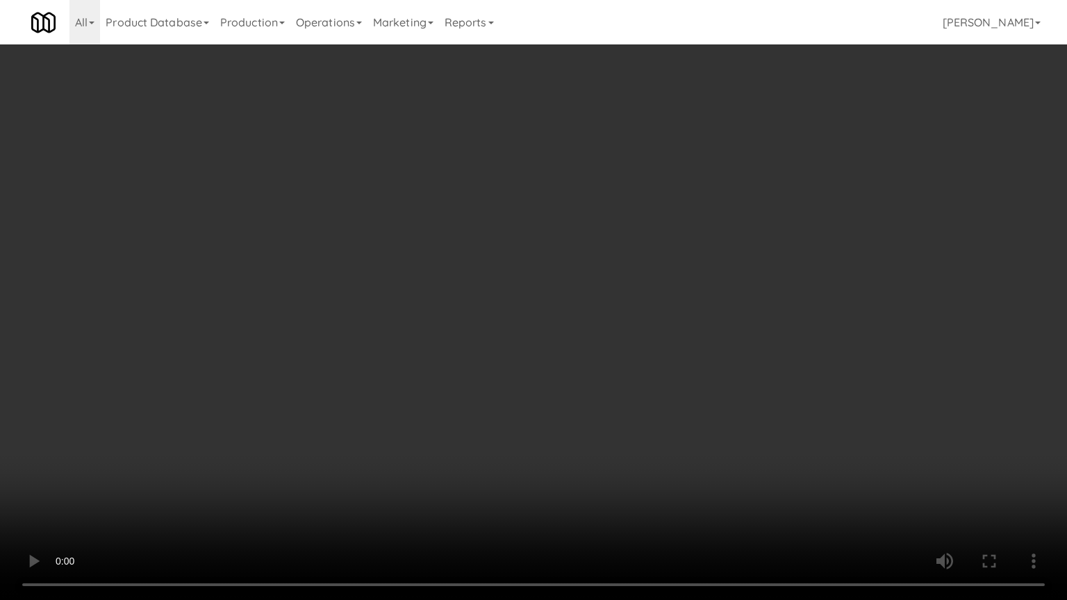
click at [583, 342] on video at bounding box center [533, 300] width 1067 height 600
drag, startPoint x: 584, startPoint y: 342, endPoint x: 581, endPoint y: 350, distance: 8.4
click at [584, 344] on video at bounding box center [533, 300] width 1067 height 600
click at [583, 337] on video at bounding box center [533, 300] width 1067 height 600
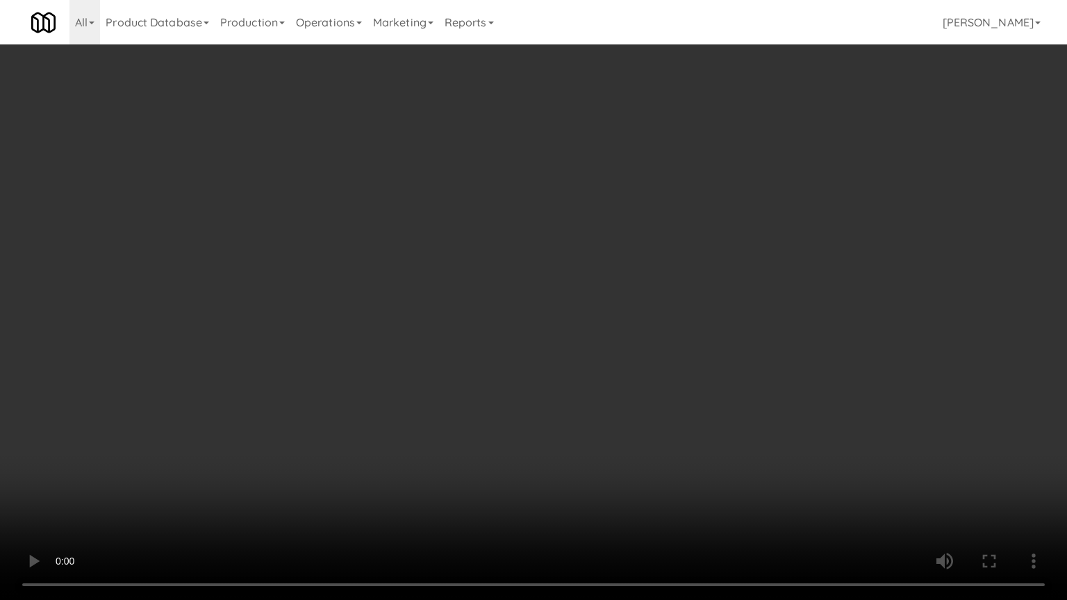
click at [583, 337] on video at bounding box center [533, 300] width 1067 height 600
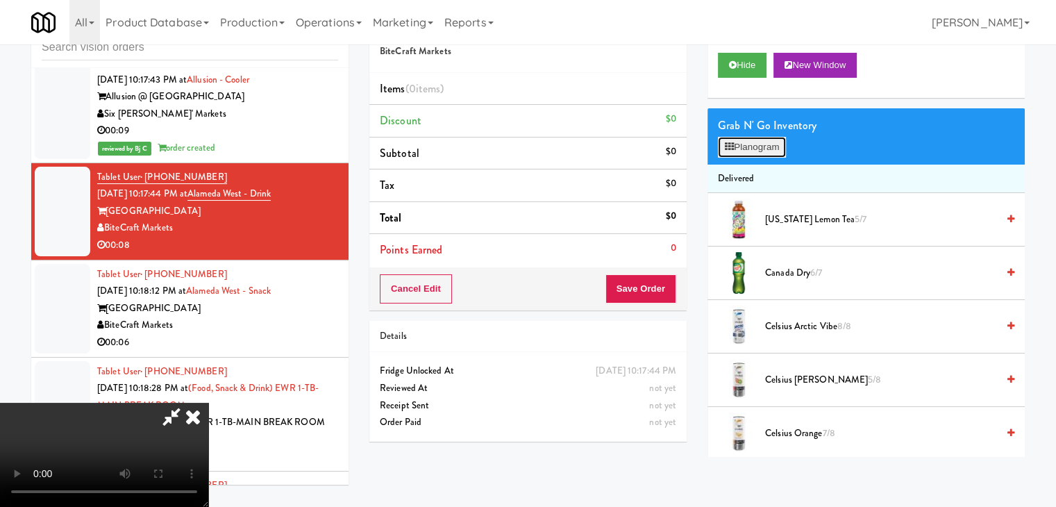
click at [761, 151] on button "Planogram" at bounding box center [752, 147] width 68 height 21
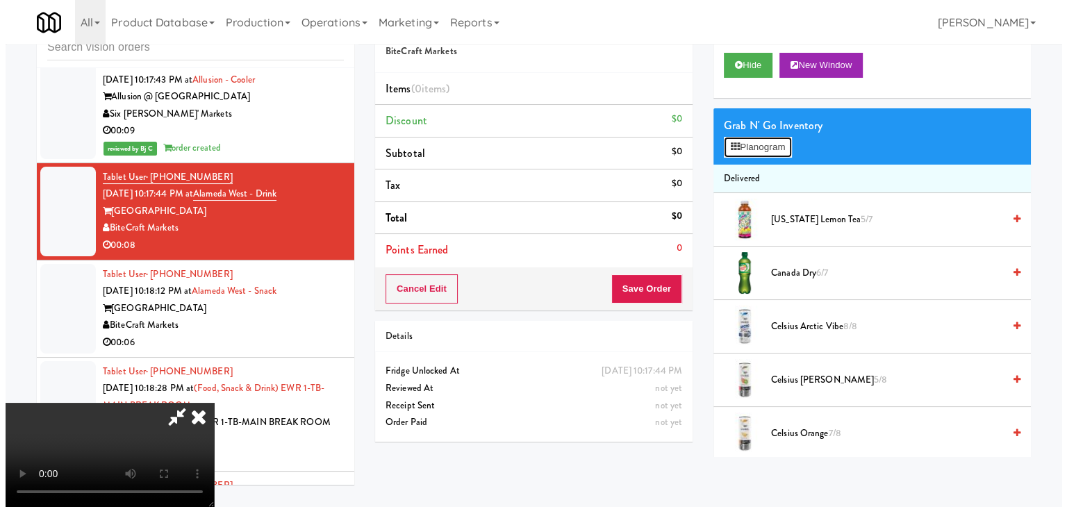
scroll to position [10313, 0]
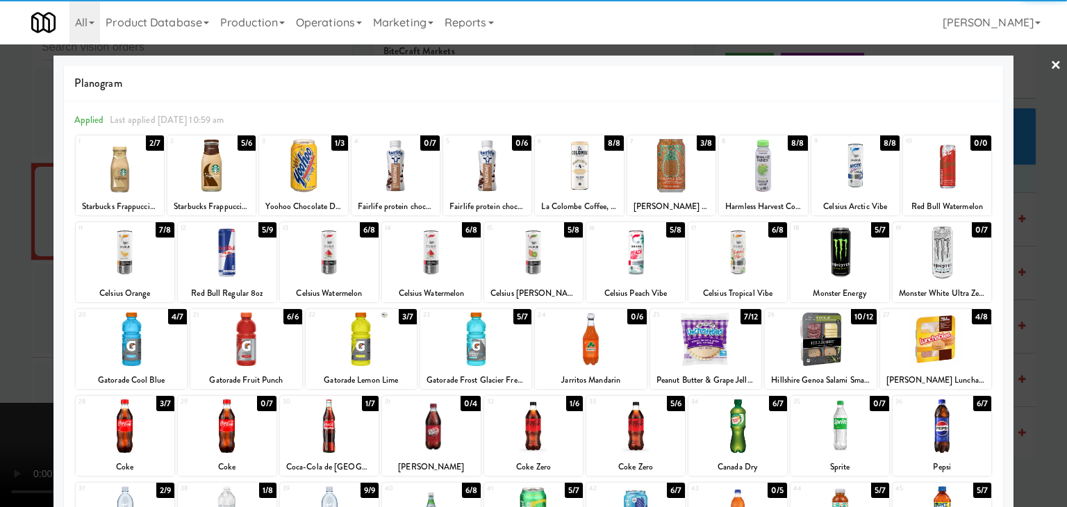
click at [833, 256] on div at bounding box center [839, 252] width 99 height 53
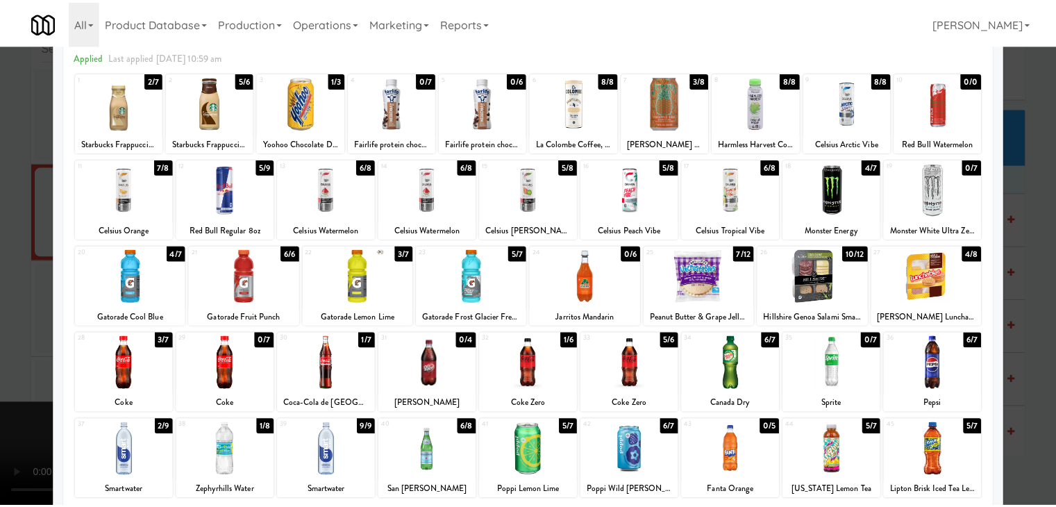
scroll to position [139, 0]
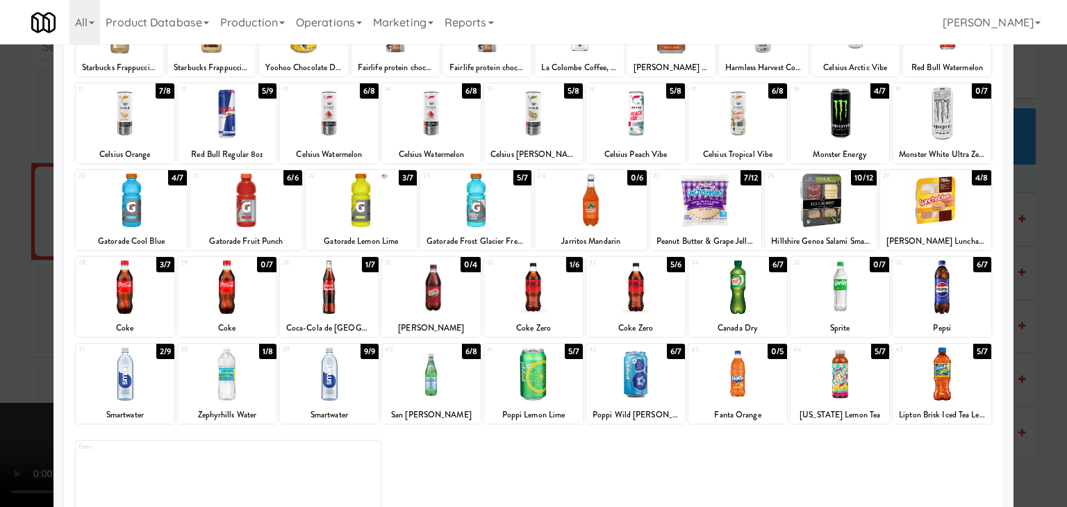
click at [321, 290] on div at bounding box center [329, 286] width 99 height 53
click at [22, 291] on div at bounding box center [533, 253] width 1067 height 507
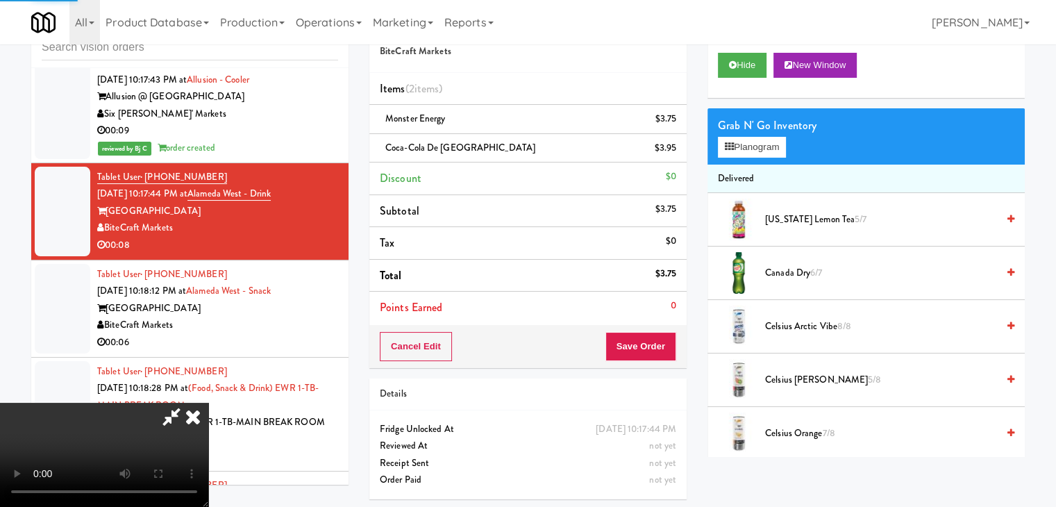
click at [208, 403] on video at bounding box center [104, 455] width 208 height 104
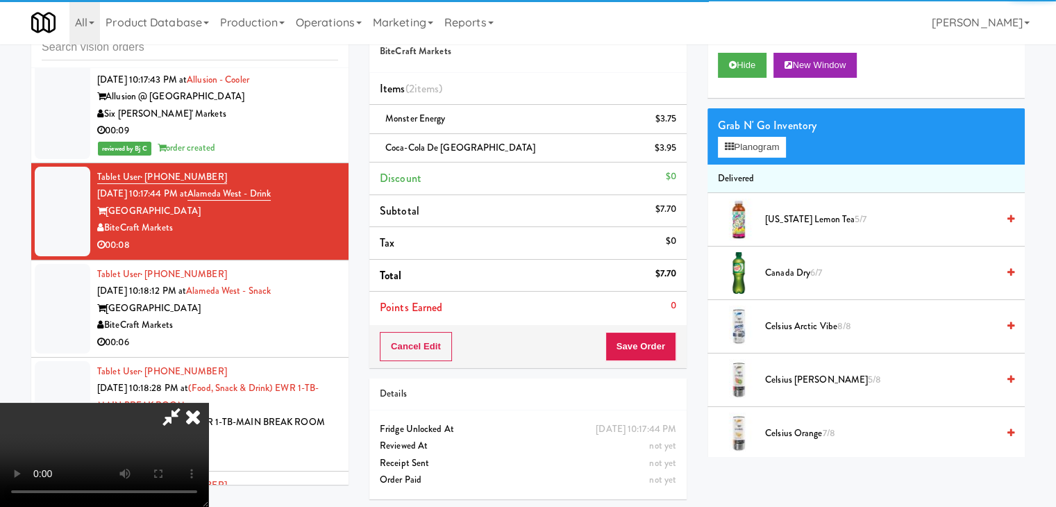
drag, startPoint x: 467, startPoint y: 300, endPoint x: 519, endPoint y: 362, distance: 81.3
click at [208, 403] on video at bounding box center [104, 455] width 208 height 104
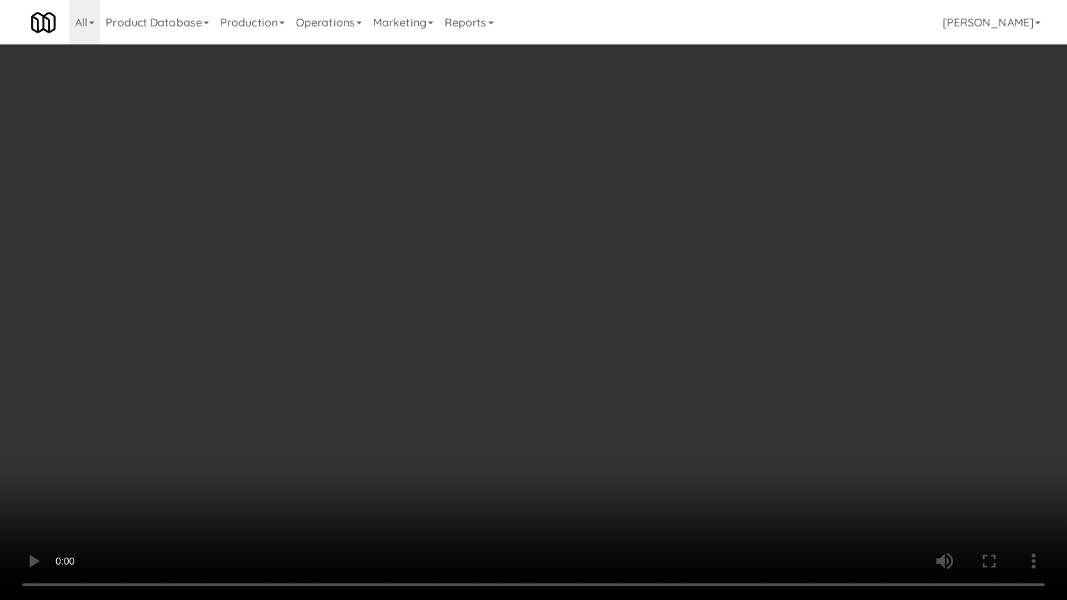
click at [588, 364] on video at bounding box center [533, 300] width 1067 height 600
click at [591, 366] on video at bounding box center [533, 300] width 1067 height 600
click at [662, 335] on video at bounding box center [533, 300] width 1067 height 600
click at [654, 336] on video at bounding box center [533, 300] width 1067 height 600
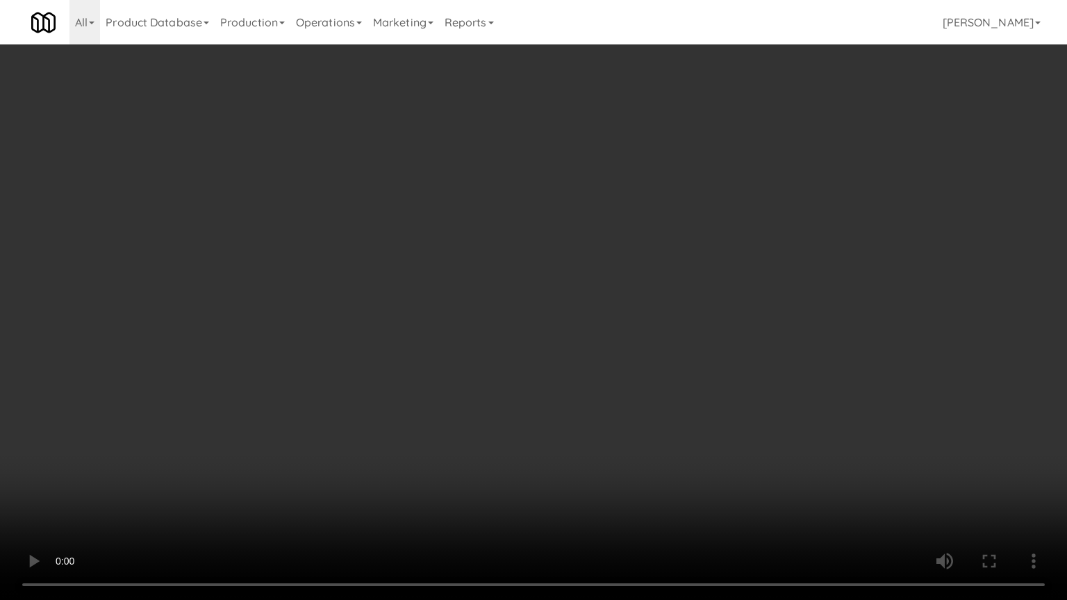
click at [654, 336] on video at bounding box center [533, 300] width 1067 height 600
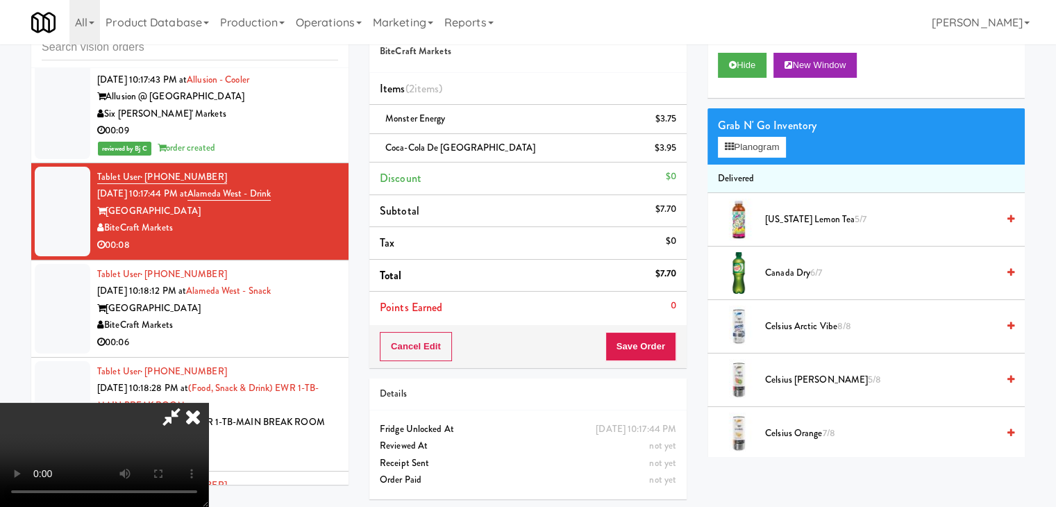
click at [661, 331] on div "Cancel Edit Save Order" at bounding box center [527, 346] width 317 height 43
click at [661, 332] on button "Save Order" at bounding box center [641, 346] width 71 height 29
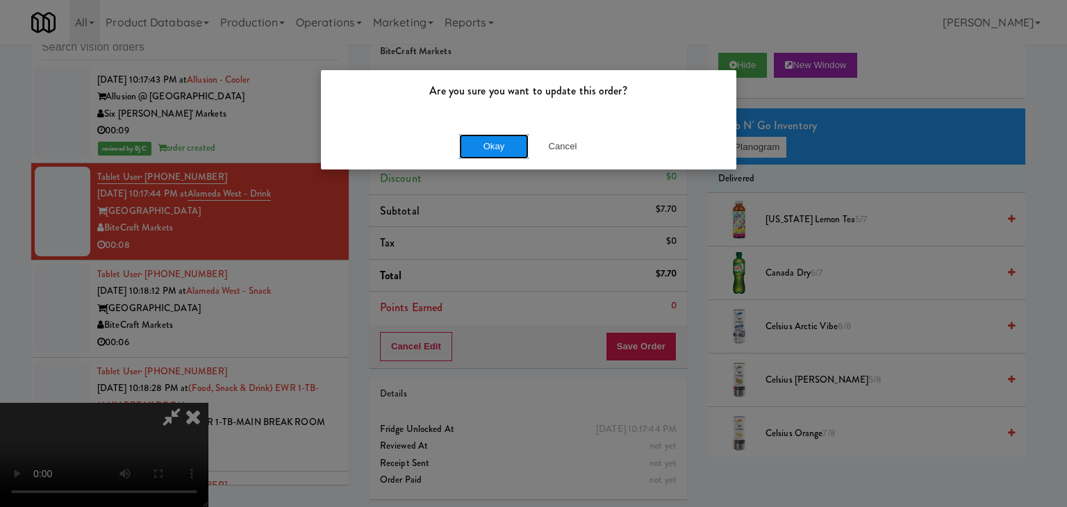
click at [501, 142] on button "Okay" at bounding box center [493, 146] width 69 height 25
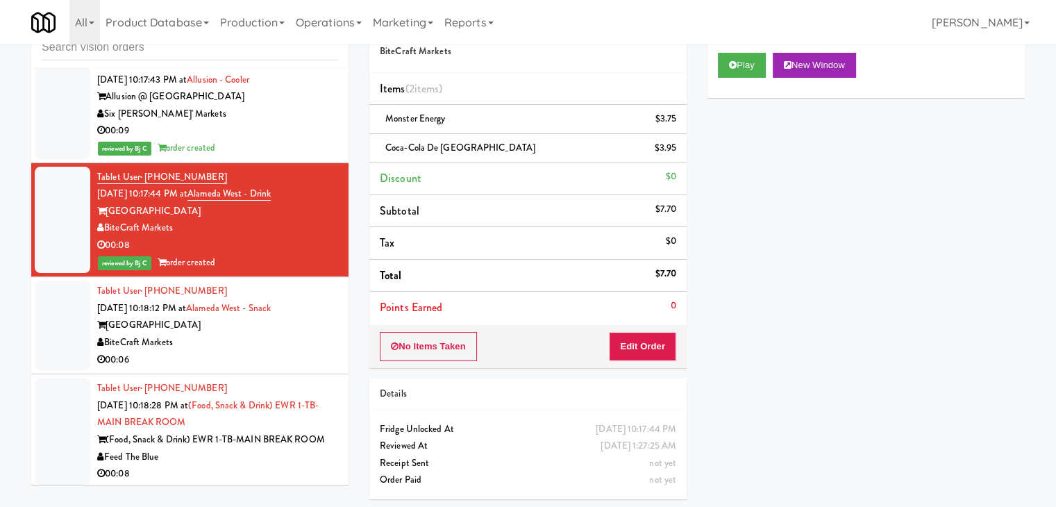
click at [259, 351] on div "00:06" at bounding box center [217, 359] width 241 height 17
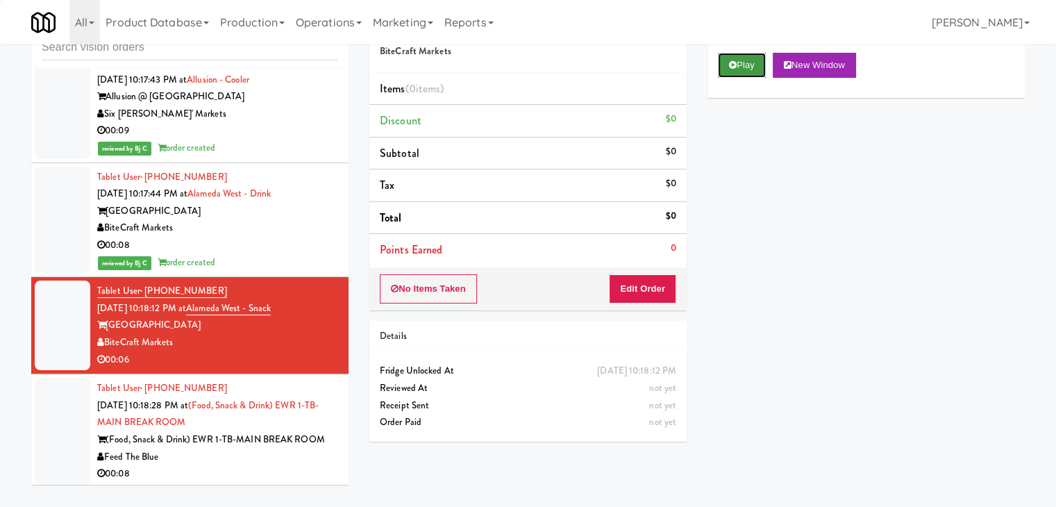
click at [729, 67] on icon at bounding box center [733, 64] width 8 height 9
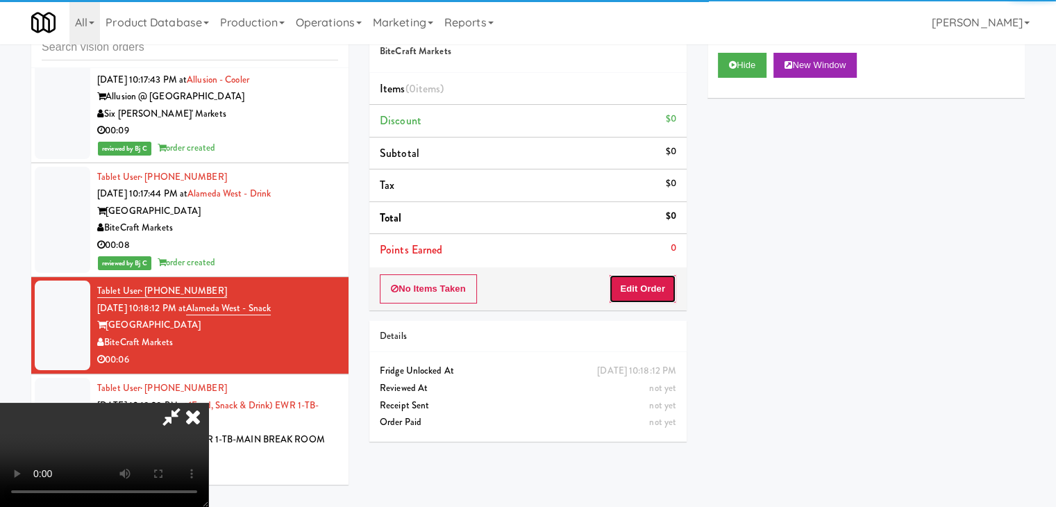
click at [650, 285] on button "Edit Order" at bounding box center [642, 288] width 67 height 29
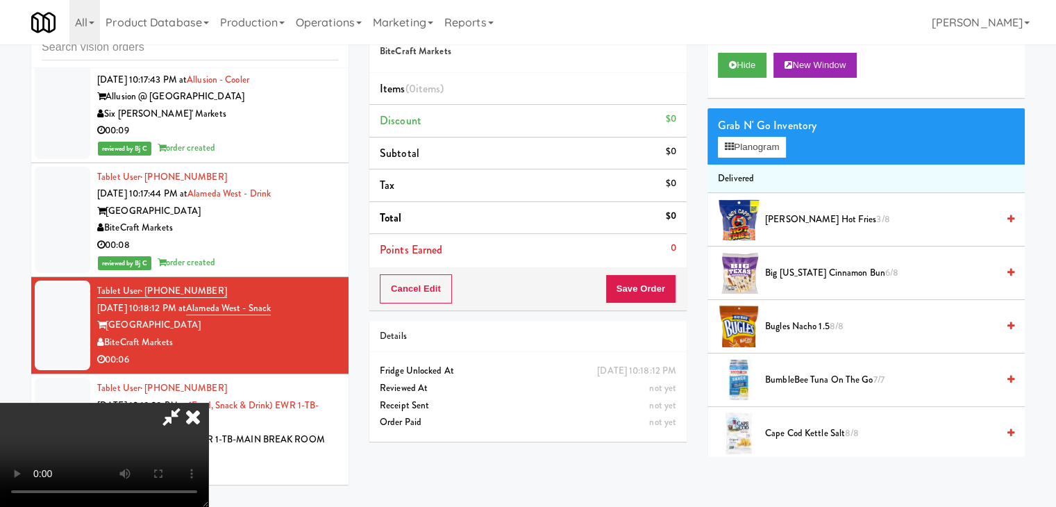
click at [208, 403] on video at bounding box center [104, 455] width 208 height 104
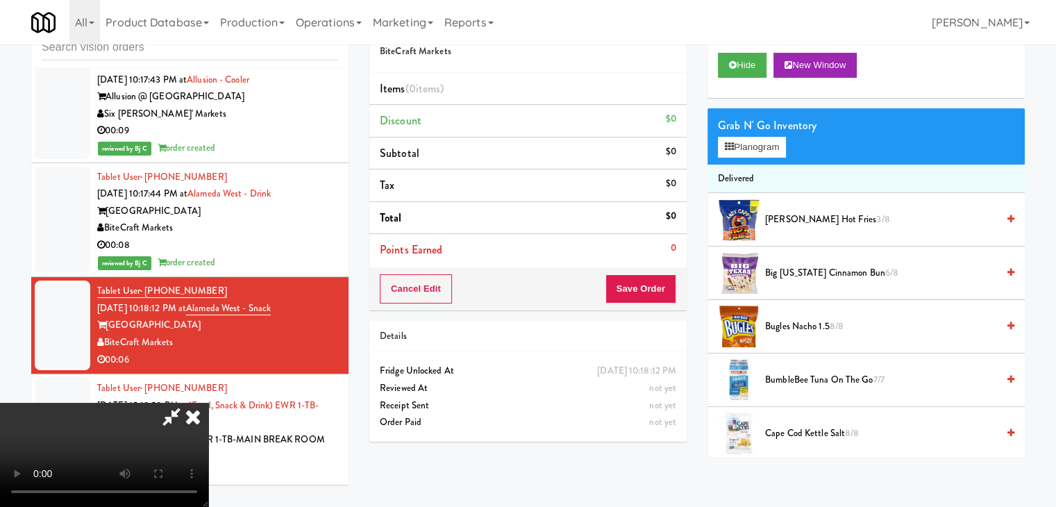
click at [208, 403] on video at bounding box center [104, 455] width 208 height 104
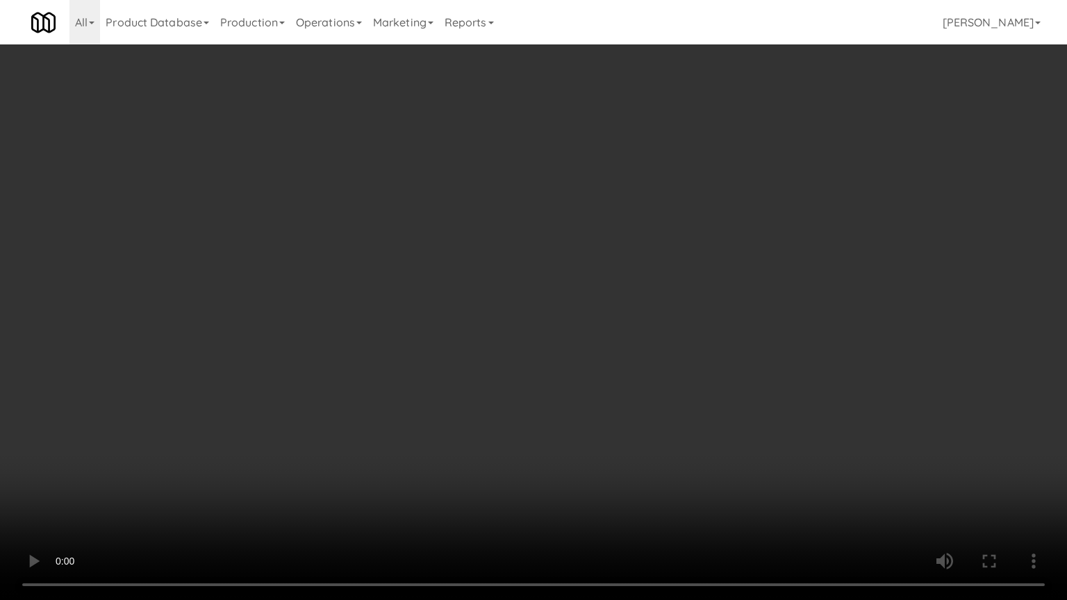
click at [513, 427] on video at bounding box center [533, 300] width 1067 height 600
click at [516, 430] on video at bounding box center [533, 300] width 1067 height 600
click at [519, 431] on video at bounding box center [533, 300] width 1067 height 600
click at [519, 432] on video at bounding box center [533, 300] width 1067 height 600
click at [516, 434] on video at bounding box center [533, 300] width 1067 height 600
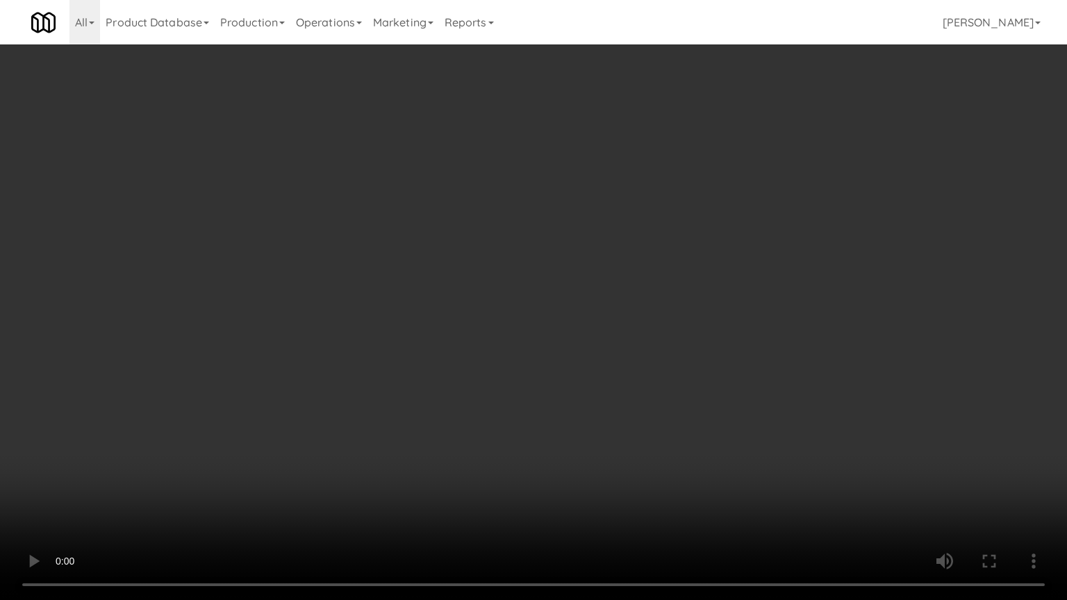
click at [516, 434] on video at bounding box center [533, 300] width 1067 height 600
click at [517, 434] on video at bounding box center [533, 300] width 1067 height 600
click at [522, 435] on video at bounding box center [533, 300] width 1067 height 600
click at [518, 429] on video at bounding box center [533, 300] width 1067 height 600
drag, startPoint x: 518, startPoint y: 426, endPoint x: 641, endPoint y: 235, distance: 226.5
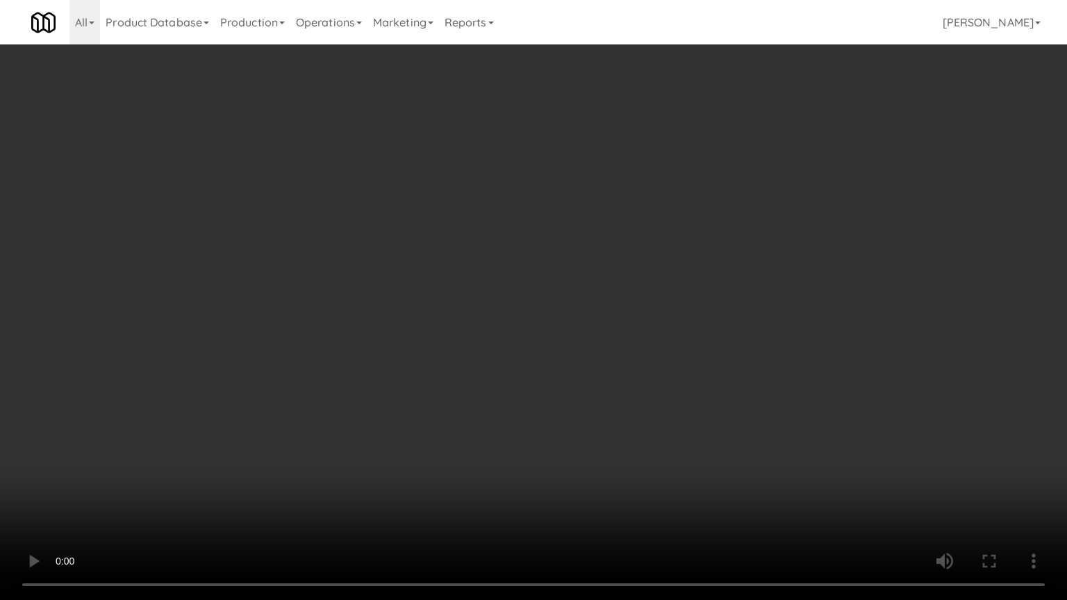
click at [519, 419] on video at bounding box center [533, 300] width 1067 height 600
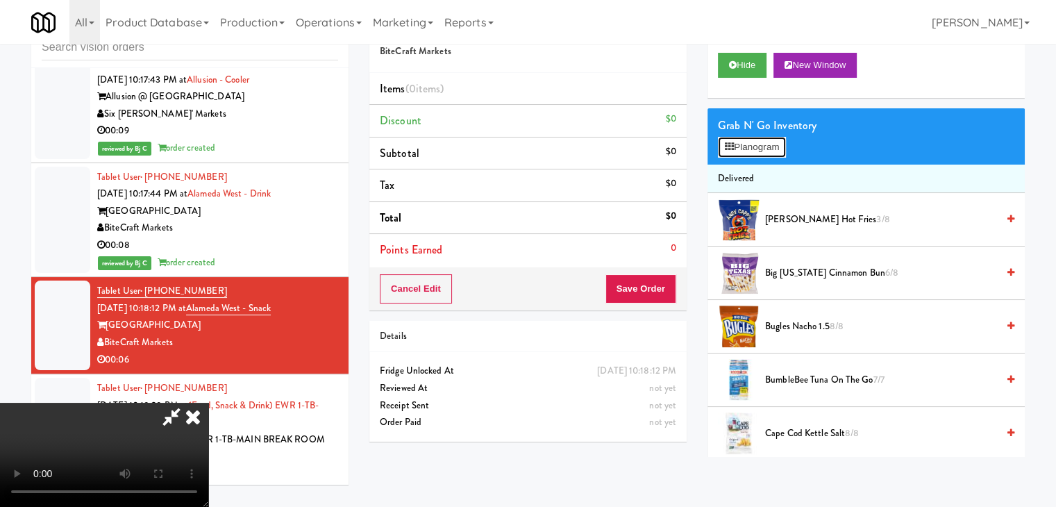
click at [732, 151] on button "Planogram" at bounding box center [752, 147] width 68 height 21
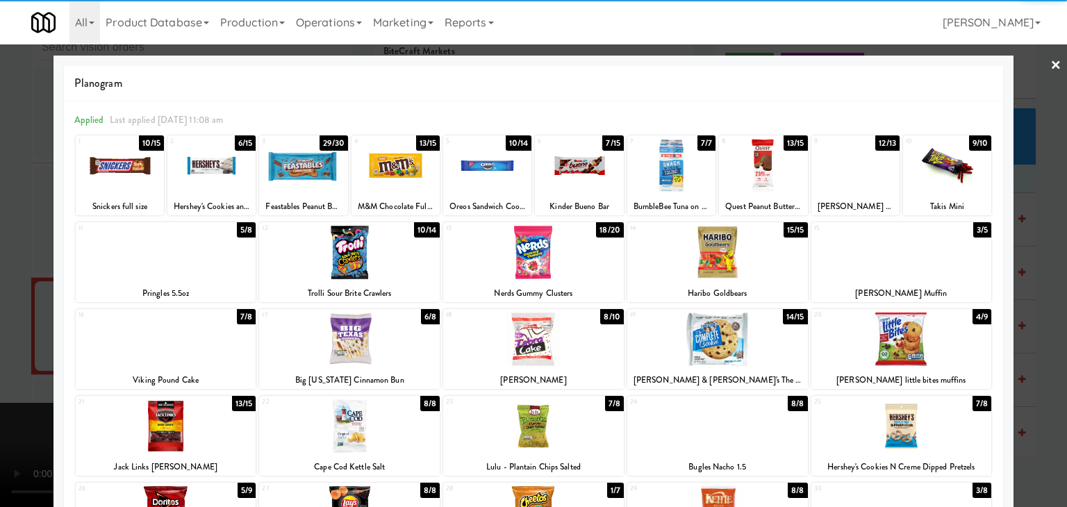
click at [410, 250] on div at bounding box center [349, 252] width 181 height 53
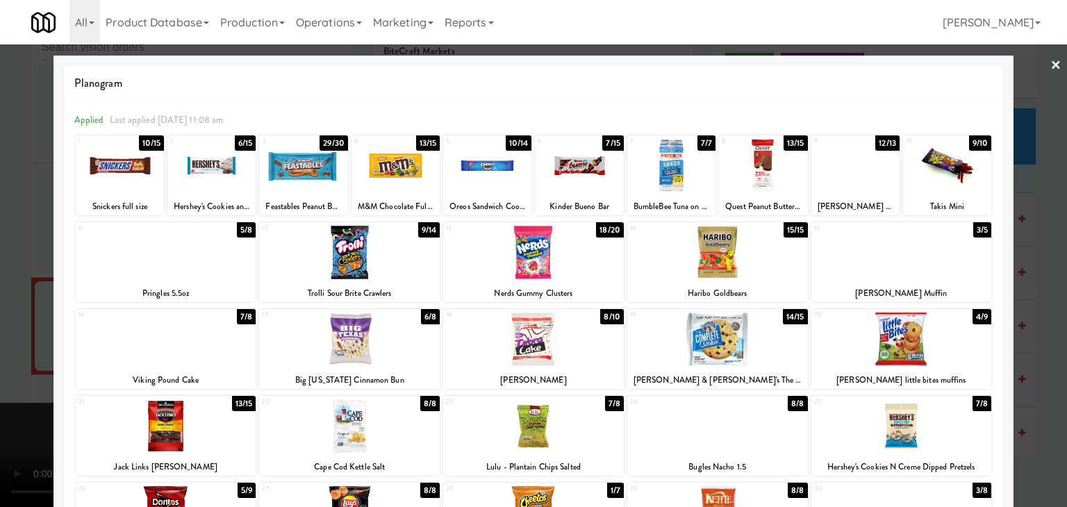
click at [0, 269] on div at bounding box center [533, 253] width 1067 height 507
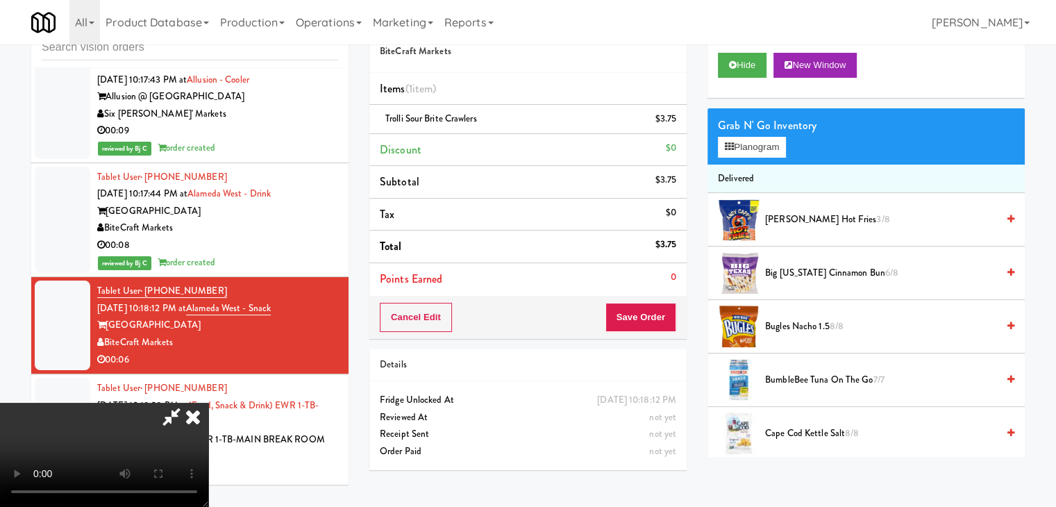
scroll to position [69, 0]
click at [644, 319] on button "Save Order" at bounding box center [641, 317] width 71 height 29
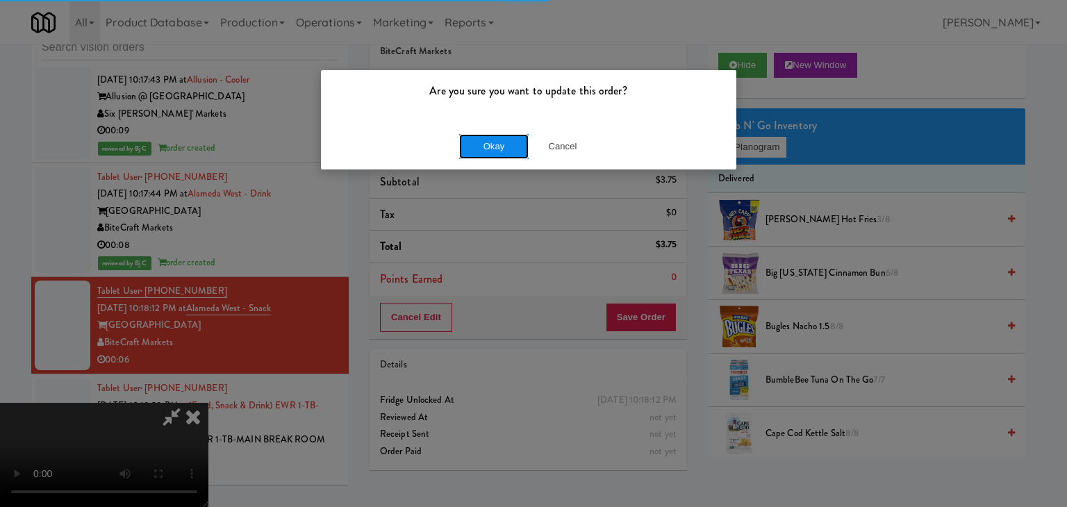
click at [466, 140] on button "Okay" at bounding box center [493, 146] width 69 height 25
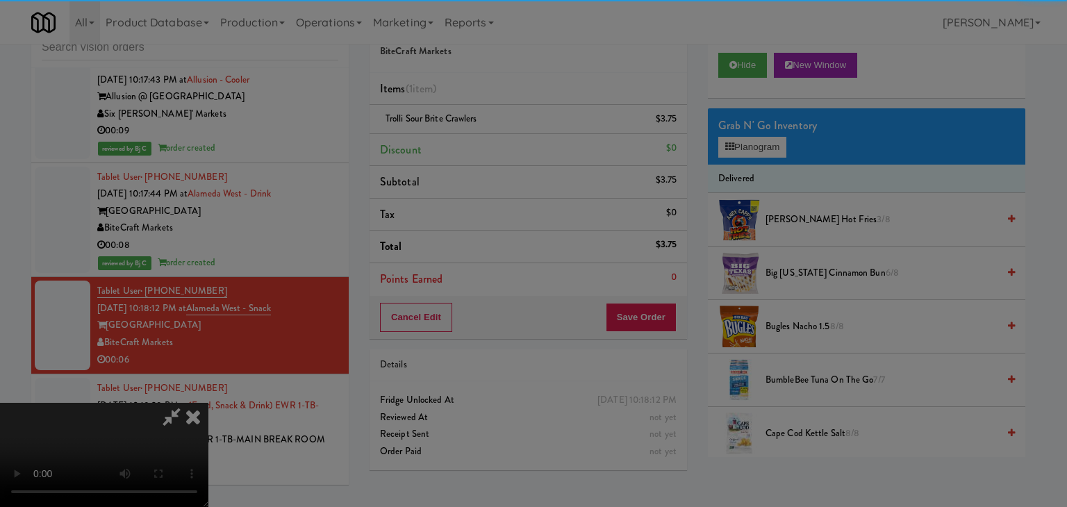
click at [466, 140] on div "Okay Cancel" at bounding box center [528, 120] width 415 height 47
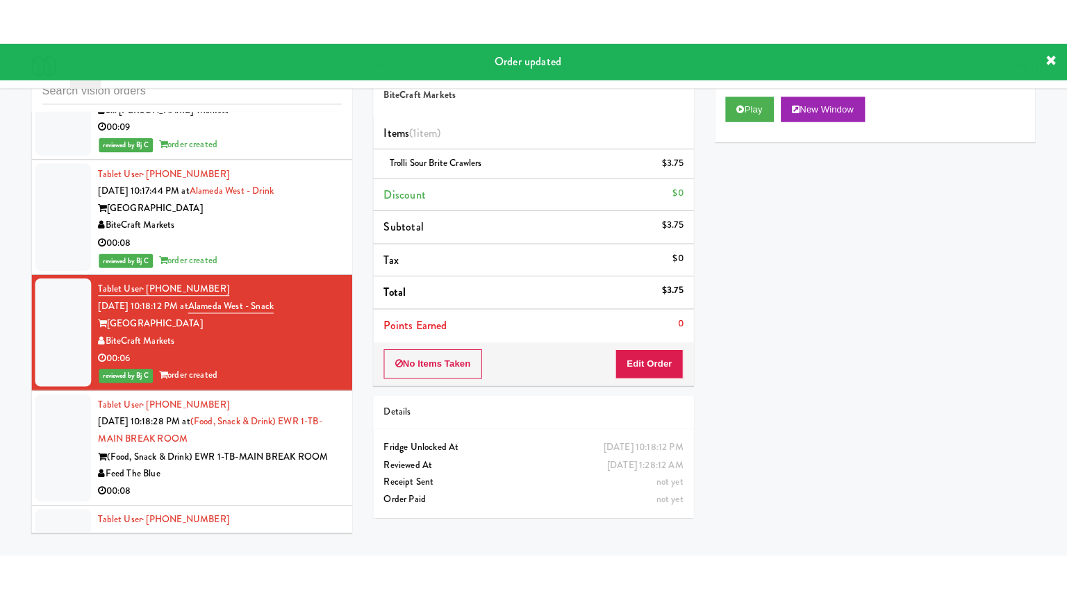
scroll to position [10400, 0]
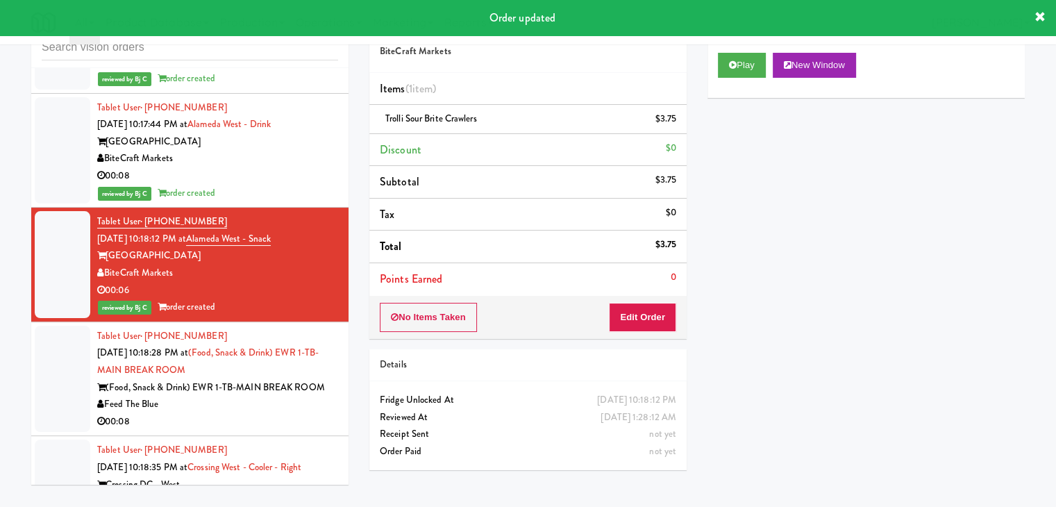
click at [235, 396] on div "Feed The Blue" at bounding box center [217, 404] width 241 height 17
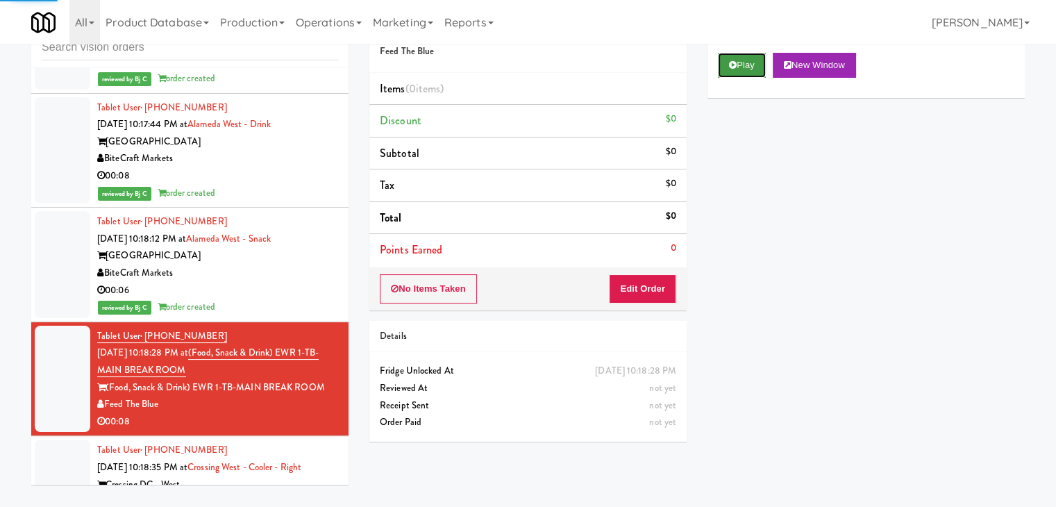
click at [742, 67] on button "Play" at bounding box center [742, 65] width 48 height 25
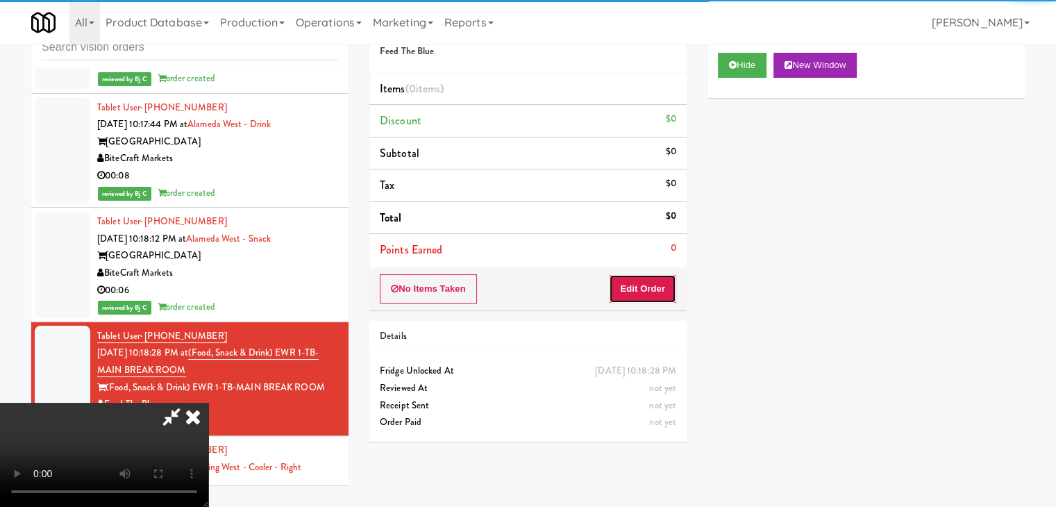
click at [628, 292] on button "Edit Order" at bounding box center [642, 288] width 67 height 29
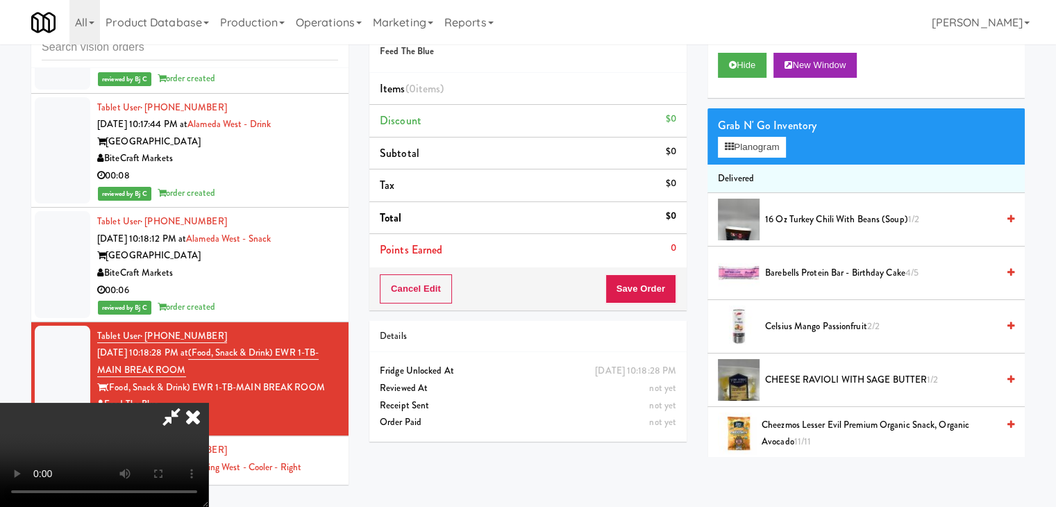
click at [208, 403] on video at bounding box center [104, 455] width 208 height 104
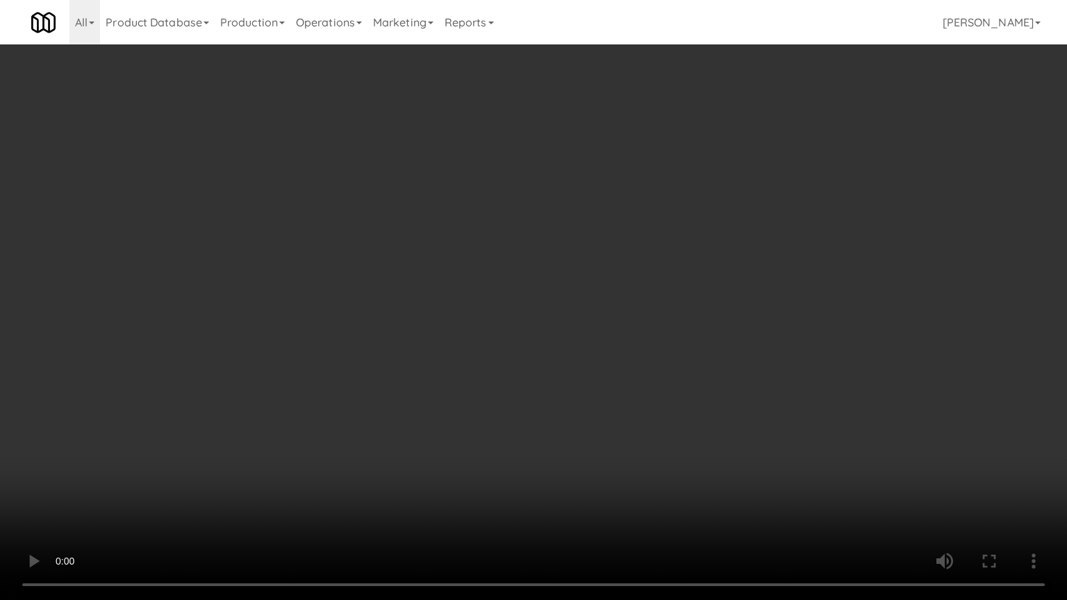
click at [537, 394] on video at bounding box center [533, 300] width 1067 height 600
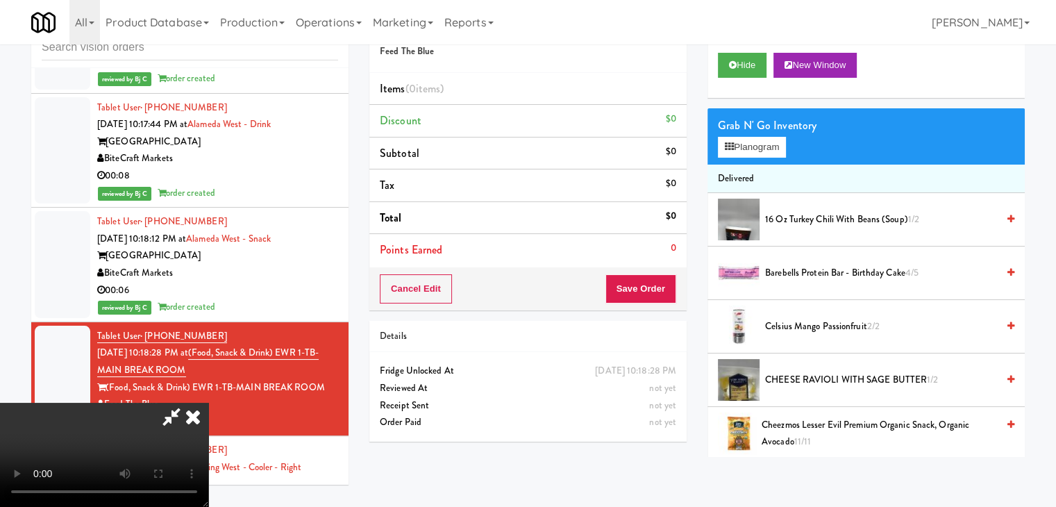
click at [208, 403] on video at bounding box center [104, 455] width 208 height 104
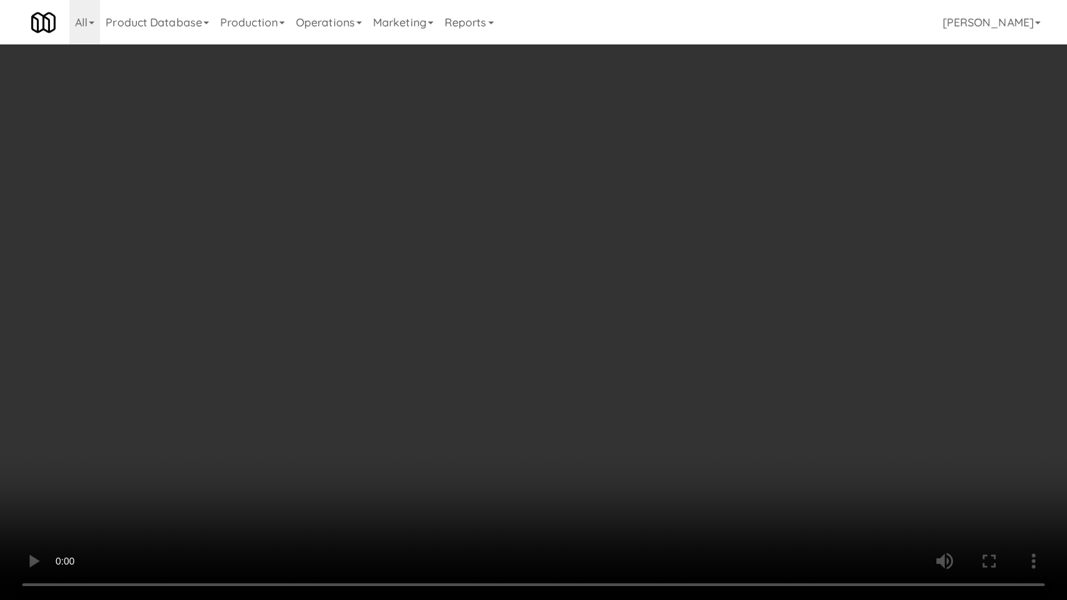
click at [542, 343] on video at bounding box center [533, 300] width 1067 height 600
click at [540, 342] on video at bounding box center [533, 300] width 1067 height 600
click at [539, 342] on video at bounding box center [533, 300] width 1067 height 600
click at [530, 342] on video at bounding box center [533, 300] width 1067 height 600
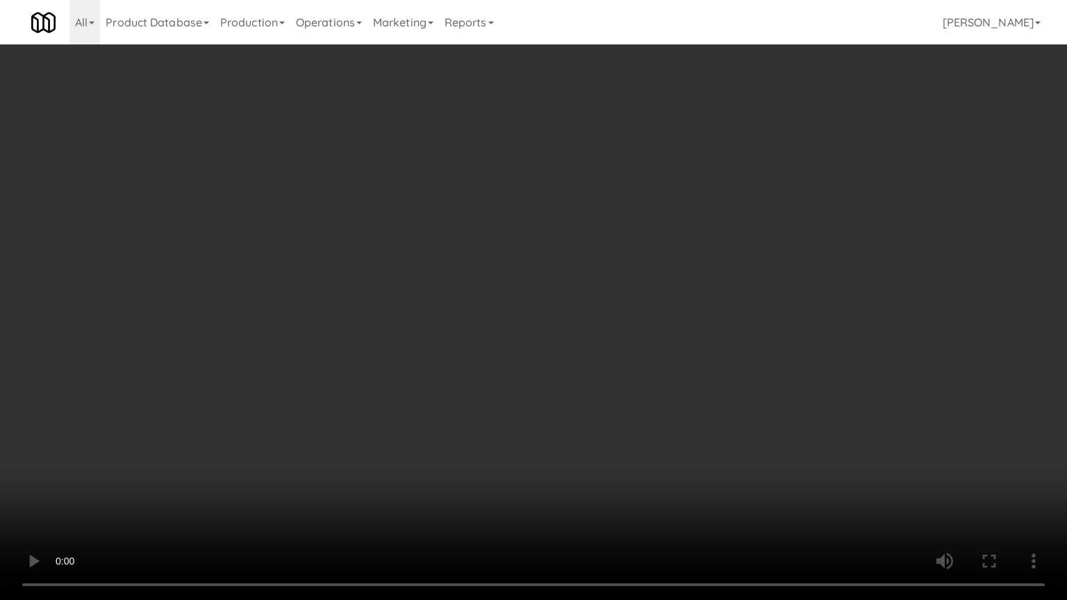
click at [530, 342] on video at bounding box center [533, 300] width 1067 height 600
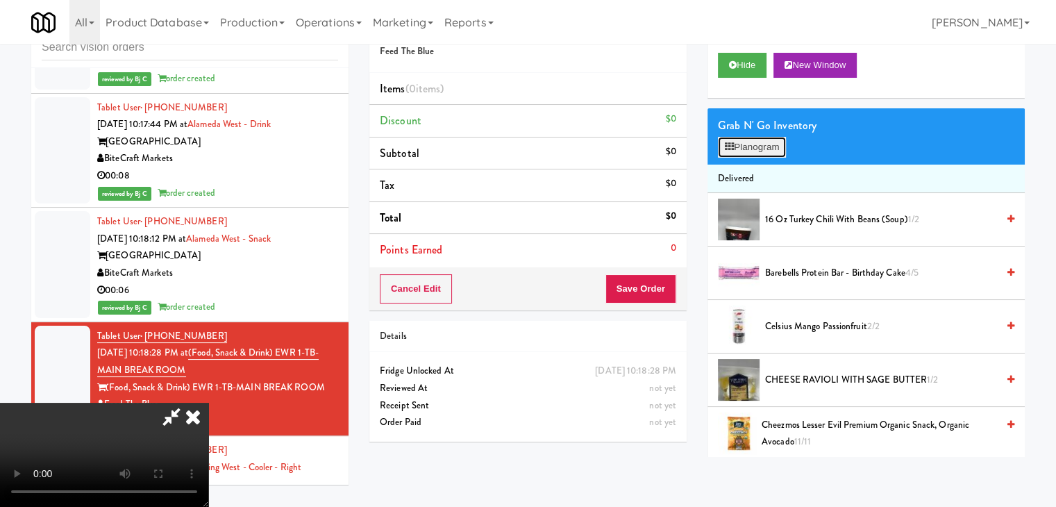
click at [759, 149] on button "Planogram" at bounding box center [752, 147] width 68 height 21
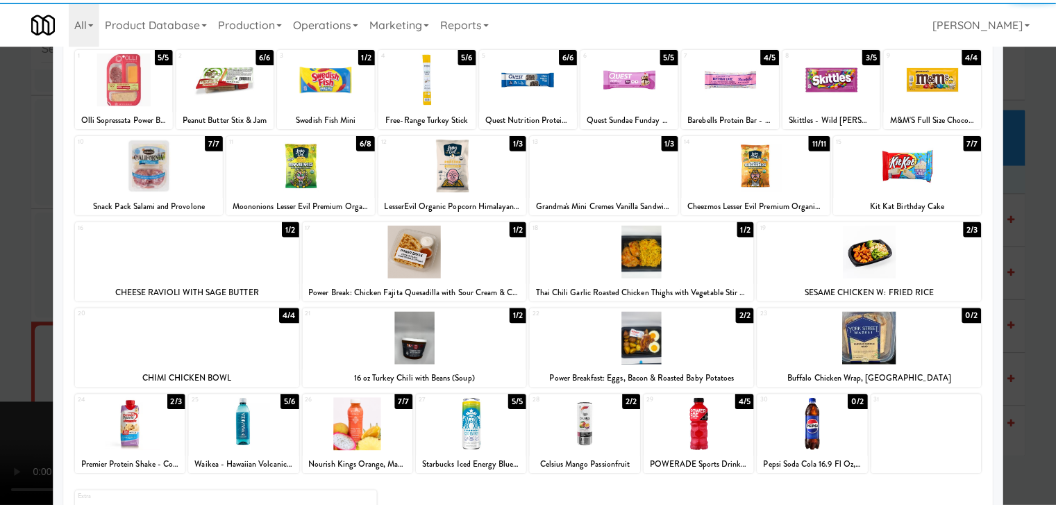
scroll to position [139, 0]
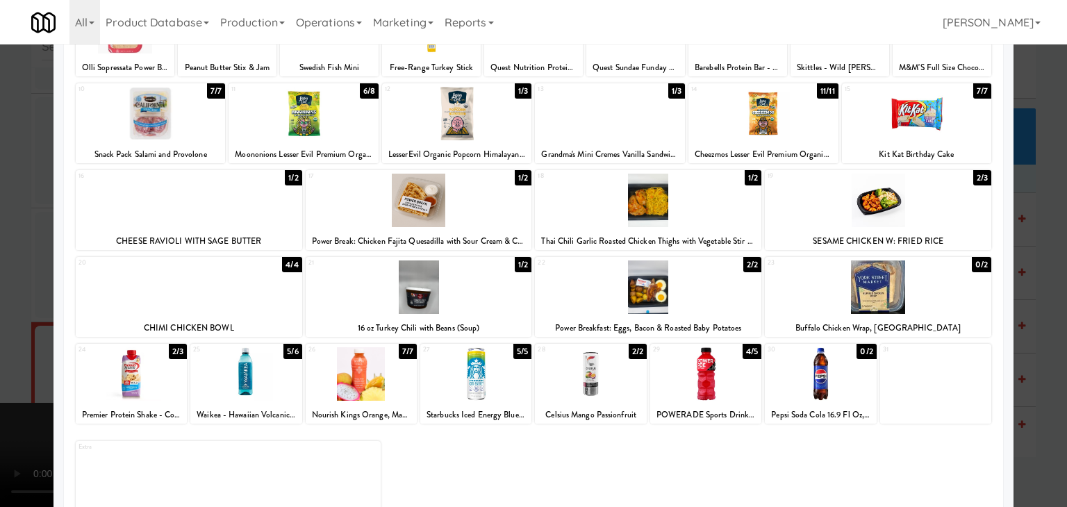
click at [441, 299] on div at bounding box center [419, 286] width 226 height 53
drag, startPoint x: 0, startPoint y: 300, endPoint x: 186, endPoint y: 299, distance: 186.1
click at [8, 299] on div at bounding box center [533, 253] width 1067 height 507
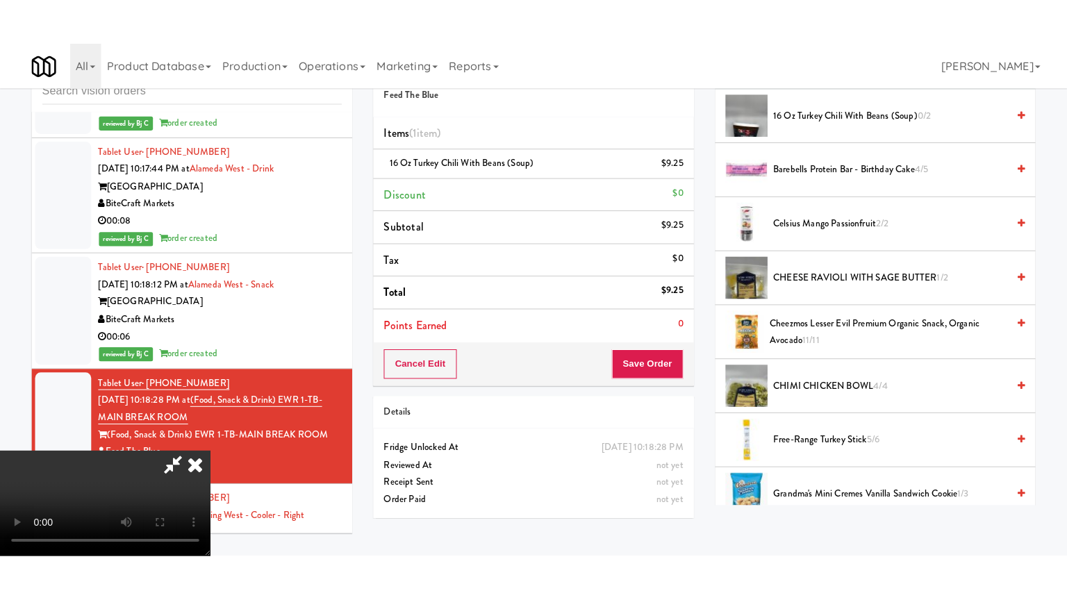
scroll to position [417, 0]
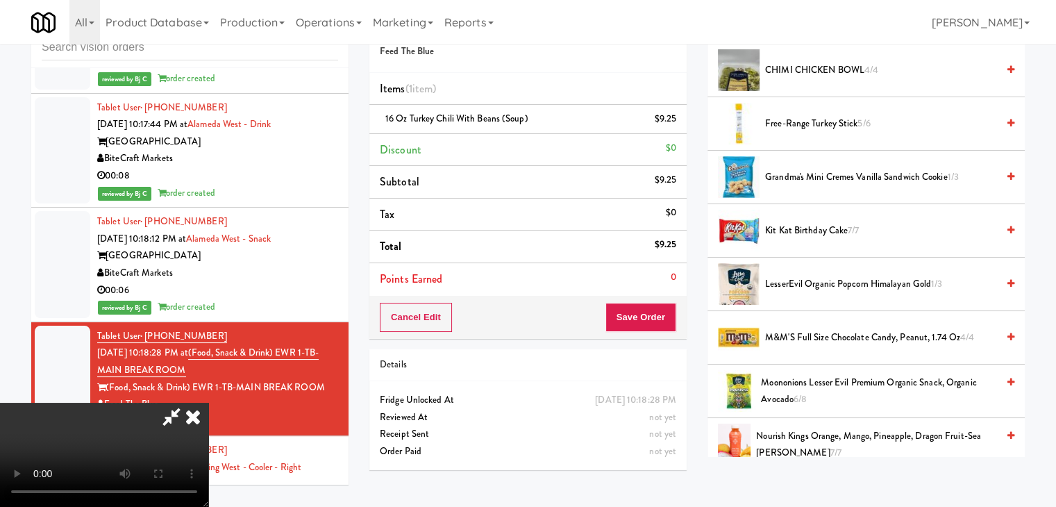
click at [208, 403] on video at bounding box center [104, 455] width 208 height 104
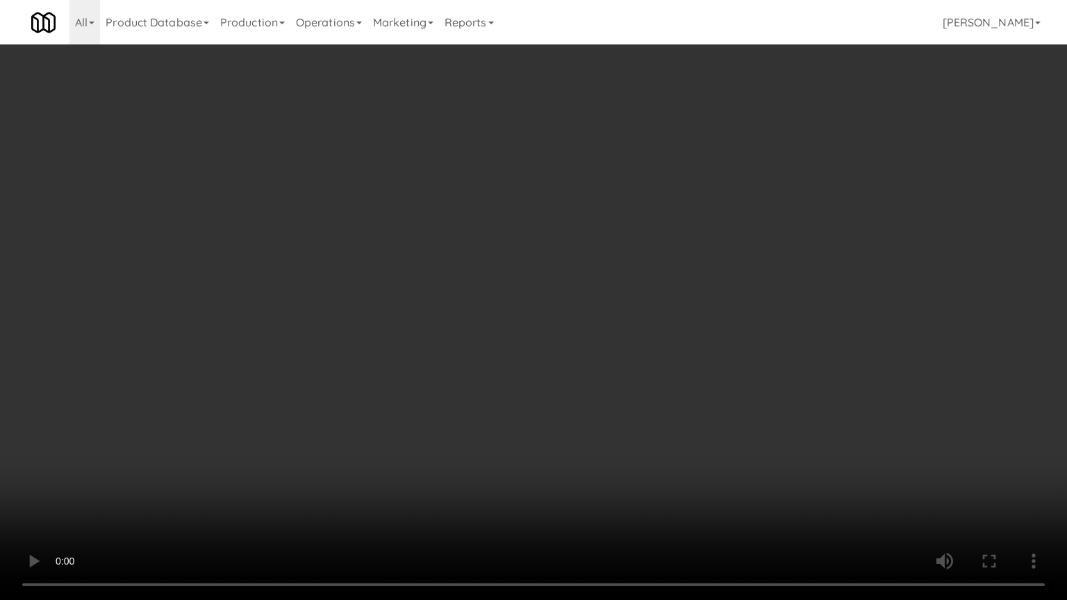
click at [601, 410] on video at bounding box center [533, 300] width 1067 height 600
click at [613, 414] on video at bounding box center [533, 300] width 1067 height 600
click at [574, 438] on video at bounding box center [533, 300] width 1067 height 600
click at [579, 436] on video at bounding box center [533, 300] width 1067 height 600
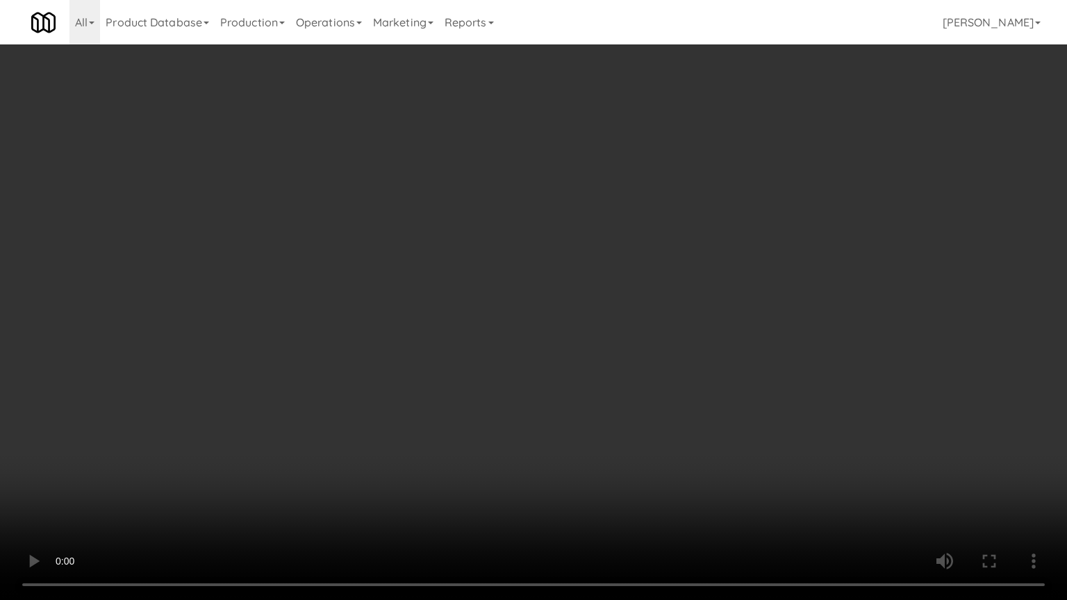
click at [579, 436] on video at bounding box center [533, 300] width 1067 height 600
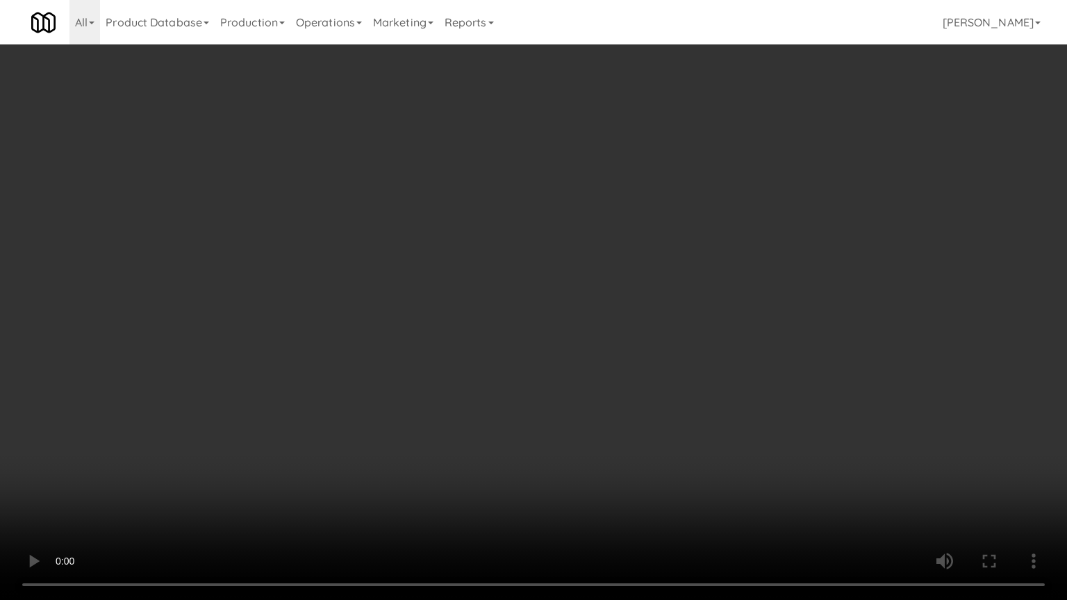
click at [244, 380] on video at bounding box center [533, 300] width 1067 height 600
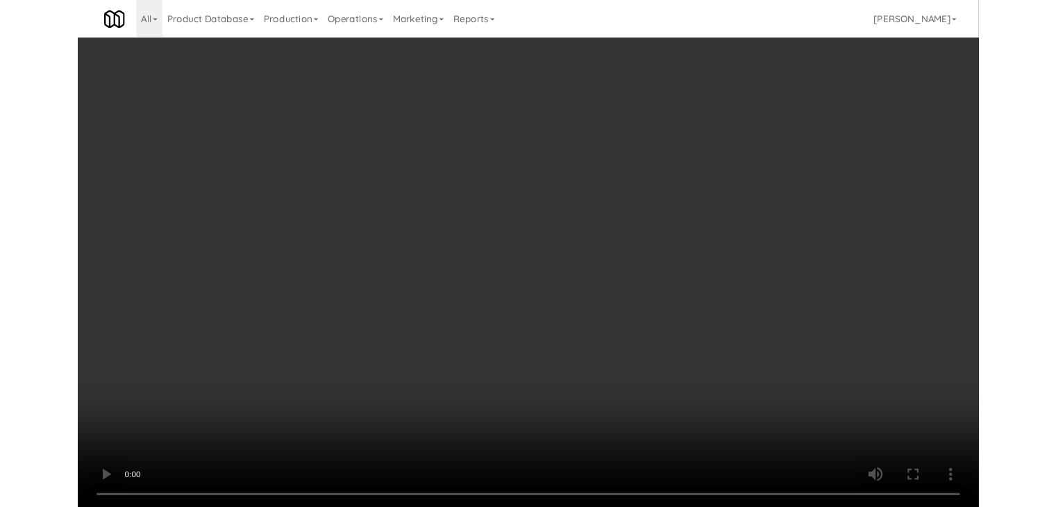
scroll to position [10400, 0]
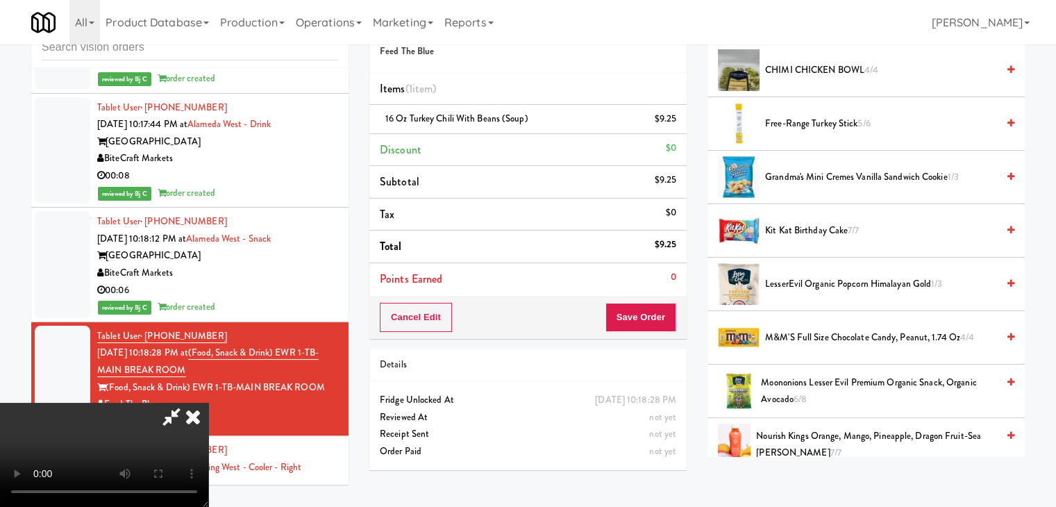
click at [208, 403] on video at bounding box center [104, 455] width 208 height 104
click at [664, 317] on button "Save Order" at bounding box center [641, 317] width 71 height 29
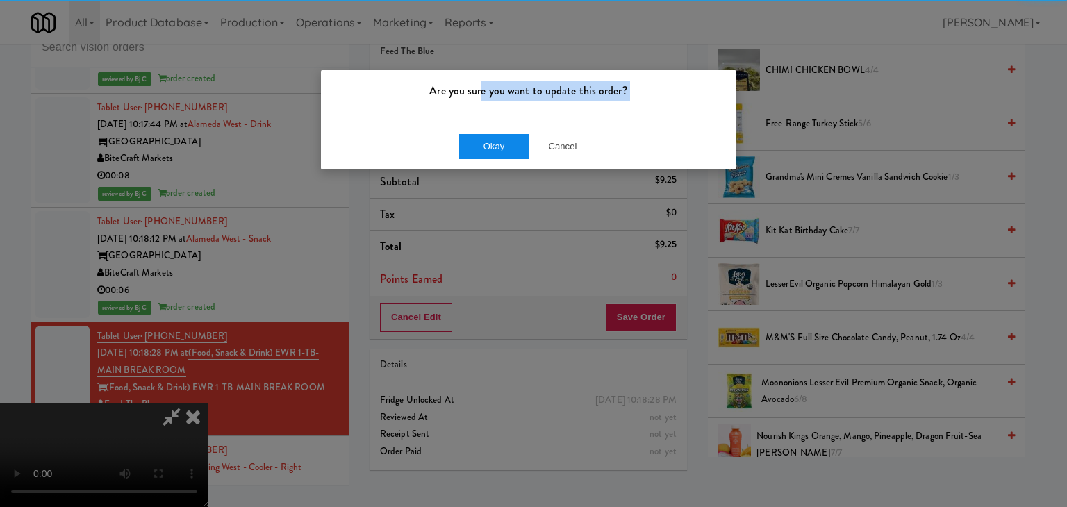
drag, startPoint x: 481, startPoint y: 118, endPoint x: 489, endPoint y: 140, distance: 23.1
click at [485, 132] on div "Are you sure you want to update this order? Okay Cancel" at bounding box center [528, 119] width 417 height 101
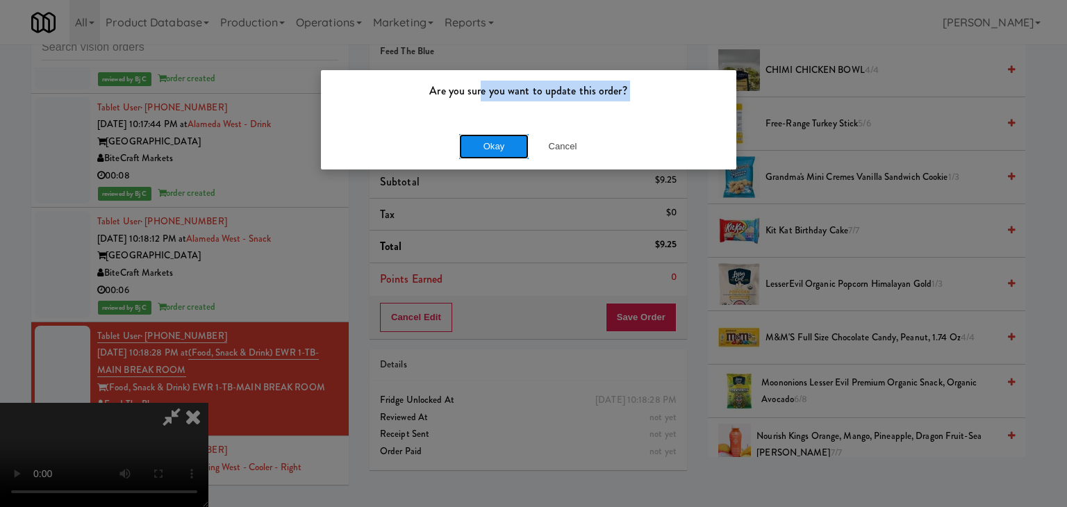
click at [490, 143] on button "Okay" at bounding box center [493, 146] width 69 height 25
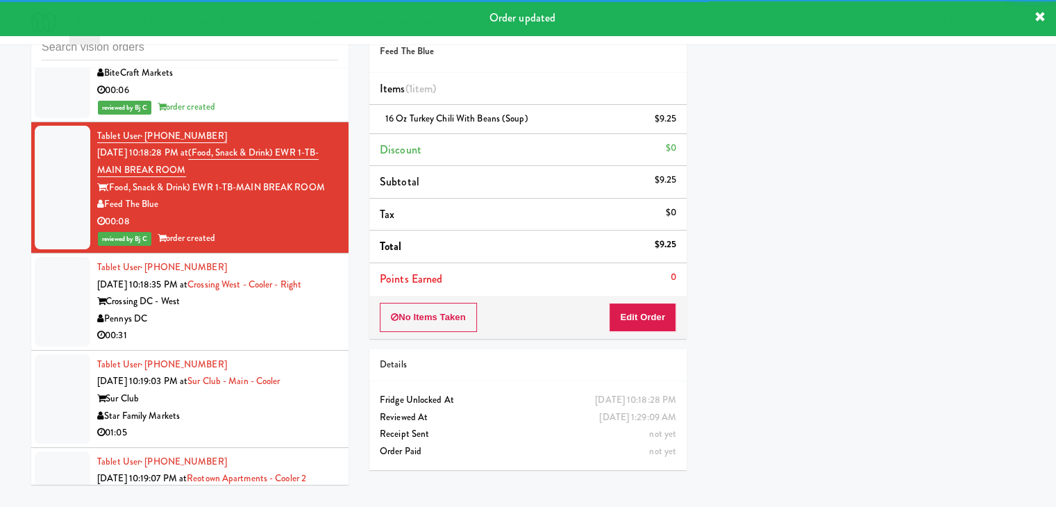
scroll to position [10608, 0]
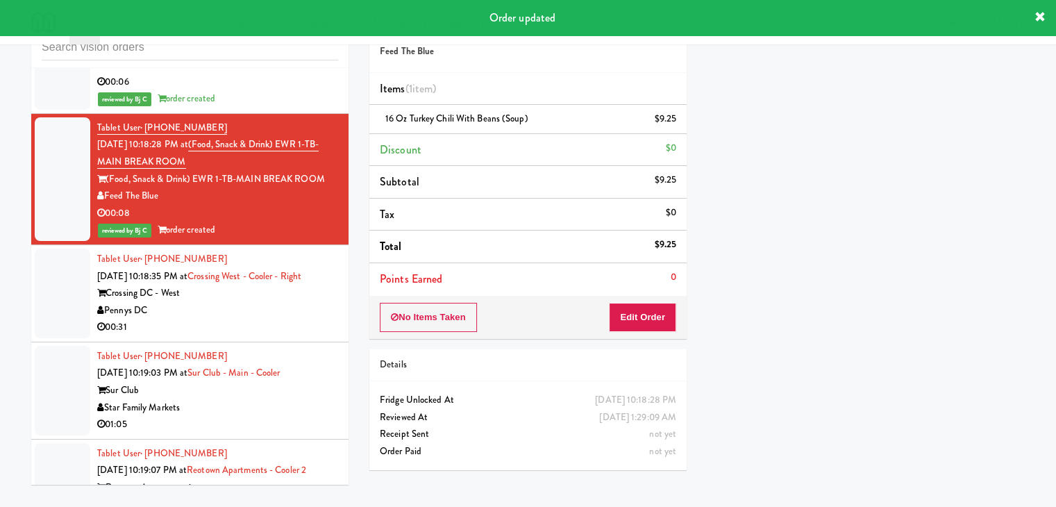
click at [283, 302] on div "Pennys DC" at bounding box center [217, 310] width 241 height 17
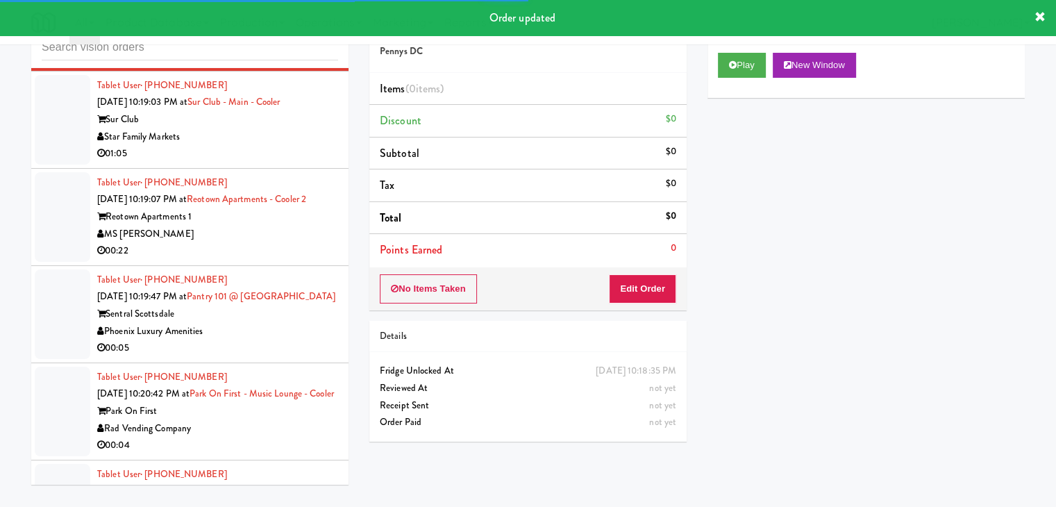
scroll to position [10886, 0]
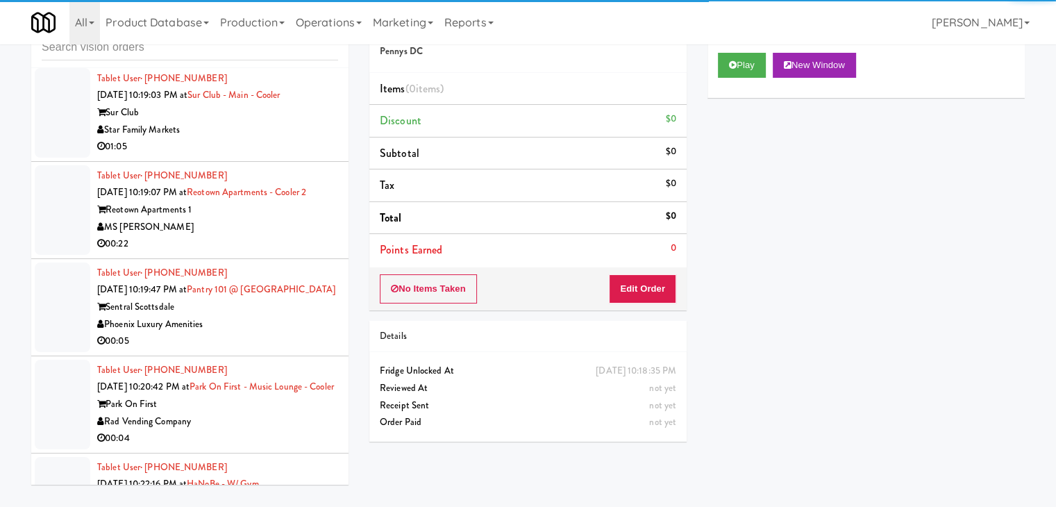
click at [288, 316] on div "Phoenix Luxury Amenities" at bounding box center [217, 324] width 241 height 17
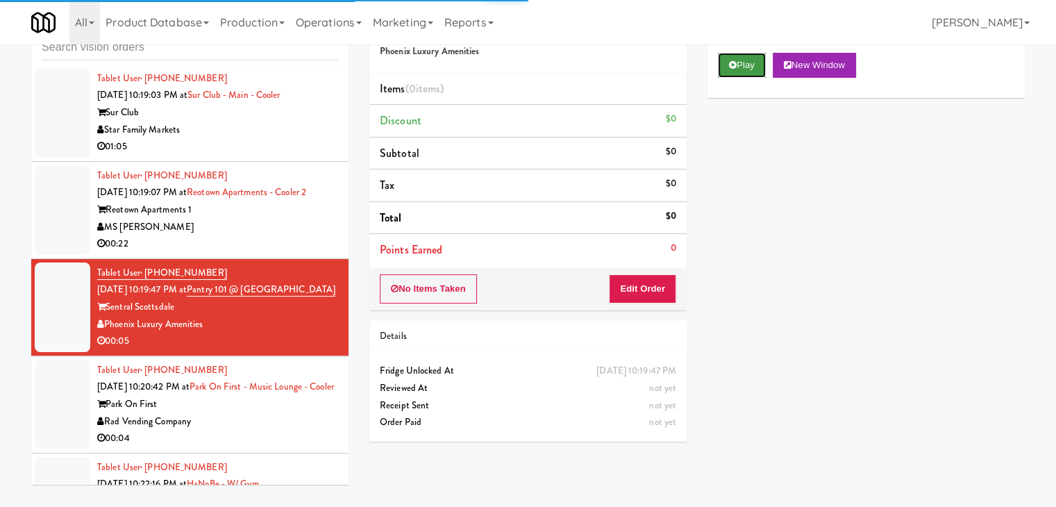
click at [731, 69] on button "Play" at bounding box center [742, 65] width 48 height 25
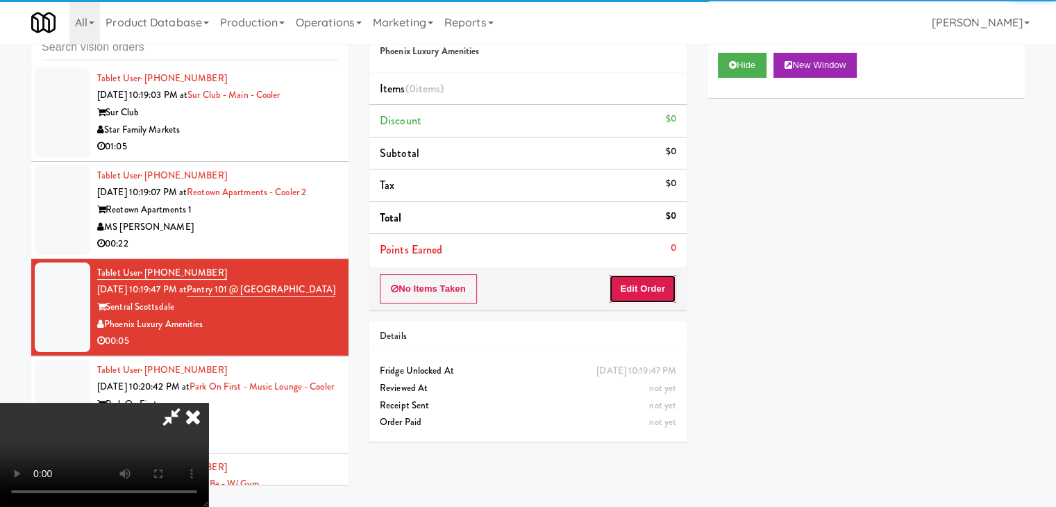
click at [653, 284] on button "Edit Order" at bounding box center [642, 288] width 67 height 29
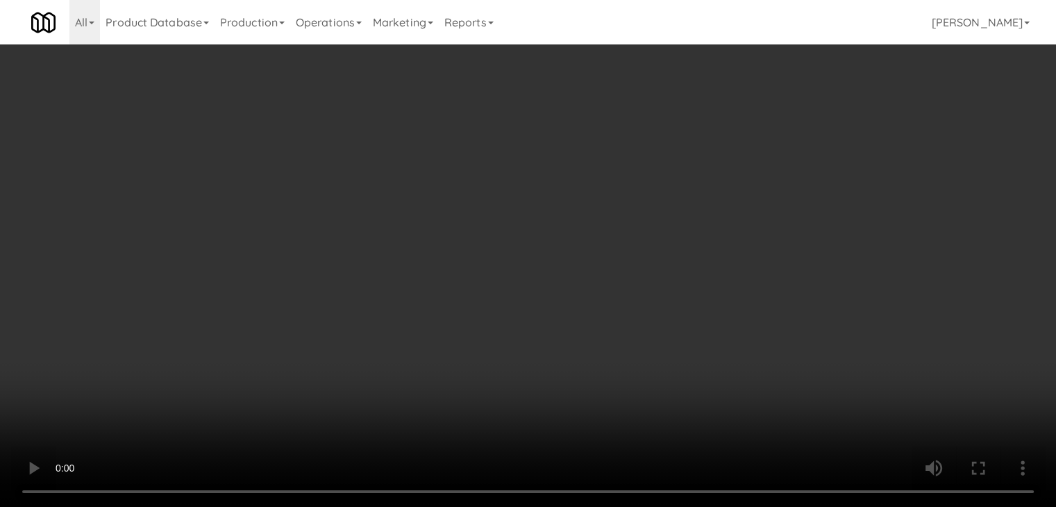
scroll to position [10868, 0]
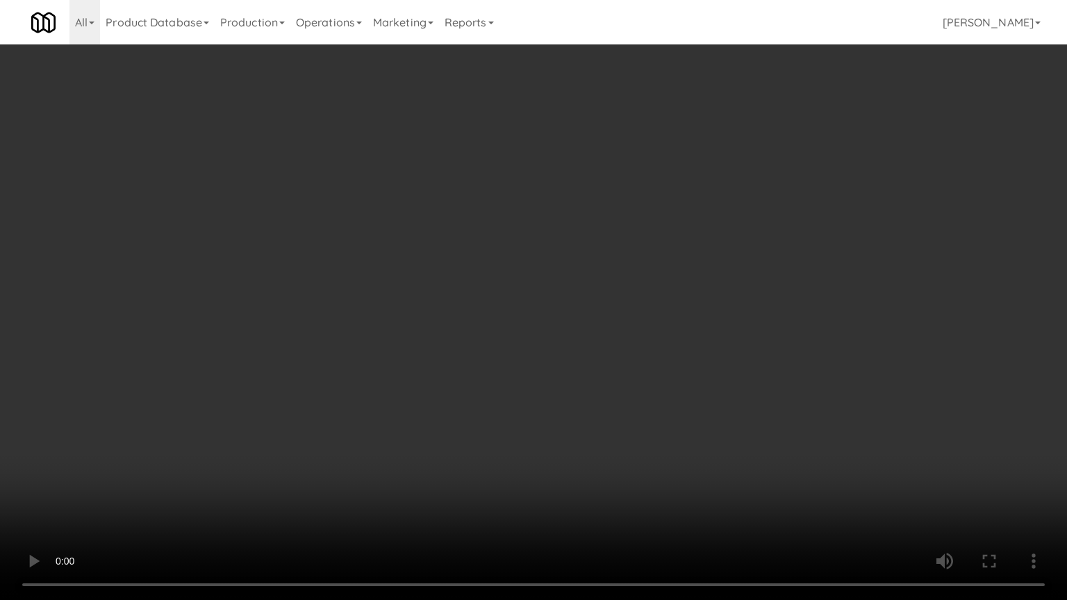
click at [633, 379] on video at bounding box center [533, 300] width 1067 height 600
click at [633, 380] on video at bounding box center [533, 300] width 1067 height 600
click at [629, 382] on video at bounding box center [533, 300] width 1067 height 600
click at [631, 382] on video at bounding box center [533, 300] width 1067 height 600
click at [633, 382] on video at bounding box center [533, 300] width 1067 height 600
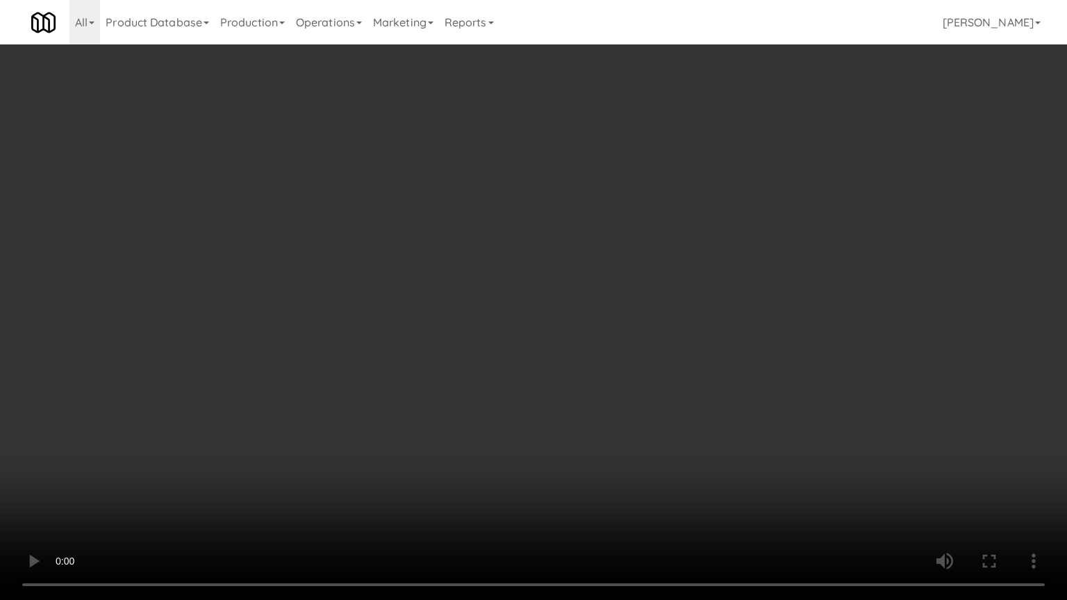
click at [633, 382] on video at bounding box center [533, 300] width 1067 height 600
click at [626, 381] on video at bounding box center [533, 300] width 1067 height 600
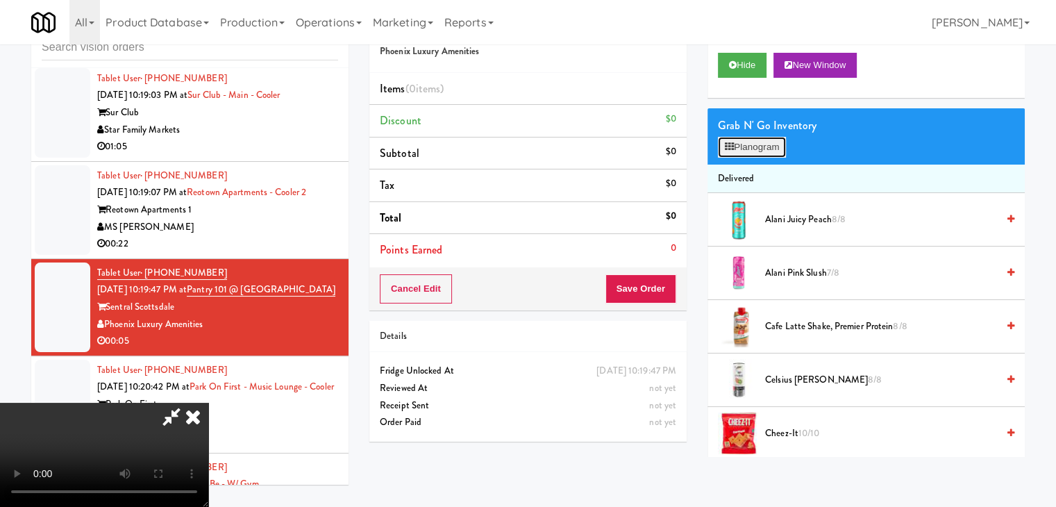
click at [763, 148] on button "Planogram" at bounding box center [752, 147] width 68 height 21
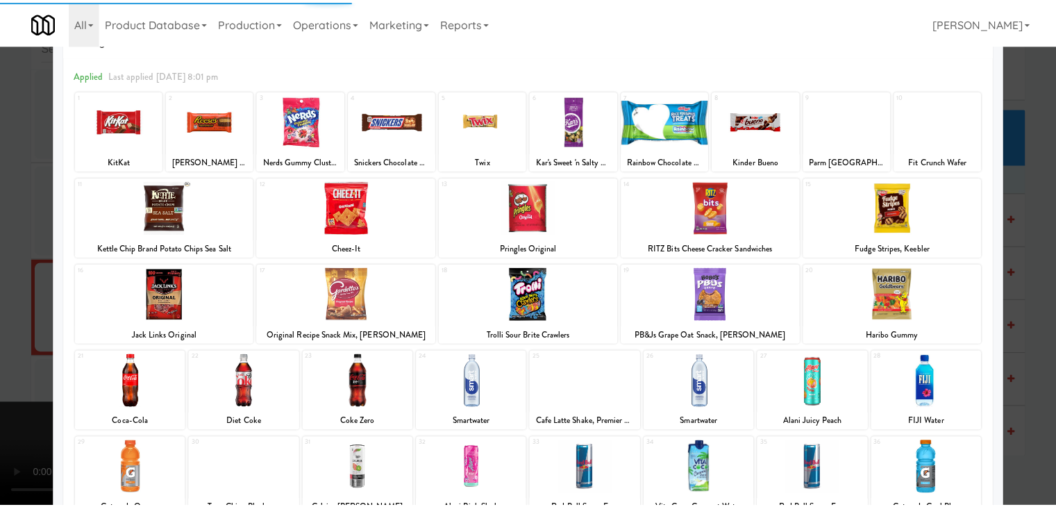
scroll to position [69, 0]
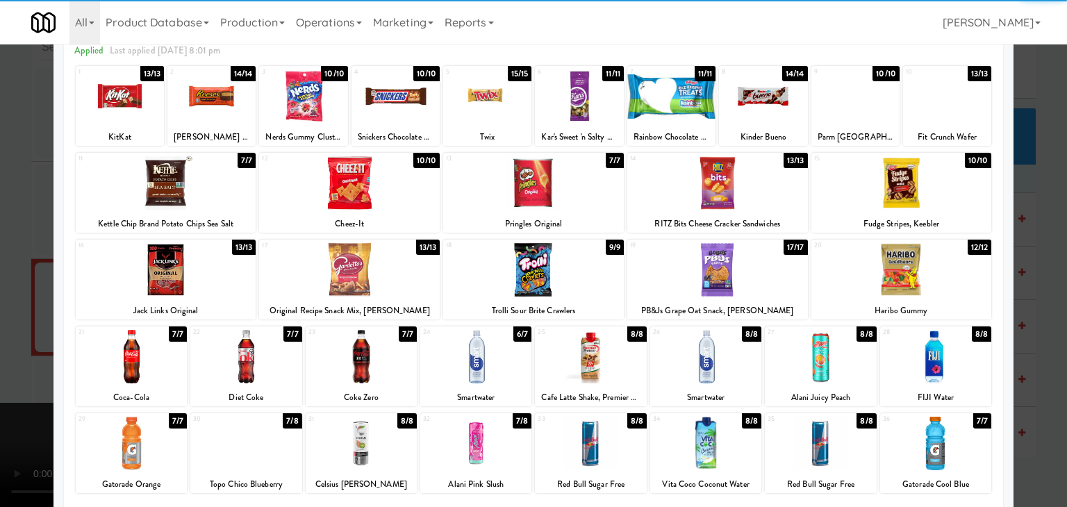
click at [124, 356] on div at bounding box center [131, 356] width 111 height 53
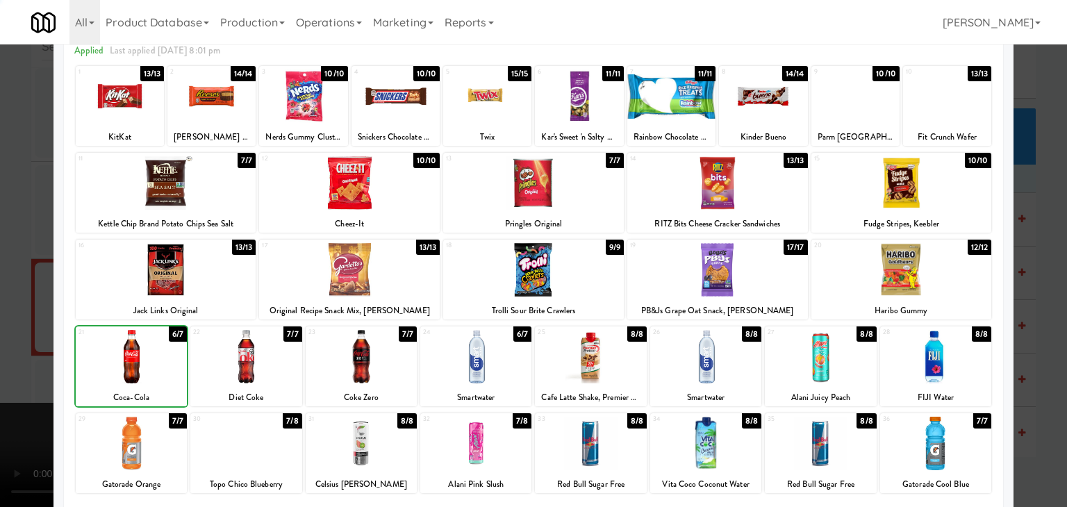
click at [11, 341] on div at bounding box center [533, 253] width 1067 height 507
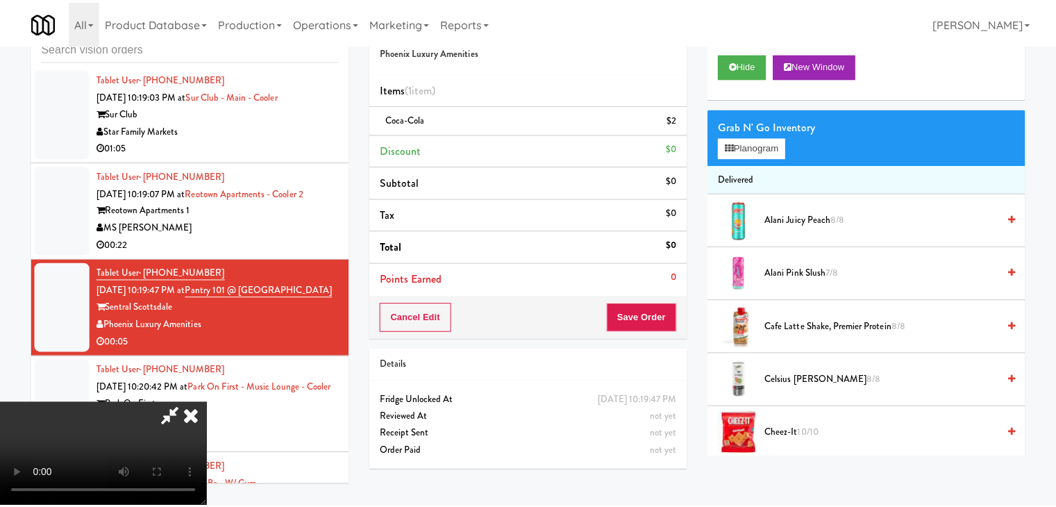
scroll to position [10886, 0]
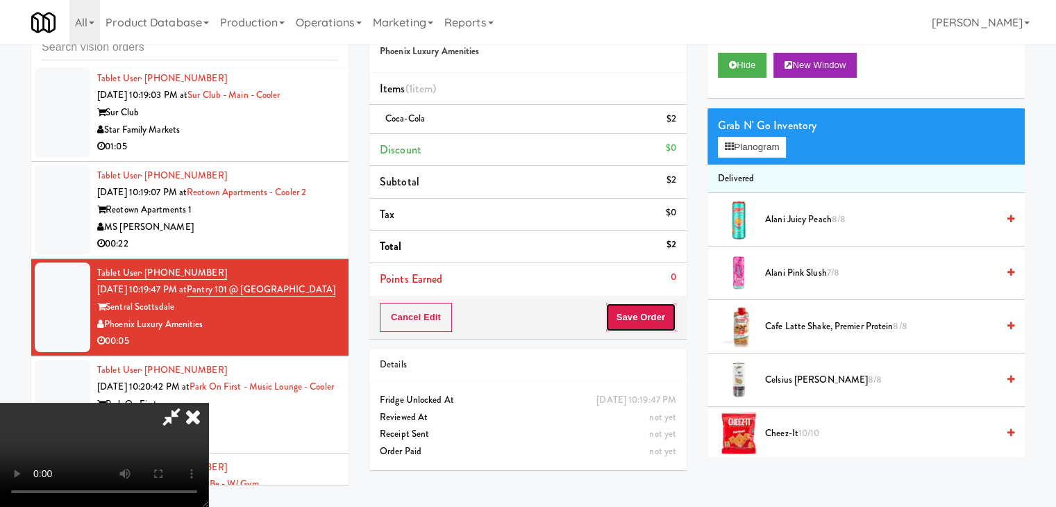
click at [645, 319] on button "Save Order" at bounding box center [641, 317] width 71 height 29
click at [647, 319] on button "Save Order" at bounding box center [641, 317] width 71 height 29
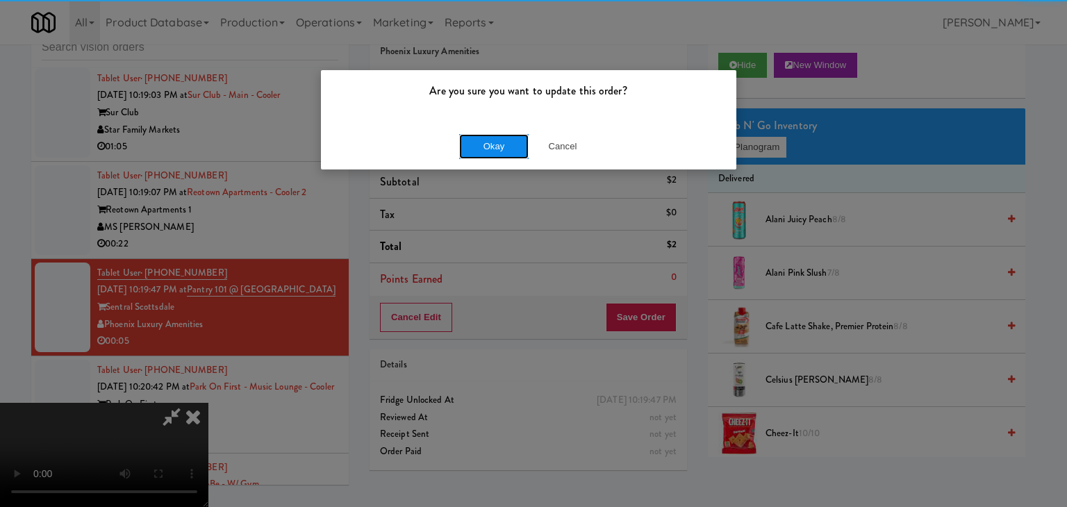
click at [490, 151] on button "Okay" at bounding box center [493, 146] width 69 height 25
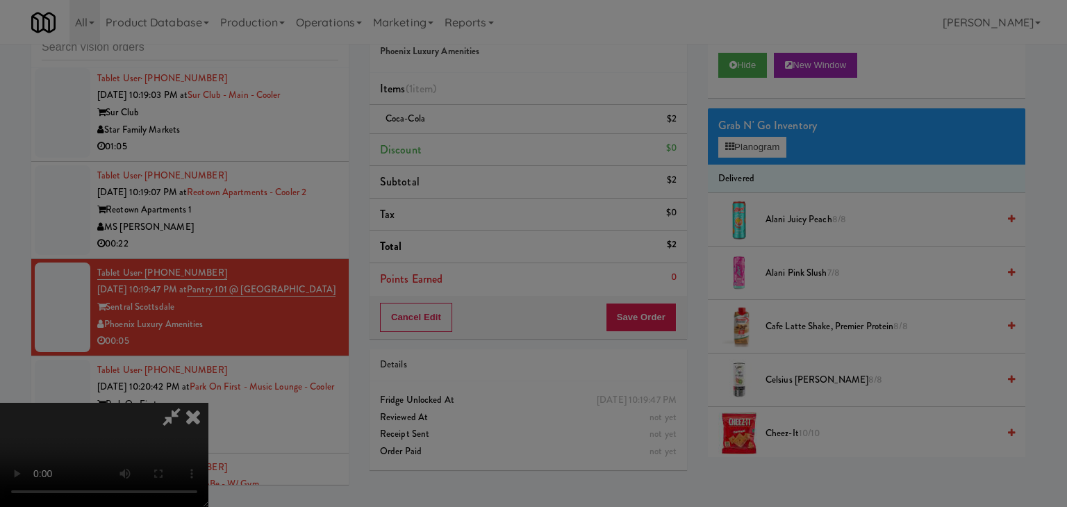
click at [490, 151] on body "Are you sure you want to update this order? Okay Cancel Okay Are you sure you w…" at bounding box center [533, 253] width 1067 height 507
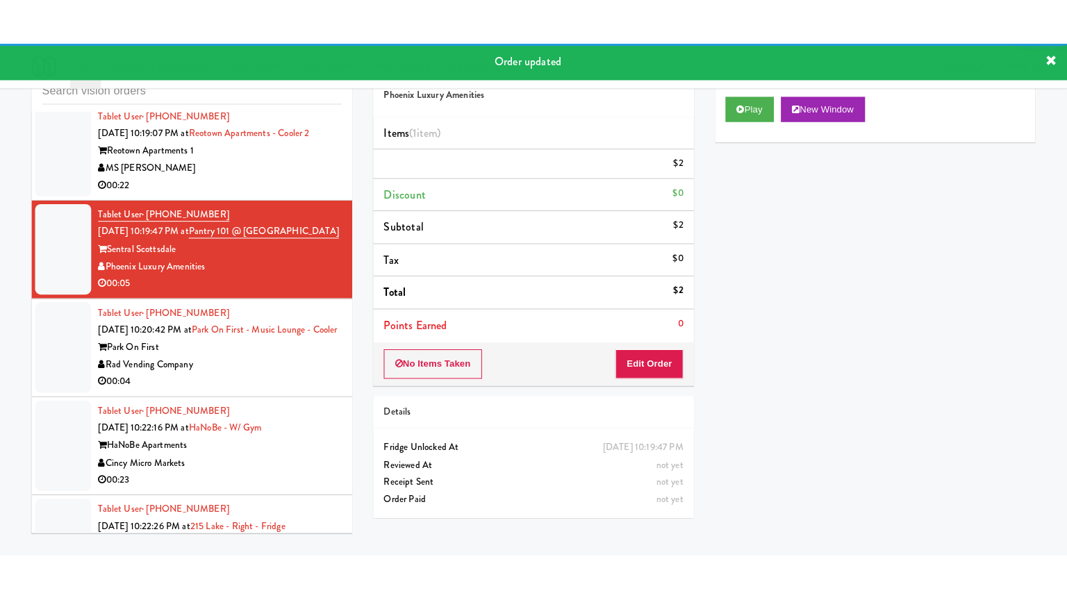
scroll to position [11025, 0]
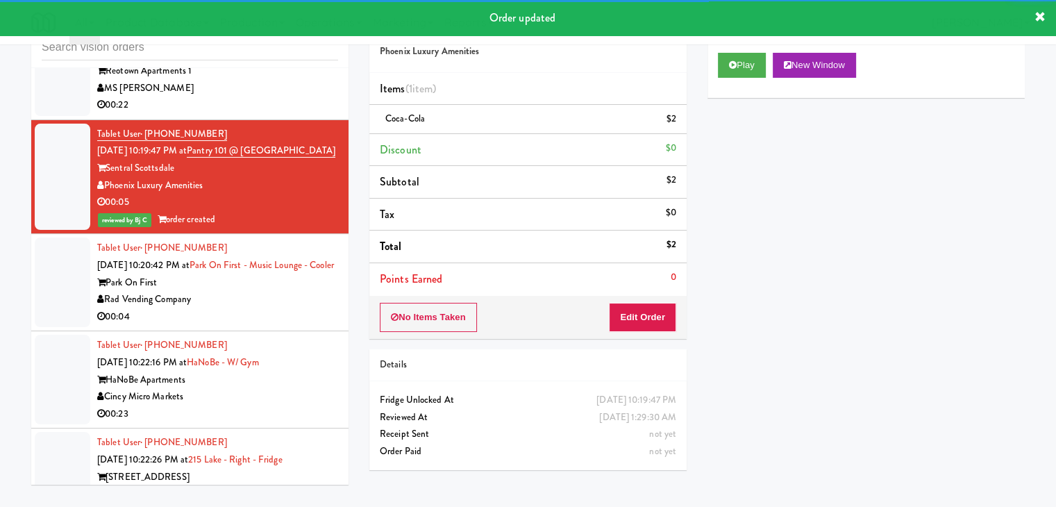
drag, startPoint x: 286, startPoint y: 196, endPoint x: 288, endPoint y: 205, distance: 9.1
click at [287, 291] on div "Rad Vending Company" at bounding box center [217, 299] width 241 height 17
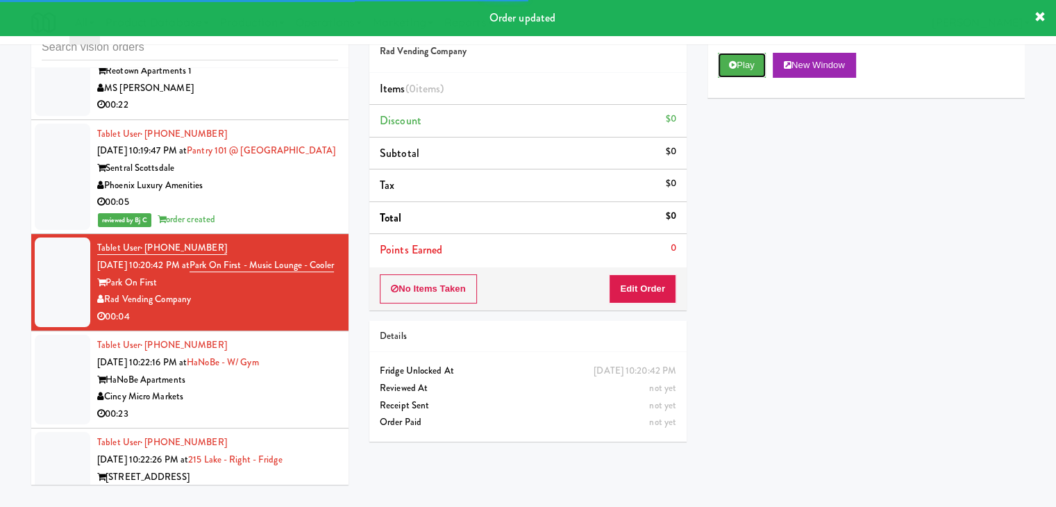
drag, startPoint x: 755, startPoint y: 67, endPoint x: 712, endPoint y: 153, distance: 95.7
click at [754, 68] on button "Play" at bounding box center [742, 65] width 48 height 25
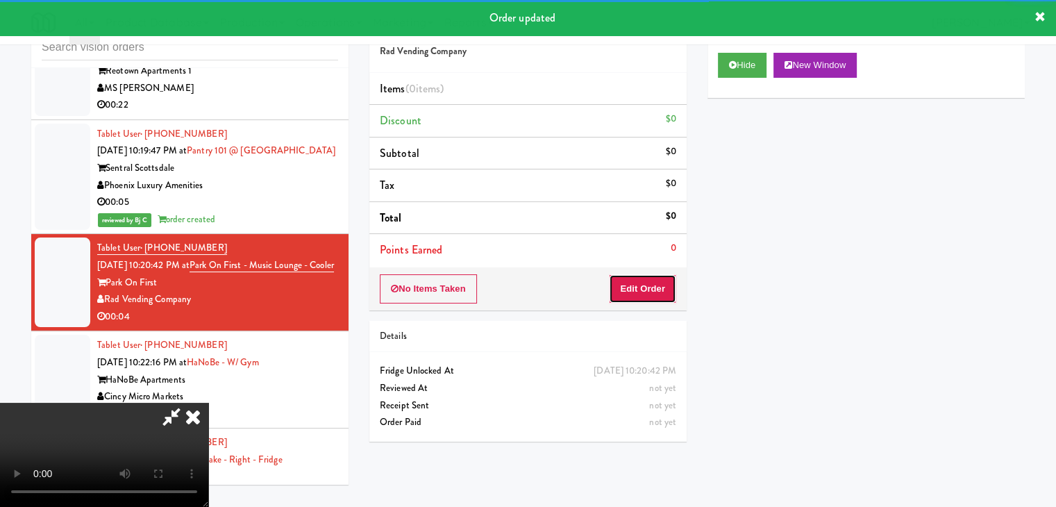
click at [660, 283] on button "Edit Order" at bounding box center [642, 288] width 67 height 29
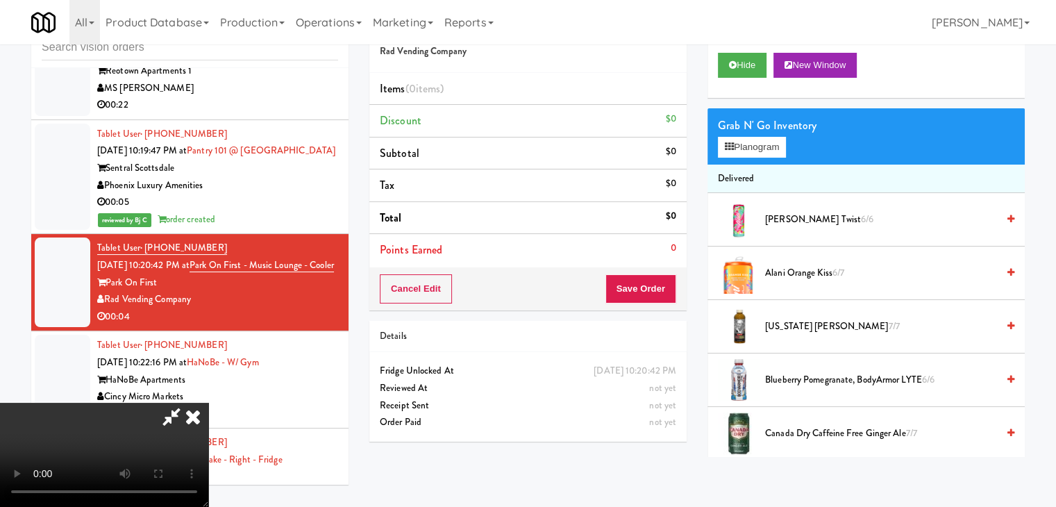
scroll to position [11008, 0]
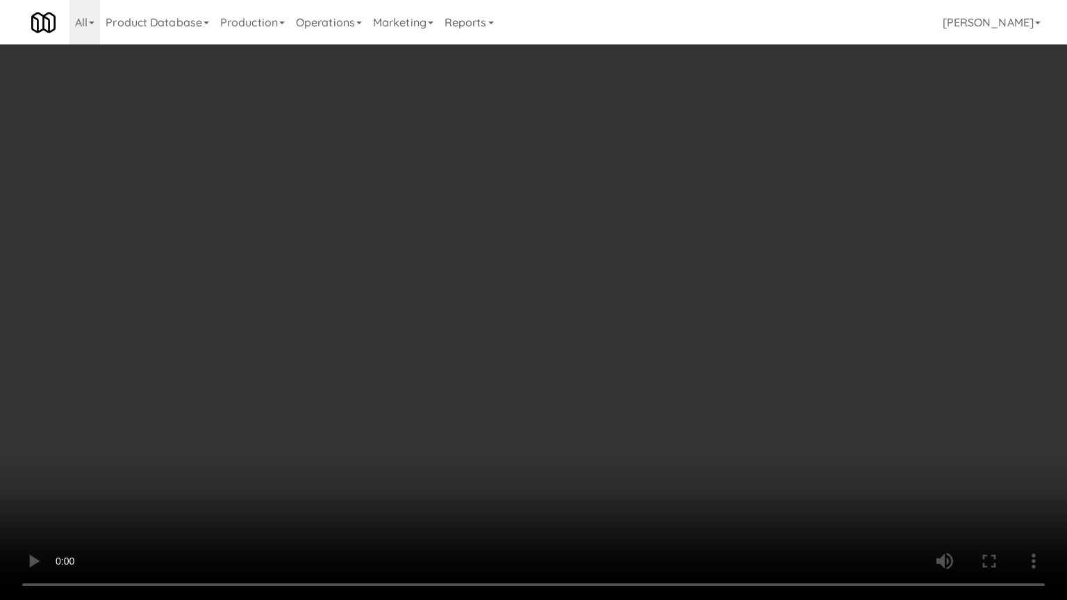
click at [614, 390] on video at bounding box center [533, 300] width 1067 height 600
click at [612, 391] on video at bounding box center [533, 300] width 1067 height 600
click at [613, 393] on video at bounding box center [533, 300] width 1067 height 600
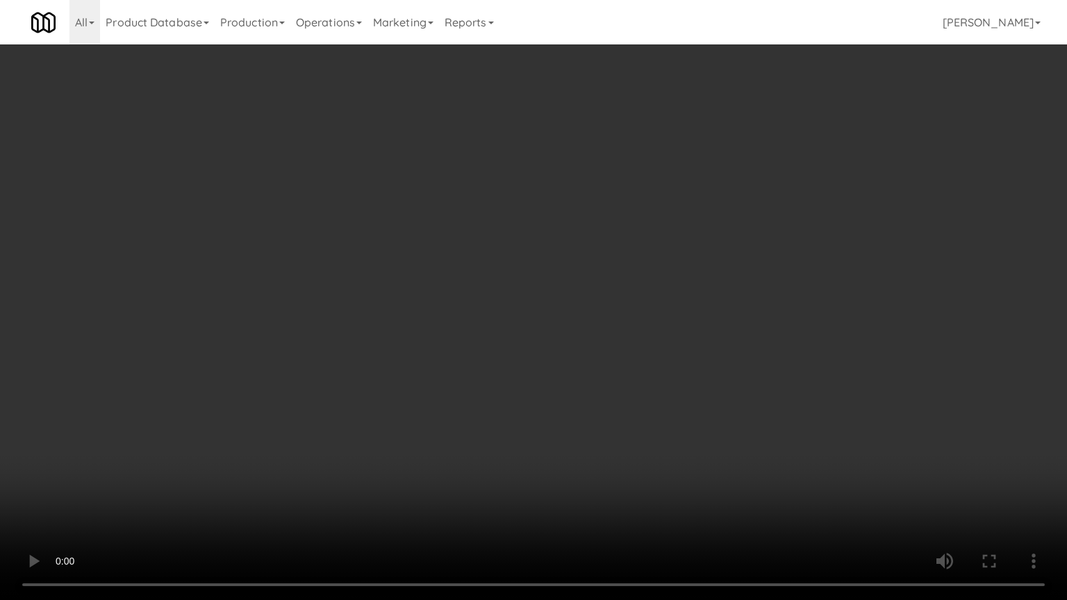
click at [613, 393] on video at bounding box center [533, 300] width 1067 height 600
click at [615, 386] on video at bounding box center [533, 300] width 1067 height 600
click at [623, 373] on video at bounding box center [533, 300] width 1067 height 600
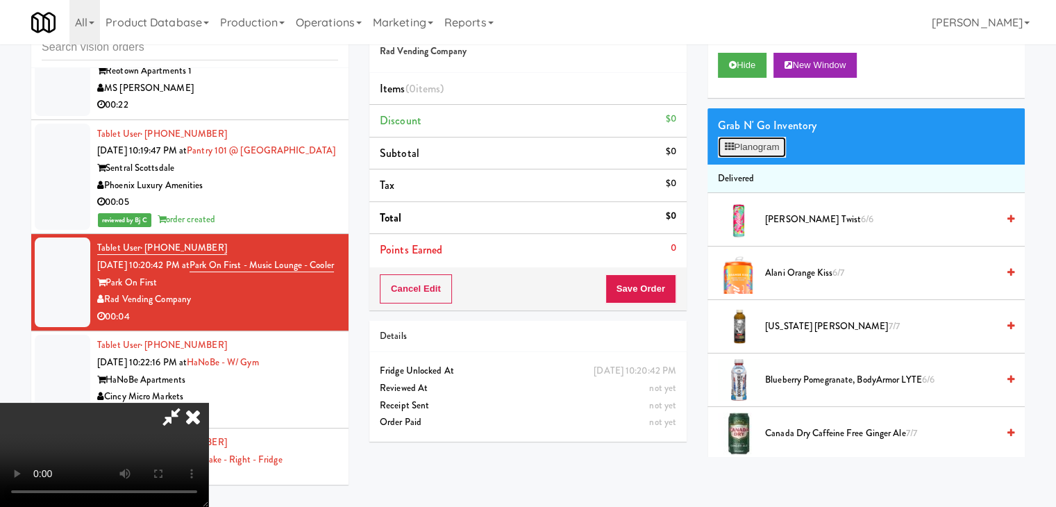
click at [774, 149] on button "Planogram" at bounding box center [752, 147] width 68 height 21
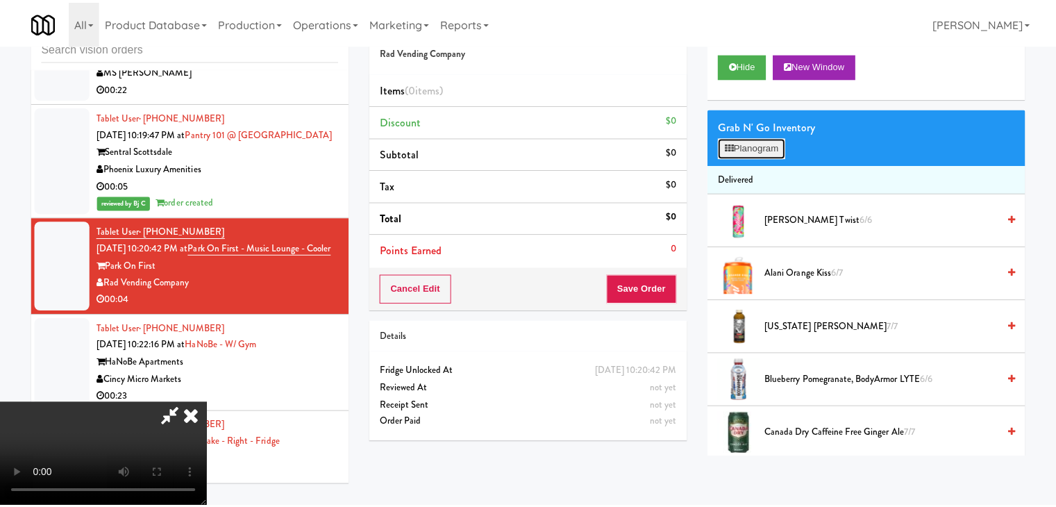
scroll to position [11008, 0]
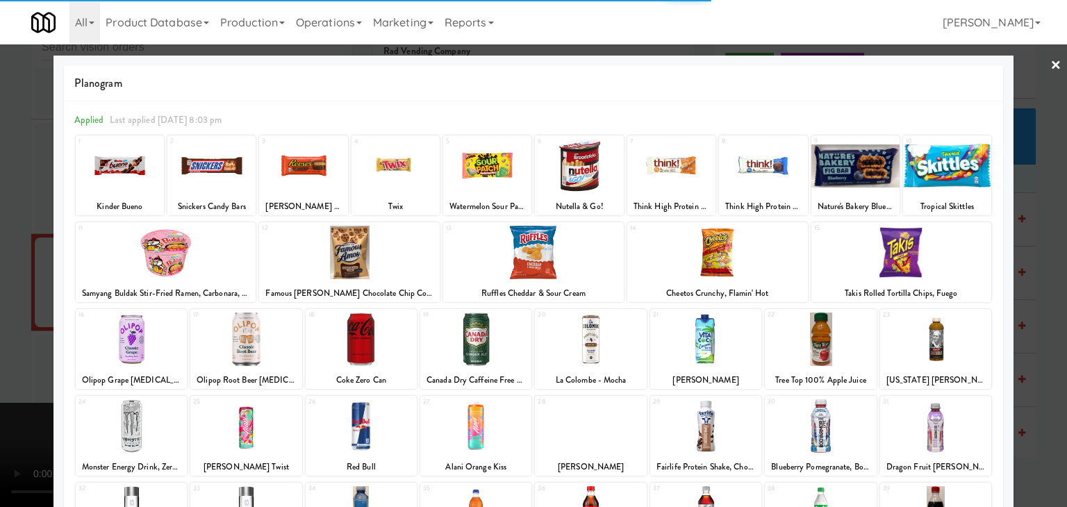
click at [720, 424] on div at bounding box center [705, 425] width 111 height 53
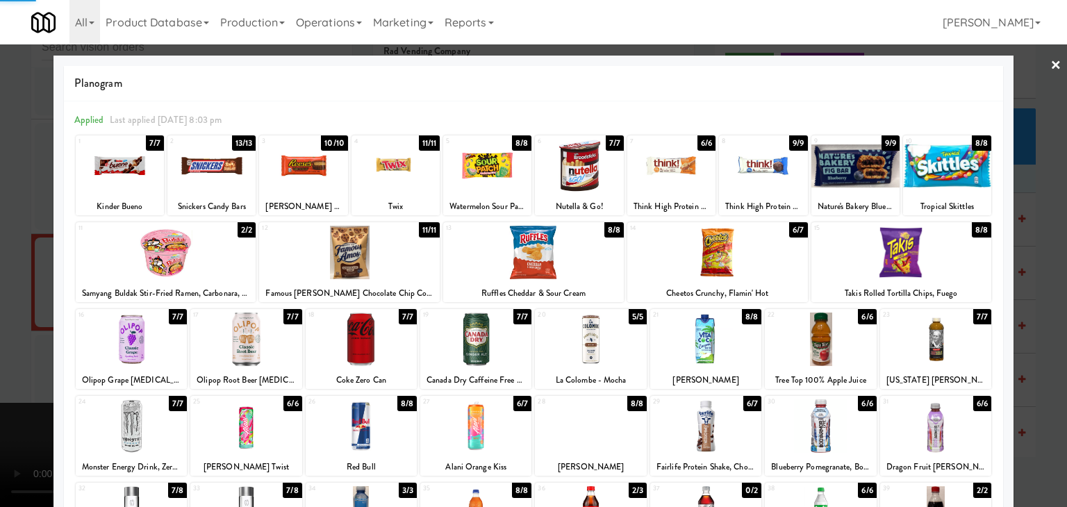
drag, startPoint x: 3, startPoint y: 327, endPoint x: 267, endPoint y: 306, distance: 264.8
click at [22, 322] on div at bounding box center [533, 253] width 1067 height 507
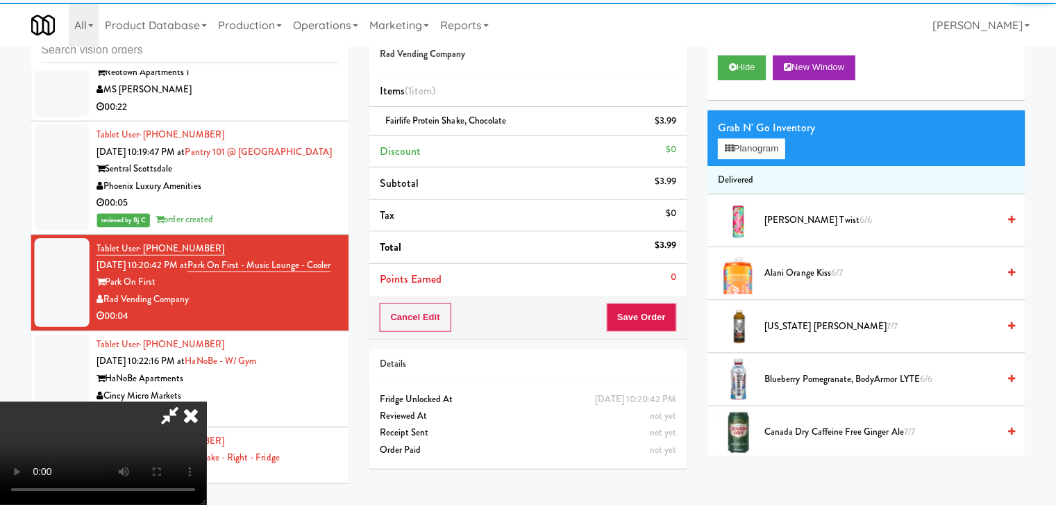
scroll to position [11025, 0]
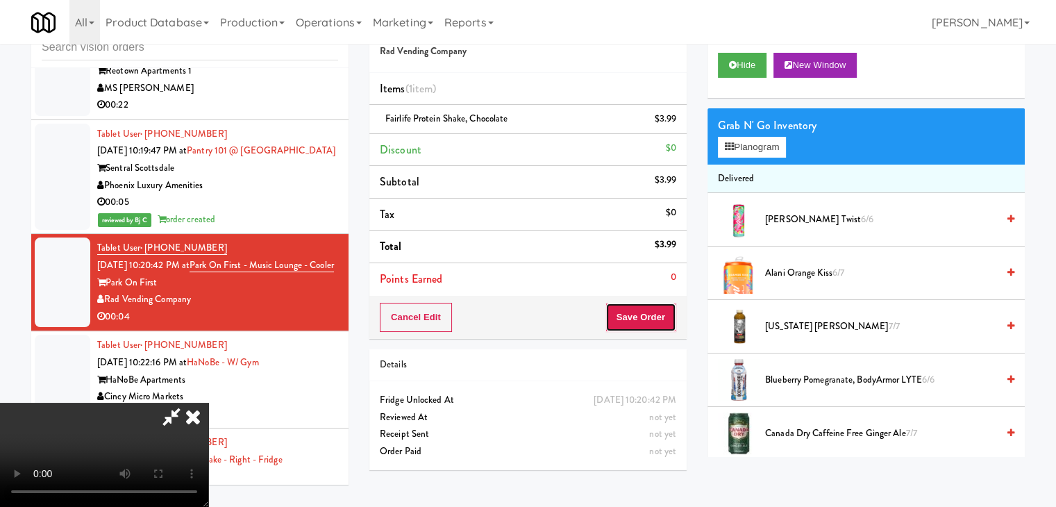
click at [672, 322] on button "Save Order" at bounding box center [641, 317] width 71 height 29
click at [666, 320] on button "Save Order" at bounding box center [641, 317] width 71 height 29
click at [664, 317] on button "Save Order" at bounding box center [641, 317] width 71 height 29
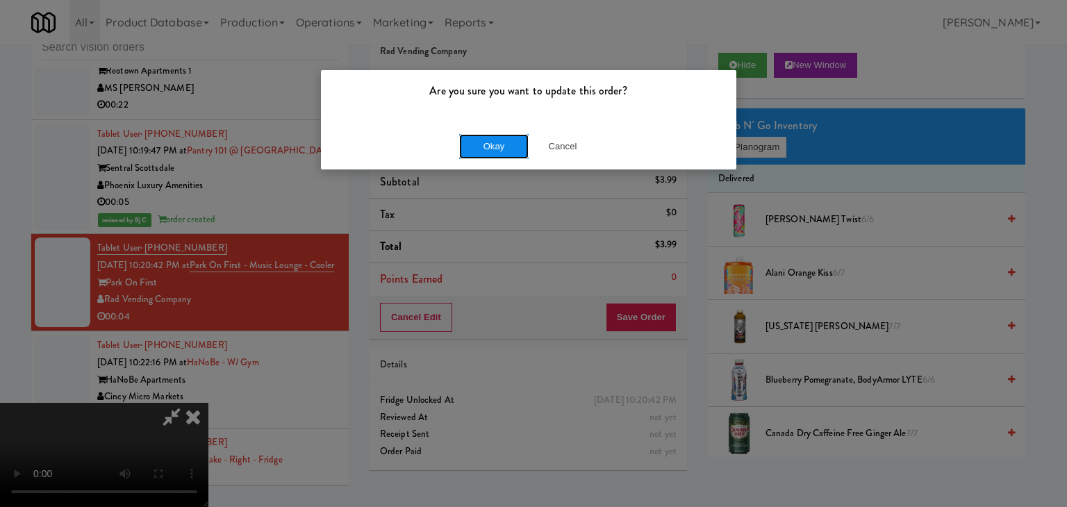
click at [497, 142] on button "Okay" at bounding box center [493, 146] width 69 height 25
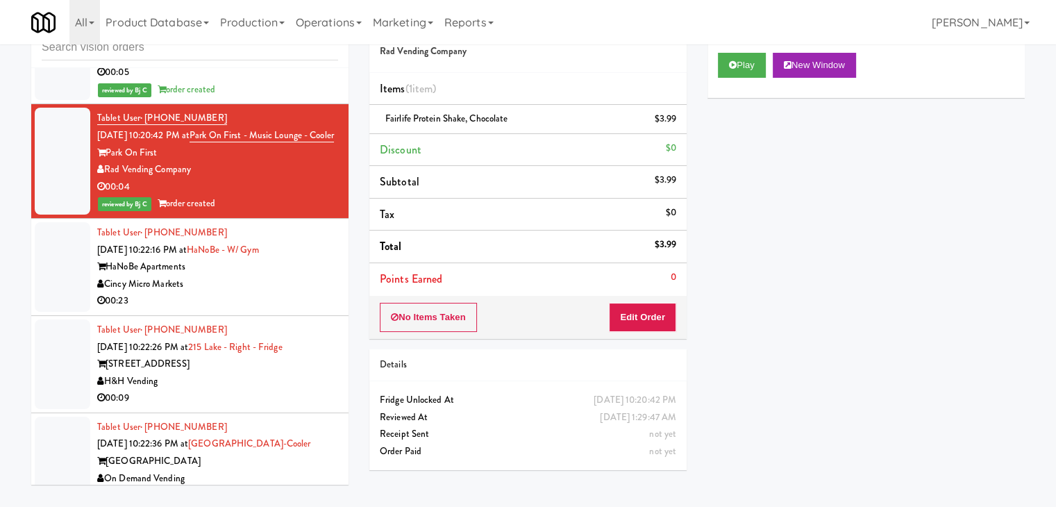
scroll to position [11164, 0]
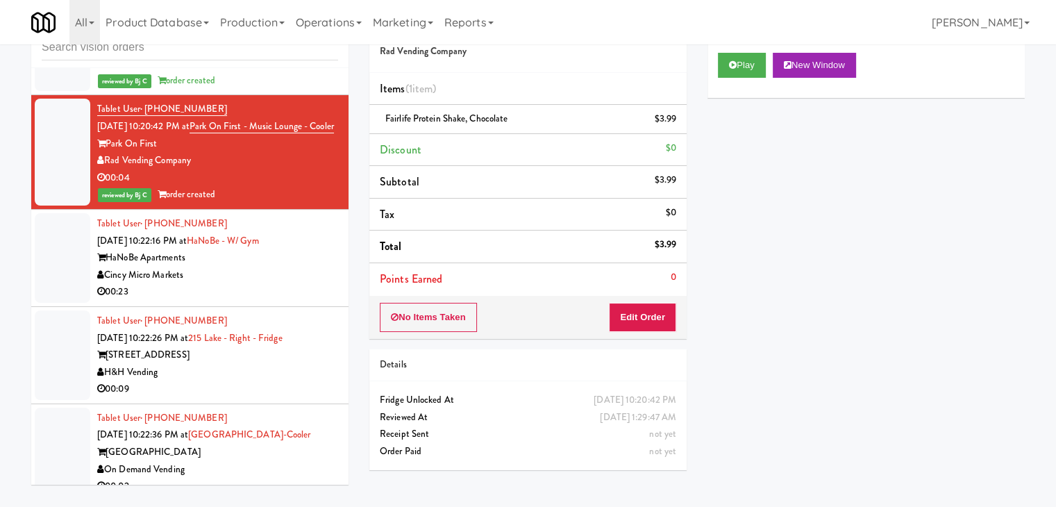
click at [290, 267] on div "Cincy Micro Markets" at bounding box center [217, 275] width 241 height 17
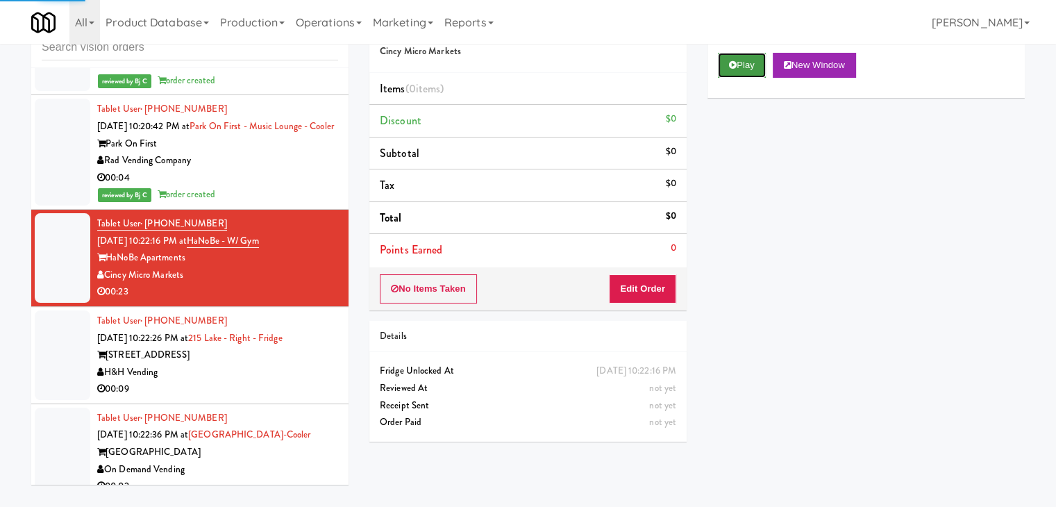
click at [742, 62] on button "Play" at bounding box center [742, 65] width 48 height 25
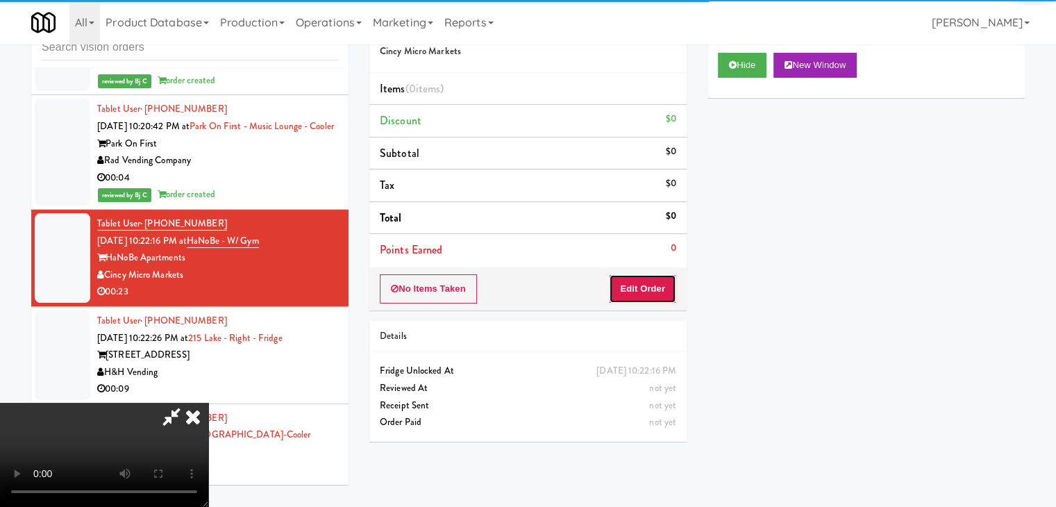
click at [657, 286] on button "Edit Order" at bounding box center [642, 288] width 67 height 29
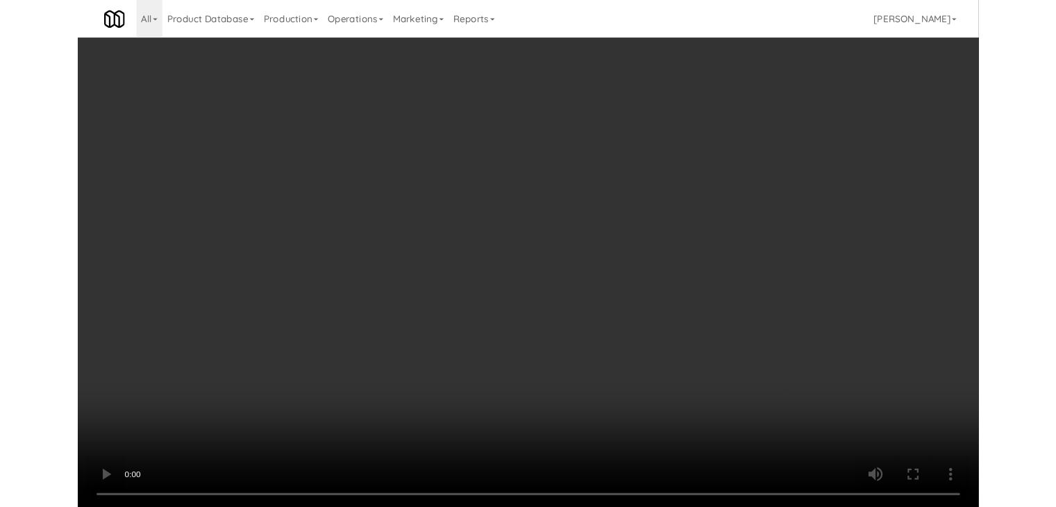
scroll to position [11146, 0]
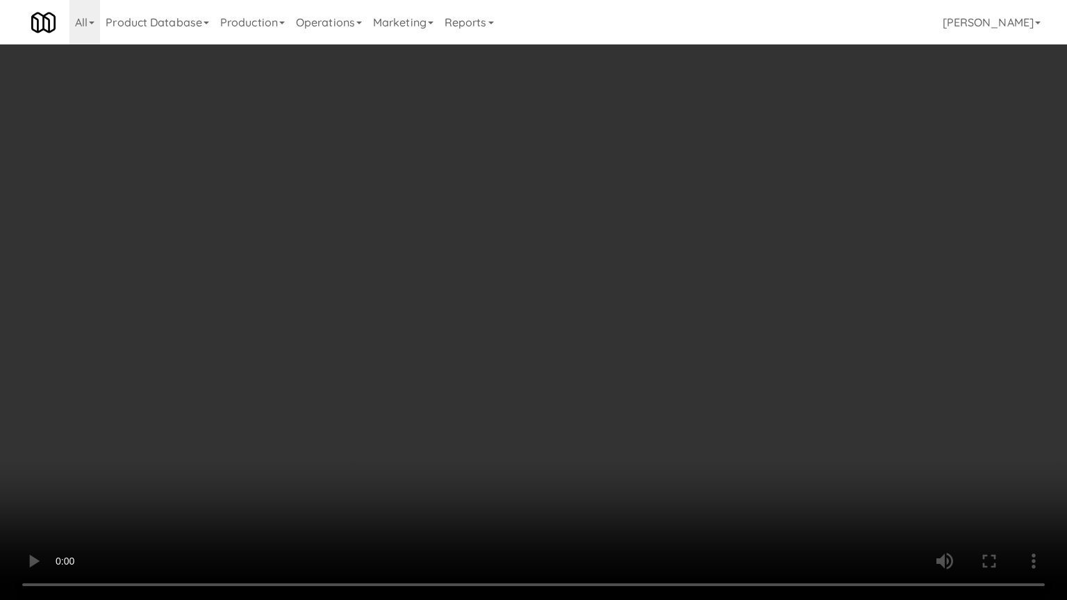
click at [651, 339] on video at bounding box center [533, 300] width 1067 height 600
click at [647, 339] on video at bounding box center [533, 300] width 1067 height 600
click at [641, 340] on video at bounding box center [533, 300] width 1067 height 600
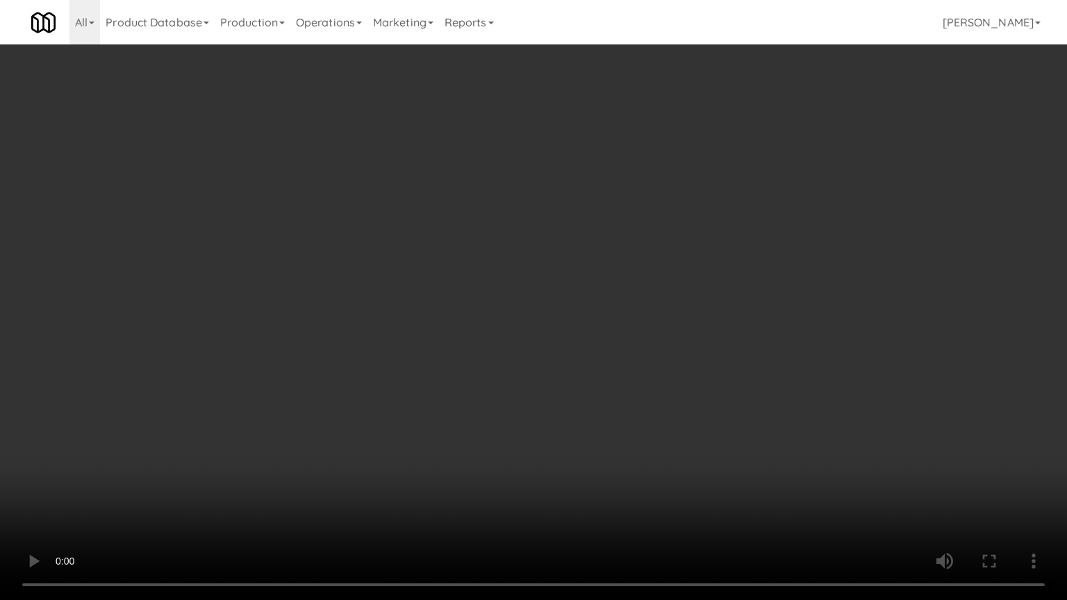
click at [641, 340] on video at bounding box center [533, 300] width 1067 height 600
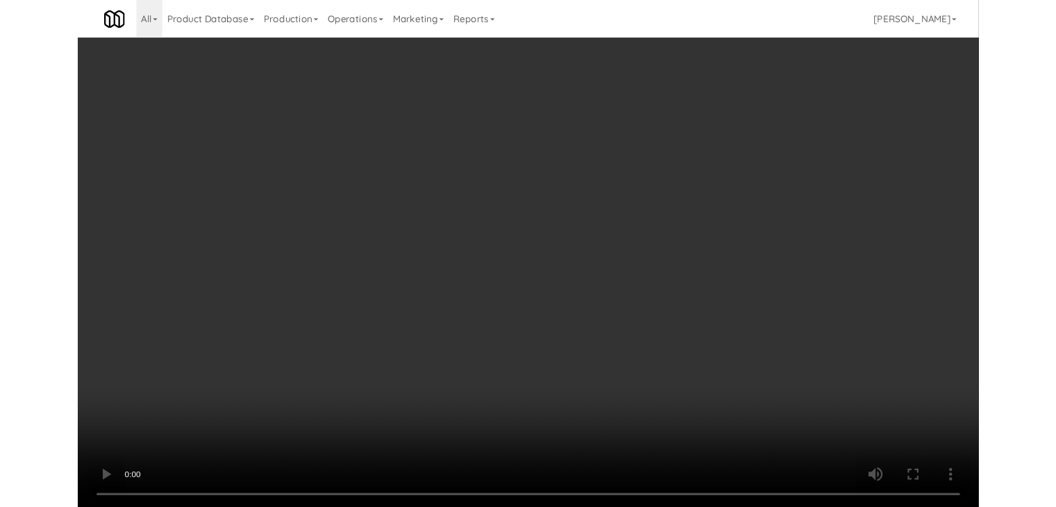
scroll to position [11164, 0]
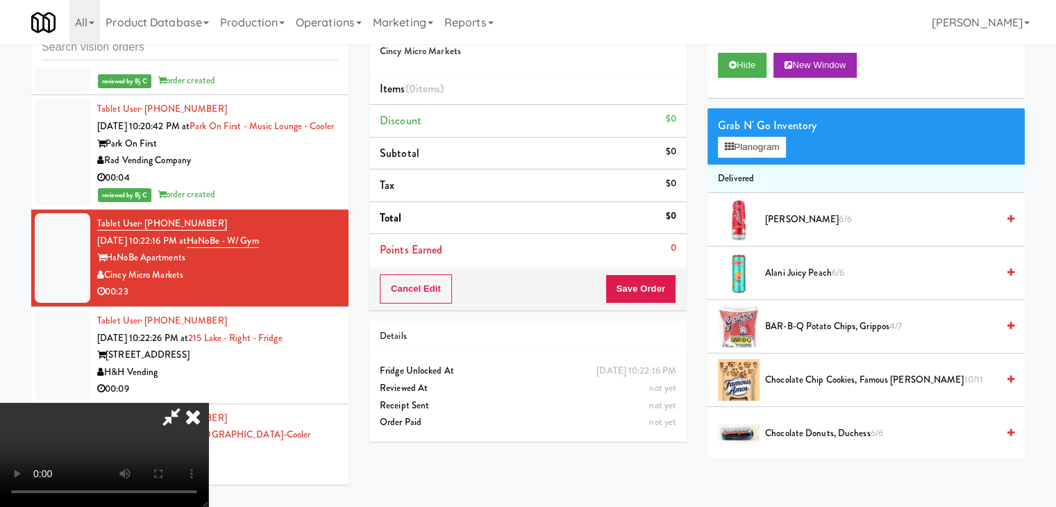
click at [208, 403] on video at bounding box center [104, 455] width 208 height 104
click at [755, 147] on button "Planogram" at bounding box center [752, 147] width 68 height 21
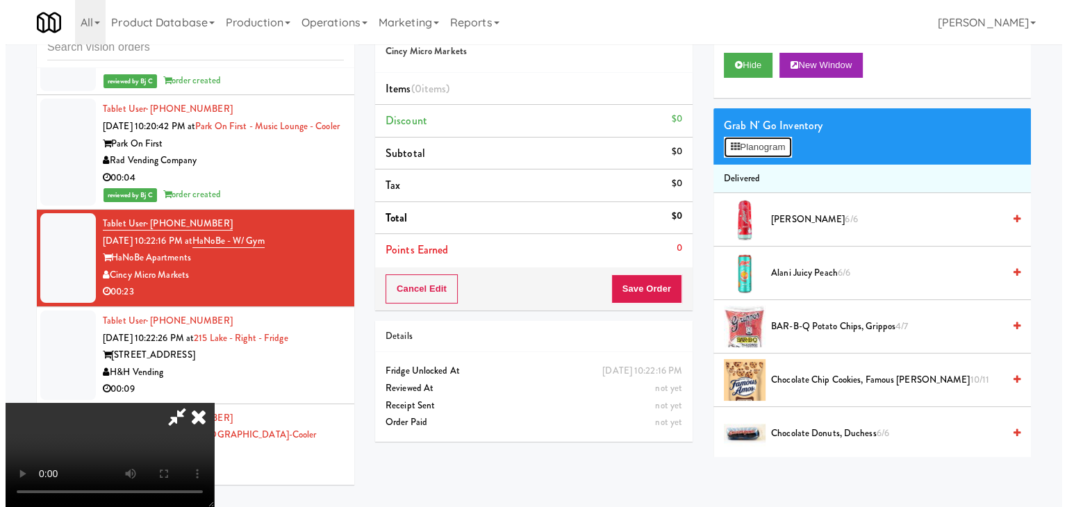
scroll to position [11146, 0]
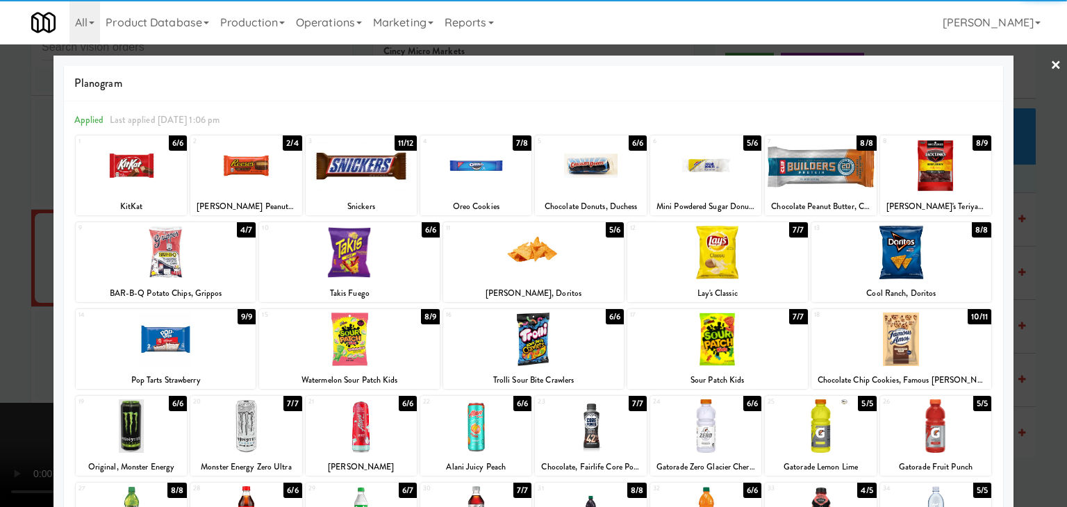
click at [163, 259] on div at bounding box center [166, 252] width 181 height 53
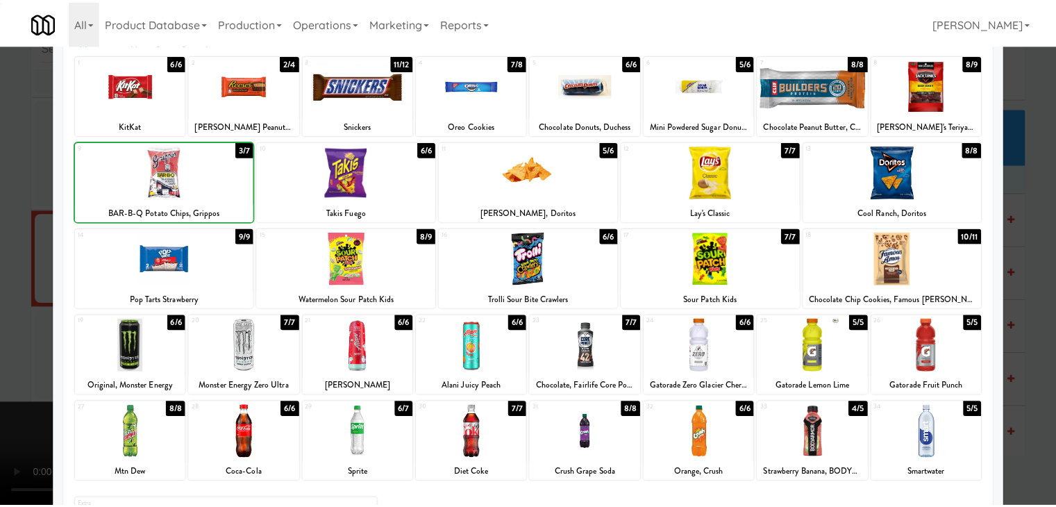
scroll to position [175, 0]
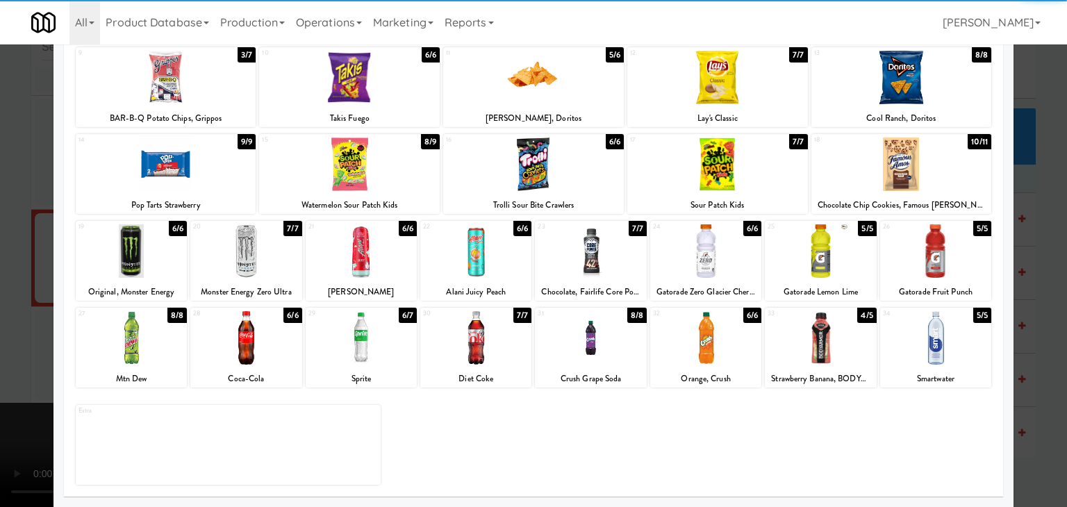
click at [166, 338] on div at bounding box center [131, 337] width 111 height 53
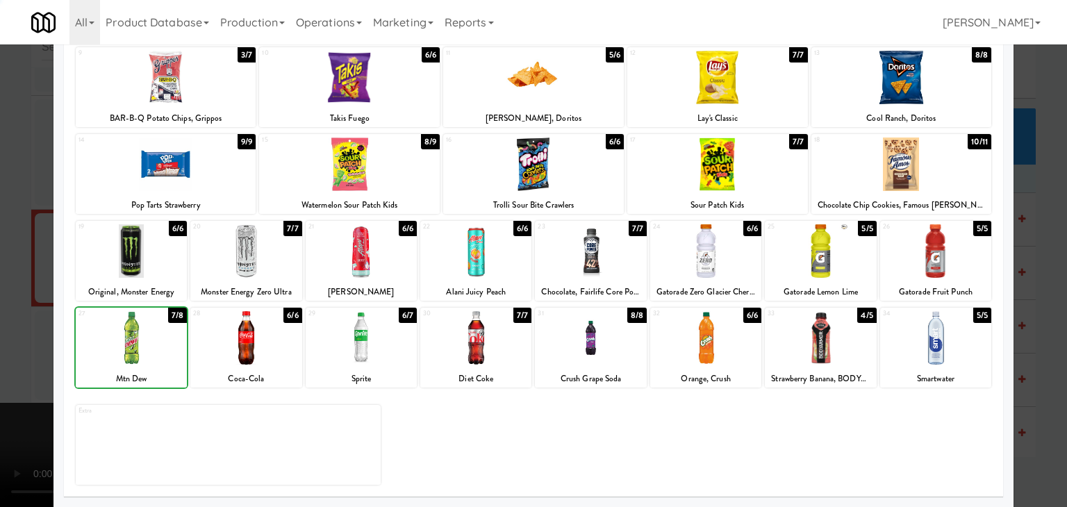
click at [3, 326] on div at bounding box center [533, 253] width 1067 height 507
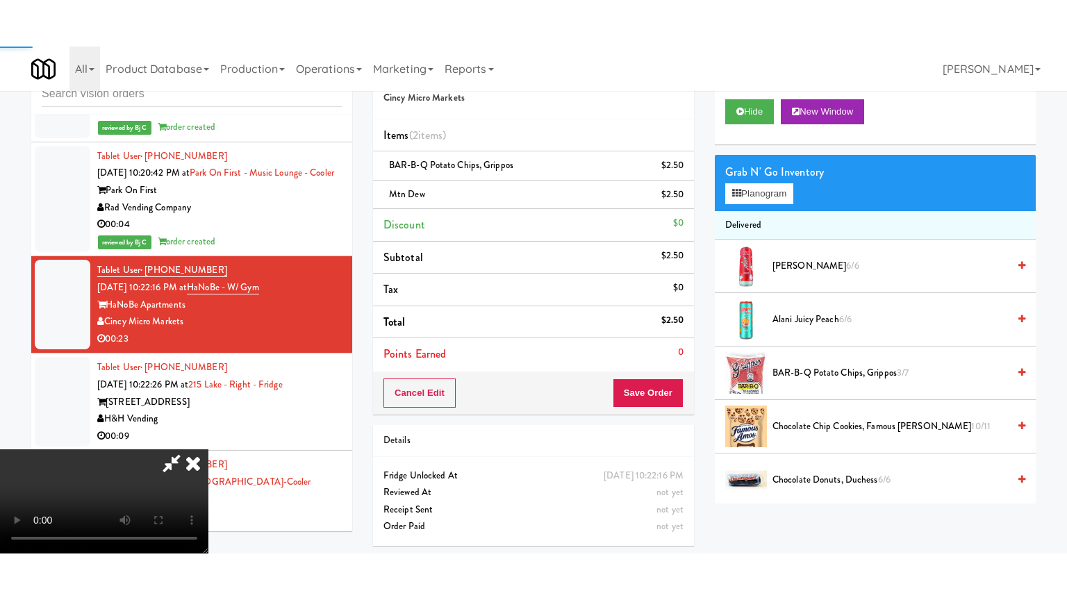
scroll to position [11164, 0]
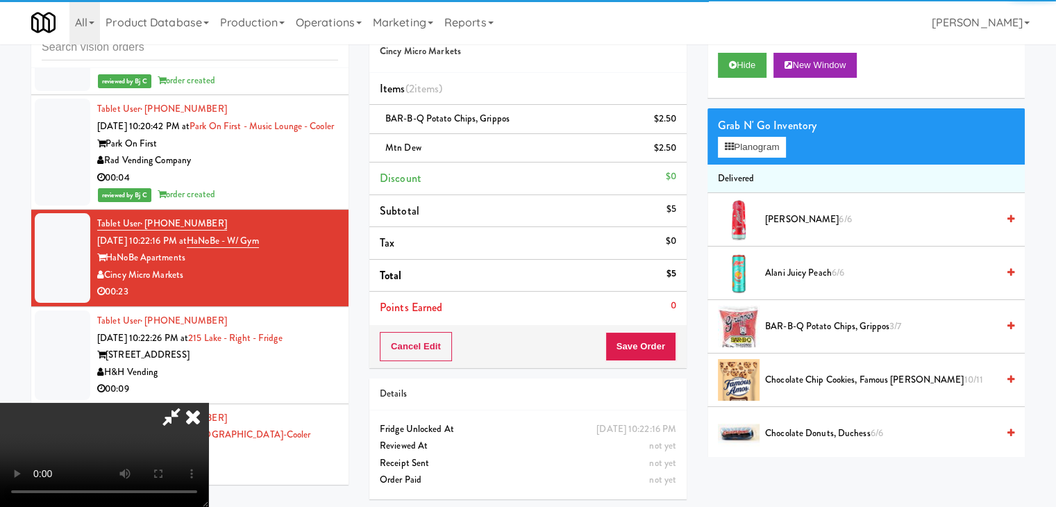
click at [208, 403] on video at bounding box center [104, 455] width 208 height 104
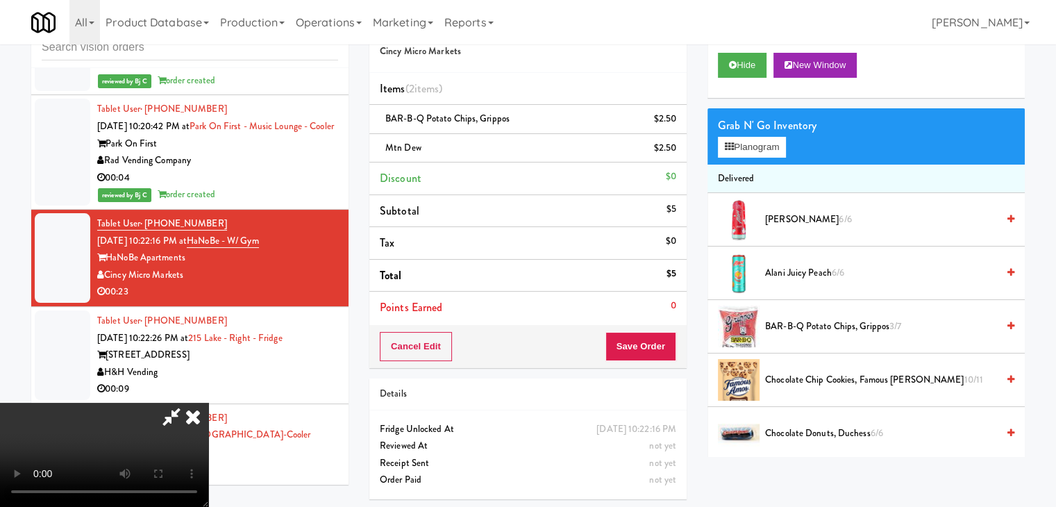
click at [208, 403] on video at bounding box center [104, 455] width 208 height 104
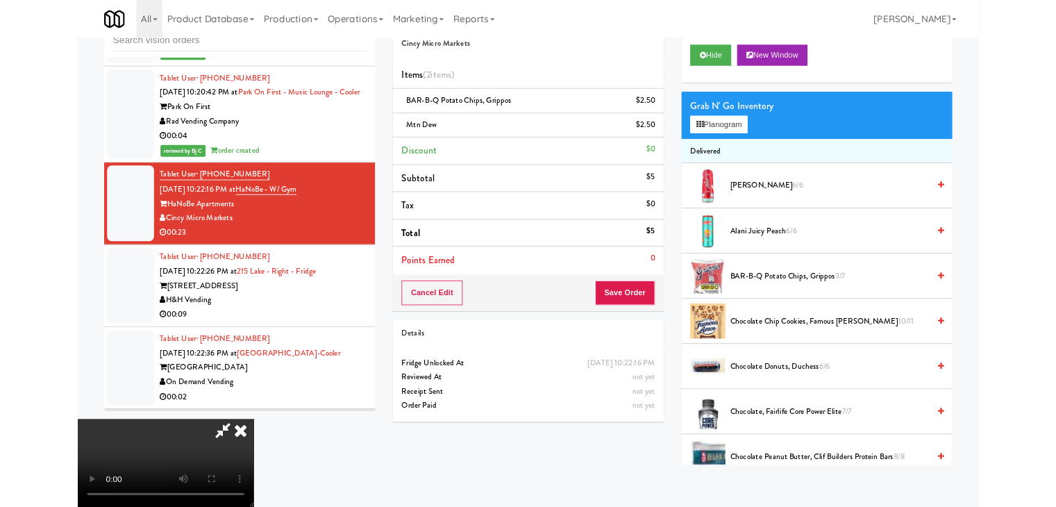
scroll to position [11146, 0]
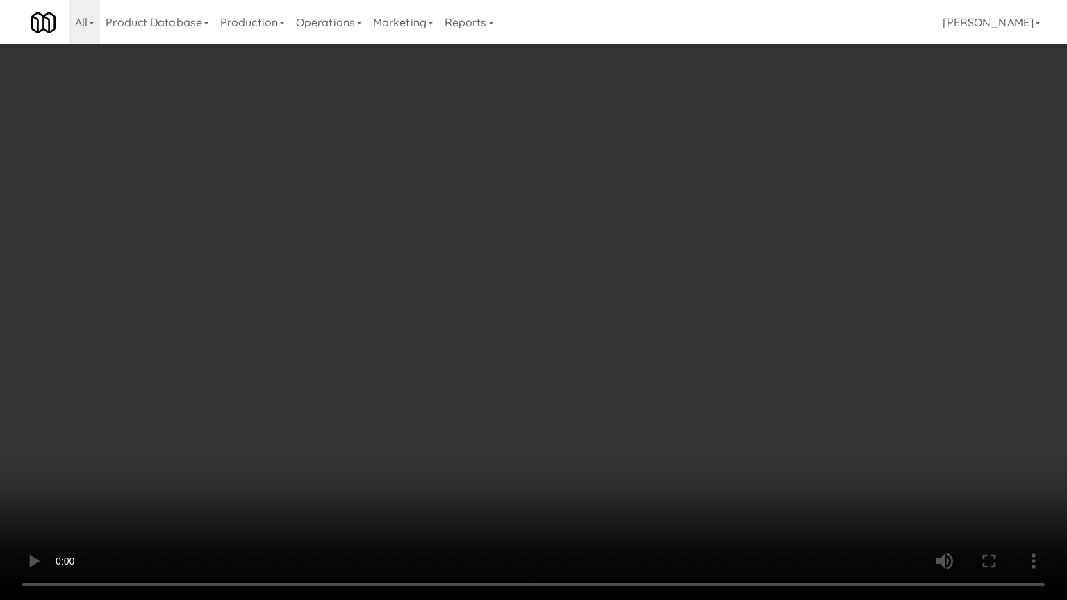
click at [531, 393] on video at bounding box center [533, 300] width 1067 height 600
click at [539, 392] on video at bounding box center [533, 300] width 1067 height 600
drag, startPoint x: 539, startPoint y: 389, endPoint x: 539, endPoint y: 329, distance: 60.4
click at [539, 389] on video at bounding box center [533, 300] width 1067 height 600
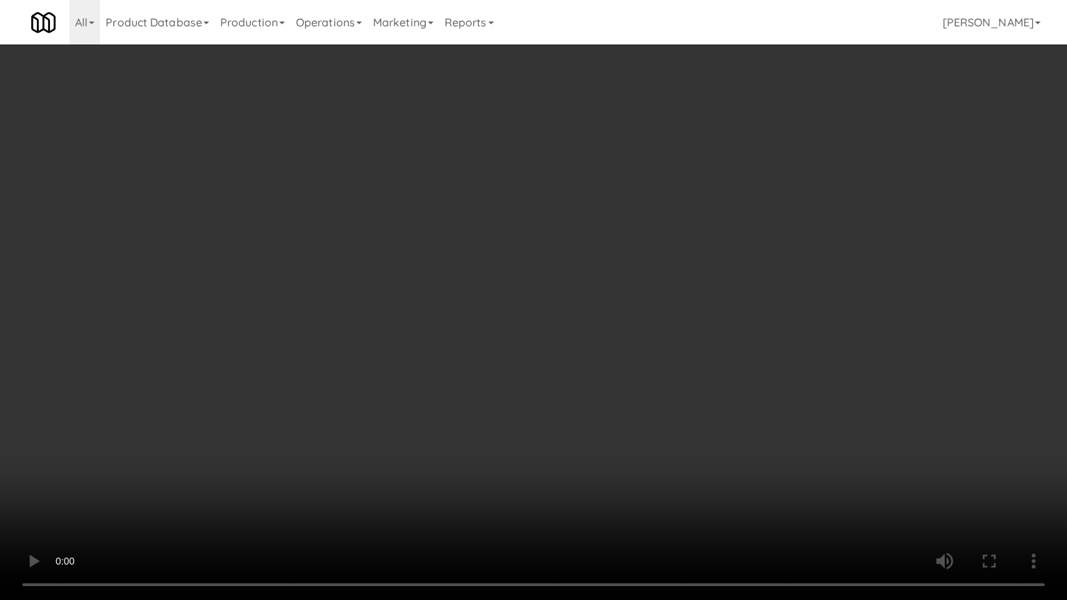
click at [539, 389] on video at bounding box center [533, 300] width 1067 height 600
click at [539, 329] on video at bounding box center [533, 300] width 1067 height 600
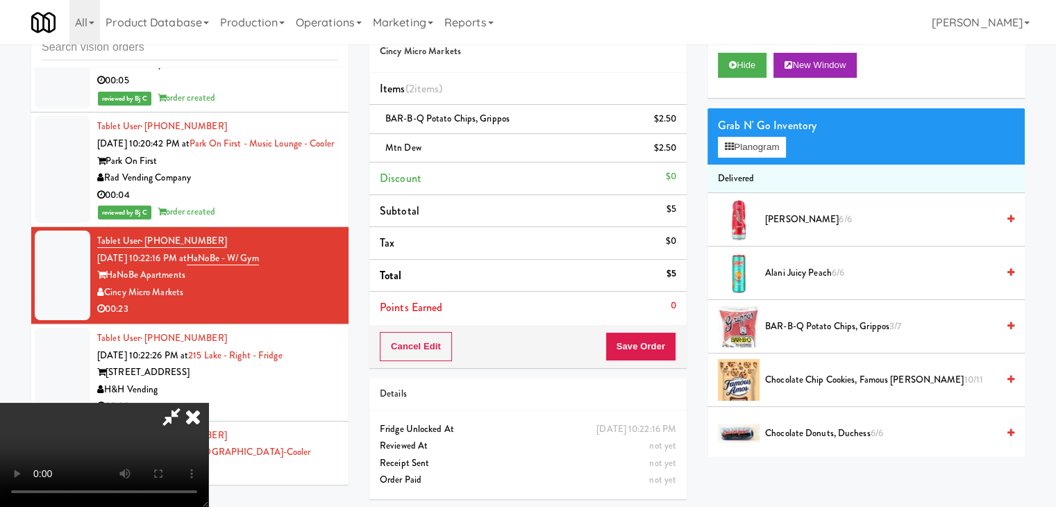
scroll to position [11164, 0]
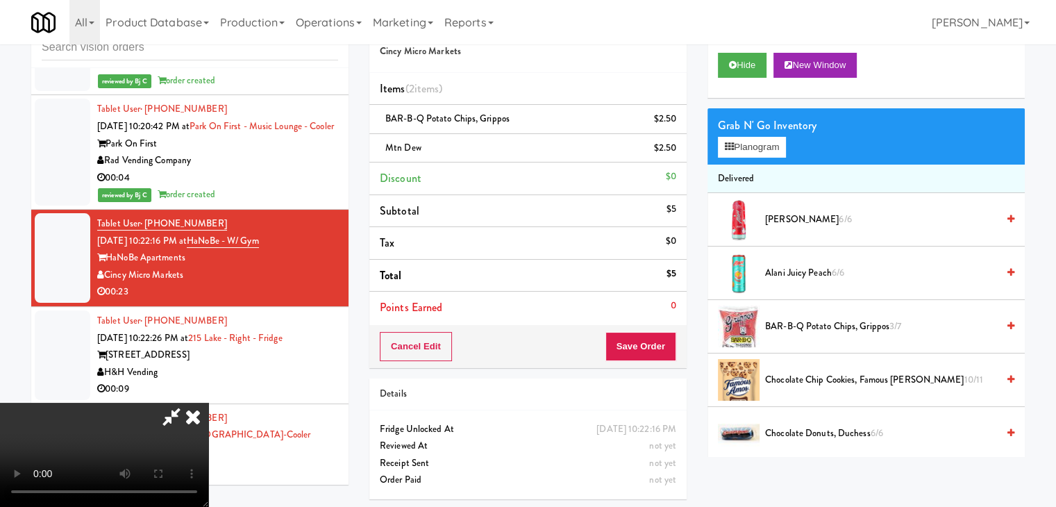
click at [208, 403] on video at bounding box center [104, 455] width 208 height 104
click at [768, 148] on button "Planogram" at bounding box center [752, 147] width 68 height 21
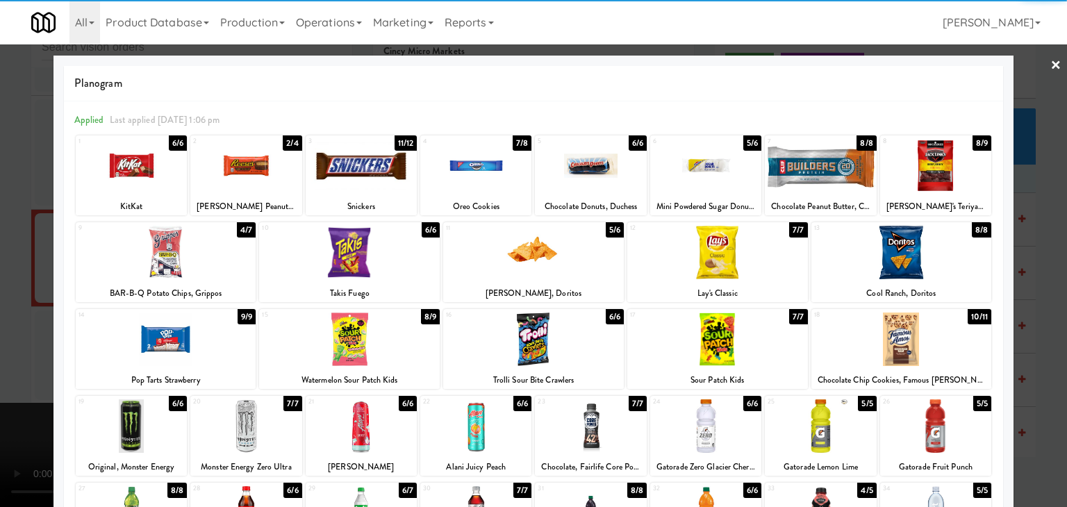
click at [925, 340] on div at bounding box center [901, 339] width 181 height 53
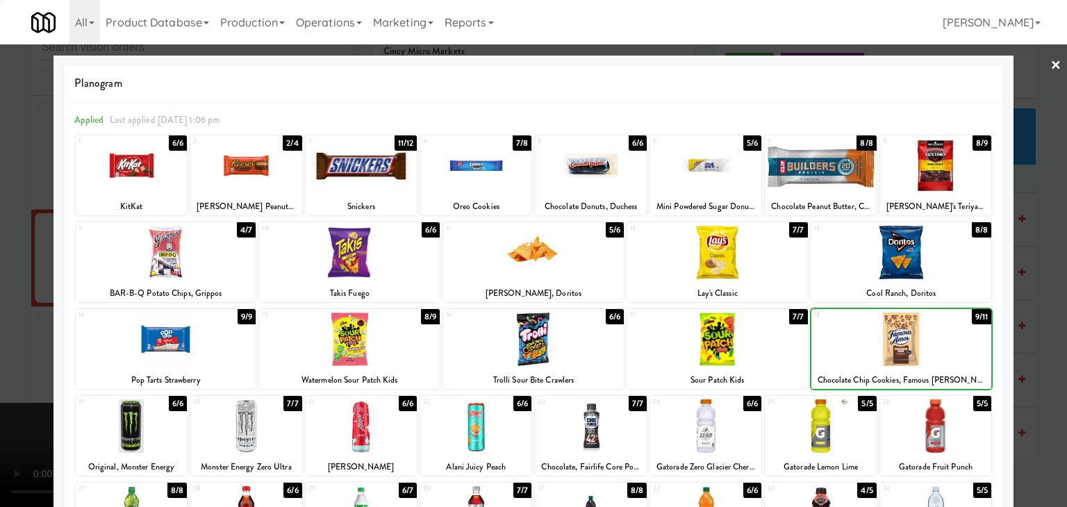
click at [1031, 340] on div at bounding box center [533, 253] width 1067 height 507
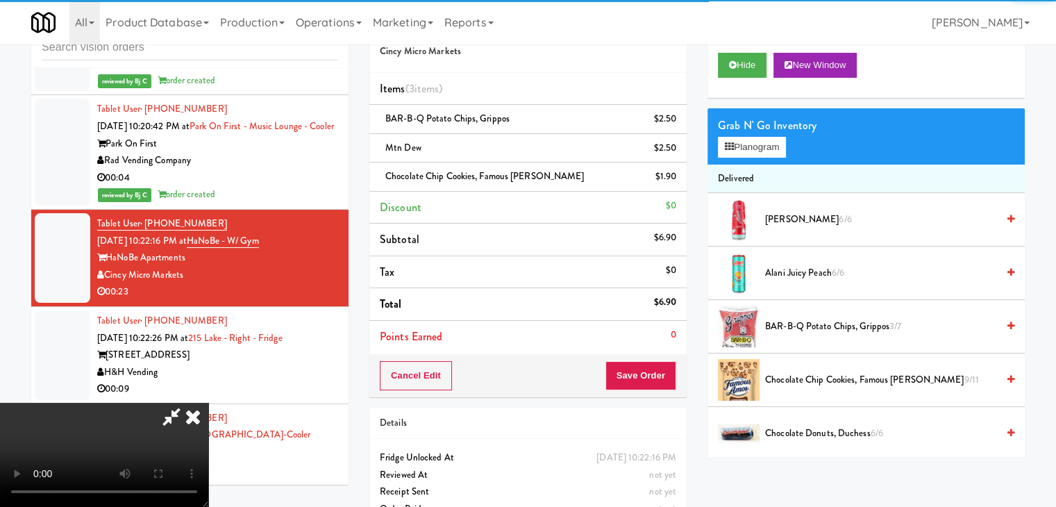
click at [208, 403] on video at bounding box center [104, 455] width 208 height 104
drag, startPoint x: 385, startPoint y: 359, endPoint x: 408, endPoint y: 426, distance: 70.7
click at [208, 403] on video at bounding box center [104, 455] width 208 height 104
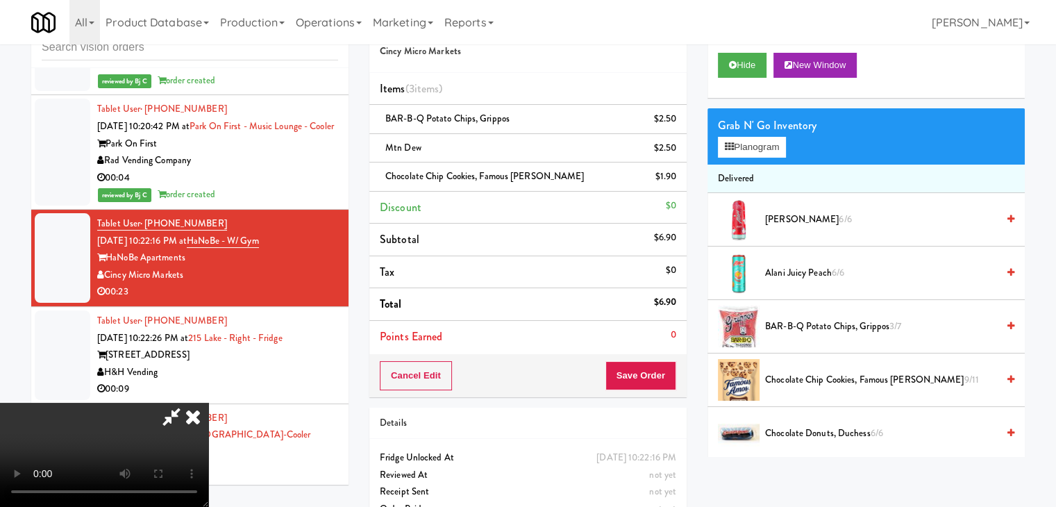
scroll to position [11146, 0]
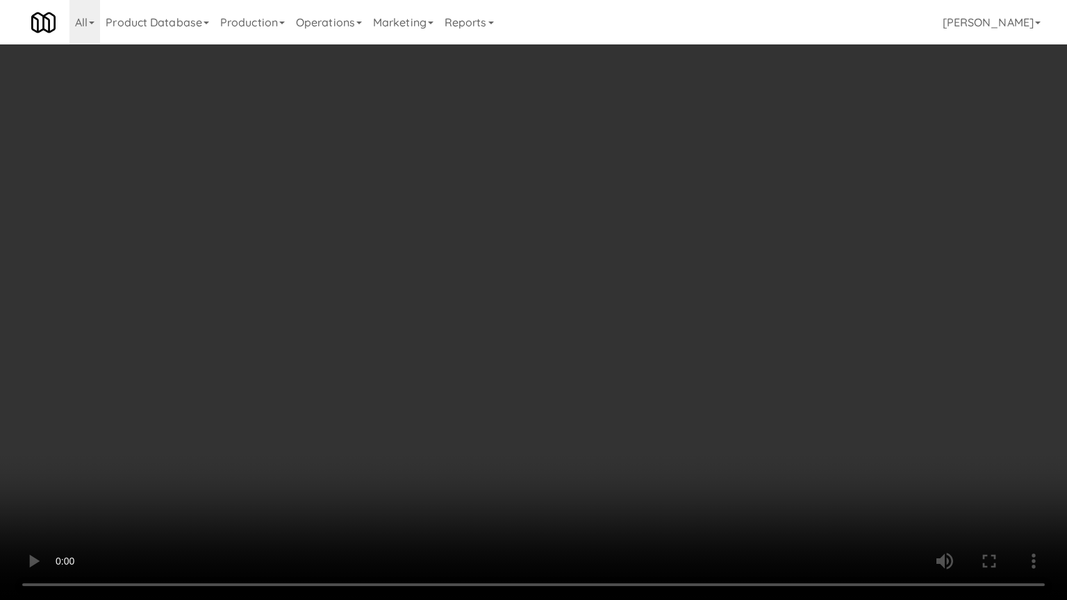
click at [733, 461] on video at bounding box center [533, 300] width 1067 height 600
click at [720, 412] on video at bounding box center [533, 300] width 1067 height 600
click at [710, 419] on video at bounding box center [533, 300] width 1067 height 600
click at [670, 419] on video at bounding box center [533, 300] width 1067 height 600
click at [667, 421] on video at bounding box center [533, 300] width 1067 height 600
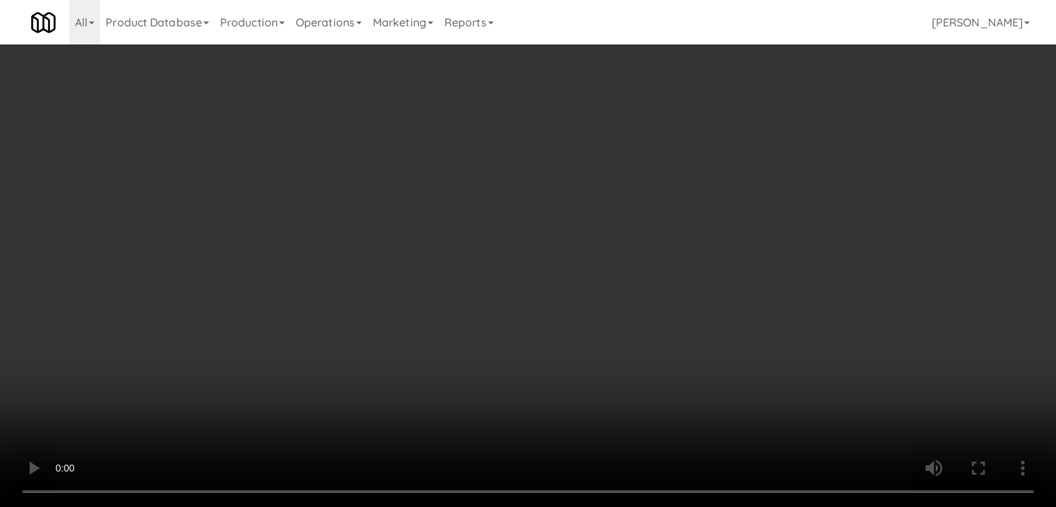
scroll to position [11164, 0]
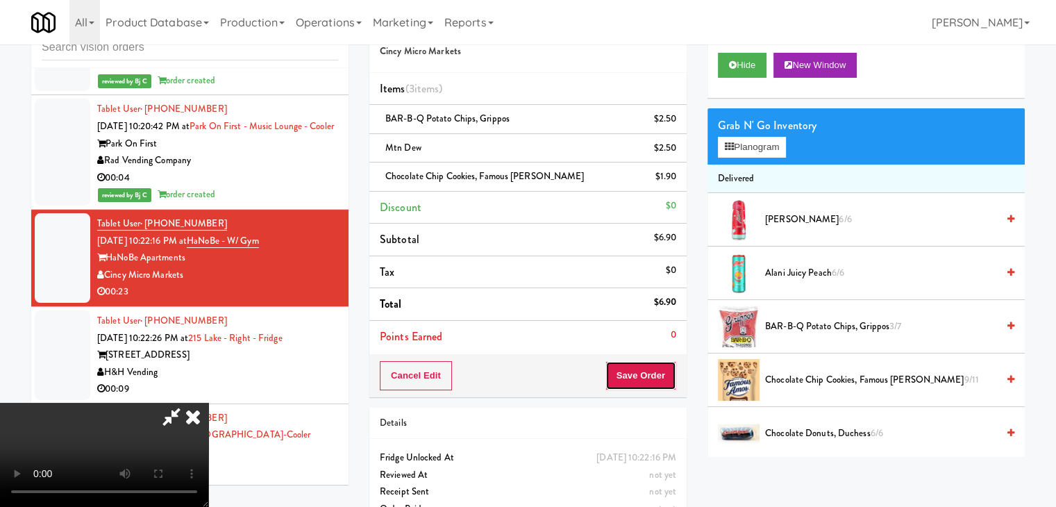
click at [657, 376] on button "Save Order" at bounding box center [641, 375] width 71 height 29
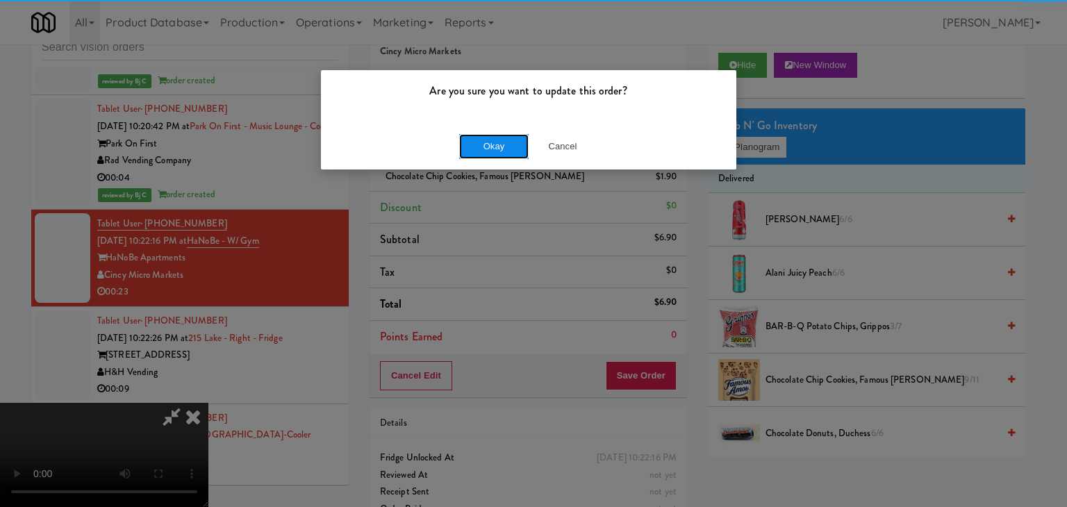
click at [472, 147] on button "Okay" at bounding box center [493, 146] width 69 height 25
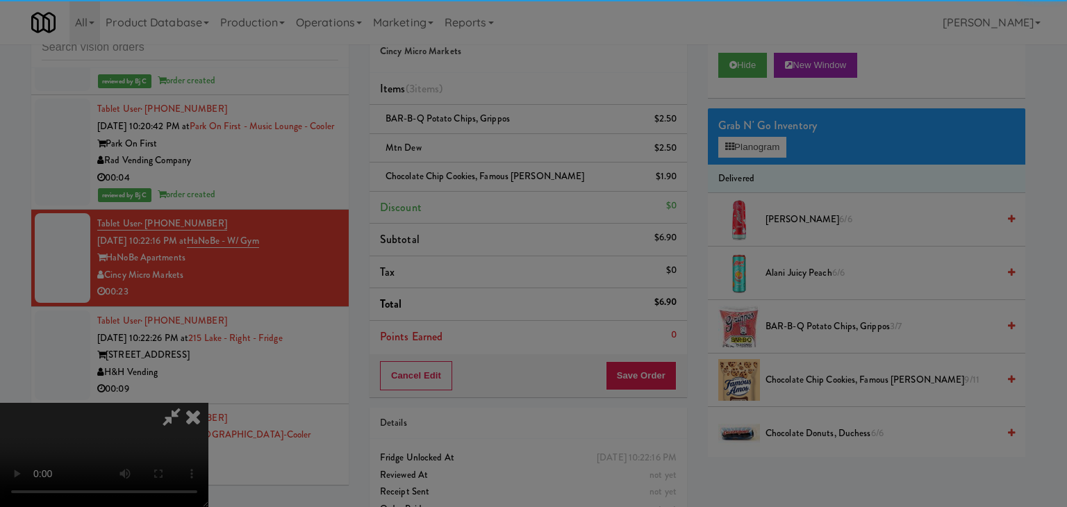
click at [478, 147] on body "Are you sure you want to update this order? Okay Cancel Okay Are you sure you w…" at bounding box center [533, 253] width 1067 height 507
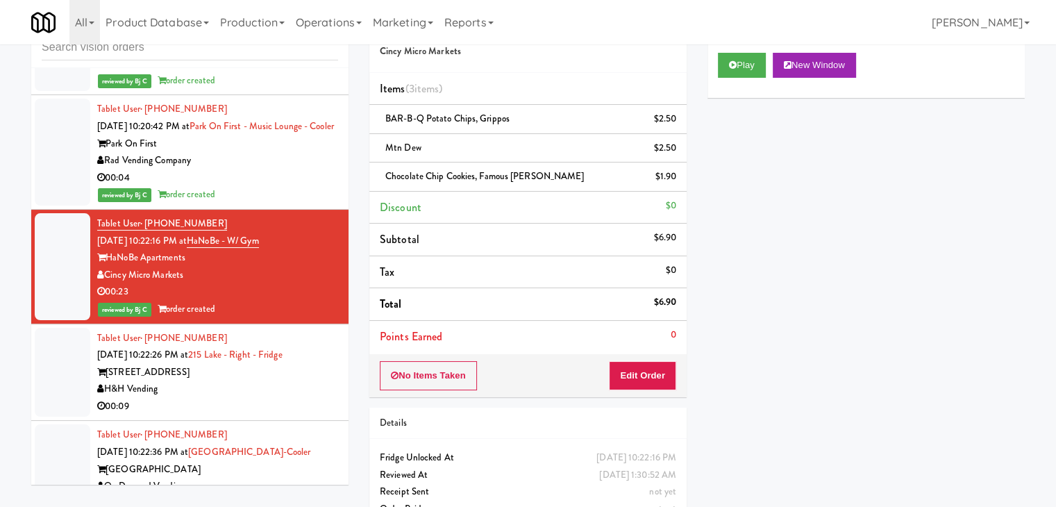
click at [258, 398] on div "00:09" at bounding box center [217, 406] width 241 height 17
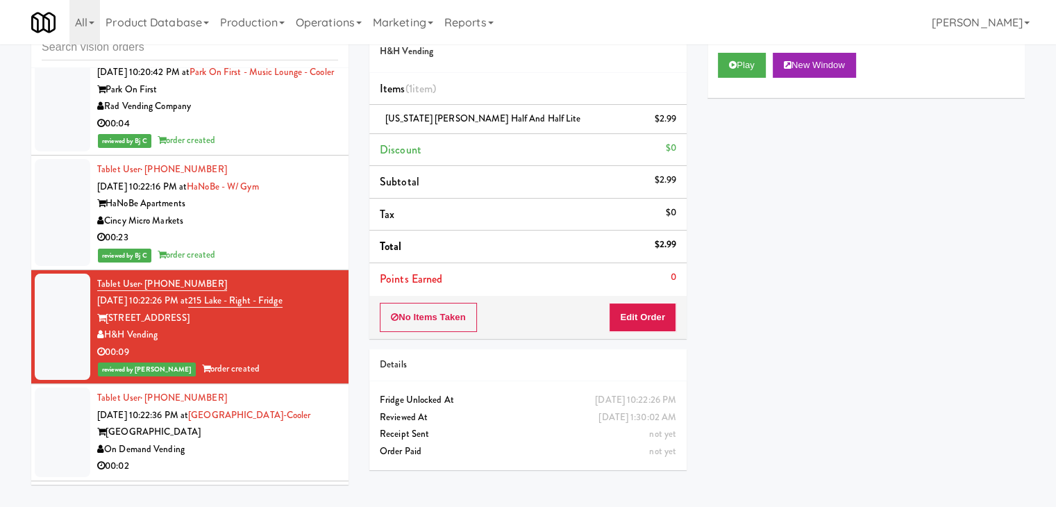
scroll to position [11303, 0]
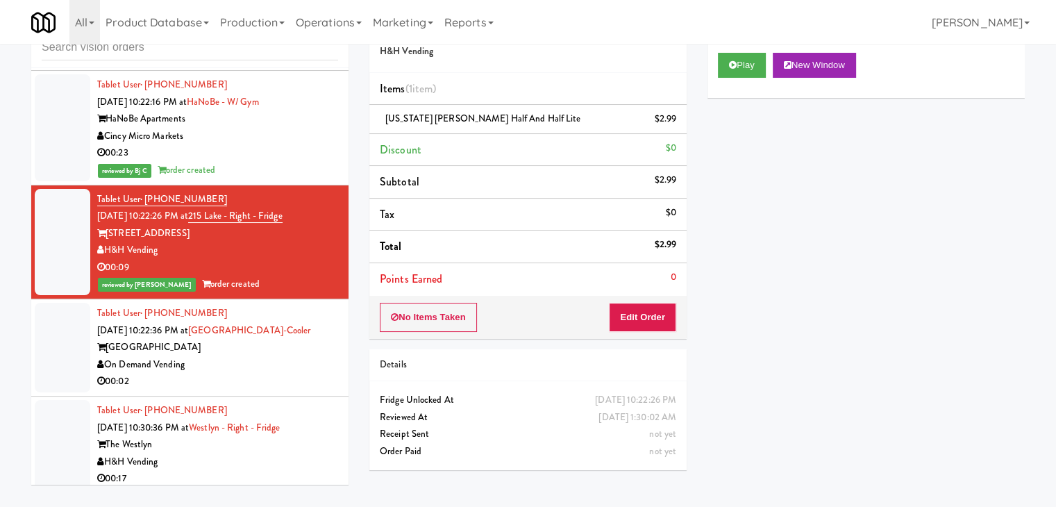
click at [275, 373] on div "00:02" at bounding box center [217, 381] width 241 height 17
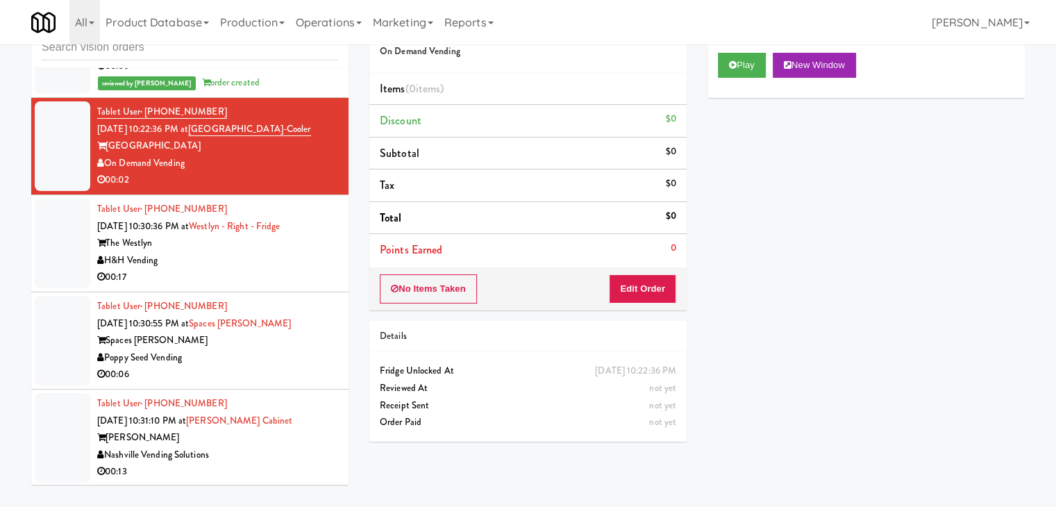
scroll to position [11511, 0]
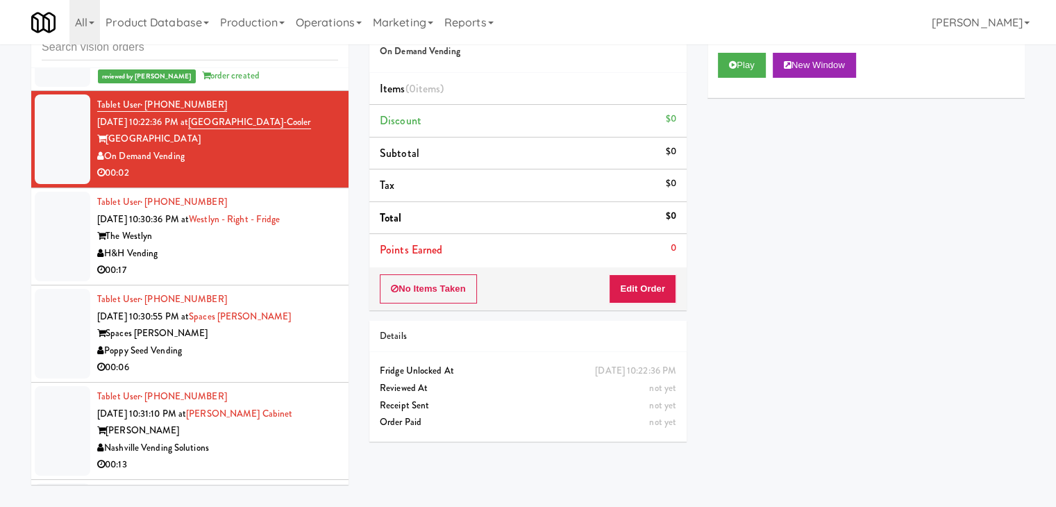
click at [285, 359] on div "00:06" at bounding box center [217, 367] width 241 height 17
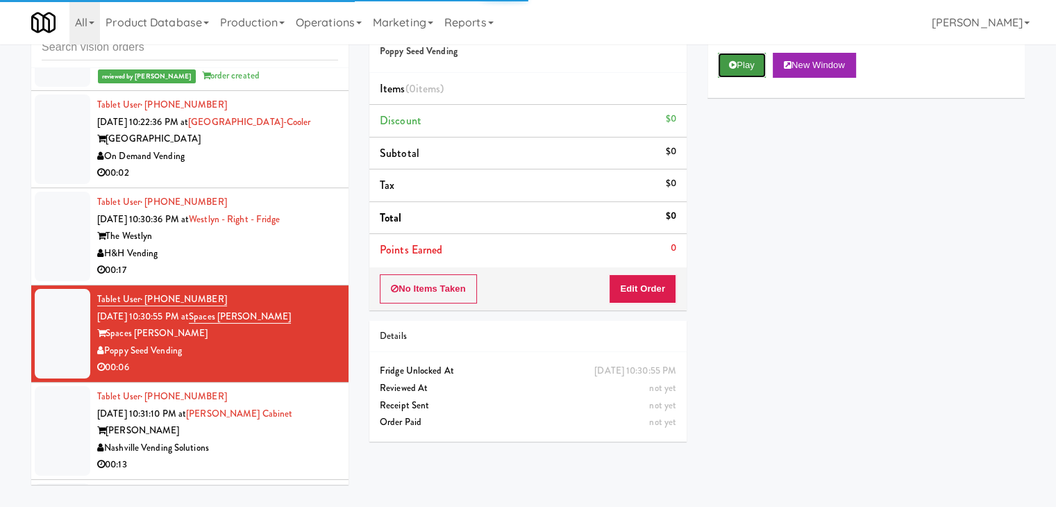
click at [741, 68] on button "Play" at bounding box center [742, 65] width 48 height 25
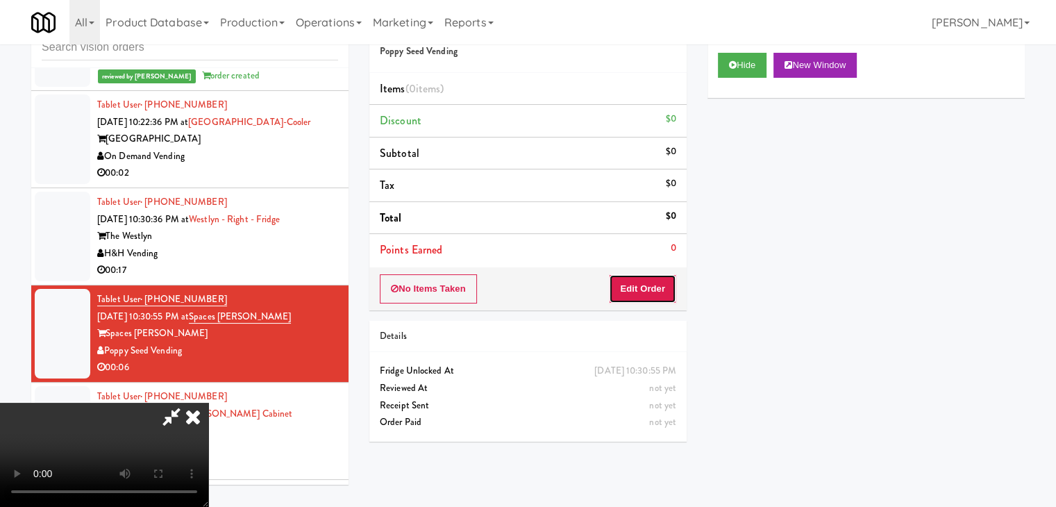
click at [659, 289] on button "Edit Order" at bounding box center [642, 288] width 67 height 29
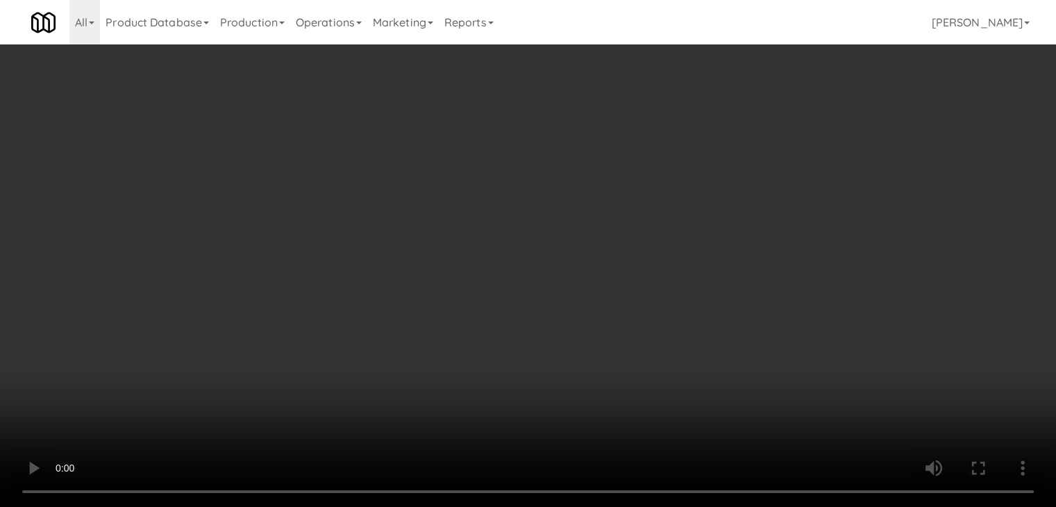
scroll to position [11494, 0]
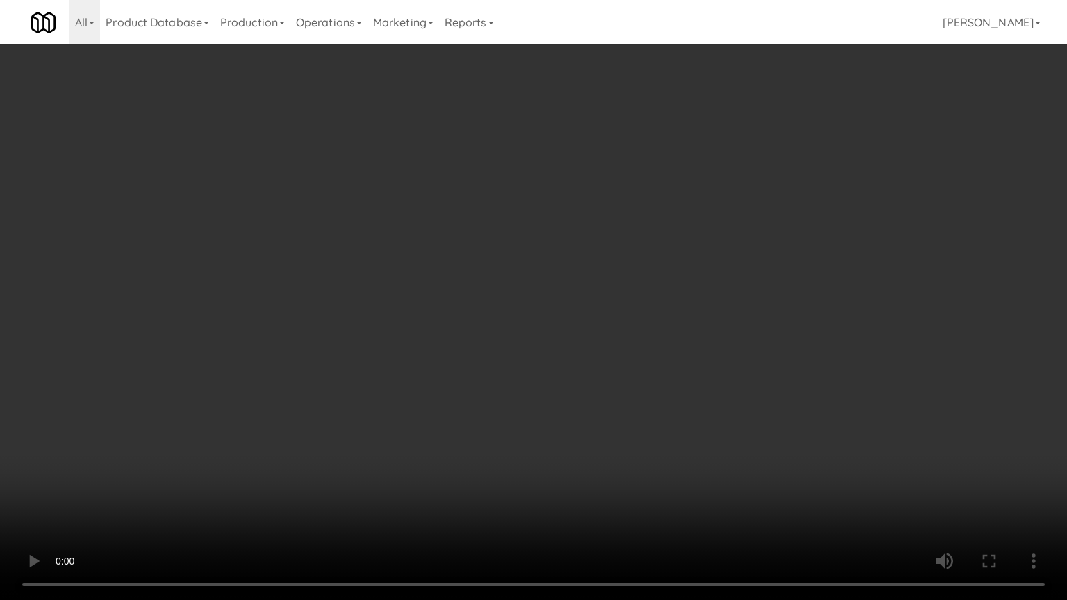
click at [610, 381] on video at bounding box center [533, 300] width 1067 height 600
click at [608, 372] on video at bounding box center [533, 300] width 1067 height 600
drag, startPoint x: 608, startPoint y: 372, endPoint x: 652, endPoint y: 248, distance: 131.8
click at [608, 370] on video at bounding box center [533, 300] width 1067 height 600
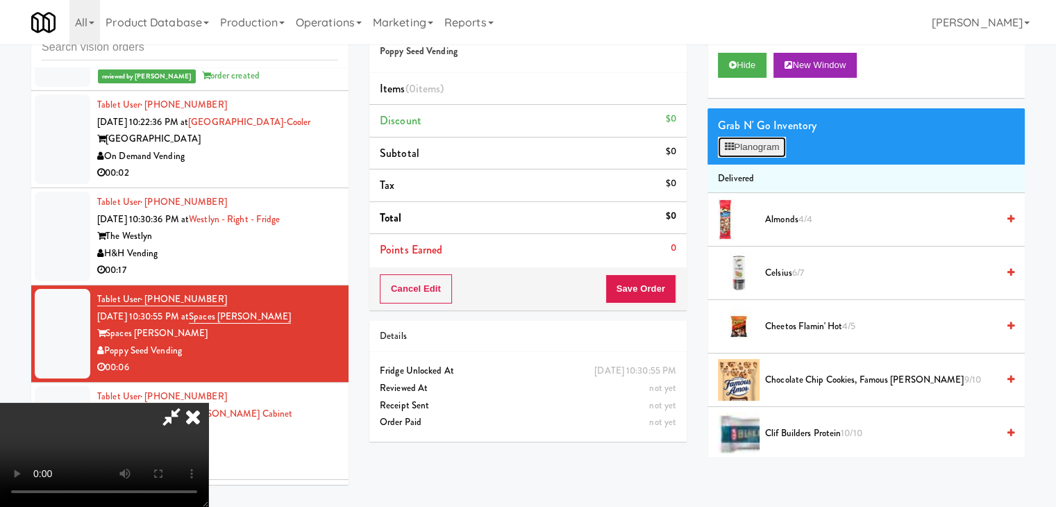
click at [742, 153] on button "Planogram" at bounding box center [752, 147] width 68 height 21
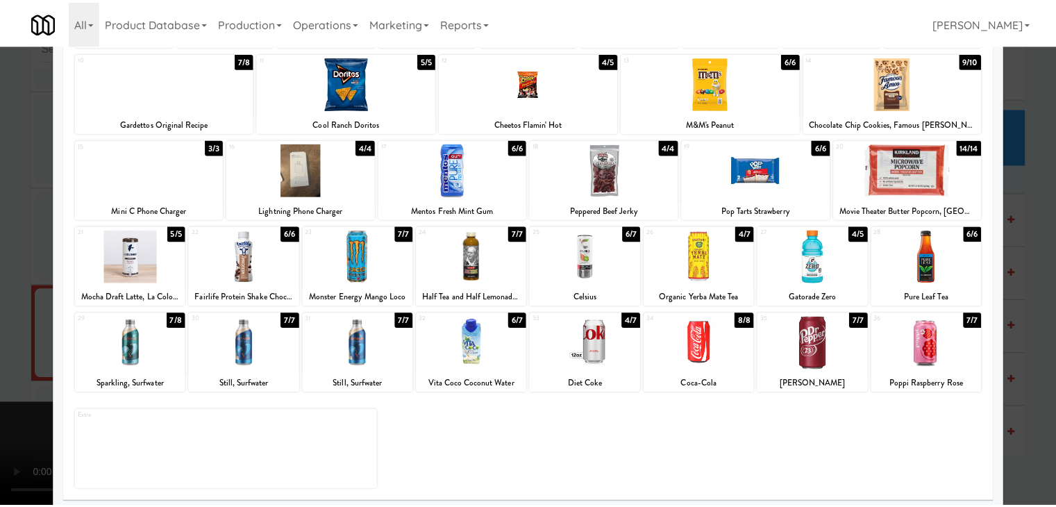
scroll to position [175, 0]
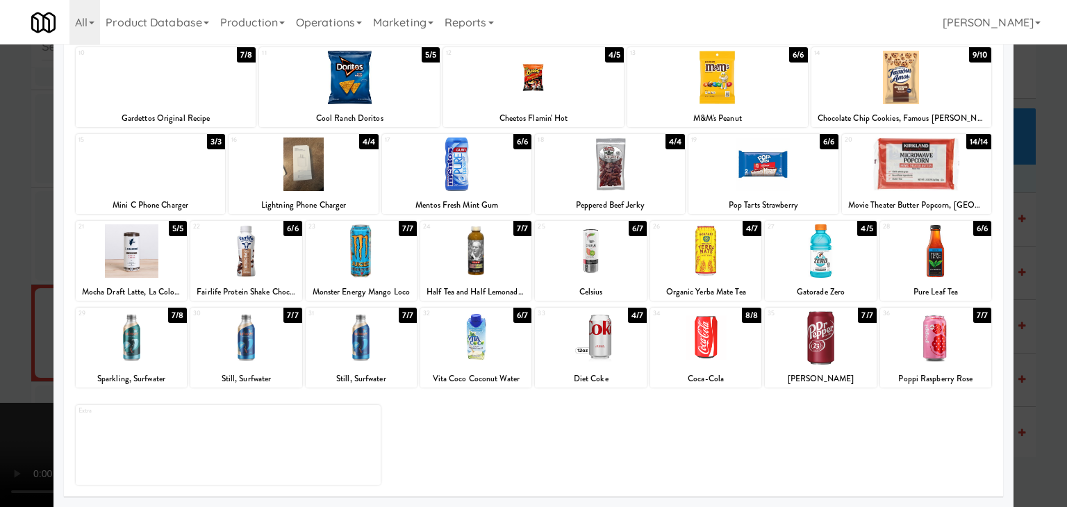
click at [144, 344] on div at bounding box center [131, 337] width 111 height 53
drag, startPoint x: 0, startPoint y: 344, endPoint x: 338, endPoint y: 325, distance: 338.7
click at [11, 342] on div at bounding box center [533, 253] width 1067 height 507
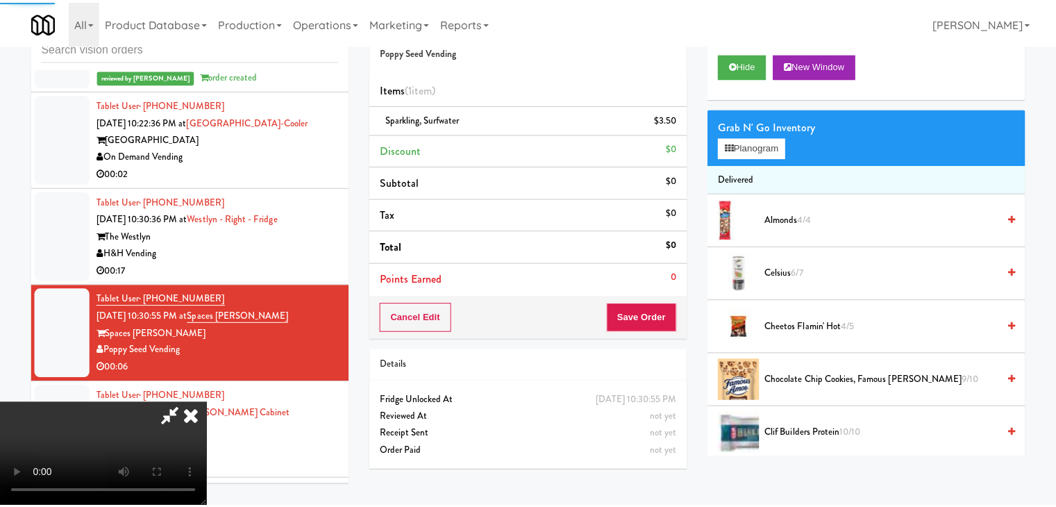
scroll to position [11511, 0]
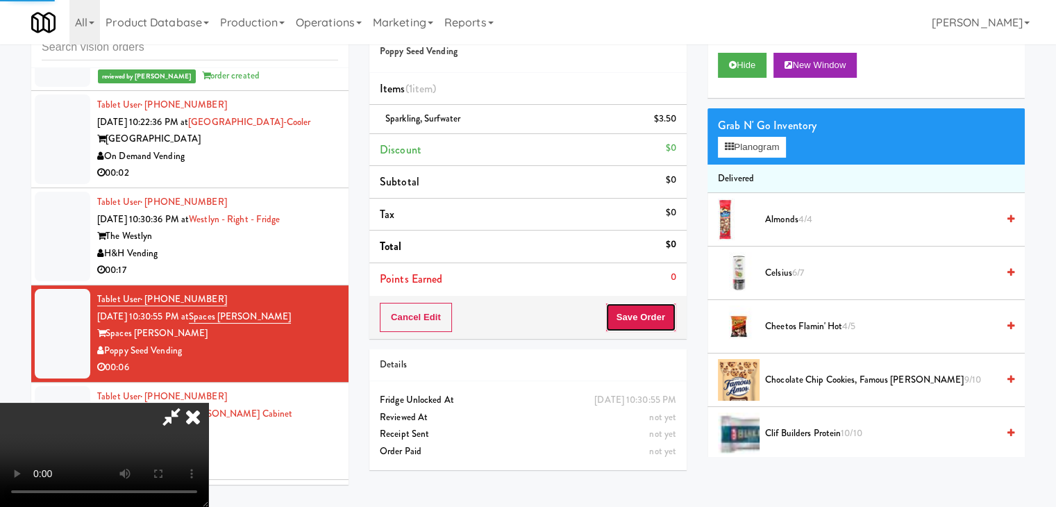
click at [674, 308] on button "Save Order" at bounding box center [641, 317] width 71 height 29
click at [665, 312] on button "Save Order" at bounding box center [641, 317] width 71 height 29
click at [664, 312] on button "Save Order" at bounding box center [641, 317] width 71 height 29
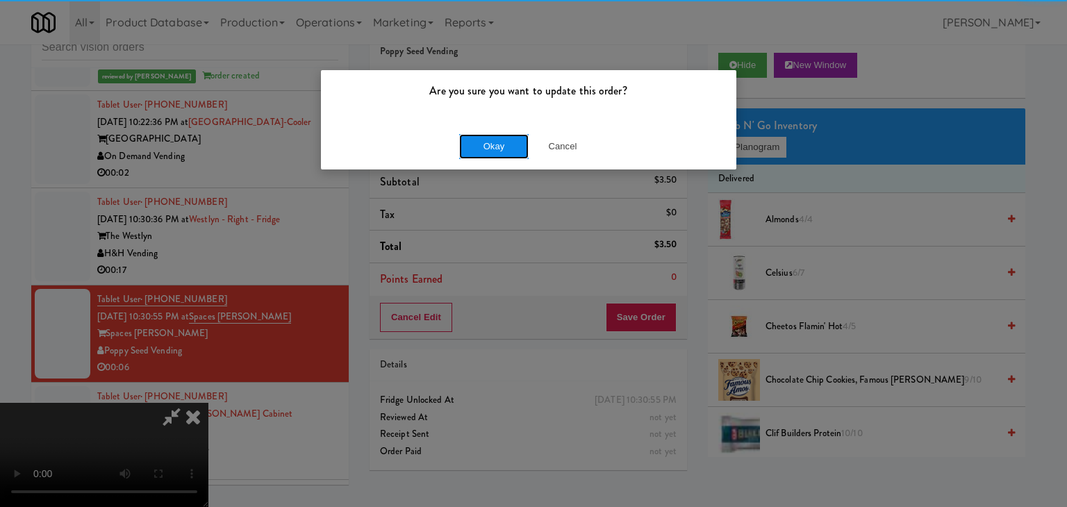
click at [508, 151] on button "Okay" at bounding box center [493, 146] width 69 height 25
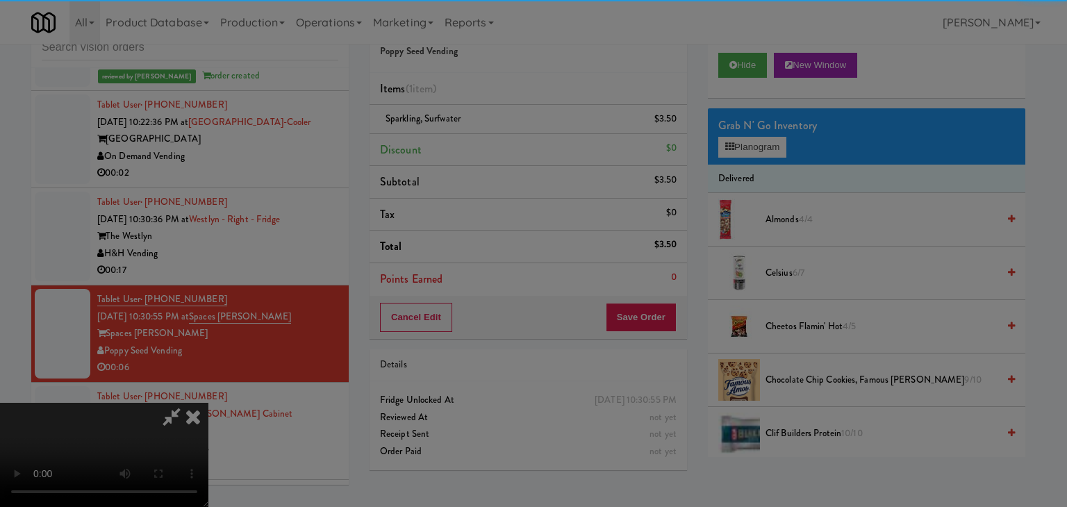
click at [508, 151] on body "Are you sure you want to update this order? Okay Cancel Okay Are you sure you w…" at bounding box center [533, 253] width 1067 height 507
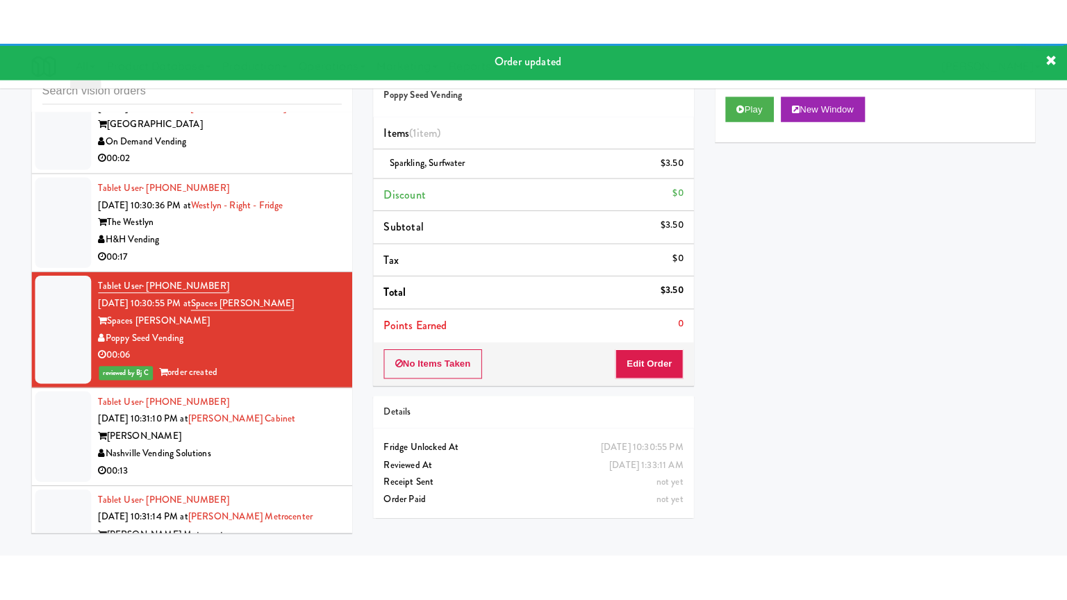
scroll to position [11650, 0]
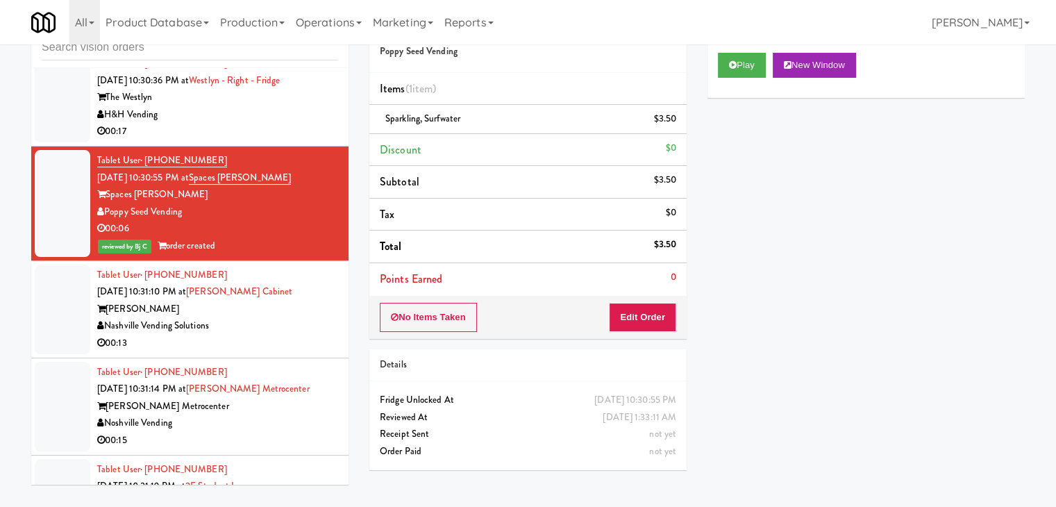
click at [313, 415] on div "Noshville Vending" at bounding box center [217, 423] width 241 height 17
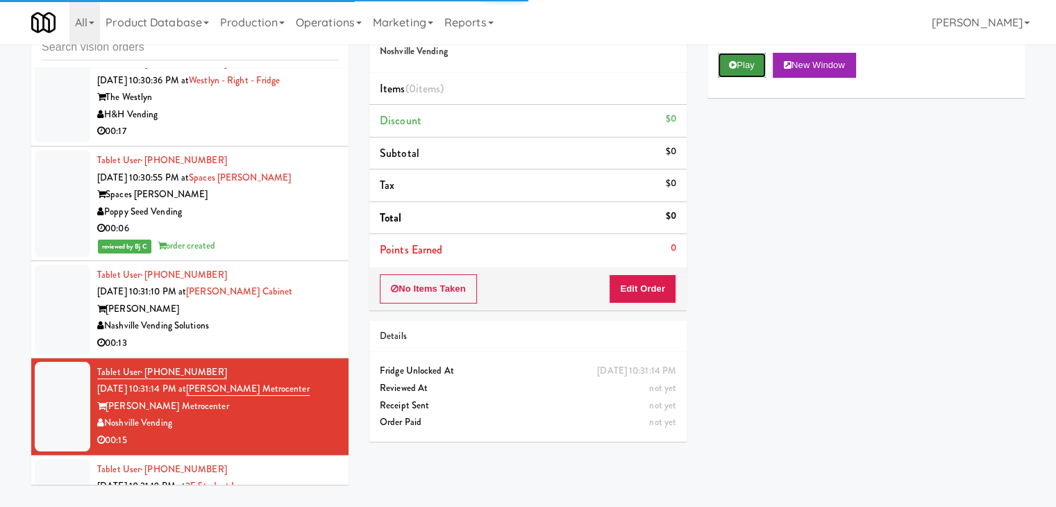
click at [731, 70] on button "Play" at bounding box center [742, 65] width 48 height 25
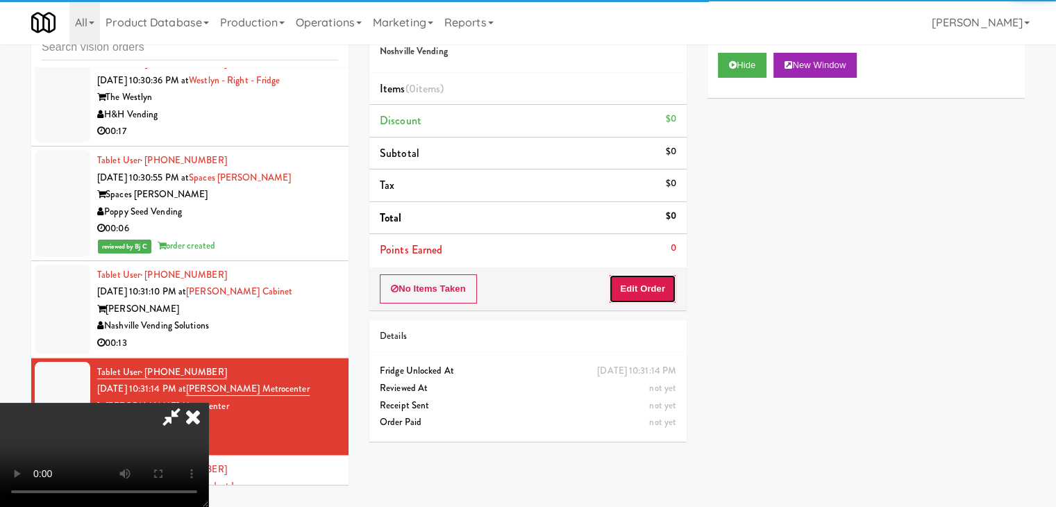
click at [642, 285] on button "Edit Order" at bounding box center [642, 288] width 67 height 29
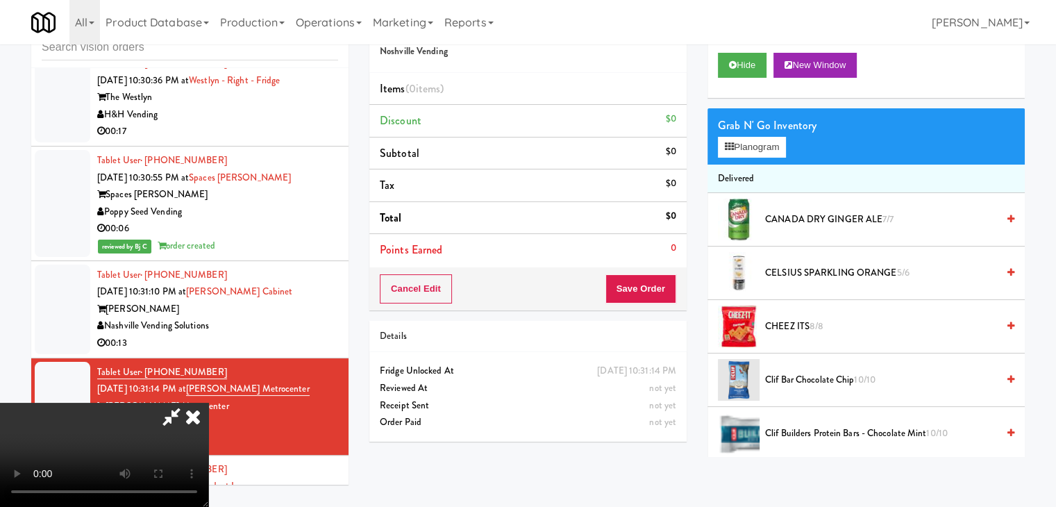
scroll to position [11632, 0]
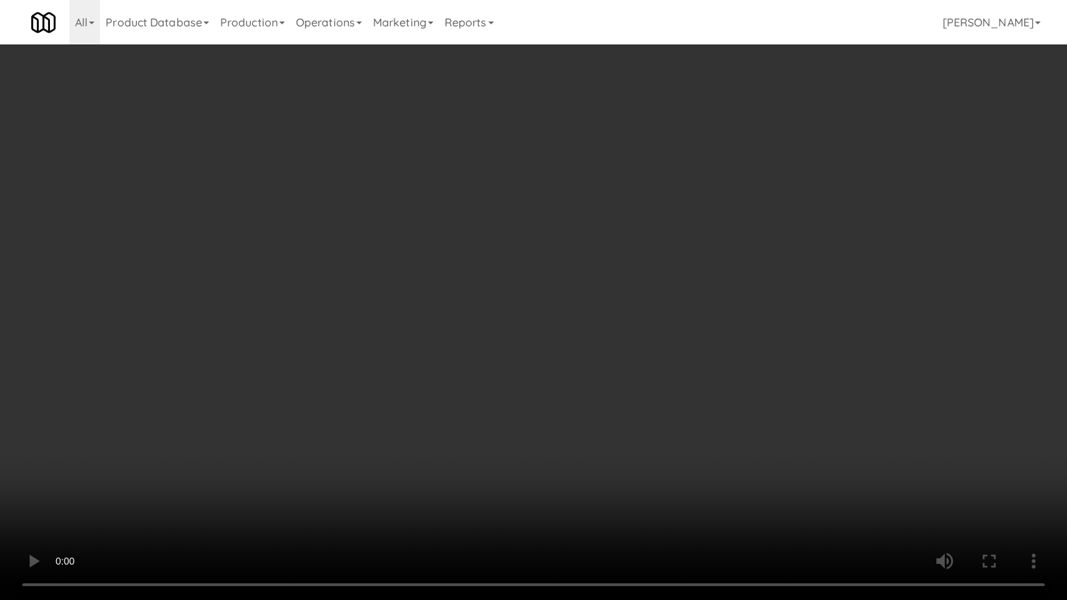
click at [661, 389] on video at bounding box center [533, 300] width 1067 height 600
click at [662, 379] on video at bounding box center [533, 300] width 1067 height 600
click at [651, 399] on video at bounding box center [533, 300] width 1067 height 600
click at [651, 409] on video at bounding box center [533, 300] width 1067 height 600
click at [653, 409] on video at bounding box center [533, 300] width 1067 height 600
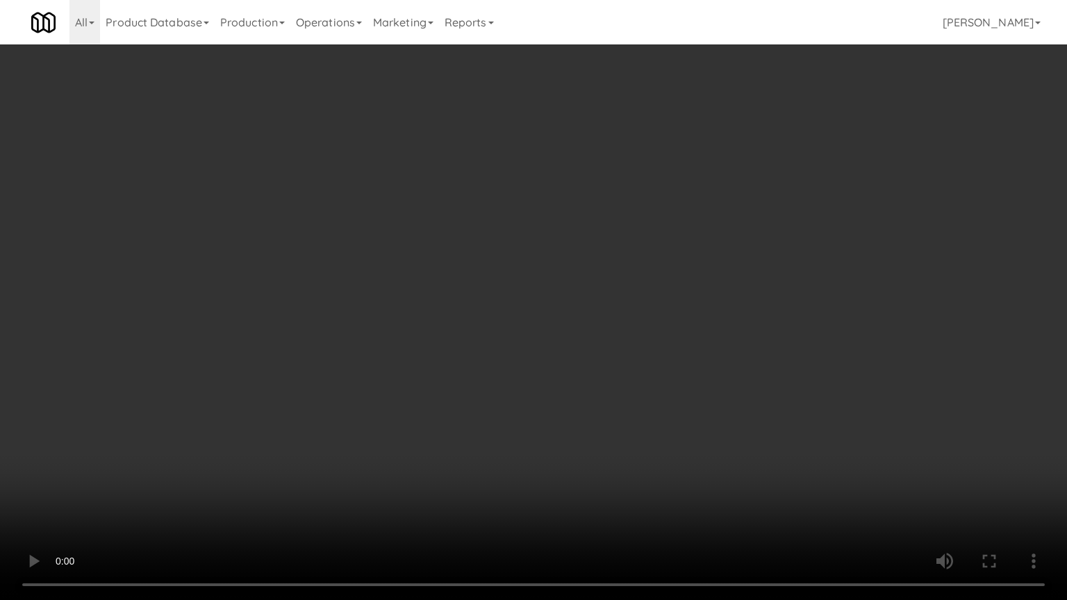
click at [661, 408] on video at bounding box center [533, 300] width 1067 height 600
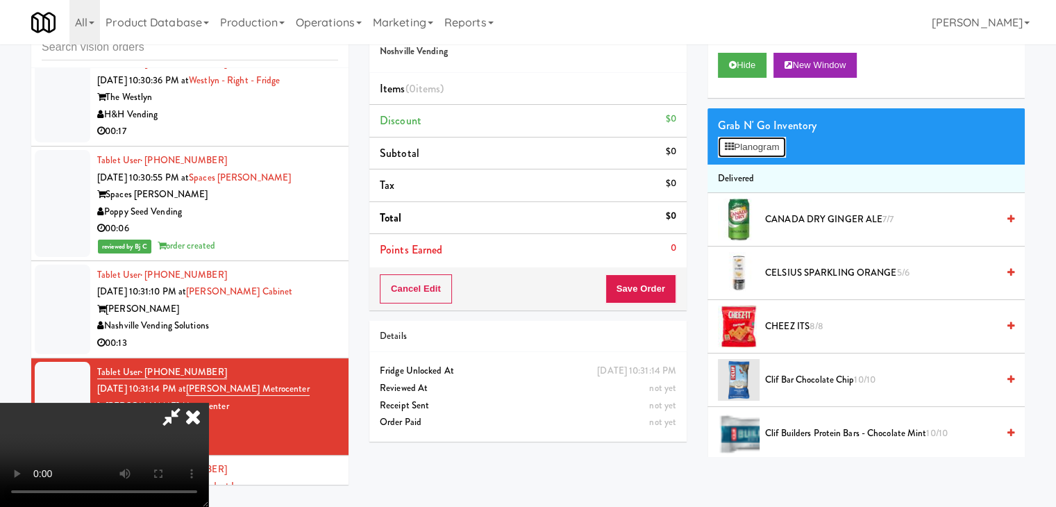
click at [770, 151] on button "Planogram" at bounding box center [752, 147] width 68 height 21
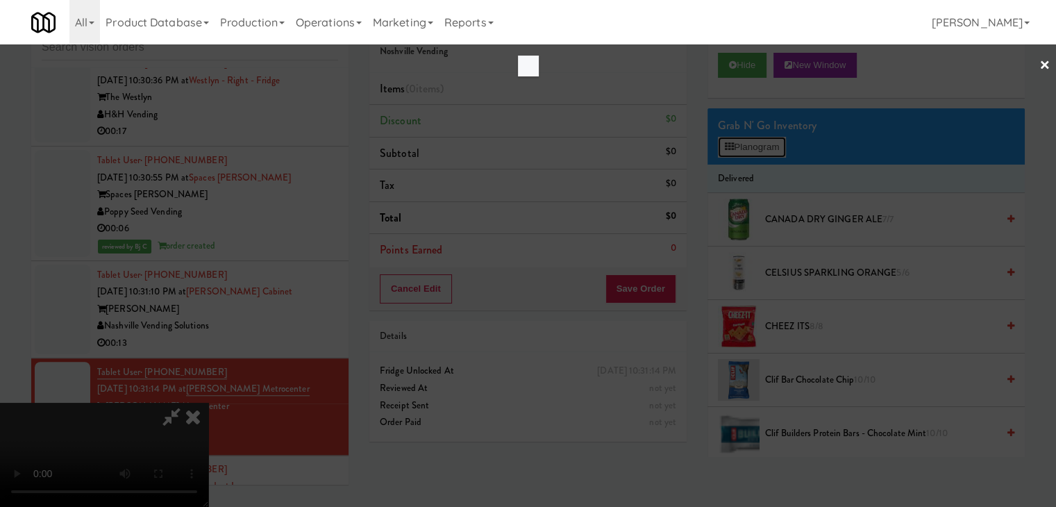
scroll to position [11632, 0]
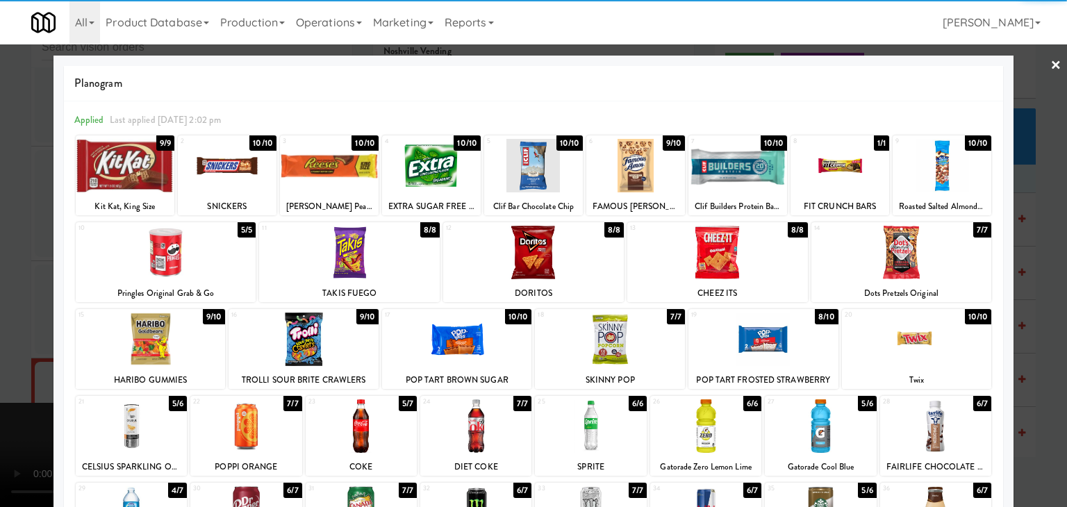
click at [935, 434] on div at bounding box center [935, 425] width 111 height 53
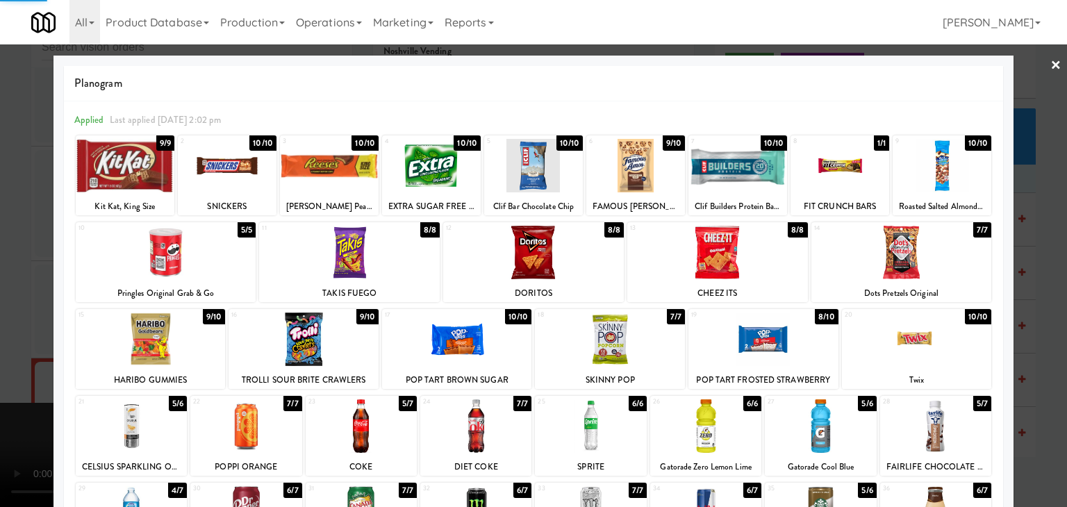
drag, startPoint x: 1023, startPoint y: 419, endPoint x: 1022, endPoint y: 413, distance: 7.0
click at [1023, 419] on div at bounding box center [533, 253] width 1067 height 507
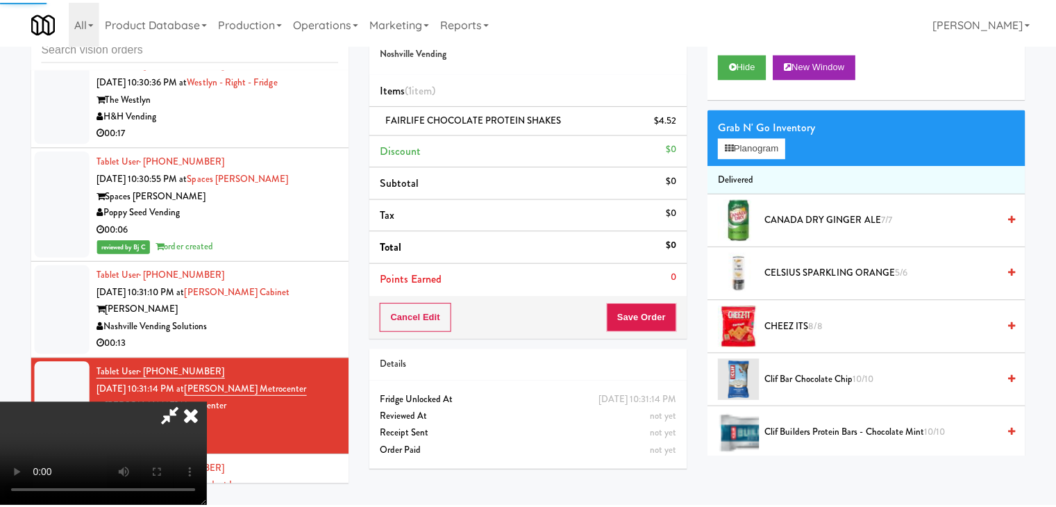
scroll to position [11650, 0]
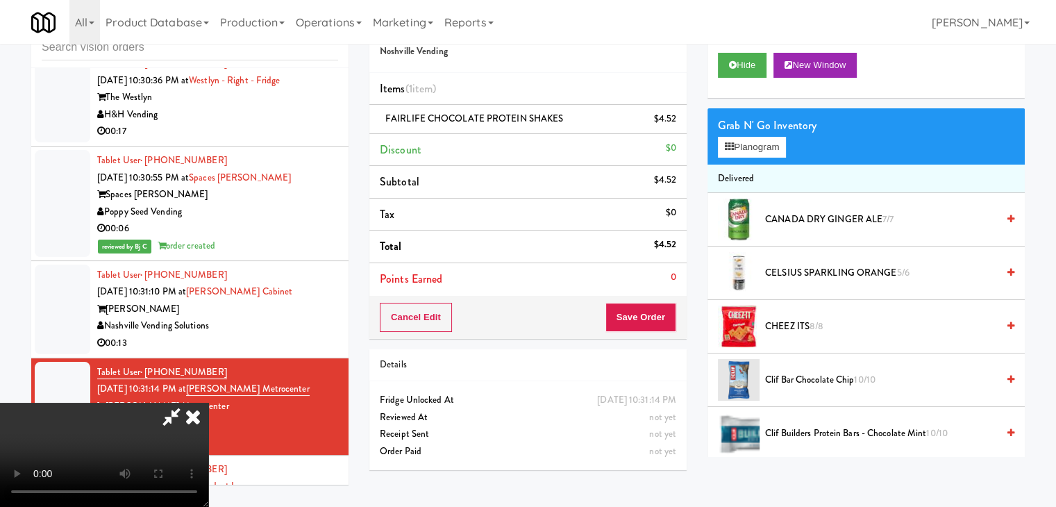
click at [208, 403] on video at bounding box center [104, 455] width 208 height 104
click at [747, 142] on button "Planogram" at bounding box center [752, 147] width 68 height 21
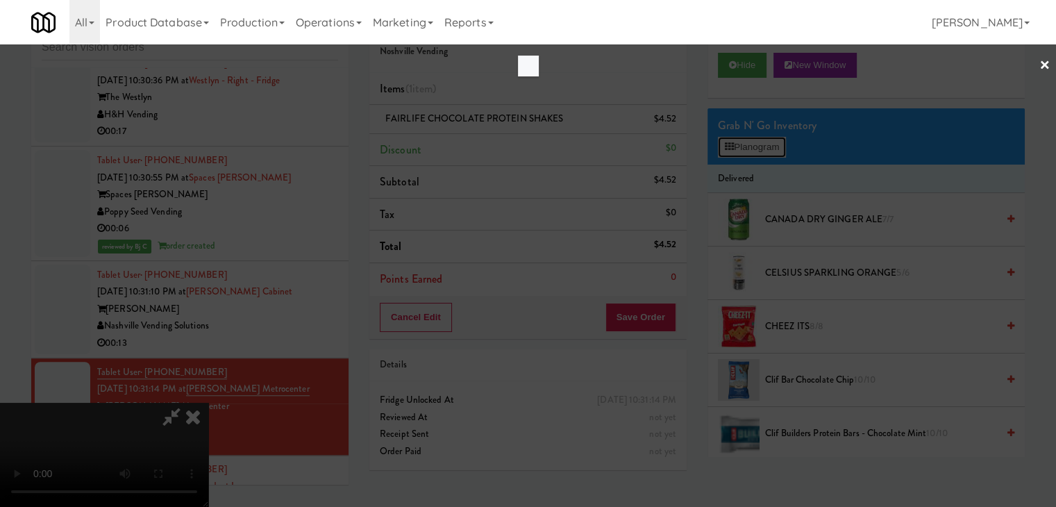
scroll to position [11632, 0]
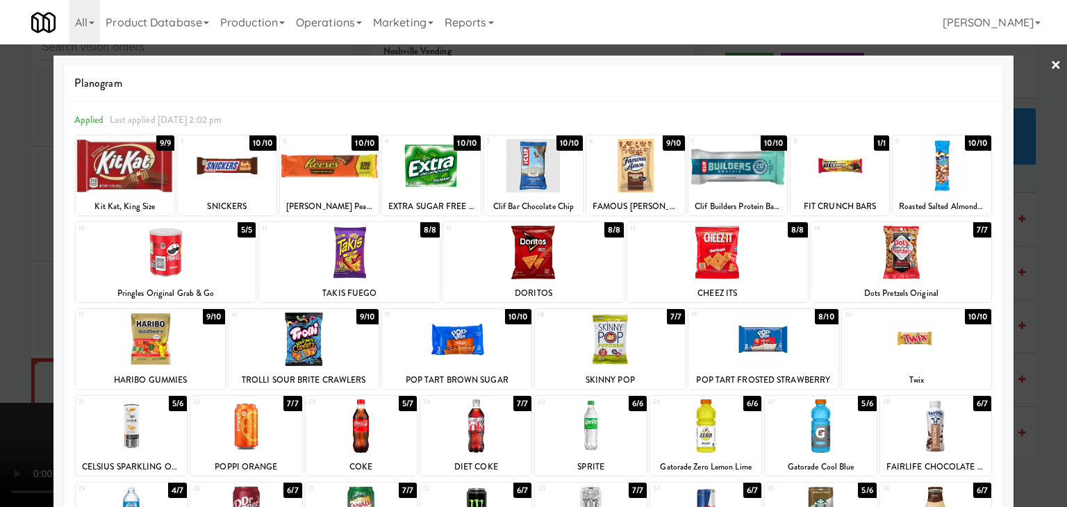
click at [0, 349] on div at bounding box center [533, 253] width 1067 height 507
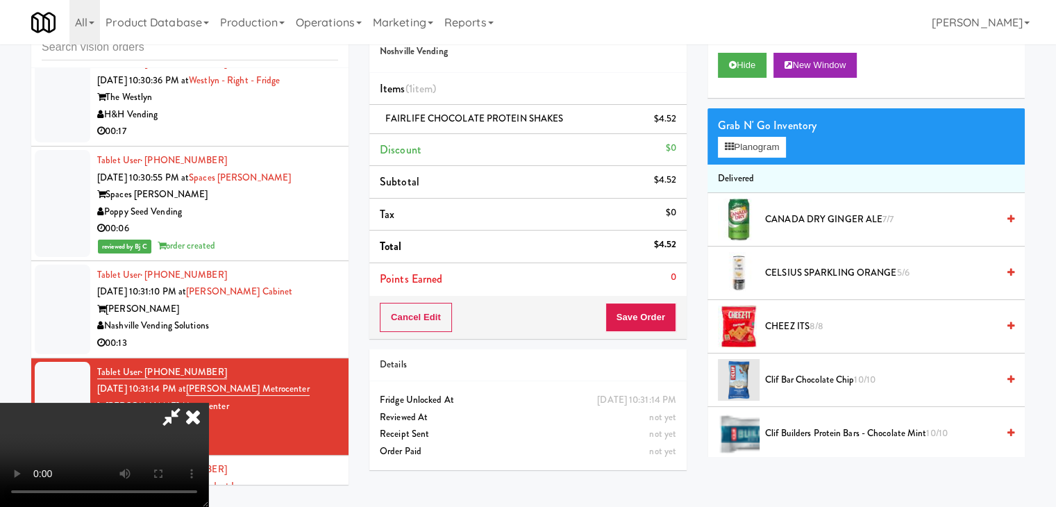
click at [208, 403] on video at bounding box center [104, 455] width 208 height 104
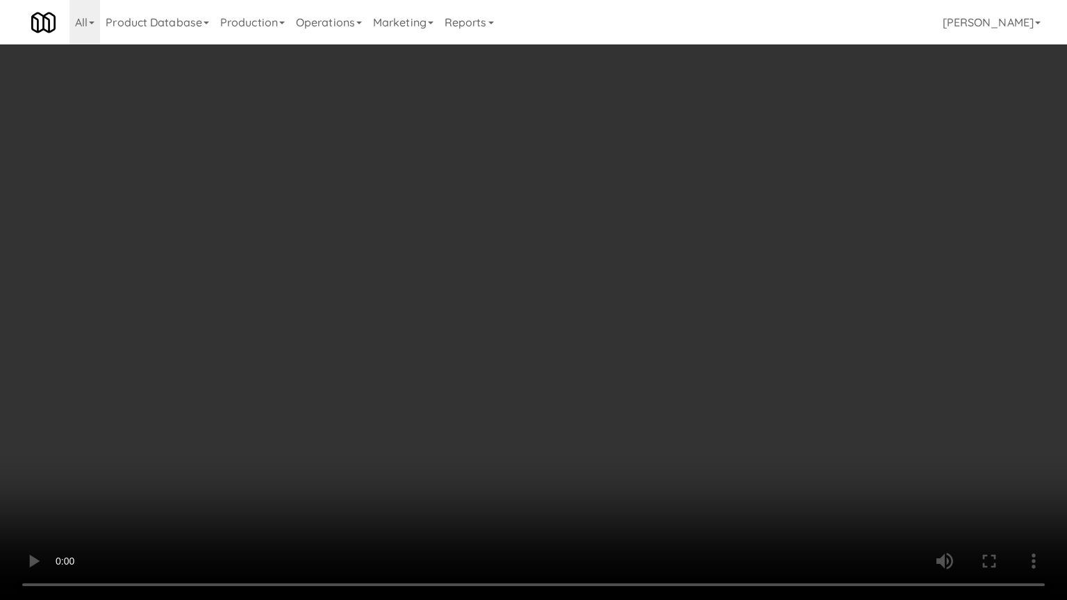
click at [570, 382] on video at bounding box center [533, 300] width 1067 height 600
click at [675, 464] on video at bounding box center [533, 300] width 1067 height 600
click at [686, 456] on video at bounding box center [533, 300] width 1067 height 600
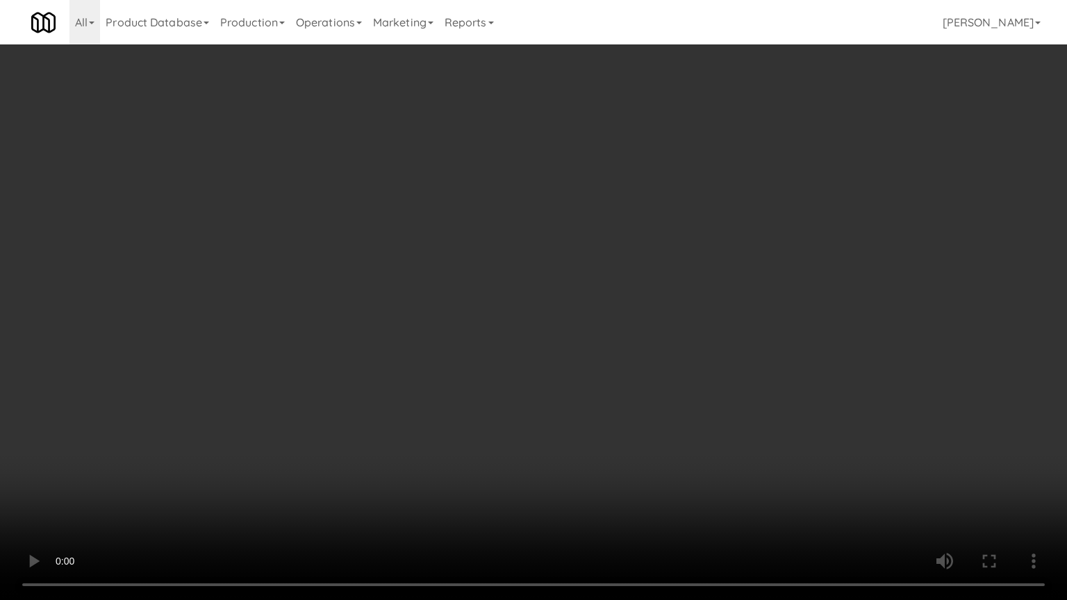
click at [686, 456] on video at bounding box center [533, 300] width 1067 height 600
drag, startPoint x: 686, startPoint y: 456, endPoint x: 771, endPoint y: 281, distance: 194.4
click at [686, 455] on video at bounding box center [533, 300] width 1067 height 600
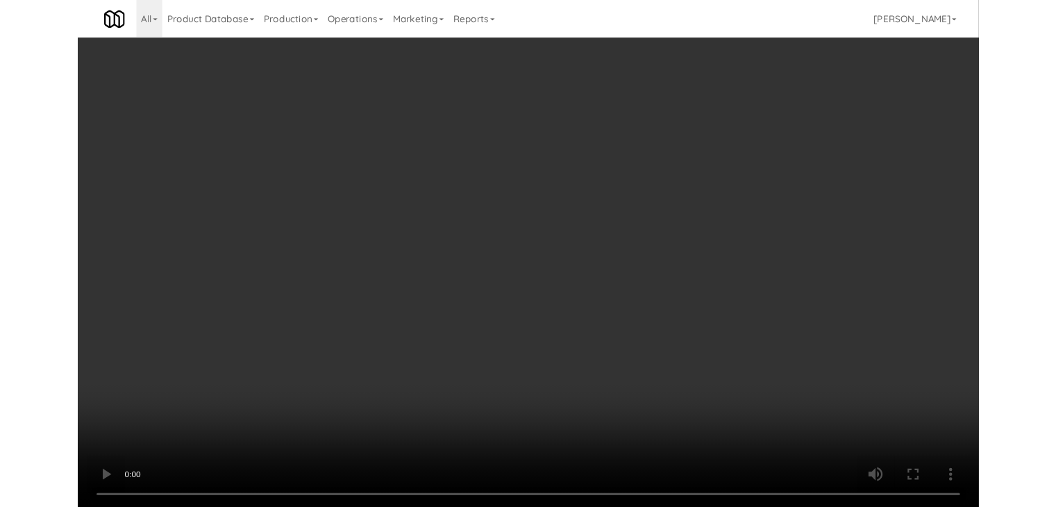
scroll to position [11650, 0]
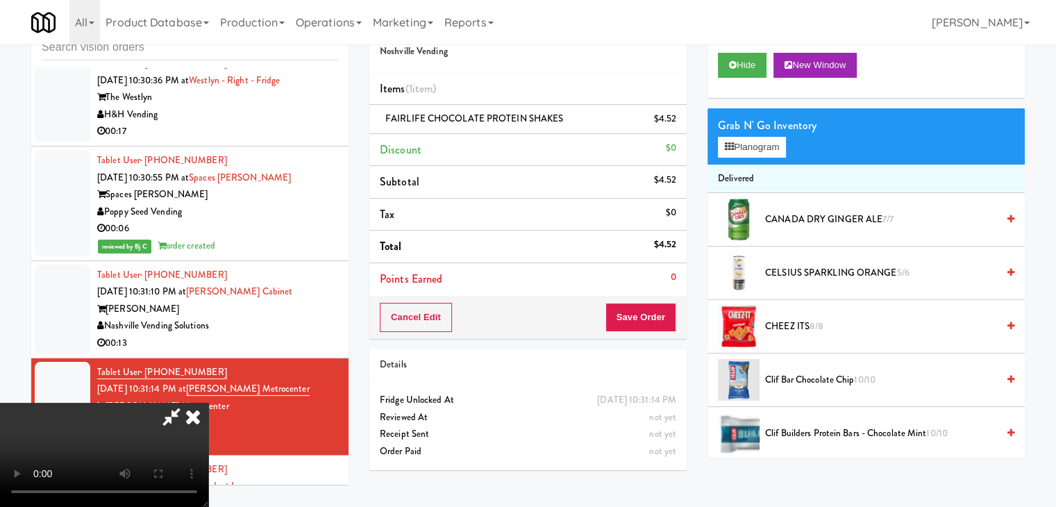
click at [760, 134] on div "Grab N' Go Inventory" at bounding box center [866, 125] width 297 height 21
click at [758, 142] on button "Planogram" at bounding box center [752, 147] width 68 height 21
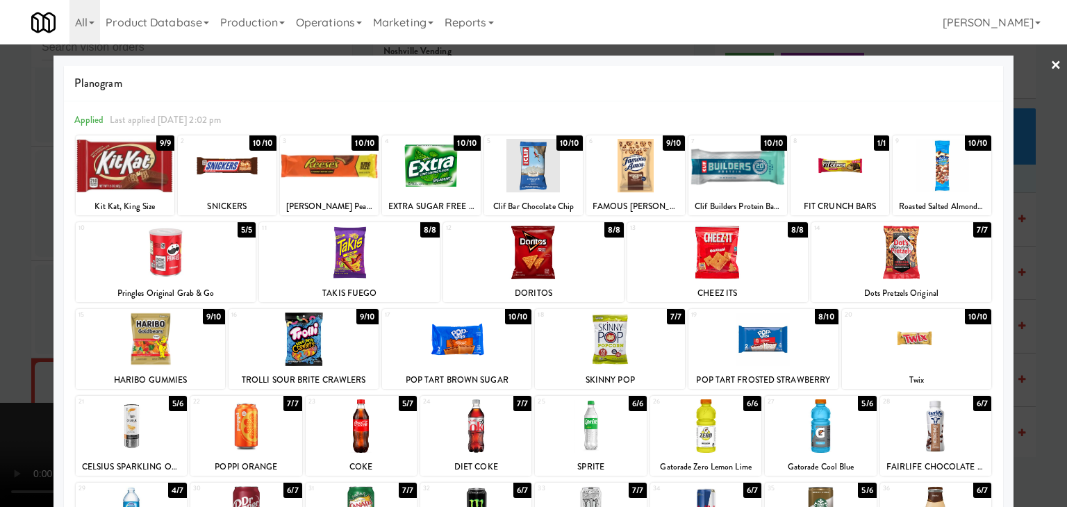
click at [833, 179] on div at bounding box center [839, 165] width 99 height 53
drag, startPoint x: 0, startPoint y: 360, endPoint x: 91, endPoint y: 364, distance: 91.1
click at [8, 360] on div at bounding box center [533, 253] width 1067 height 507
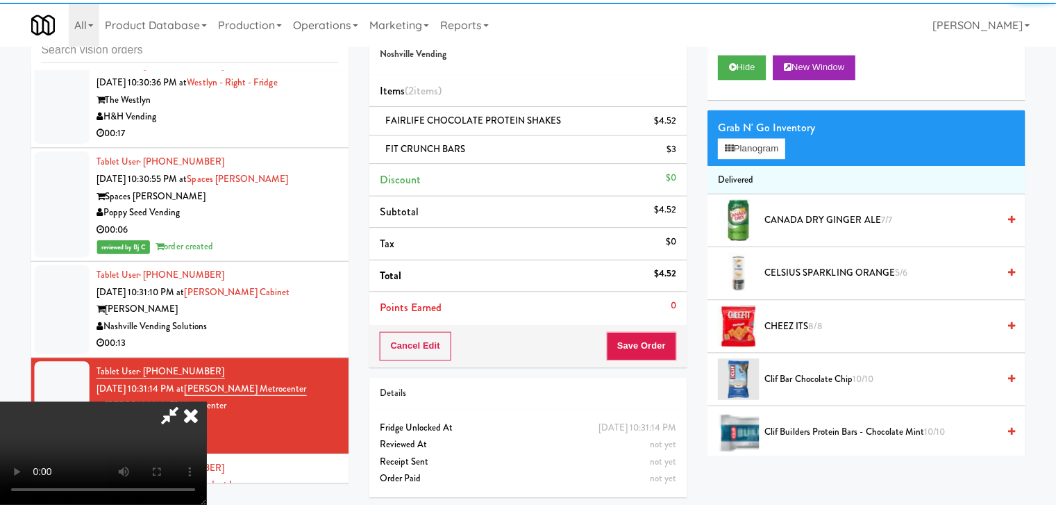
scroll to position [11650, 0]
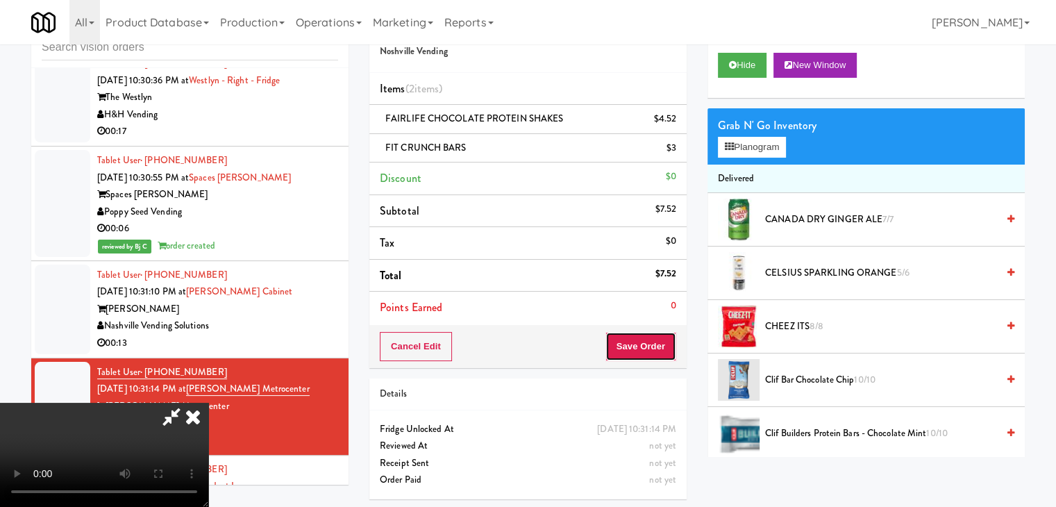
click at [665, 348] on button "Save Order" at bounding box center [641, 346] width 71 height 29
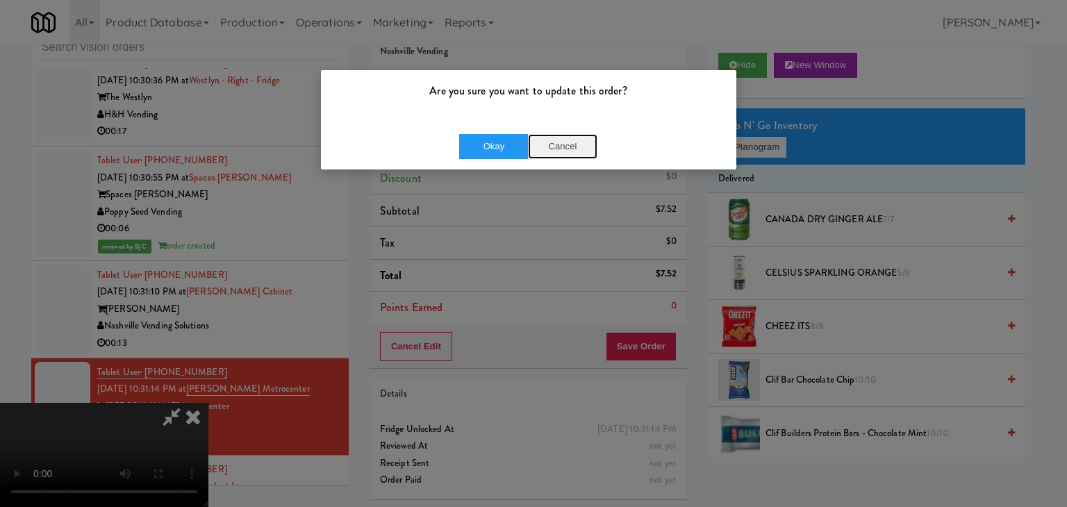
click at [557, 153] on button "Cancel" at bounding box center [562, 146] width 69 height 25
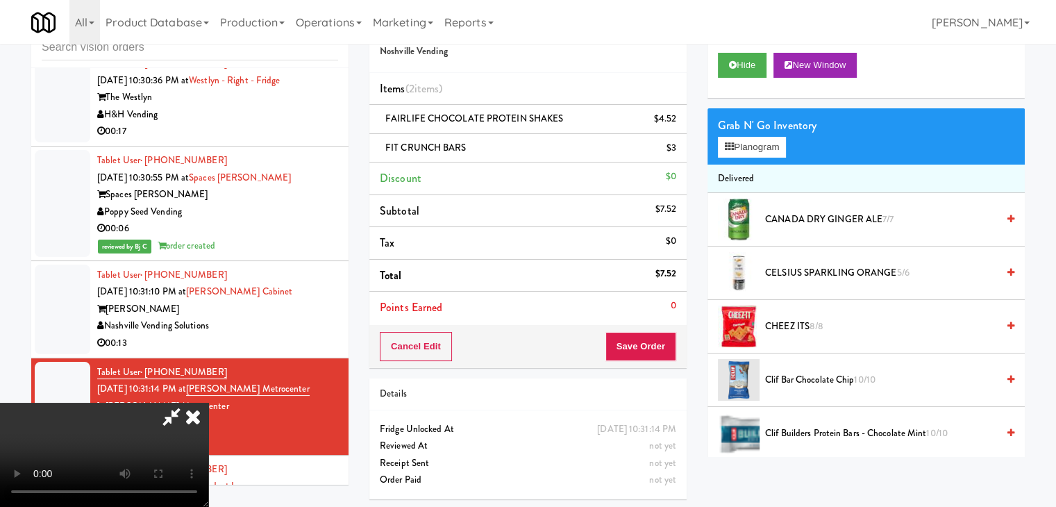
click at [208, 403] on video at bounding box center [104, 455] width 208 height 104
click at [649, 342] on button "Save Order" at bounding box center [641, 346] width 71 height 29
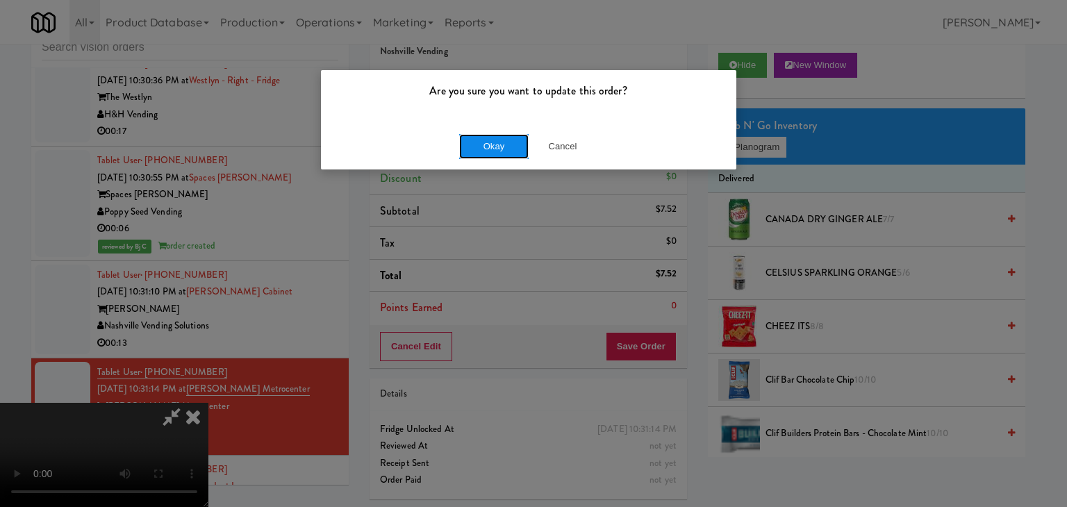
click at [492, 150] on button "Okay" at bounding box center [493, 146] width 69 height 25
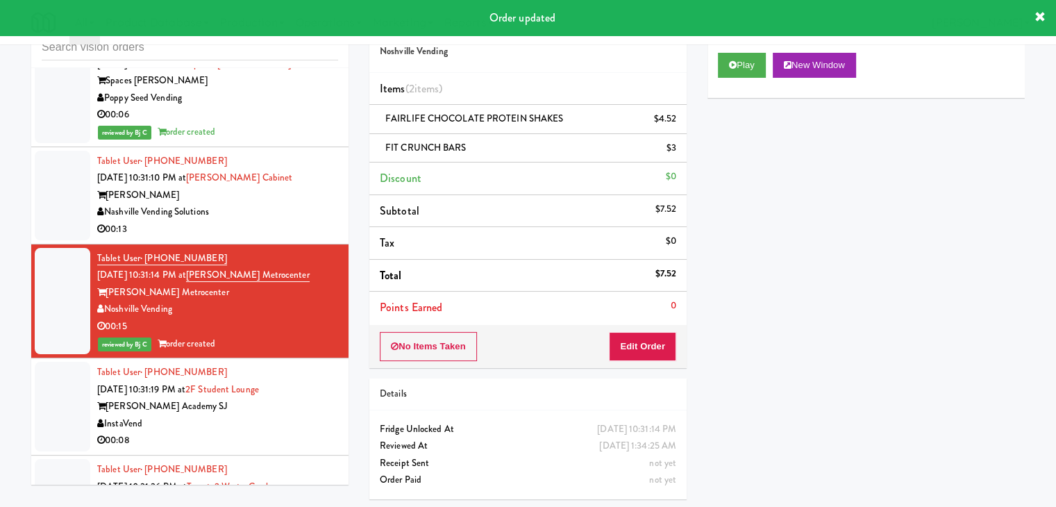
scroll to position [11789, 0]
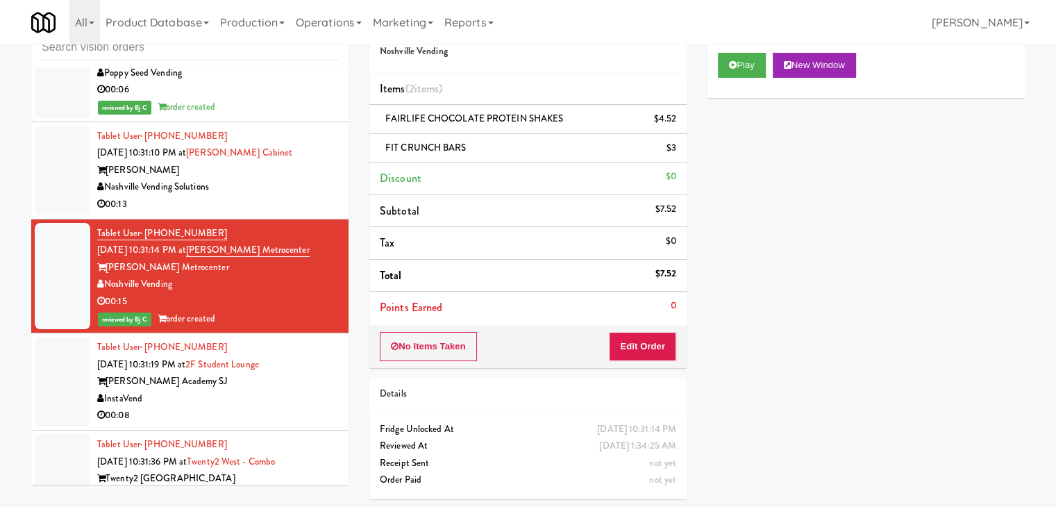
drag, startPoint x: 274, startPoint y: 313, endPoint x: 285, endPoint y: 321, distance: 13.5
click at [279, 407] on div "00:08" at bounding box center [217, 415] width 241 height 17
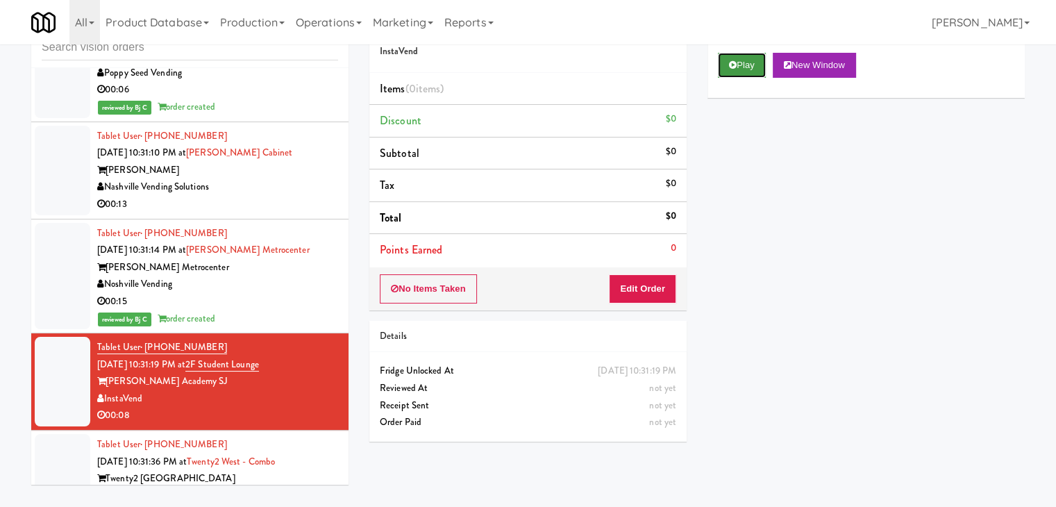
click at [749, 62] on button "Play" at bounding box center [742, 65] width 48 height 25
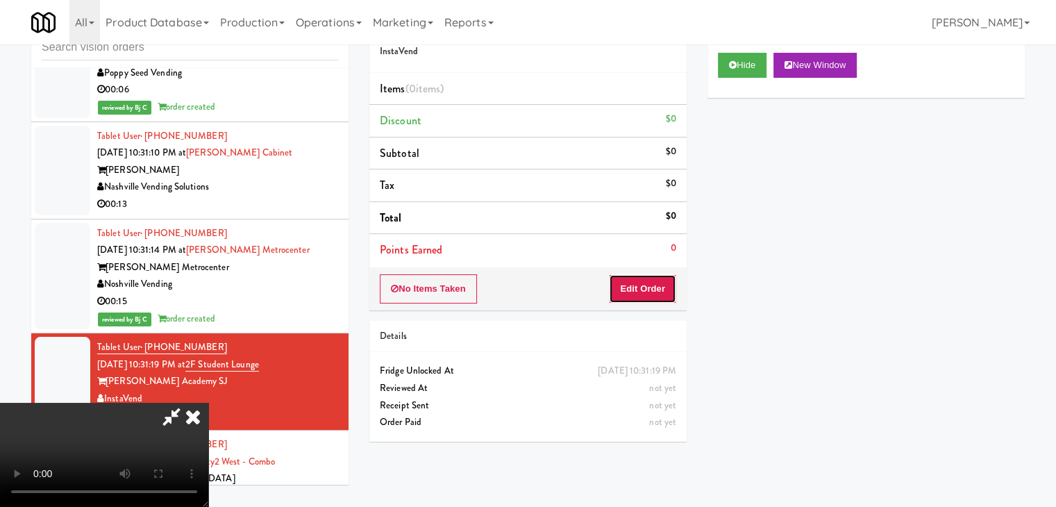
click at [639, 294] on button "Edit Order" at bounding box center [642, 288] width 67 height 29
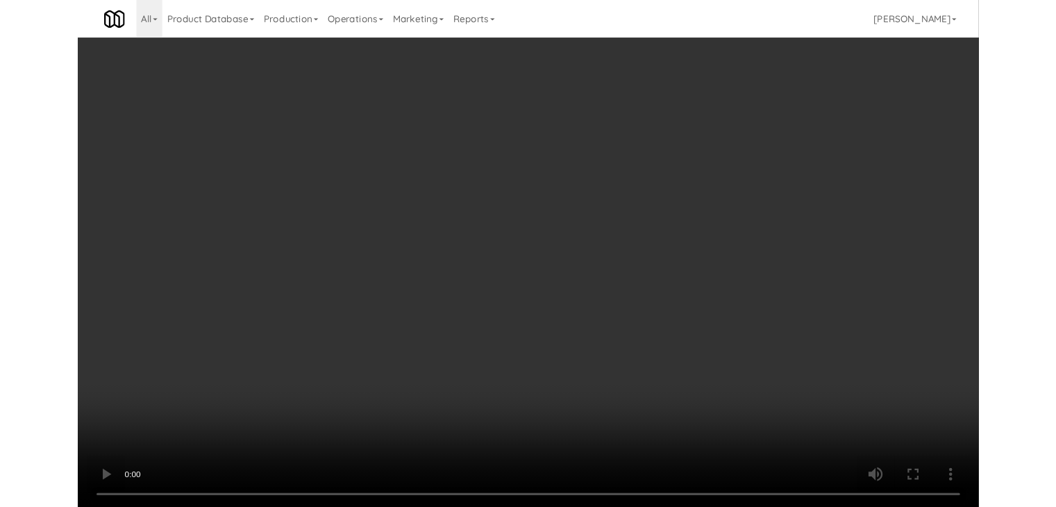
scroll to position [11771, 0]
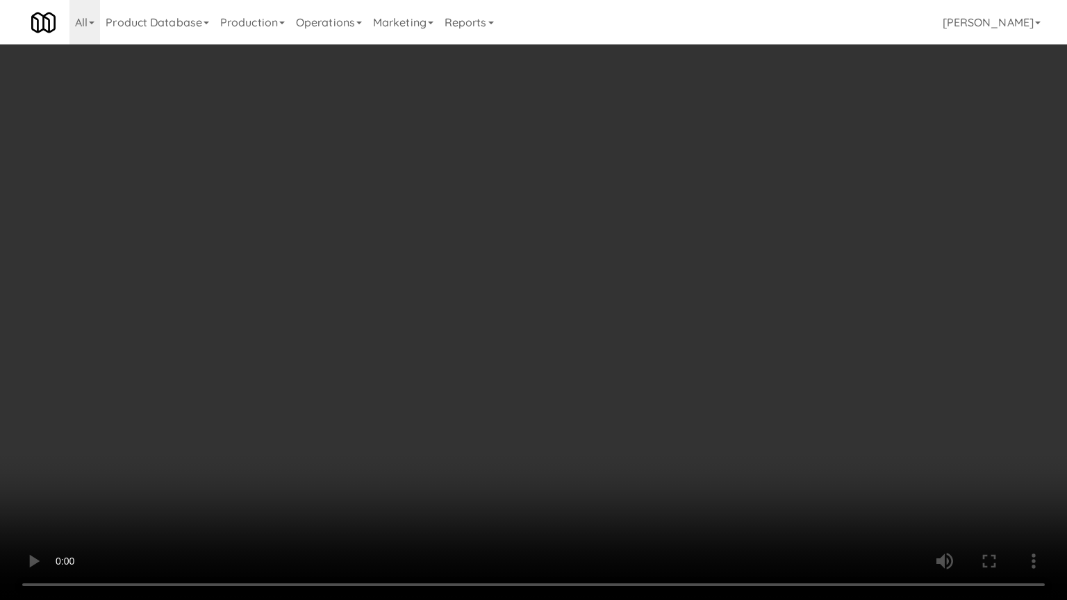
click at [542, 356] on video at bounding box center [533, 300] width 1067 height 600
click at [542, 340] on video at bounding box center [533, 300] width 1067 height 600
click at [542, 344] on video at bounding box center [533, 300] width 1067 height 600
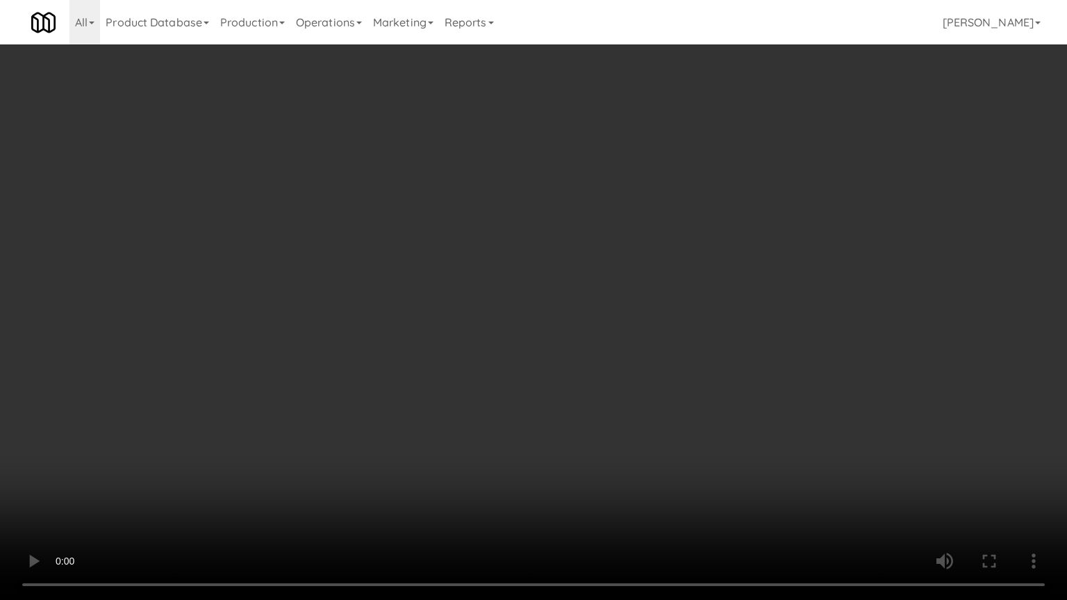
click at [542, 344] on video at bounding box center [533, 300] width 1067 height 600
click at [547, 342] on video at bounding box center [533, 300] width 1067 height 600
click at [551, 342] on video at bounding box center [533, 300] width 1067 height 600
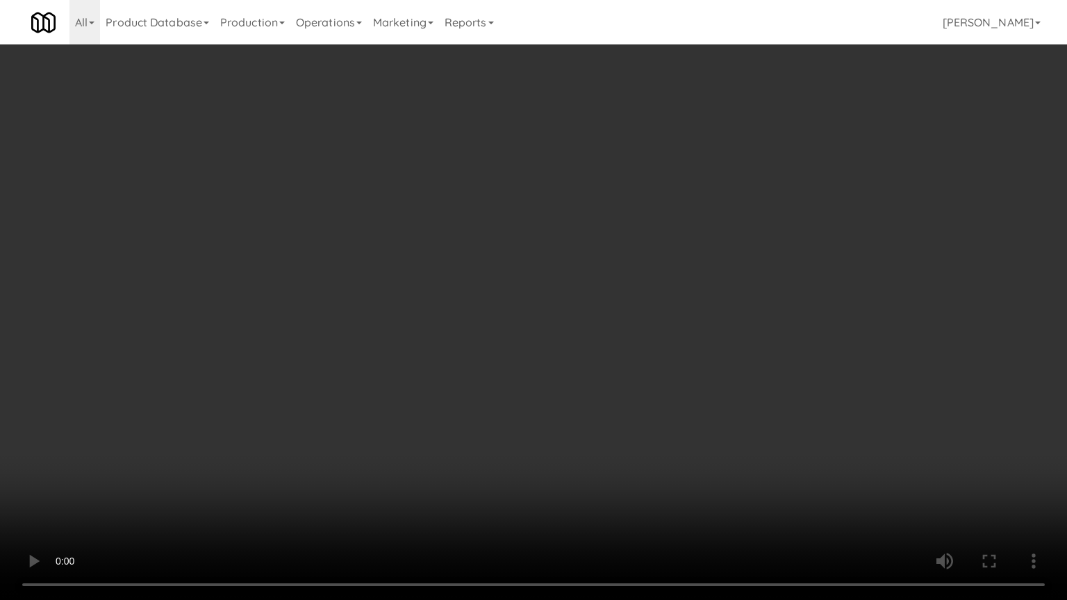
click at [551, 342] on video at bounding box center [533, 300] width 1067 height 600
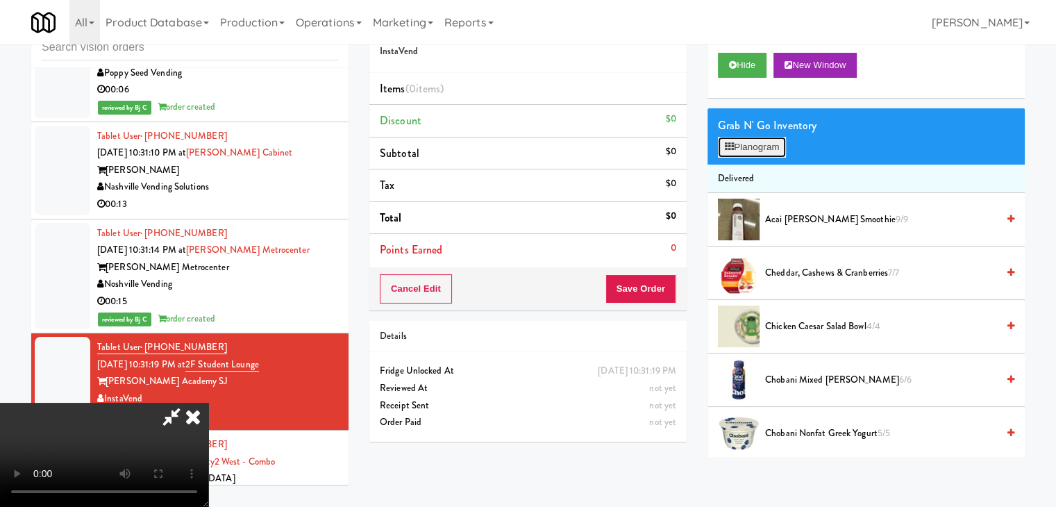
click at [756, 149] on button "Planogram" at bounding box center [752, 147] width 68 height 21
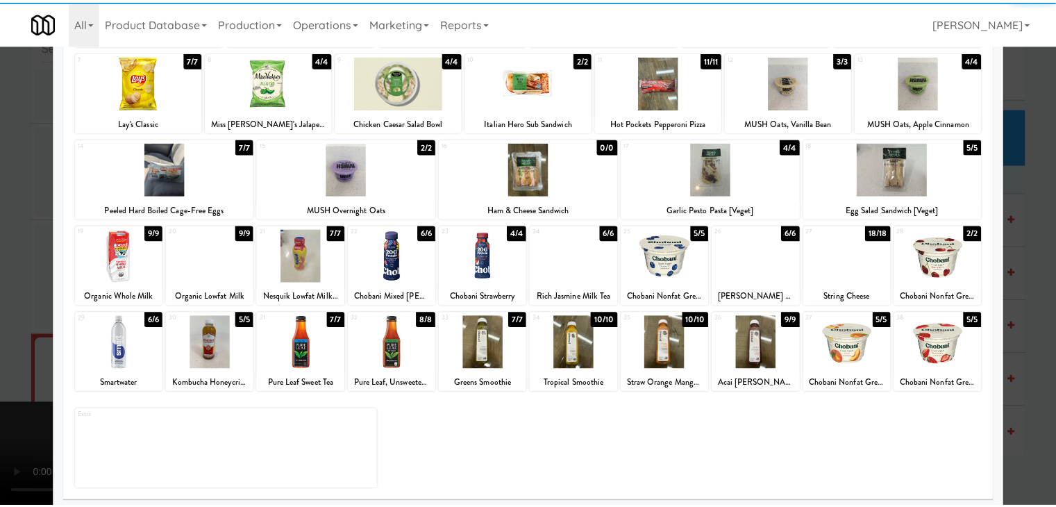
scroll to position [175, 0]
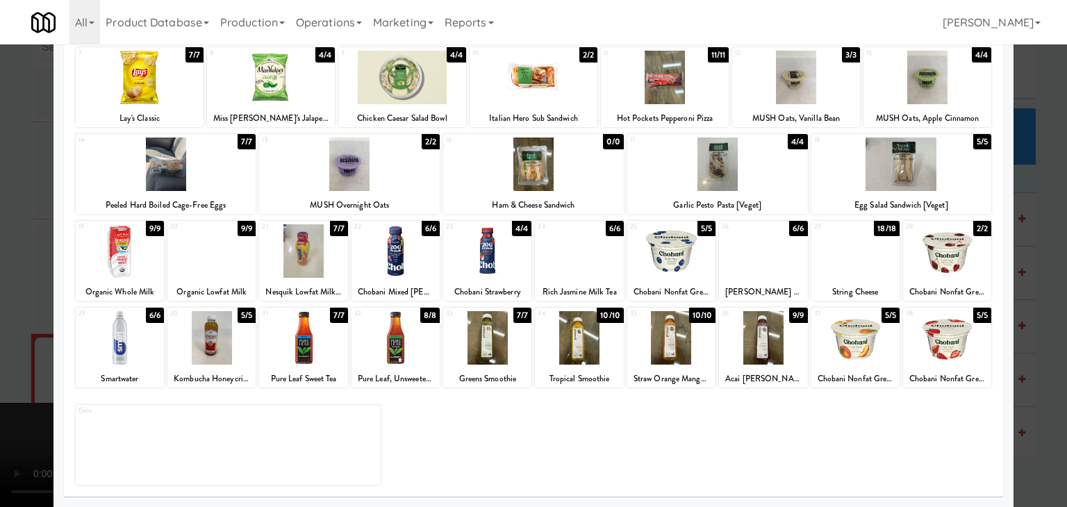
click at [492, 341] on div at bounding box center [487, 337] width 88 height 53
drag, startPoint x: 0, startPoint y: 331, endPoint x: 192, endPoint y: 342, distance: 192.7
click at [3, 331] on div at bounding box center [533, 253] width 1067 height 507
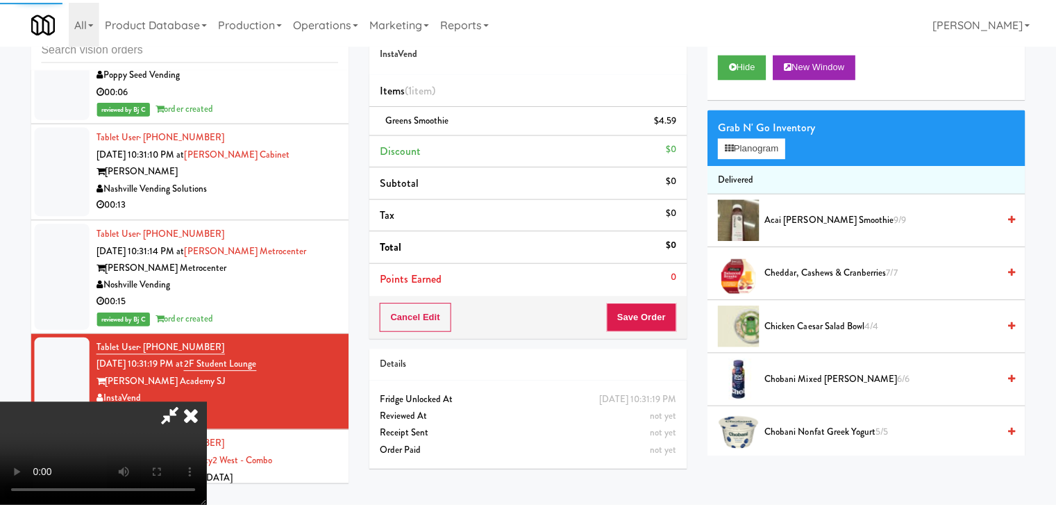
scroll to position [11789, 0]
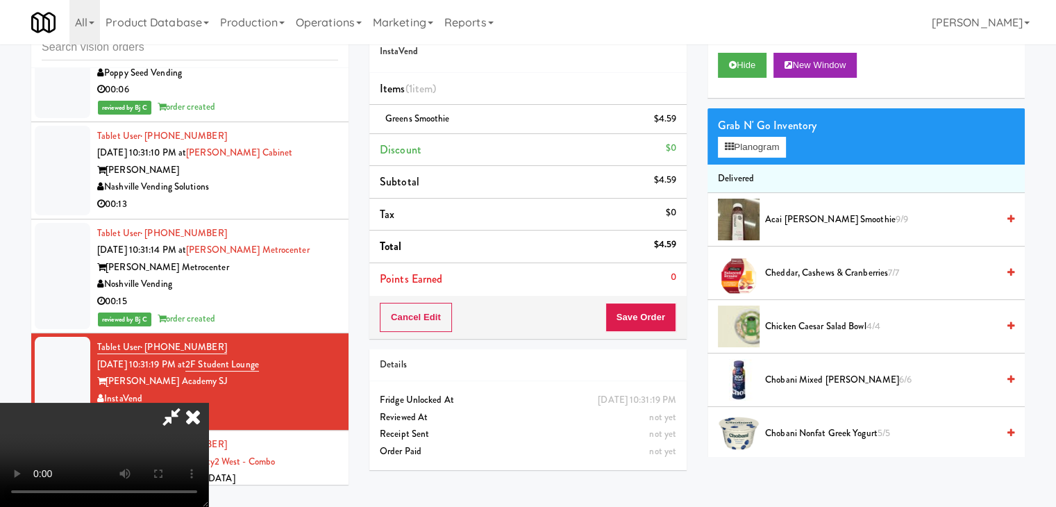
click at [208, 403] on video at bounding box center [104, 455] width 208 height 104
click at [662, 317] on button "Save Order" at bounding box center [641, 317] width 71 height 29
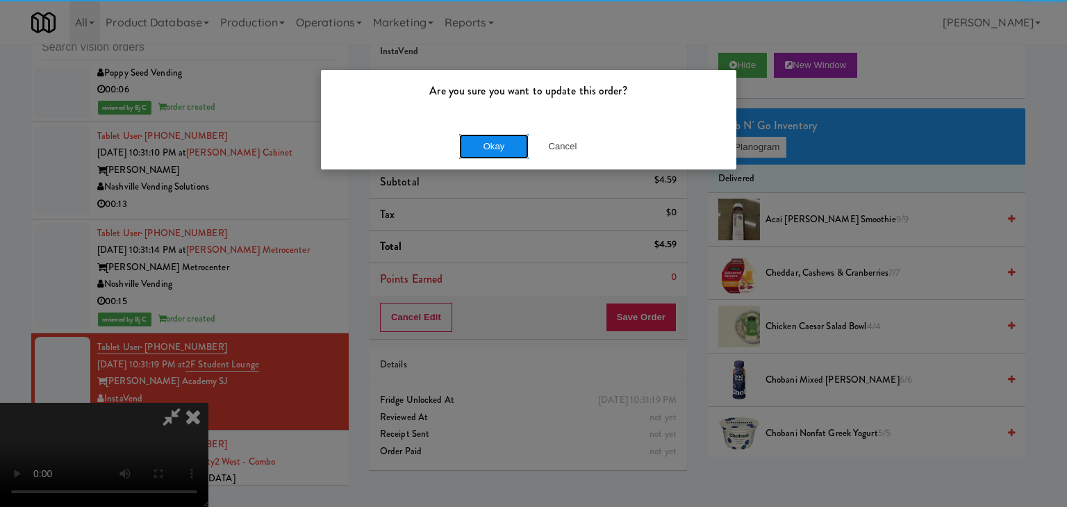
click at [511, 148] on button "Okay" at bounding box center [493, 146] width 69 height 25
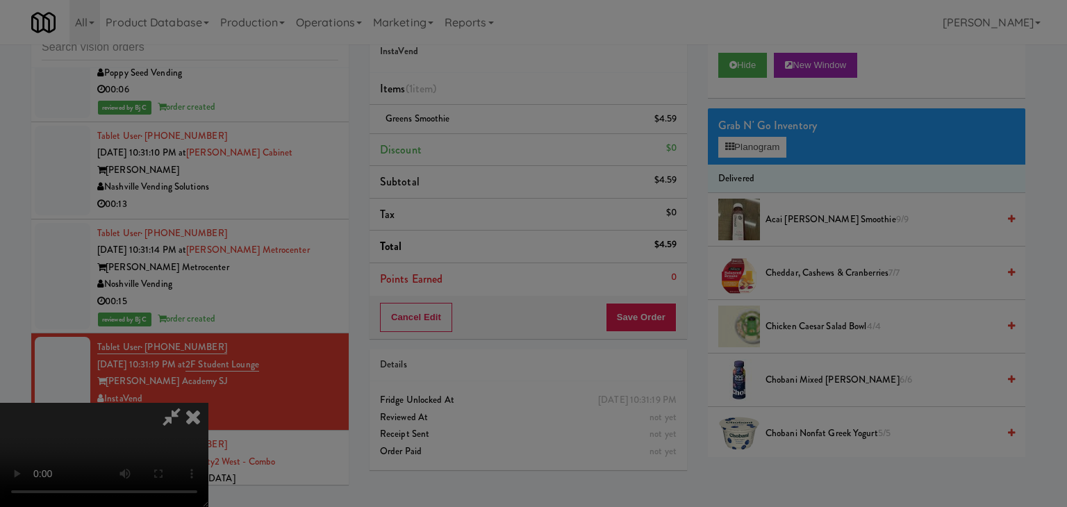
click at [511, 144] on div "Okay Cancel" at bounding box center [528, 120] width 415 height 47
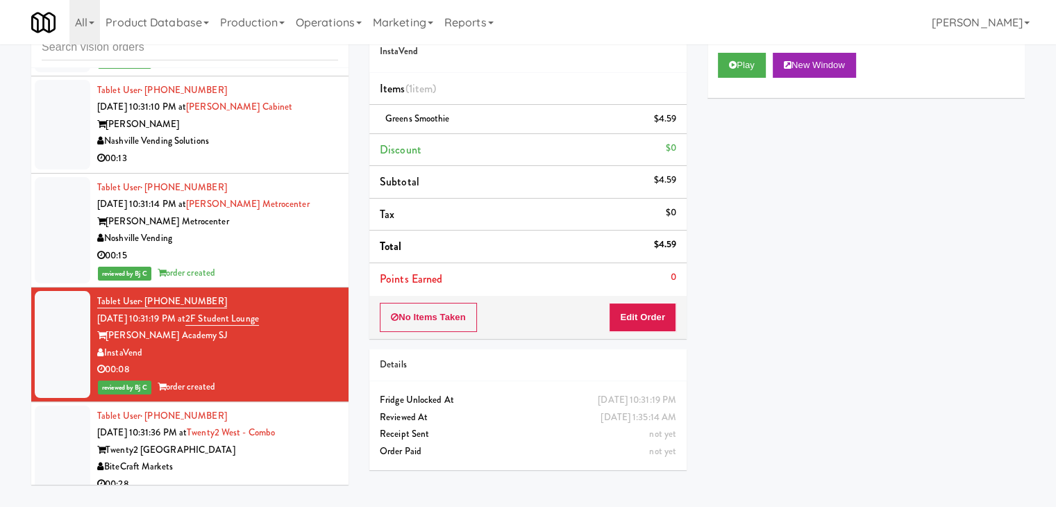
scroll to position [11858, 0]
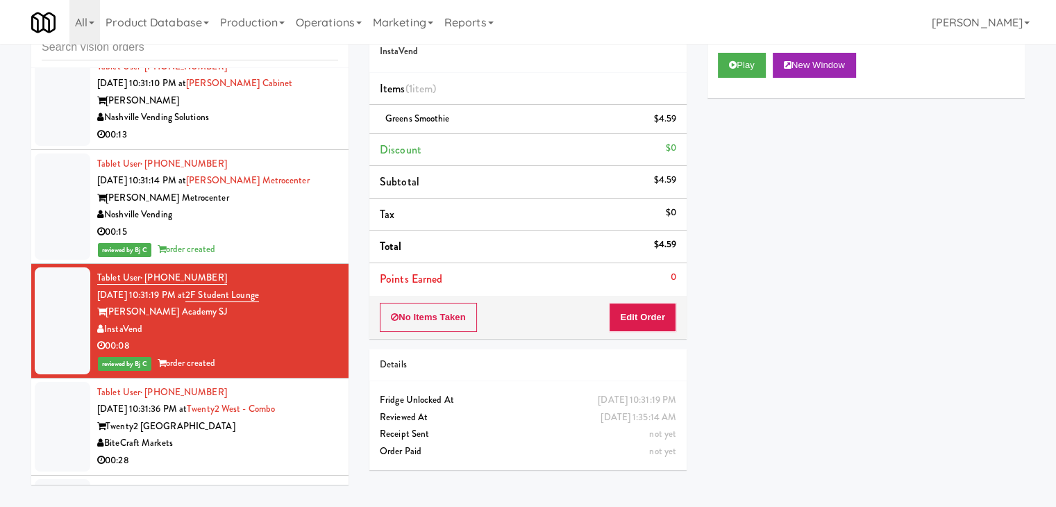
click at [259, 452] on div "00:28" at bounding box center [217, 460] width 241 height 17
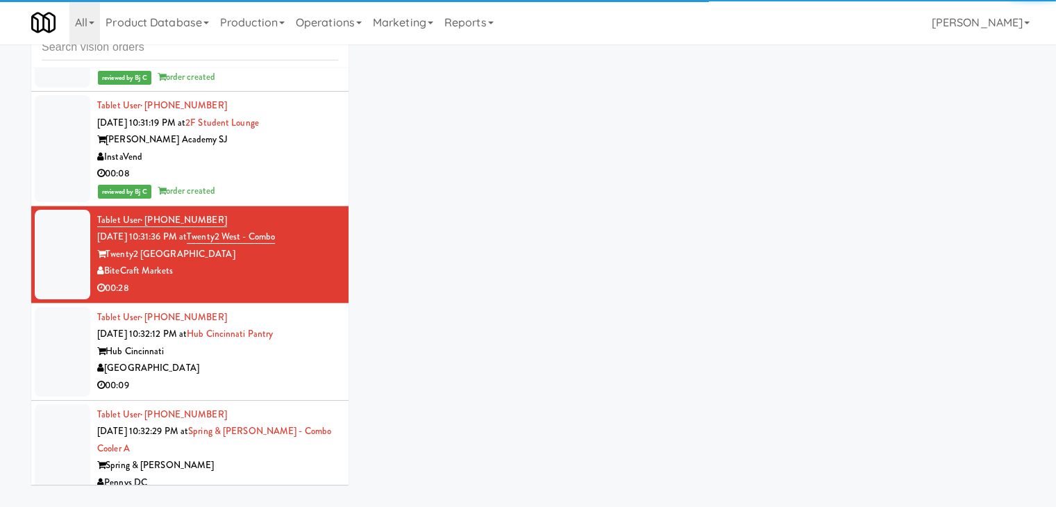
scroll to position [12067, 0]
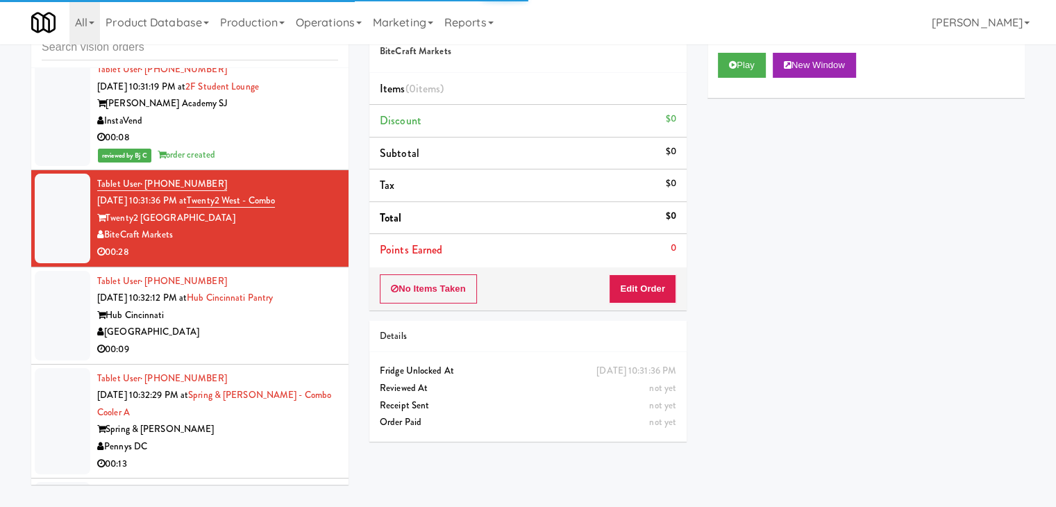
drag, startPoint x: 295, startPoint y: 237, endPoint x: 296, endPoint y: 245, distance: 8.4
click at [295, 324] on div "[GEOGRAPHIC_DATA]" at bounding box center [217, 332] width 241 height 17
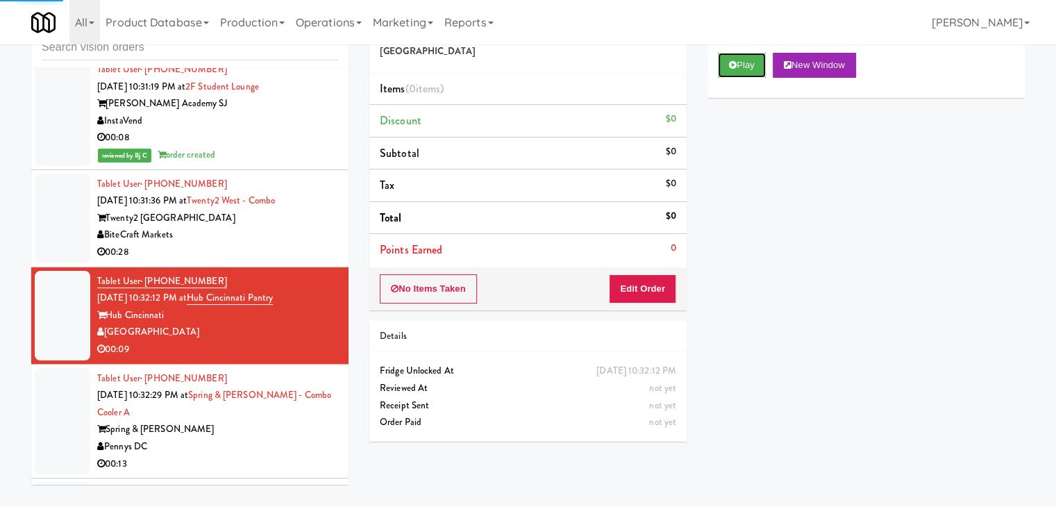
drag, startPoint x: 740, startPoint y: 67, endPoint x: 717, endPoint y: 101, distance: 42.0
click at [736, 71] on button "Play" at bounding box center [742, 65] width 48 height 25
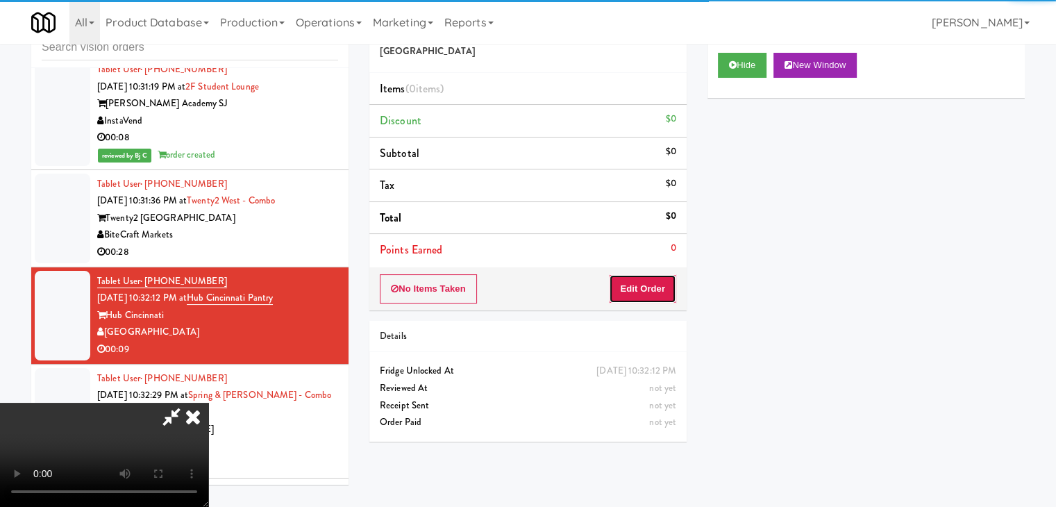
click at [640, 281] on button "Edit Order" at bounding box center [642, 288] width 67 height 29
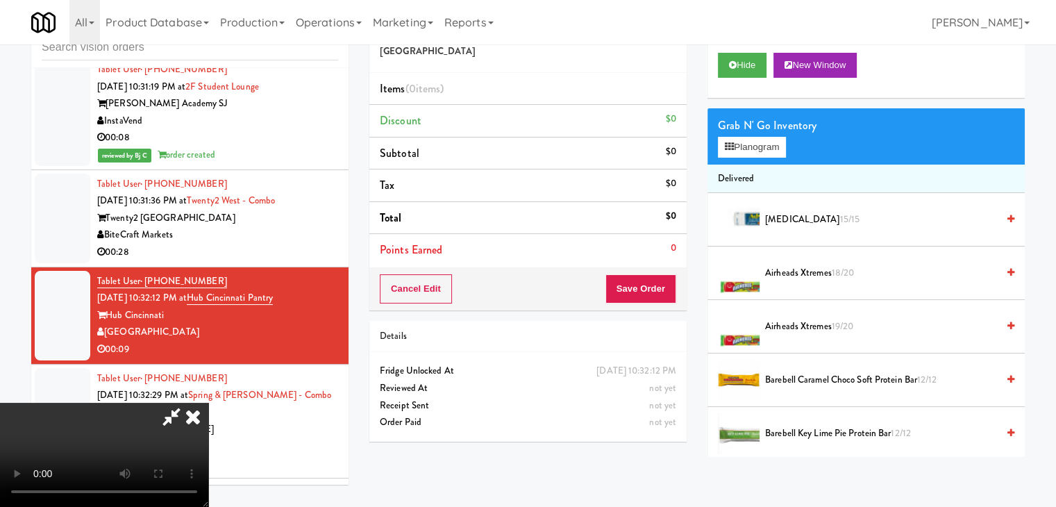
click at [643, 281] on button "Save Order" at bounding box center [641, 288] width 71 height 29
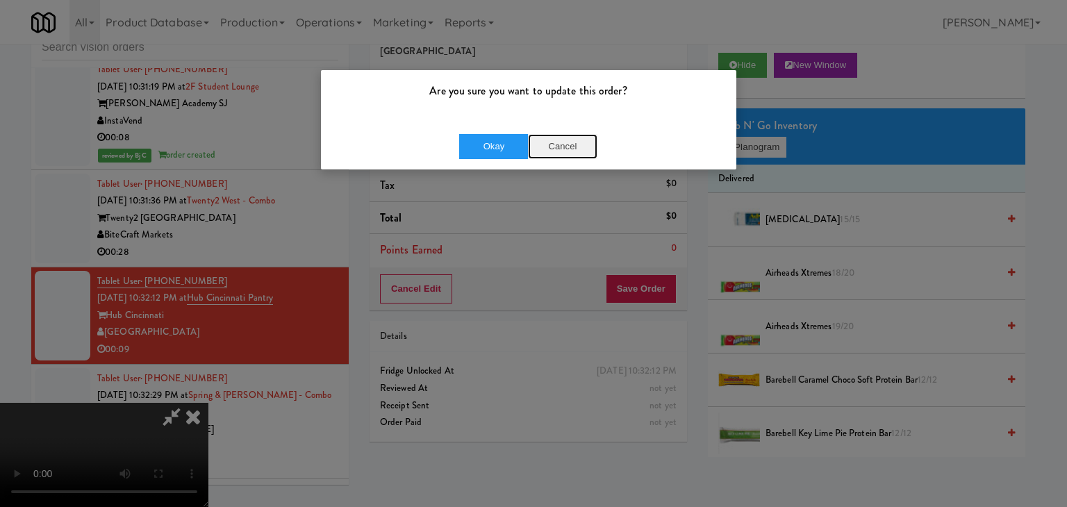
click at [561, 153] on button "Cancel" at bounding box center [562, 146] width 69 height 25
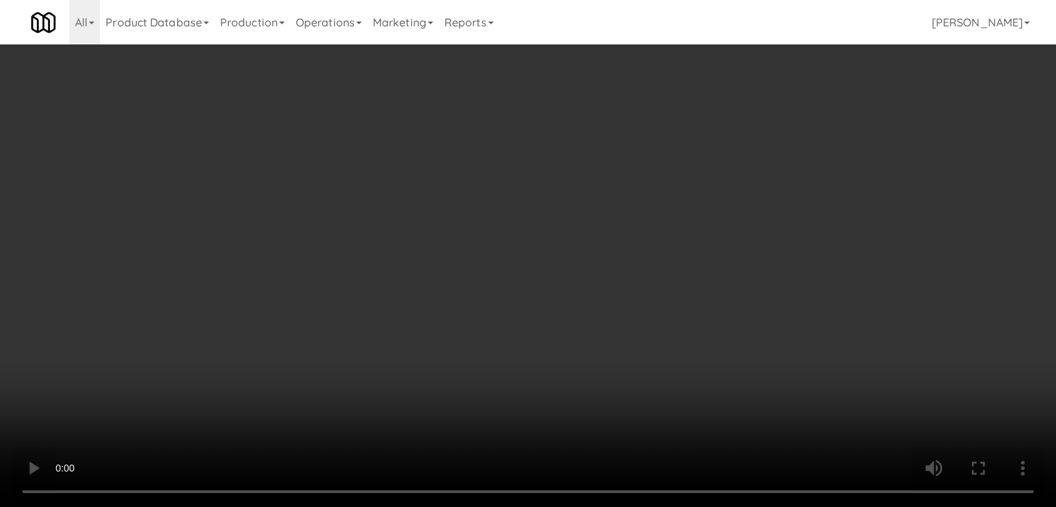
scroll to position [12049, 0]
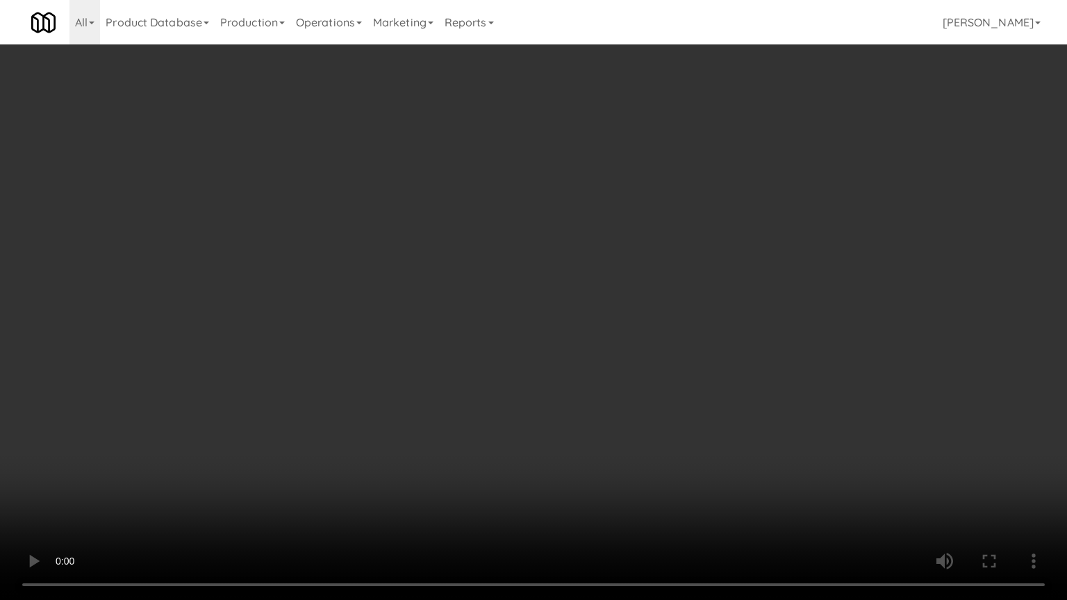
click at [565, 425] on video at bounding box center [533, 300] width 1067 height 600
click at [565, 415] on video at bounding box center [533, 300] width 1067 height 600
click at [564, 413] on video at bounding box center [533, 300] width 1067 height 600
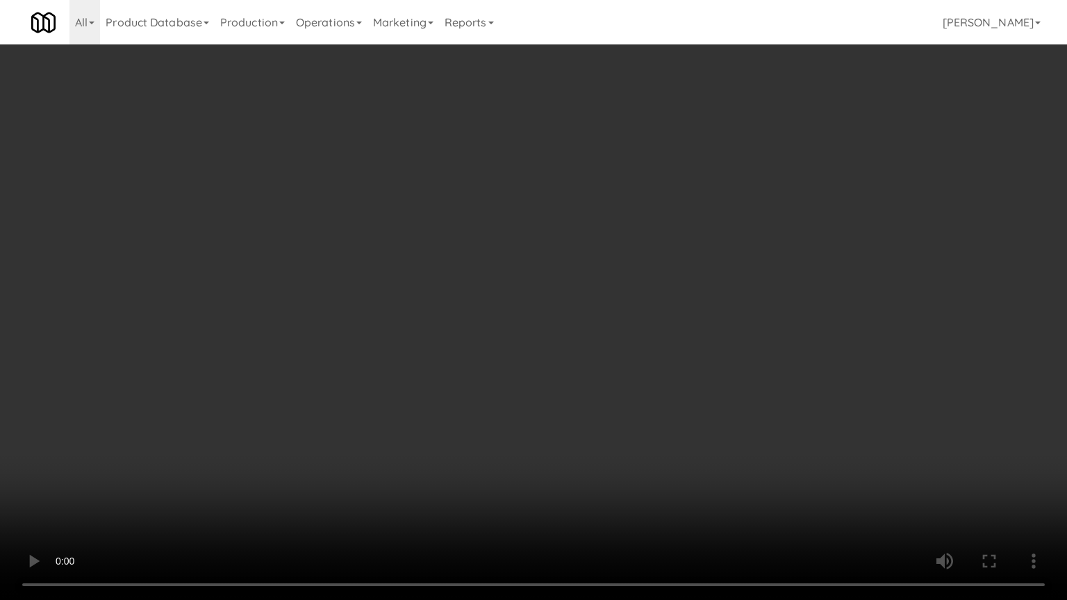
click at [564, 413] on video at bounding box center [533, 300] width 1067 height 600
click at [565, 415] on video at bounding box center [533, 300] width 1067 height 600
drag, startPoint x: 565, startPoint y: 415, endPoint x: 714, endPoint y: 242, distance: 228.0
click at [566, 413] on video at bounding box center [533, 300] width 1067 height 600
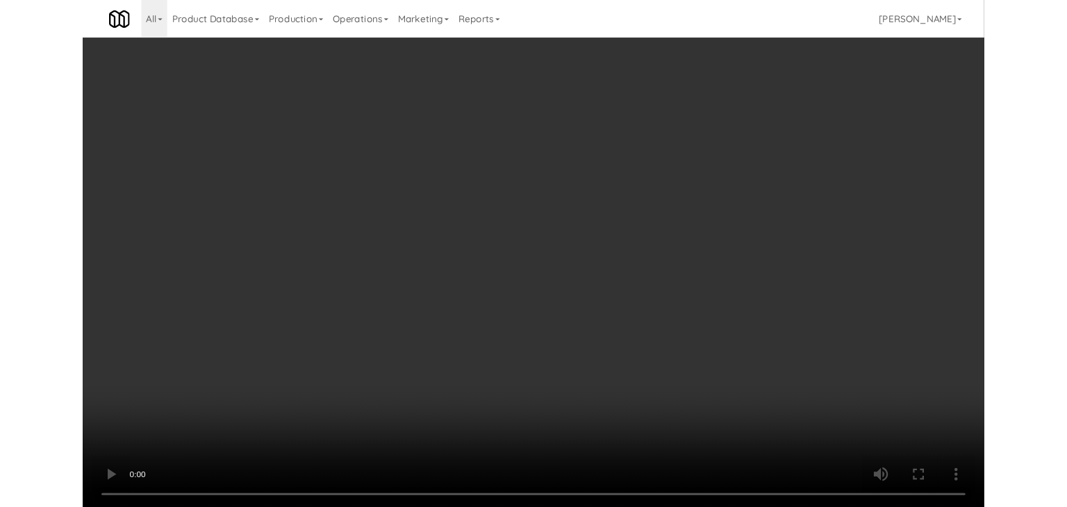
scroll to position [12067, 0]
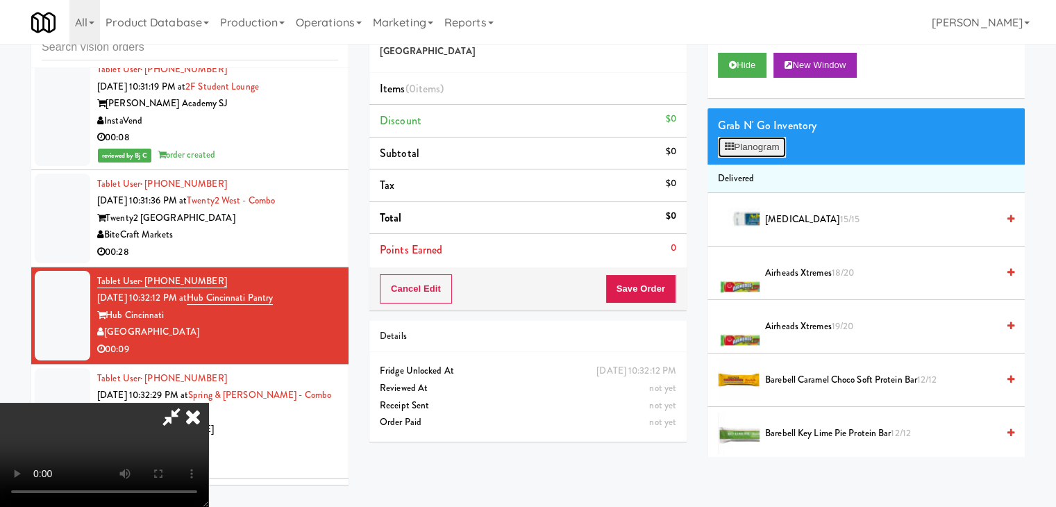
click at [758, 153] on button "Planogram" at bounding box center [752, 147] width 68 height 21
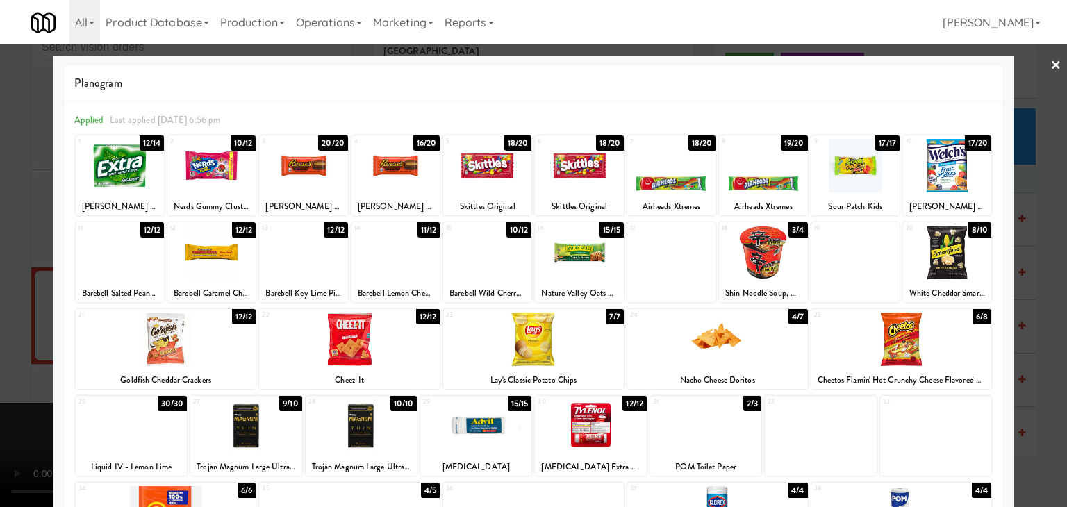
click at [403, 178] on div at bounding box center [395, 165] width 88 height 53
drag, startPoint x: 7, startPoint y: 306, endPoint x: 322, endPoint y: 364, distance: 320.5
click at [19, 306] on div at bounding box center [533, 253] width 1067 height 507
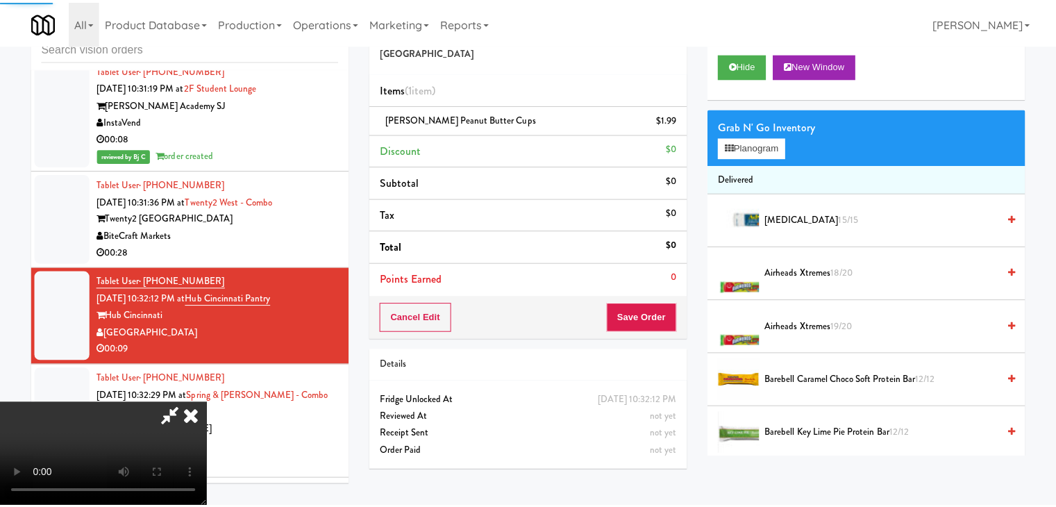
scroll to position [12067, 0]
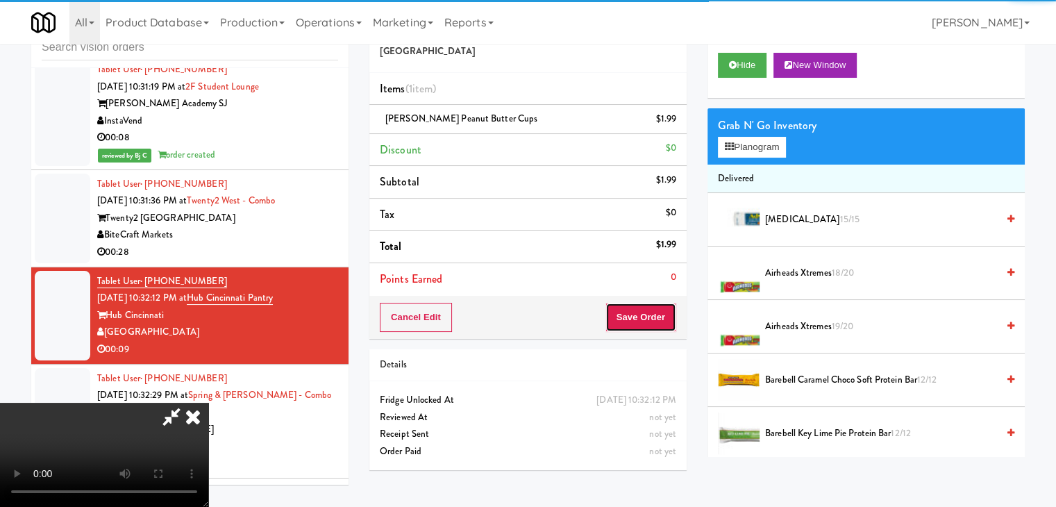
click at [661, 311] on button "Save Order" at bounding box center [641, 317] width 71 height 29
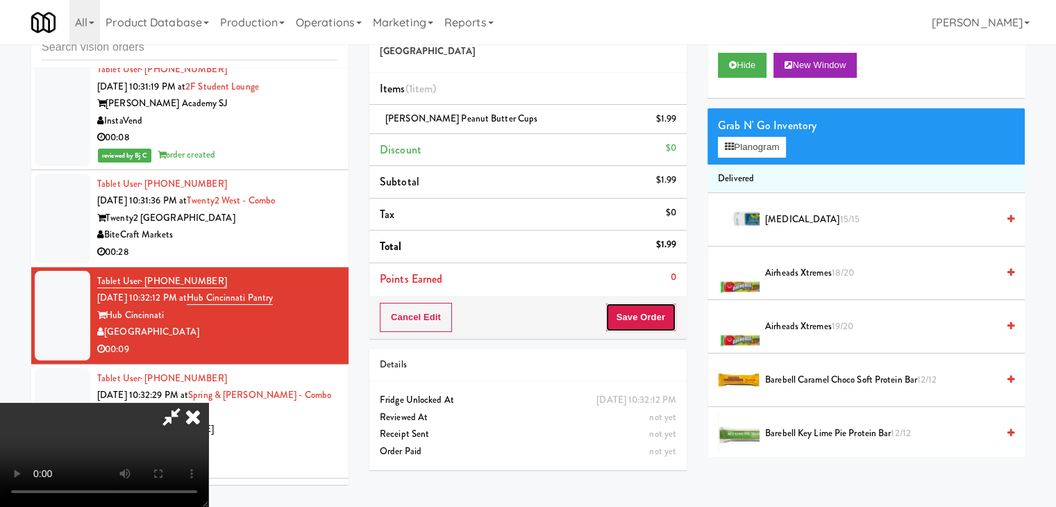
click at [661, 311] on button "Save Order" at bounding box center [641, 317] width 71 height 29
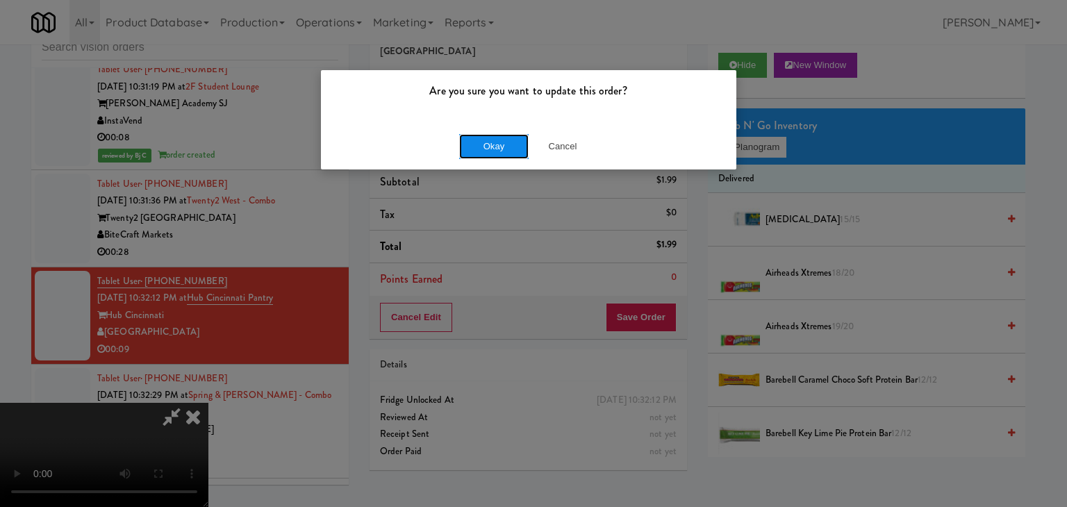
click at [475, 147] on button "Okay" at bounding box center [493, 146] width 69 height 25
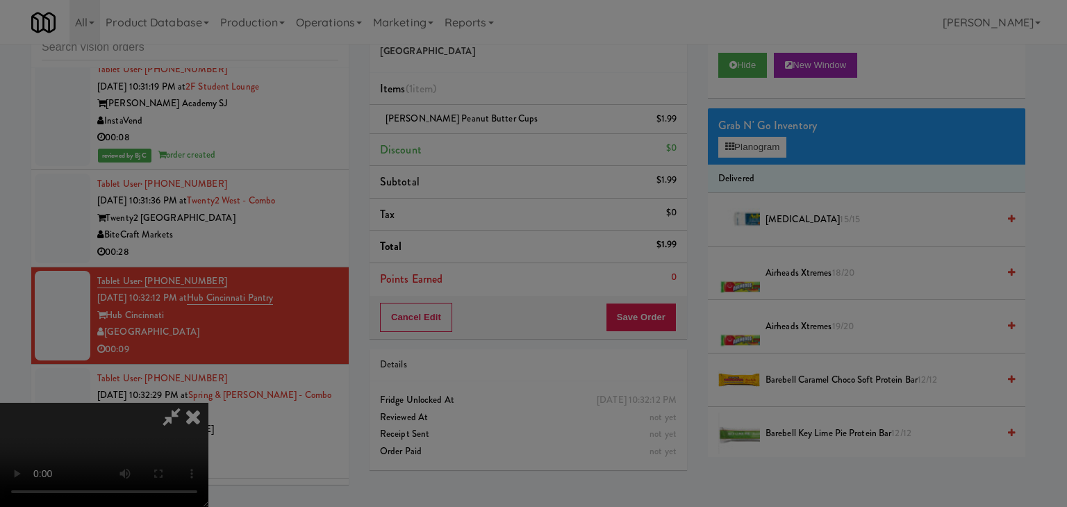
click at [475, 144] on div "Okay Cancel" at bounding box center [528, 120] width 415 height 47
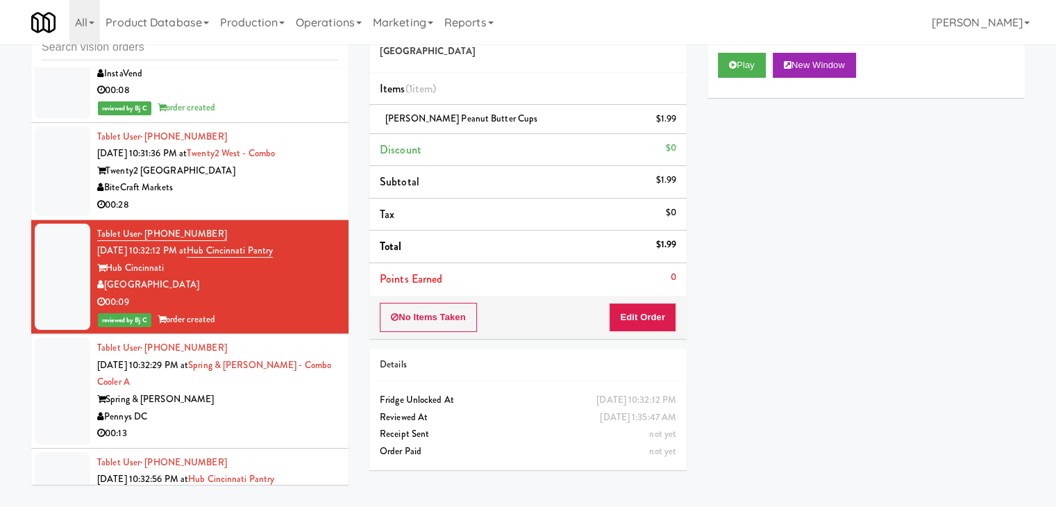
scroll to position [12136, 0]
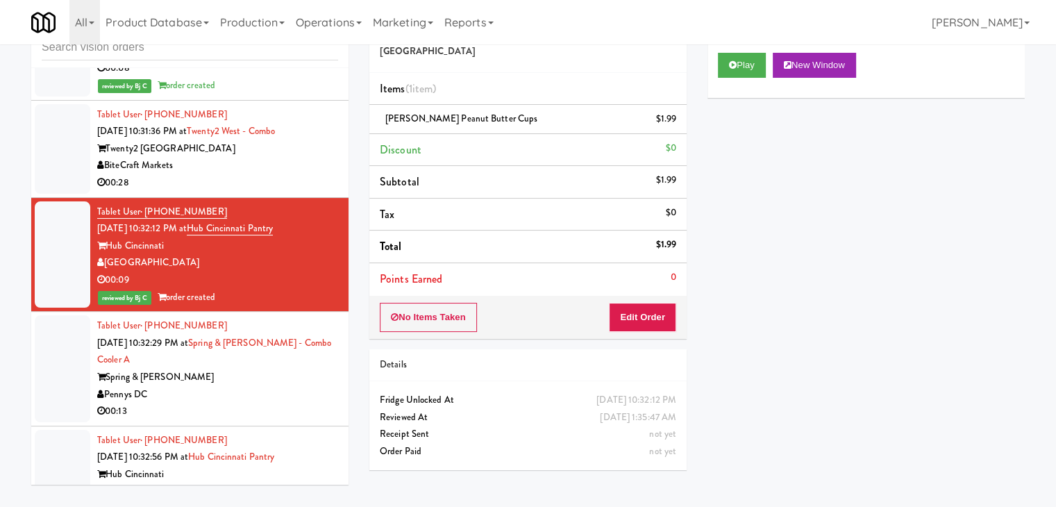
click at [250, 369] on div "Spring & Thayer" at bounding box center [217, 377] width 241 height 17
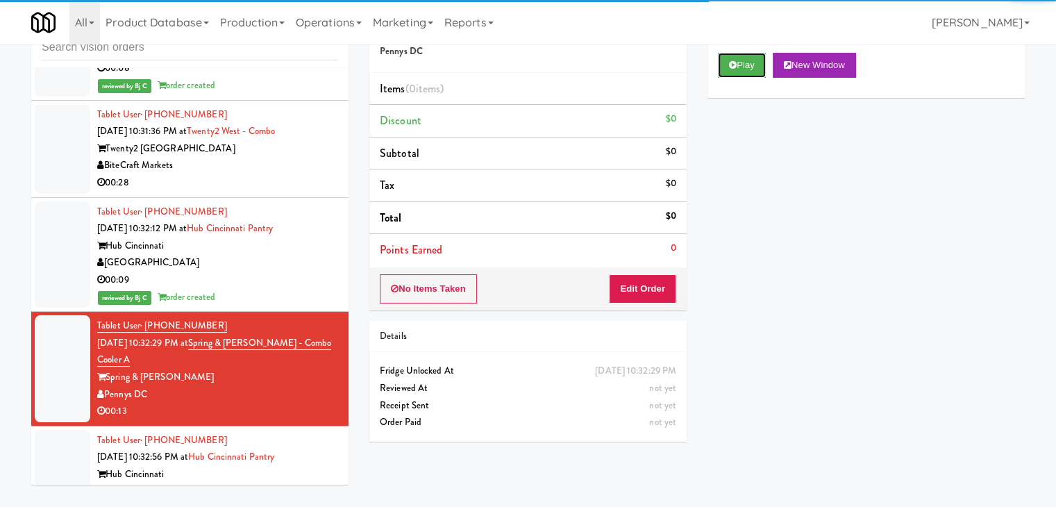
click at [731, 69] on button "Play" at bounding box center [742, 65] width 48 height 25
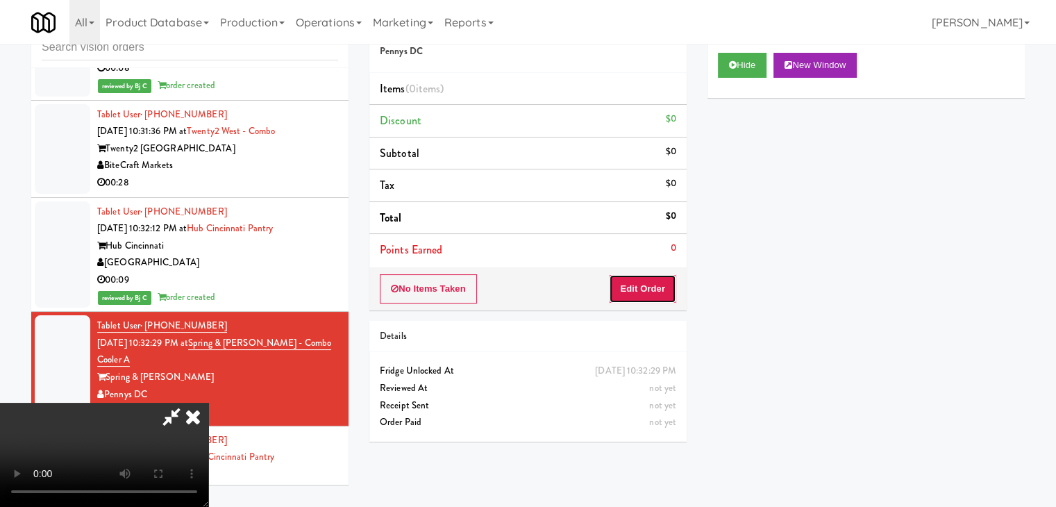
click at [655, 274] on button "Edit Order" at bounding box center [642, 288] width 67 height 29
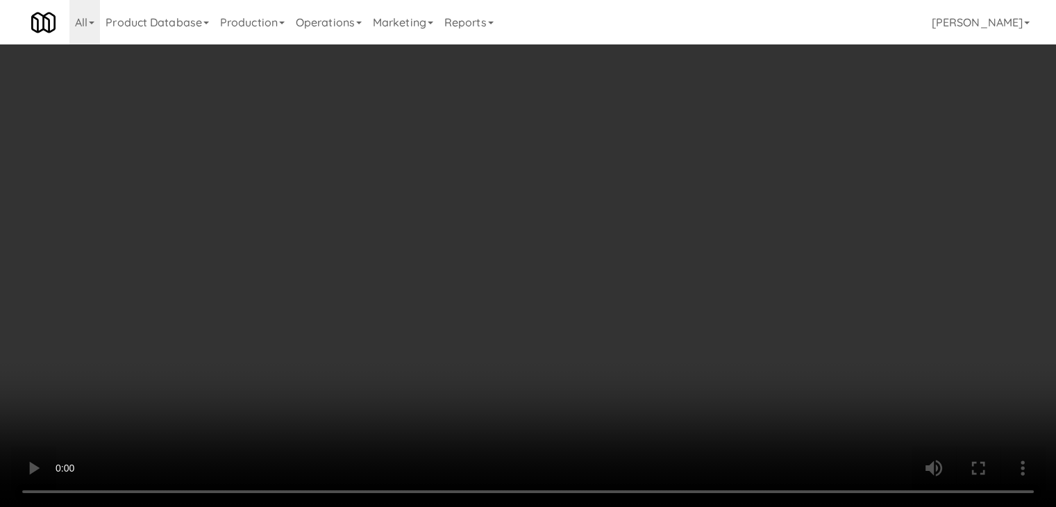
scroll to position [12119, 0]
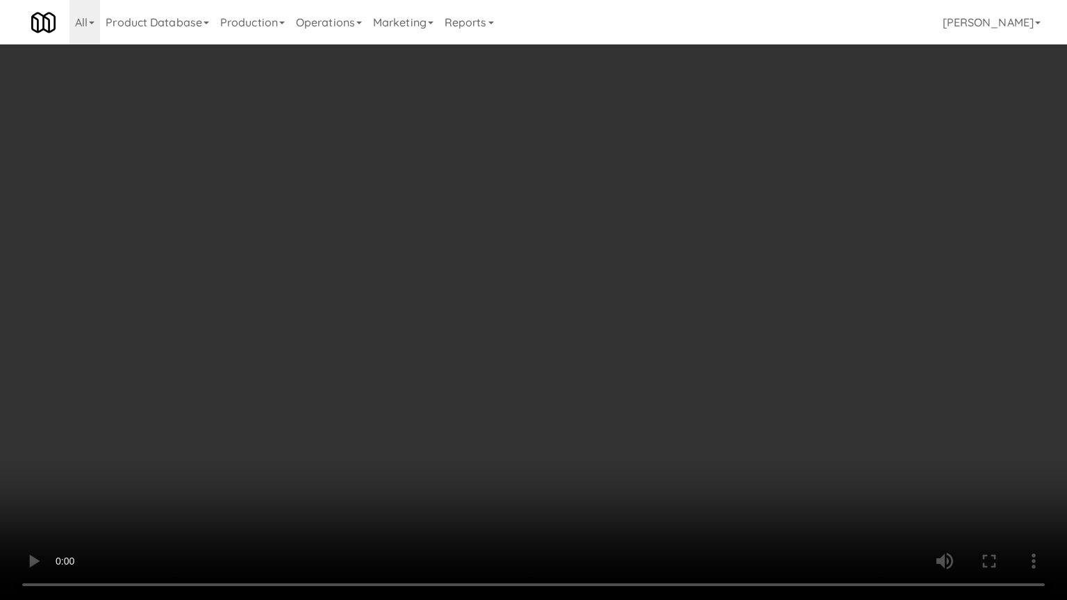
click at [572, 422] on video at bounding box center [533, 300] width 1067 height 600
click at [574, 417] on video at bounding box center [533, 300] width 1067 height 600
click at [588, 394] on video at bounding box center [533, 300] width 1067 height 600
click at [633, 331] on video at bounding box center [533, 300] width 1067 height 600
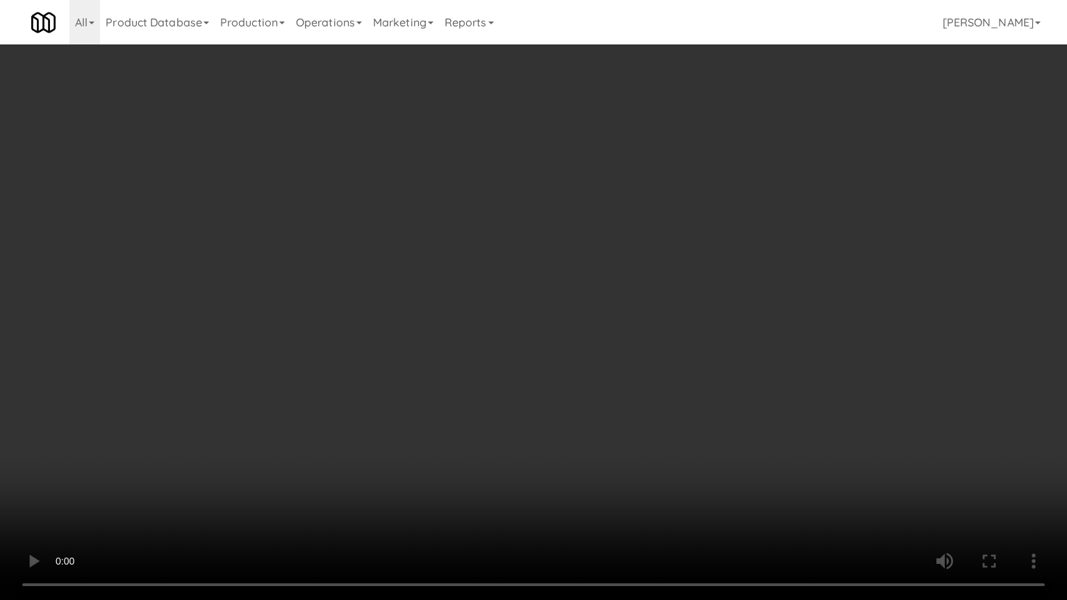
drag, startPoint x: 633, startPoint y: 331, endPoint x: 739, endPoint y: 181, distance: 183.3
click at [633, 328] on video at bounding box center [533, 300] width 1067 height 600
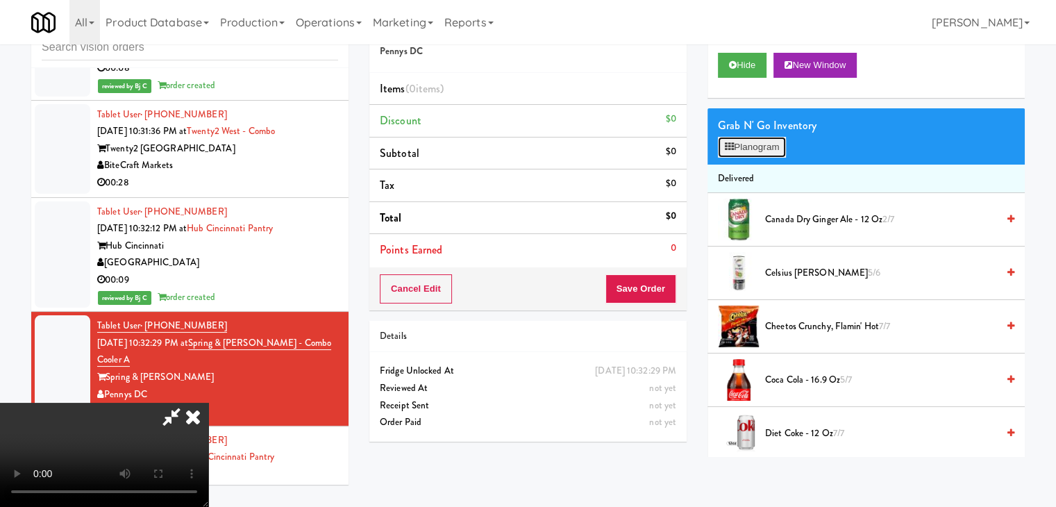
click at [781, 153] on button "Planogram" at bounding box center [752, 147] width 68 height 21
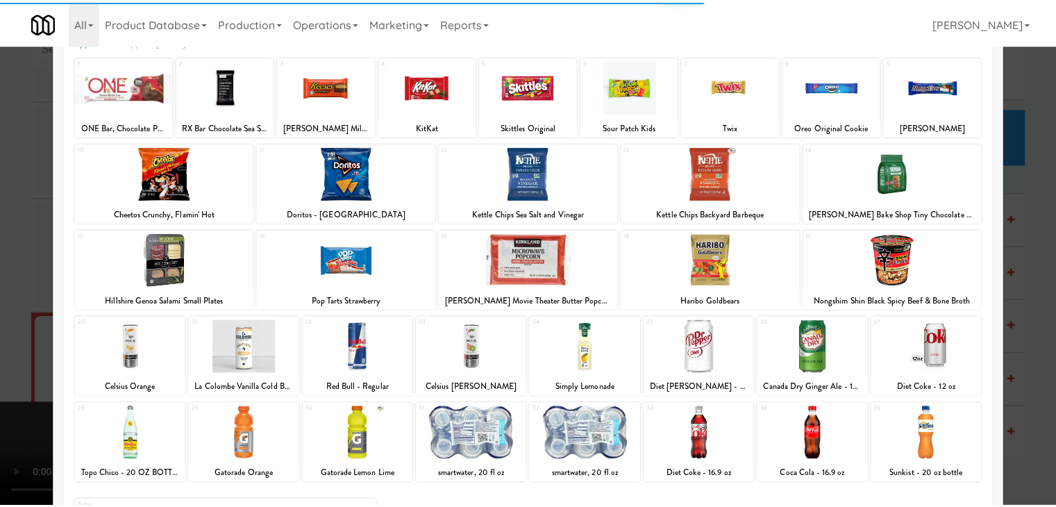
scroll to position [175, 0]
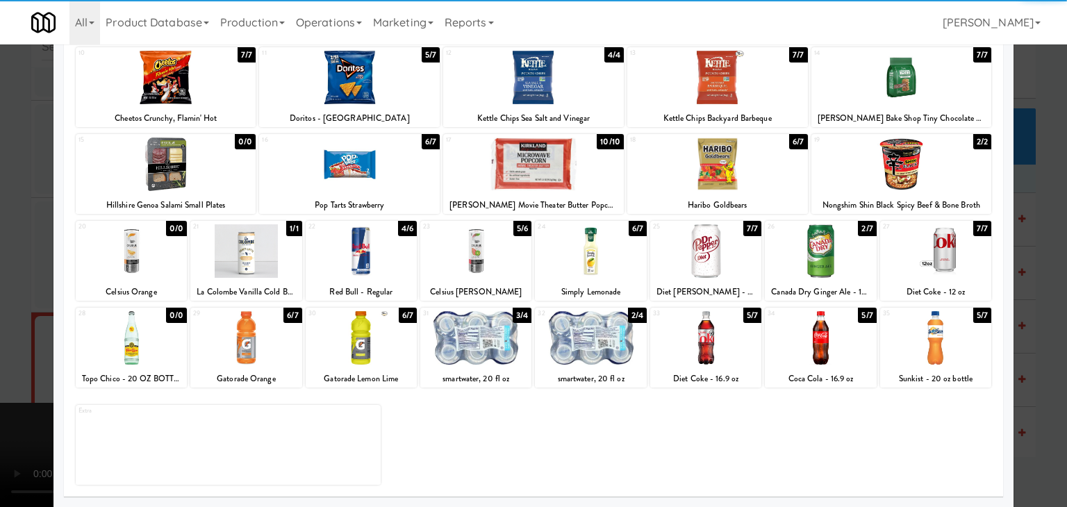
click at [813, 328] on div at bounding box center [820, 337] width 111 height 53
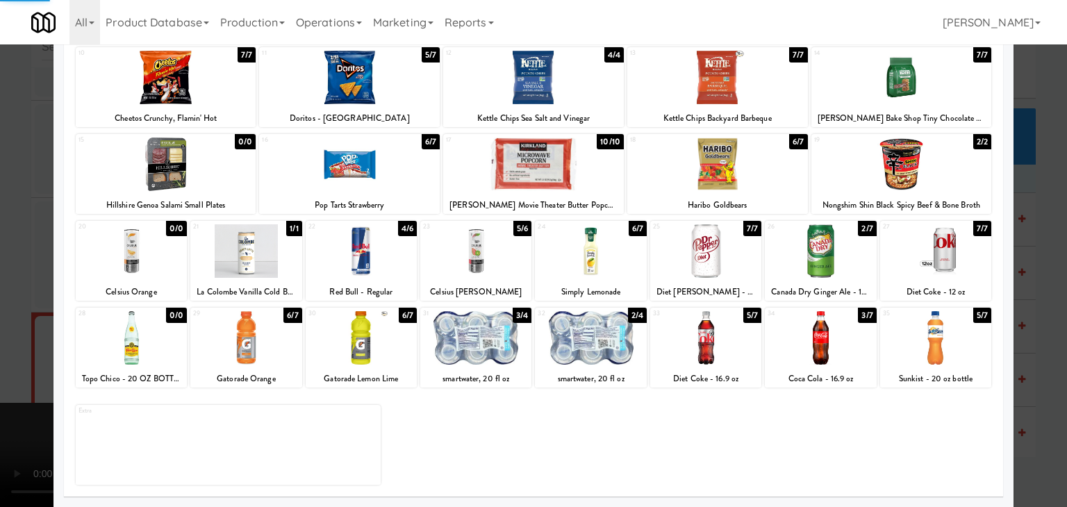
drag, startPoint x: 0, startPoint y: 252, endPoint x: 256, endPoint y: 259, distance: 255.7
click at [8, 252] on div at bounding box center [533, 253] width 1067 height 507
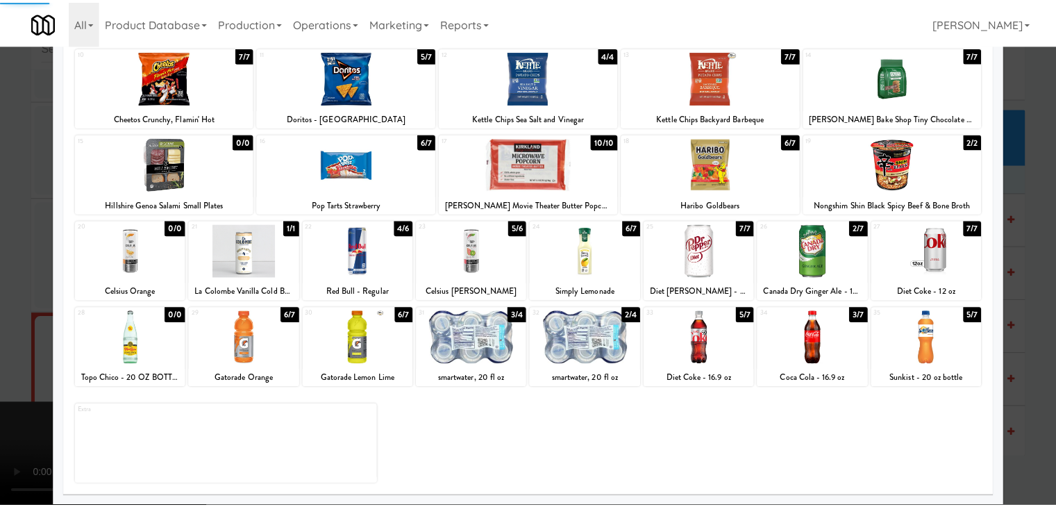
scroll to position [12136, 0]
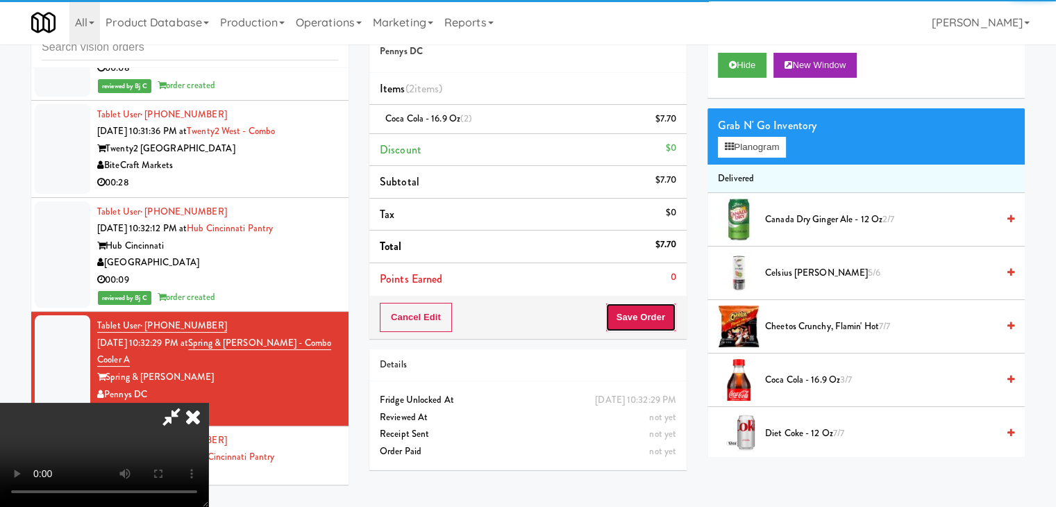
click at [670, 313] on button "Save Order" at bounding box center [641, 317] width 71 height 29
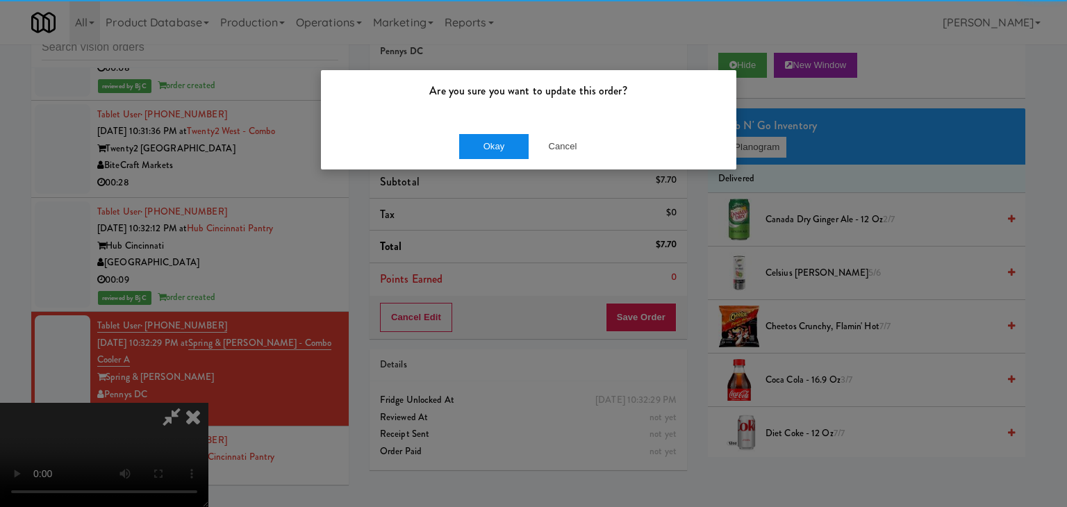
click at [506, 133] on div "Okay Cancel" at bounding box center [528, 146] width 415 height 47
click at [501, 140] on button "Okay" at bounding box center [493, 146] width 69 height 25
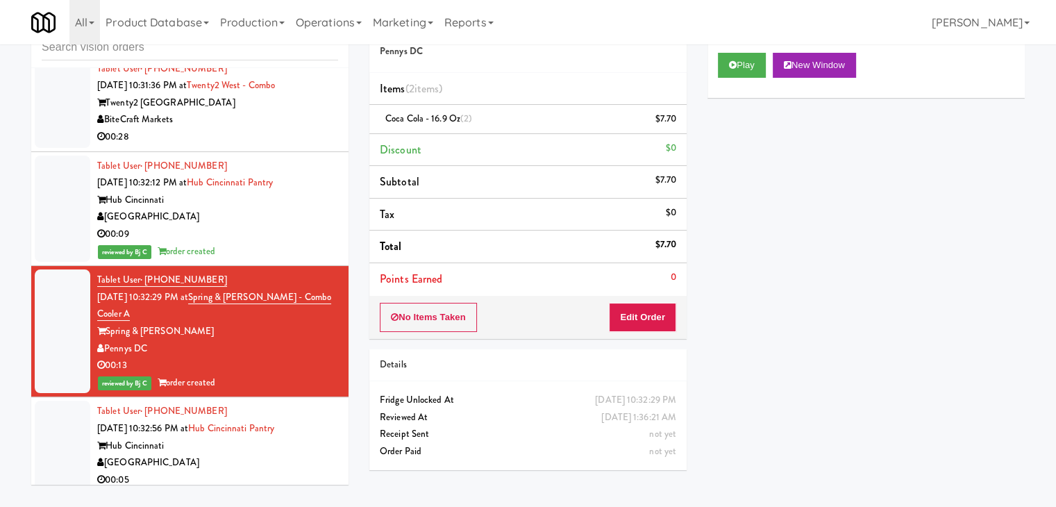
scroll to position [12275, 0]
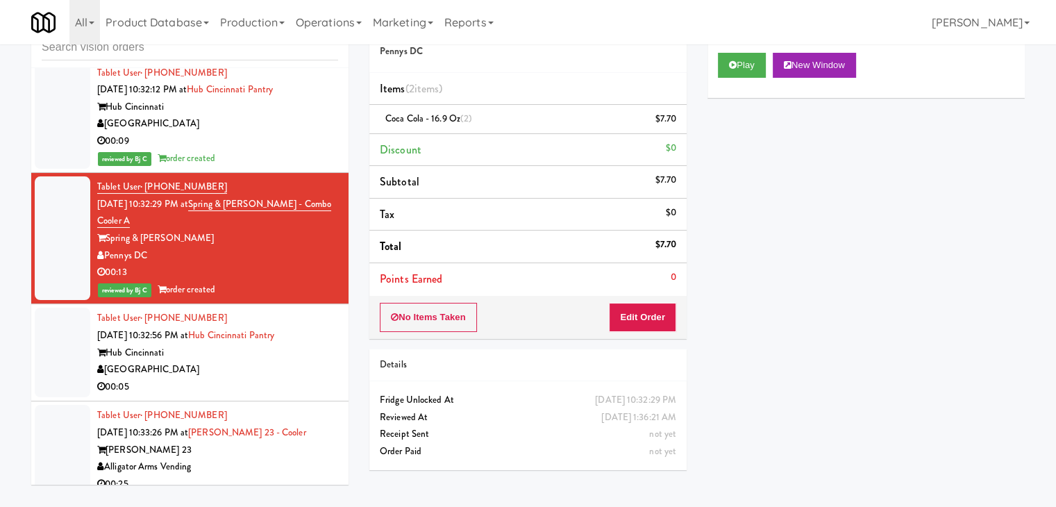
click at [266, 361] on div "[GEOGRAPHIC_DATA]" at bounding box center [217, 369] width 241 height 17
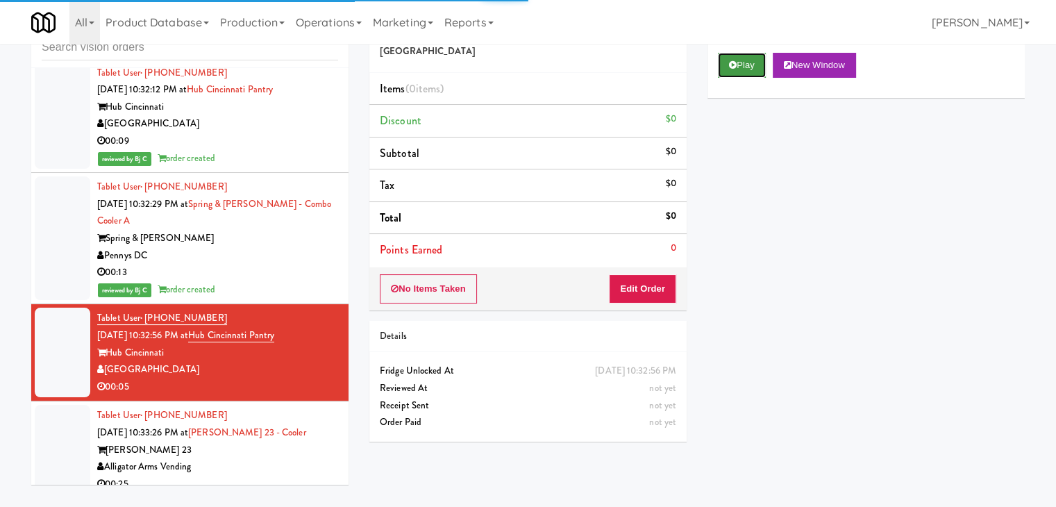
click at [748, 56] on button "Play" at bounding box center [742, 65] width 48 height 25
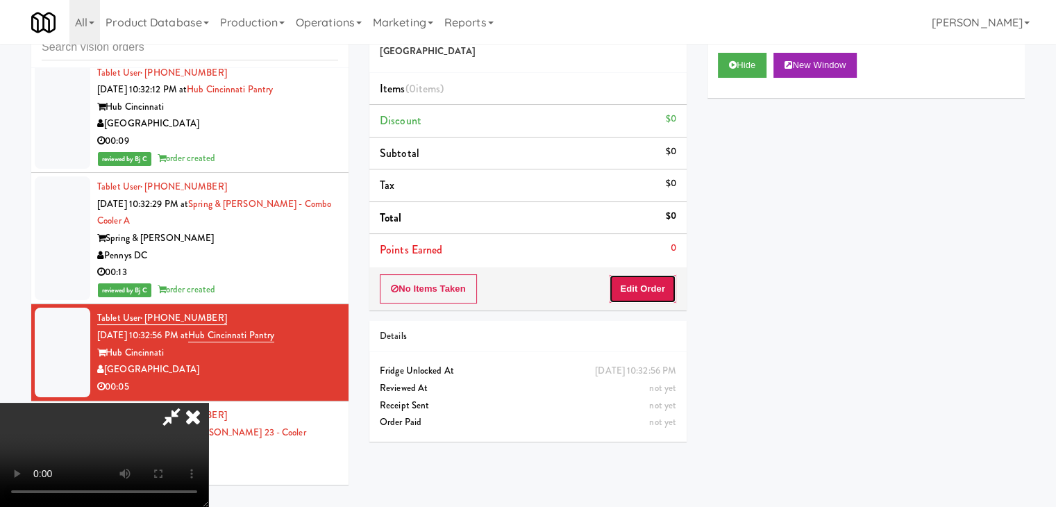
click at [639, 288] on button "Edit Order" at bounding box center [642, 288] width 67 height 29
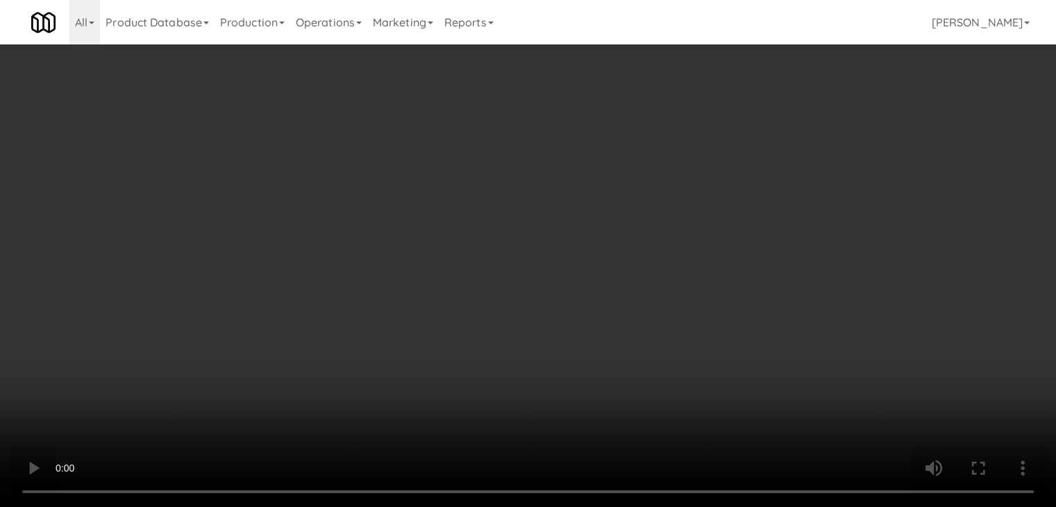
scroll to position [12258, 0]
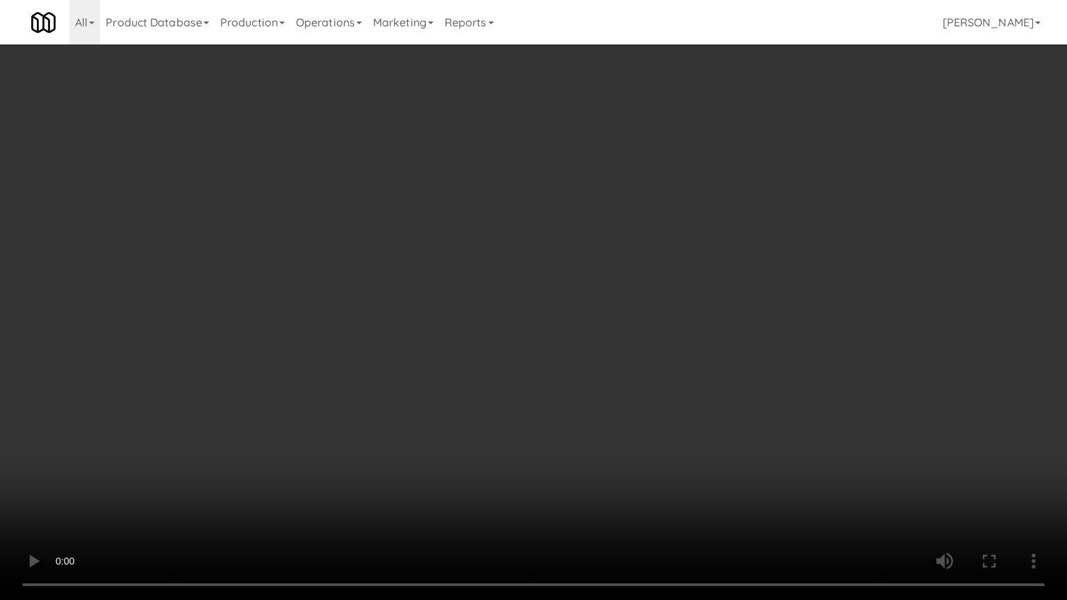
click at [570, 397] on video at bounding box center [533, 300] width 1067 height 600
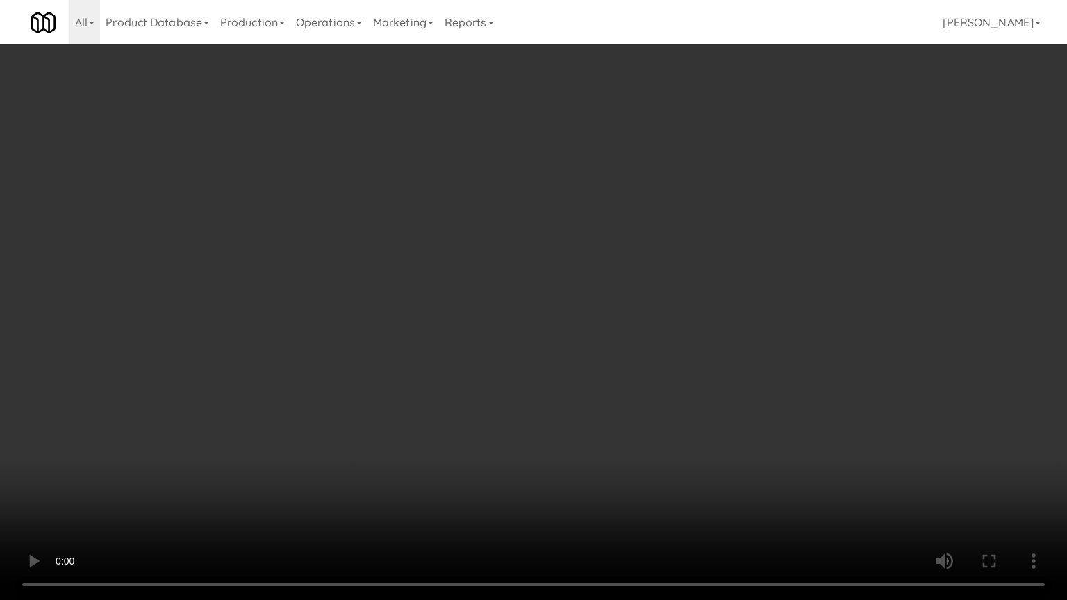
click at [597, 476] on video at bounding box center [533, 300] width 1067 height 600
click at [660, 452] on video at bounding box center [533, 300] width 1067 height 600
drag, startPoint x: 660, startPoint y: 452, endPoint x: 672, endPoint y: 359, distance: 93.8
click at [661, 450] on video at bounding box center [533, 300] width 1067 height 600
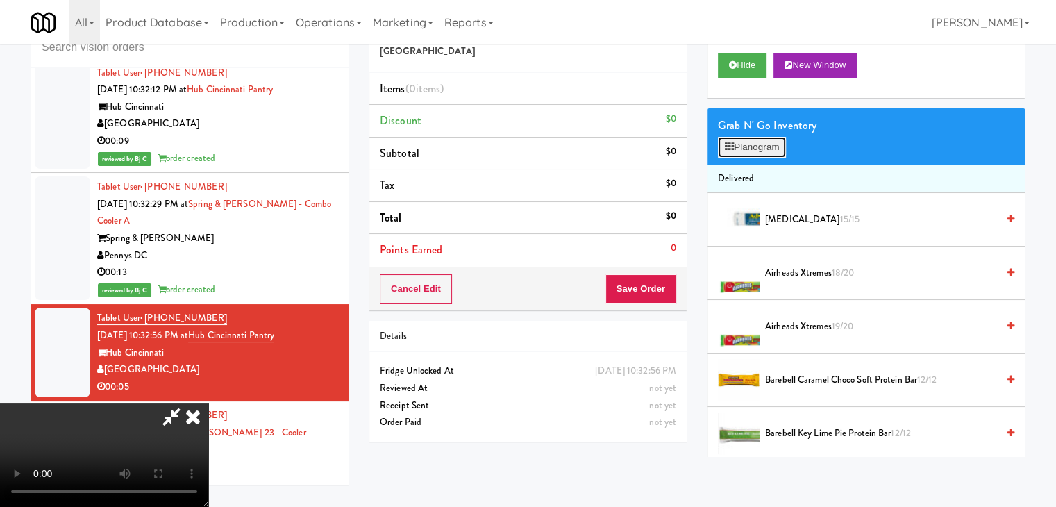
click at [759, 144] on button "Planogram" at bounding box center [752, 147] width 68 height 21
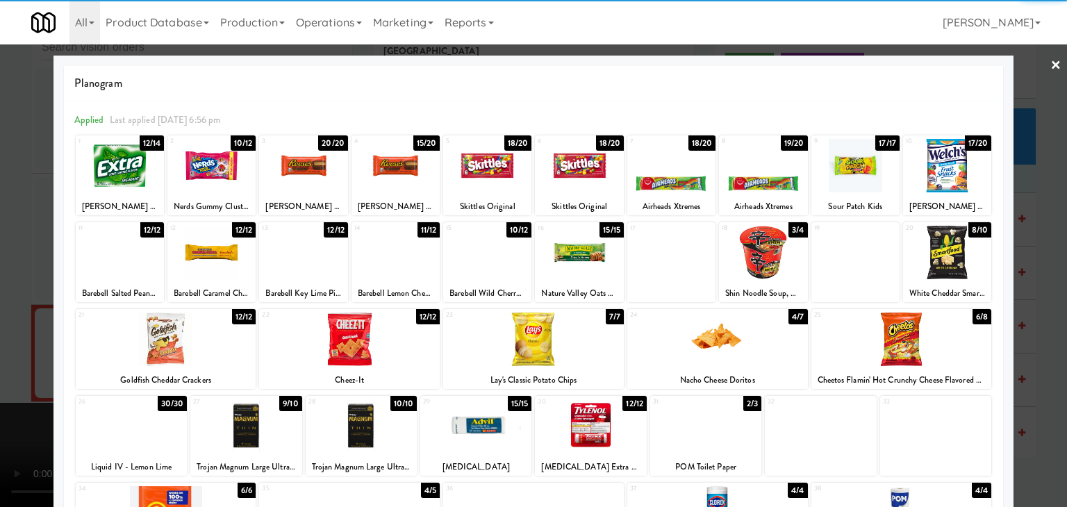
click at [0, 364] on div at bounding box center [533, 253] width 1067 height 507
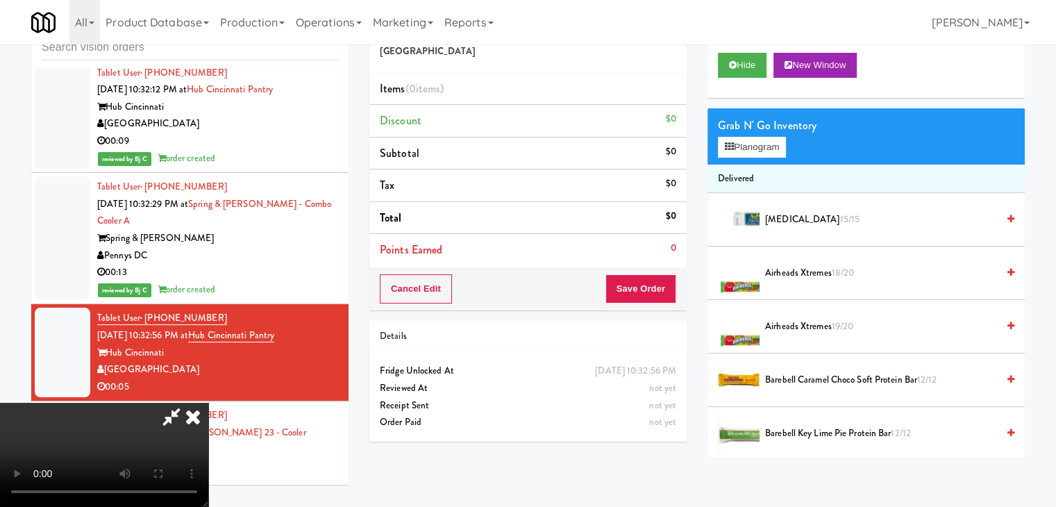
click at [208, 415] on video at bounding box center [104, 455] width 208 height 104
click at [208, 413] on video at bounding box center [104, 455] width 208 height 104
click at [208, 412] on video at bounding box center [104, 455] width 208 height 104
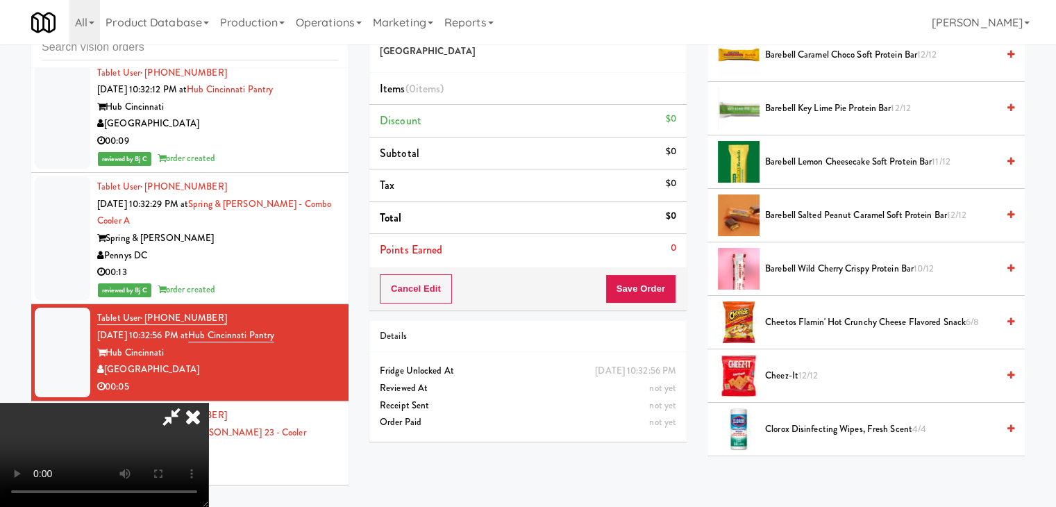
scroll to position [347, 0]
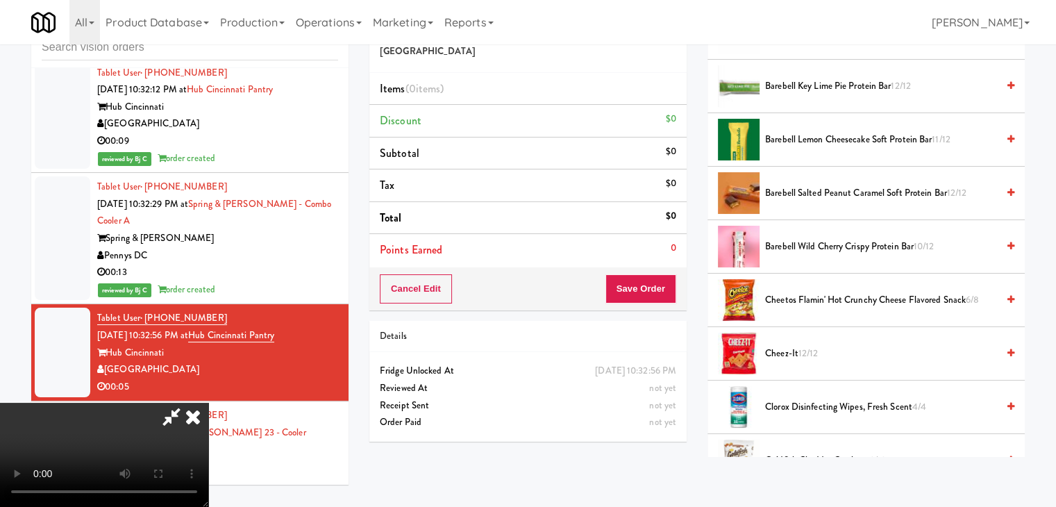
click at [811, 358] on span "Cheez-It 12/12" at bounding box center [881, 353] width 232 height 17
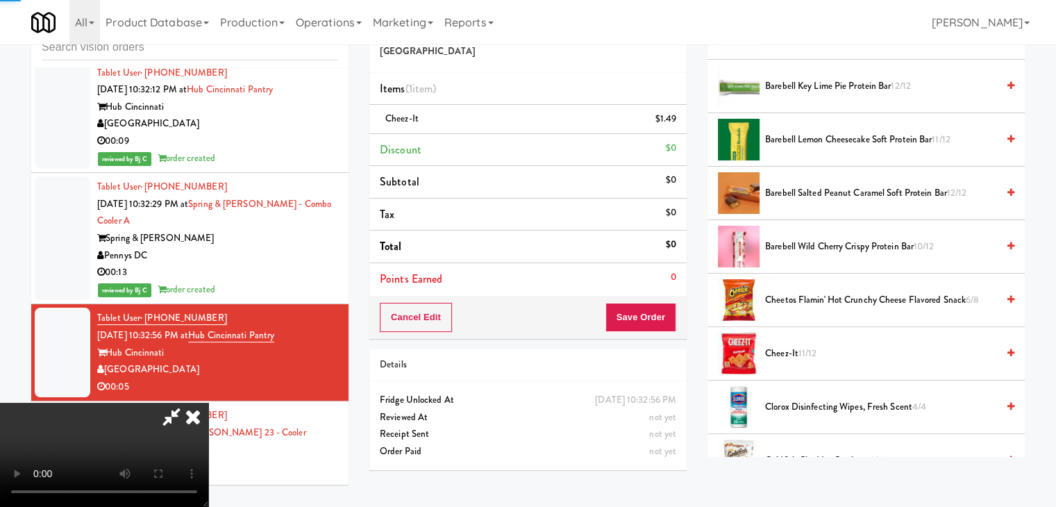
click at [208, 403] on video at bounding box center [104, 455] width 208 height 104
click at [652, 320] on button "Save Order" at bounding box center [641, 317] width 71 height 29
click at [652, 318] on button "Save Order" at bounding box center [641, 317] width 71 height 29
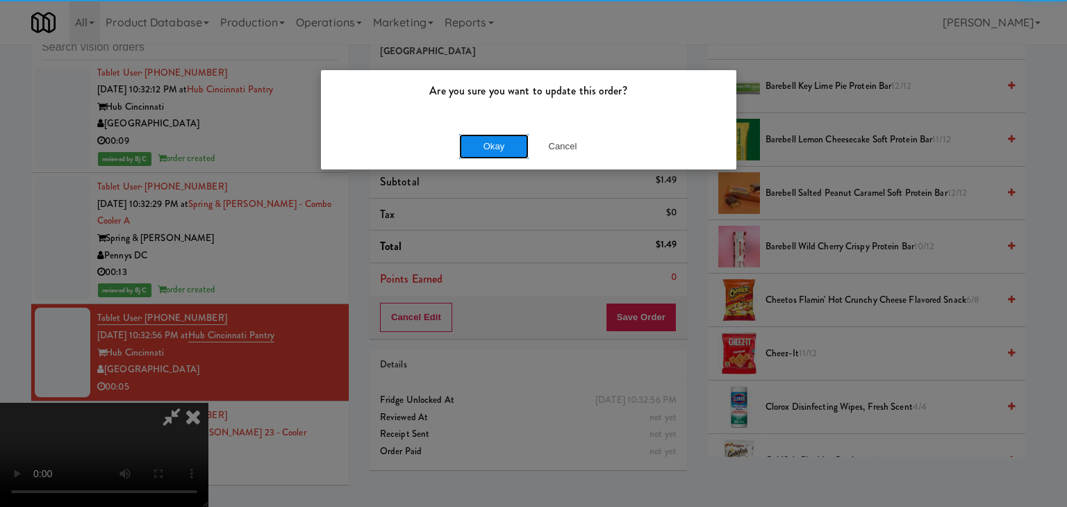
click at [489, 147] on button "Okay" at bounding box center [493, 146] width 69 height 25
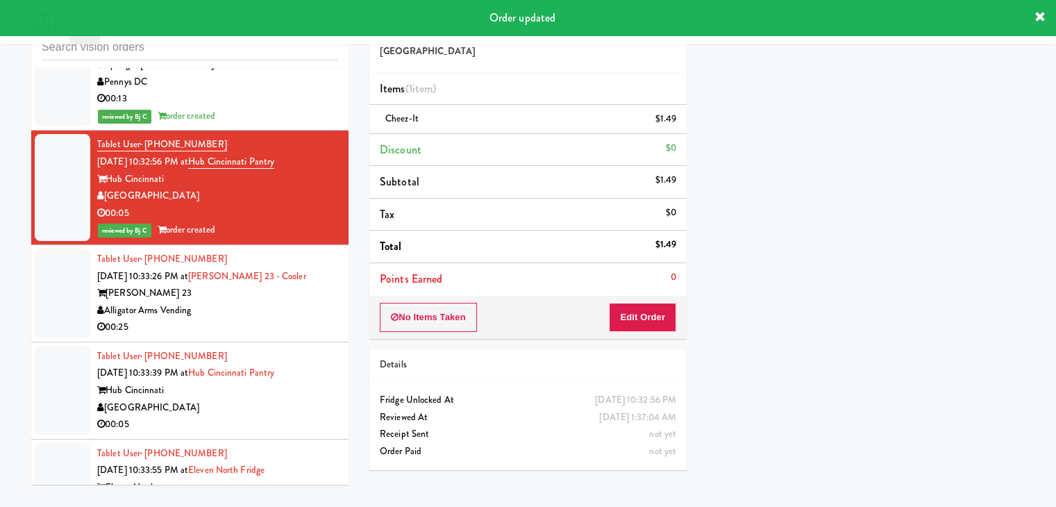
scroll to position [12483, 0]
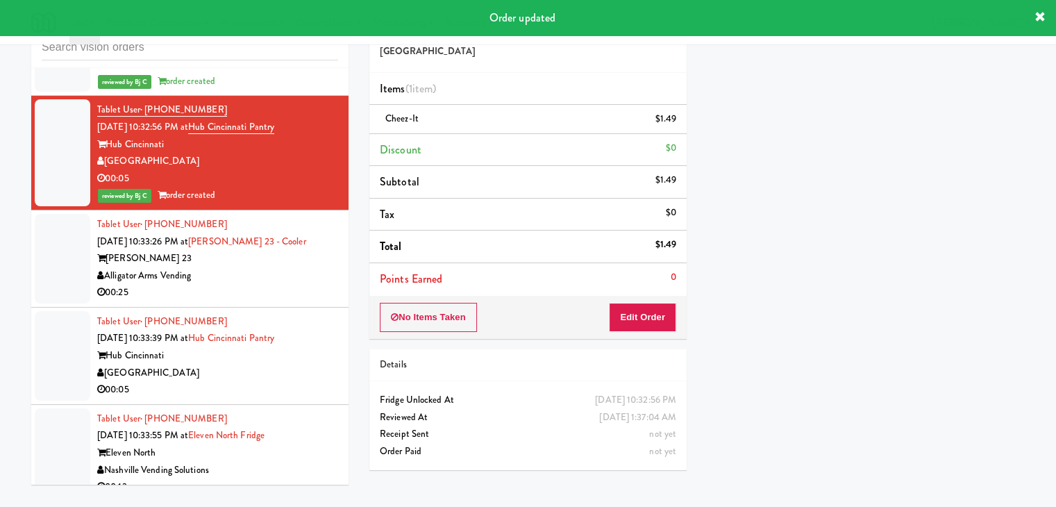
drag, startPoint x: 290, startPoint y: 170, endPoint x: 301, endPoint y: 176, distance: 12.4
click at [294, 216] on div "Tablet User · (402) 802-4317 Sep 3, 2025 10:33:26 PM at Elliston 23 - Cooler El…" at bounding box center [217, 258] width 241 height 85
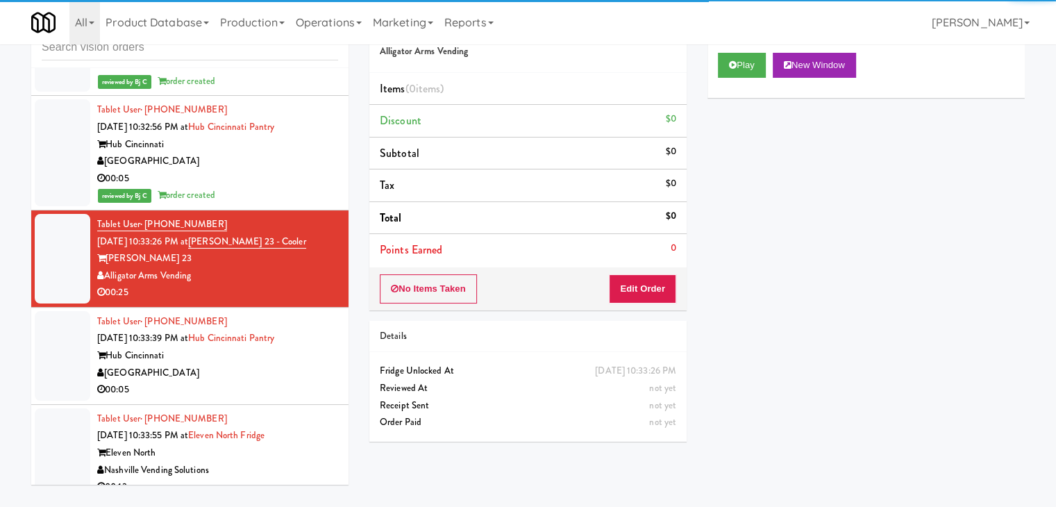
click at [294, 365] on div "[GEOGRAPHIC_DATA]" at bounding box center [217, 373] width 241 height 17
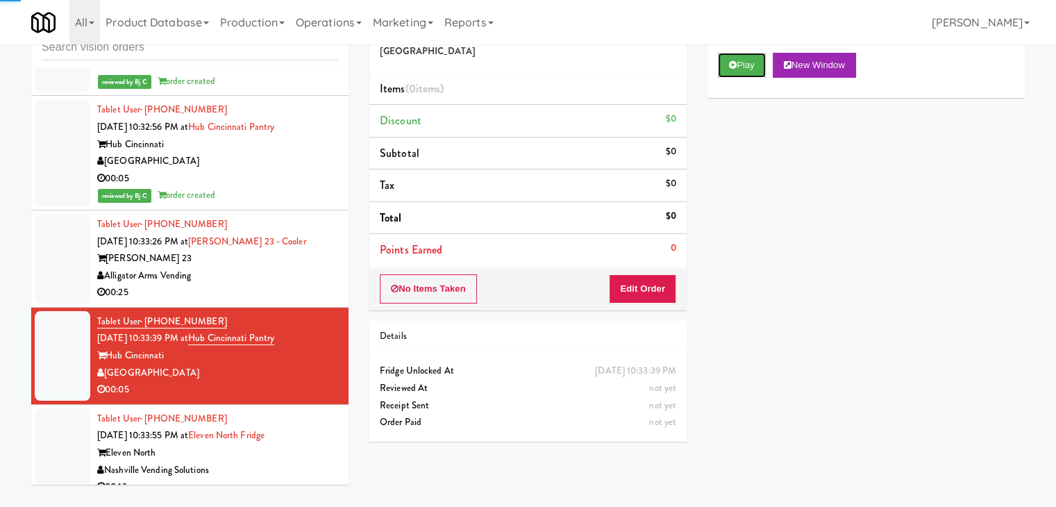
drag, startPoint x: 743, startPoint y: 62, endPoint x: 710, endPoint y: 134, distance: 79.6
click at [742, 70] on button "Play" at bounding box center [742, 65] width 48 height 25
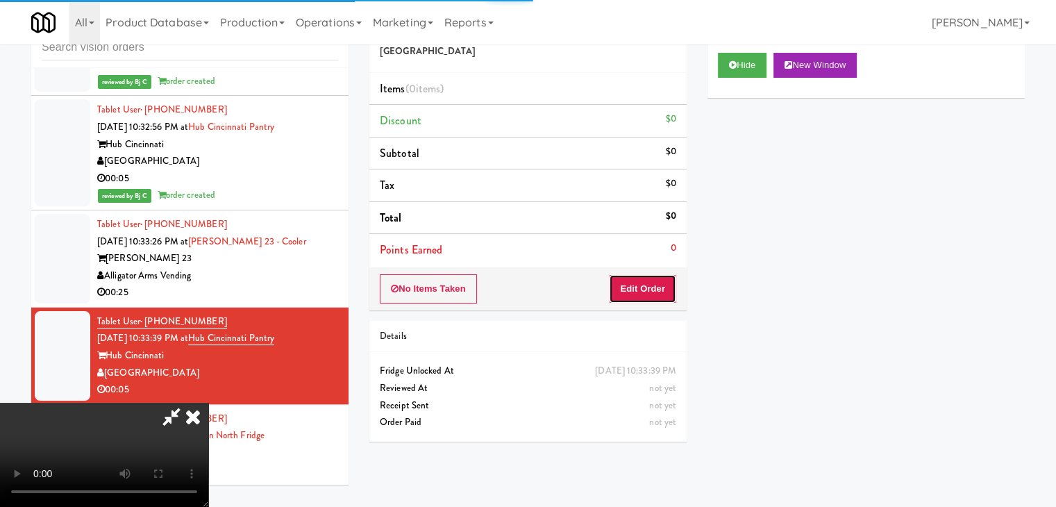
click at [636, 279] on button "Edit Order" at bounding box center [642, 288] width 67 height 29
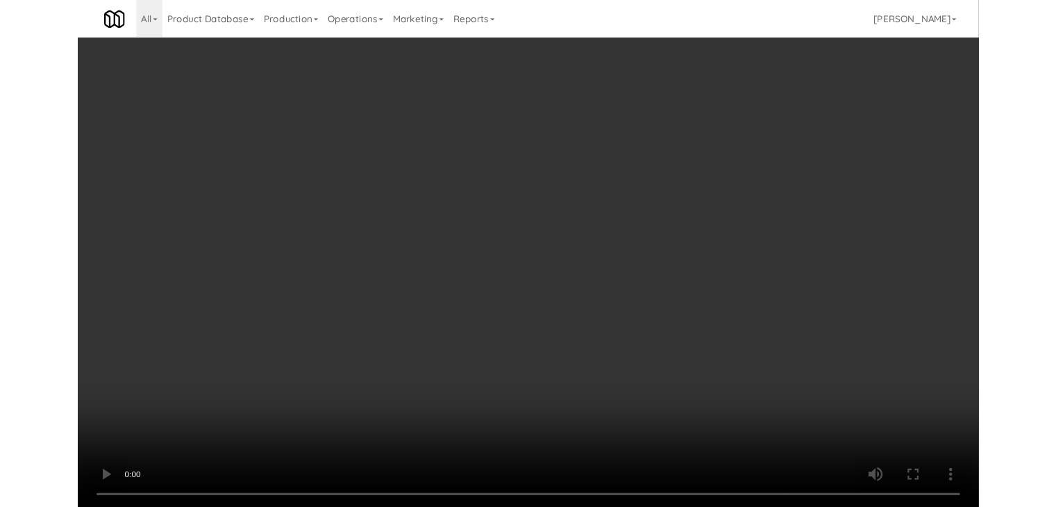
scroll to position [12466, 0]
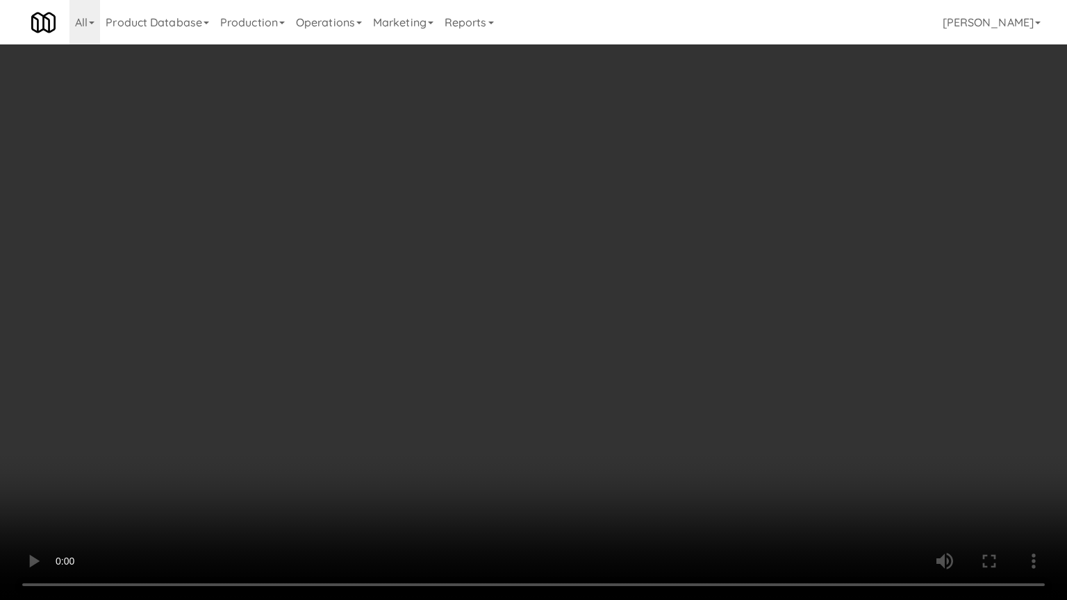
click at [565, 440] on video at bounding box center [533, 300] width 1067 height 600
click at [677, 475] on video at bounding box center [533, 300] width 1067 height 600
click at [672, 477] on video at bounding box center [533, 300] width 1067 height 600
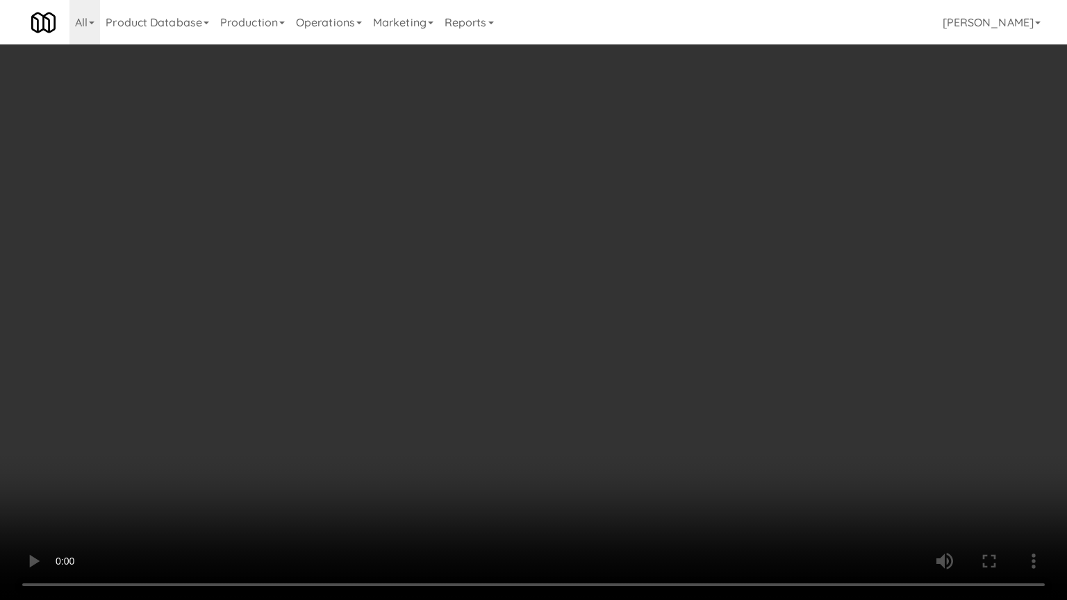
click at [645, 417] on video at bounding box center [533, 300] width 1067 height 600
click at [643, 417] on video at bounding box center [533, 300] width 1067 height 600
click at [642, 430] on video at bounding box center [533, 300] width 1067 height 600
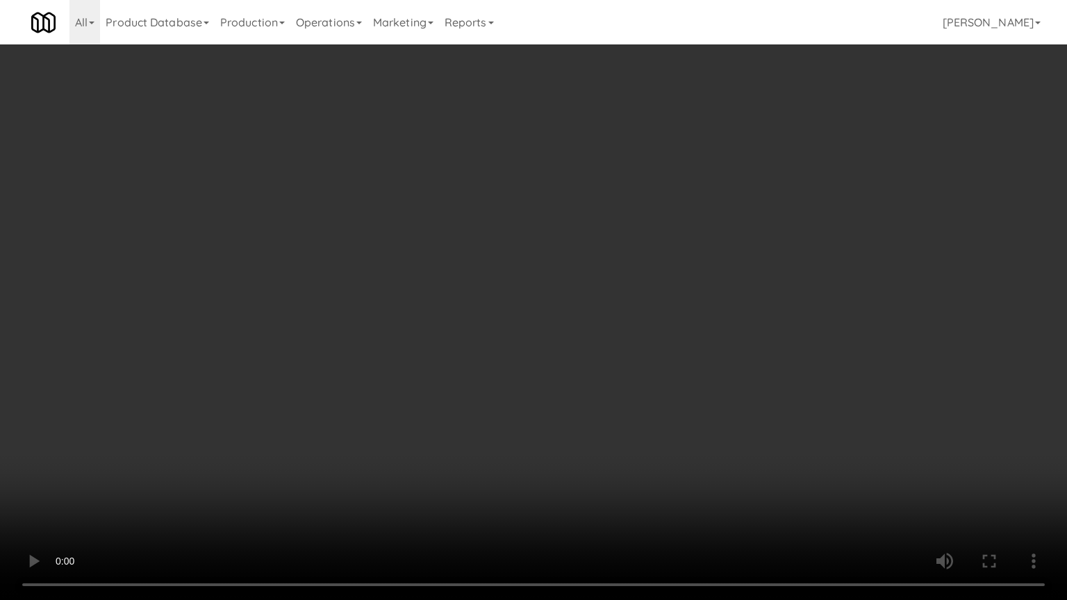
click at [642, 430] on video at bounding box center [533, 300] width 1067 height 600
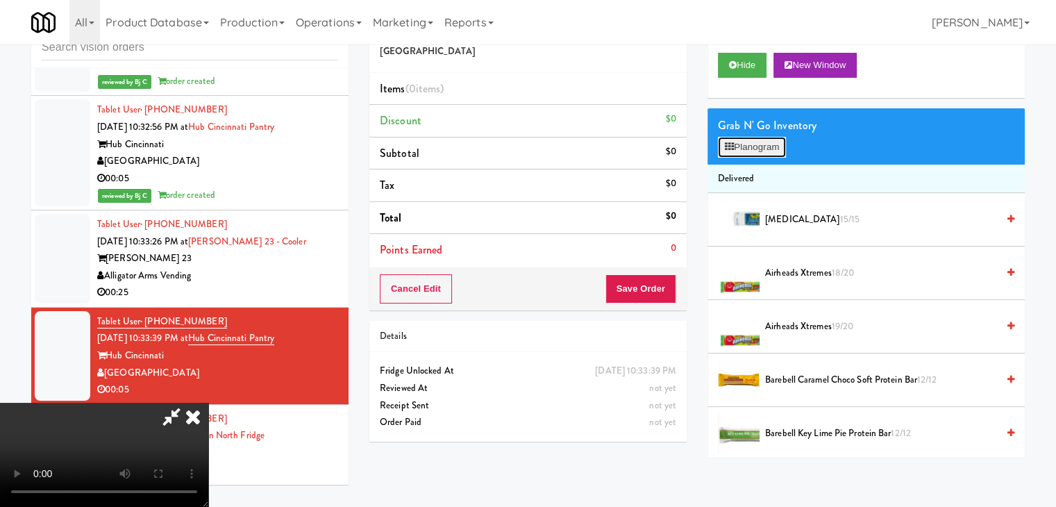
click at [760, 153] on button "Planogram" at bounding box center [752, 147] width 68 height 21
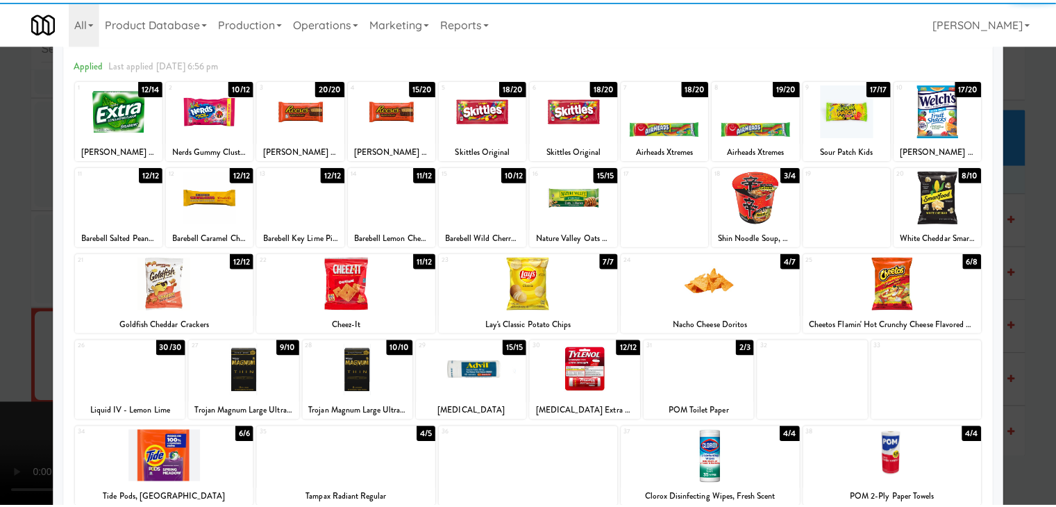
scroll to position [69, 0]
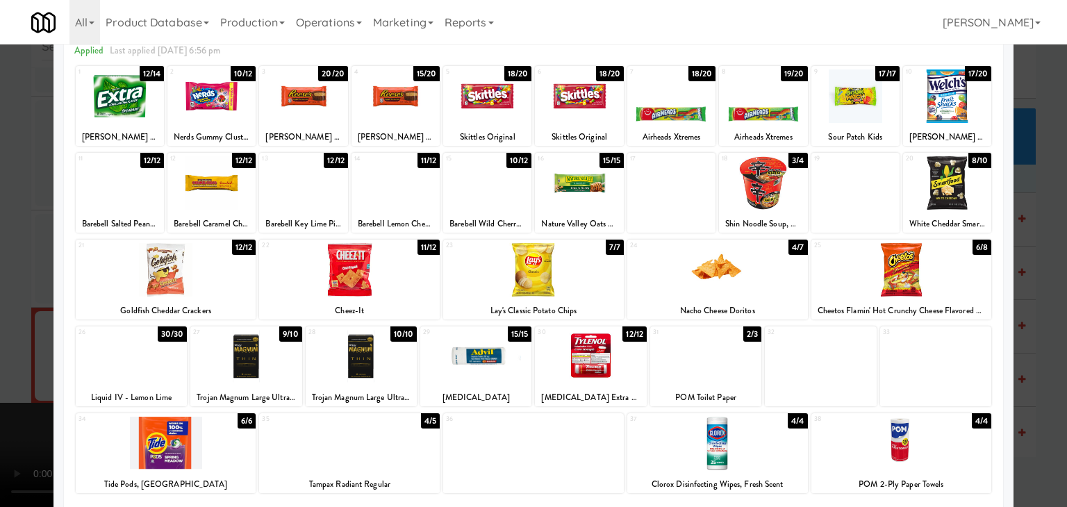
click at [667, 269] on div at bounding box center [717, 269] width 181 height 53
click at [4, 273] on div at bounding box center [533, 253] width 1067 height 507
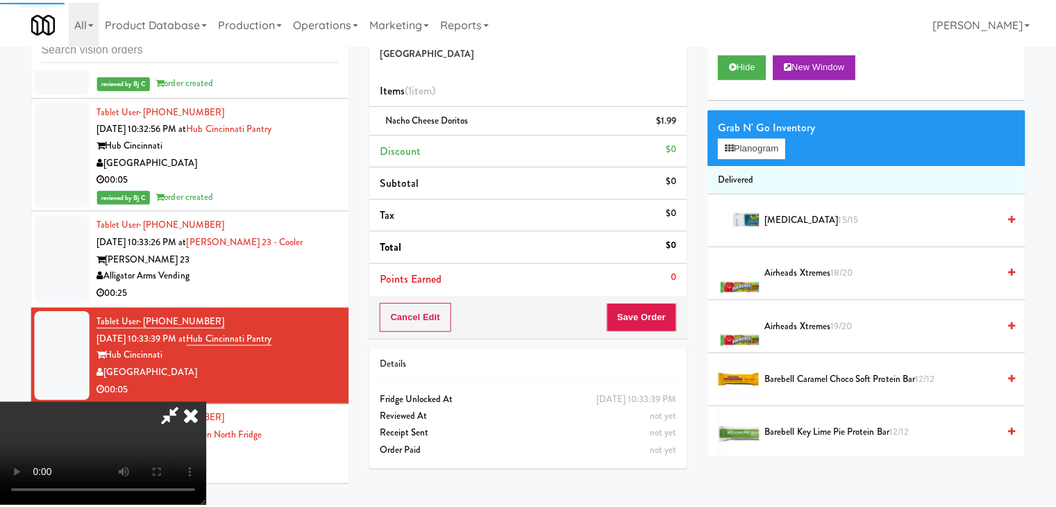
scroll to position [12483, 0]
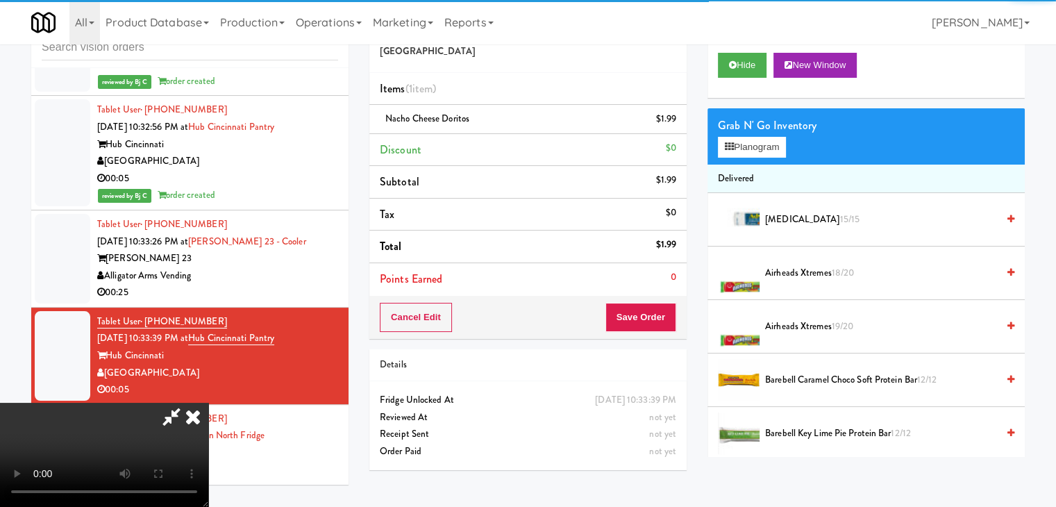
click at [208, 403] on video at bounding box center [104, 455] width 208 height 104
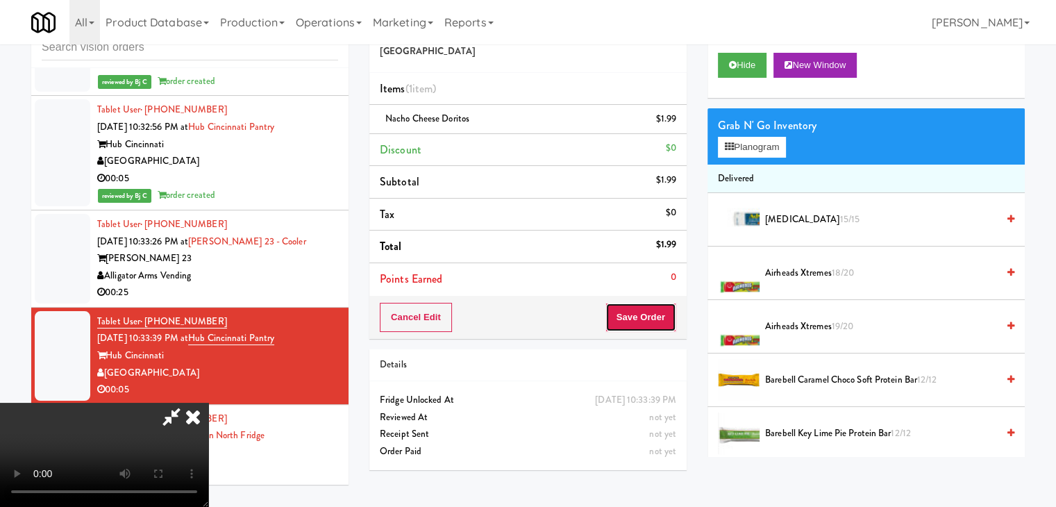
click at [640, 317] on button "Save Order" at bounding box center [641, 317] width 71 height 29
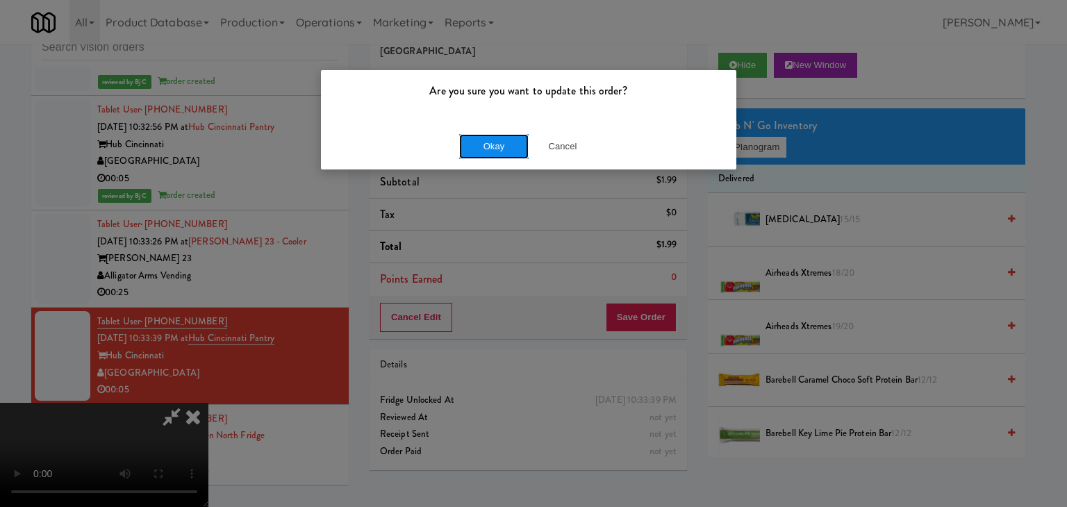
click at [489, 142] on button "Okay" at bounding box center [493, 146] width 69 height 25
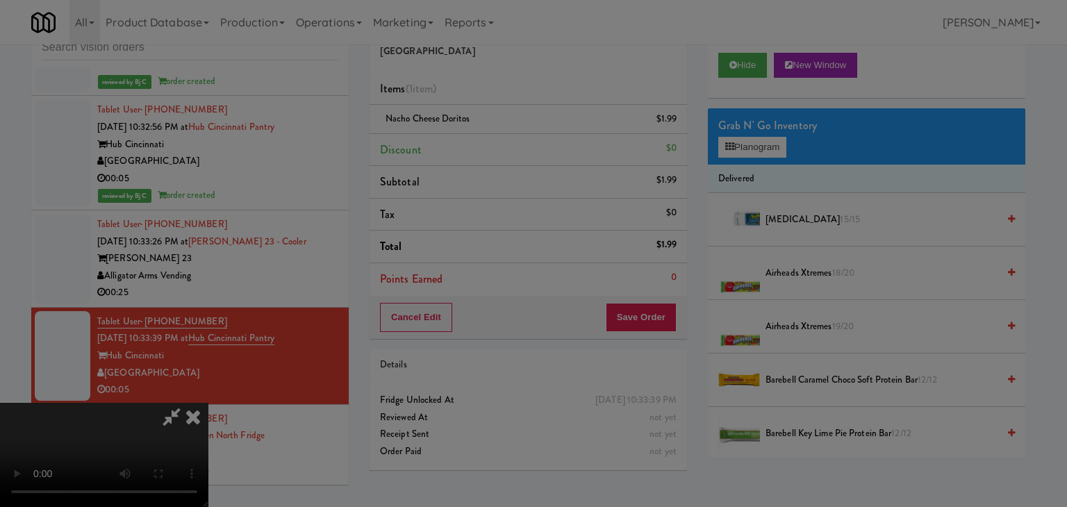
click at [489, 142] on div "Okay Cancel" at bounding box center [528, 120] width 415 height 47
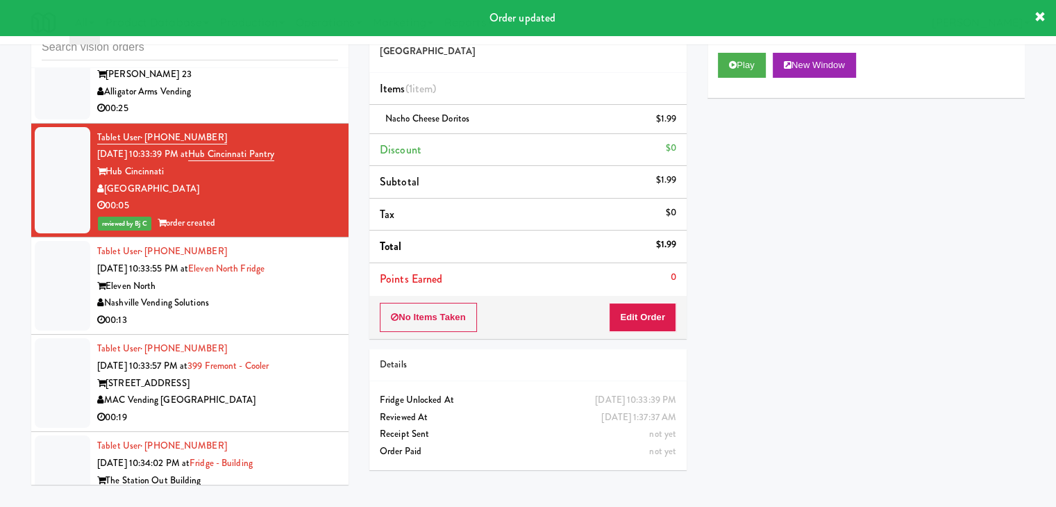
scroll to position [12692, 0]
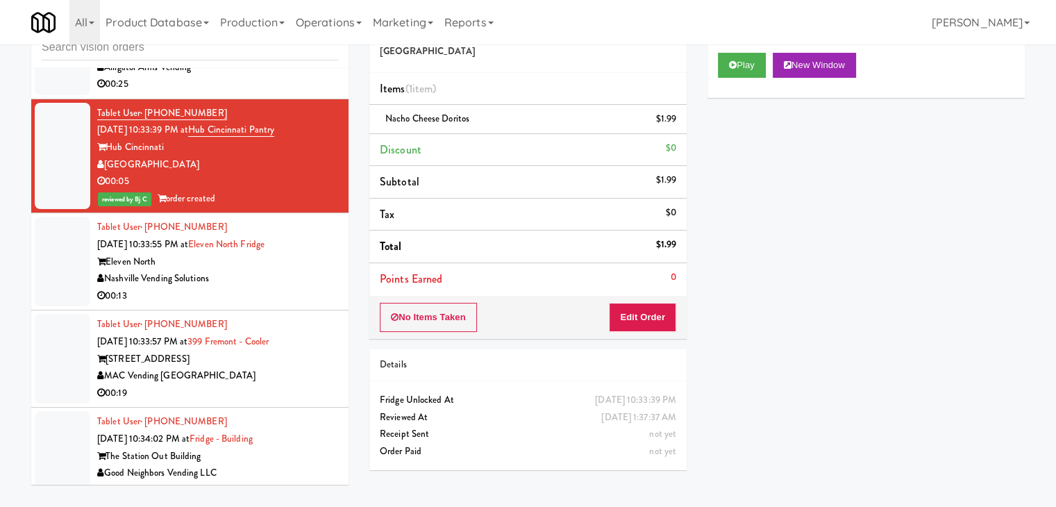
click at [292, 270] on div "Nashville Vending Solutions" at bounding box center [217, 278] width 241 height 17
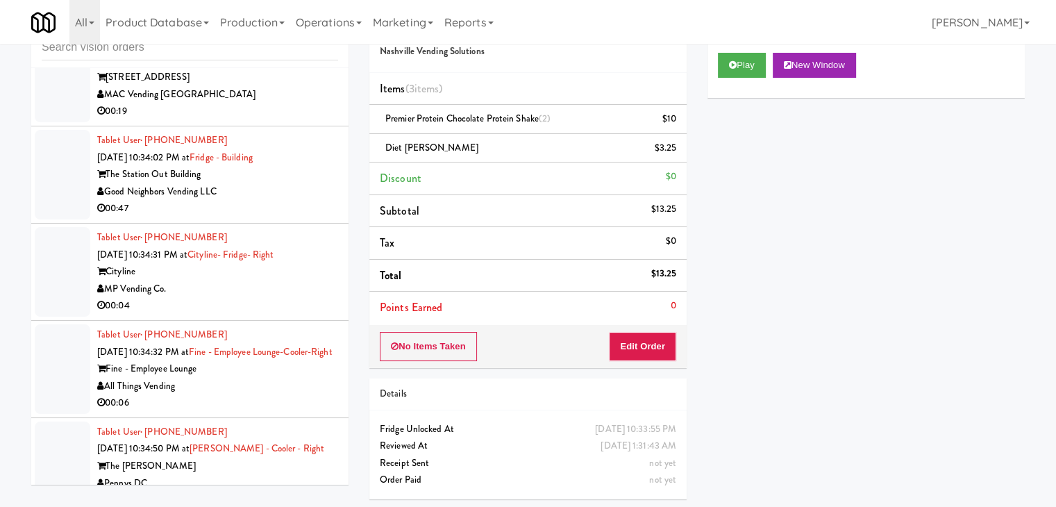
scroll to position [13039, 0]
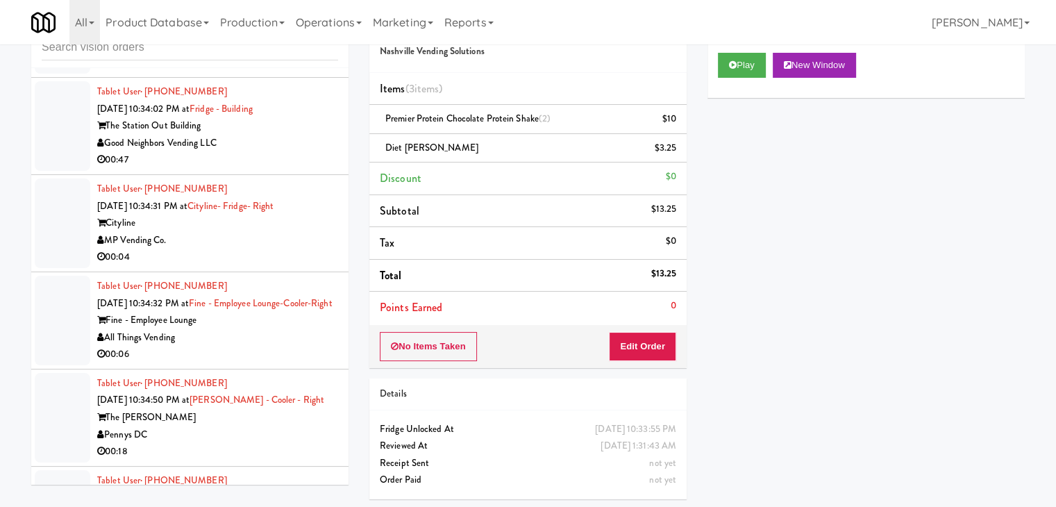
click at [297, 249] on div "00:04" at bounding box center [217, 257] width 241 height 17
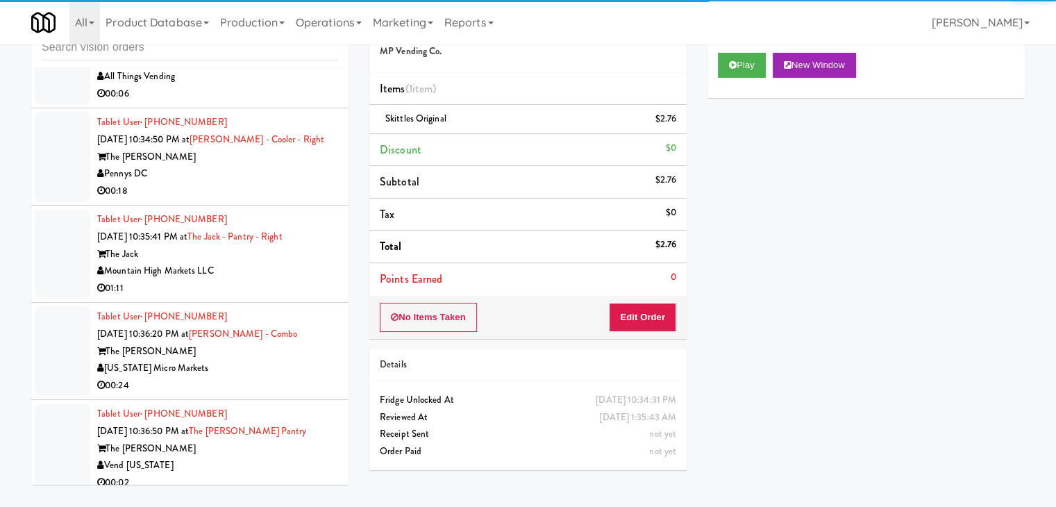
scroll to position [13664, 0]
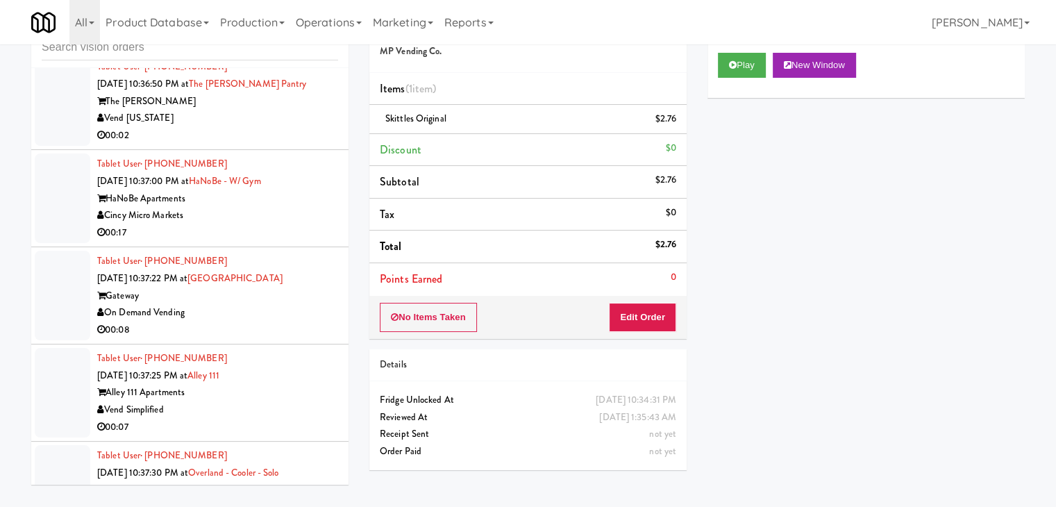
drag, startPoint x: 294, startPoint y: 232, endPoint x: 301, endPoint y: 233, distance: 7.1
click at [294, 304] on div "On Demand Vending" at bounding box center [217, 312] width 241 height 17
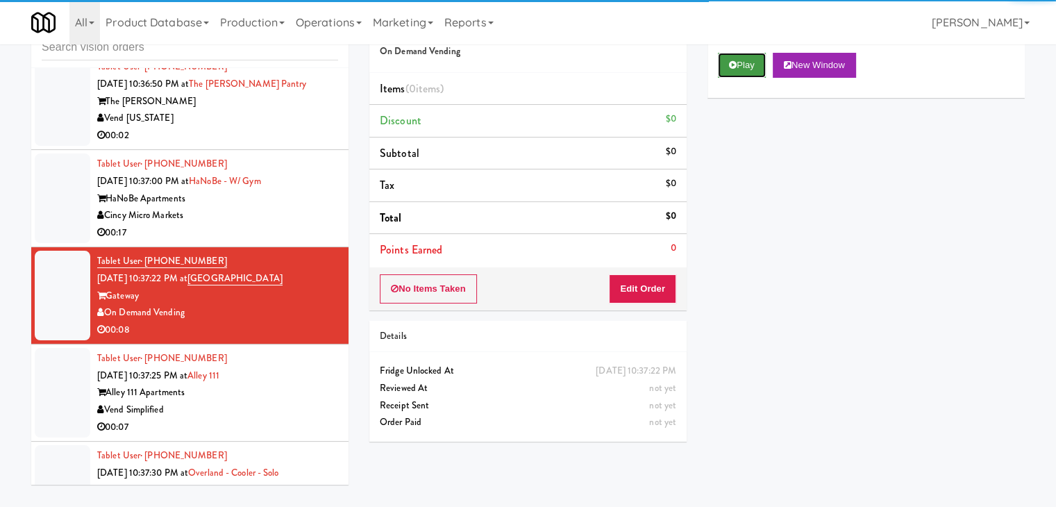
click at [753, 67] on button "Play" at bounding box center [742, 65] width 48 height 25
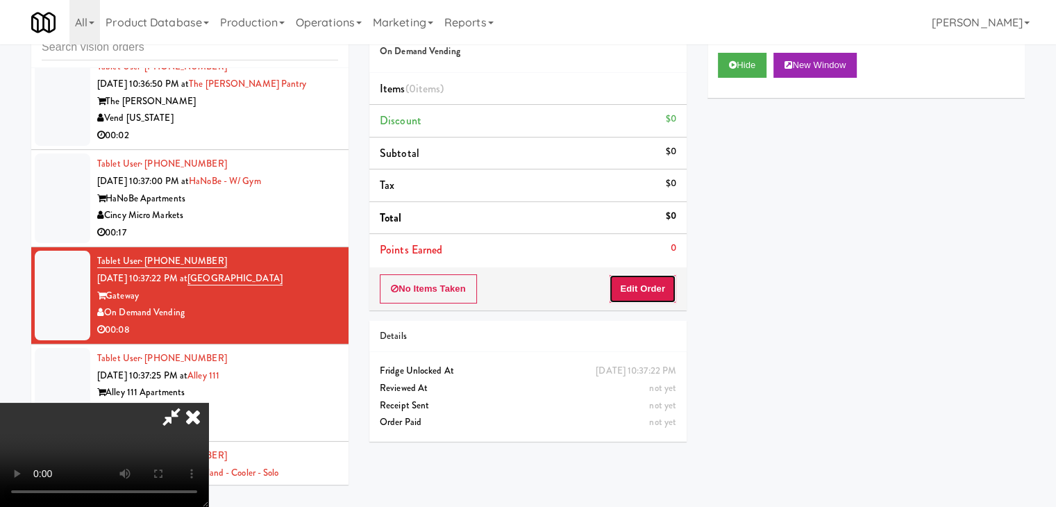
click at [624, 287] on button "Edit Order" at bounding box center [642, 288] width 67 height 29
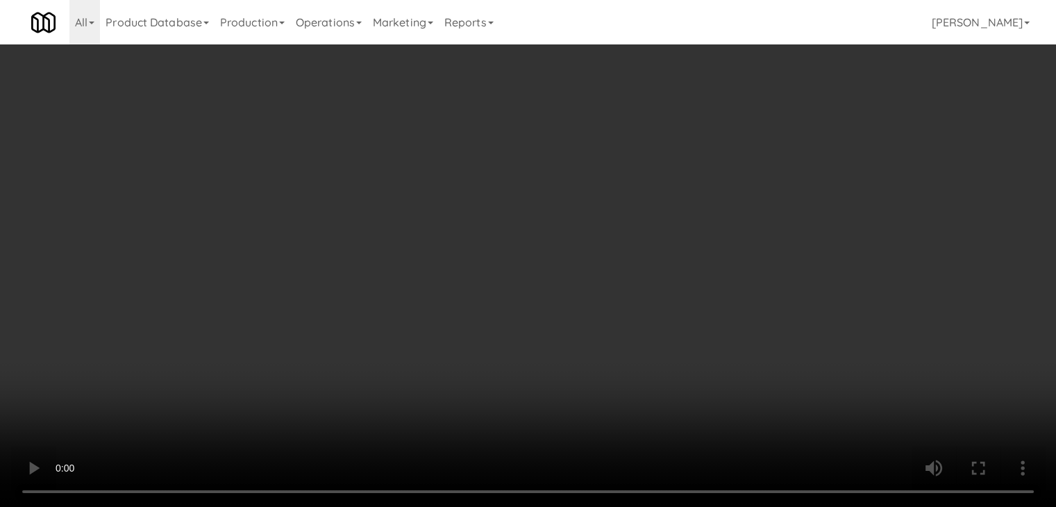
scroll to position [13647, 0]
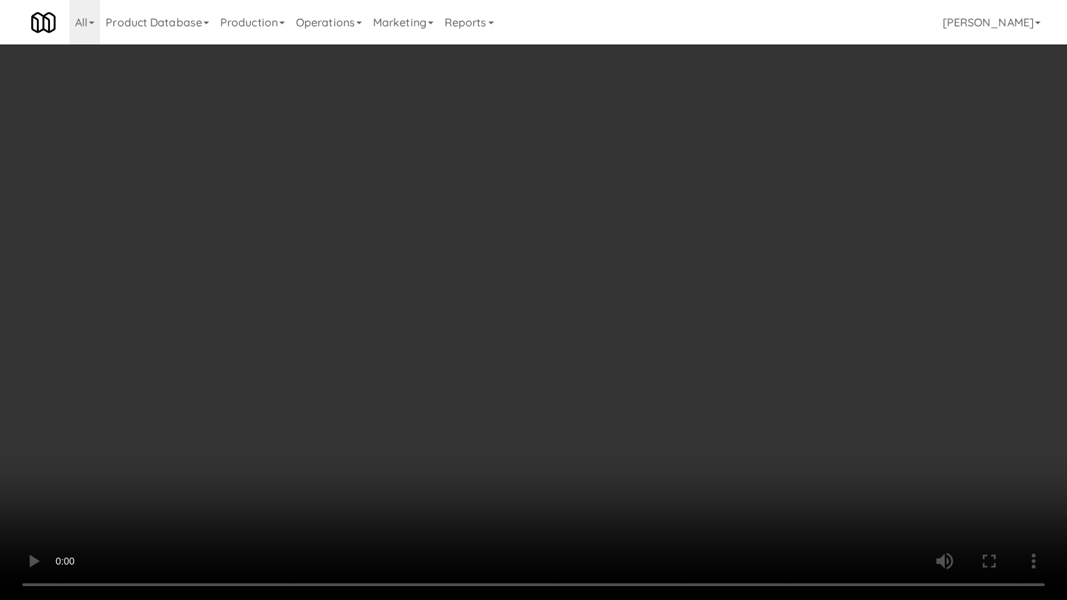
click at [576, 376] on video at bounding box center [533, 300] width 1067 height 600
drag, startPoint x: 577, startPoint y: 380, endPoint x: 562, endPoint y: 392, distance: 19.3
click at [572, 383] on video at bounding box center [533, 300] width 1067 height 600
click at [563, 390] on video at bounding box center [533, 300] width 1067 height 600
click at [565, 379] on video at bounding box center [533, 300] width 1067 height 600
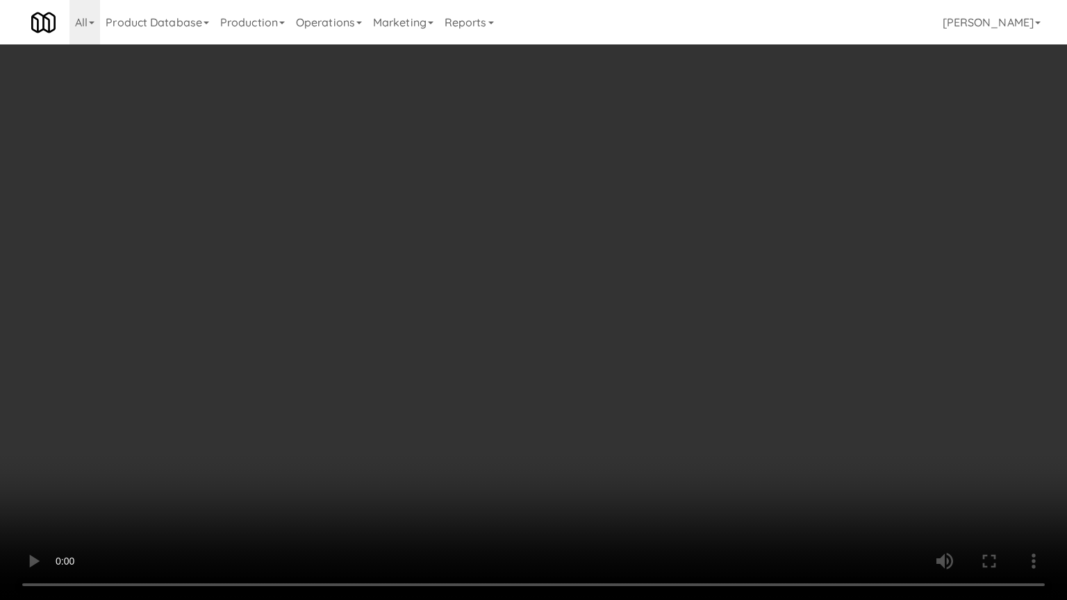
click at [590, 336] on video at bounding box center [533, 300] width 1067 height 600
click at [586, 339] on video at bounding box center [533, 300] width 1067 height 600
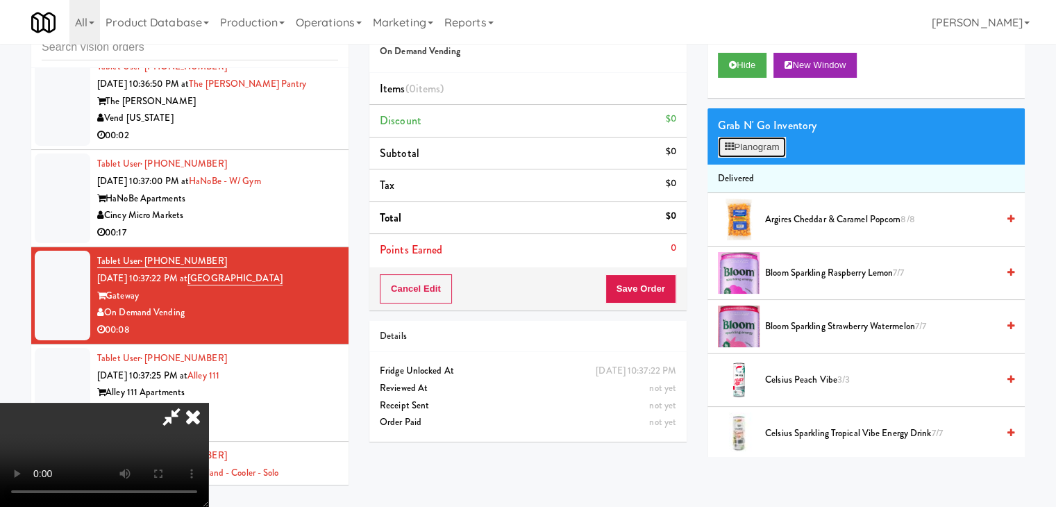
click at [765, 140] on button "Planogram" at bounding box center [752, 147] width 68 height 21
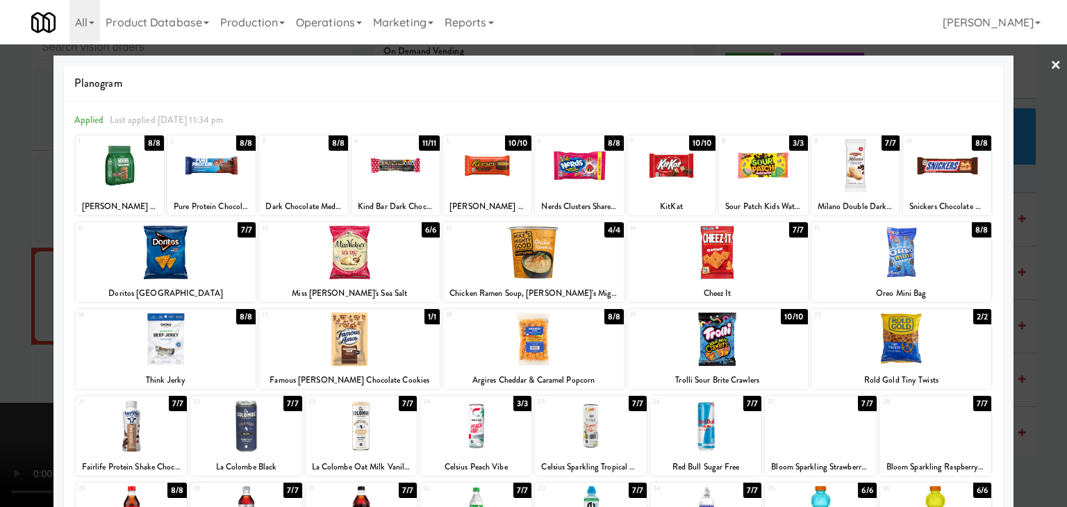
click at [904, 345] on div at bounding box center [901, 339] width 181 height 53
click at [0, 345] on div at bounding box center [533, 253] width 1067 height 507
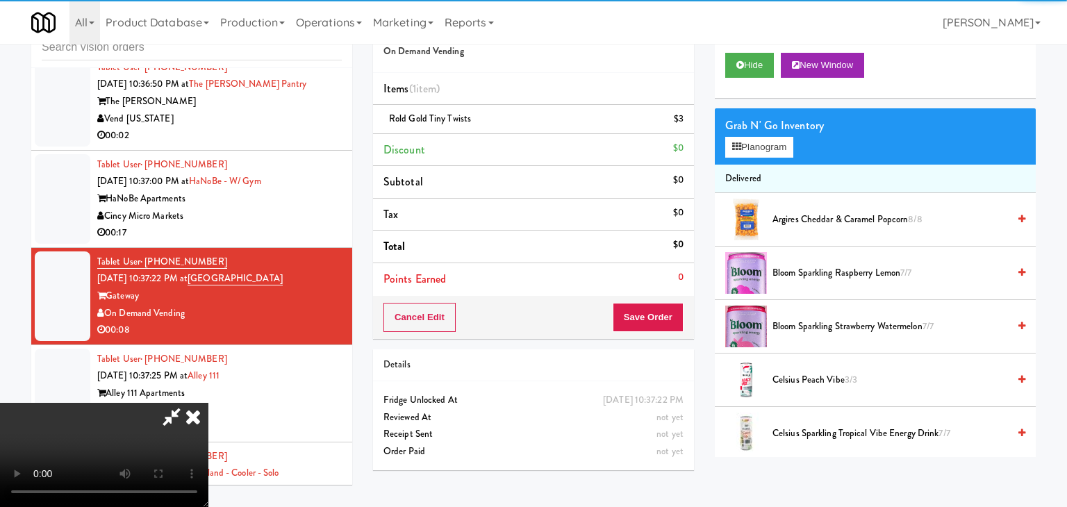
scroll to position [13664, 0]
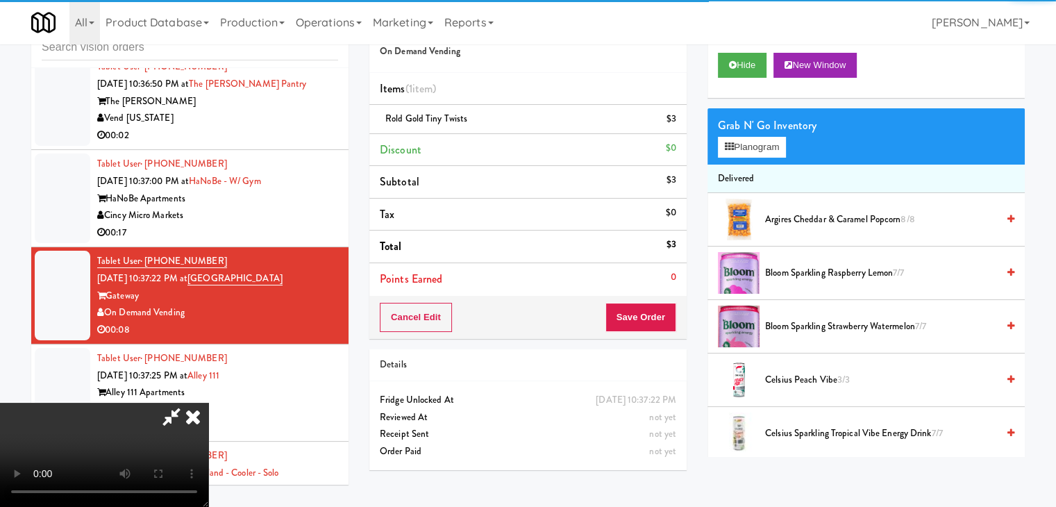
click at [208, 403] on video at bounding box center [104, 455] width 208 height 104
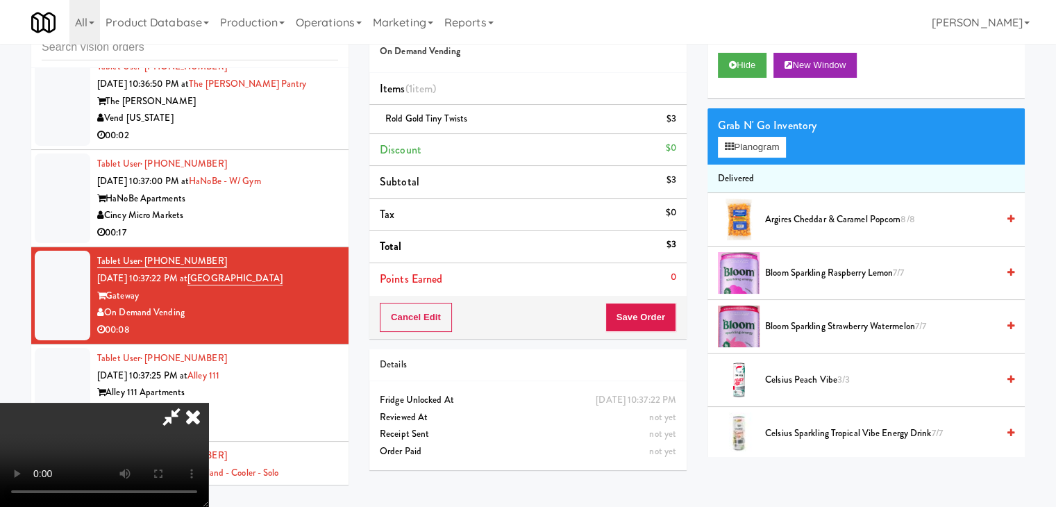
click at [208, 403] on video at bounding box center [104, 455] width 208 height 104
click at [748, 144] on button "Planogram" at bounding box center [752, 147] width 68 height 21
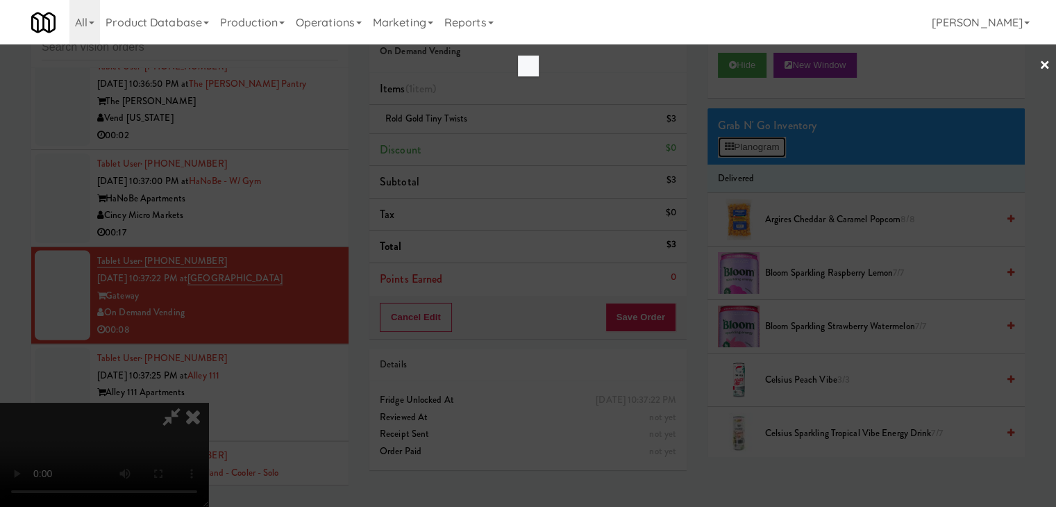
scroll to position [13647, 0]
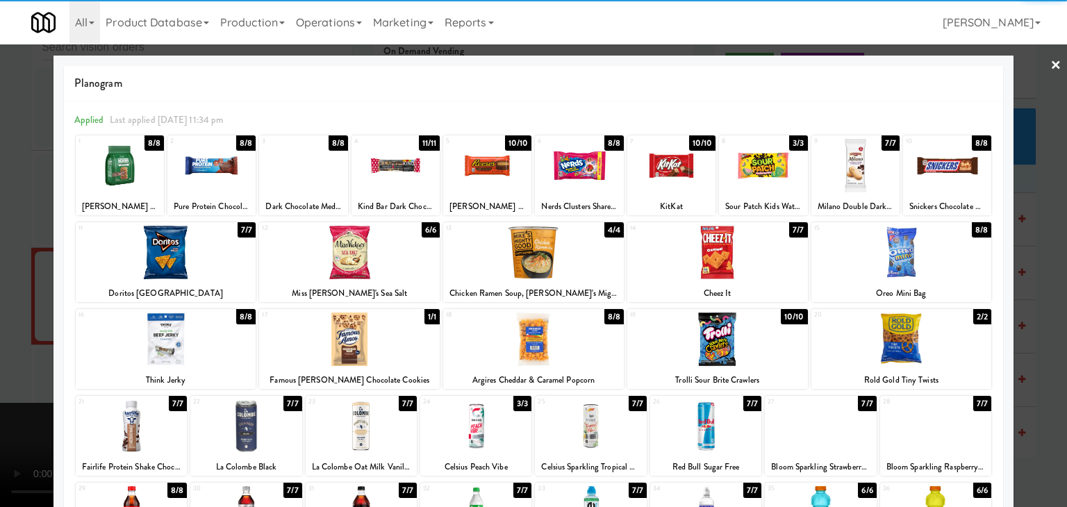
click at [700, 335] on div at bounding box center [717, 339] width 181 height 53
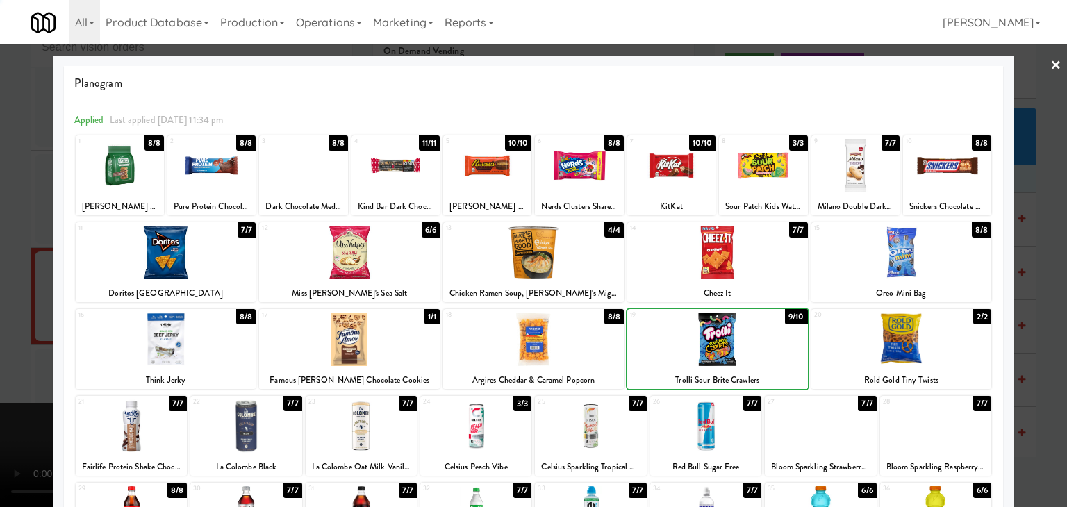
drag, startPoint x: 6, startPoint y: 315, endPoint x: 253, endPoint y: 317, distance: 247.3
click at [19, 312] on div at bounding box center [533, 253] width 1067 height 507
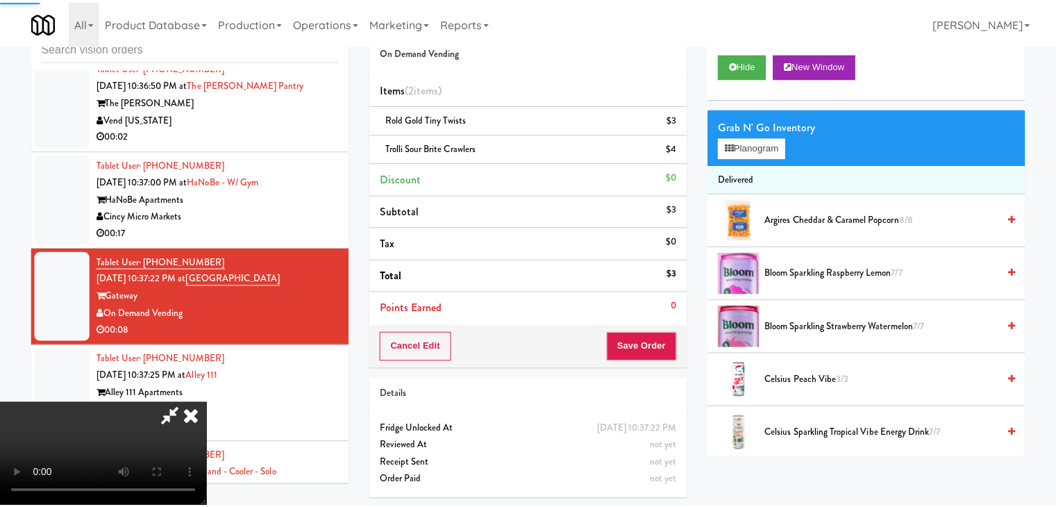
scroll to position [13664, 0]
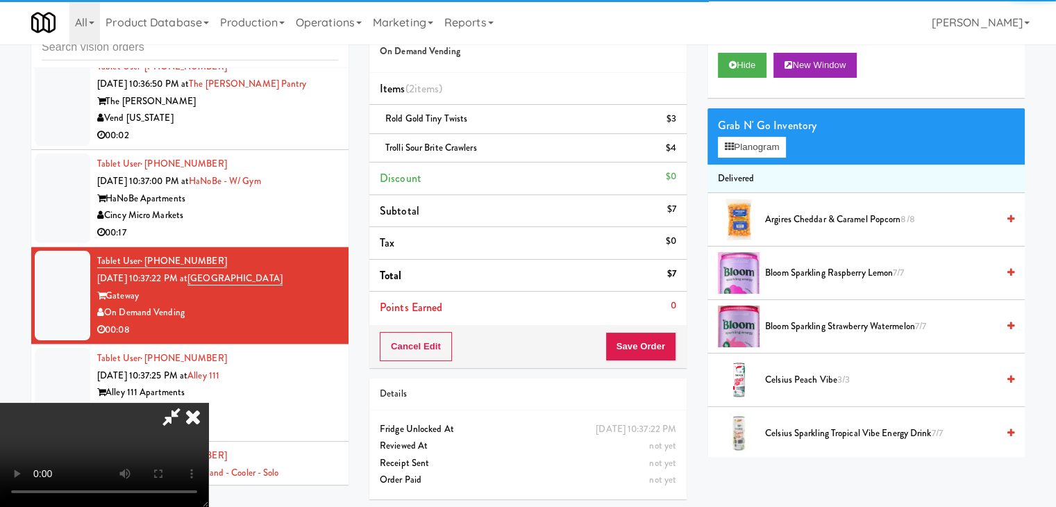
drag, startPoint x: 404, startPoint y: 338, endPoint x: 441, endPoint y: 342, distance: 37.8
click at [208, 403] on video at bounding box center [104, 455] width 208 height 104
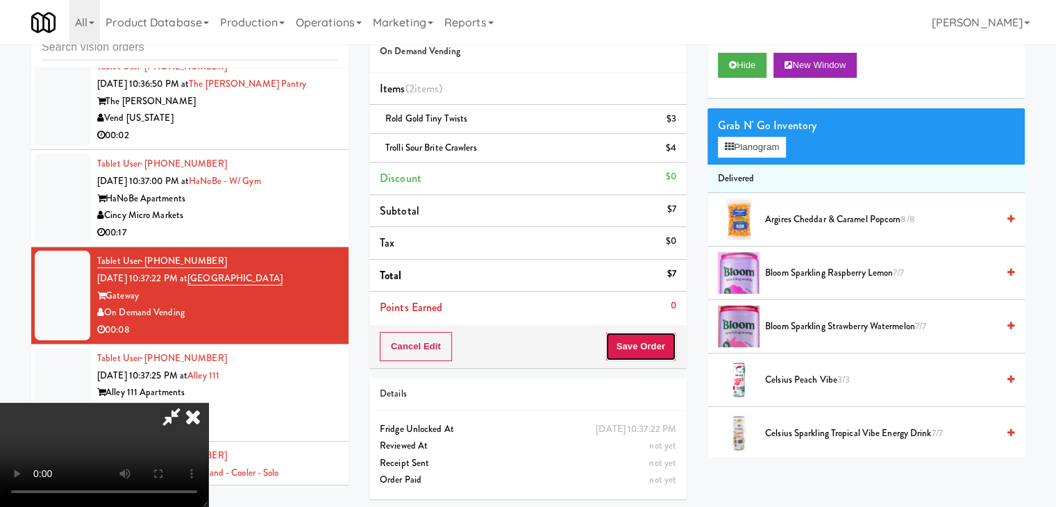
click at [656, 340] on button "Save Order" at bounding box center [641, 346] width 71 height 29
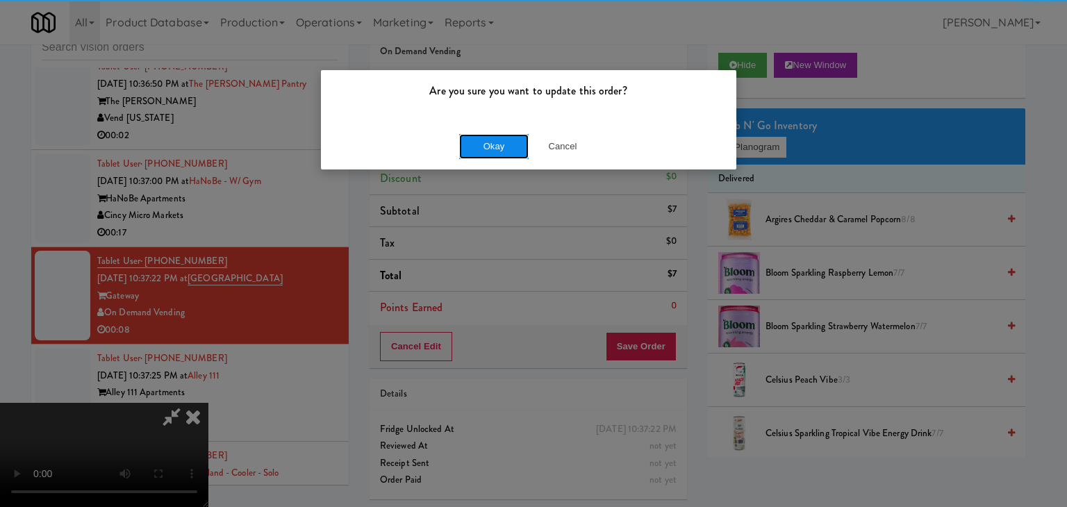
click at [490, 147] on button "Okay" at bounding box center [493, 146] width 69 height 25
click at [490, 147] on div "Okay Cancel" at bounding box center [528, 146] width 415 height 47
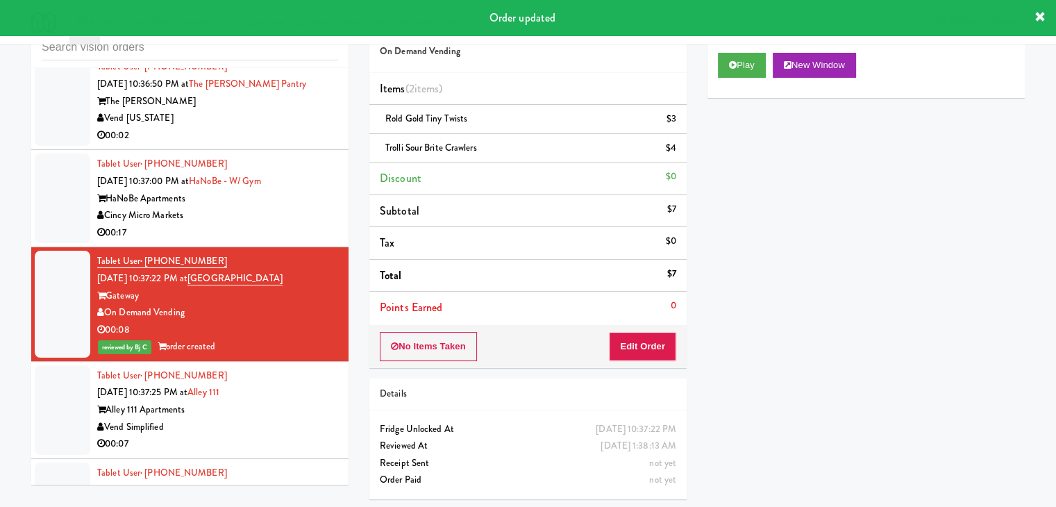
scroll to position [13803, 0]
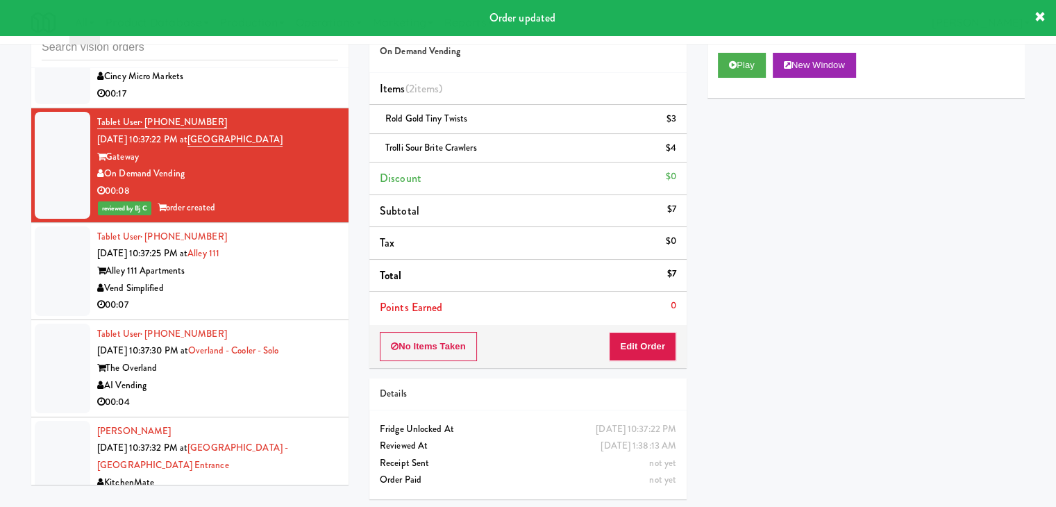
click at [283, 280] on div "Vend Simplified" at bounding box center [217, 288] width 241 height 17
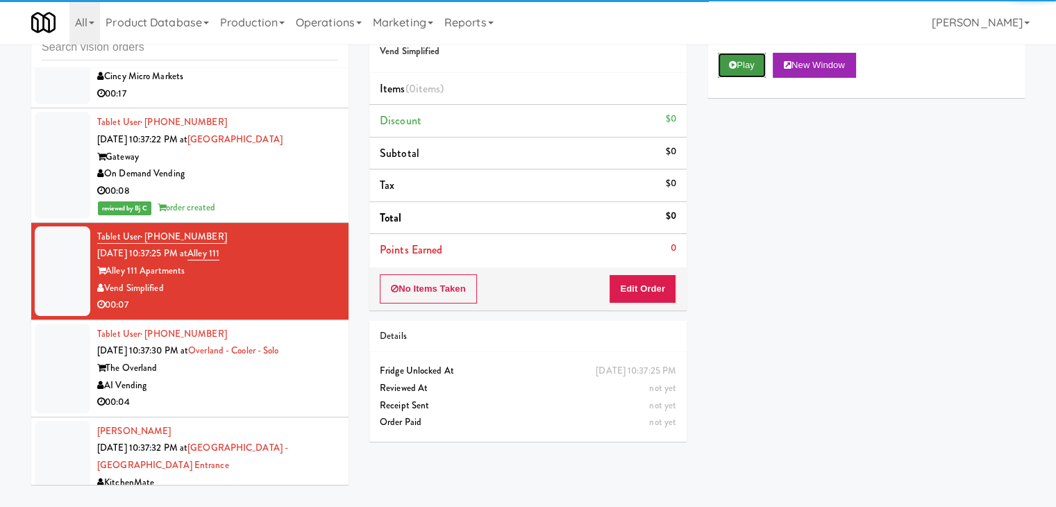
drag, startPoint x: 743, startPoint y: 67, endPoint x: 727, endPoint y: 118, distance: 53.2
click at [742, 69] on button "Play" at bounding box center [742, 65] width 48 height 25
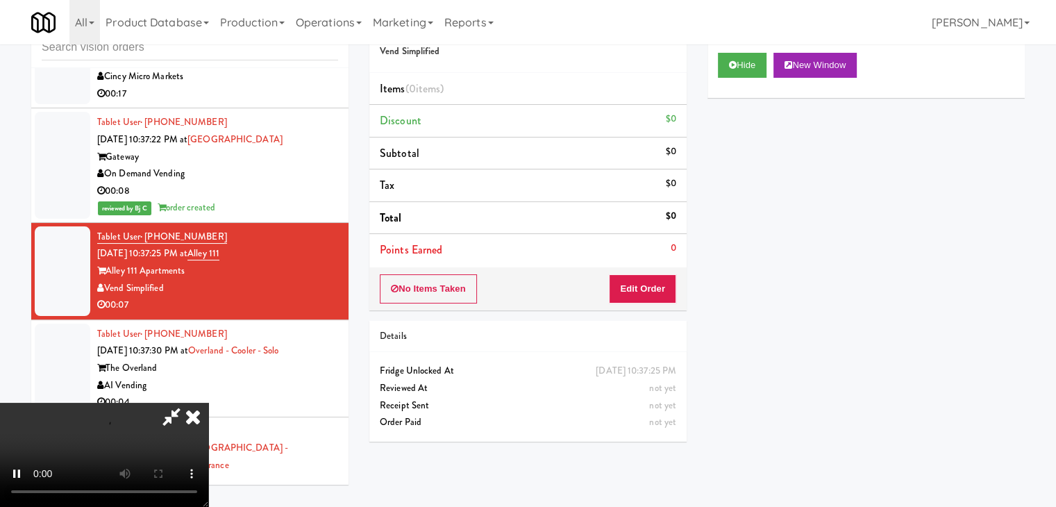
drag, startPoint x: 660, startPoint y: 265, endPoint x: 652, endPoint y: 279, distance: 16.5
click at [653, 279] on div "Order # 2620938 Vend Simplified Items (0 items ) Discount $0 Subtotal $0 Tax $0…" at bounding box center [527, 158] width 317 height 305
click at [652, 280] on button "Edit Order" at bounding box center [642, 288] width 67 height 29
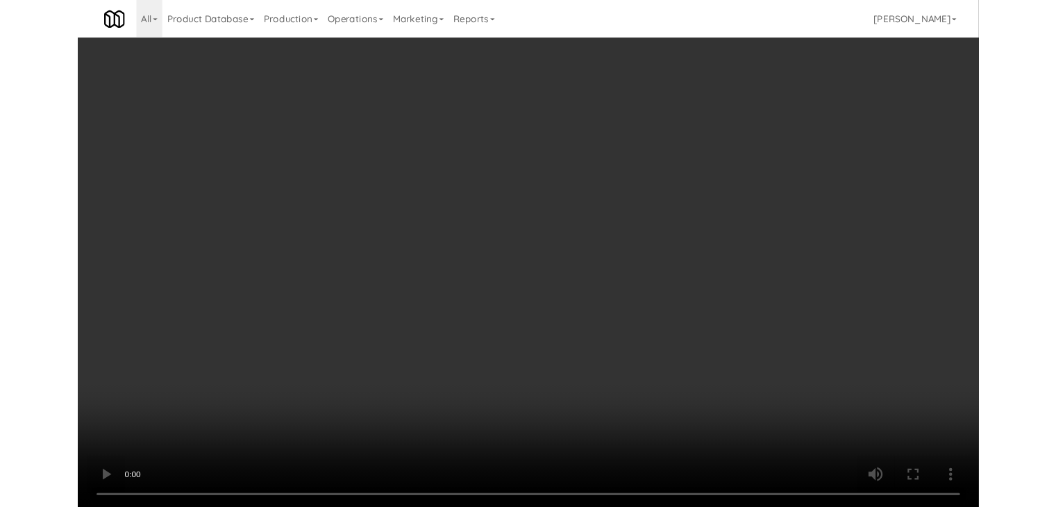
scroll to position [13786, 0]
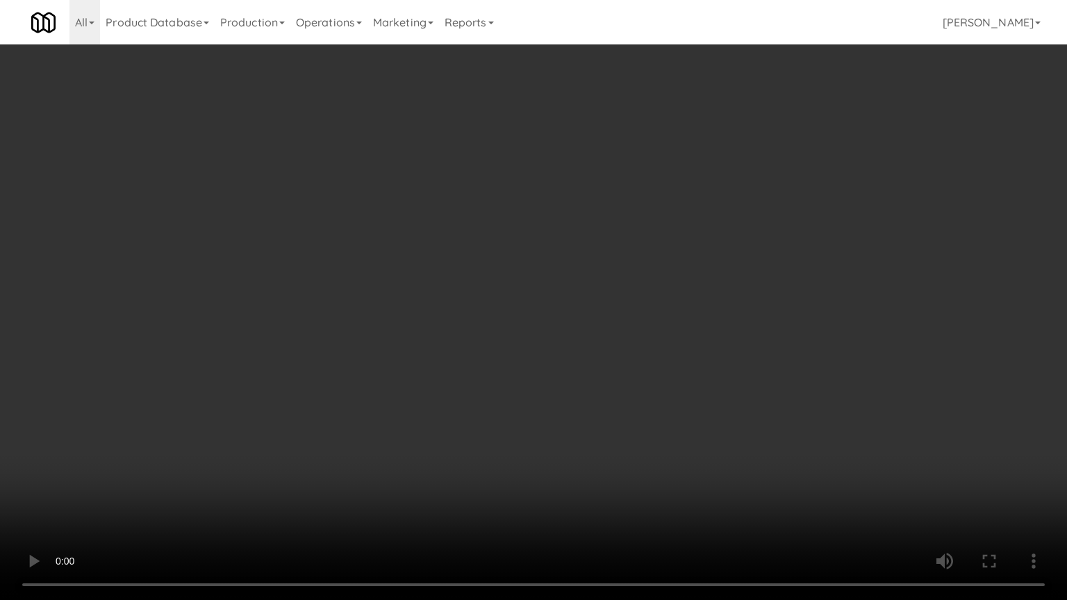
click at [592, 388] on video at bounding box center [533, 300] width 1067 height 600
click at [591, 394] on video at bounding box center [533, 300] width 1067 height 600
click at [594, 387] on video at bounding box center [533, 300] width 1067 height 600
click at [604, 394] on video at bounding box center [533, 300] width 1067 height 600
click at [606, 394] on video at bounding box center [533, 300] width 1067 height 600
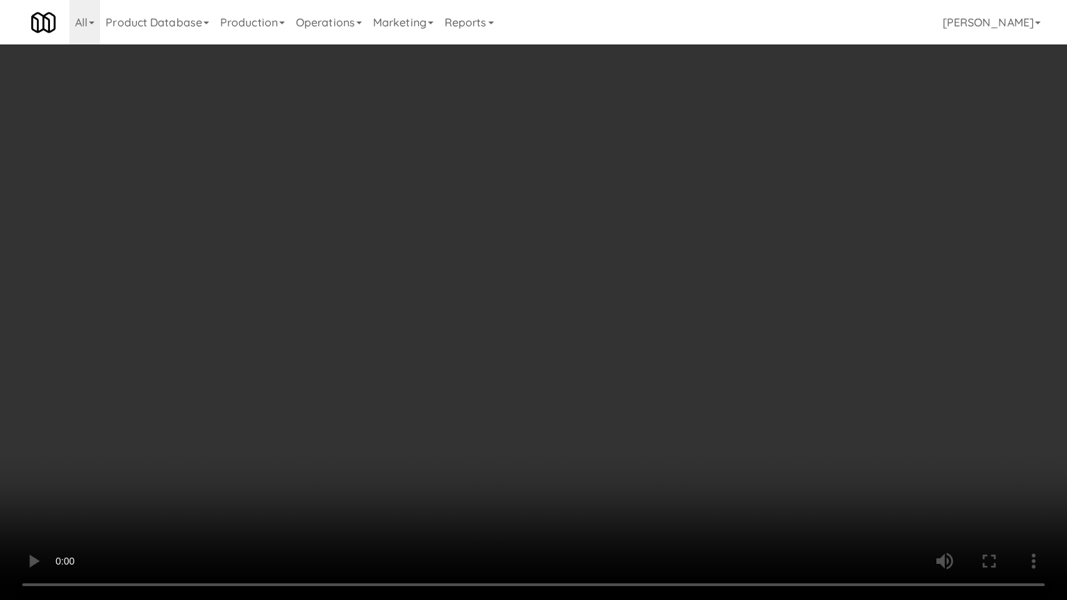
click at [606, 389] on video at bounding box center [533, 300] width 1067 height 600
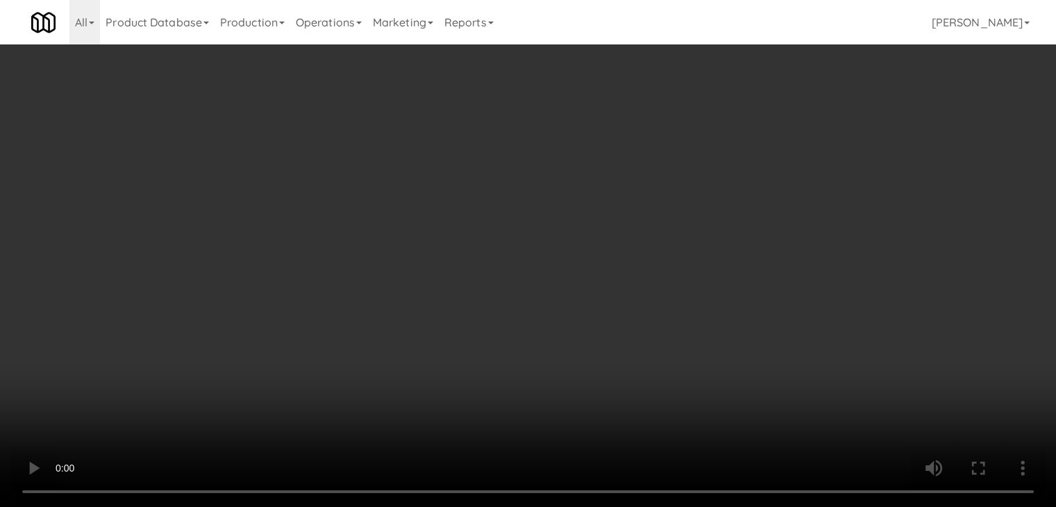
scroll to position [13803, 0]
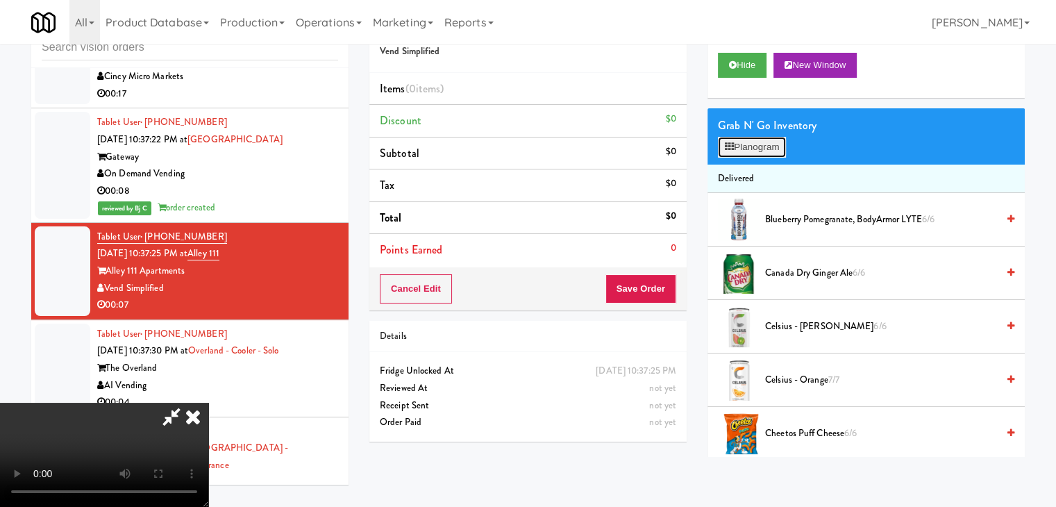
click at [743, 140] on button "Planogram" at bounding box center [752, 147] width 68 height 21
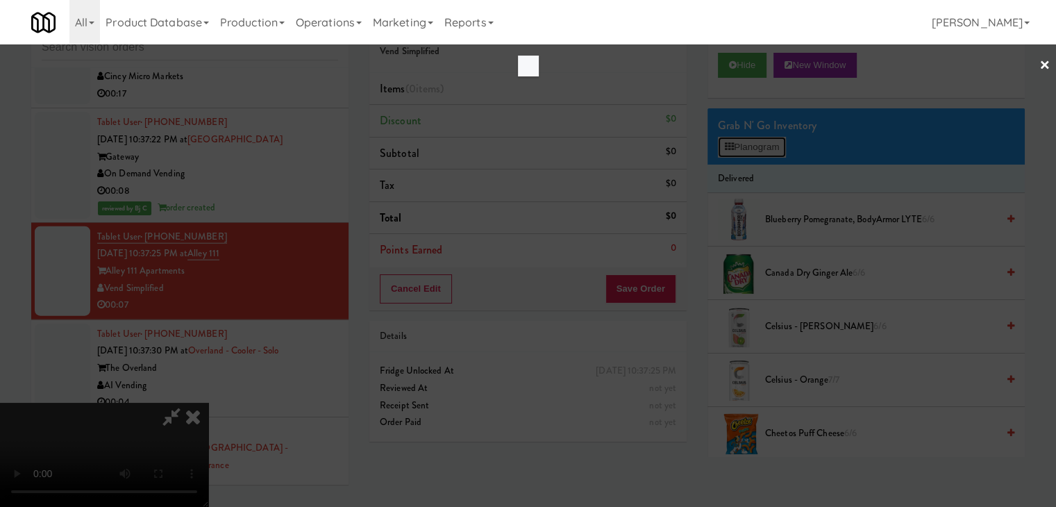
scroll to position [13786, 0]
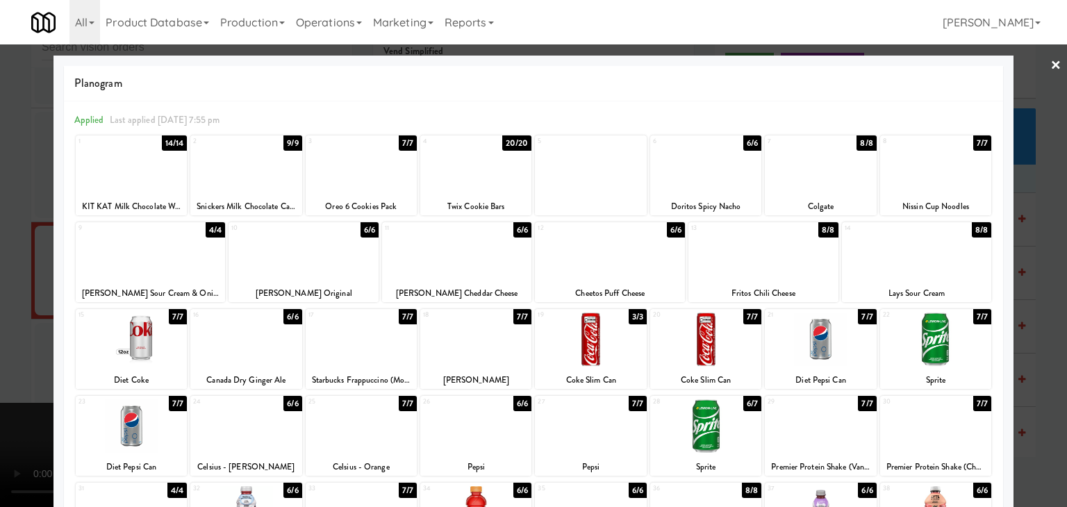
click at [151, 330] on div at bounding box center [131, 339] width 111 height 53
click at [0, 329] on div at bounding box center [533, 253] width 1067 height 507
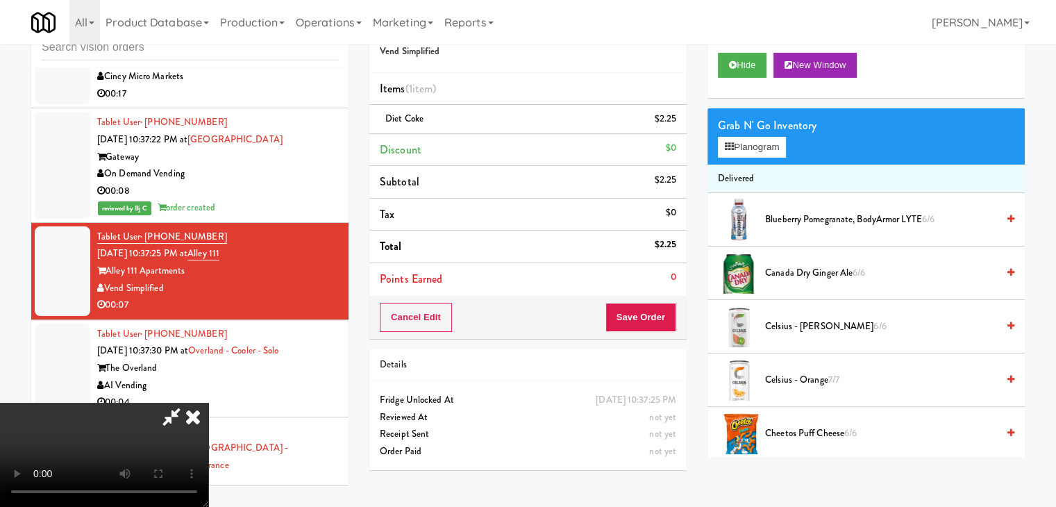
click at [208, 403] on video at bounding box center [104, 455] width 208 height 104
click at [749, 156] on div "Grab N' Go Inventory Planogram" at bounding box center [866, 136] width 317 height 56
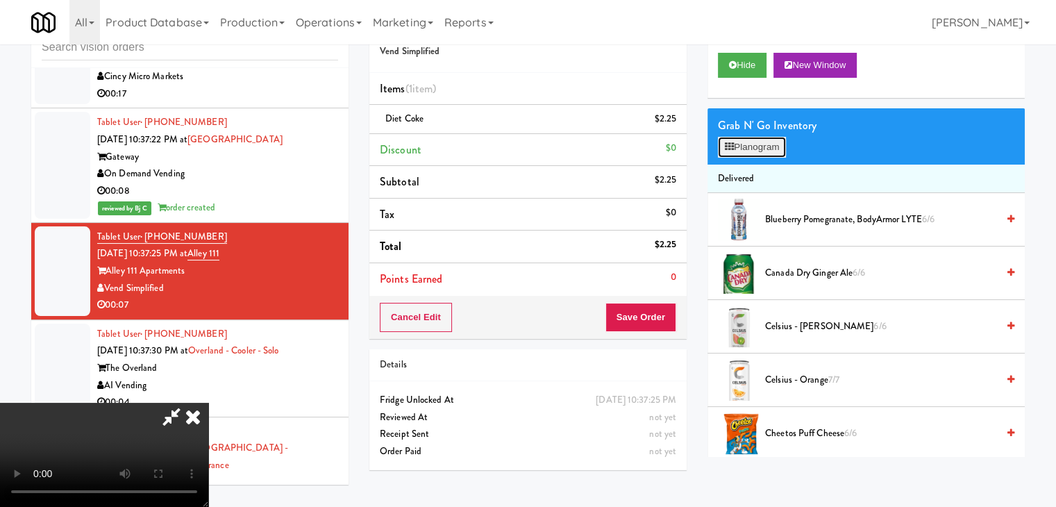
click at [757, 149] on button "Planogram" at bounding box center [752, 147] width 68 height 21
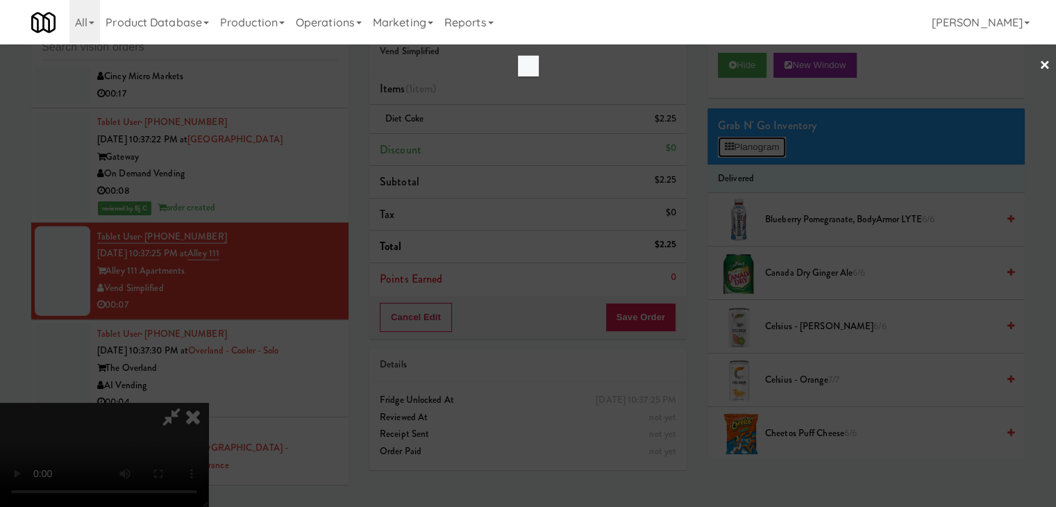
scroll to position [13786, 0]
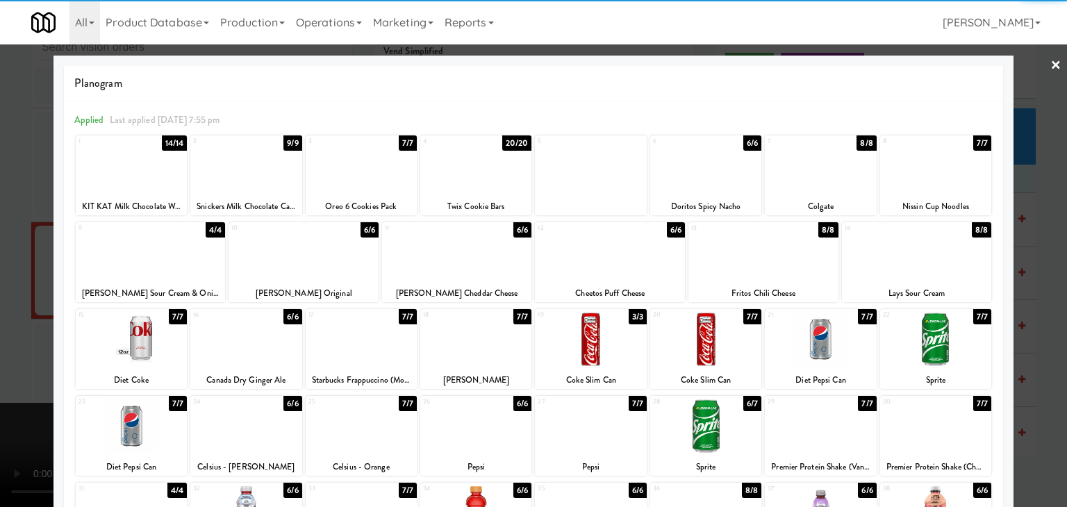
drag, startPoint x: 133, startPoint y: 359, endPoint x: 0, endPoint y: 356, distance: 132.7
click at [131, 358] on div at bounding box center [131, 339] width 111 height 53
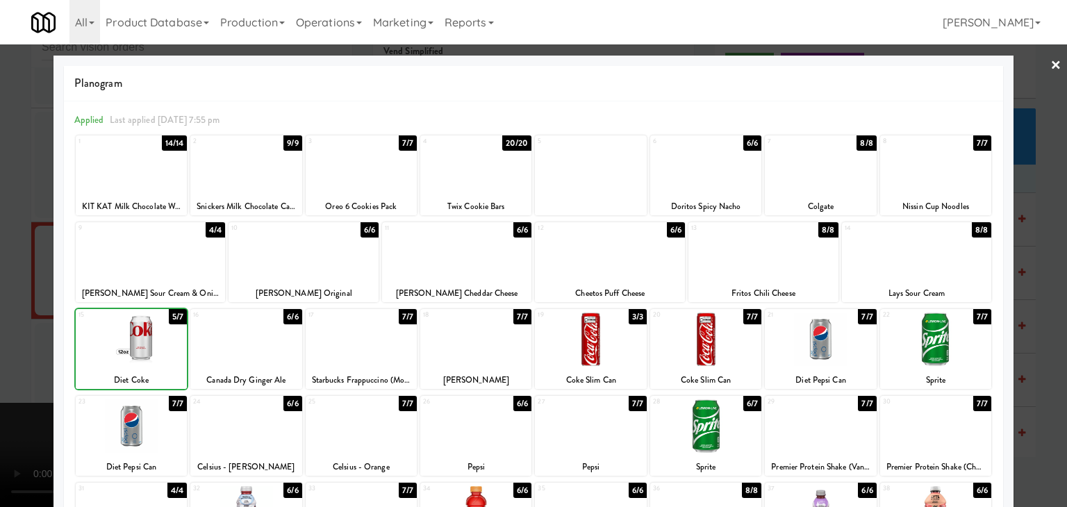
drag, startPoint x: 0, startPoint y: 356, endPoint x: 235, endPoint y: 351, distance: 235.5
click at [6, 354] on div at bounding box center [533, 253] width 1067 height 507
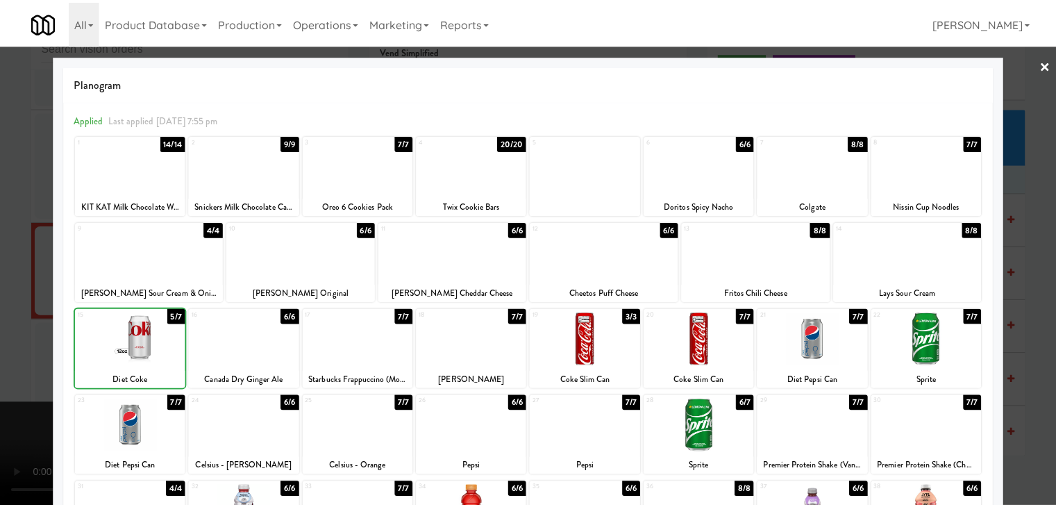
scroll to position [13803, 0]
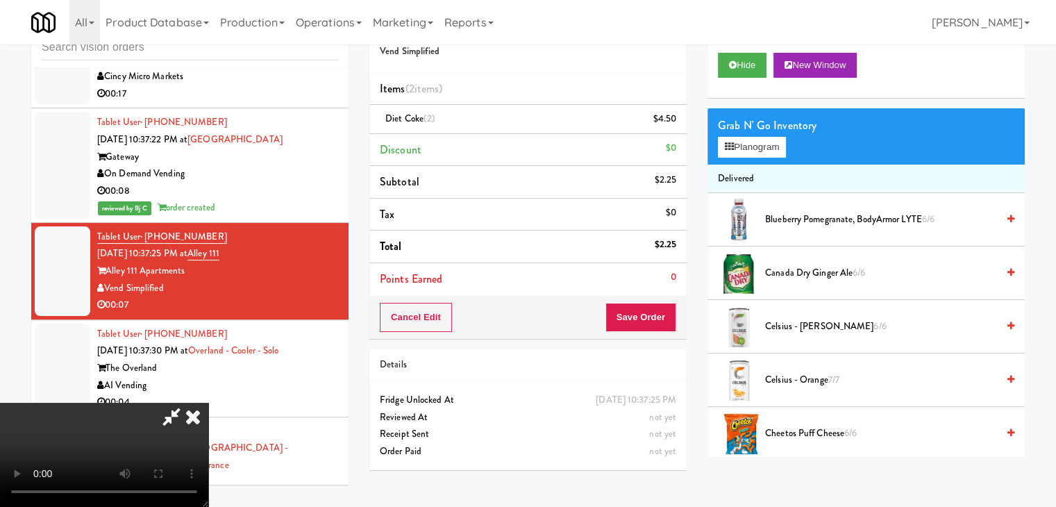
click at [208, 403] on video at bounding box center [104, 455] width 208 height 104
click at [670, 315] on button "Save Order" at bounding box center [641, 317] width 71 height 29
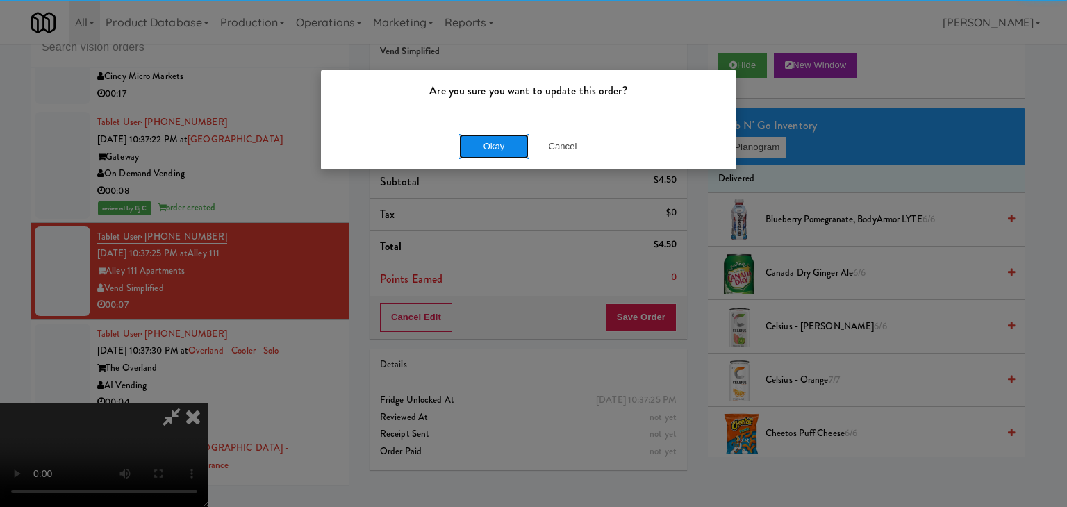
click at [482, 142] on button "Okay" at bounding box center [493, 146] width 69 height 25
click at [485, 141] on button "Okay" at bounding box center [493, 146] width 69 height 25
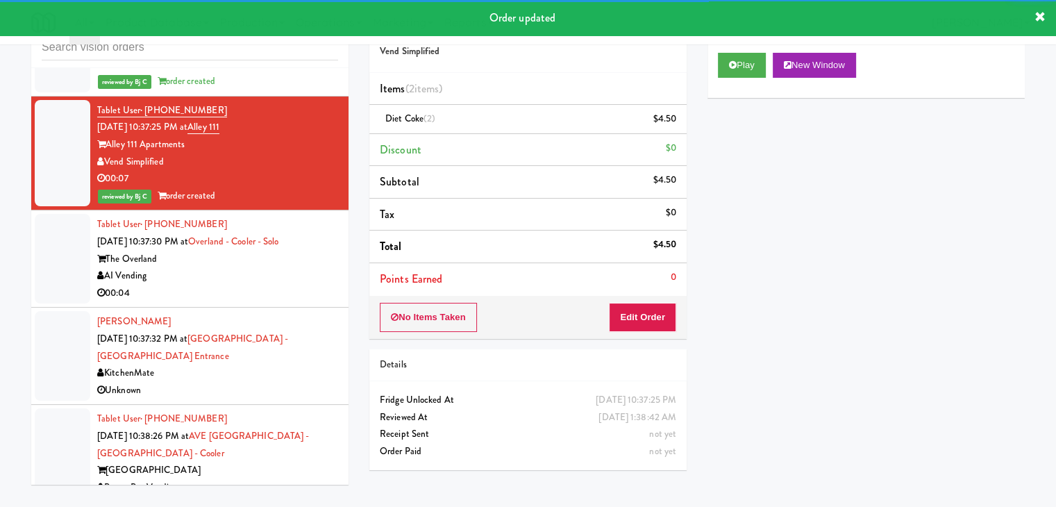
scroll to position [13942, 0]
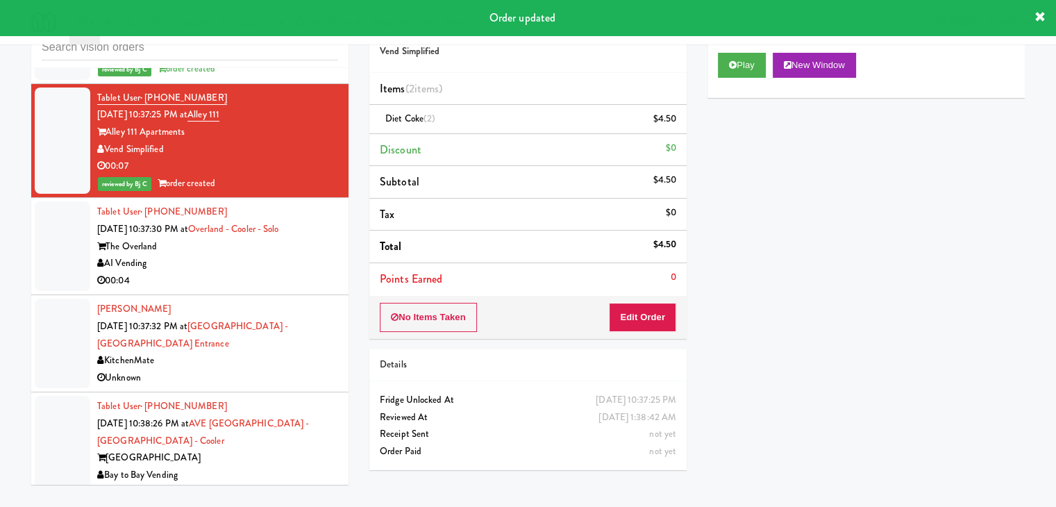
drag, startPoint x: 244, startPoint y: 192, endPoint x: 252, endPoint y: 197, distance: 9.6
click at [250, 272] on div "00:04" at bounding box center [217, 280] width 241 height 17
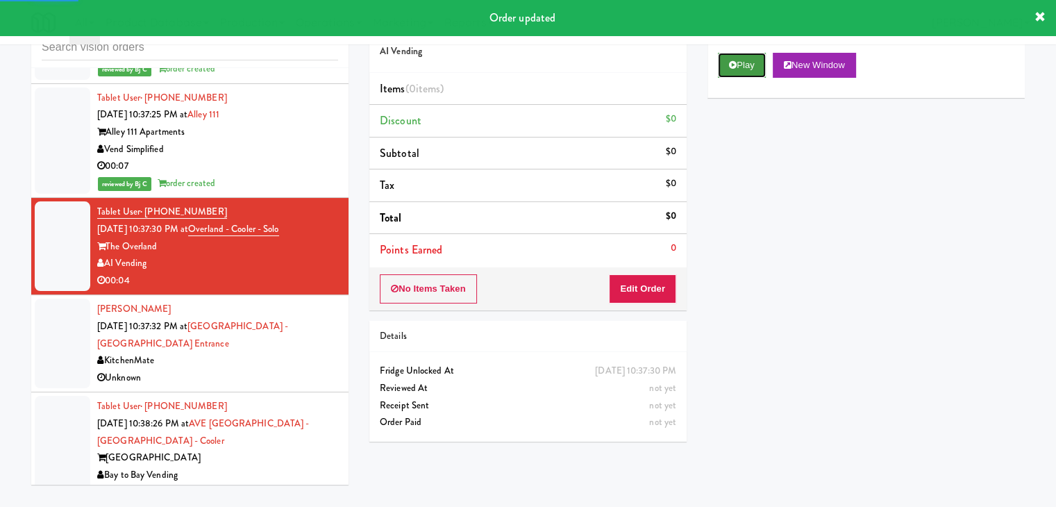
click at [748, 56] on button "Play" at bounding box center [742, 65] width 48 height 25
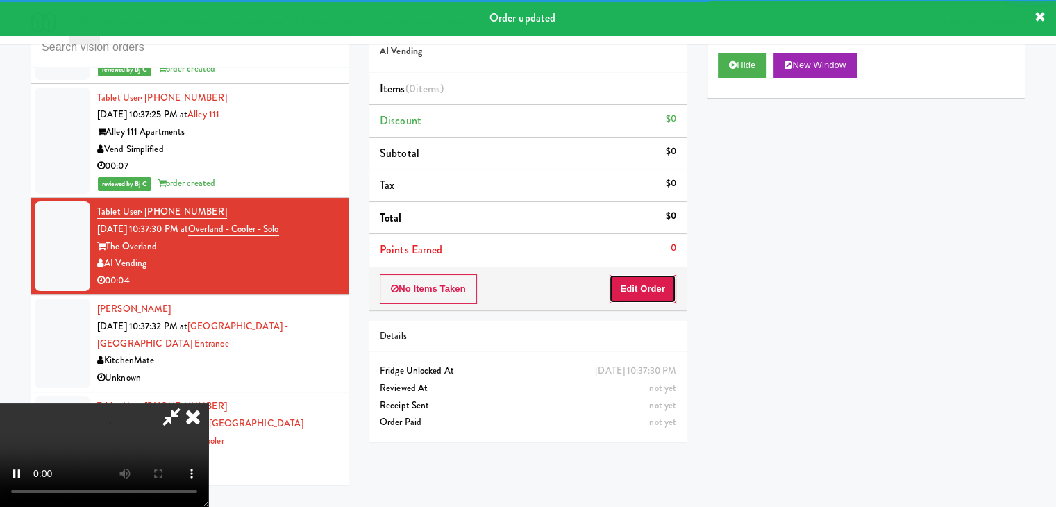
click at [631, 287] on button "Edit Order" at bounding box center [642, 288] width 67 height 29
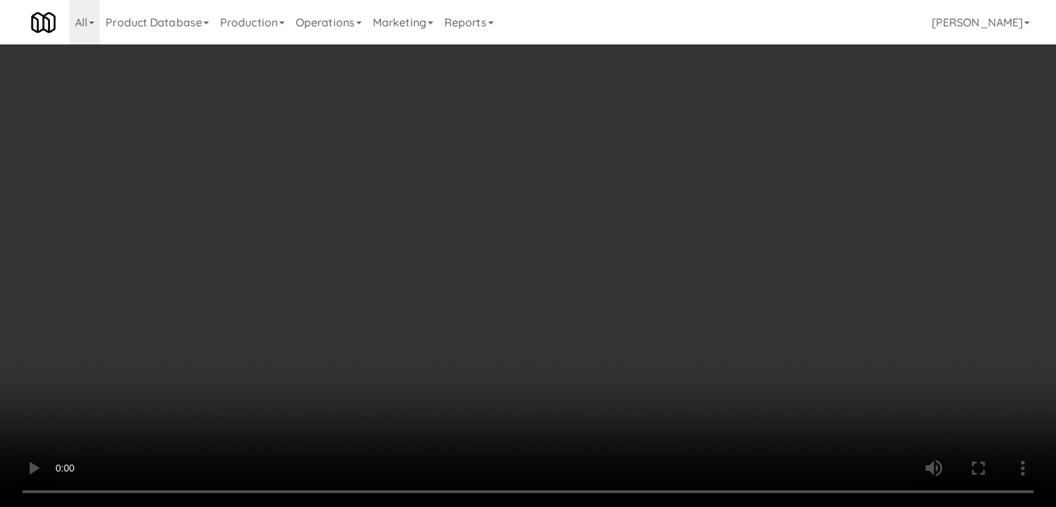
scroll to position [13924, 0]
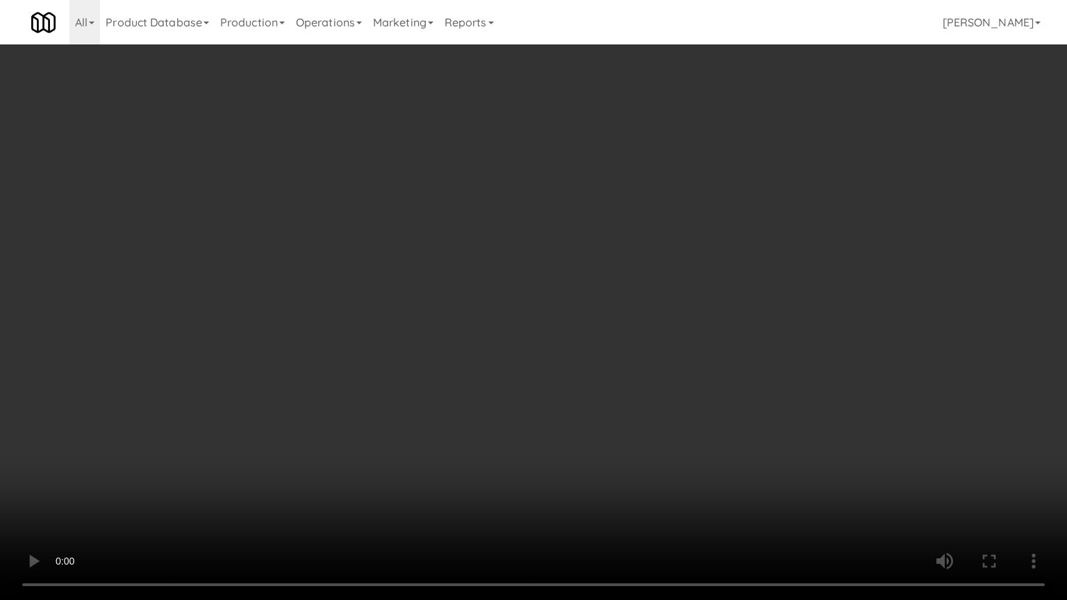
click at [568, 354] on video at bounding box center [533, 300] width 1067 height 600
drag, startPoint x: 566, startPoint y: 355, endPoint x: 558, endPoint y: 363, distance: 11.8
click at [565, 356] on video at bounding box center [533, 300] width 1067 height 600
click at [566, 347] on video at bounding box center [533, 300] width 1067 height 600
drag, startPoint x: 567, startPoint y: 349, endPoint x: 686, endPoint y: 181, distance: 205.6
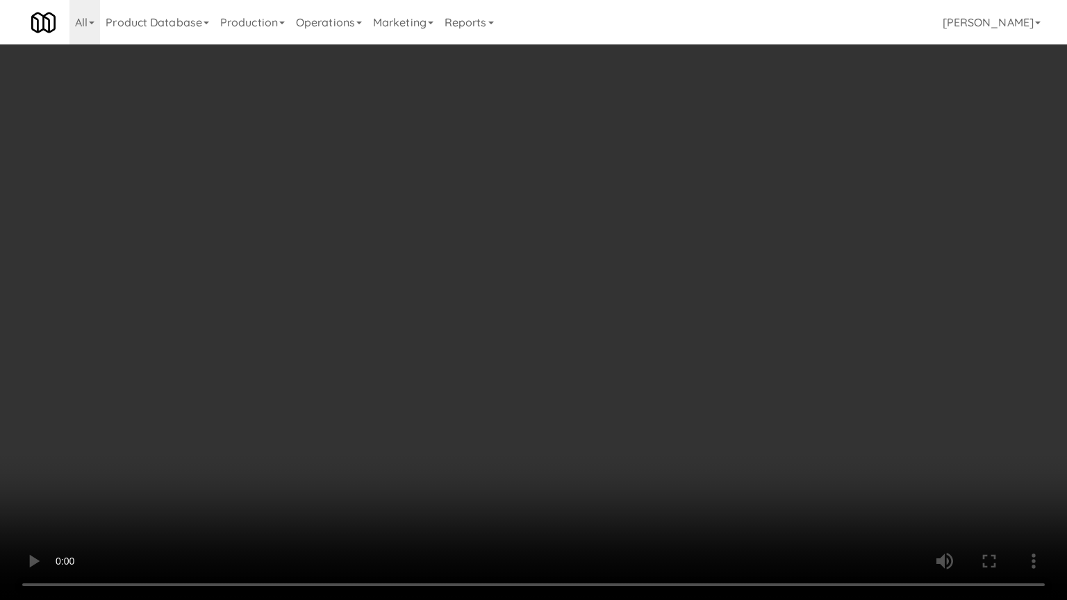
click at [570, 347] on video at bounding box center [533, 300] width 1067 height 600
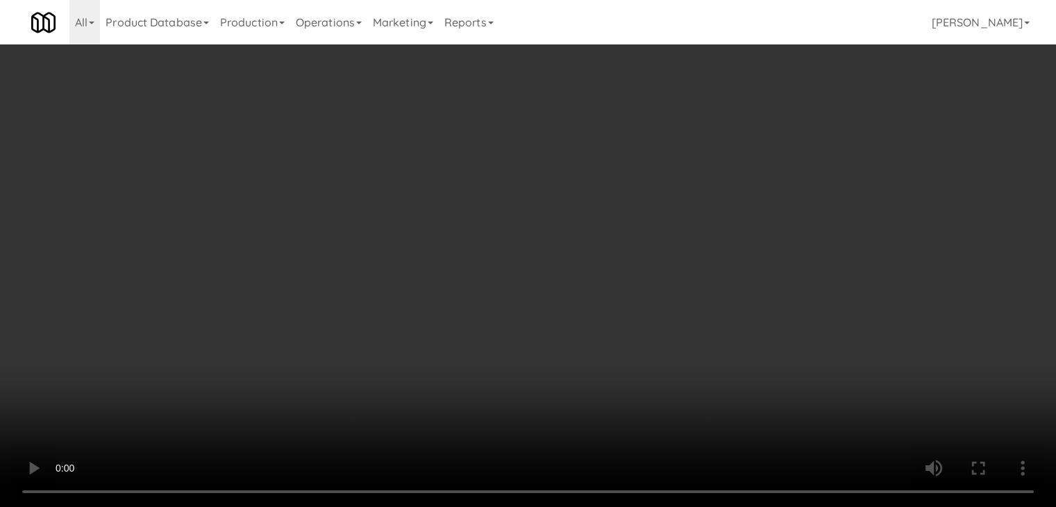
click at [741, 147] on button "Planogram" at bounding box center [752, 147] width 68 height 21
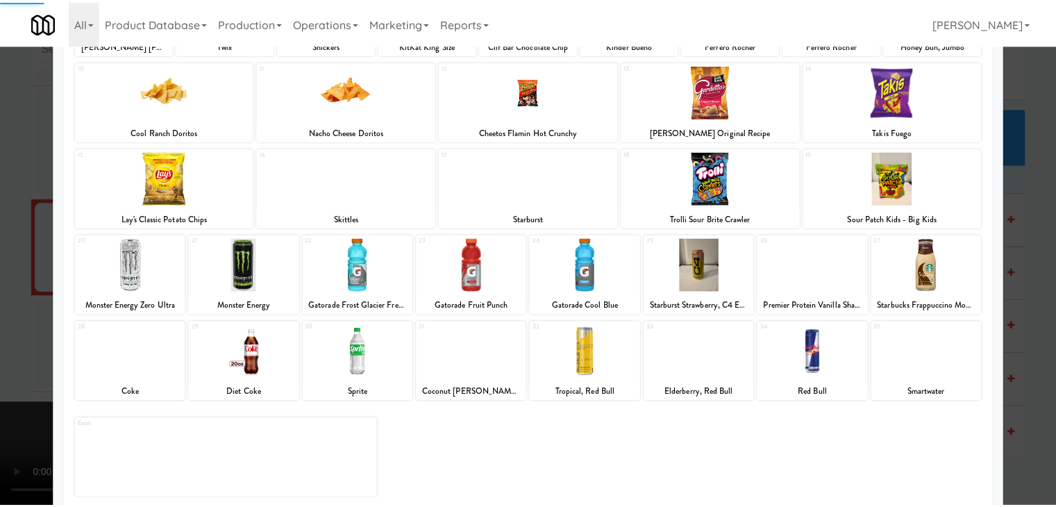
scroll to position [175, 0]
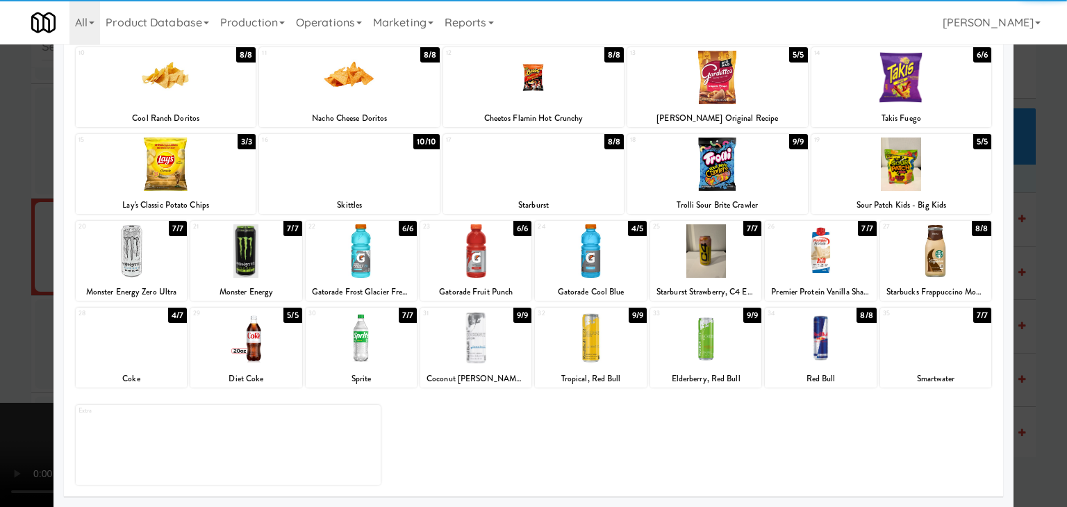
click at [371, 354] on div at bounding box center [361, 337] width 111 height 53
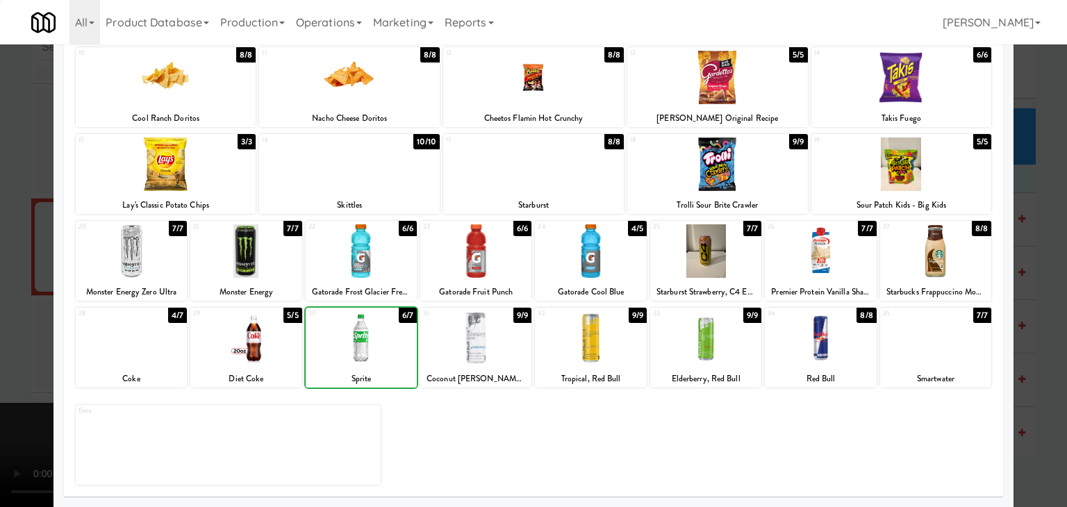
drag, startPoint x: 0, startPoint y: 340, endPoint x: 366, endPoint y: 309, distance: 367.3
click at [17, 337] on div at bounding box center [533, 253] width 1067 height 507
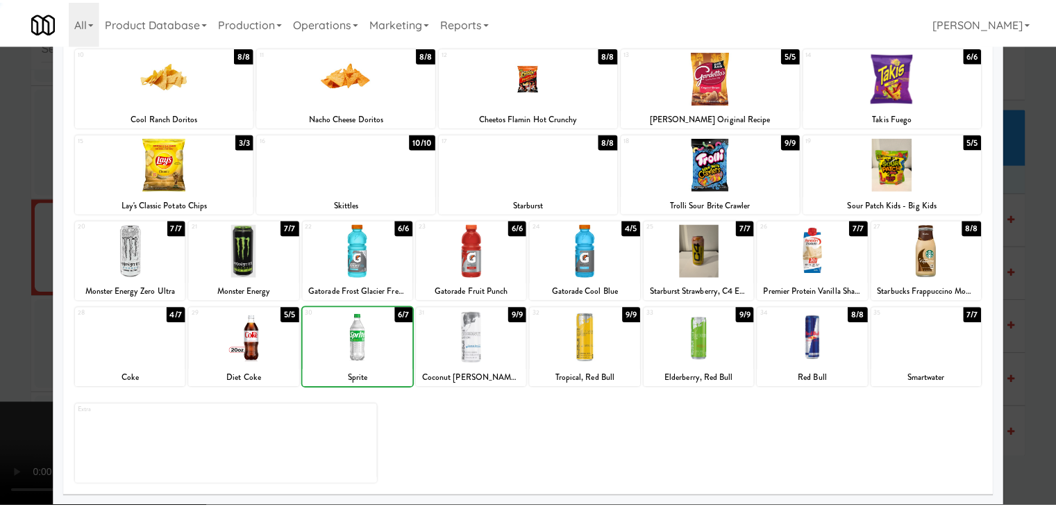
scroll to position [13942, 0]
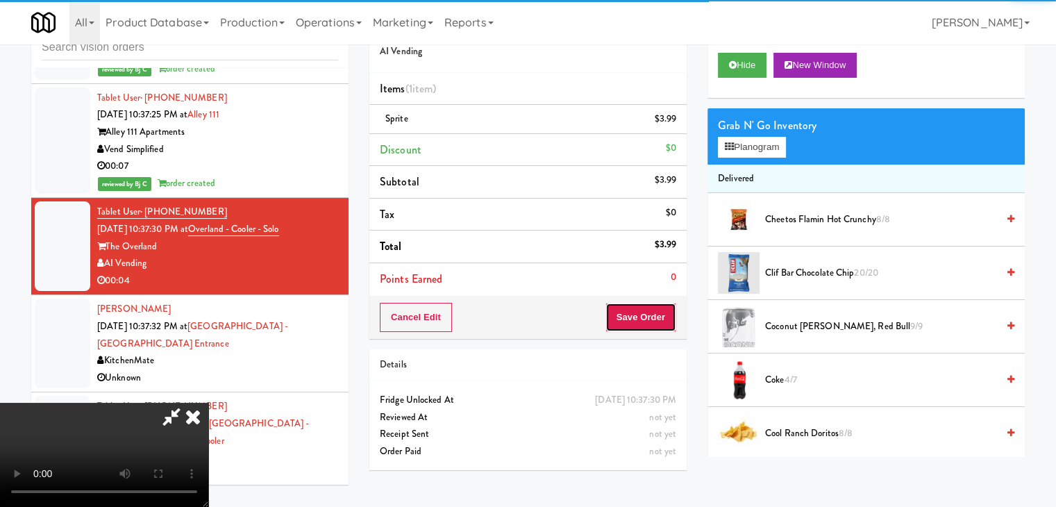
click at [663, 322] on button "Save Order" at bounding box center [641, 317] width 71 height 29
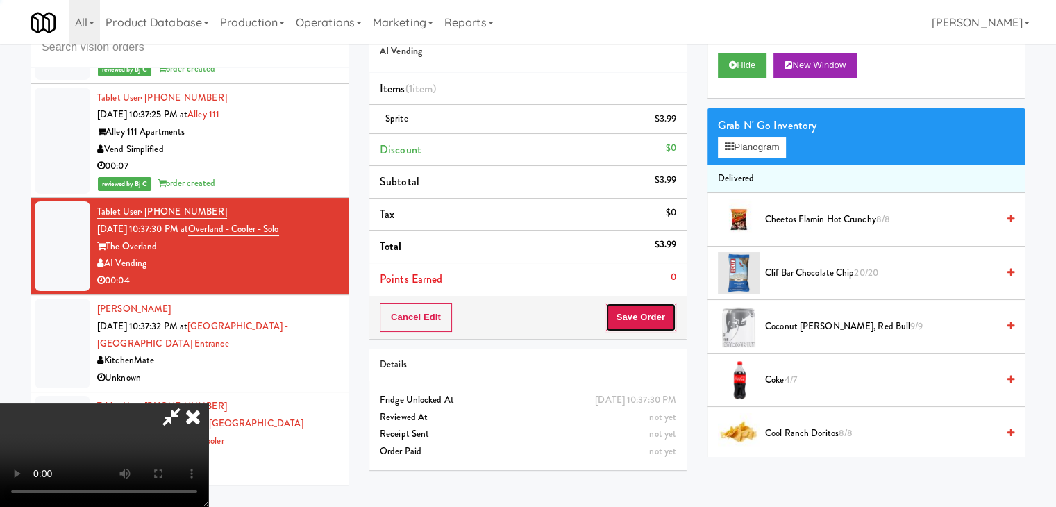
click at [663, 322] on button "Save Order" at bounding box center [641, 317] width 71 height 29
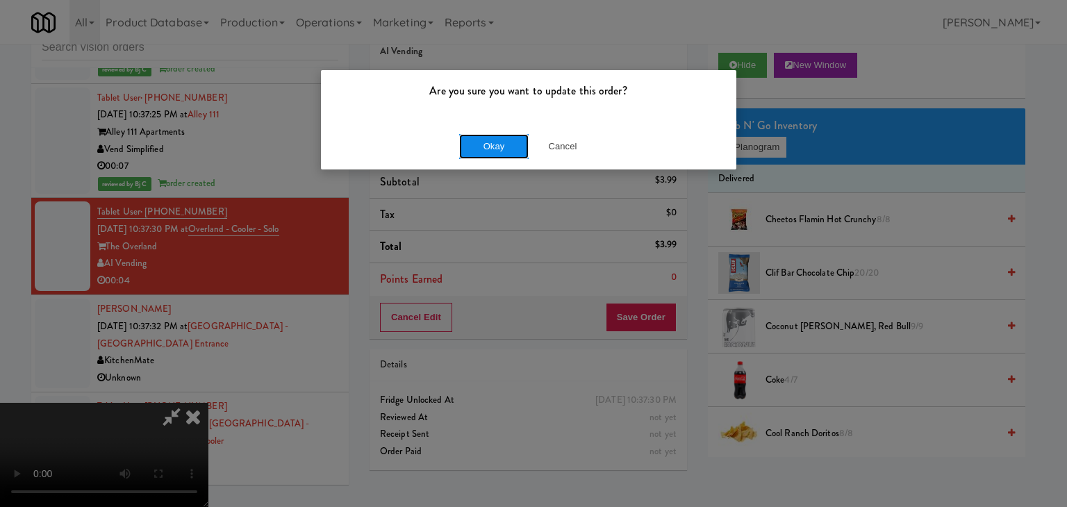
click at [494, 153] on button "Okay" at bounding box center [493, 146] width 69 height 25
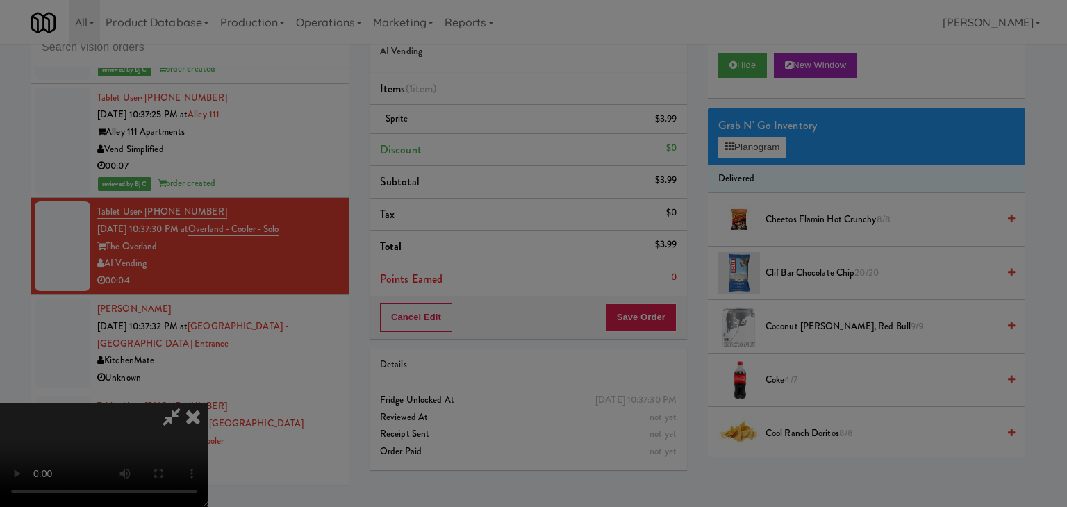
click at [494, 151] on body "Are you sure you want to update this order? Okay Cancel Okay Are you sure you w…" at bounding box center [533, 253] width 1067 height 507
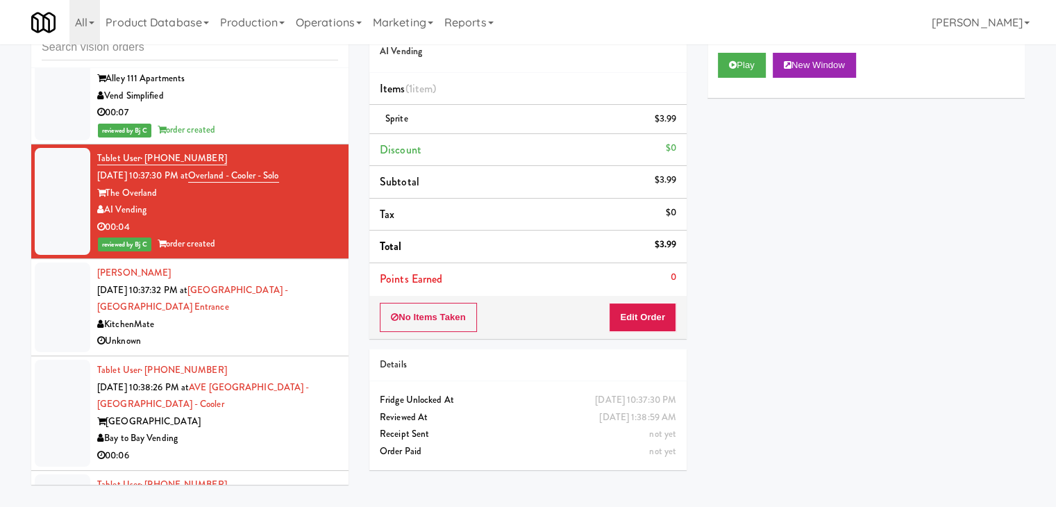
scroll to position [14081, 0]
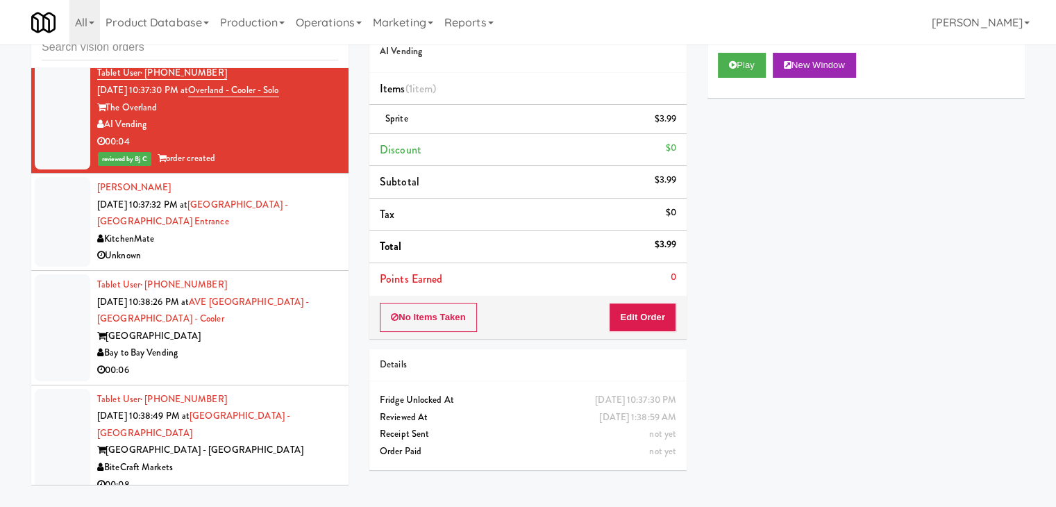
click at [265, 328] on div "[GEOGRAPHIC_DATA]" at bounding box center [217, 336] width 241 height 17
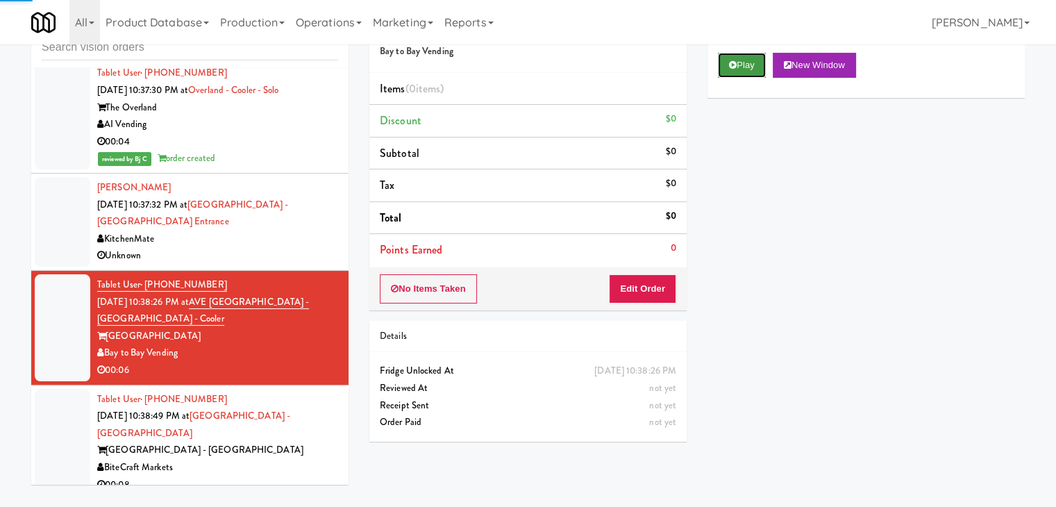
click at [747, 58] on button "Play" at bounding box center [742, 65] width 48 height 25
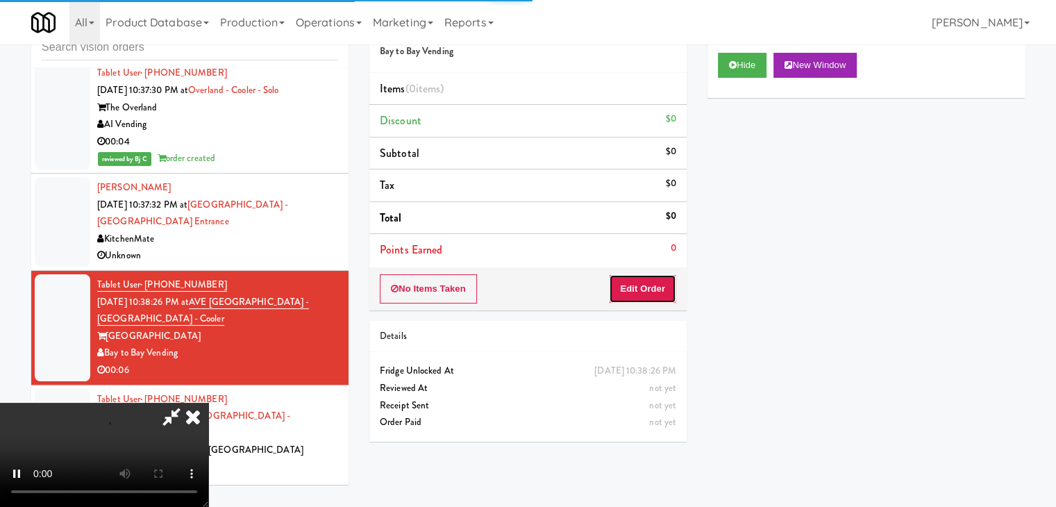
click at [641, 287] on button "Edit Order" at bounding box center [642, 288] width 67 height 29
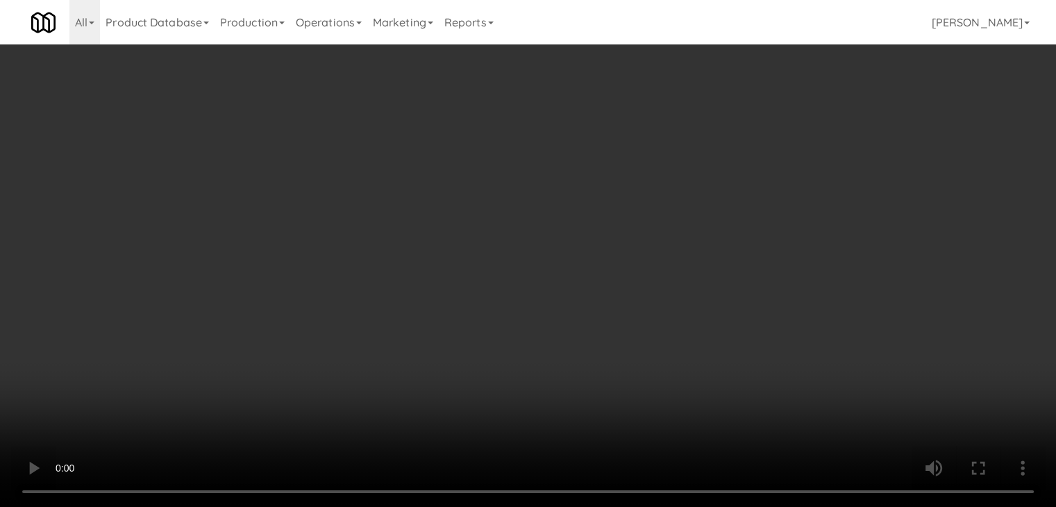
scroll to position [14063, 0]
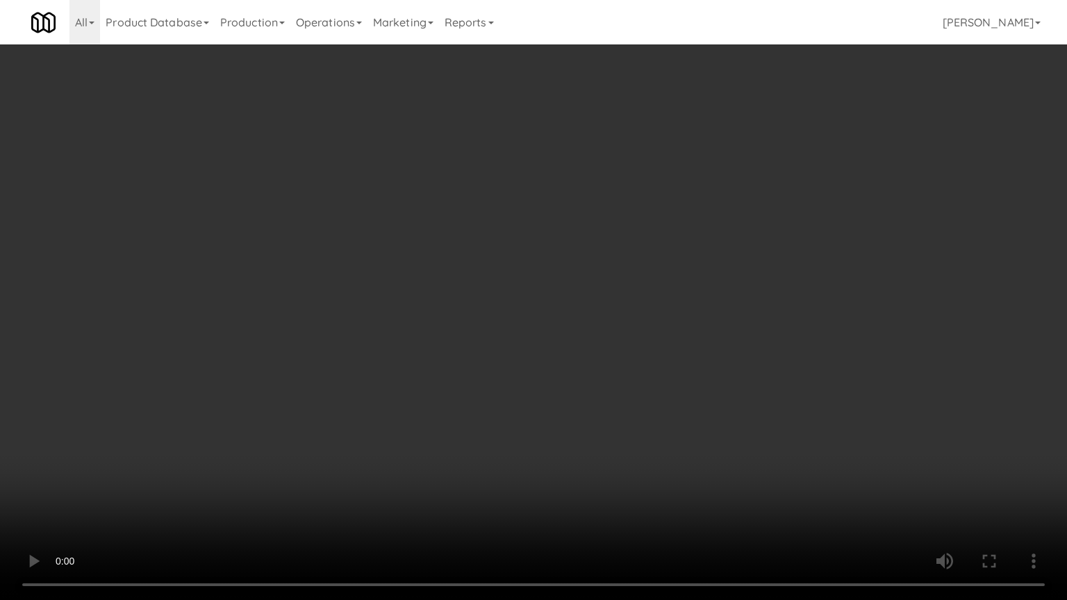
click at [565, 411] on video at bounding box center [533, 300] width 1067 height 600
click at [569, 408] on video at bounding box center [533, 300] width 1067 height 600
click at [564, 401] on video at bounding box center [533, 300] width 1067 height 600
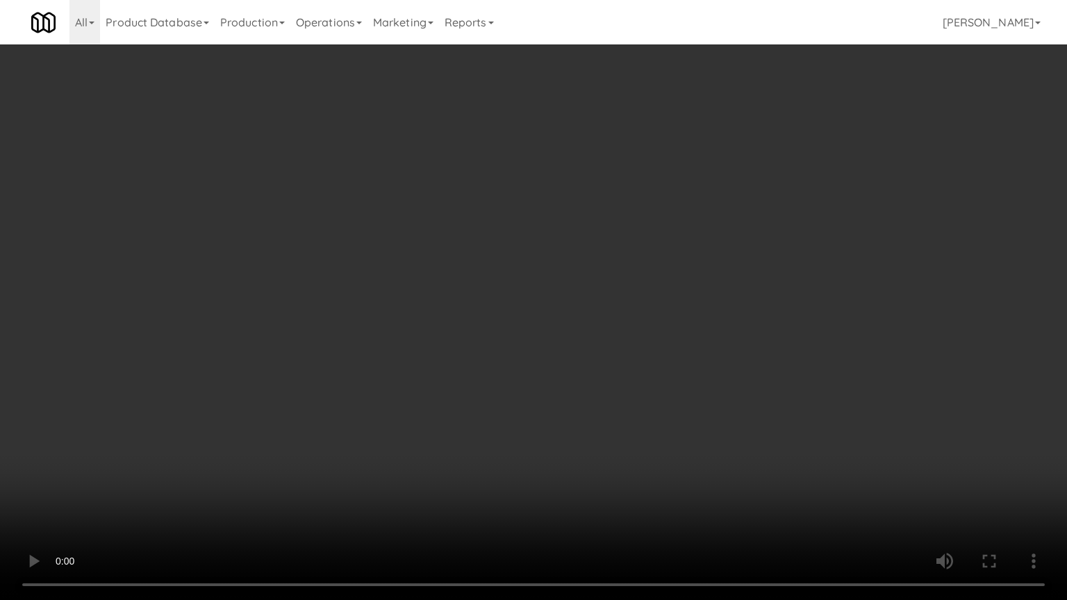
click at [564, 401] on video at bounding box center [533, 300] width 1067 height 600
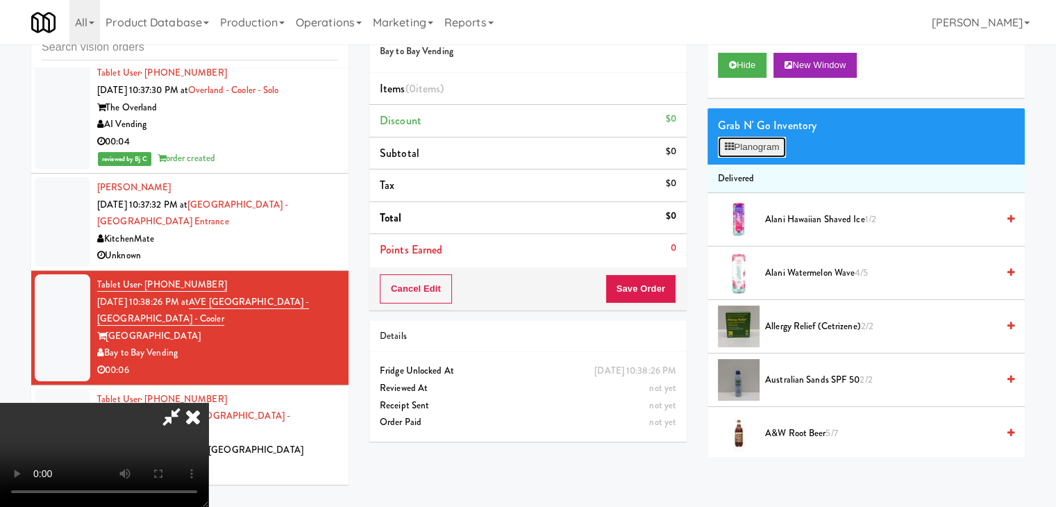
click at [764, 145] on button "Planogram" at bounding box center [752, 147] width 68 height 21
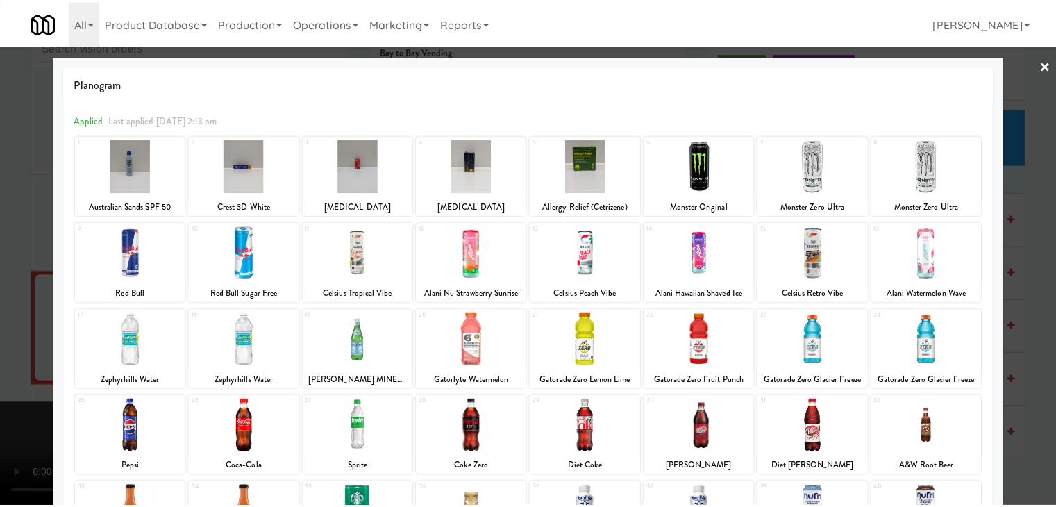
scroll to position [175, 0]
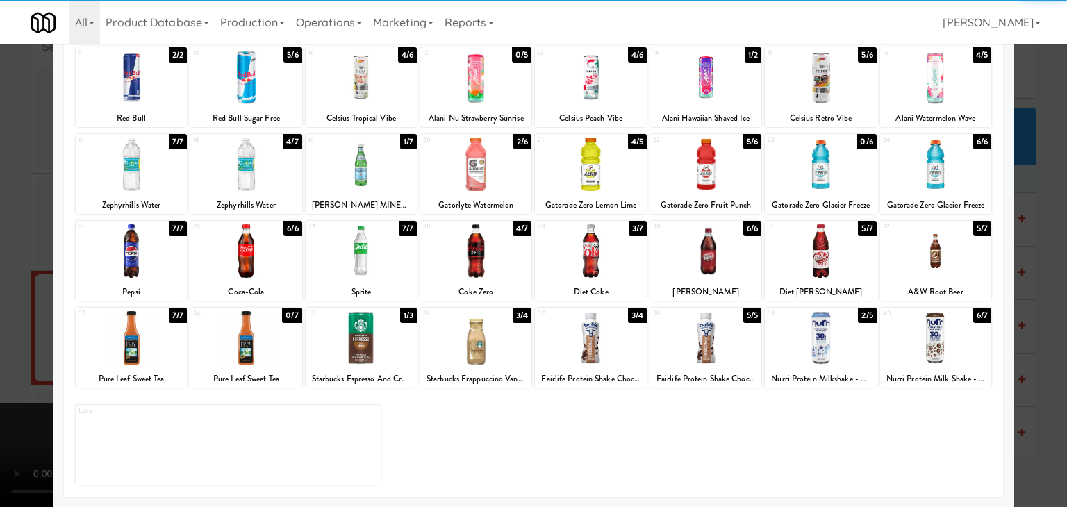
drag, startPoint x: 944, startPoint y: 257, endPoint x: 983, endPoint y: 266, distance: 40.6
click at [946, 258] on div at bounding box center [935, 250] width 111 height 53
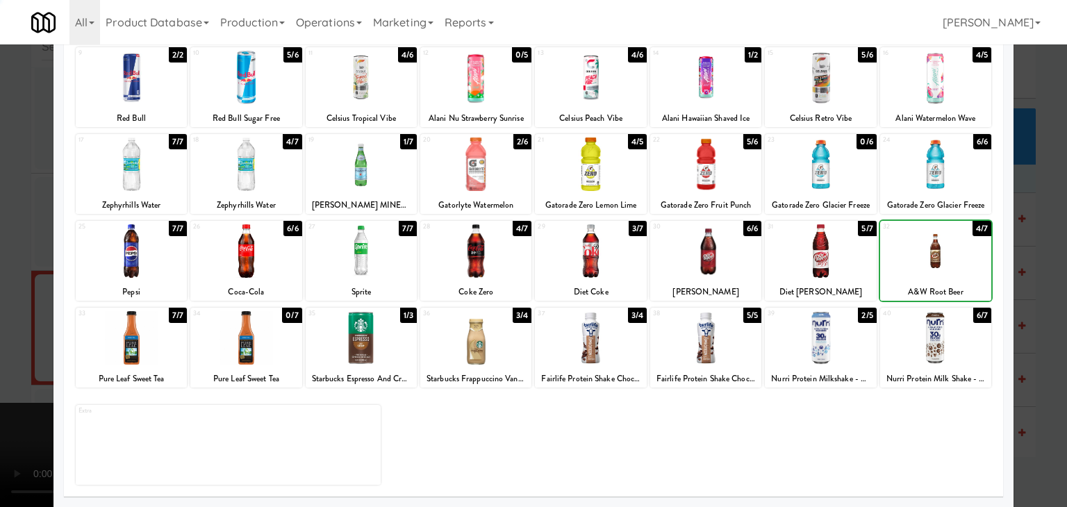
click at [1020, 272] on div at bounding box center [533, 253] width 1067 height 507
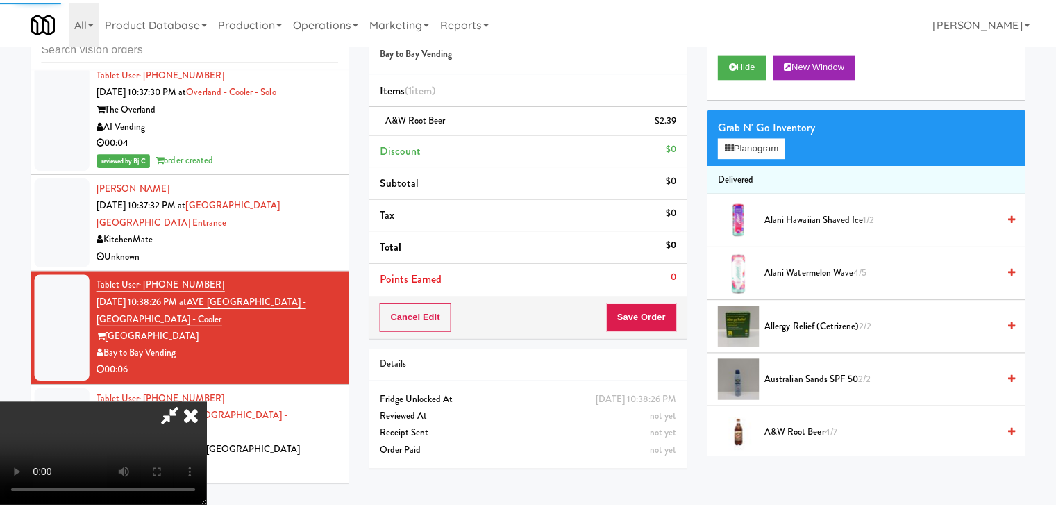
scroll to position [14081, 0]
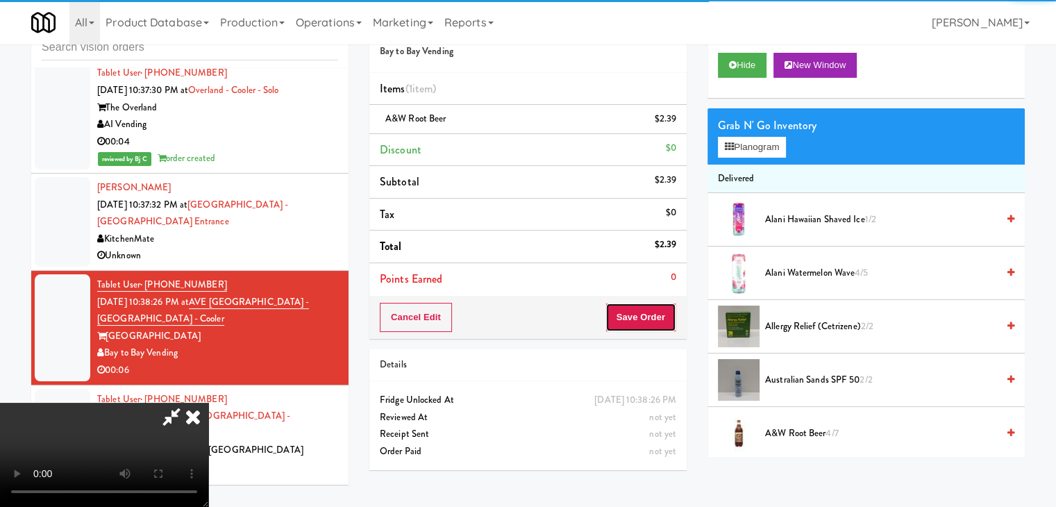
click at [637, 315] on button "Save Order" at bounding box center [641, 317] width 71 height 29
click at [638, 315] on button "Save Order" at bounding box center [641, 317] width 71 height 29
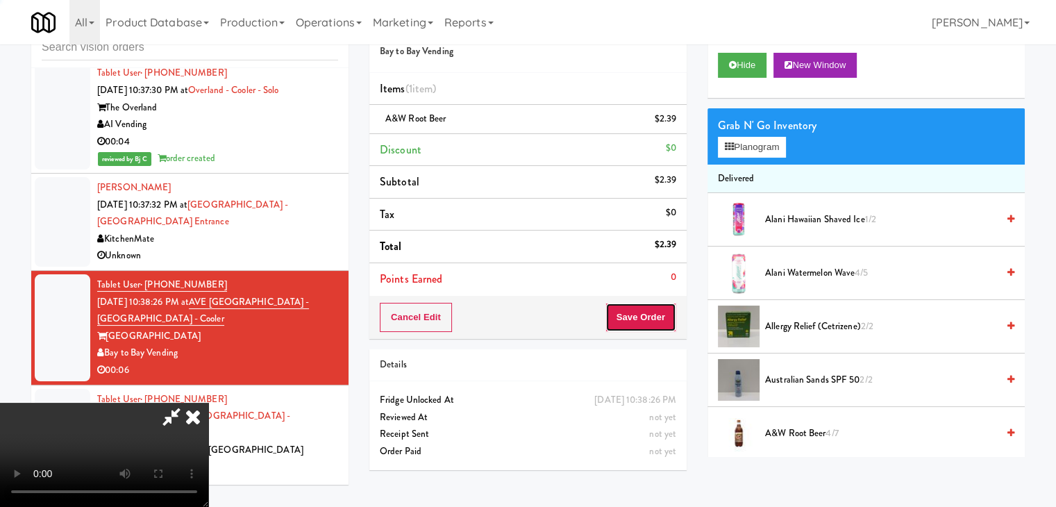
click at [638, 315] on button "Save Order" at bounding box center [641, 317] width 71 height 29
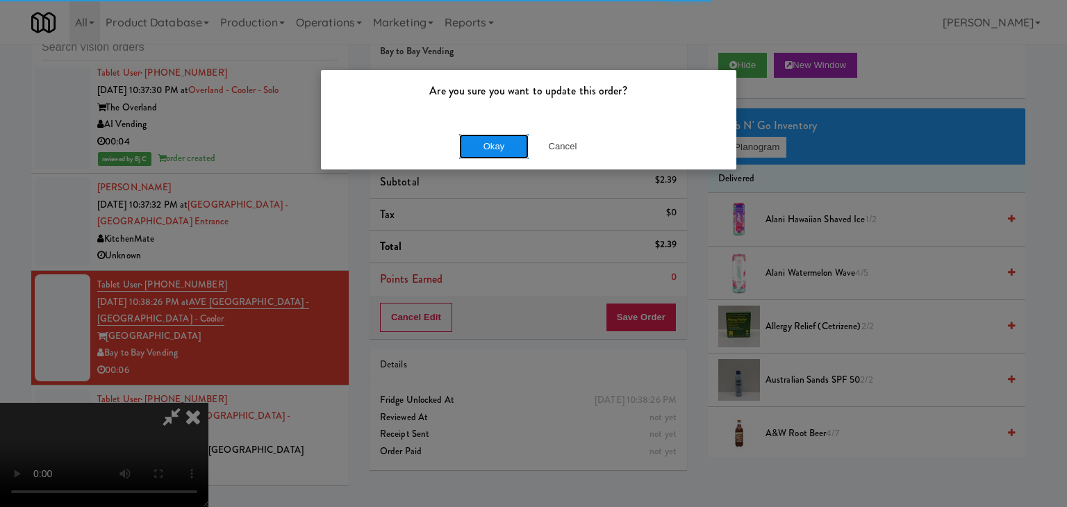
click at [493, 148] on button "Okay" at bounding box center [493, 146] width 69 height 25
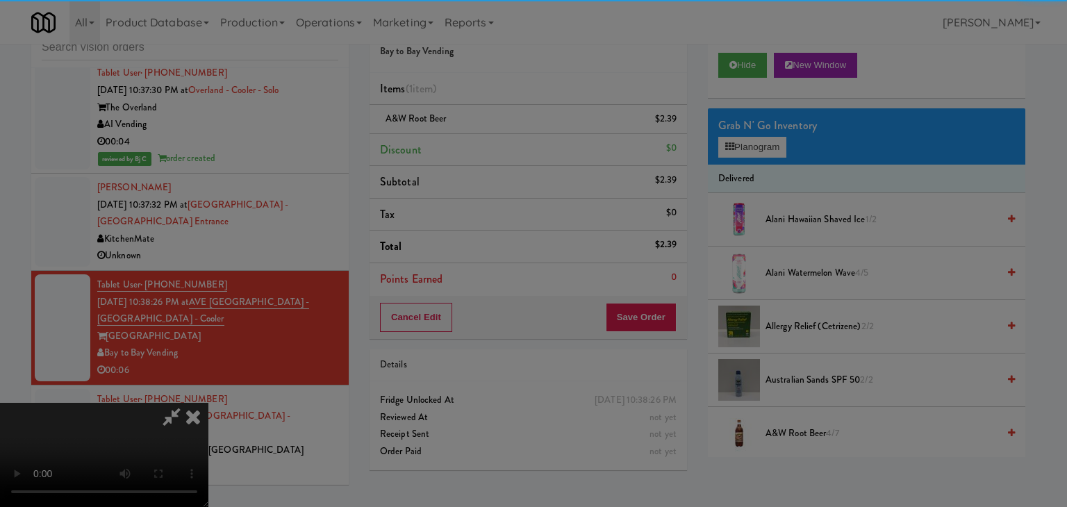
click at [493, 144] on div "Okay Cancel" at bounding box center [528, 120] width 415 height 47
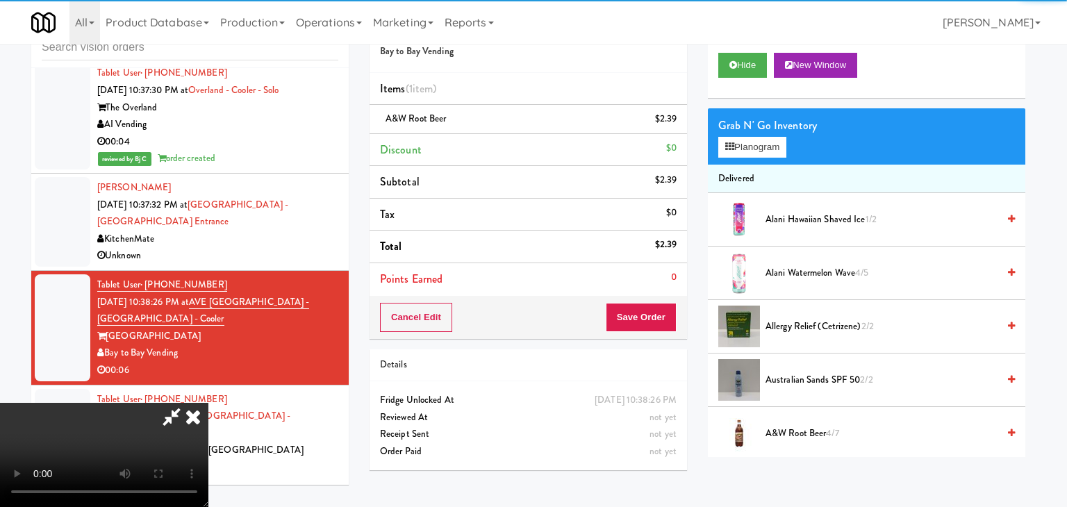
click at [493, 145] on div at bounding box center [533, 253] width 1067 height 507
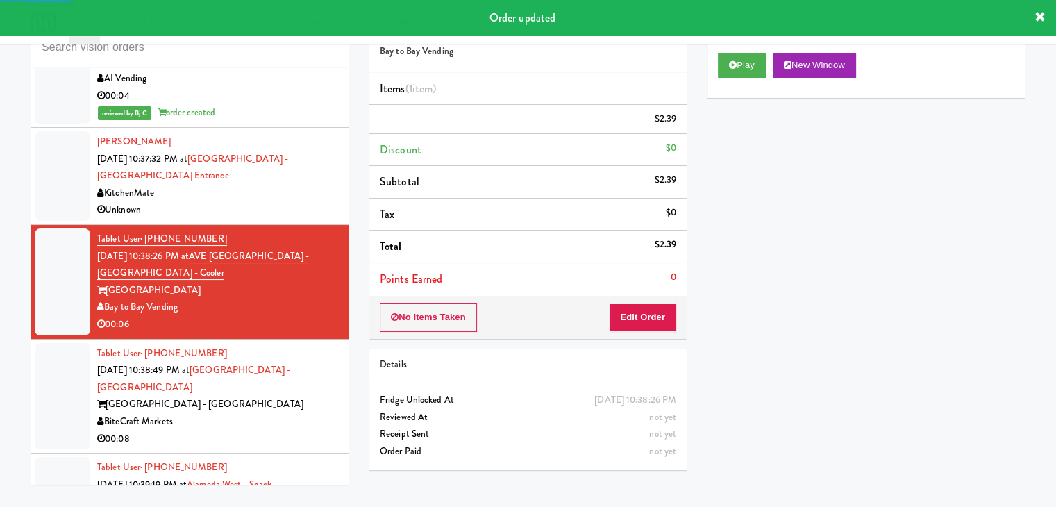
scroll to position [14220, 0]
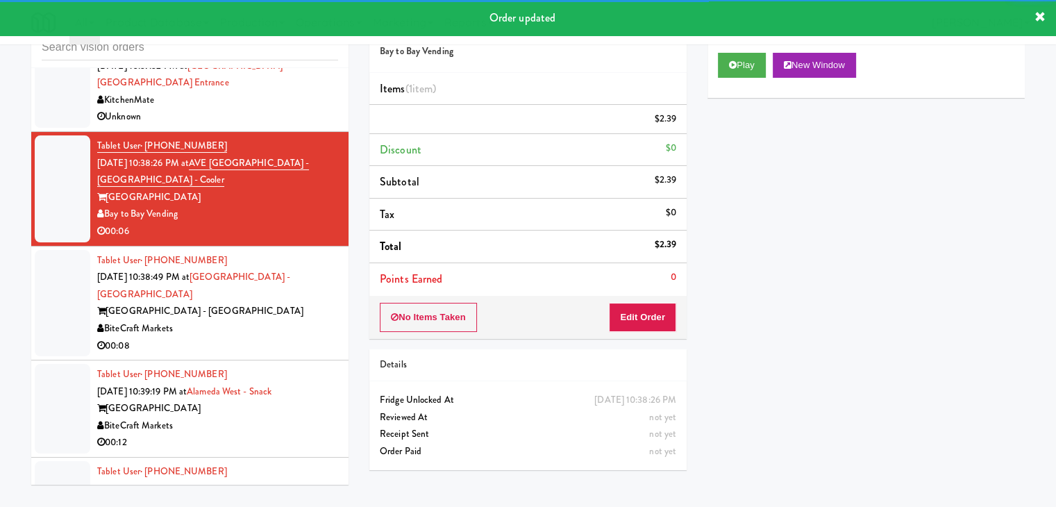
drag, startPoint x: 264, startPoint y: 245, endPoint x: 267, endPoint y: 256, distance: 10.8
click at [267, 252] on div "Tablet User · (754) 275-1733 Sep 3, 2025 10:38:49 PM at Hollywood Heights - Sna…" at bounding box center [217, 303] width 241 height 103
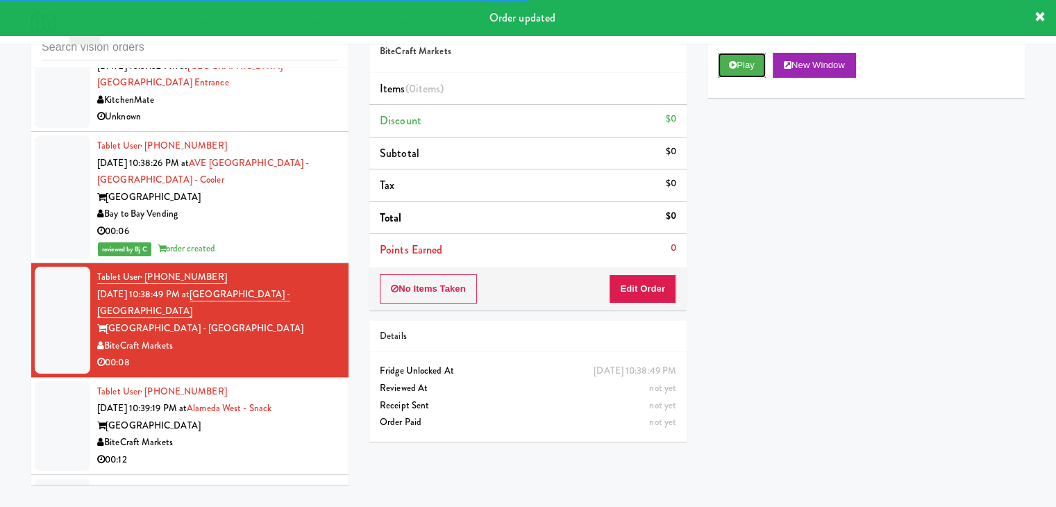
drag, startPoint x: 745, startPoint y: 63, endPoint x: 718, endPoint y: 153, distance: 94.7
click at [743, 65] on button "Play" at bounding box center [742, 65] width 48 height 25
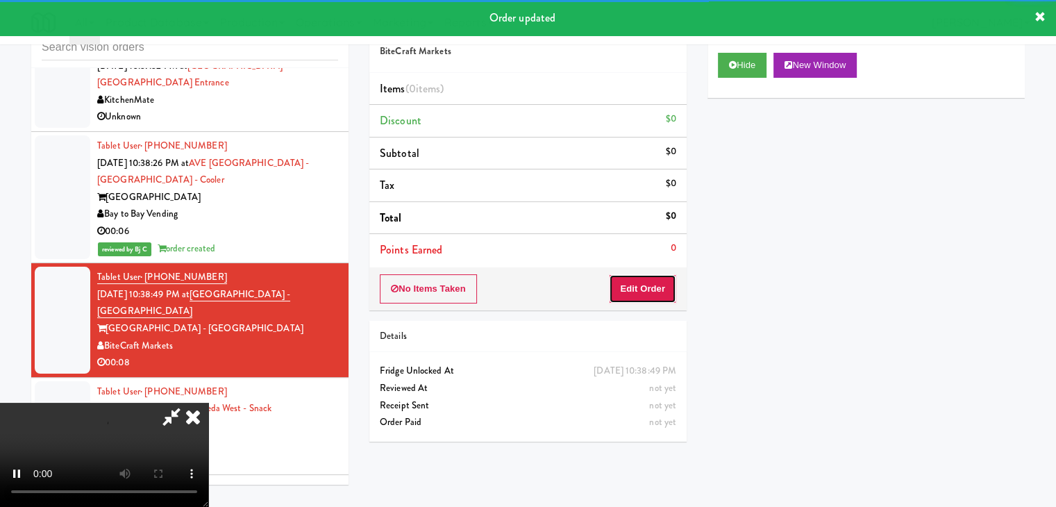
click at [656, 285] on button "Edit Order" at bounding box center [642, 288] width 67 height 29
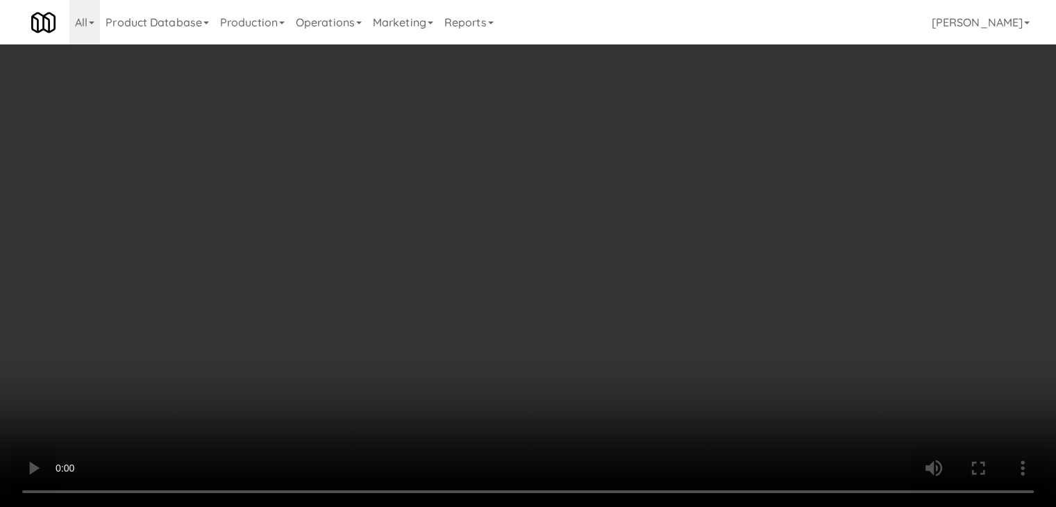
scroll to position [14203, 0]
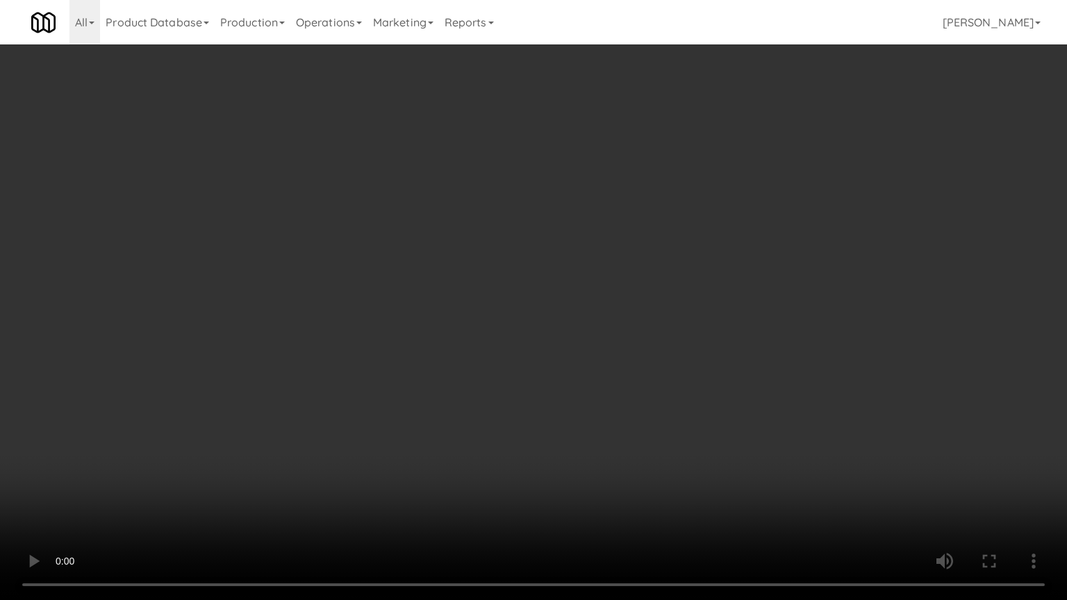
click at [656, 360] on video at bounding box center [533, 300] width 1067 height 600
drag, startPoint x: 651, startPoint y: 364, endPoint x: 636, endPoint y: 374, distance: 17.5
click at [650, 365] on video at bounding box center [533, 300] width 1067 height 600
click at [636, 358] on video at bounding box center [533, 300] width 1067 height 600
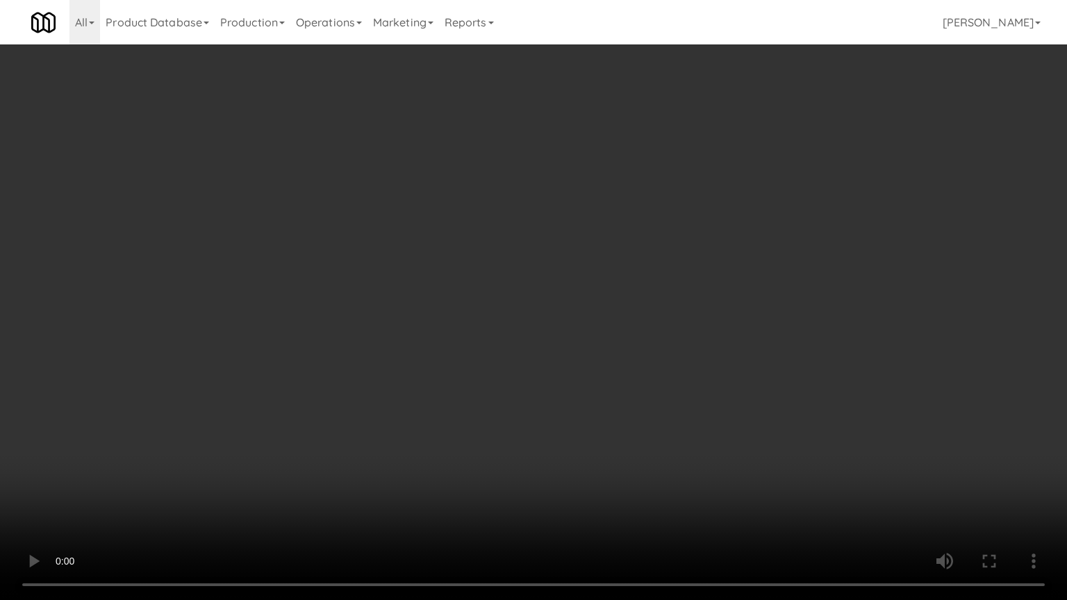
click at [633, 346] on video at bounding box center [533, 300] width 1067 height 600
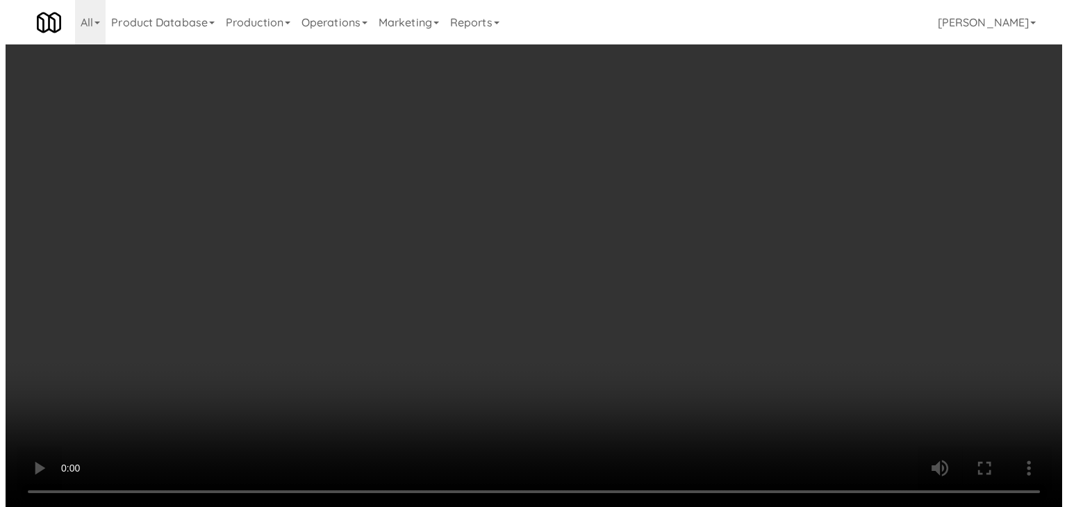
scroll to position [14220, 0]
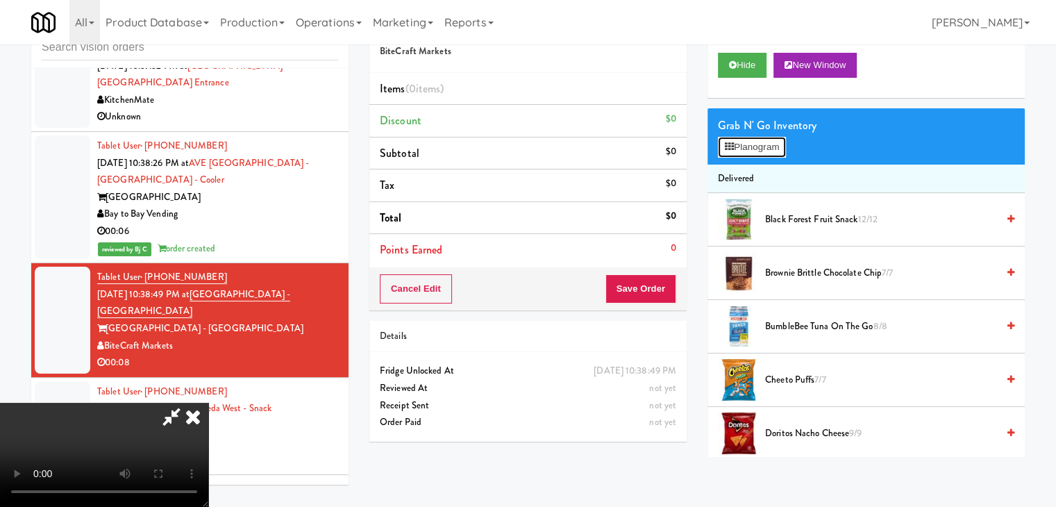
click at [755, 151] on button "Planogram" at bounding box center [752, 147] width 68 height 21
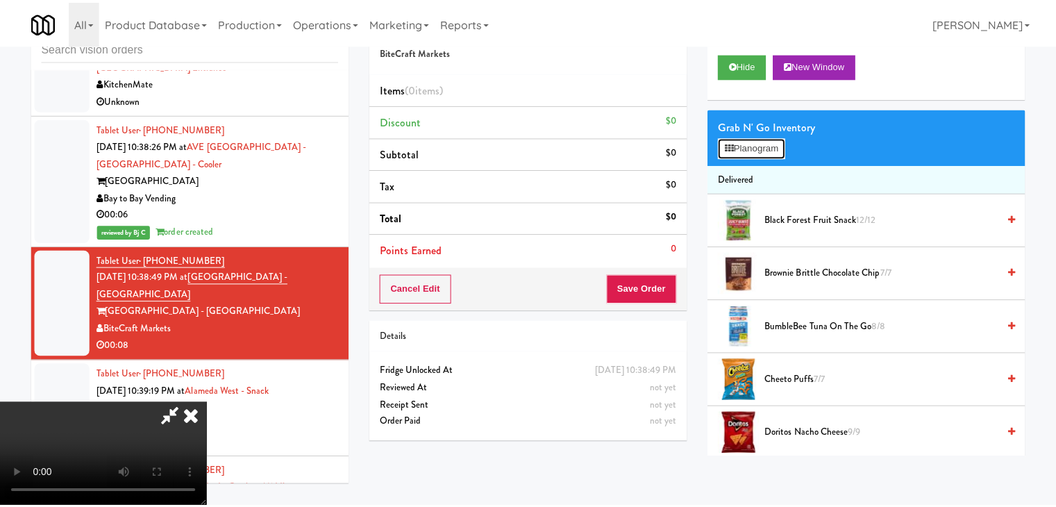
scroll to position [14203, 0]
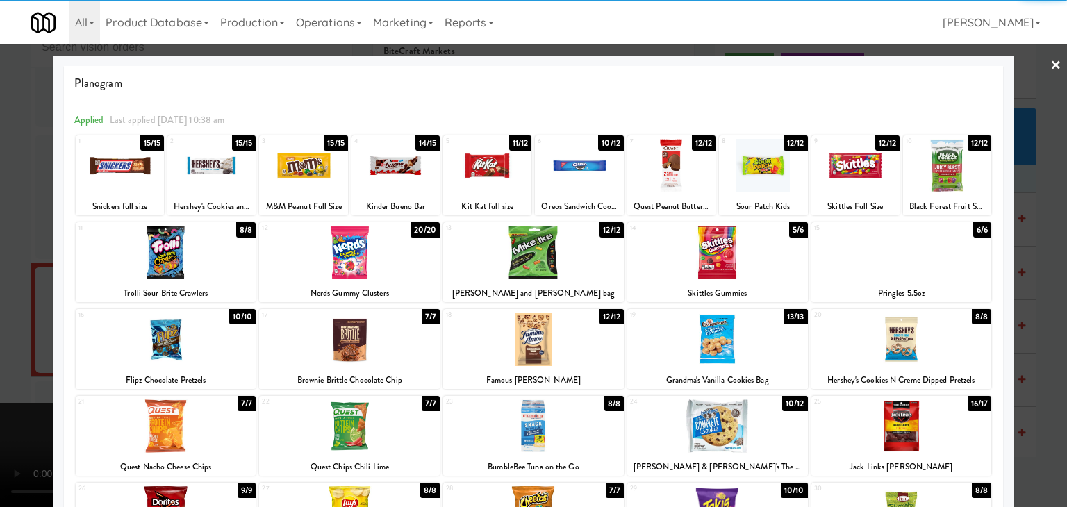
drag, startPoint x: 314, startPoint y: 182, endPoint x: 335, endPoint y: 184, distance: 21.6
click at [319, 183] on div at bounding box center [303, 165] width 88 height 53
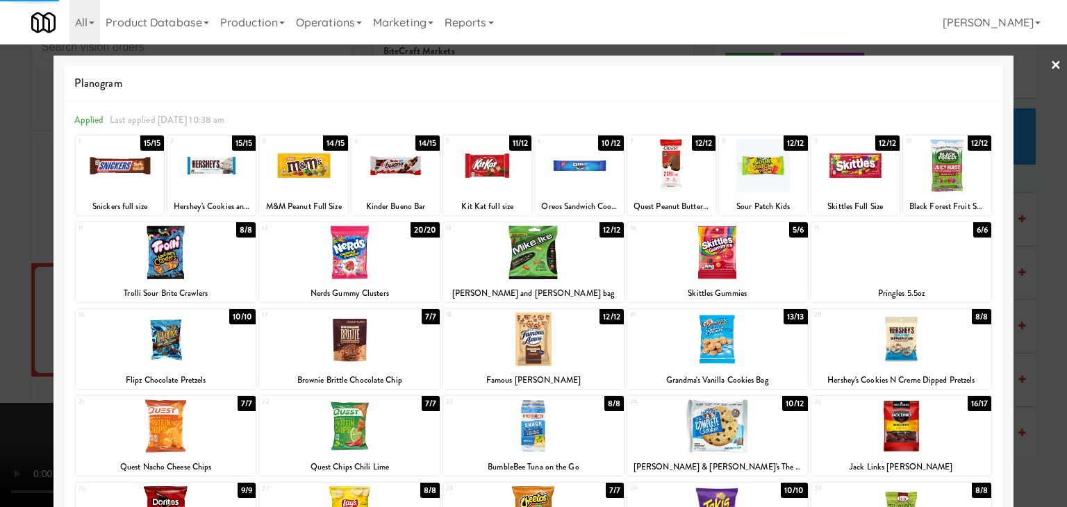
click at [371, 179] on div at bounding box center [395, 165] width 88 height 53
click at [3, 253] on div at bounding box center [533, 253] width 1067 height 507
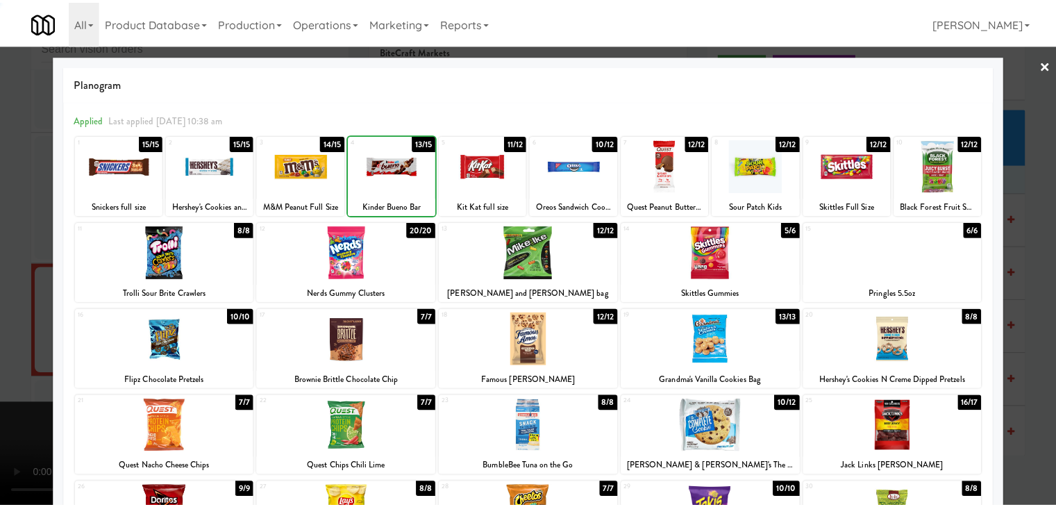
scroll to position [14220, 0]
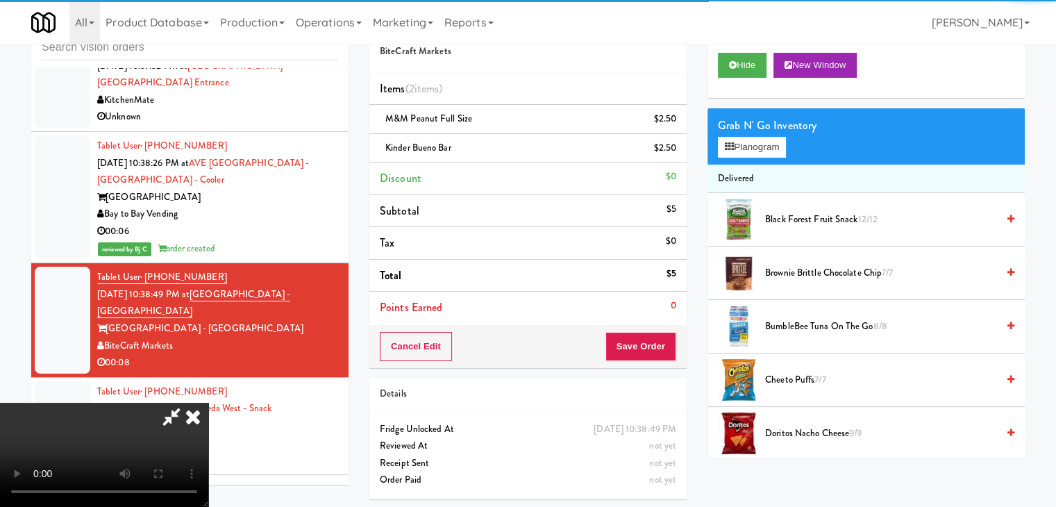
drag, startPoint x: 598, startPoint y: 354, endPoint x: 623, endPoint y: 354, distance: 25.0
click at [208, 403] on video at bounding box center [104, 455] width 208 height 104
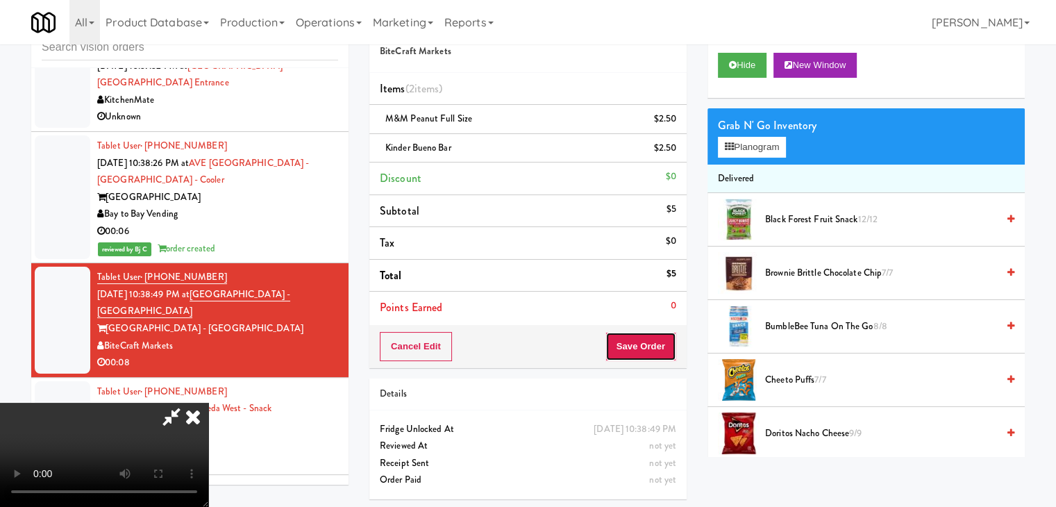
click at [647, 348] on button "Save Order" at bounding box center [641, 346] width 71 height 29
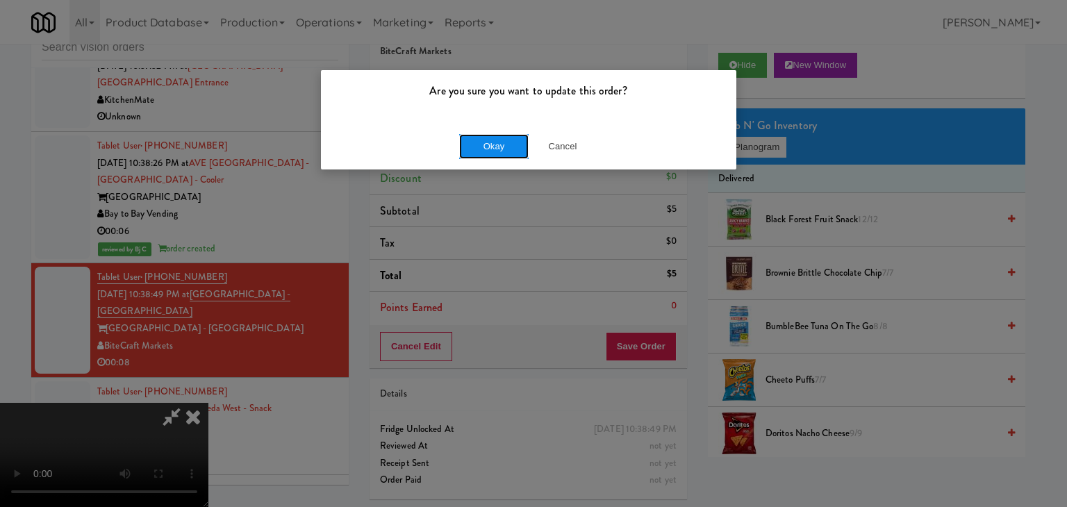
drag, startPoint x: 482, startPoint y: 135, endPoint x: 492, endPoint y: 144, distance: 12.8
click at [492, 144] on button "Okay" at bounding box center [493, 146] width 69 height 25
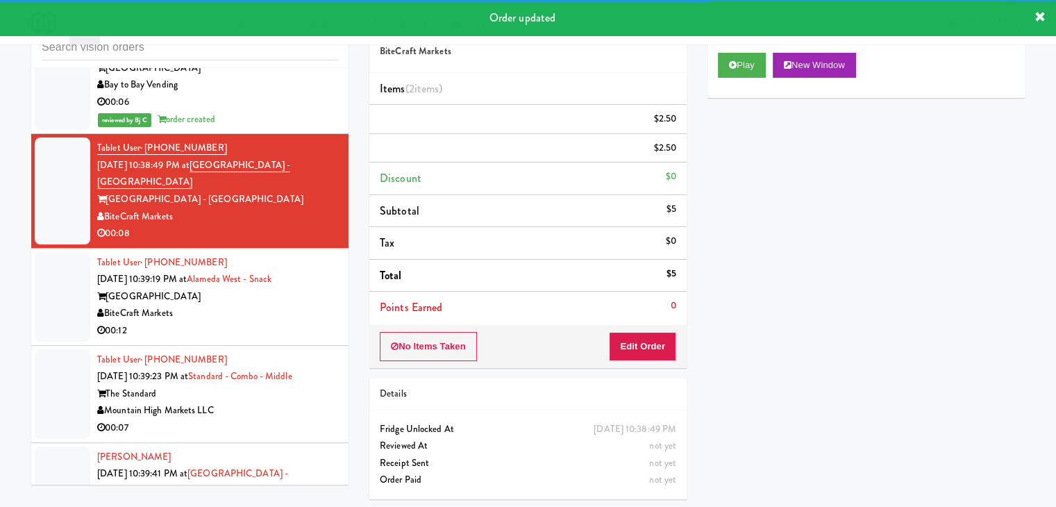
scroll to position [14358, 0]
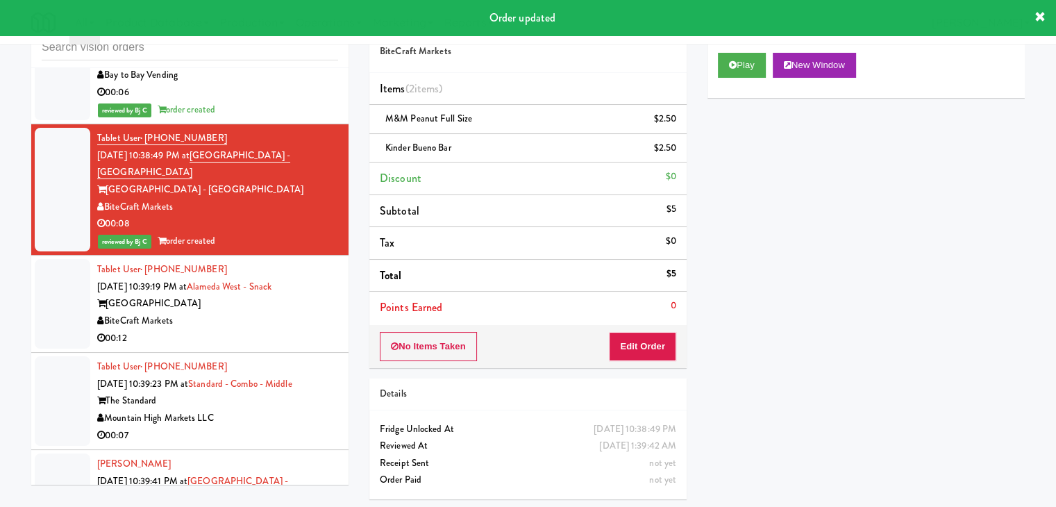
click at [319, 313] on div "BiteCraft Markets" at bounding box center [217, 321] width 241 height 17
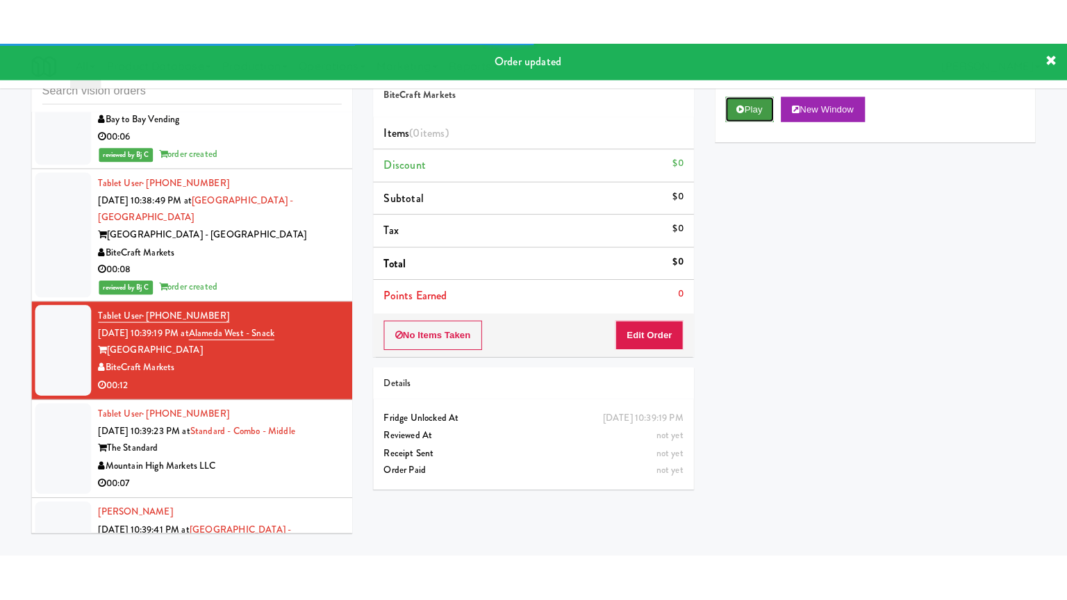
click
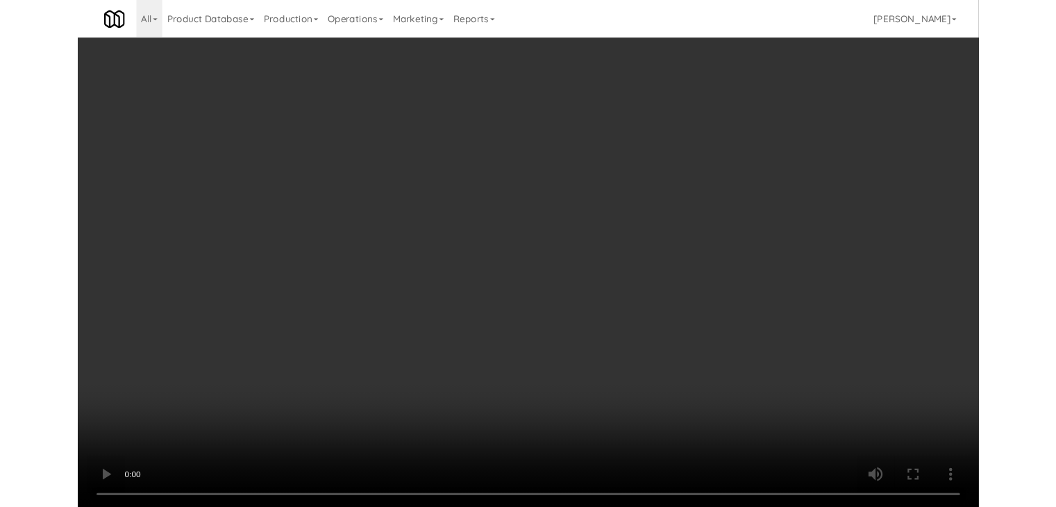
scroll to position [14341, 0]
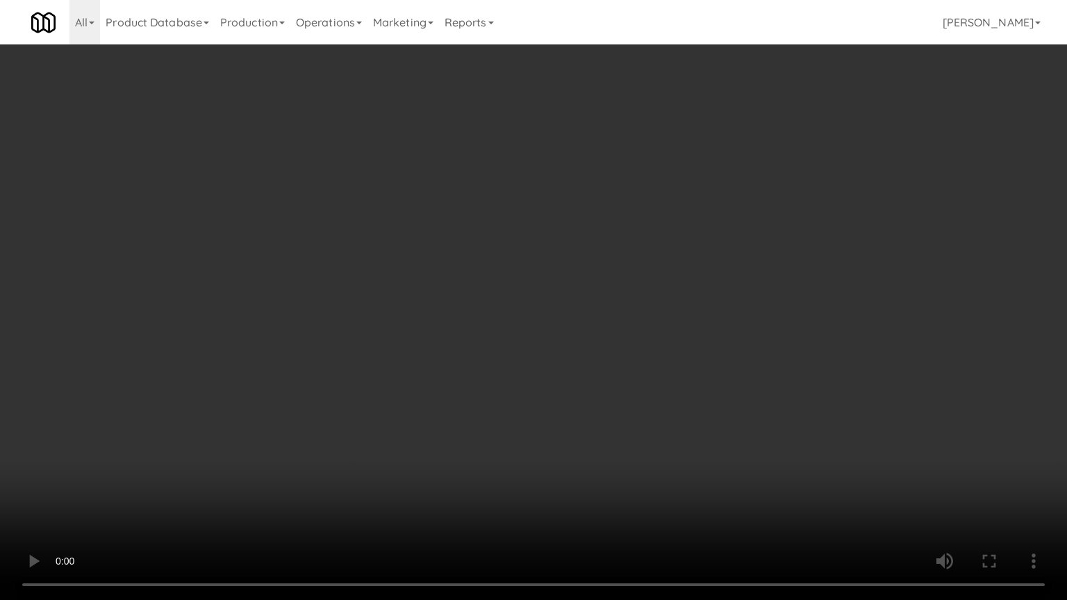
drag, startPoint x: 594, startPoint y: 350, endPoint x: 603, endPoint y: 341, distance: 12.8
drag, startPoint x: 492, startPoint y: 397, endPoint x: 429, endPoint y: 385, distance: 64.3
drag, startPoint x: 449, startPoint y: 381, endPoint x: 512, endPoint y: 229, distance: 163.8
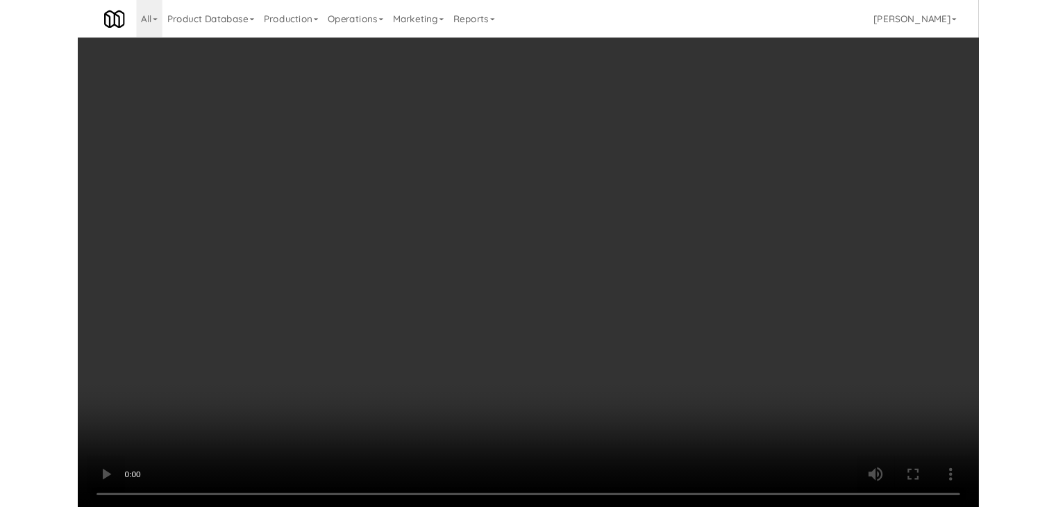
scroll to position [14358, 0]
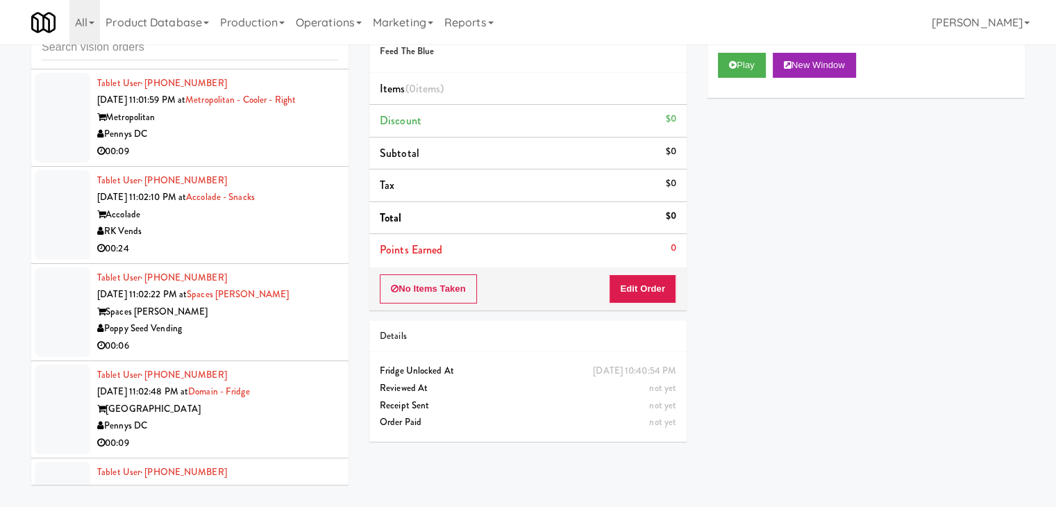
scroll to position [17796, 0]
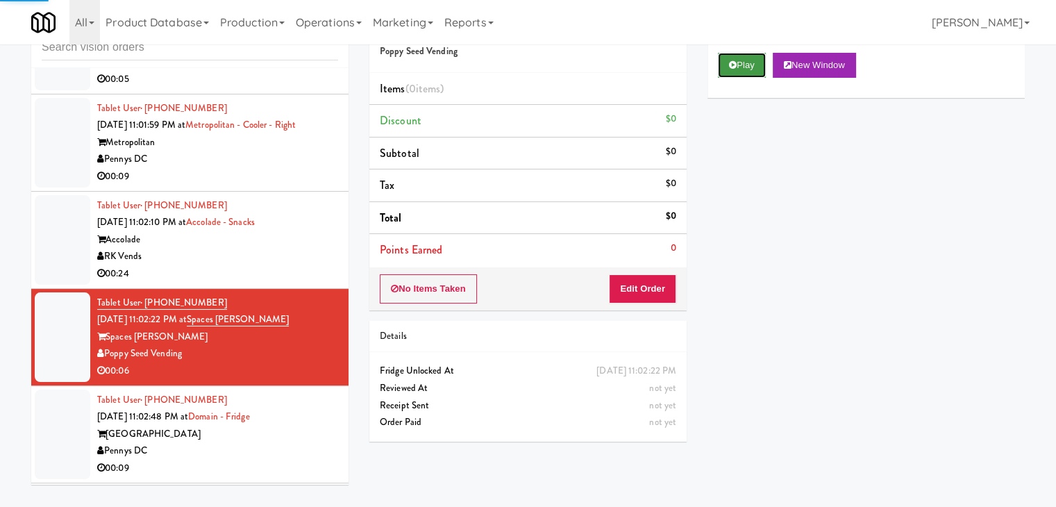
drag, startPoint x: 726, startPoint y: 65, endPoint x: 692, endPoint y: 175, distance: 115.6
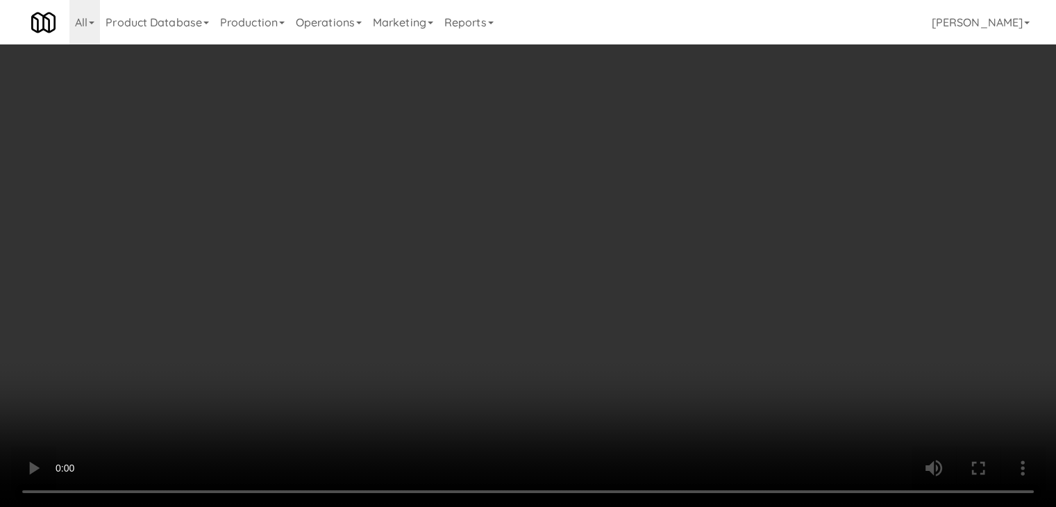
scroll to position [17763, 0]
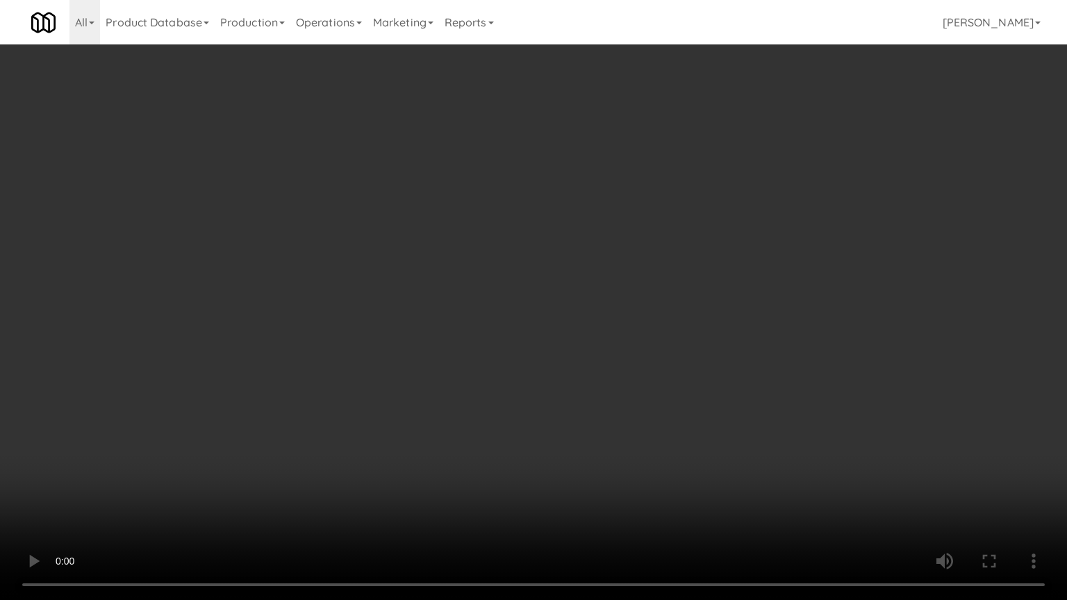
drag, startPoint x: 657, startPoint y: 356, endPoint x: 696, endPoint y: 217, distance: 143.6
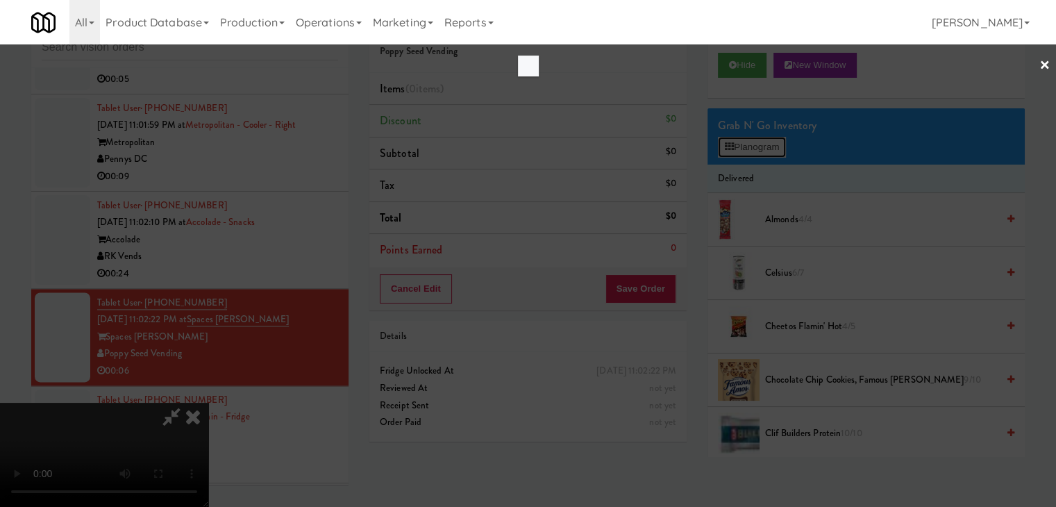
scroll to position [17763, 0]
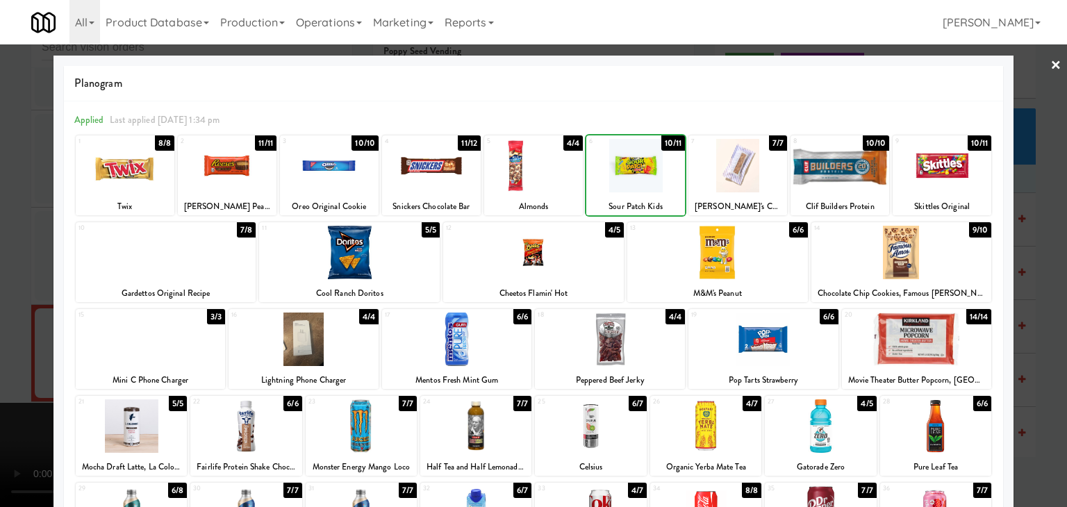
drag, startPoint x: 0, startPoint y: 303, endPoint x: 456, endPoint y: 379, distance: 462.0
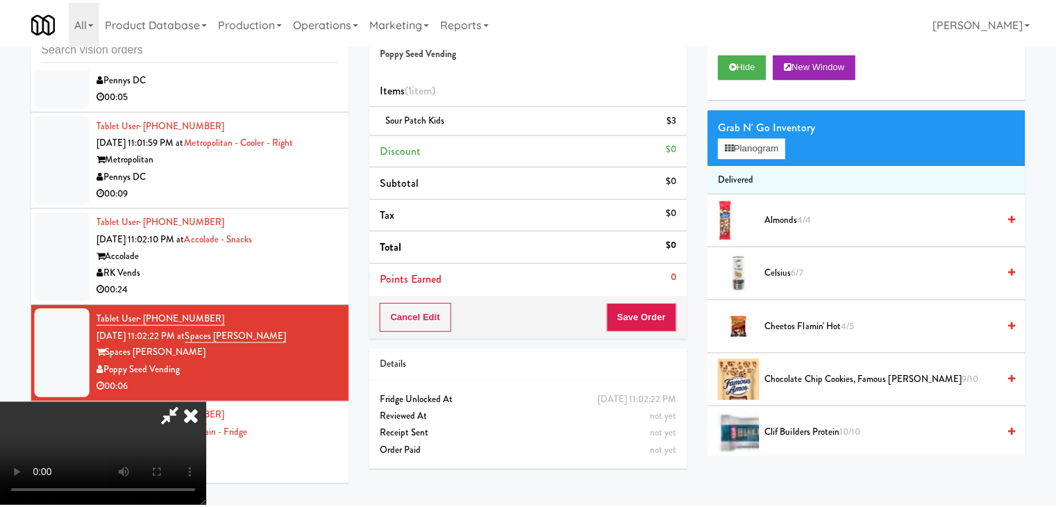
scroll to position [17796, 0]
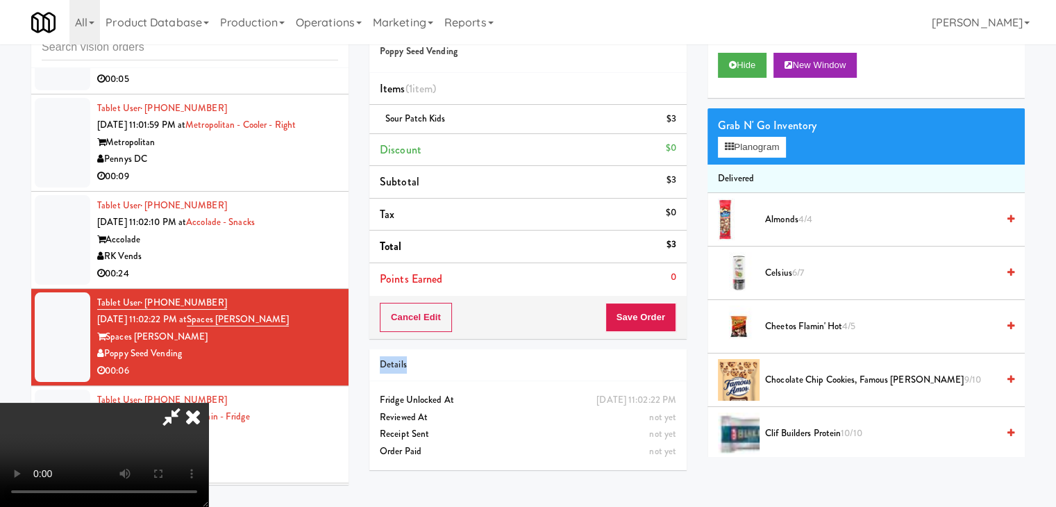
drag, startPoint x: 645, startPoint y: 334, endPoint x: 650, endPoint y: 326, distance: 10.0
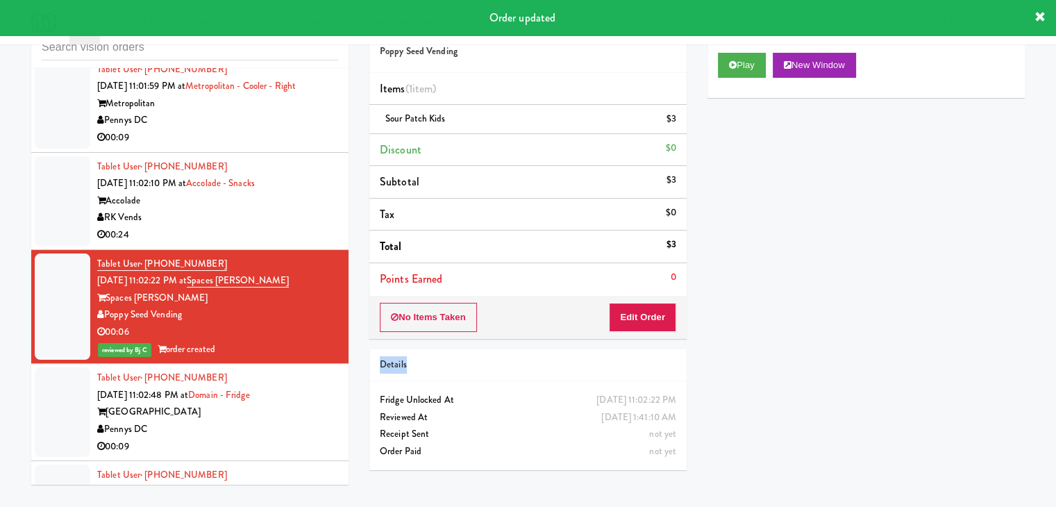
scroll to position [17935, 0]
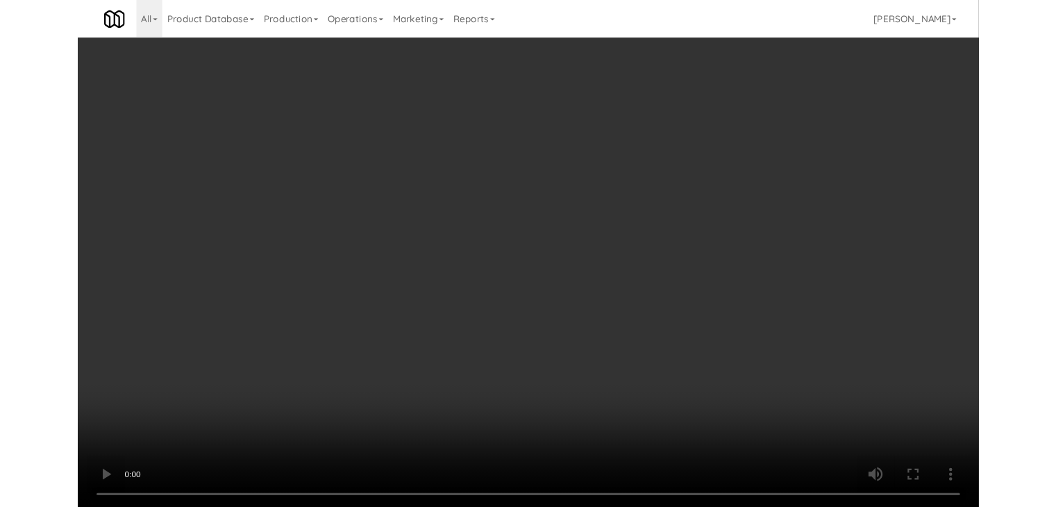
scroll to position [17902, 0]
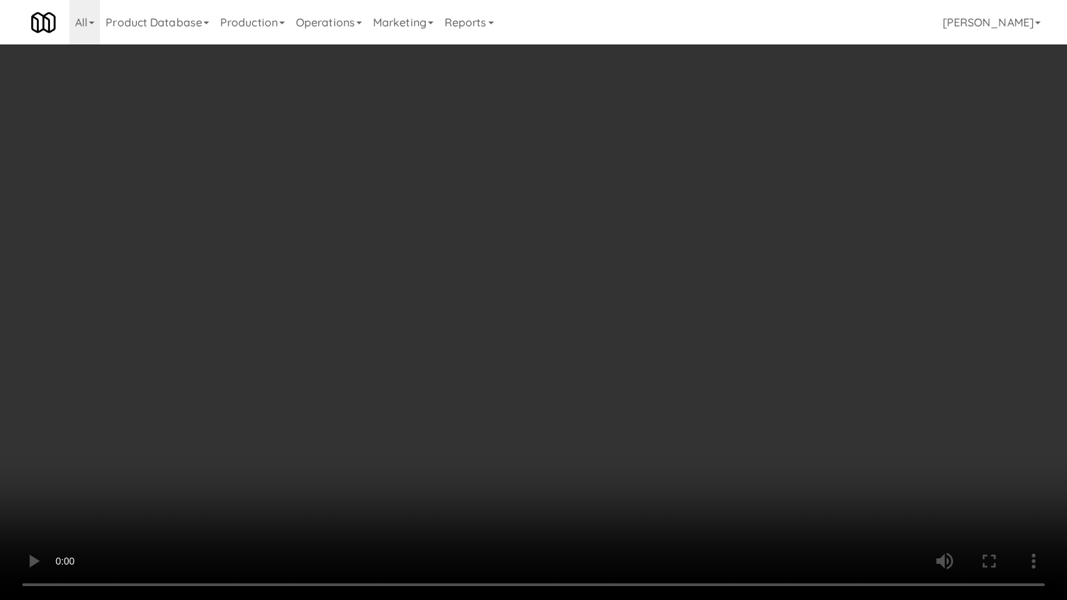
drag, startPoint x: 579, startPoint y: 409, endPoint x: 575, endPoint y: 417, distance: 8.4
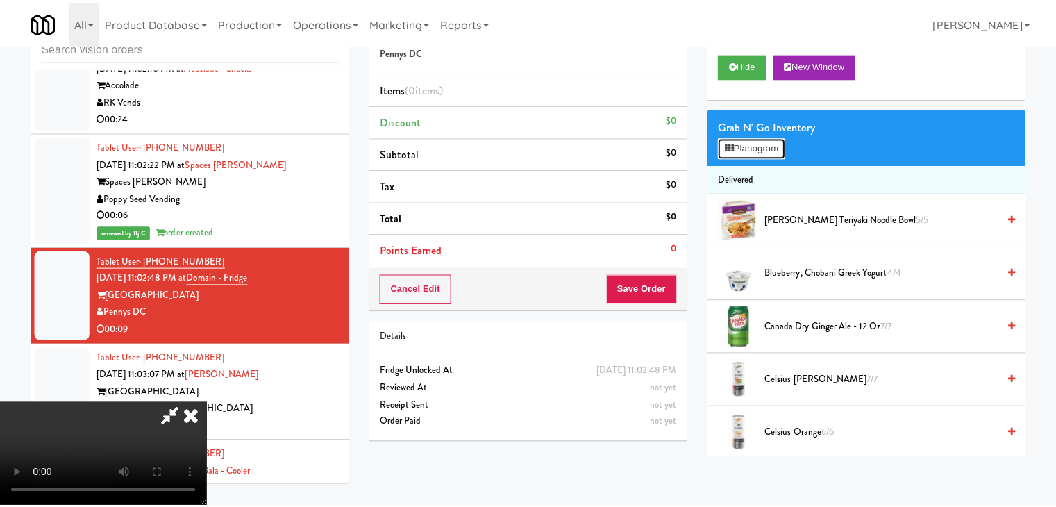
scroll to position [17902, 0]
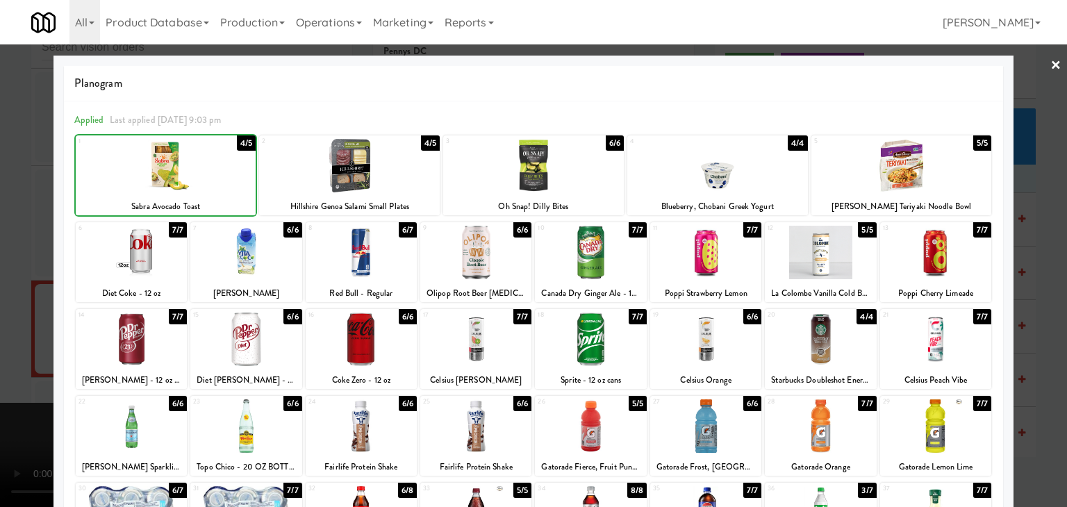
drag, startPoint x: 0, startPoint y: 240, endPoint x: 408, endPoint y: 296, distance: 411.4
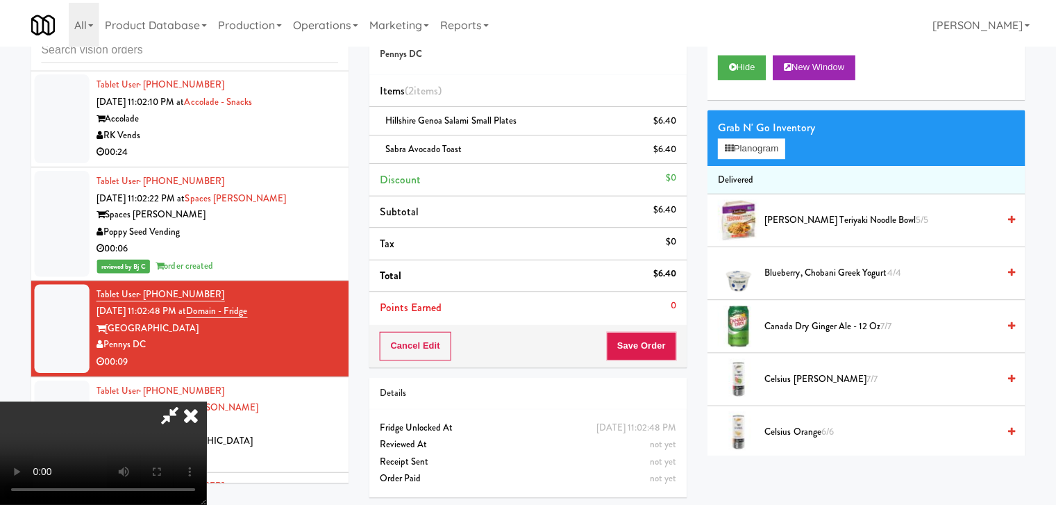
scroll to position [17935, 0]
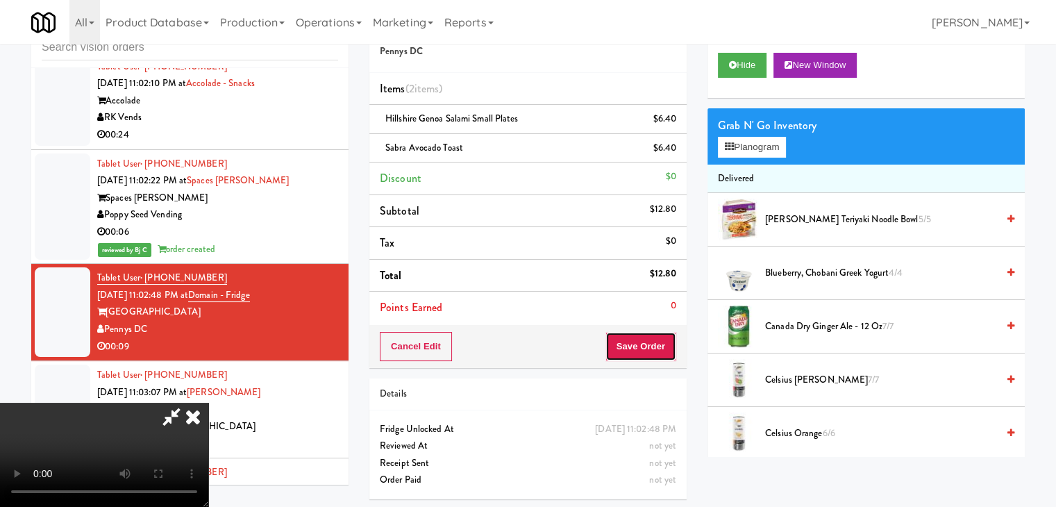
drag, startPoint x: 668, startPoint y: 359, endPoint x: 660, endPoint y: 356, distance: 9.0
drag, startPoint x: 660, startPoint y: 356, endPoint x: 658, endPoint y: 347, distance: 8.4
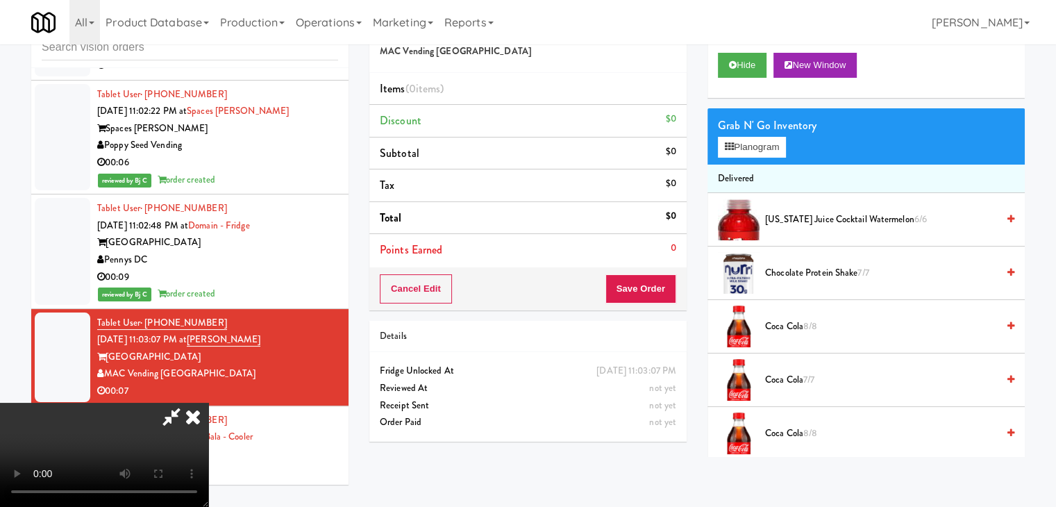
scroll to position [17971, 0]
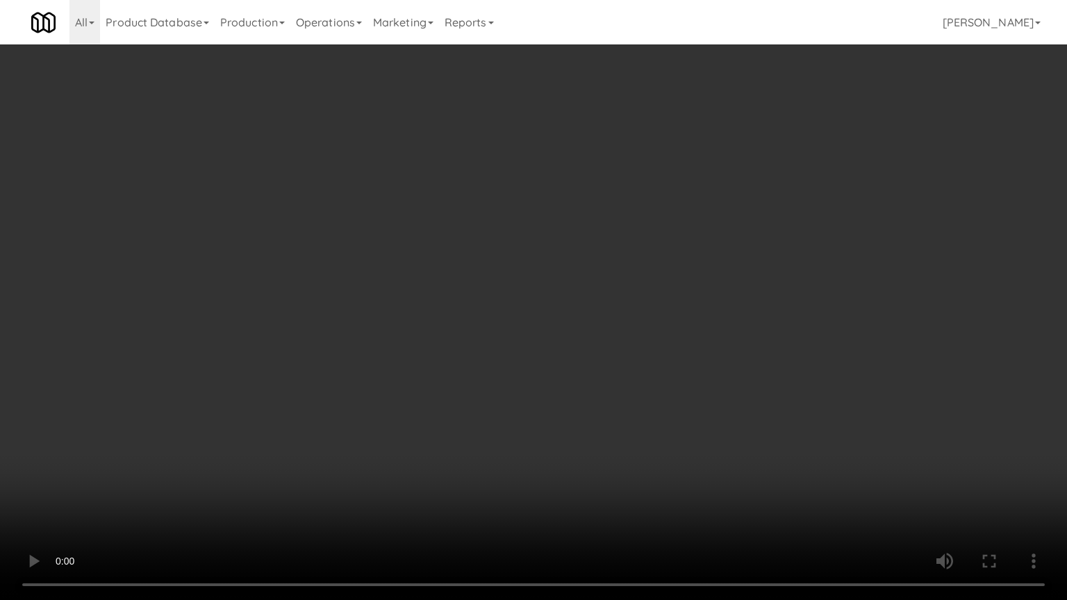
drag, startPoint x: 595, startPoint y: 456, endPoint x: 670, endPoint y: 253, distance: 216.2
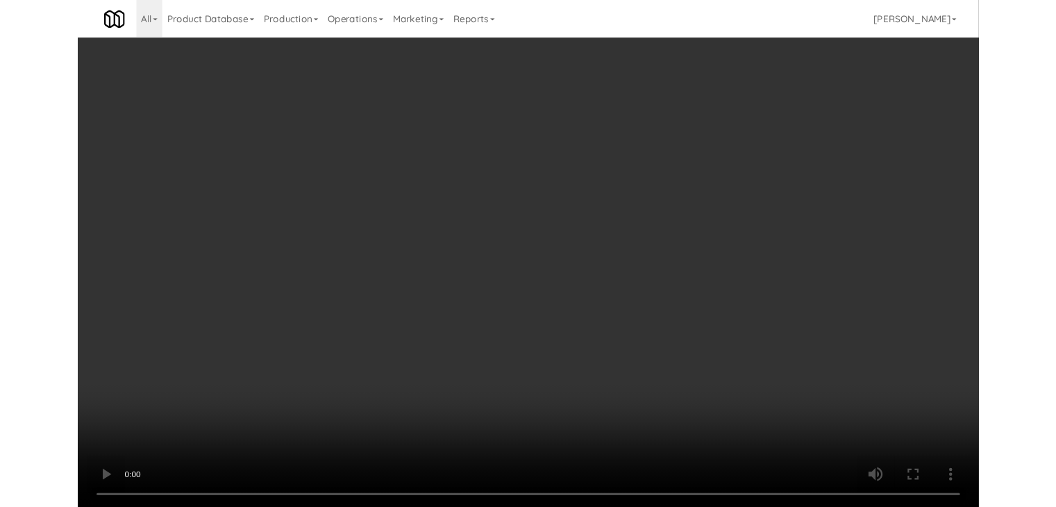
scroll to position [18005, 0]
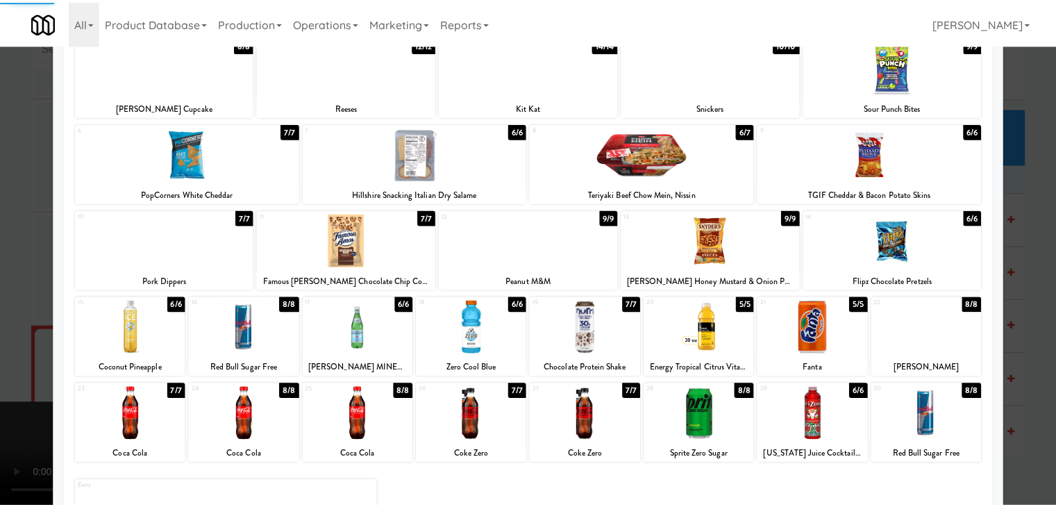
scroll to position [175, 0]
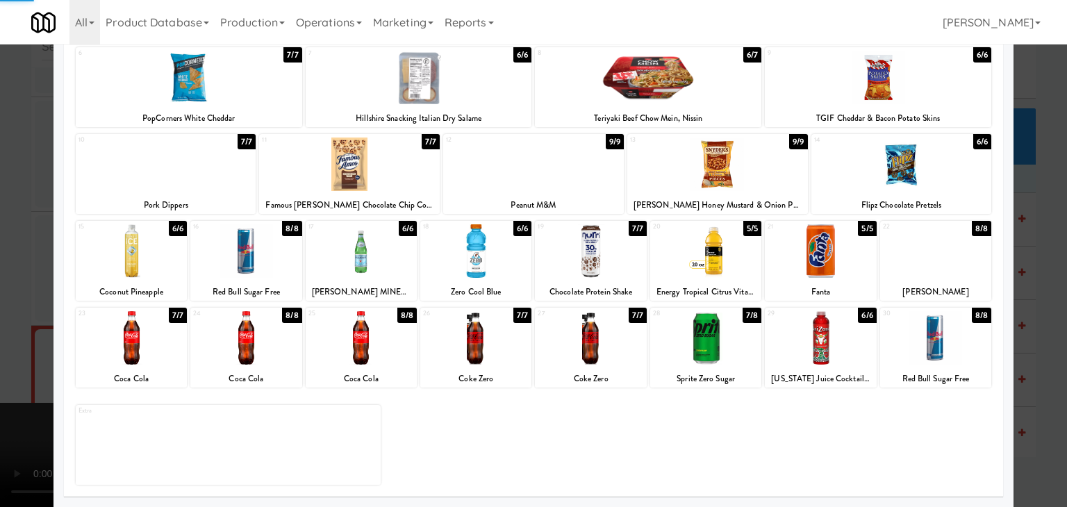
drag, startPoint x: 3, startPoint y: 359, endPoint x: 475, endPoint y: 349, distance: 472.4
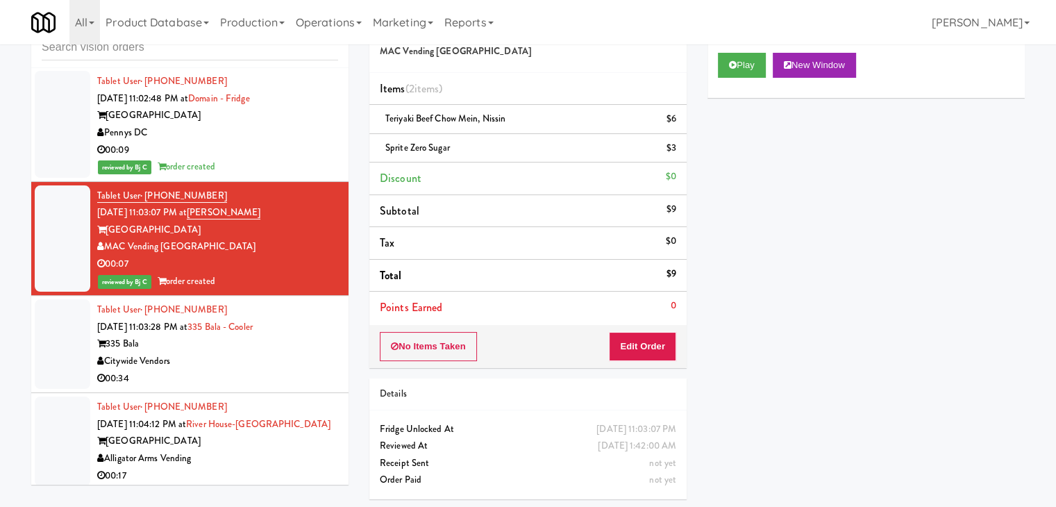
scroll to position [18213, 0]
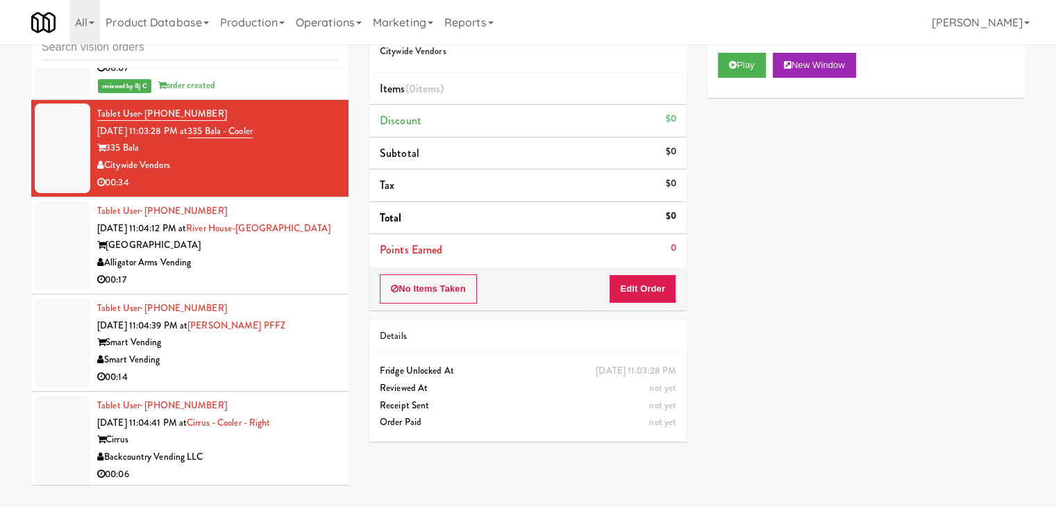
scroll to position [18352, 0]
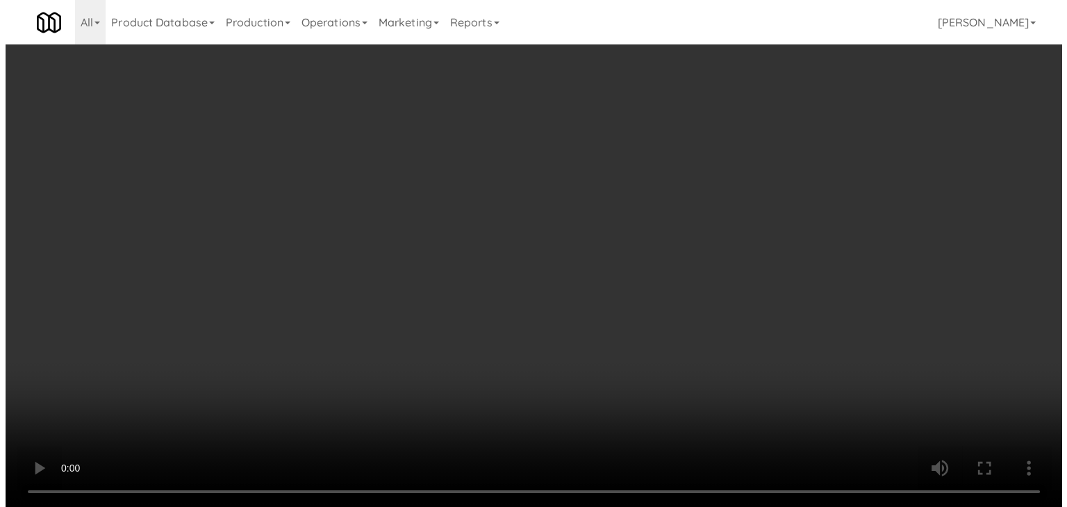
scroll to position [18352, 0]
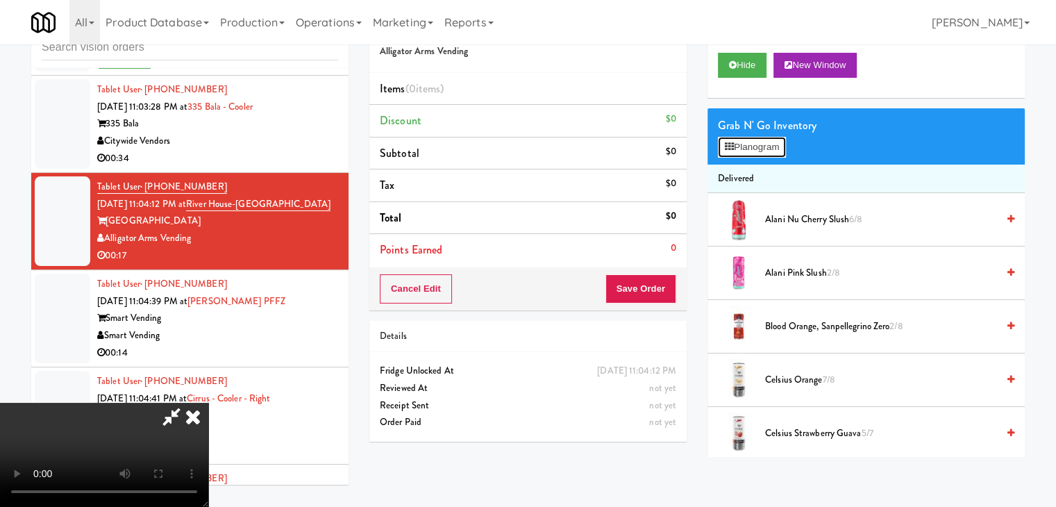
scroll to position [18319, 0]
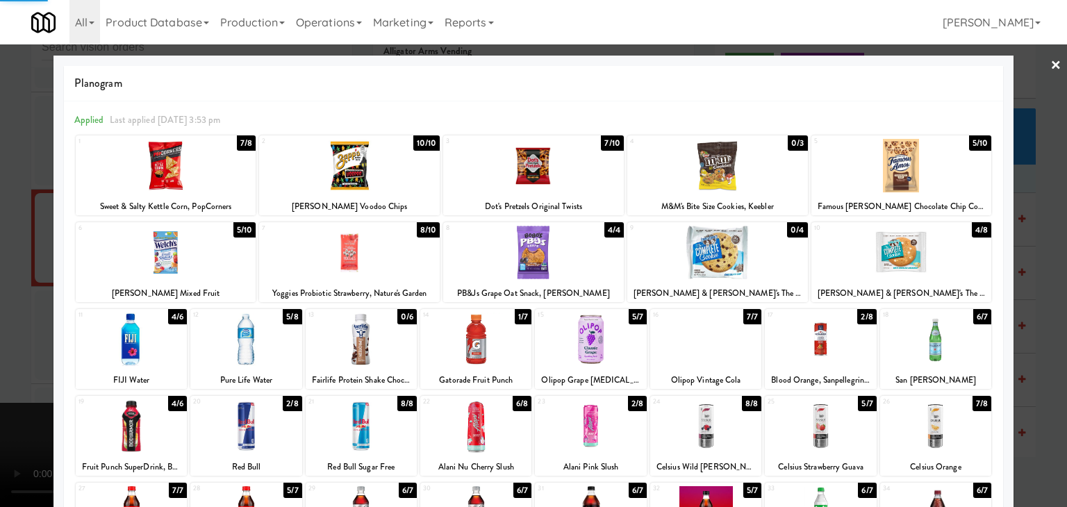
drag, startPoint x: 0, startPoint y: 330, endPoint x: 24, endPoint y: 334, distance: 24.0
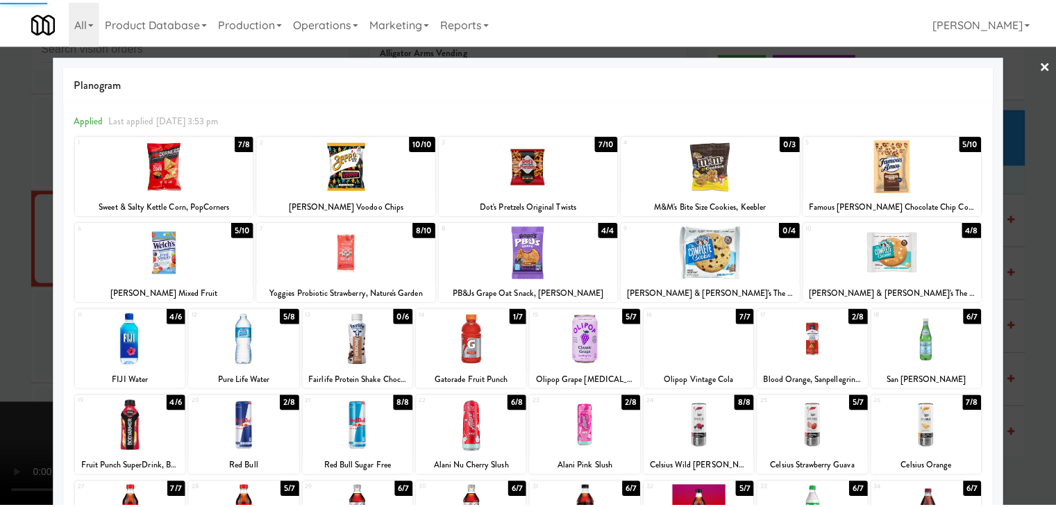
scroll to position [18352, 0]
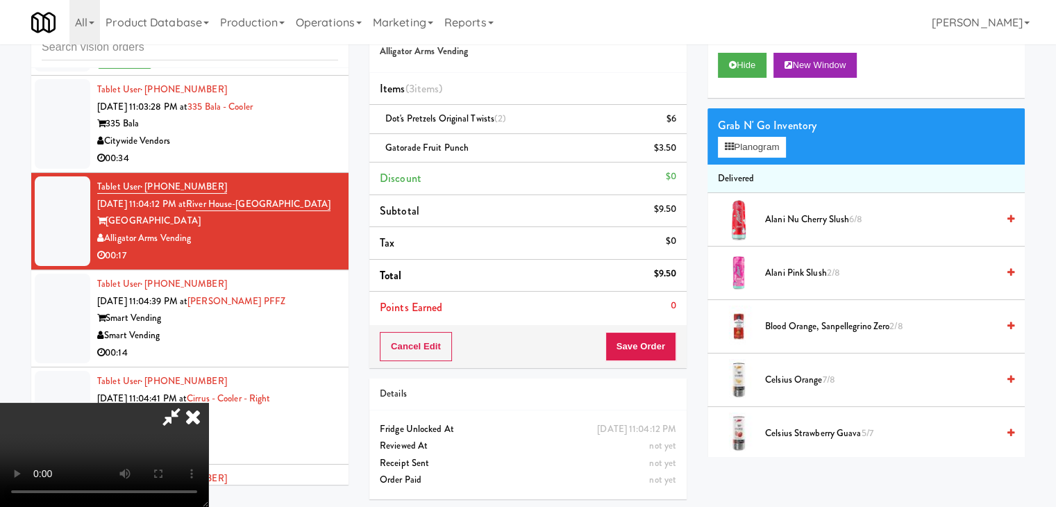
drag, startPoint x: 422, startPoint y: 356, endPoint x: 423, endPoint y: 363, distance: 7.1
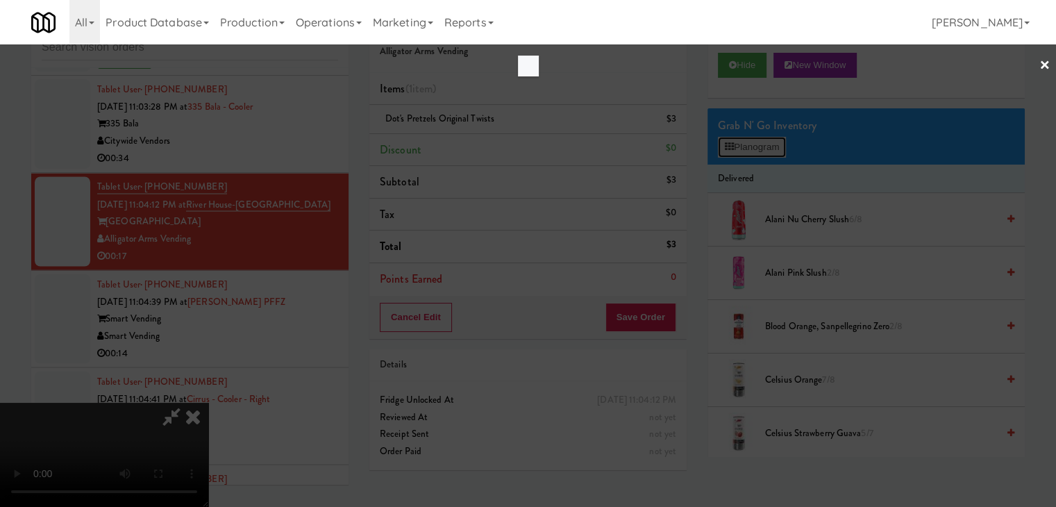
scroll to position [18319, 0]
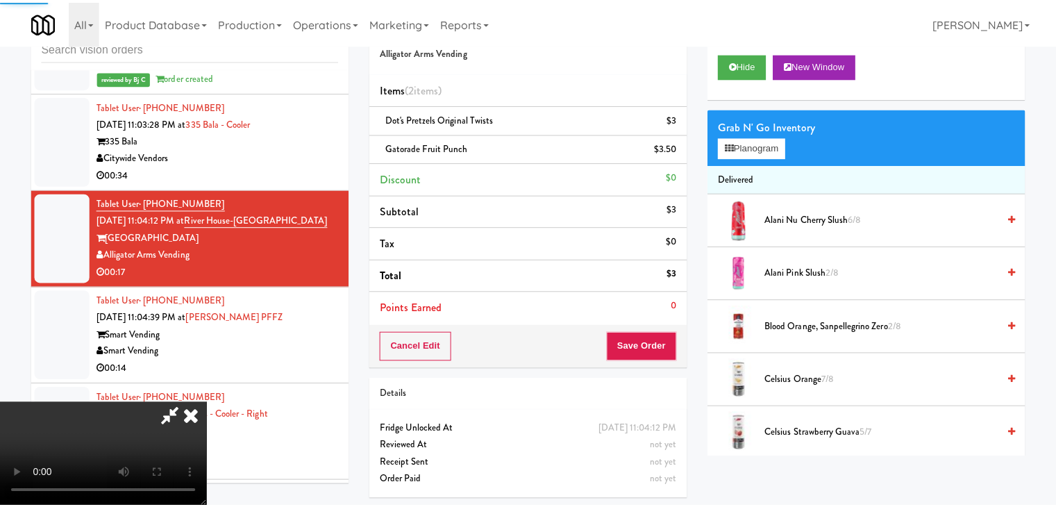
scroll to position [18352, 0]
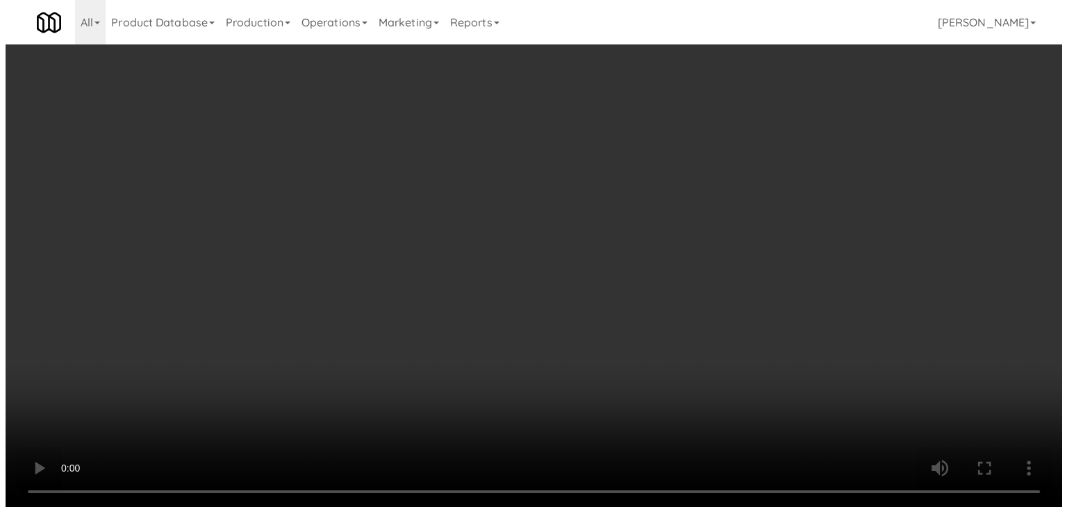
scroll to position [18352, 0]
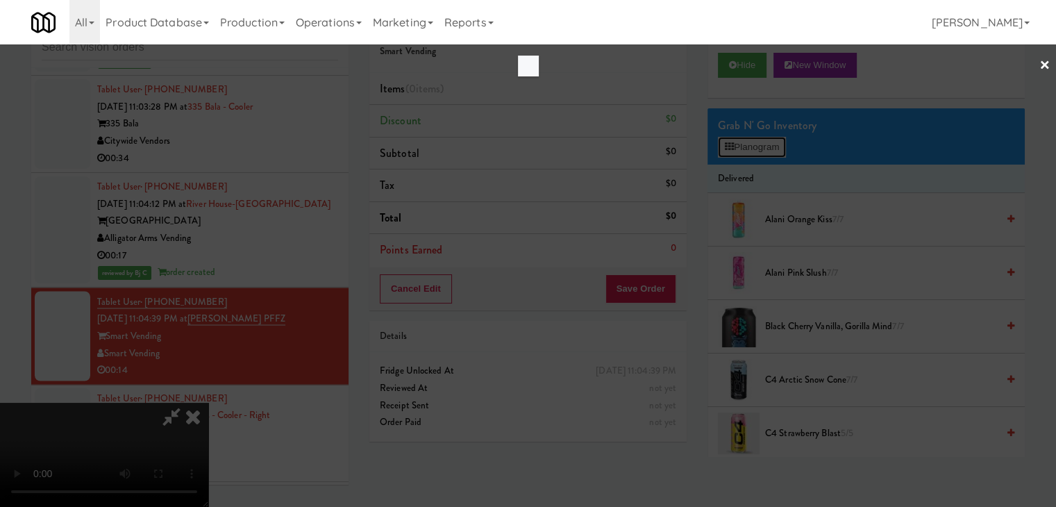
scroll to position [18319, 0]
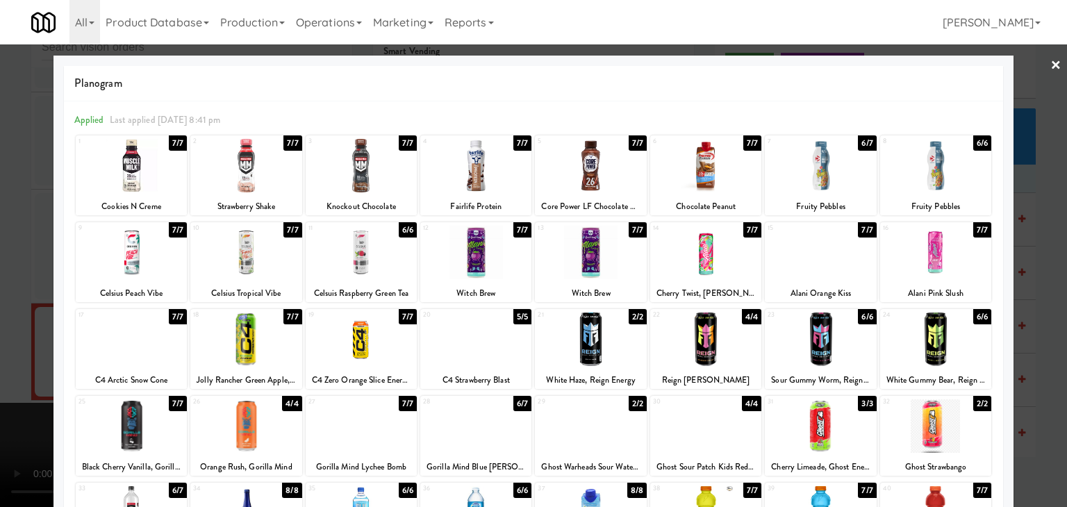
drag, startPoint x: 0, startPoint y: 343, endPoint x: 194, endPoint y: 337, distance: 194.6
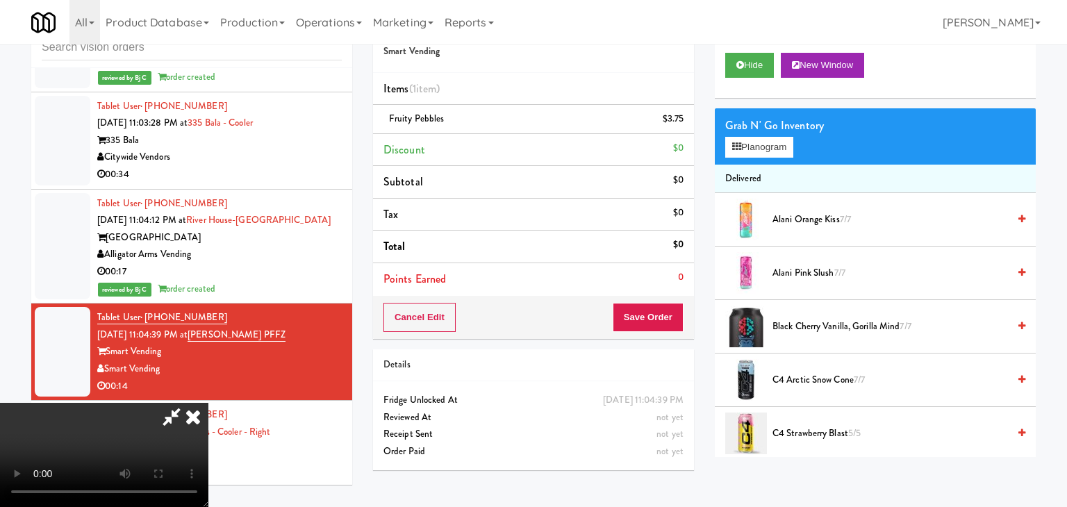
scroll to position [18352, 0]
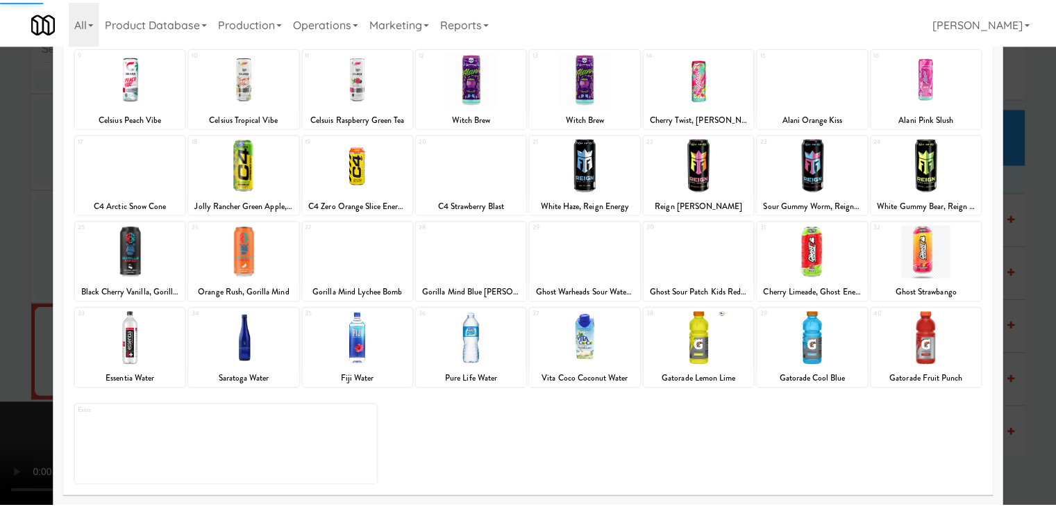
scroll to position [175, 0]
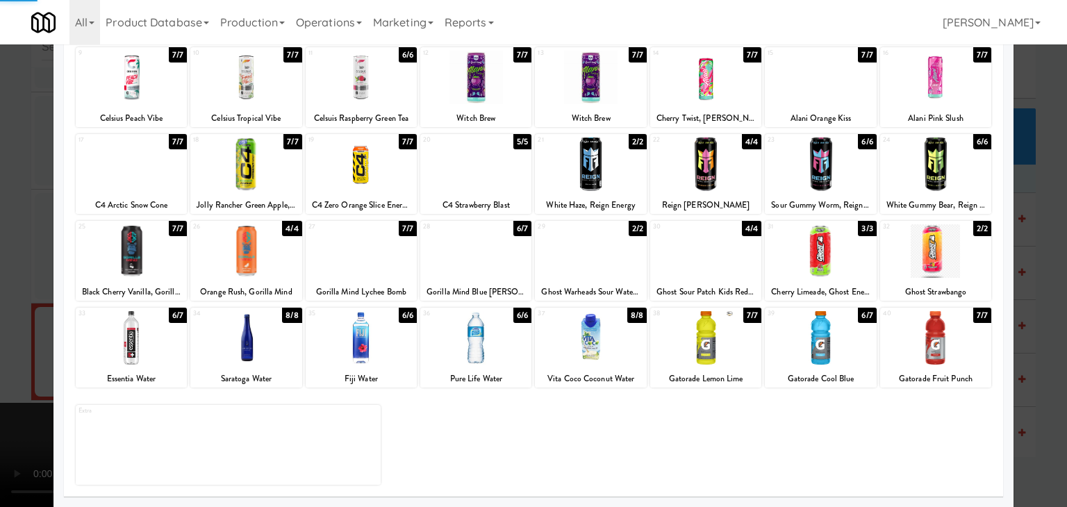
drag, startPoint x: 2, startPoint y: 319, endPoint x: 278, endPoint y: 314, distance: 275.8
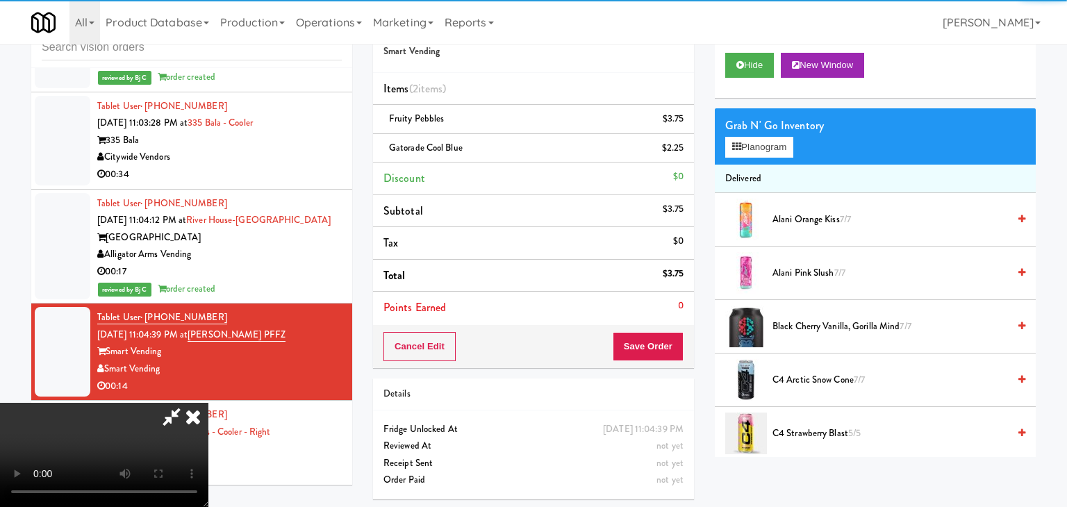
scroll to position [18352, 0]
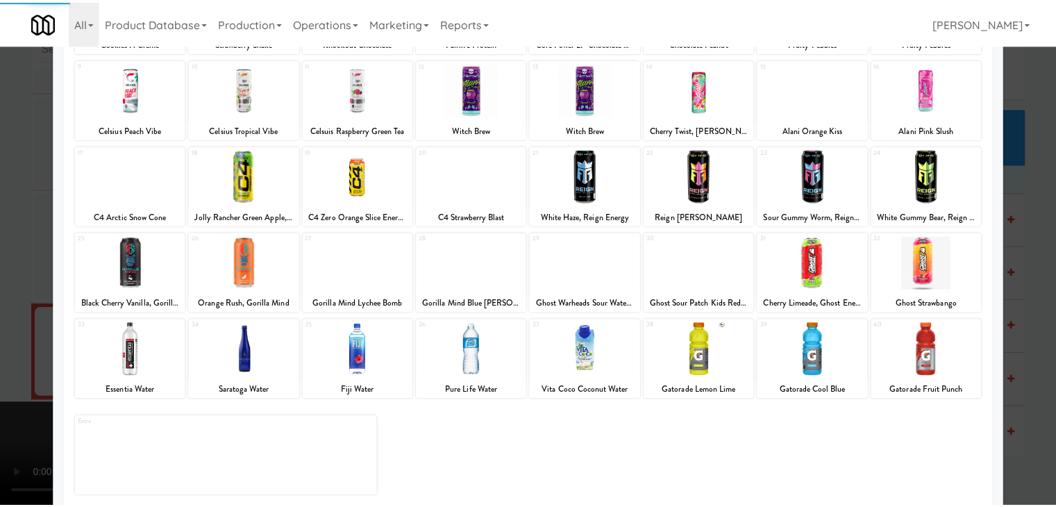
scroll to position [175, 0]
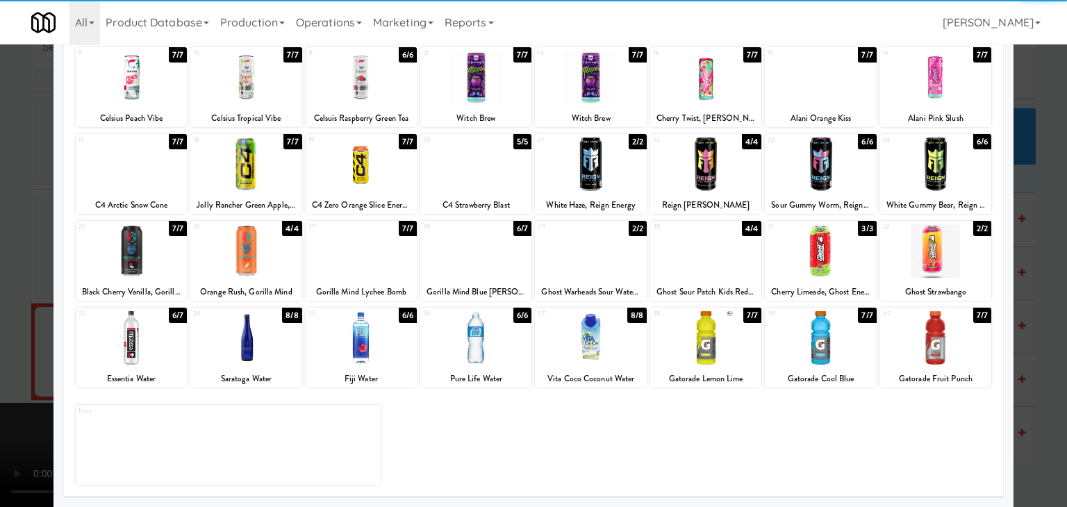
drag, startPoint x: 149, startPoint y: 356, endPoint x: 0, endPoint y: 347, distance: 149.6
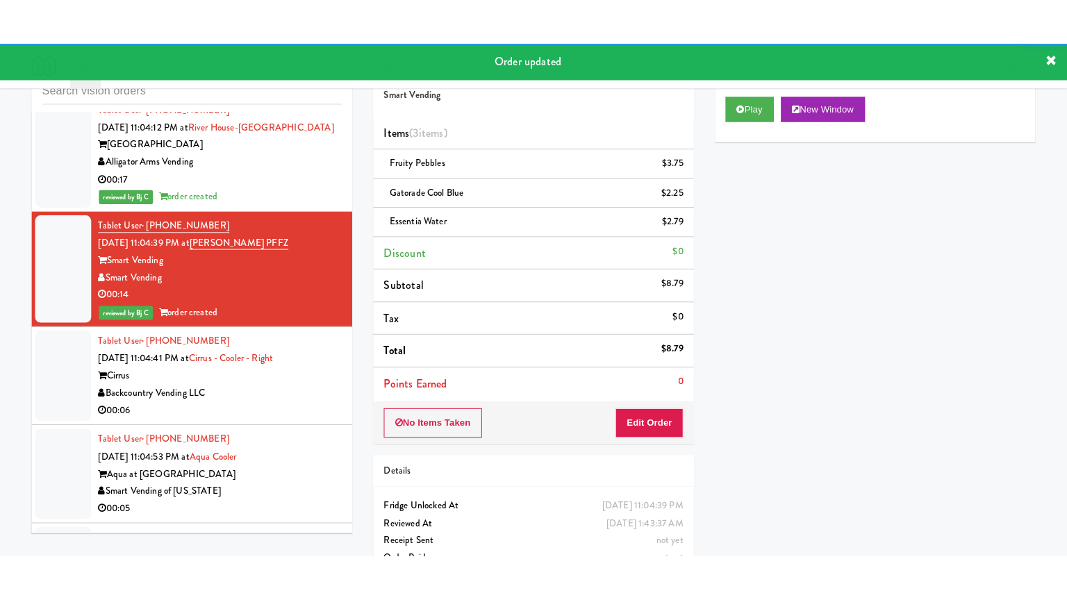
scroll to position [18491, 0]
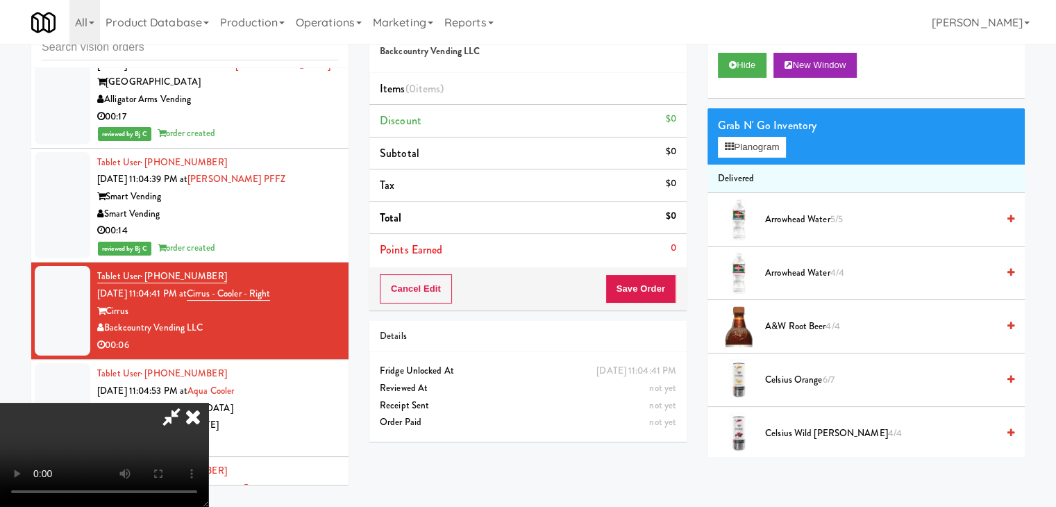
scroll to position [18457, 0]
drag, startPoint x: 758, startPoint y: 142, endPoint x: 755, endPoint y: 163, distance: 20.3
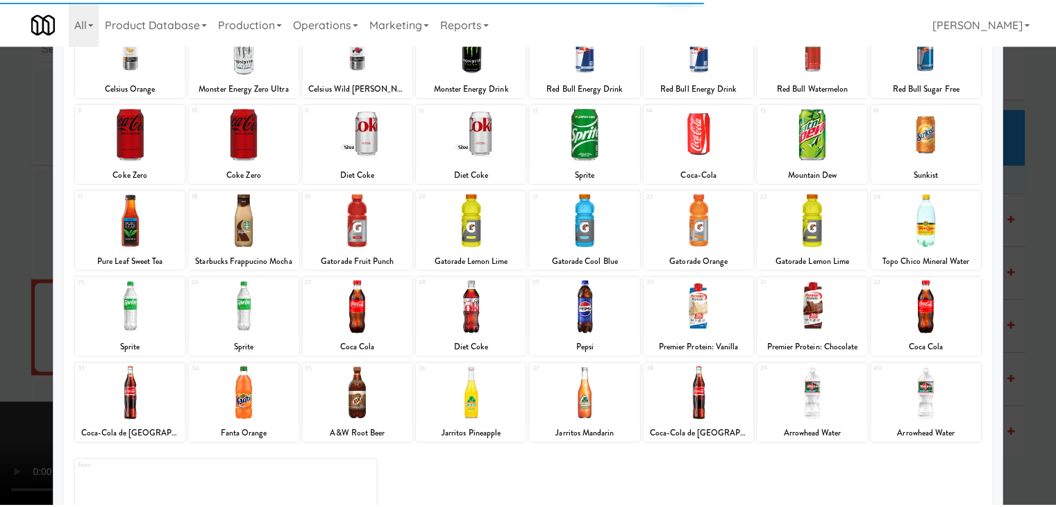
scroll to position [139, 0]
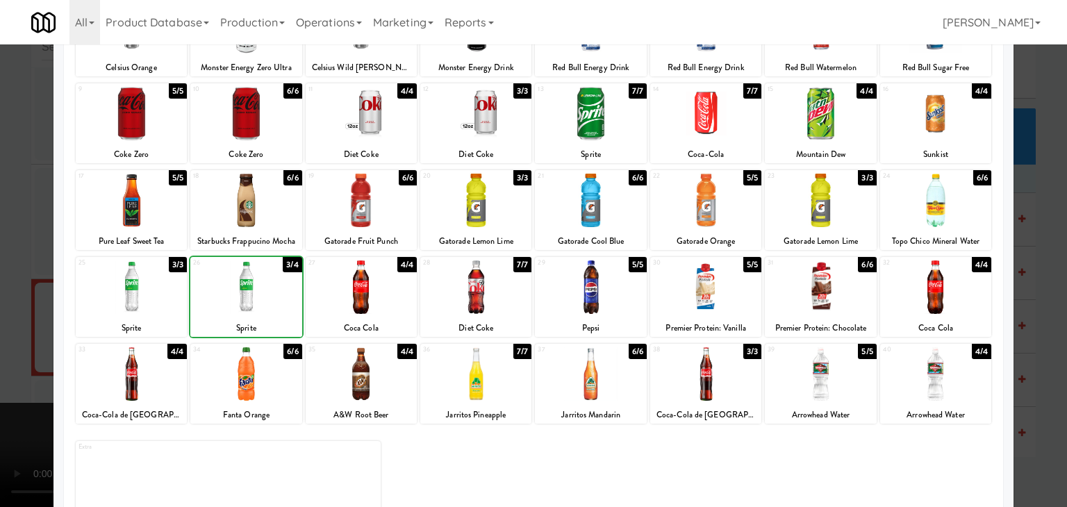
drag, startPoint x: 0, startPoint y: 321, endPoint x: 482, endPoint y: 317, distance: 482.0
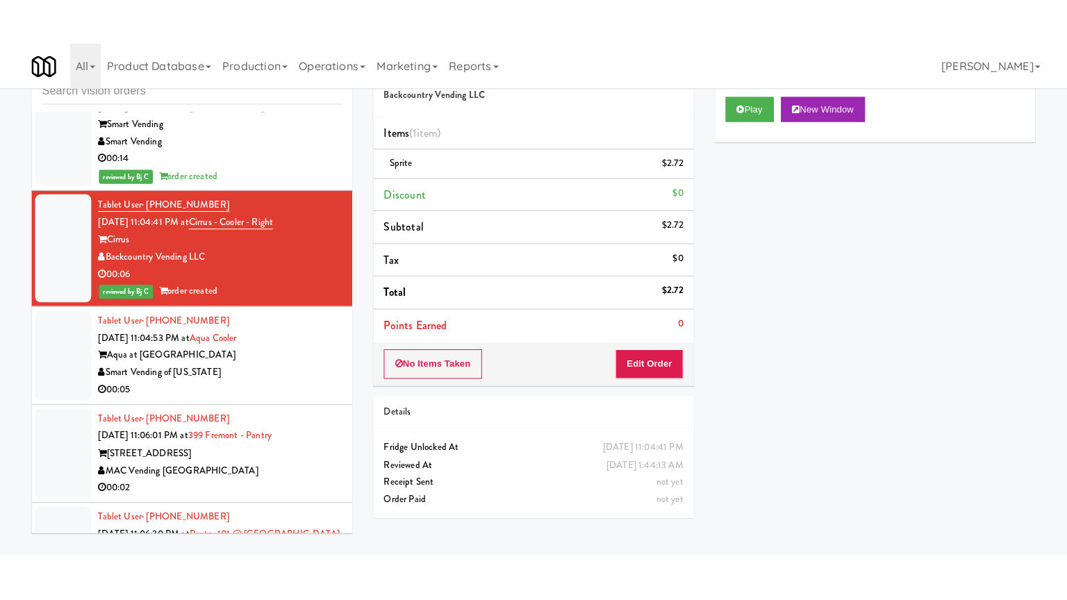
scroll to position [18630, 0]
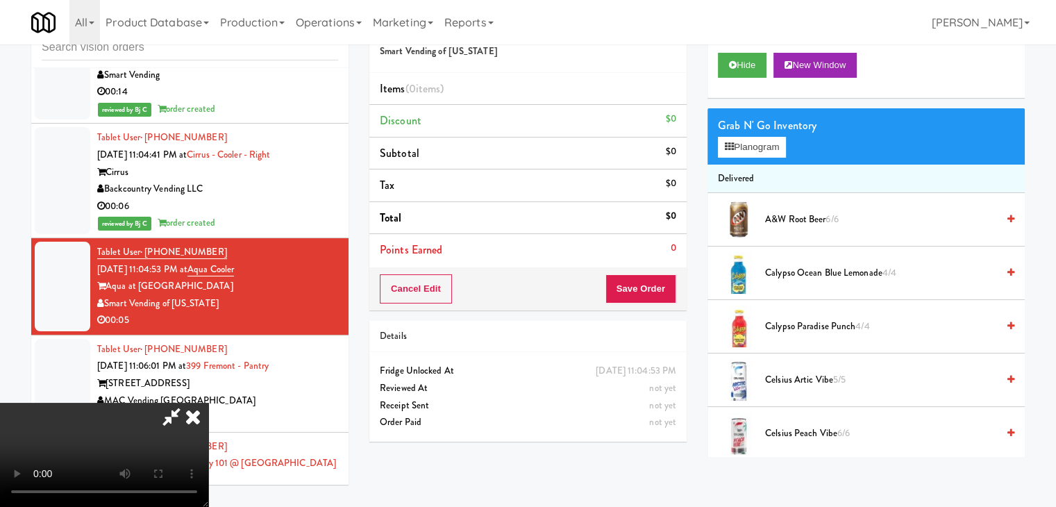
scroll to position [18596, 0]
drag, startPoint x: 745, startPoint y: 144, endPoint x: 742, endPoint y: 154, distance: 10.8
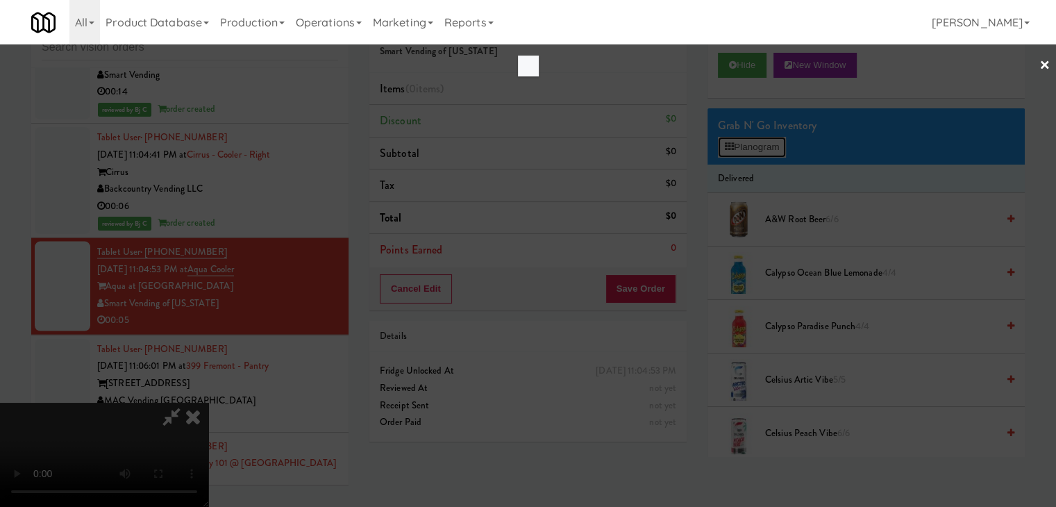
scroll to position [18596, 0]
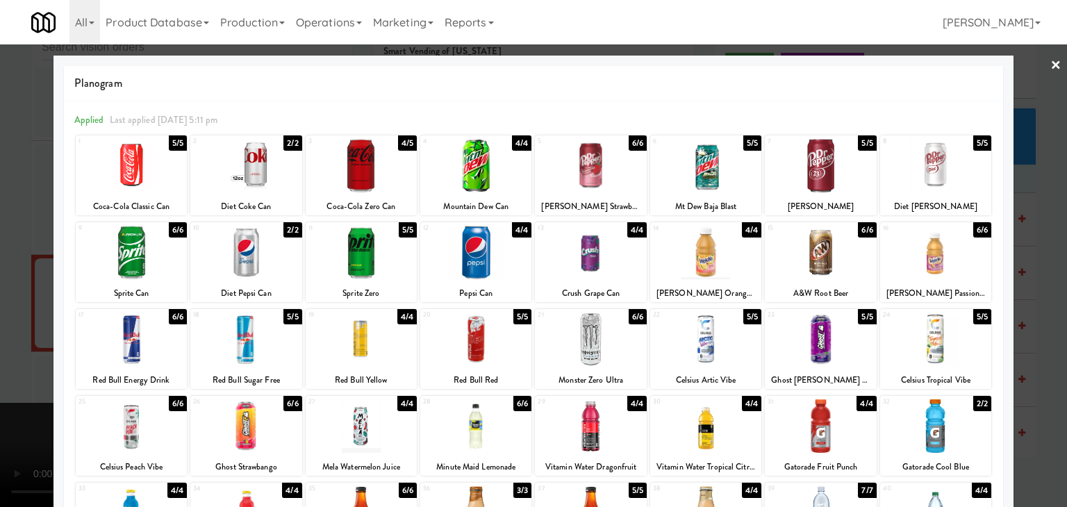
drag, startPoint x: 0, startPoint y: 236, endPoint x: 401, endPoint y: 256, distance: 401.2
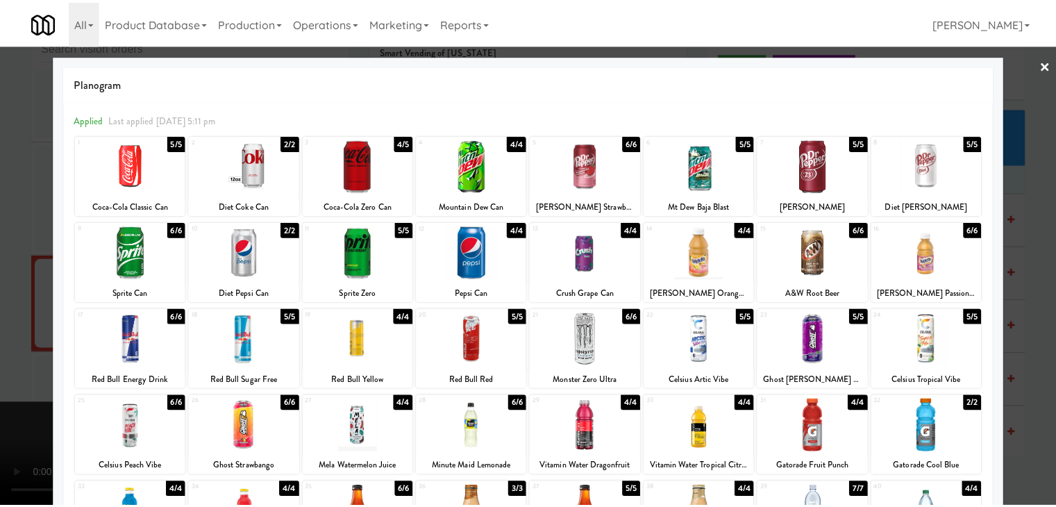
scroll to position [18630, 0]
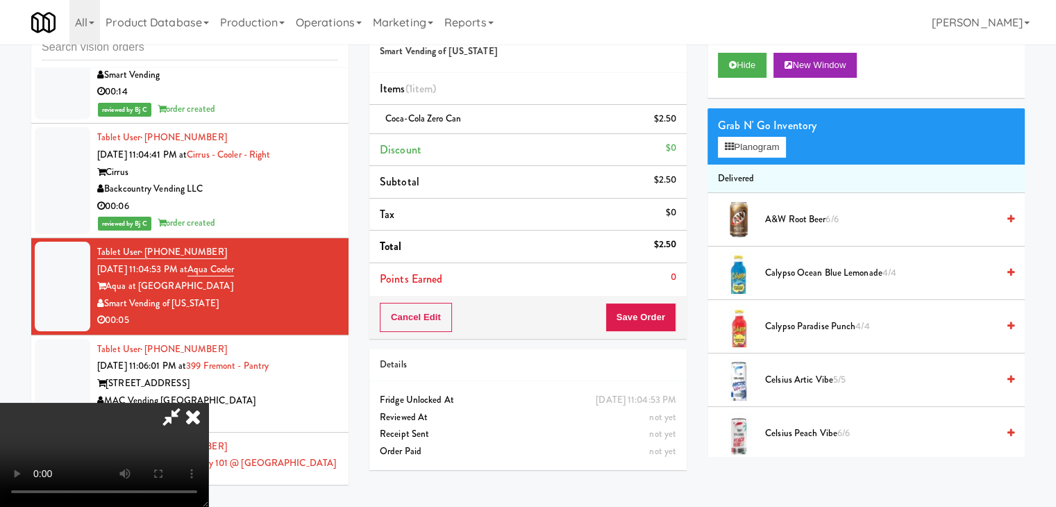
drag, startPoint x: 540, startPoint y: 301, endPoint x: 624, endPoint y: 301, distance: 84.0
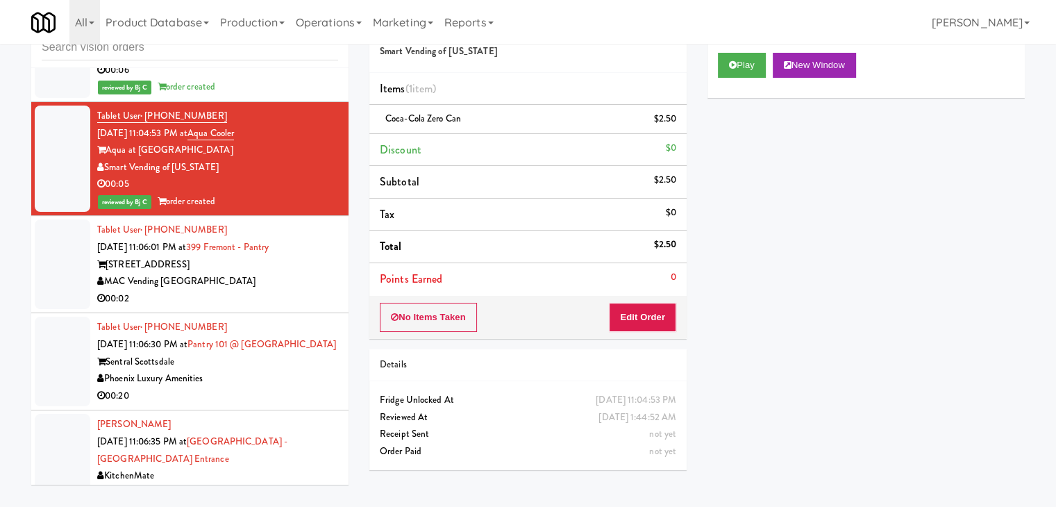
scroll to position [18769, 0]
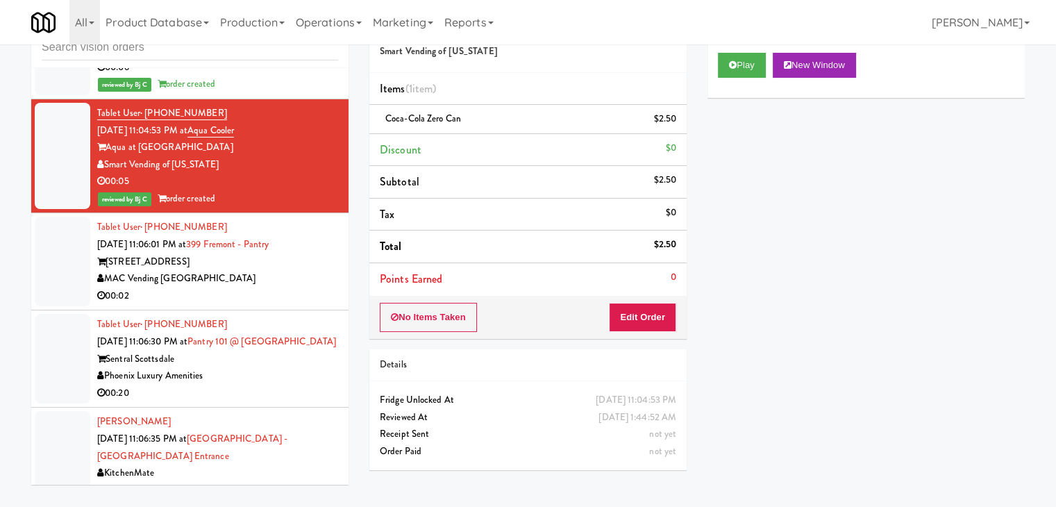
drag, startPoint x: 275, startPoint y: 200, endPoint x: 284, endPoint y: 201, distance: 9.1
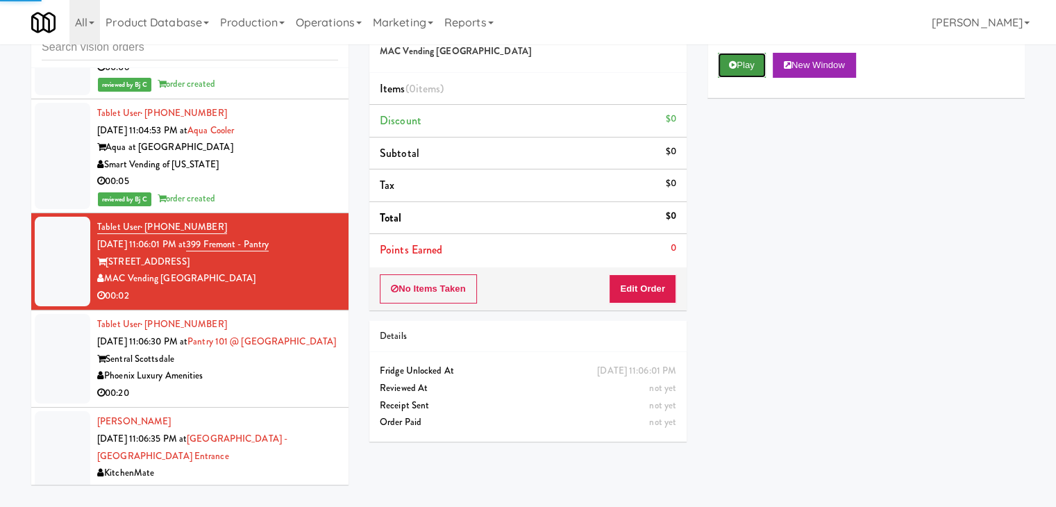
drag, startPoint x: 756, startPoint y: 60, endPoint x: 723, endPoint y: 137, distance: 83.4
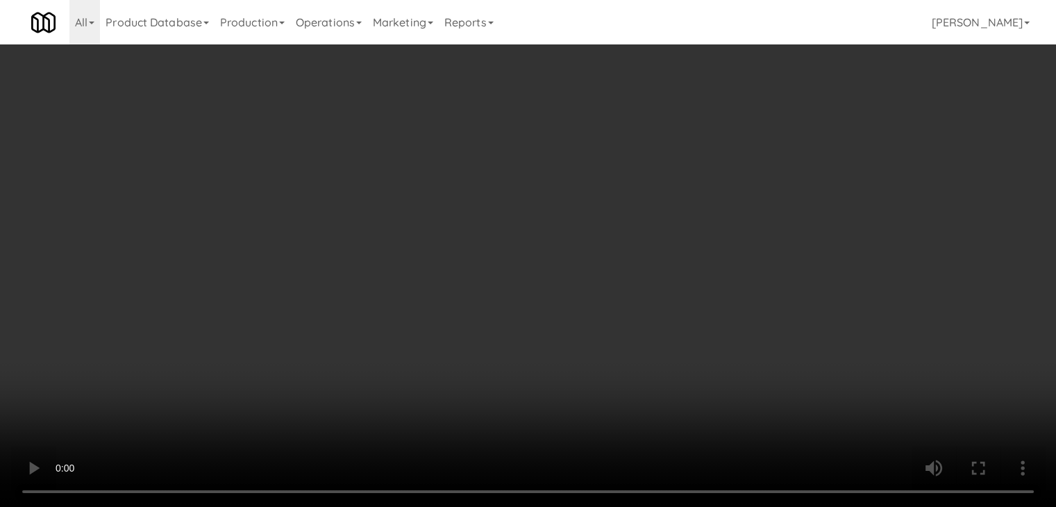
scroll to position [18735, 0]
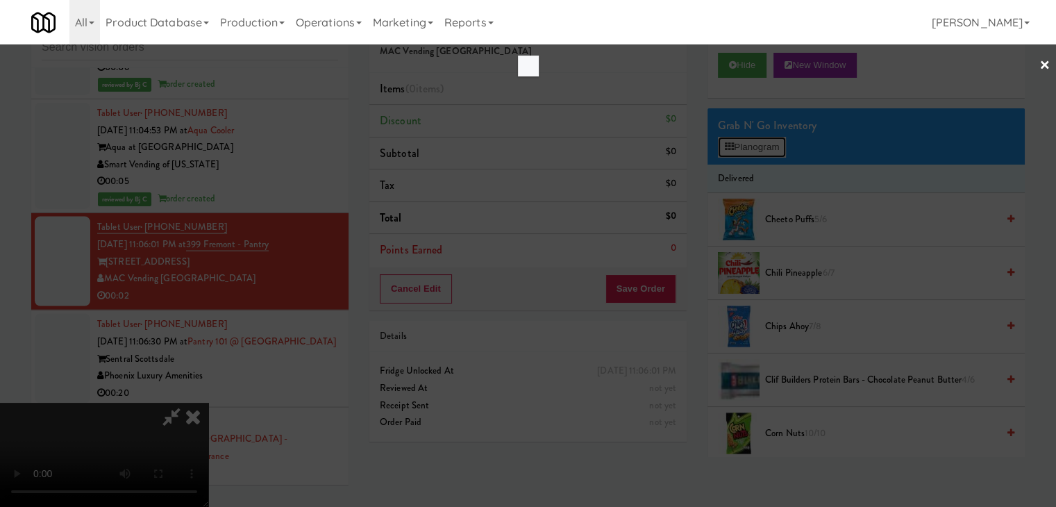
scroll to position [18735, 0]
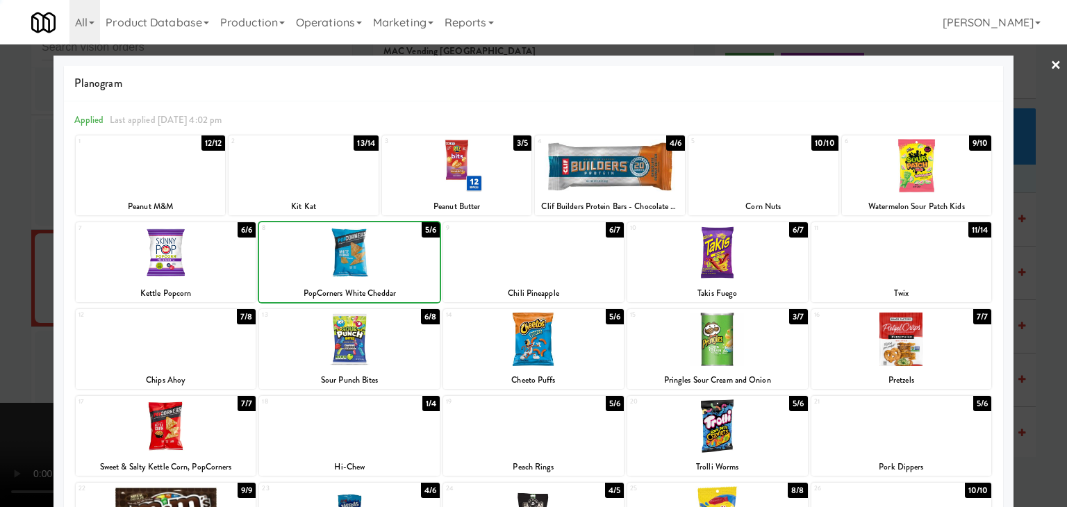
drag, startPoint x: 0, startPoint y: 312, endPoint x: 335, endPoint y: 338, distance: 336.5
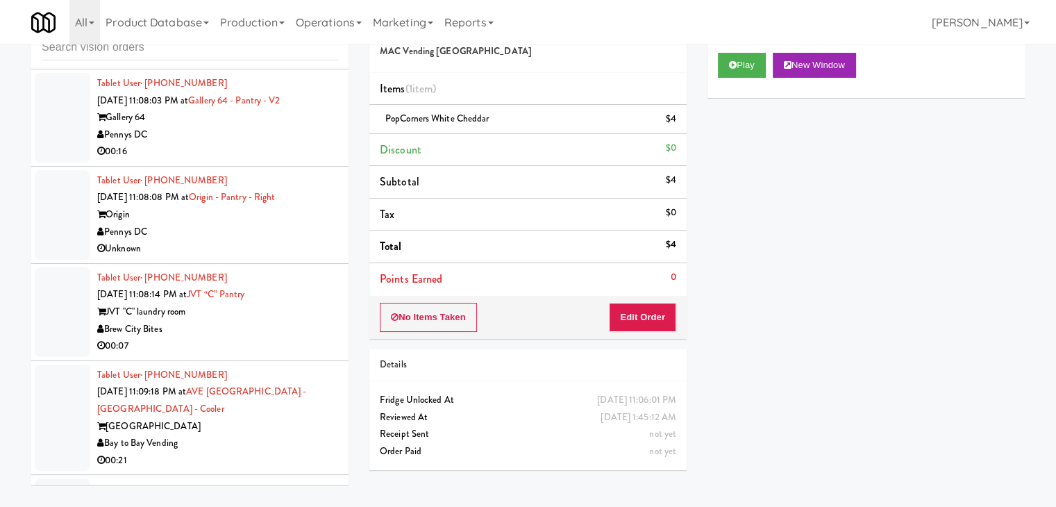
scroll to position [19463, 0]
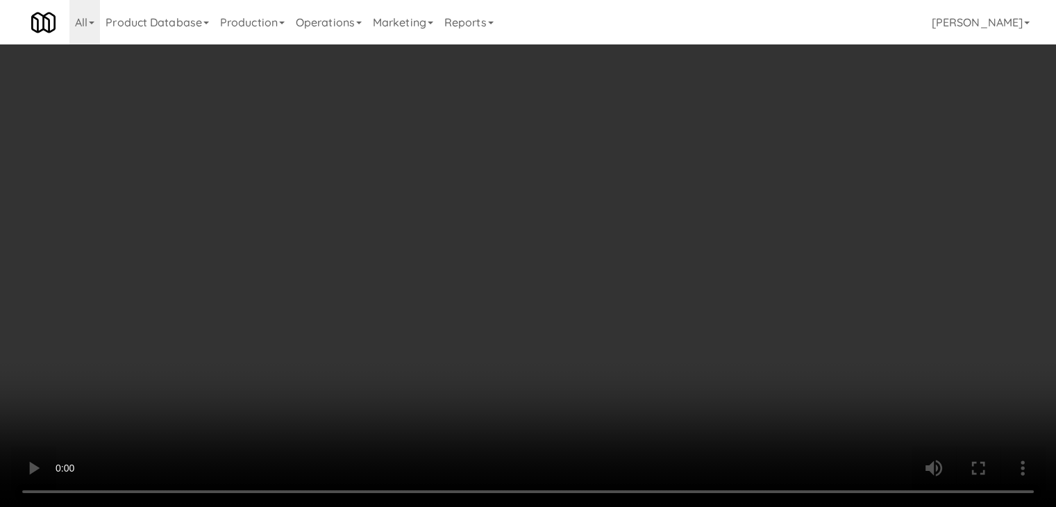
scroll to position [19429, 0]
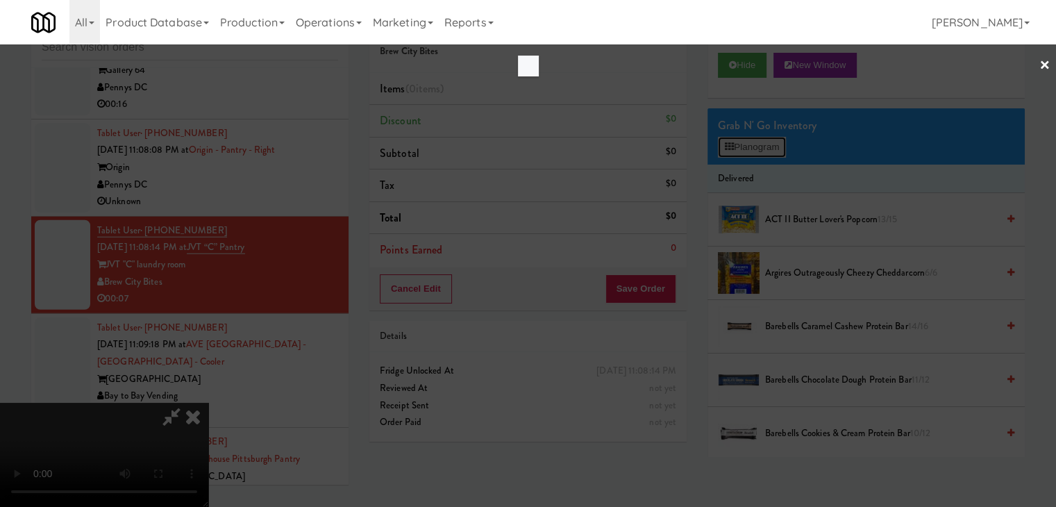
scroll to position [19429, 0]
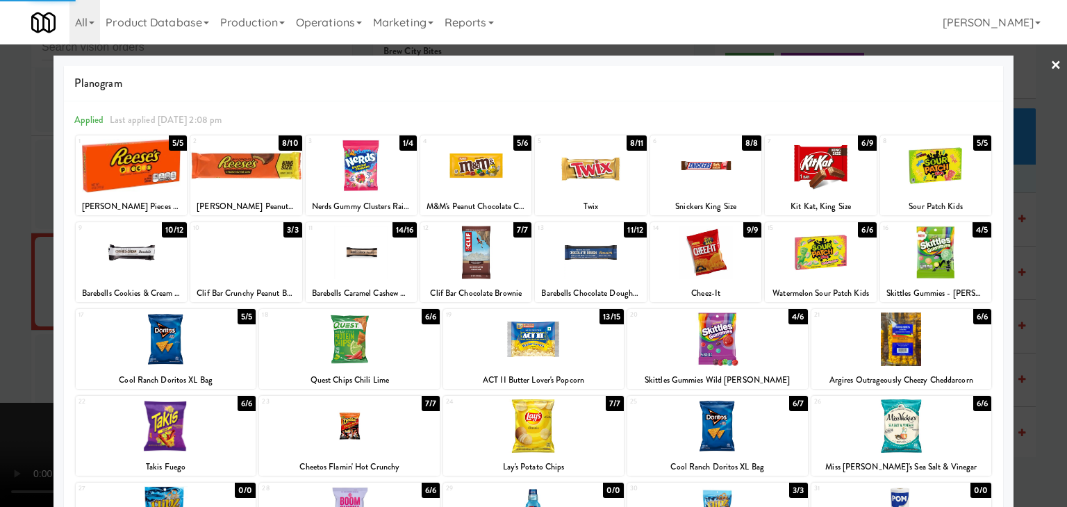
drag, startPoint x: 0, startPoint y: 242, endPoint x: 306, endPoint y: 250, distance: 305.7
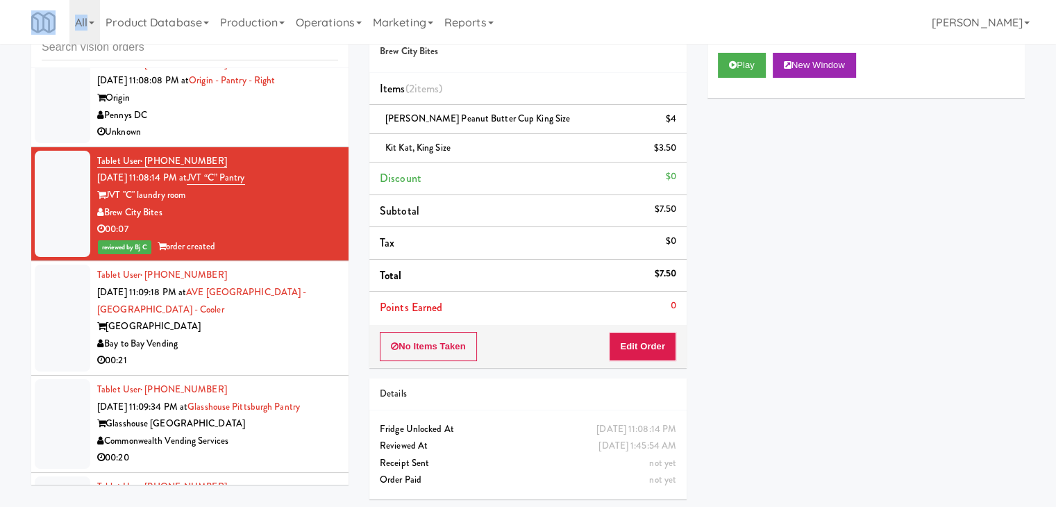
scroll to position [19394, 0]
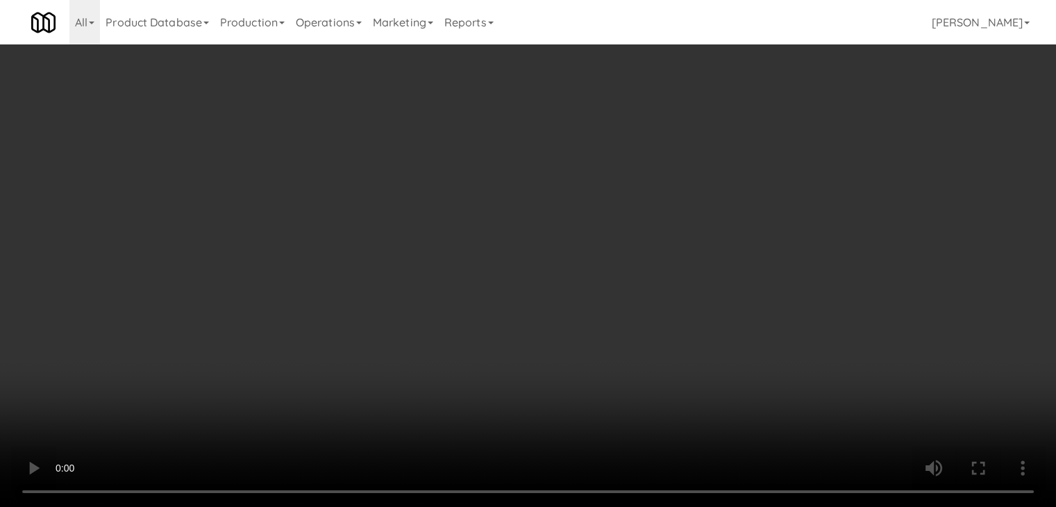
scroll to position [19360, 0]
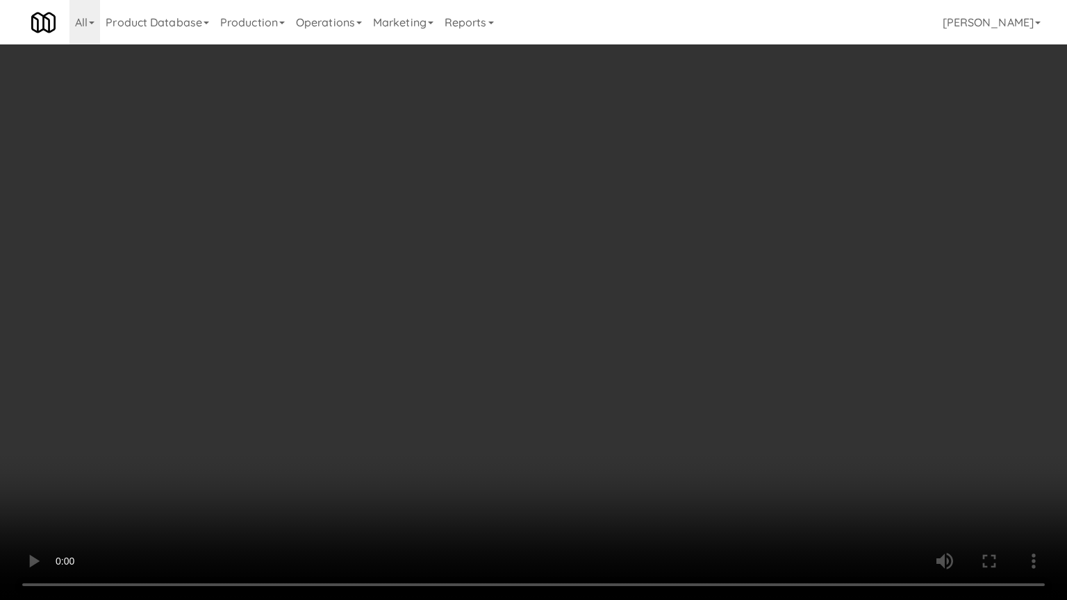
drag, startPoint x: 573, startPoint y: 389, endPoint x: 558, endPoint y: 394, distance: 15.6
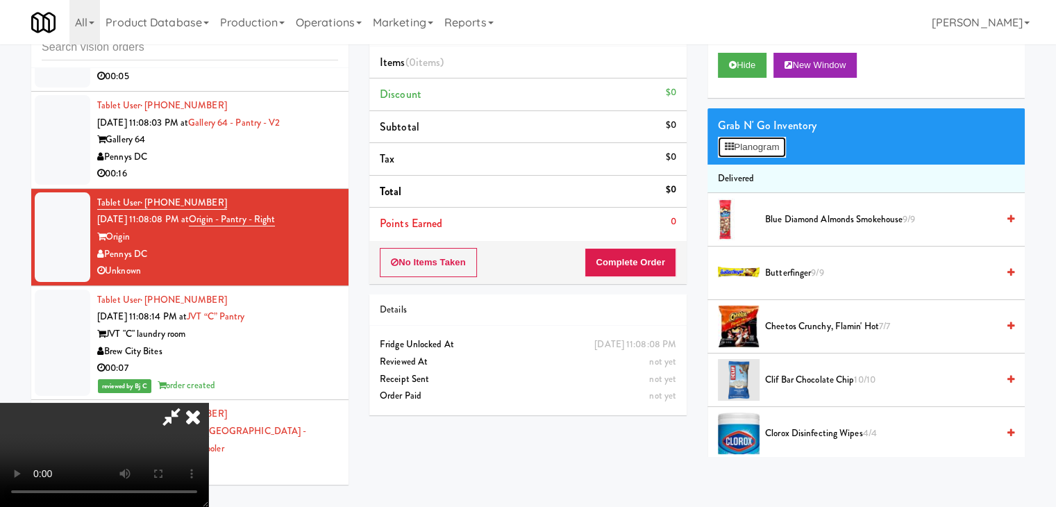
drag, startPoint x: 754, startPoint y: 140, endPoint x: 760, endPoint y: 165, distance: 25.6
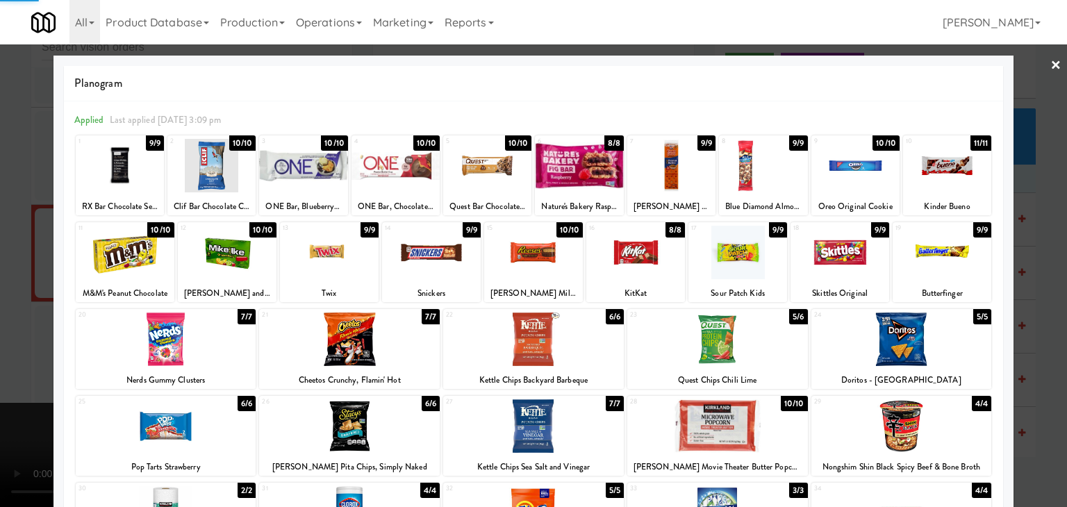
drag, startPoint x: 0, startPoint y: 324, endPoint x: 233, endPoint y: 319, distance: 233.4
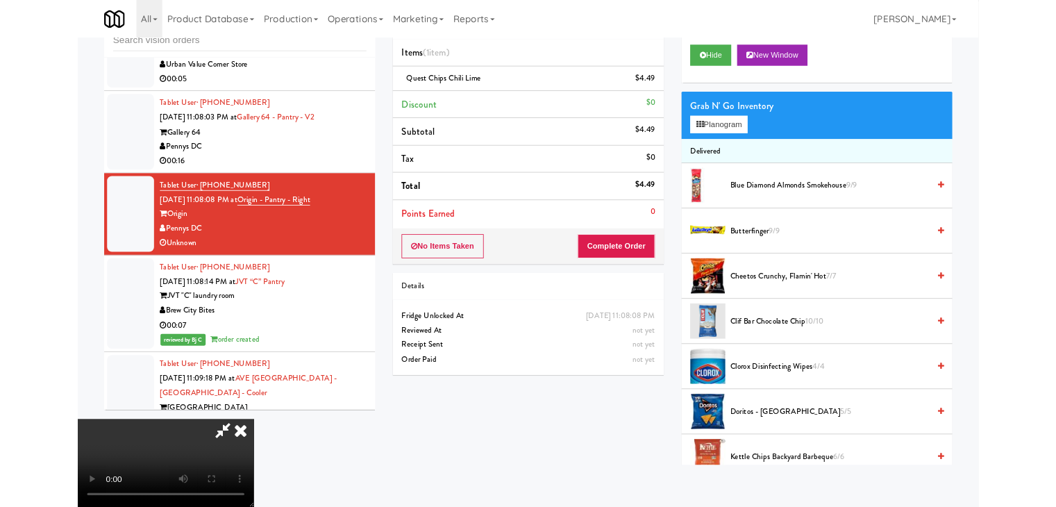
scroll to position [19394, 0]
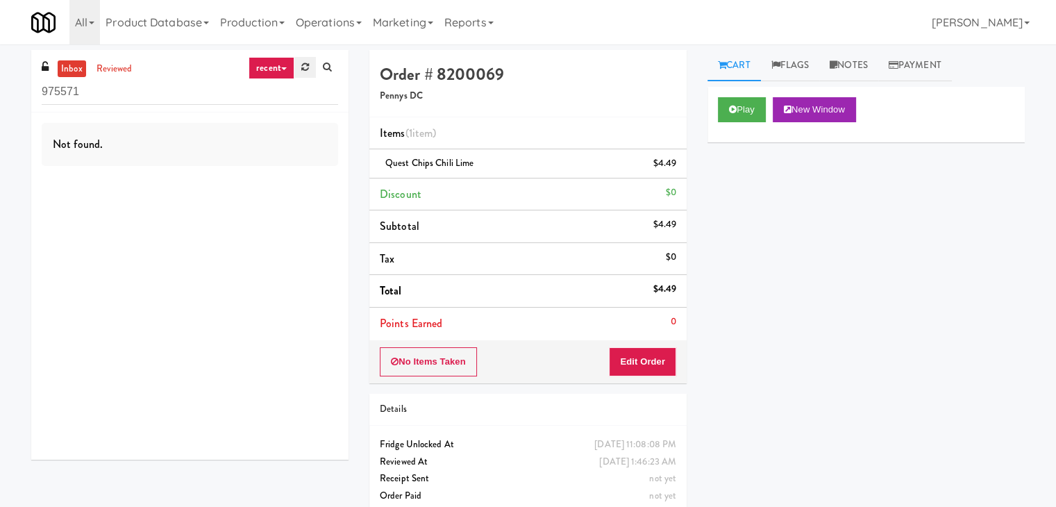
click at [311, 66] on link at bounding box center [305, 67] width 22 height 21
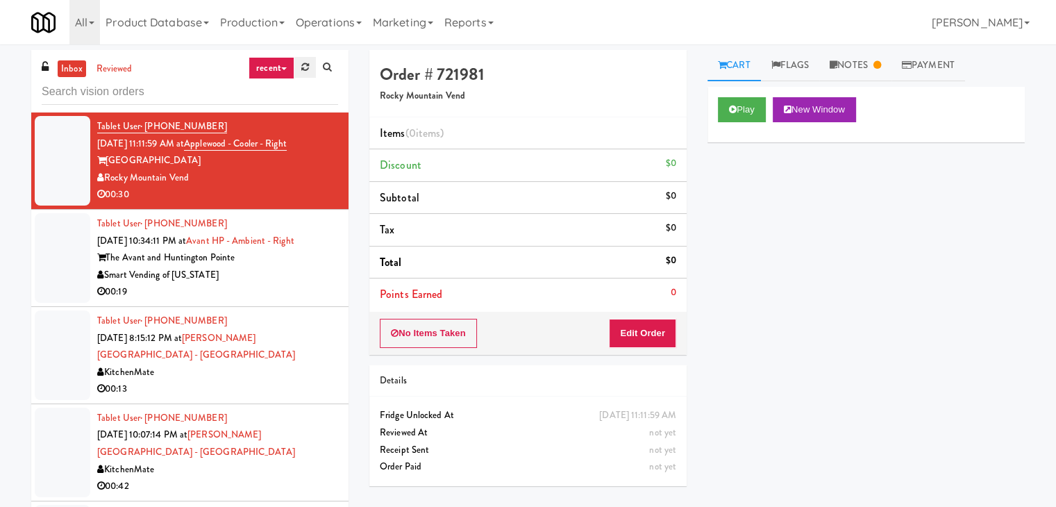
click at [303, 67] on icon at bounding box center [305, 67] width 8 height 9
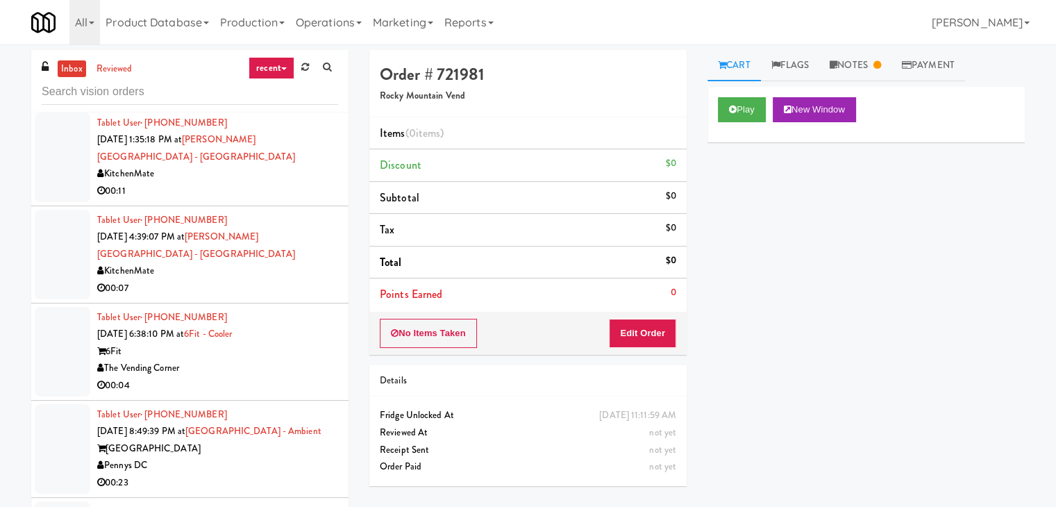
scroll to position [1181, 0]
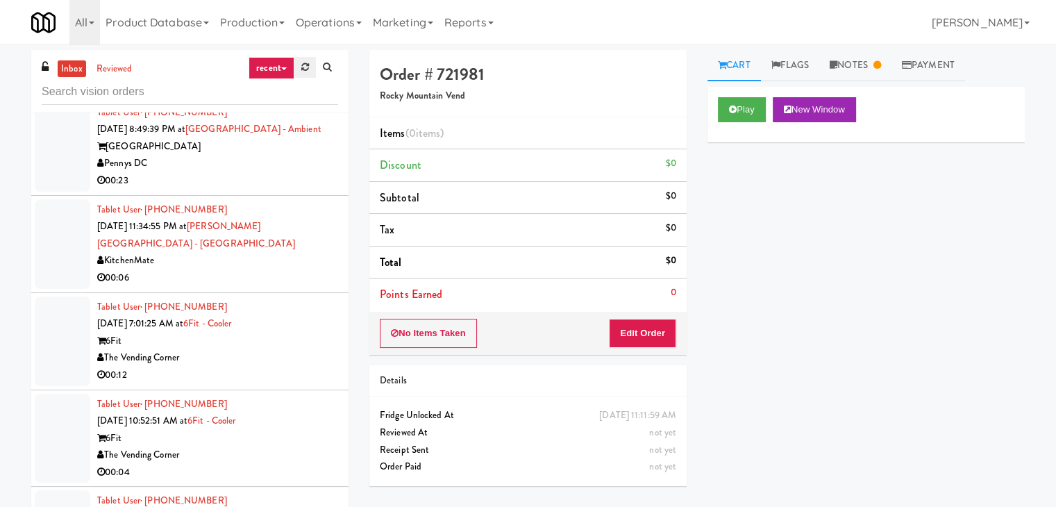
click at [297, 70] on link at bounding box center [305, 67] width 22 height 21
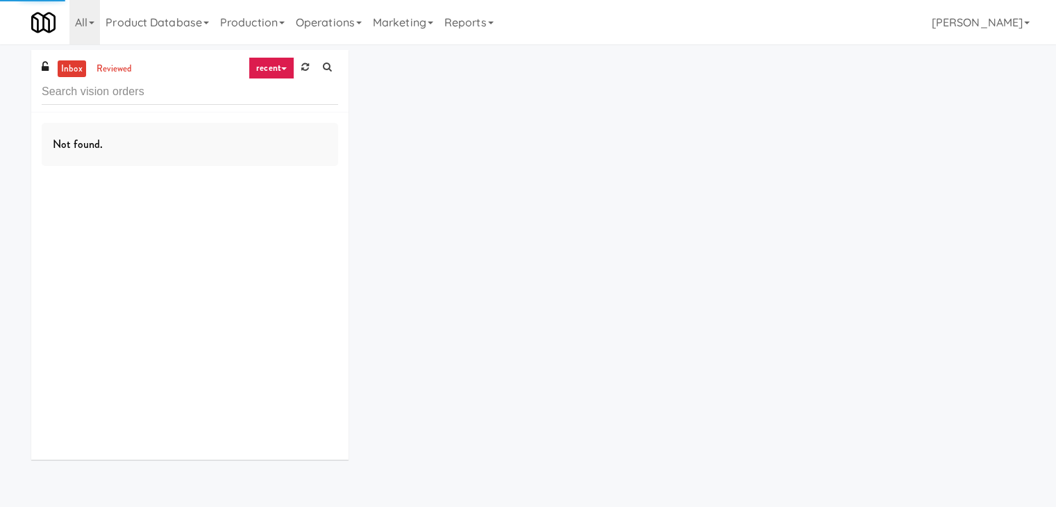
click at [281, 72] on link "recent" at bounding box center [272, 68] width 46 height 22
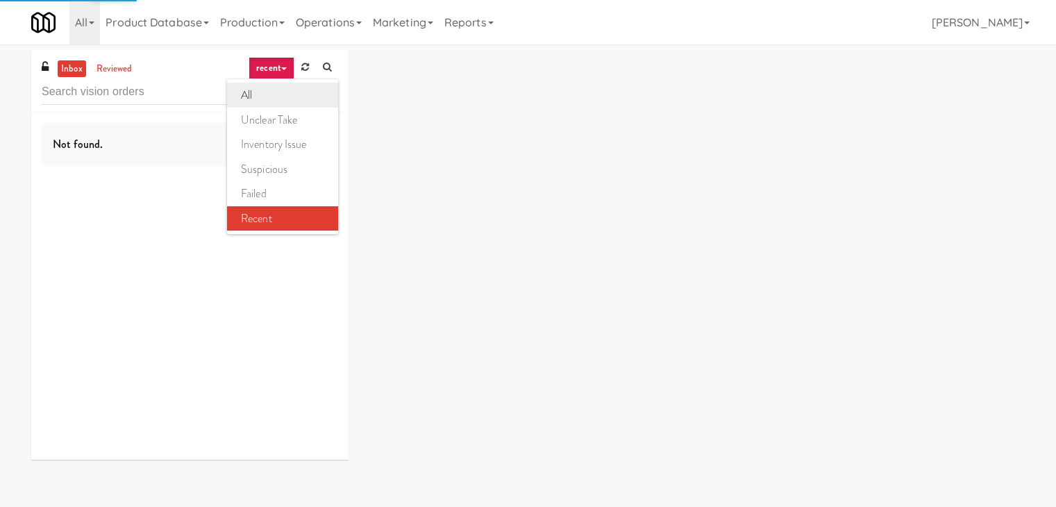
click at [279, 93] on link "all" at bounding box center [282, 95] width 111 height 25
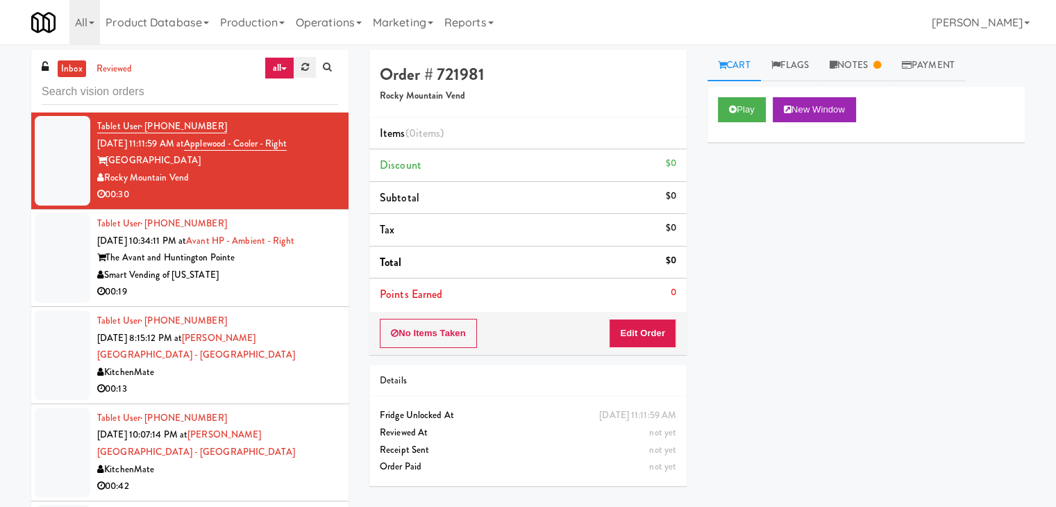
click at [301, 73] on link at bounding box center [305, 67] width 22 height 21
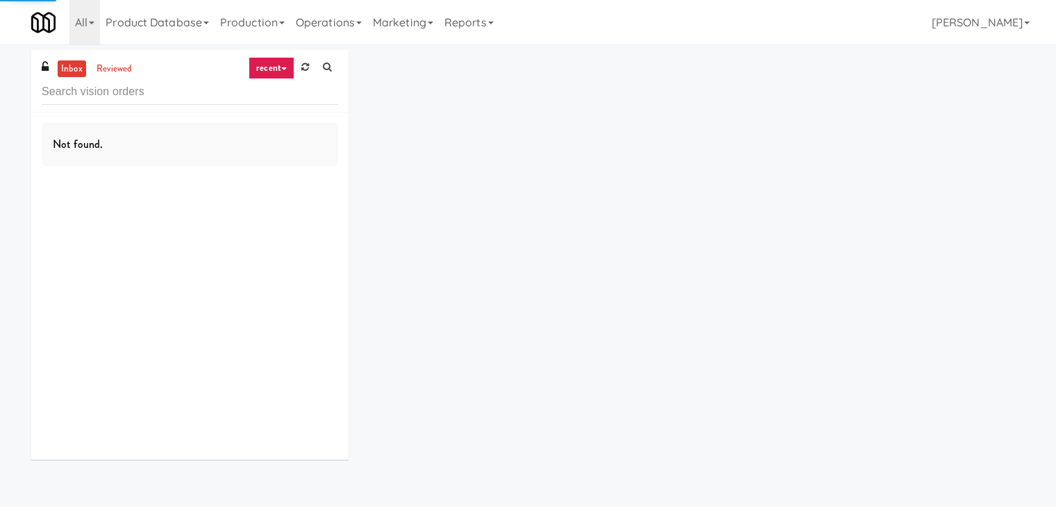
click at [277, 69] on link "recent" at bounding box center [272, 68] width 46 height 22
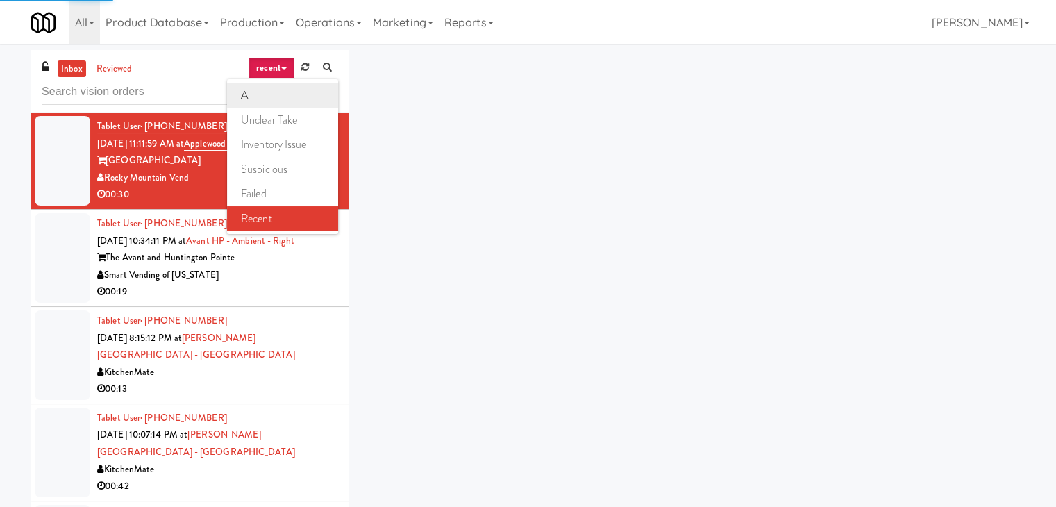
click at [288, 85] on link "all" at bounding box center [282, 95] width 111 height 25
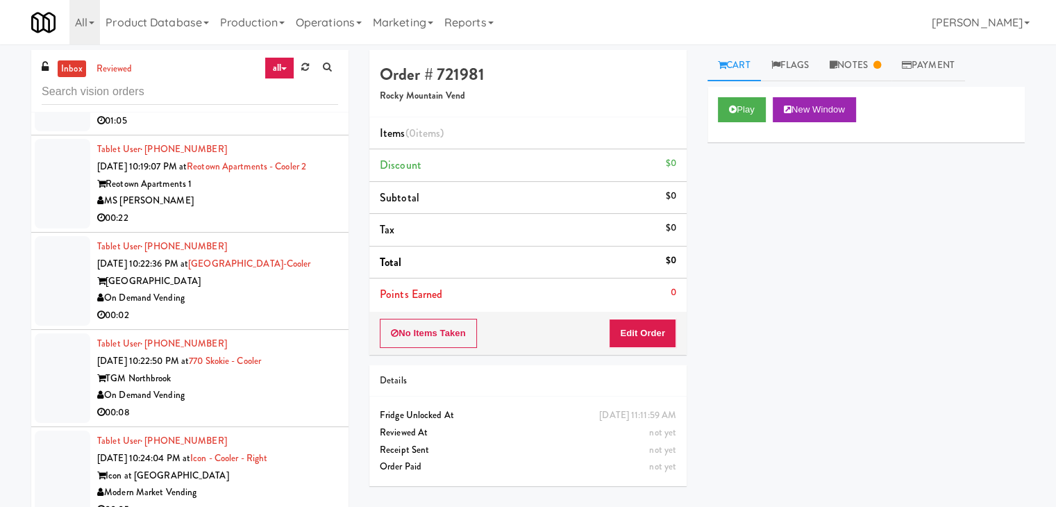
scroll to position [7882, 0]
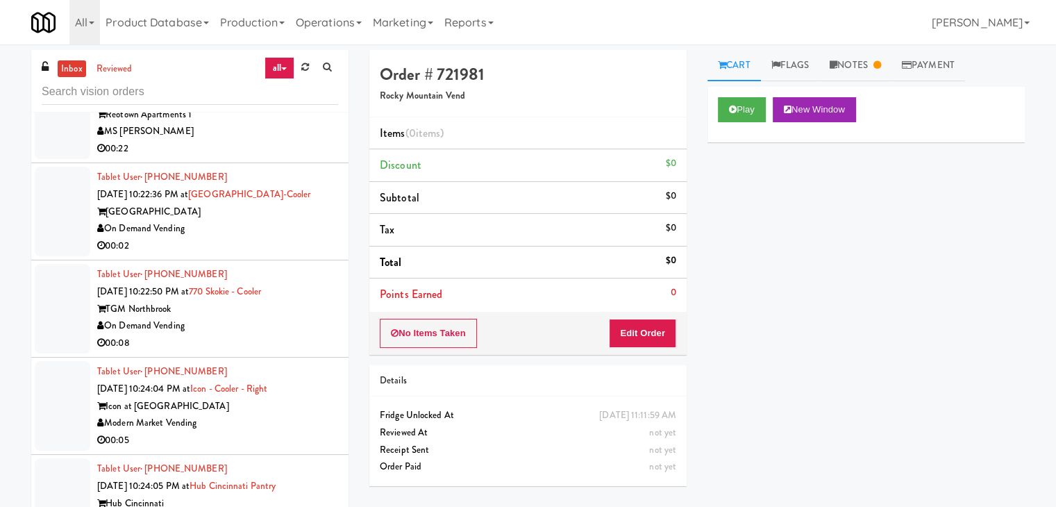
click at [247, 317] on div "On Demand Vending" at bounding box center [217, 325] width 241 height 17
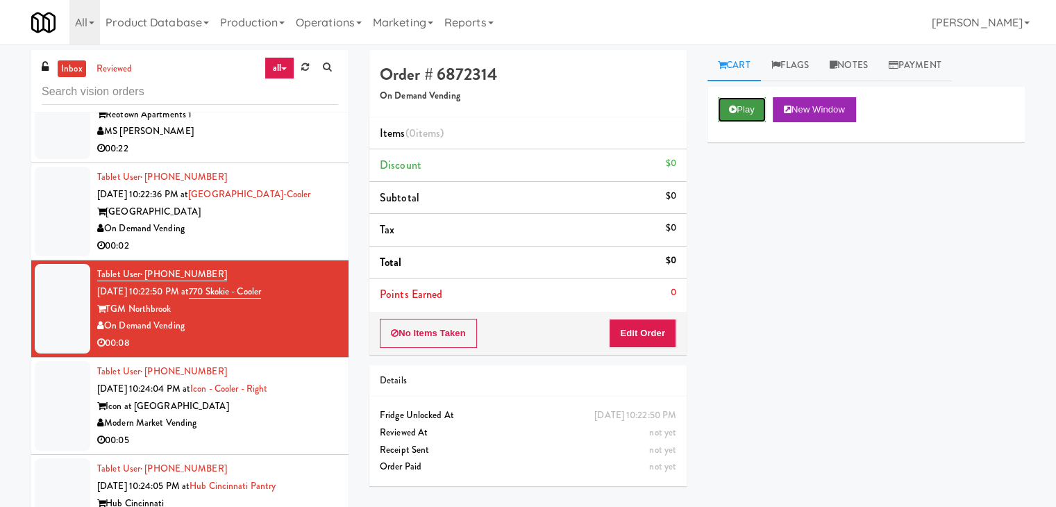
click at [738, 110] on button "Play" at bounding box center [742, 109] width 48 height 25
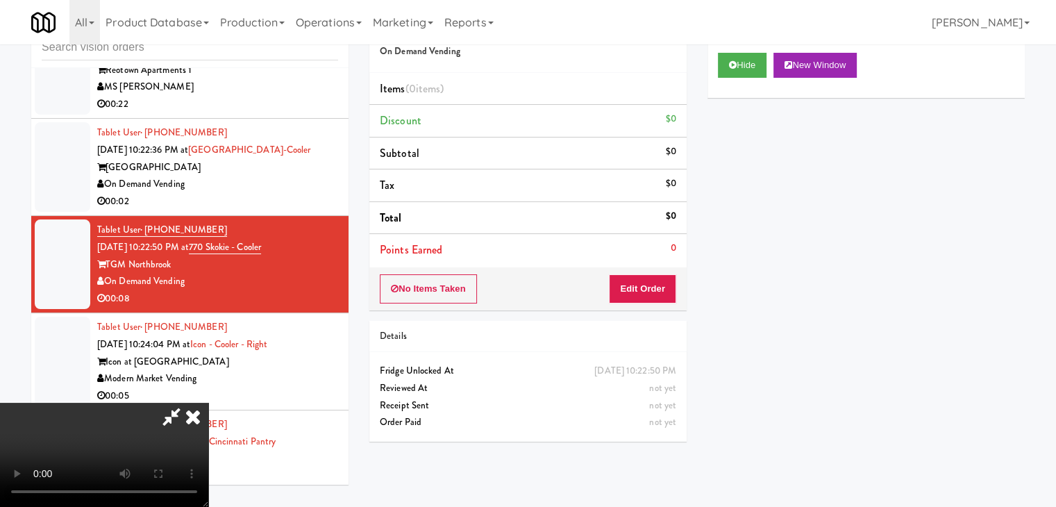
scroll to position [7865, 0]
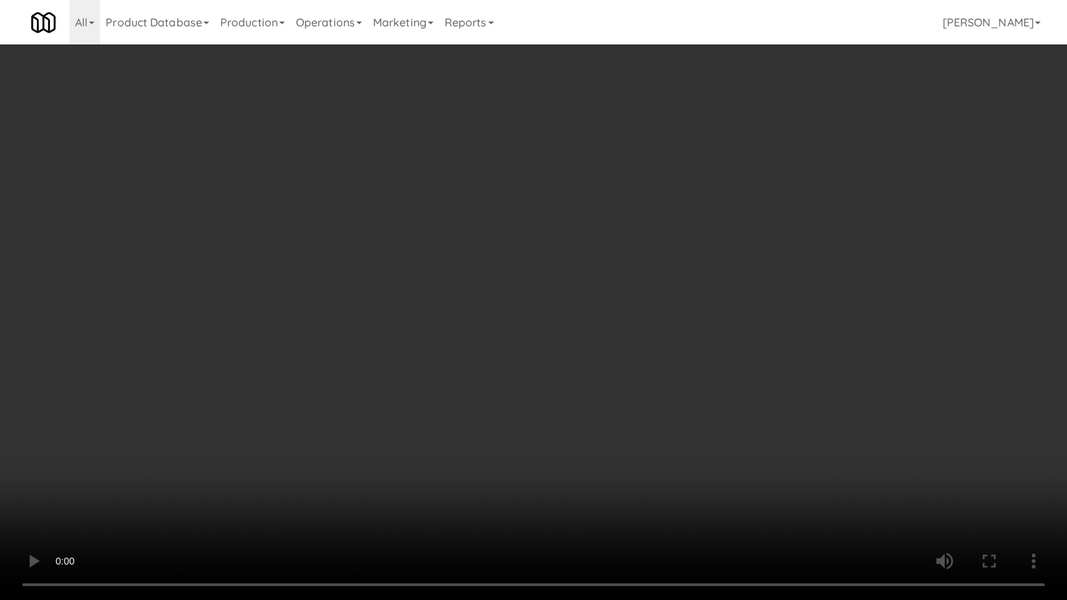
click at [583, 408] on video at bounding box center [533, 300] width 1067 height 600
click at [586, 400] on video at bounding box center [533, 300] width 1067 height 600
click at [598, 388] on video at bounding box center [533, 300] width 1067 height 600
click at [590, 388] on video at bounding box center [533, 300] width 1067 height 600
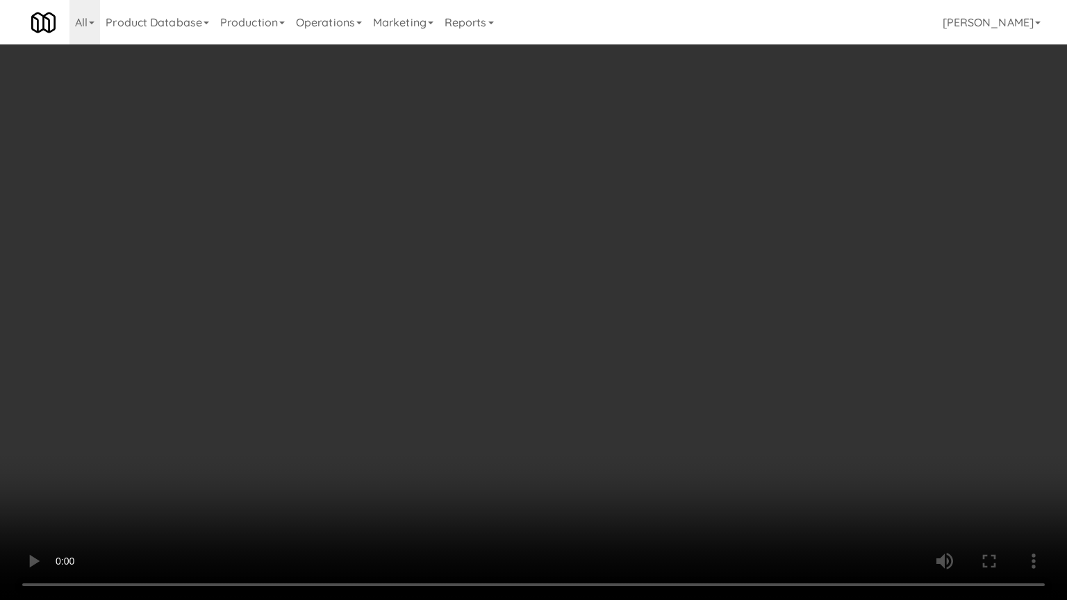
click at [608, 414] on video at bounding box center [533, 300] width 1067 height 600
click at [603, 410] on video at bounding box center [533, 300] width 1067 height 600
click at [605, 406] on video at bounding box center [533, 300] width 1067 height 600
click at [633, 447] on video at bounding box center [533, 300] width 1067 height 600
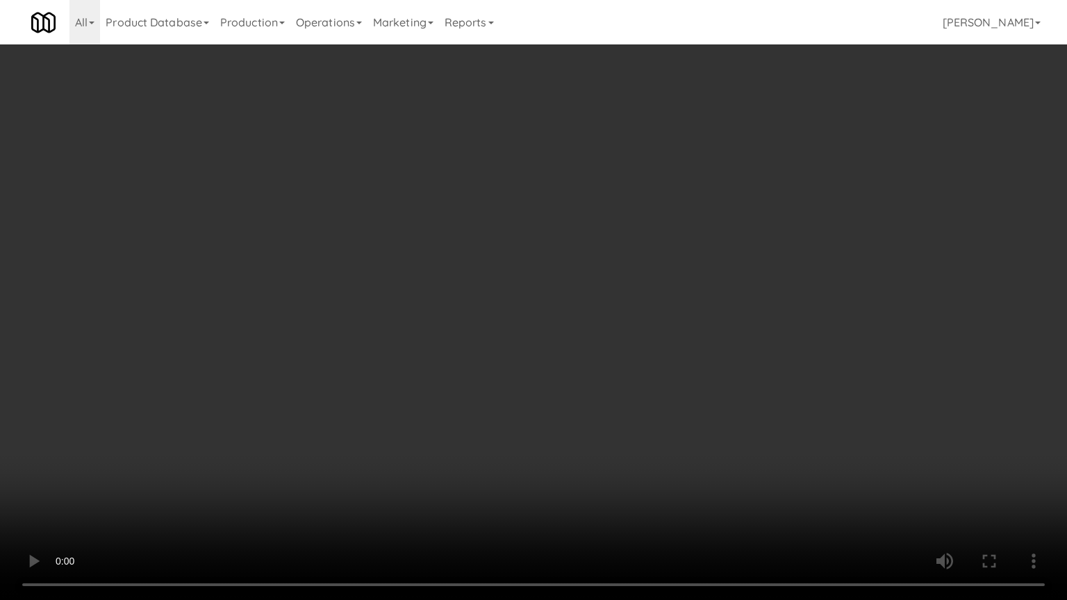
drag, startPoint x: 634, startPoint y: 447, endPoint x: 634, endPoint y: 438, distance: 9.0
click at [634, 445] on video at bounding box center [533, 300] width 1067 height 600
drag, startPoint x: 634, startPoint y: 438, endPoint x: 640, endPoint y: 361, distance: 77.3
click at [634, 436] on video at bounding box center [533, 300] width 1067 height 600
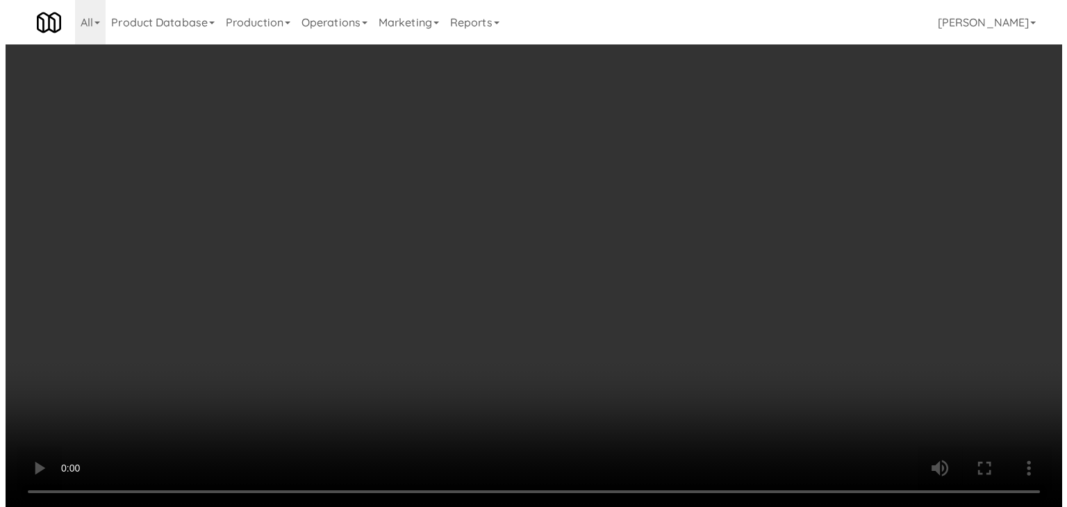
scroll to position [7882, 0]
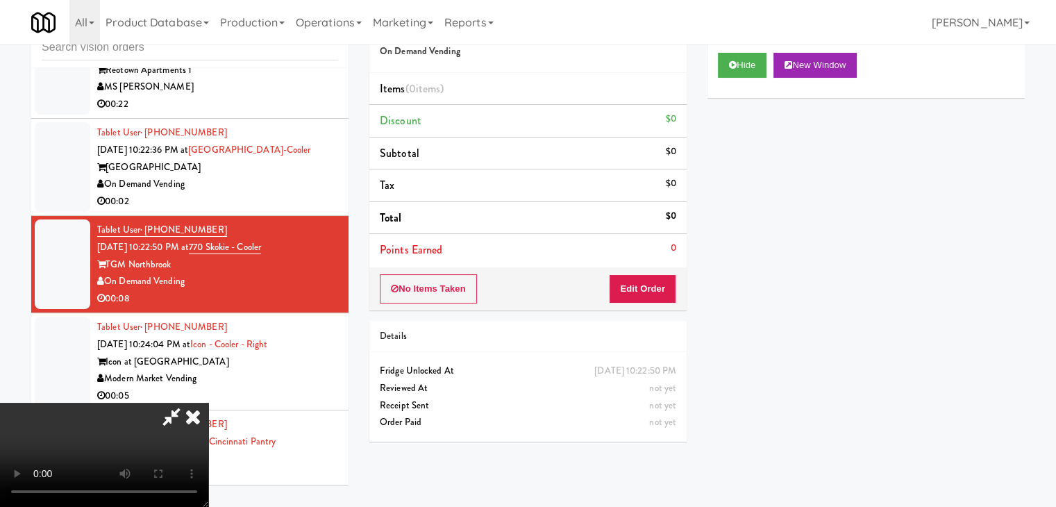
click at [677, 281] on div "No Items Taken Edit Order" at bounding box center [527, 288] width 317 height 43
click at [675, 283] on button "Edit Order" at bounding box center [642, 288] width 67 height 29
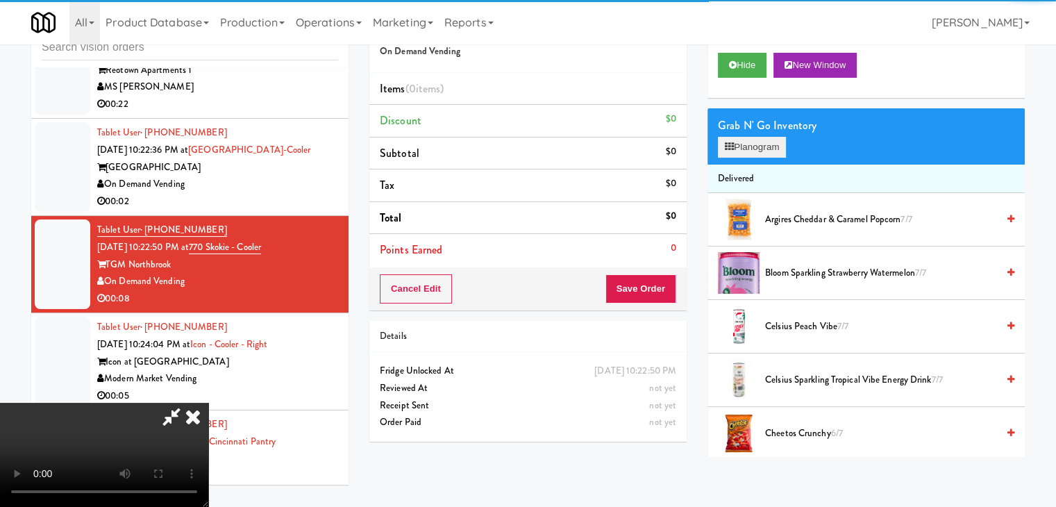
click at [767, 157] on div "Grab N' Go Inventory Planogram" at bounding box center [866, 136] width 317 height 56
click at [772, 151] on button "Planogram" at bounding box center [752, 147] width 68 height 21
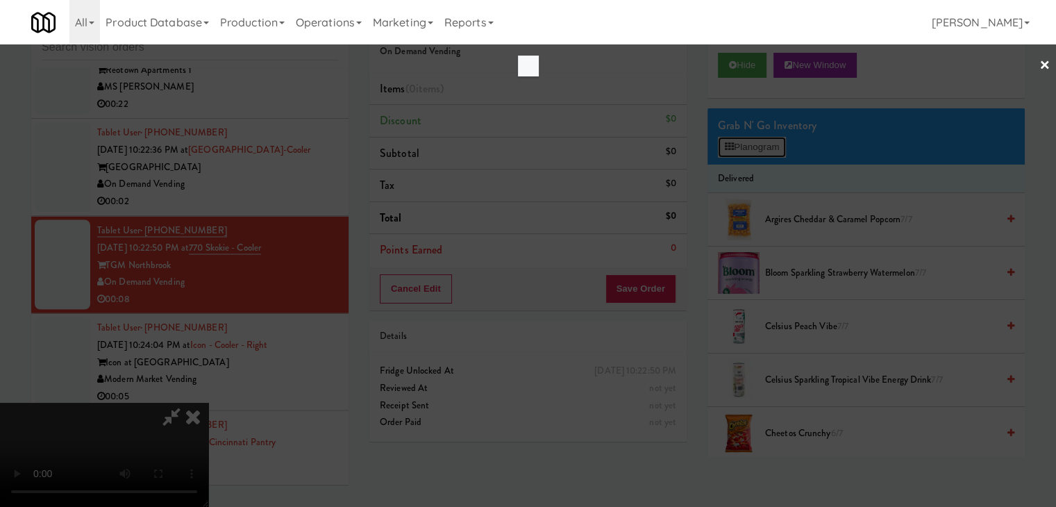
scroll to position [7865, 0]
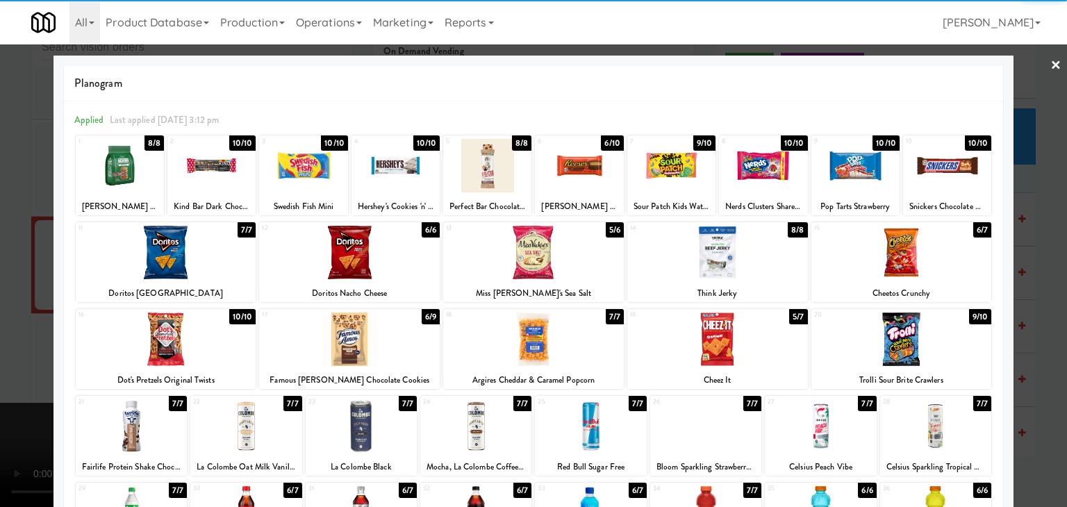
click at [378, 342] on div at bounding box center [349, 339] width 181 height 53
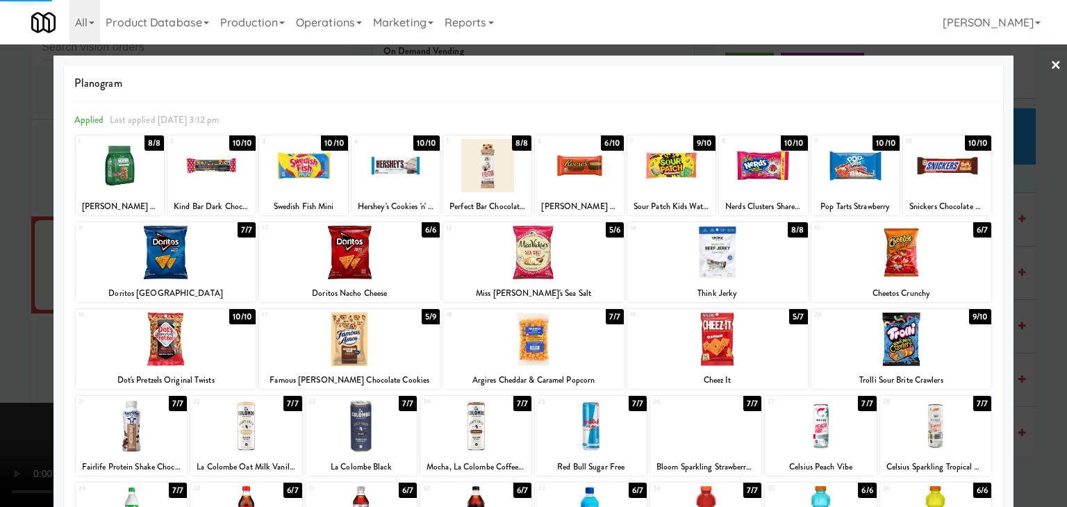
drag, startPoint x: 1, startPoint y: 335, endPoint x: 236, endPoint y: 324, distance: 235.0
click at [19, 329] on div at bounding box center [533, 253] width 1067 height 507
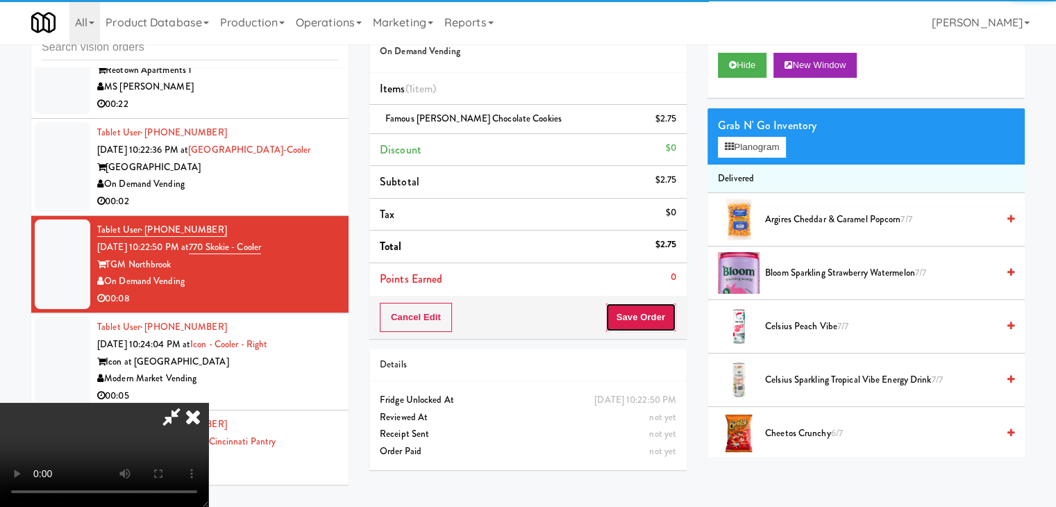
click at [654, 323] on button "Save Order" at bounding box center [641, 317] width 71 height 29
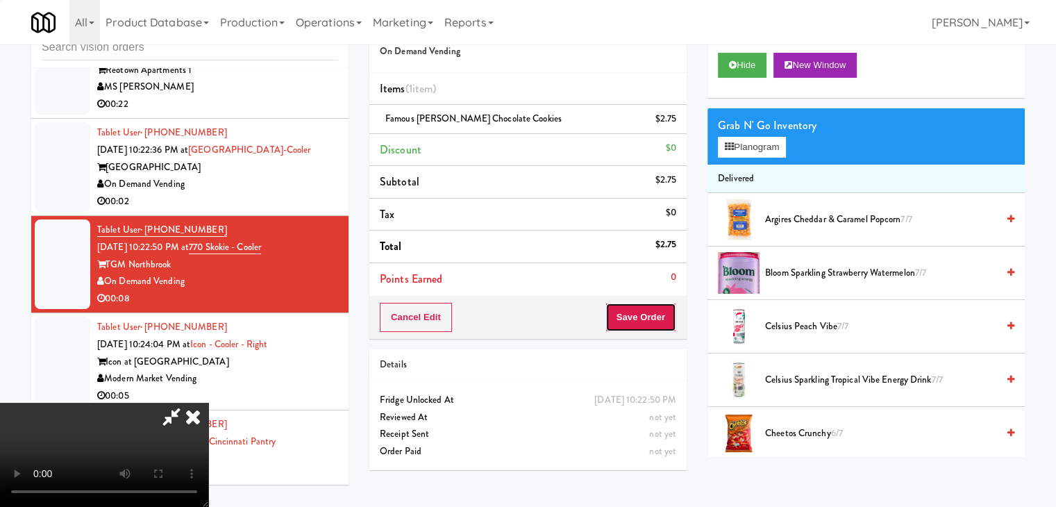
click at [653, 319] on button "Save Order" at bounding box center [641, 317] width 71 height 29
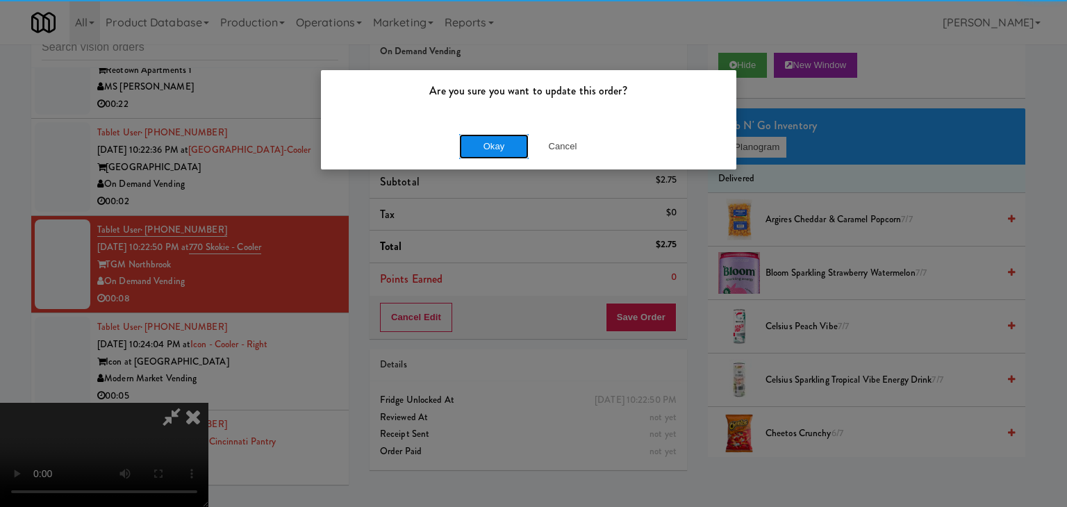
click at [500, 153] on button "Okay" at bounding box center [493, 146] width 69 height 25
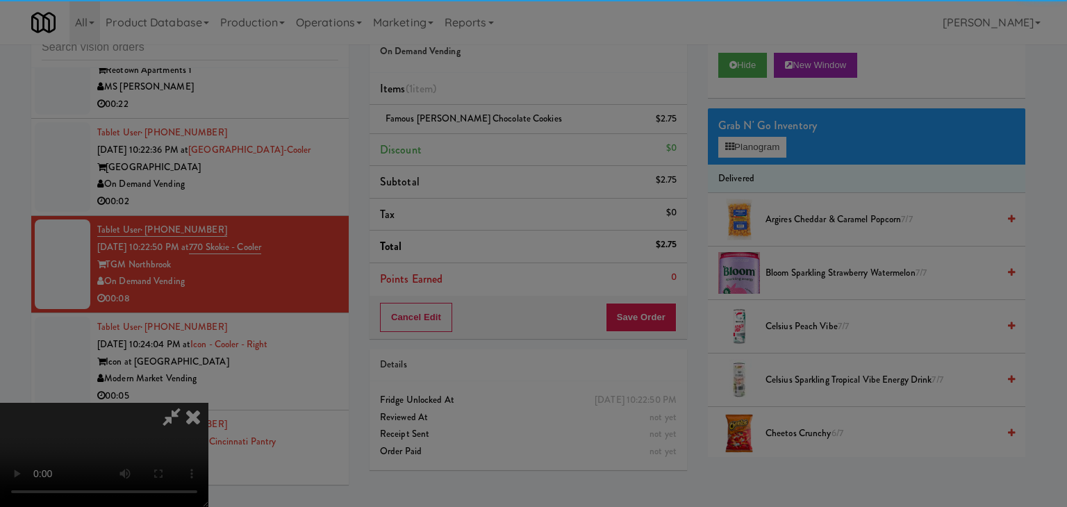
click at [500, 145] on div "Are you sure you want to update this order? Okay Cancel" at bounding box center [528, 94] width 417 height 101
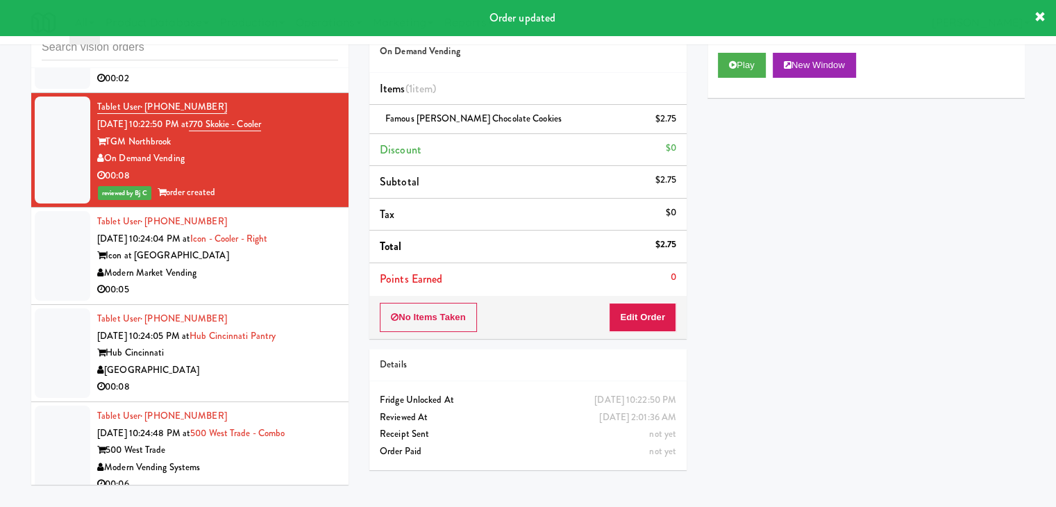
scroll to position [8021, 0]
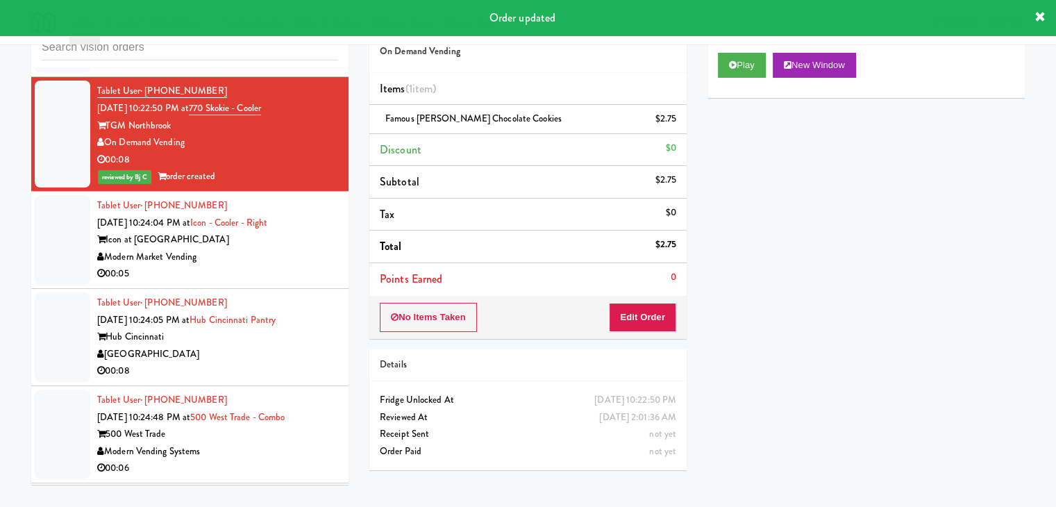
click at [319, 249] on div "Modern Market Vending" at bounding box center [217, 257] width 241 height 17
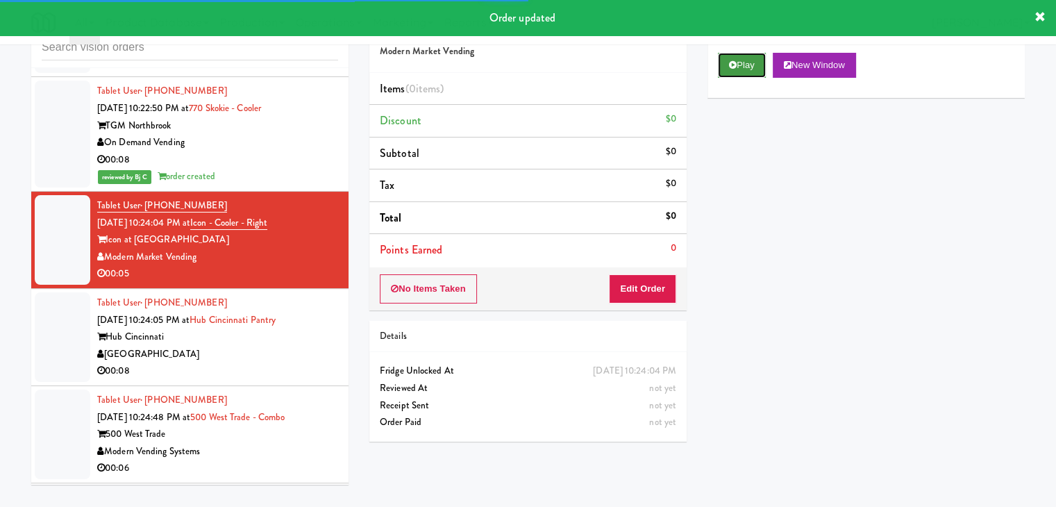
click at [738, 67] on button "Play" at bounding box center [742, 65] width 48 height 25
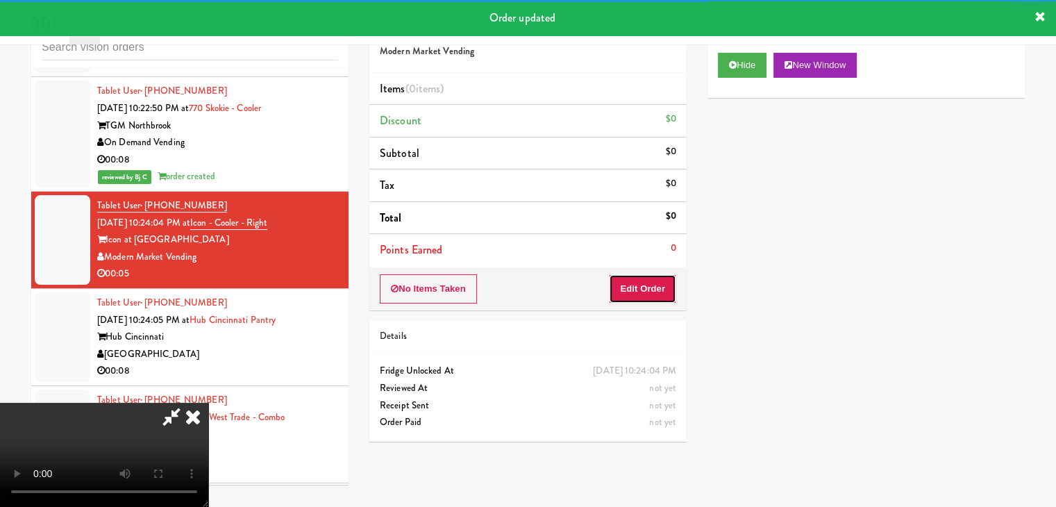
click at [658, 295] on button "Edit Order" at bounding box center [642, 288] width 67 height 29
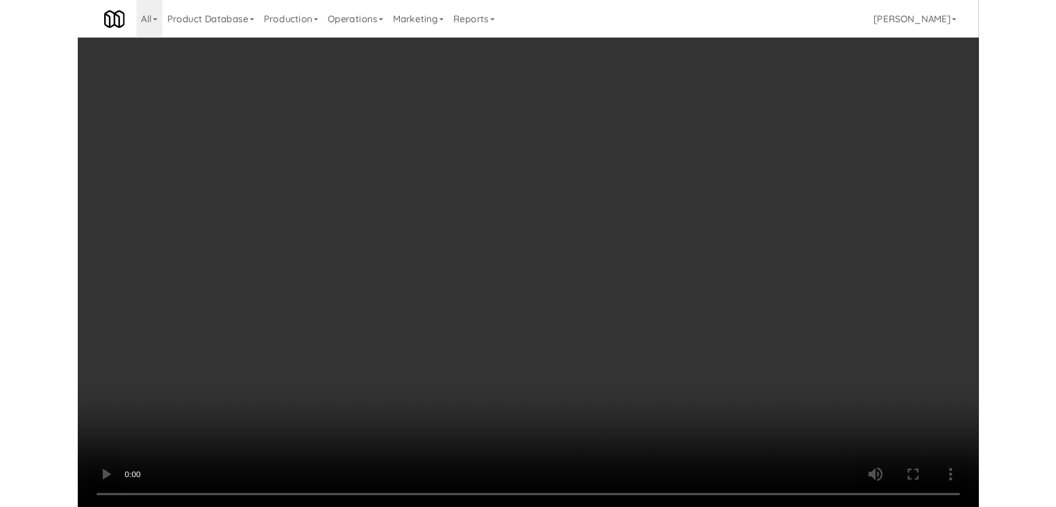
scroll to position [8004, 0]
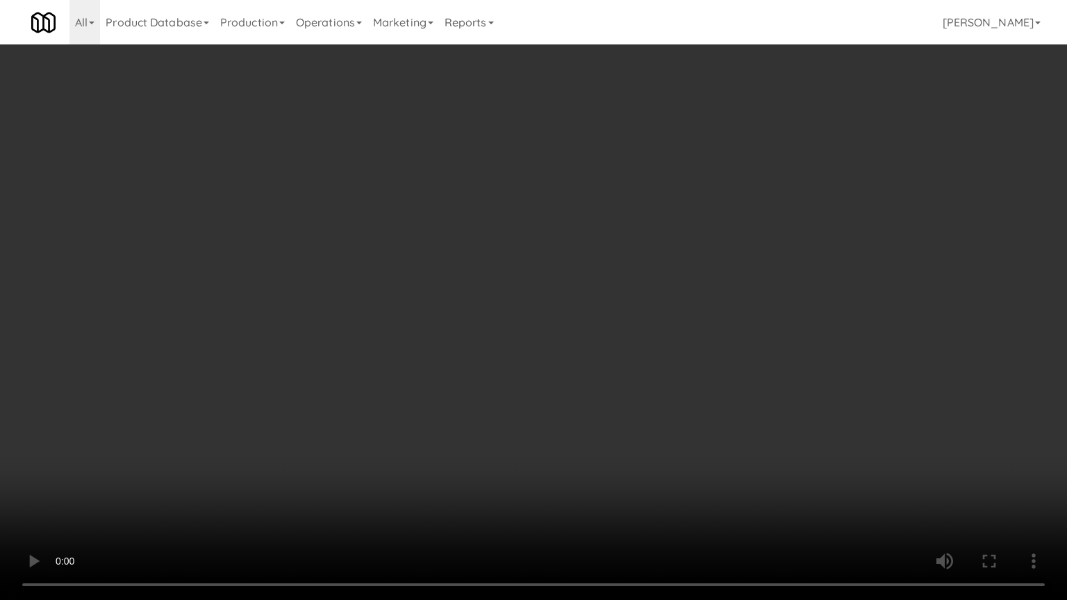
click at [589, 449] on video at bounding box center [533, 300] width 1067 height 600
click at [592, 438] on video at bounding box center [533, 300] width 1067 height 600
click at [613, 394] on video at bounding box center [533, 300] width 1067 height 600
click at [614, 394] on video at bounding box center [533, 300] width 1067 height 600
click at [613, 393] on video at bounding box center [533, 300] width 1067 height 600
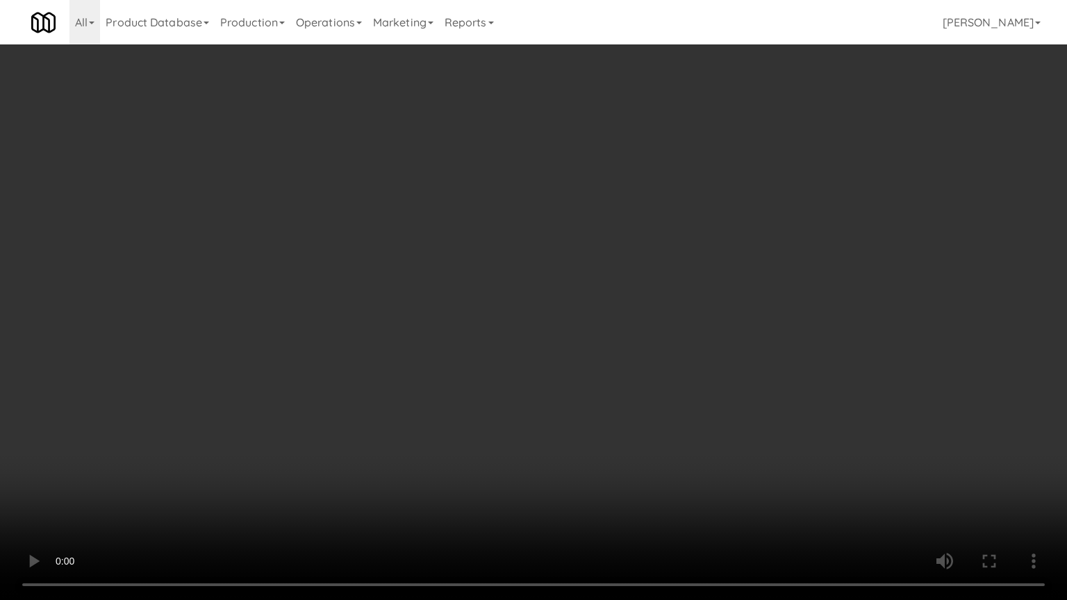
click at [614, 393] on video at bounding box center [533, 300] width 1067 height 600
click at [617, 389] on video at bounding box center [533, 300] width 1067 height 600
drag, startPoint x: 617, startPoint y: 389, endPoint x: 653, endPoint y: 295, distance: 100.5
click at [617, 388] on video at bounding box center [533, 300] width 1067 height 600
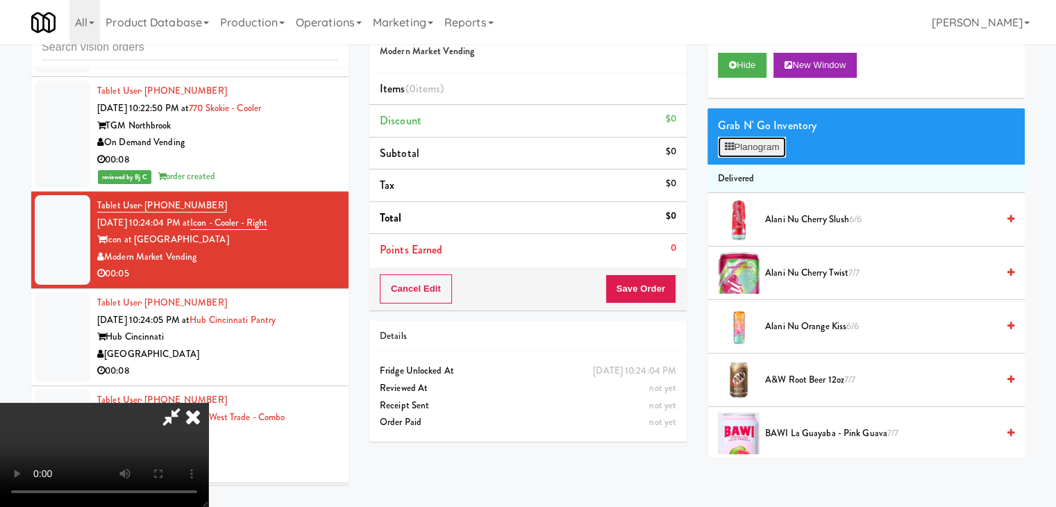
click at [772, 144] on button "Planogram" at bounding box center [752, 147] width 68 height 21
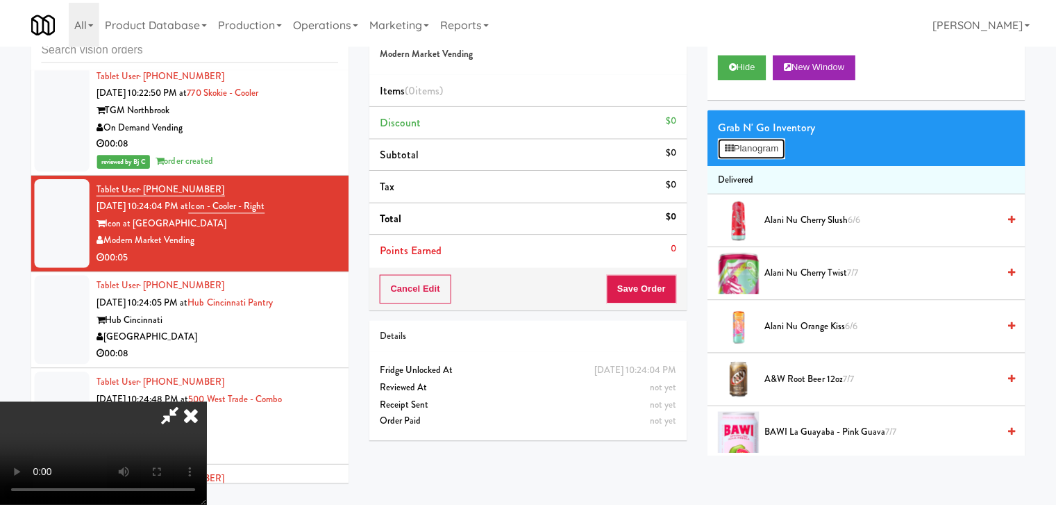
scroll to position [8004, 0]
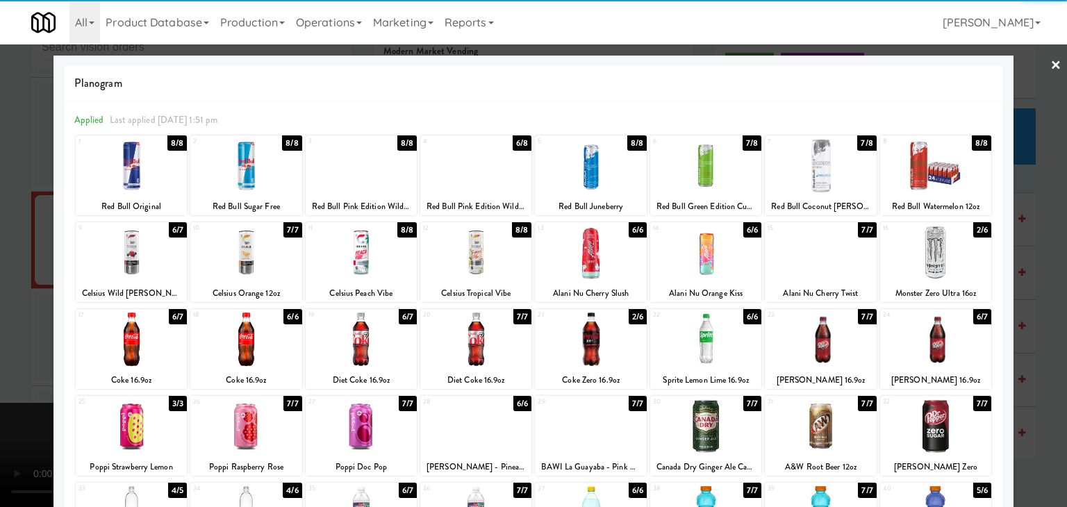
click at [494, 332] on div at bounding box center [475, 339] width 111 height 53
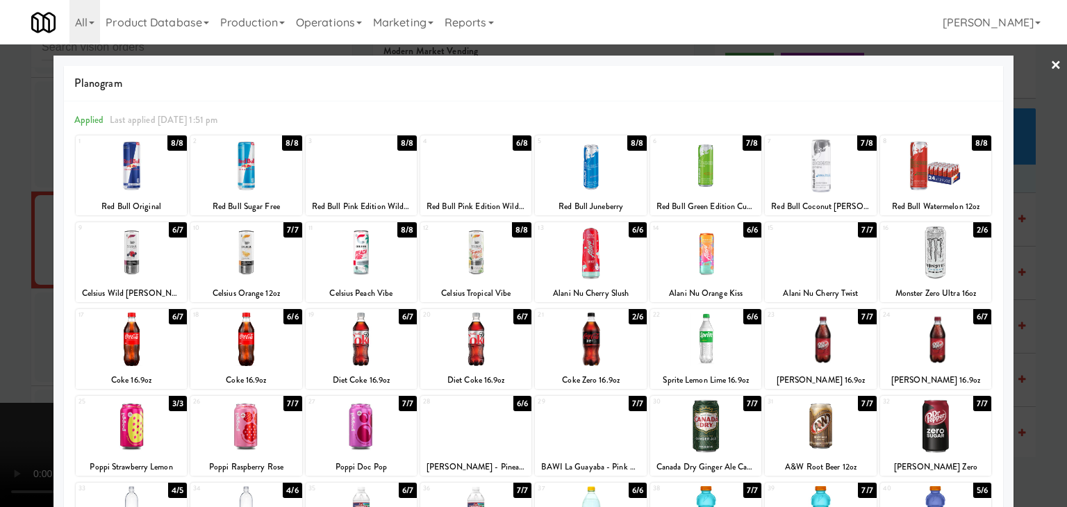
drag, startPoint x: 0, startPoint y: 389, endPoint x: 240, endPoint y: 370, distance: 241.0
click at [3, 389] on div at bounding box center [533, 253] width 1067 height 507
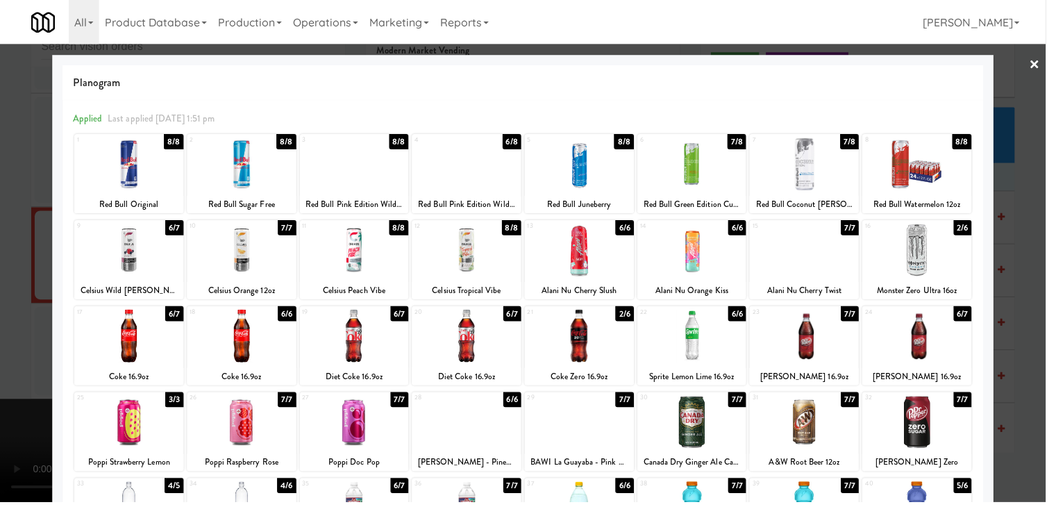
scroll to position [8021, 0]
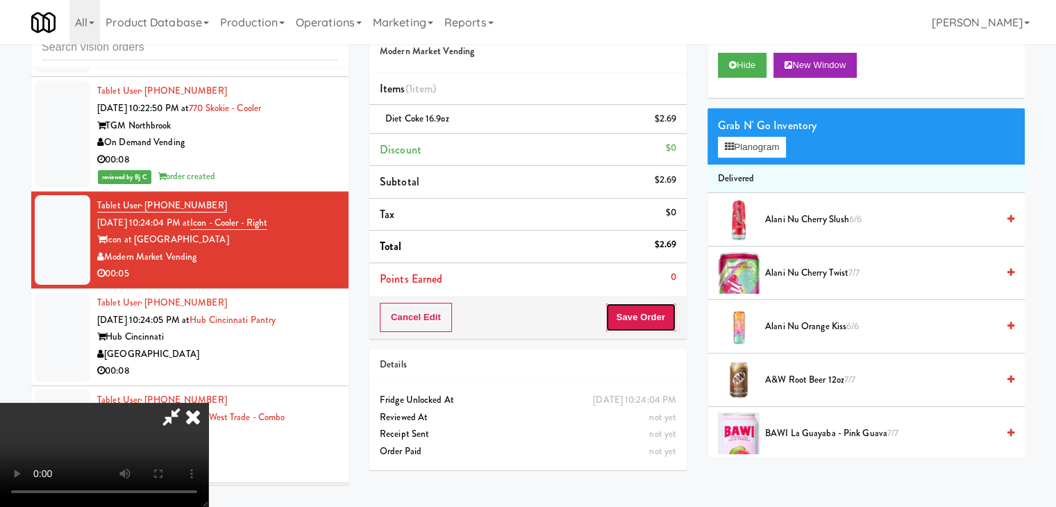
click at [650, 313] on button "Save Order" at bounding box center [641, 317] width 71 height 29
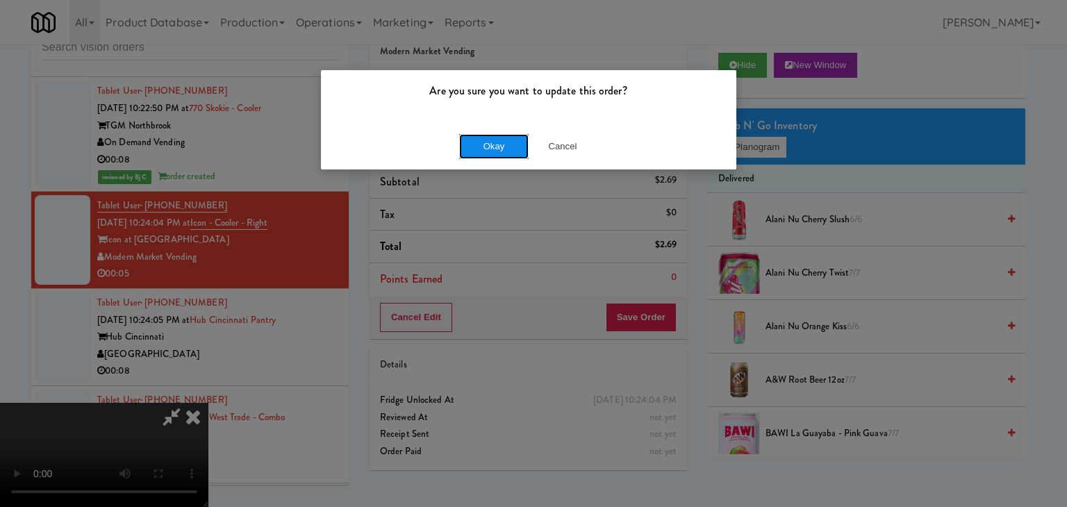
click at [494, 151] on button "Okay" at bounding box center [493, 146] width 69 height 25
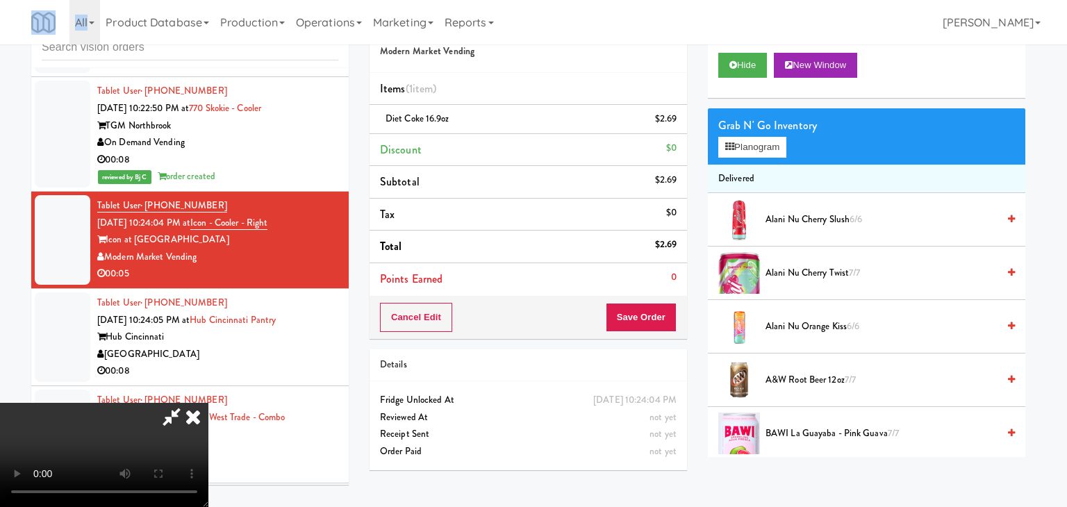
click at [494, 151] on body "Are you sure you want to update this order? Okay Cancel Okay Are you sure you w…" at bounding box center [533, 253] width 1067 height 507
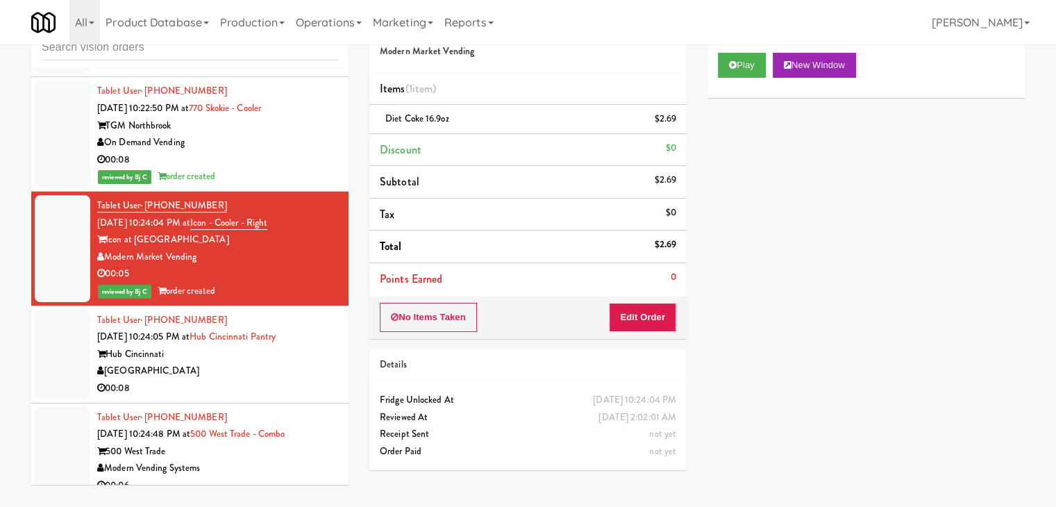
click at [244, 380] on div "00:08" at bounding box center [217, 388] width 241 height 17
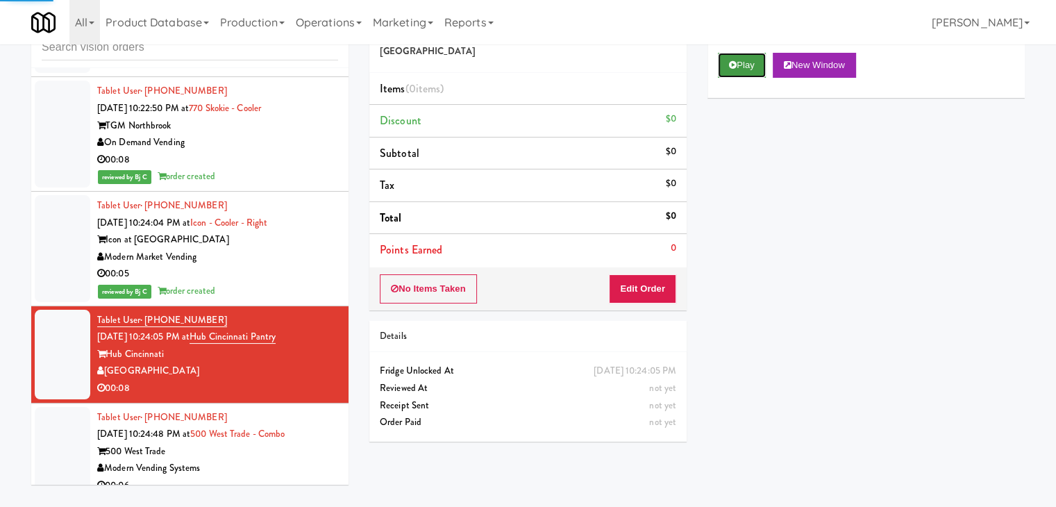
click at [737, 69] on button "Play" at bounding box center [742, 65] width 48 height 25
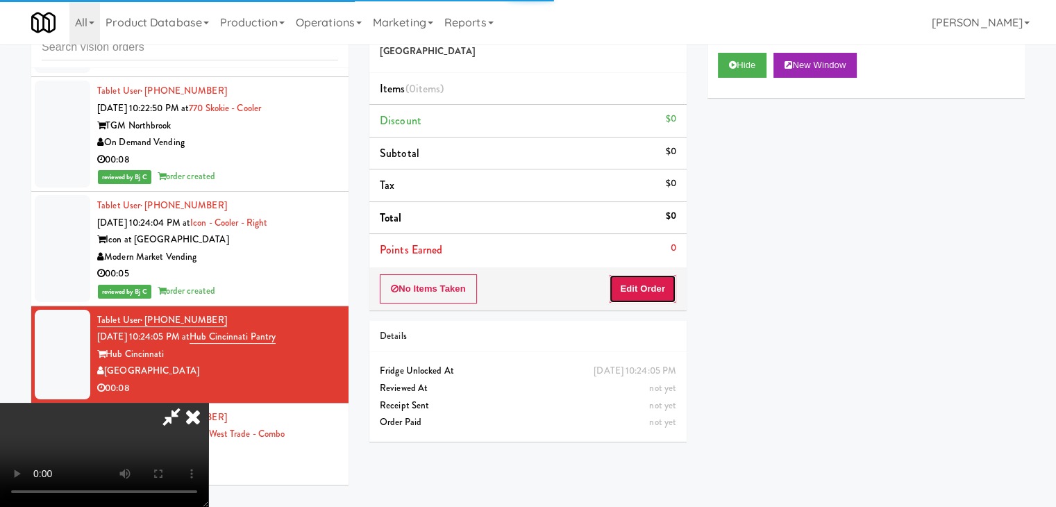
click at [633, 290] on button "Edit Order" at bounding box center [642, 288] width 67 height 29
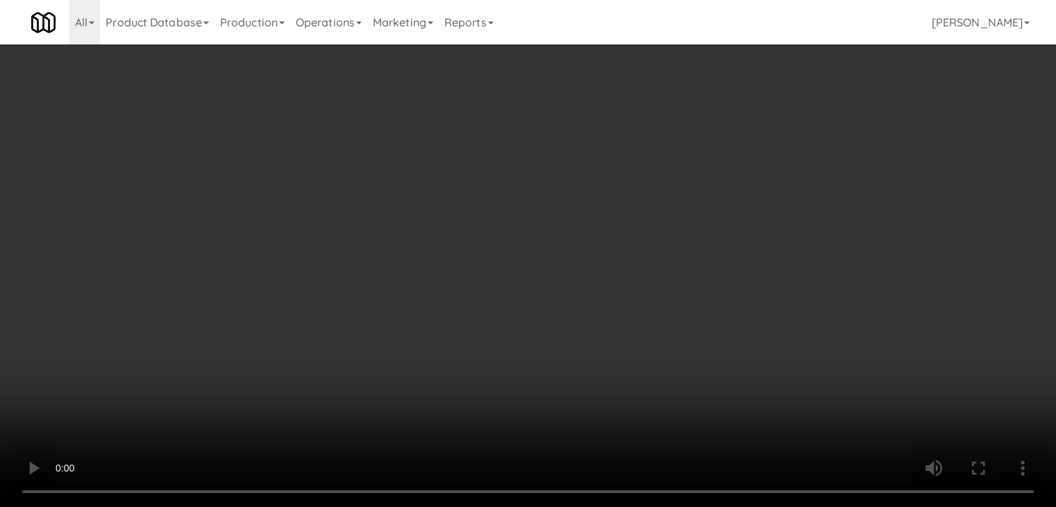
scroll to position [8004, 0]
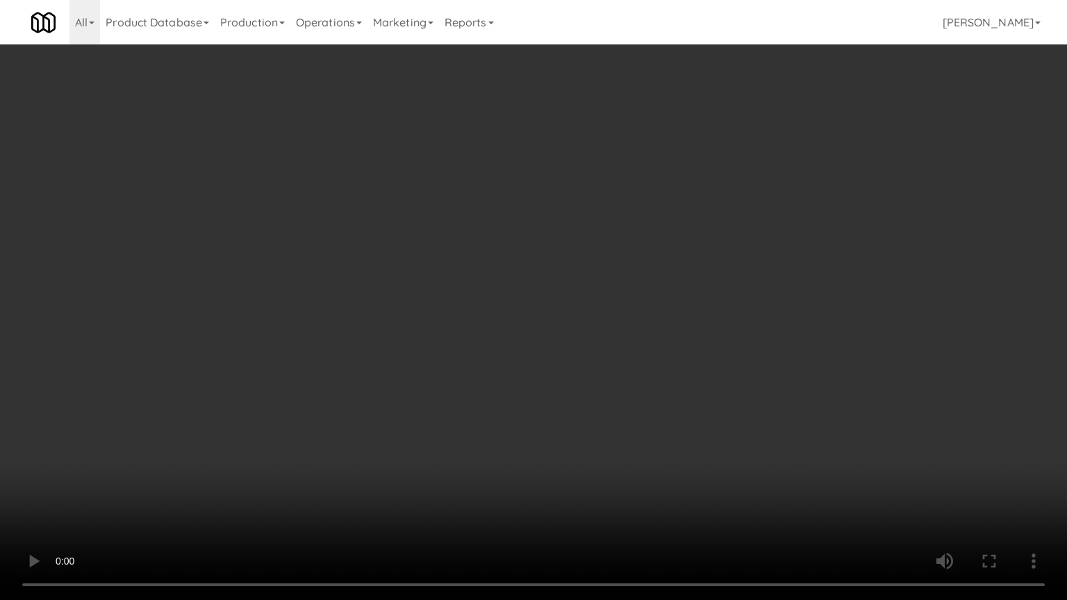
click at [616, 335] on video at bounding box center [533, 300] width 1067 height 600
click at [614, 336] on video at bounding box center [533, 300] width 1067 height 600
click at [617, 317] on video at bounding box center [533, 300] width 1067 height 600
click at [609, 302] on video at bounding box center [533, 300] width 1067 height 600
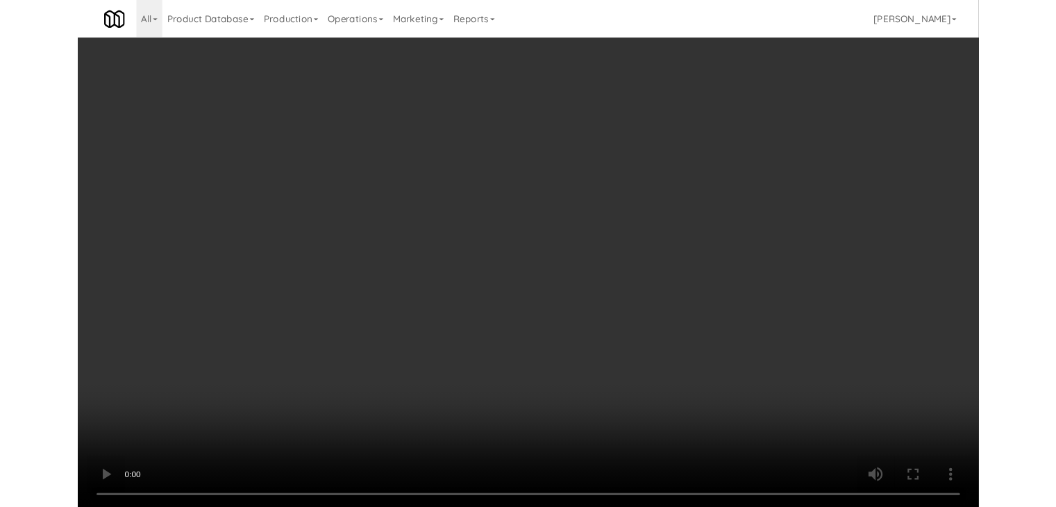
scroll to position [8021, 0]
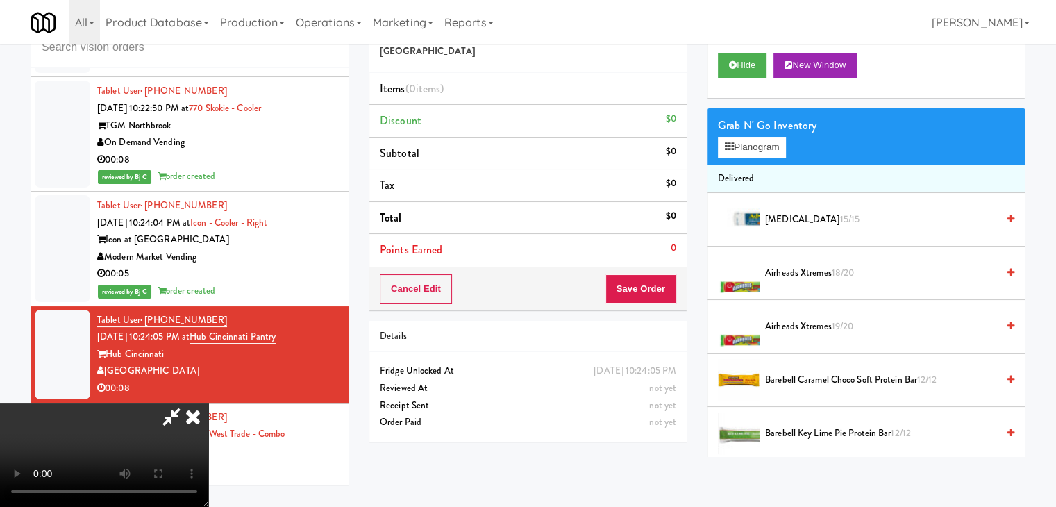
click at [811, 274] on span "Airheads Xtremes 18/20" at bounding box center [881, 273] width 232 height 17
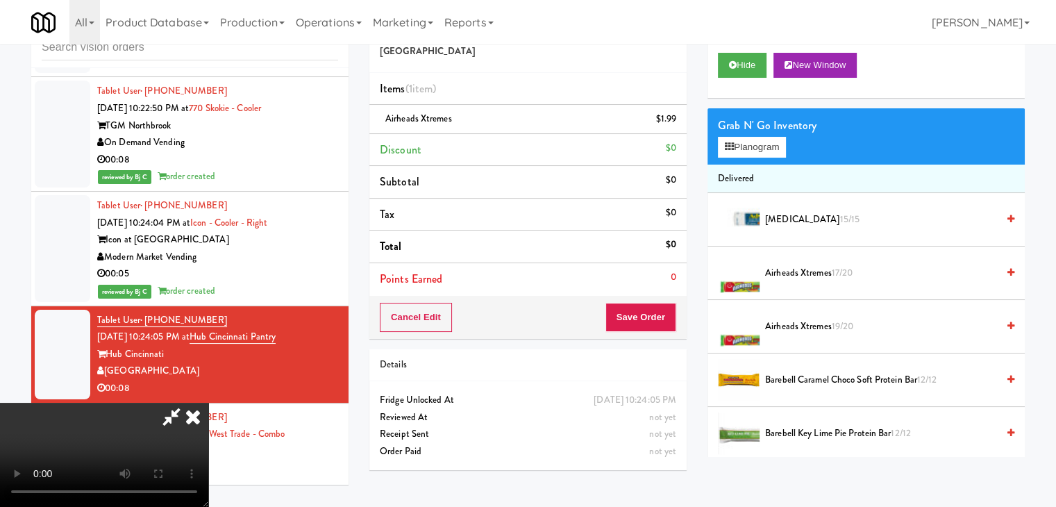
click at [811, 274] on span "Airheads Xtremes 17/20" at bounding box center [881, 273] width 232 height 17
click at [680, 315] on div "Cancel Edit Save Order" at bounding box center [527, 317] width 317 height 43
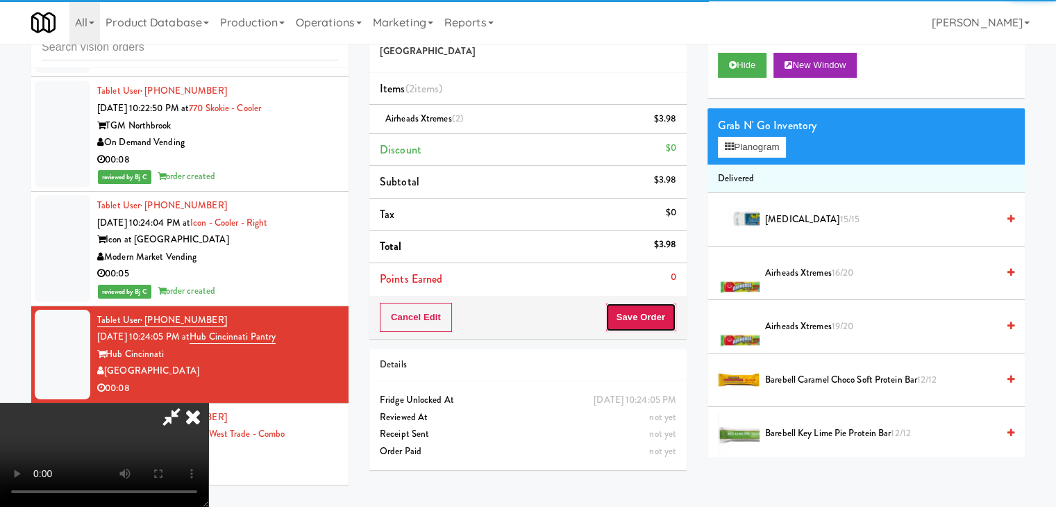
click at [670, 315] on button "Save Order" at bounding box center [641, 317] width 71 height 29
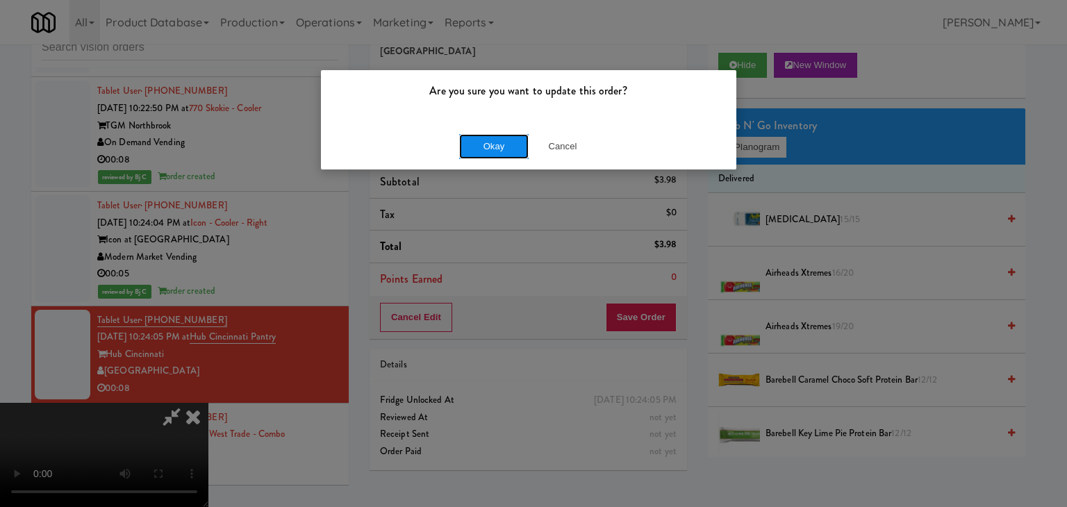
click at [486, 145] on button "Okay" at bounding box center [493, 146] width 69 height 25
click at [488, 147] on div "Okay Cancel" at bounding box center [528, 146] width 415 height 47
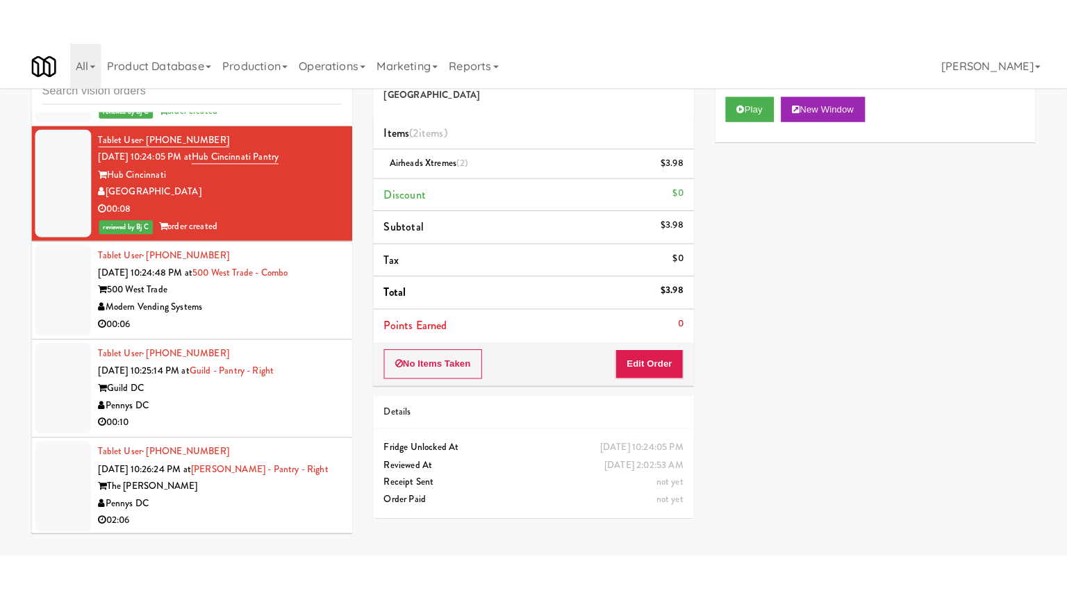
scroll to position [8299, 0]
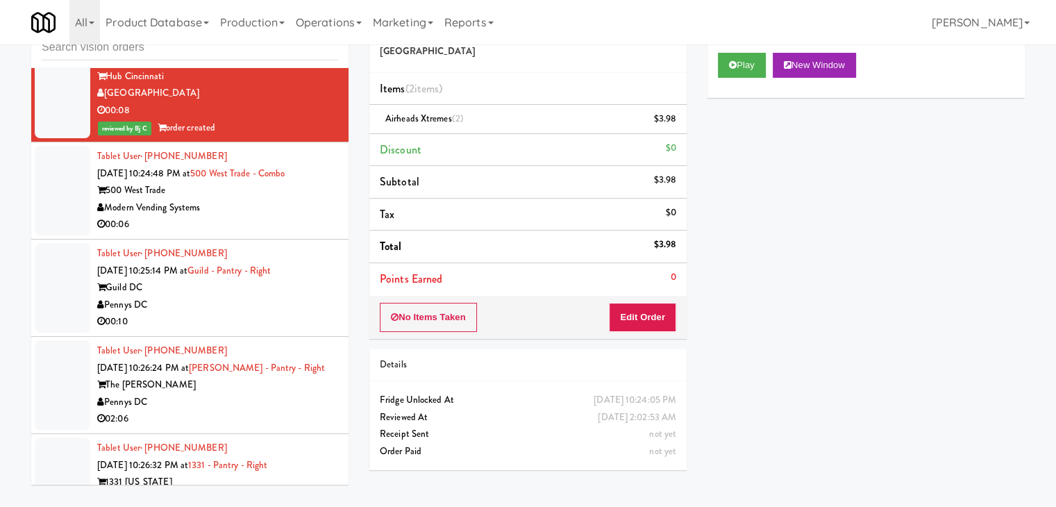
drag, startPoint x: 304, startPoint y: 128, endPoint x: 402, endPoint y: 128, distance: 98.6
click at [304, 216] on div "00:06" at bounding box center [217, 224] width 241 height 17
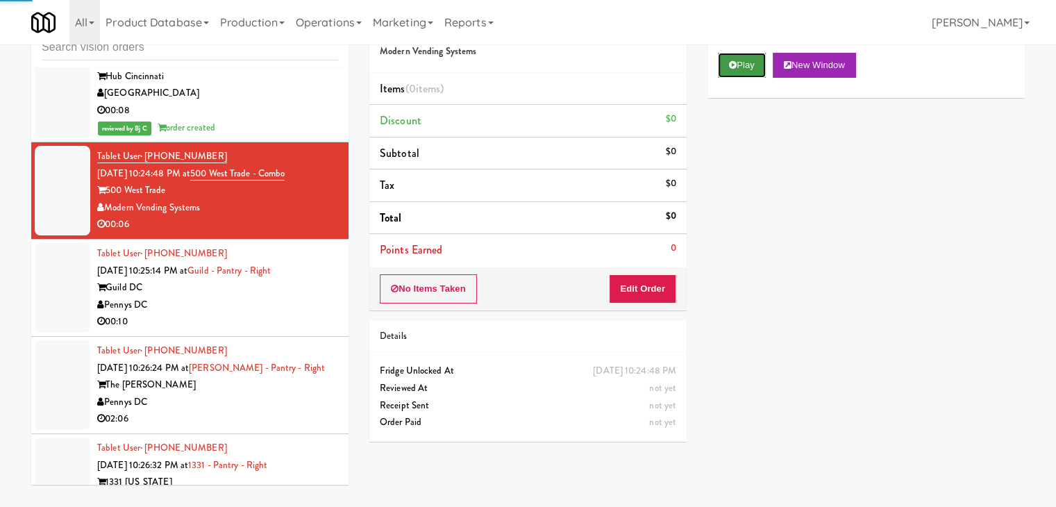
click at [736, 57] on button "Play" at bounding box center [742, 65] width 48 height 25
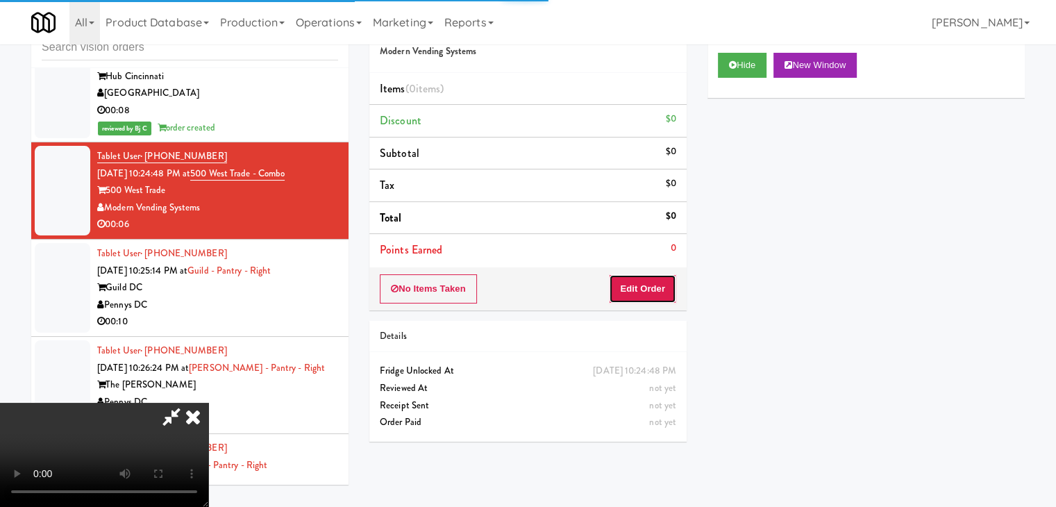
click at [662, 285] on button "Edit Order" at bounding box center [642, 288] width 67 height 29
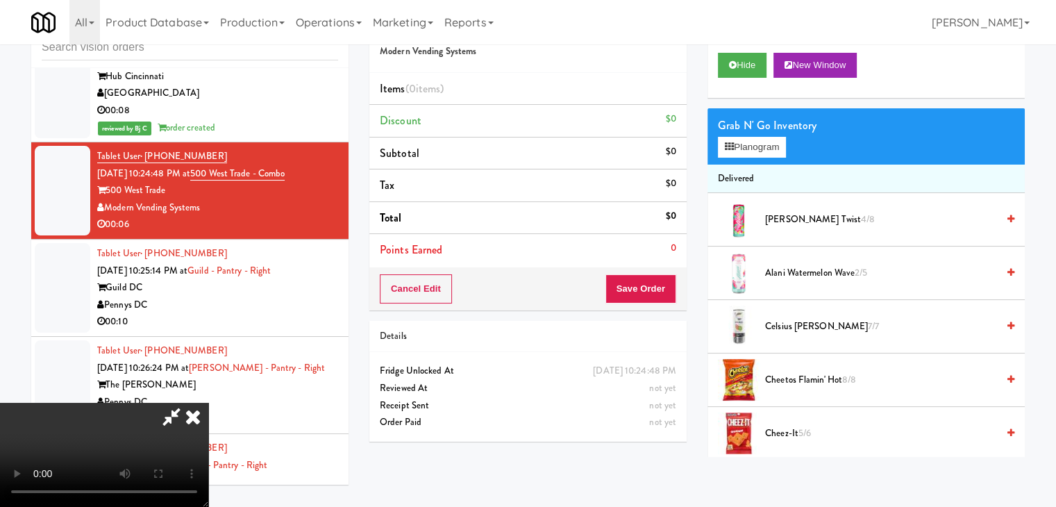
scroll to position [8281, 0]
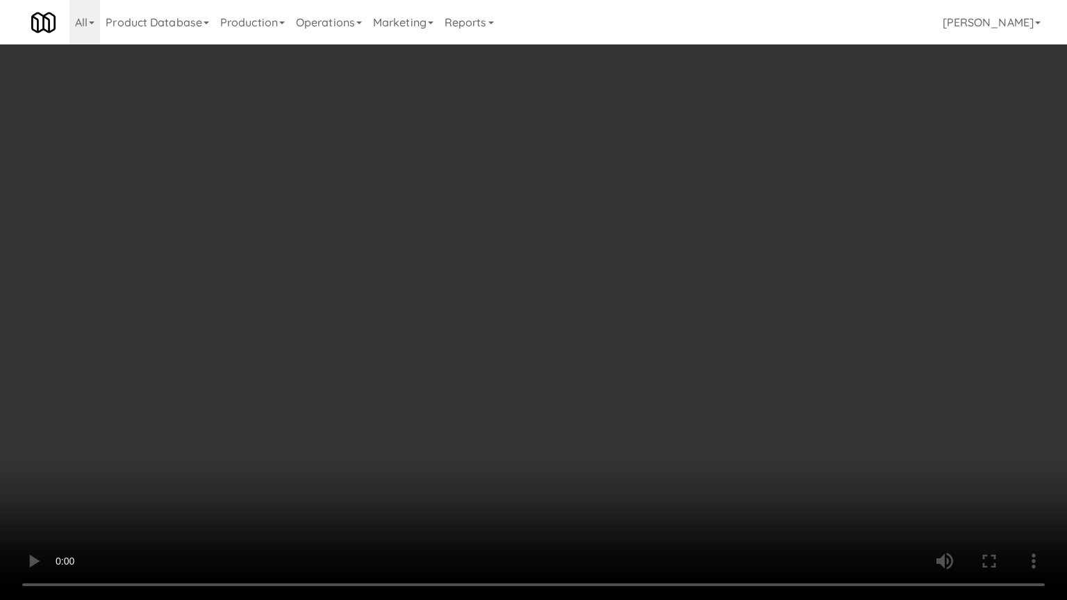
click at [663, 399] on video at bounding box center [533, 300] width 1067 height 600
click at [656, 394] on video at bounding box center [533, 300] width 1067 height 600
drag, startPoint x: 599, startPoint y: 445, endPoint x: 591, endPoint y: 449, distance: 8.7
click at [597, 445] on video at bounding box center [533, 300] width 1067 height 600
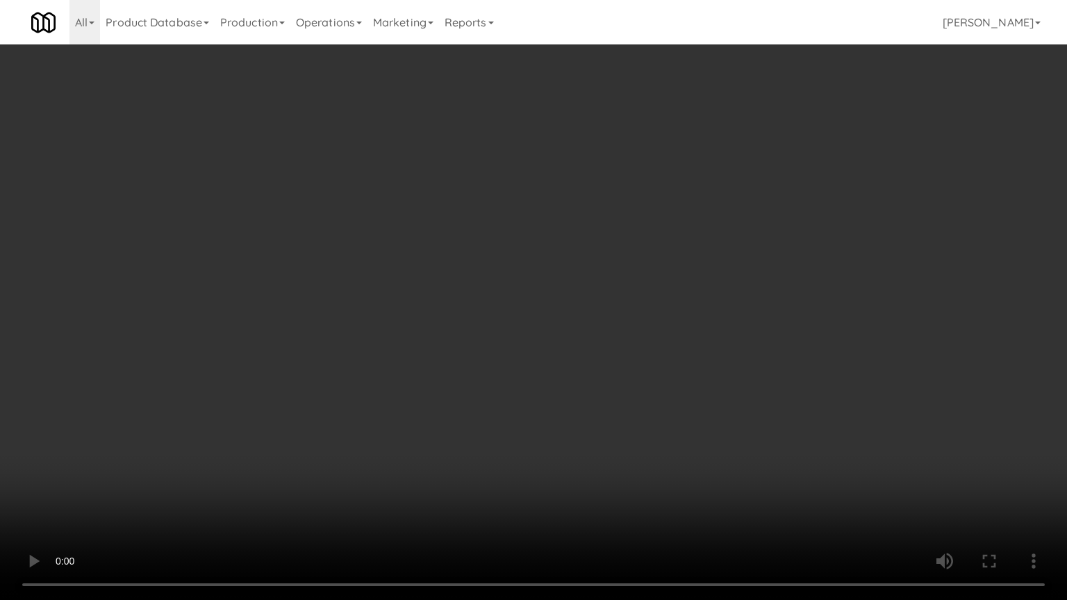
click at [592, 444] on video at bounding box center [533, 300] width 1067 height 600
click at [595, 439] on video at bounding box center [533, 300] width 1067 height 600
click at [595, 438] on video at bounding box center [533, 300] width 1067 height 600
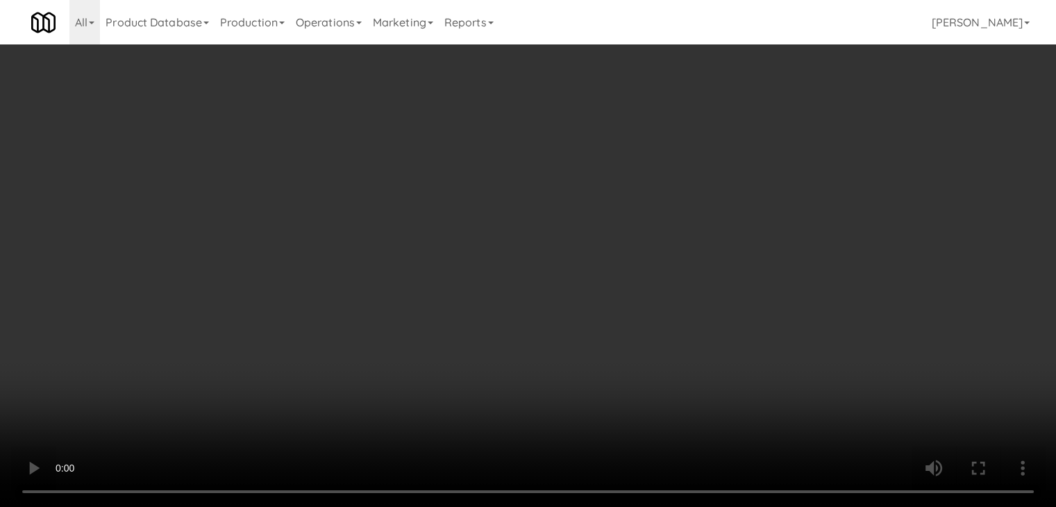
scroll to position [8299, 0]
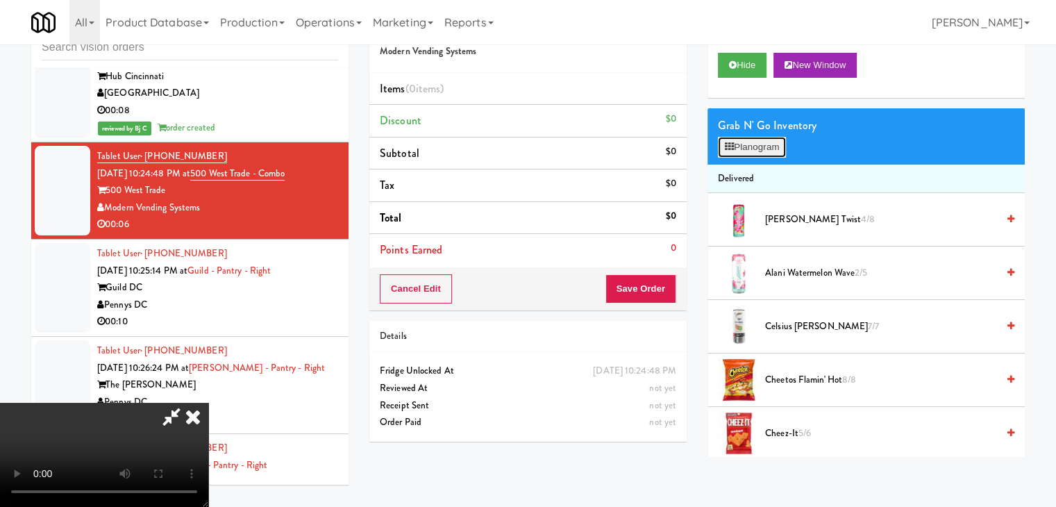
click at [763, 143] on button "Planogram" at bounding box center [752, 147] width 68 height 21
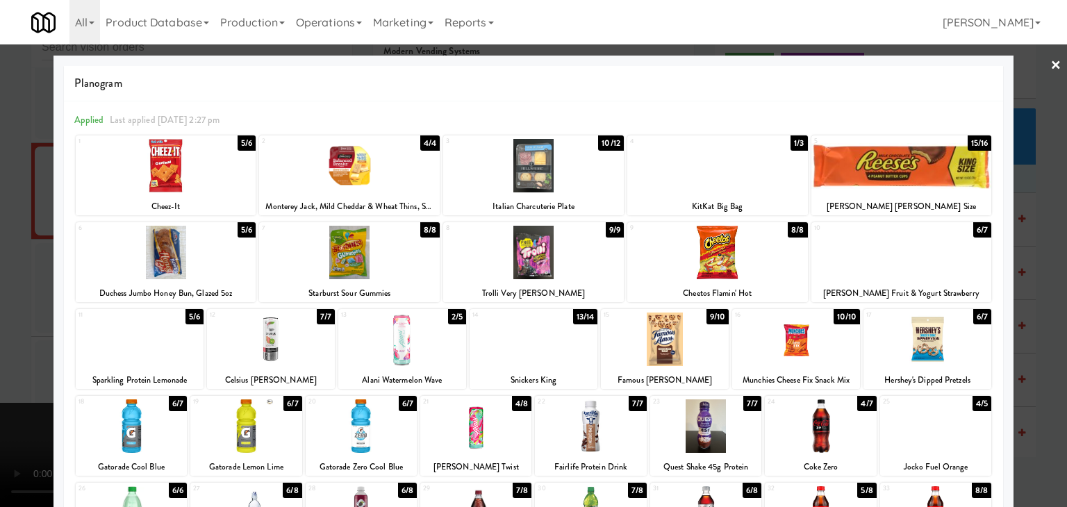
click at [906, 265] on div at bounding box center [901, 252] width 181 height 53
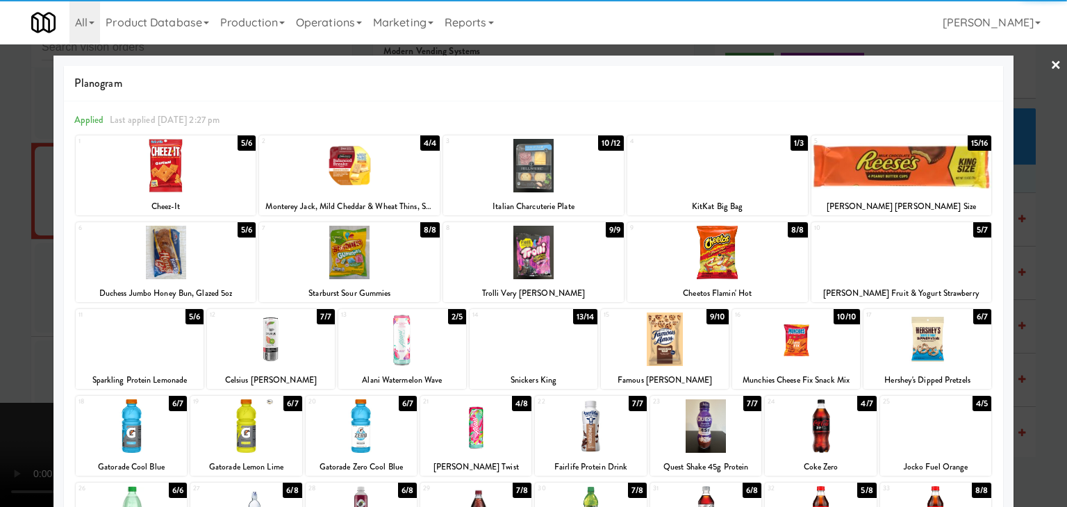
drag, startPoint x: 531, startPoint y: 354, endPoint x: 108, endPoint y: 352, distance: 423.0
click at [531, 353] on div at bounding box center [533, 339] width 128 height 53
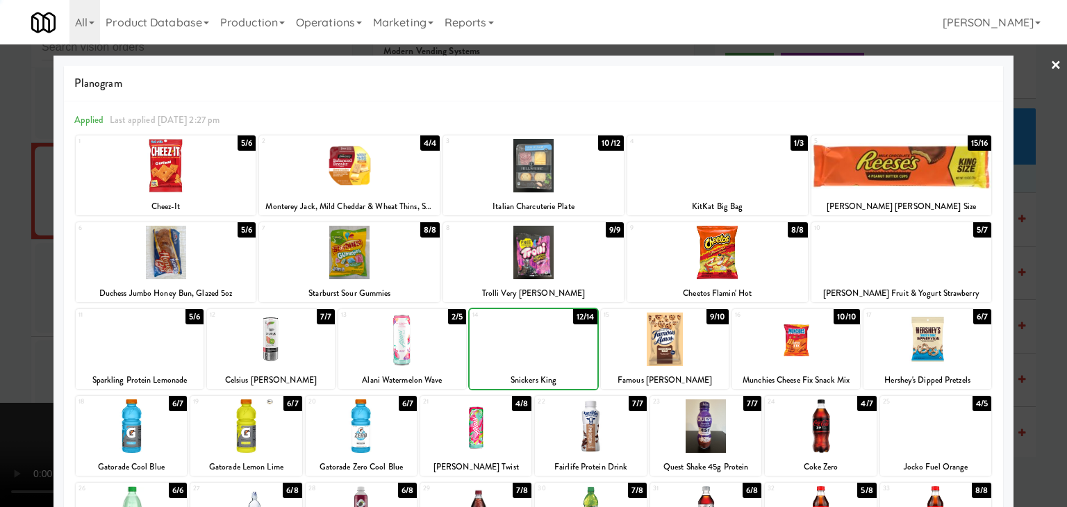
drag, startPoint x: 0, startPoint y: 348, endPoint x: 150, endPoint y: 332, distance: 150.9
click at [10, 344] on div at bounding box center [533, 253] width 1067 height 507
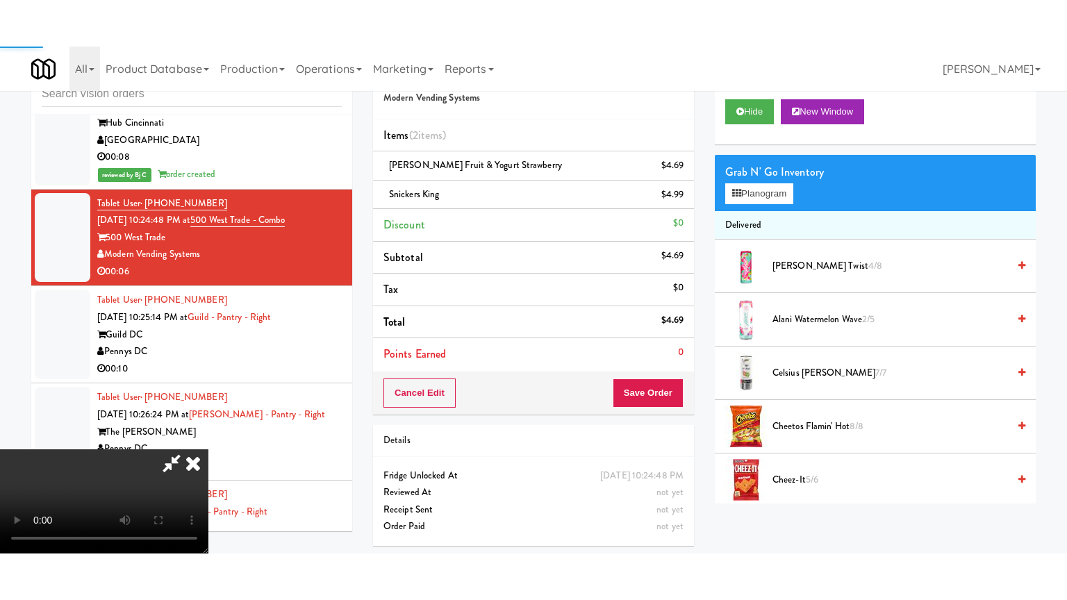
scroll to position [8299, 0]
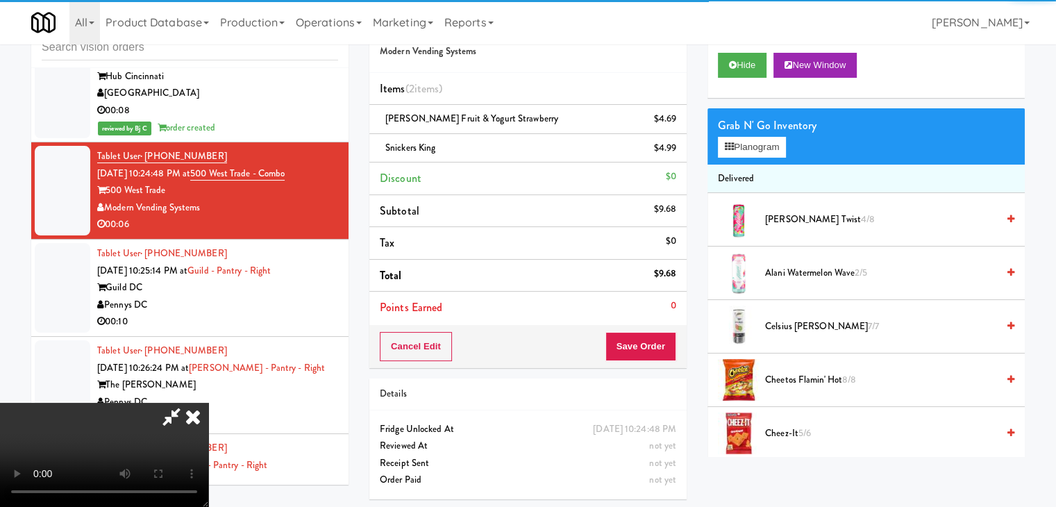
click at [208, 403] on video at bounding box center [104, 455] width 208 height 104
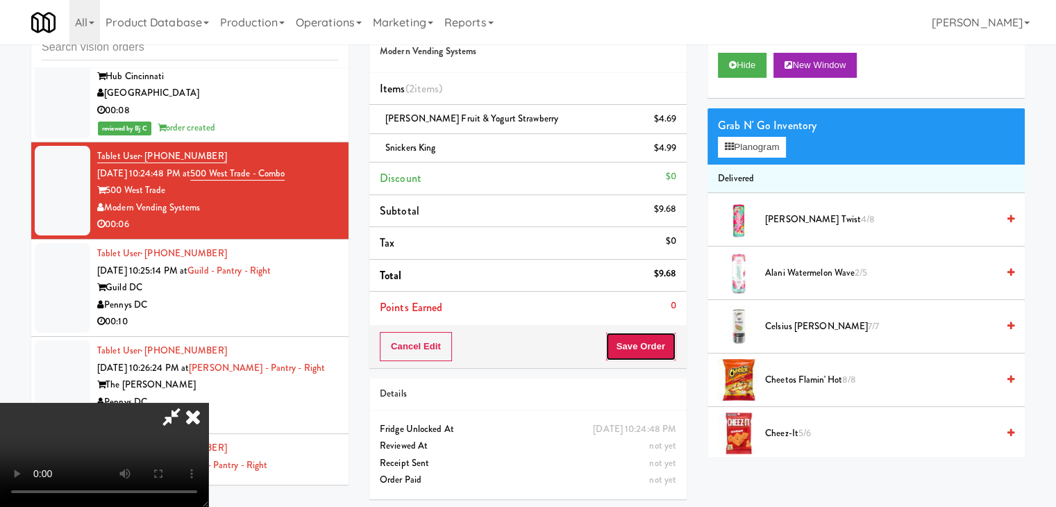
click at [661, 341] on button "Save Order" at bounding box center [641, 346] width 71 height 29
click at [661, 342] on button "Save Order" at bounding box center [641, 346] width 71 height 29
click at [549, 335] on body "Are you sure you want to update this order? Okay Cancel Okay Are you sure you w…" at bounding box center [528, 253] width 1056 height 507
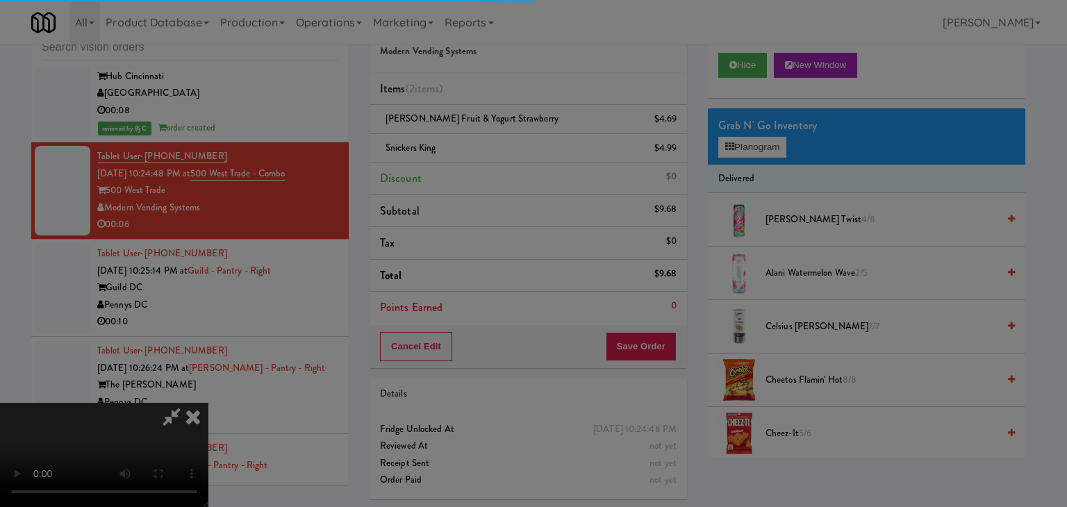
click at [549, 335] on body "Are you sure you want to update this order? Okay Cancel Okay Are you sure you w…" at bounding box center [533, 253] width 1067 height 507
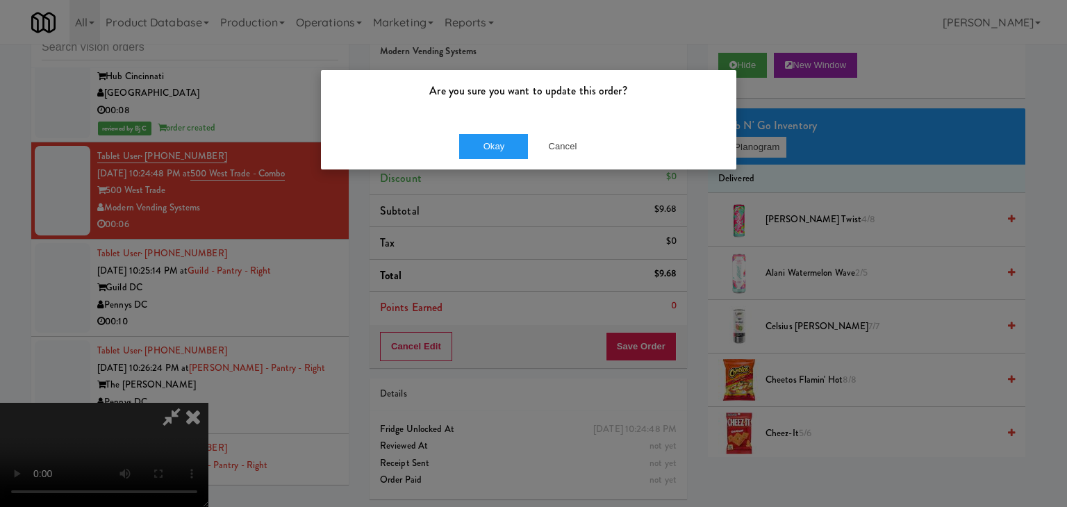
click at [572, 97] on p "Are you sure you want to update this order?" at bounding box center [528, 91] width 394 height 21
click at [554, 140] on button "Cancel" at bounding box center [562, 146] width 69 height 25
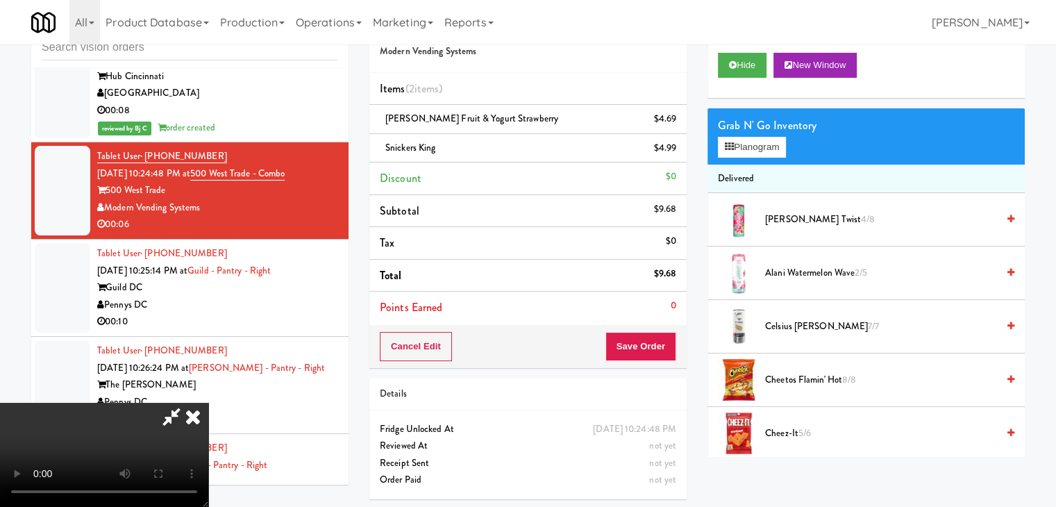
click at [208, 403] on video at bounding box center [104, 455] width 208 height 104
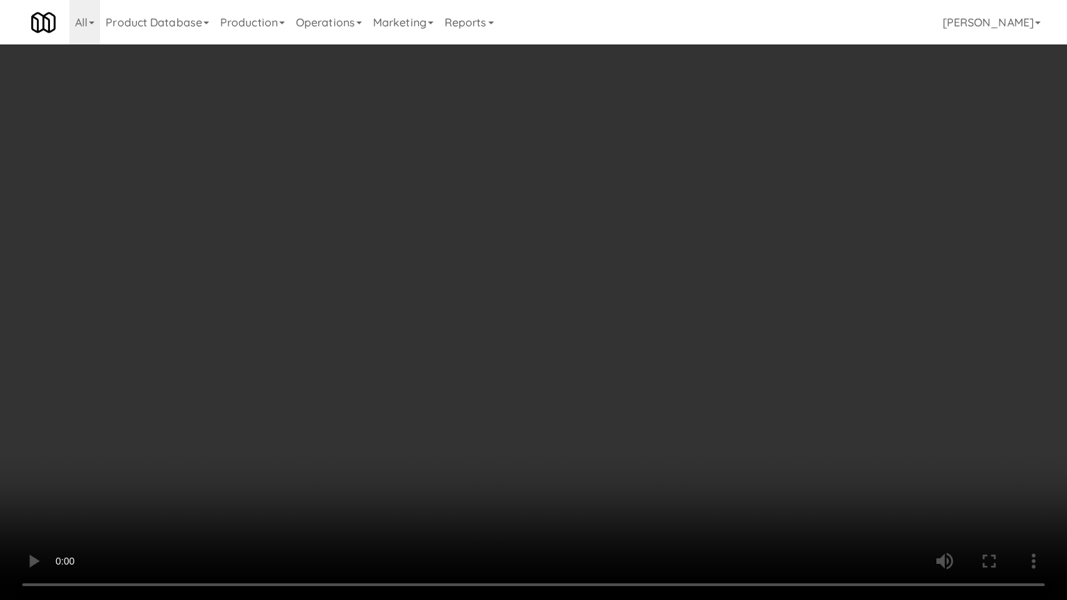
click at [596, 308] on video at bounding box center [533, 300] width 1067 height 600
click at [579, 321] on video at bounding box center [533, 300] width 1067 height 600
click at [578, 324] on video at bounding box center [533, 300] width 1067 height 600
click at [610, 497] on video at bounding box center [533, 300] width 1067 height 600
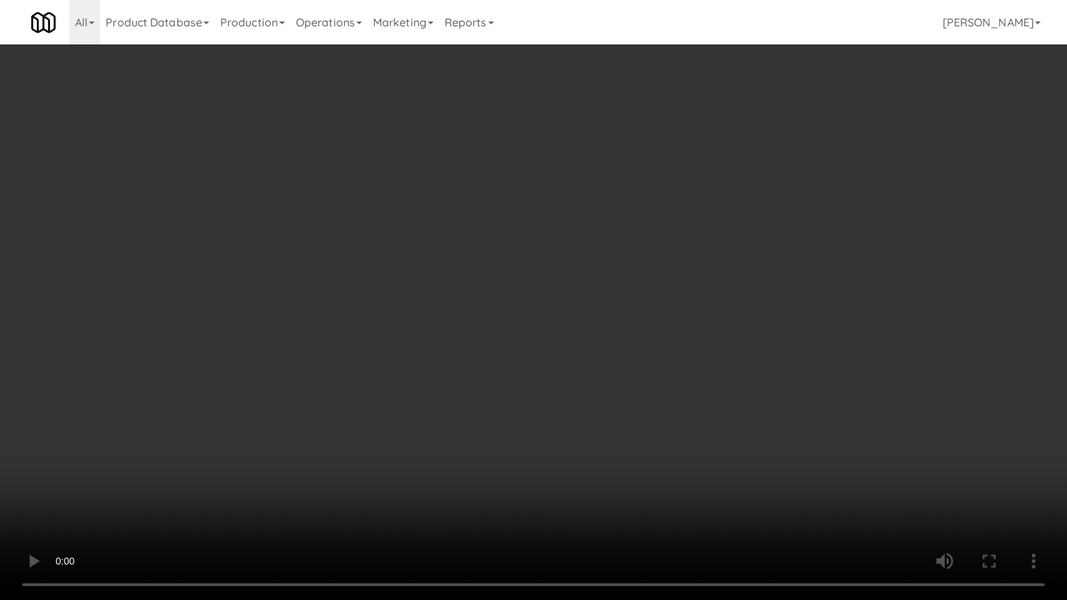
click at [610, 497] on video at bounding box center [533, 300] width 1067 height 600
click at [604, 474] on video at bounding box center [533, 300] width 1067 height 600
click at [602, 467] on video at bounding box center [533, 300] width 1067 height 600
click at [602, 453] on video at bounding box center [533, 300] width 1067 height 600
click at [571, 425] on video at bounding box center [533, 300] width 1067 height 600
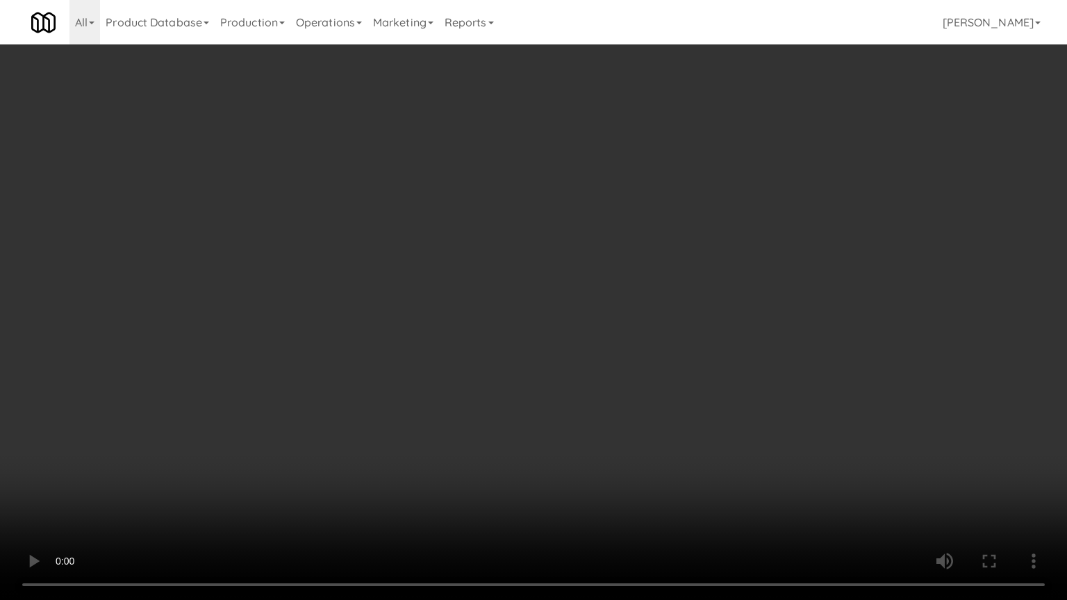
click at [571, 424] on video at bounding box center [533, 300] width 1067 height 600
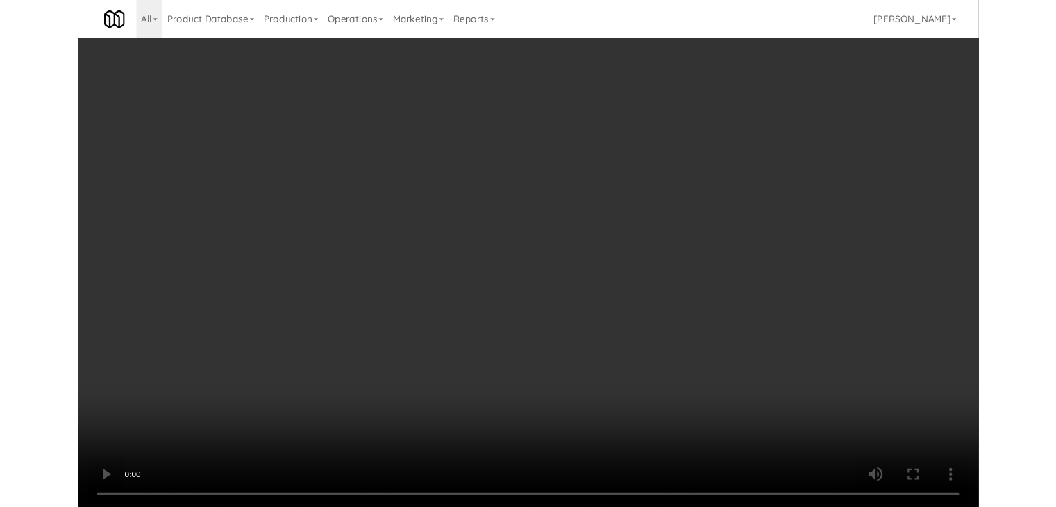
scroll to position [8299, 0]
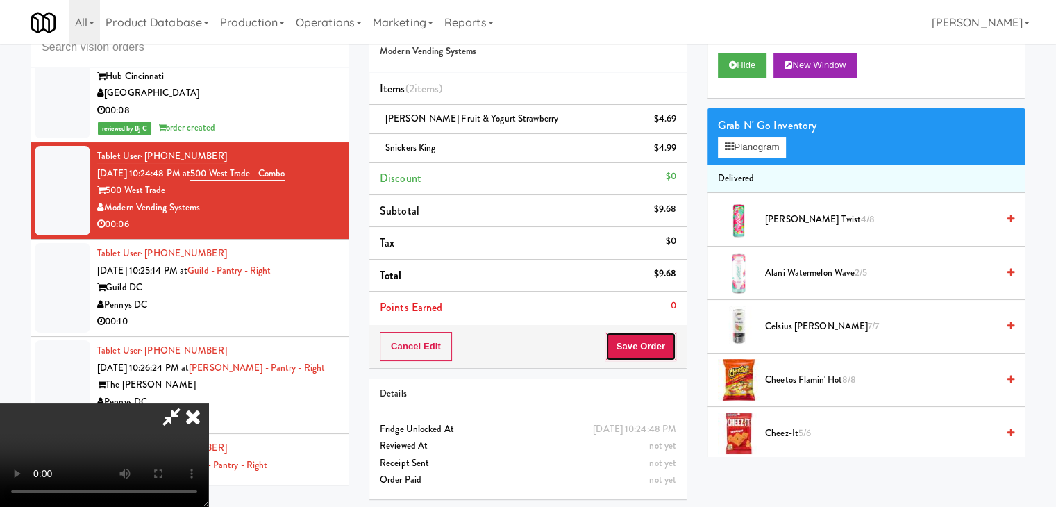
click at [647, 345] on button "Save Order" at bounding box center [641, 346] width 71 height 29
click at [653, 345] on button "Save Order" at bounding box center [641, 346] width 71 height 29
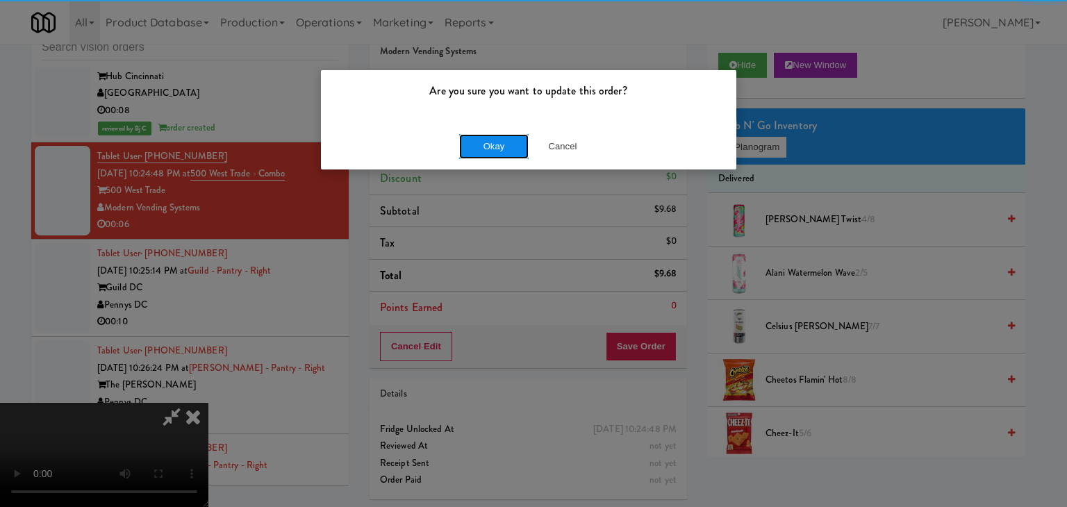
click at [503, 142] on button "Okay" at bounding box center [493, 146] width 69 height 25
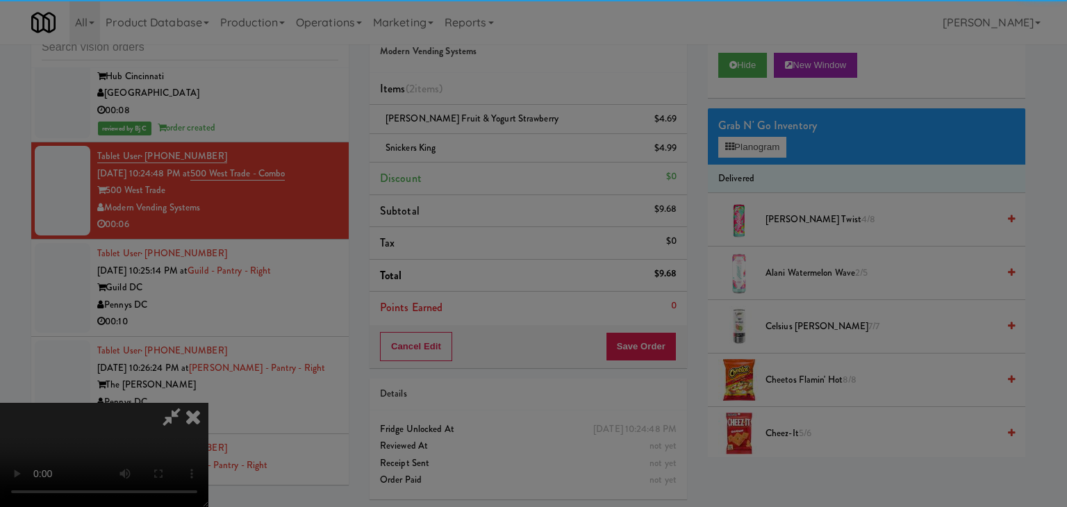
click at [503, 142] on body "Are you sure you want to update this order? Okay Cancel Okay Are you sure you w…" at bounding box center [533, 253] width 1067 height 507
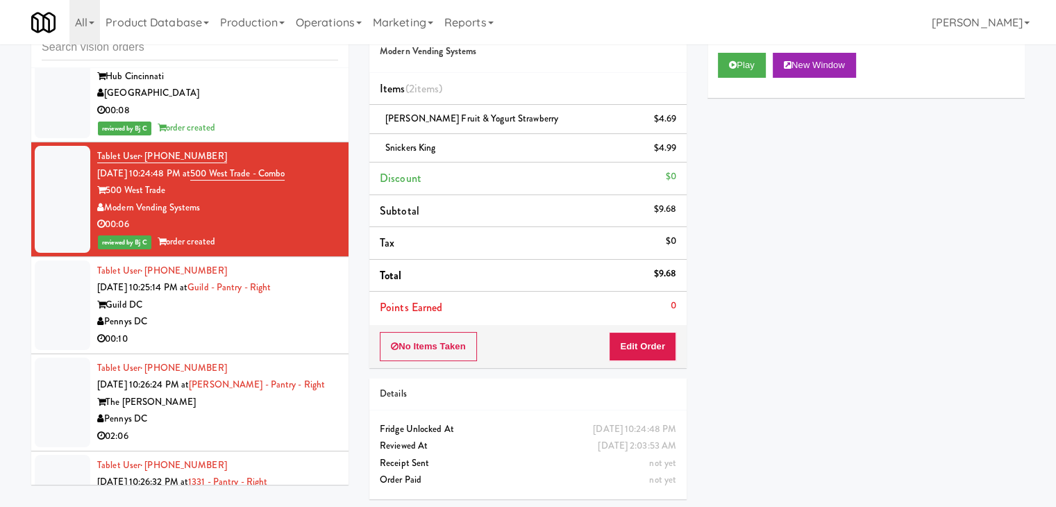
click at [286, 331] on div "00:10" at bounding box center [217, 339] width 241 height 17
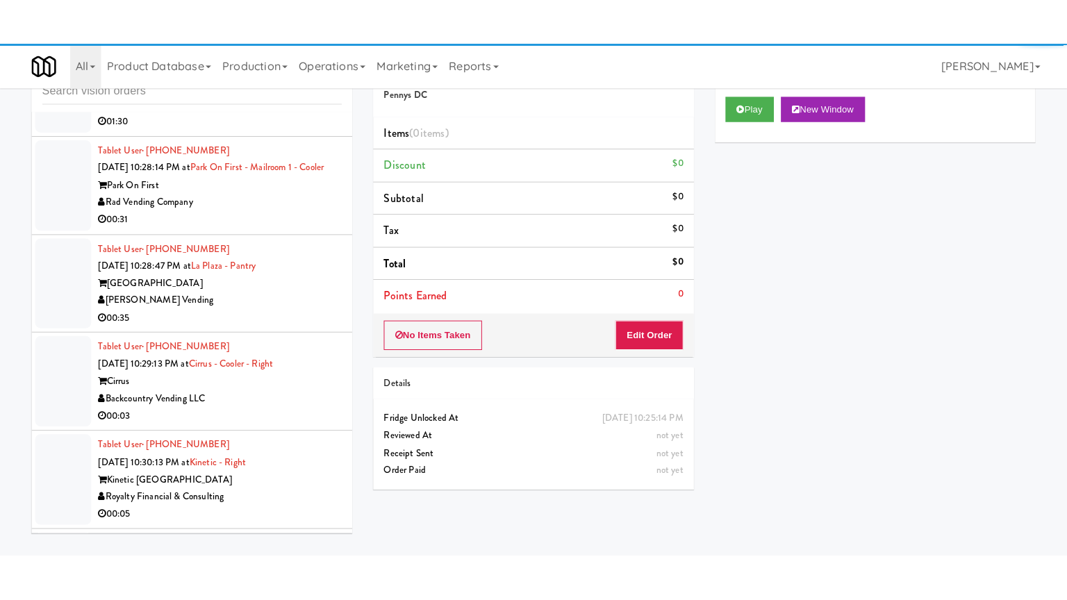
scroll to position [8854, 0]
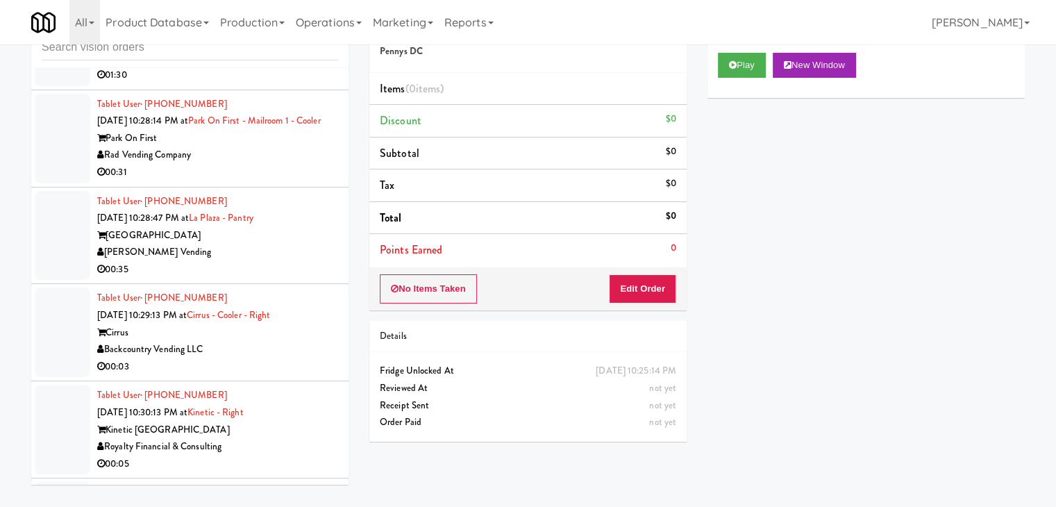
click at [276, 341] on div "Backcountry Vending LLC" at bounding box center [217, 349] width 241 height 17
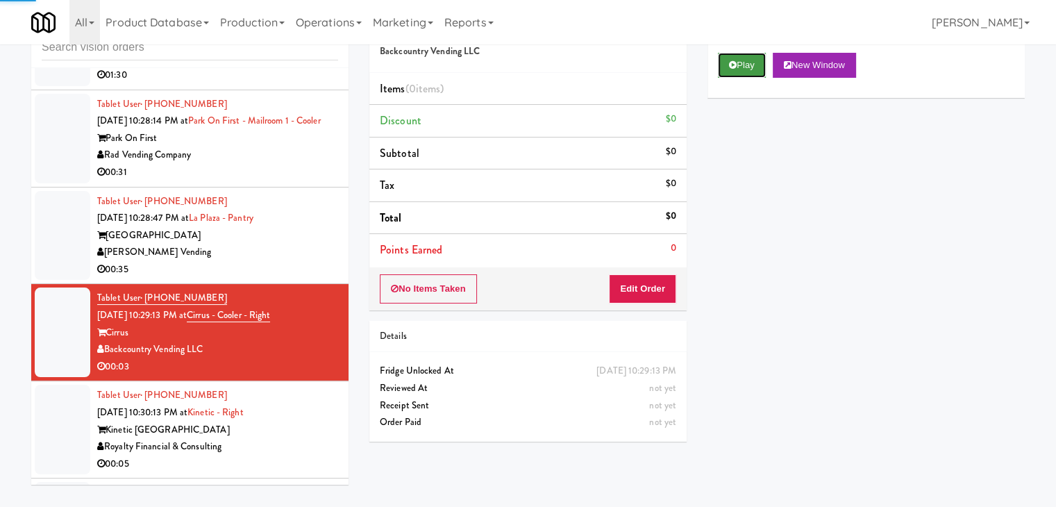
click at [733, 70] on button "Play" at bounding box center [742, 65] width 48 height 25
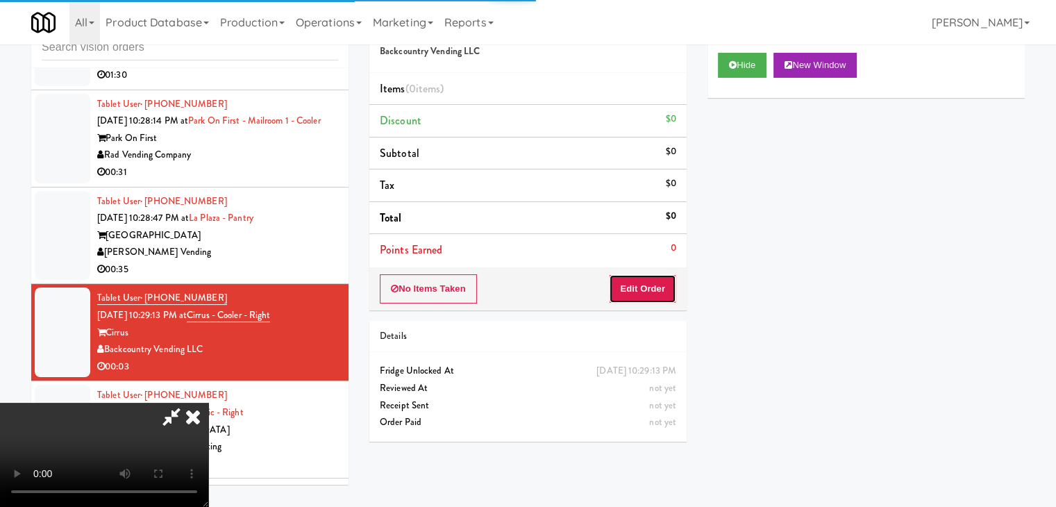
click at [647, 301] on button "Edit Order" at bounding box center [642, 288] width 67 height 29
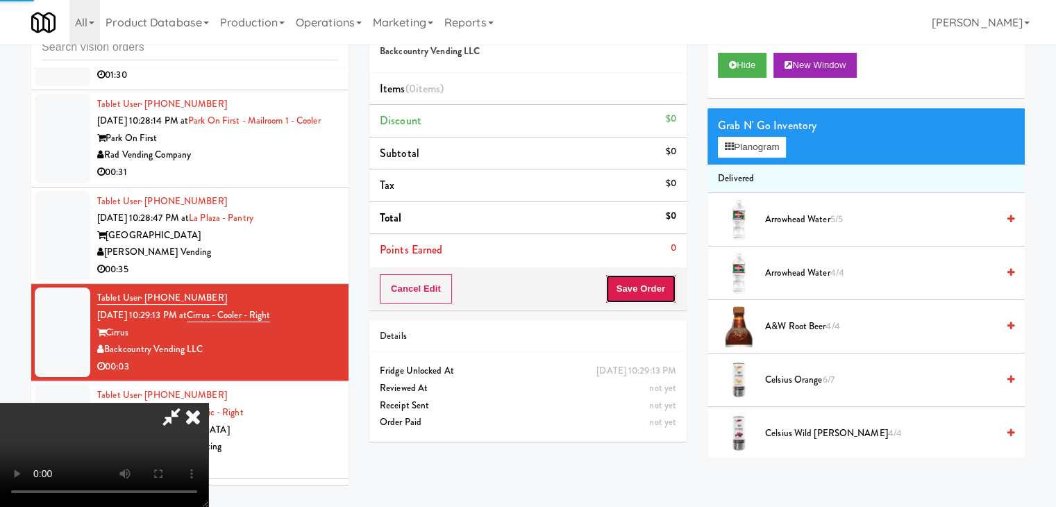
click at [656, 289] on button "Save Order" at bounding box center [641, 288] width 71 height 29
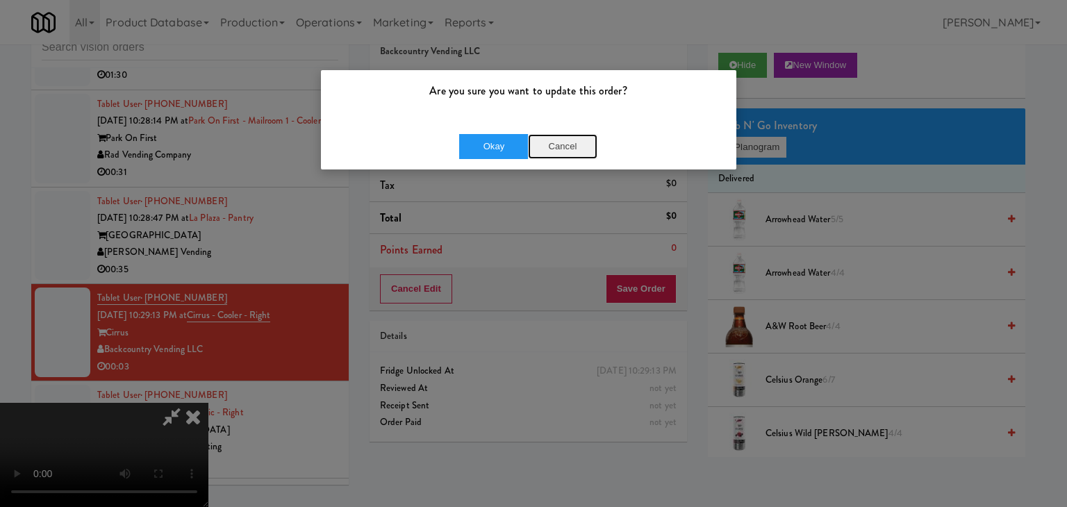
click at [560, 151] on button "Cancel" at bounding box center [562, 146] width 69 height 25
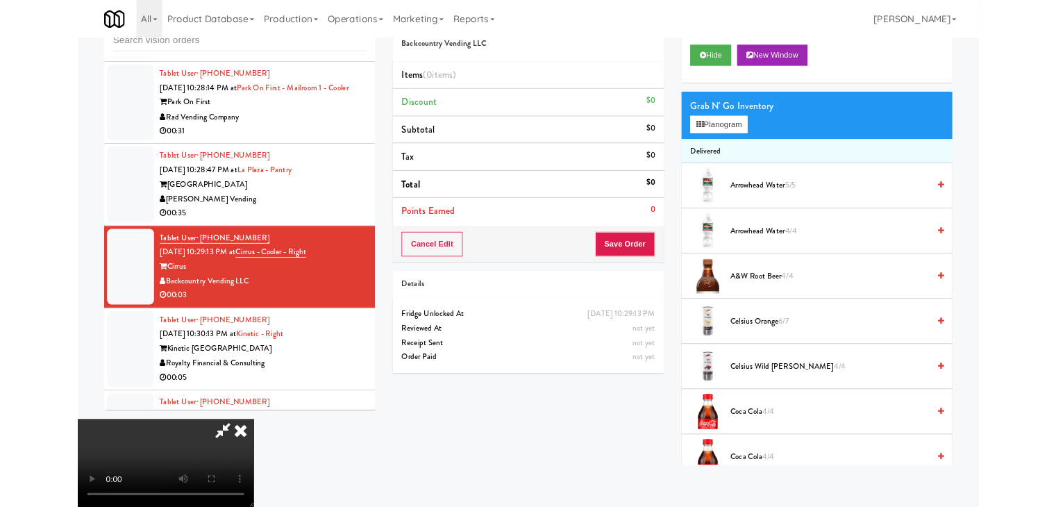
scroll to position [8837, 0]
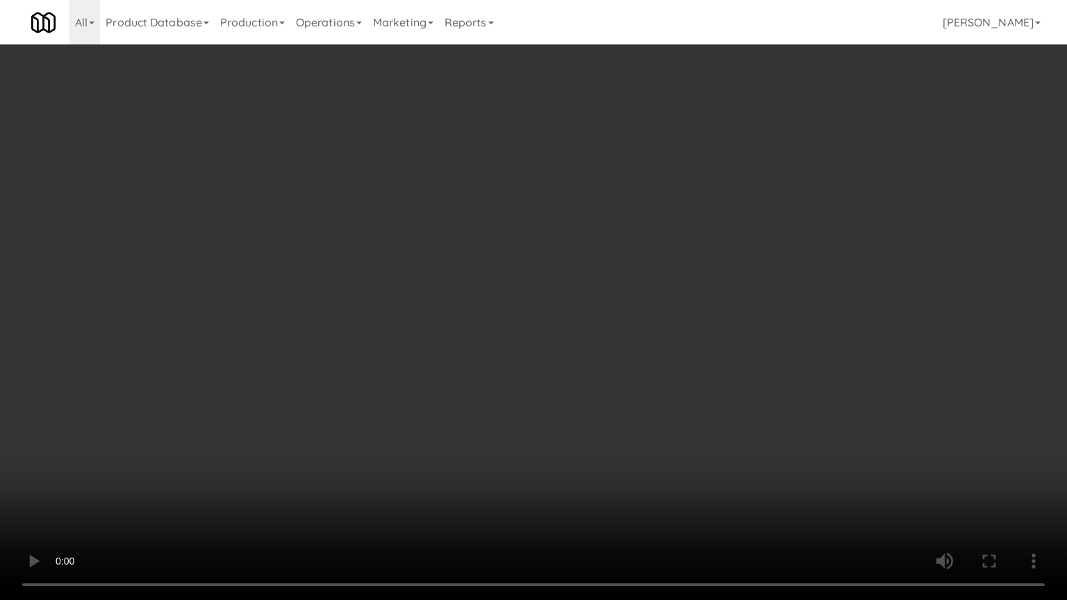
click at [547, 474] on video at bounding box center [533, 300] width 1067 height 600
click at [572, 439] on video at bounding box center [533, 300] width 1067 height 600
click at [592, 418] on video at bounding box center [533, 300] width 1067 height 600
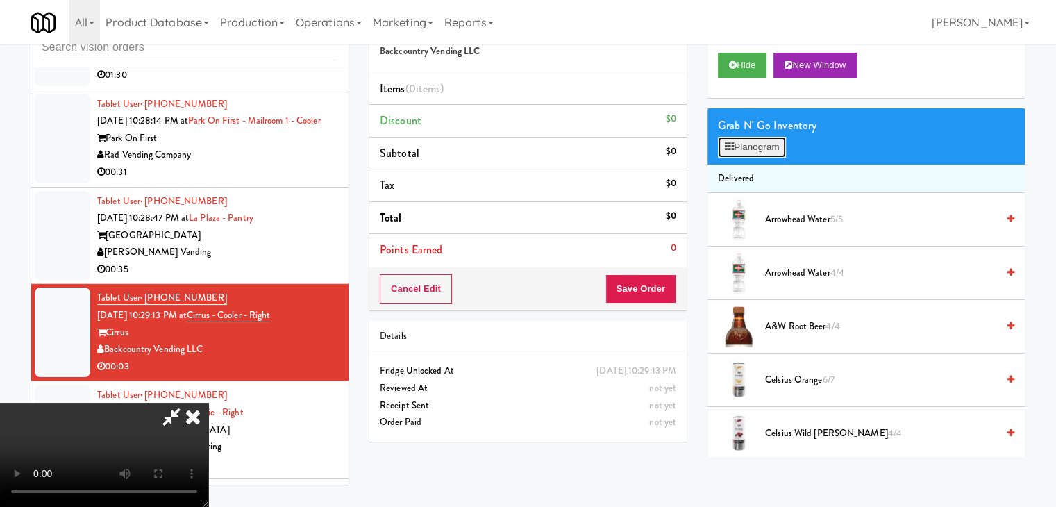
click at [764, 151] on button "Planogram" at bounding box center [752, 147] width 68 height 21
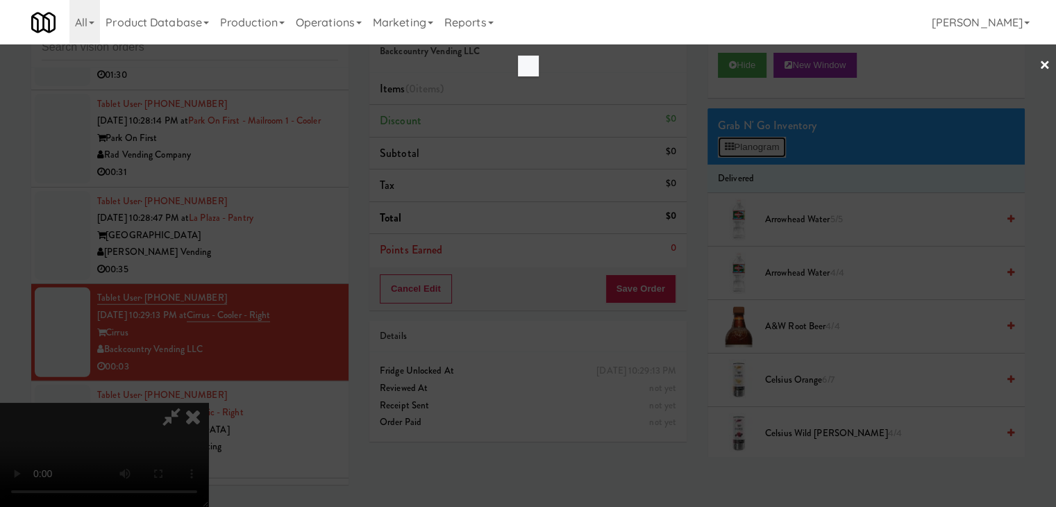
scroll to position [8837, 0]
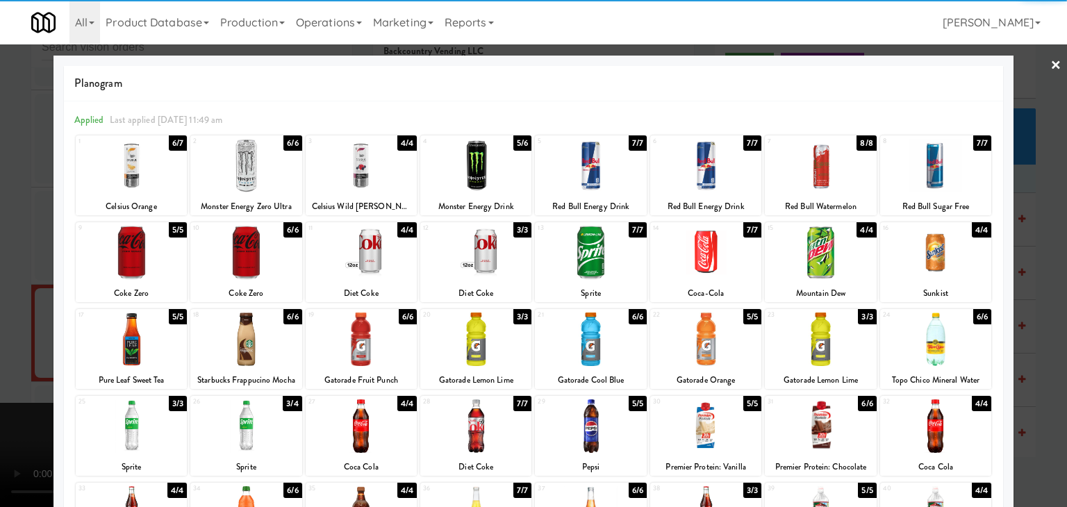
click at [489, 165] on div at bounding box center [475, 165] width 111 height 53
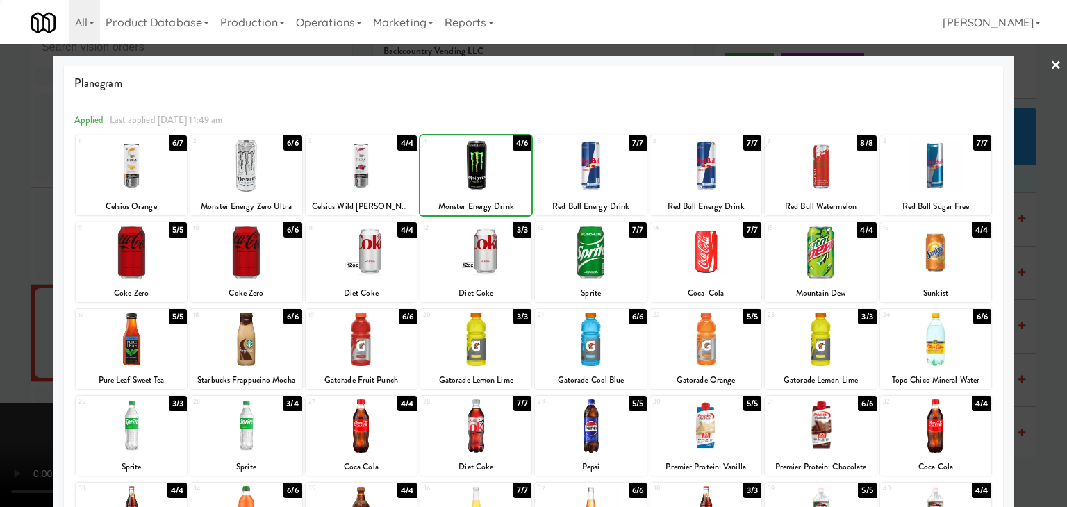
click at [14, 274] on div at bounding box center [533, 253] width 1067 height 507
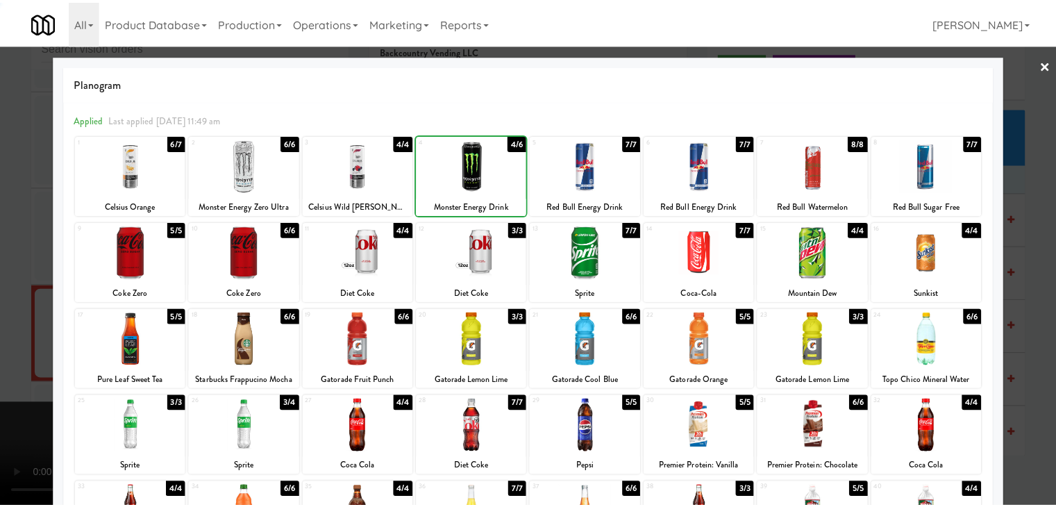
scroll to position [8854, 0]
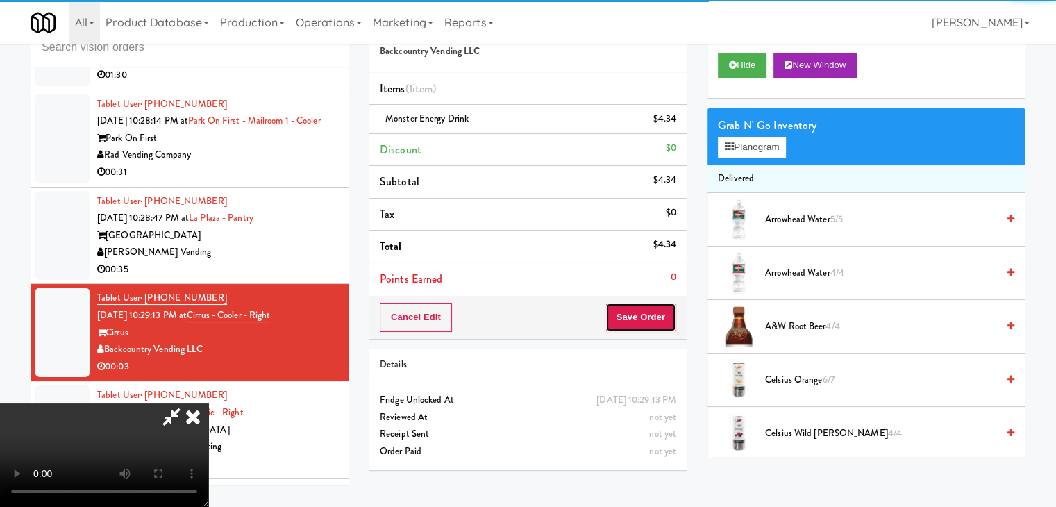
click at [673, 317] on button "Save Order" at bounding box center [641, 317] width 71 height 29
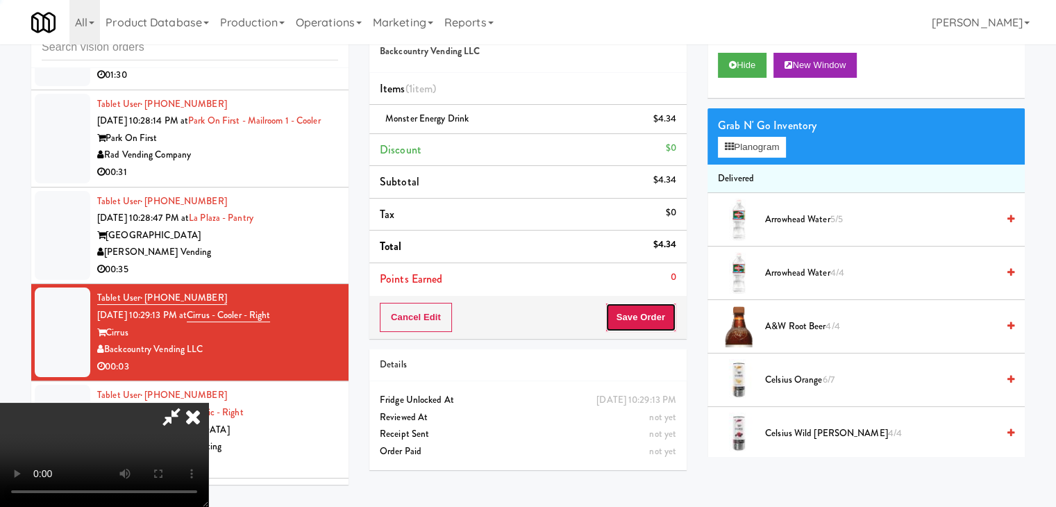
click at [673, 317] on button "Save Order" at bounding box center [641, 317] width 71 height 29
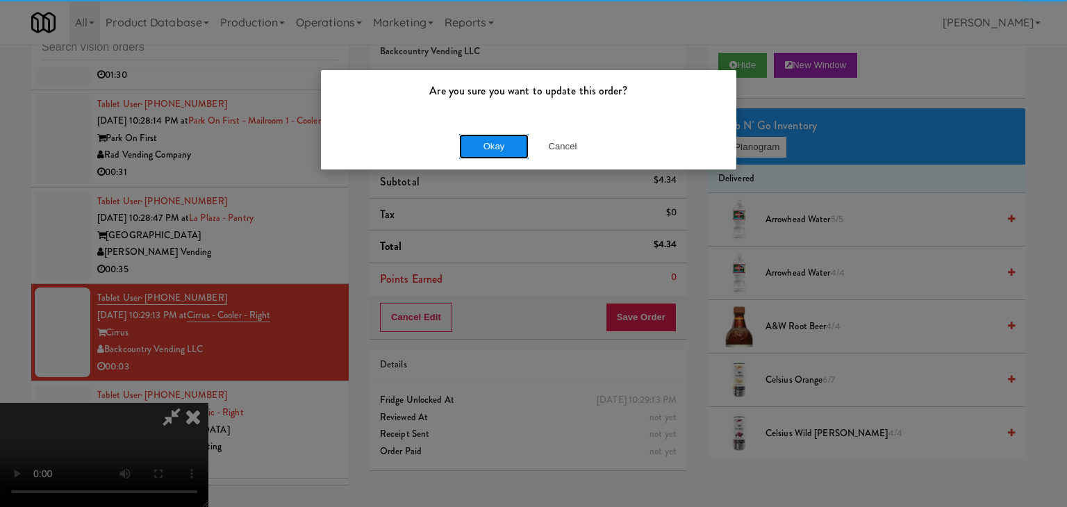
click at [472, 152] on button "Okay" at bounding box center [493, 146] width 69 height 25
click at [473, 152] on div "Okay Cancel" at bounding box center [528, 146] width 415 height 47
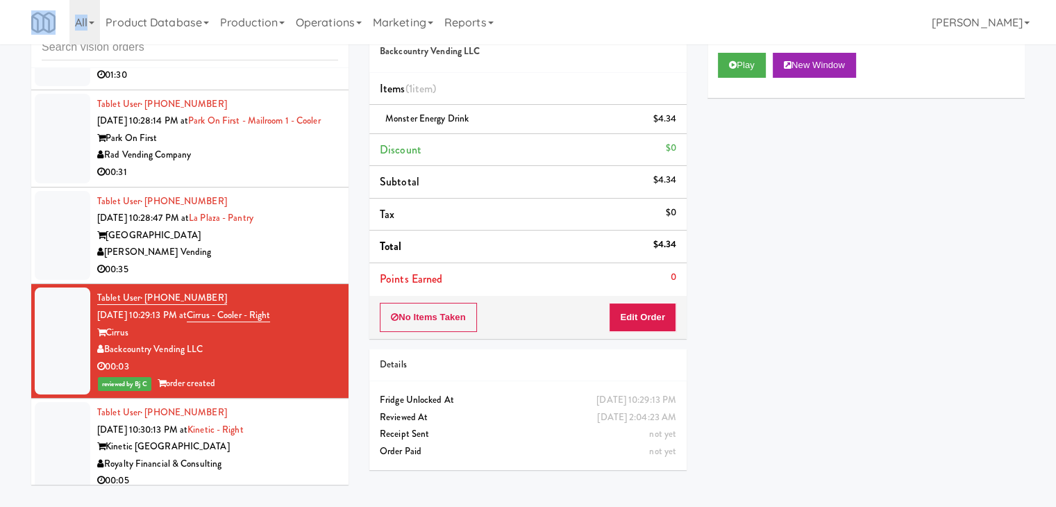
scroll to position [8993, 0]
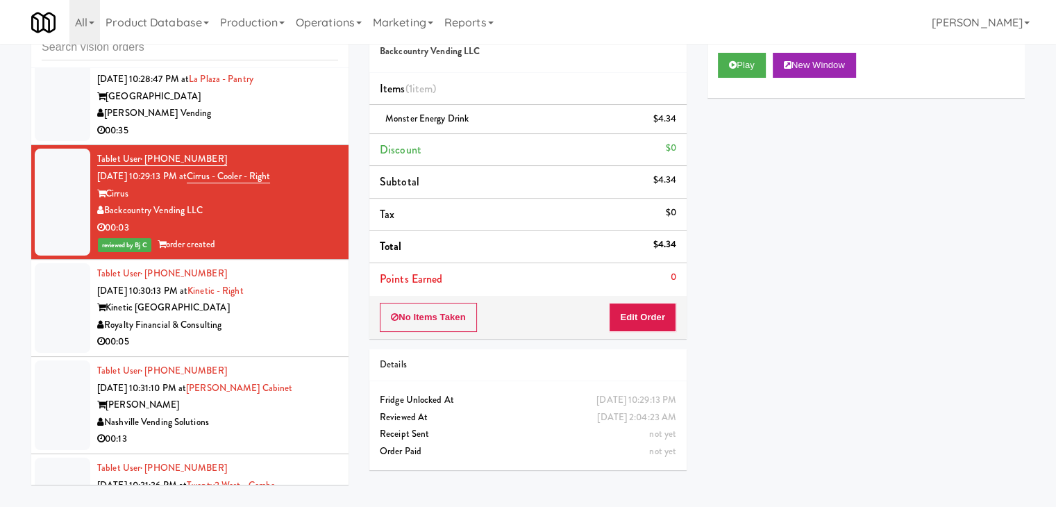
click at [306, 317] on div "Royalty Financial & Consulting" at bounding box center [217, 325] width 241 height 17
